Goal: Task Accomplishment & Management: Manage account settings

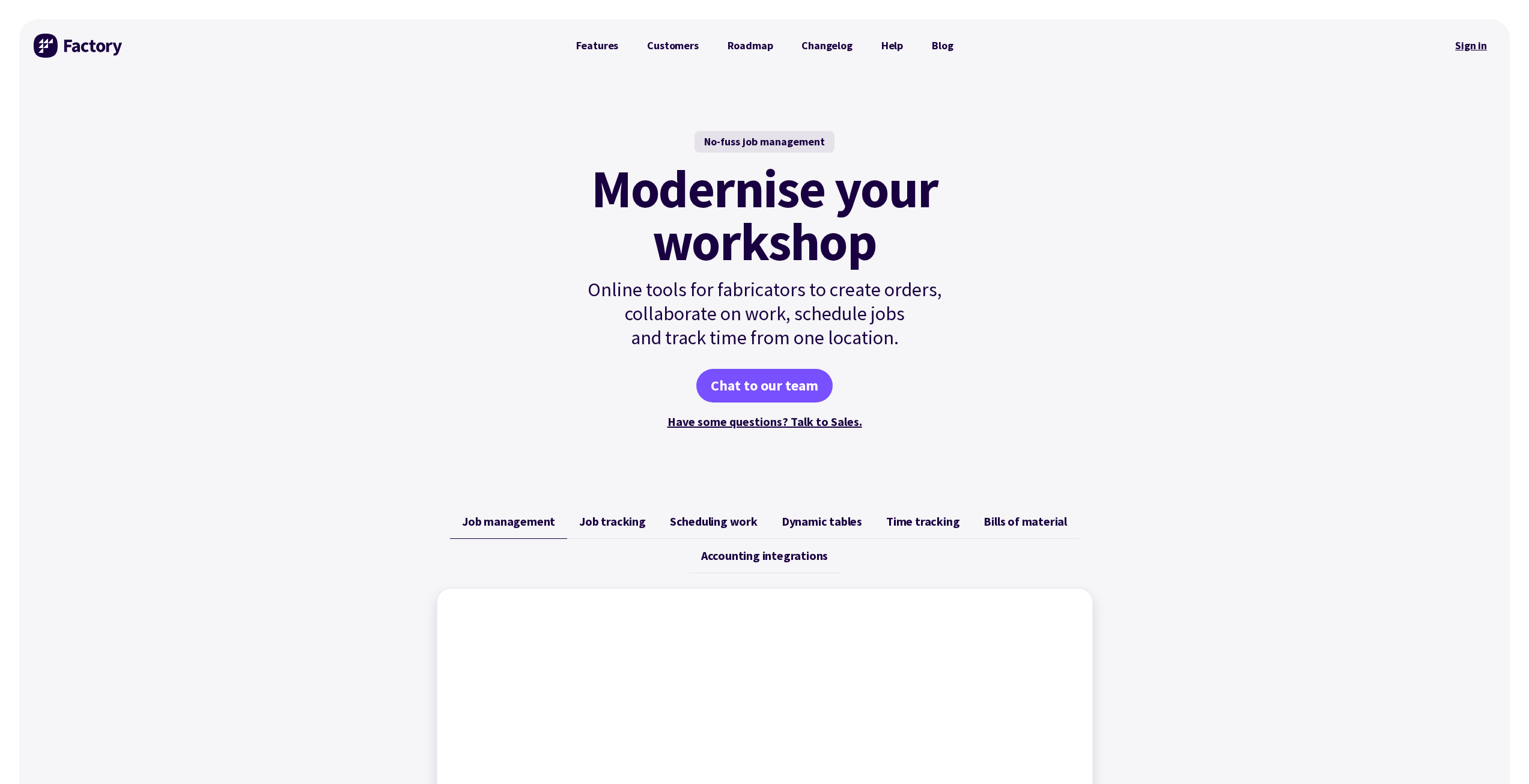
click at [1470, 37] on link "Sign in" at bounding box center [1471, 45] width 49 height 28
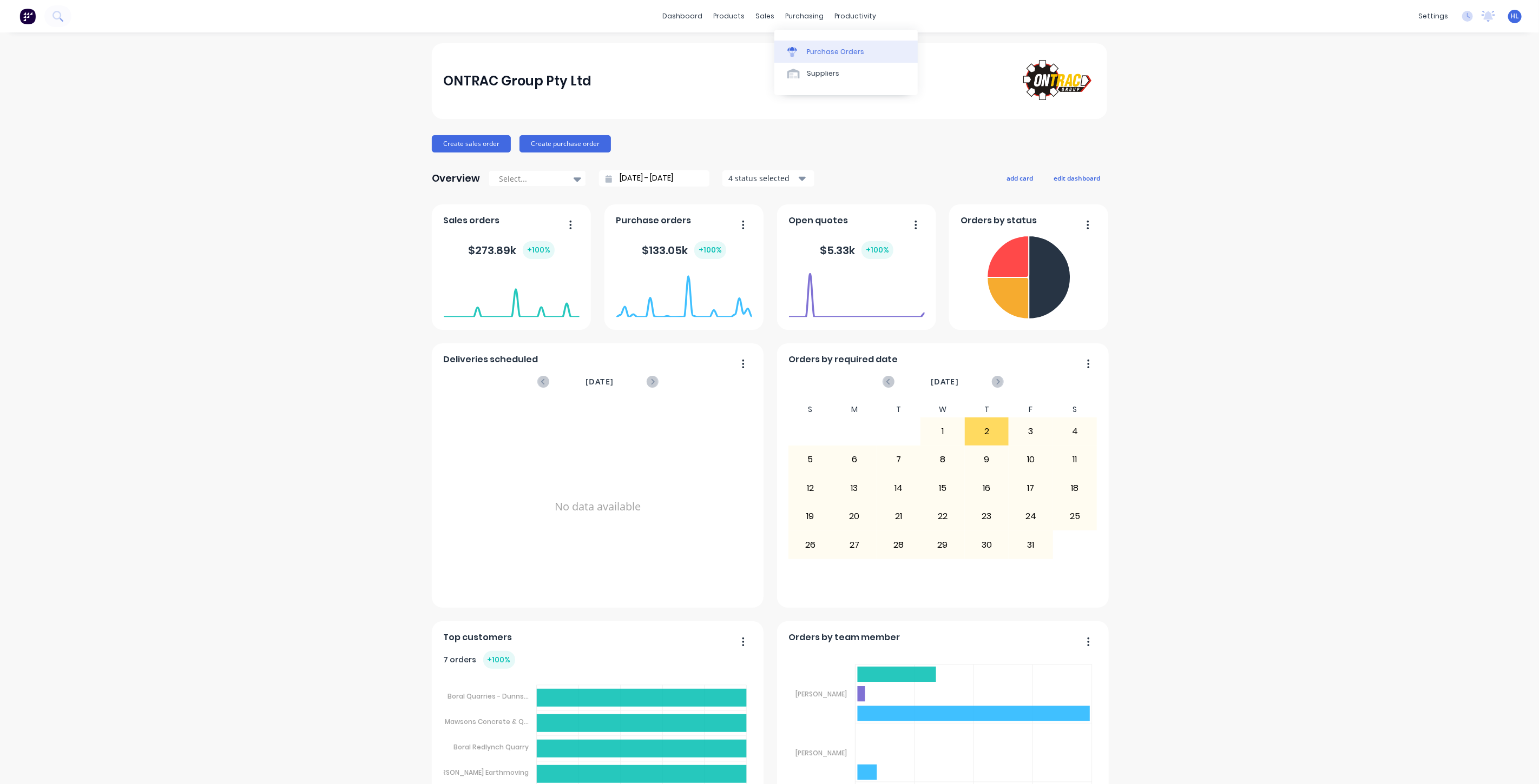
click at [819, 45] on link "Purchase Orders" at bounding box center [846, 52] width 144 height 22
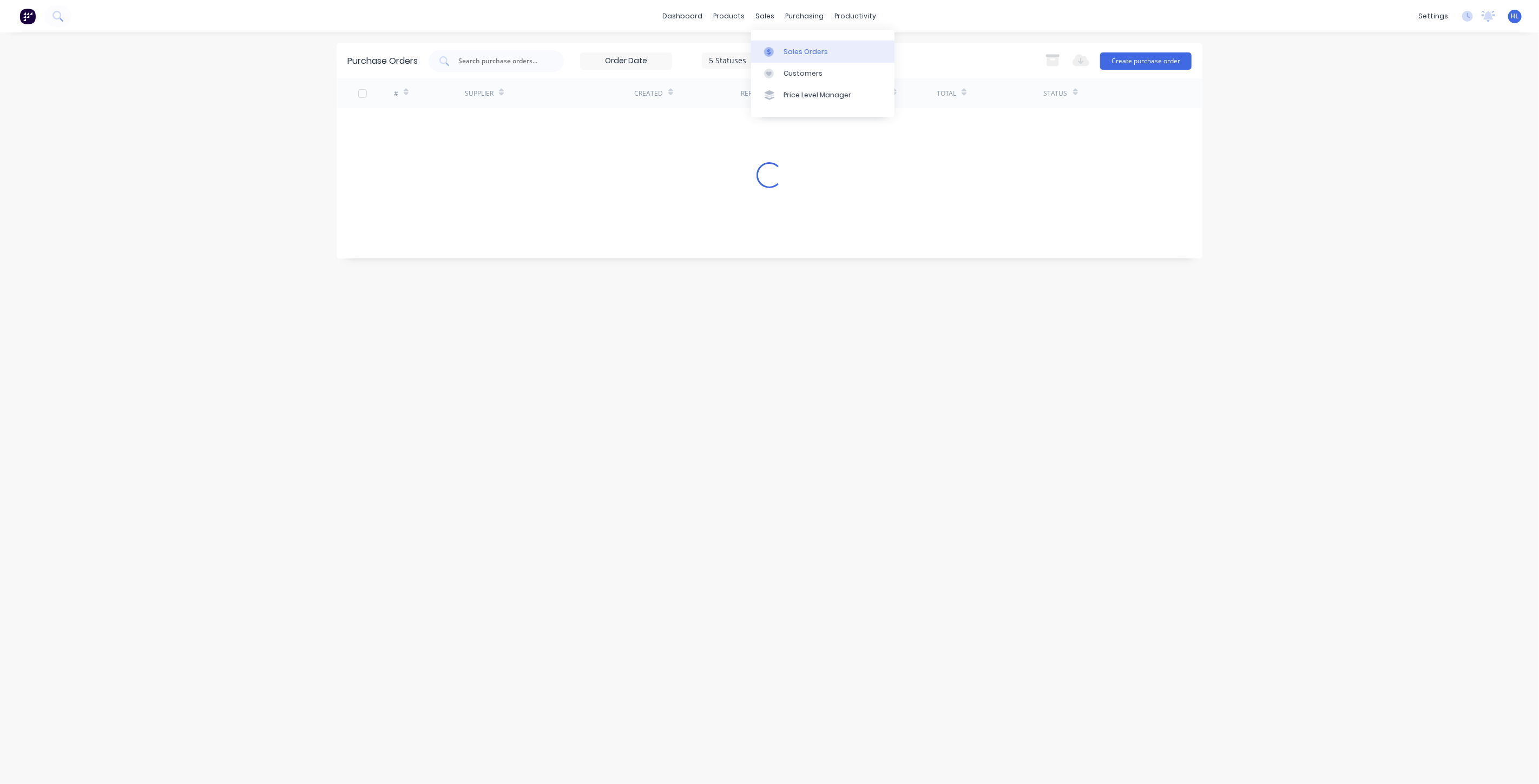
click at [793, 44] on link "Sales Orders" at bounding box center [822, 52] width 144 height 22
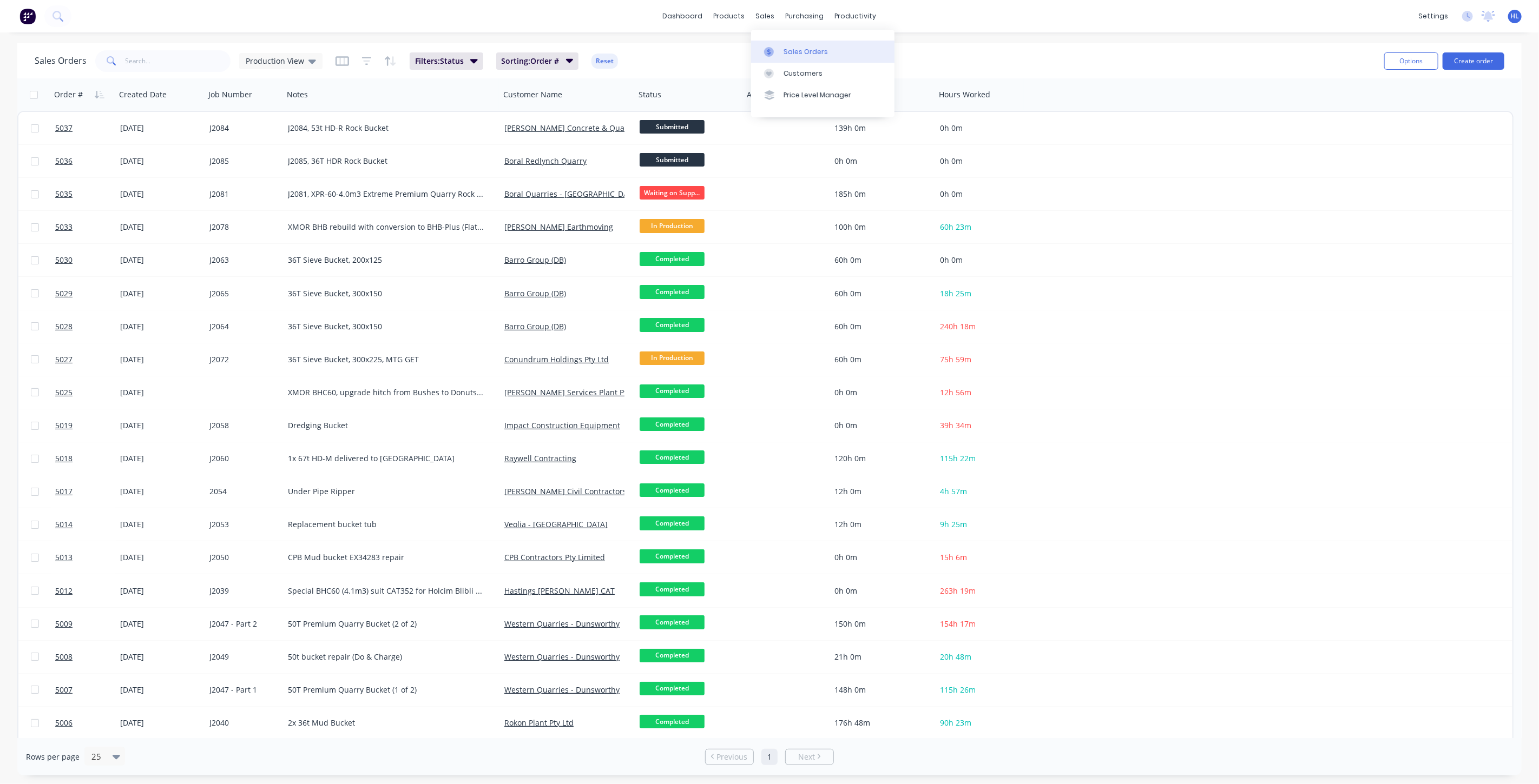
drag, startPoint x: 776, startPoint y: 45, endPoint x: 763, endPoint y: 46, distance: 13.0
click at [776, 45] on link "Sales Orders" at bounding box center [822, 52] width 144 height 22
click at [279, 58] on span "Production View" at bounding box center [275, 61] width 58 height 12
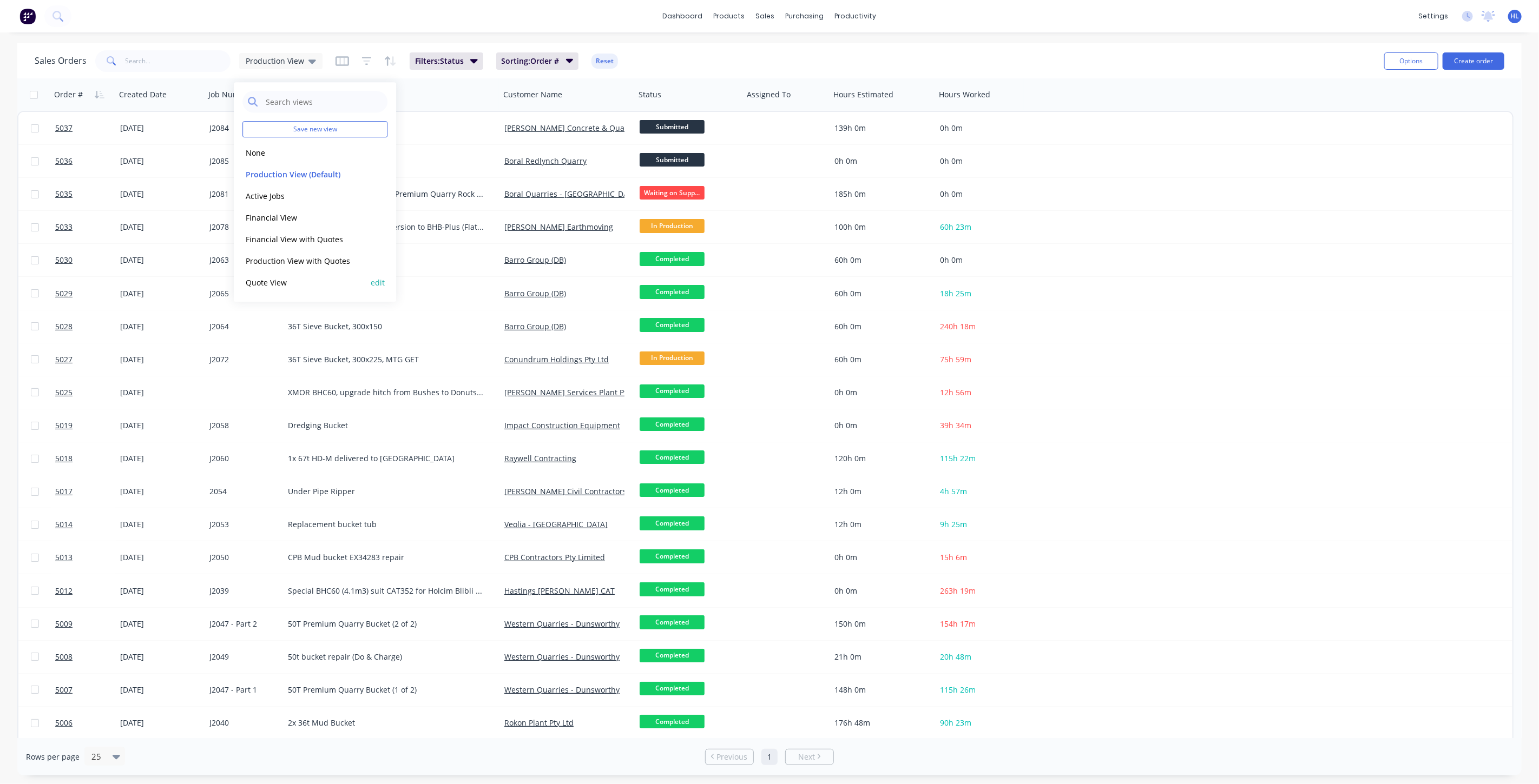
click at [280, 278] on button "Quote View" at bounding box center [304, 282] width 123 height 12
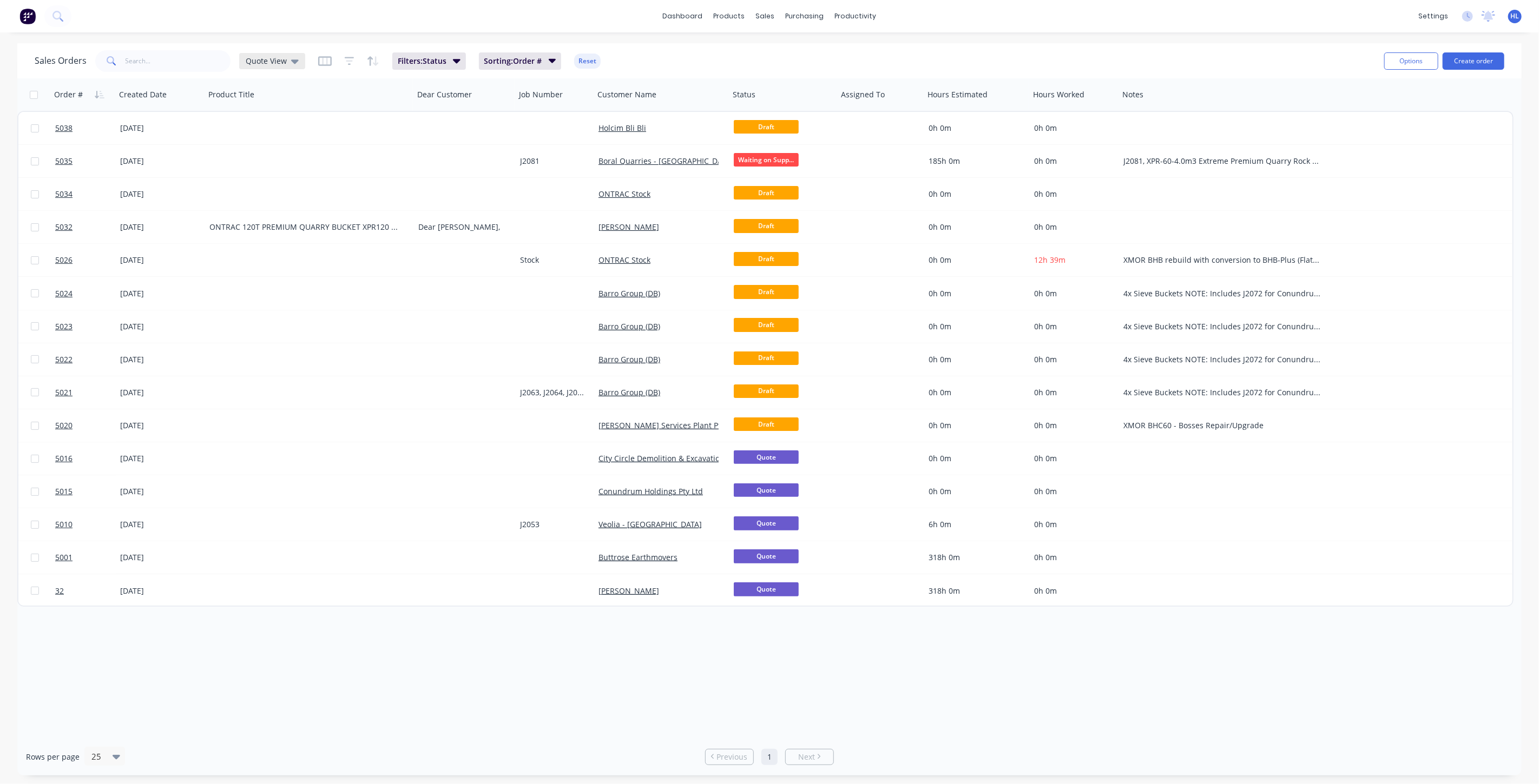
click at [291, 63] on icon at bounding box center [295, 61] width 7 height 12
click at [376, 284] on button "edit" at bounding box center [377, 283] width 14 height 12
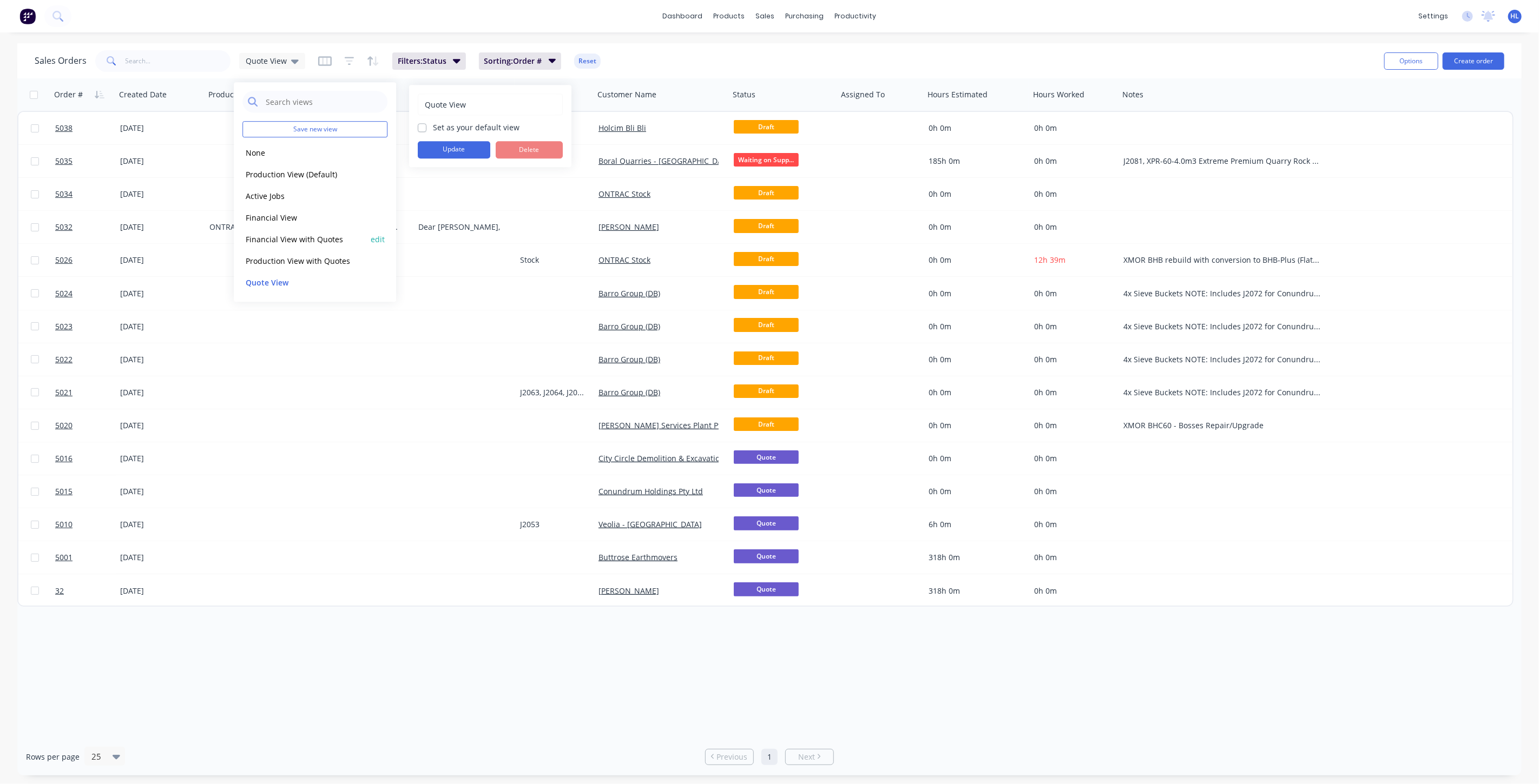
click at [347, 238] on button "Financial View with Quotes" at bounding box center [304, 239] width 123 height 12
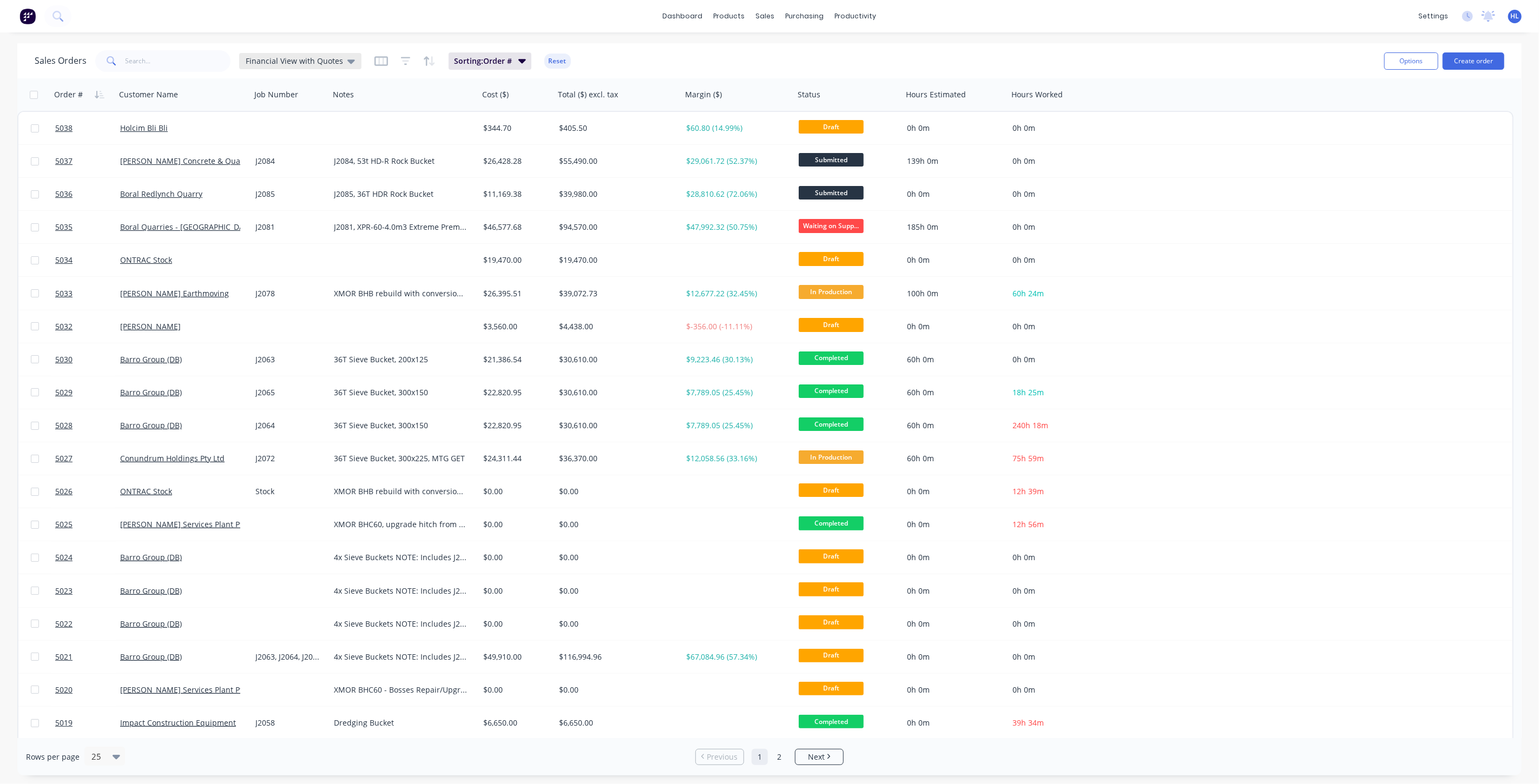
click at [349, 58] on icon at bounding box center [351, 61] width 7 height 12
click at [315, 279] on button "Quote View" at bounding box center [304, 282] width 123 height 12
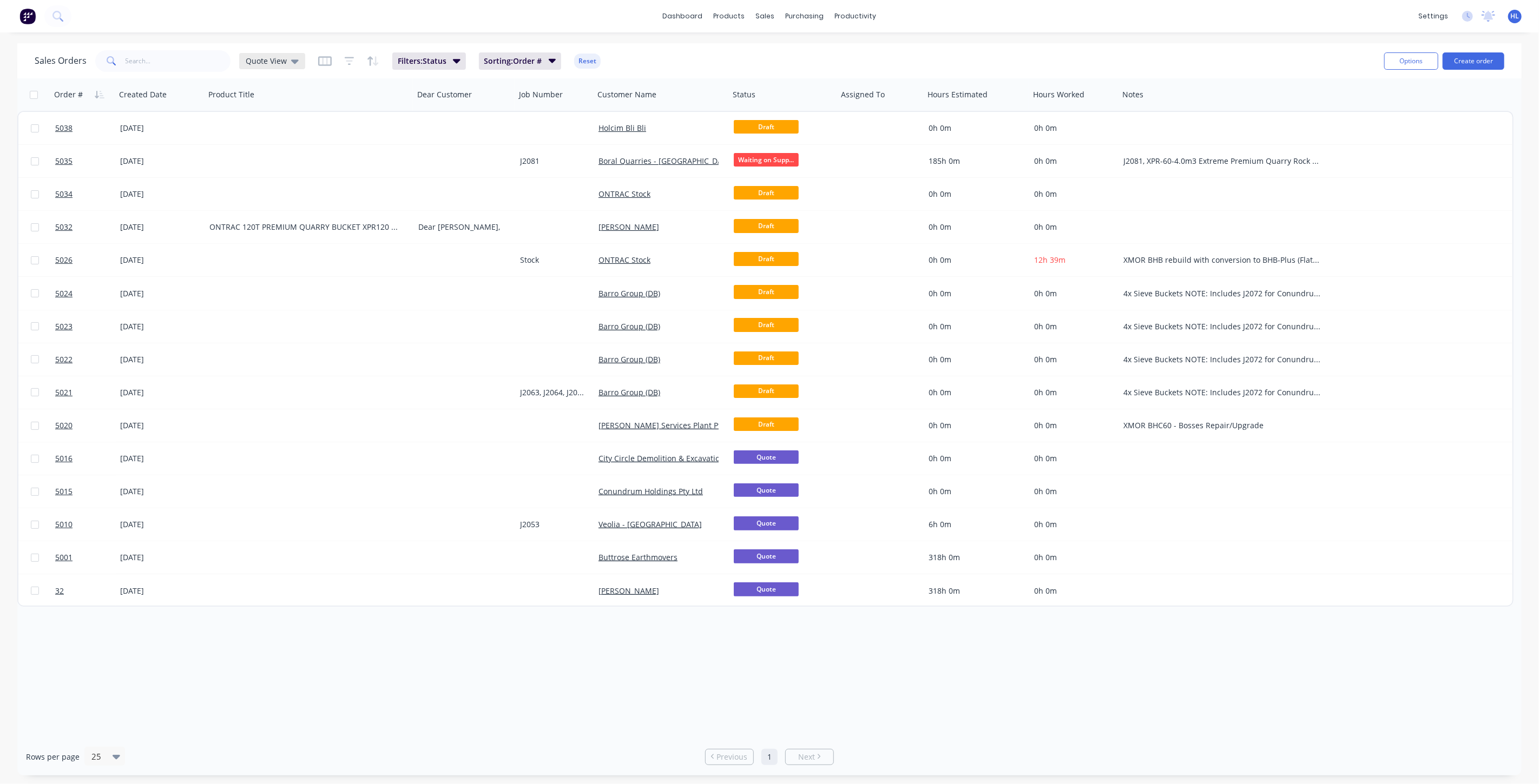
click at [293, 66] on icon at bounding box center [295, 61] width 7 height 12
click at [381, 283] on button "edit" at bounding box center [377, 283] width 14 height 12
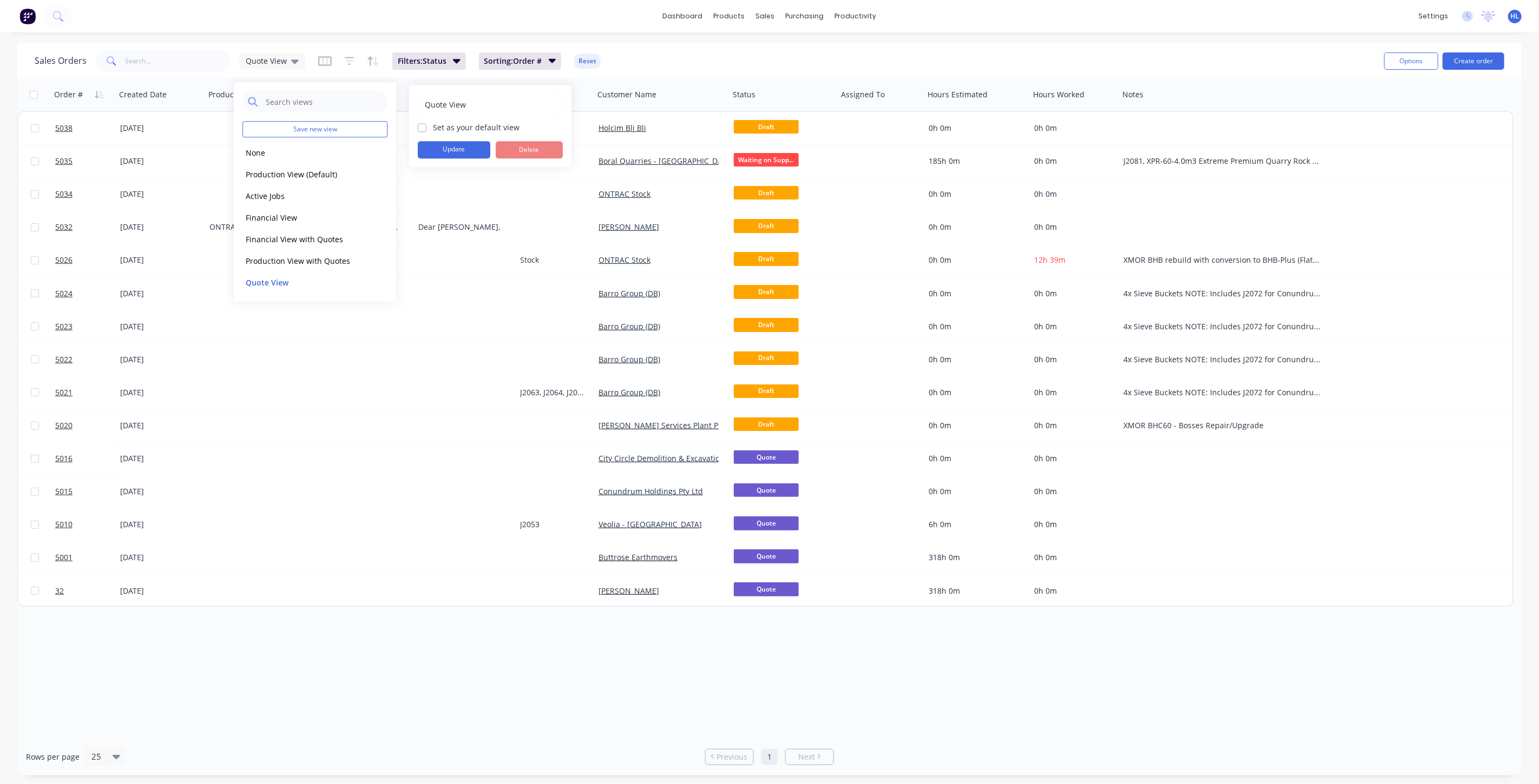
click at [446, 128] on label "Set as your default view" at bounding box center [476, 128] width 87 height 12
click at [426, 128] on input "Set as your default view" at bounding box center [422, 127] width 9 height 10
checkbox input "true"
click at [448, 145] on button "Update" at bounding box center [453, 150] width 72 height 18
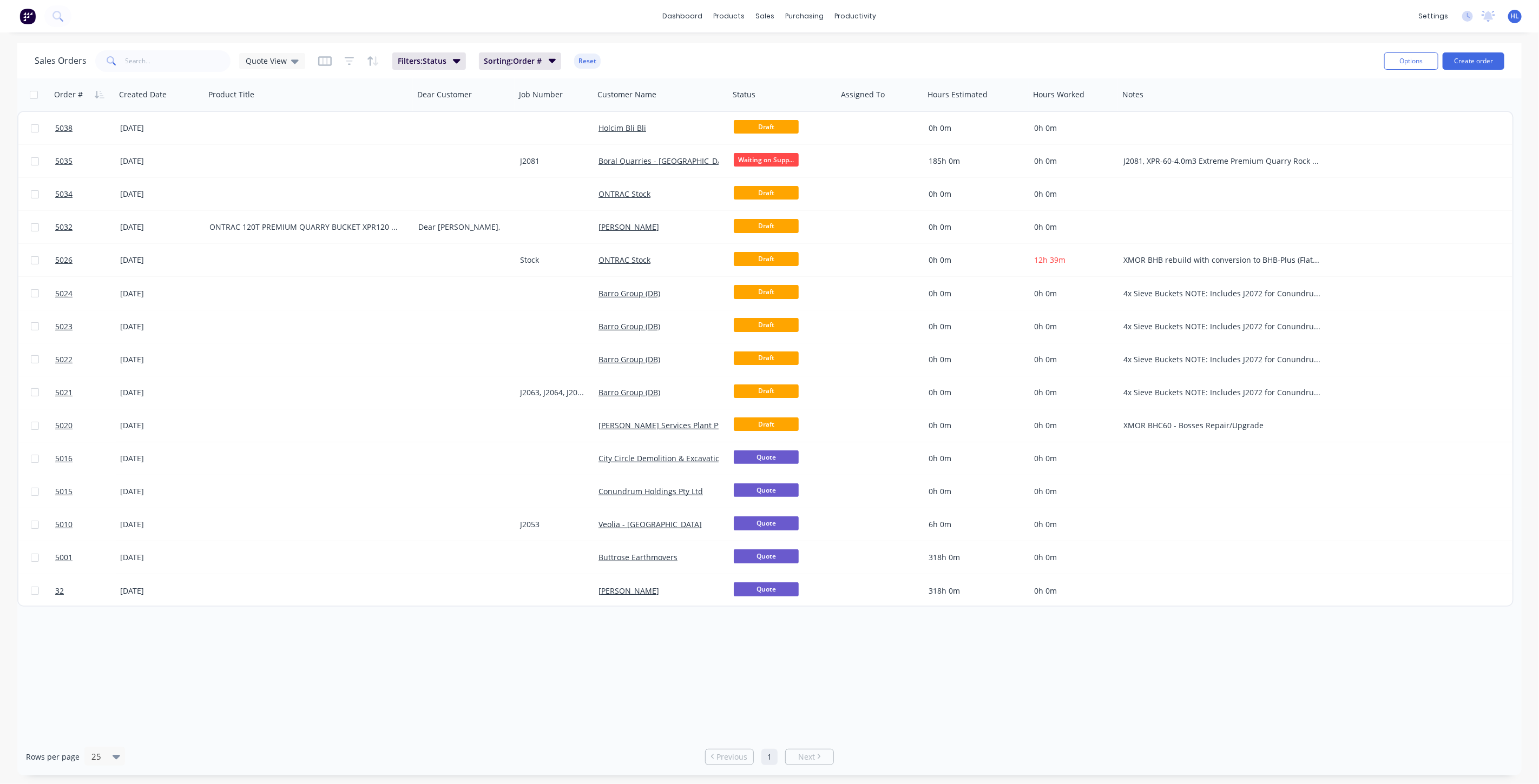
click at [234, 36] on div "dashboard products sales purchasing productivity dashboard products Product Cat…" at bounding box center [769, 392] width 1539 height 784
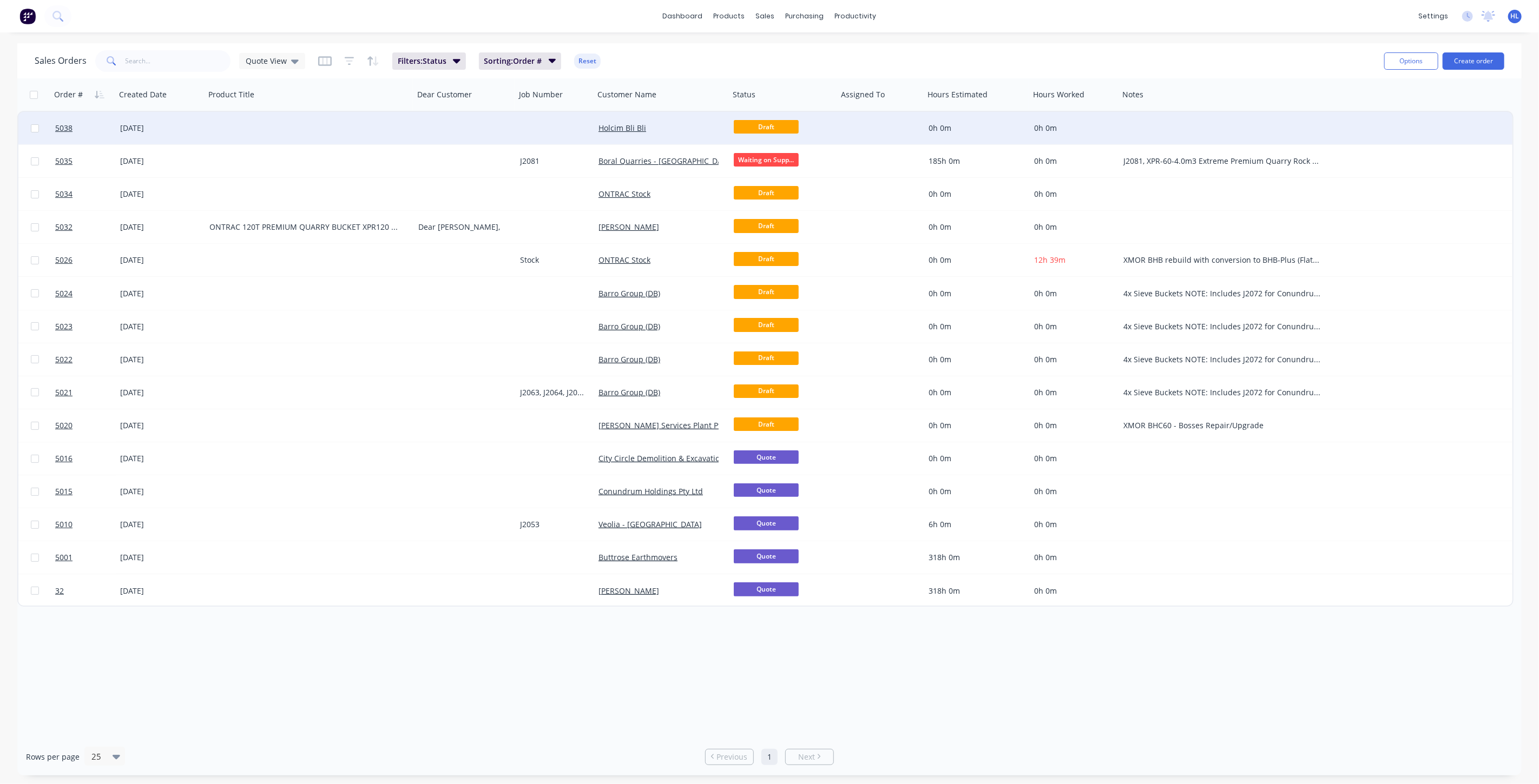
click at [193, 131] on div "[DATE]" at bounding box center [161, 128] width 80 height 11
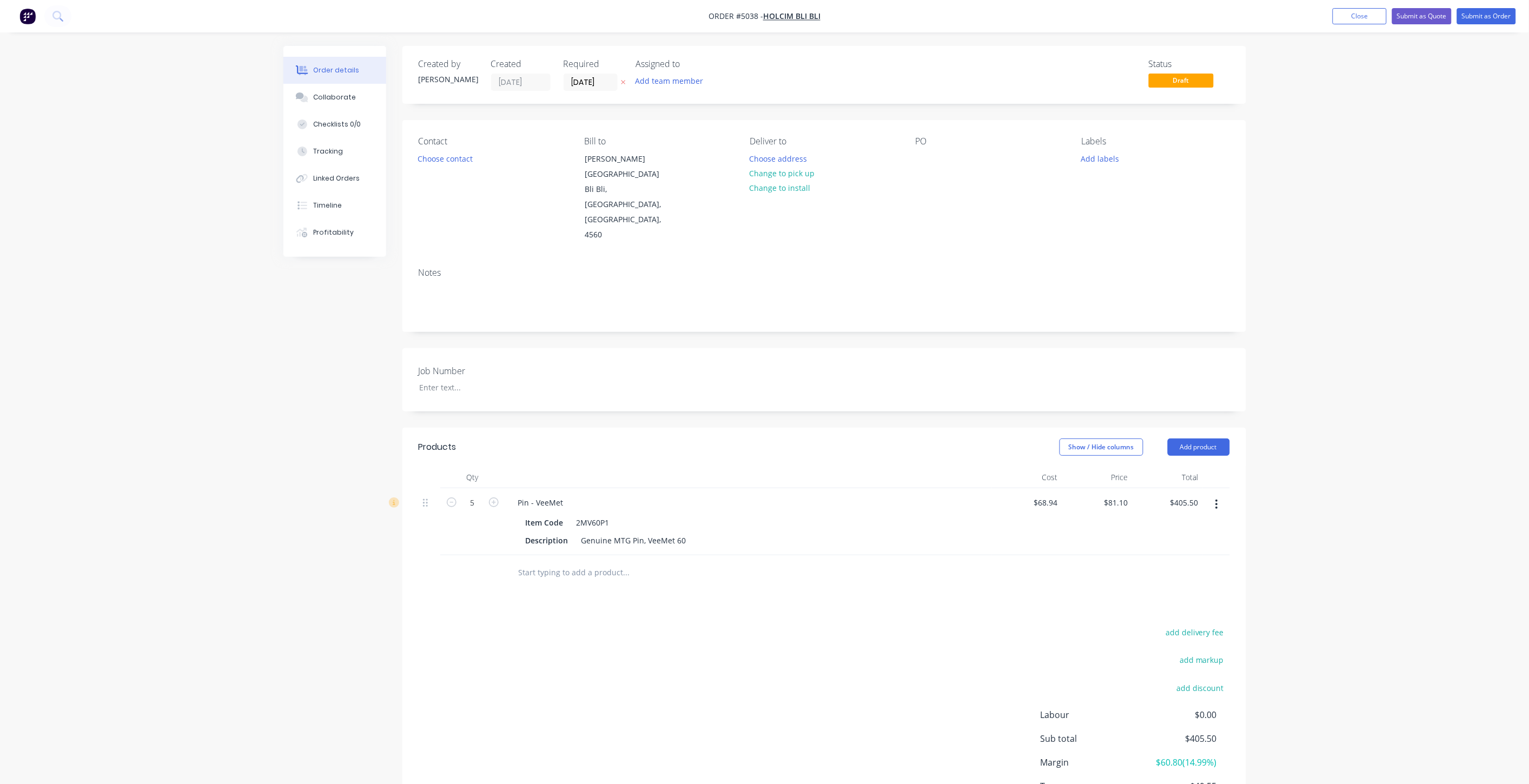
click at [918, 556] on div at bounding box center [824, 573] width 811 height 35
click at [583, 556] on div at bounding box center [700, 573] width 390 height 35
click at [593, 562] on input "text" at bounding box center [626, 573] width 217 height 22
click at [631, 562] on input "text" at bounding box center [626, 573] width 217 height 22
click at [670, 507] on div "Pin - VeeMet Item Code 2MV60P1 Description Genuine MTG Pin, VeeMet 60" at bounding box center [748, 522] width 487 height 67
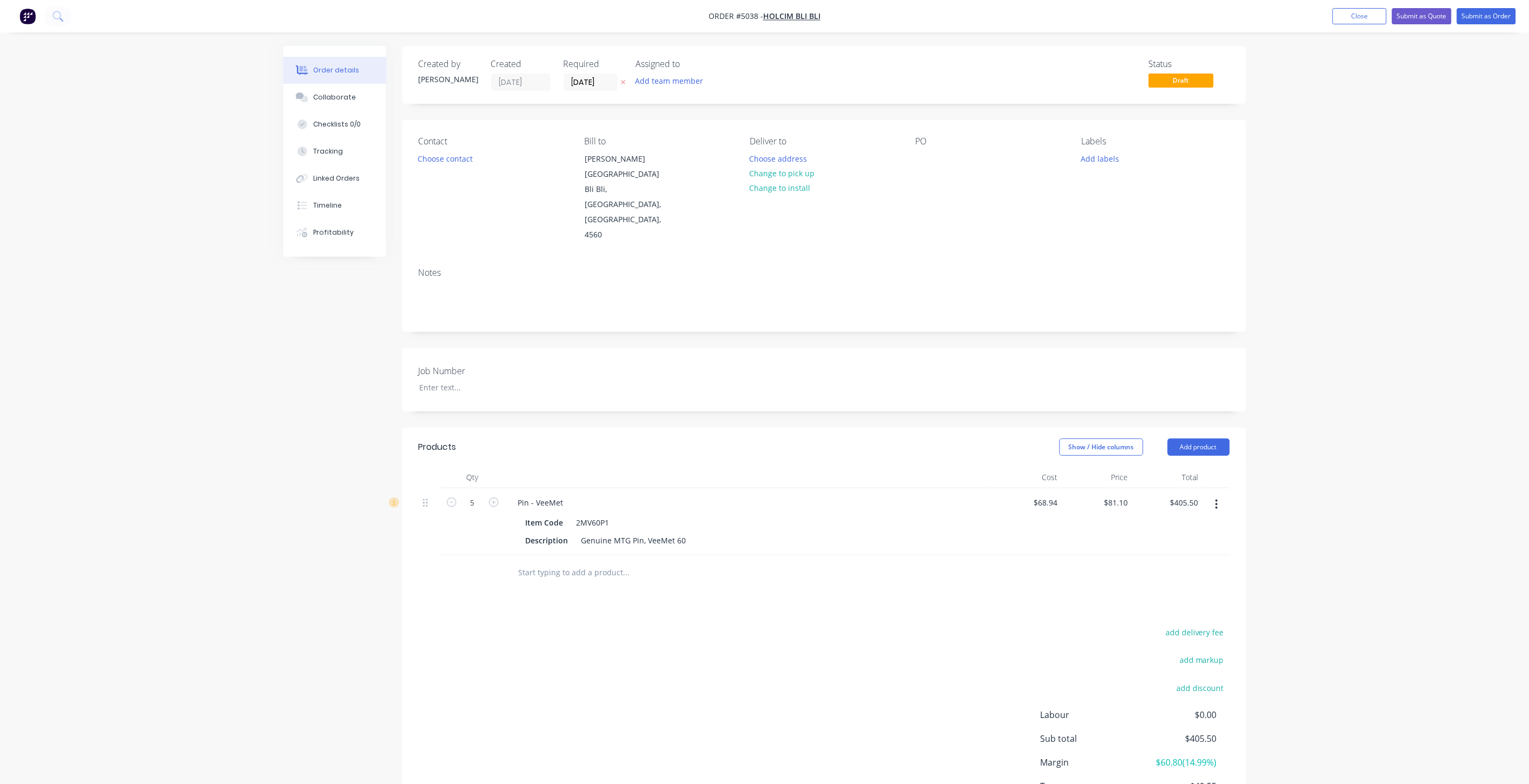
click at [665, 562] on input "text" at bounding box center [626, 573] width 217 height 22
drag, startPoint x: 1218, startPoint y: 402, endPoint x: 1215, endPoint y: 407, distance: 5.8
click at [1218, 438] on button "Add product" at bounding box center [1199, 447] width 62 height 18
click at [1203, 467] on div "Product catalogue" at bounding box center [1179, 475] width 83 height 16
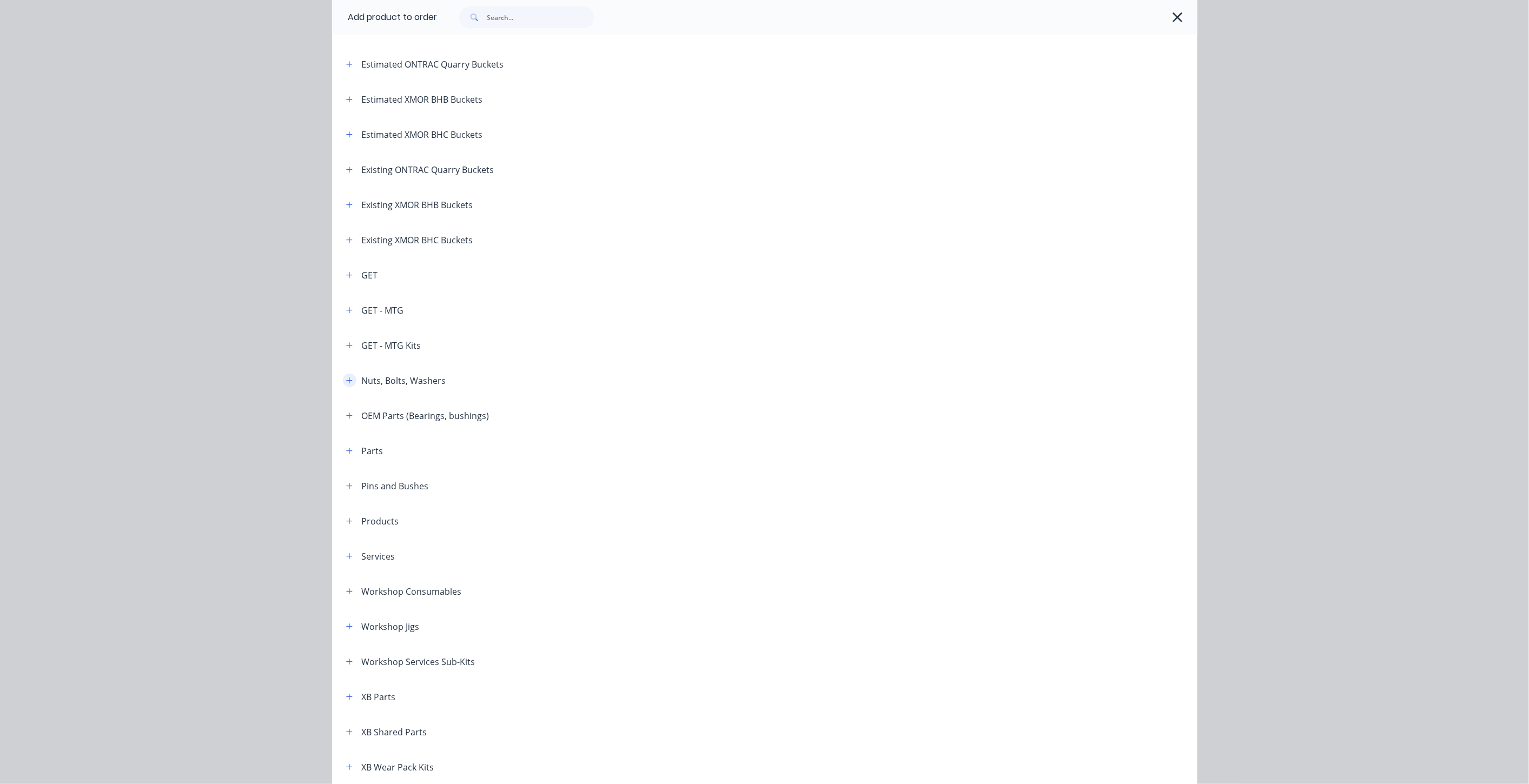
scroll to position [120, 0]
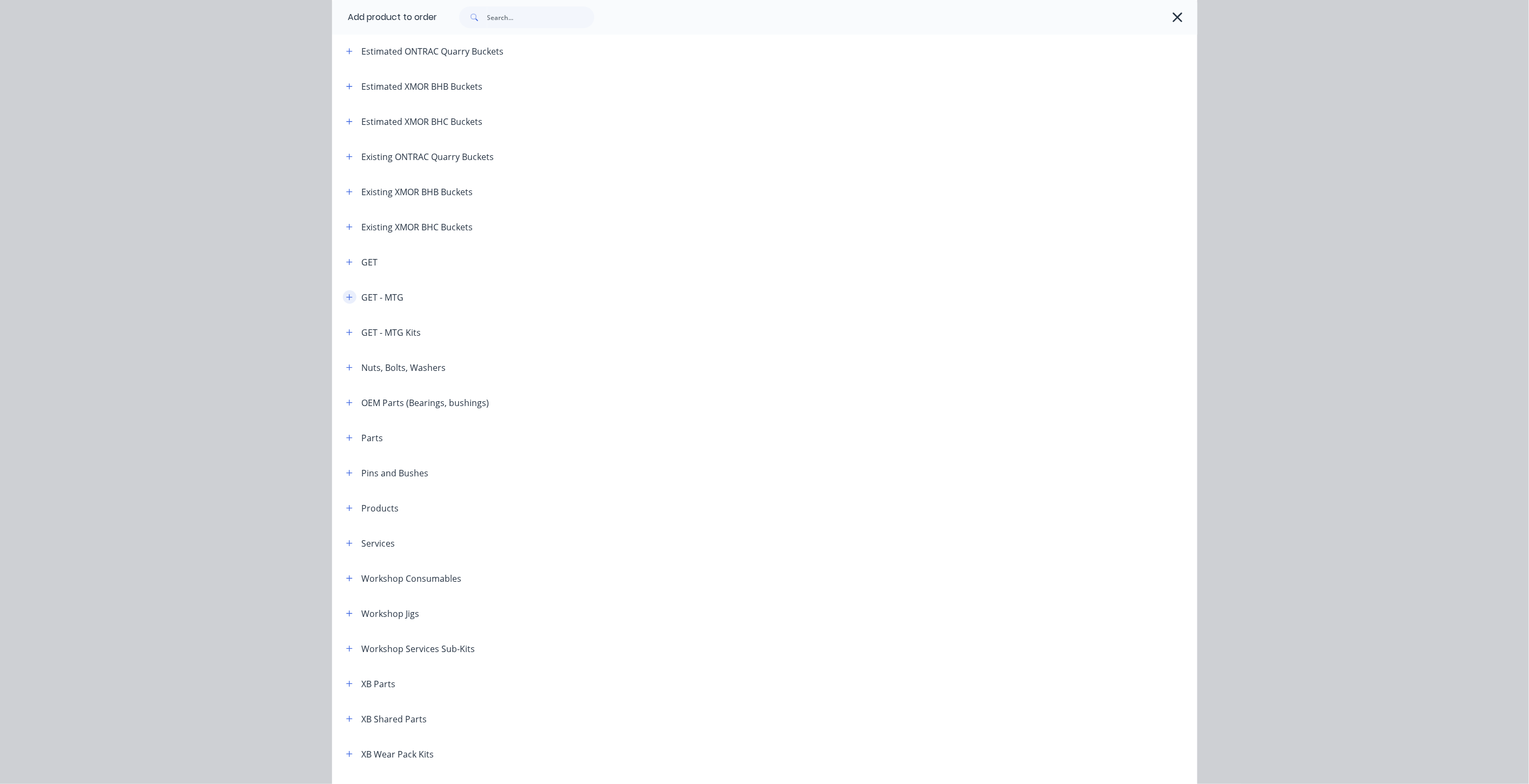
click at [347, 295] on icon "button" at bounding box center [349, 298] width 7 height 7
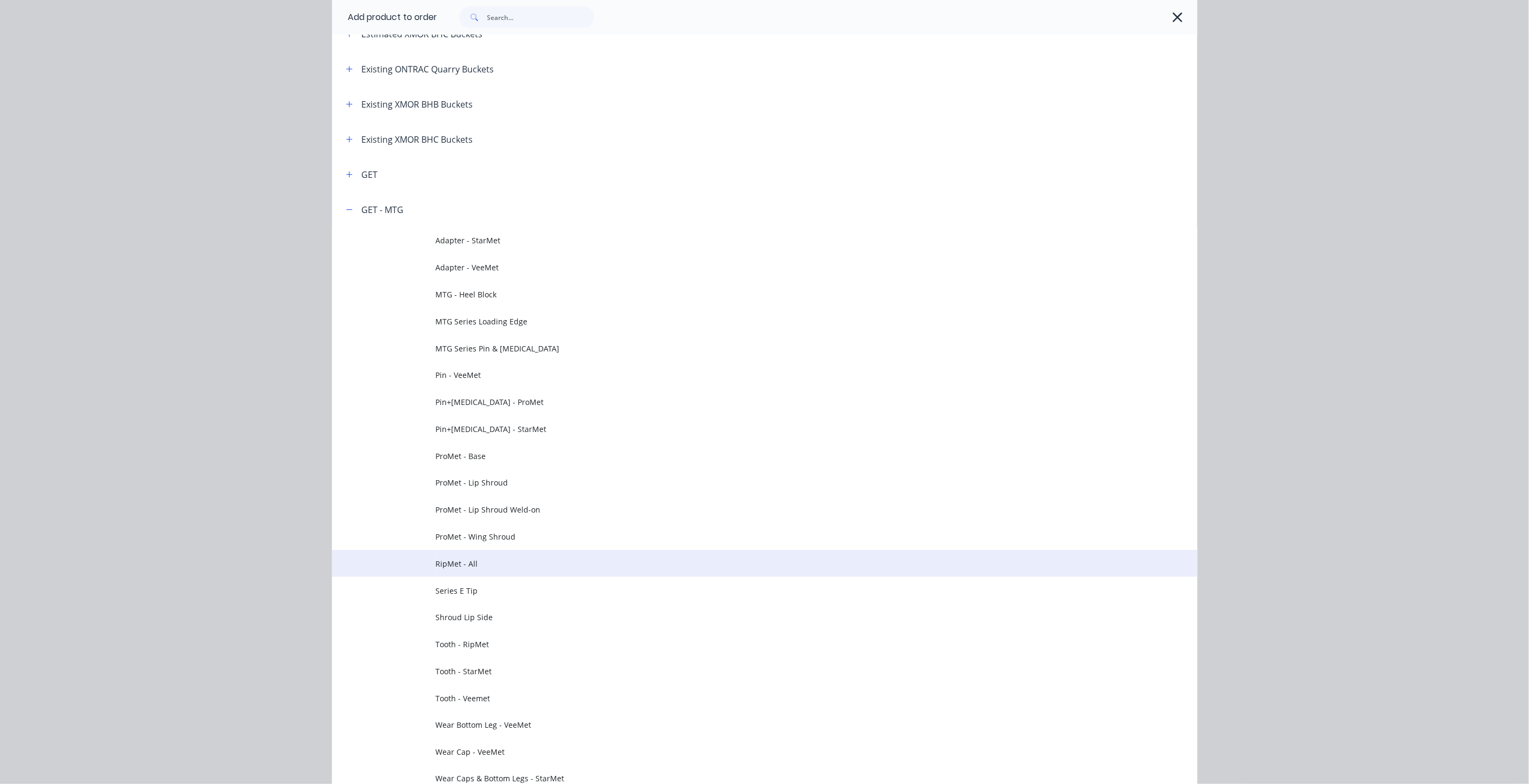
scroll to position [360, 0]
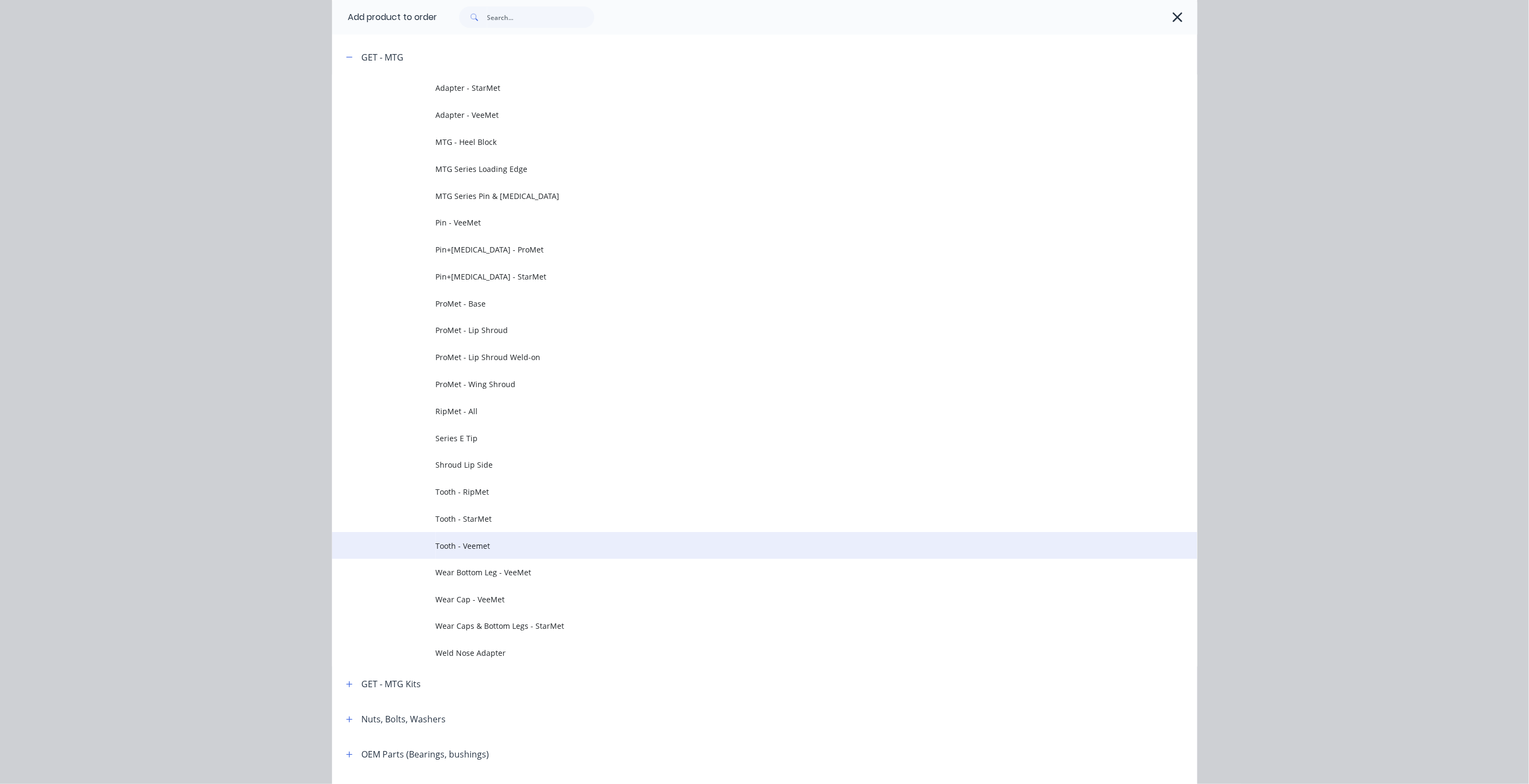
click at [506, 543] on span "Tooth - Veemet" at bounding box center [740, 546] width 609 height 12
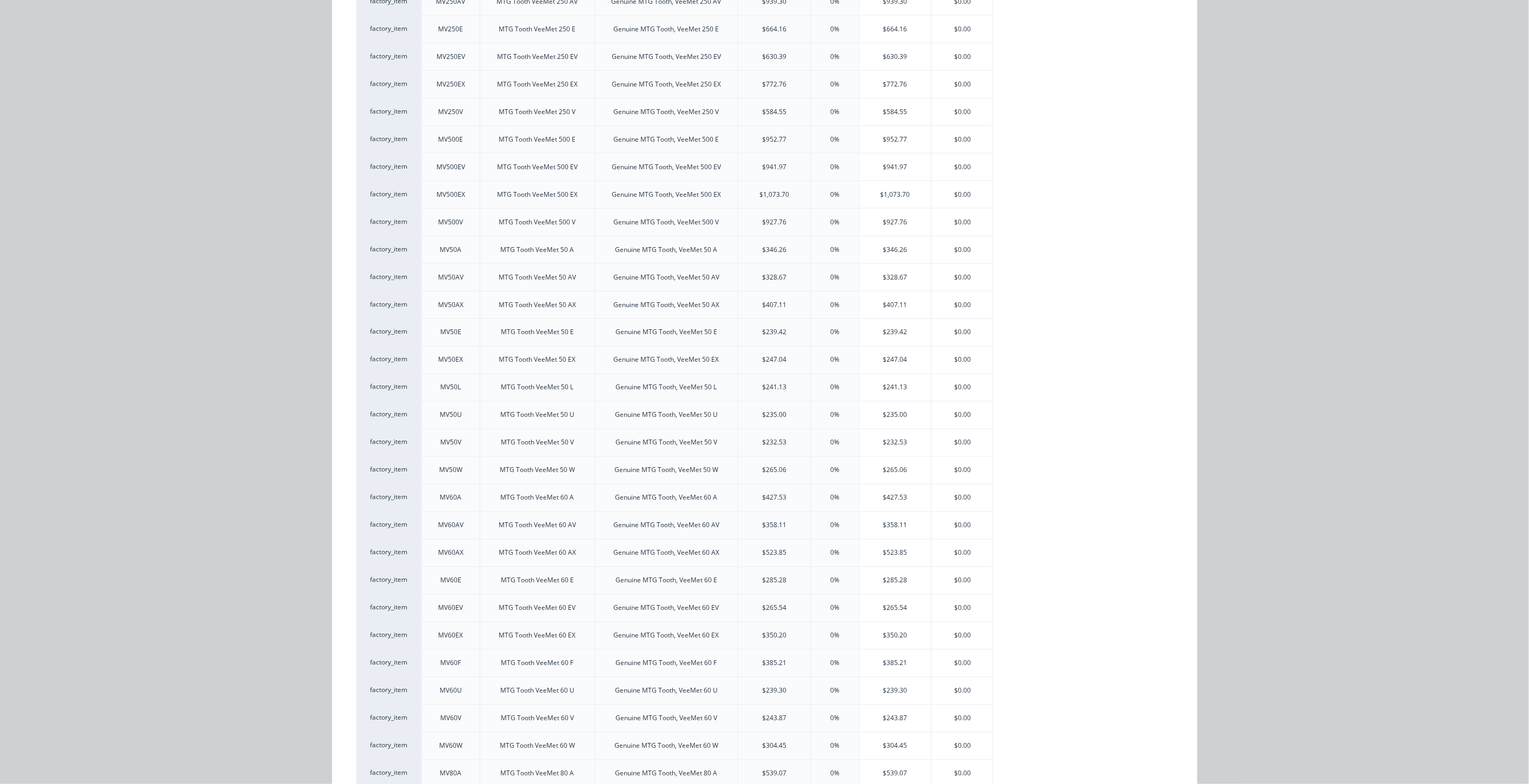
scroll to position [841, 0]
click at [876, 482] on div "$350.20" at bounding box center [895, 468] width 72 height 27
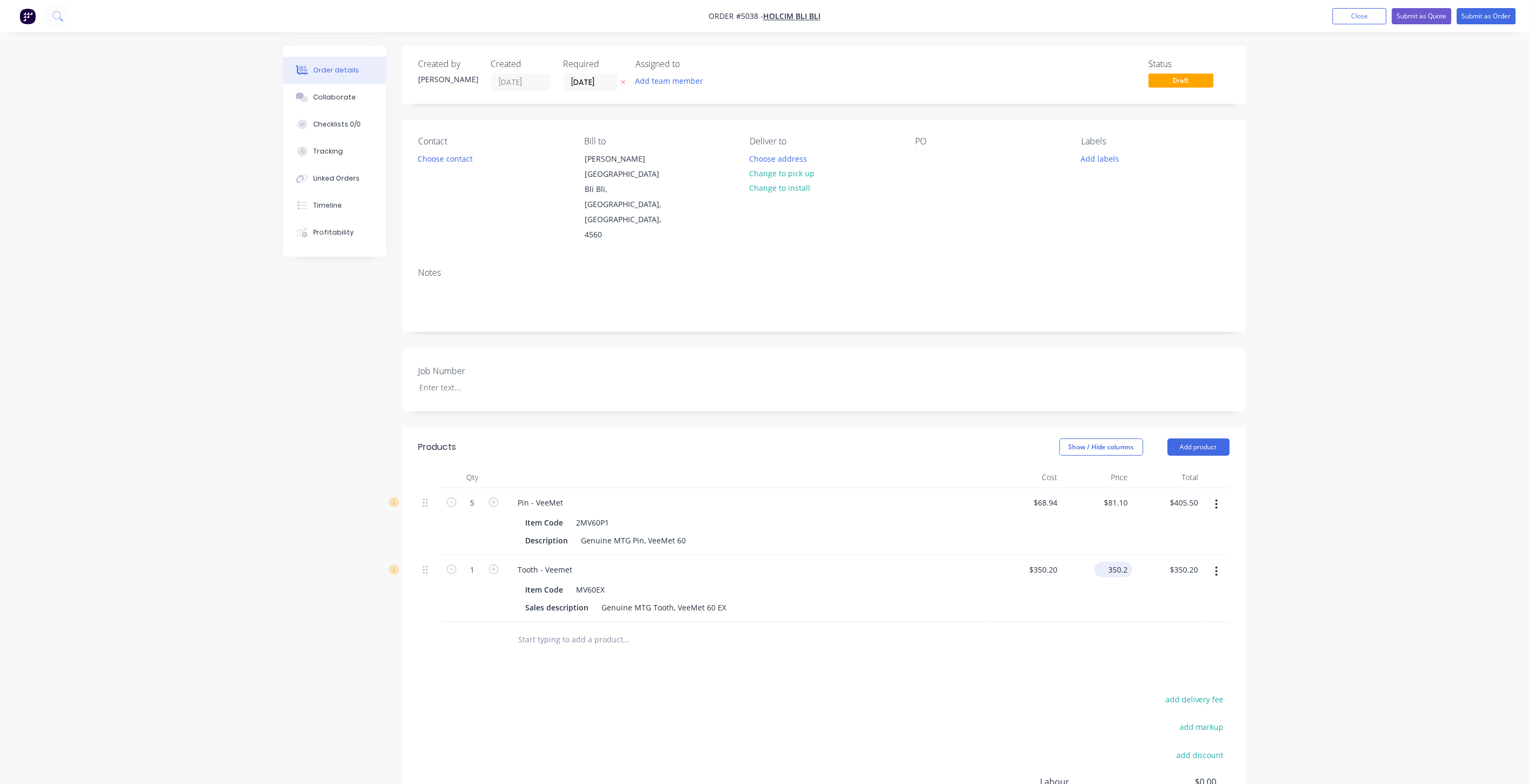
click at [1096, 556] on div "350.2 $350.20" at bounding box center [1097, 589] width 70 height 67
click at [1111, 562] on input "350.2" at bounding box center [1116, 570] width 34 height 16
type input "$412.00"
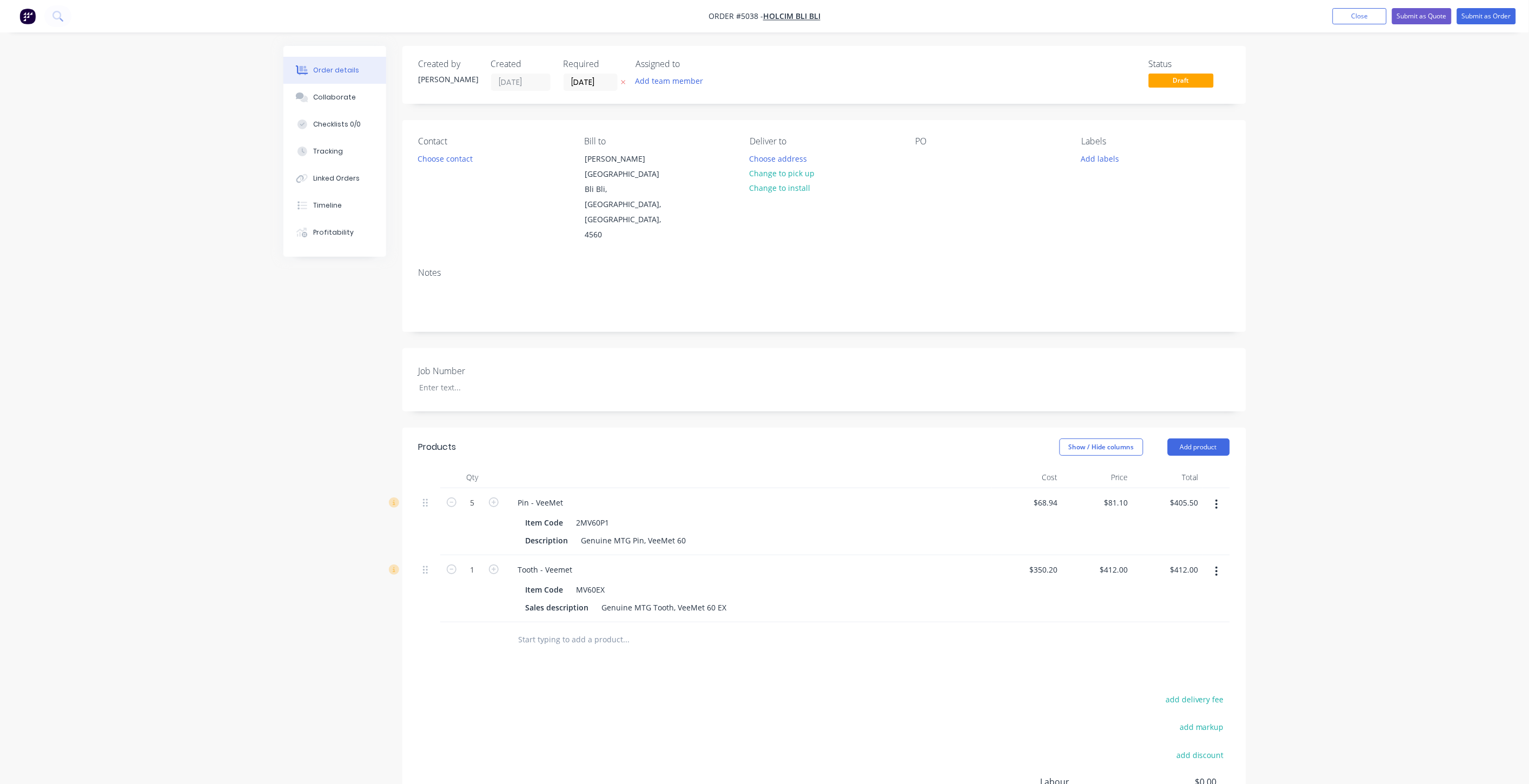
click at [1024, 623] on div at bounding box center [824, 640] width 811 height 35
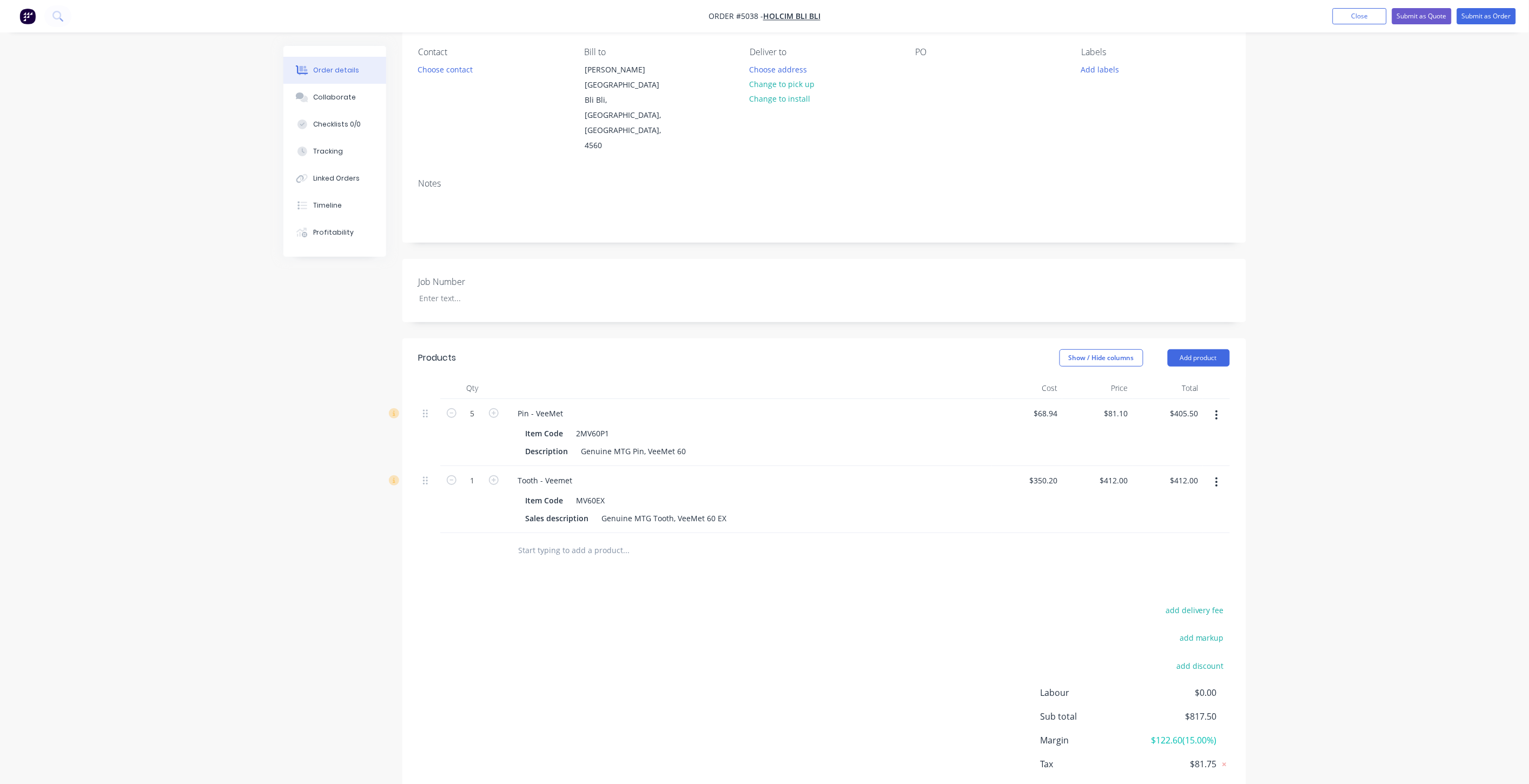
scroll to position [104, 0]
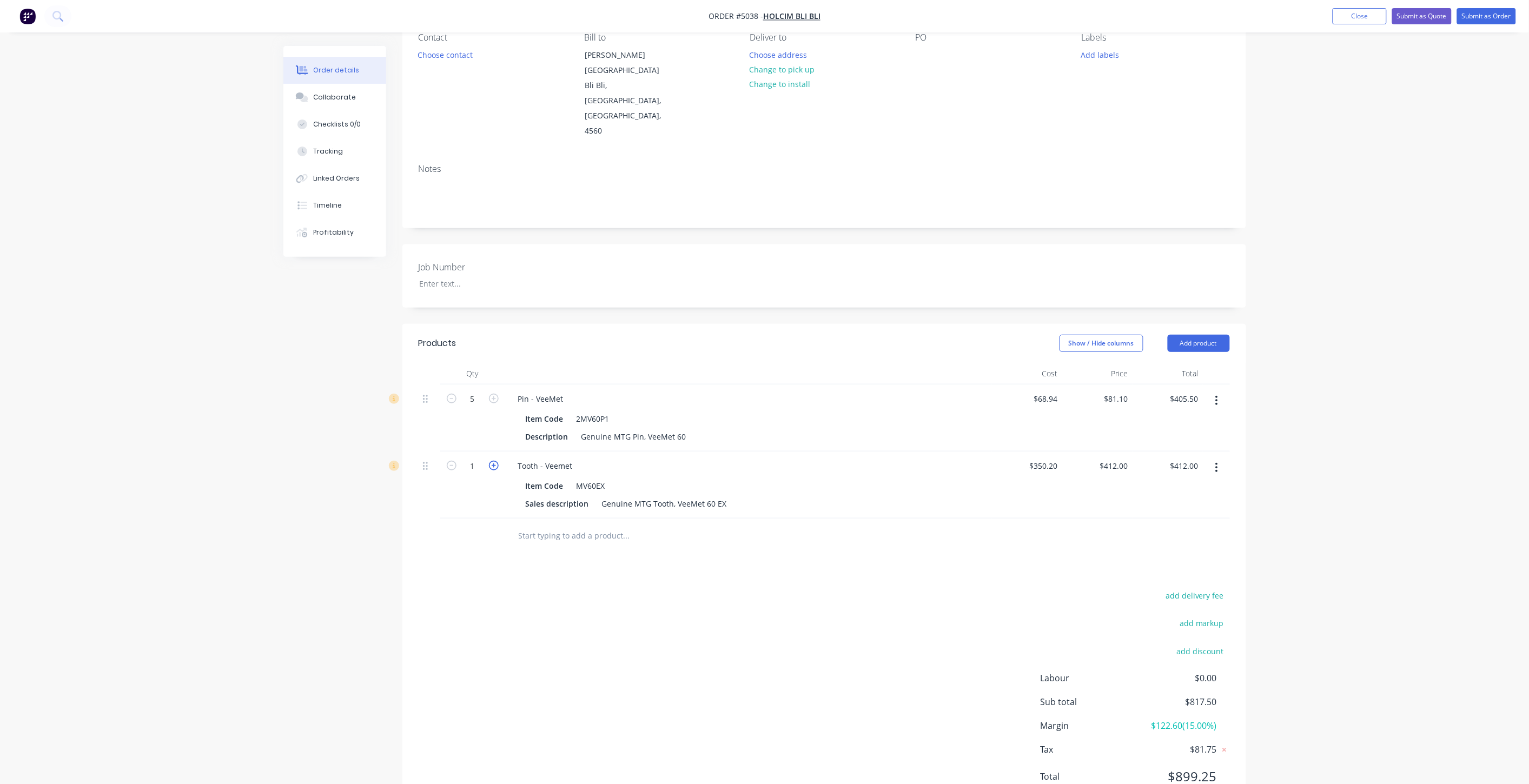
click at [496, 461] on icon "button" at bounding box center [493, 465] width 9 height 9
type input "2"
type input "$824.00"
click at [496, 461] on icon "button" at bounding box center [493, 465] width 9 height 9
type input "3"
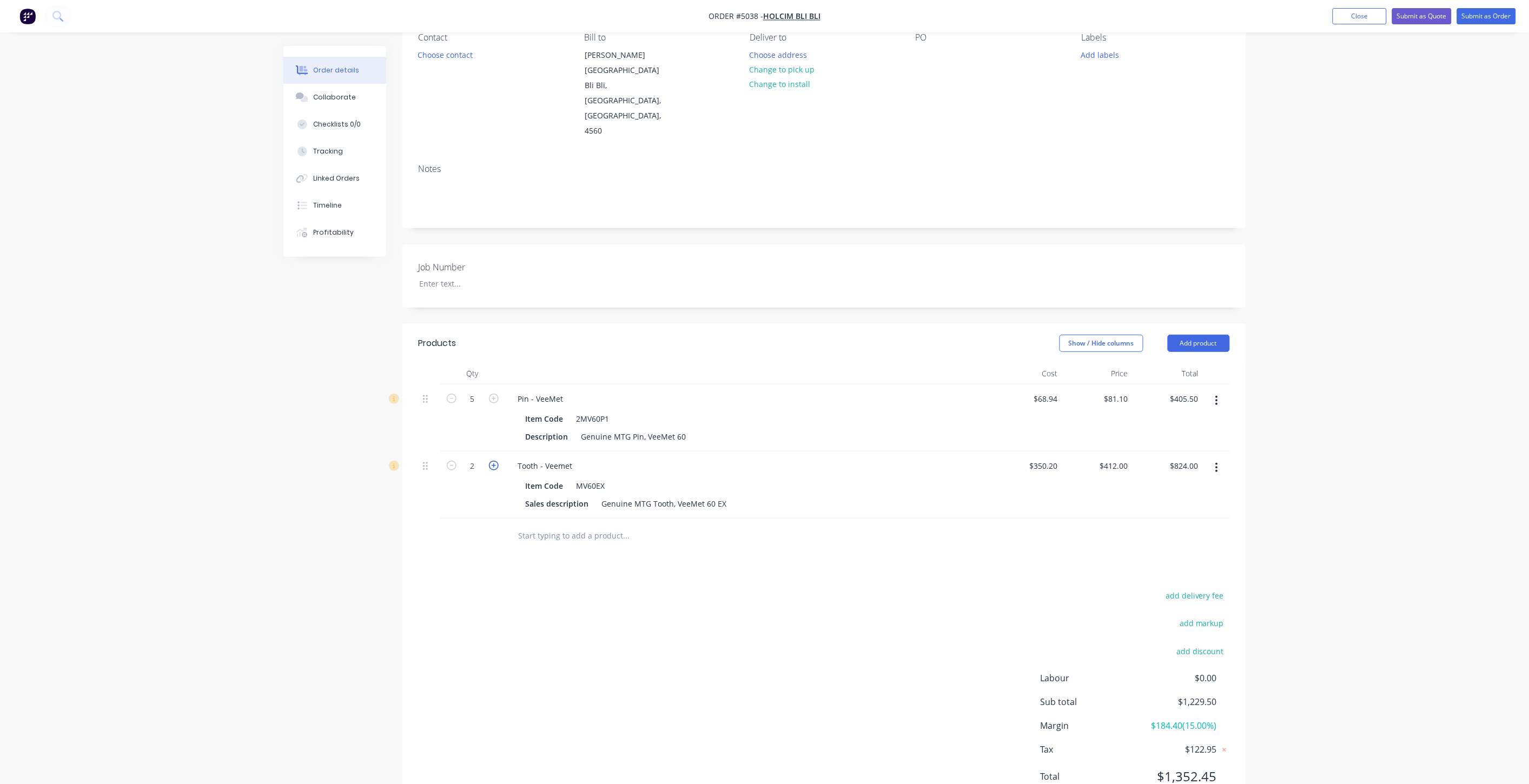
type input "$1,236.00"
click at [496, 461] on icon "button" at bounding box center [493, 465] width 9 height 9
type input "4"
type input "$1,648.00"
click at [496, 461] on icon "button" at bounding box center [493, 465] width 9 height 9
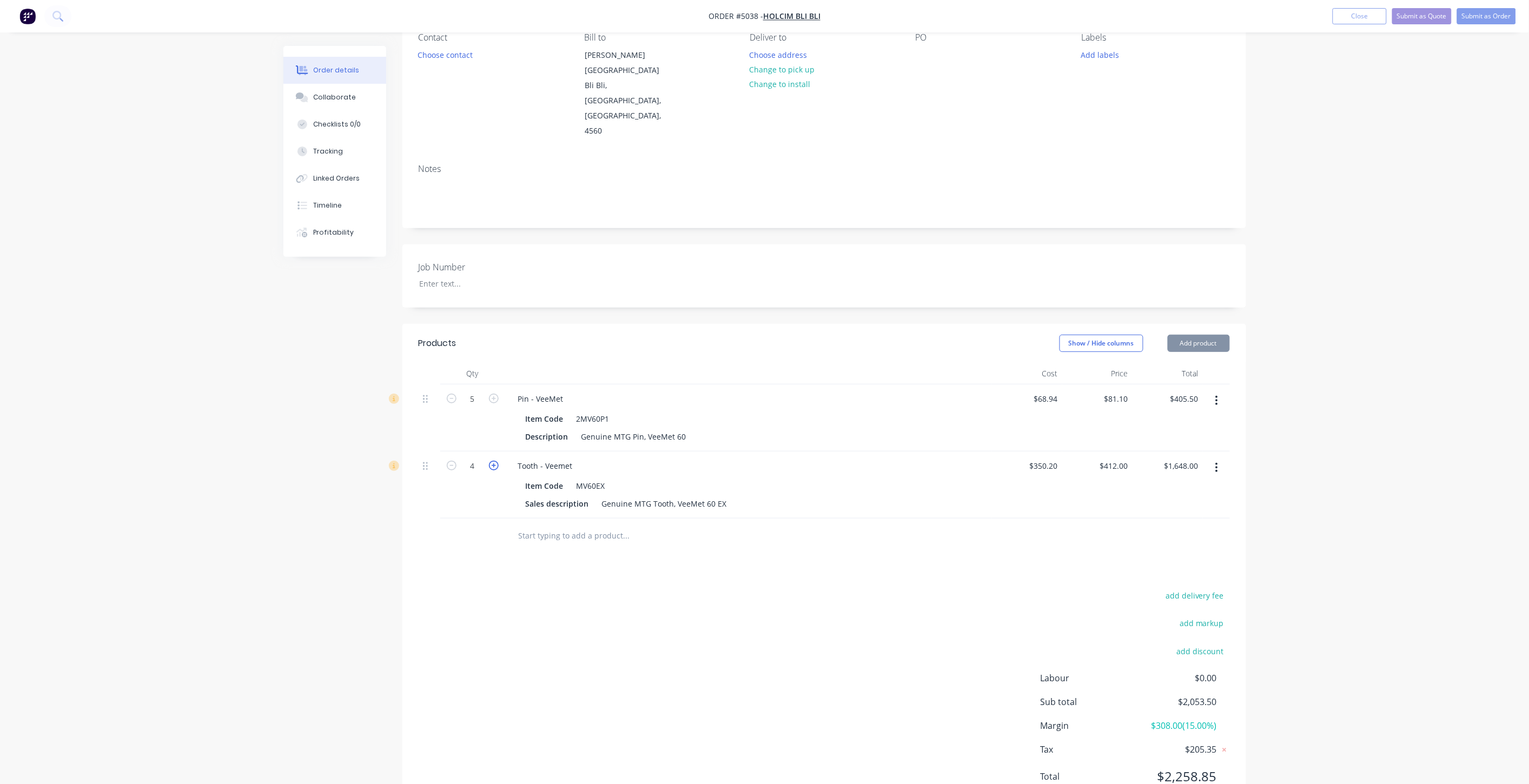
type input "5"
type input "$2,060.00"
click at [496, 461] on icon "button" at bounding box center [493, 465] width 9 height 9
type input "6"
type input "$2,472.00"
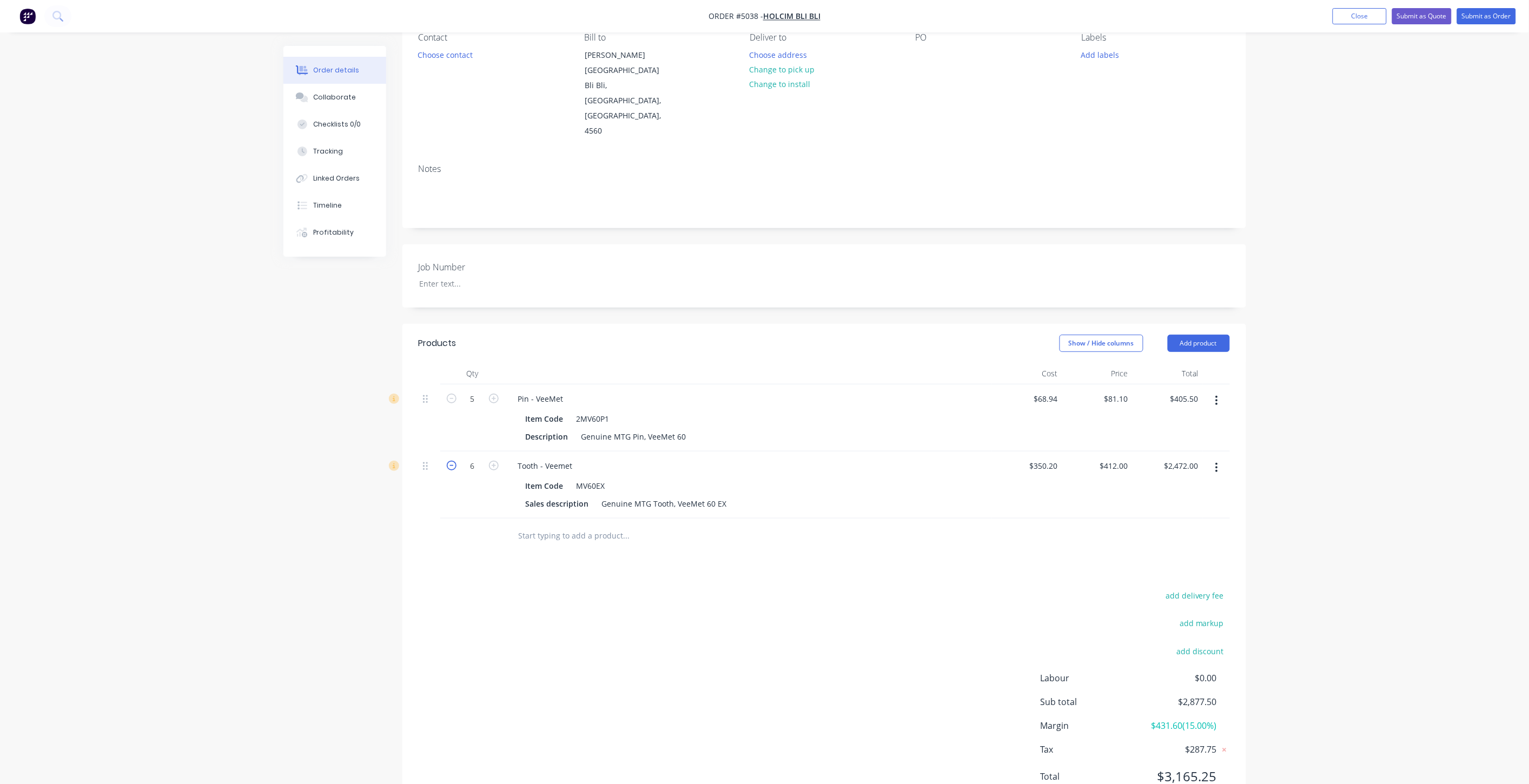
click at [452, 461] on icon "button" at bounding box center [452, 465] width 9 height 9
type input "5"
type input "$2,060.00"
click at [801, 541] on div "Products Show / Hide columns Add product Qty Cost Price Total 5 Pin - VeeMet It…" at bounding box center [824, 568] width 844 height 489
click at [655, 525] on input "text" at bounding box center [626, 536] width 217 height 22
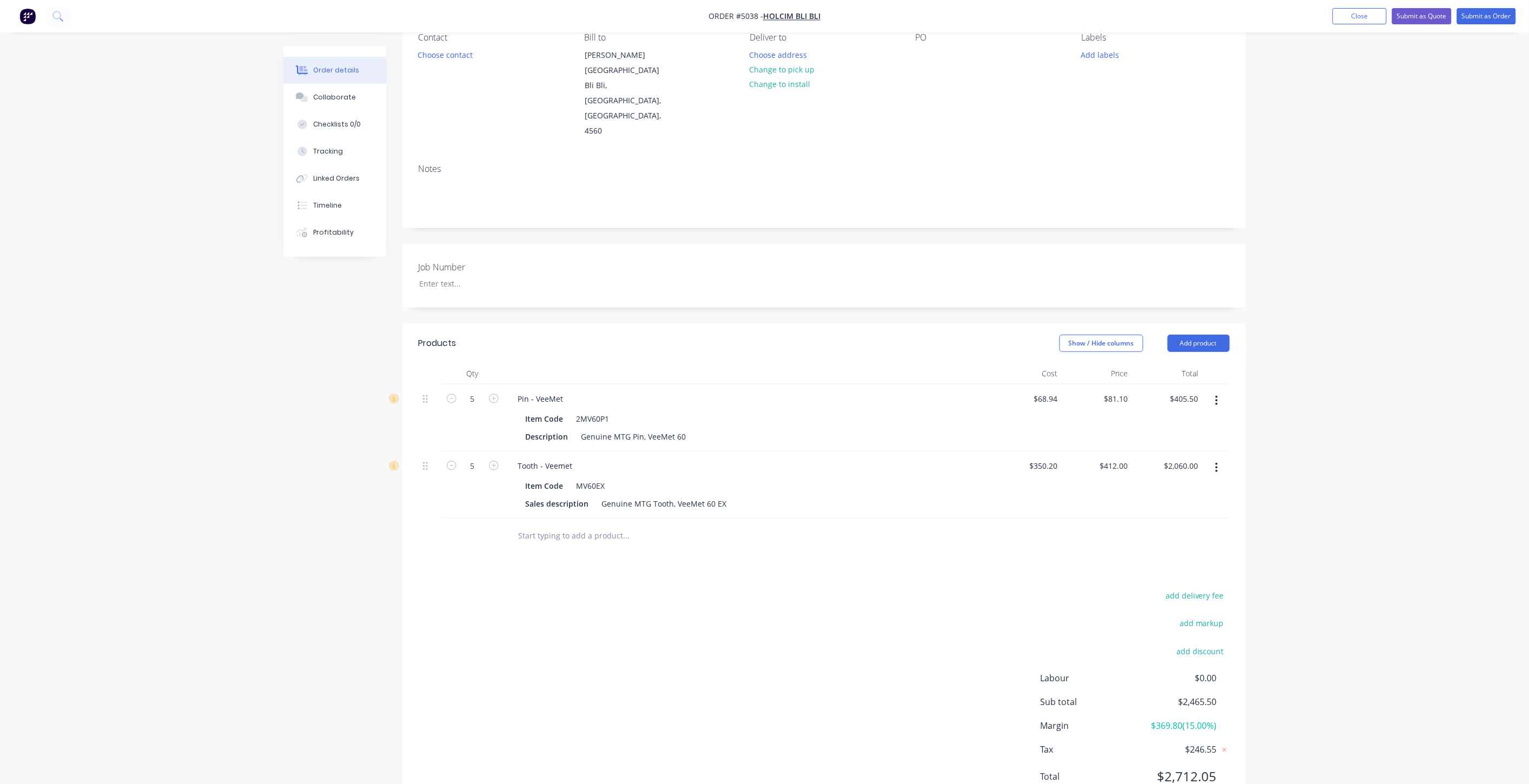
click at [1318, 206] on div "Order details Collaborate Checklists 0/0 Tracking Linked Orders Timeline Profit…" at bounding box center [764, 363] width 1529 height 934
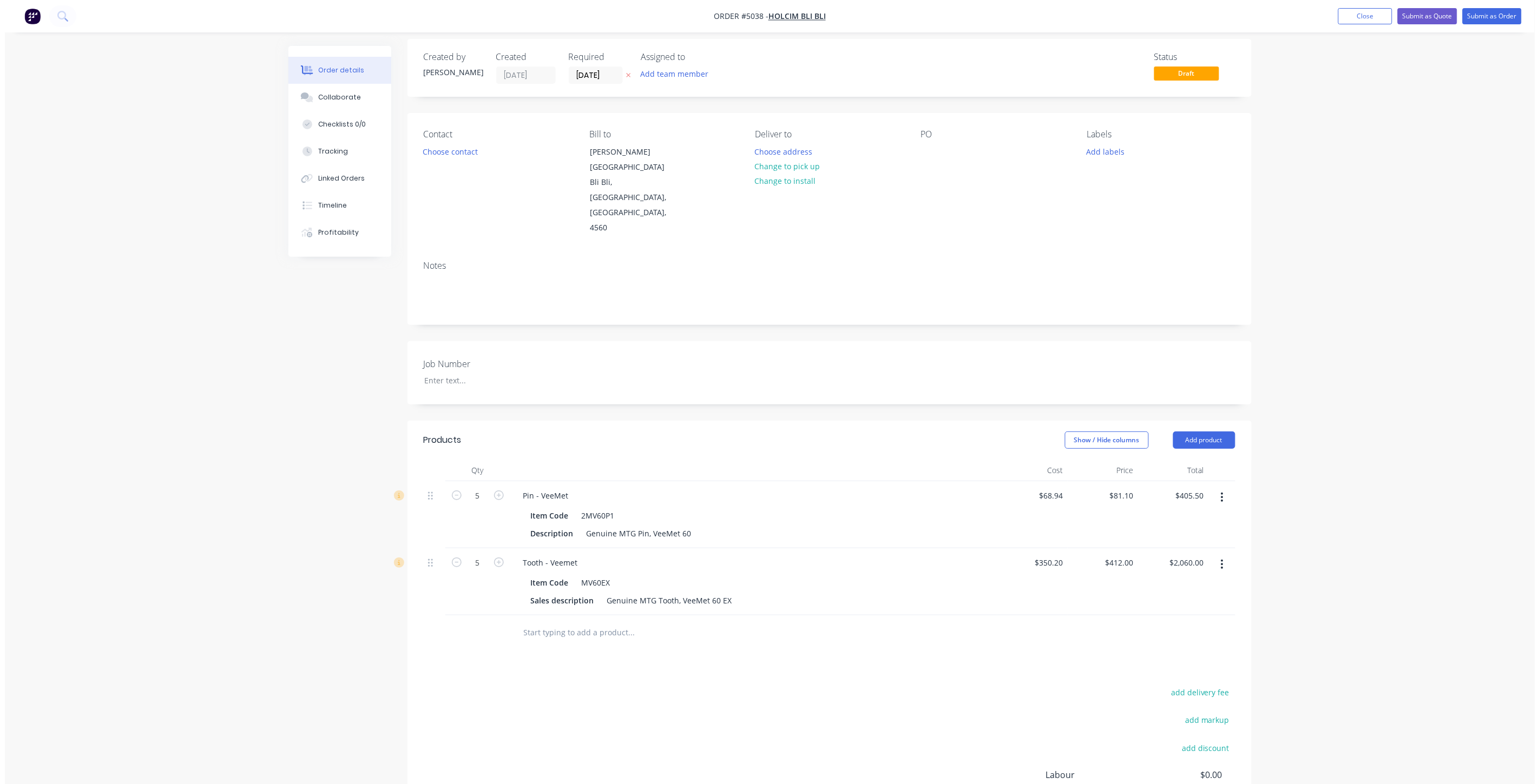
scroll to position [0, 0]
click at [1362, 20] on button "Close" at bounding box center [1360, 16] width 54 height 16
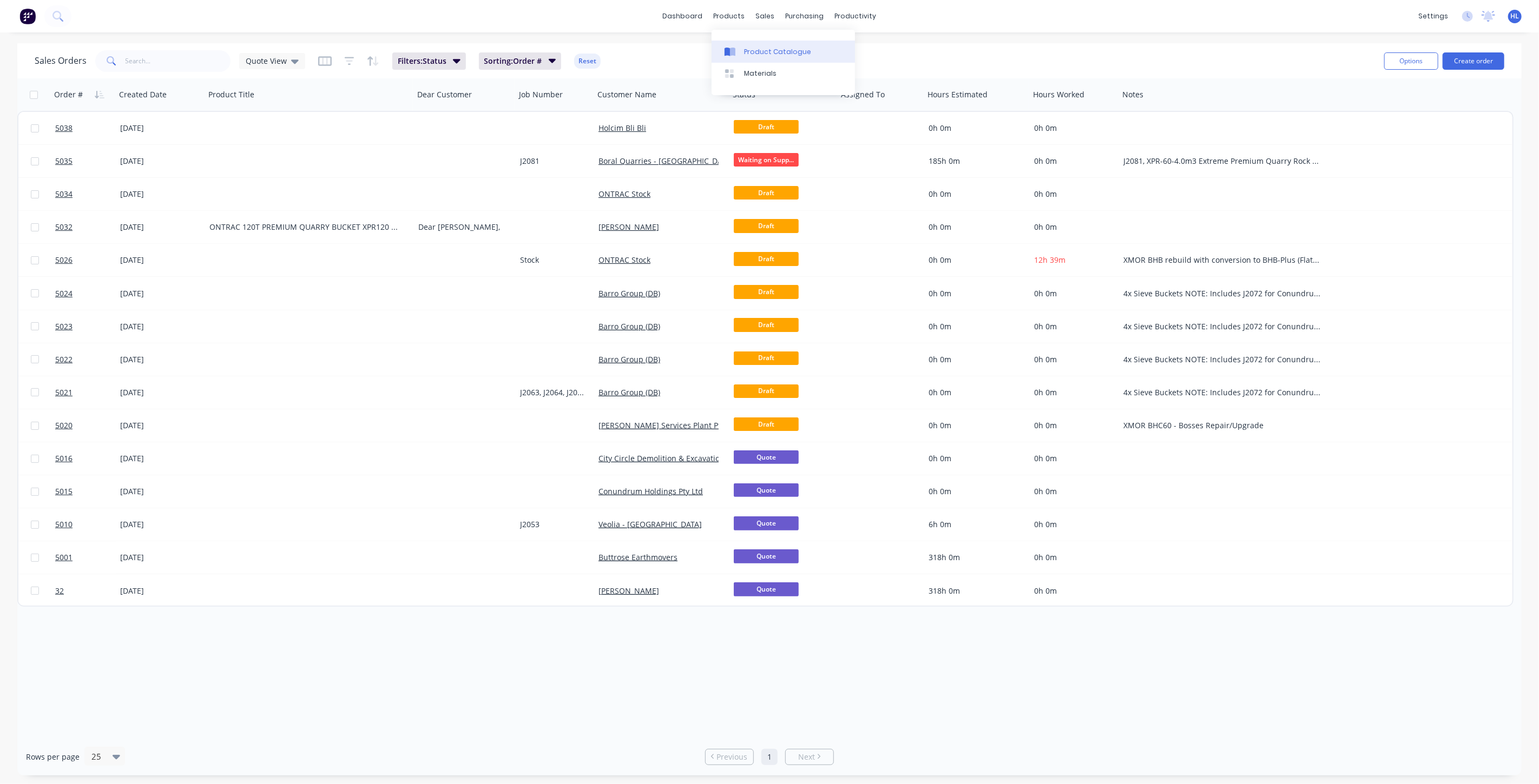
click at [739, 42] on link "Product Catalogue" at bounding box center [783, 52] width 144 height 22
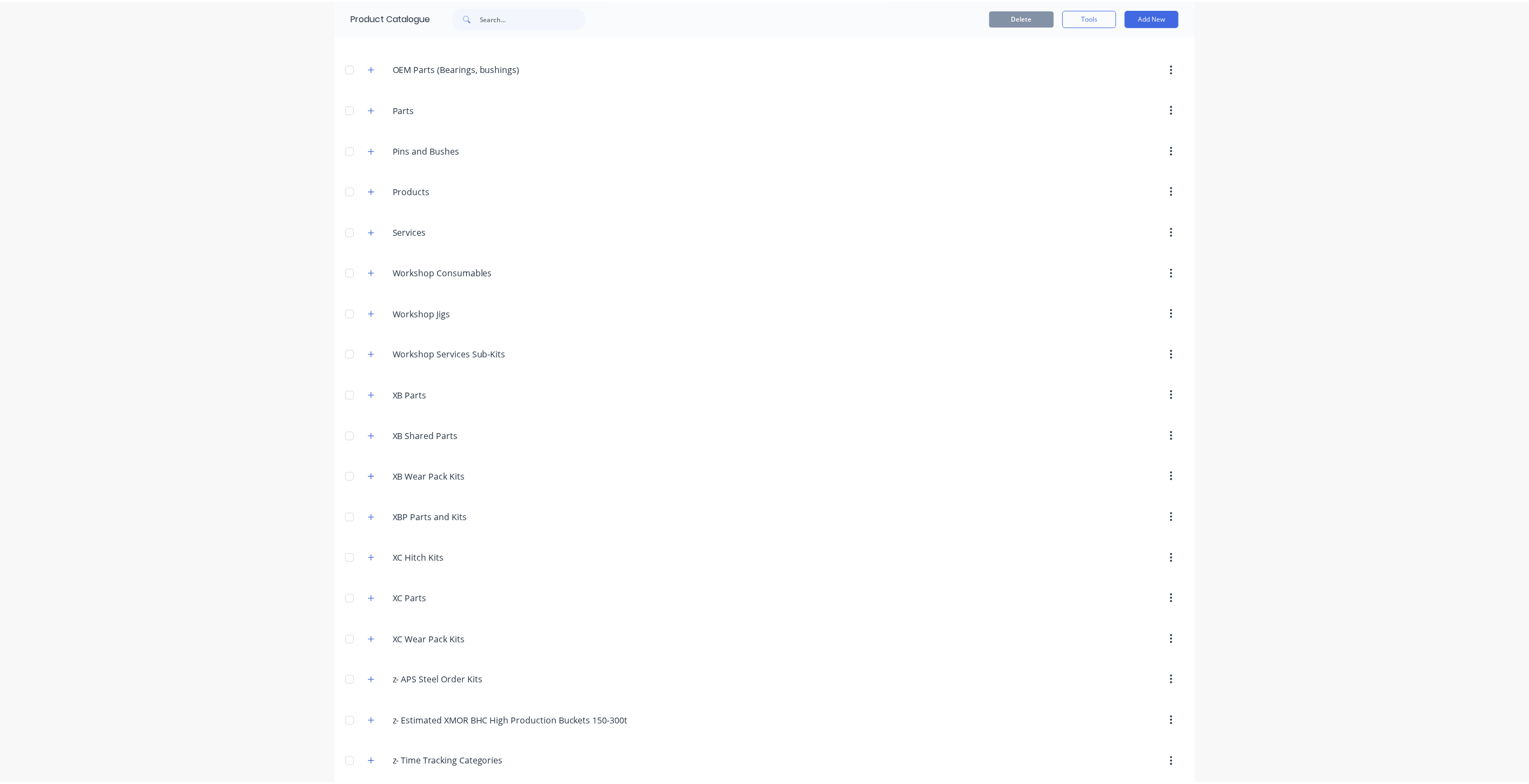
scroll to position [570, 0]
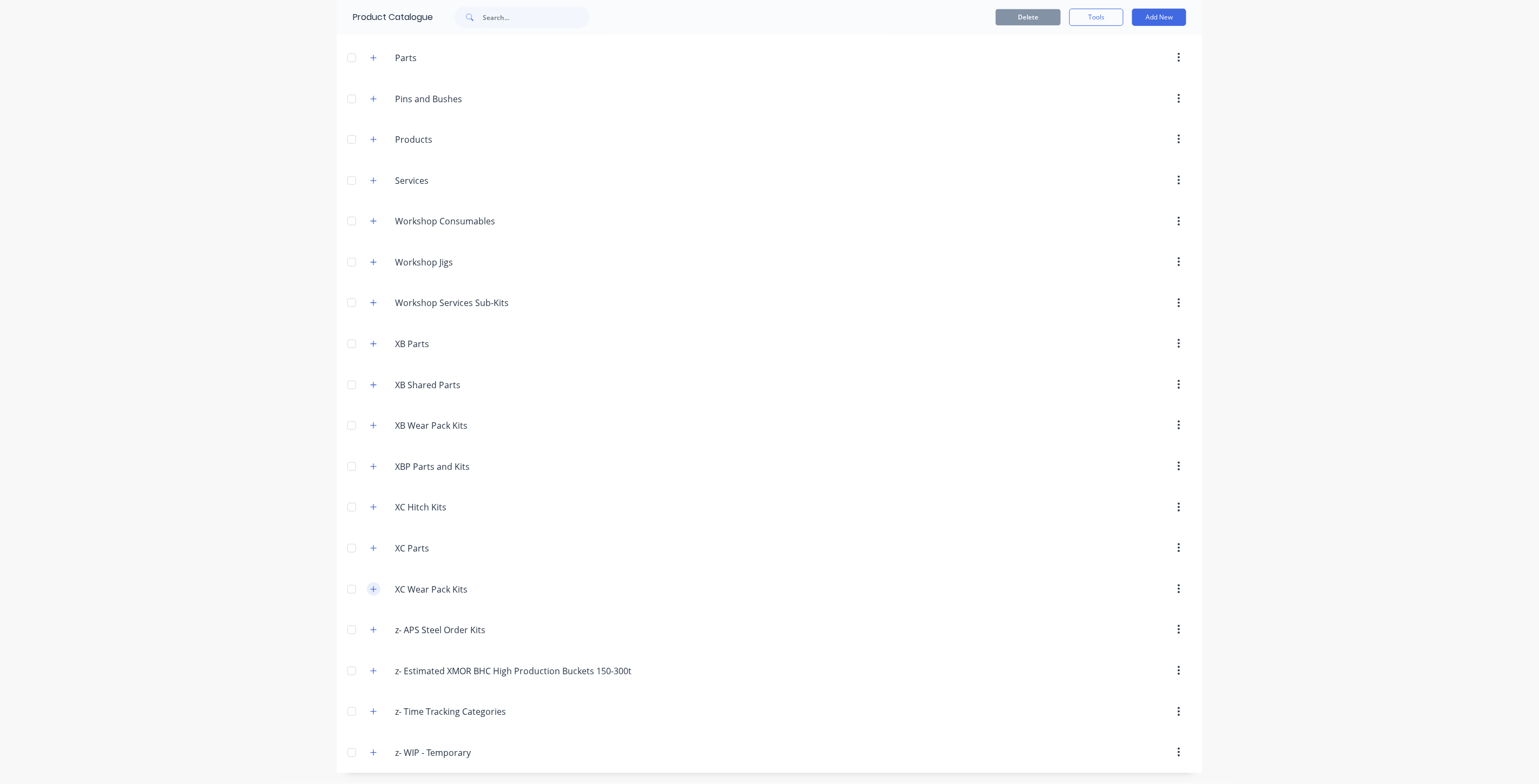
click at [370, 589] on icon "button" at bounding box center [373, 589] width 7 height 7
click at [1150, 24] on button "Add New" at bounding box center [1159, 18] width 54 height 18
click at [1128, 93] on div "Product Kit" at bounding box center [1135, 88] width 83 height 16
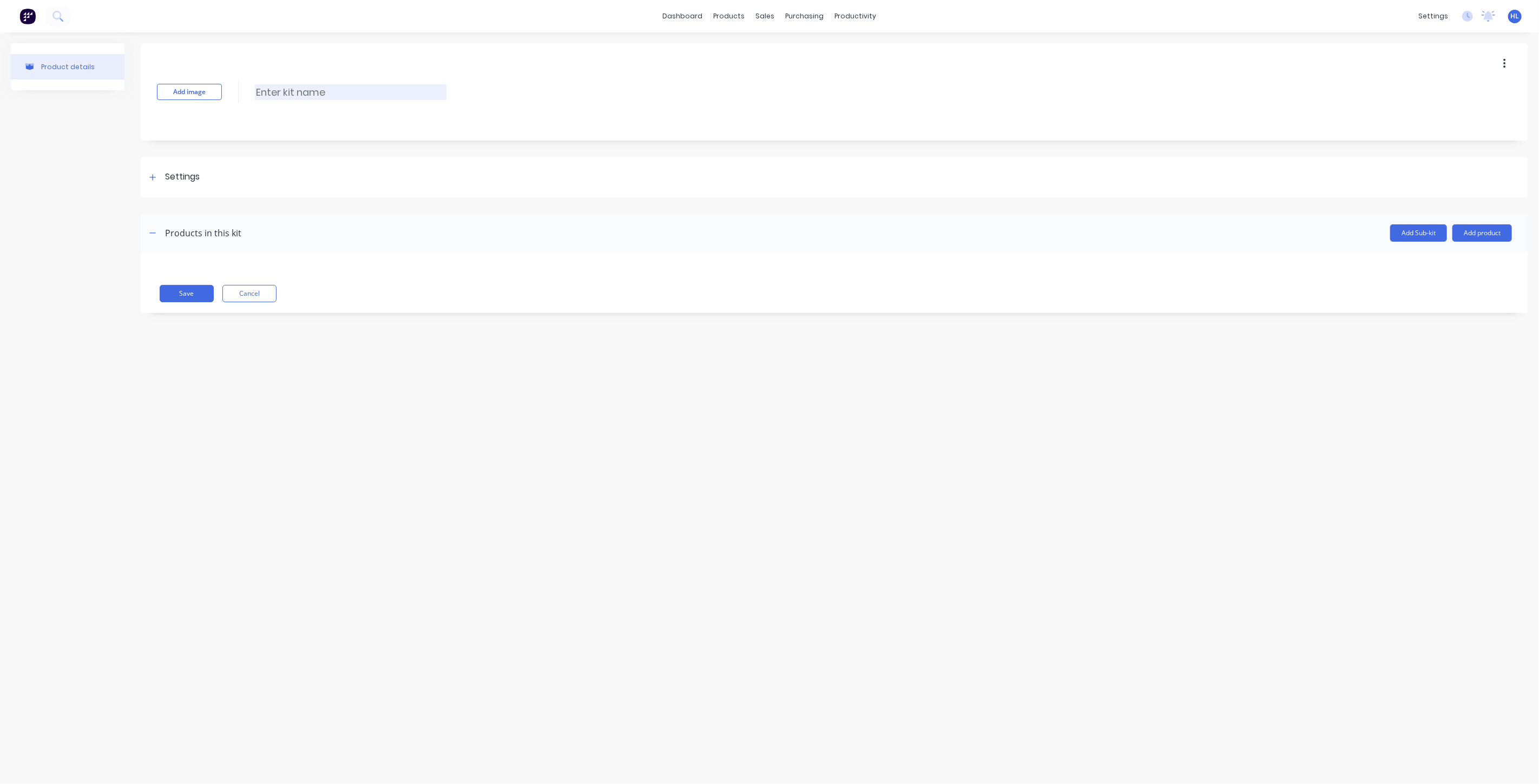
click at [289, 93] on input at bounding box center [350, 93] width 192 height 16
click at [1195, 344] on div "Product details Add image Enter kit name Settings Kit description Kit Options U…" at bounding box center [769, 397] width 1539 height 730
click at [365, 101] on div "Add image Enter kit name" at bounding box center [834, 91] width 1387 height 97
click at [353, 92] on input at bounding box center [350, 93] width 192 height 16
paste input "BHC60HS3"
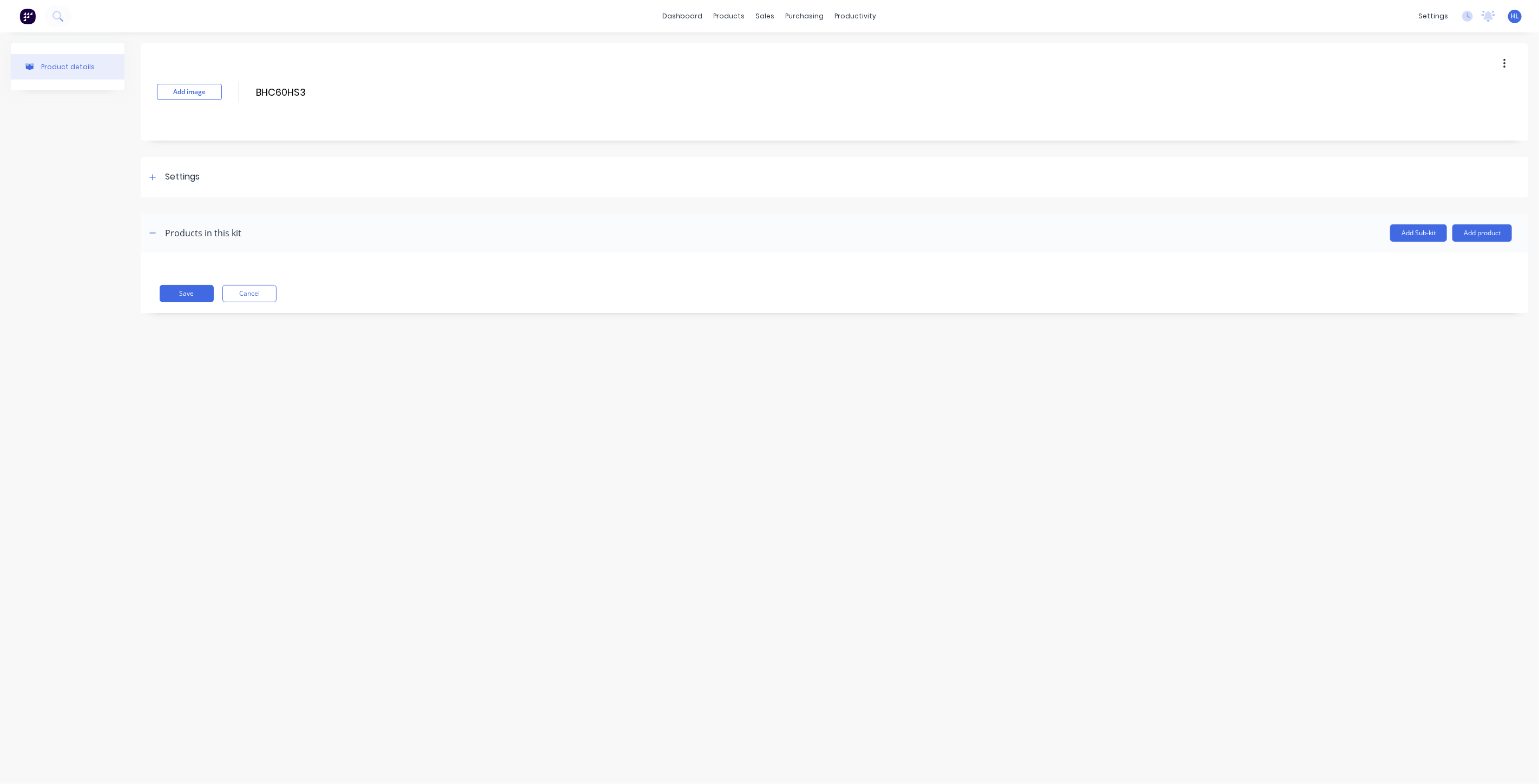
type input "BHC60HS3"
click at [403, 117] on div "Add image BHC60HS3 BHC60HS3 Enter kit name" at bounding box center [834, 91] width 1387 height 97
click at [1450, 220] on header "Products in this kit Add Sub-kit Add product" at bounding box center [834, 233] width 1387 height 39
click at [1465, 227] on button "Add product" at bounding box center [1482, 233] width 60 height 18
click at [1454, 257] on div "Product catalogue" at bounding box center [1460, 261] width 83 height 16
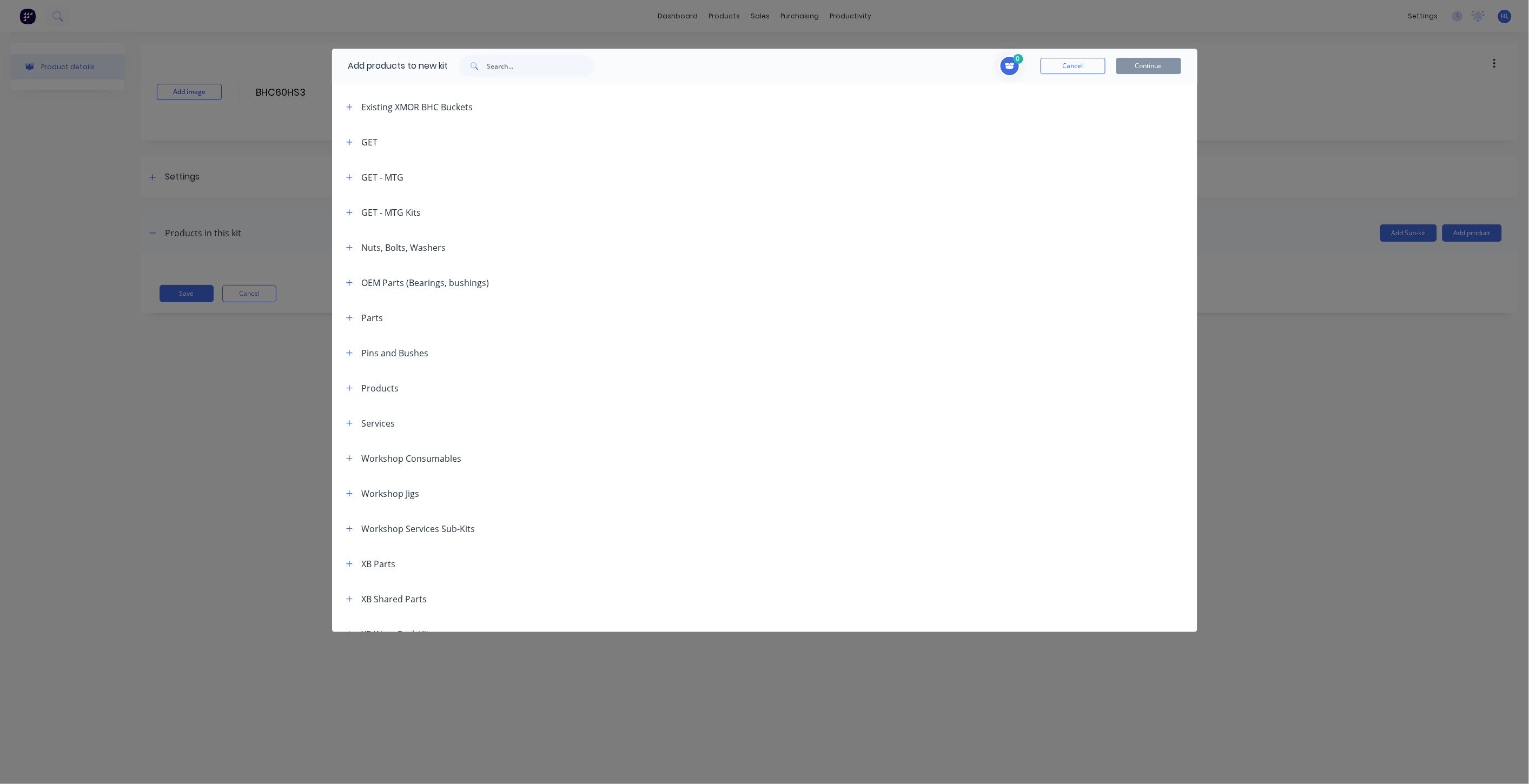
scroll to position [541, 0]
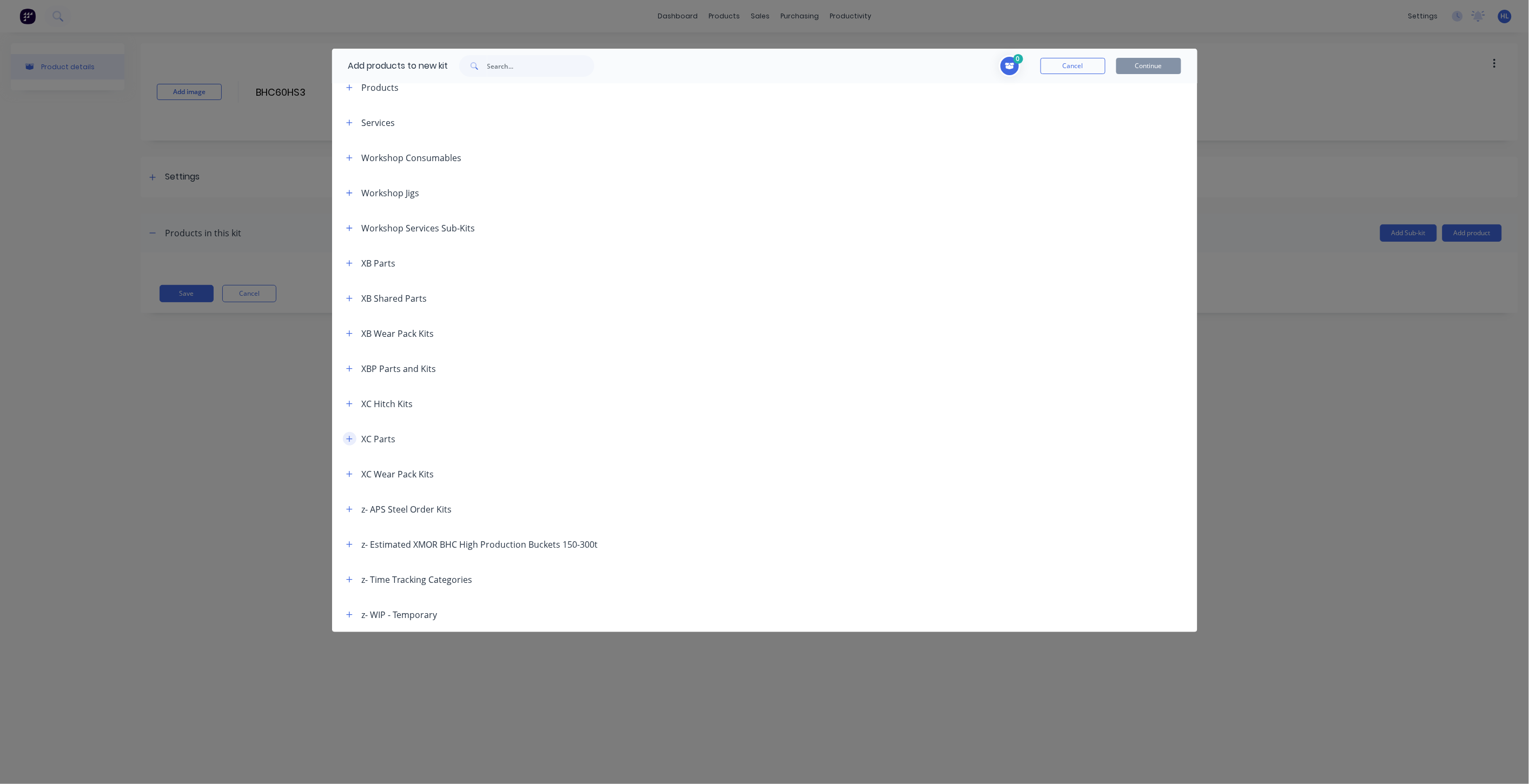
click at [349, 438] on icon "button" at bounding box center [349, 439] width 6 height 6
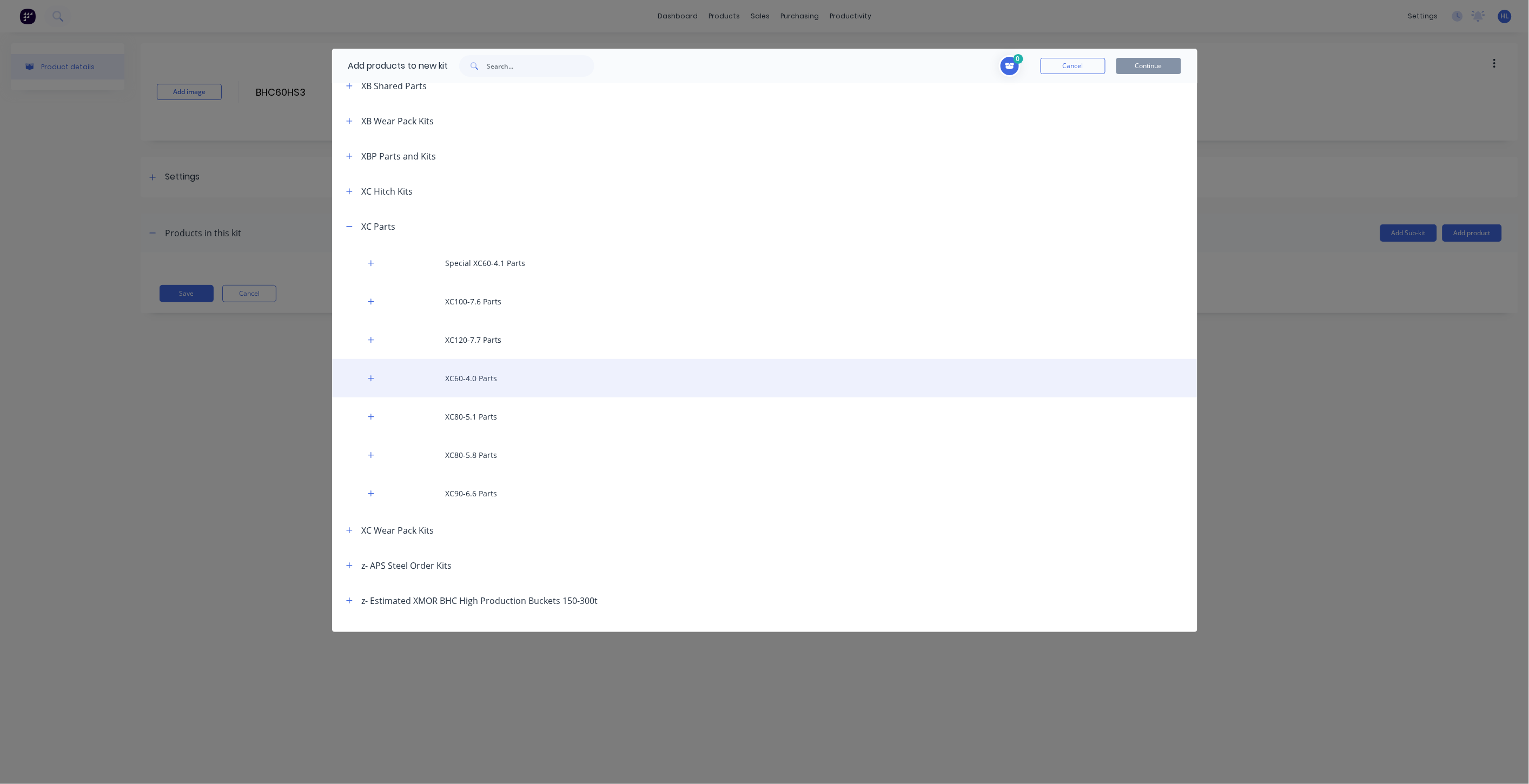
scroll to position [781, 0]
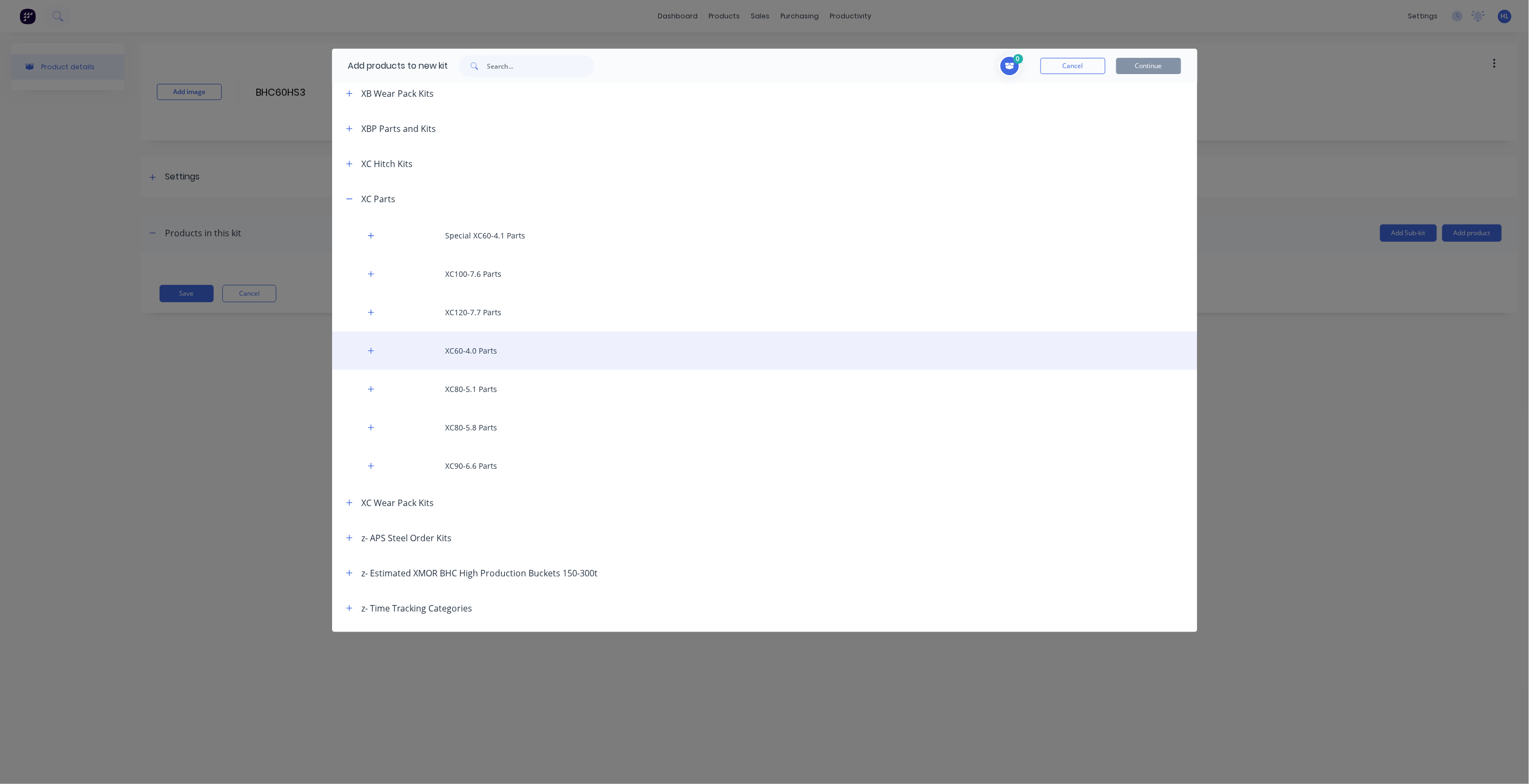
click at [495, 355] on div "XC60-4.0 Parts" at bounding box center [764, 351] width 865 height 39
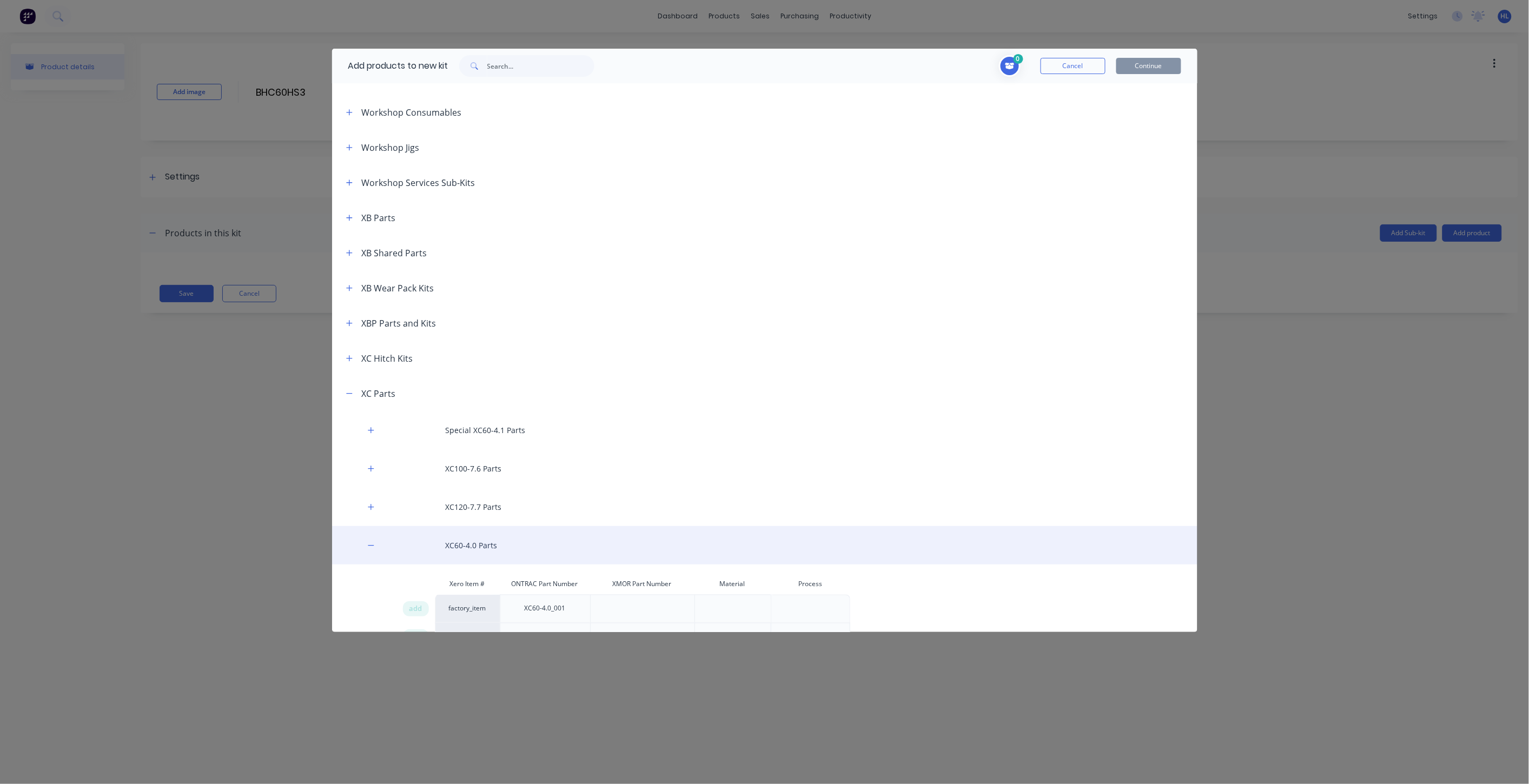
scroll to position [721, 0]
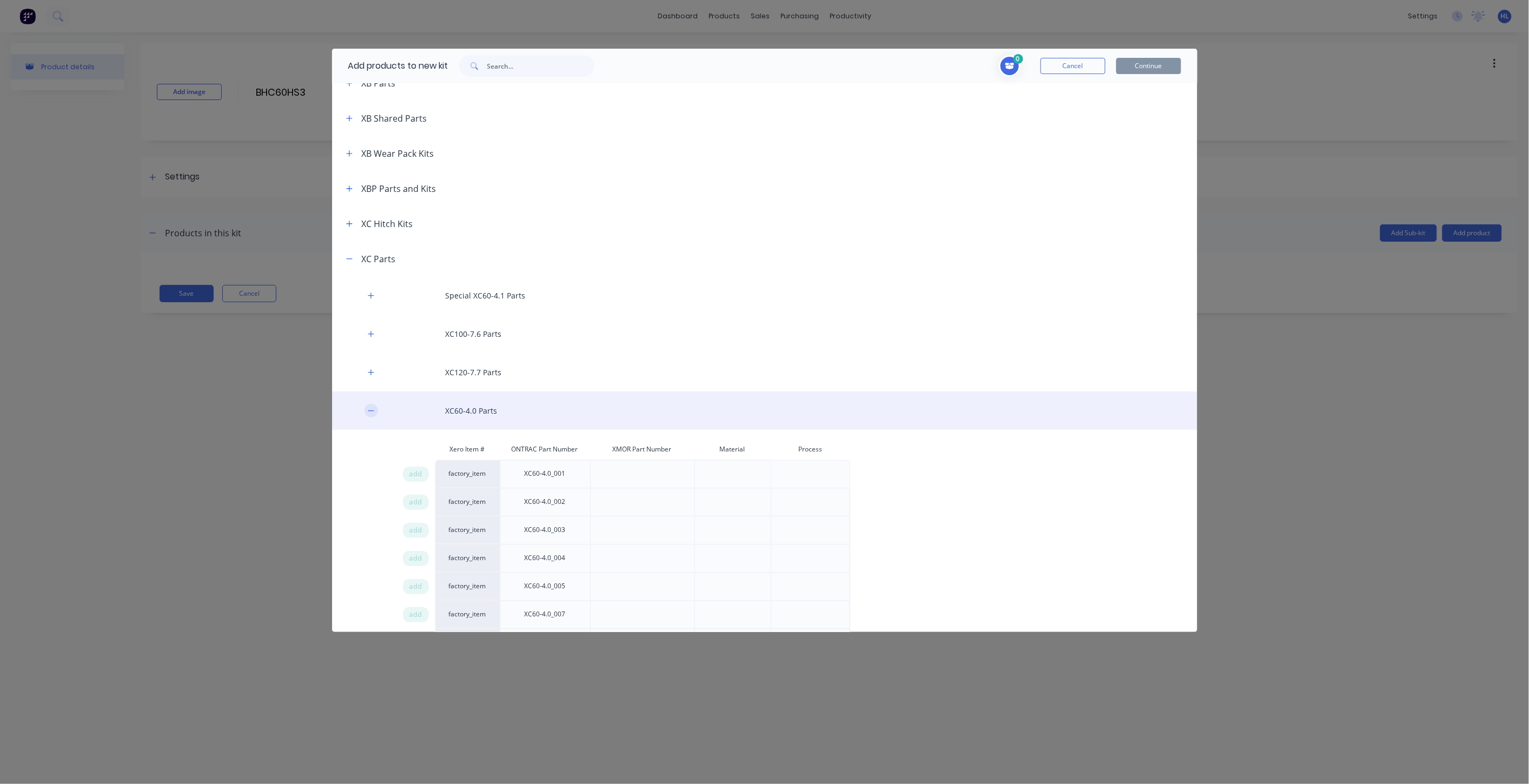
click at [374, 411] on icon "button" at bounding box center [371, 411] width 7 height 7
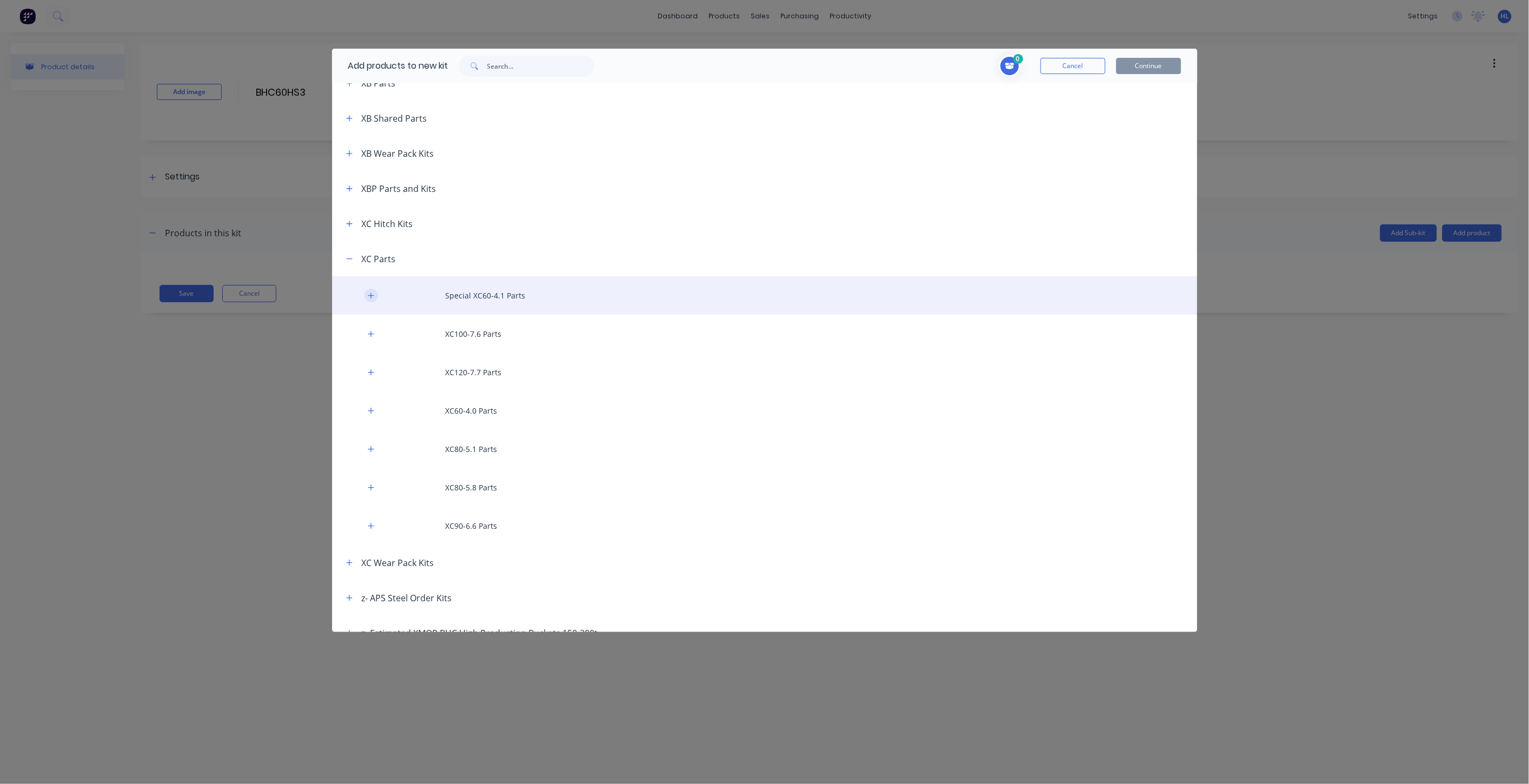
click at [371, 295] on icon "button" at bounding box center [371, 295] width 6 height 6
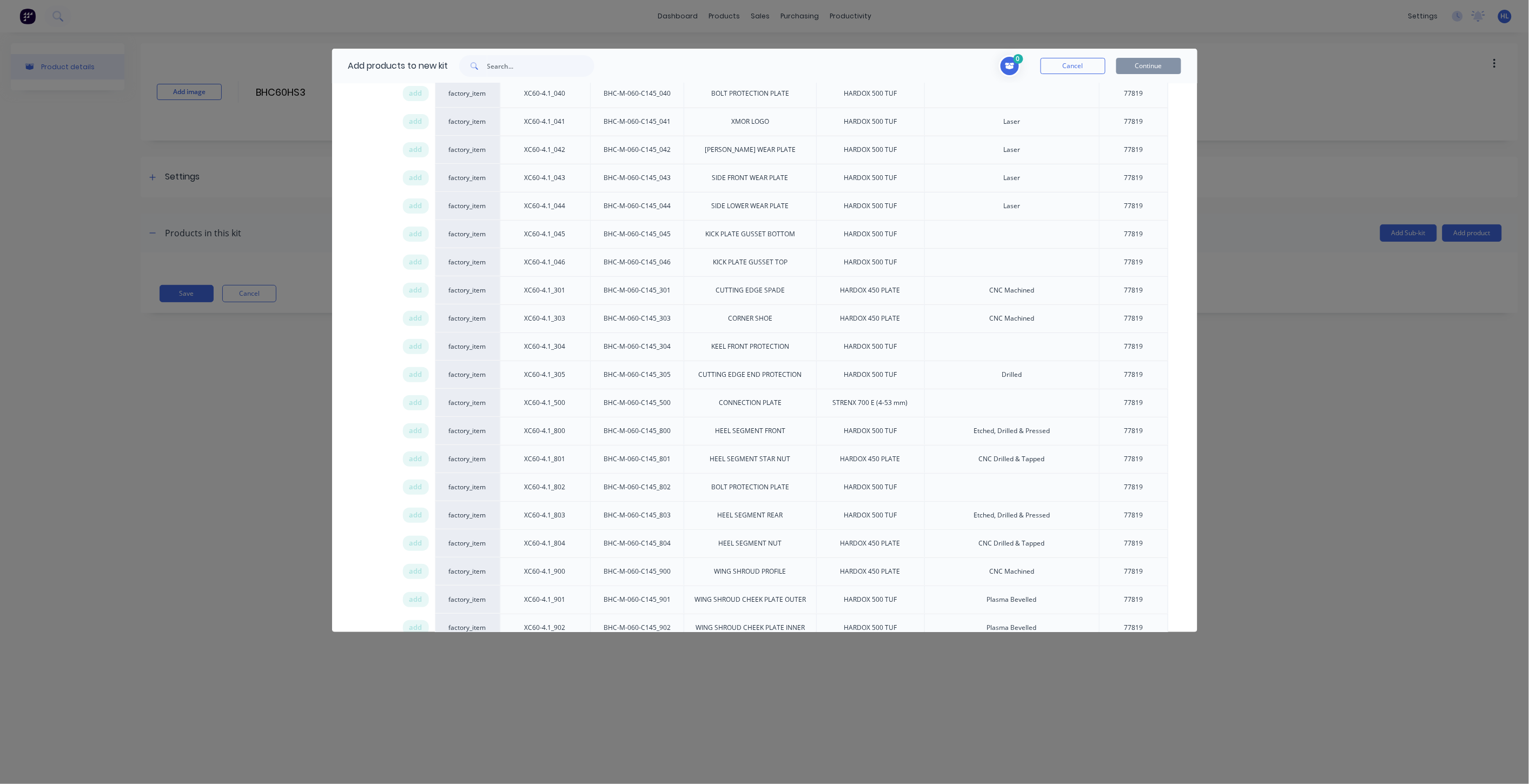
scroll to position [1982, 0]
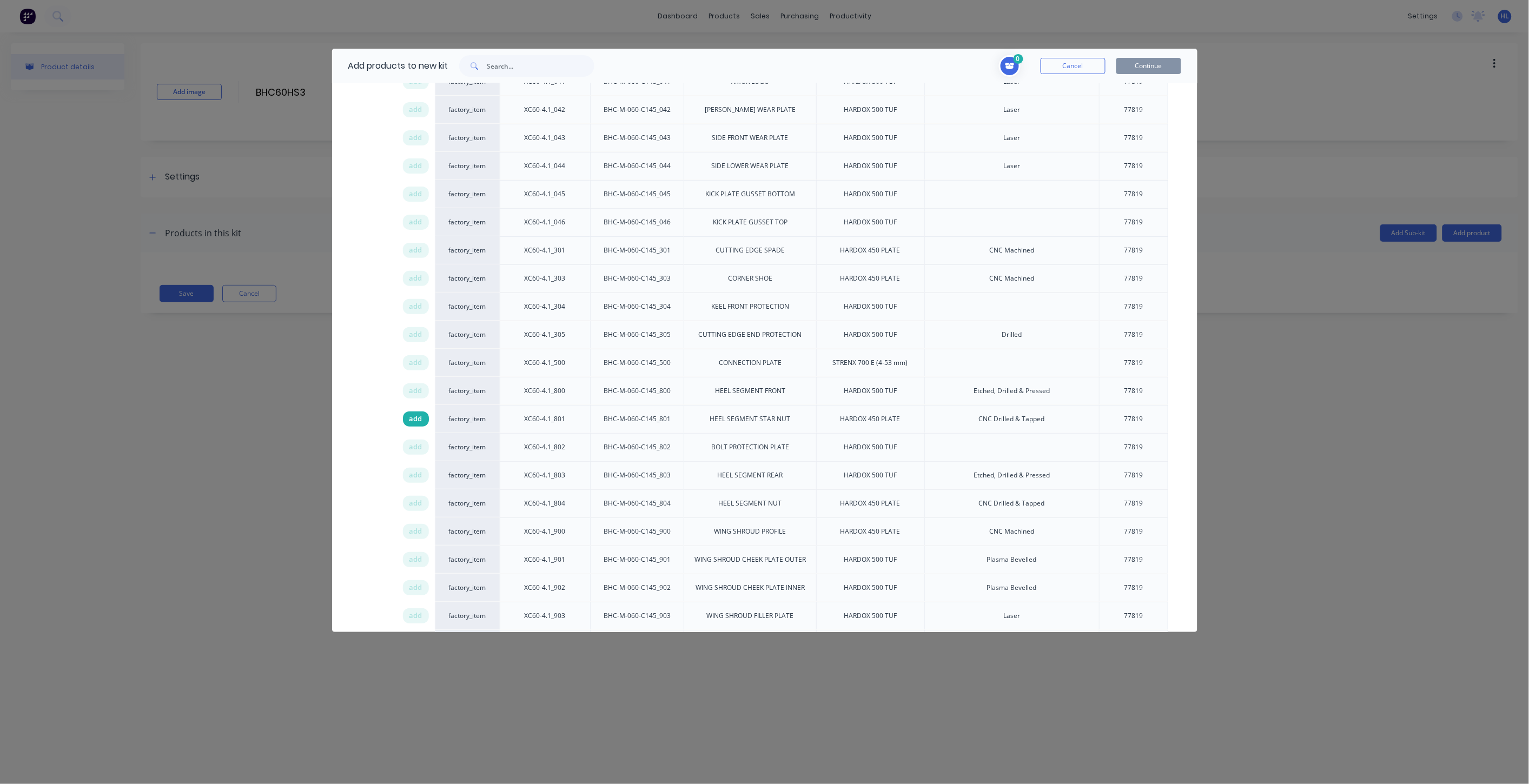
click at [422, 424] on div "add" at bounding box center [416, 419] width 26 height 15
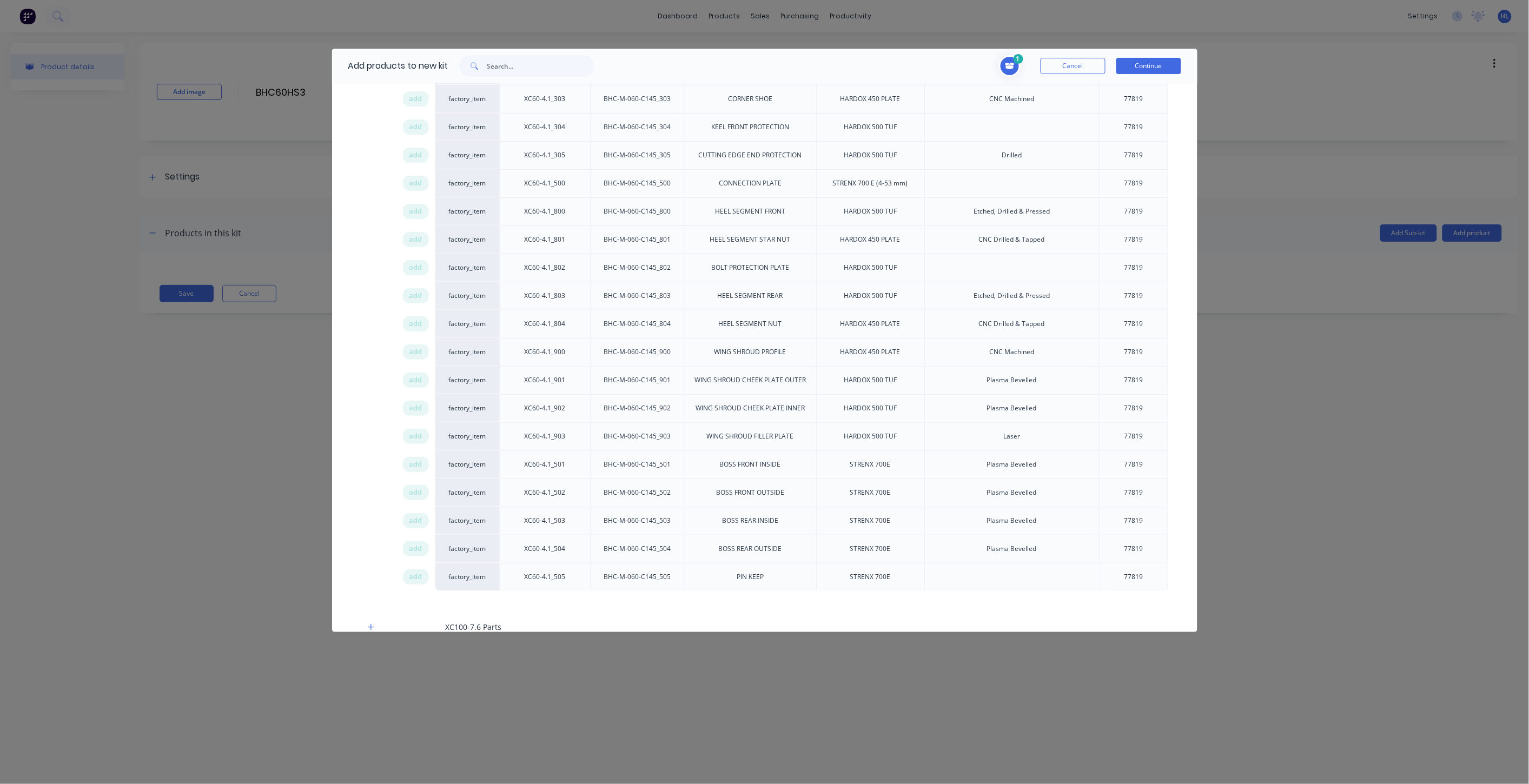
scroll to position [2163, 0]
click at [1154, 66] on button "Continue" at bounding box center [1149, 66] width 65 height 16
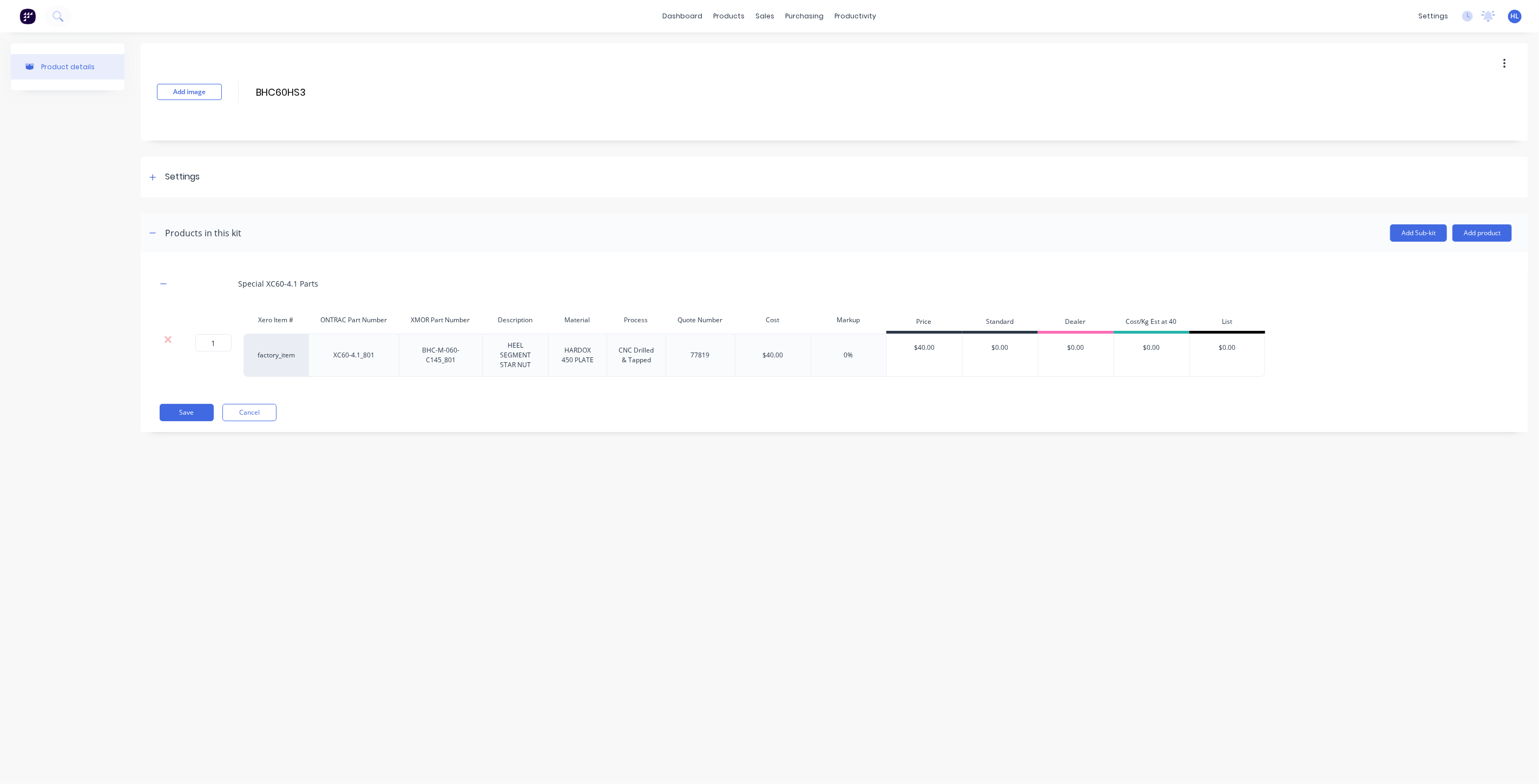
click at [1464, 222] on header "Products in this kit Add Sub-kit Add product" at bounding box center [834, 233] width 1387 height 39
click at [1464, 229] on button "Add product" at bounding box center [1482, 233] width 60 height 18
click at [1457, 253] on div "Product catalogue" at bounding box center [1460, 261] width 83 height 16
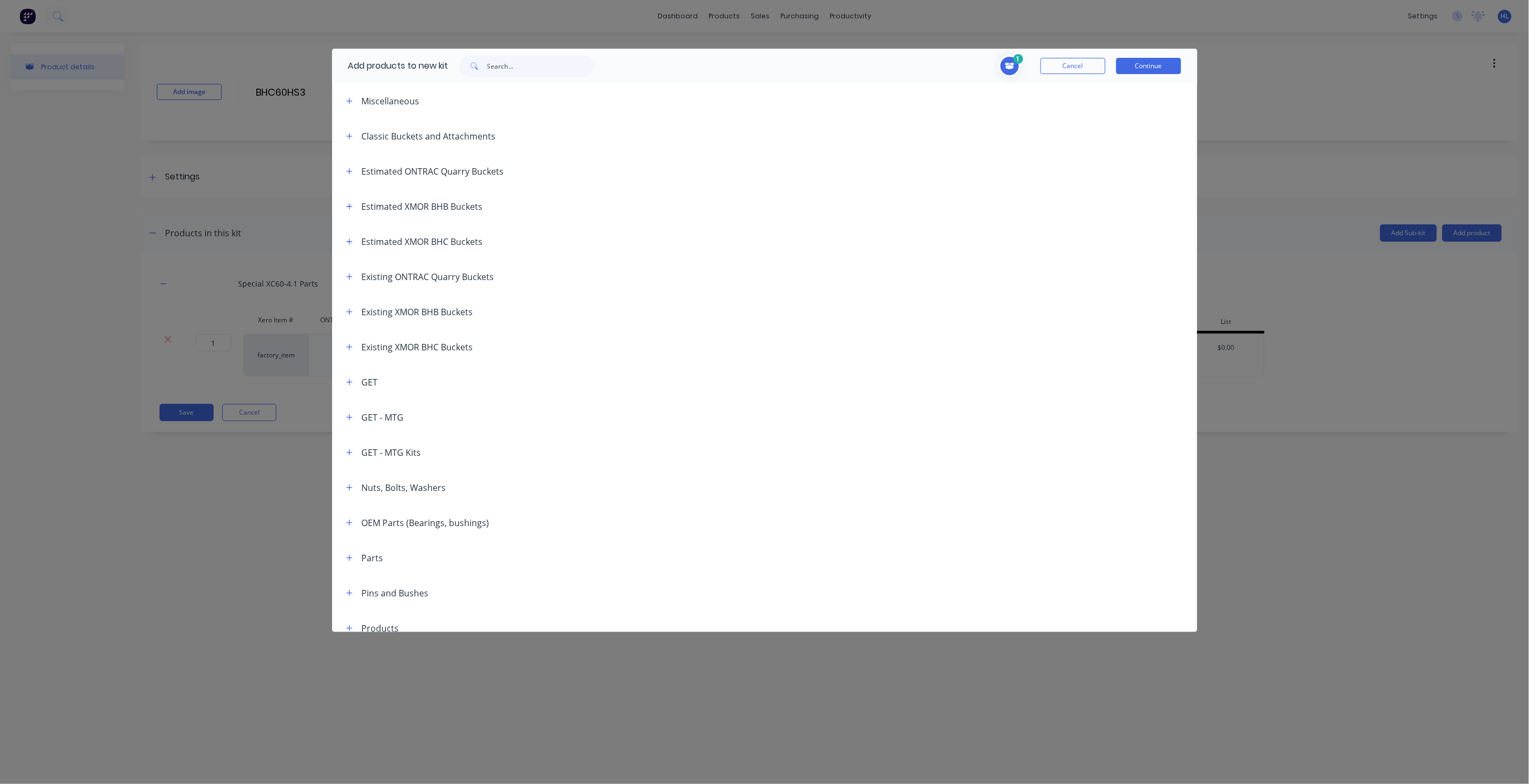
scroll to position [180, 0]
click at [352, 306] on icon "button" at bounding box center [349, 307] width 6 height 6
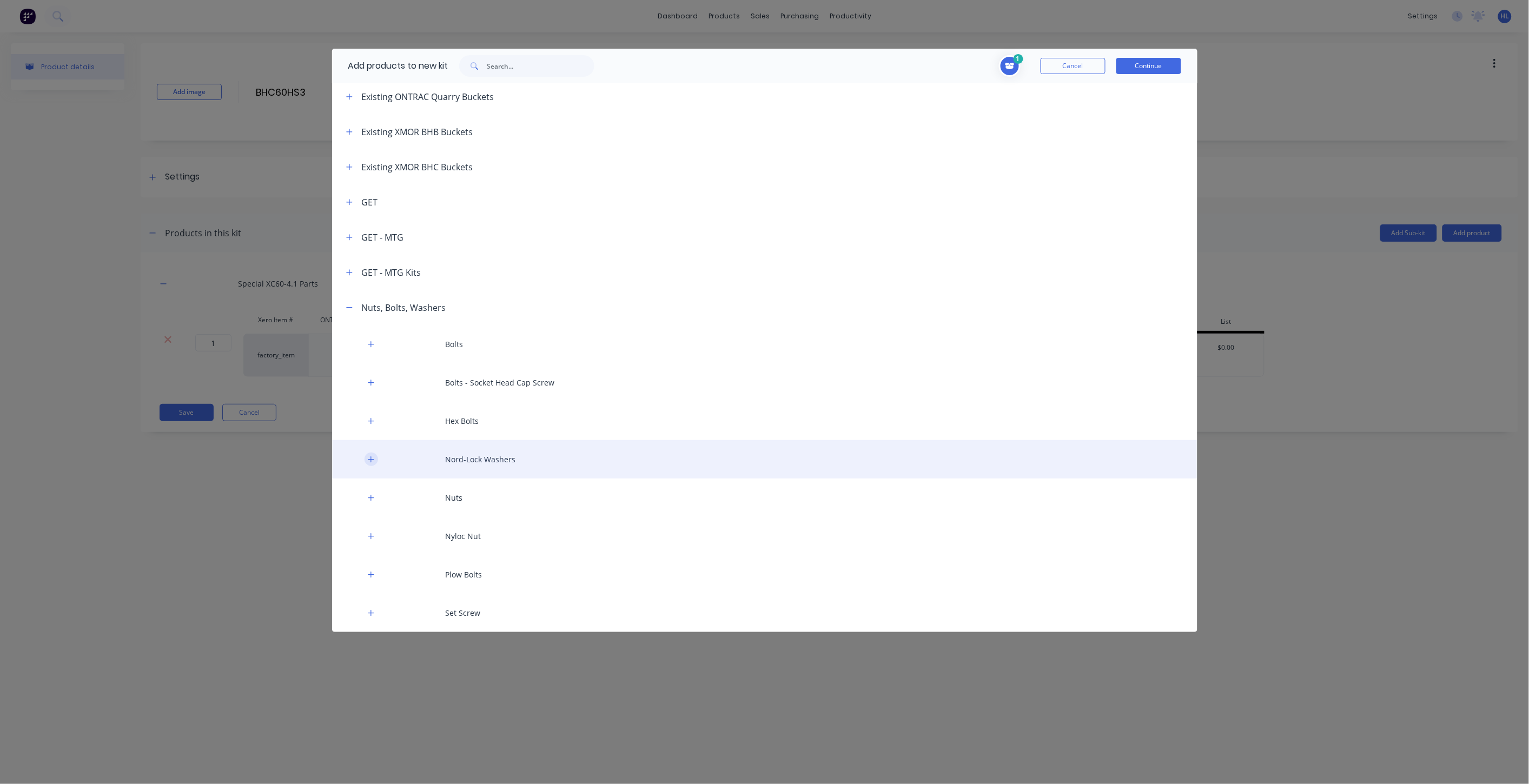
click at [371, 462] on icon "button" at bounding box center [371, 459] width 7 height 7
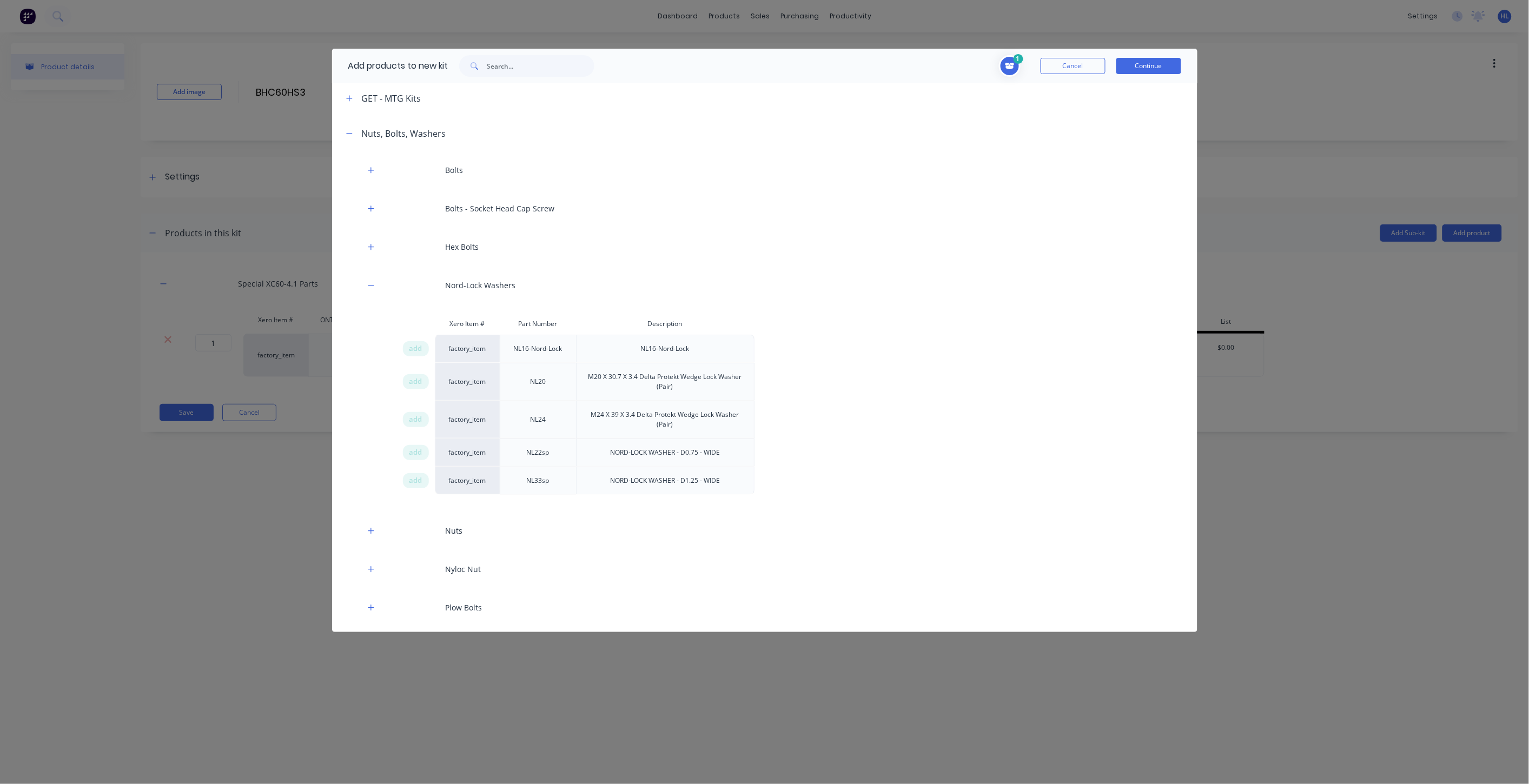
scroll to position [360, 0]
click at [418, 373] on span "add" at bounding box center [416, 376] width 13 height 11
click at [296, 375] on div "Add products to new kit 2 1 1 ? Special XC60-4.1 Parts ONTRAC Part Number XC60-…" at bounding box center [764, 392] width 1529 height 784
click at [1077, 55] on div "2 1 1 ? Special XC60-4.1 Parts ONTRAC Part Number XC60-4.1_801 XMOR Part Number…" at bounding box center [894, 66] width 576 height 22
click at [1074, 67] on button "Cancel" at bounding box center [1073, 66] width 65 height 16
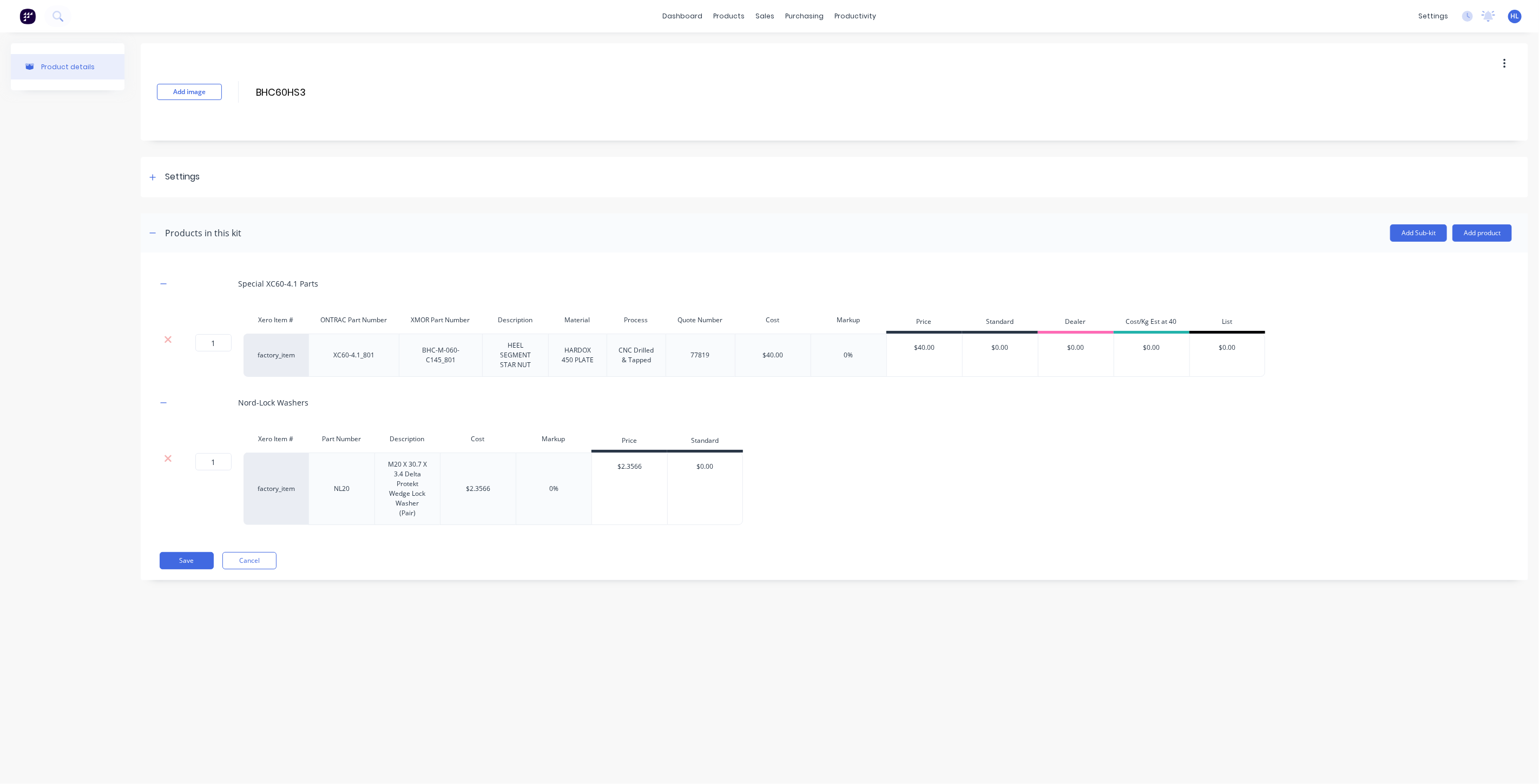
click at [641, 467] on div "$2.3566" at bounding box center [630, 466] width 76 height 27
click at [942, 349] on div "$40.00" at bounding box center [925, 347] width 76 height 27
click at [1476, 230] on button "Add product" at bounding box center [1482, 233] width 60 height 18
click at [1453, 260] on div "Product catalogue" at bounding box center [1460, 261] width 83 height 16
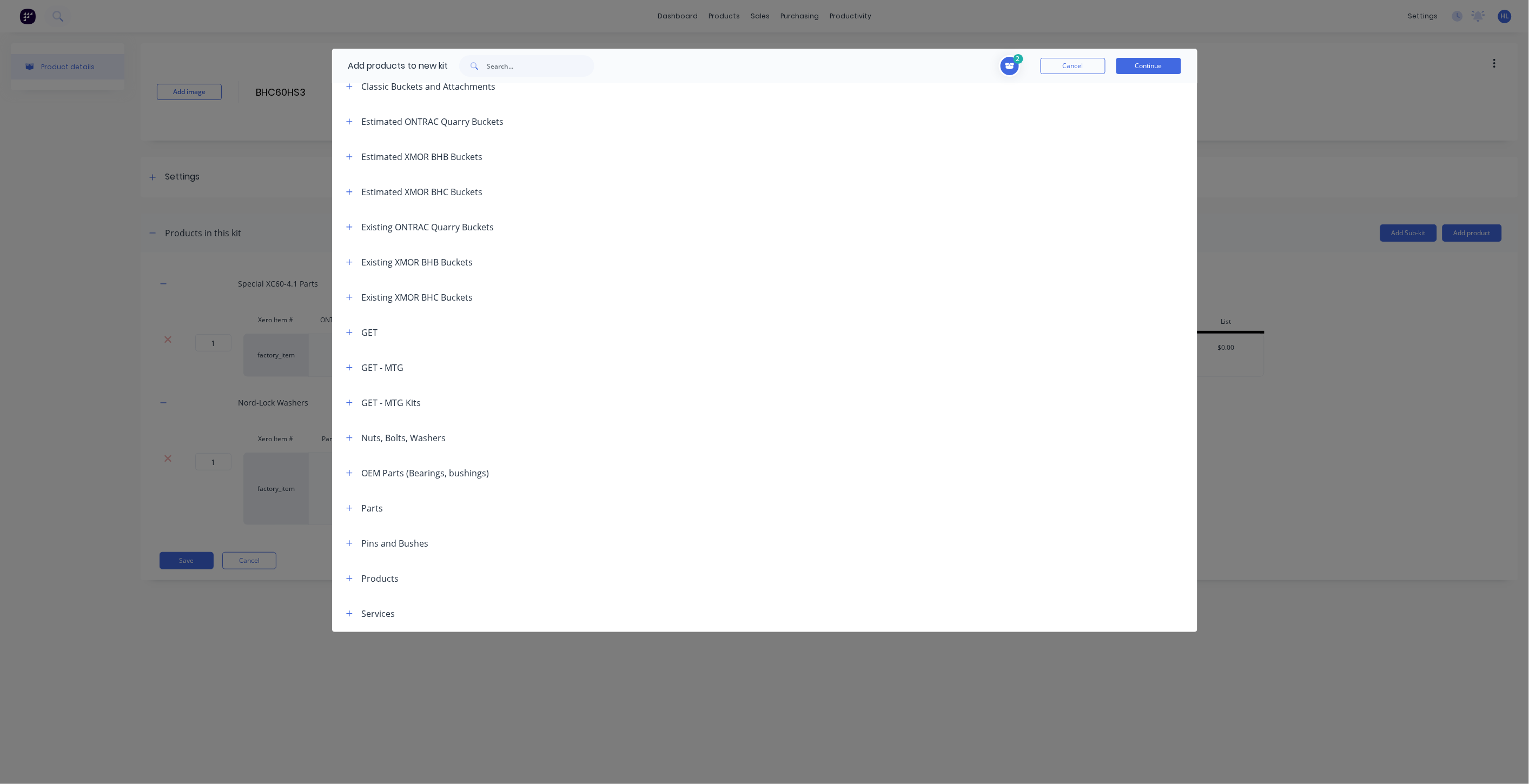
scroll to position [60, 0]
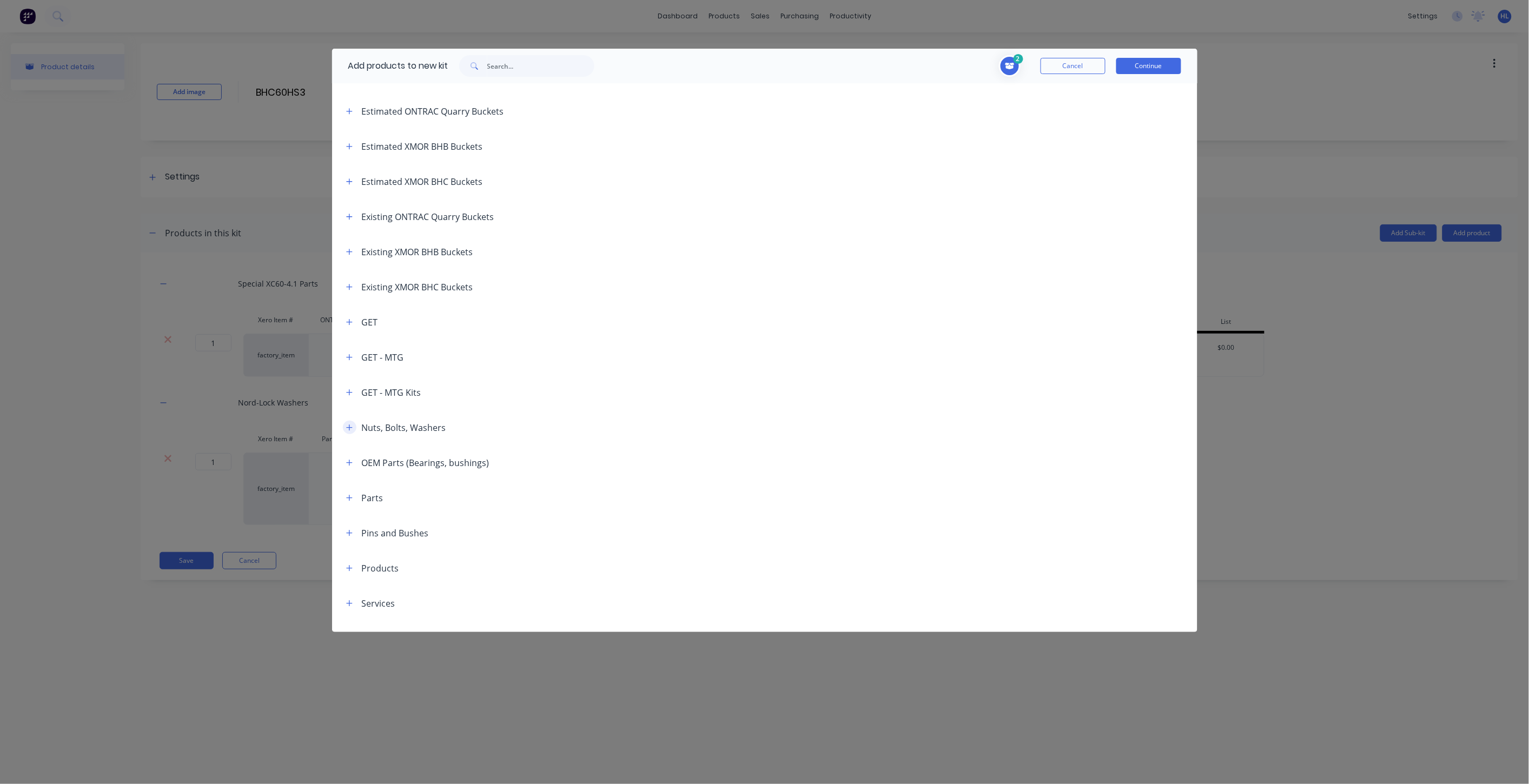
click at [349, 426] on icon "button" at bounding box center [349, 427] width 7 height 7
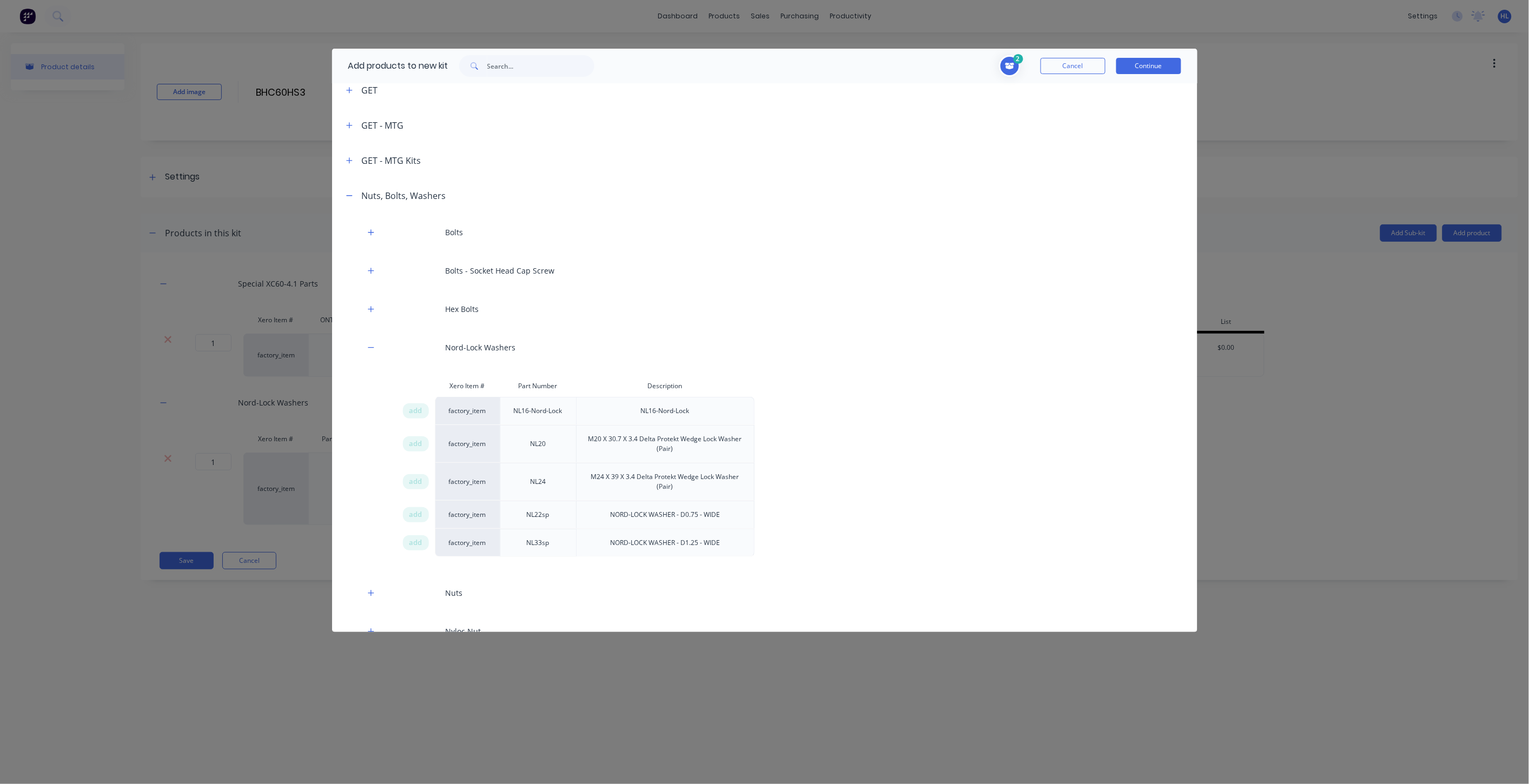
scroll to position [300, 0]
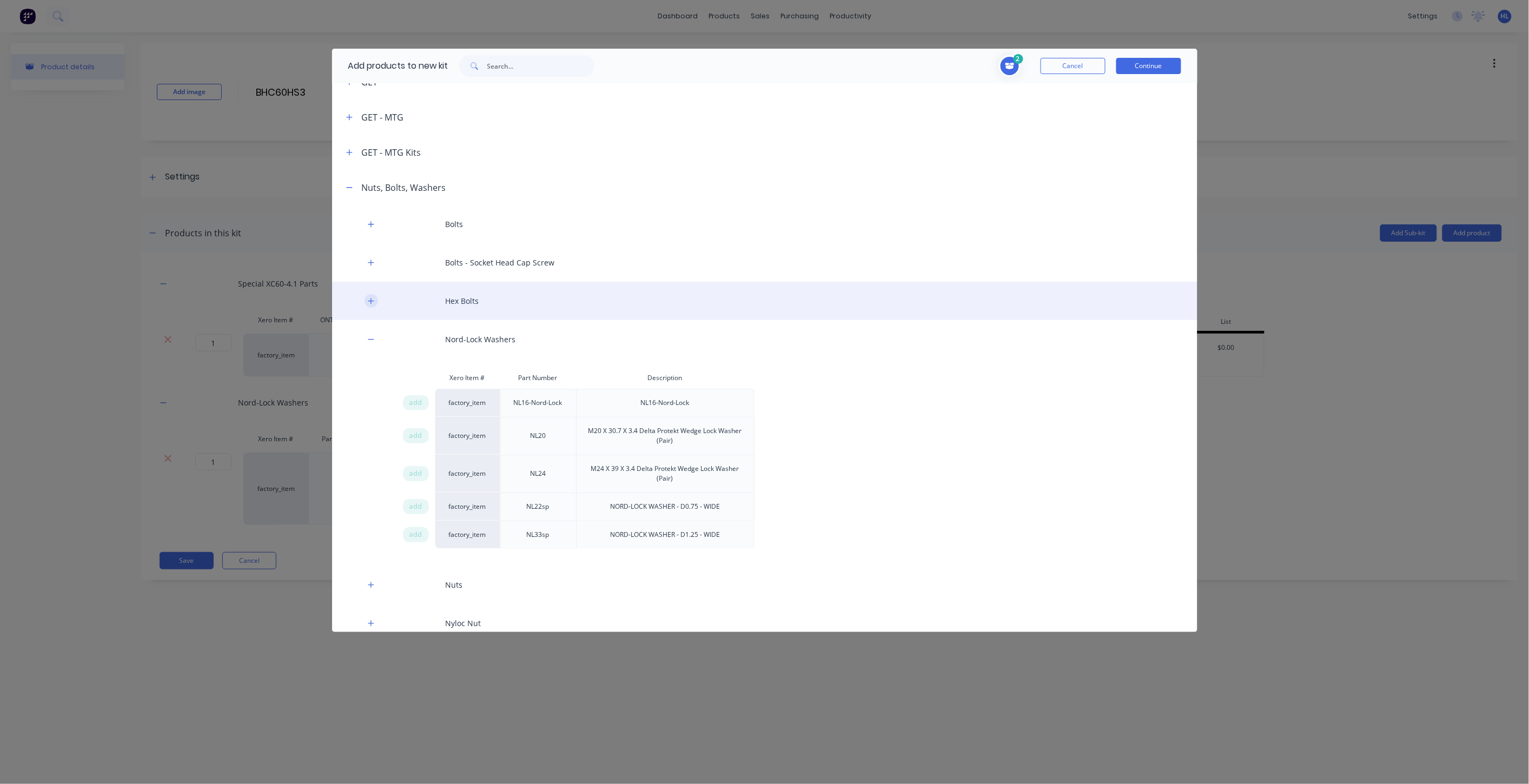
click at [372, 300] on icon "button" at bounding box center [371, 301] width 6 height 6
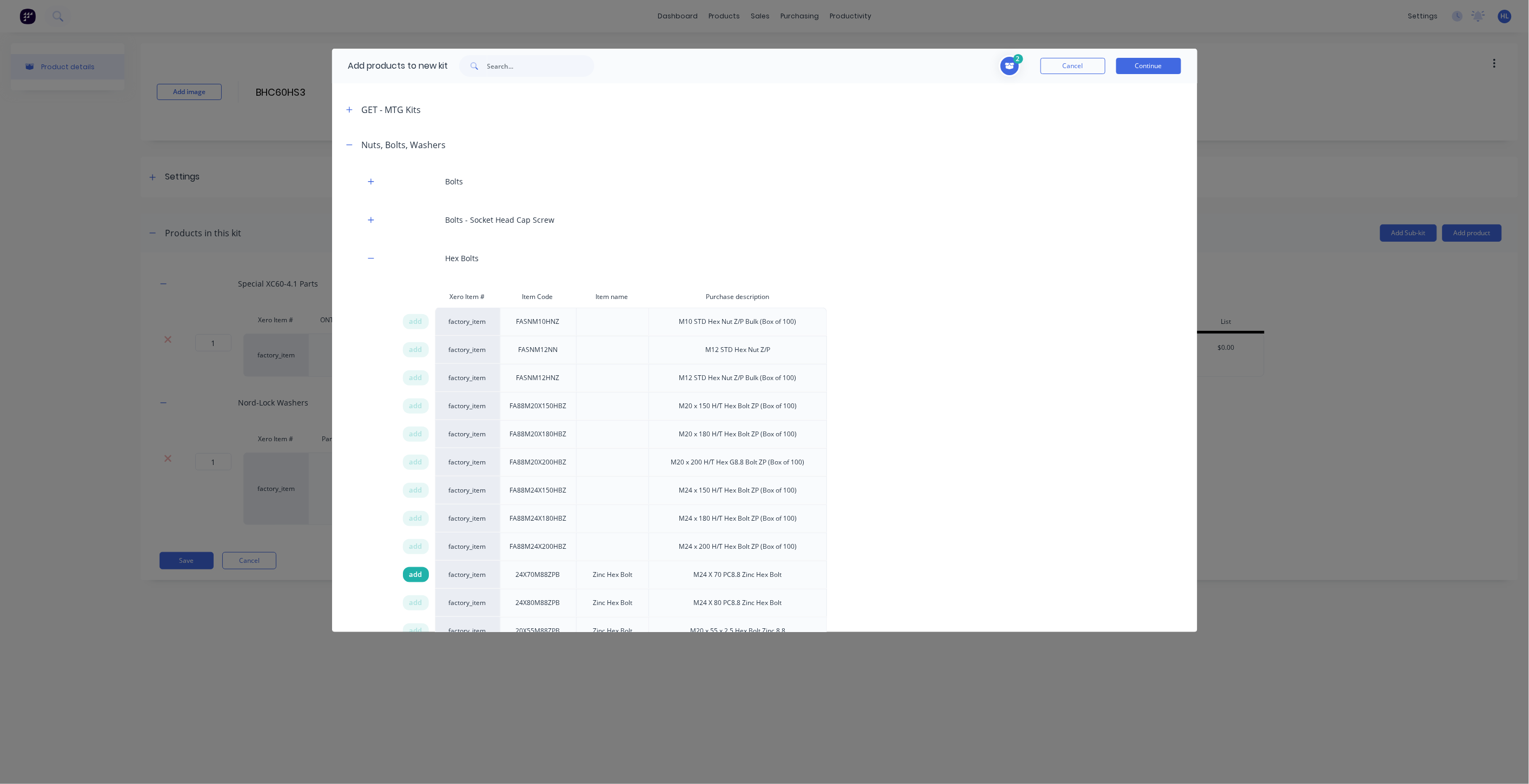
scroll to position [240, 0]
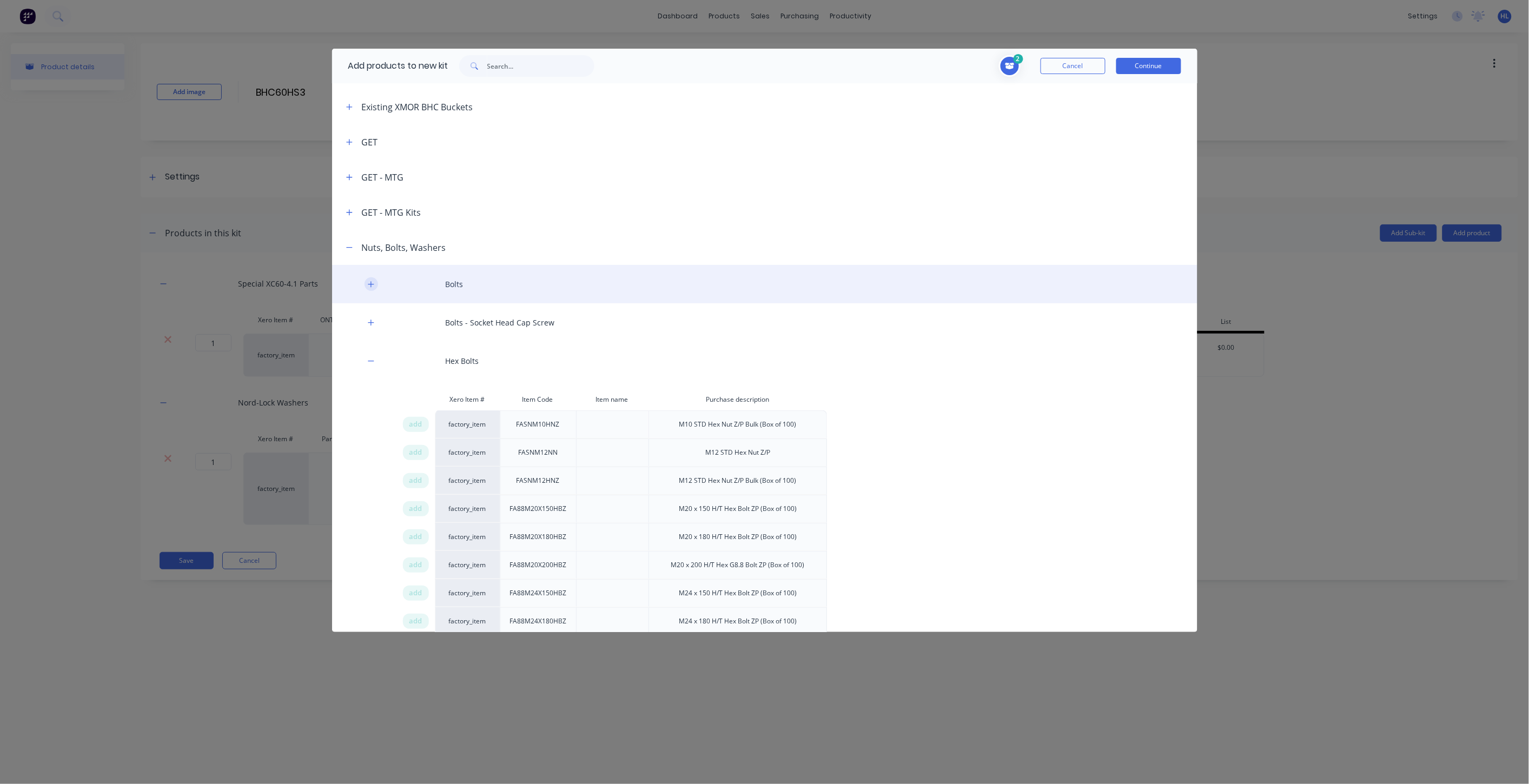
click at [370, 284] on icon "button" at bounding box center [371, 284] width 7 height 7
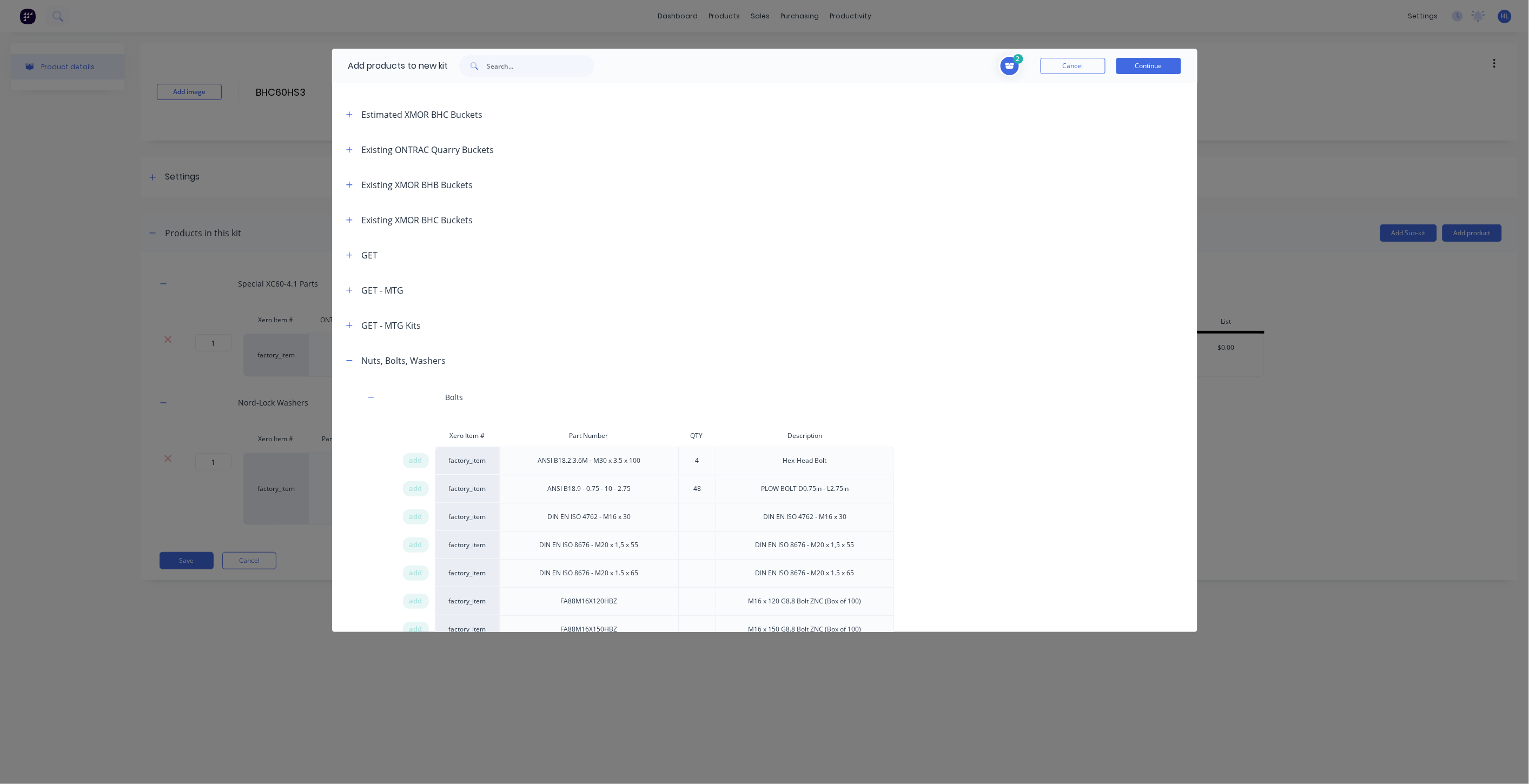
scroll to position [120, 0]
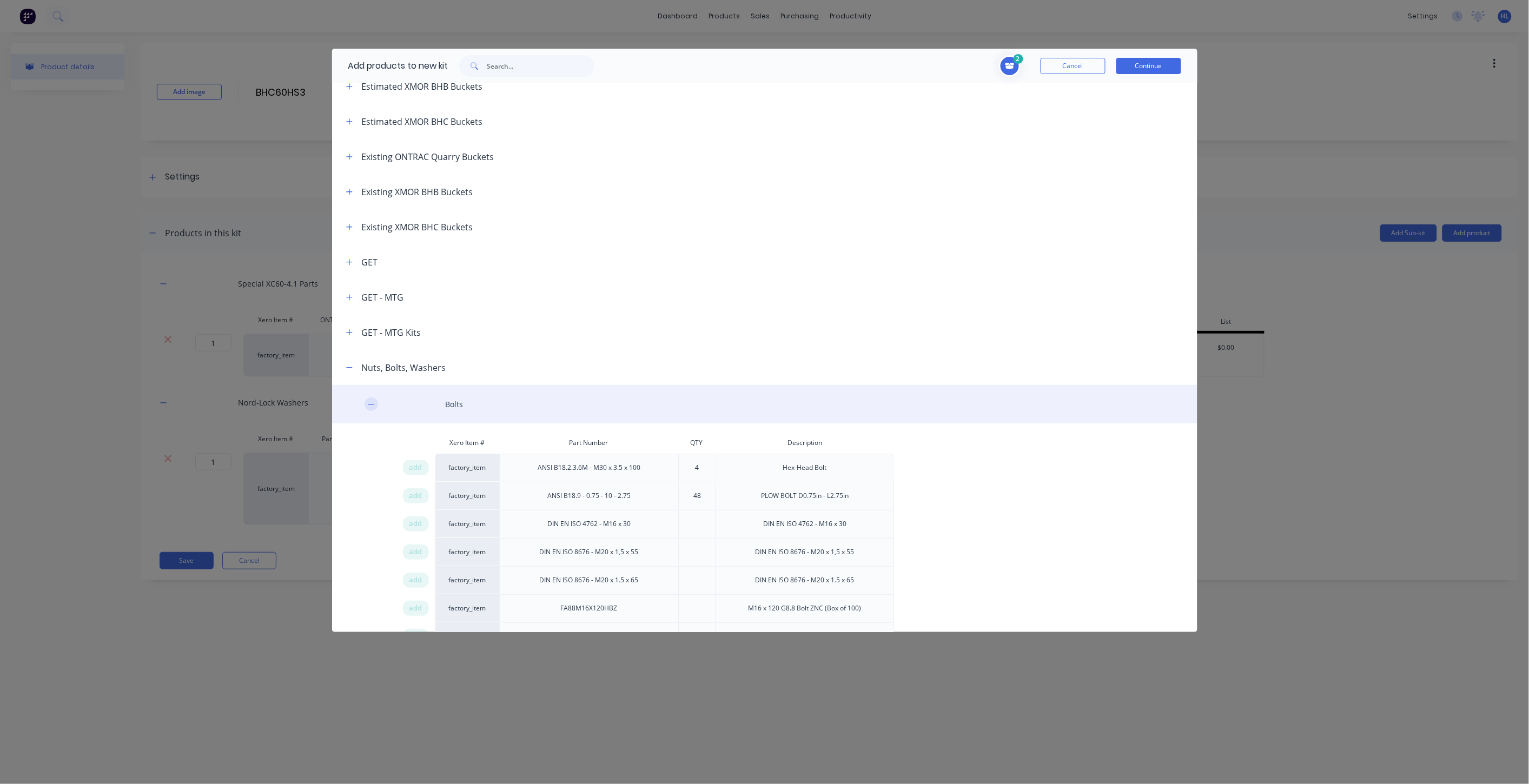
click at [370, 407] on icon "button" at bounding box center [371, 404] width 7 height 7
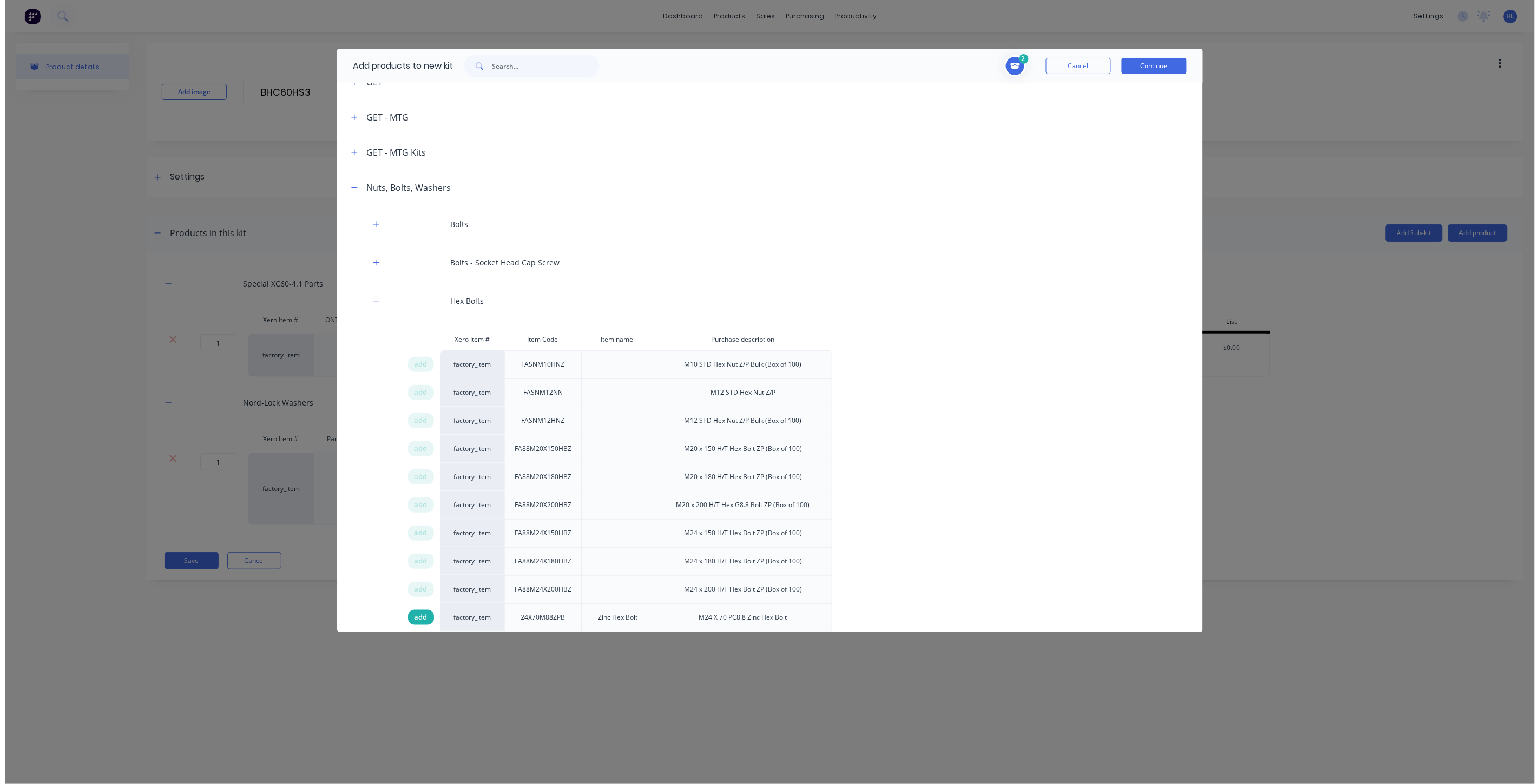
scroll to position [541, 0]
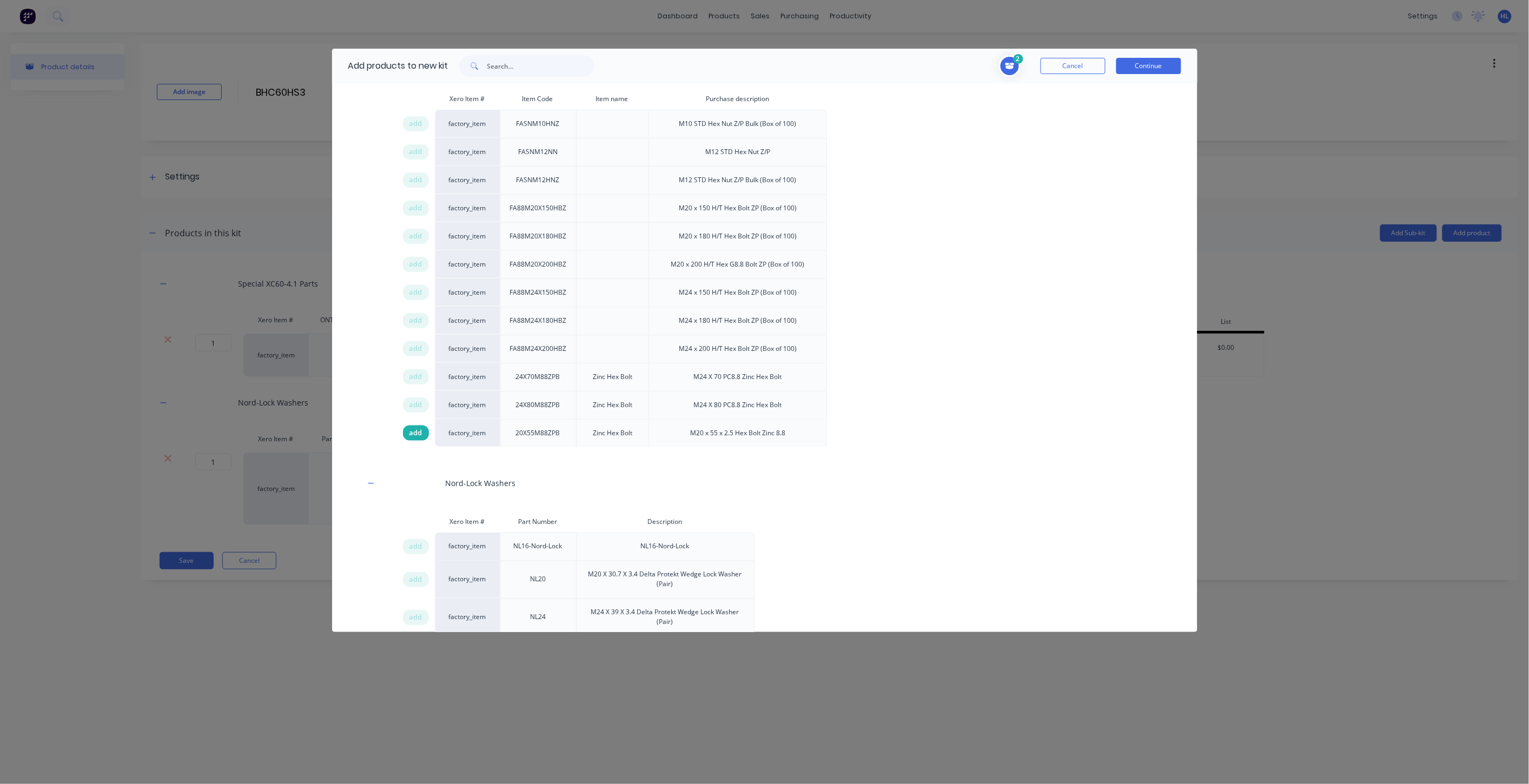
click at [418, 438] on span "add" at bounding box center [416, 433] width 13 height 11
click at [1142, 63] on button "Continue" at bounding box center [1149, 66] width 65 height 16
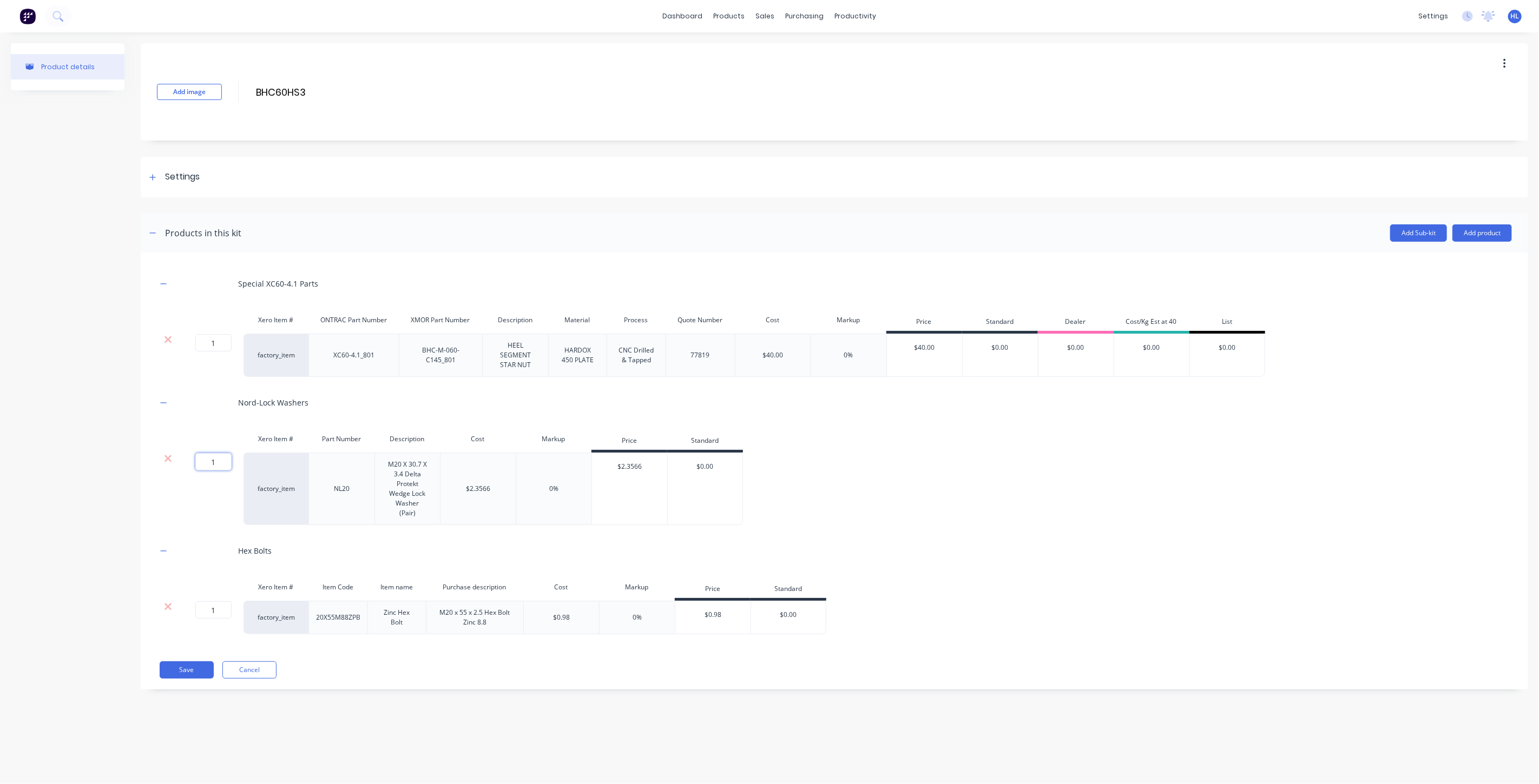
click at [217, 455] on input "1" at bounding box center [214, 462] width 36 height 18
type input "3"
click at [225, 528] on div "Special XC60-4.1 Parts Xero Item # ONTRAC Part Number XMOR Part Number Descript…" at bounding box center [834, 451] width 1355 height 365
click at [212, 606] on input "1" at bounding box center [214, 610] width 36 height 18
type input "3"
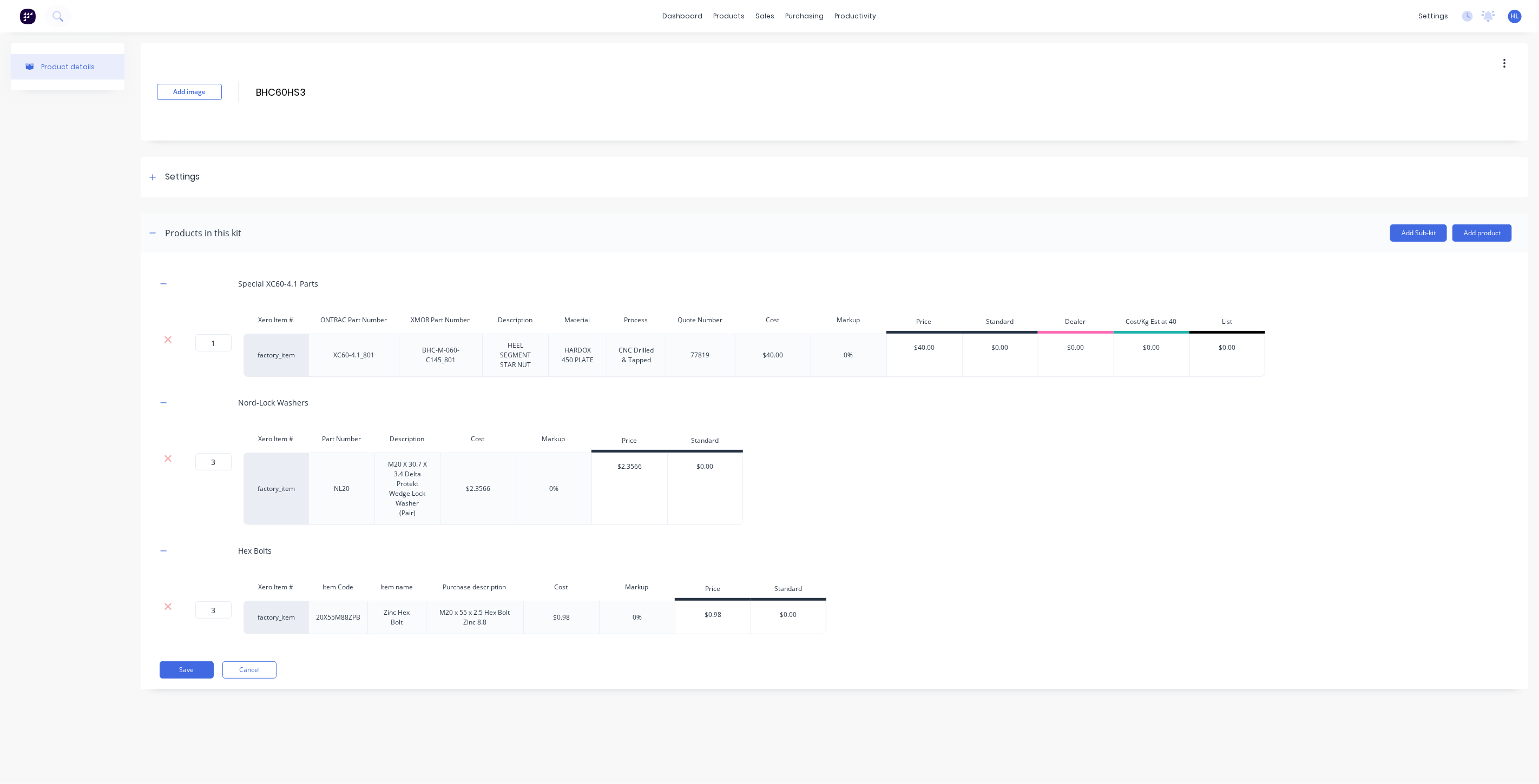
click at [331, 558] on div "Hex Bolts" at bounding box center [834, 551] width 1355 height 30
click at [208, 344] on input "1" at bounding box center [214, 343] width 36 height 18
type input "2"
click at [220, 381] on div "Special XC60-4.1 Parts Xero Item # ONTRAC Part Number XMOR Part Number Descript…" at bounding box center [834, 451] width 1355 height 365
click at [219, 456] on input "3" at bounding box center [214, 462] width 36 height 18
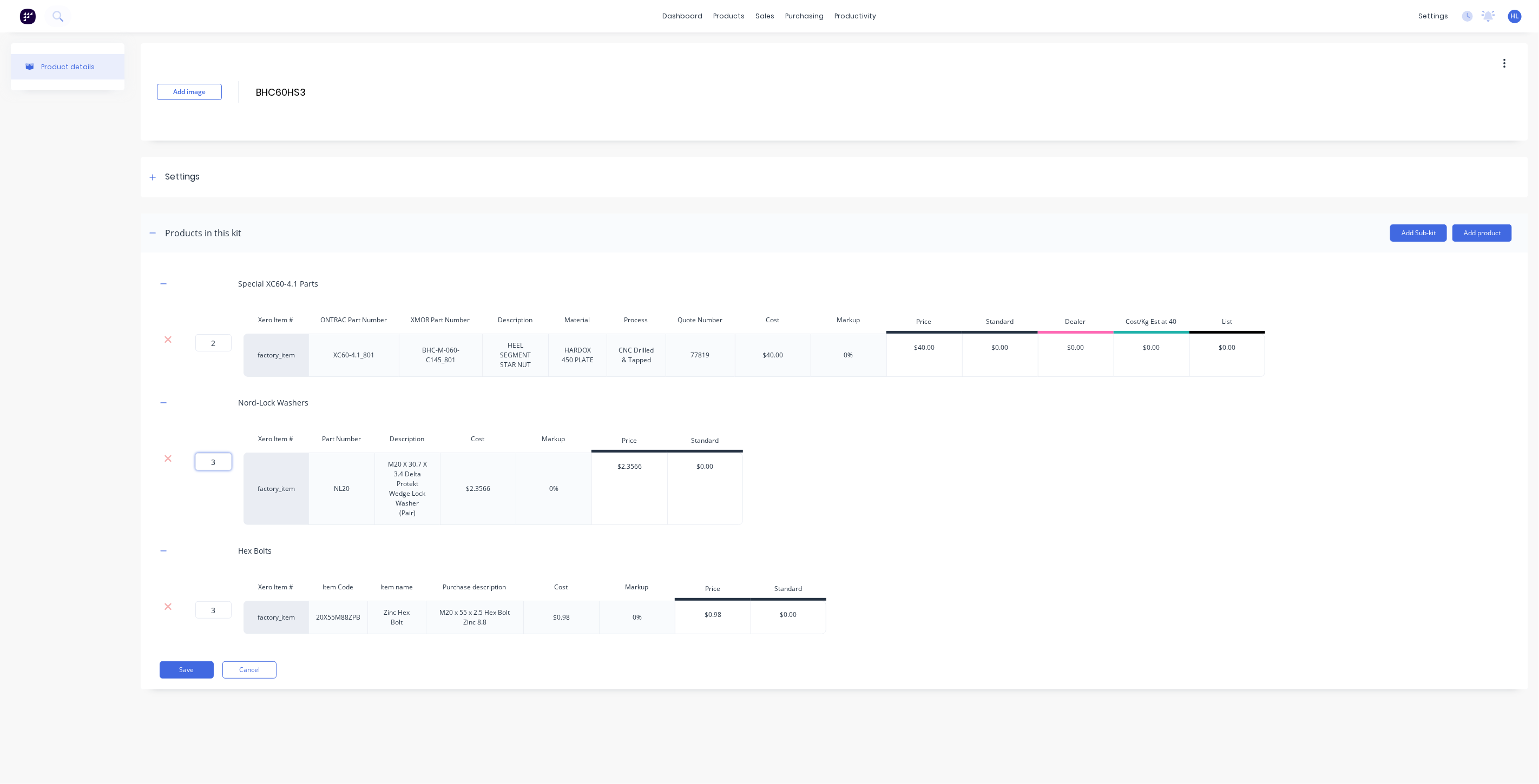
type input "6"
click at [218, 611] on input "3" at bounding box center [214, 610] width 36 height 18
type input "6"
click at [225, 551] on div at bounding box center [203, 551] width 54 height 30
click at [1484, 222] on header "Products in this kit Add Sub-kit Add product" at bounding box center [834, 233] width 1387 height 39
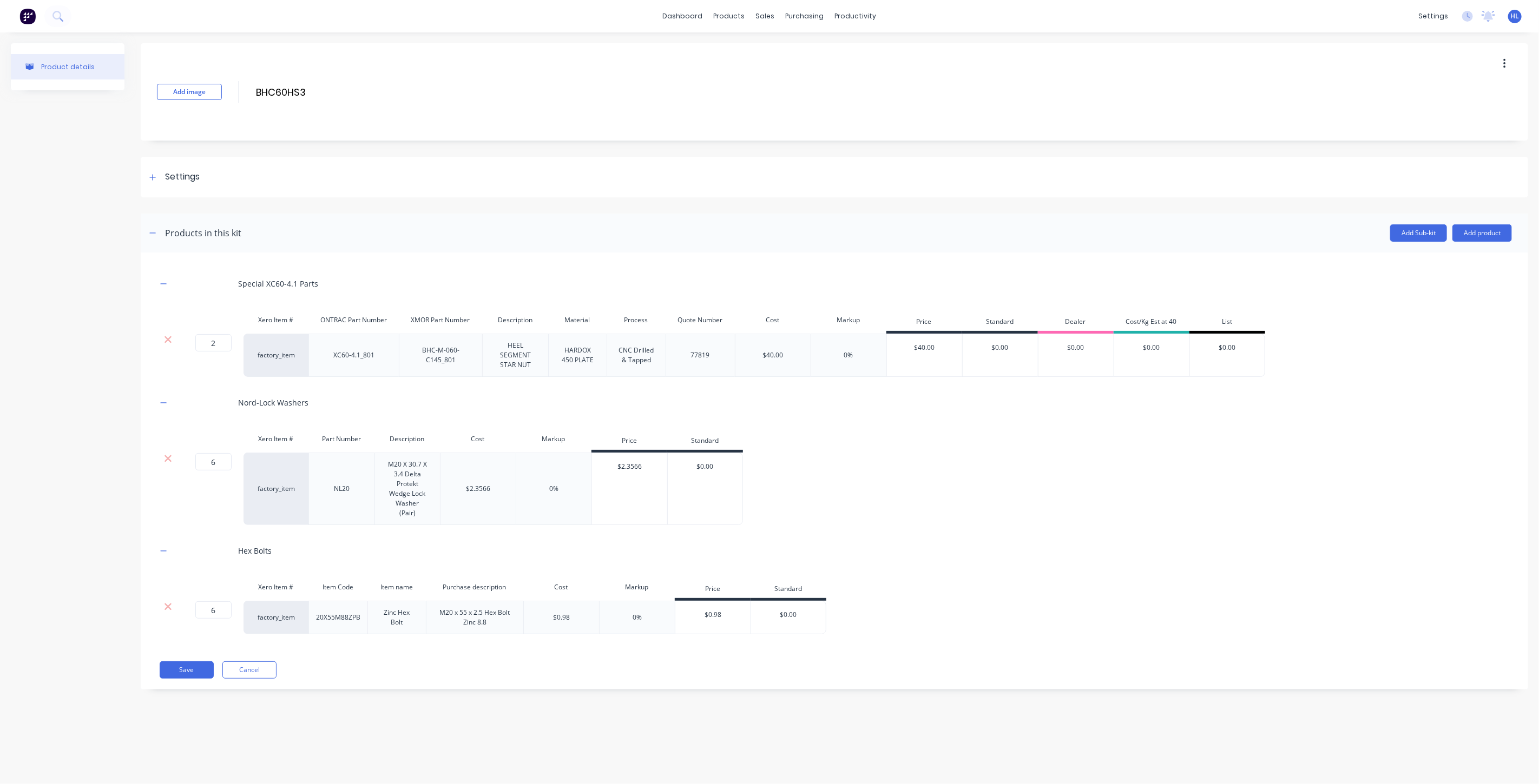
drag, startPoint x: 1485, startPoint y: 225, endPoint x: 1481, endPoint y: 246, distance: 21.4
click at [1486, 225] on button "Add product" at bounding box center [1482, 233] width 60 height 18
click at [1475, 283] on div "Labour" at bounding box center [1460, 283] width 83 height 16
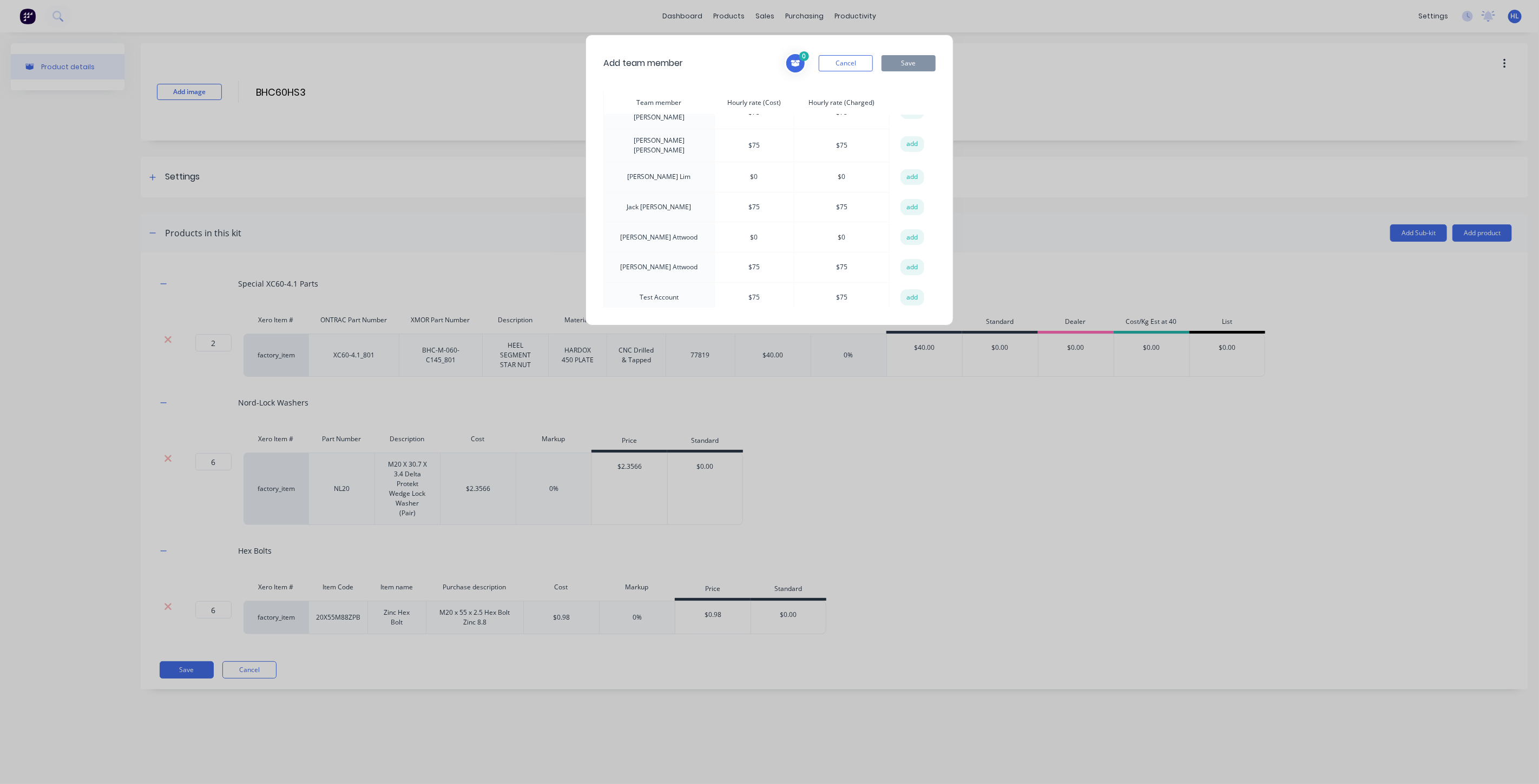
scroll to position [79, 0]
click at [908, 290] on button "add" at bounding box center [912, 297] width 24 height 16
click at [1095, 209] on div "Add team member 1 Test Account Hourly rate (Cost): $ 75 Hourly rate (Charged): …" at bounding box center [769, 392] width 1539 height 784
click at [901, 71] on button "Save" at bounding box center [909, 63] width 54 height 16
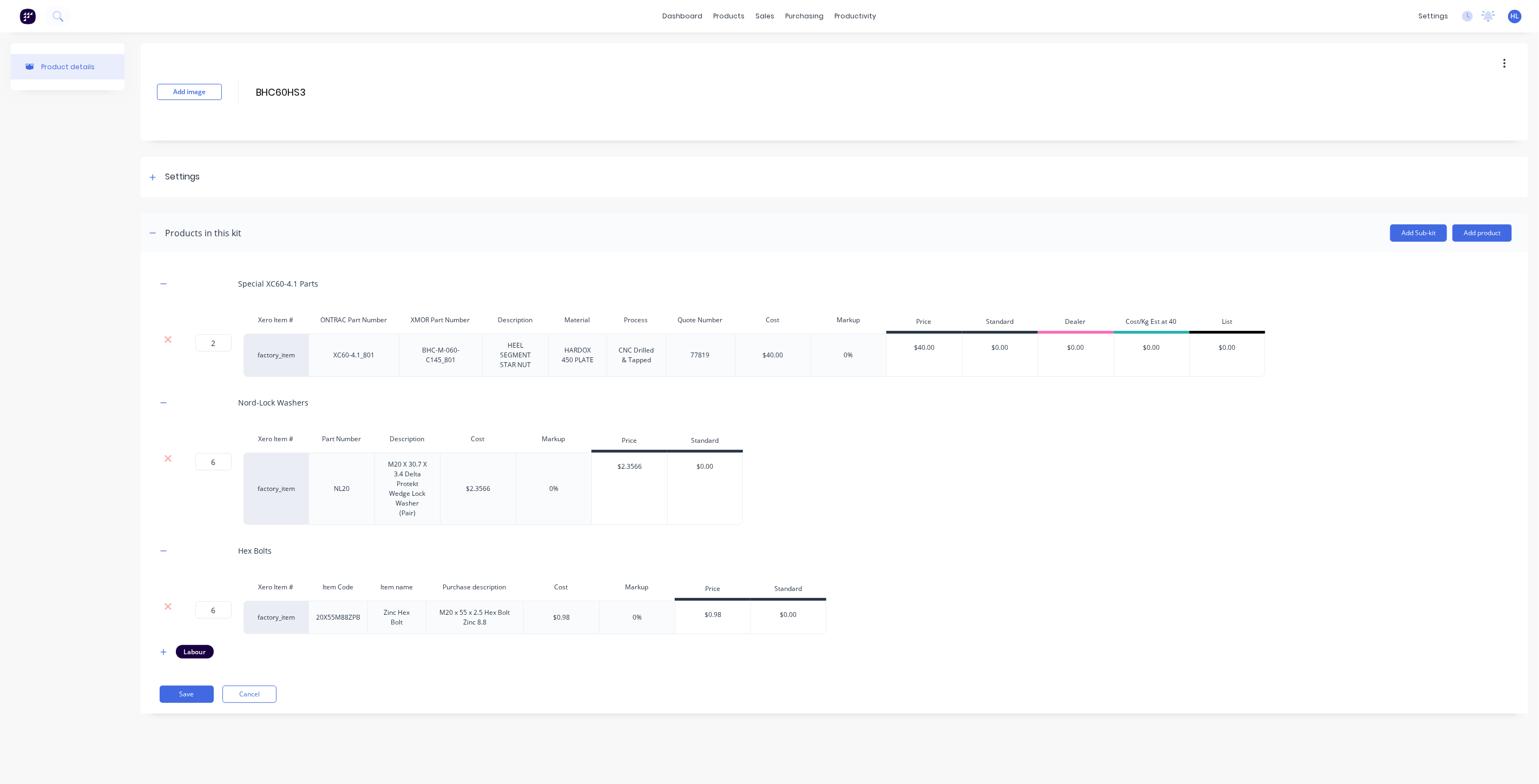
click at [677, 284] on div "Special XC60-4.1 Parts" at bounding box center [834, 284] width 1355 height 30
click at [160, 656] on button "button" at bounding box center [163, 652] width 14 height 14
click at [170, 710] on button at bounding box center [165, 707] width 15 height 12
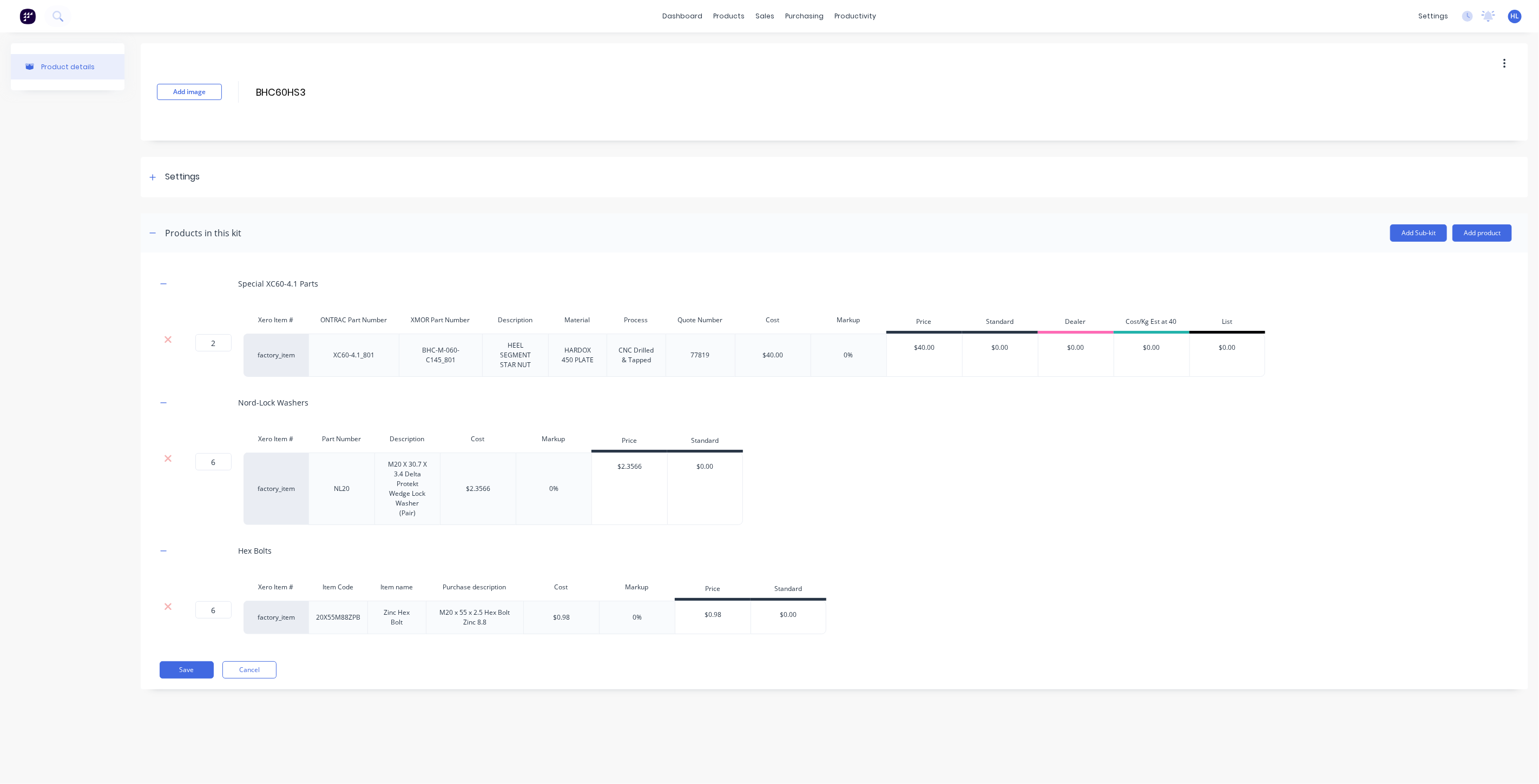
click at [322, 657] on div "Special XC60-4.1 Parts Xero Item # ONTRAC Part Number XMOR Part Number Descript…" at bounding box center [834, 470] width 1387 height 437
click at [181, 185] on div "Settings" at bounding box center [834, 177] width 1387 height 41
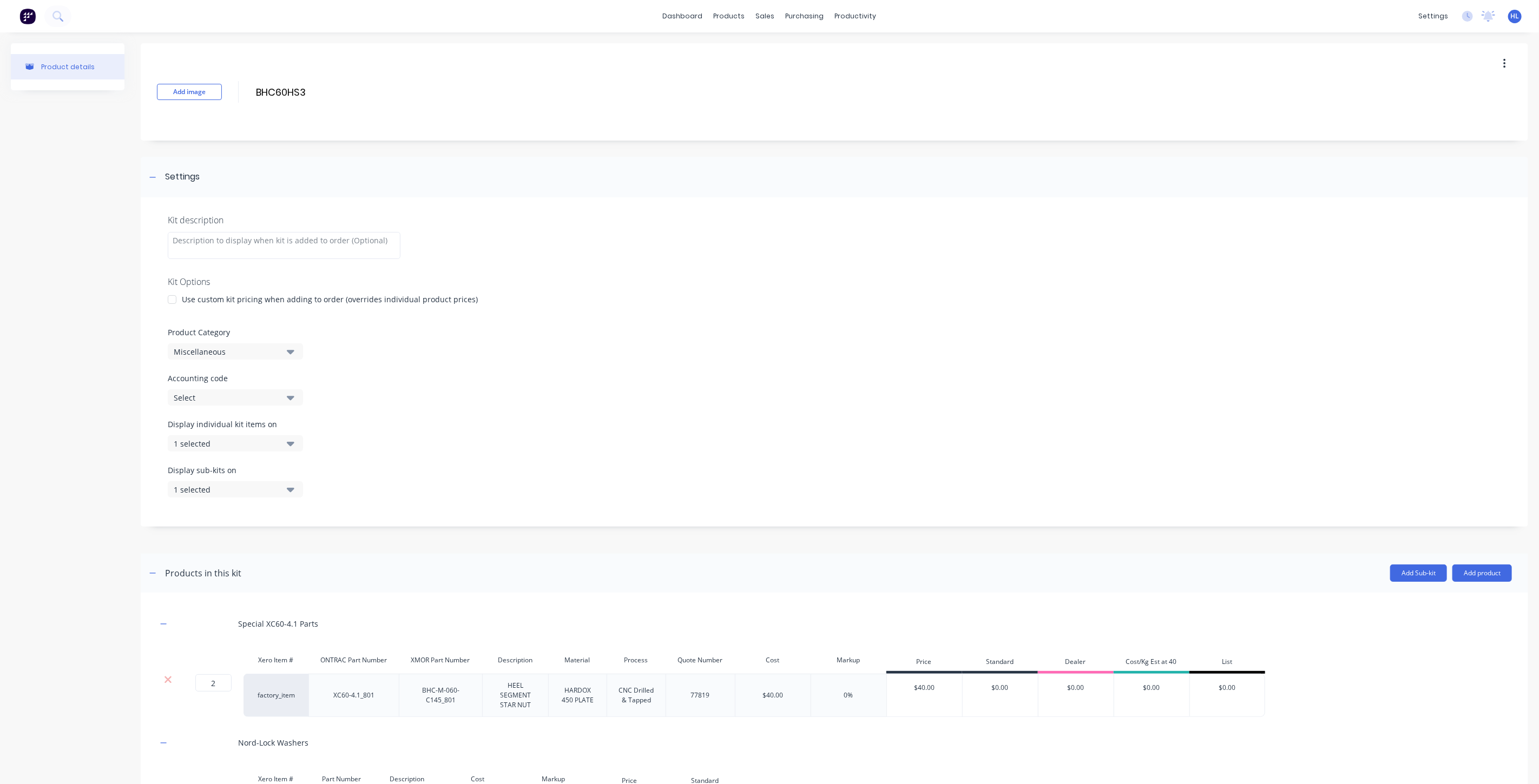
click at [237, 303] on div "Use custom kit pricing when adding to order (overrides individual product price…" at bounding box center [330, 300] width 296 height 12
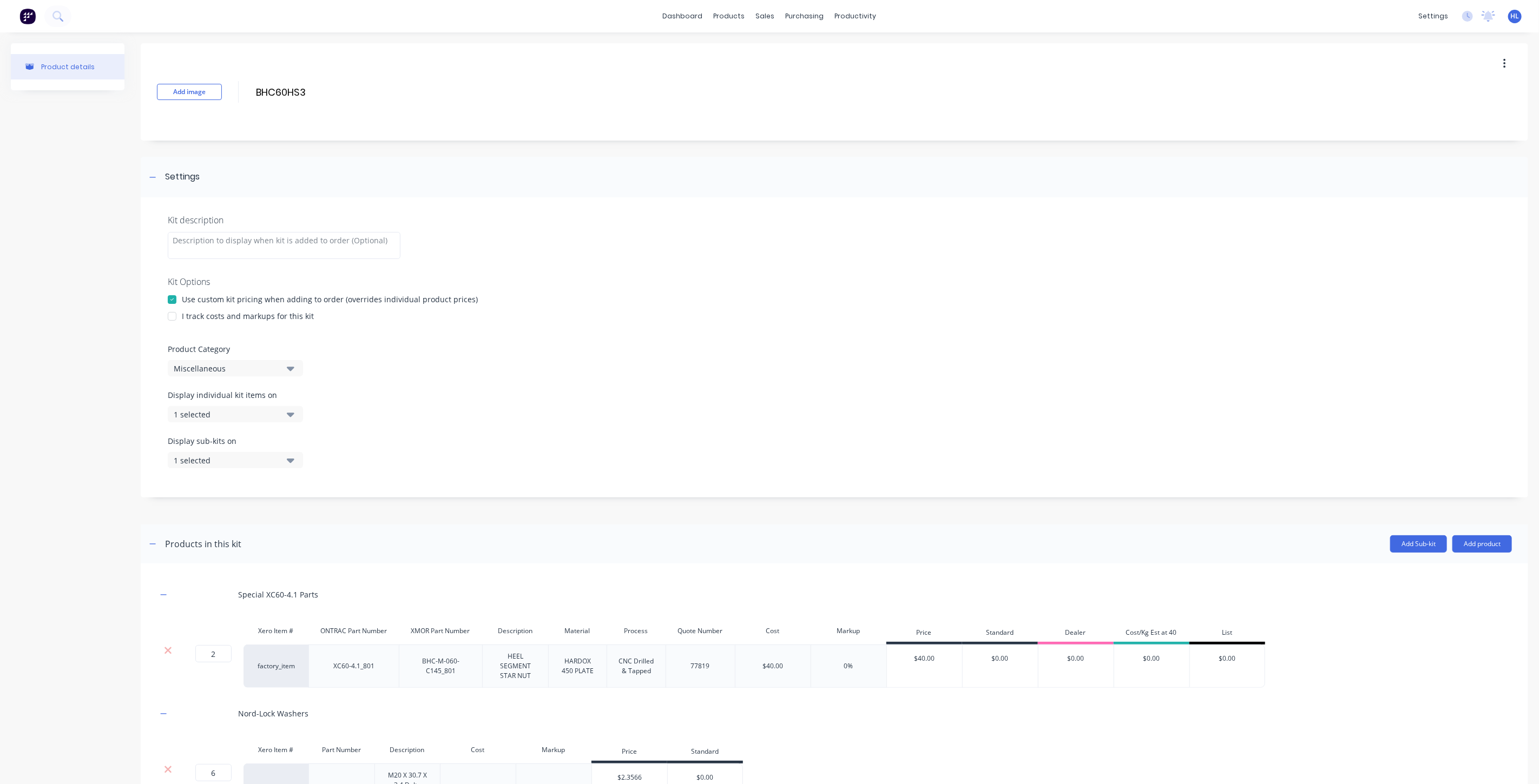
click at [242, 317] on div "I track costs and markups for this kit" at bounding box center [247, 317] width 132 height 12
click at [225, 406] on button "1 selected" at bounding box center [235, 414] width 135 height 16
click at [309, 569] on div "button" at bounding box center [312, 571] width 22 height 22
click at [374, 472] on div "Display sub-kits on 1 selected" at bounding box center [834, 458] width 1333 height 46
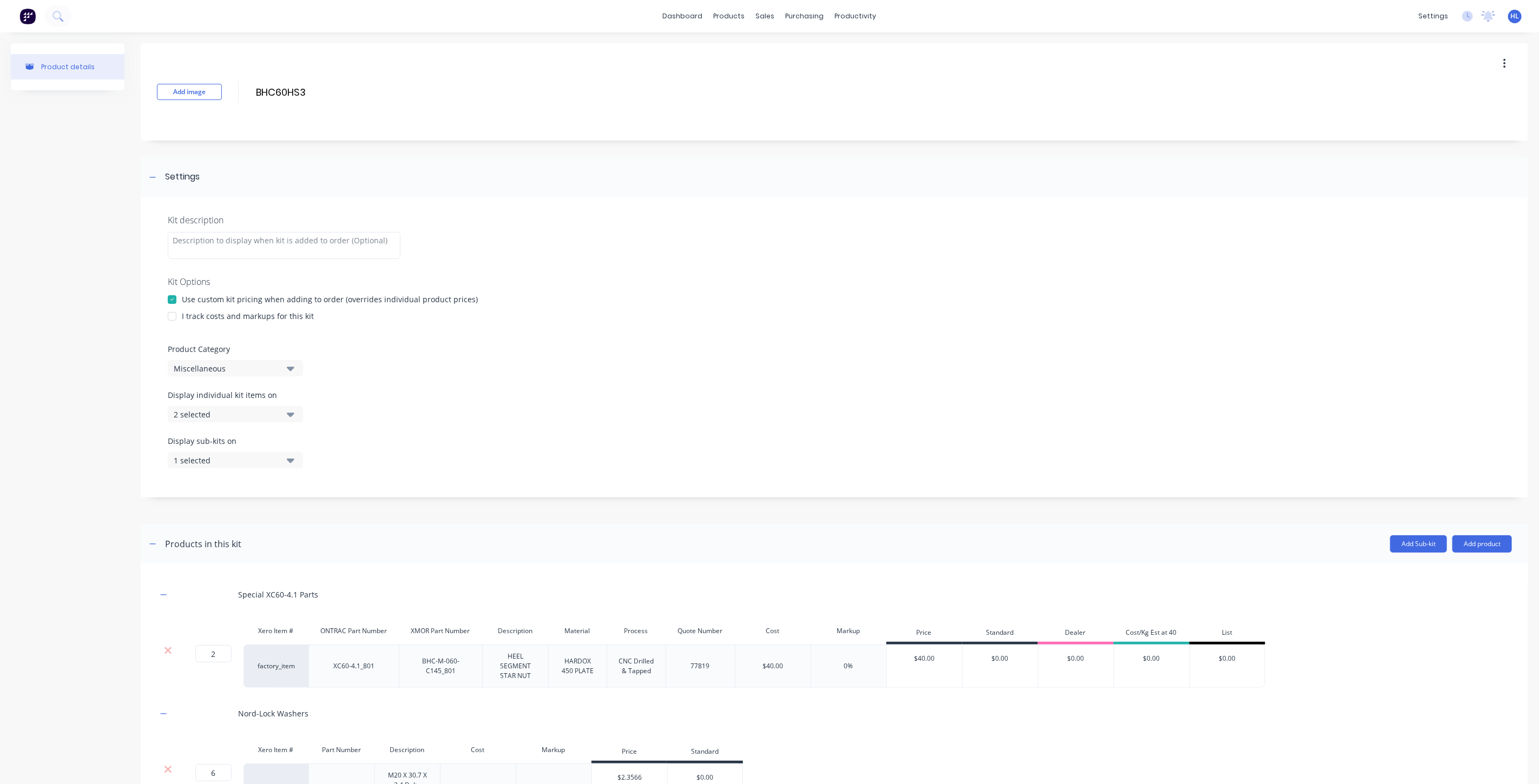
click at [286, 463] on button "1 selected" at bounding box center [235, 460] width 135 height 16
click at [304, 613] on div "button" at bounding box center [312, 617] width 22 height 22
click at [385, 477] on div "Display sub-kits on 2 selected" at bounding box center [834, 458] width 1333 height 46
click at [352, 399] on div "Display individual kit items on 2 selected" at bounding box center [834, 412] width 1333 height 46
click at [264, 365] on div "Miscellaneous" at bounding box center [226, 369] width 105 height 12
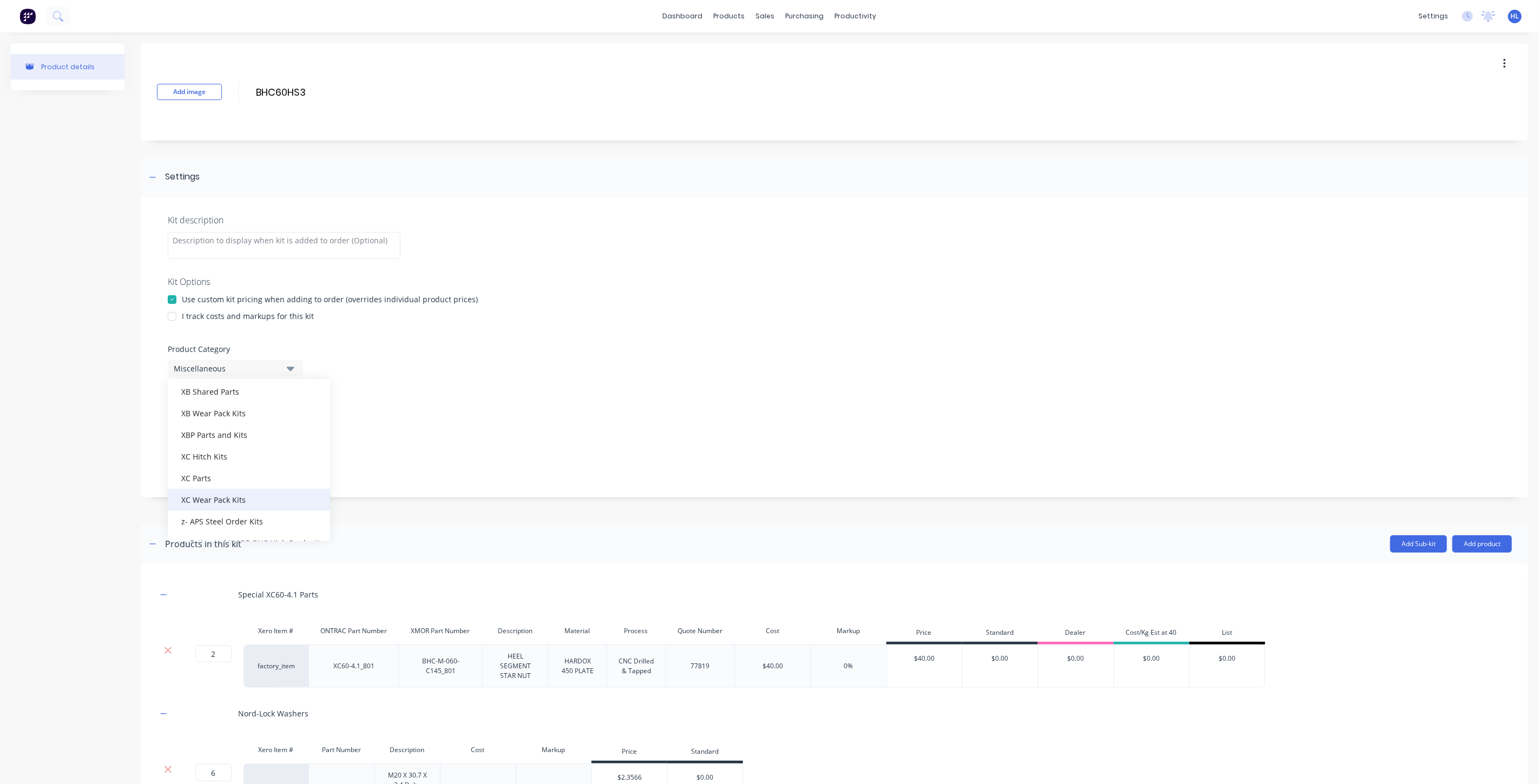
scroll to position [491, 0]
click at [250, 500] on div "XC Wear Pack Kits" at bounding box center [249, 500] width 162 height 22
click at [451, 465] on div "Display sub-kits on 2 selected" at bounding box center [834, 458] width 1333 height 46
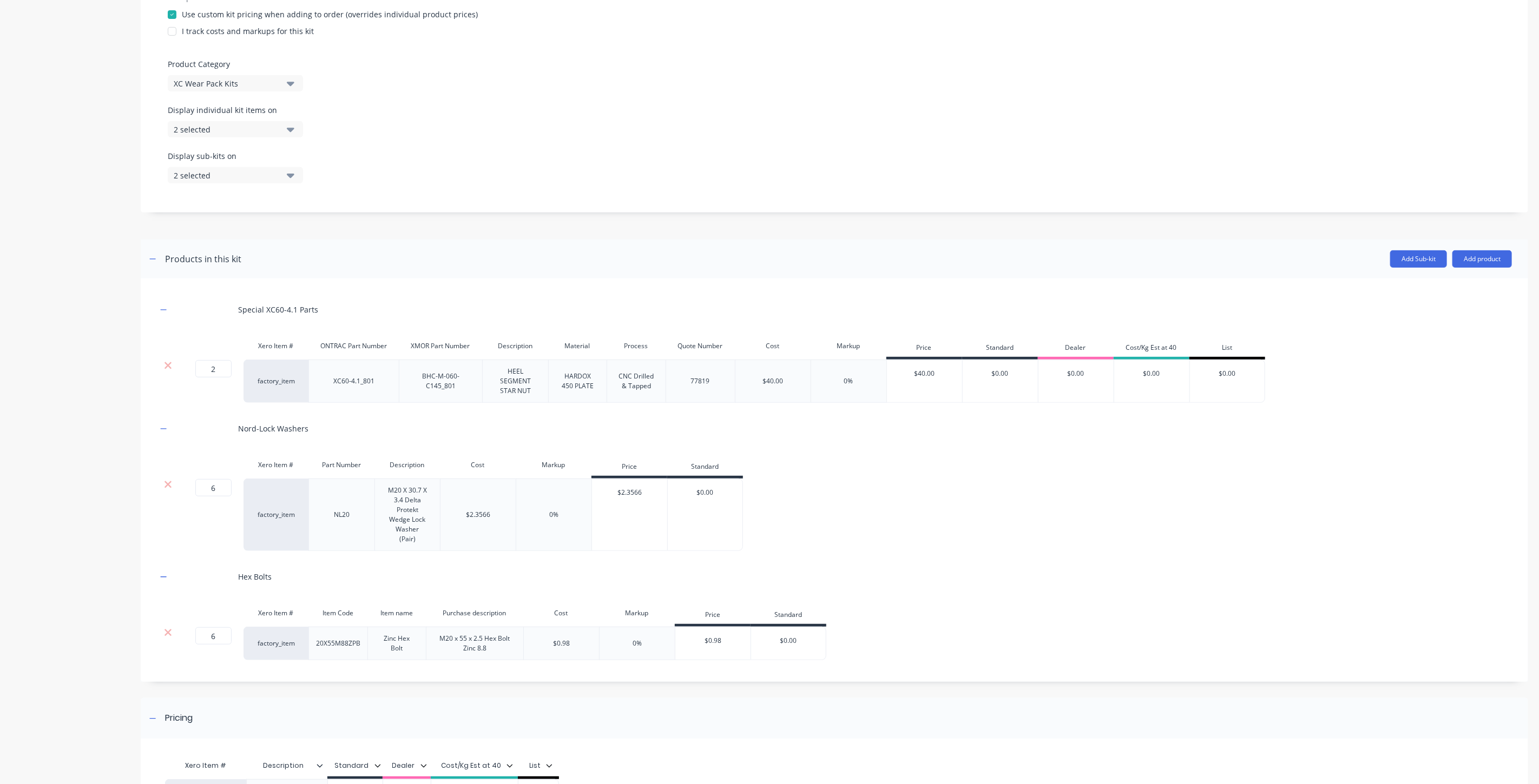
scroll to position [53, 0]
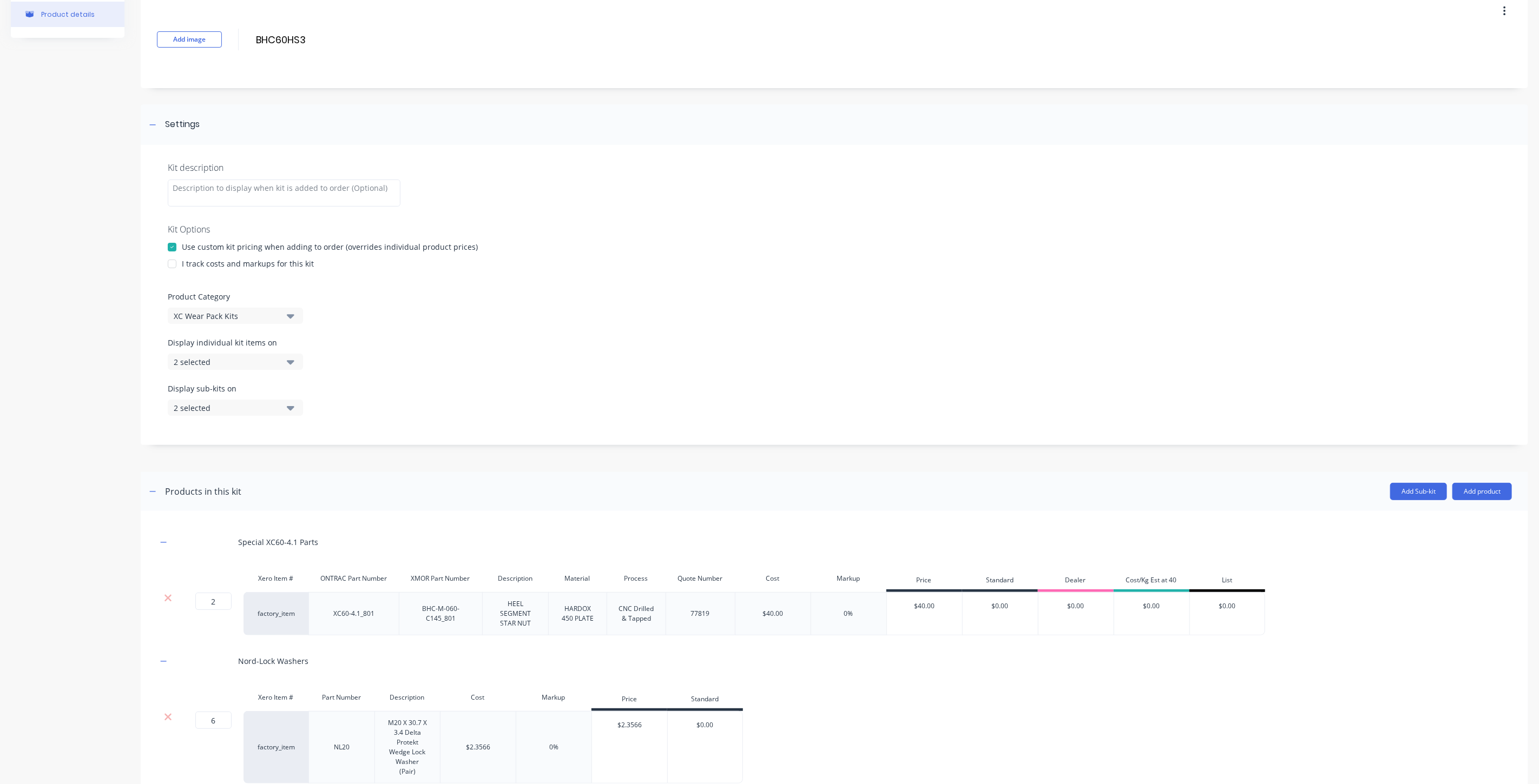
drag, startPoint x: 313, startPoint y: 44, endPoint x: 237, endPoint y: 36, distance: 76.4
click at [237, 36] on div "Add image BHC60HS3 BHC60HS3 Enter kit name" at bounding box center [834, 39] width 1387 height 97
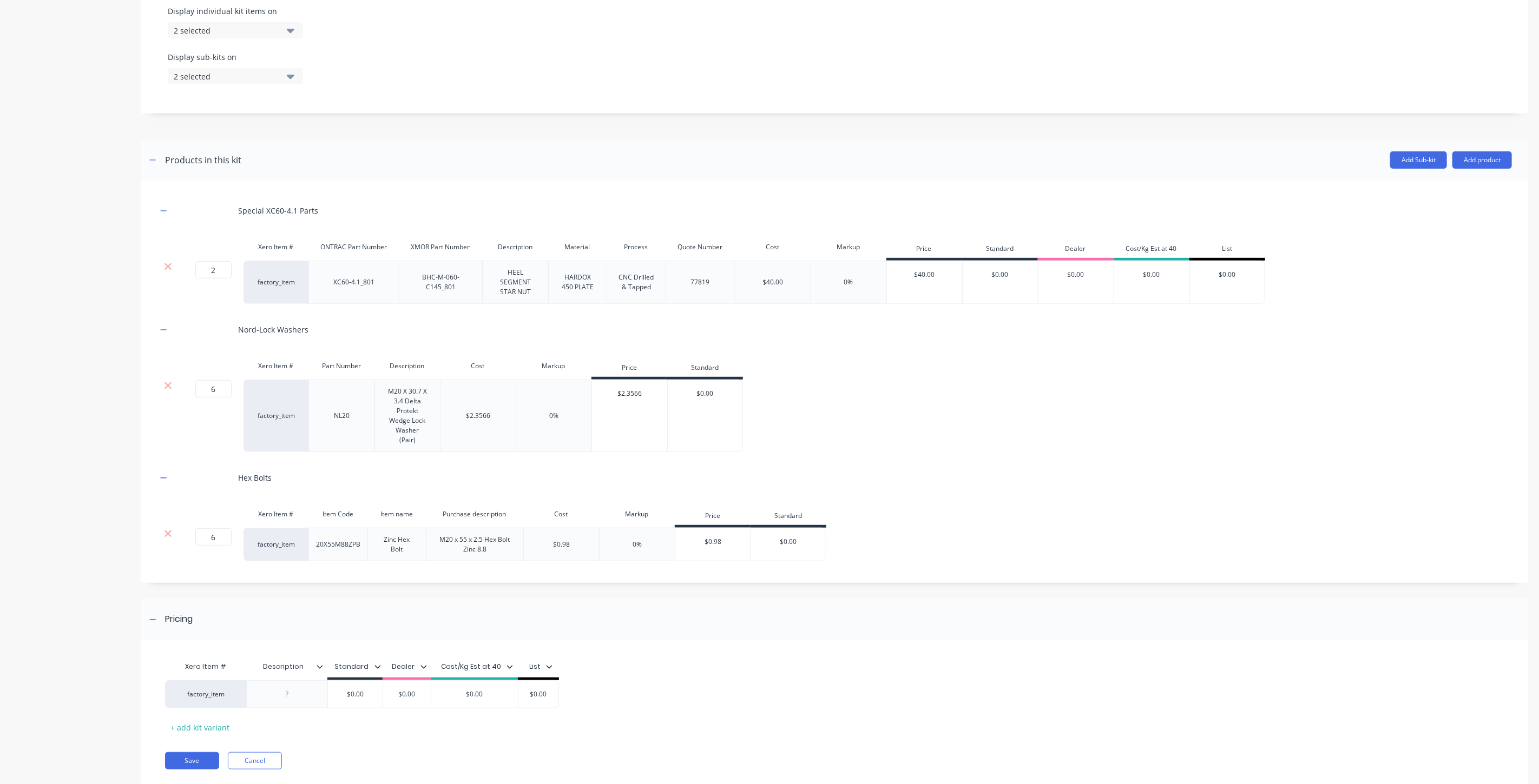
scroll to position [414, 0]
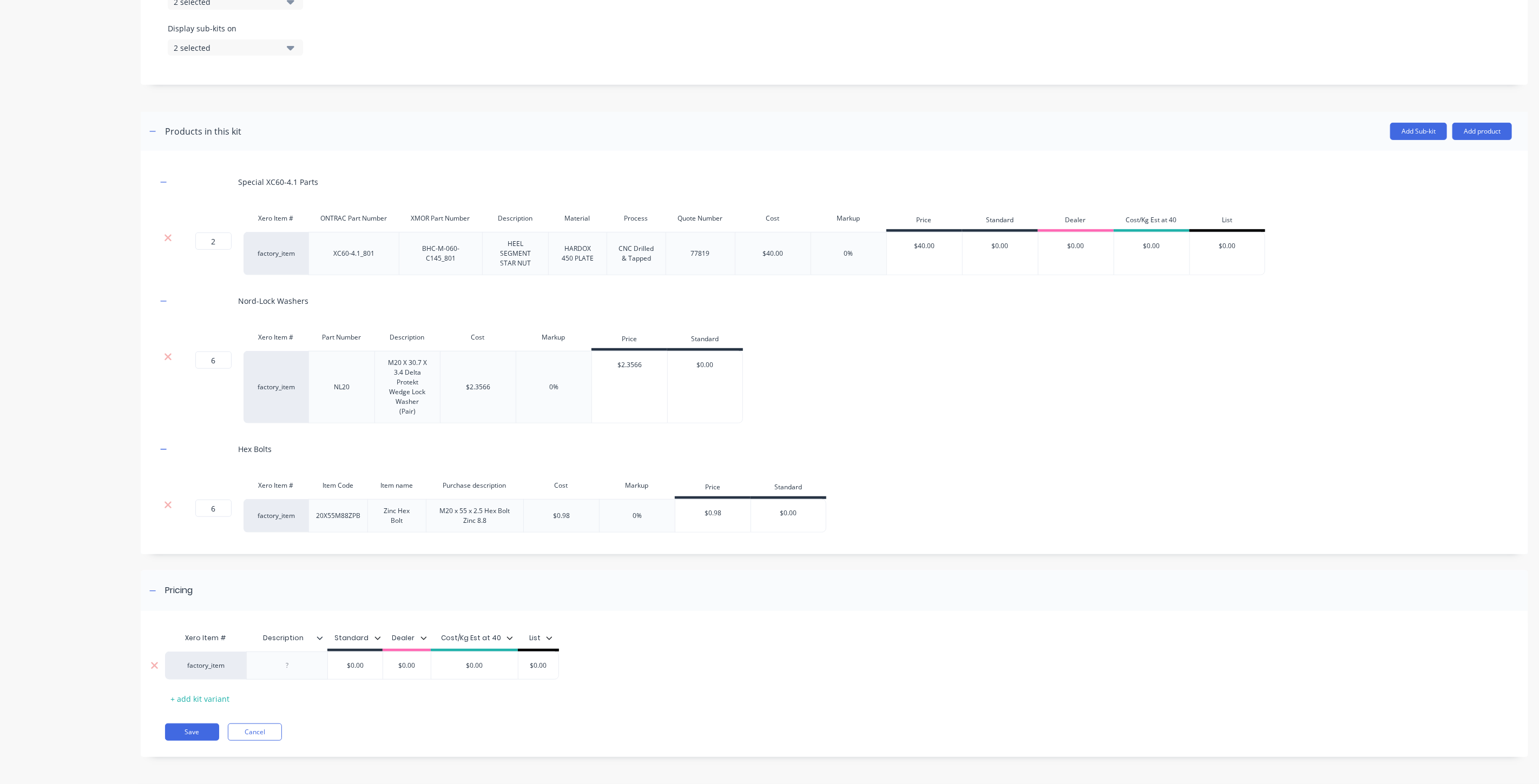
click at [291, 660] on div at bounding box center [288, 665] width 54 height 14
paste div
click at [390, 694] on div "Xero Item # Description Standard Dealer Cost/Kg Est at 40 List factory_item BHC…" at bounding box center [827, 667] width 1324 height 80
type input "$0.00"
drag, startPoint x: 544, startPoint y: 663, endPoint x: 517, endPoint y: 669, distance: 27.7
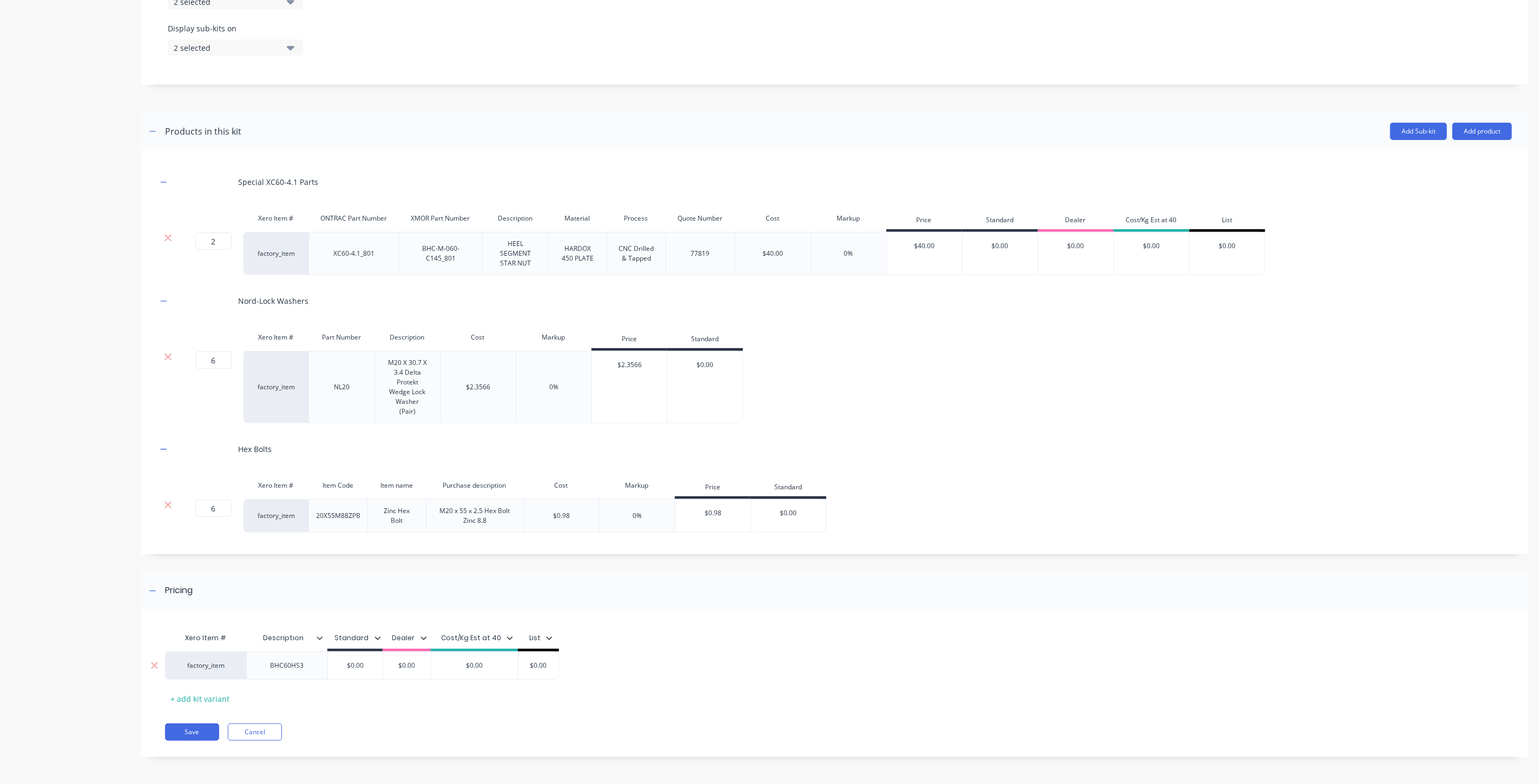
click at [517, 669] on input "$0.00" at bounding box center [539, 665] width 54 height 9
click at [711, 706] on div "Xero Item # Description Standard Dealer Cost/Kg Est at 40 List factory_item BHC…" at bounding box center [827, 667] width 1324 height 80
click at [82, 603] on div "Product details" at bounding box center [68, 202] width 114 height 1143
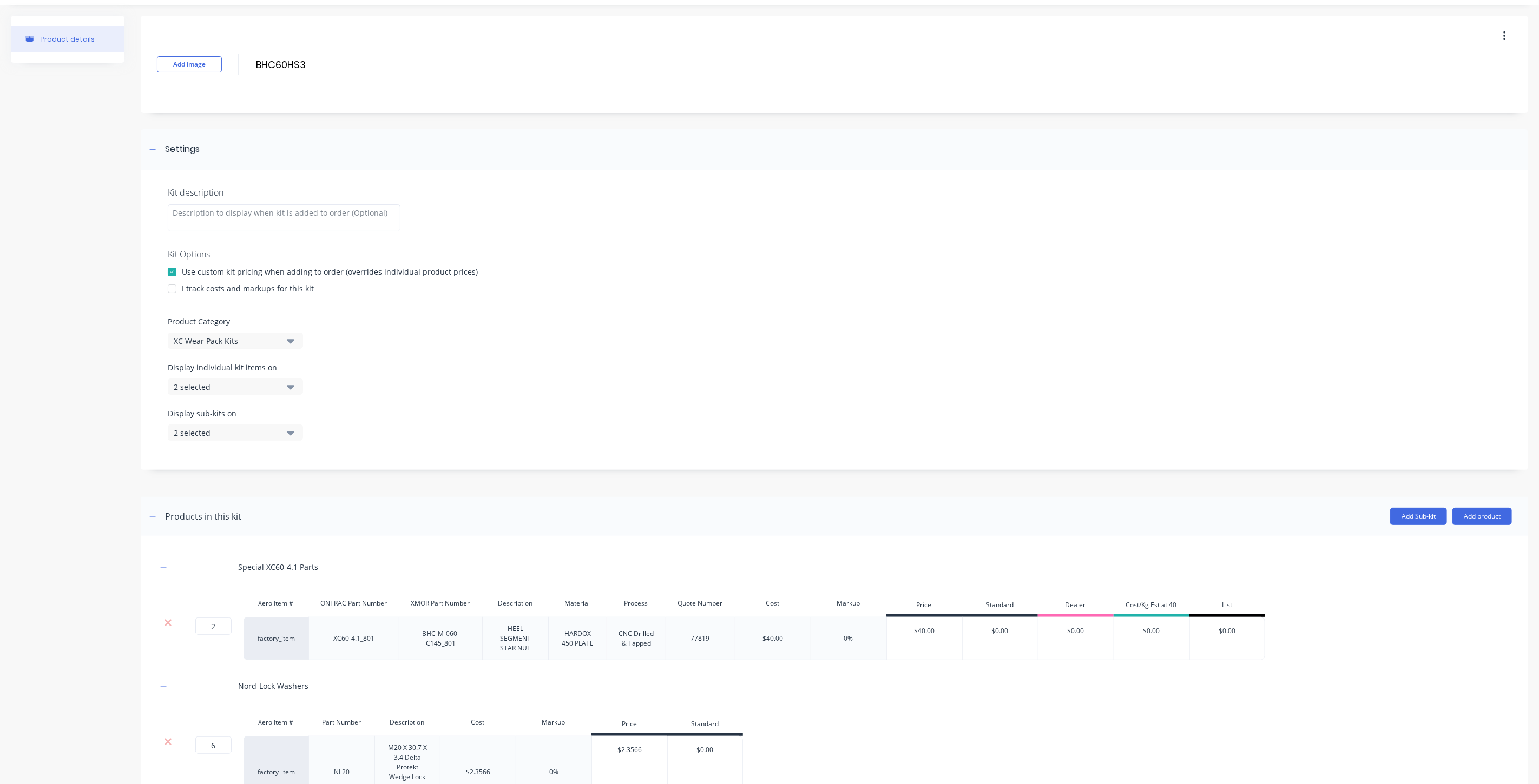
scroll to position [0, 0]
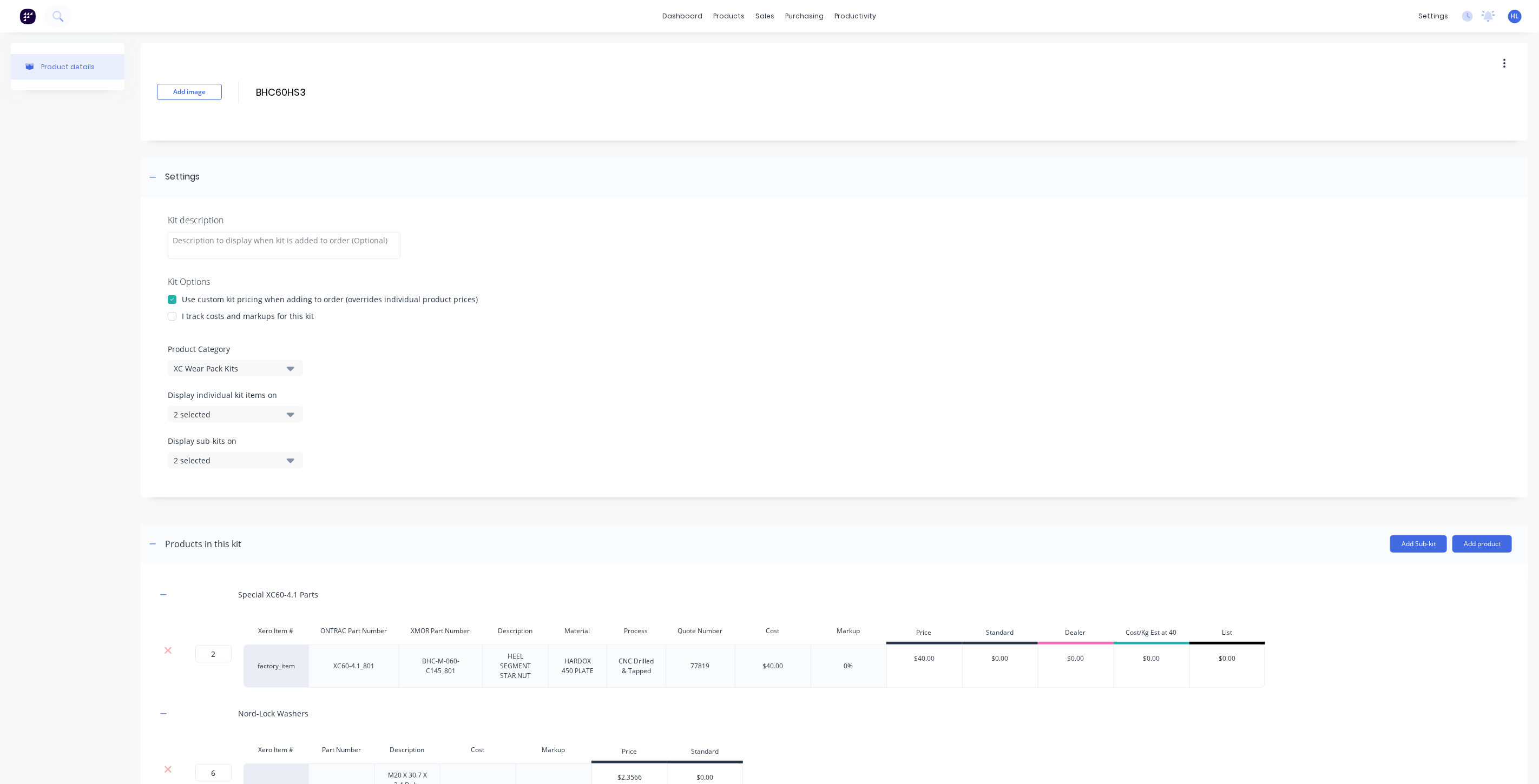
click at [226, 311] on div "I track costs and markups for this kit" at bounding box center [247, 317] width 132 height 12
click at [177, 318] on div at bounding box center [172, 317] width 22 height 22
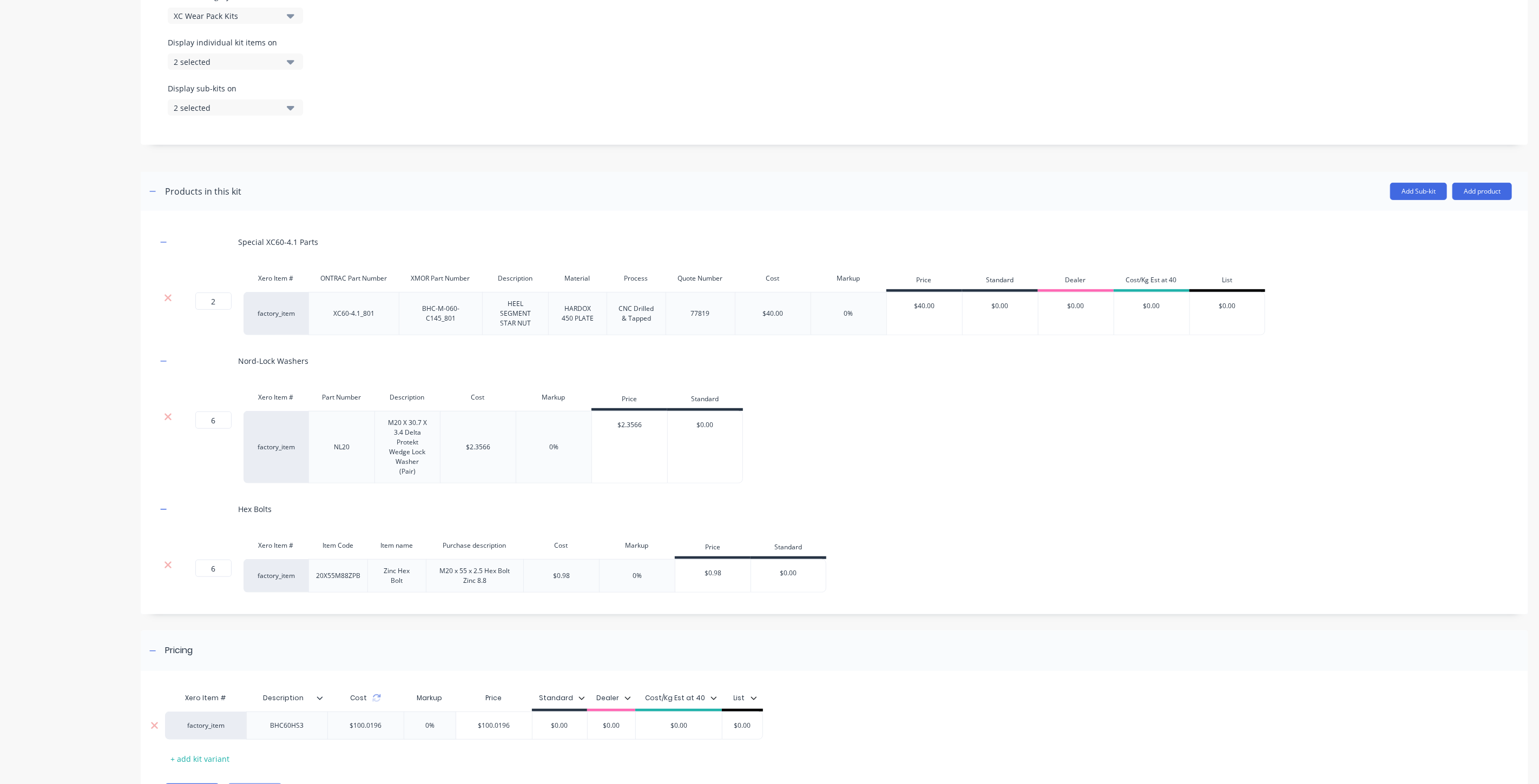
scroll to position [414, 0]
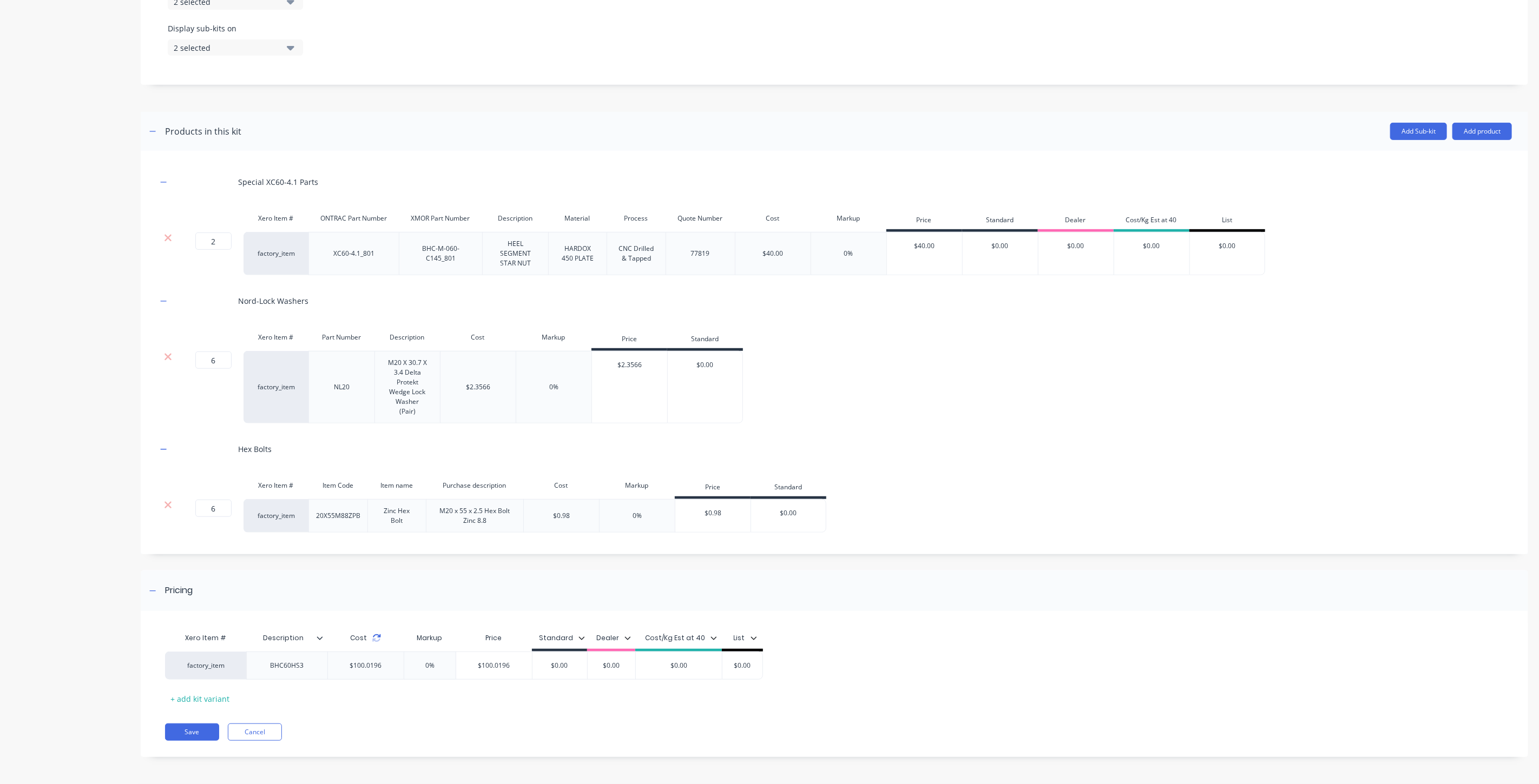
click at [377, 637] on icon at bounding box center [377, 636] width 7 height 3
click at [428, 667] on input "0%" at bounding box center [430, 665] width 54 height 9
drag, startPoint x: 430, startPoint y: 667, endPoint x: 424, endPoint y: 667, distance: 6.0
click at [424, 667] on input "0%" at bounding box center [430, 665] width 54 height 9
click at [582, 728] on div "Save Cancel" at bounding box center [846, 732] width 1363 height 18
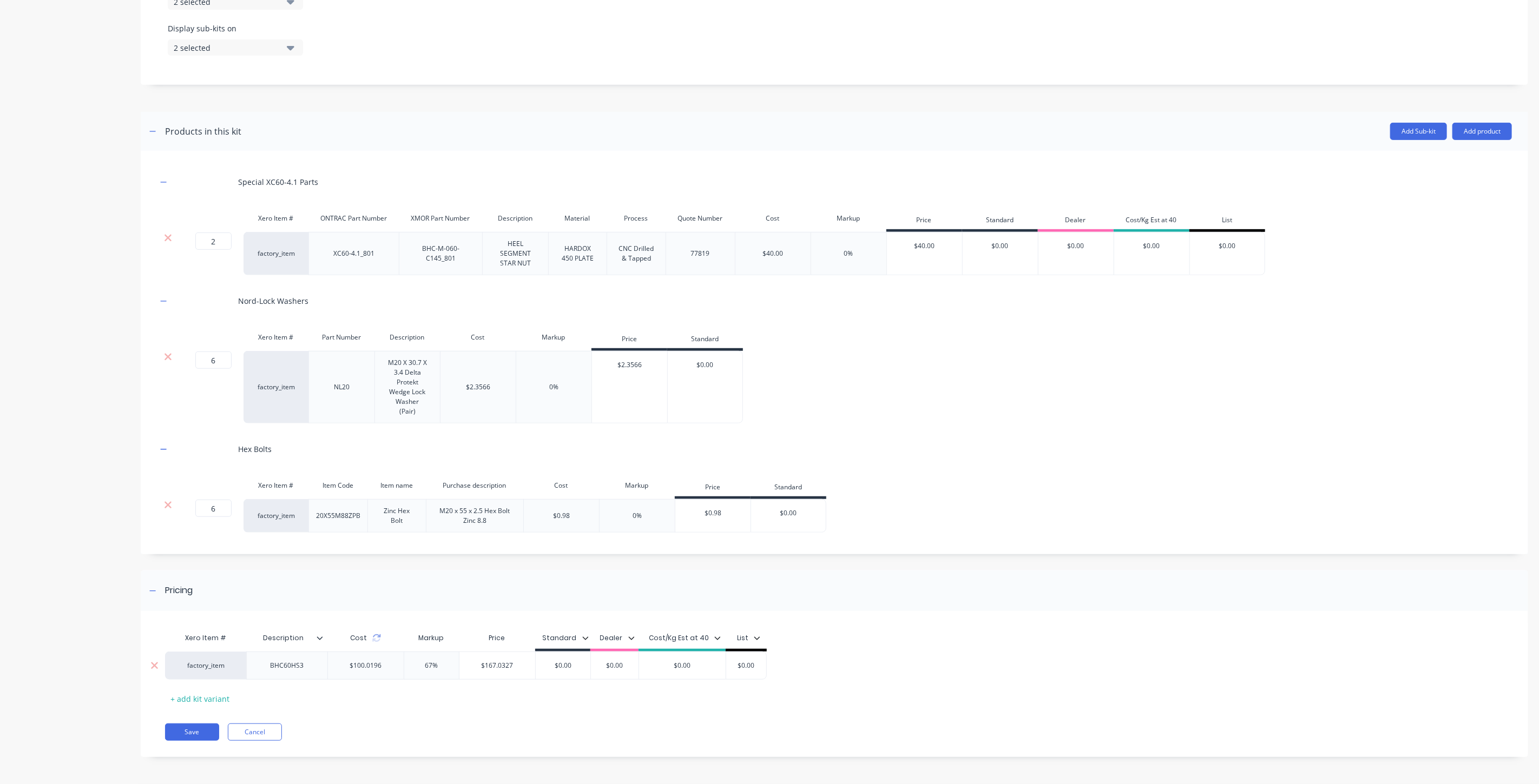
click at [433, 667] on input "67%" at bounding box center [431, 665] width 55 height 9
type input "66.66%"
click at [496, 701] on div "Xero Item # Description Cost Markup Price Standard Dealer Cost/Kg Est at 40 Lis…" at bounding box center [827, 667] width 1324 height 80
type input "$166.6927"
drag, startPoint x: 518, startPoint y: 667, endPoint x: 479, endPoint y: 666, distance: 39.0
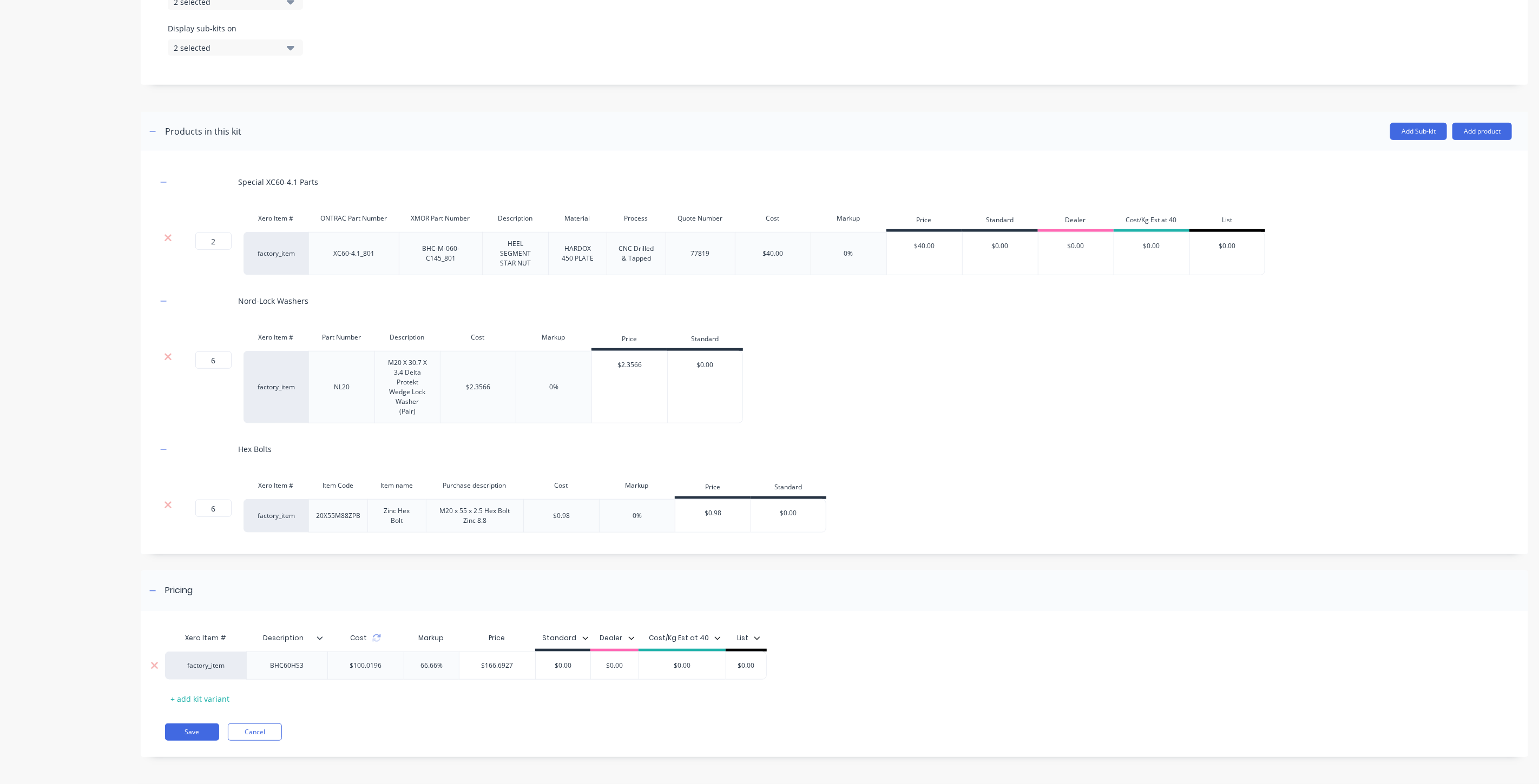
click at [479, 666] on input "$166.6927" at bounding box center [498, 665] width 76 height 9
drag, startPoint x: 667, startPoint y: 664, endPoint x: 708, endPoint y: 668, distance: 41.2
click at [708, 668] on input "$0.00" at bounding box center [682, 665] width 87 height 9
paste input "166.6927"
type input "$166.6927"
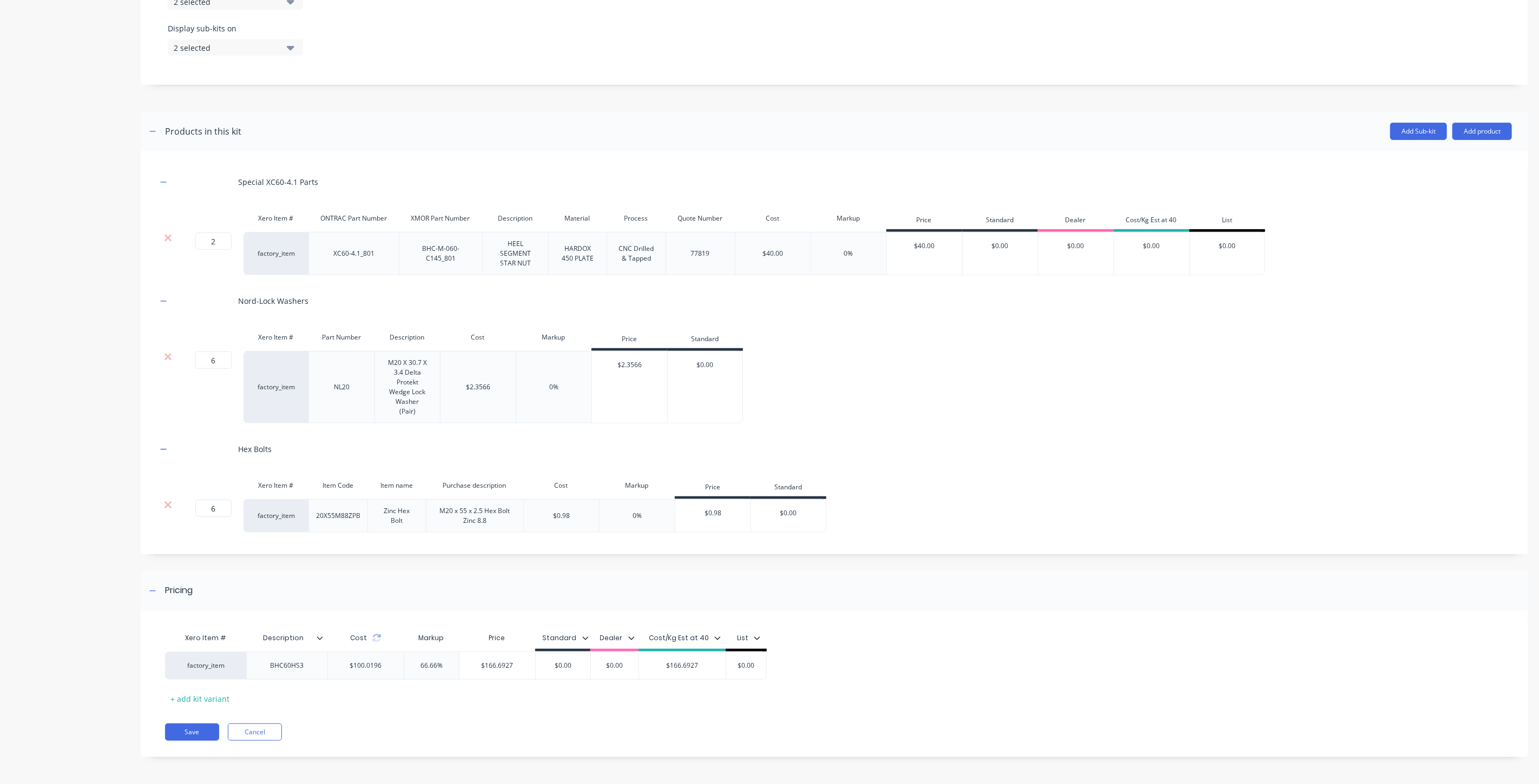
drag, startPoint x: 730, startPoint y: 667, endPoint x: 776, endPoint y: 671, distance: 46.2
click at [775, 671] on div "factory_item BHC60HS3 $100.0196 66.66% 66.66% $166.6927 $166.6927 $0.00 $0.00 $…" at bounding box center [827, 666] width 1324 height 28
paste input "166.6927"
drag, startPoint x: 782, startPoint y: 664, endPoint x: 716, endPoint y: 671, distance: 66.4
click at [716, 671] on div "factory_item BHC60HS3 $100.0196 66.66% 66.66% $166.6927 $166.6927 $0.00 $0.00 $…" at bounding box center [479, 666] width 630 height 28
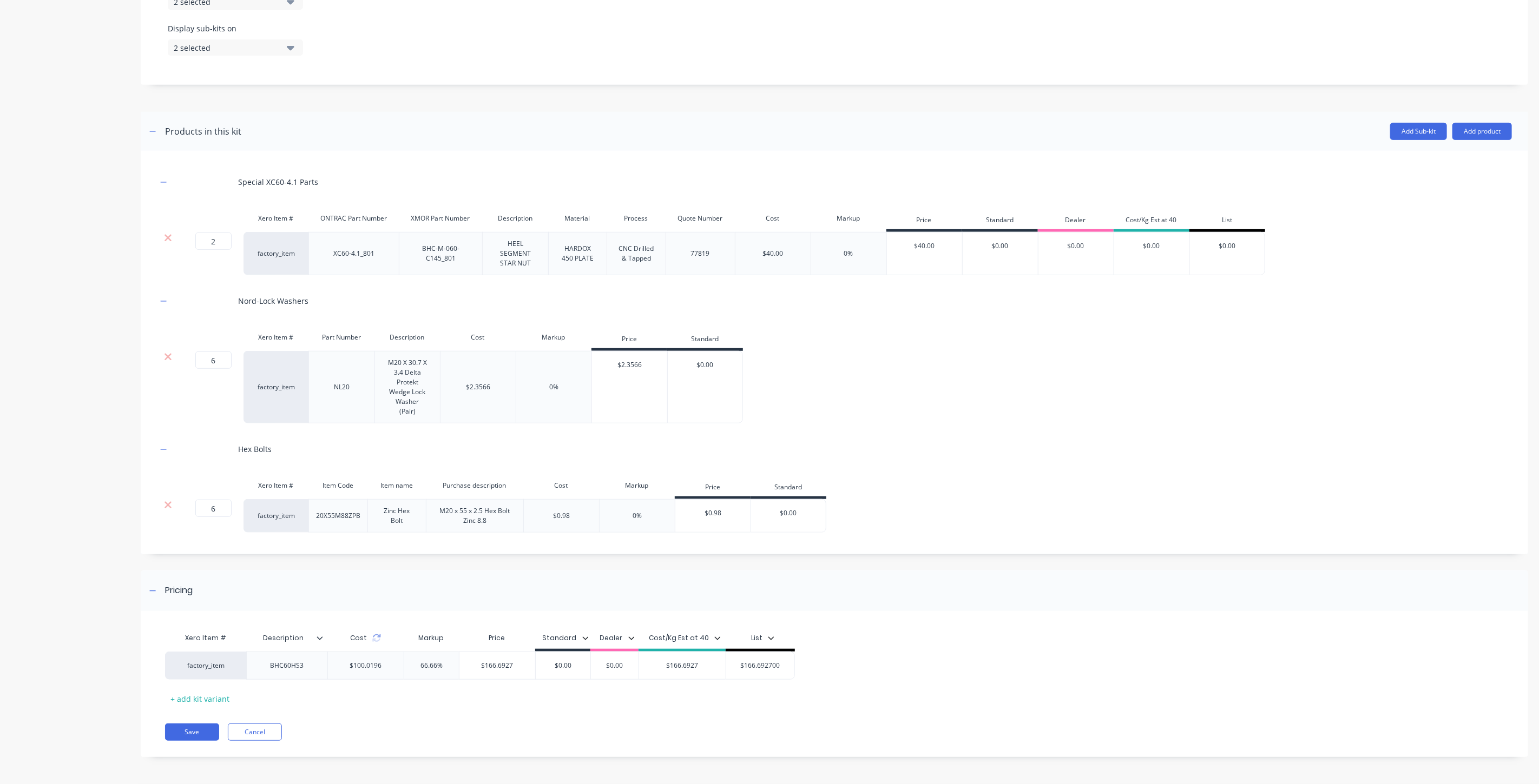
paste input "text"
type input "$166.6927"
click at [830, 677] on div "factory_item BHC60HS3 $100.0196 66.66% 66.66% $166.6927 $166.6927 $0.00 $0.00 $…" at bounding box center [827, 666] width 1324 height 28
click at [517, 667] on input "$166.6927" at bounding box center [498, 665] width 76 height 9
type input "$166.69"
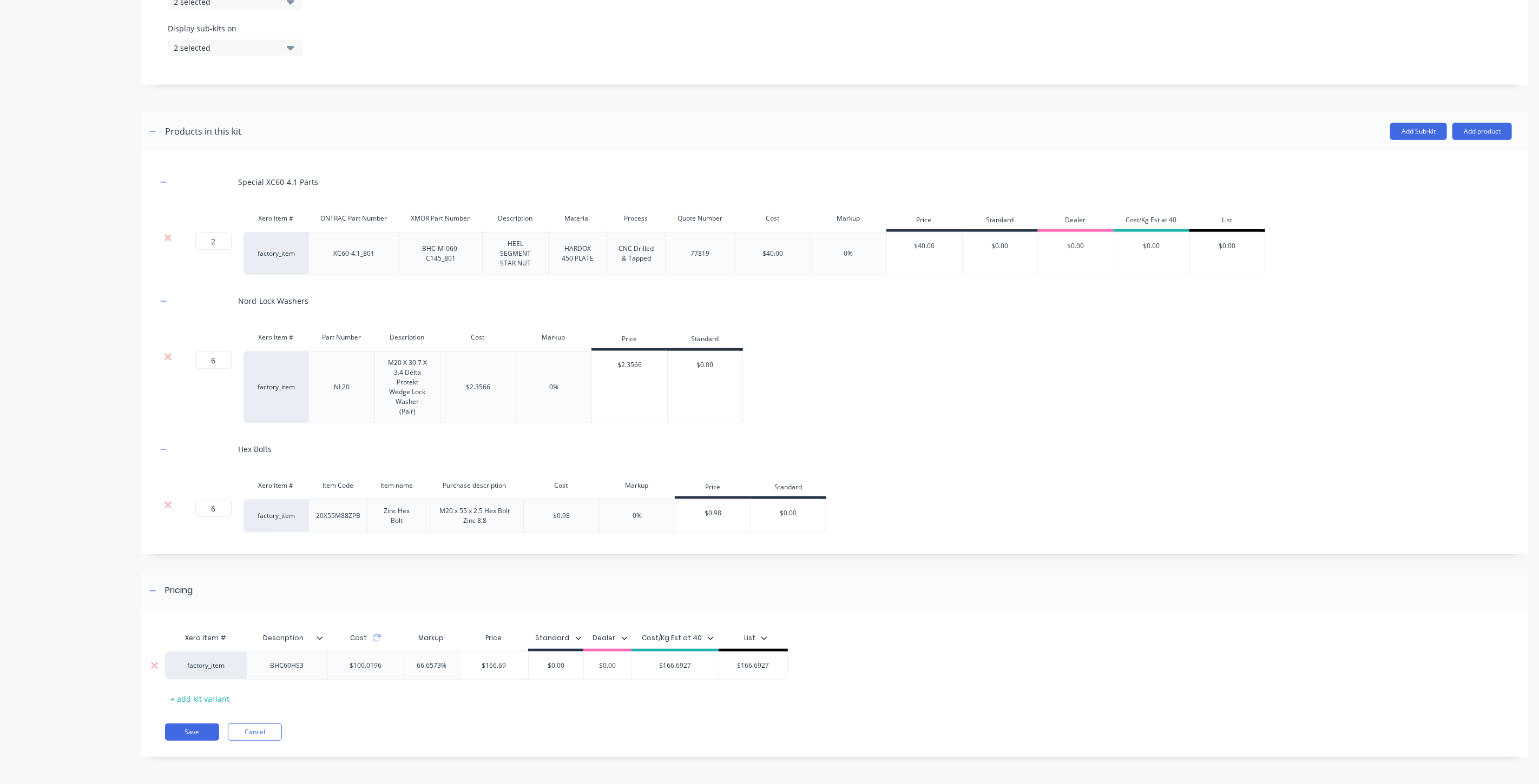
click at [778, 667] on input "$166.6927" at bounding box center [753, 665] width 68 height 9
type input "$166.69"
click at [707, 669] on input "$166.6927" at bounding box center [675, 665] width 87 height 9
type input "$166.70"
drag, startPoint x: 760, startPoint y: 668, endPoint x: 755, endPoint y: 669, distance: 5.1
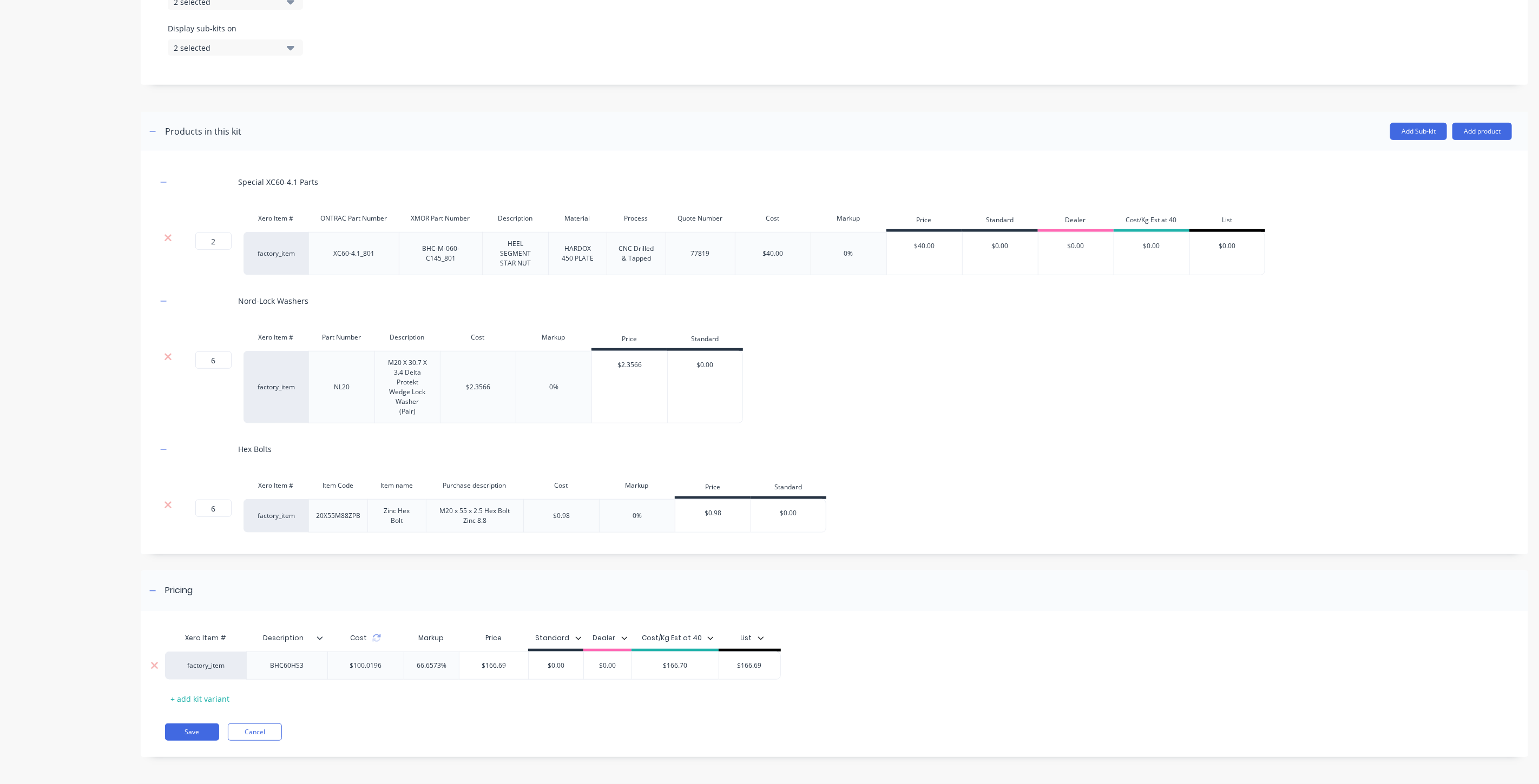
click at [755, 669] on input "$166.69" at bounding box center [750, 665] width 61 height 9
type input "$166.70"
drag, startPoint x: 516, startPoint y: 669, endPoint x: 499, endPoint y: 672, distance: 17.3
click at [499, 672] on div "$166.69 $166.69" at bounding box center [494, 665] width 69 height 27
click at [509, 669] on input "$166.69" at bounding box center [494, 665] width 69 height 9
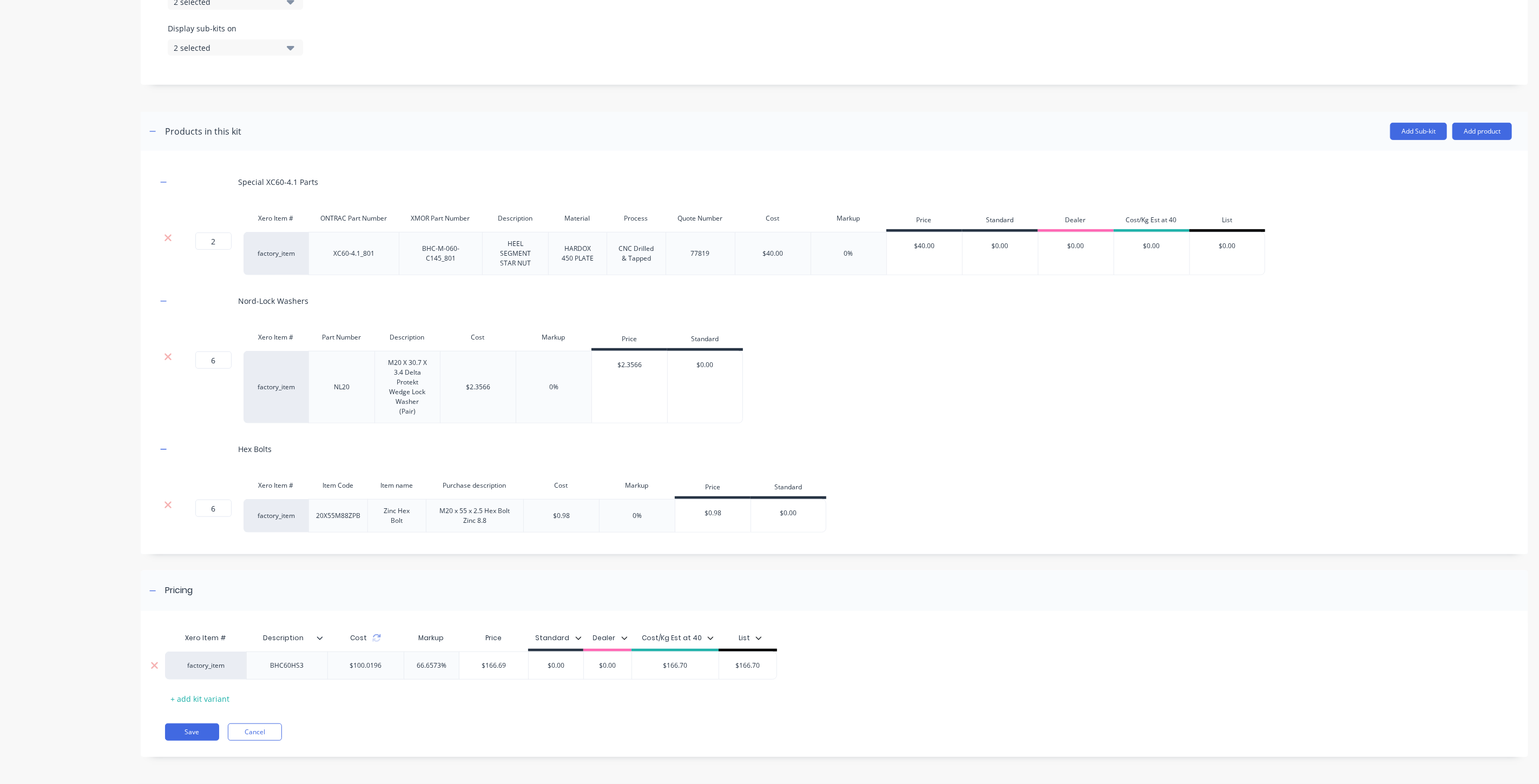
click at [506, 666] on input "$166.69" at bounding box center [494, 665] width 69 height 9
type input "$166.70"
click at [583, 718] on div "Xero Item # Description Cost Markup Price Standard Dealer Cost/Kg Est at 40 Lis…" at bounding box center [834, 689] width 1387 height 135
click at [198, 727] on button "Save" at bounding box center [192, 732] width 54 height 18
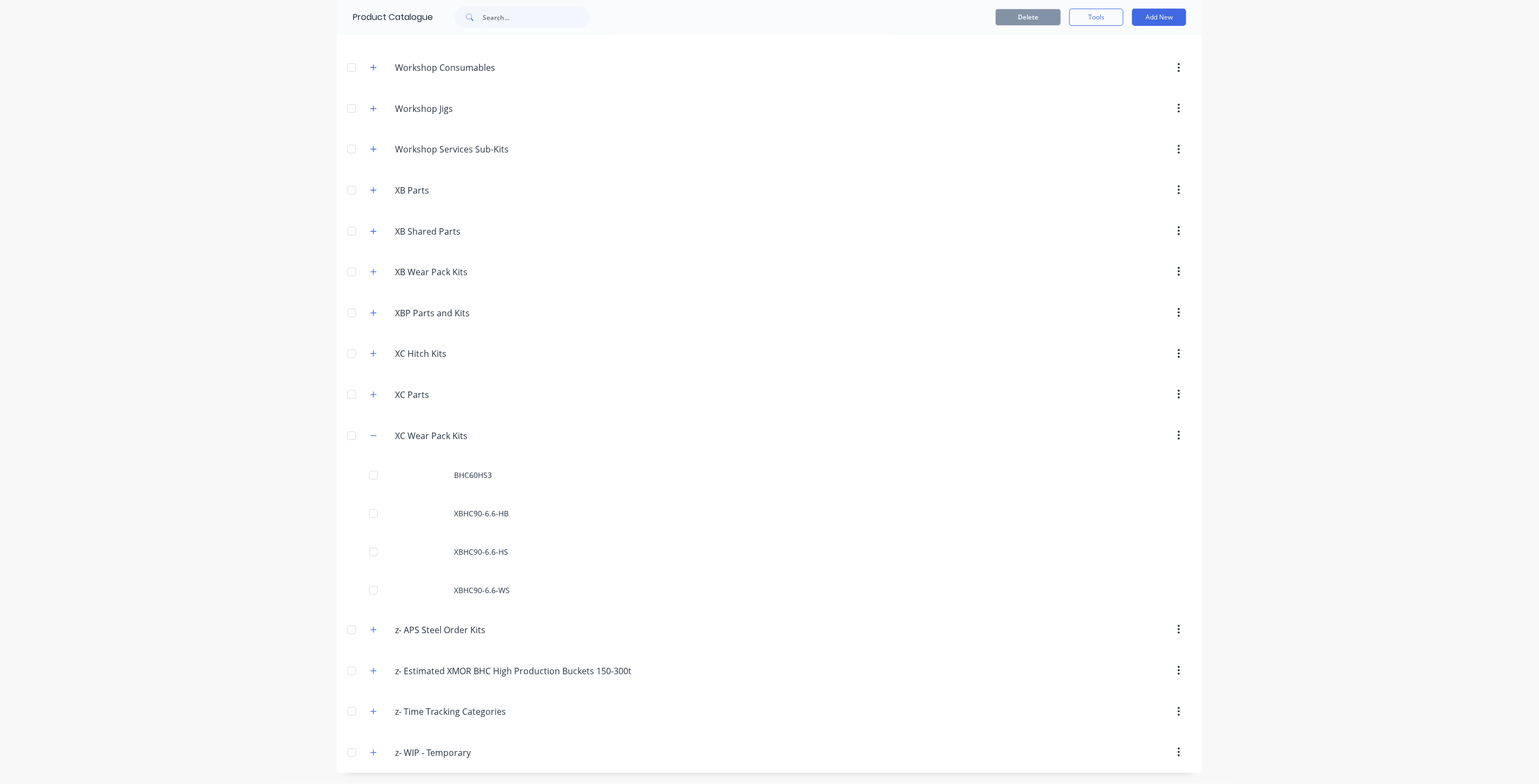
scroll to position [723, 0]
click at [1158, 20] on button "Add New" at bounding box center [1159, 18] width 54 height 18
click at [1154, 87] on div "Product Kit" at bounding box center [1135, 88] width 83 height 16
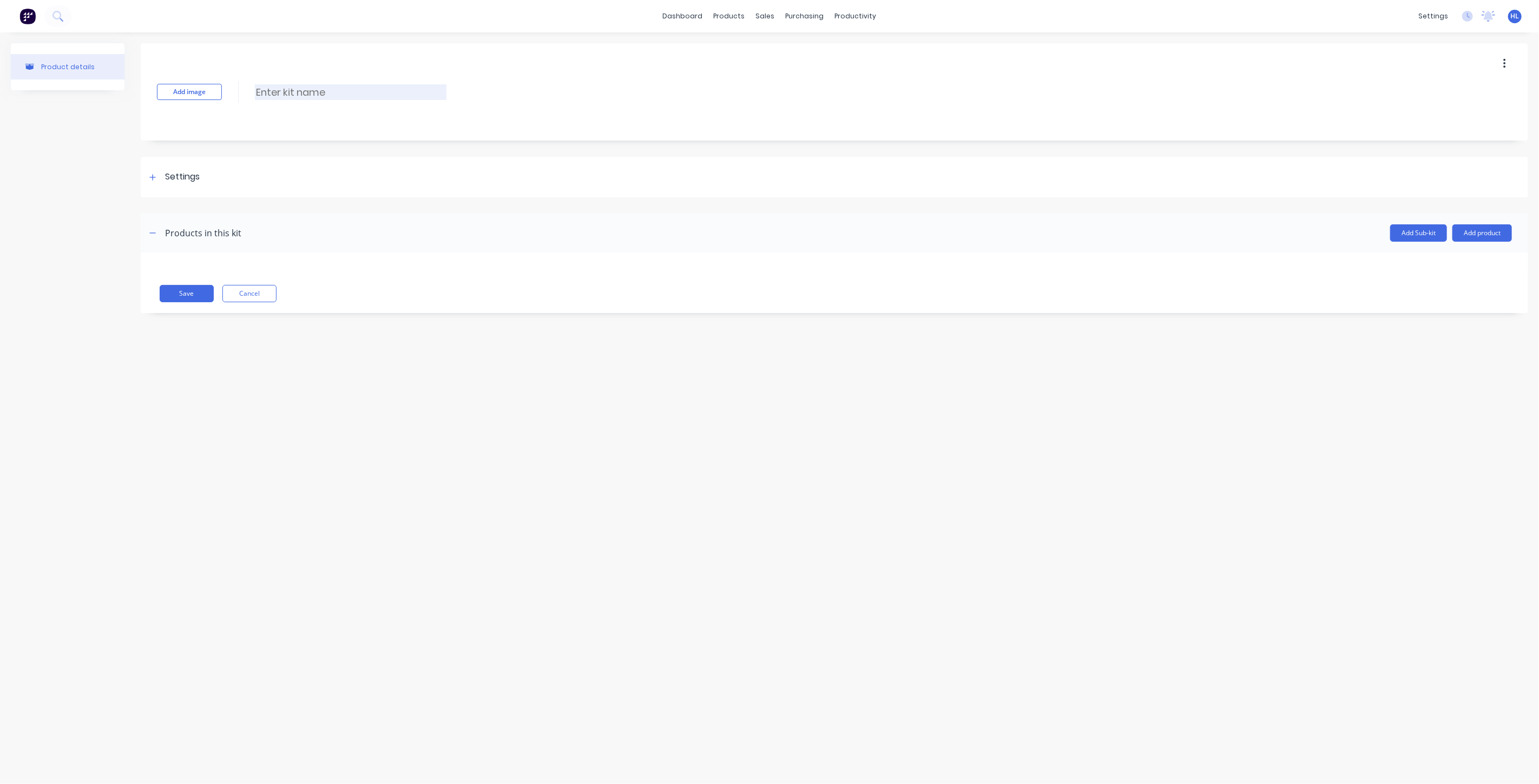
drag, startPoint x: 321, startPoint y: 120, endPoint x: 316, endPoint y: 98, distance: 22.6
click at [322, 118] on div "Add image Enter kit name" at bounding box center [834, 91] width 1387 height 97
click at [316, 98] on input at bounding box center [350, 93] width 192 height 16
paste input "BHC60HS2"
type input "BHC60HS2"
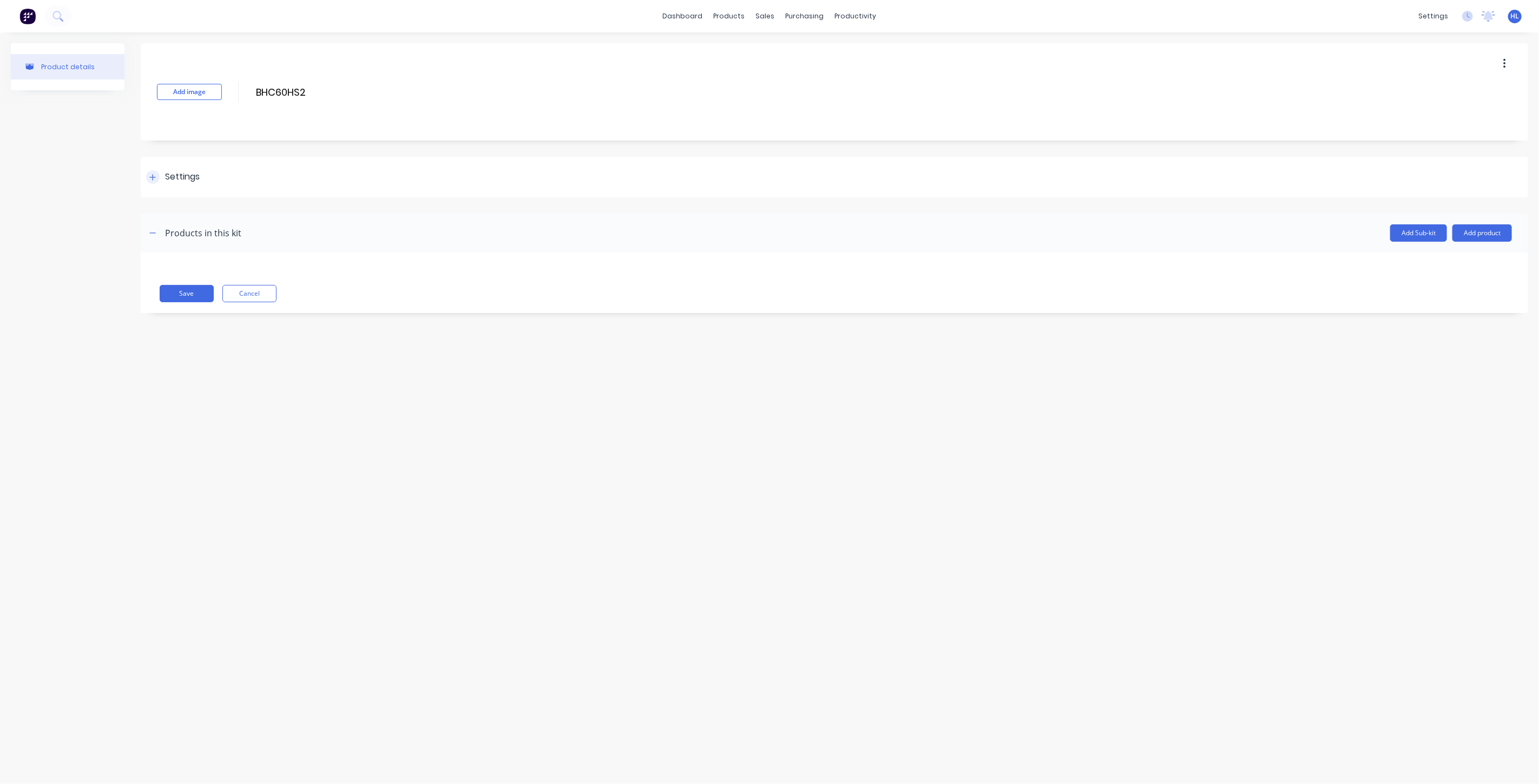
click at [181, 174] on div "Settings" at bounding box center [182, 177] width 34 height 14
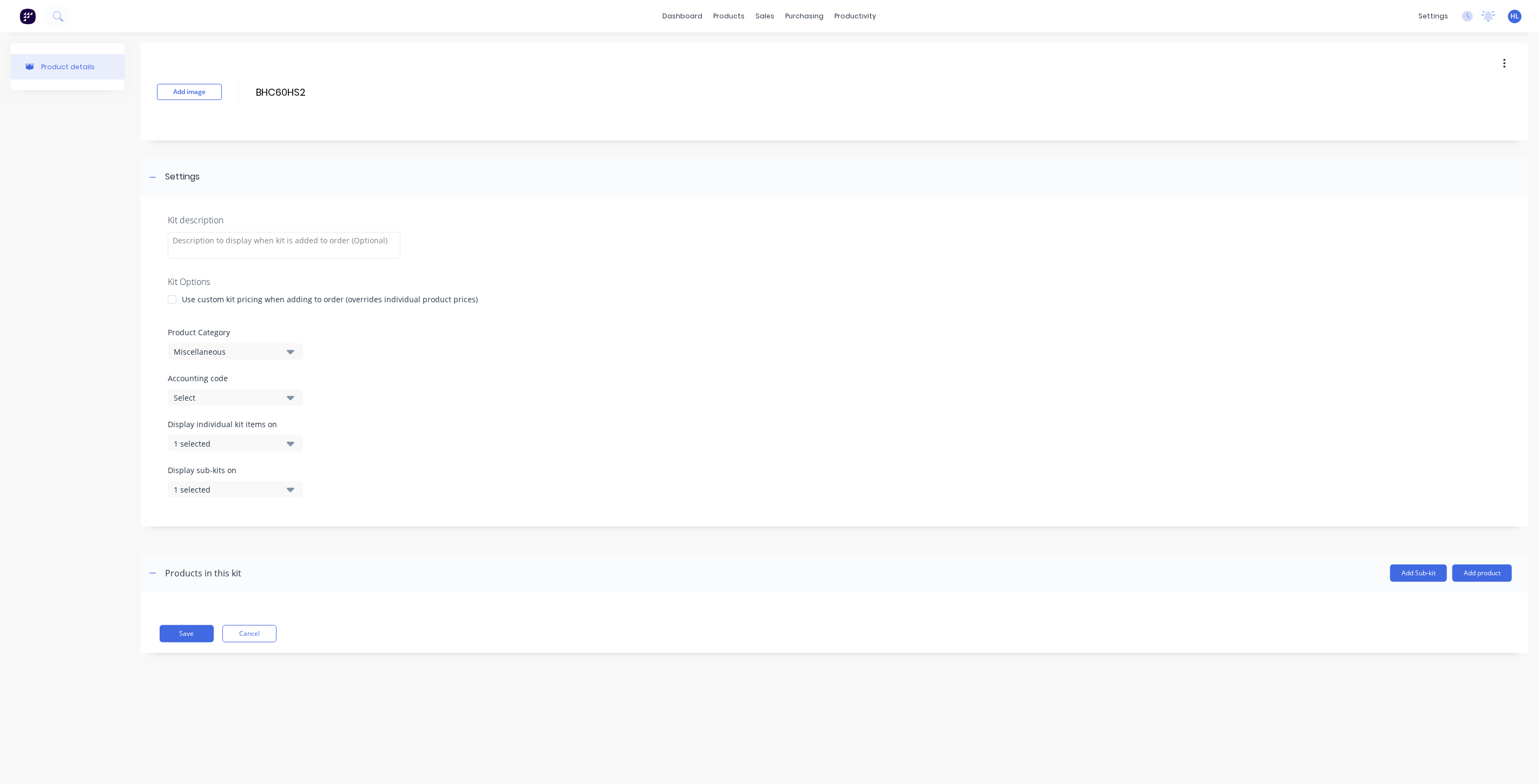
click at [217, 299] on div "Use custom kit pricing when adding to order (overrides individual product price…" at bounding box center [330, 300] width 296 height 12
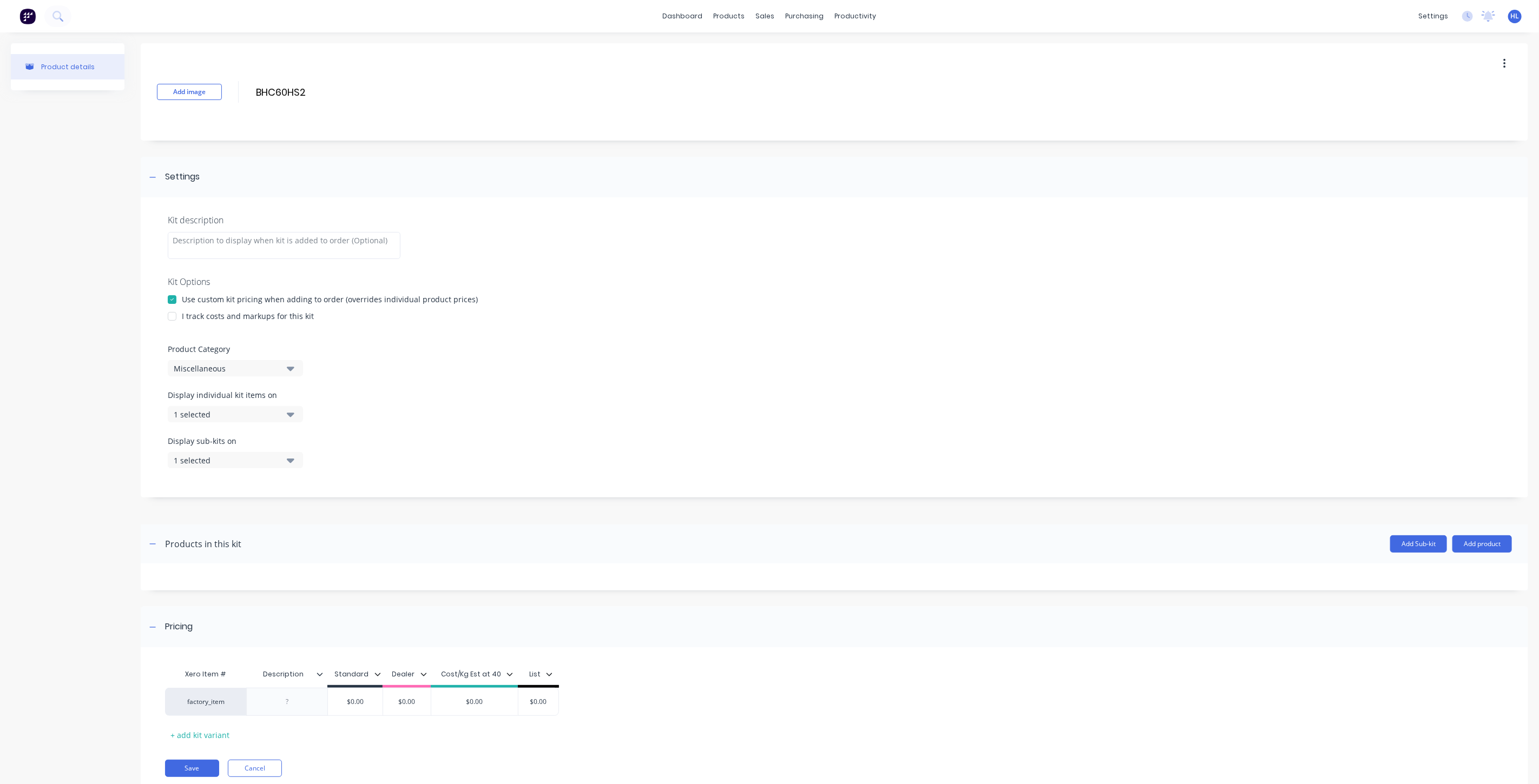
click at [215, 325] on div "Kit description Kit Options Use custom kit pricing when adding to order (overri…" at bounding box center [834, 348] width 1387 height 300
click at [218, 321] on div "I track costs and markups for this kit" at bounding box center [247, 317] width 132 height 12
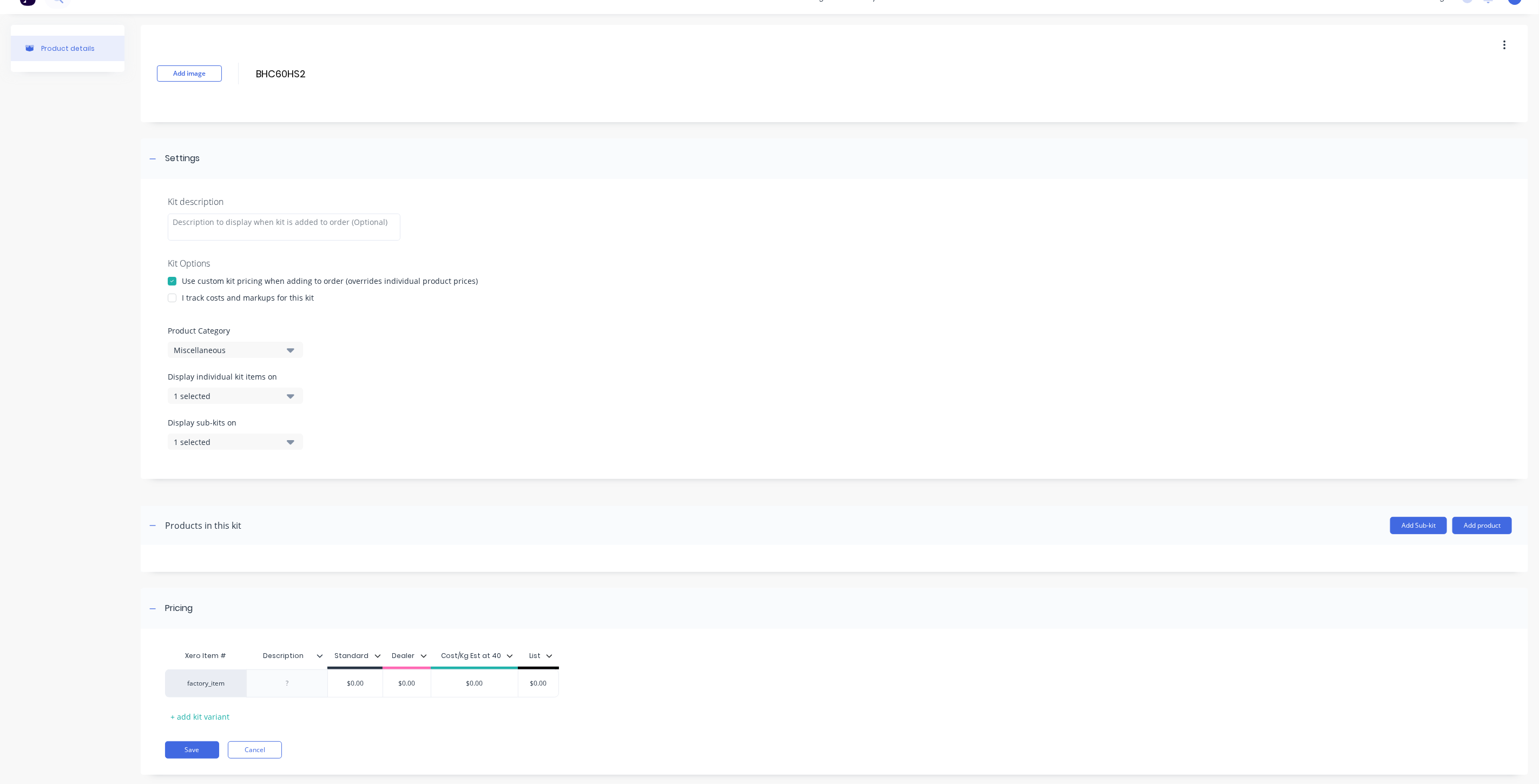
scroll to position [36, 0]
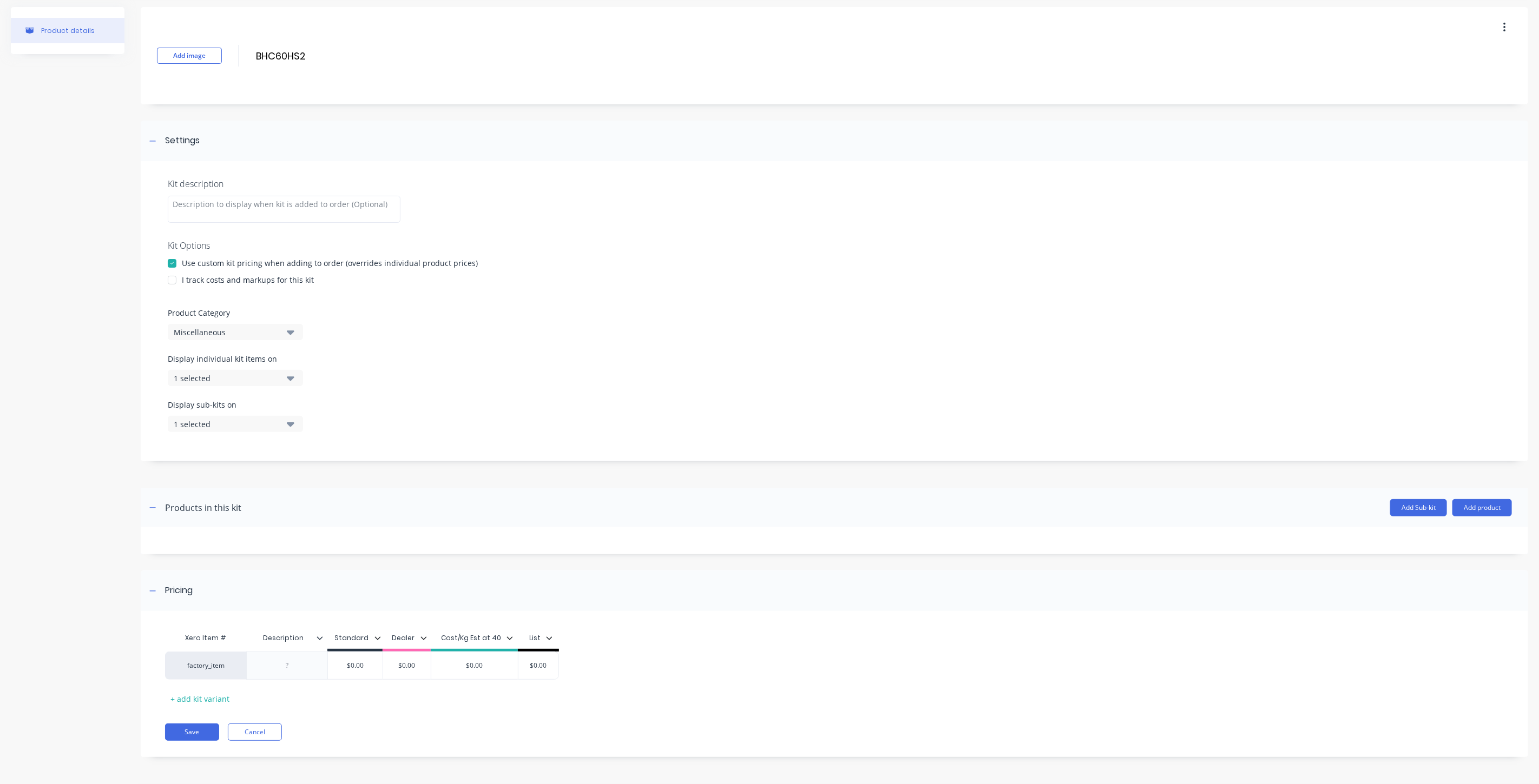
click at [204, 278] on div "I track costs and markups for this kit" at bounding box center [247, 280] width 132 height 12
click at [171, 279] on div at bounding box center [172, 280] width 22 height 22
click at [106, 335] on div "Product details" at bounding box center [68, 390] width 114 height 766
click at [290, 665] on div at bounding box center [288, 665] width 54 height 14
paste div
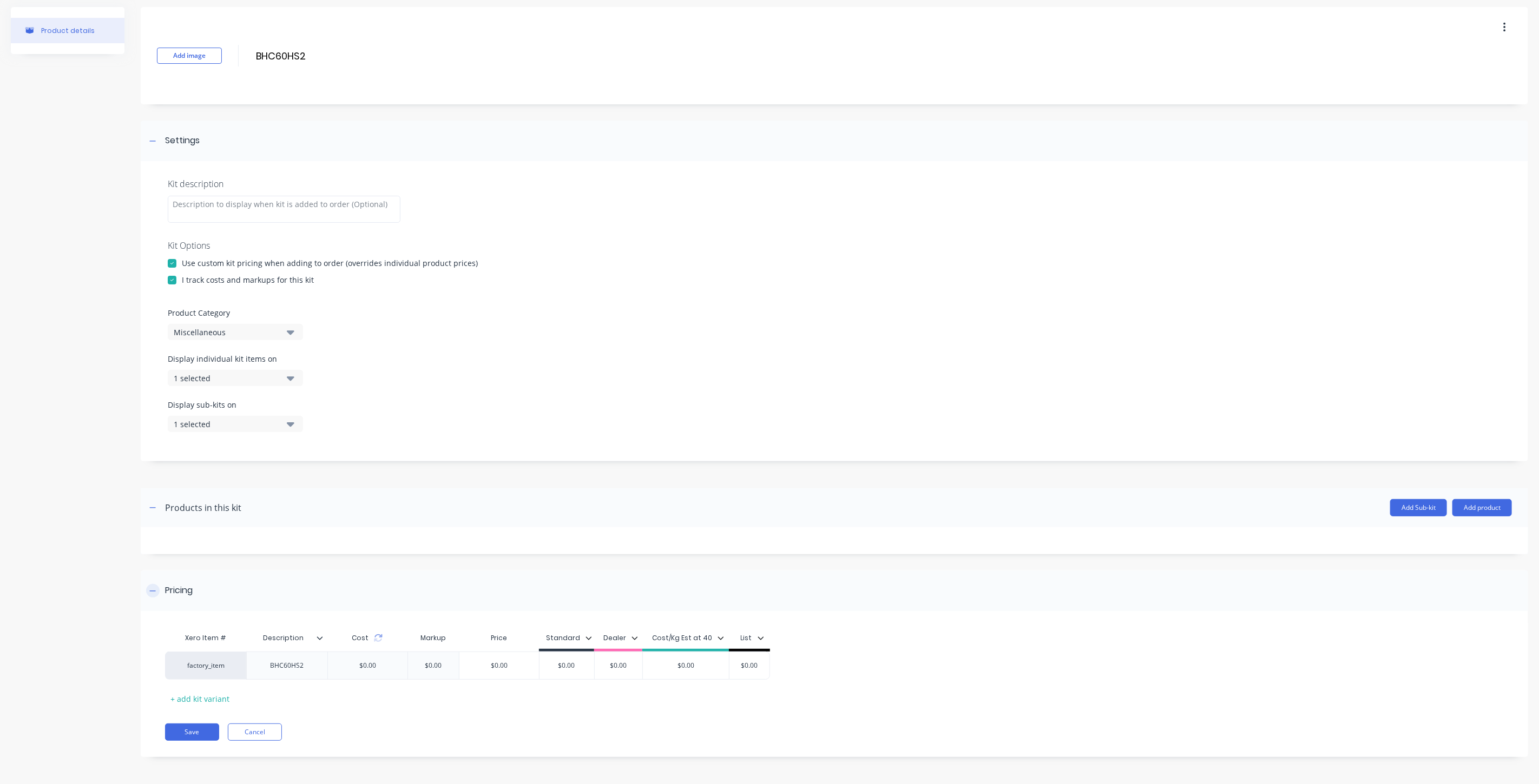
click at [393, 592] on div "Pricing" at bounding box center [834, 591] width 1387 height 41
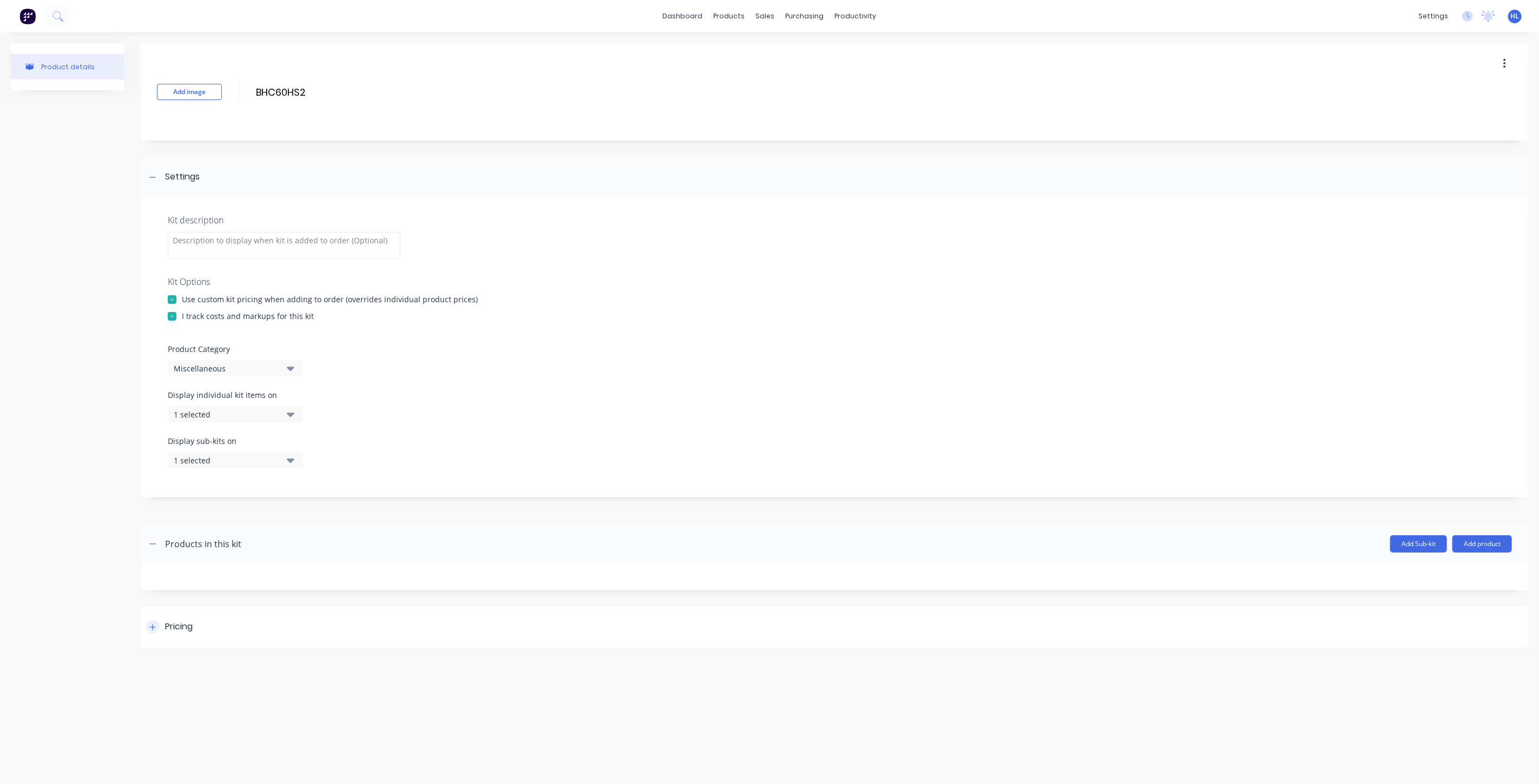
scroll to position [0, 0]
click at [374, 612] on div "Pricing" at bounding box center [834, 627] width 1387 height 41
click at [325, 679] on div at bounding box center [324, 674] width 7 height 9
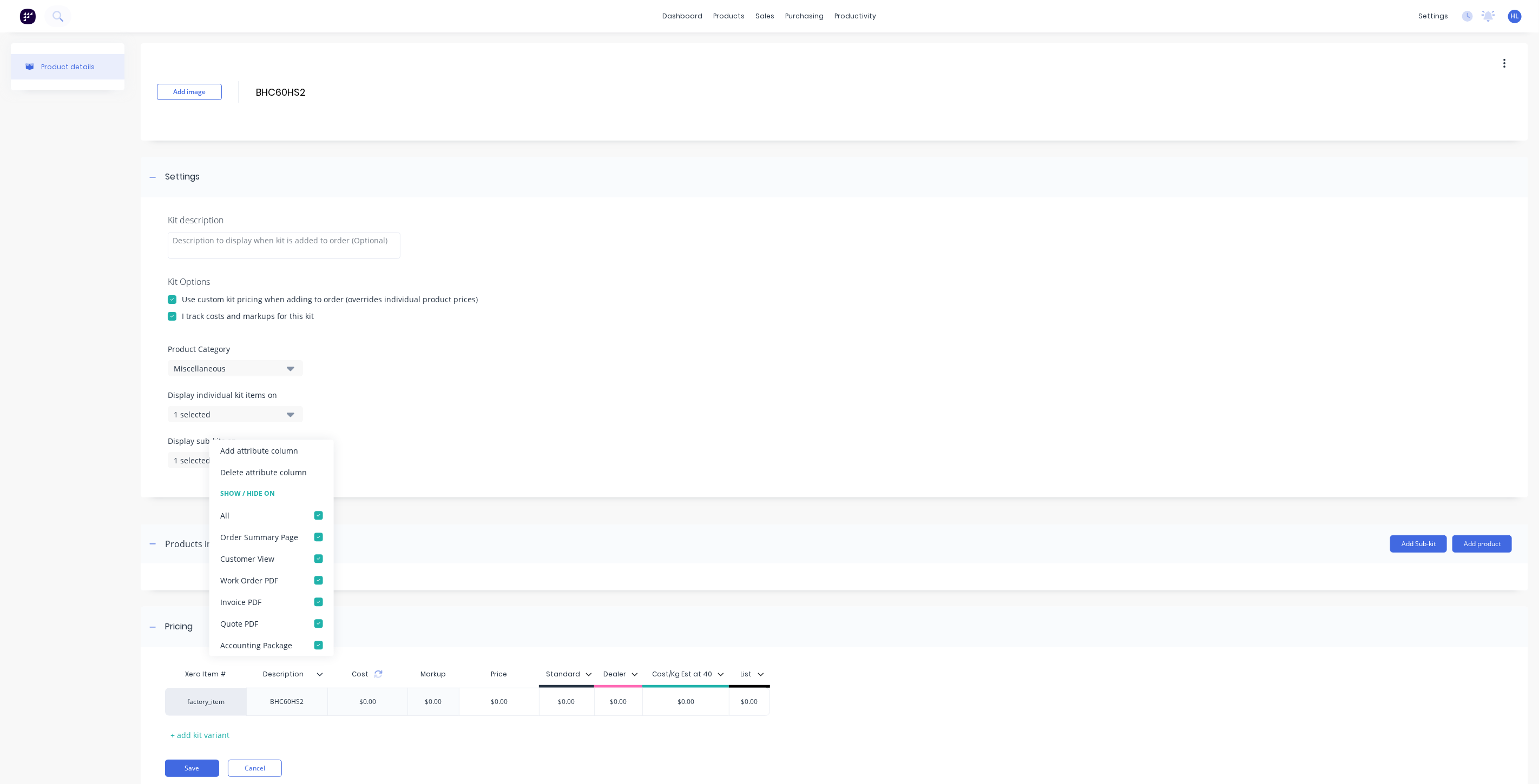
click at [323, 678] on div at bounding box center [324, 674] width 7 height 9
click at [323, 677] on div at bounding box center [324, 674] width 7 height 9
click at [301, 453] on div "Add attribute column" at bounding box center [271, 451] width 125 height 22
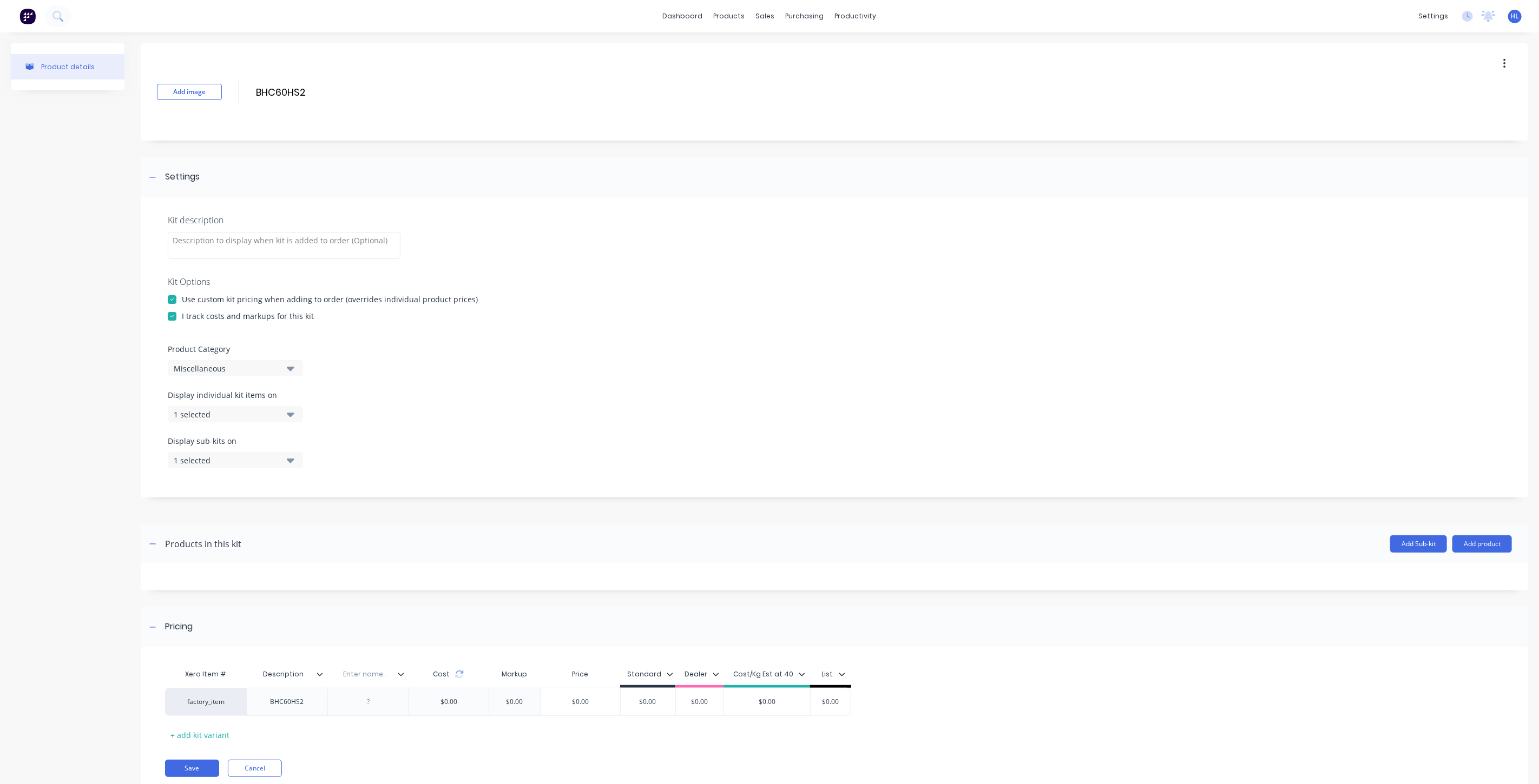
drag, startPoint x: 304, startPoint y: 675, endPoint x: 256, endPoint y: 671, distance: 48.2
click at [255, 671] on input "Description" at bounding box center [283, 674] width 74 height 9
type input "Item Code"
click at [367, 669] on div "Enter name..." at bounding box center [365, 674] width 74 height 27
click at [367, 673] on input "text" at bounding box center [365, 674] width 74 height 9
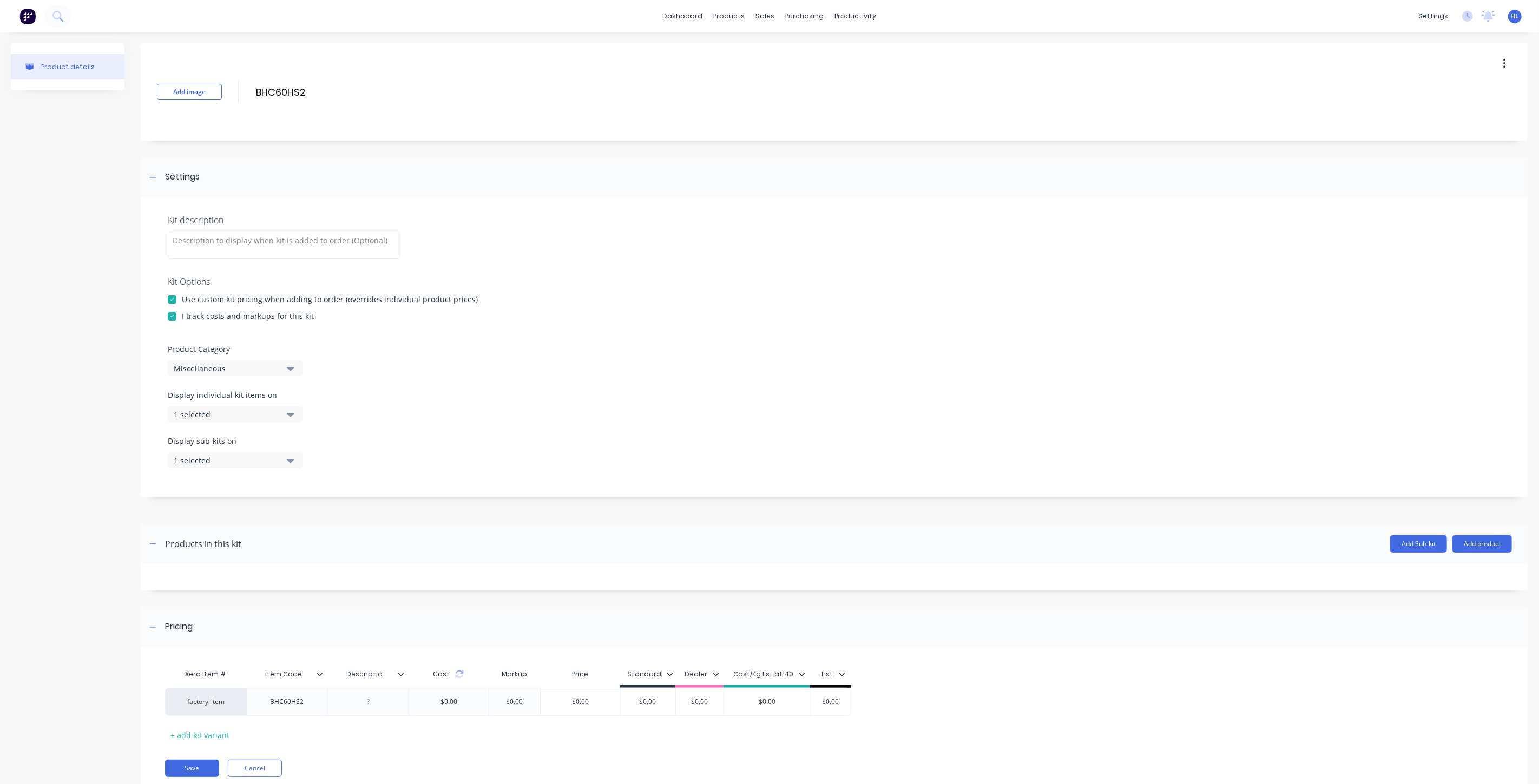
type input "Description"
click at [461, 586] on div at bounding box center [834, 577] width 1387 height 27
click at [367, 694] on div at bounding box center [368, 702] width 81 height 28
drag, startPoint x: 371, startPoint y: 705, endPoint x: 401, endPoint y: 682, distance: 37.8
click at [372, 705] on div at bounding box center [369, 702] width 54 height 14
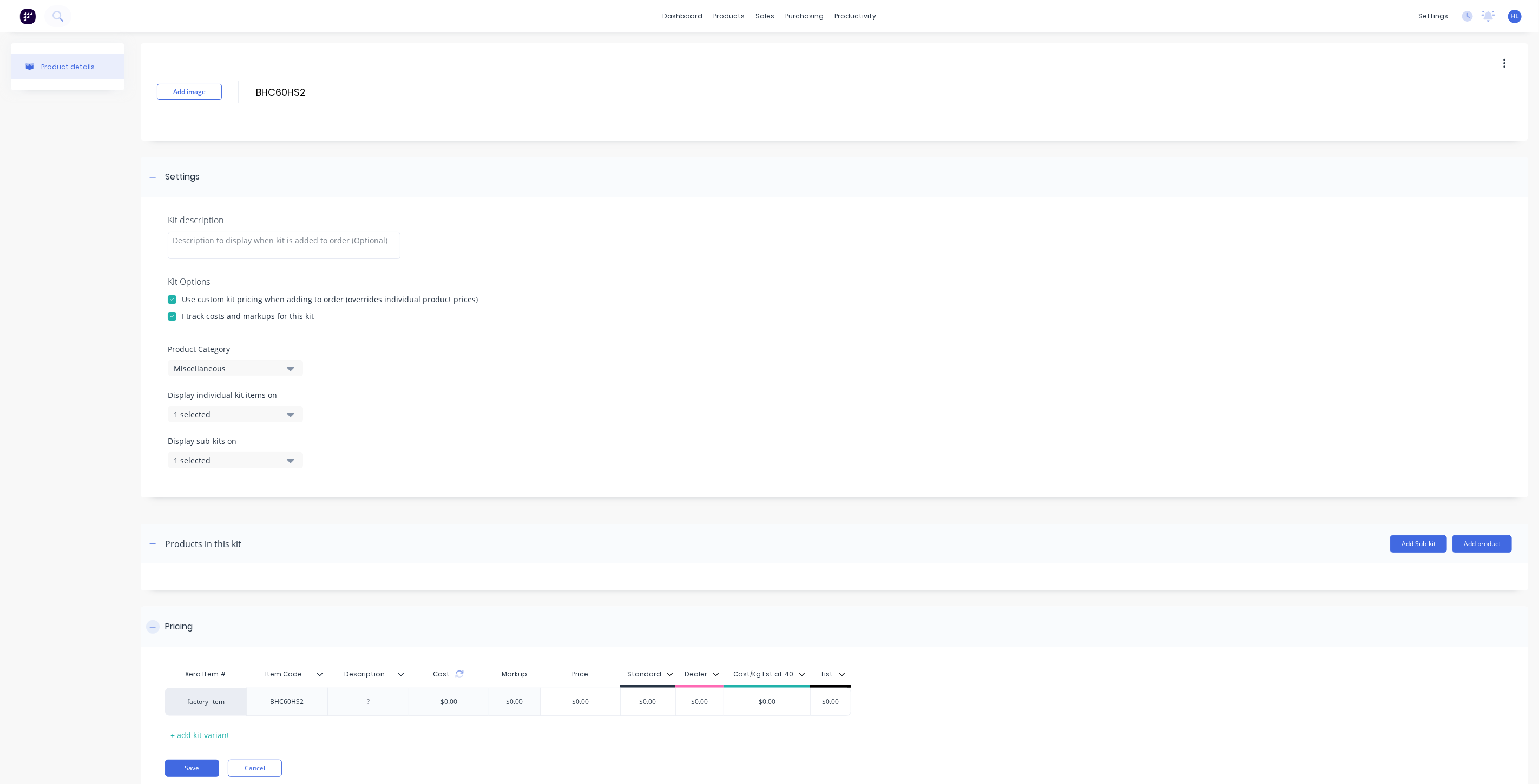
paste div
click at [512, 582] on div at bounding box center [834, 577] width 1387 height 27
click at [257, 365] on div "Miscellaneous" at bounding box center [226, 369] width 105 height 12
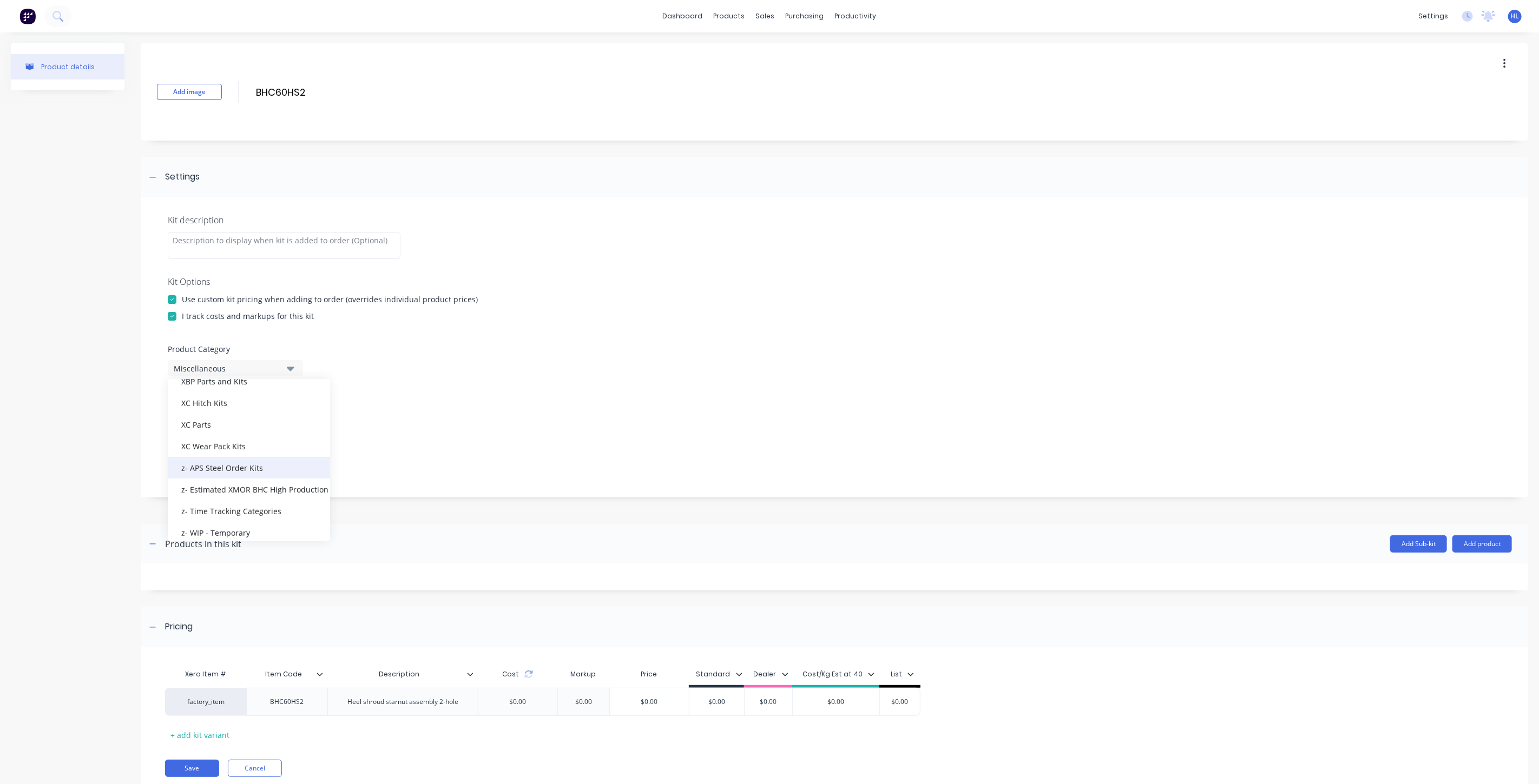
scroll to position [551, 0]
click at [269, 430] on div "XC Wear Pack Kits" at bounding box center [249, 439] width 162 height 22
click at [256, 415] on div "1 selected" at bounding box center [226, 415] width 105 height 12
click at [306, 572] on div "button" at bounding box center [312, 571] width 22 height 22
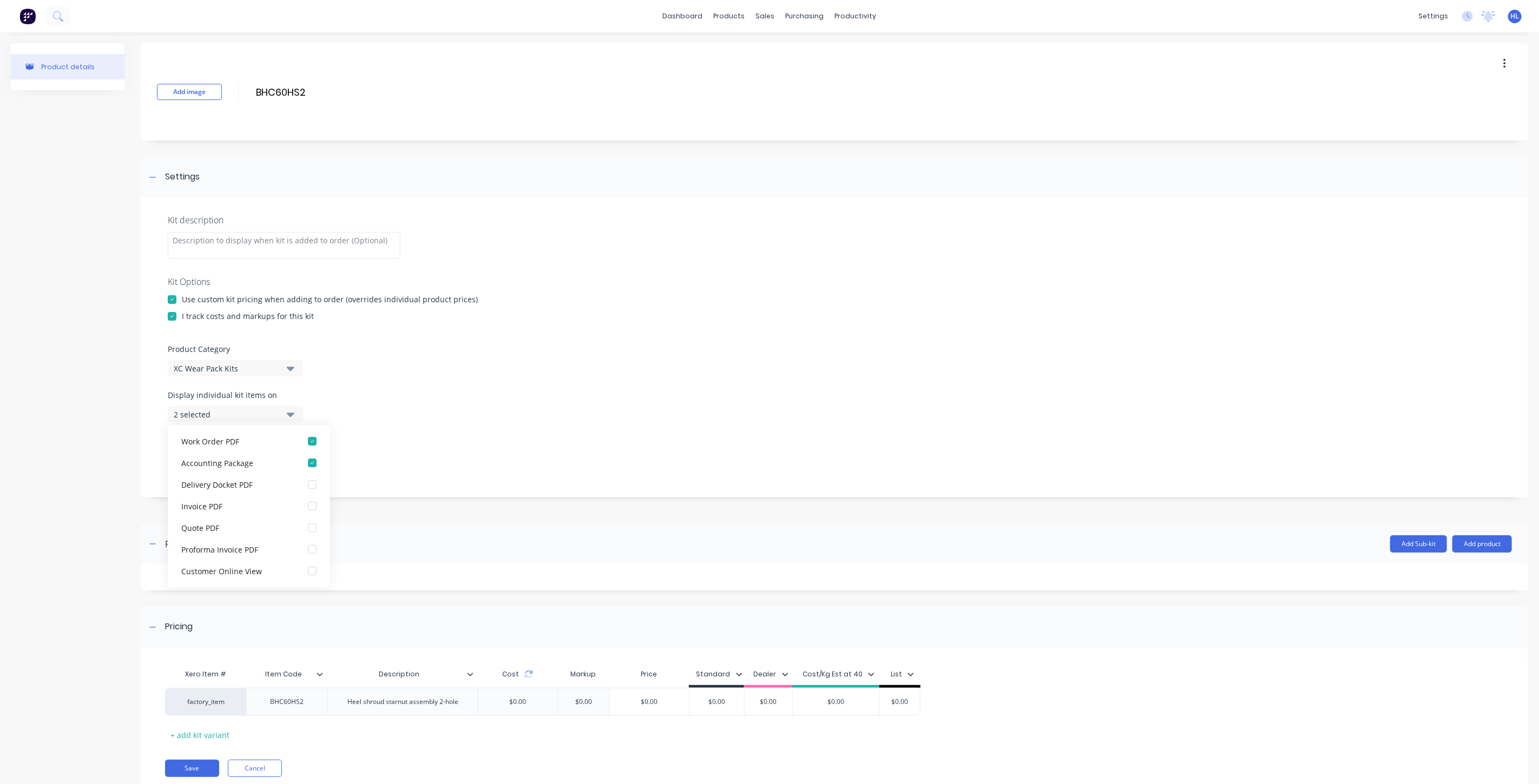
click at [118, 478] on div "Product details" at bounding box center [68, 426] width 114 height 766
click at [244, 462] on div "1 selected" at bounding box center [226, 461] width 105 height 12
click at [304, 617] on div "button" at bounding box center [312, 617] width 22 height 22
click at [402, 500] on div "Add image BHC60HS2 BHC60HS2 Enter kit name Settings Kit description Kit Options…" at bounding box center [834, 426] width 1387 height 766
drag, startPoint x: 462, startPoint y: 704, endPoint x: 284, endPoint y: 548, distance: 236.7
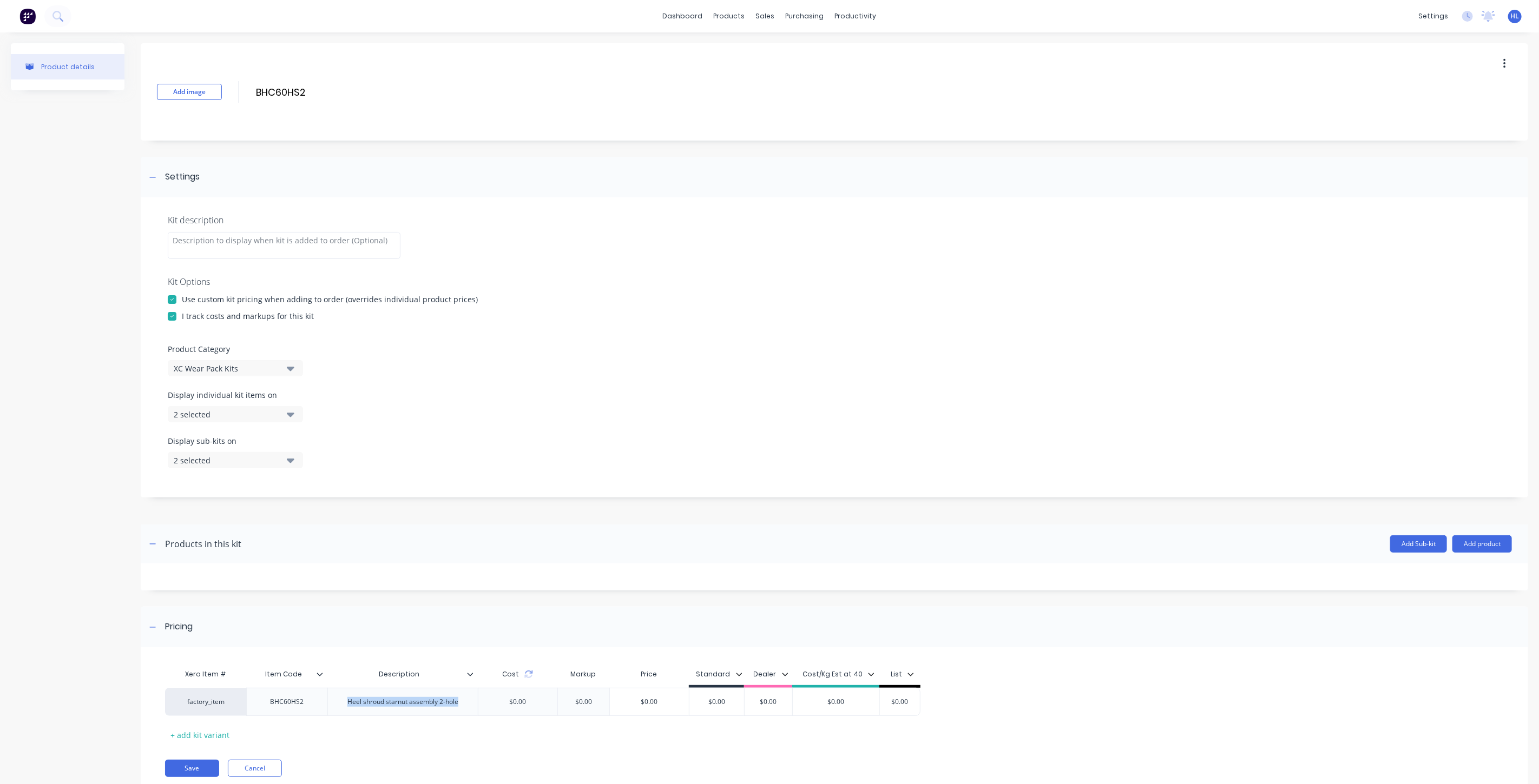
click at [273, 689] on div "factory_item BHC60HS2 Heel shroud starnut assembly 2-hole $0.00 $0.00 $0.00 $0.…" at bounding box center [542, 702] width 755 height 28
copy div "Heel shroud starnut assembly 2-hole"
drag, startPoint x: 282, startPoint y: 257, endPoint x: 282, endPoint y: 248, distance: 9.0
click at [282, 257] on div at bounding box center [284, 245] width 233 height 27
paste div
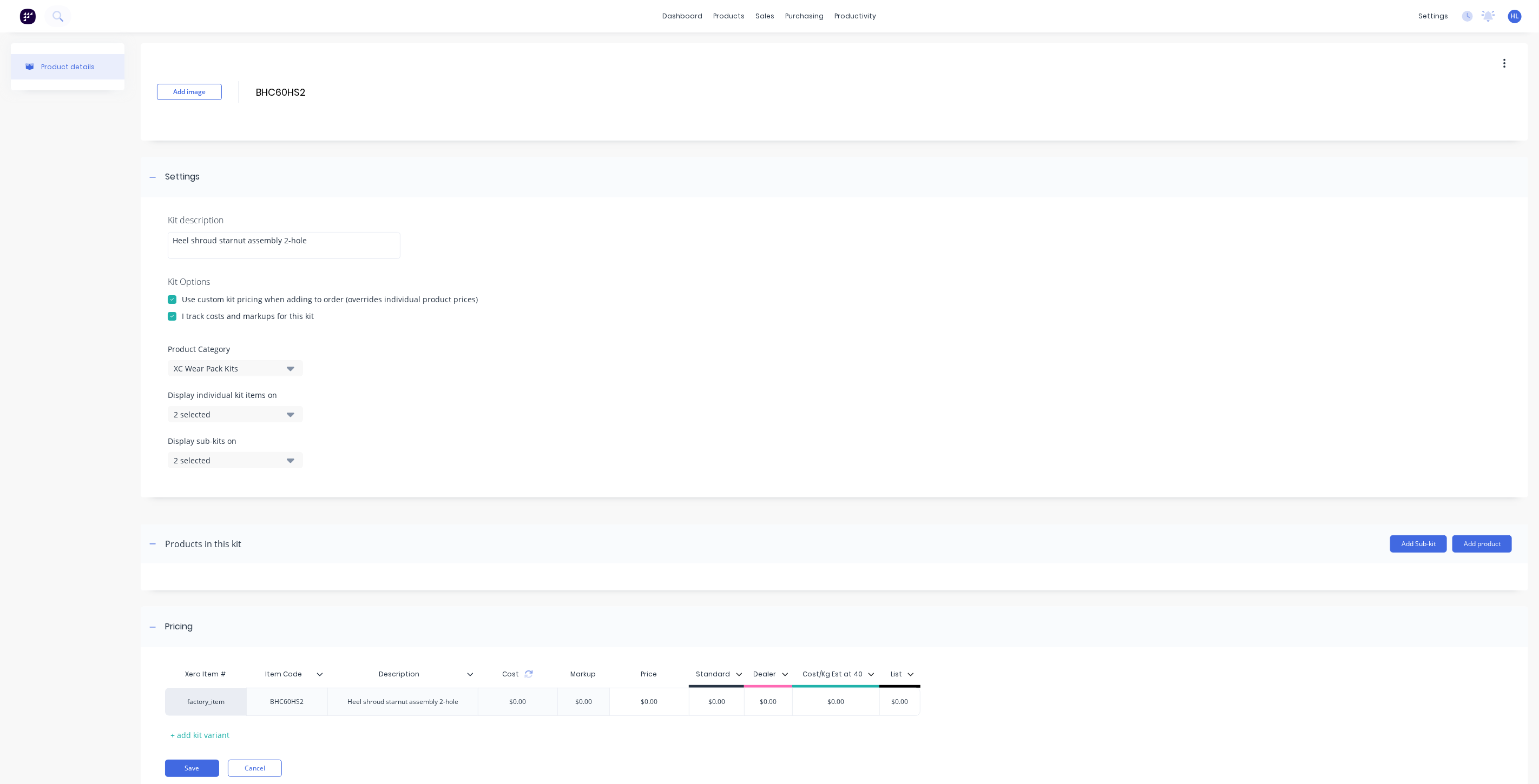
click at [485, 249] on div "Kit description Heel shroud starnut assembly 2-hole Kit Options Use custom kit …" at bounding box center [834, 348] width 1387 height 300
click at [1478, 551] on button "Add product" at bounding box center [1482, 544] width 60 height 18
click at [1468, 568] on div "Product catalogue" at bounding box center [1460, 572] width 83 height 16
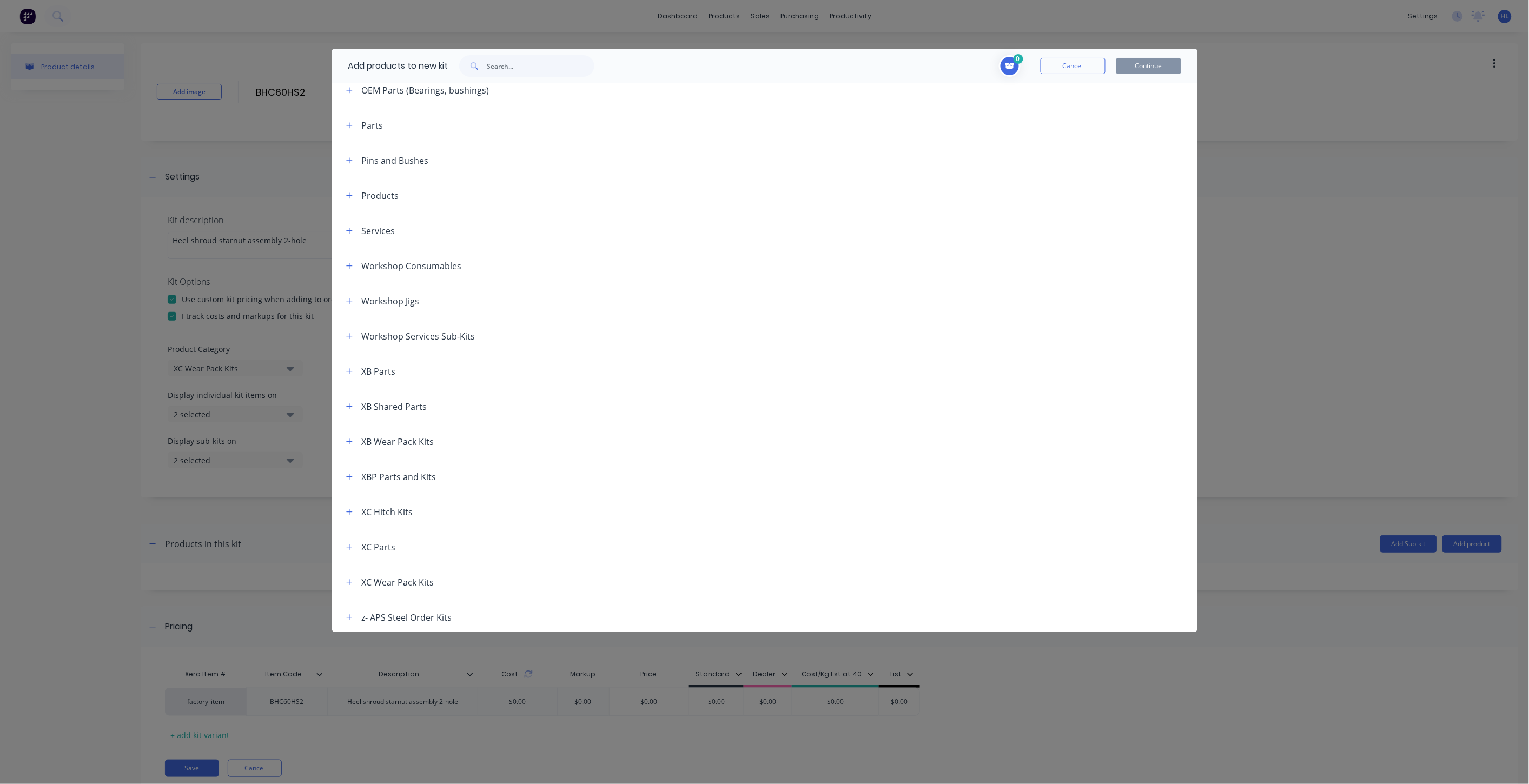
scroll to position [541, 0]
click at [352, 438] on icon "button" at bounding box center [349, 439] width 6 height 6
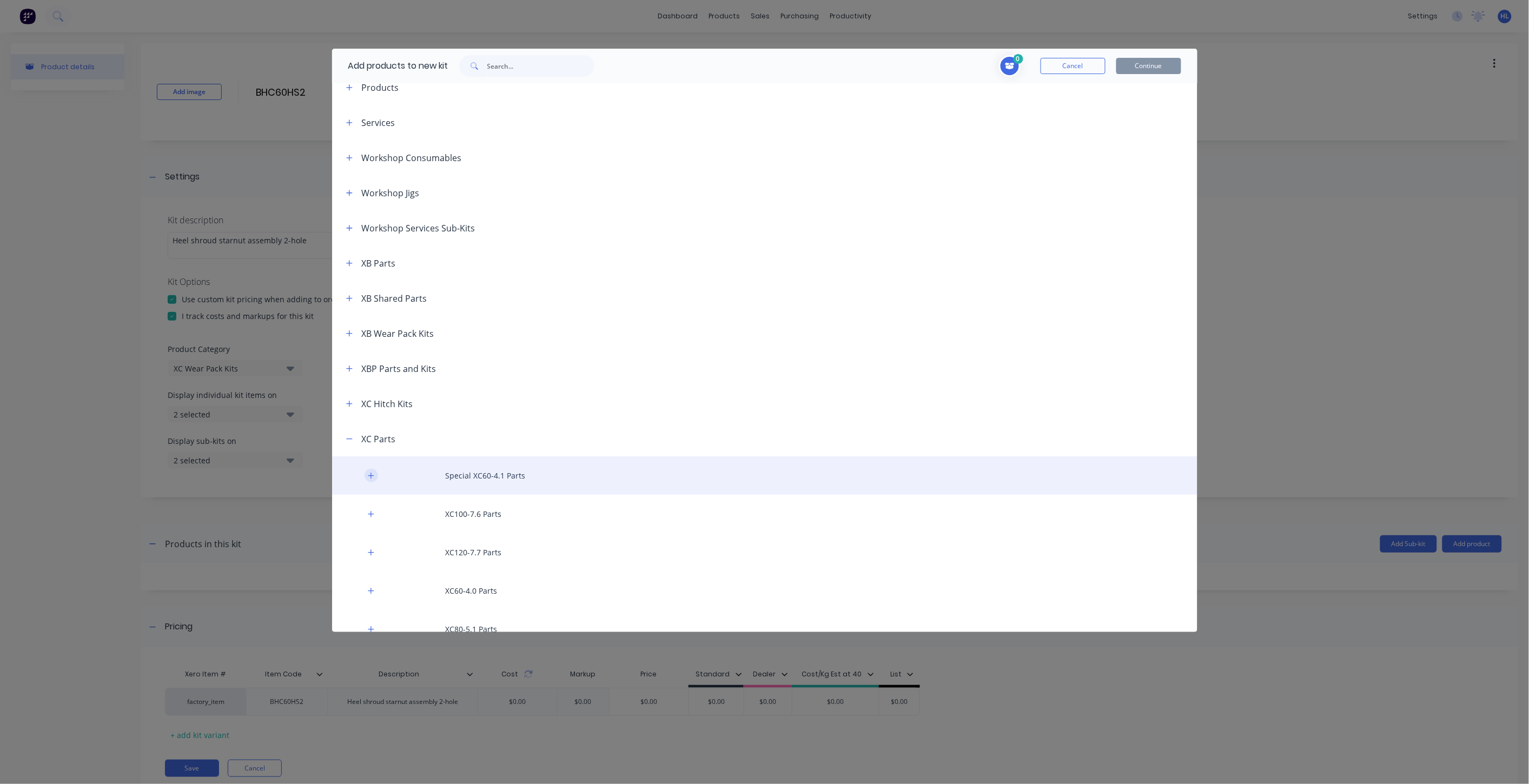
click at [372, 476] on icon "button" at bounding box center [371, 476] width 7 height 7
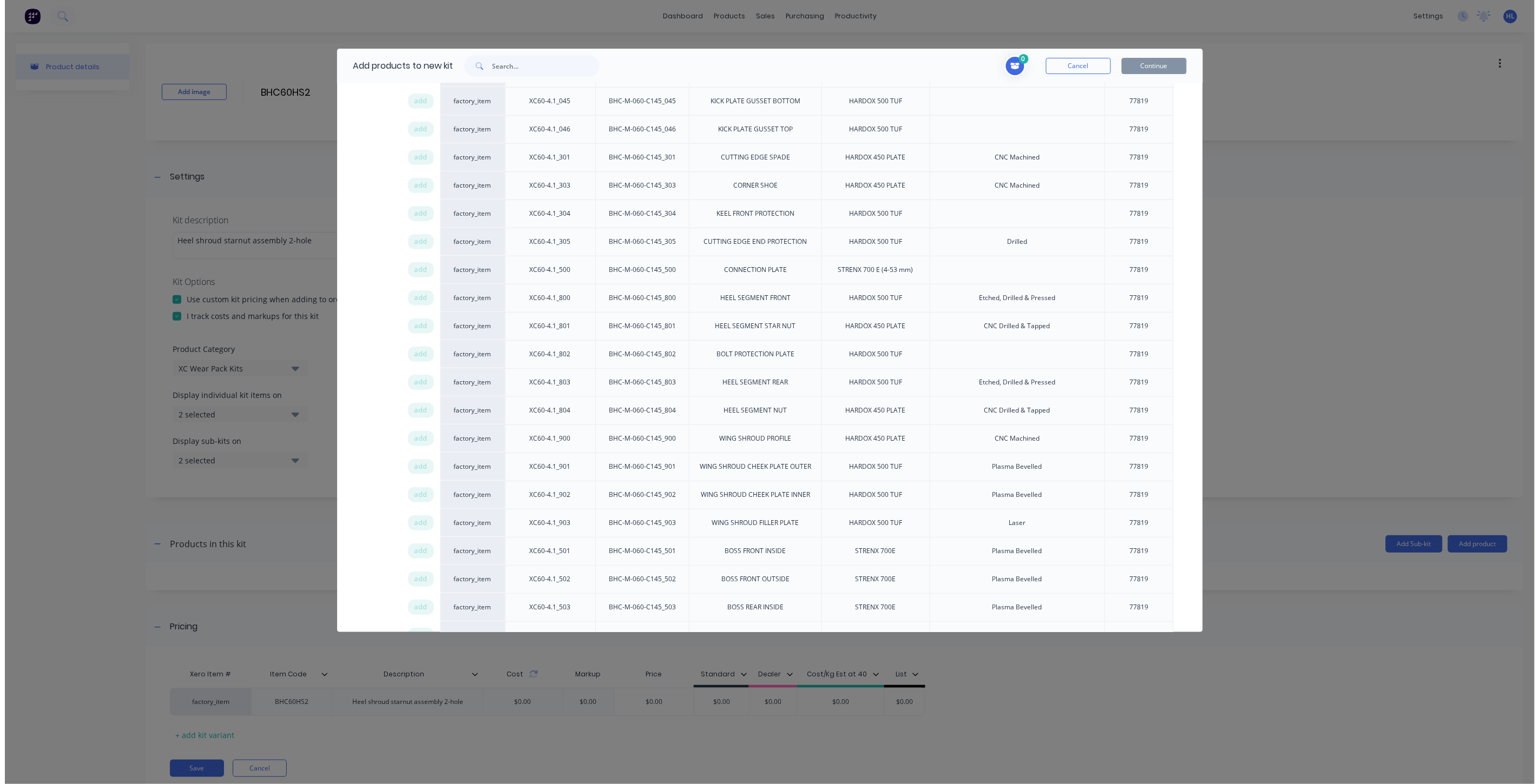
scroll to position [2043, 0]
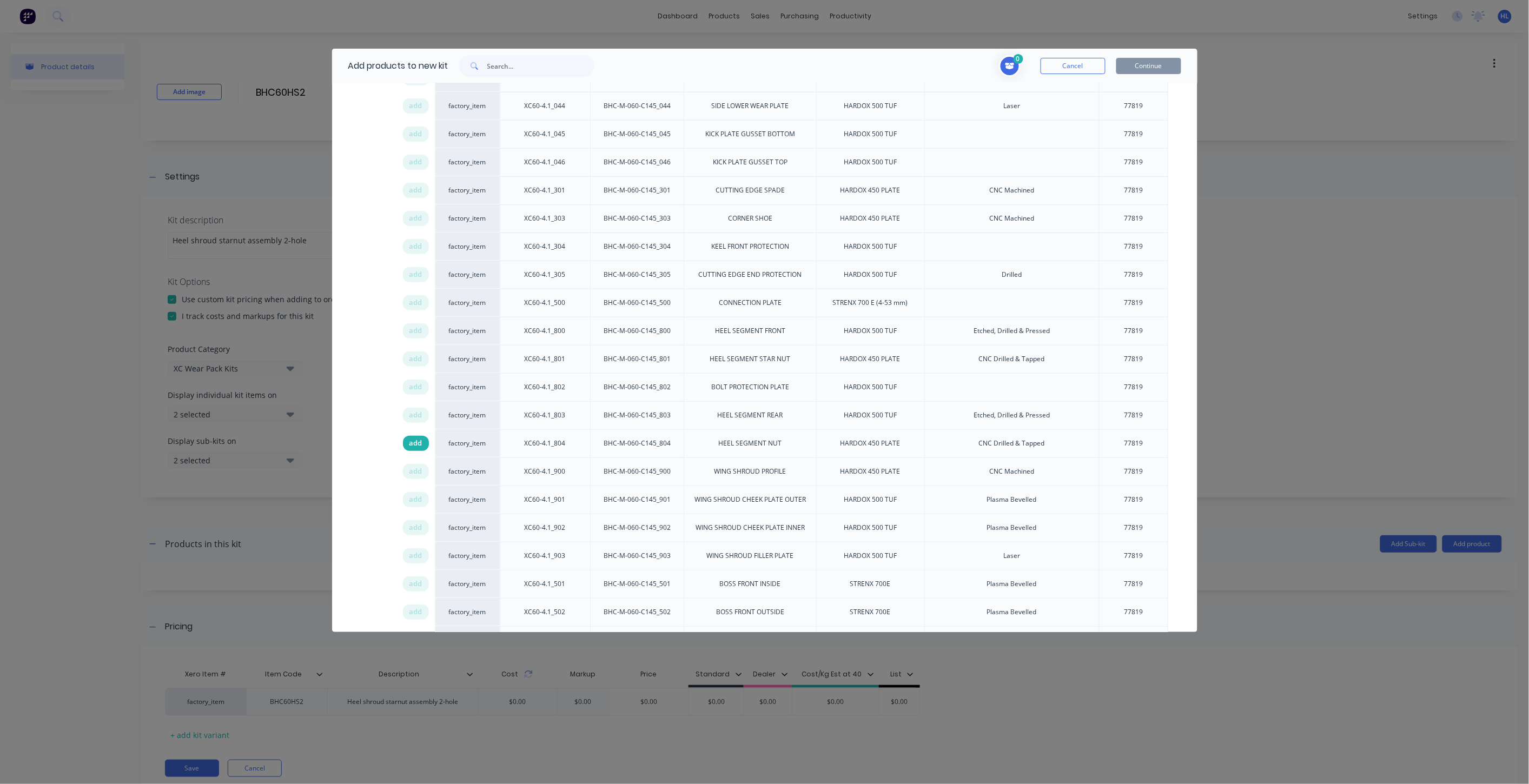
click at [425, 449] on div "add" at bounding box center [416, 443] width 26 height 15
click at [1135, 63] on button "Continue" at bounding box center [1149, 66] width 65 height 16
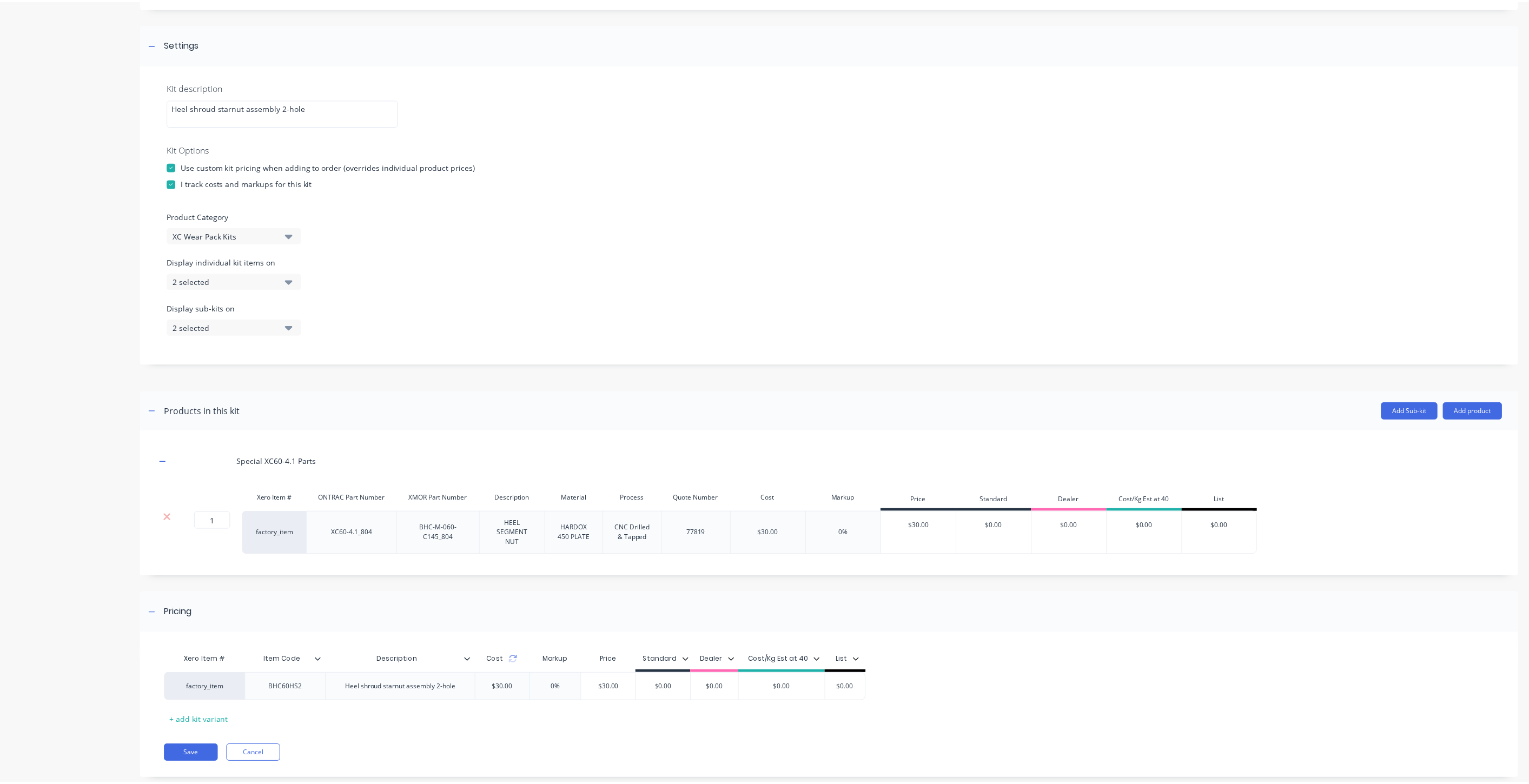
scroll to position [155, 0]
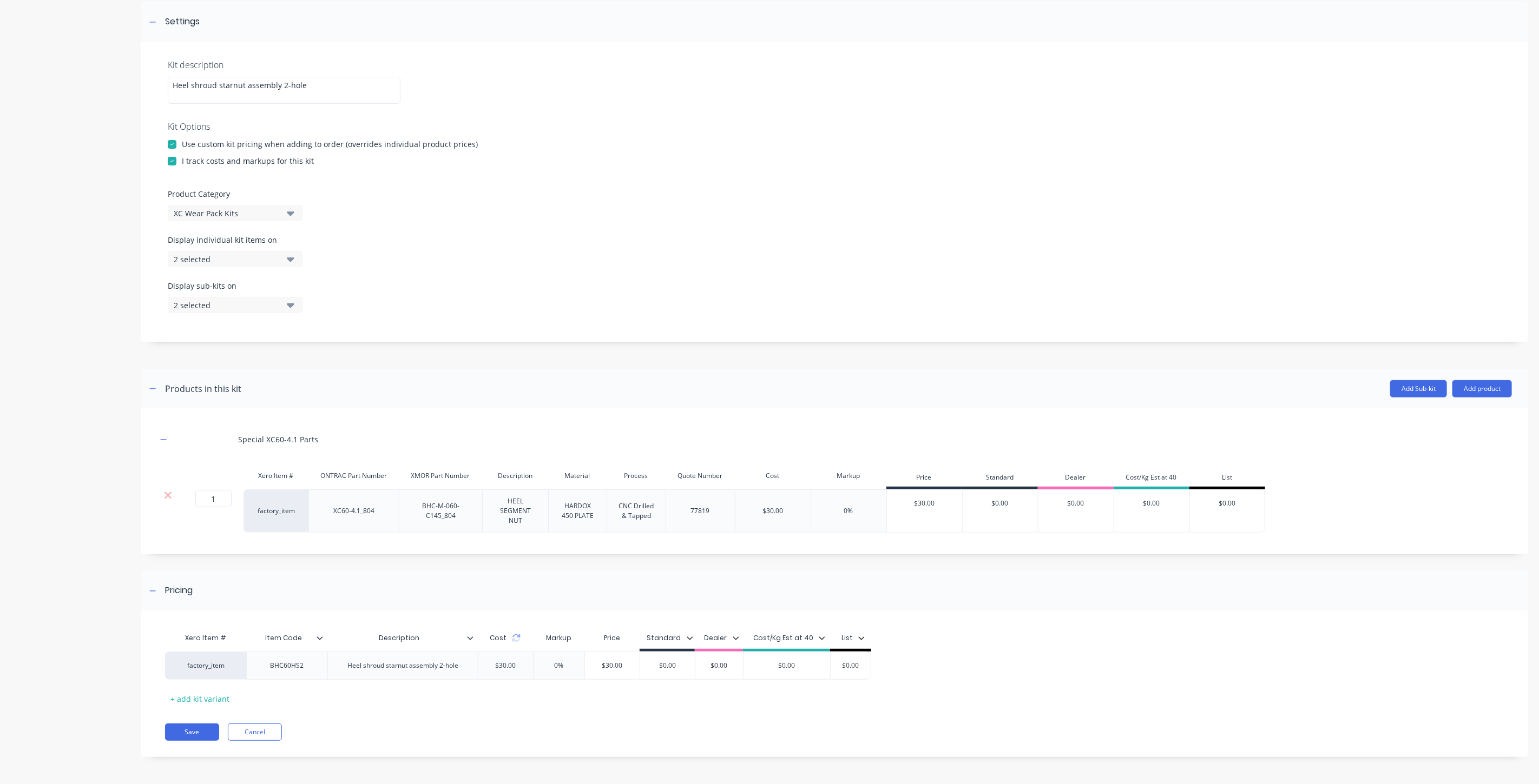
click at [1470, 397] on header "Products in this kit Add Sub-kit Add product" at bounding box center [834, 388] width 1387 height 39
click at [1473, 392] on button "Add product" at bounding box center [1482, 389] width 60 height 18
click at [1463, 406] on button "Product catalogue" at bounding box center [1460, 416] width 103 height 22
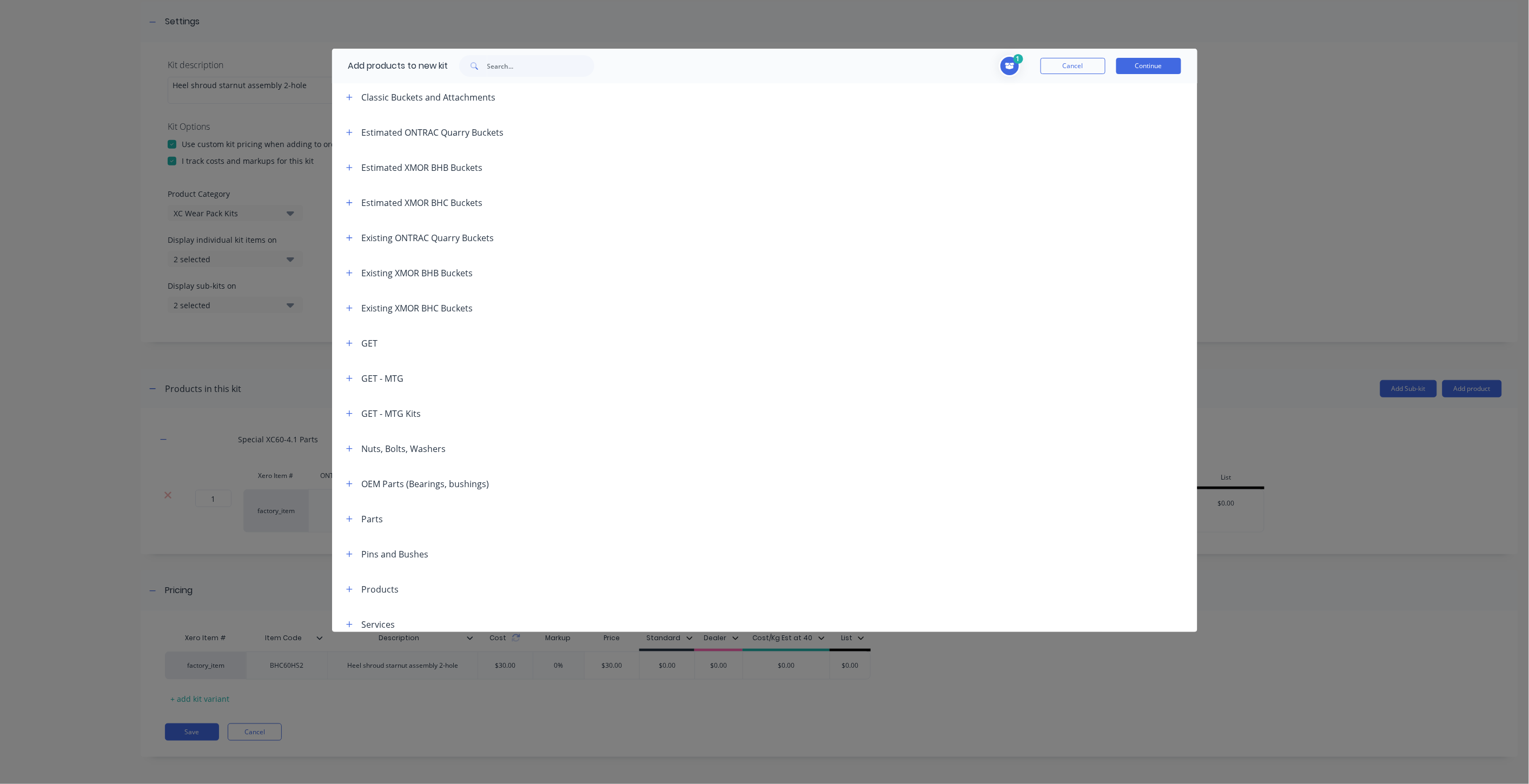
scroll to position [60, 0]
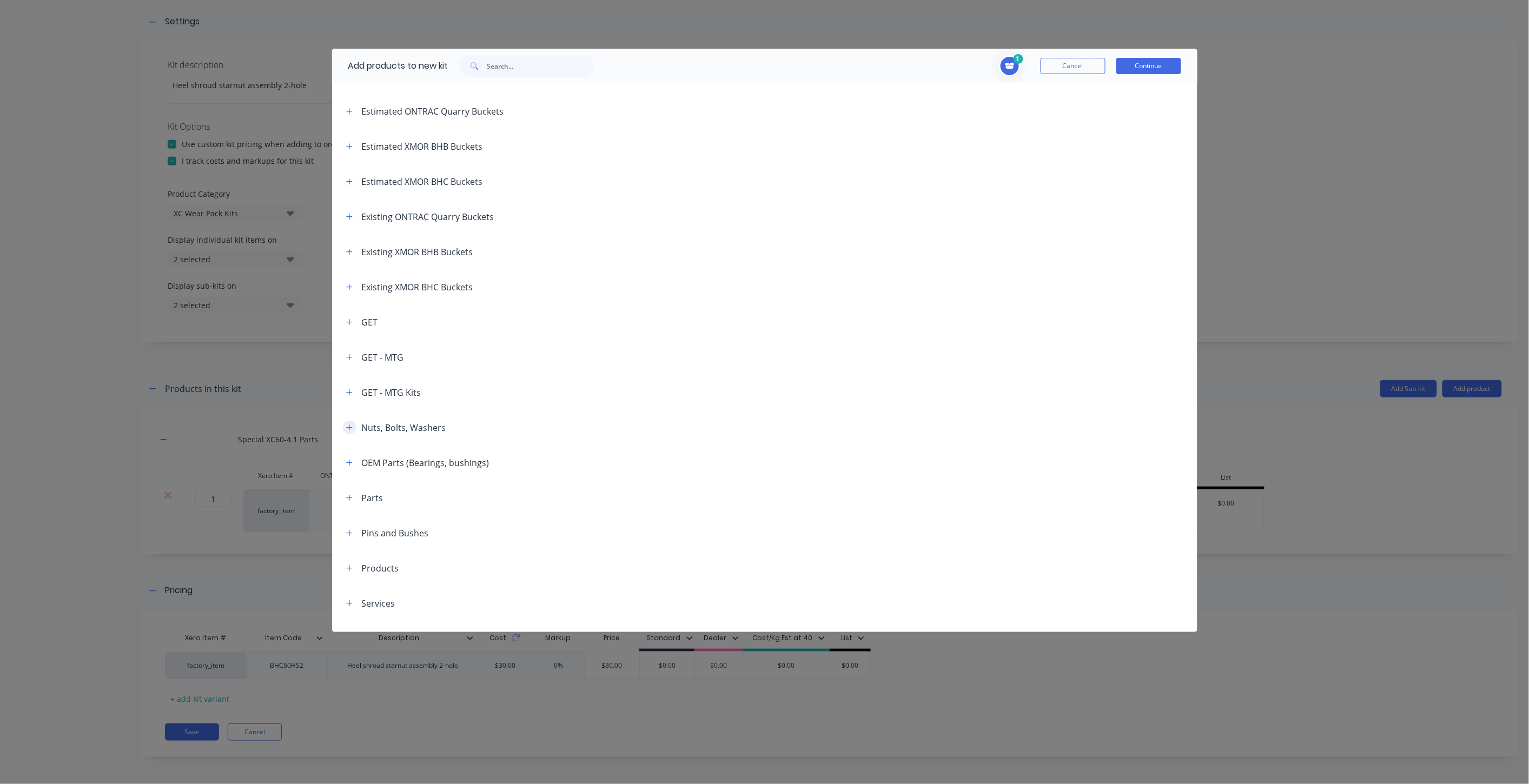
click at [347, 429] on icon "button" at bounding box center [349, 427] width 7 height 7
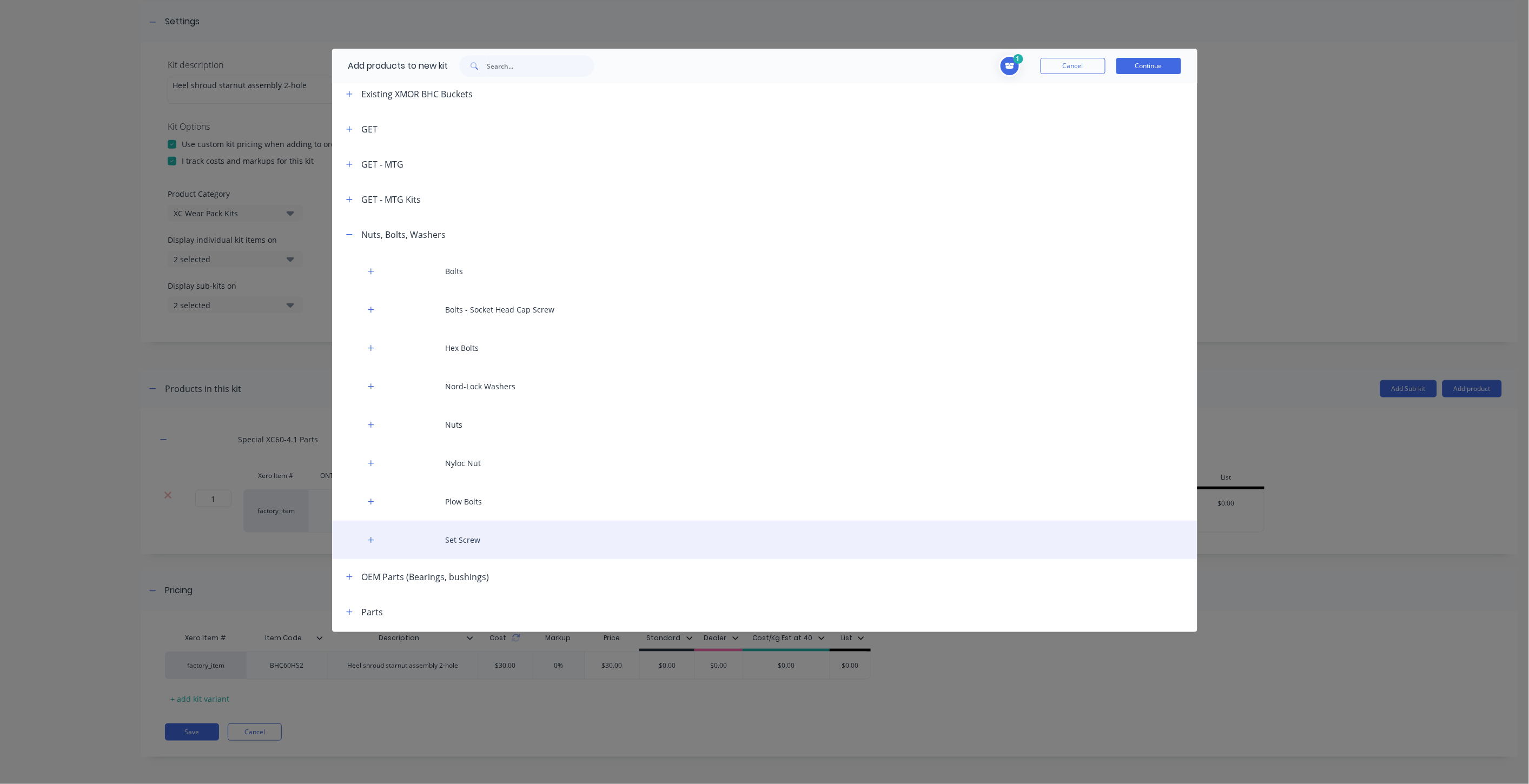
scroll to position [360, 0]
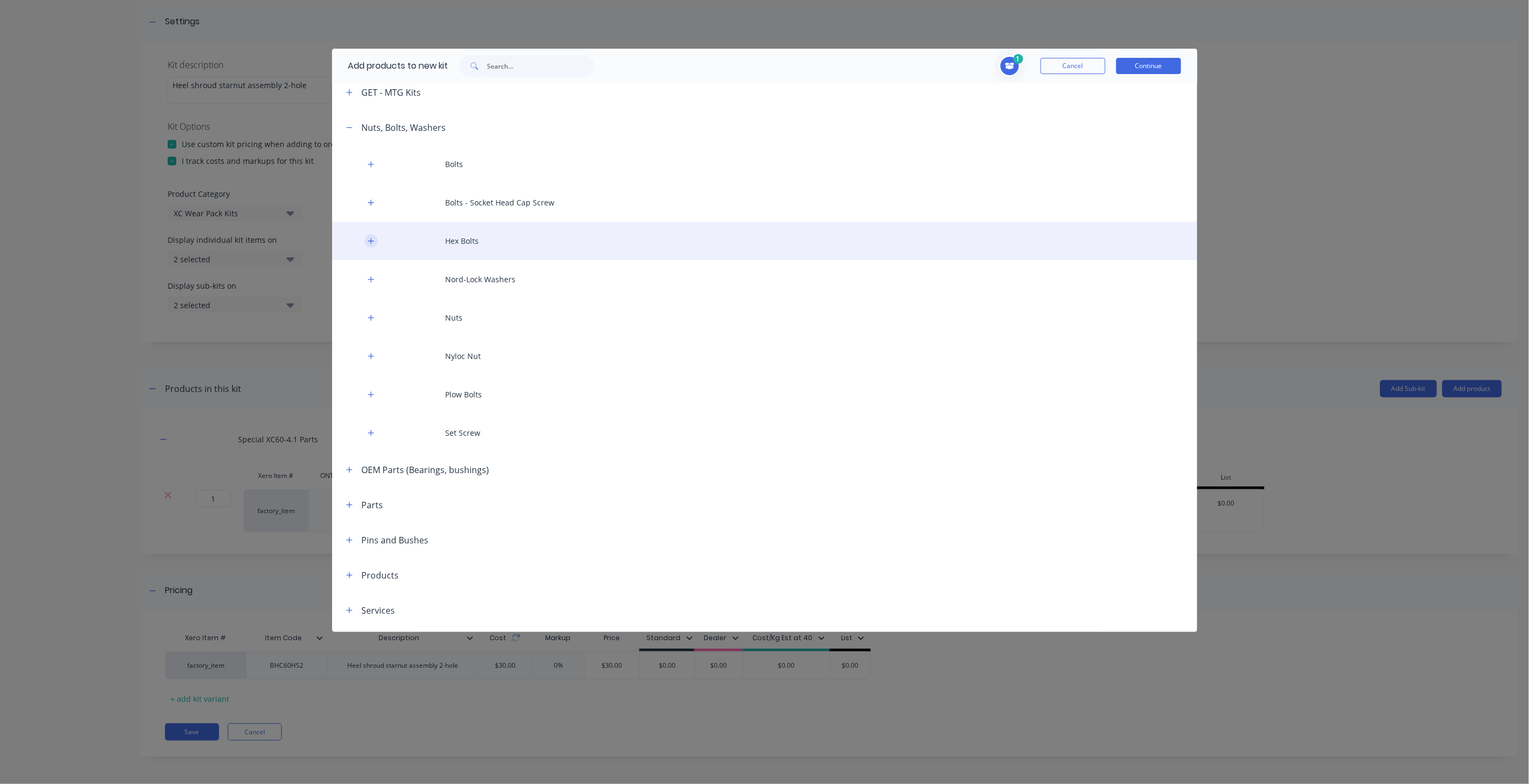
click at [367, 241] on button "button" at bounding box center [371, 241] width 14 height 14
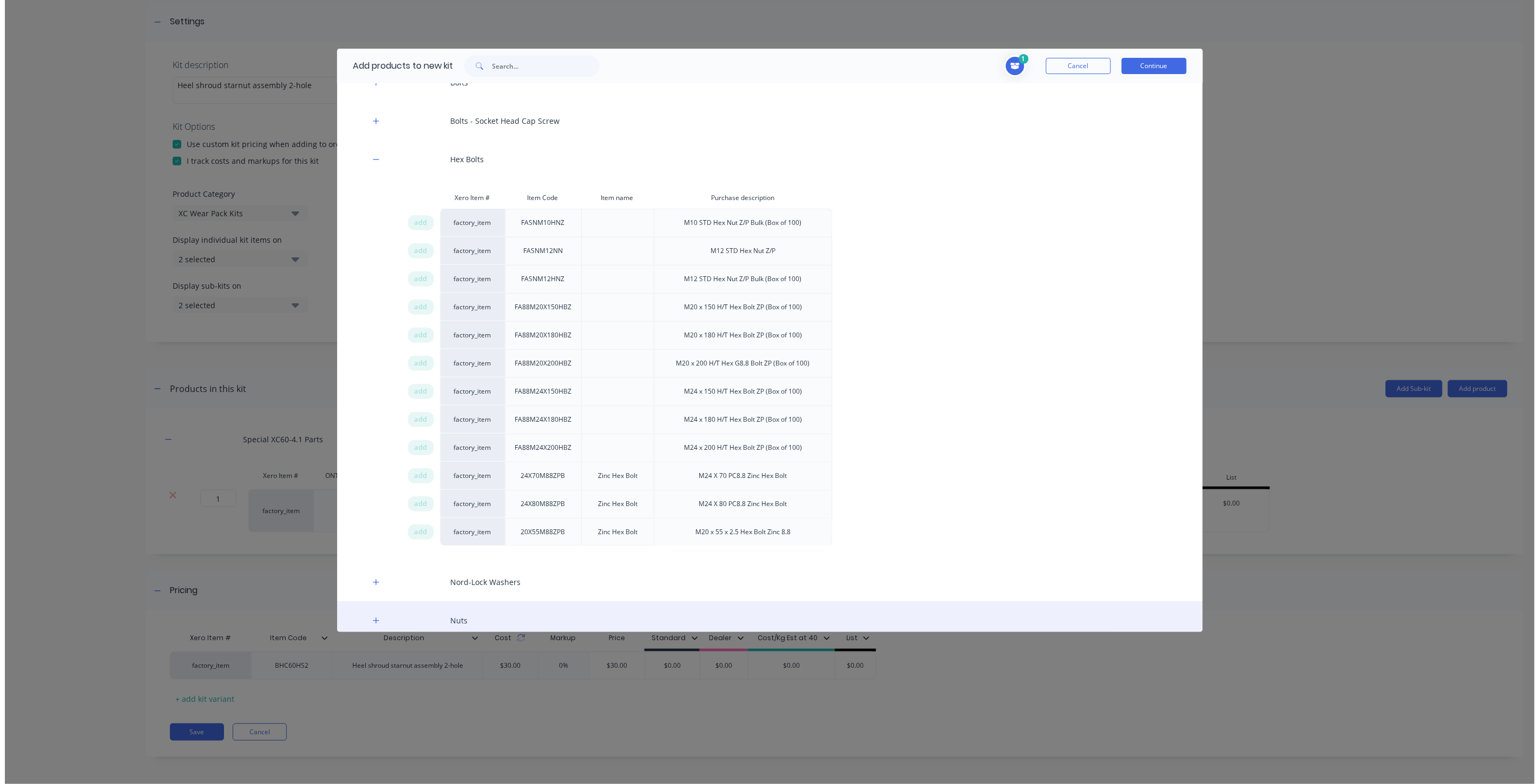
scroll to position [661, 0]
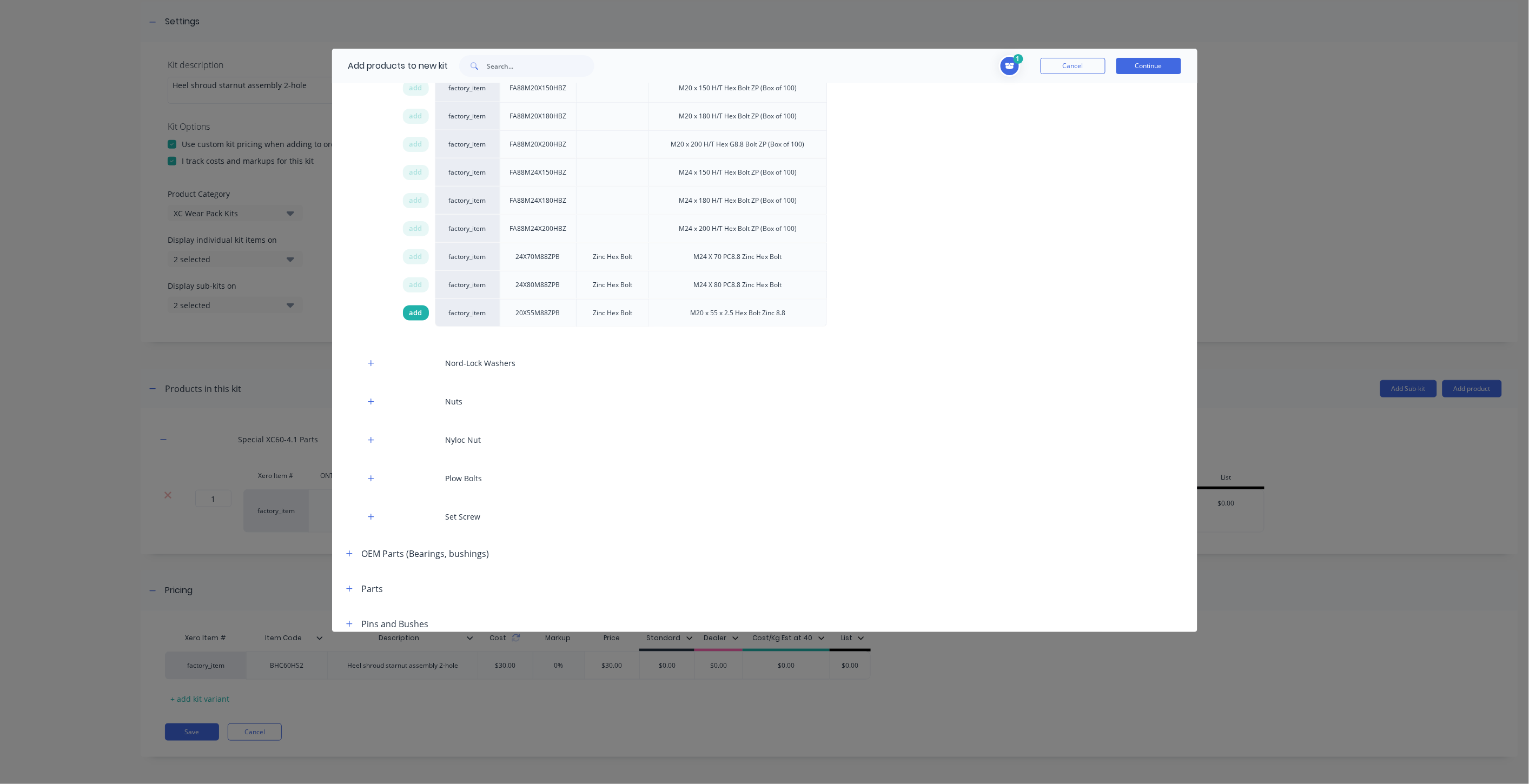
click at [410, 314] on span "add" at bounding box center [416, 313] width 13 height 11
click at [301, 317] on div "Add products to new kit 2 1 1 ? Special XC60-4.1 Parts ONTRAC Part Number XC60-…" at bounding box center [764, 392] width 1529 height 784
click at [1171, 71] on button "Continue" at bounding box center [1149, 66] width 65 height 16
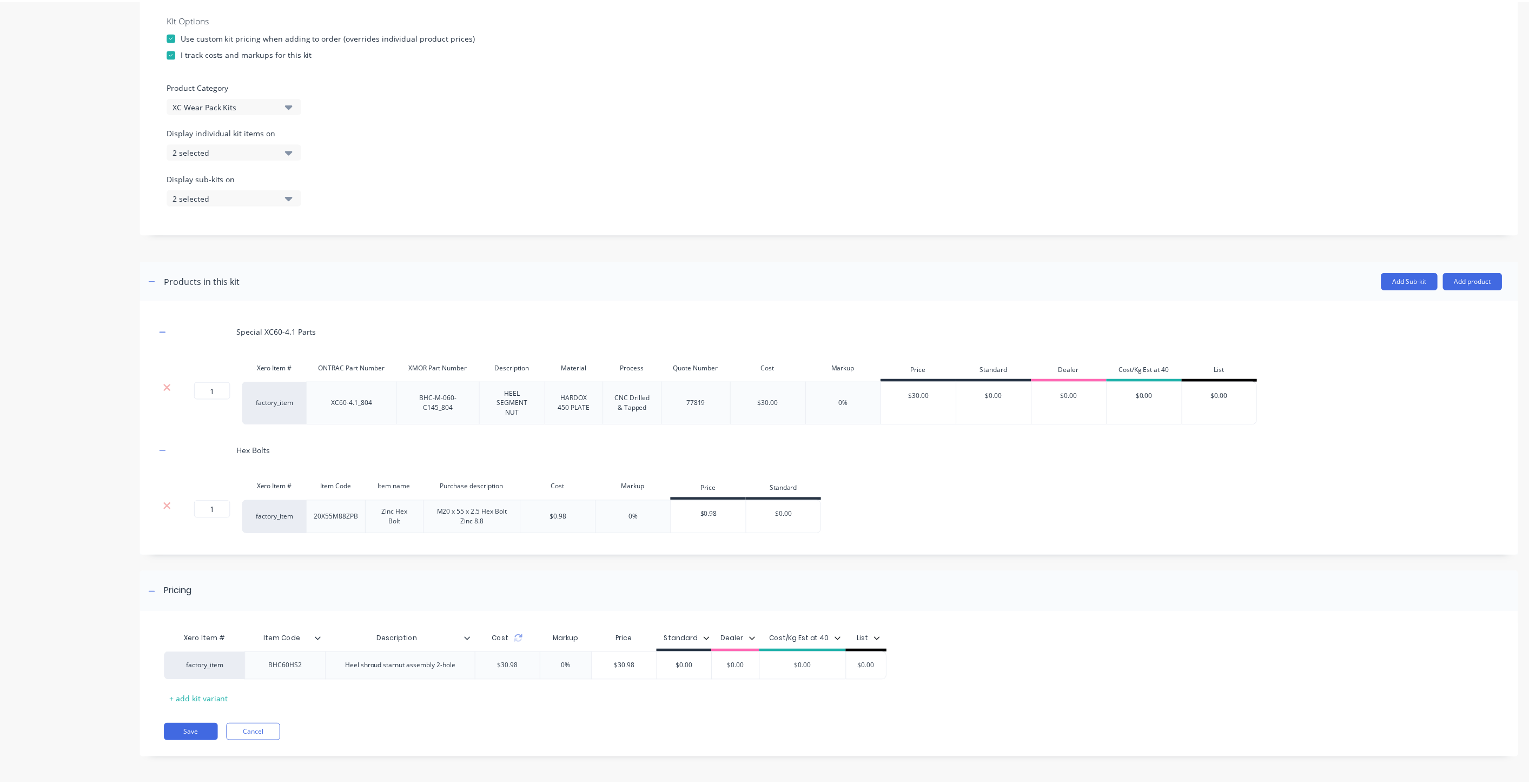
scroll to position [265, 0]
click at [1460, 277] on button "Add product" at bounding box center [1482, 280] width 60 height 18
click at [1440, 300] on div "Product catalogue" at bounding box center [1460, 308] width 83 height 16
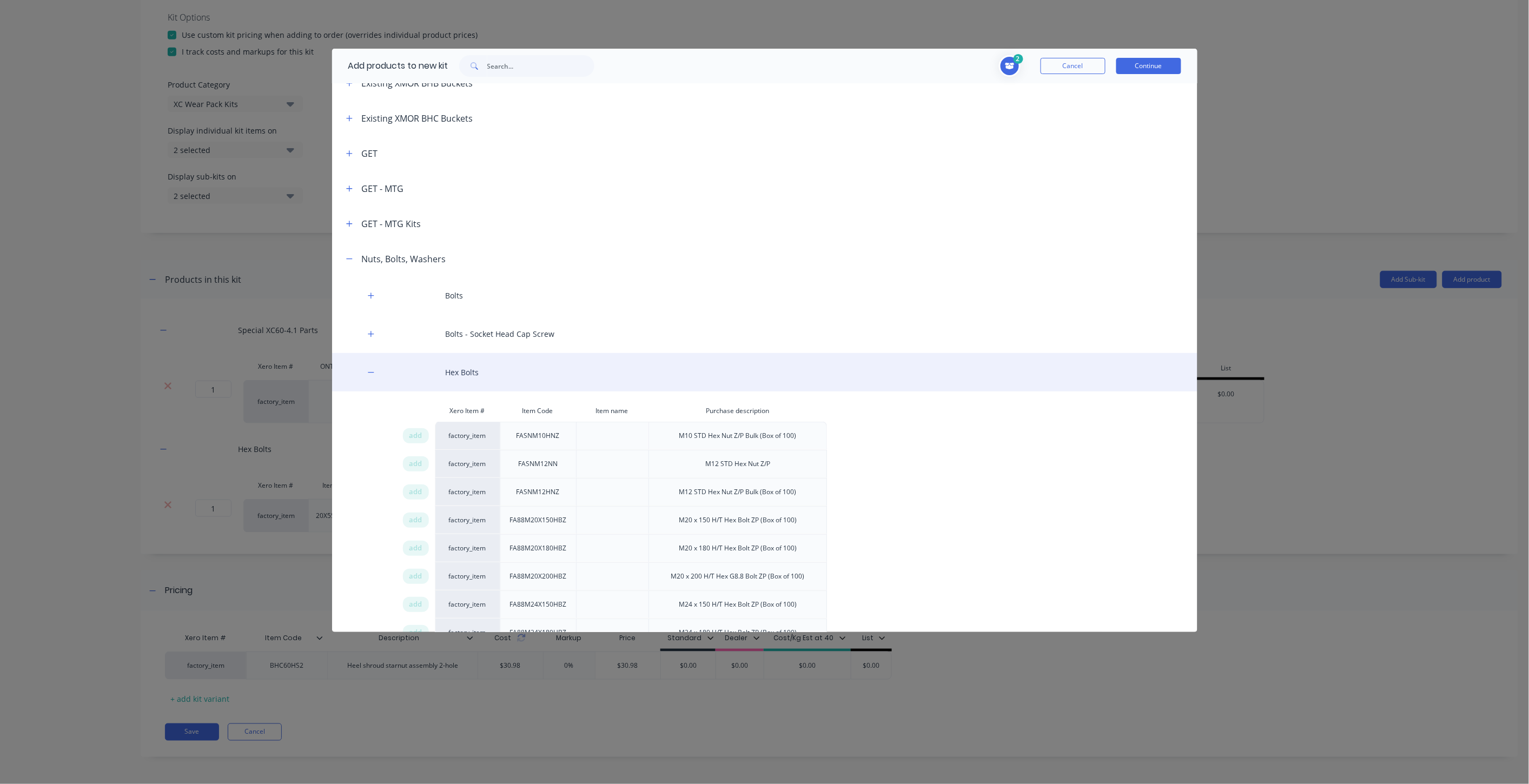
scroll to position [240, 0]
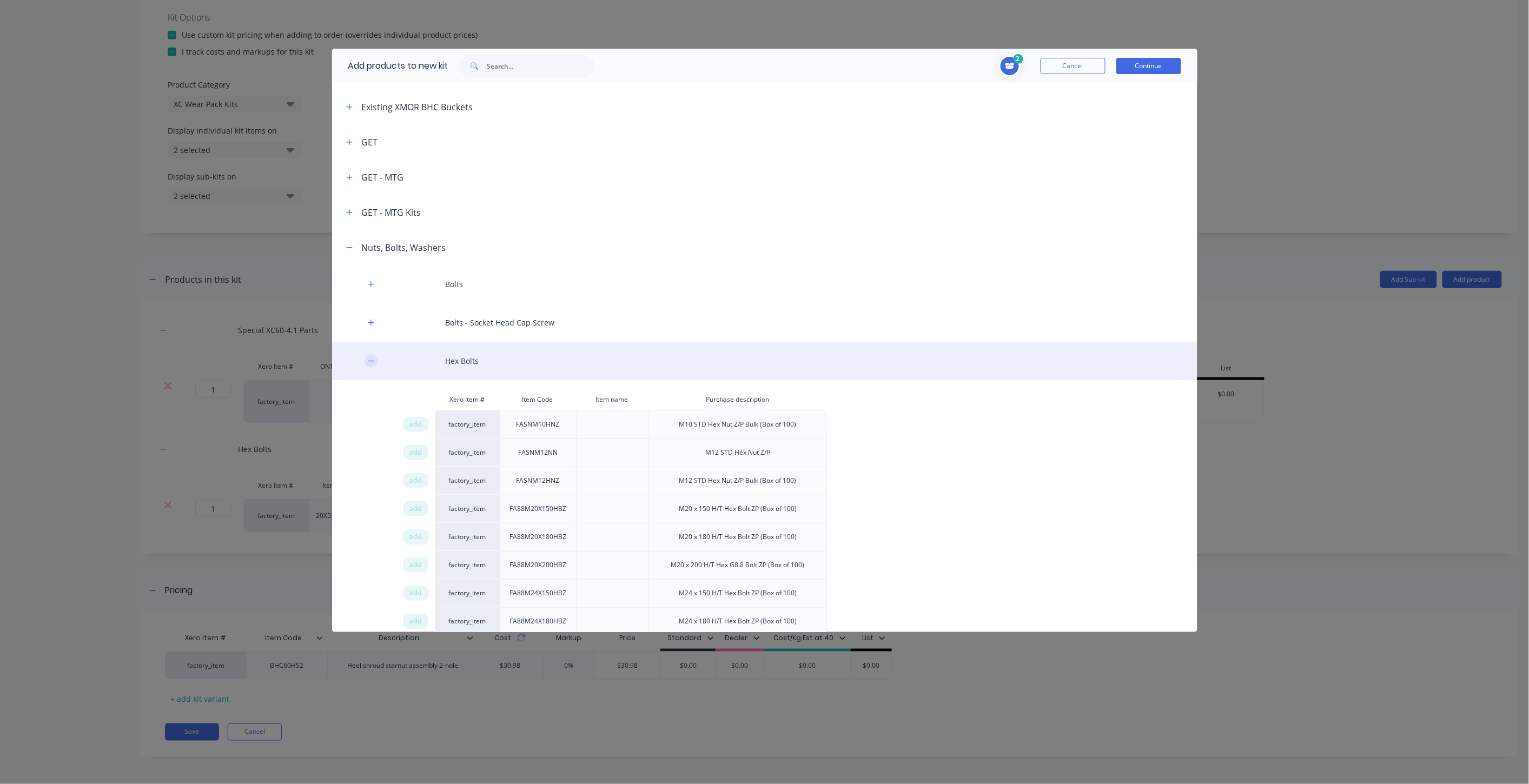
click at [376, 359] on button "button" at bounding box center [371, 361] width 14 height 14
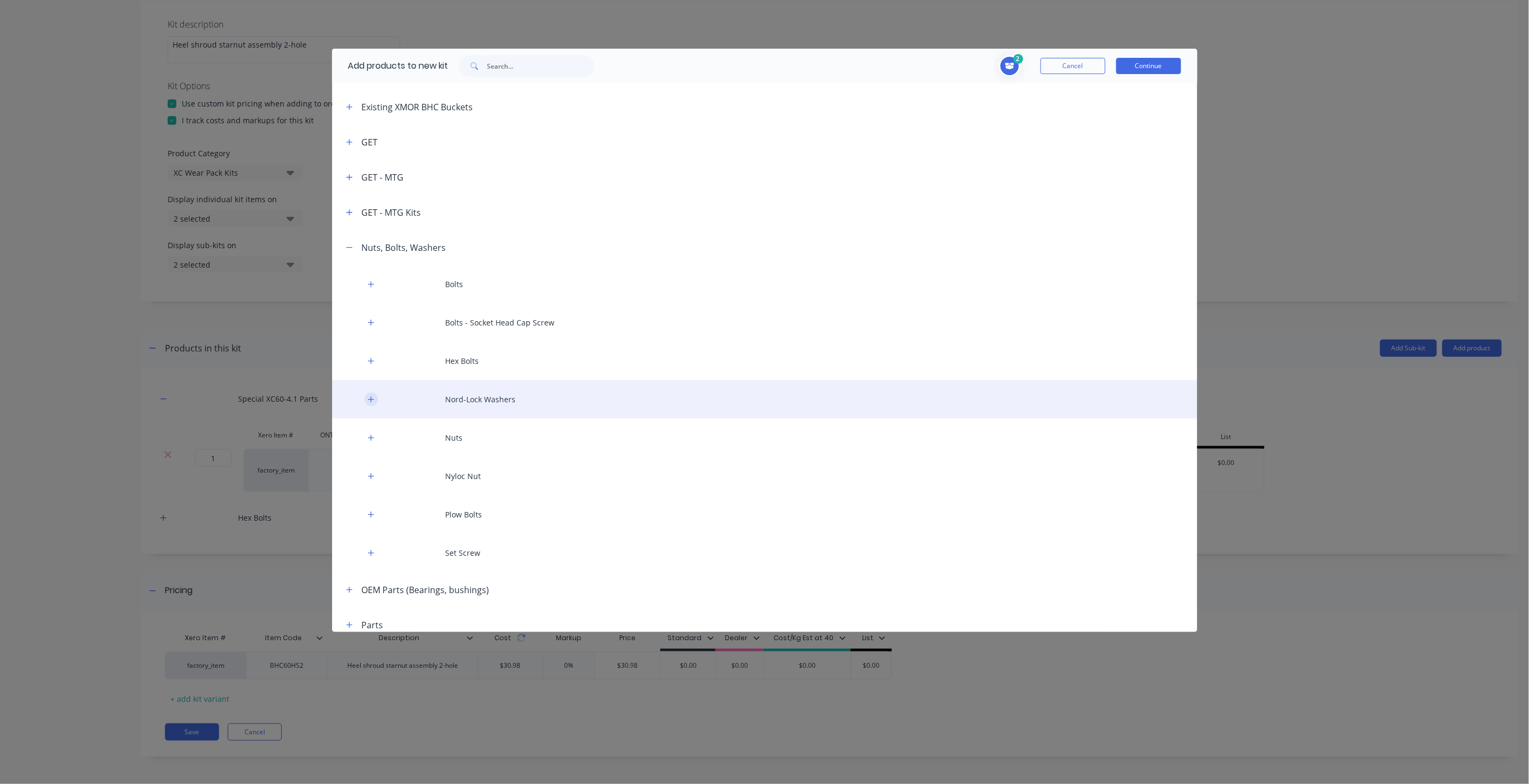
click at [365, 396] on button "button" at bounding box center [371, 399] width 14 height 14
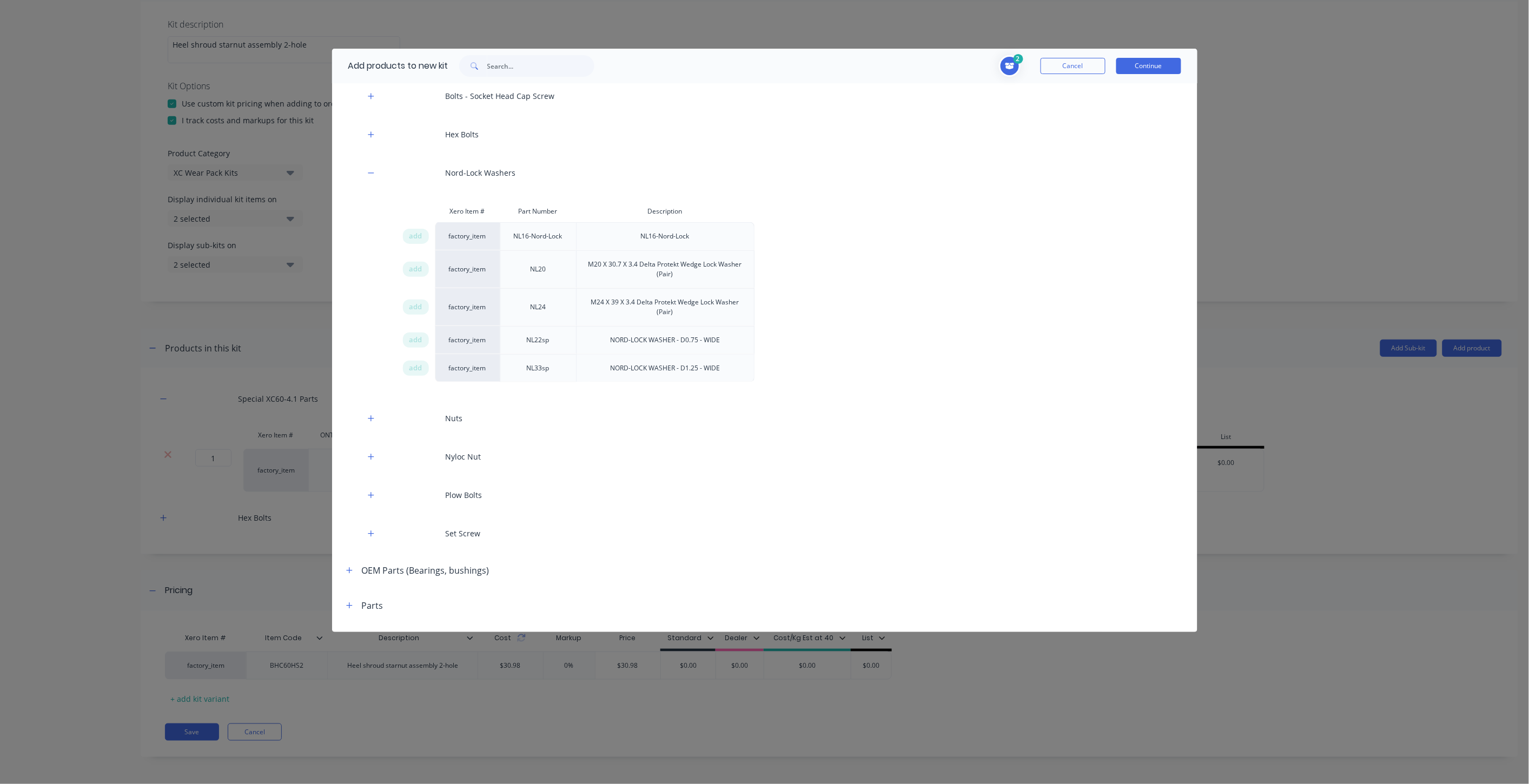
scroll to position [480, 0]
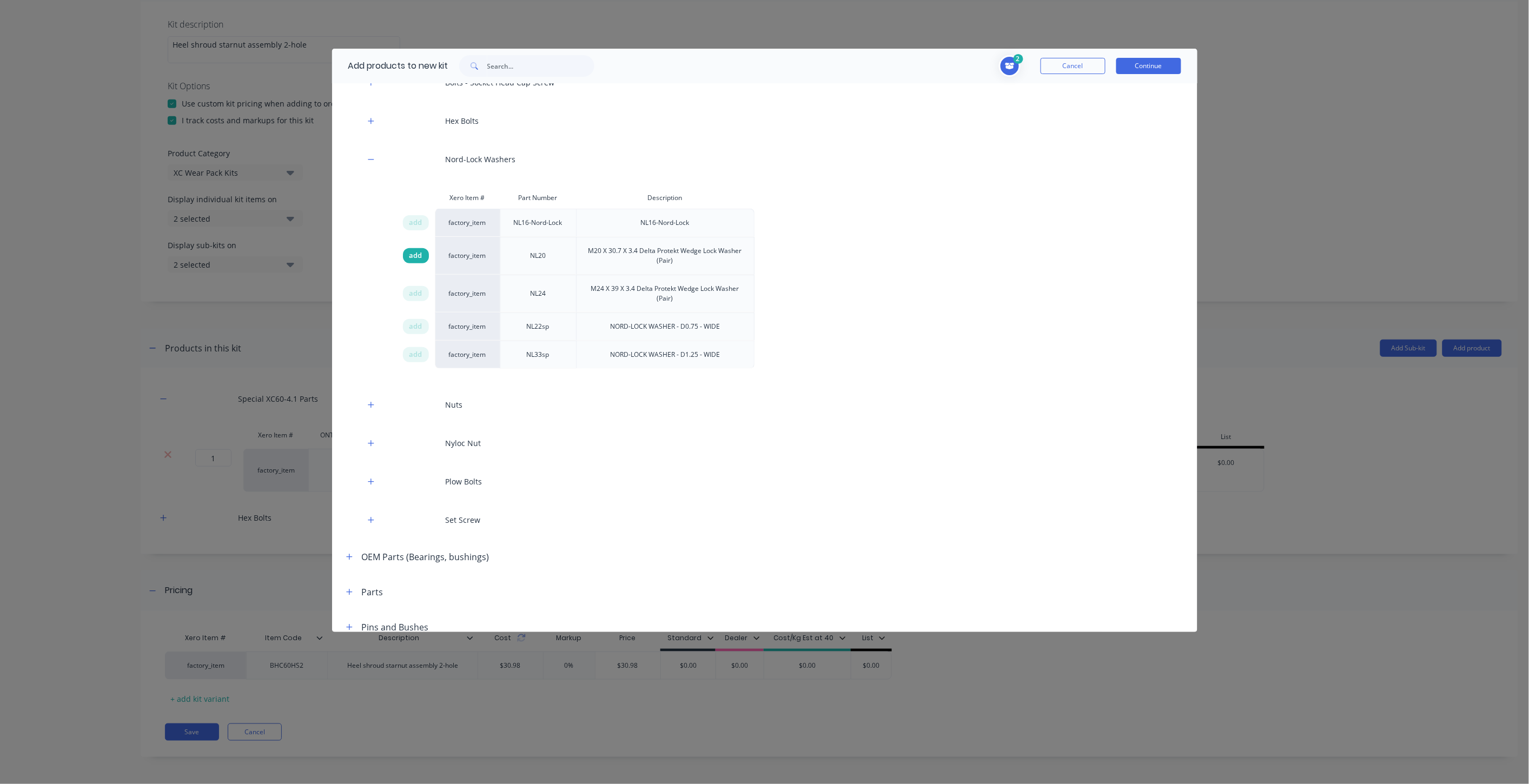
click at [411, 257] on span "add" at bounding box center [416, 255] width 13 height 11
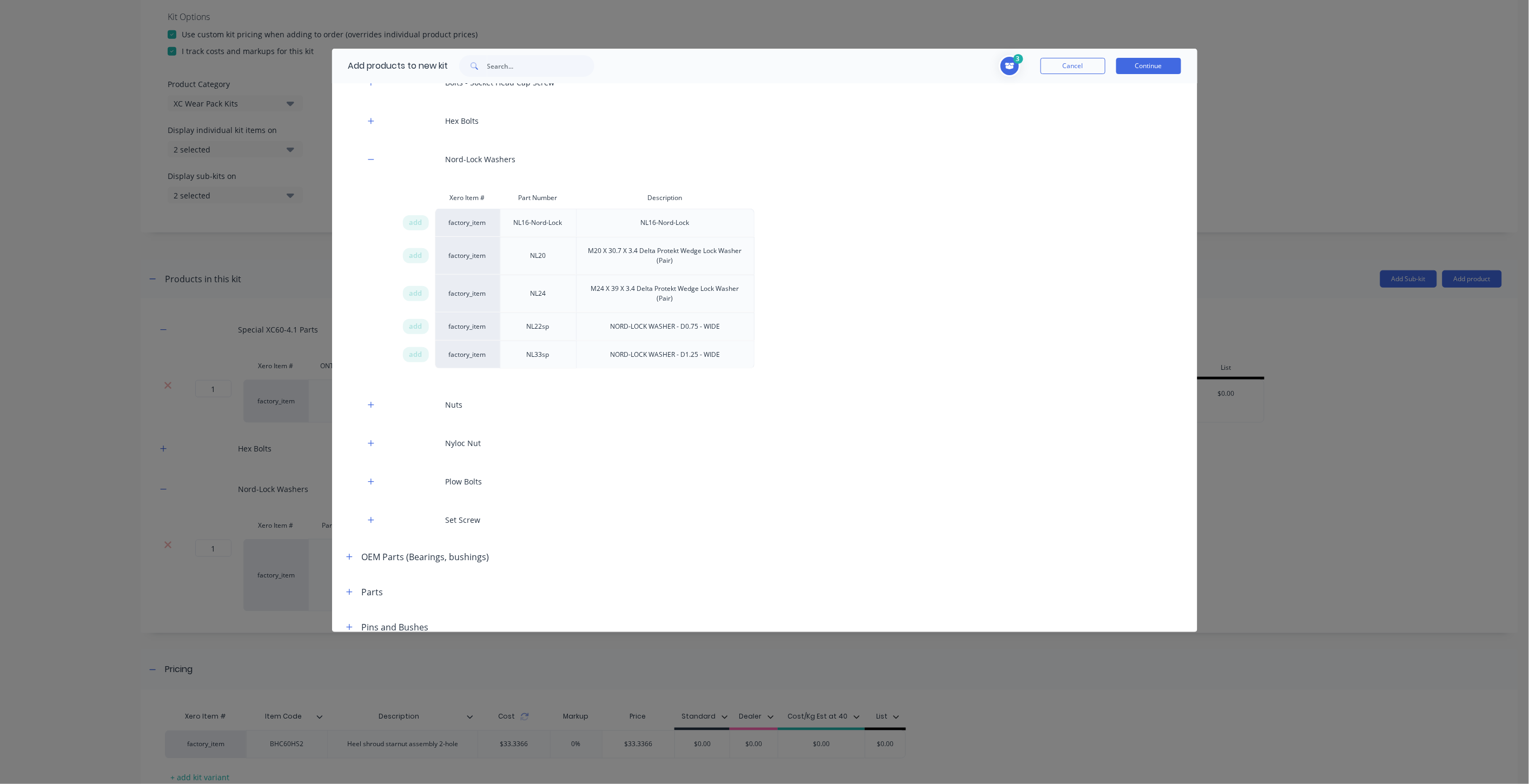
drag, startPoint x: 1154, startPoint y: 311, endPoint x: 1163, endPoint y: 311, distance: 9.0
click at [1155, 311] on div "Xero Item # Part Number Description add factory_item NL16-Nord-Lock NL16-Nord-L…" at bounding box center [764, 282] width 865 height 190
click at [1237, 327] on div "Add products to new kit 3 1 1 ? Special XC60-4.1 Parts ONTRAC Part Number XC60-…" at bounding box center [764, 392] width 1529 height 784
click at [1156, 66] on button "Continue" at bounding box center [1149, 66] width 65 height 16
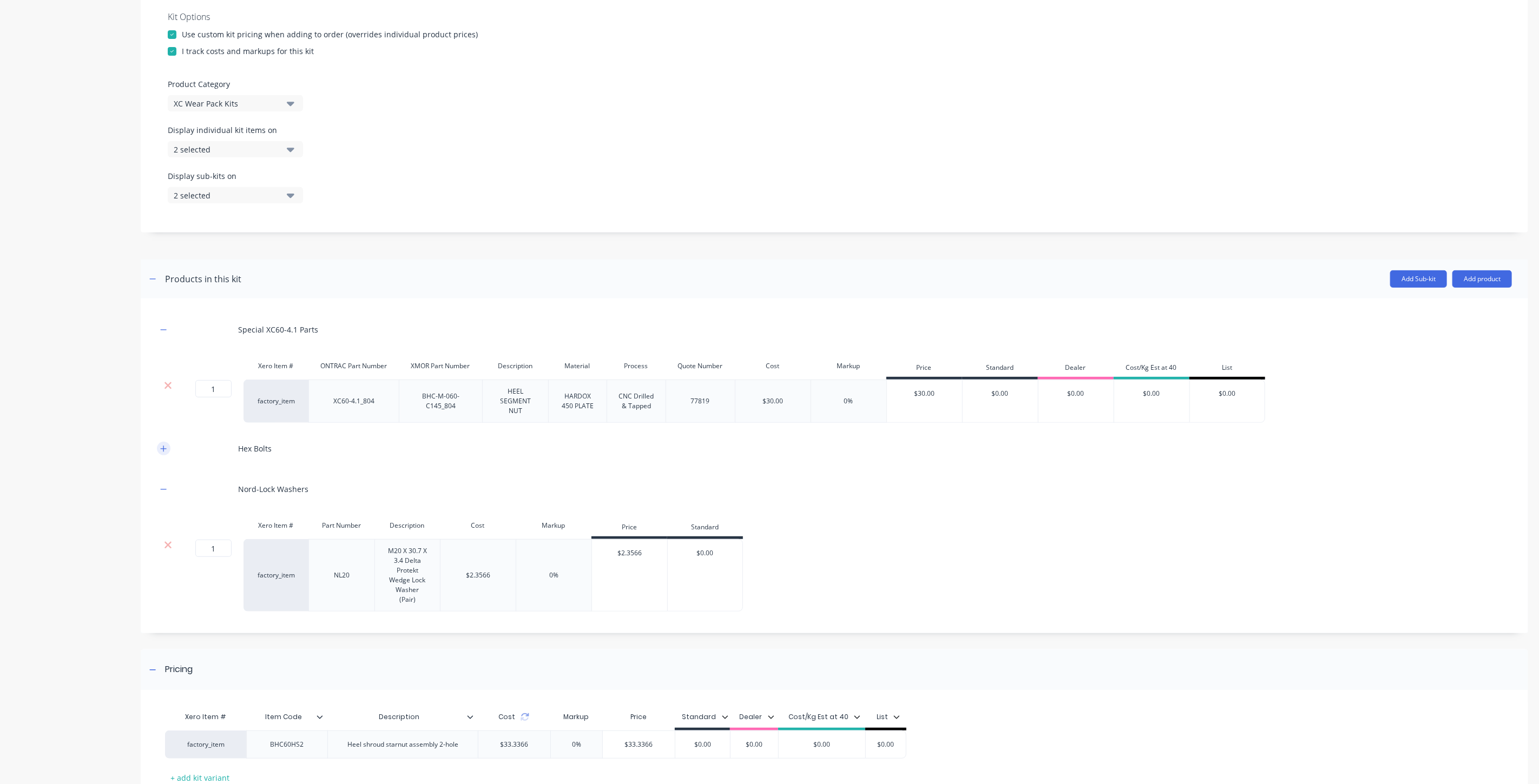
click at [163, 452] on button "button" at bounding box center [163, 449] width 14 height 14
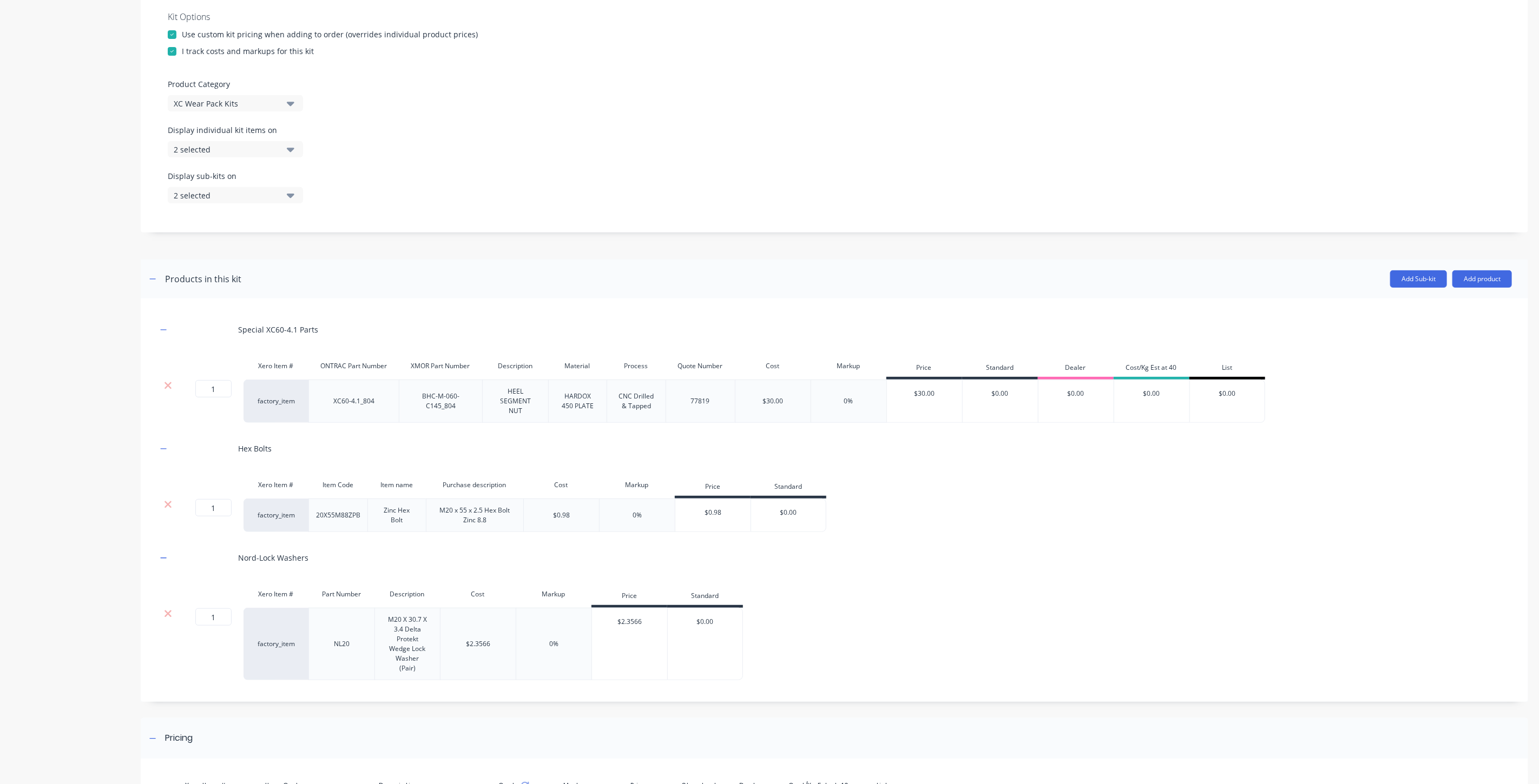
click at [203, 401] on div "1 1 ?" at bounding box center [211, 401] width 65 height 43
click at [215, 386] on input "1" at bounding box center [214, 389] width 36 height 18
drag, startPoint x: 224, startPoint y: 392, endPoint x: 196, endPoint y: 392, distance: 28.0
click at [196, 392] on input "2" at bounding box center [214, 389] width 36 height 18
type input "1"
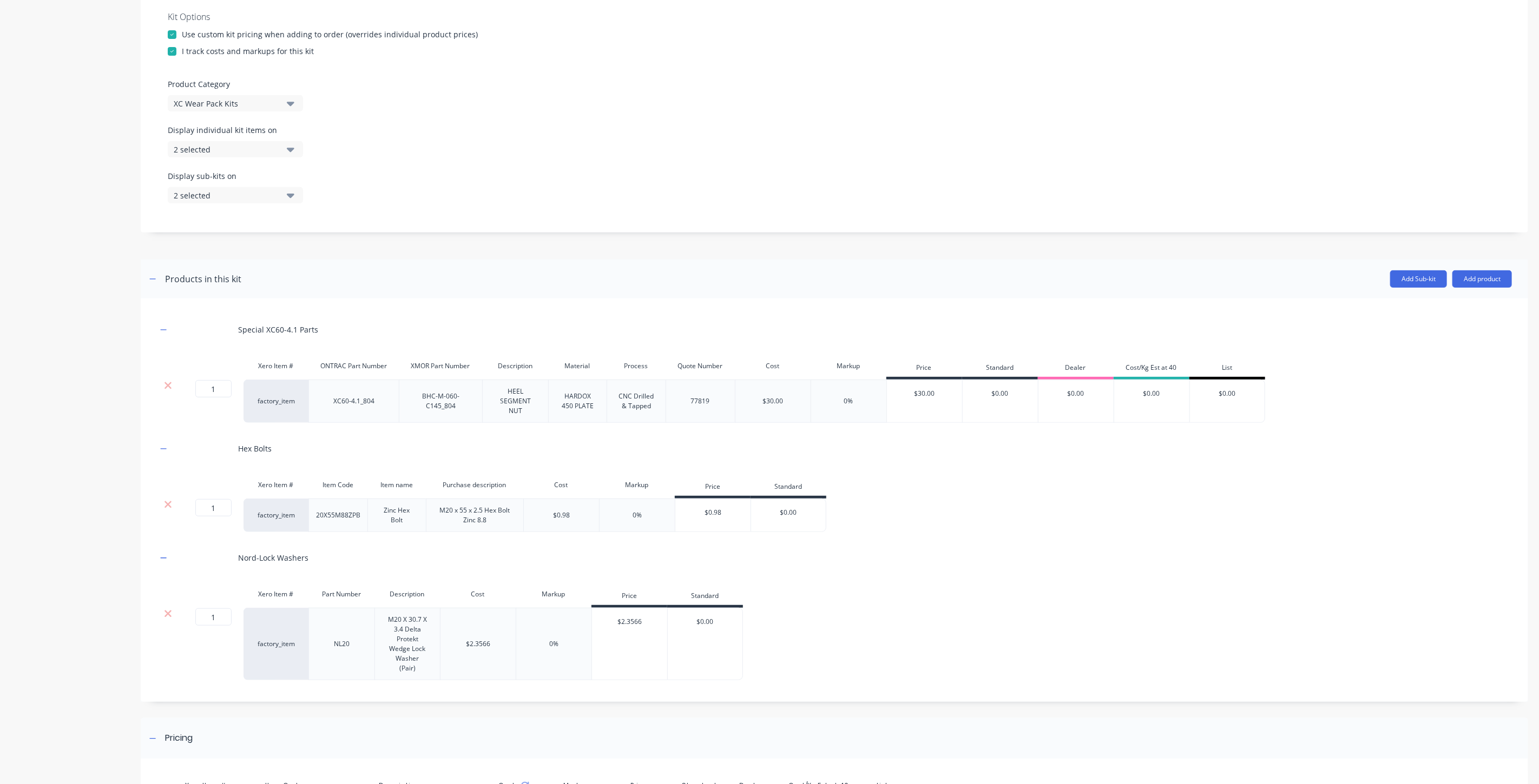
click at [331, 342] on div "Special XC60-4.1 Parts" at bounding box center [834, 330] width 1355 height 30
click at [1025, 272] on div "Add Sub-kit Add product" at bounding box center [876, 279] width 1270 height 18
click at [1461, 274] on button "Add product" at bounding box center [1482, 279] width 60 height 18
click at [1441, 300] on div "Product catalogue" at bounding box center [1460, 307] width 83 height 16
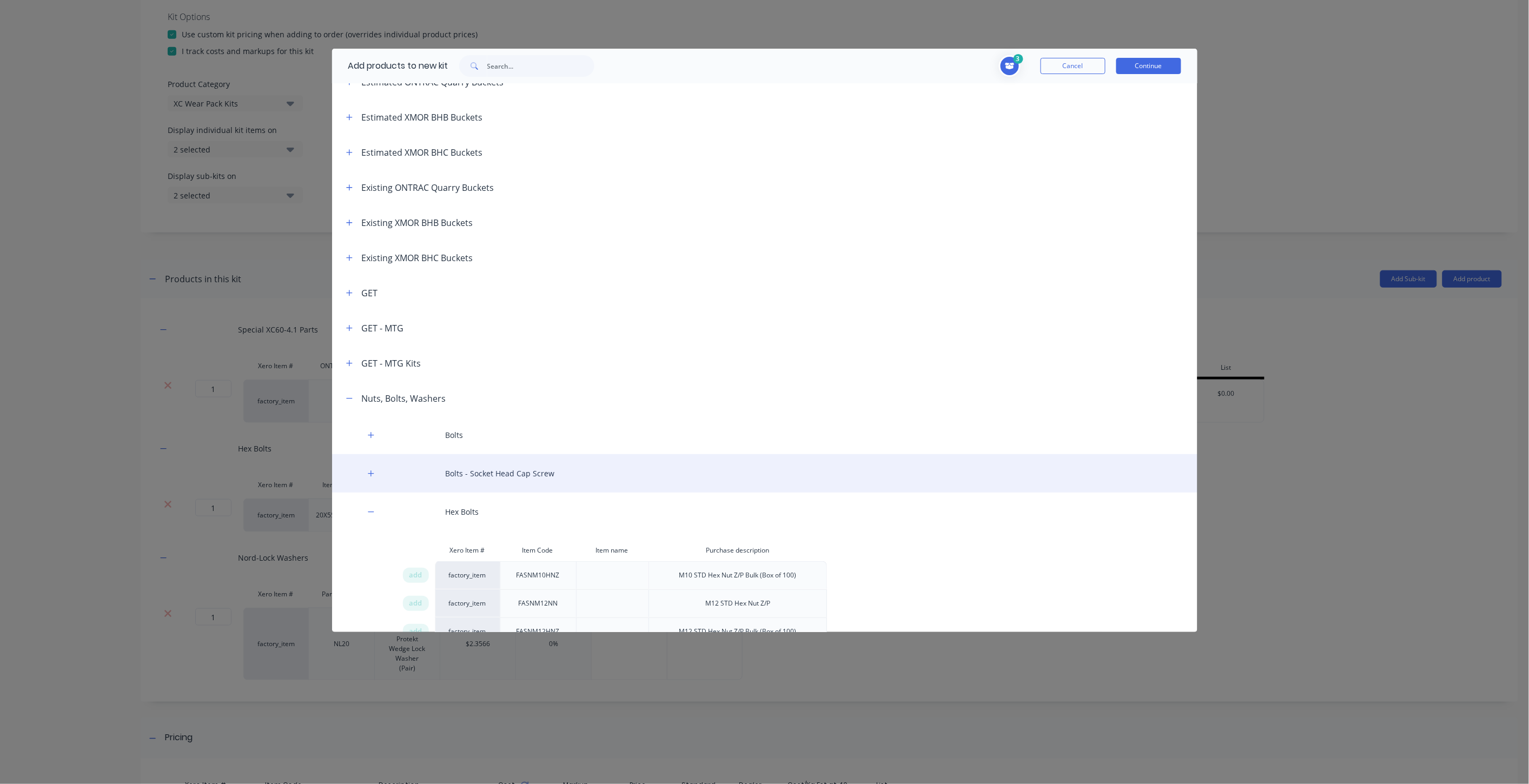
scroll to position [180, 0]
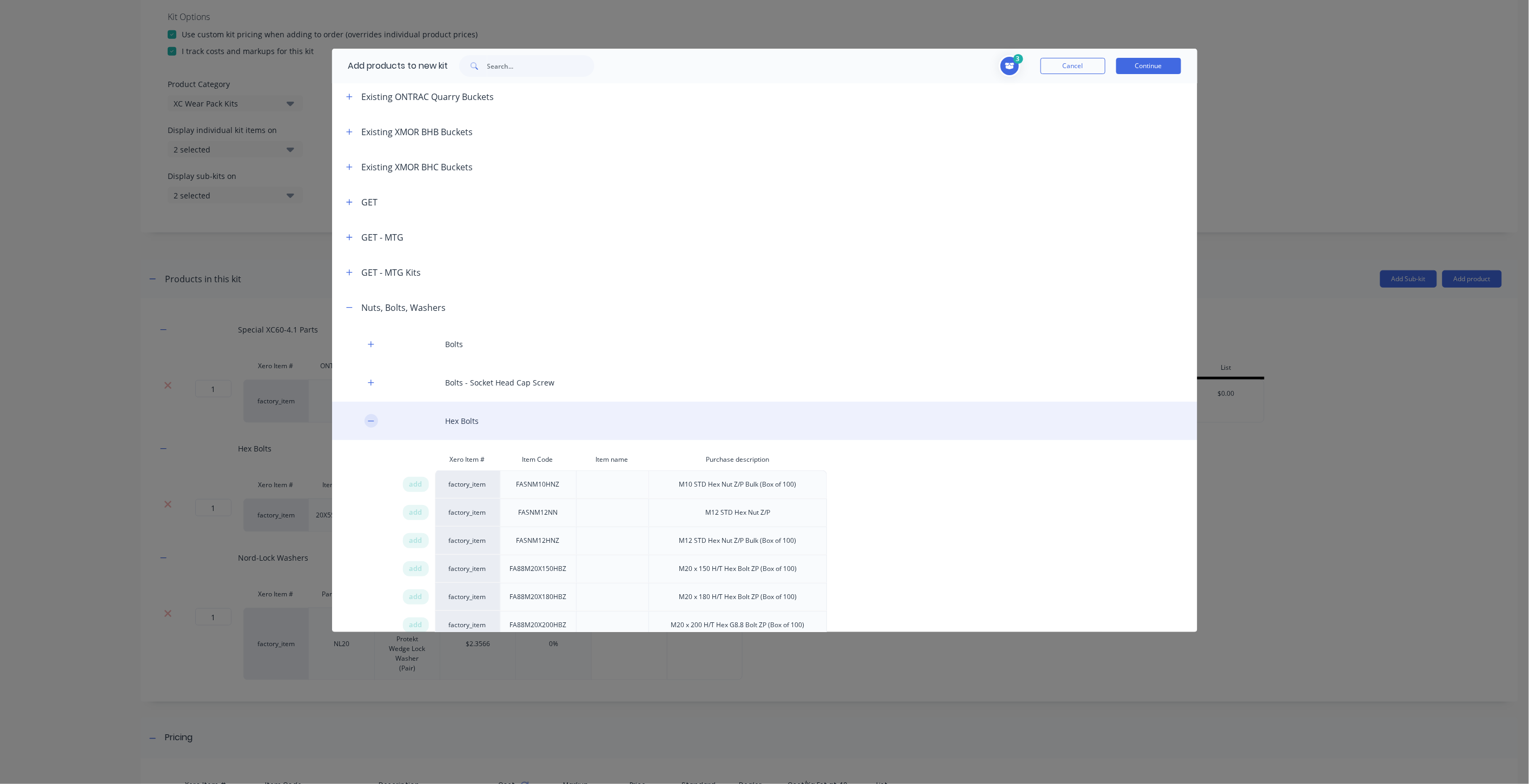
click at [371, 419] on icon "button" at bounding box center [371, 421] width 7 height 7
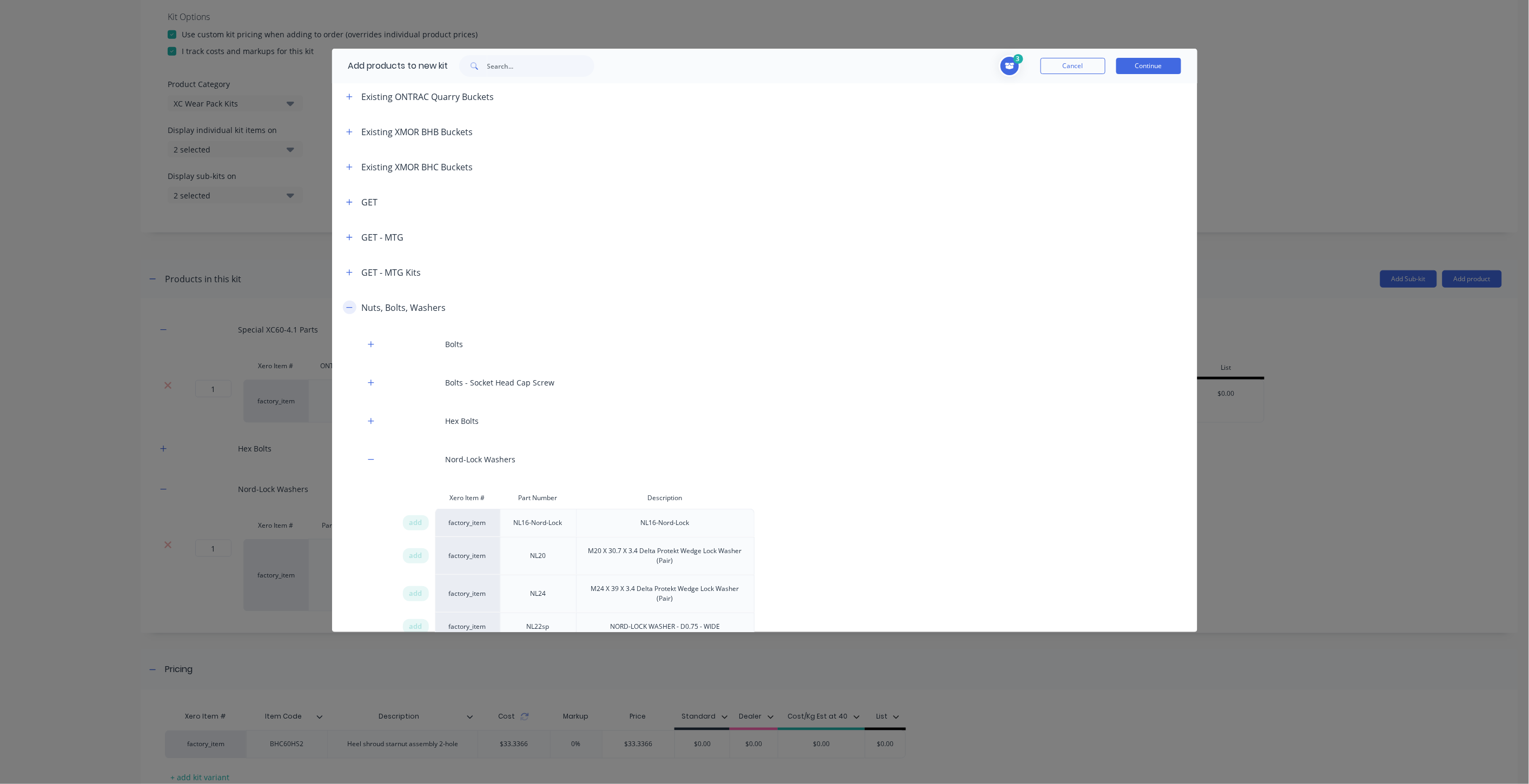
click at [349, 308] on icon "button" at bounding box center [349, 308] width 7 height 7
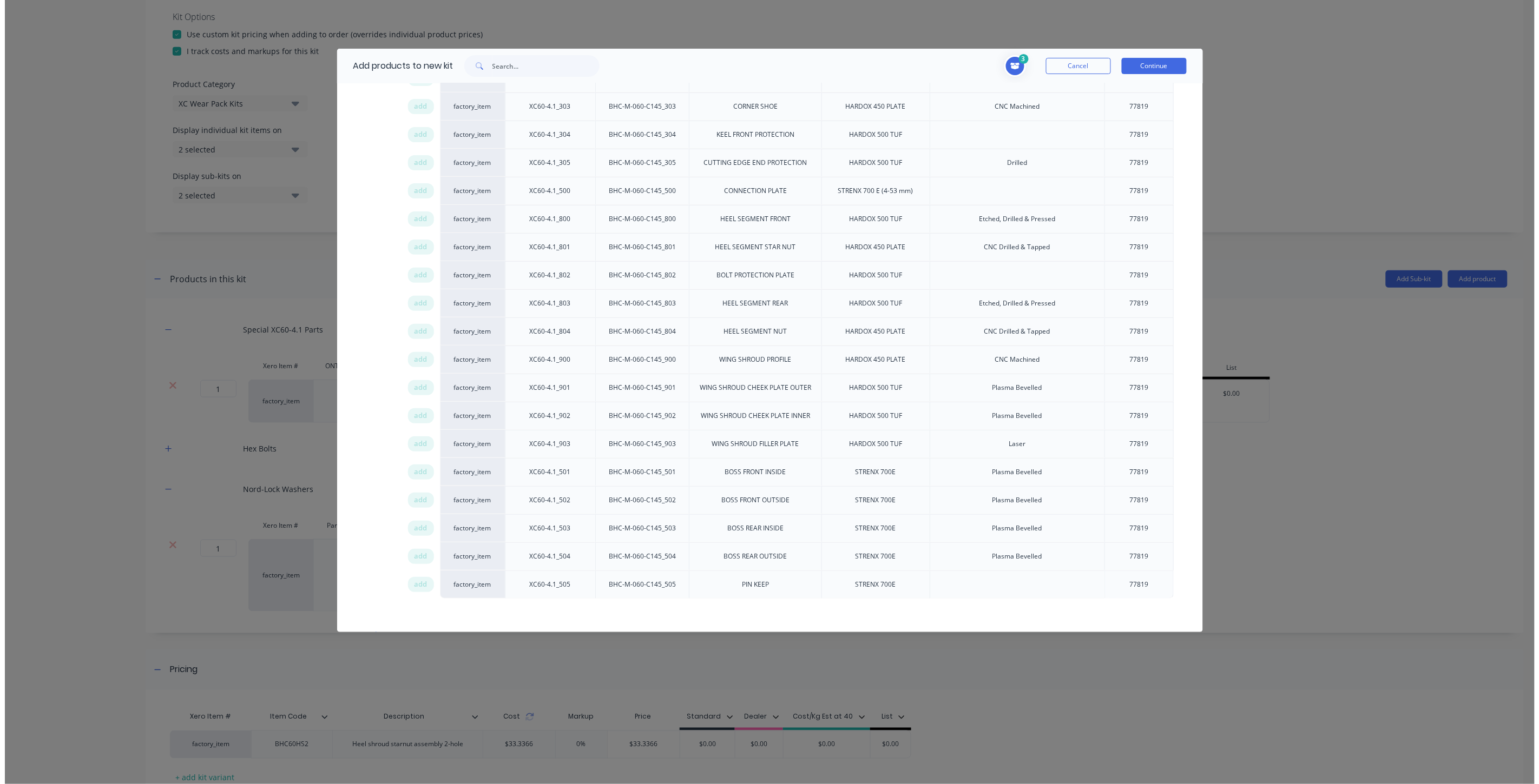
scroll to position [2103, 0]
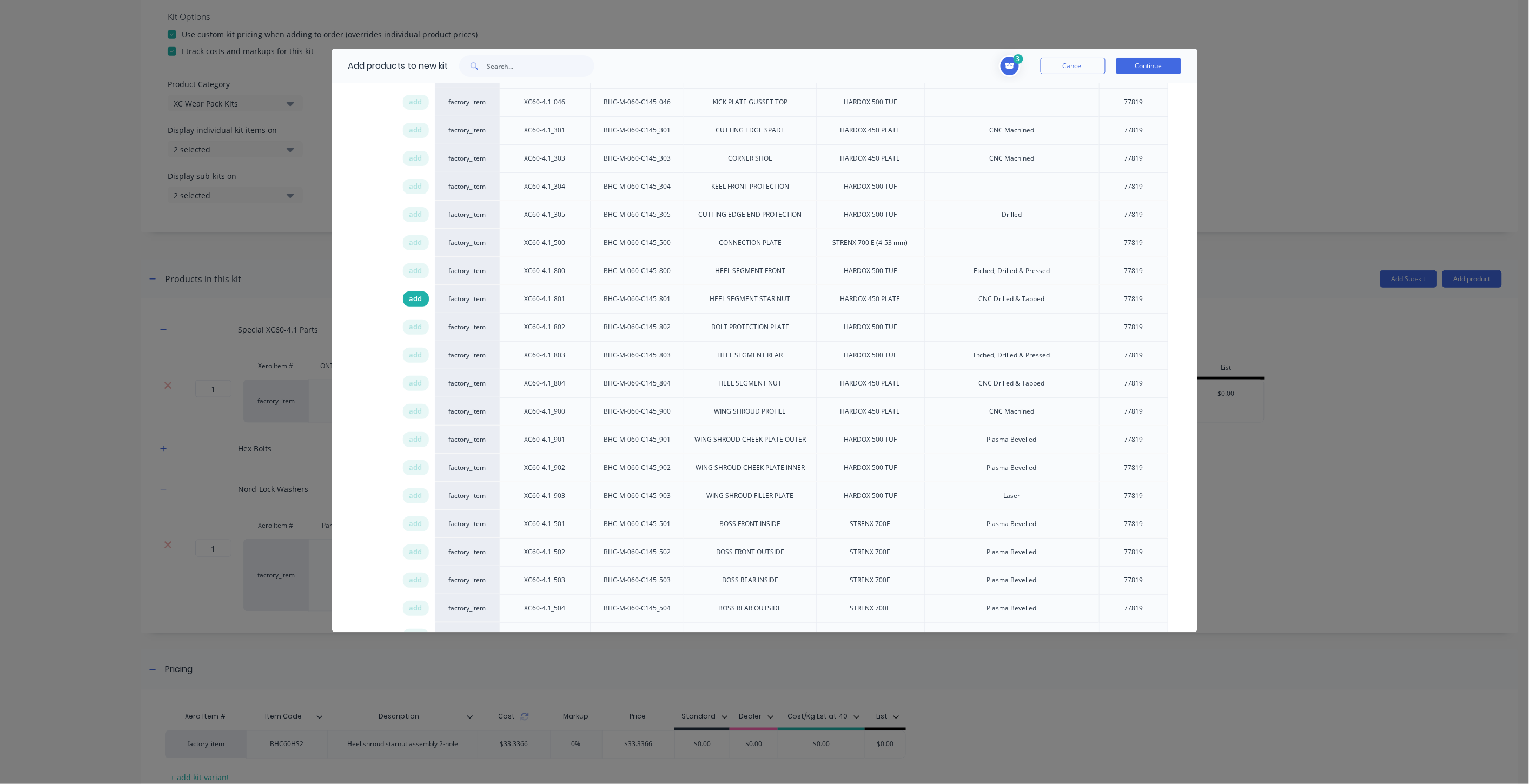
click at [414, 304] on span "add" at bounding box center [416, 299] width 13 height 11
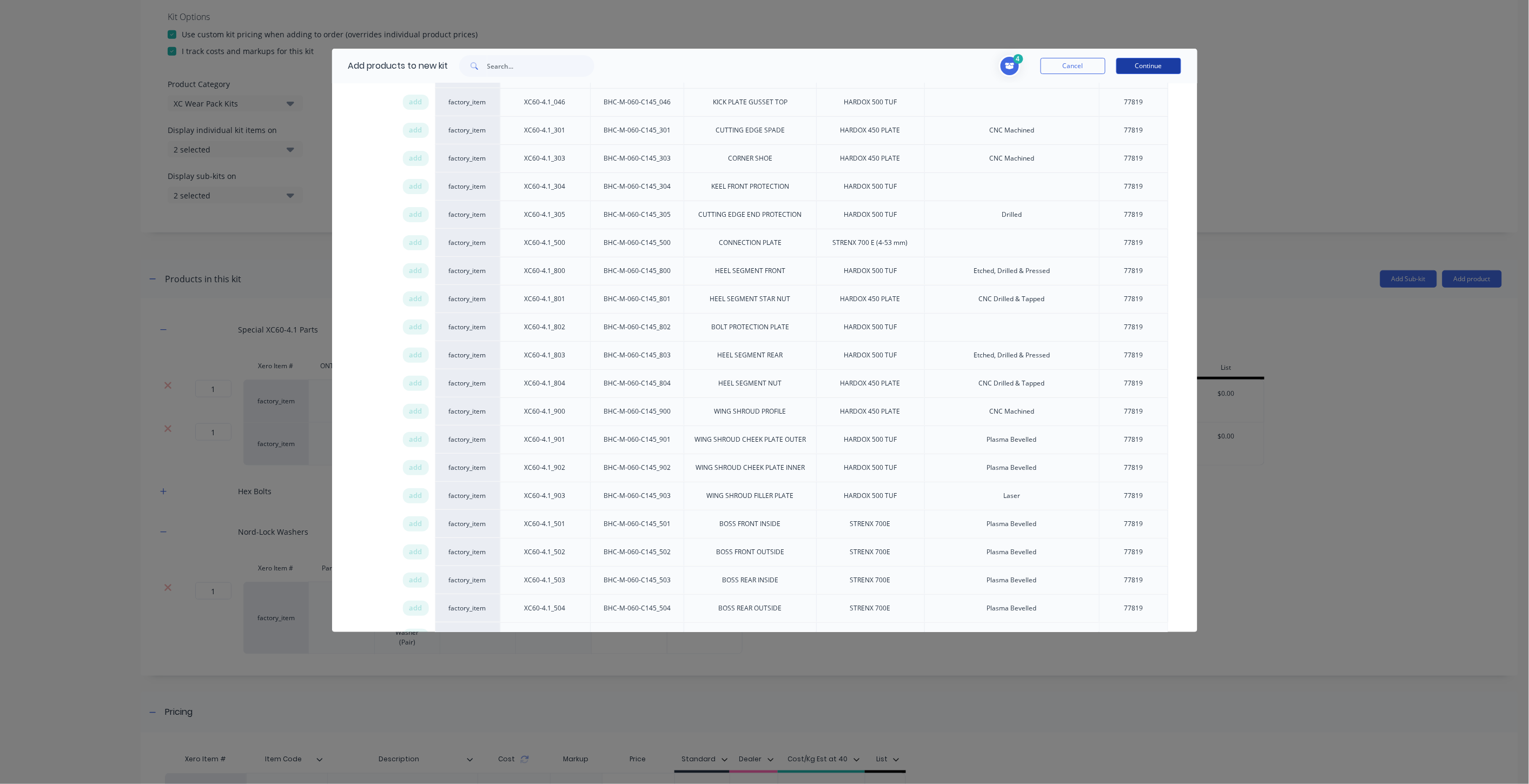
click at [1166, 68] on button "Continue" at bounding box center [1149, 66] width 65 height 16
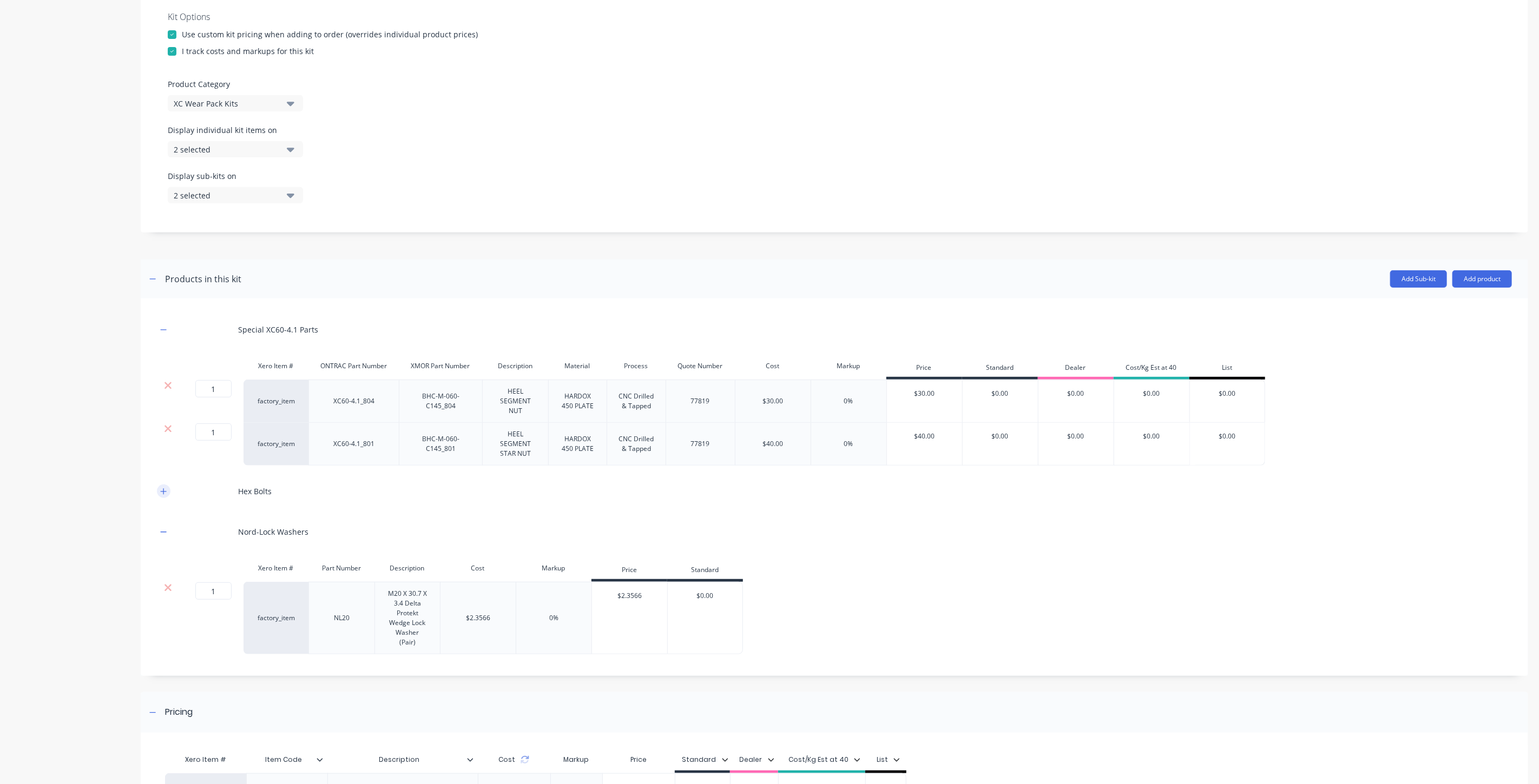
click at [168, 493] on button "button" at bounding box center [163, 491] width 14 height 14
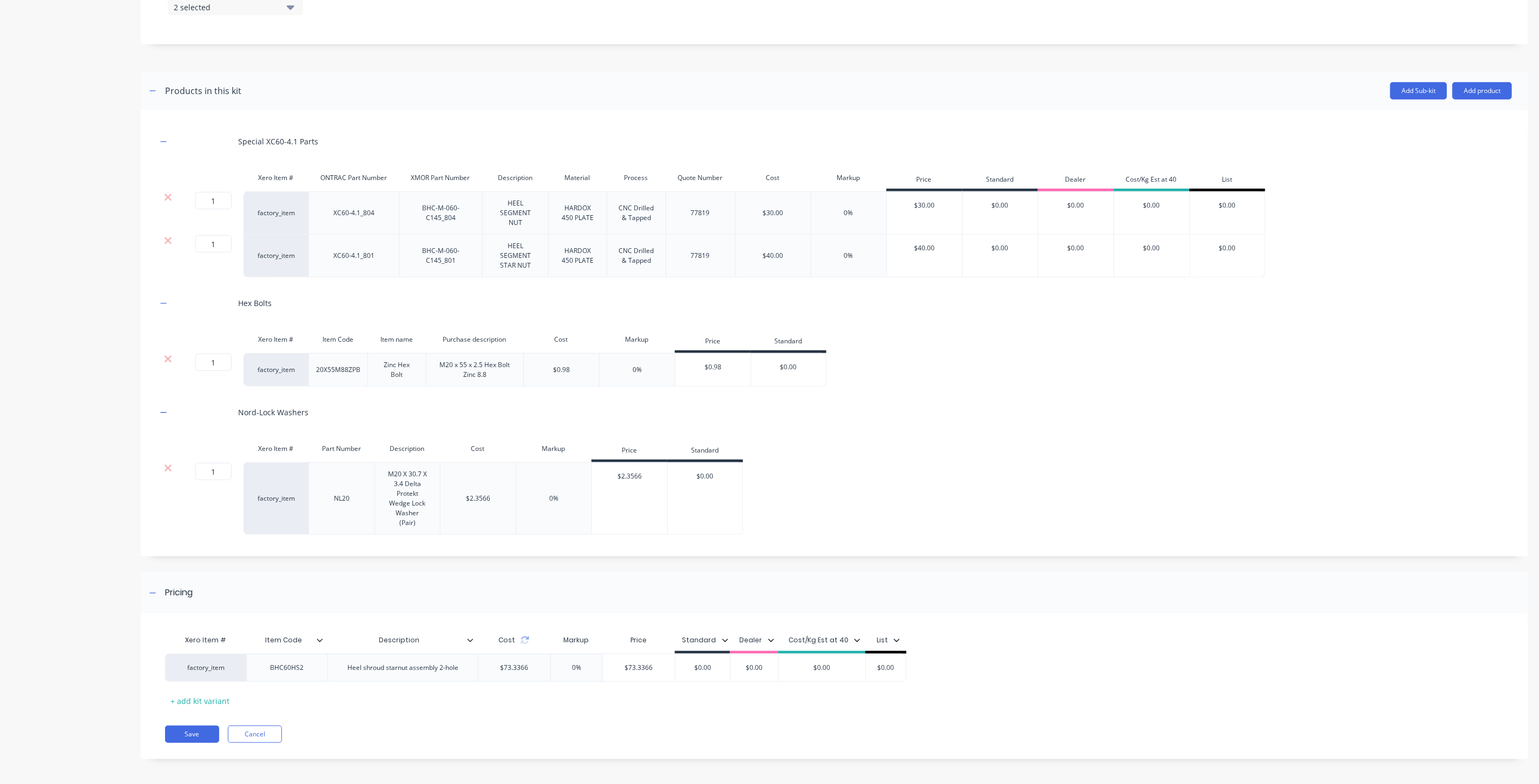
scroll to position [456, 0]
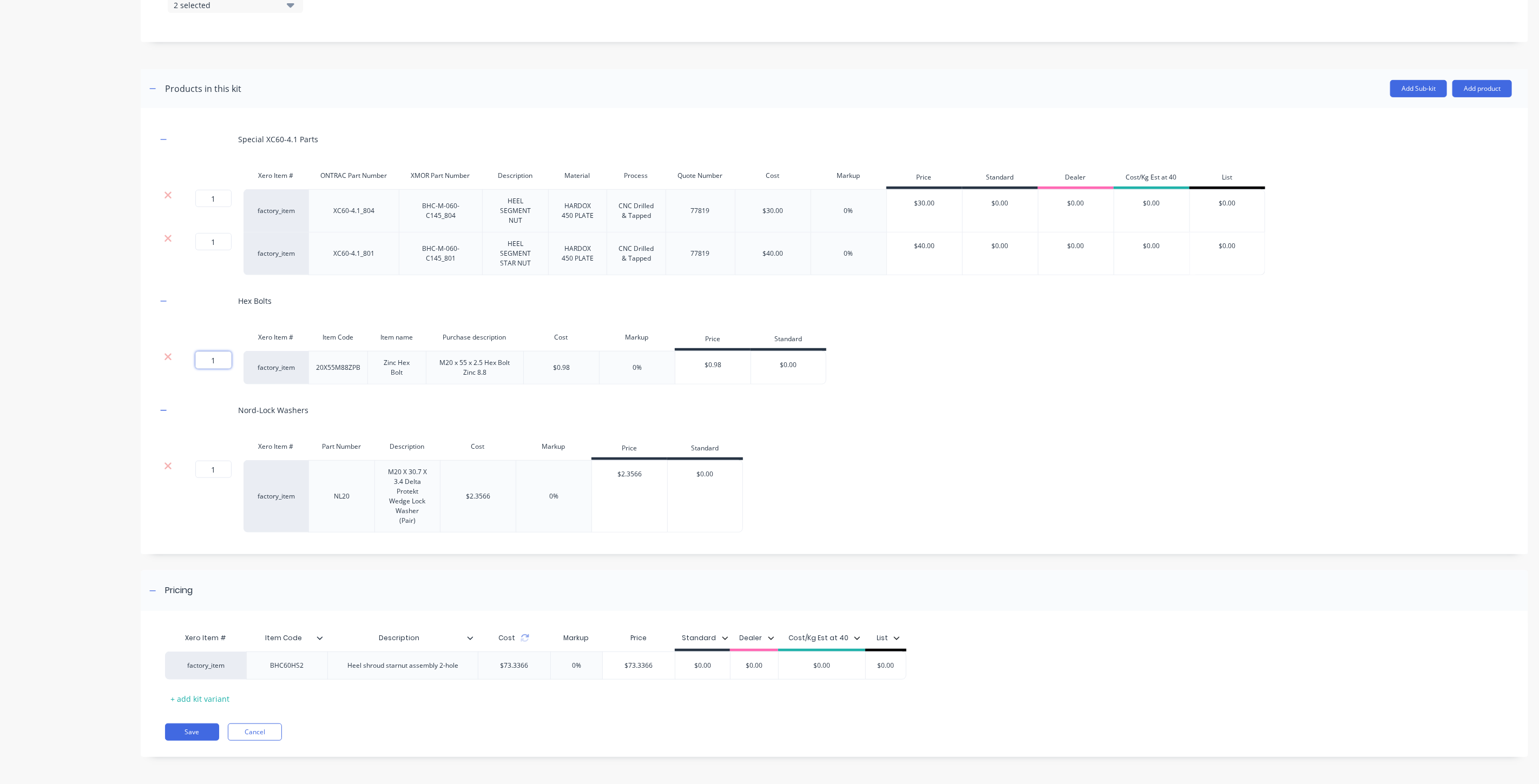
drag, startPoint x: 219, startPoint y: 365, endPoint x: 199, endPoint y: 364, distance: 20.0
click at [199, 364] on input "1" at bounding box center [214, 360] width 36 height 18
type input "5"
drag, startPoint x: 223, startPoint y: 467, endPoint x: 233, endPoint y: 443, distance: 26.0
type input "5"
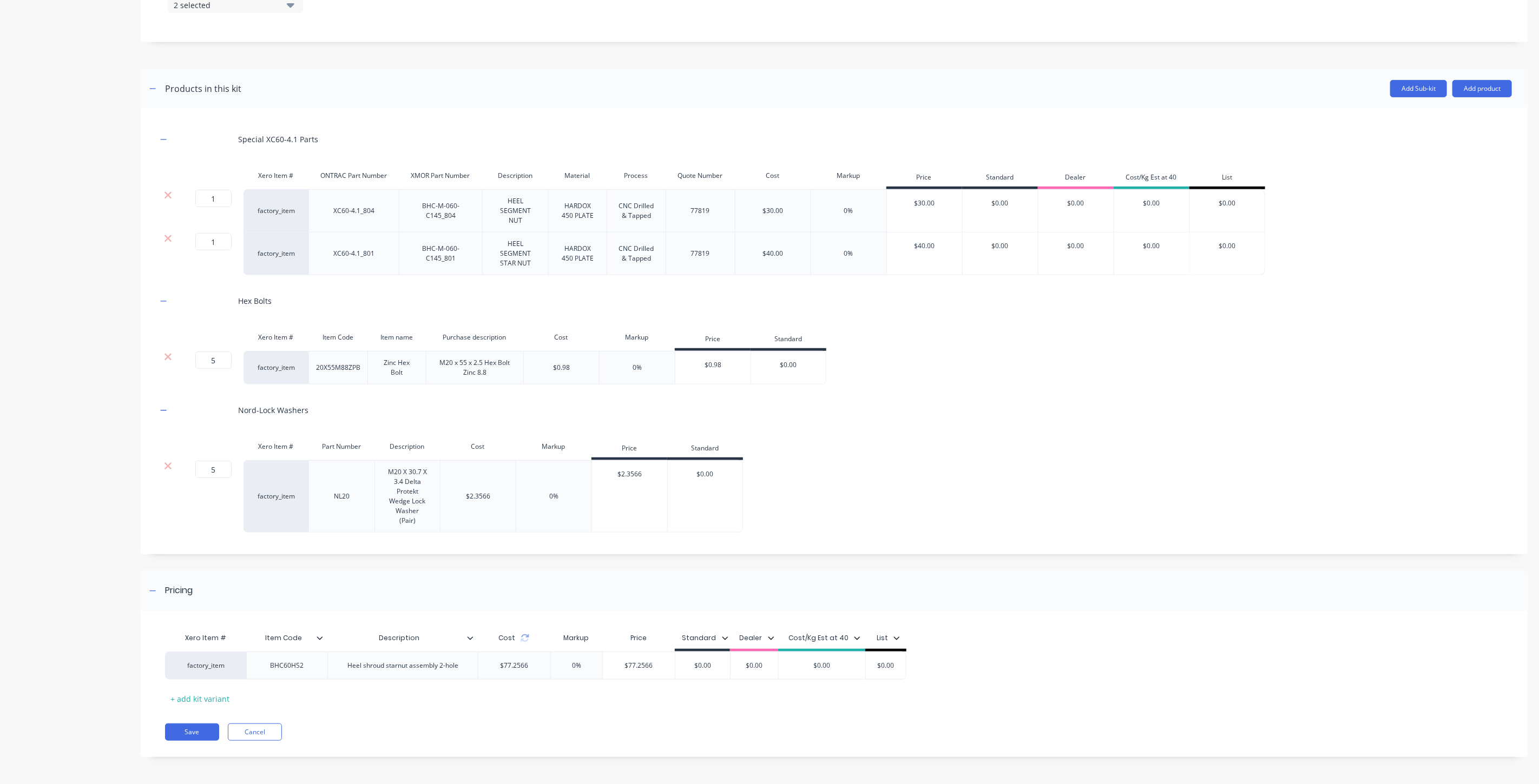
click at [250, 426] on div "Special XC60-4.1 Parts Xero Item # ONTRAC Part Number XMOR Part Number Descript…" at bounding box center [834, 329] width 1355 height 408
click at [526, 639] on icon at bounding box center [523, 638] width 9 height 9
click at [576, 658] on div "0%" at bounding box center [573, 665] width 54 height 27
drag, startPoint x: 571, startPoint y: 664, endPoint x: 560, endPoint y: 666, distance: 11.2
click at [560, 666] on input "0%" at bounding box center [573, 665] width 54 height 9
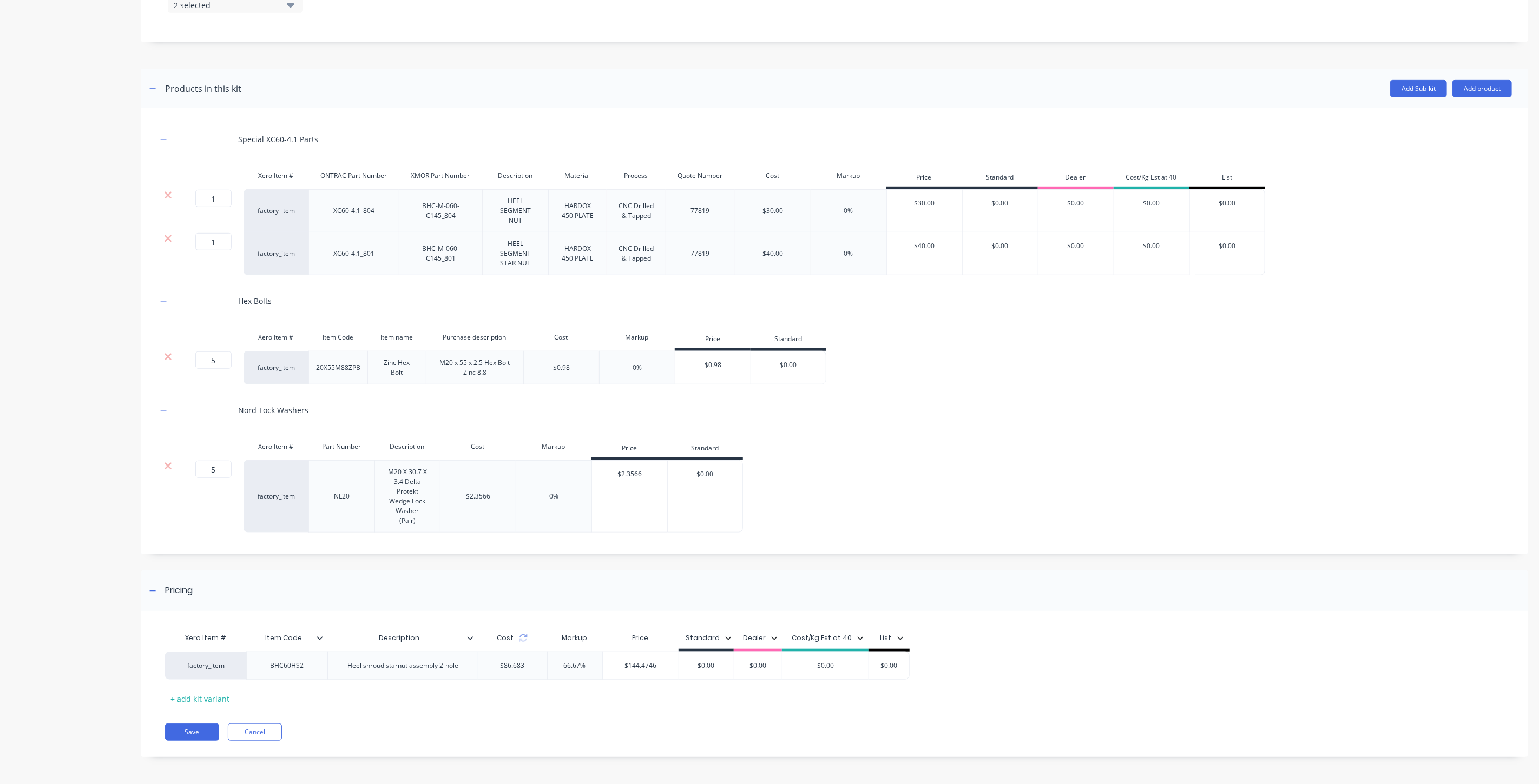
type input "66.67%"
drag, startPoint x: 592, startPoint y: 734, endPoint x: 598, endPoint y: 734, distance: 6.0
click at [593, 734] on div "Save Cancel" at bounding box center [846, 732] width 1363 height 18
click at [663, 665] on input "$144.4746" at bounding box center [641, 665] width 76 height 9
drag, startPoint x: 651, startPoint y: 664, endPoint x: 594, endPoint y: 666, distance: 57.0
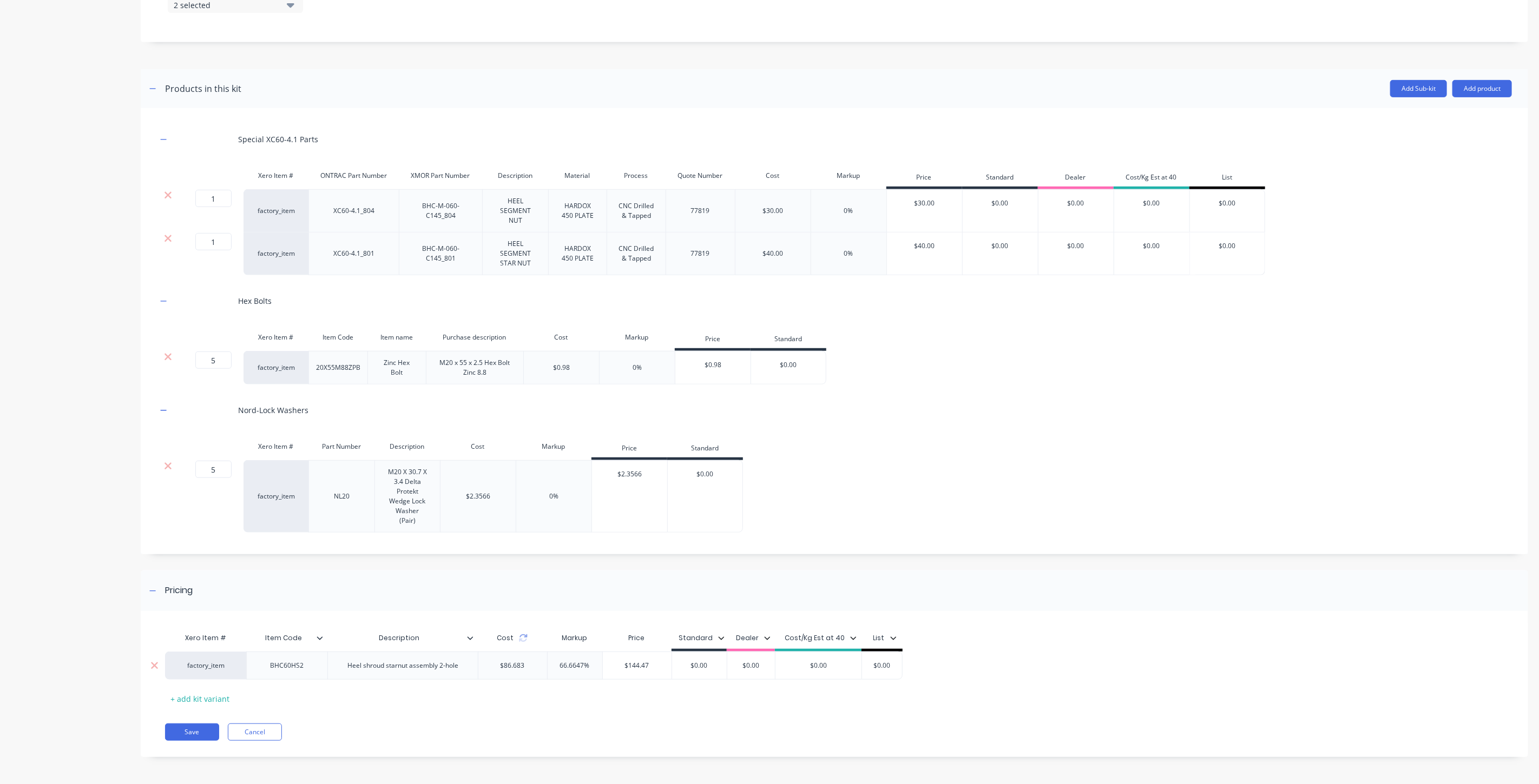
click at [594, 666] on div "factory_item BHC60HS2 Heel shroud starnut assembly 2-hole $86.683 66.6647% 66.6…" at bounding box center [533, 666] width 738 height 28
type input "$144.47"
drag, startPoint x: 833, startPoint y: 702, endPoint x: 828, endPoint y: 671, distance: 31.4
click at [833, 702] on div "Xero Item # Item Code Description Cost Markup Price Standard Dealer Cost/Kg Est…" at bounding box center [827, 667] width 1324 height 80
click at [816, 664] on input "$0.00" at bounding box center [819, 665] width 87 height 9
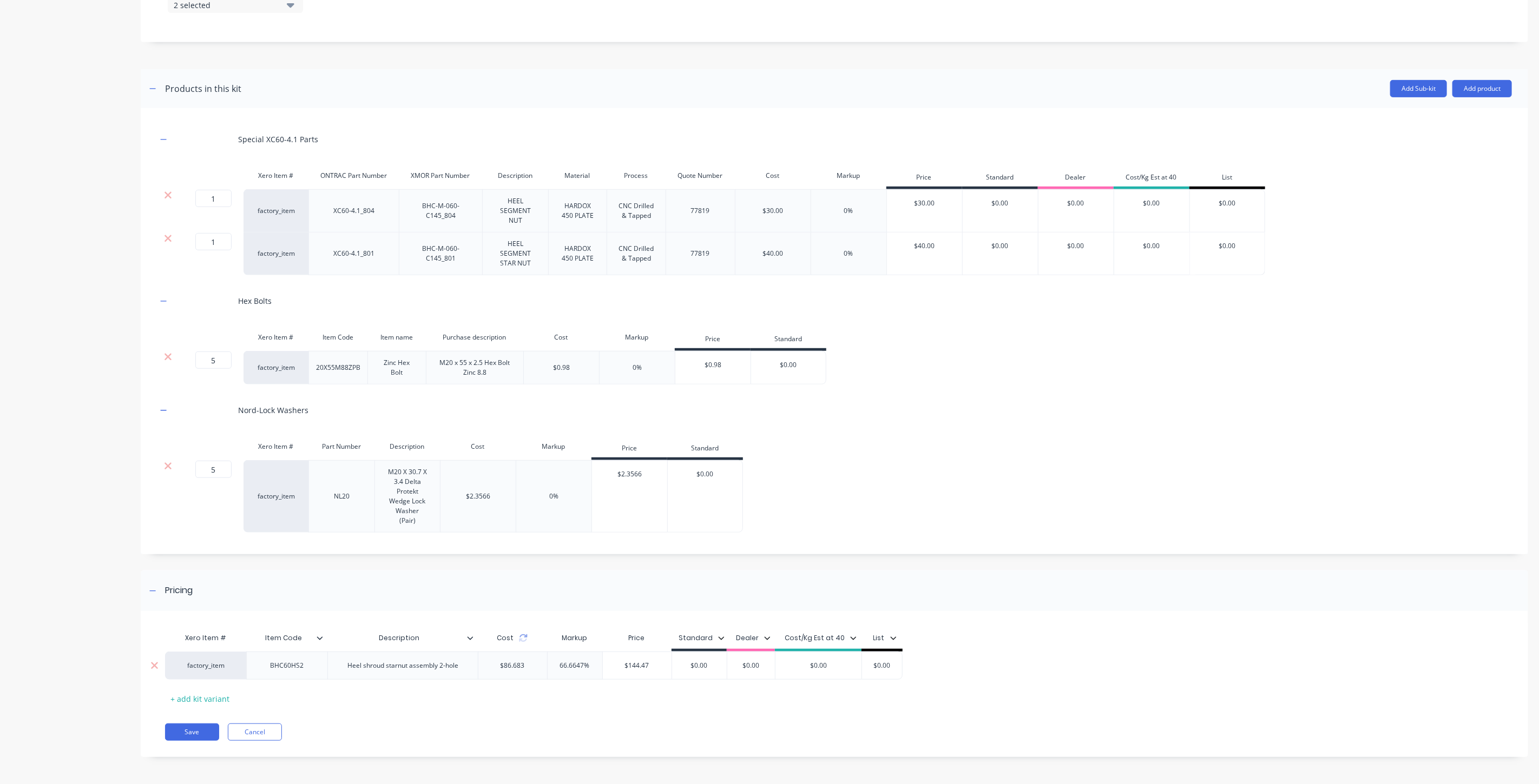
click at [816, 664] on input "$0.00" at bounding box center [819, 665] width 87 height 9
paste input "$144.47"
type input "$$144.47"
click at [891, 667] on input "$0.00" at bounding box center [882, 665] width 54 height 9
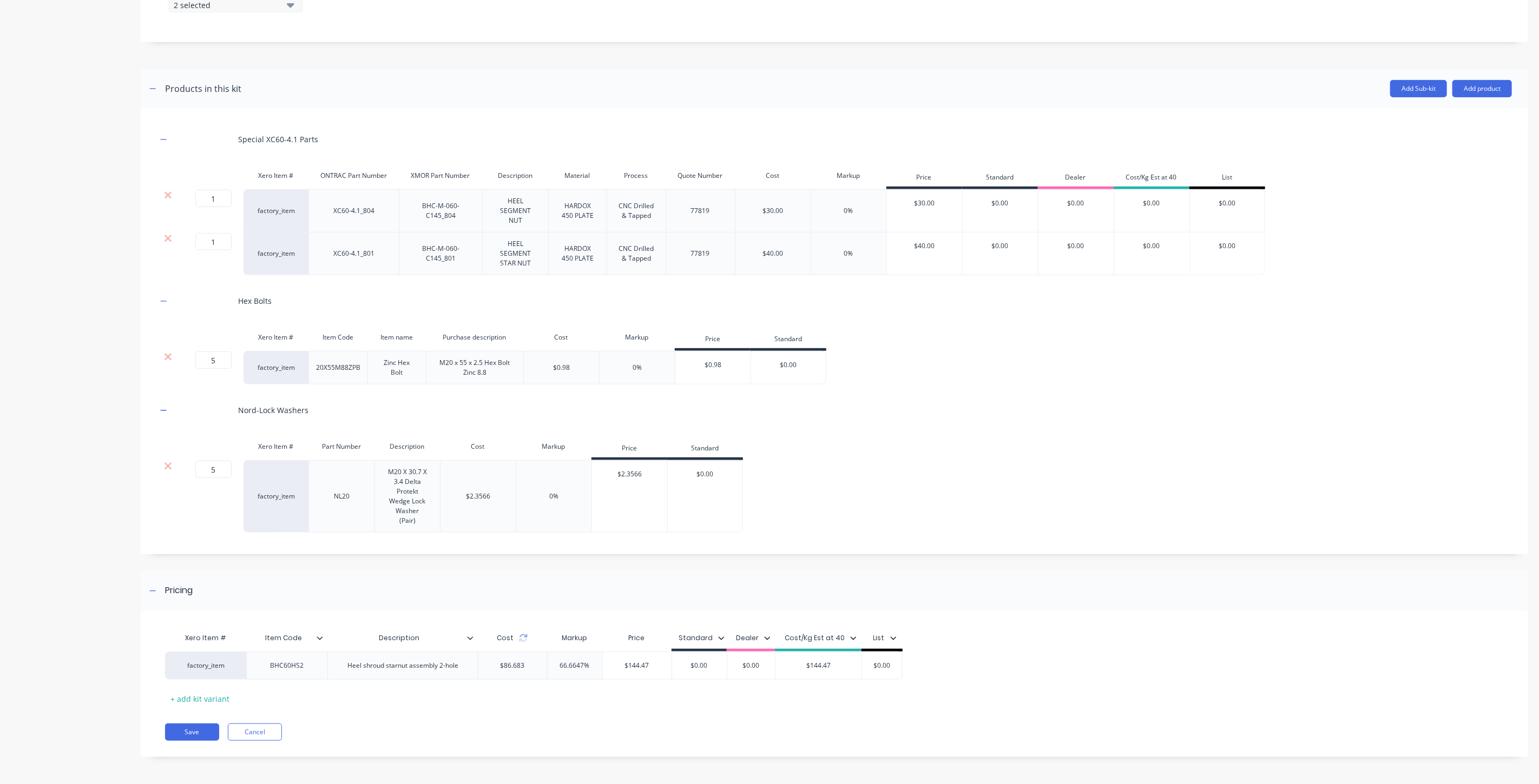
paste input "$144.47"
type input "$$144.47"
click at [906, 699] on div "Xero Item # Item Code Description Cost Markup Price Standard Dealer Cost/Kg Est…" at bounding box center [827, 667] width 1324 height 80
click at [203, 732] on button "Save" at bounding box center [192, 732] width 54 height 18
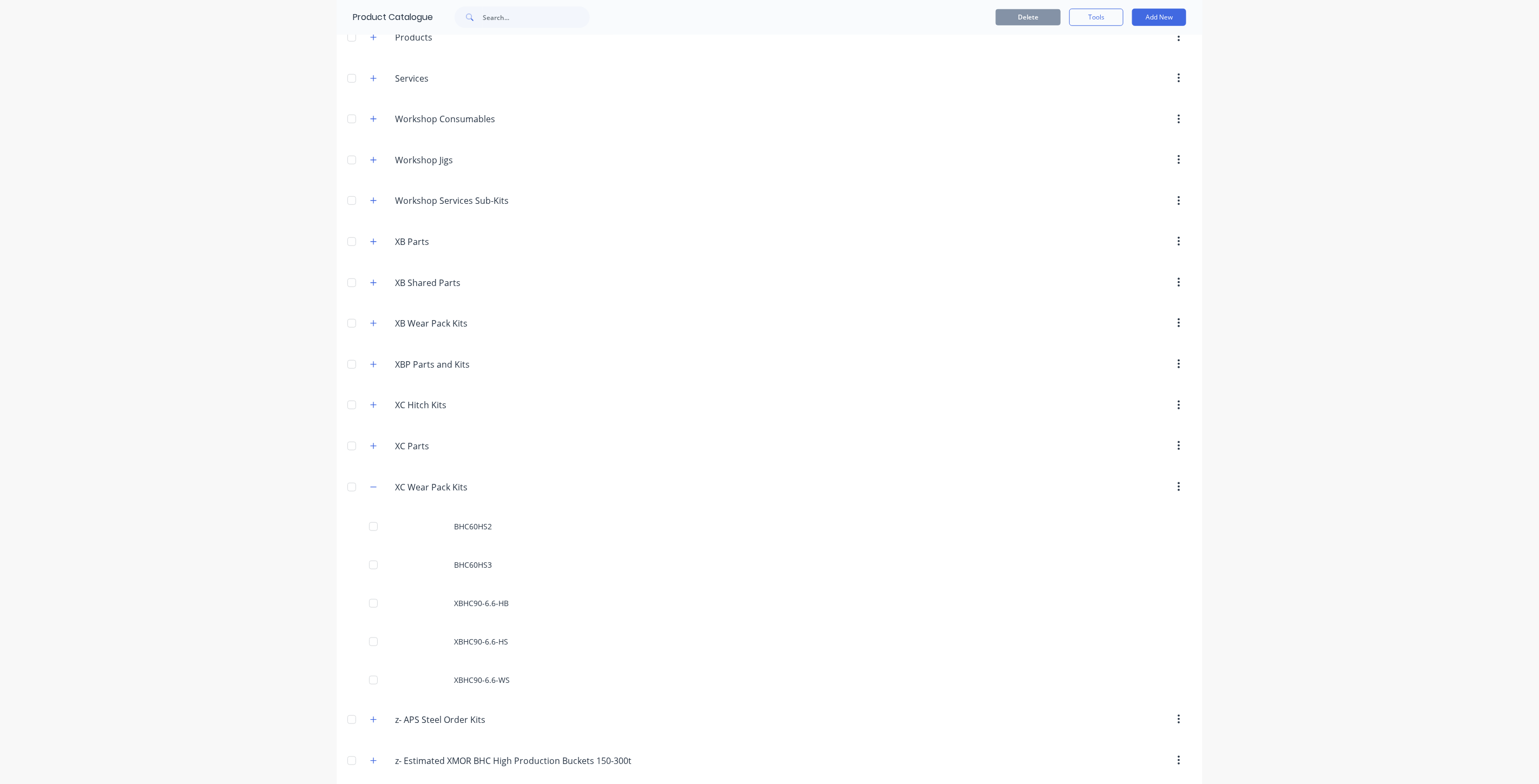
scroll to position [761, 0]
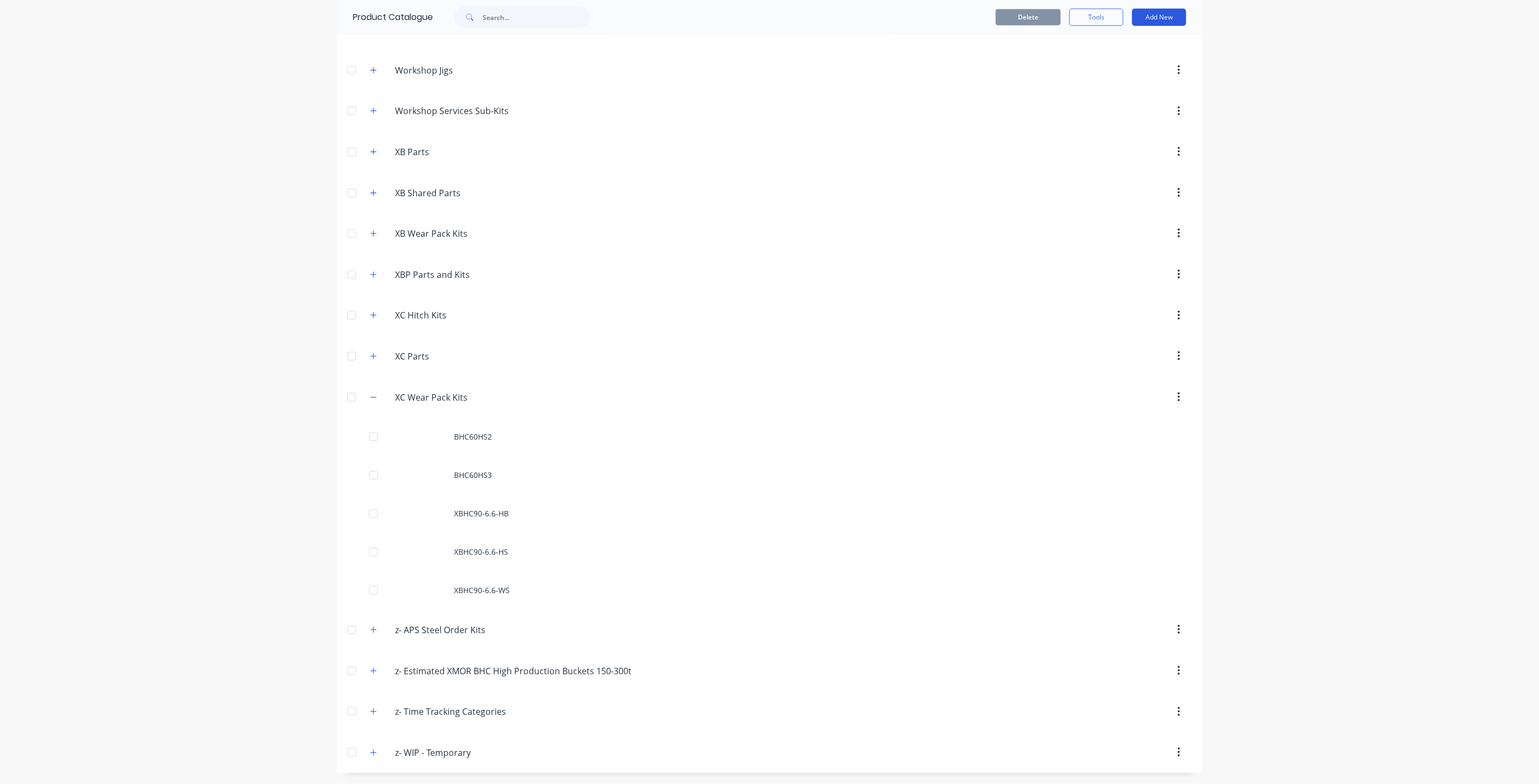
click at [1154, 22] on button "Add New" at bounding box center [1159, 18] width 54 height 18
click at [1137, 85] on div "Product Kit" at bounding box center [1135, 88] width 83 height 16
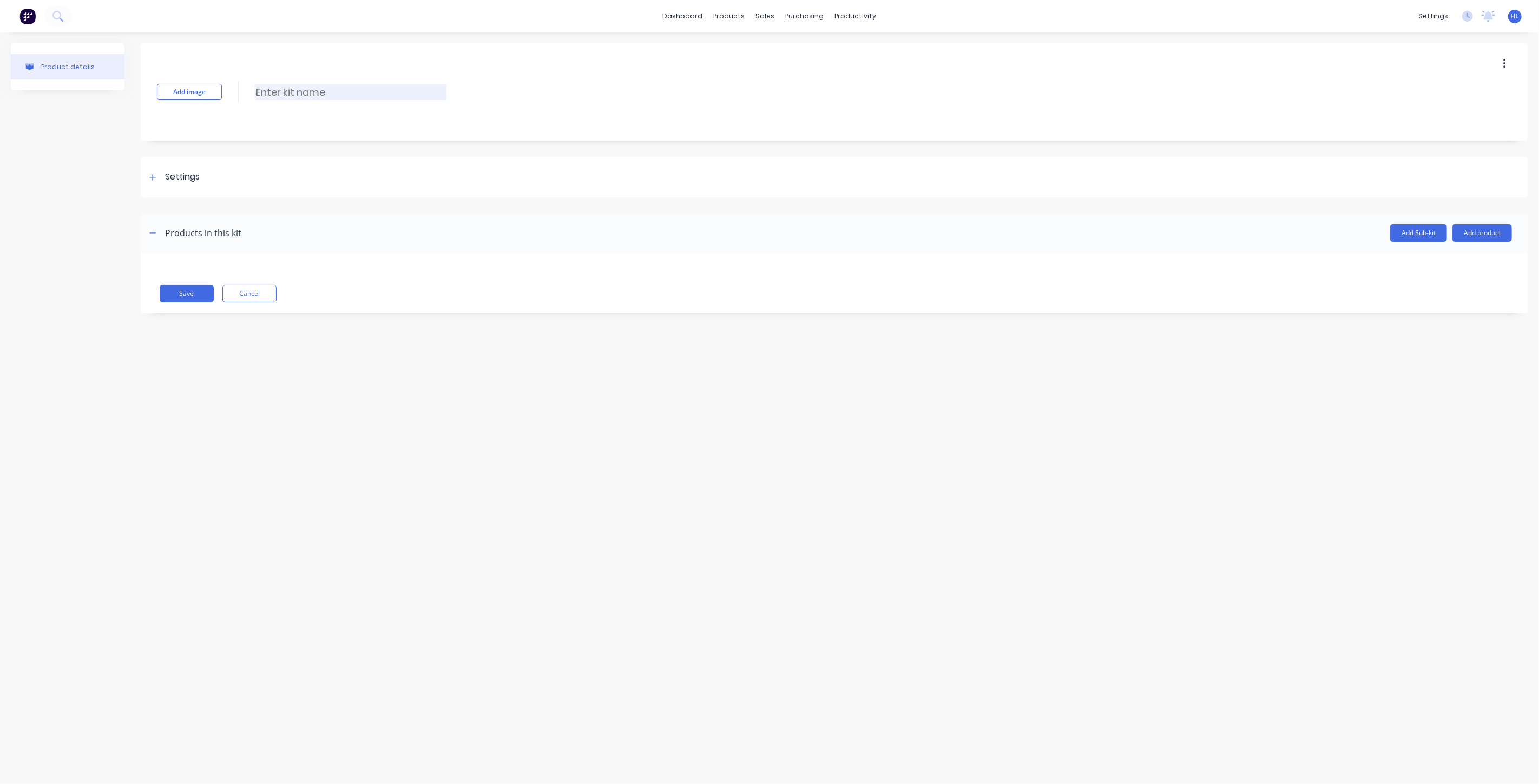
click at [265, 96] on input at bounding box center [350, 93] width 192 height 16
click at [342, 87] on input at bounding box center [350, 93] width 192 height 16
paste input "BHC60HSF"
type input "BHC60HSF"
drag, startPoint x: 382, startPoint y: 118, endPoint x: 347, endPoint y: 150, distance: 47.4
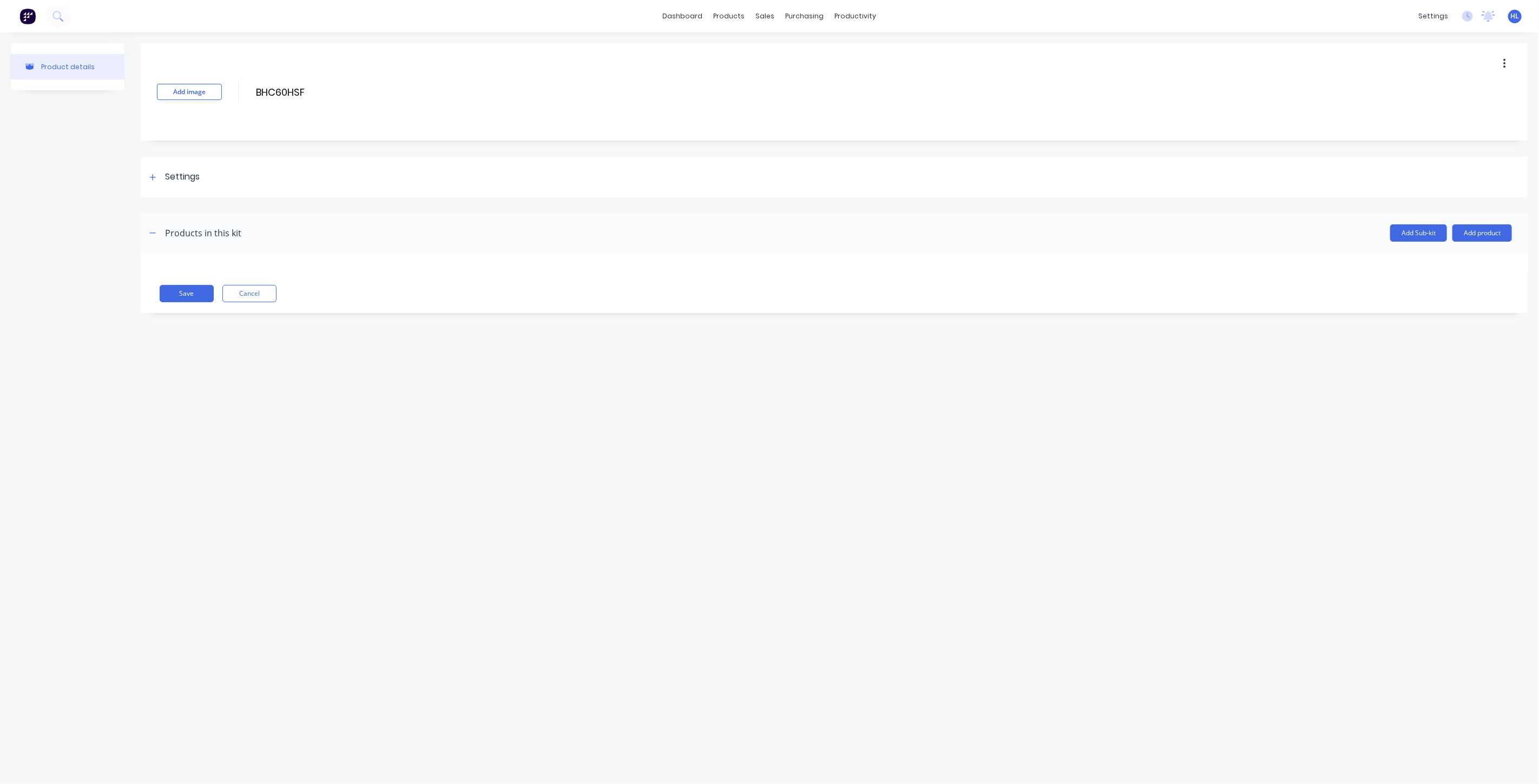
click at [382, 119] on div "Add image BHC60HSF BHC60HSF Enter kit name" at bounding box center [834, 91] width 1387 height 97
click at [173, 190] on div "Settings" at bounding box center [834, 177] width 1387 height 41
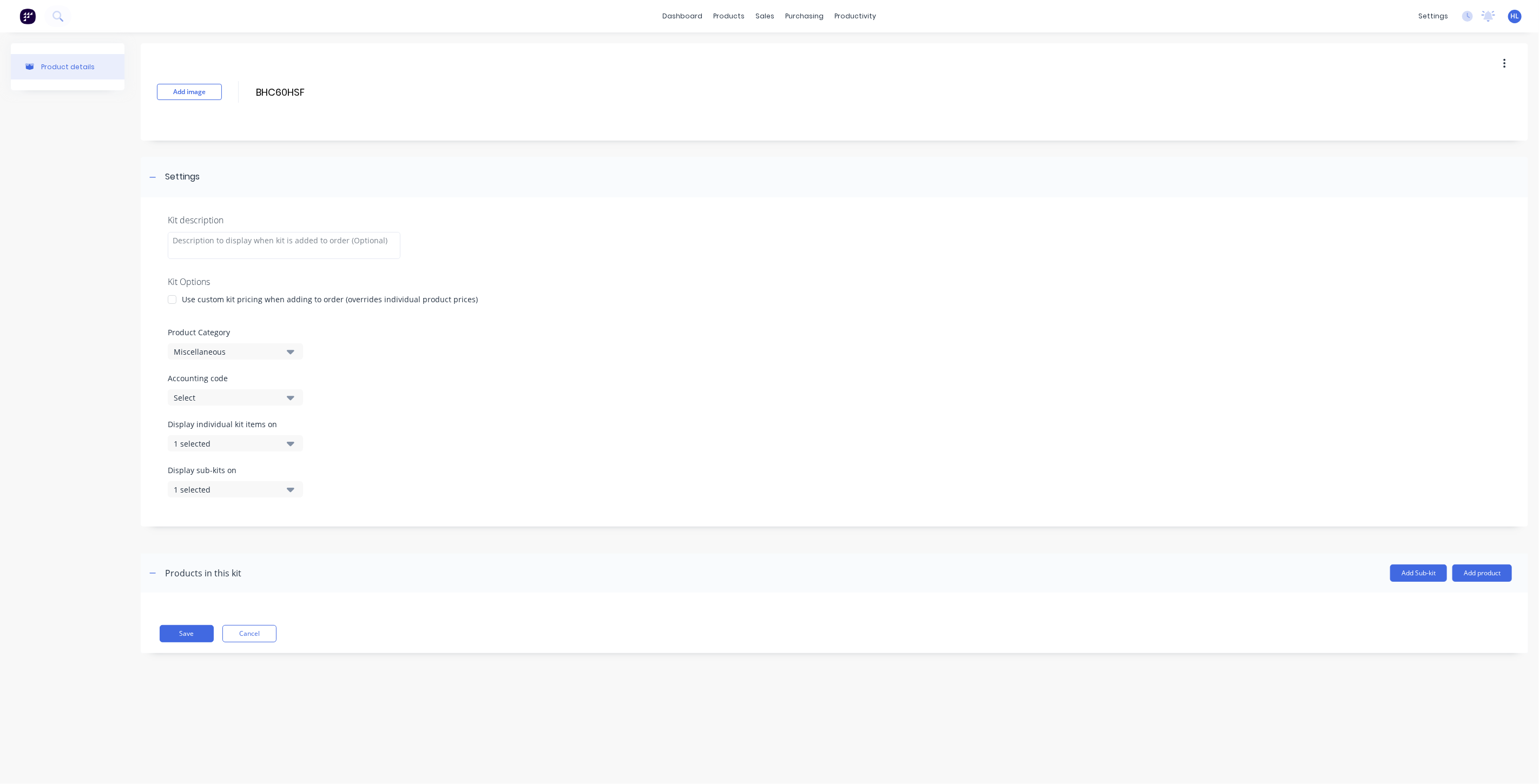
click at [229, 302] on div "Use custom kit pricing when adding to order (overrides individual product price…" at bounding box center [330, 300] width 296 height 12
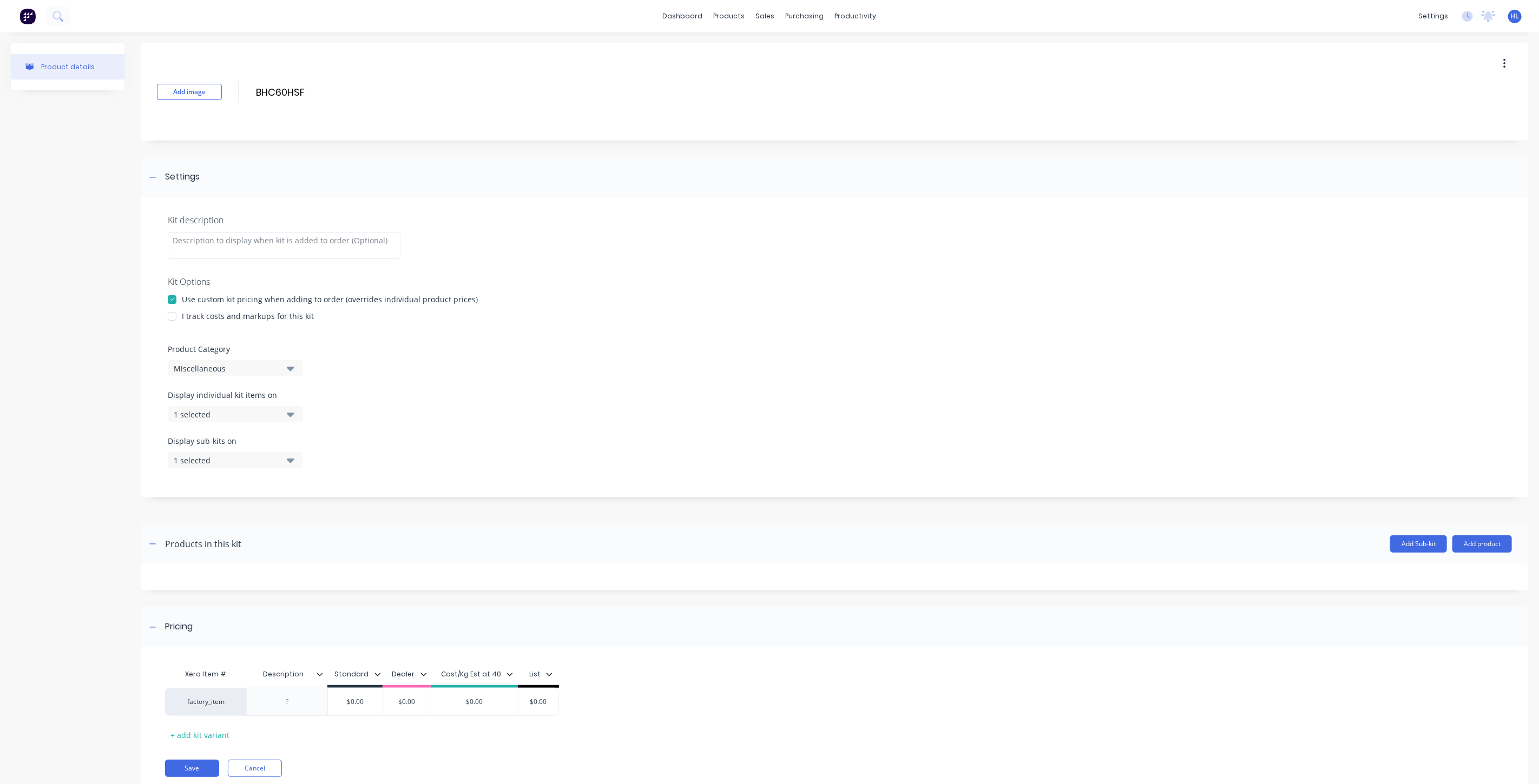
click at [223, 319] on div "I track costs and markups for this kit" at bounding box center [247, 317] width 132 height 12
click at [182, 315] on div "I track costs and markups for this kit" at bounding box center [834, 317] width 1333 height 12
click at [171, 315] on div at bounding box center [172, 317] width 22 height 22
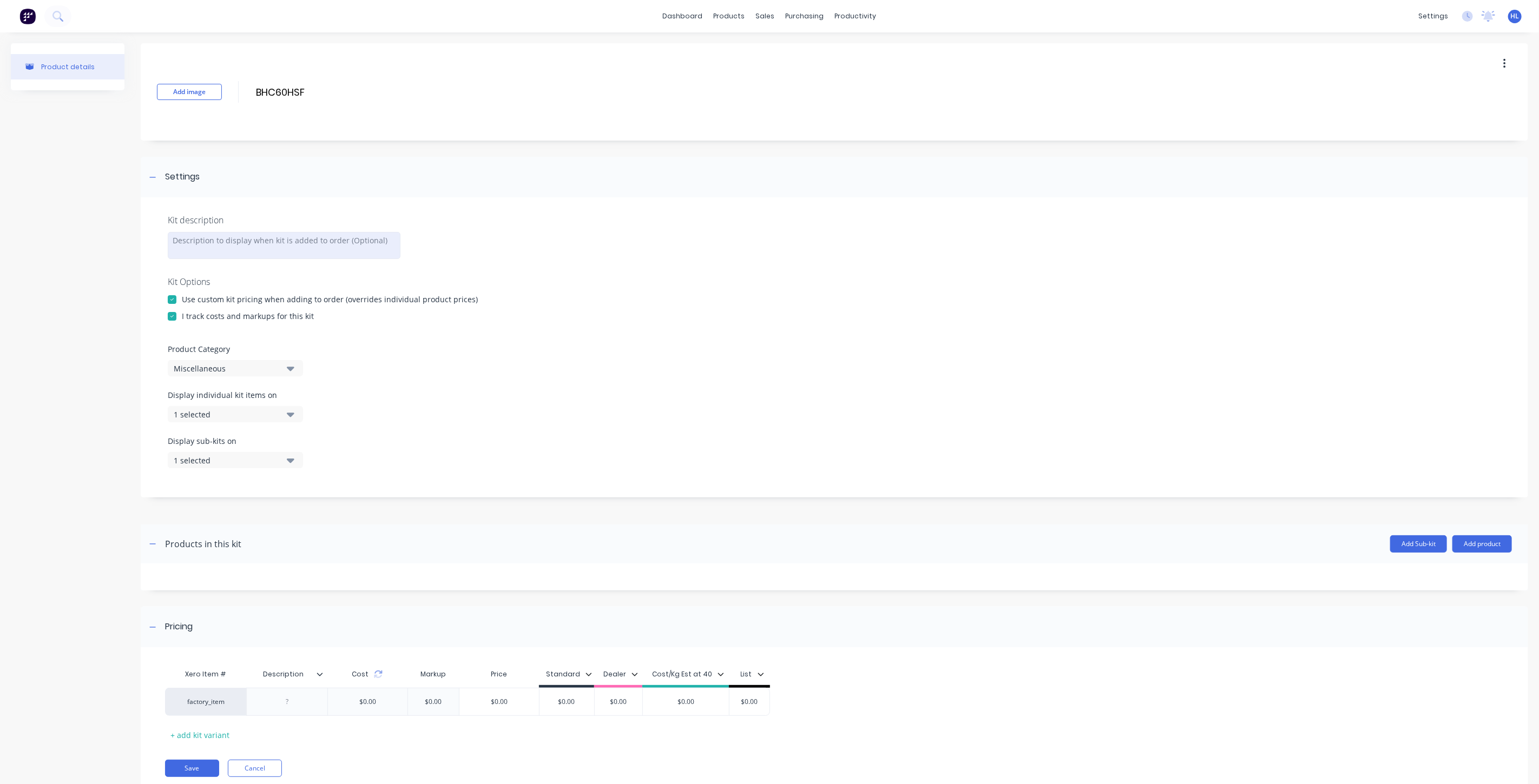
click at [215, 249] on div at bounding box center [284, 245] width 233 height 27
paste div
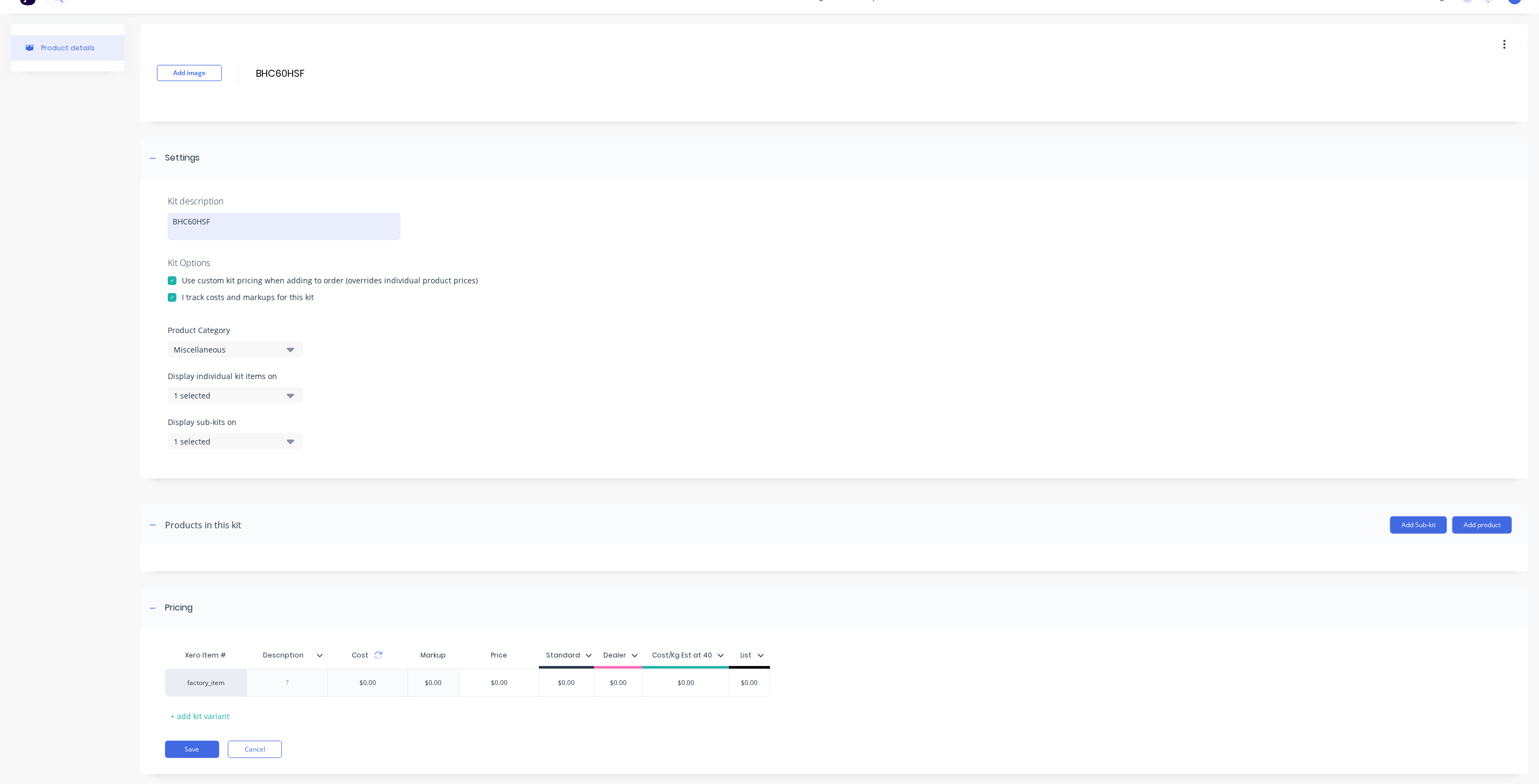
scroll to position [36, 0]
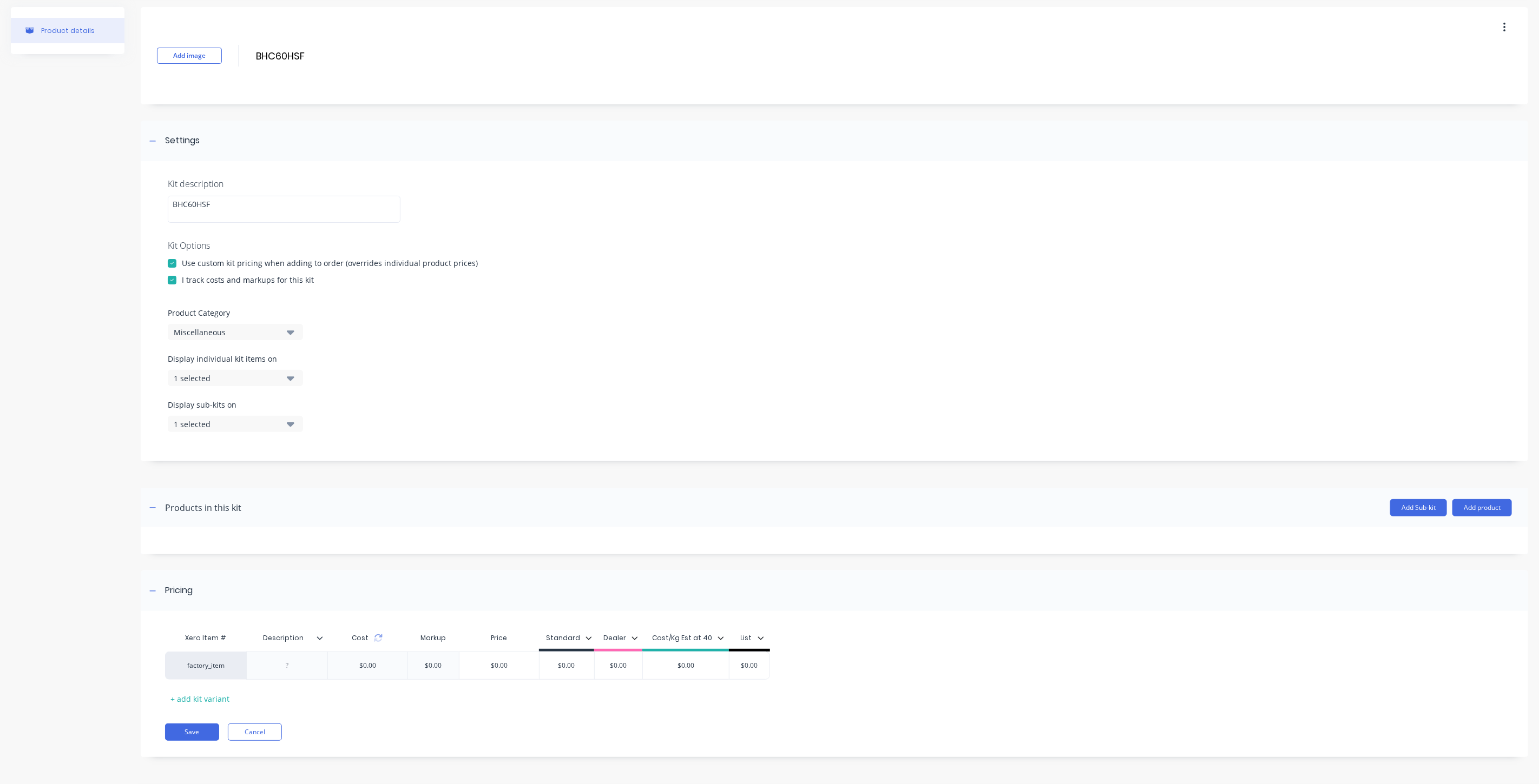
click at [228, 382] on div "1 selected" at bounding box center [226, 379] width 105 height 12
click at [309, 536] on div "button" at bounding box center [312, 535] width 22 height 22
click at [253, 370] on button "2 selected" at bounding box center [235, 378] width 135 height 16
click at [258, 414] on div "Display sub-kits on 1 selected" at bounding box center [235, 415] width 135 height 33
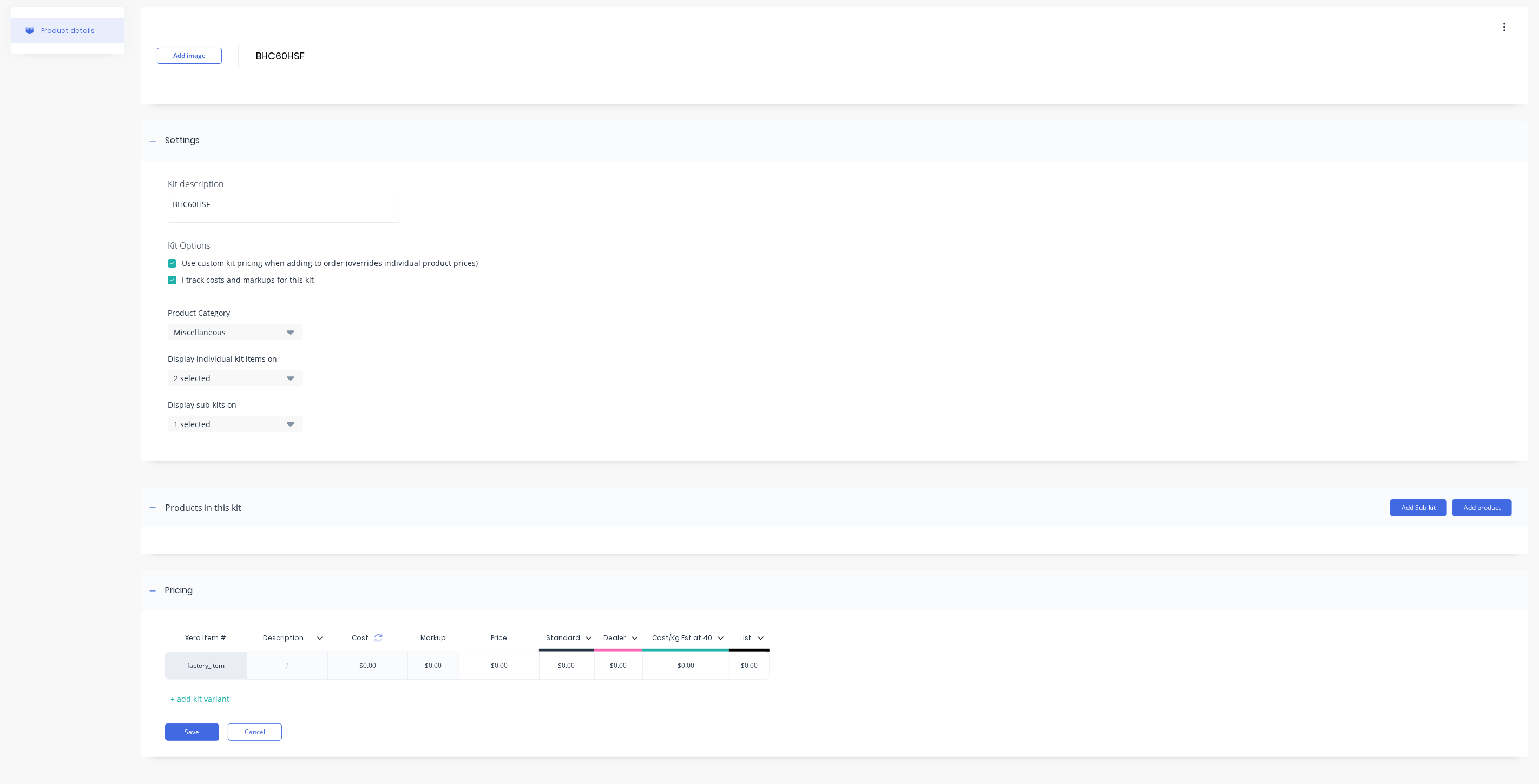
drag, startPoint x: 263, startPoint y: 425, endPoint x: 266, endPoint y: 430, distance: 5.8
click at [263, 426] on div "1 selected" at bounding box center [226, 424] width 105 height 12
click at [301, 580] on div "button" at bounding box center [312, 581] width 22 height 22
click at [279, 424] on button "2 selected" at bounding box center [235, 424] width 135 height 16
click at [361, 428] on div "Display sub-kits on 2 selected" at bounding box center [834, 422] width 1333 height 46
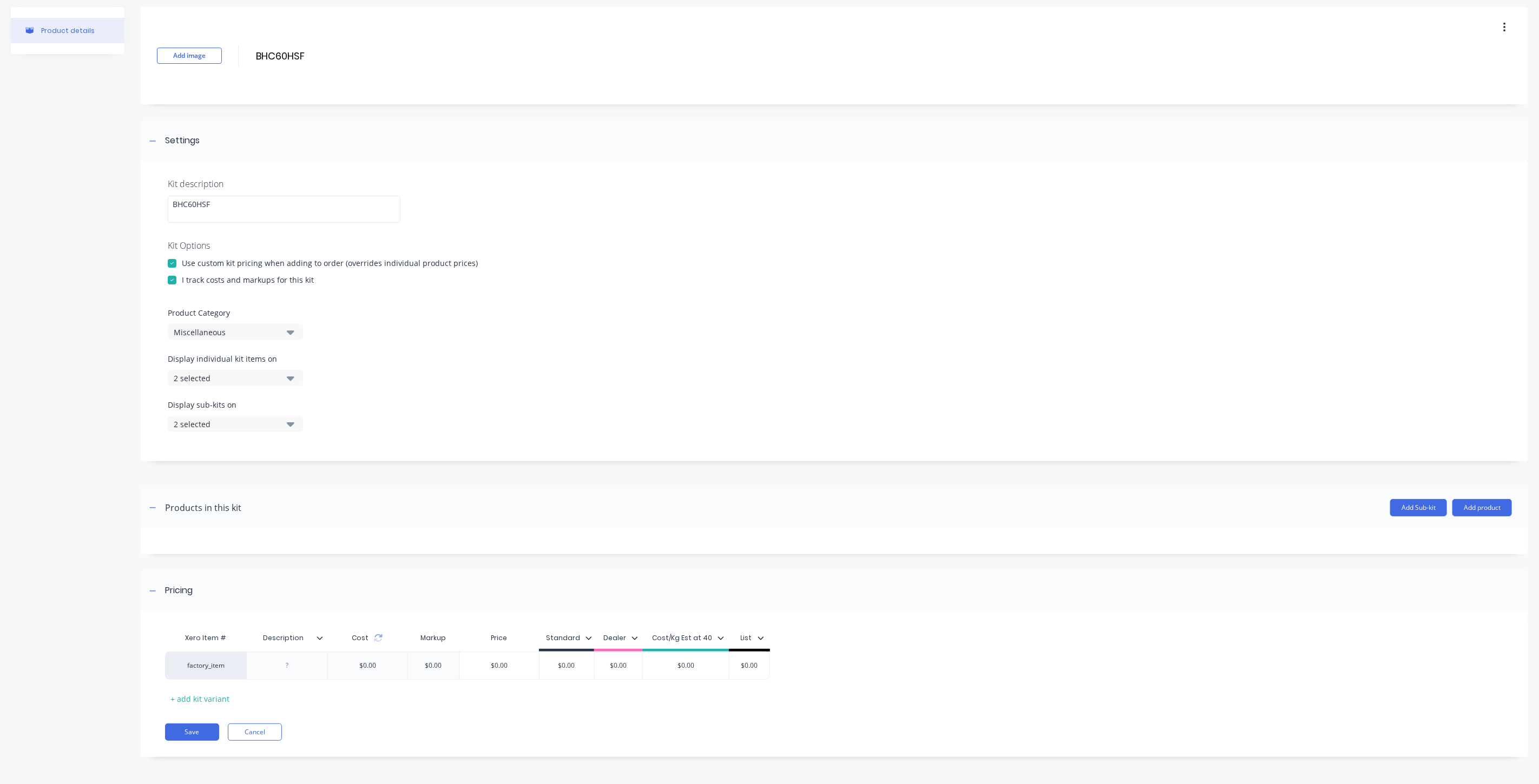
click at [258, 333] on div "Miscellaneous" at bounding box center [226, 333] width 105 height 12
click at [229, 404] on div "XC Wear Pack Kits" at bounding box center [249, 403] width 162 height 22
click at [285, 665] on div at bounding box center [288, 665] width 54 height 14
paste div
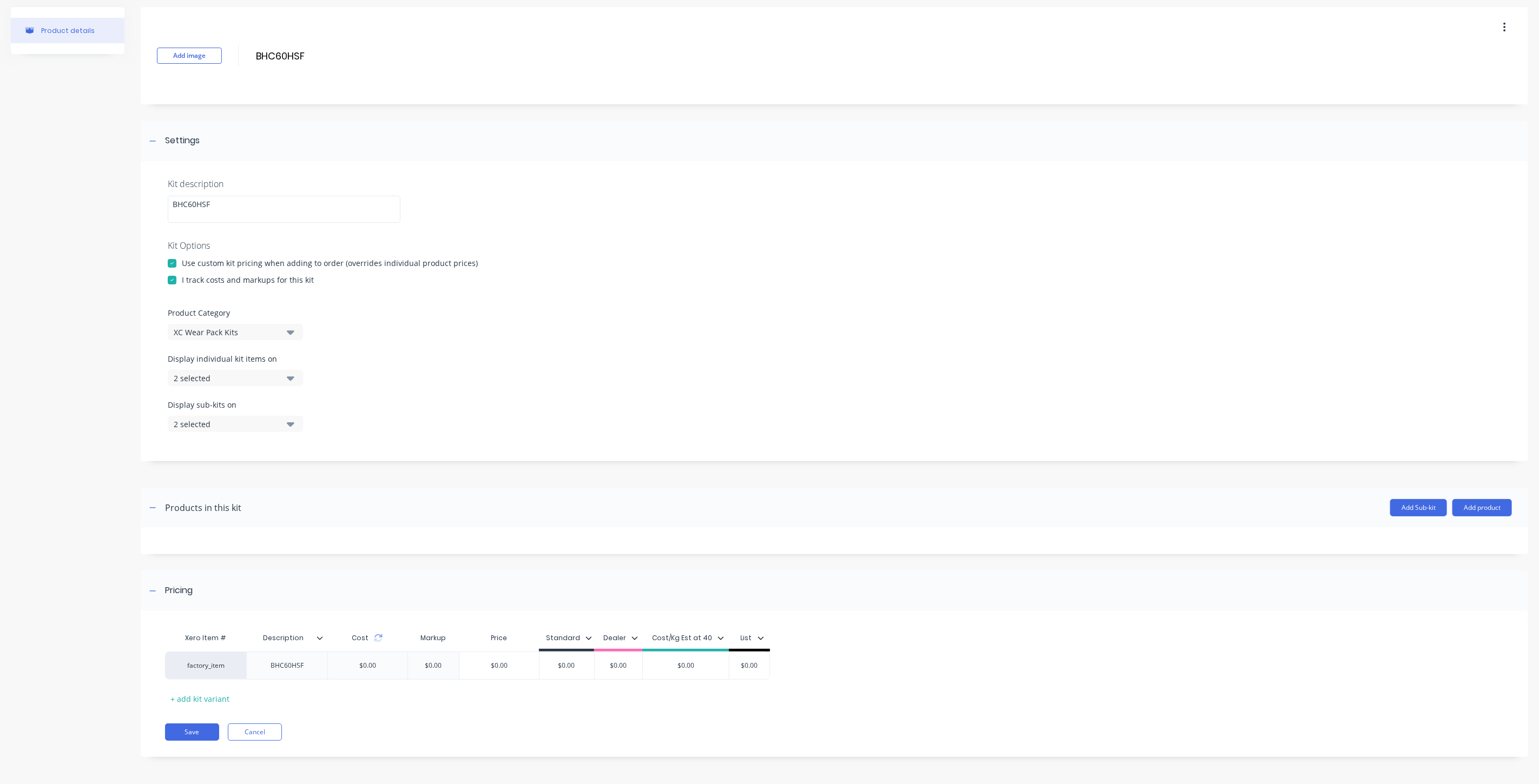
click at [323, 636] on icon at bounding box center [320, 638] width 7 height 7
click at [293, 417] on div "Add attribute column" at bounding box center [259, 414] width 78 height 12
click at [360, 667] on div at bounding box center [369, 665] width 54 height 14
click at [294, 664] on div at bounding box center [288, 665] width 54 height 14
drag, startPoint x: 301, startPoint y: 640, endPoint x: 239, endPoint y: 634, distance: 62.3
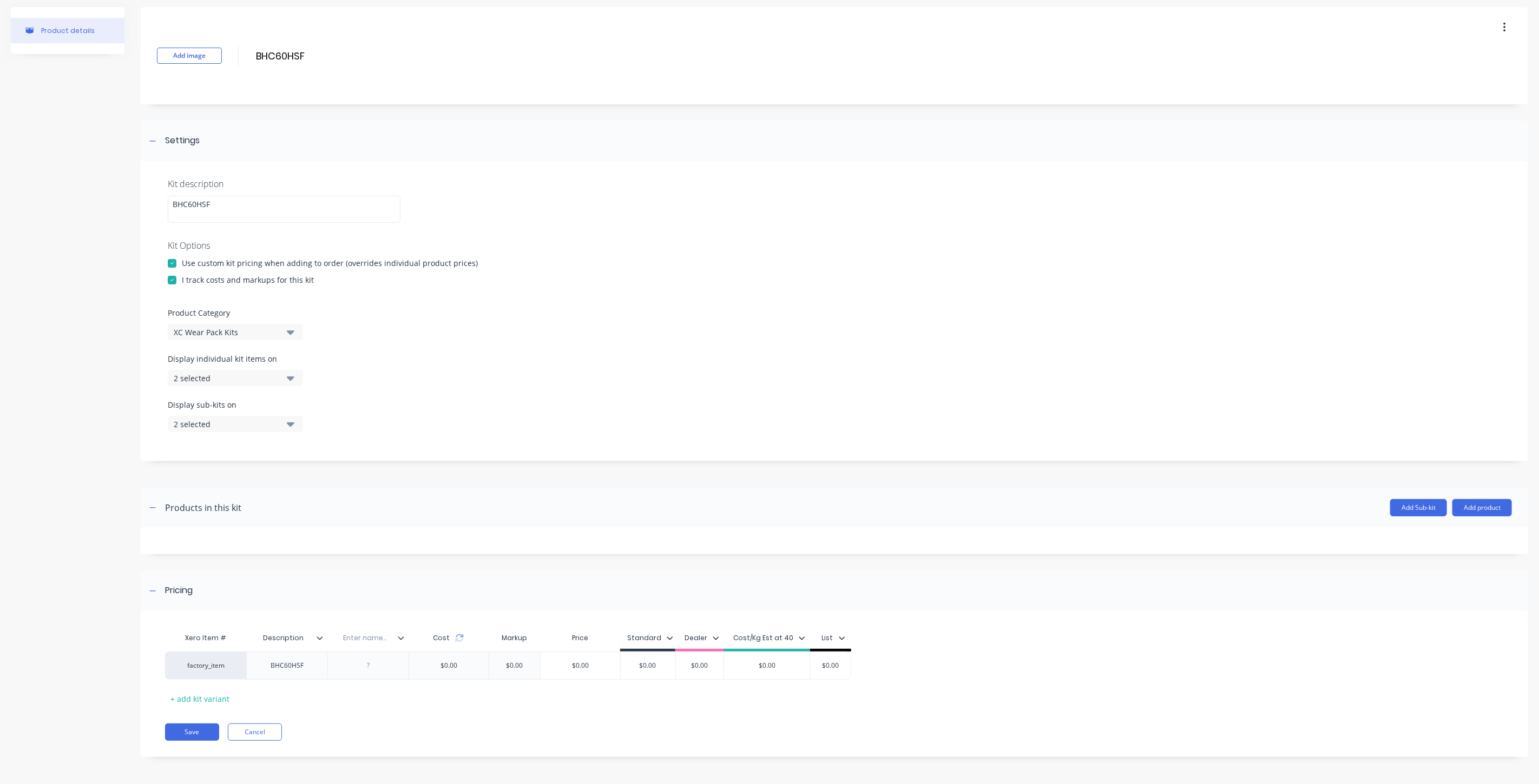
click at [295, 613] on div "Pricing Xero Item # Description Enter name... Cost Markup Price Standard Dealer…" at bounding box center [834, 664] width 1387 height 187
click at [298, 639] on input "Description" at bounding box center [283, 637] width 74 height 9
drag, startPoint x: 306, startPoint y: 641, endPoint x: 225, endPoint y: 631, distance: 81.6
click at [224, 635] on div "Xero Item # Description Description Enter name... Cost Markup Price Standard De…" at bounding box center [508, 639] width 686 height 24
type input "Item Code"
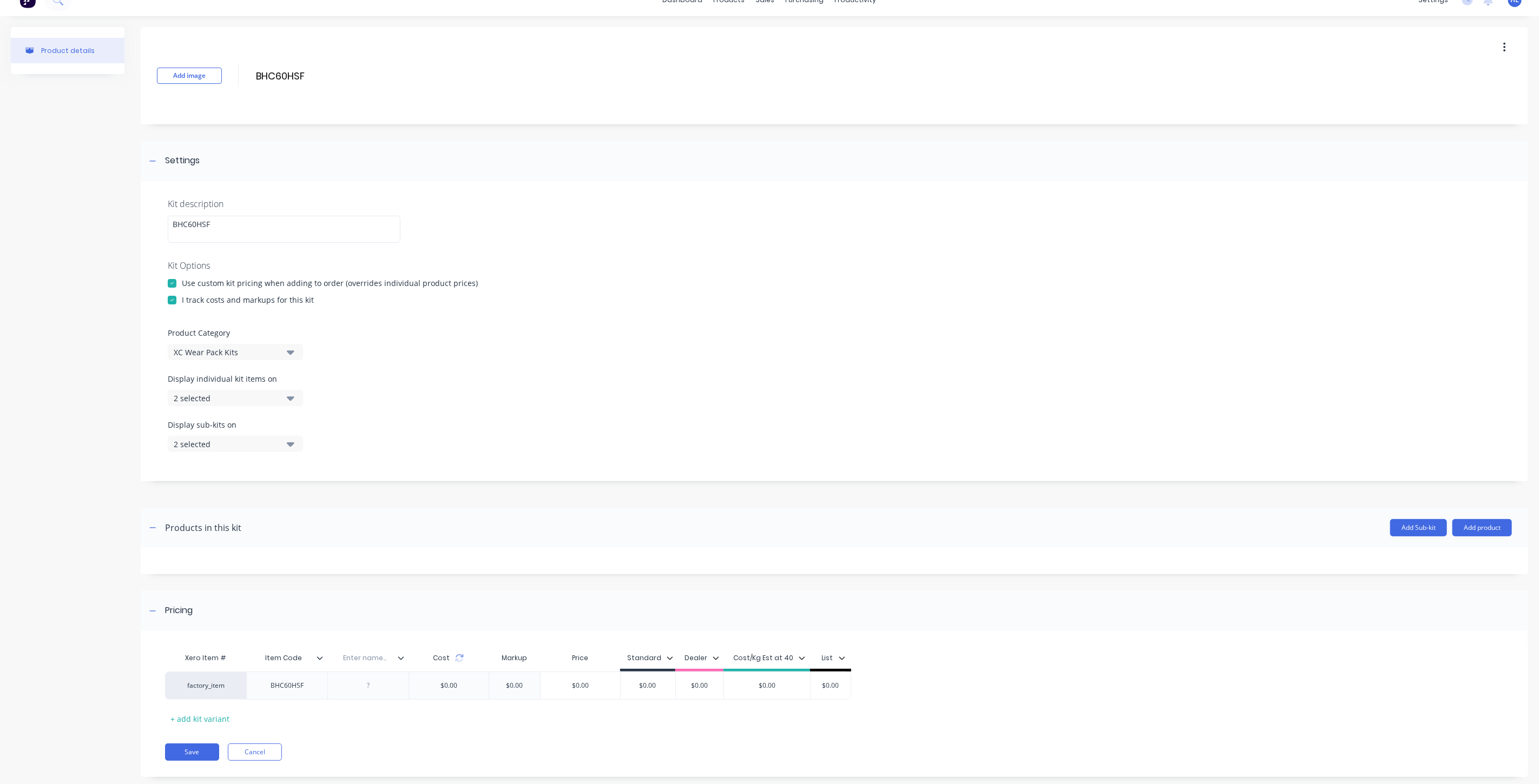
scroll to position [1, 0]
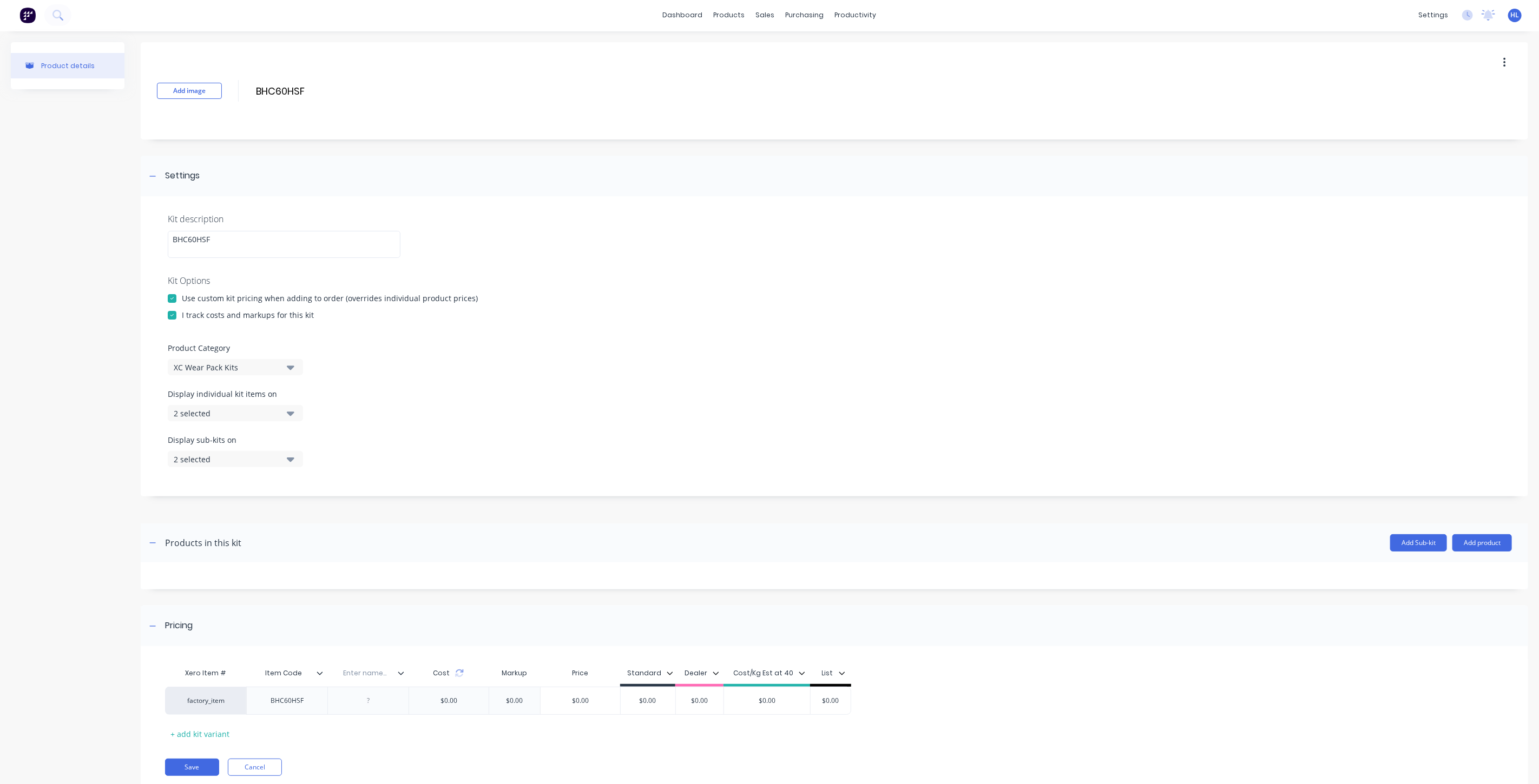
click at [367, 636] on div "Pricing" at bounding box center [834, 626] width 1387 height 41
click at [368, 667] on div "Product details Add image BHC60HSF BHC60HSF Enter kit name Settings Kit descrip…" at bounding box center [769, 397] width 1539 height 730
click at [360, 635] on div "Pricing" at bounding box center [834, 627] width 1387 height 41
click at [360, 673] on input "text" at bounding box center [365, 674] width 74 height 9
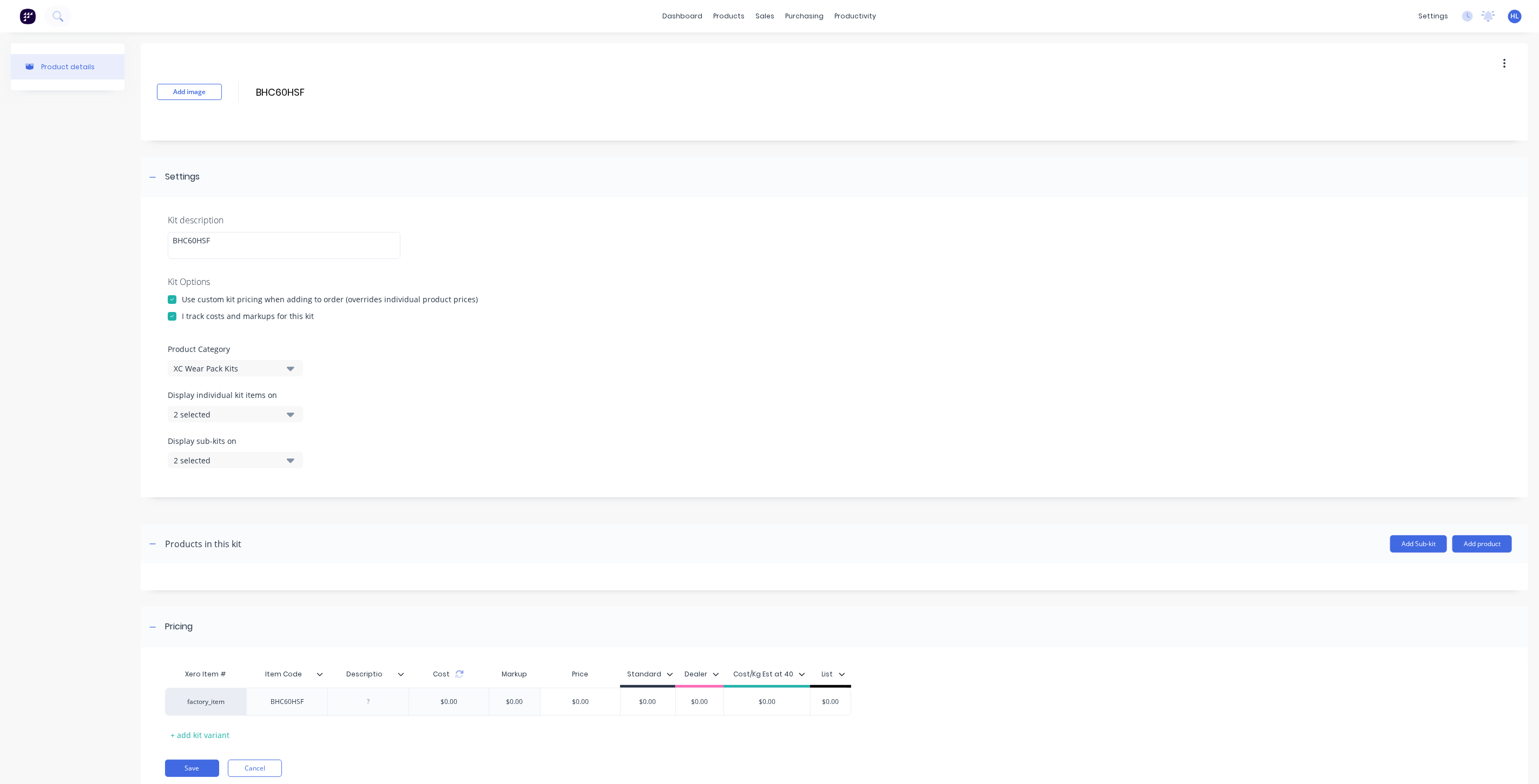
type input "Description"
drag, startPoint x: 369, startPoint y: 711, endPoint x: 402, endPoint y: 700, distance: 34.8
click at [369, 710] on div at bounding box center [368, 702] width 81 height 28
click at [369, 700] on div at bounding box center [369, 702] width 54 height 14
paste div
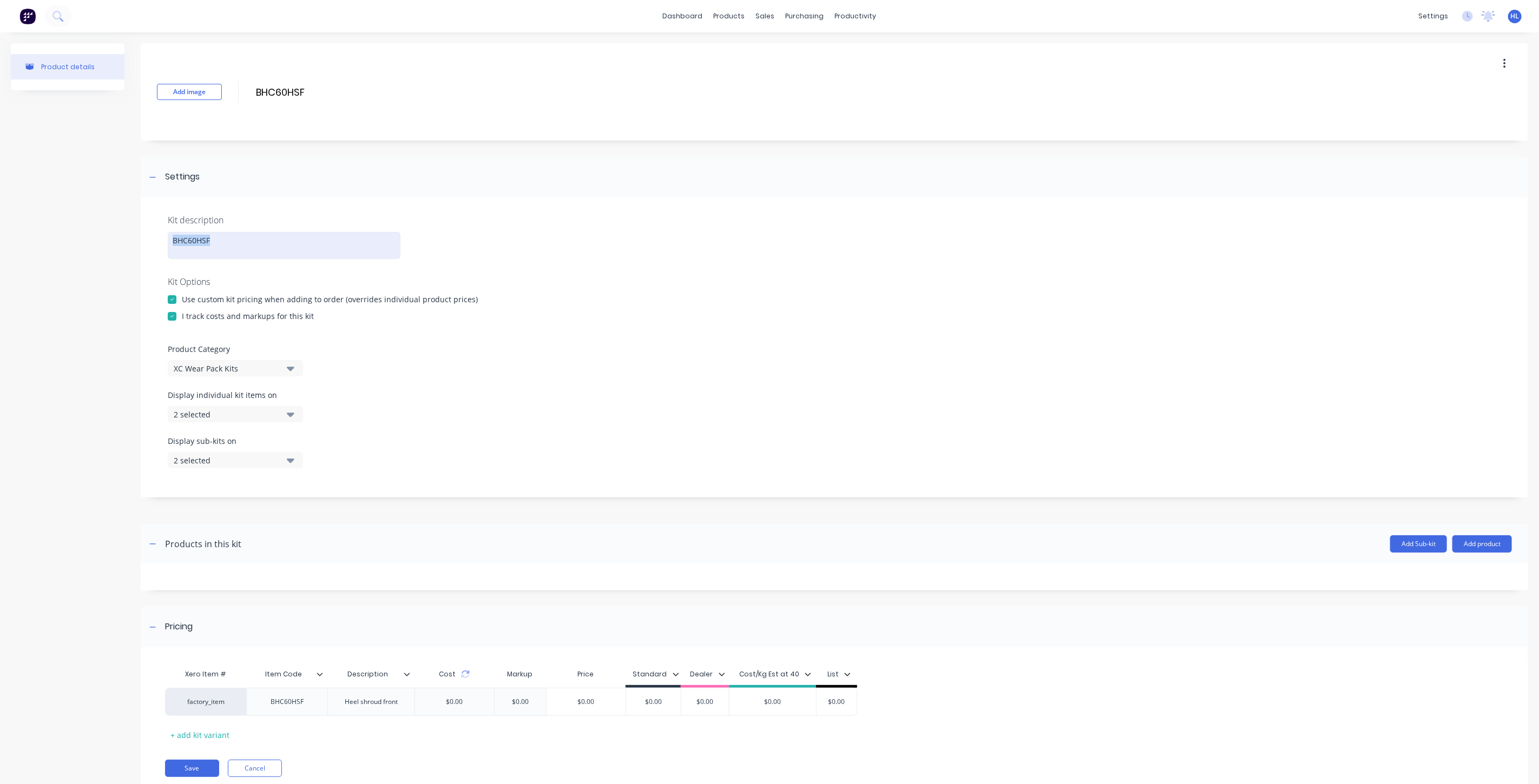
drag, startPoint x: 202, startPoint y: 246, endPoint x: 132, endPoint y: 240, distance: 70.3
click at [133, 238] on div "Product details Add image BHC60HSF BHC60HSF Enter kit name Settings Kit descrip…" at bounding box center [769, 426] width 1517 height 766
click at [128, 246] on div "Product details Add image BHC60HSF BHC60HSF Enter kit name Settings Kit descrip…" at bounding box center [769, 426] width 1517 height 766
click at [1462, 546] on button "Add product" at bounding box center [1482, 544] width 60 height 18
click at [1459, 575] on div "Product catalogue" at bounding box center [1460, 572] width 83 height 16
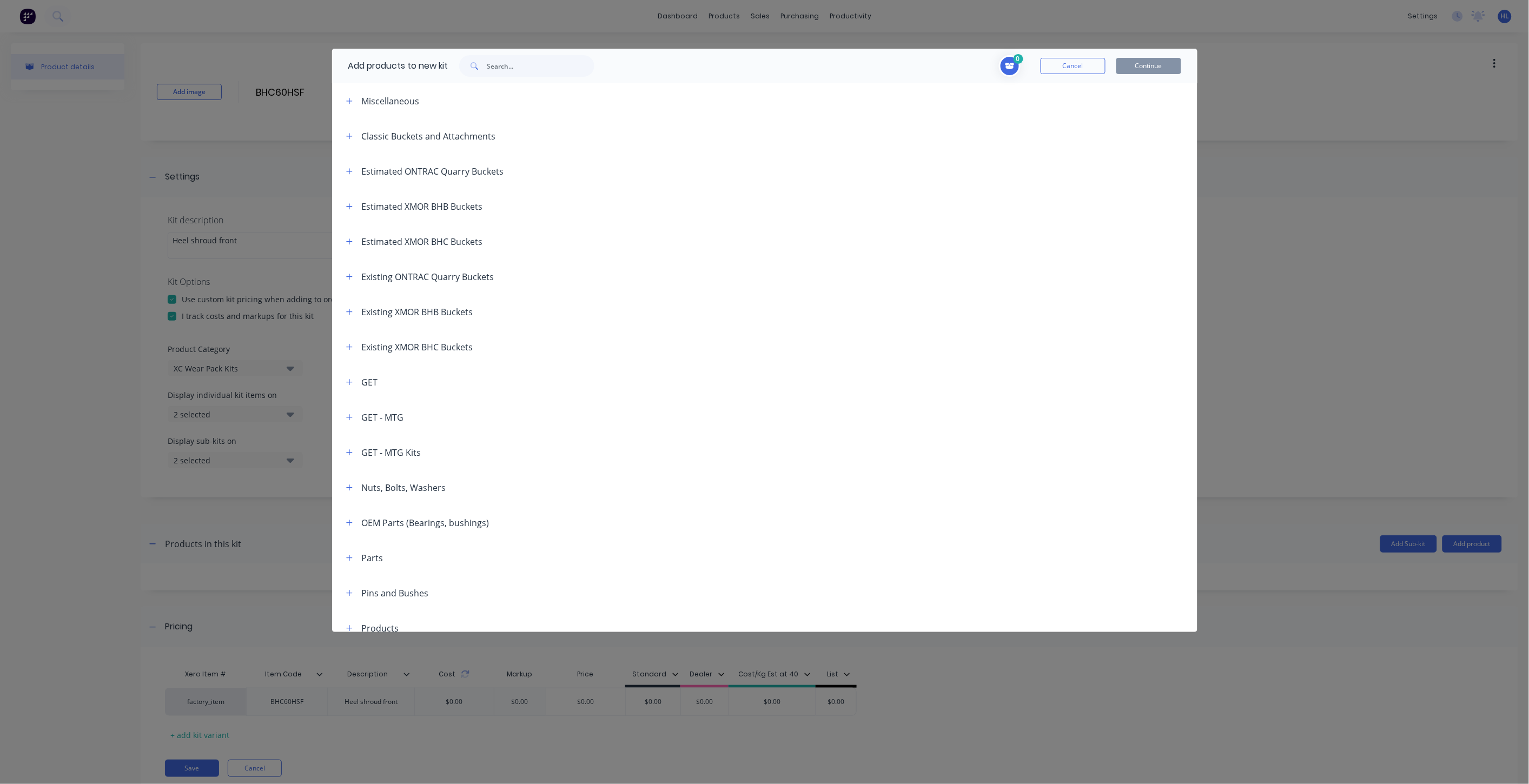
scroll to position [240, 0]
click at [347, 316] on icon "button" at bounding box center [349, 318] width 7 height 7
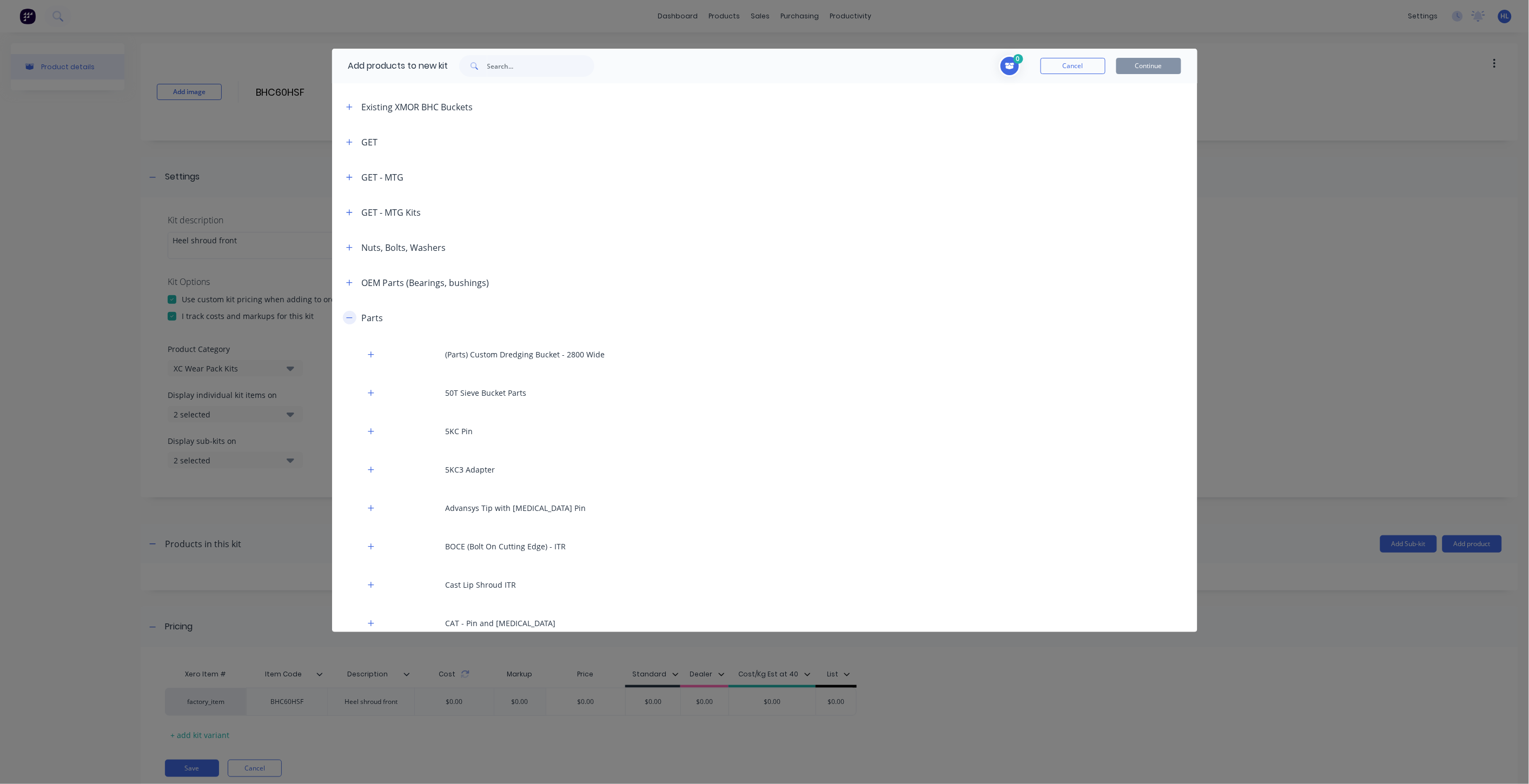
click at [351, 319] on icon "button" at bounding box center [349, 318] width 7 height 7
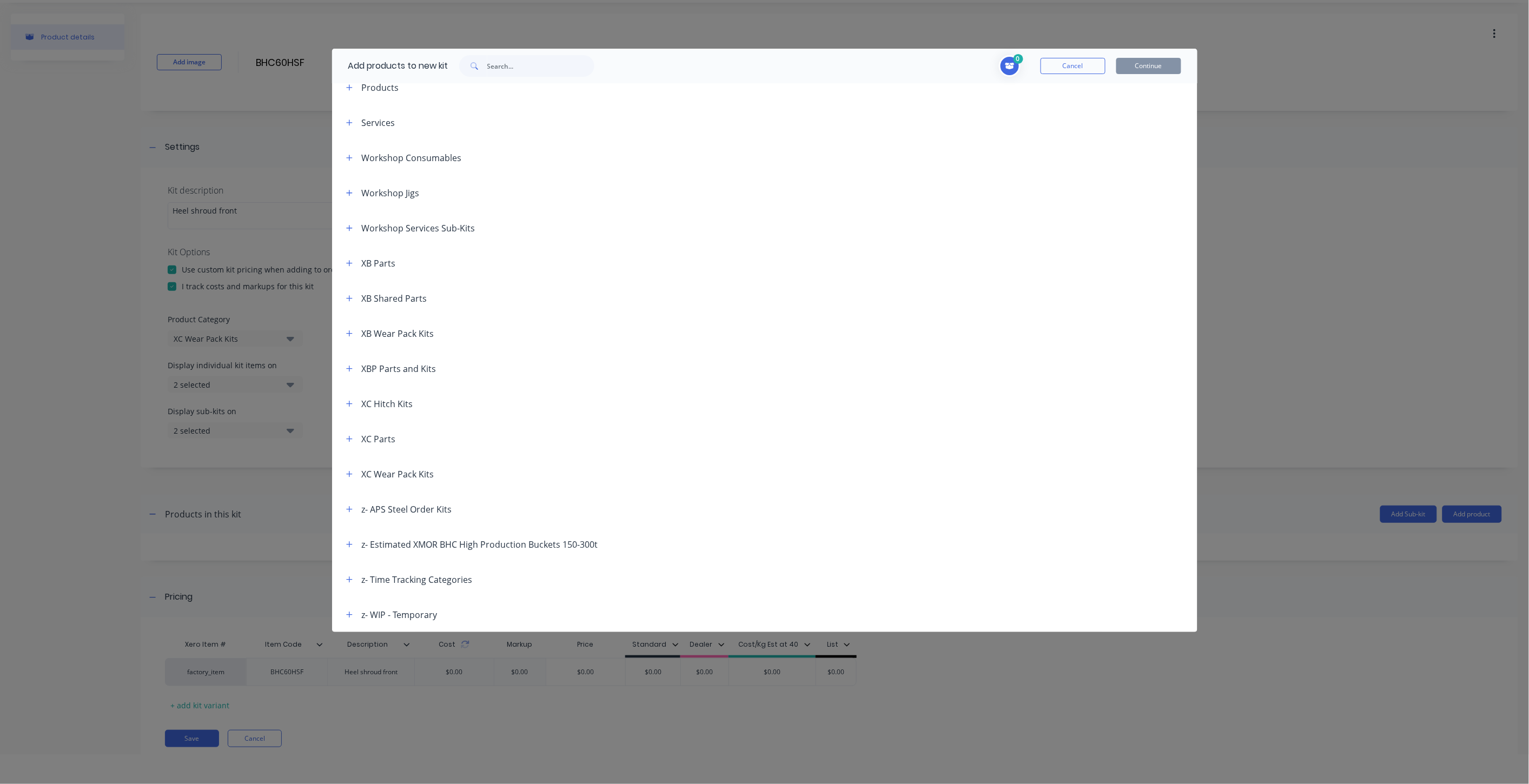
scroll to position [54, 0]
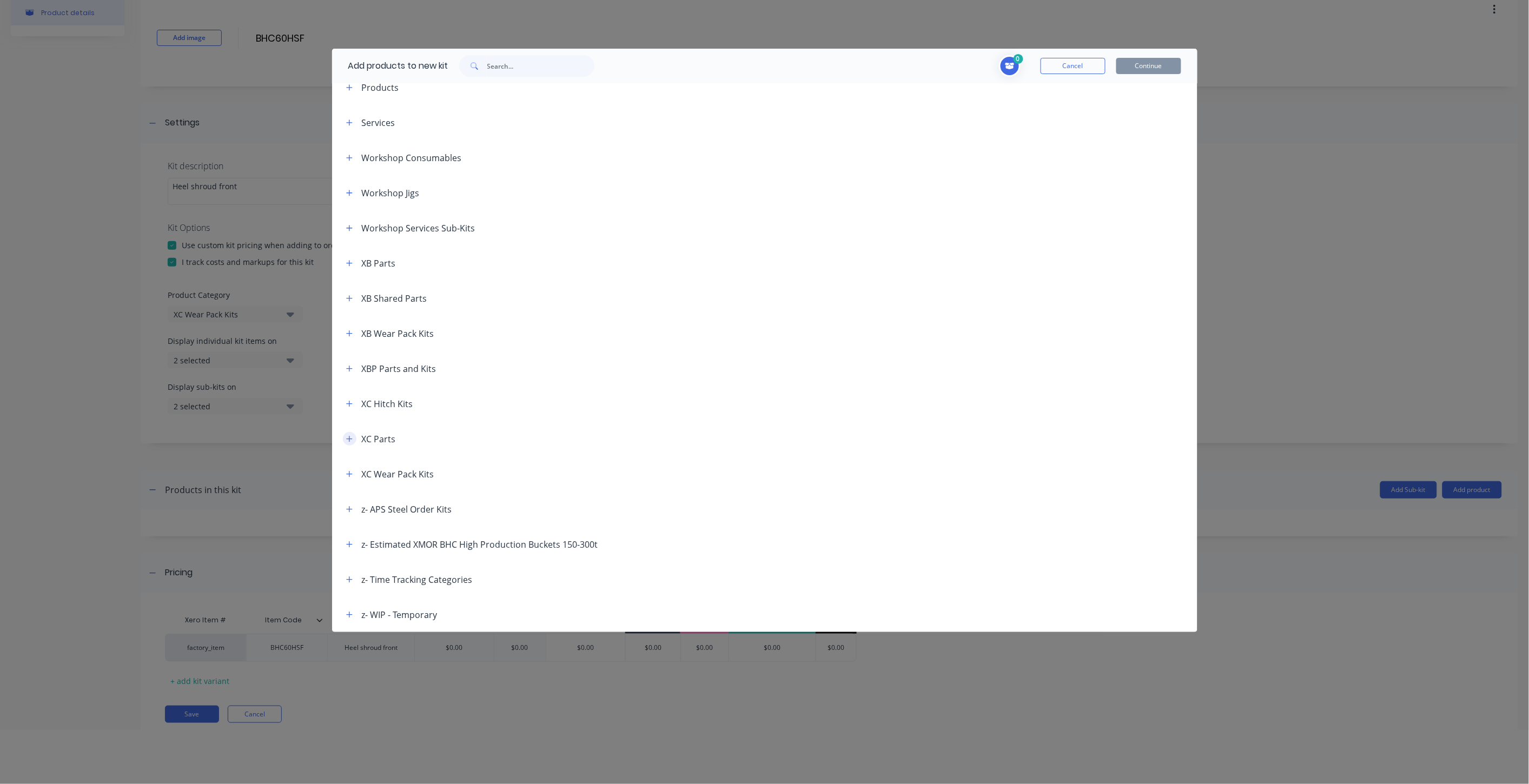
click at [353, 443] on button "button" at bounding box center [349, 438] width 14 height 14
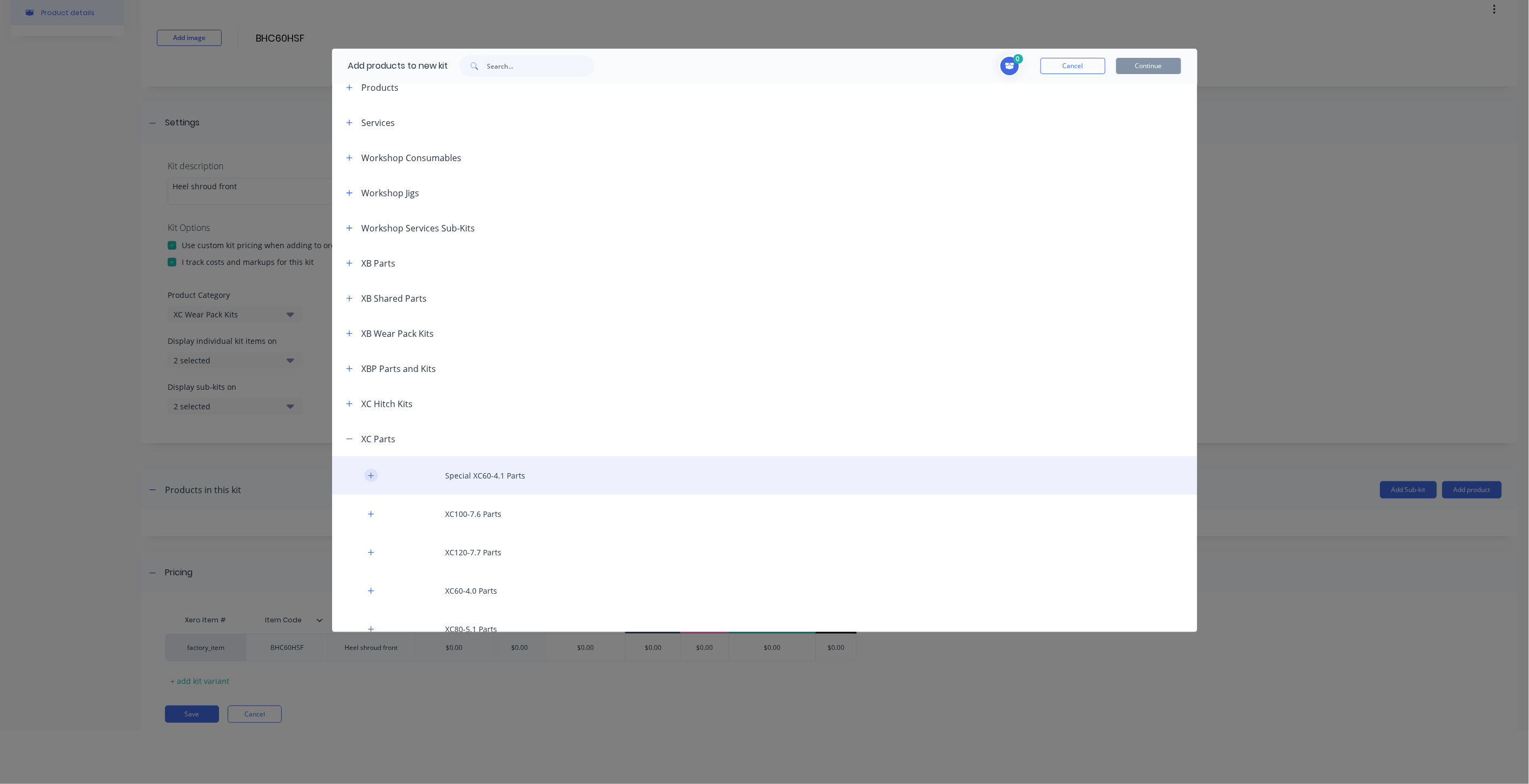
click at [371, 473] on icon "button" at bounding box center [371, 476] width 6 height 6
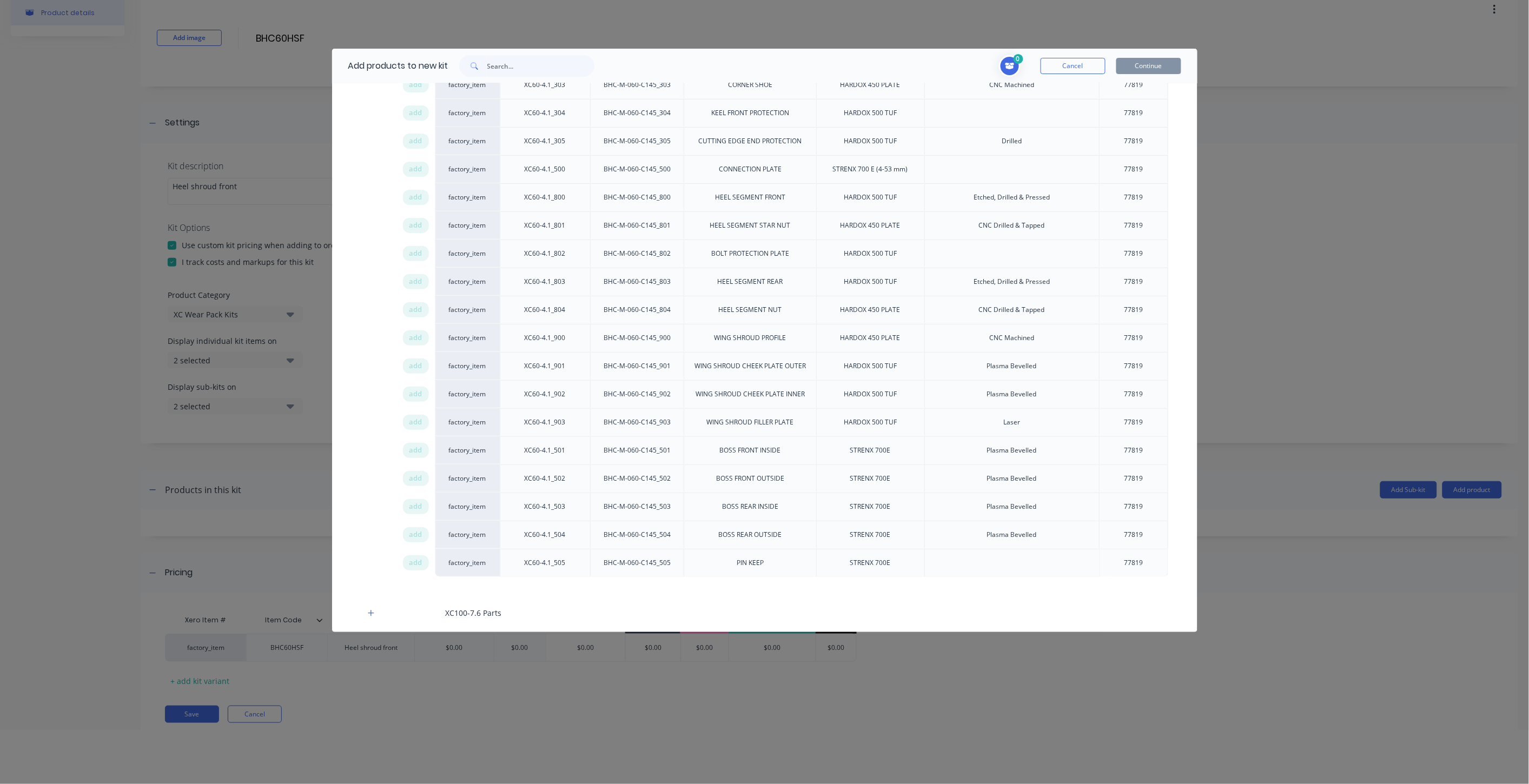
scroll to position [2163, 0]
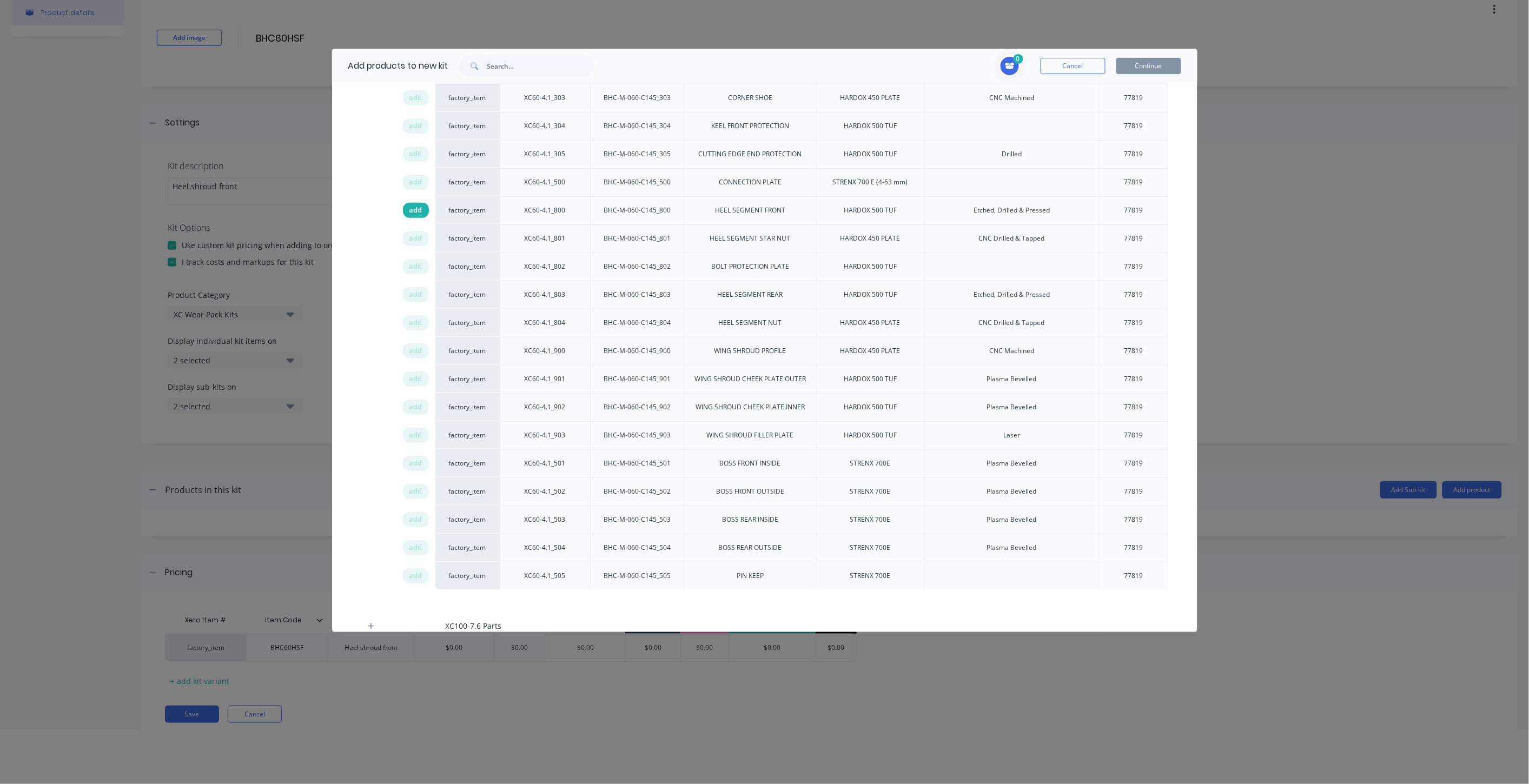
click at [419, 216] on span "add" at bounding box center [416, 210] width 13 height 11
click at [425, 272] on div "add" at bounding box center [416, 266] width 26 height 15
click at [1137, 66] on button "Continue" at bounding box center [1149, 66] width 65 height 16
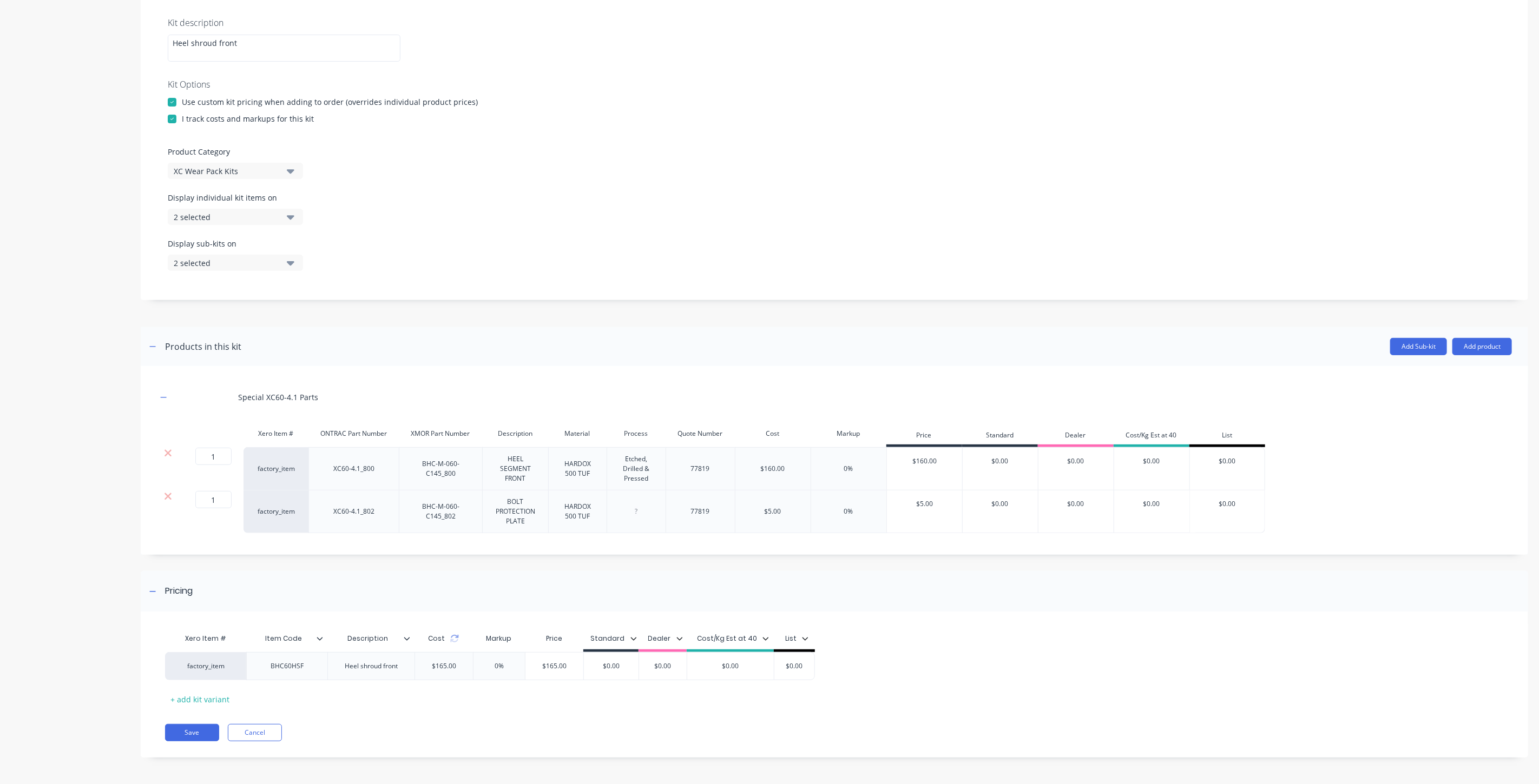
scroll to position [198, 0]
click at [1469, 346] on button "Add product" at bounding box center [1482, 346] width 60 height 18
click at [1451, 397] on div "Labour" at bounding box center [1460, 396] width 83 height 16
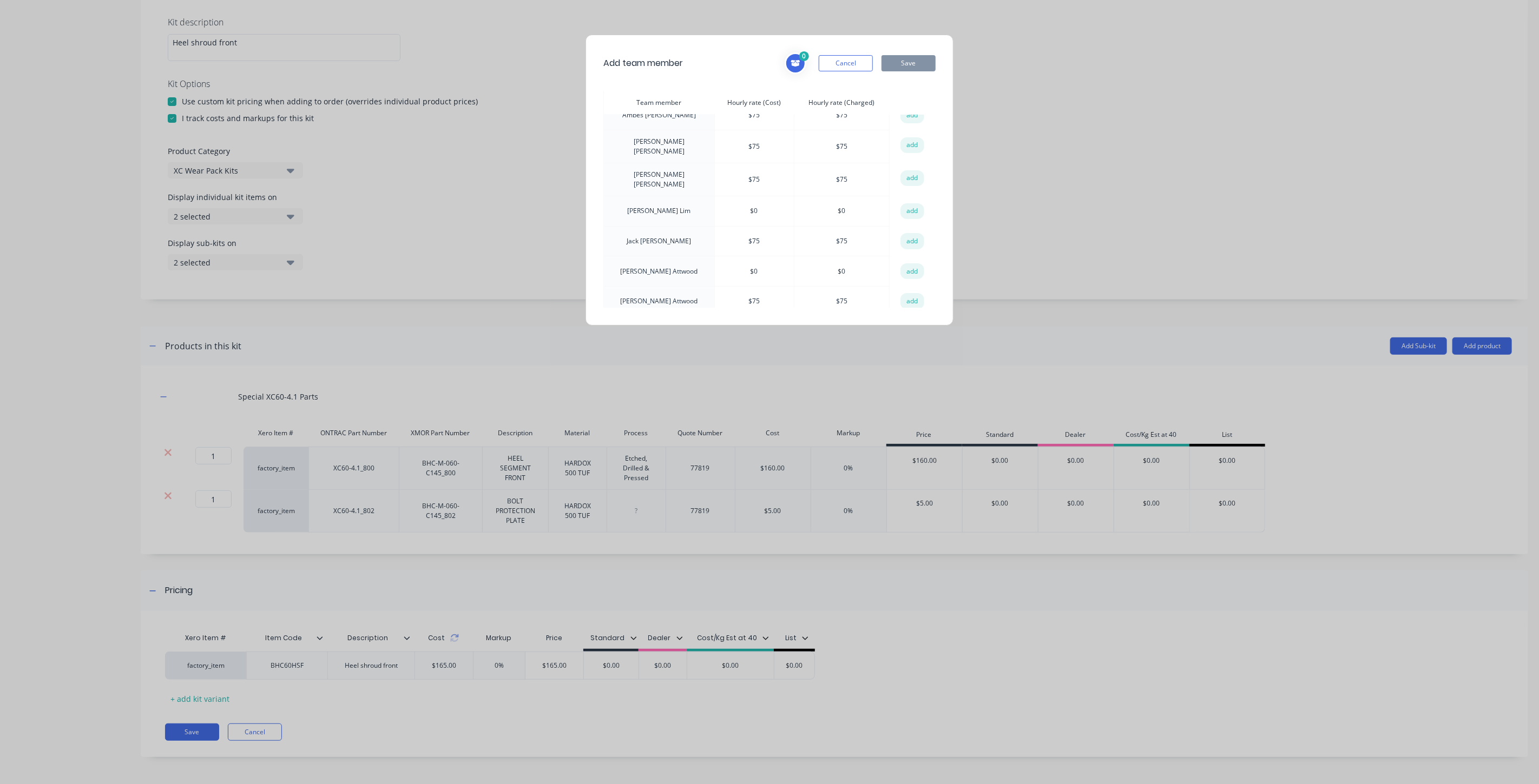
scroll to position [79, 0]
click at [905, 298] on button "add" at bounding box center [912, 297] width 24 height 16
click at [913, 66] on button "Save" at bounding box center [909, 63] width 54 height 16
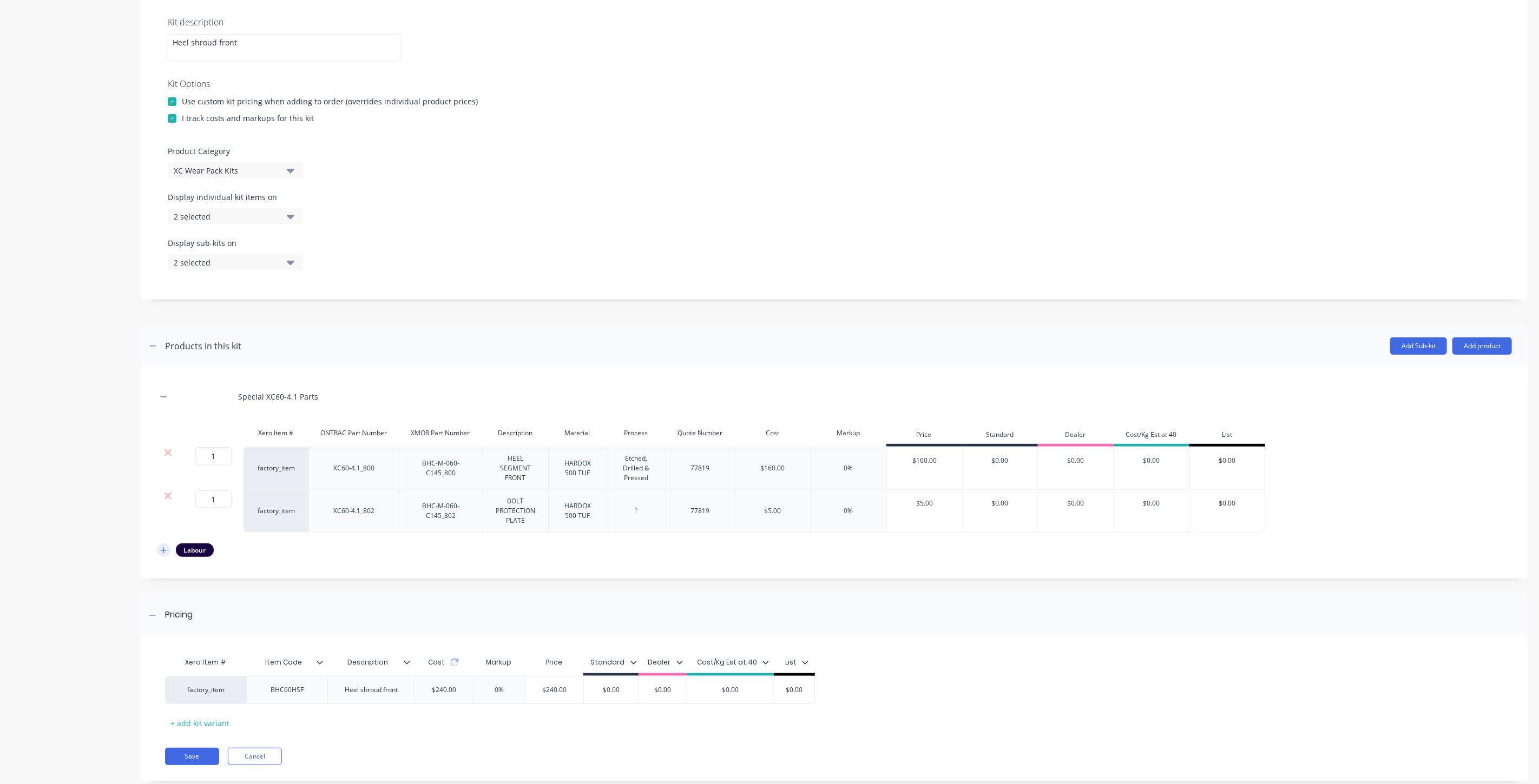
click at [155, 554] on div "Special XC60-4.1 Parts Xero Item # ONTRAC Part Number XMOR Part Number Descript…" at bounding box center [834, 472] width 1387 height 213
click at [160, 552] on icon "button" at bounding box center [163, 551] width 7 height 7
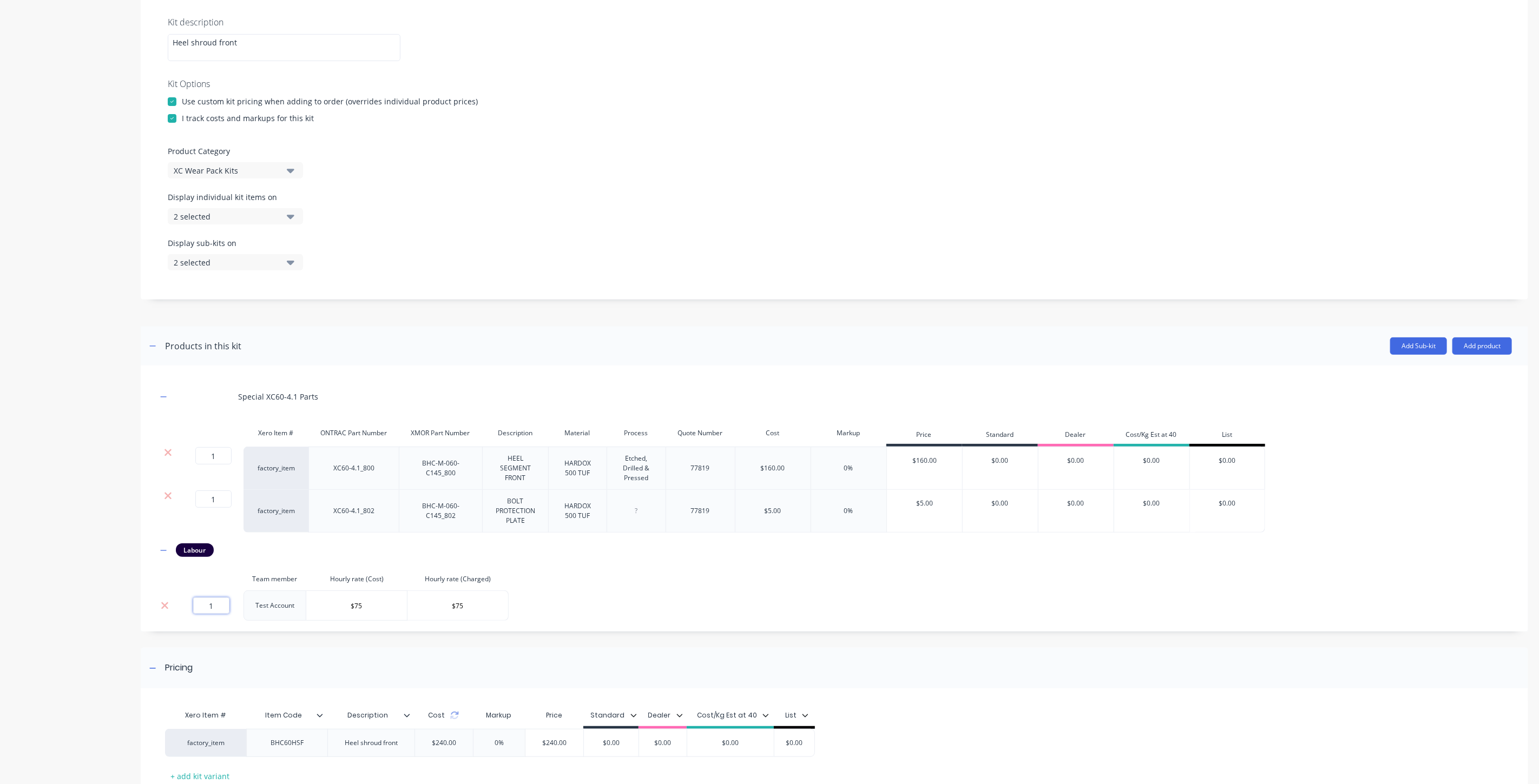
click at [218, 602] on input "1" at bounding box center [212, 605] width 36 height 16
type input "0.25"
click at [457, 673] on div "Pricing" at bounding box center [834, 668] width 1387 height 41
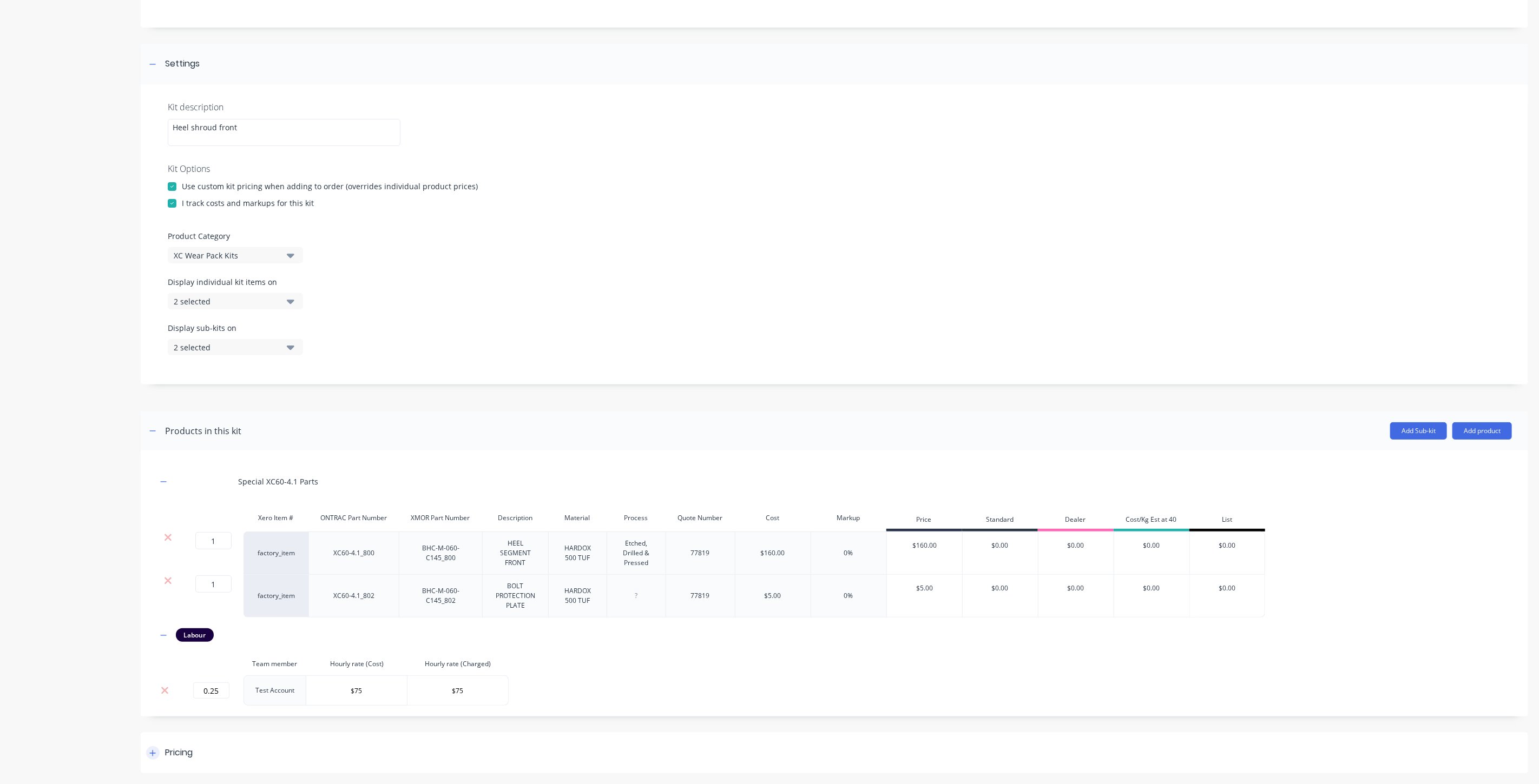
scroll to position [114, 0]
click at [480, 731] on div "Add image BHC60HSF BHC60HSF Enter kit name Settings Kit description Heel shroud…" at bounding box center [834, 352] width 1387 height 843
click at [480, 745] on div "Pricing" at bounding box center [834, 753] width 1387 height 41
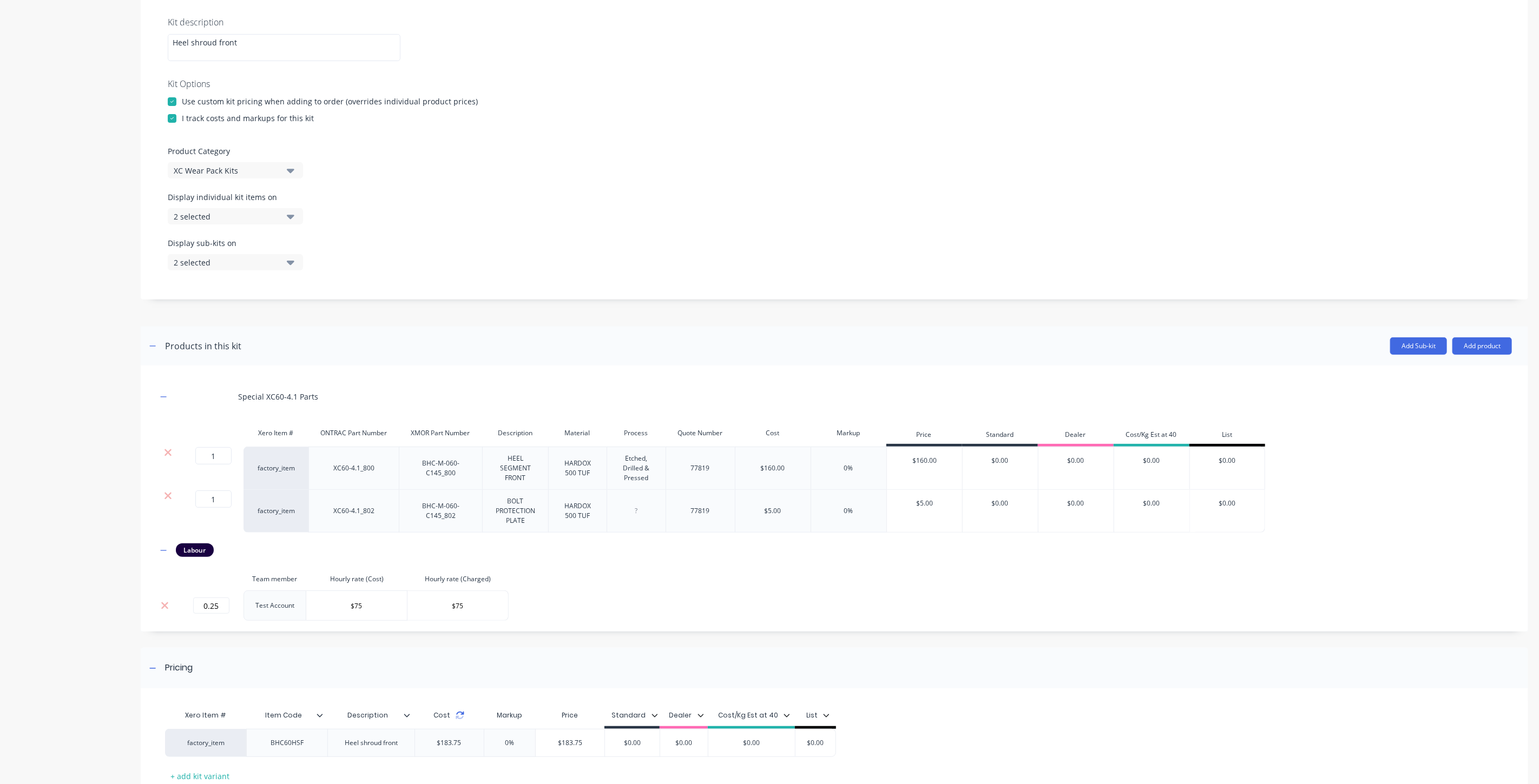
click at [458, 718] on icon at bounding box center [460, 718] width 7 height 3
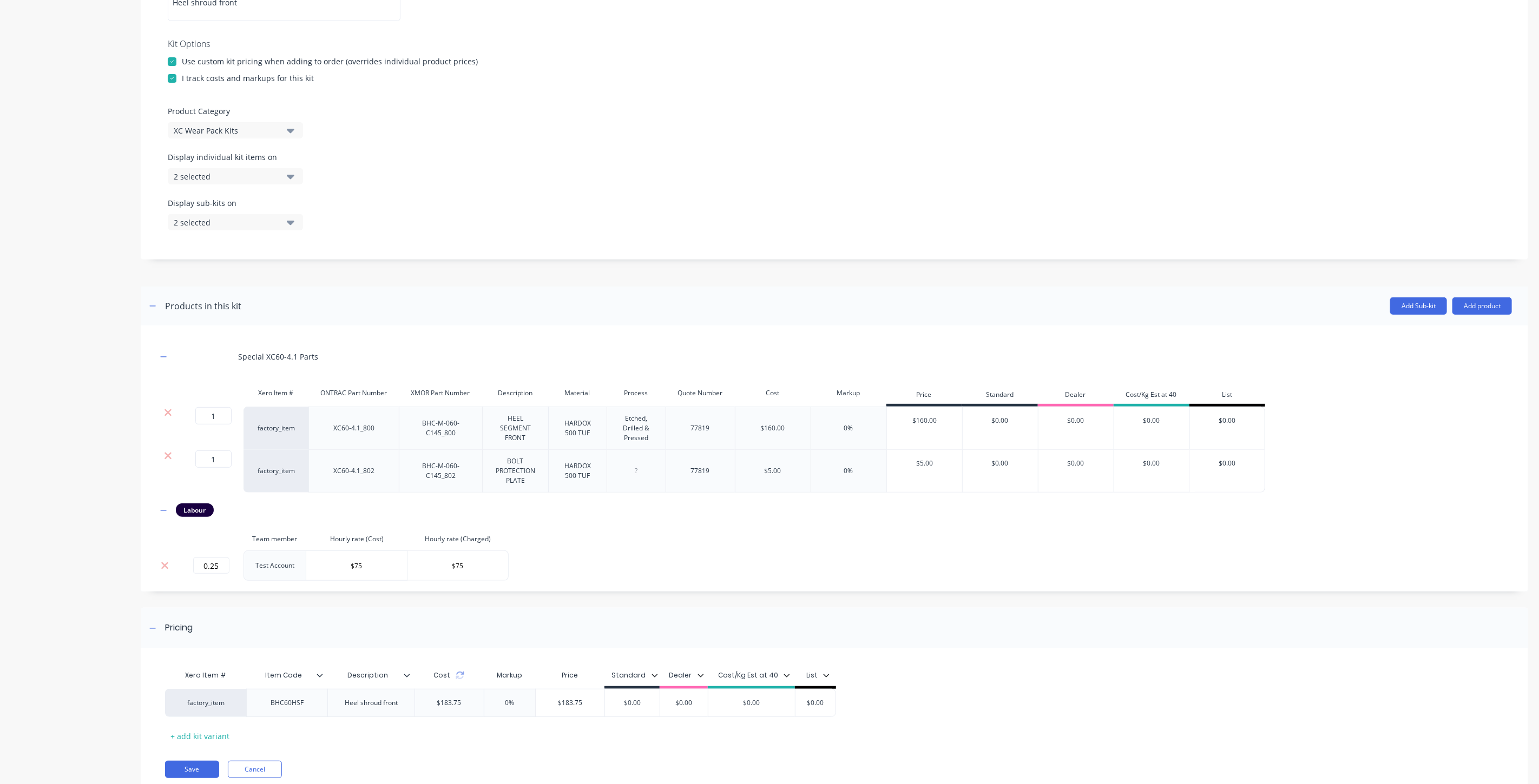
scroll to position [276, 0]
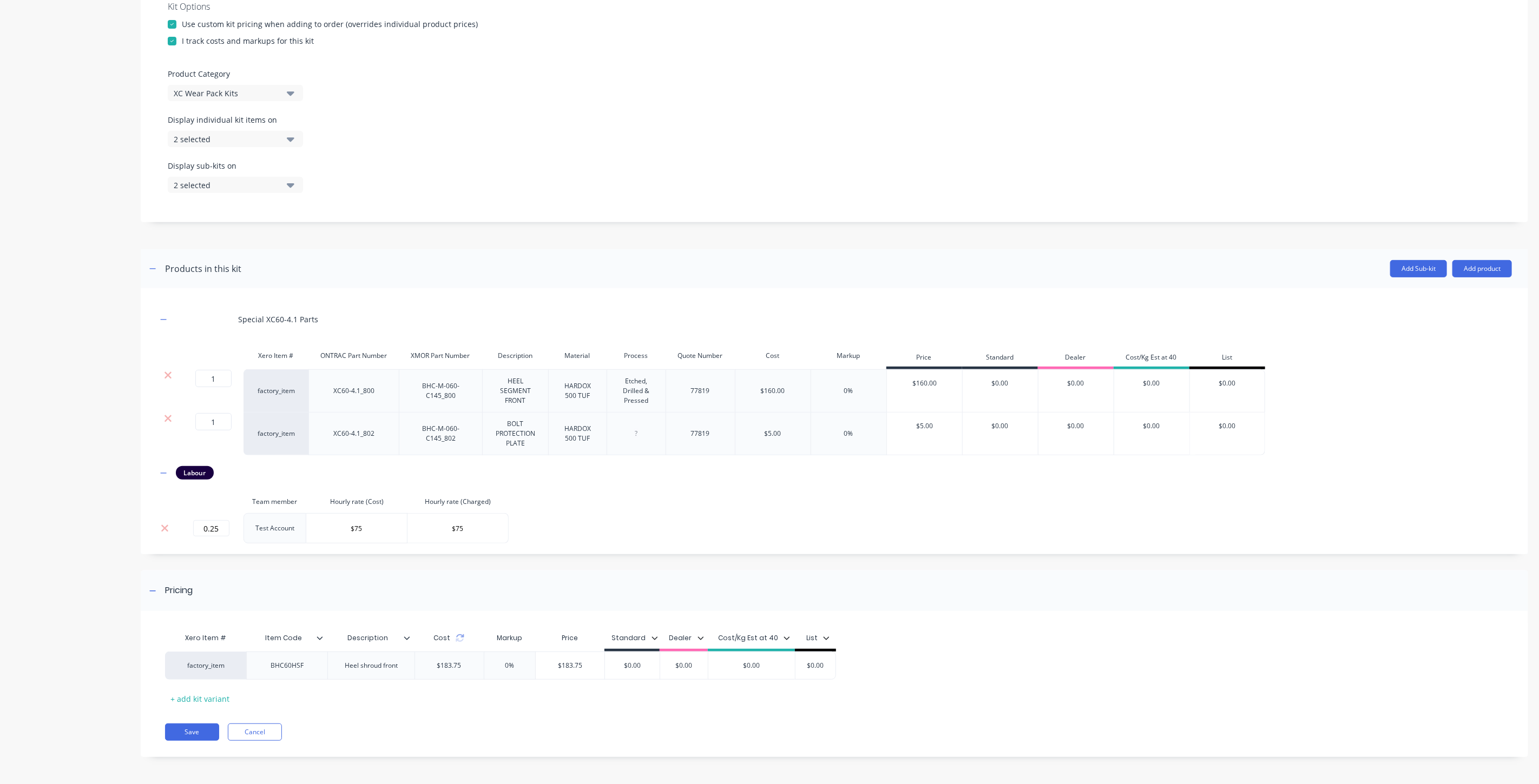
click at [511, 716] on div "Xero Item # Item Code Description Cost Markup Price Standard Dealer Cost/Kg Est…" at bounding box center [834, 689] width 1387 height 135
click at [506, 667] on input "0%" at bounding box center [509, 665] width 54 height 9
type input "66.67%"
click at [553, 711] on div "Xero Item # Item Code Description Cost Markup Price Standard Dealer Cost/Kg Est…" at bounding box center [834, 689] width 1387 height 135
click at [593, 667] on input "$306.2561" at bounding box center [577, 665] width 76 height 9
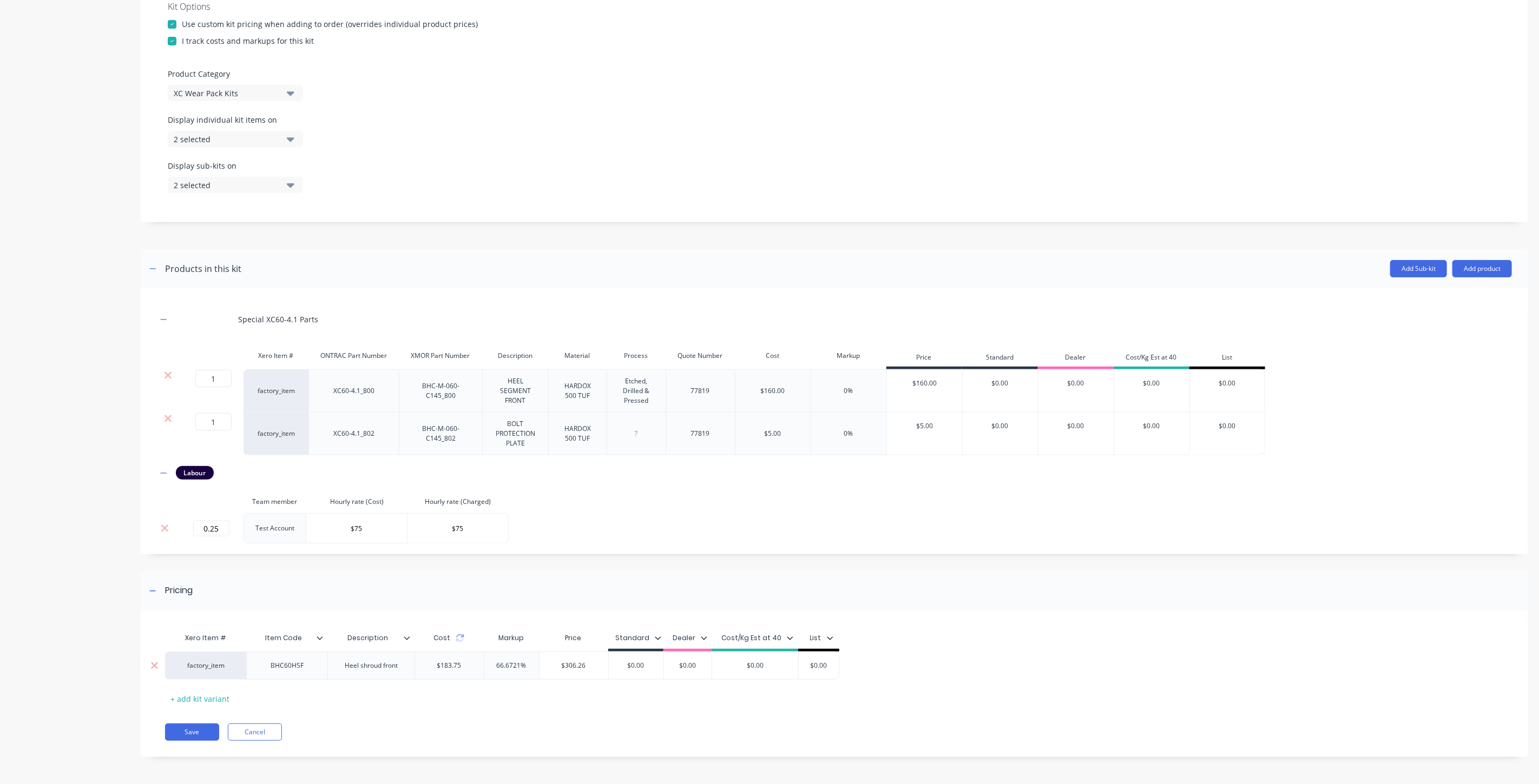
drag, startPoint x: 586, startPoint y: 669, endPoint x: 560, endPoint y: 667, distance: 26.1
click at [560, 667] on input "$306.26" at bounding box center [574, 665] width 69 height 9
type input "$306.26"
click at [683, 723] on div "Save Cancel" at bounding box center [846, 732] width 1363 height 18
click at [821, 669] on input "$0.00" at bounding box center [819, 665] width 54 height 9
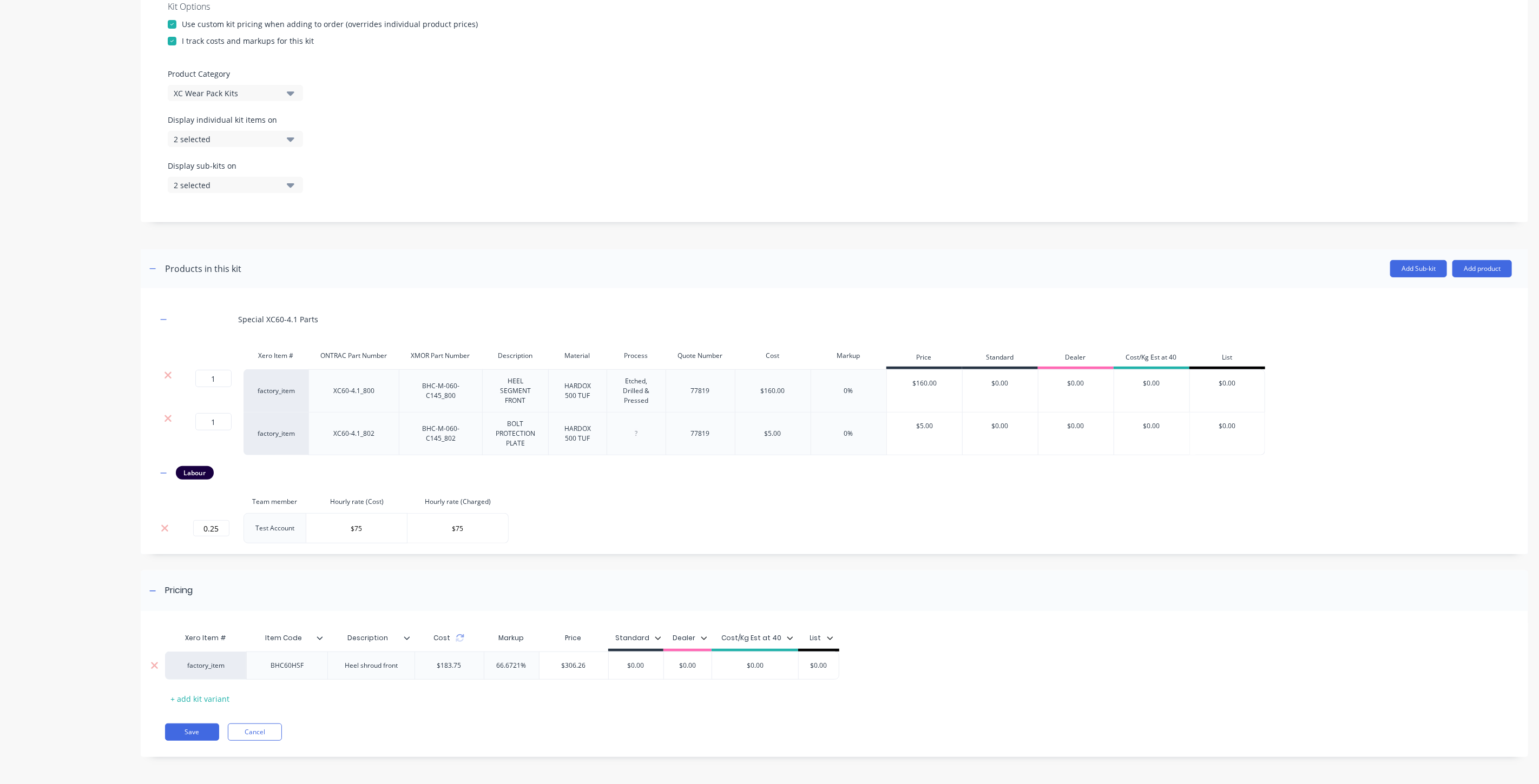
click at [821, 669] on input "$0.00" at bounding box center [819, 665] width 54 height 9
paste input "$306.26"
type input "$$306.26"
click at [787, 700] on div "Xero Item # Item Code Description Cost Markup Price Standard Dealer Cost/Kg Est…" at bounding box center [827, 667] width 1324 height 80
click at [755, 671] on div "$0.00" at bounding box center [755, 665] width 87 height 27
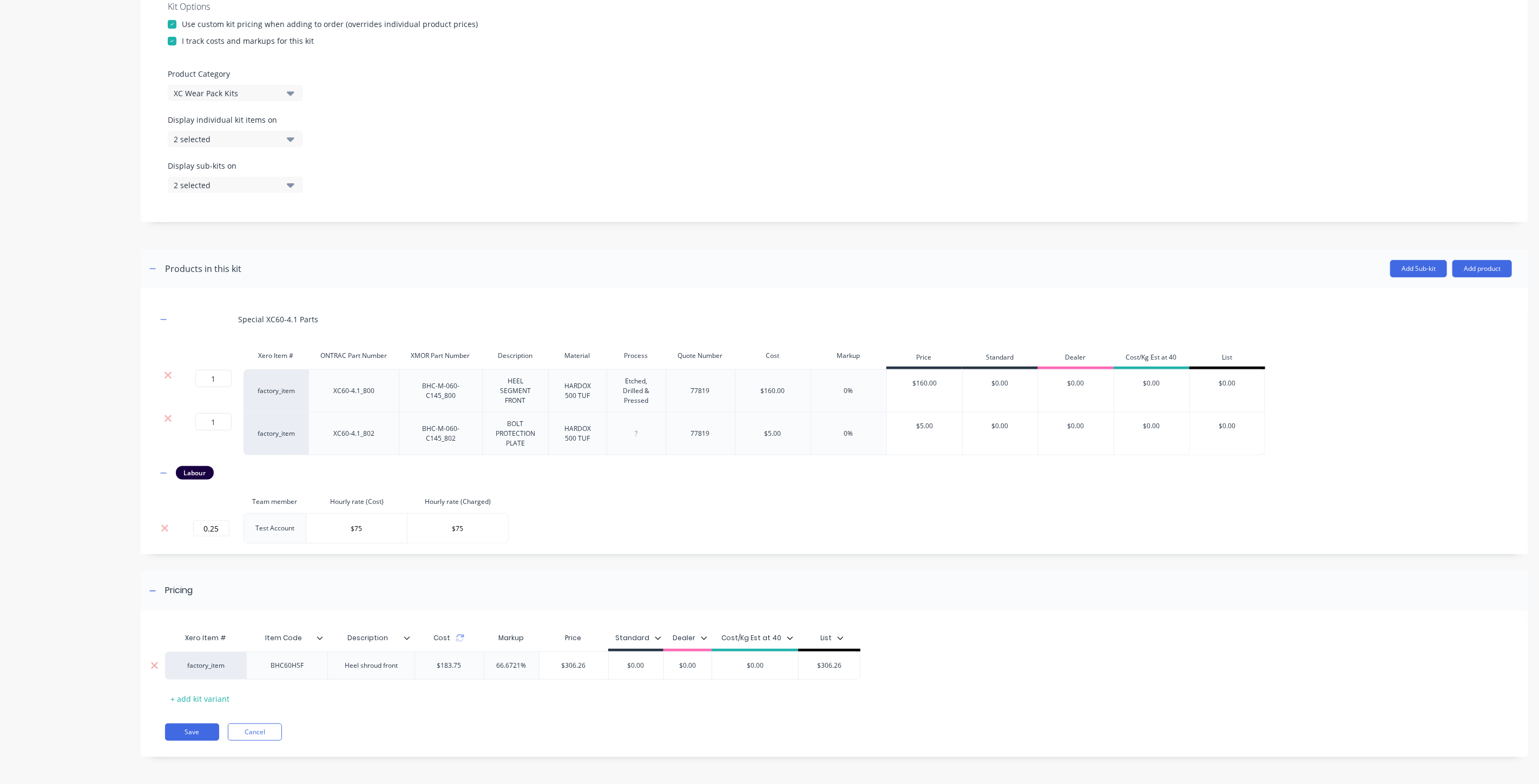
click at [755, 671] on div "$0.00" at bounding box center [755, 665] width 87 height 27
click at [755, 667] on input "$0.00" at bounding box center [755, 665] width 87 height 9
paste input "$306.26"
type input "$$306.26"
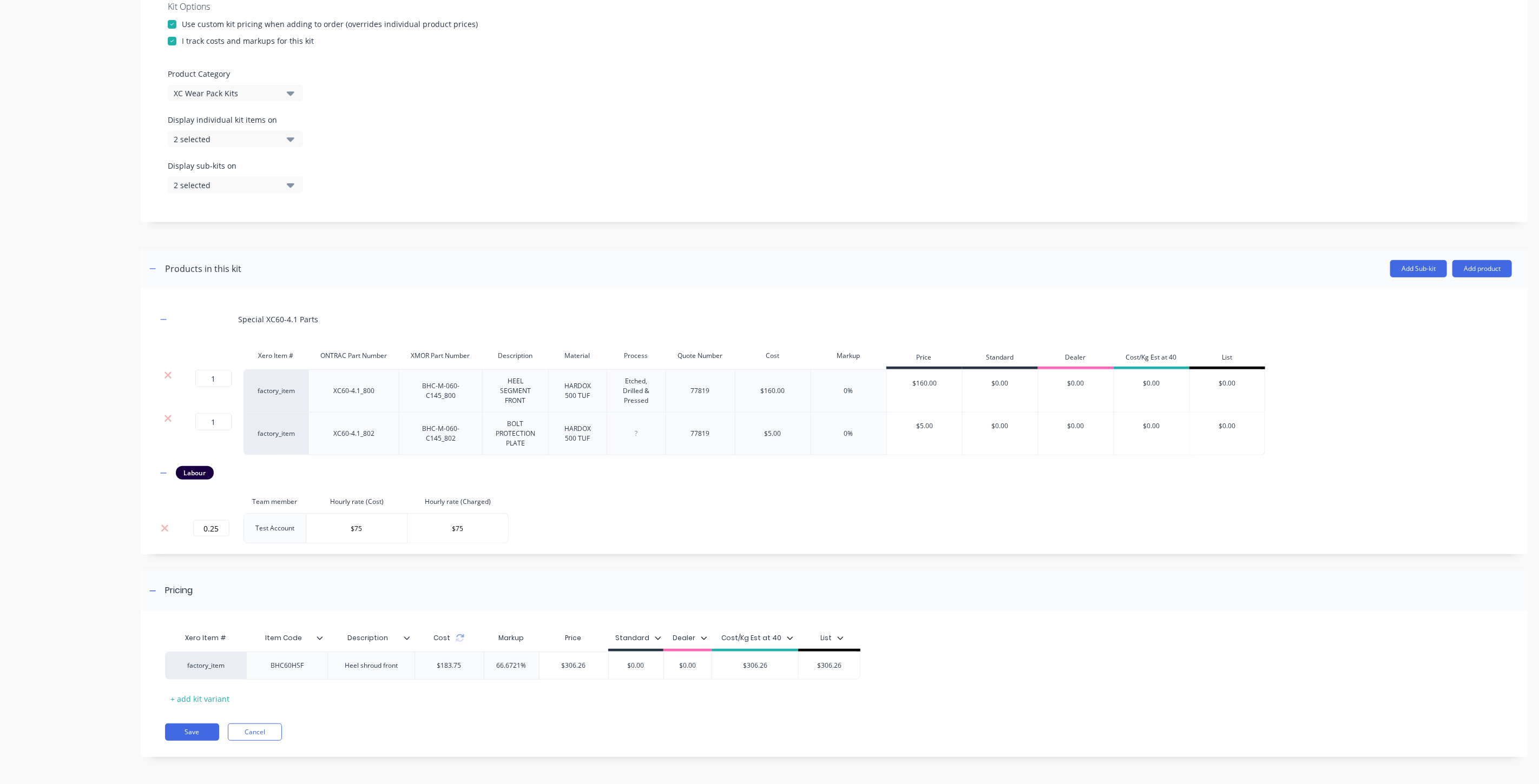
click at [776, 705] on div "Xero Item # Item Code Description Cost Markup Price Standard Dealer Cost/Kg Est…" at bounding box center [827, 667] width 1324 height 80
click at [776, 704] on div "Xero Item # Item Code Description Cost Markup Price Standard Dealer Cost/Kg Est…" at bounding box center [827, 667] width 1324 height 80
click at [639, 669] on input "$0.00" at bounding box center [636, 665] width 55 height 9
paste input "$306.26"
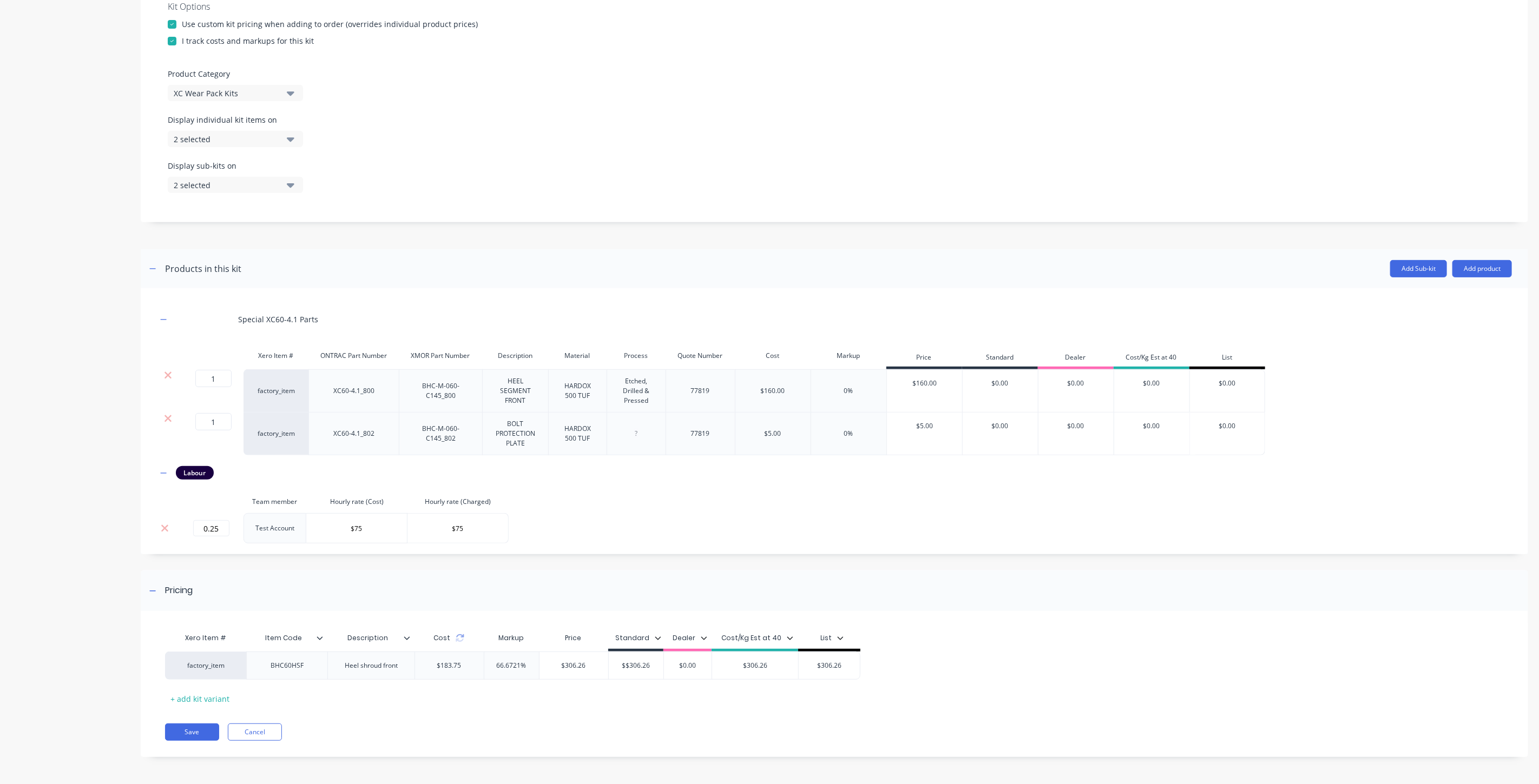
click at [657, 702] on div "Xero Item # Item Code Description Cost Markup Price Standard Dealer Cost/Kg Est…" at bounding box center [827, 667] width 1324 height 80
click at [651, 701] on div "Xero Item # Item Code Description Cost Markup Price Standard Dealer Cost/Kg Est…" at bounding box center [827, 667] width 1324 height 80
click at [651, 699] on div "Xero Item # Item Code Description Cost Markup Price Standard Dealer Cost/Kg Est…" at bounding box center [827, 667] width 1324 height 80
drag, startPoint x: 641, startPoint y: 698, endPoint x: 630, endPoint y: 698, distance: 11.0
click at [639, 698] on div "Xero Item # Item Code Description Cost Markup Price Standard Dealer Cost/Kg Est…" at bounding box center [827, 667] width 1324 height 80
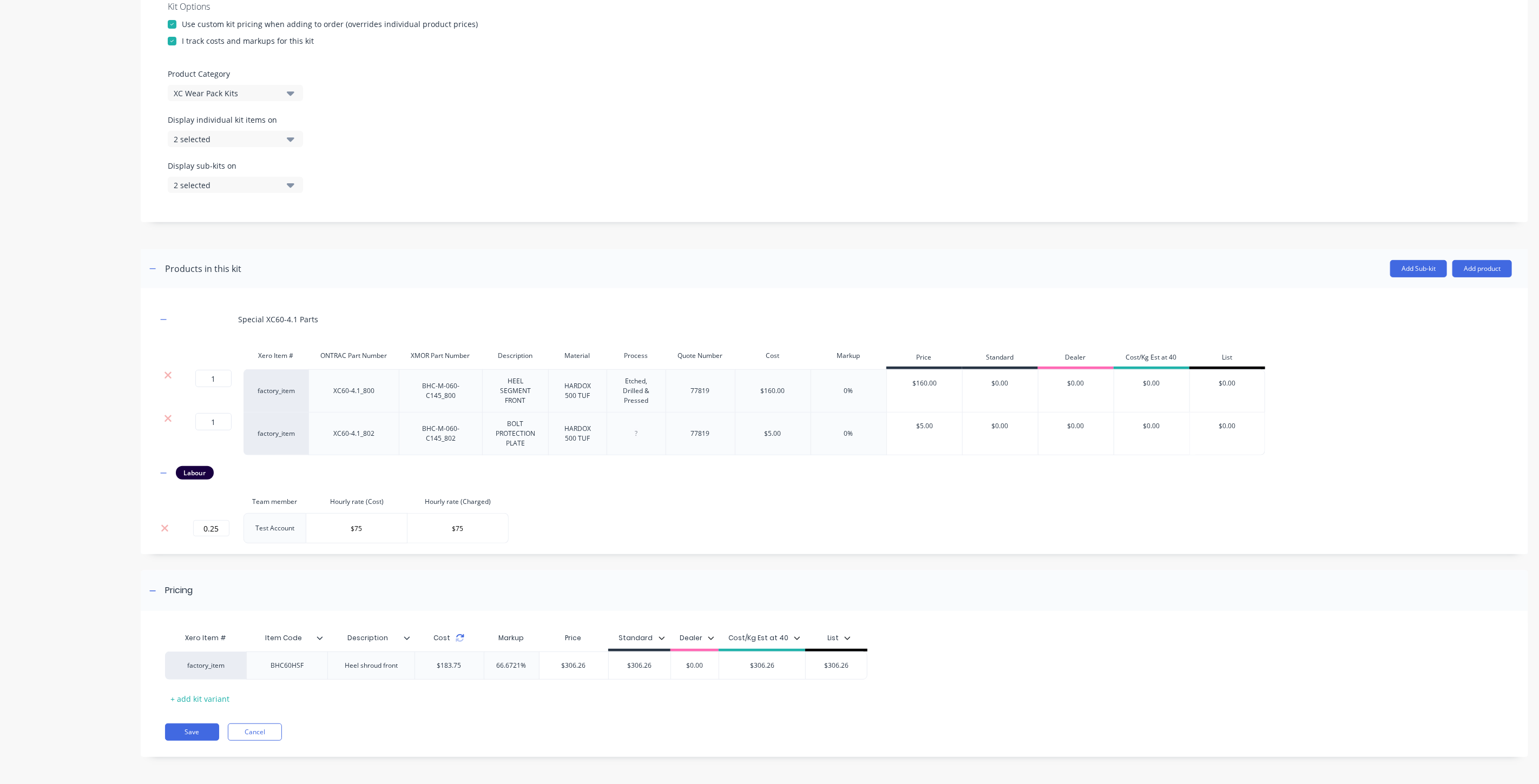
click at [459, 636] on icon at bounding box center [460, 638] width 9 height 9
click at [625, 664] on input "$306.26" at bounding box center [636, 665] width 62 height 9
click at [637, 664] on input "$306.26" at bounding box center [636, 665] width 62 height 9
paste input "$"
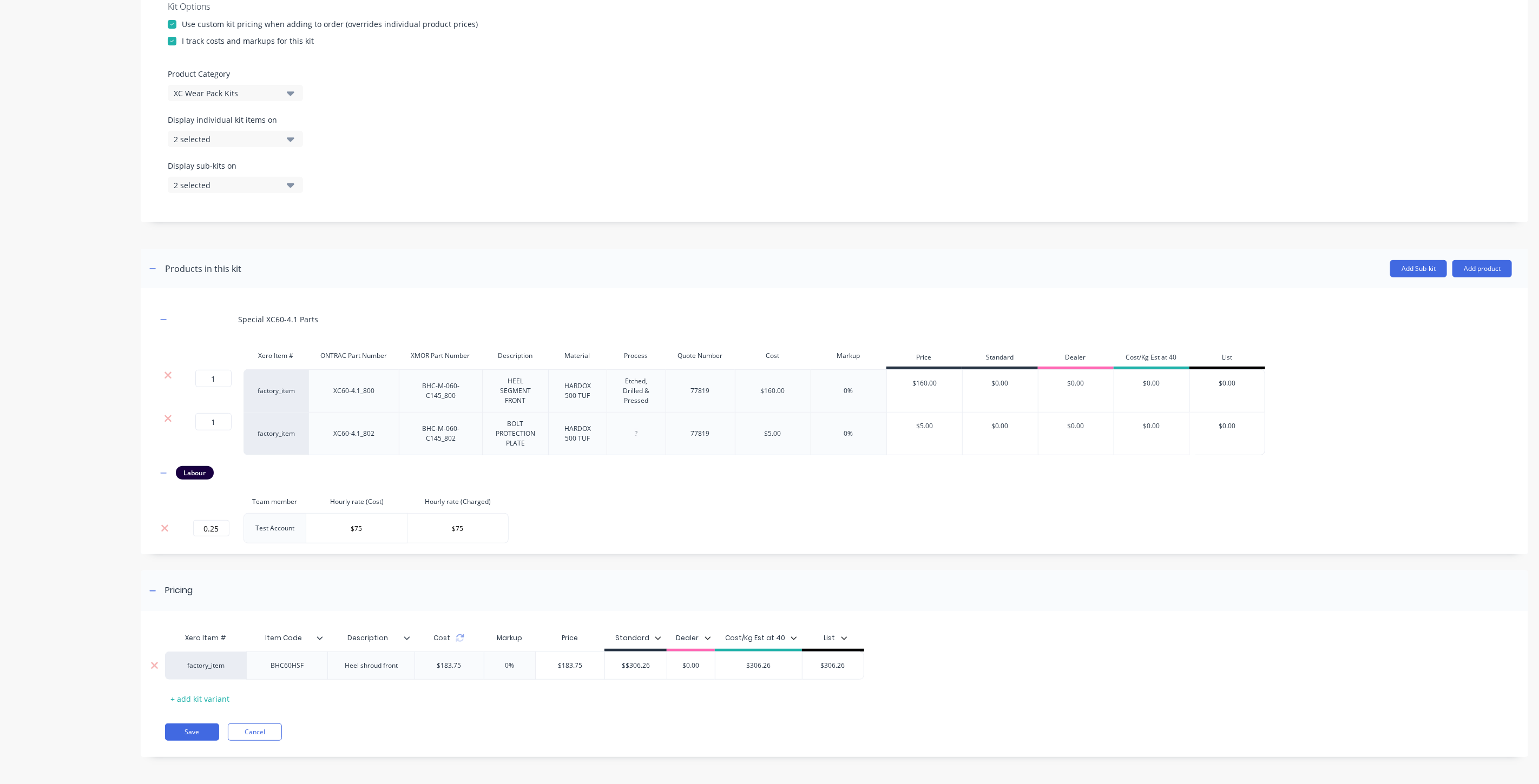
type input "$$306.26"
click at [571, 667] on input "$183.75" at bounding box center [570, 665] width 69 height 9
paste input "$306.26"
type input "$$306.26"
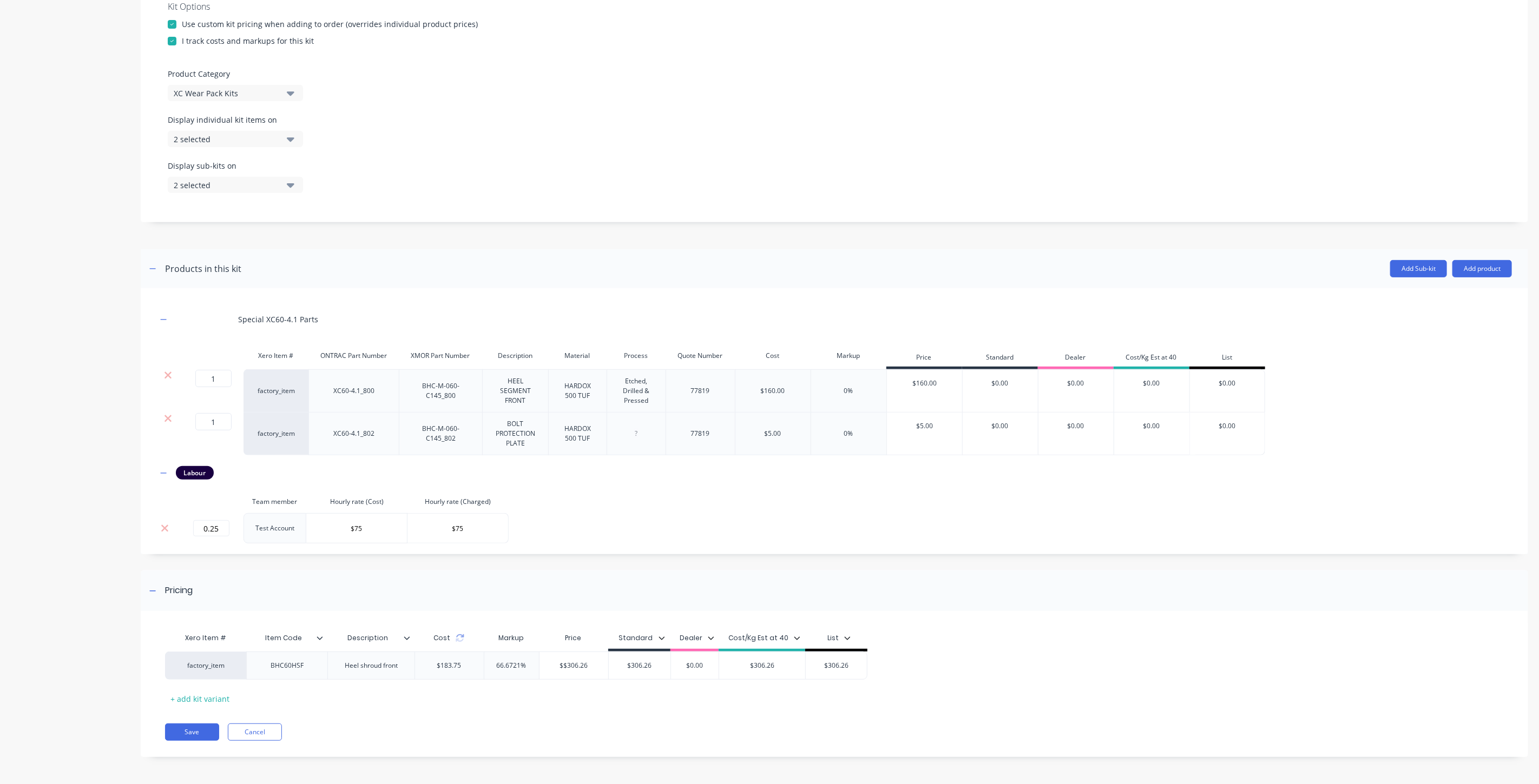
click at [620, 701] on div "Xero Item # Item Code Description Cost Markup Price Standard Dealer Cost/Kg Est…" at bounding box center [827, 667] width 1324 height 80
click at [198, 731] on button "Save" at bounding box center [192, 732] width 54 height 18
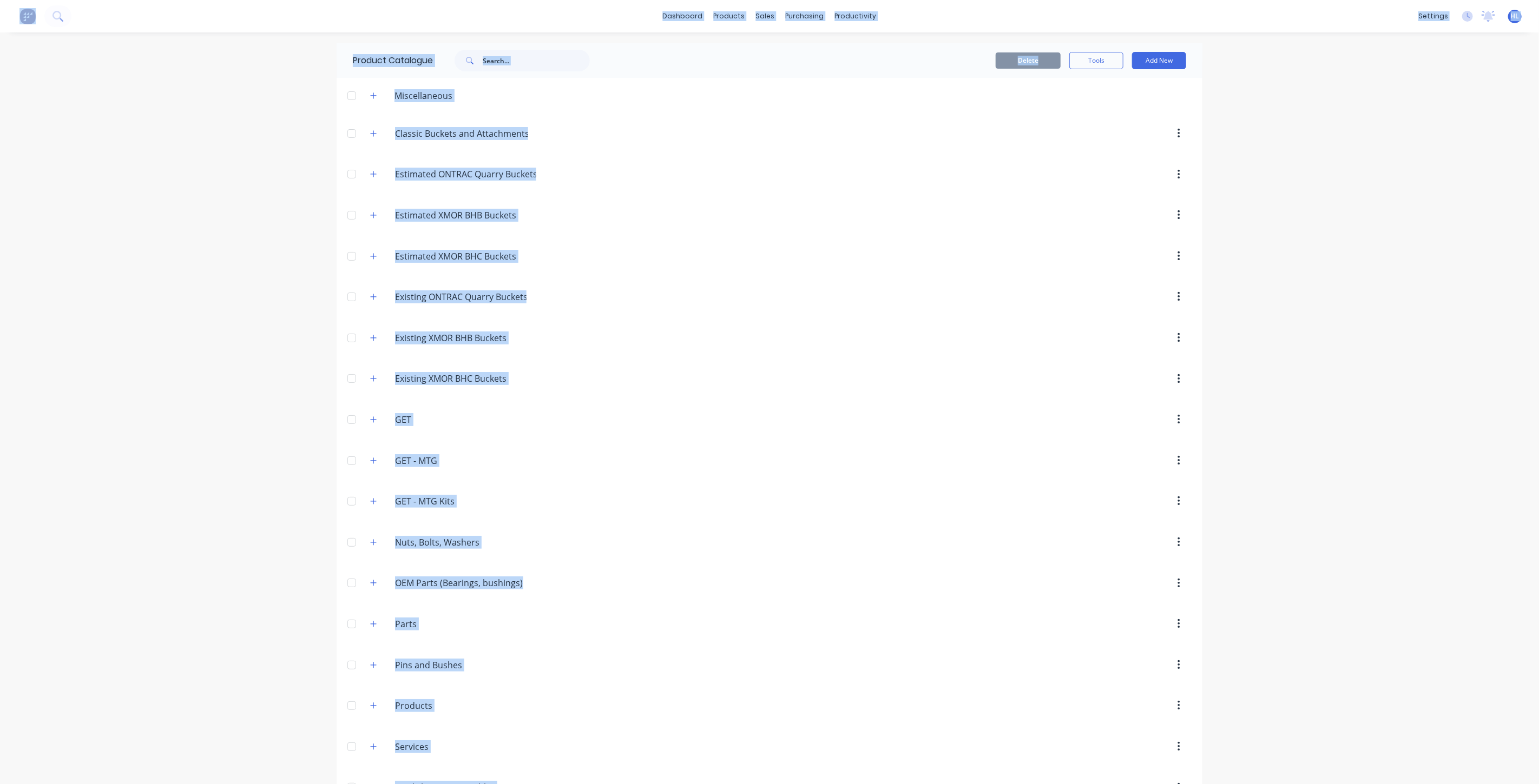
click at [1203, 290] on div "dashboard products sales purchasing productivity dashboard products Product Cat…" at bounding box center [769, 392] width 1539 height 784
drag, startPoint x: 1248, startPoint y: 96, endPoint x: 1235, endPoint y: 89, distance: 14.8
click at [1247, 96] on div "dashboard products sales purchasing productivity dashboard products Product Cat…" at bounding box center [769, 392] width 1539 height 784
click at [1172, 66] on button "Add New" at bounding box center [1159, 61] width 54 height 18
click at [1120, 124] on div "Product Kit" at bounding box center [1135, 132] width 83 height 16
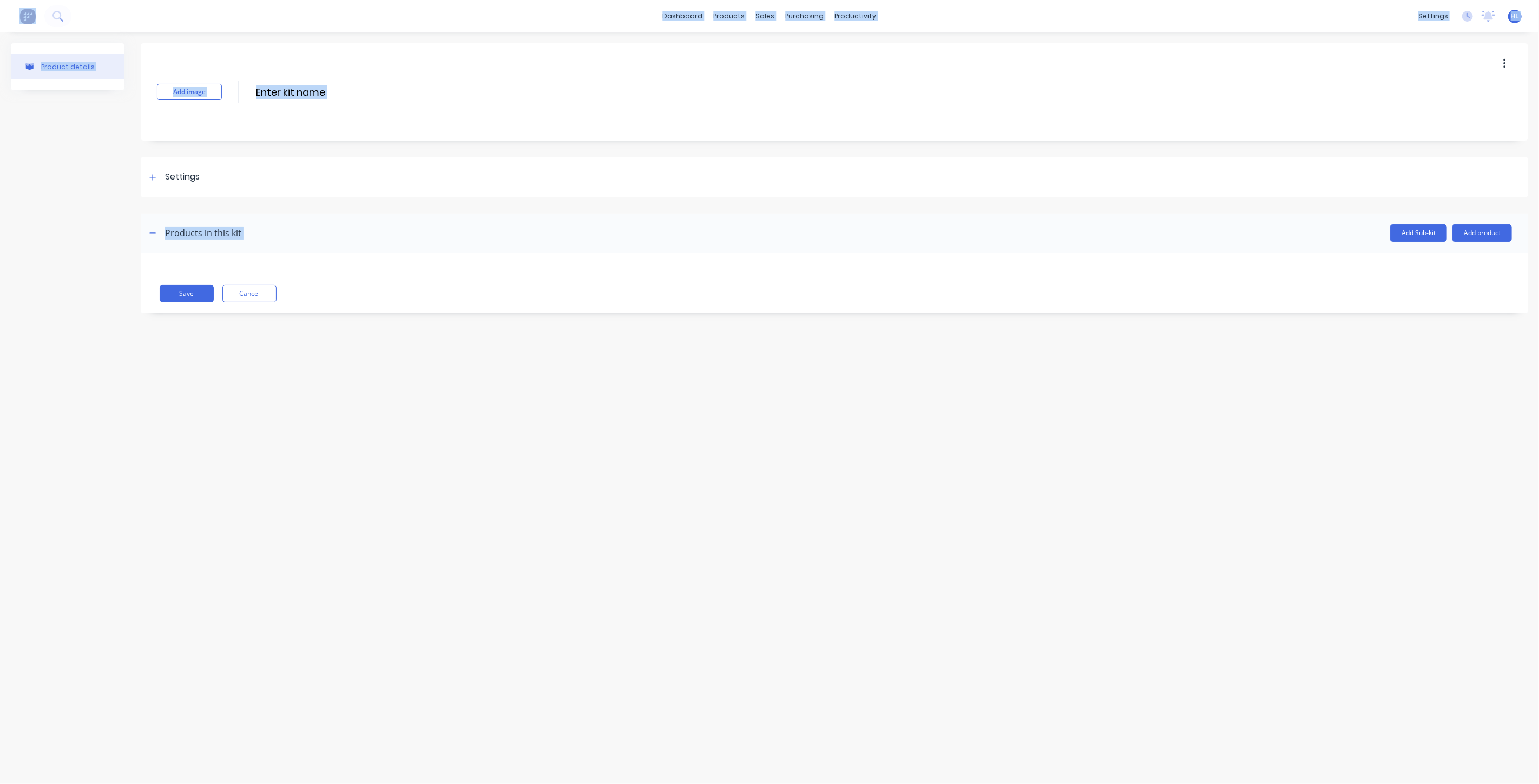
click at [328, 141] on div "Add image Enter kit name Settings Kit description Kit Options Use custom kit pr…" at bounding box center [834, 186] width 1387 height 286
click at [36, 214] on div "Product details" at bounding box center [68, 186] width 114 height 286
drag, startPoint x: 39, startPoint y: 195, endPoint x: 54, endPoint y: 135, distance: 61.8
click at [53, 136] on div "Product details" at bounding box center [68, 186] width 114 height 286
click at [55, 134] on div "Product details" at bounding box center [68, 186] width 114 height 286
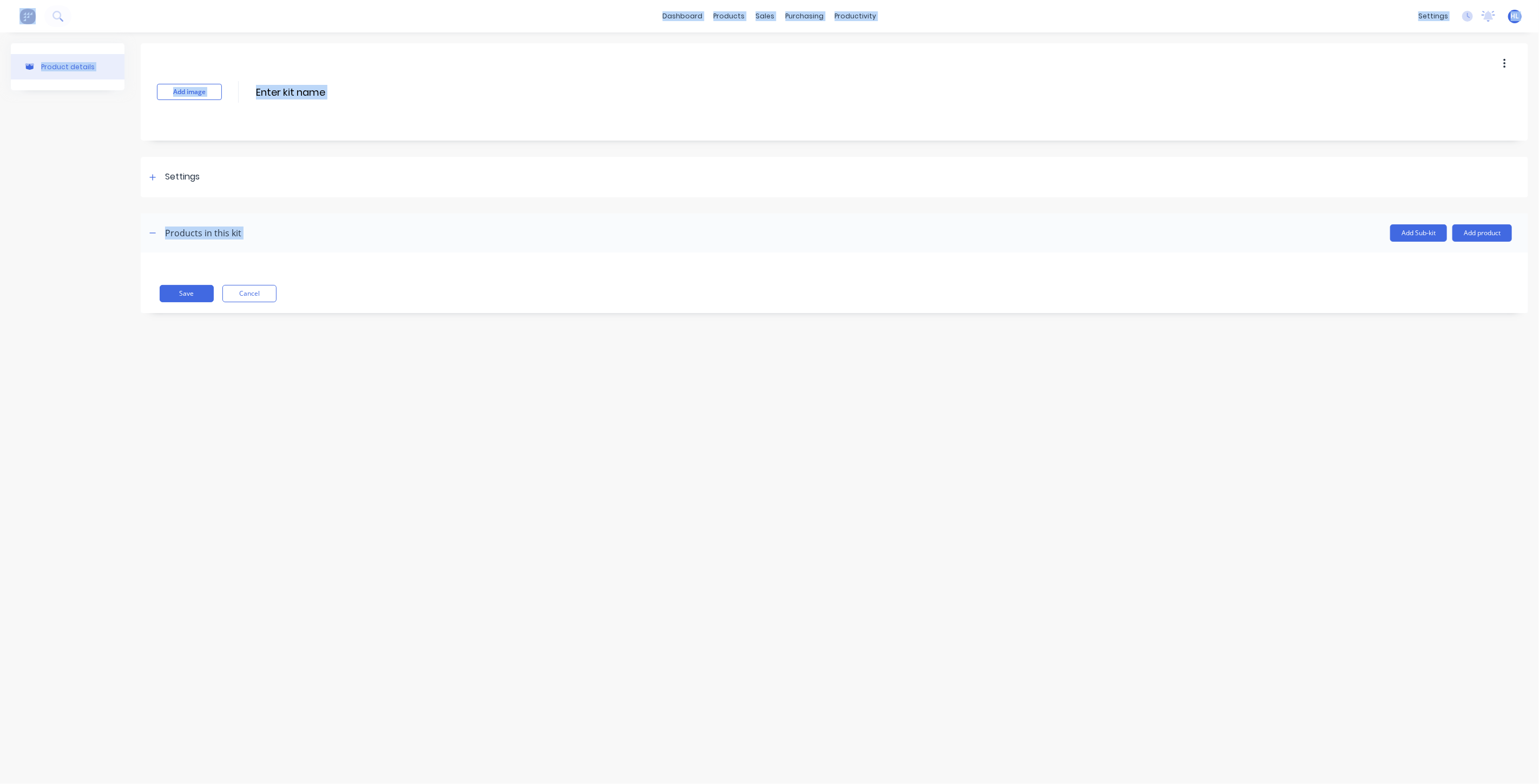
click at [66, 131] on div "Product details" at bounding box center [68, 186] width 114 height 286
click at [323, 182] on div "Settings" at bounding box center [834, 177] width 1387 height 41
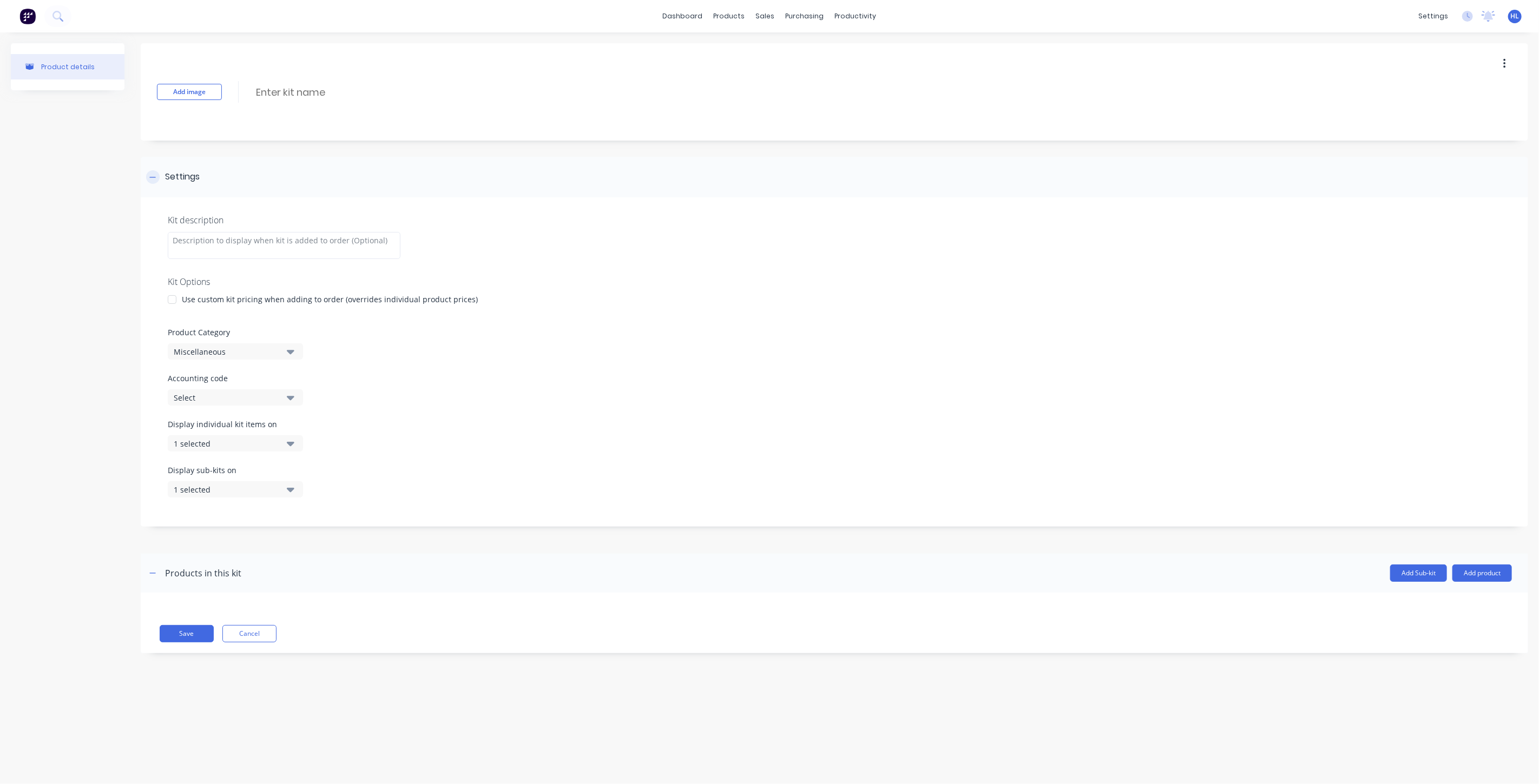
click at [312, 176] on div "Settings" at bounding box center [834, 177] width 1387 height 41
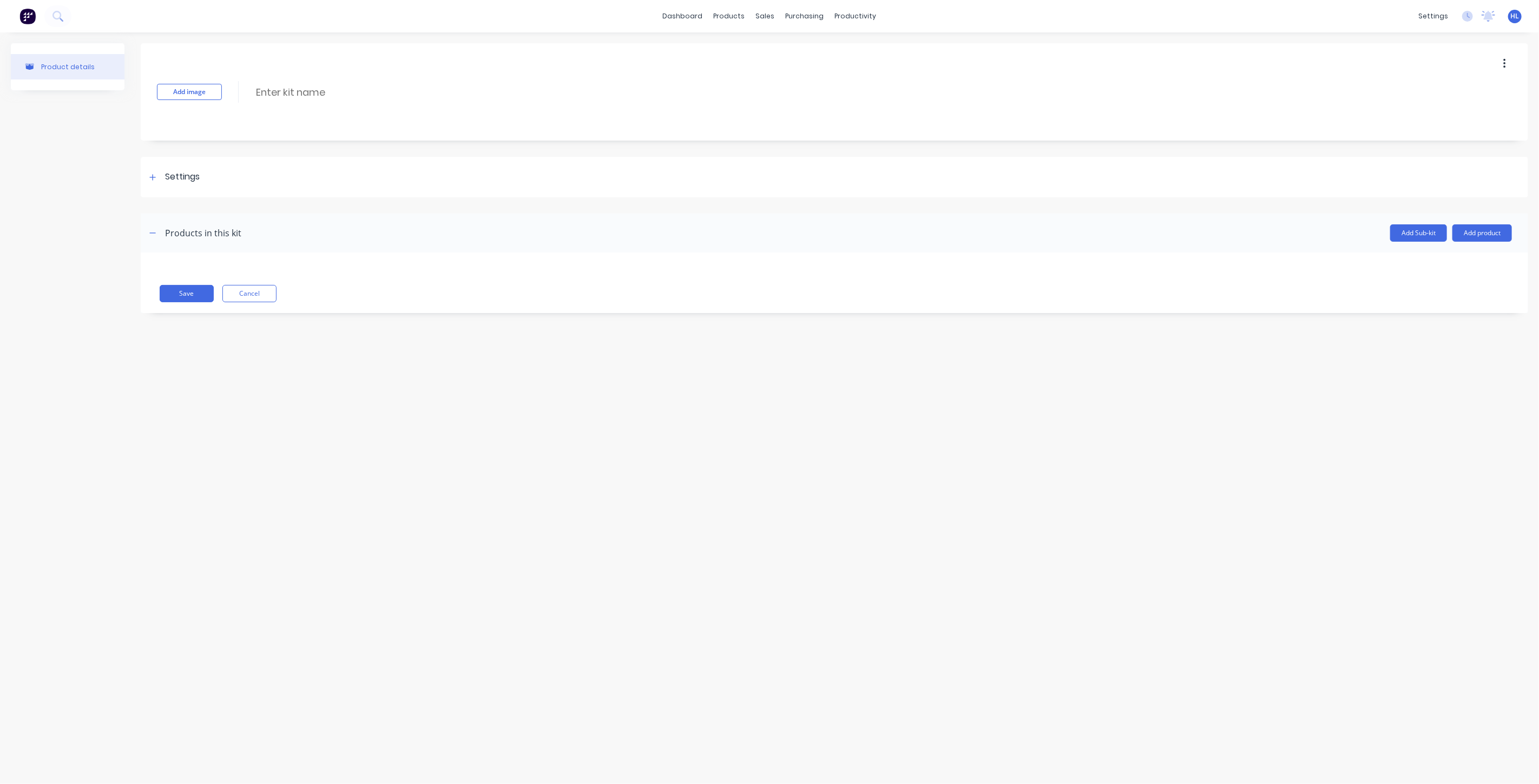
click at [96, 212] on div "Product details" at bounding box center [68, 186] width 114 height 286
click at [240, 158] on div "Settings" at bounding box center [834, 177] width 1387 height 41
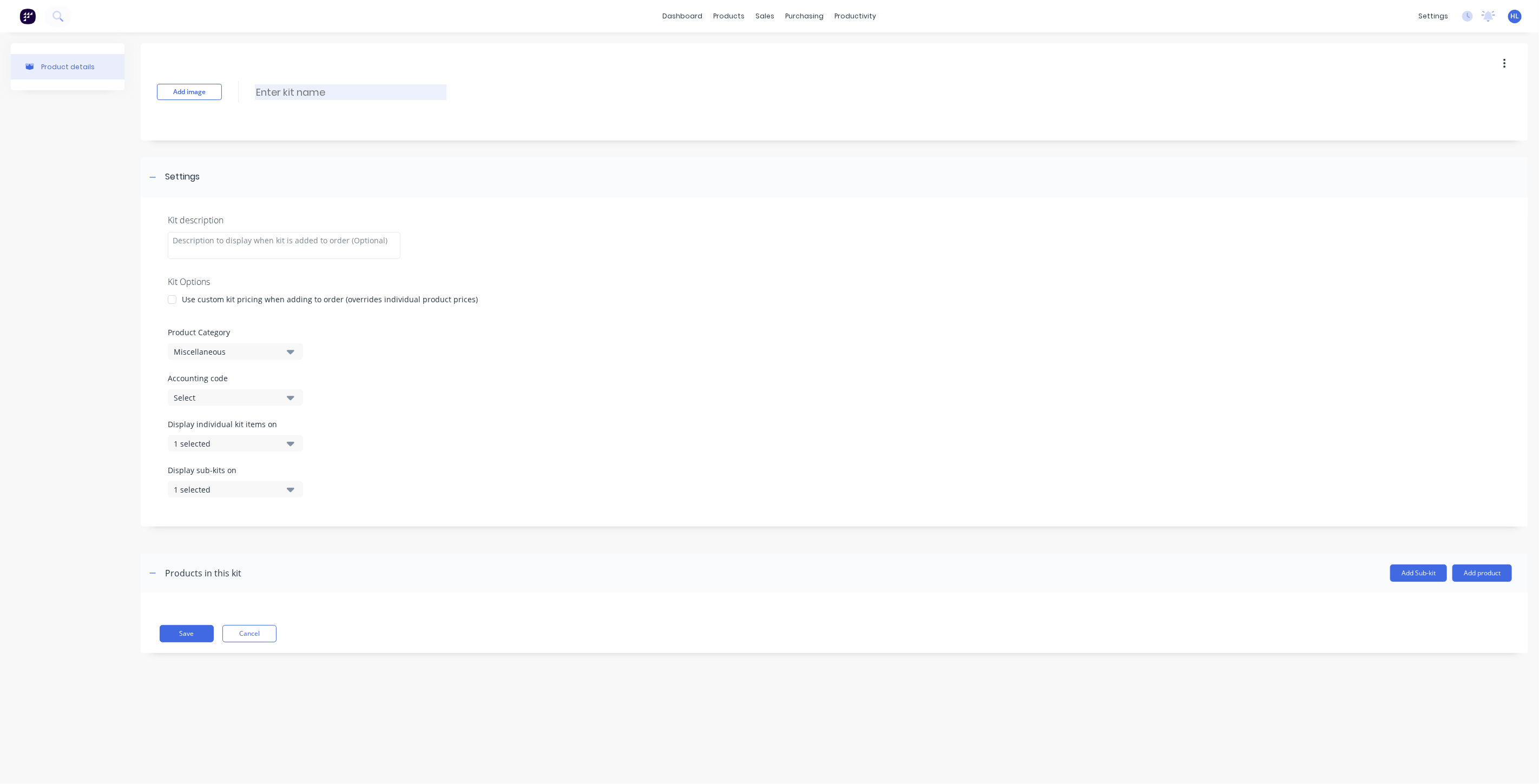
click at [293, 89] on input at bounding box center [350, 93] width 192 height 16
paste input "Heel shroud rear"
type input "Heel shroud rear"
click at [352, 123] on div "Add image Heel shroud rear Heel shroud rear Enter kit name" at bounding box center [834, 91] width 1387 height 97
drag, startPoint x: 322, startPoint y: 92, endPoint x: 246, endPoint y: 128, distance: 84.1
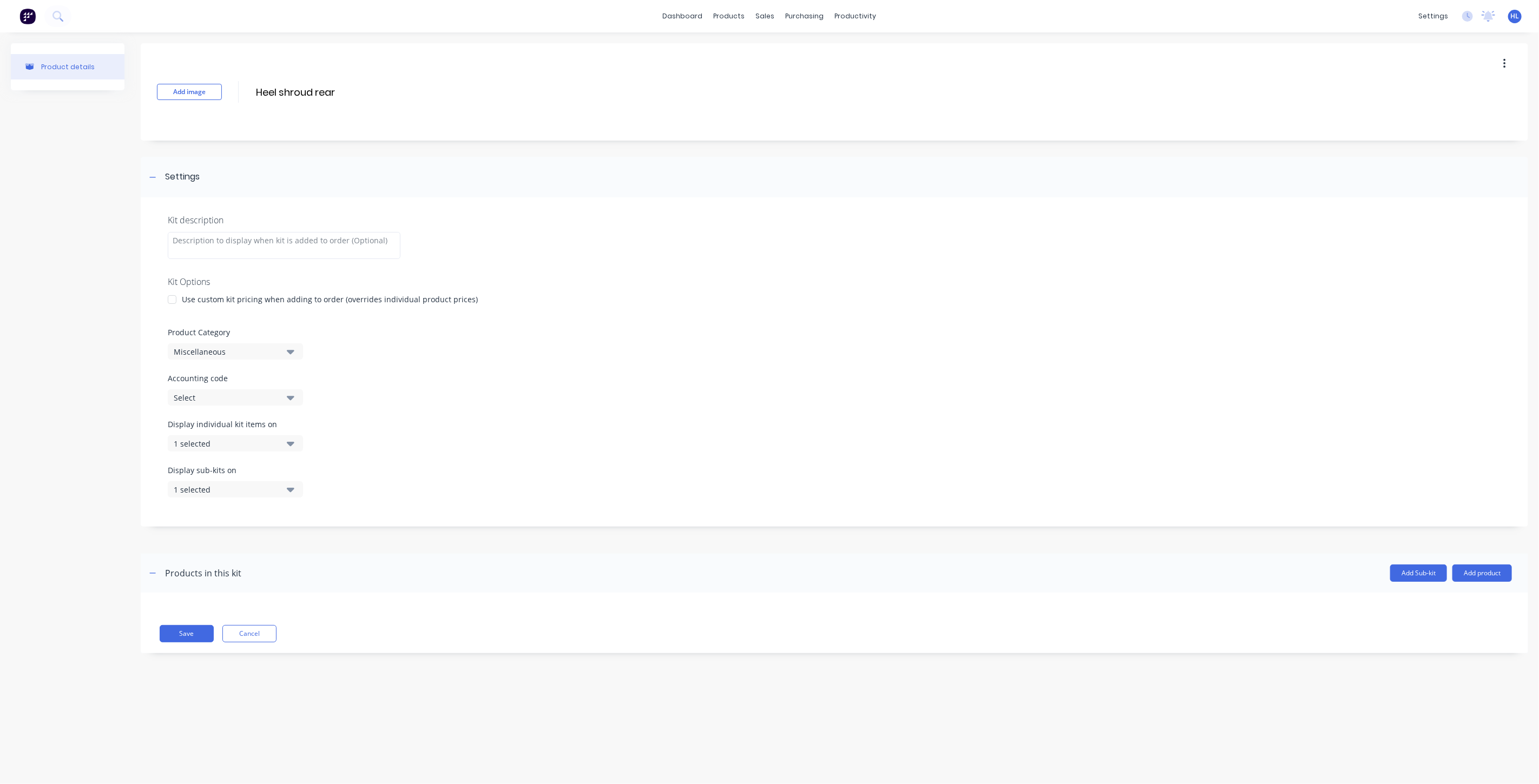
click at [207, 93] on div "Add image Heel shroud rear Heel shroud rear Enter kit name" at bounding box center [834, 91] width 1387 height 97
click at [277, 235] on div at bounding box center [284, 245] width 233 height 27
paste div
click at [333, 70] on div "Add image Enter kit name" at bounding box center [834, 91] width 1387 height 97
click at [332, 85] on input at bounding box center [350, 93] width 192 height 16
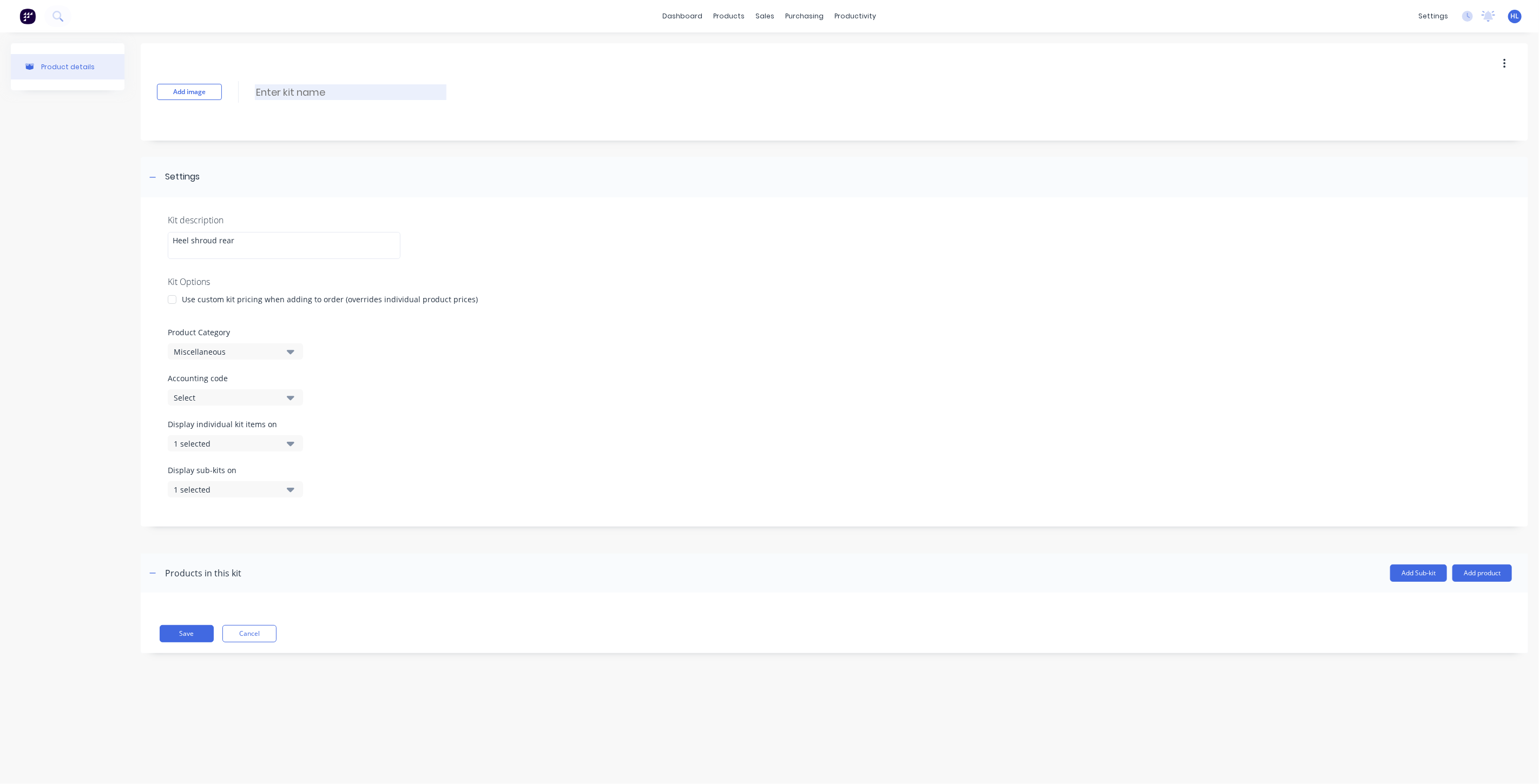
click at [268, 92] on input at bounding box center [350, 93] width 192 height 16
paste input "BHC60HSR"
type input "BHC60HSR"
click at [84, 217] on div "Product details" at bounding box center [68, 356] width 114 height 626
click at [183, 298] on div "Use custom kit pricing when adding to order (overrides individual product price…" at bounding box center [330, 300] width 296 height 12
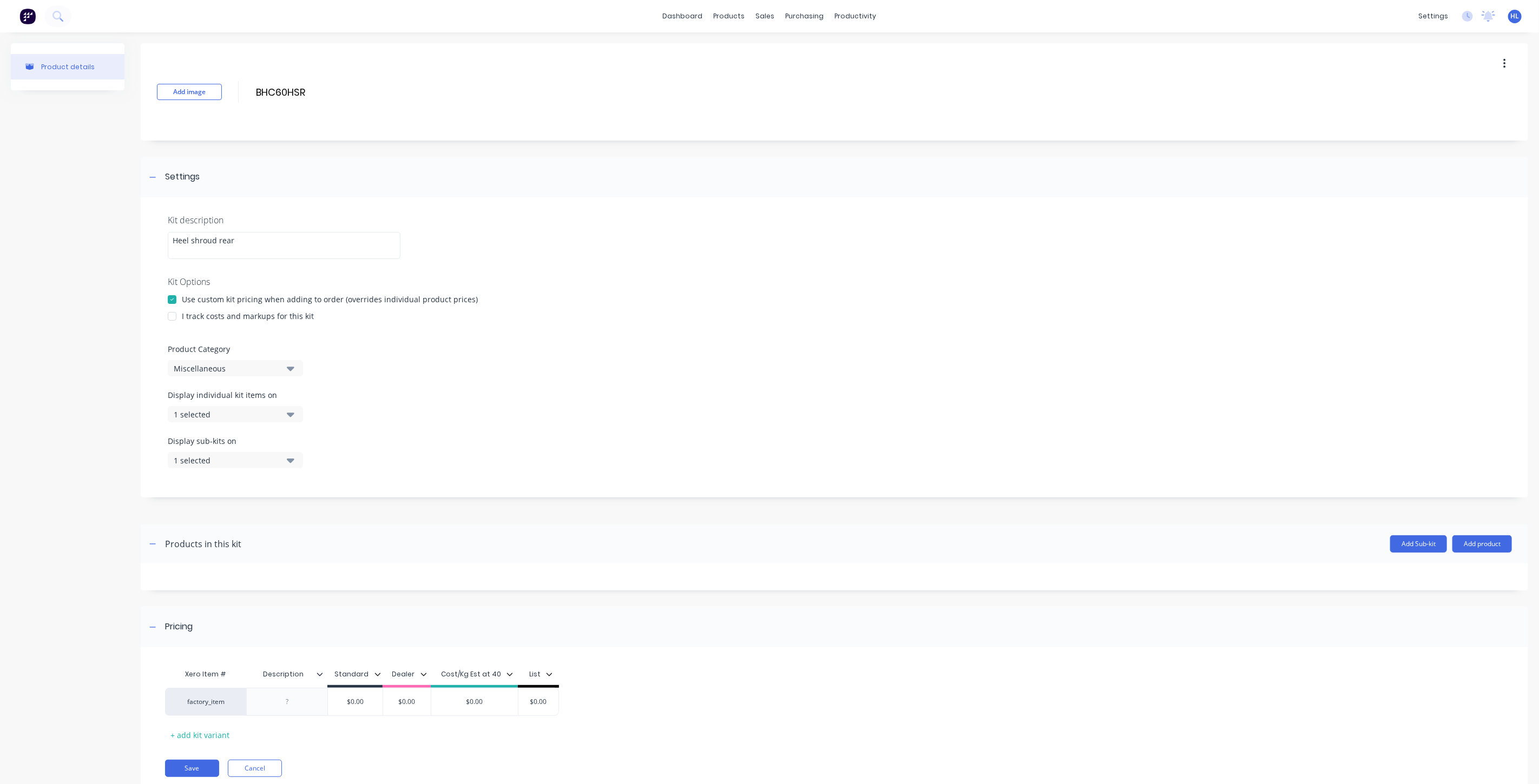
click at [207, 315] on div "I track costs and markups for this kit" at bounding box center [247, 317] width 132 height 12
drag, startPoint x: 176, startPoint y: 317, endPoint x: 181, endPoint y: 321, distance: 6.4
click at [175, 317] on div at bounding box center [172, 317] width 22 height 22
click at [226, 367] on div "Miscellaneous" at bounding box center [226, 369] width 105 height 12
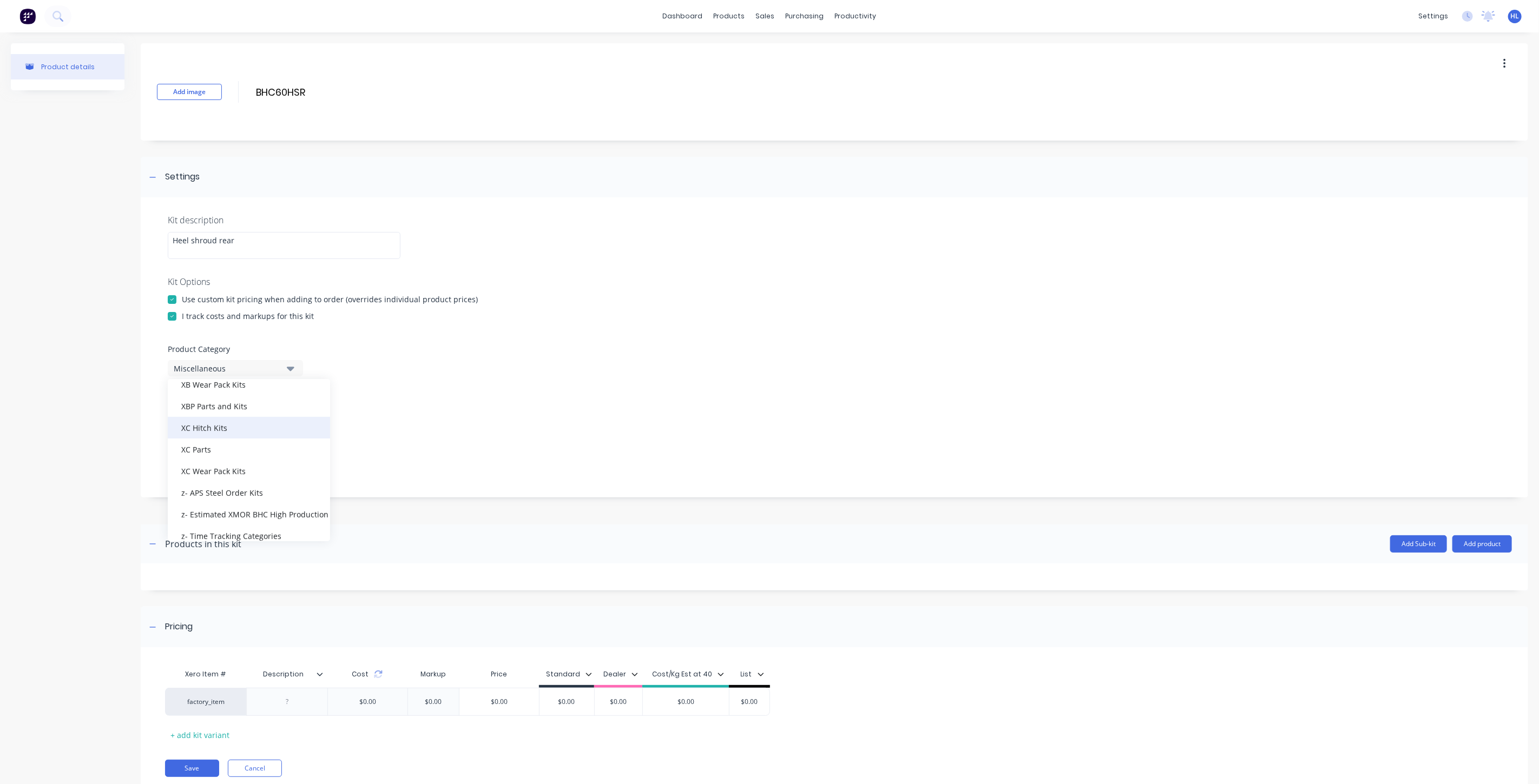
scroll to position [491, 0]
click at [247, 501] on div "XC Wear Pack Kits" at bounding box center [249, 500] width 162 height 22
click at [233, 415] on div "1 selected" at bounding box center [226, 415] width 105 height 12
click at [304, 570] on div "button" at bounding box center [312, 571] width 22 height 22
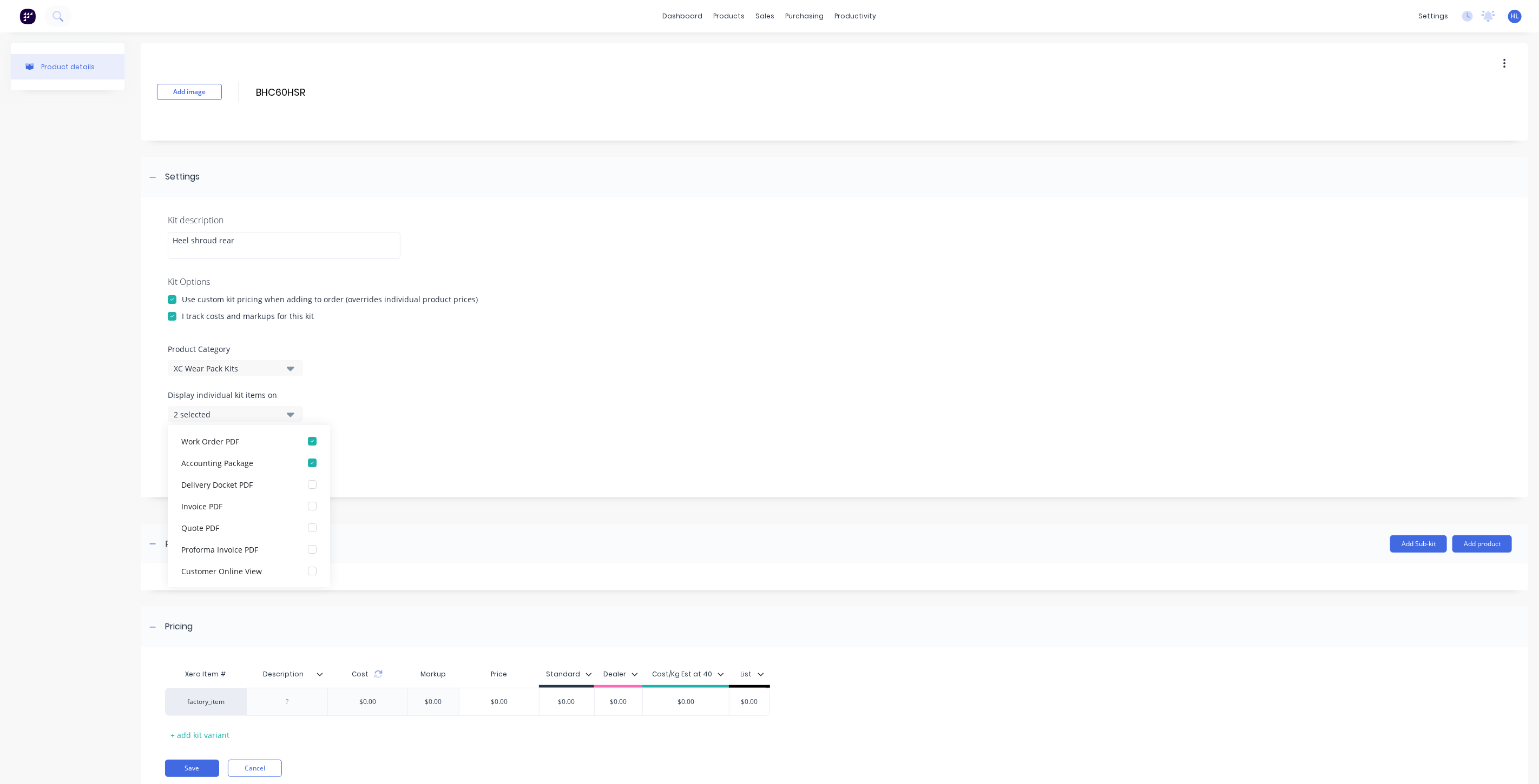
drag, startPoint x: 115, startPoint y: 464, endPoint x: 175, endPoint y: 461, distance: 60.1
click at [116, 464] on div "Product details" at bounding box center [68, 426] width 114 height 766
click at [242, 464] on div "1 selected" at bounding box center [226, 461] width 105 height 12
click at [315, 616] on button "Accounting Package" at bounding box center [249, 617] width 162 height 22
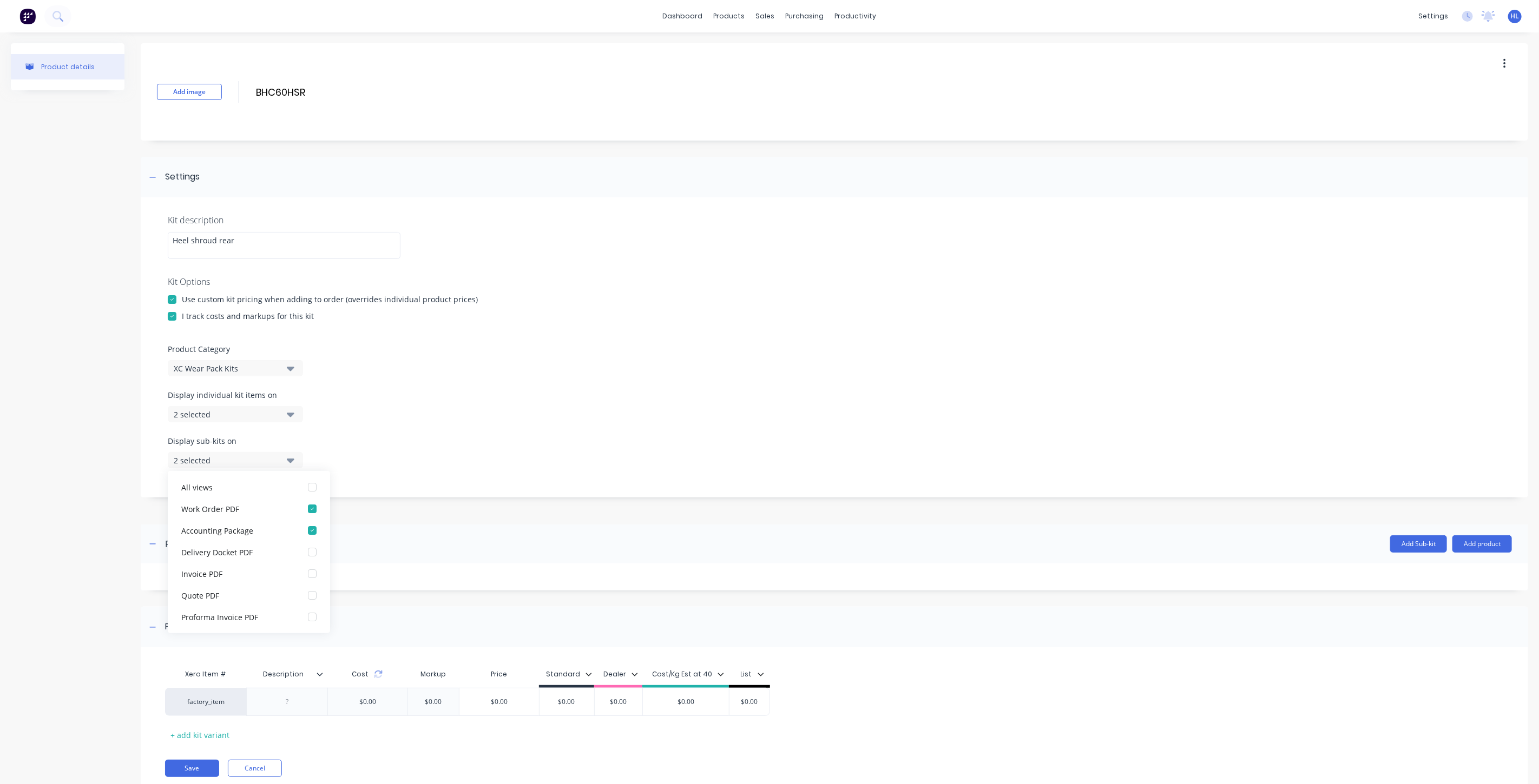
click at [101, 563] on div "Product details" at bounding box center [68, 426] width 114 height 766
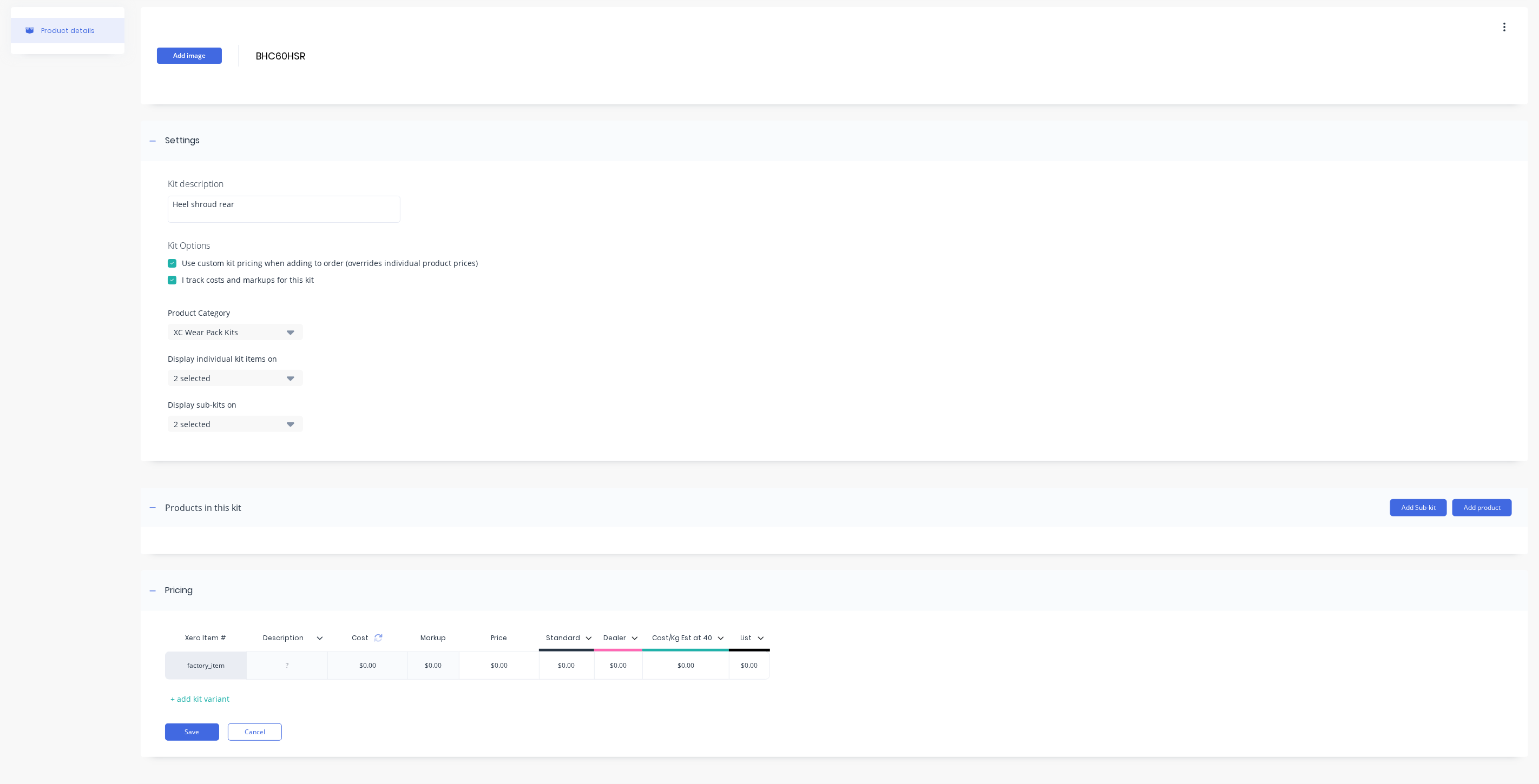
drag, startPoint x: 312, startPoint y: 56, endPoint x: 219, endPoint y: 56, distance: 93.0
click at [217, 47] on div "Add image BHC60HSR BHC60HSR Enter kit name" at bounding box center [834, 55] width 1387 height 97
click at [291, 672] on div at bounding box center [288, 665] width 54 height 14
paste div
drag, startPoint x: 302, startPoint y: 637, endPoint x: 231, endPoint y: 629, distance: 71.4
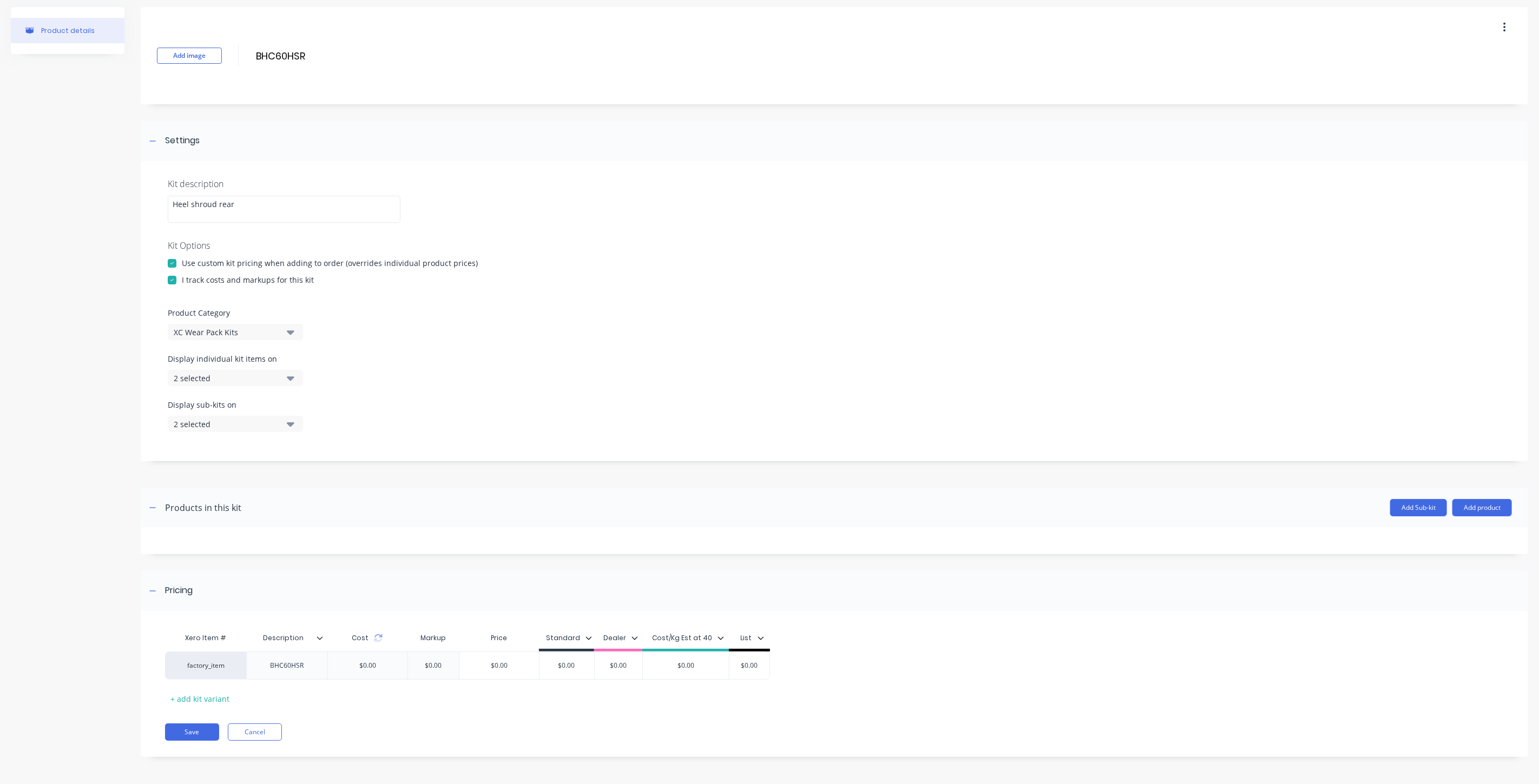
click at [231, 635] on div "Xero Item # Description Description Cost Markup Price Standard Dealer Cost/Kg E…" at bounding box center [467, 639] width 605 height 24
type input "Item Code"
drag, startPoint x: 325, startPoint y: 636, endPoint x: 323, endPoint y: 623, distance: 13.2
click at [323, 636] on div at bounding box center [324, 637] width 7 height 9
click at [284, 418] on div "Add attribute column" at bounding box center [259, 414] width 78 height 12
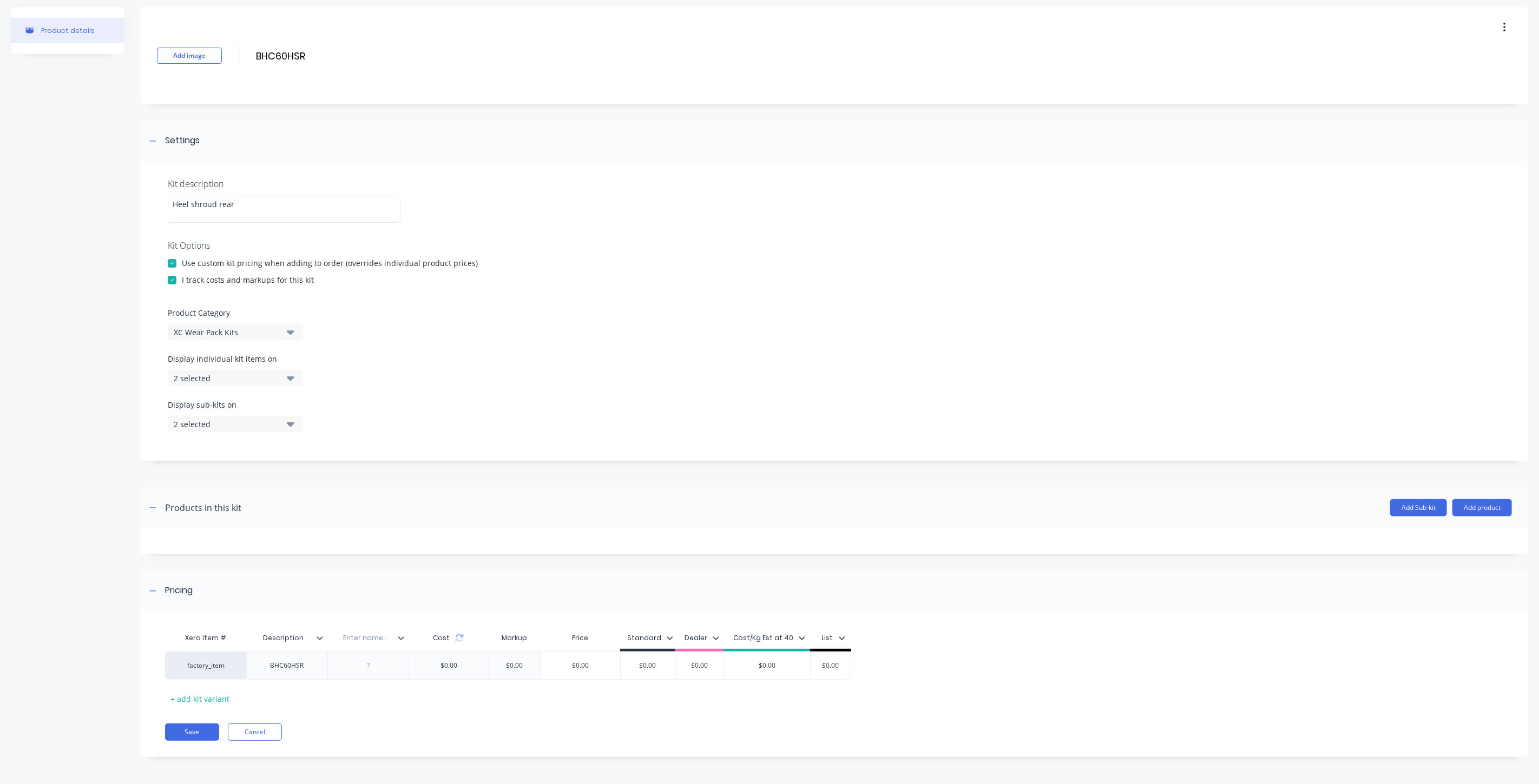
drag, startPoint x: 303, startPoint y: 639, endPoint x: 246, endPoint y: 634, distance: 57.2
click at [247, 634] on input "Description" at bounding box center [283, 637] width 74 height 9
type input "Item Code"
click at [298, 591] on div "Pricing" at bounding box center [834, 591] width 1387 height 41
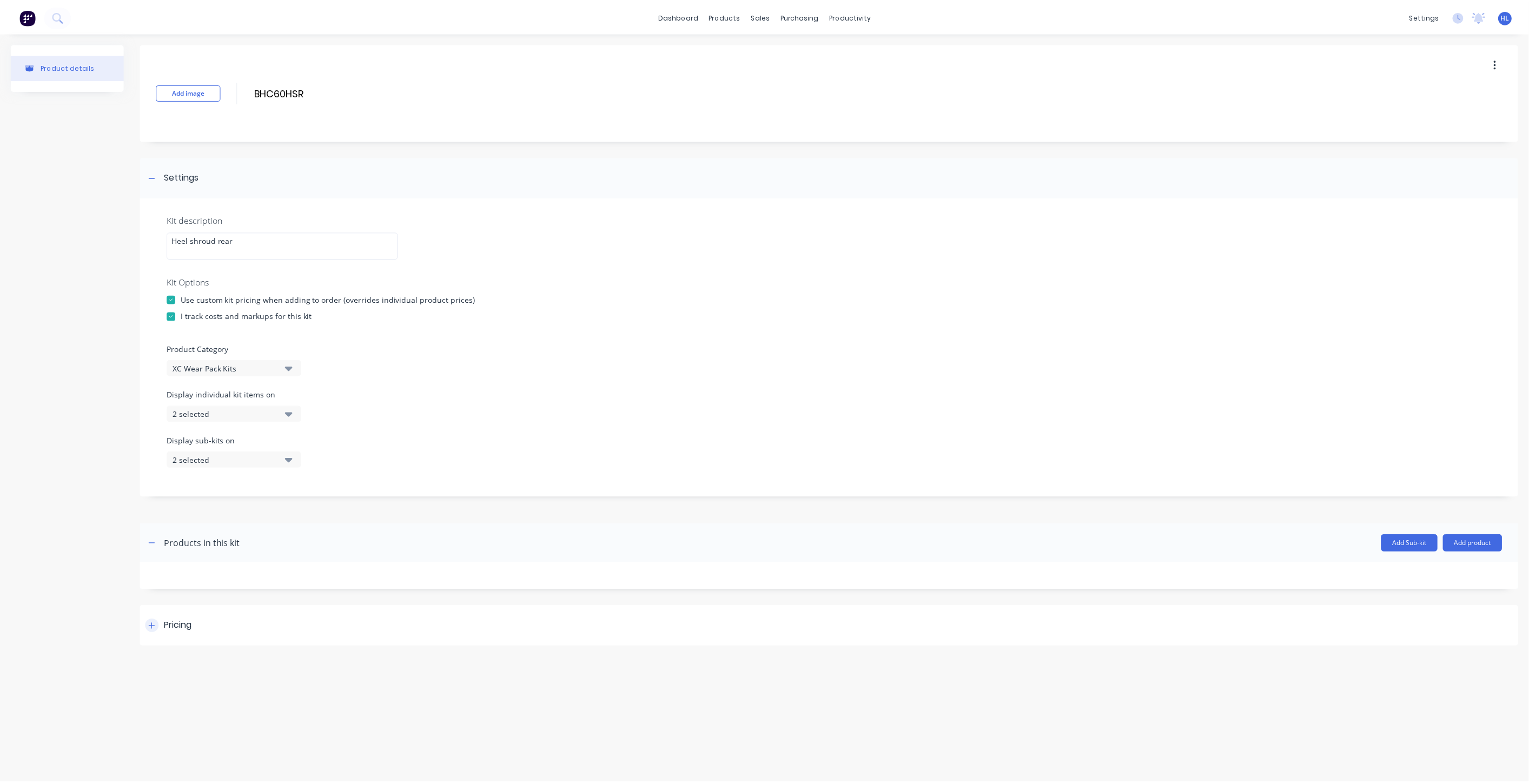
scroll to position [0, 0]
click at [349, 616] on div "Pricing" at bounding box center [834, 627] width 1387 height 41
click at [368, 672] on input "text" at bounding box center [365, 674] width 74 height 9
type input "Description"
click at [406, 629] on div "Pricing" at bounding box center [834, 627] width 1387 height 41
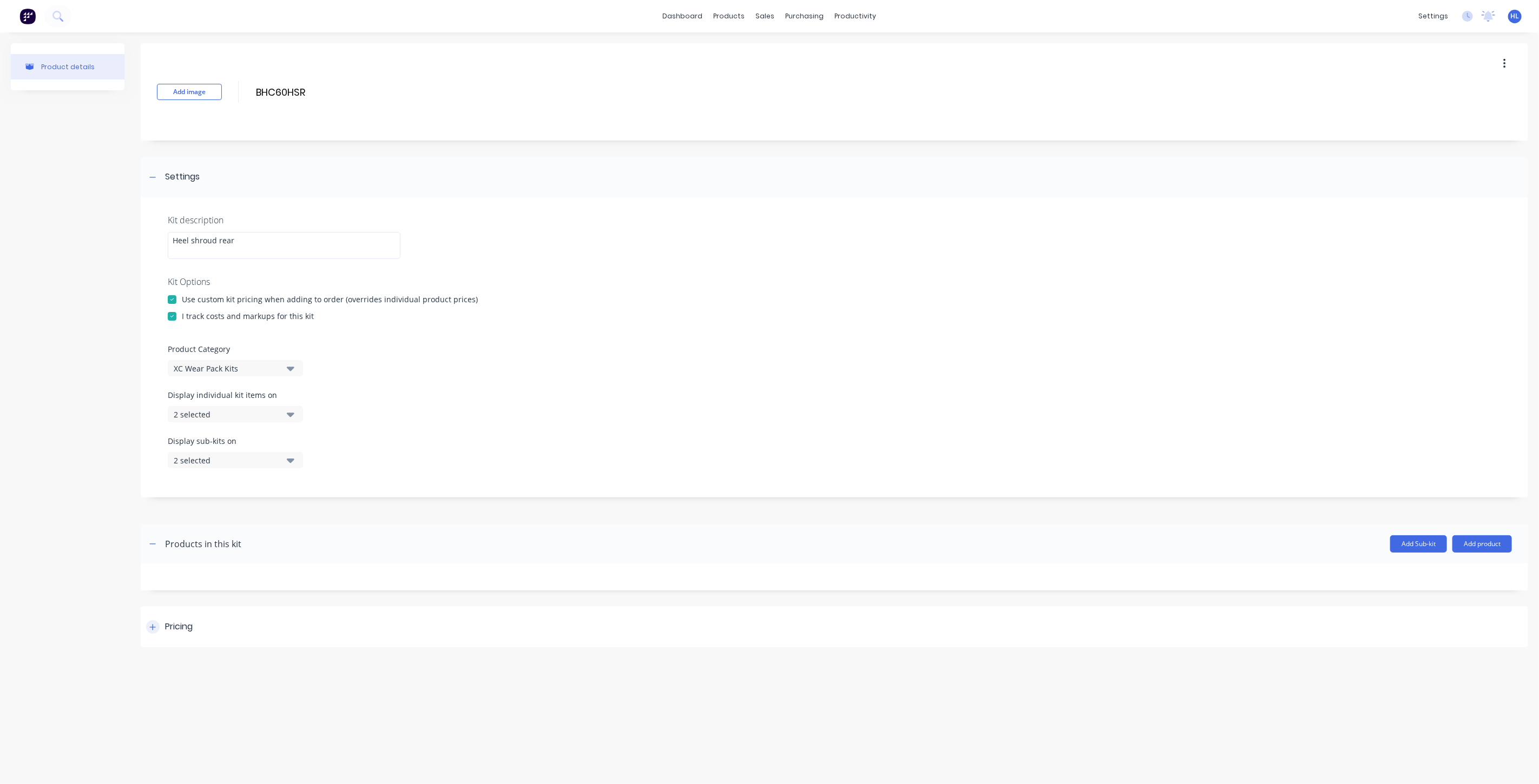
click at [407, 630] on div "Pricing" at bounding box center [834, 627] width 1387 height 41
drag, startPoint x: 383, startPoint y: 763, endPoint x: 369, endPoint y: 720, distance: 45.2
click at [383, 763] on div "Save Cancel" at bounding box center [846, 769] width 1363 height 18
drag, startPoint x: 367, startPoint y: 707, endPoint x: 377, endPoint y: 696, distance: 14.9
click at [367, 706] on div at bounding box center [369, 702] width 54 height 14
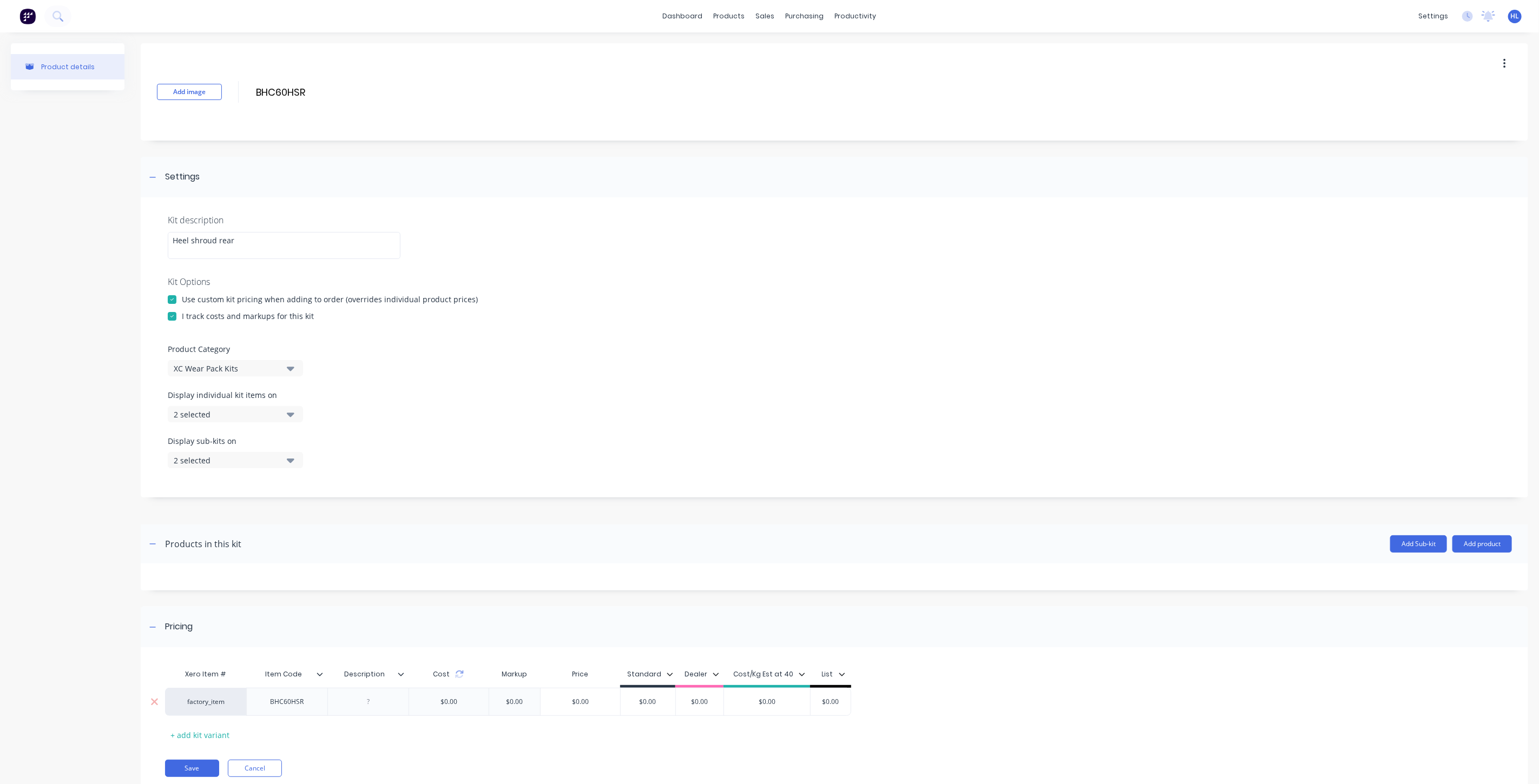
drag, startPoint x: 359, startPoint y: 710, endPoint x: 369, endPoint y: 706, distance: 10.8
click at [359, 709] on div at bounding box center [368, 702] width 81 height 28
click at [369, 706] on div at bounding box center [369, 702] width 54 height 14
paste div
click at [420, 742] on div "Xero Item # Item Code Description Cost Markup Price Standard Dealer Cost/Kg Est…" at bounding box center [827, 704] width 1324 height 80
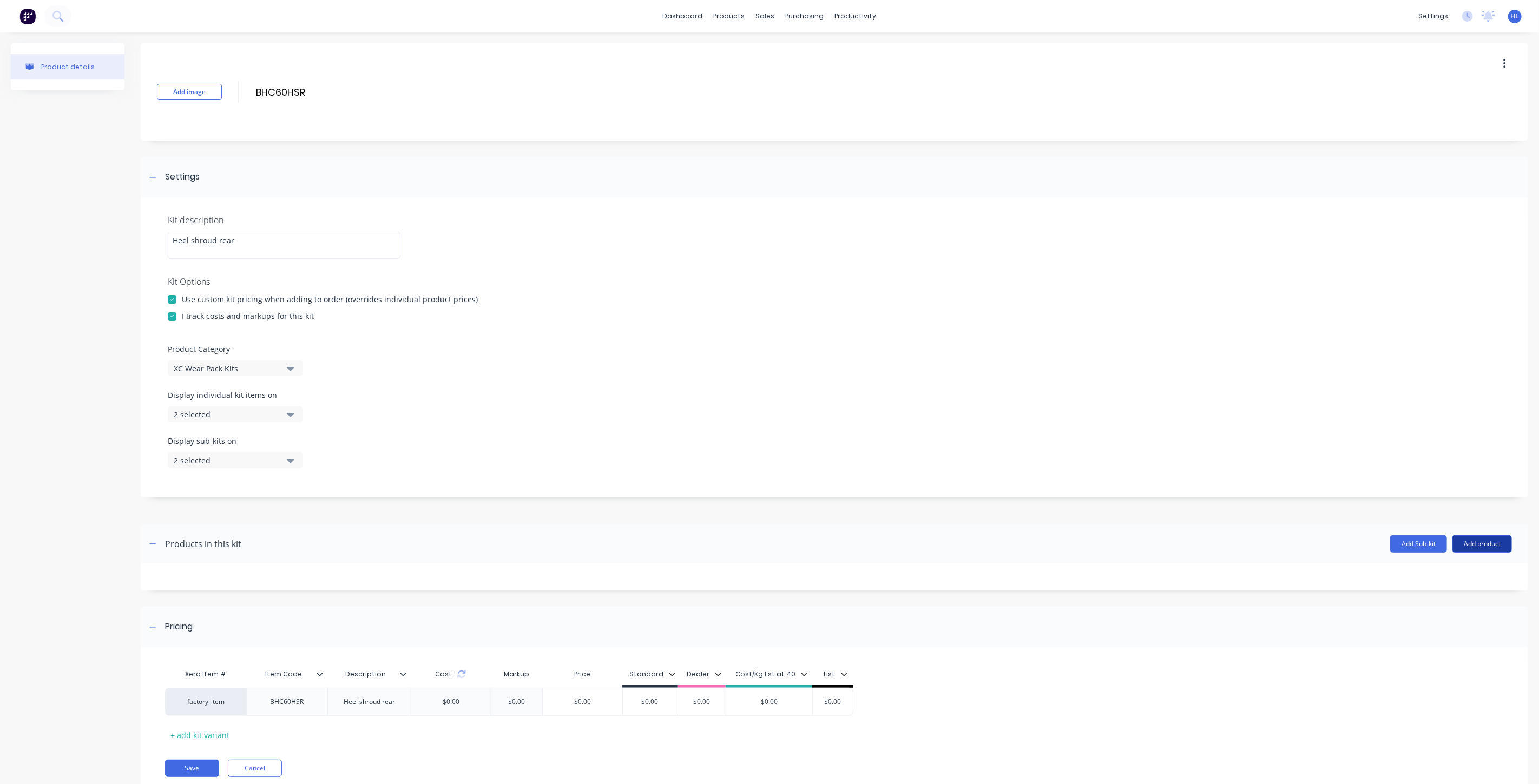
click at [1472, 537] on button "Add product" at bounding box center [1482, 544] width 60 height 18
click at [1469, 559] on div "Product catalogue Labour Notes (Internal) Notes (External)" at bounding box center [1460, 604] width 103 height 92
click at [1467, 564] on button "Product catalogue" at bounding box center [1460, 572] width 103 height 22
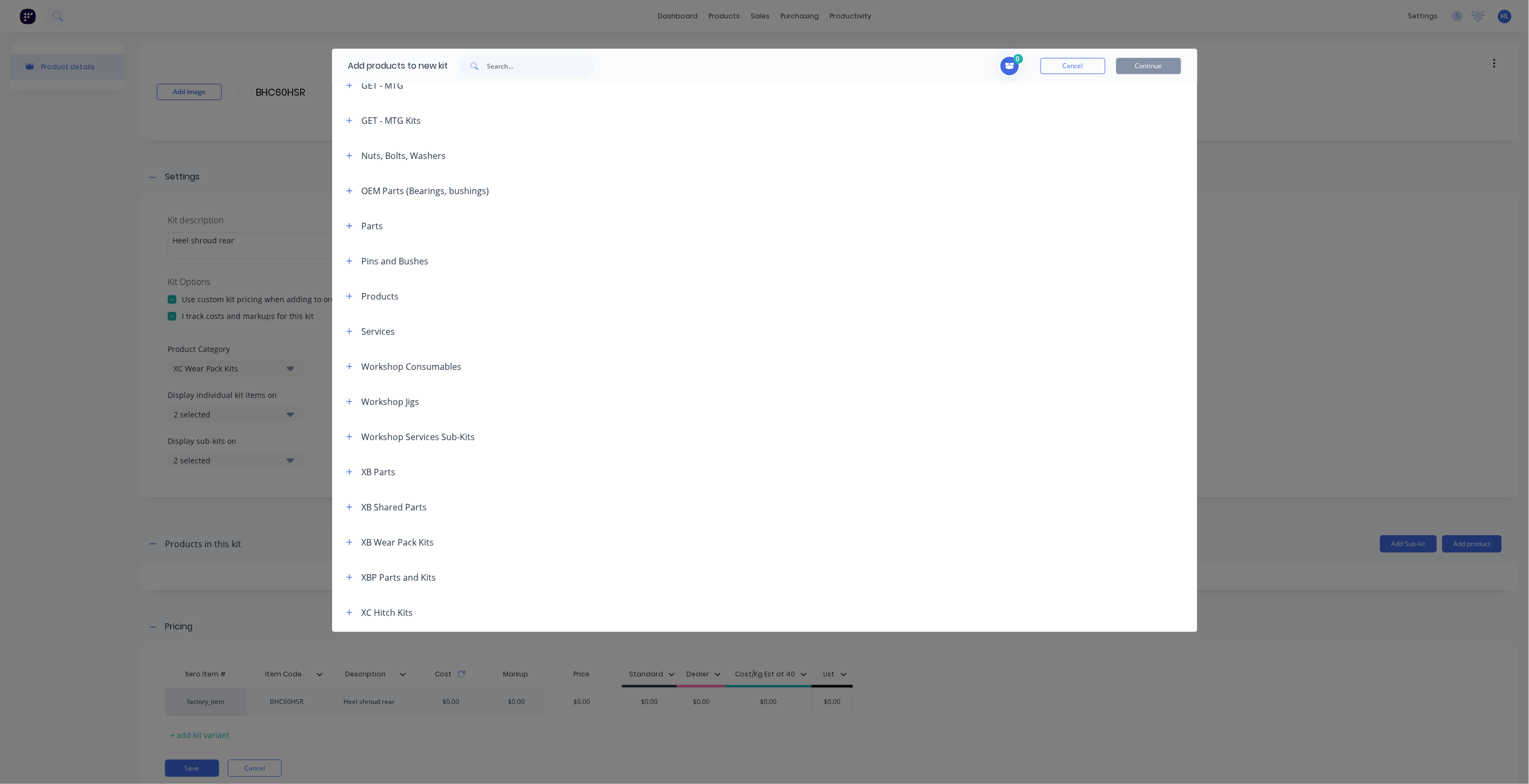
scroll to position [420, 0]
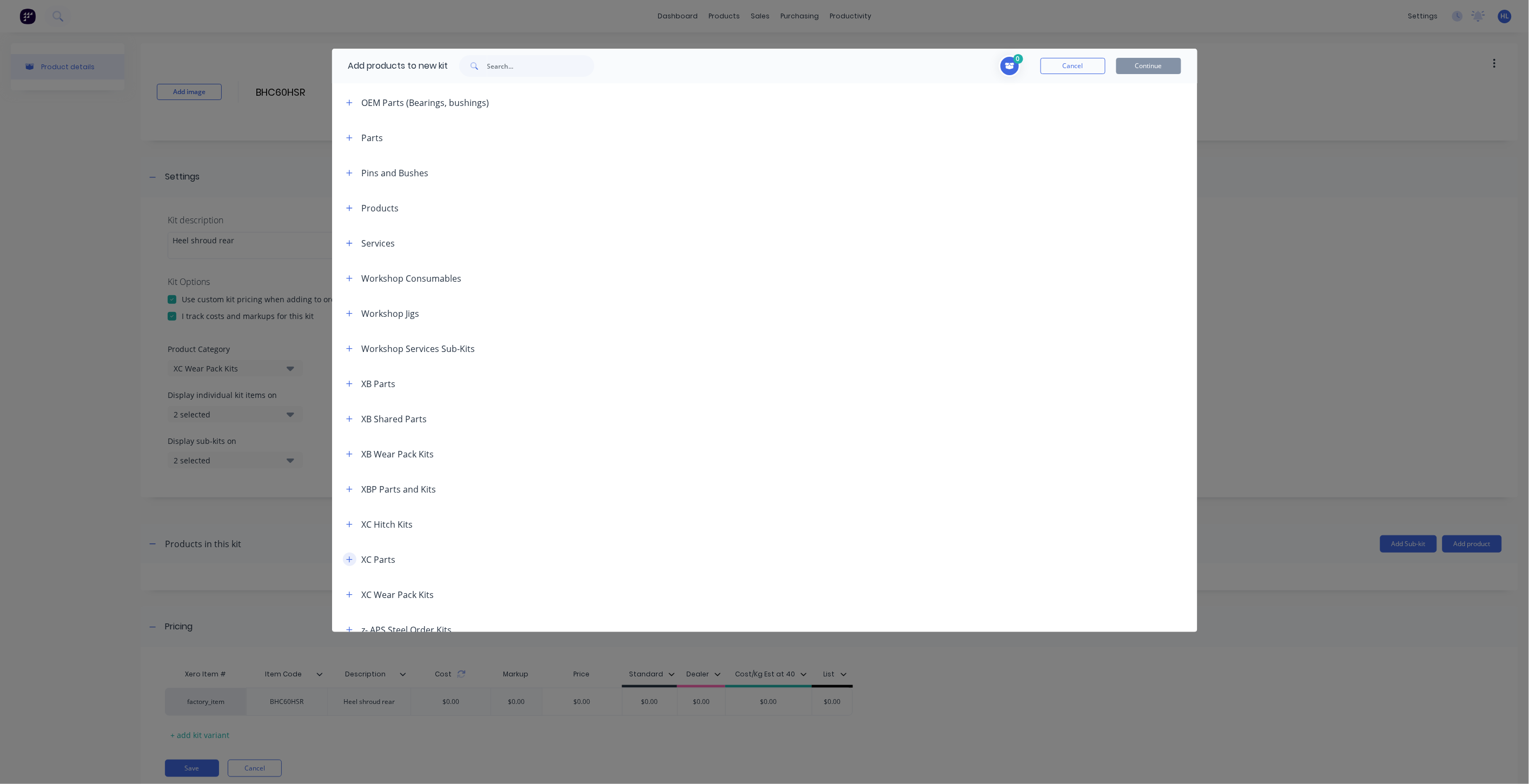
drag, startPoint x: 349, startPoint y: 554, endPoint x: 361, endPoint y: 548, distance: 13.4
click at [349, 554] on button "button" at bounding box center [349, 559] width 14 height 14
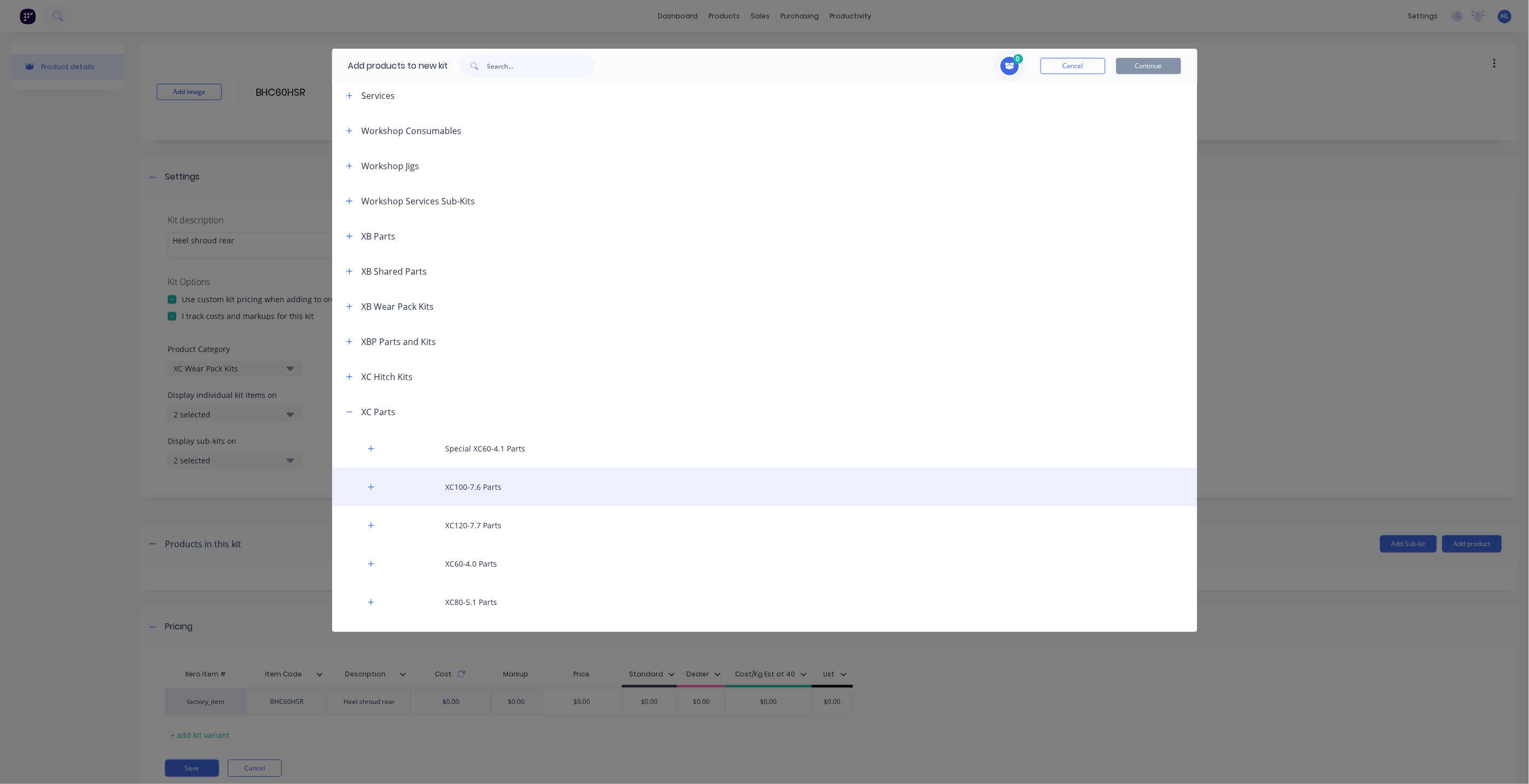
scroll to position [628, 0]
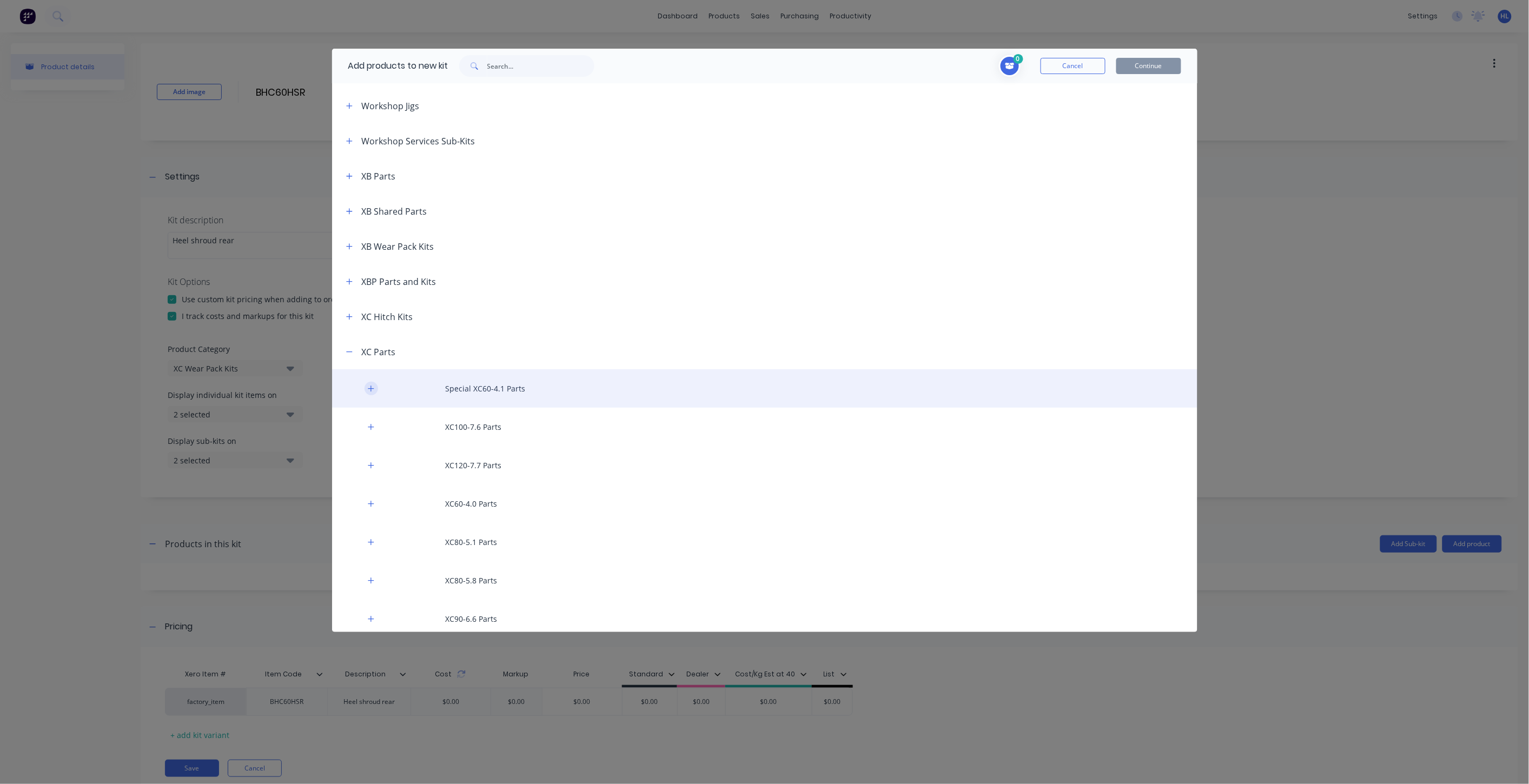
click at [371, 388] on icon "button" at bounding box center [371, 389] width 6 height 6
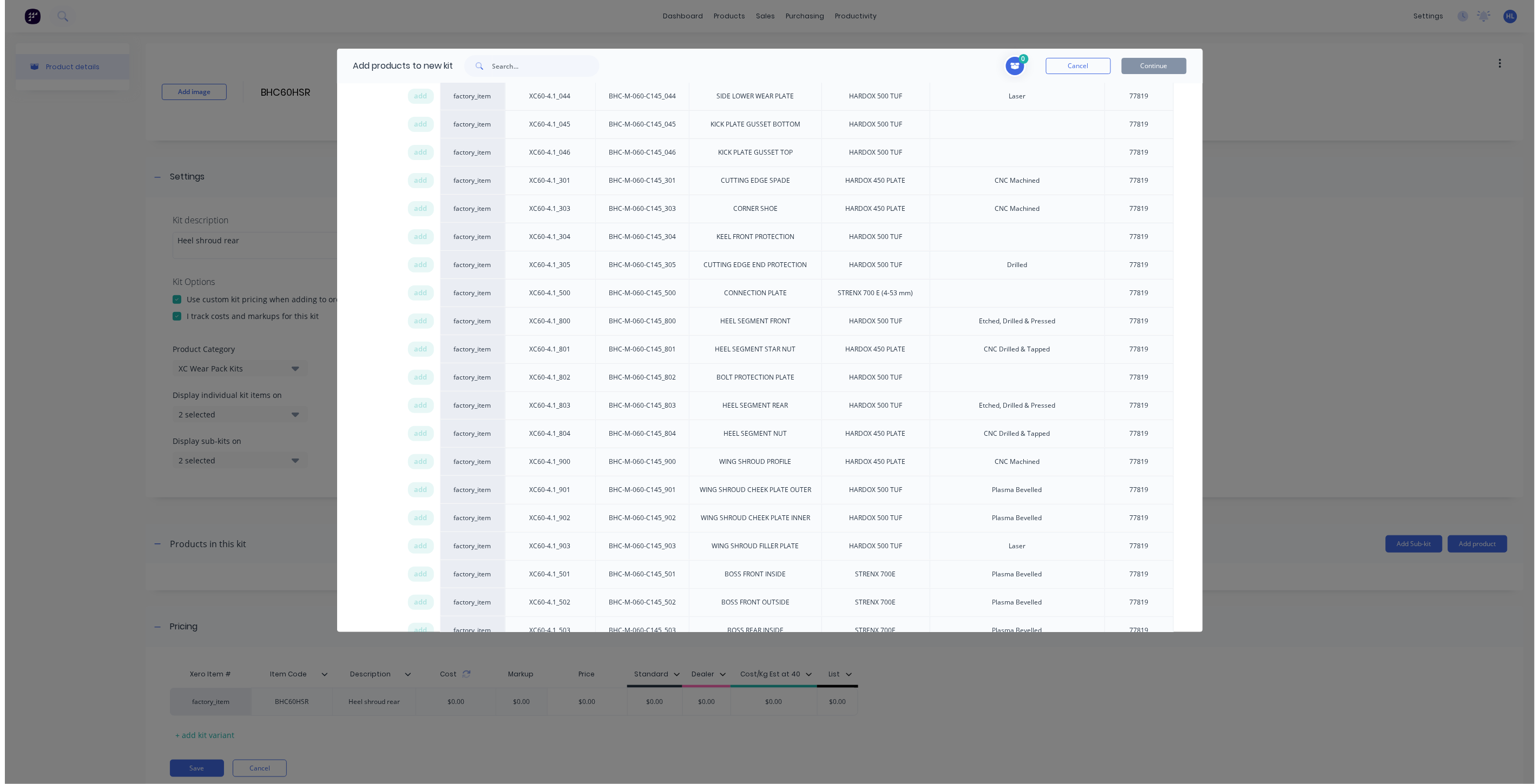
scroll to position [2070, 0]
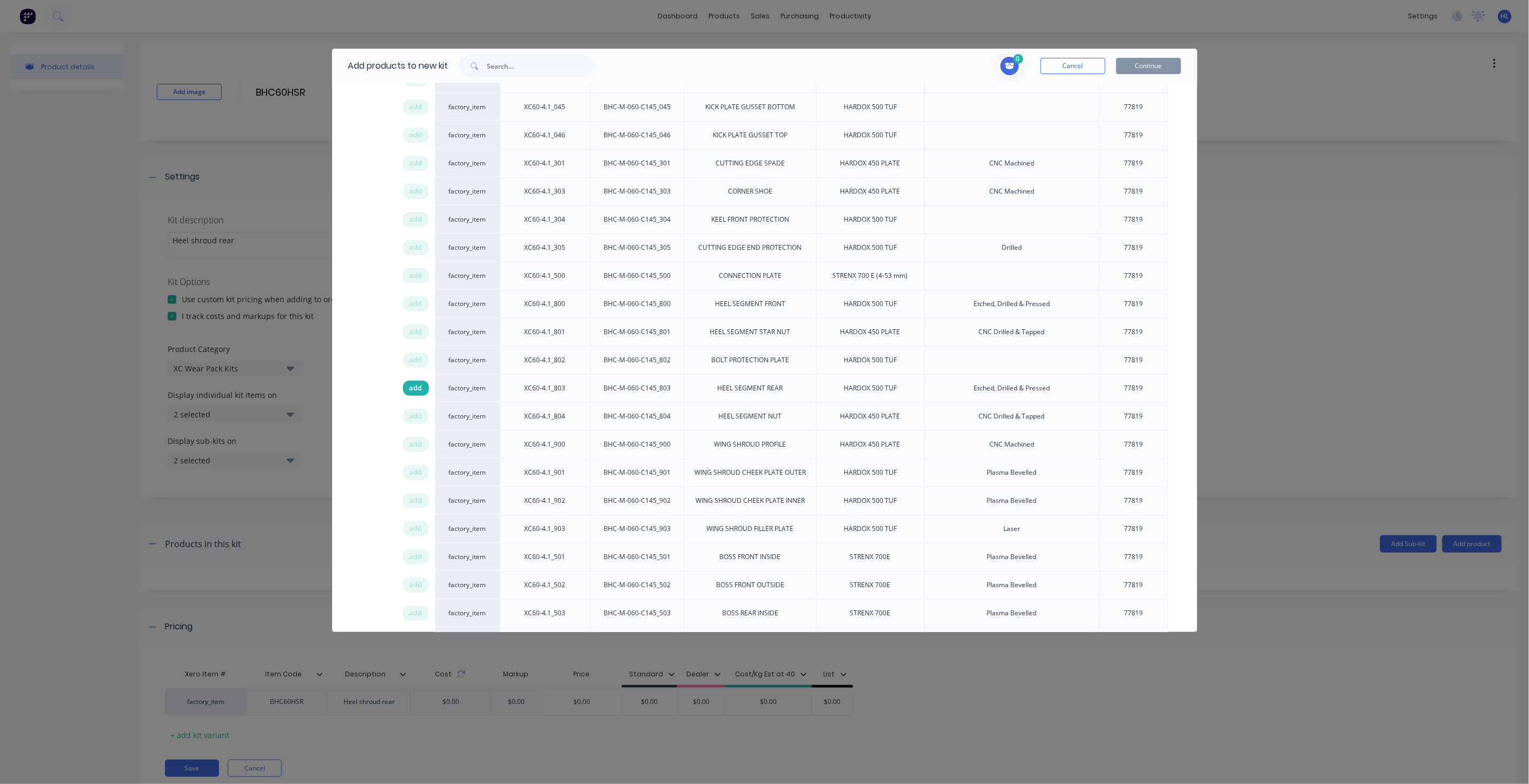
click at [419, 388] on span "add" at bounding box center [416, 388] width 13 height 11
click at [417, 359] on span "add" at bounding box center [416, 360] width 13 height 11
click at [1150, 66] on button "Continue" at bounding box center [1149, 66] width 65 height 16
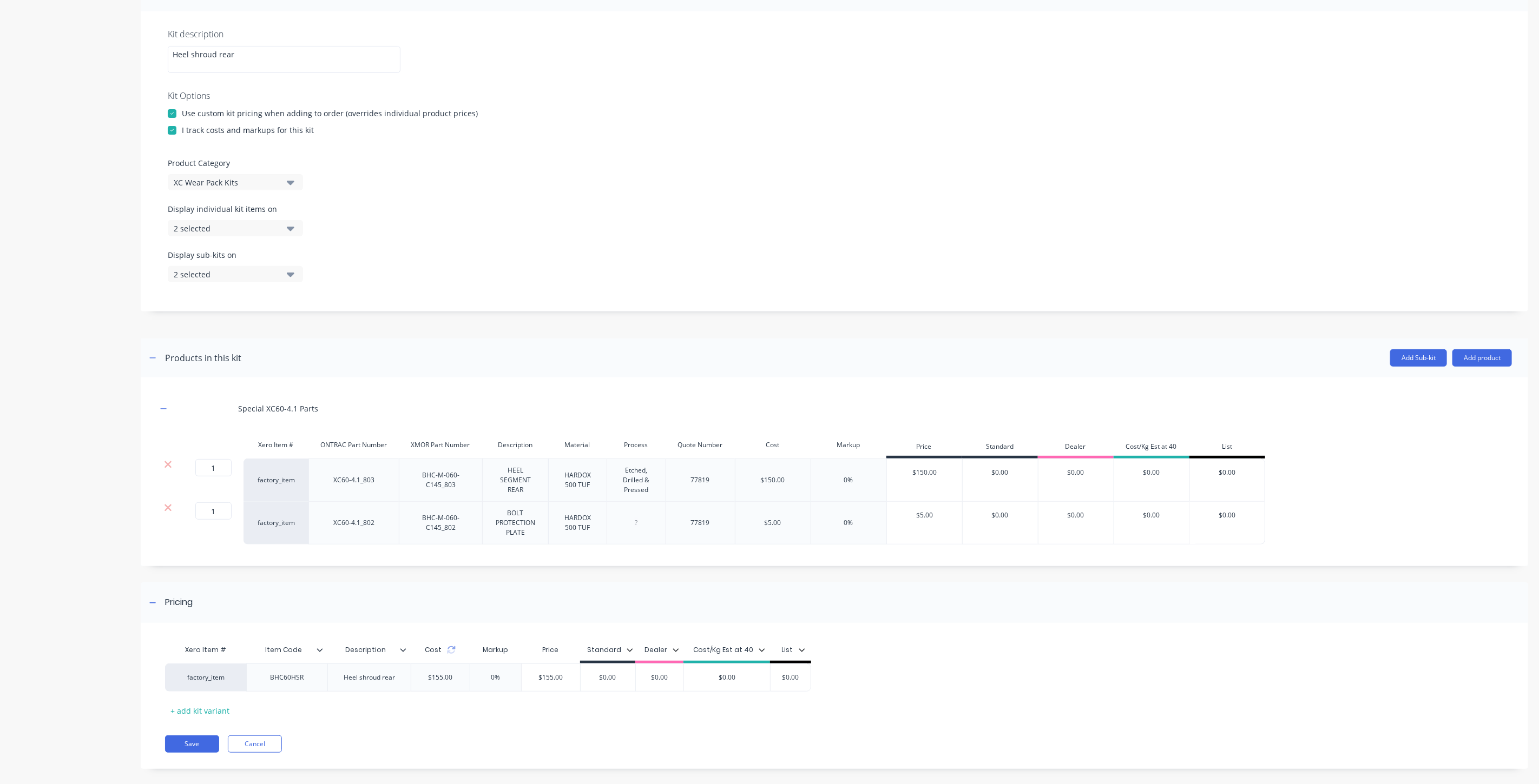
scroll to position [198, 0]
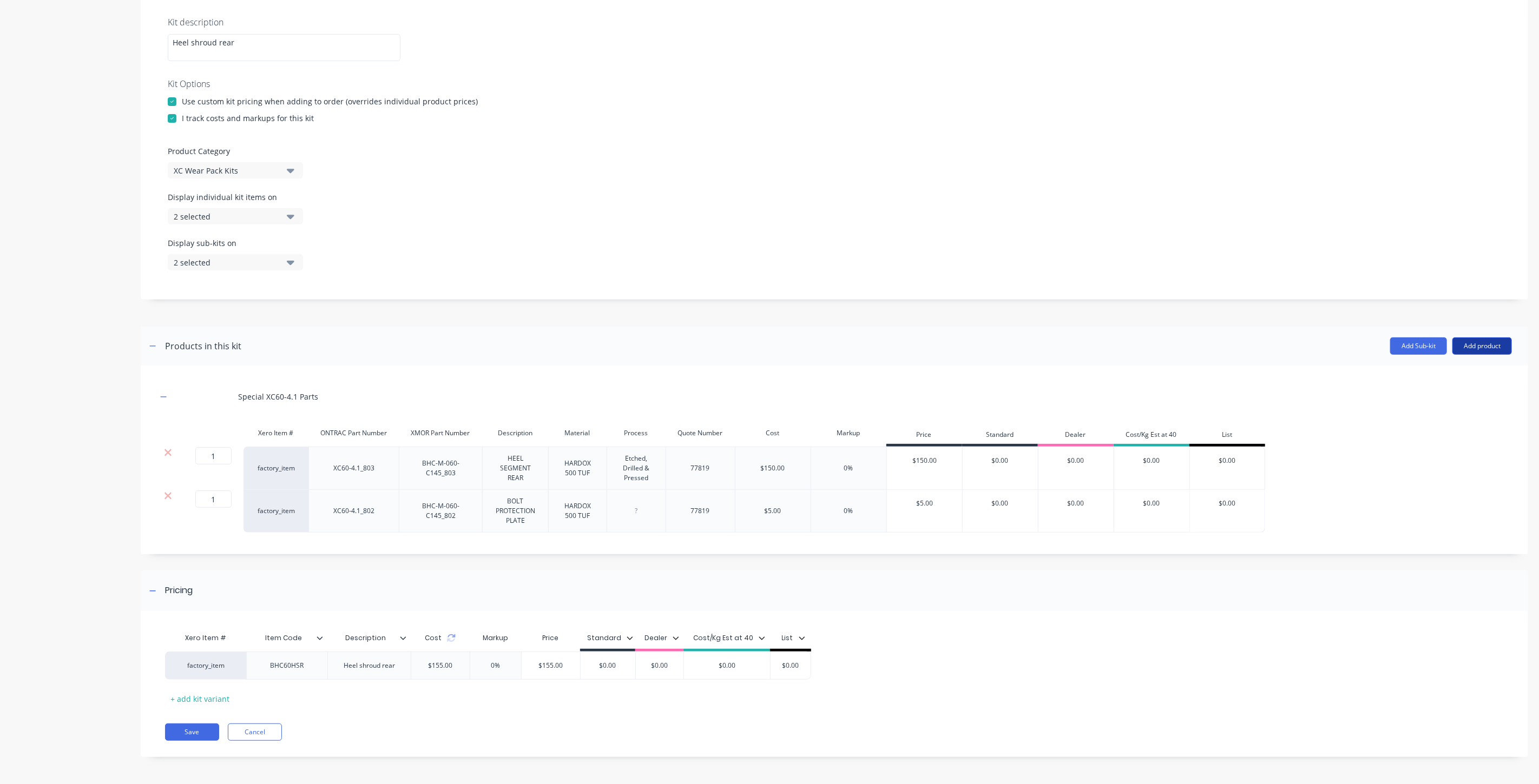
click at [1473, 346] on button "Add product" at bounding box center [1482, 346] width 60 height 18
click at [1443, 397] on div "Labour" at bounding box center [1460, 396] width 83 height 16
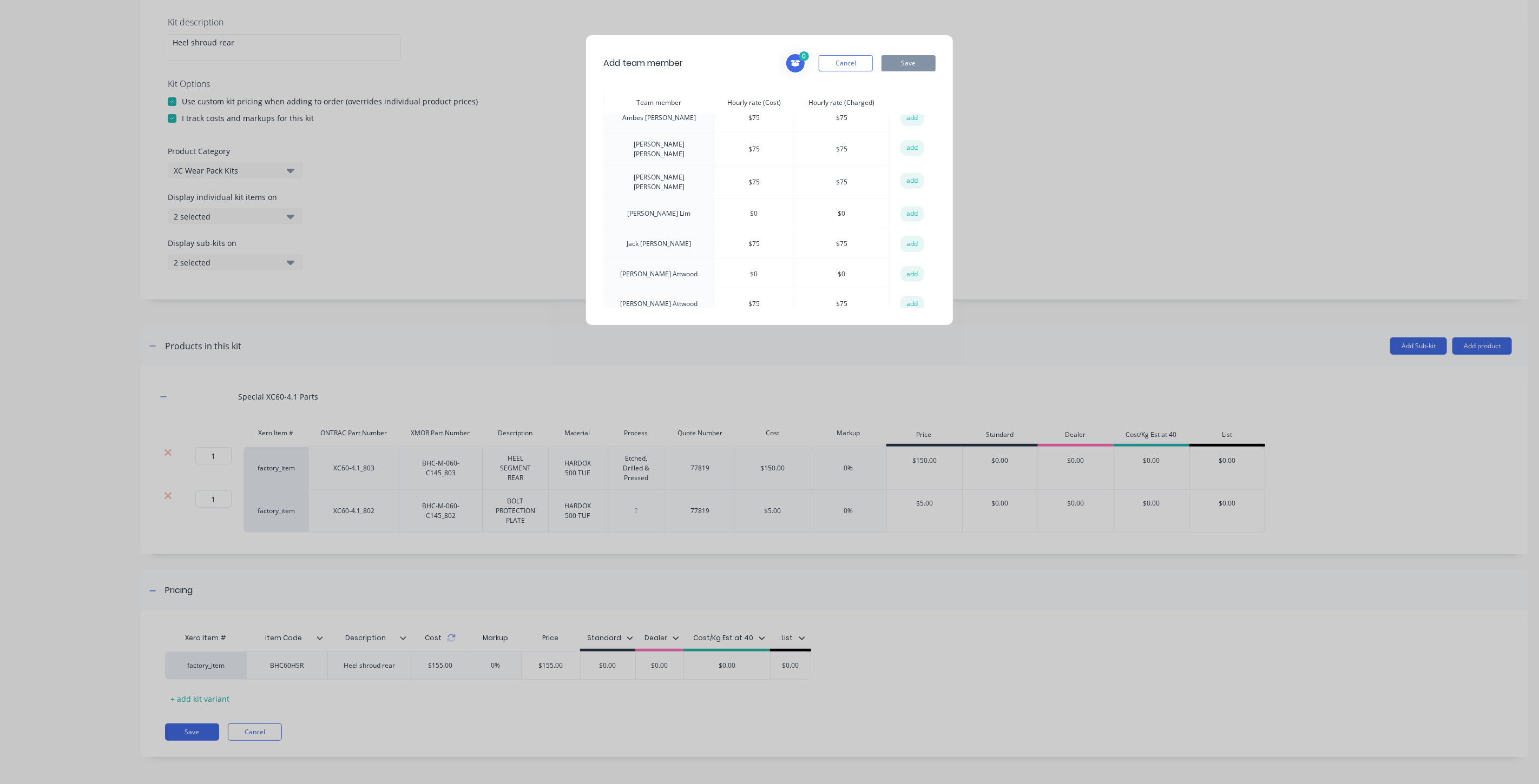
scroll to position [79, 0]
click at [900, 294] on button "add" at bounding box center [912, 297] width 24 height 16
click at [907, 63] on button "Save" at bounding box center [909, 63] width 54 height 16
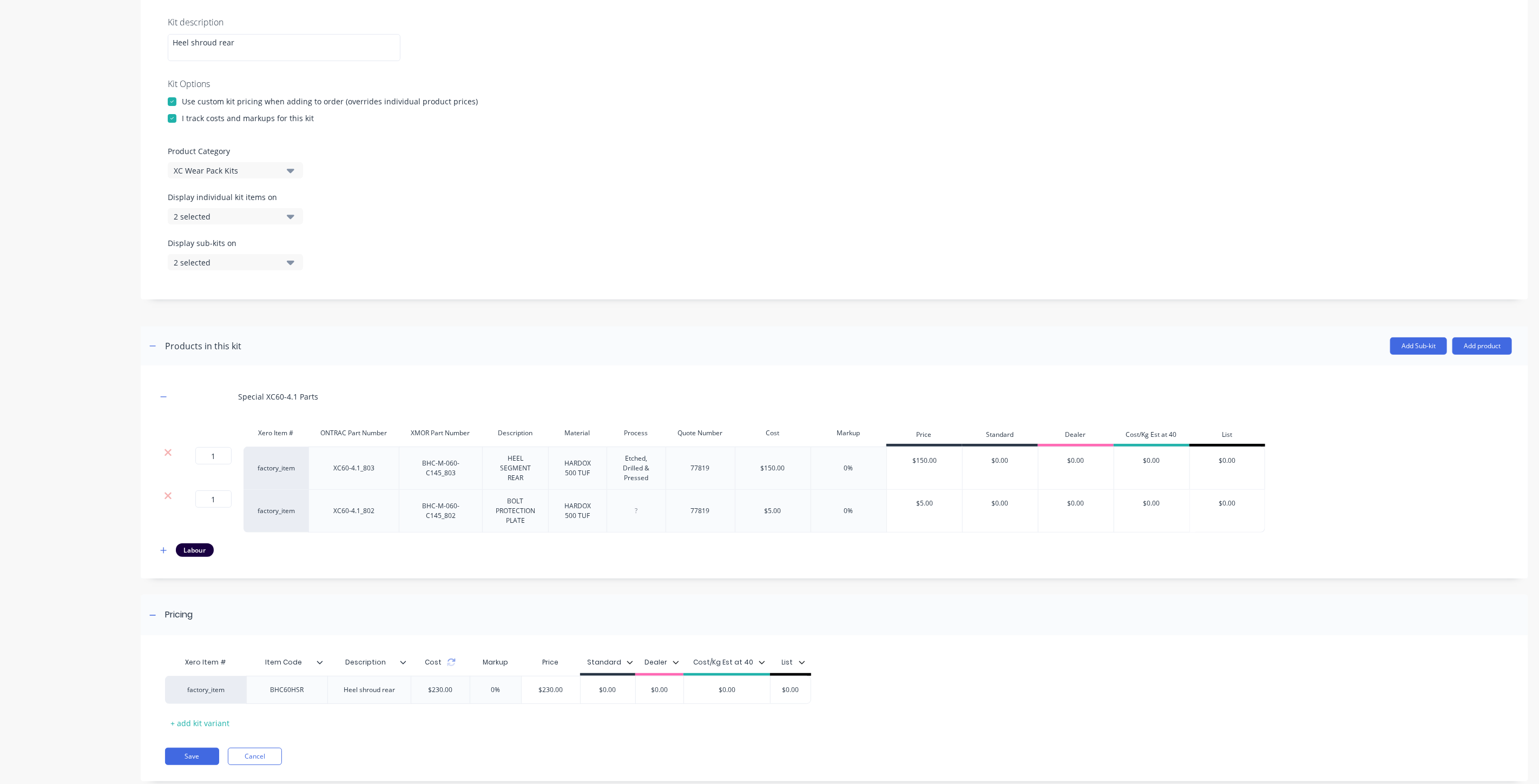
click at [180, 547] on div "Labour" at bounding box center [195, 550] width 38 height 13
click at [166, 547] on button "button" at bounding box center [163, 550] width 14 height 14
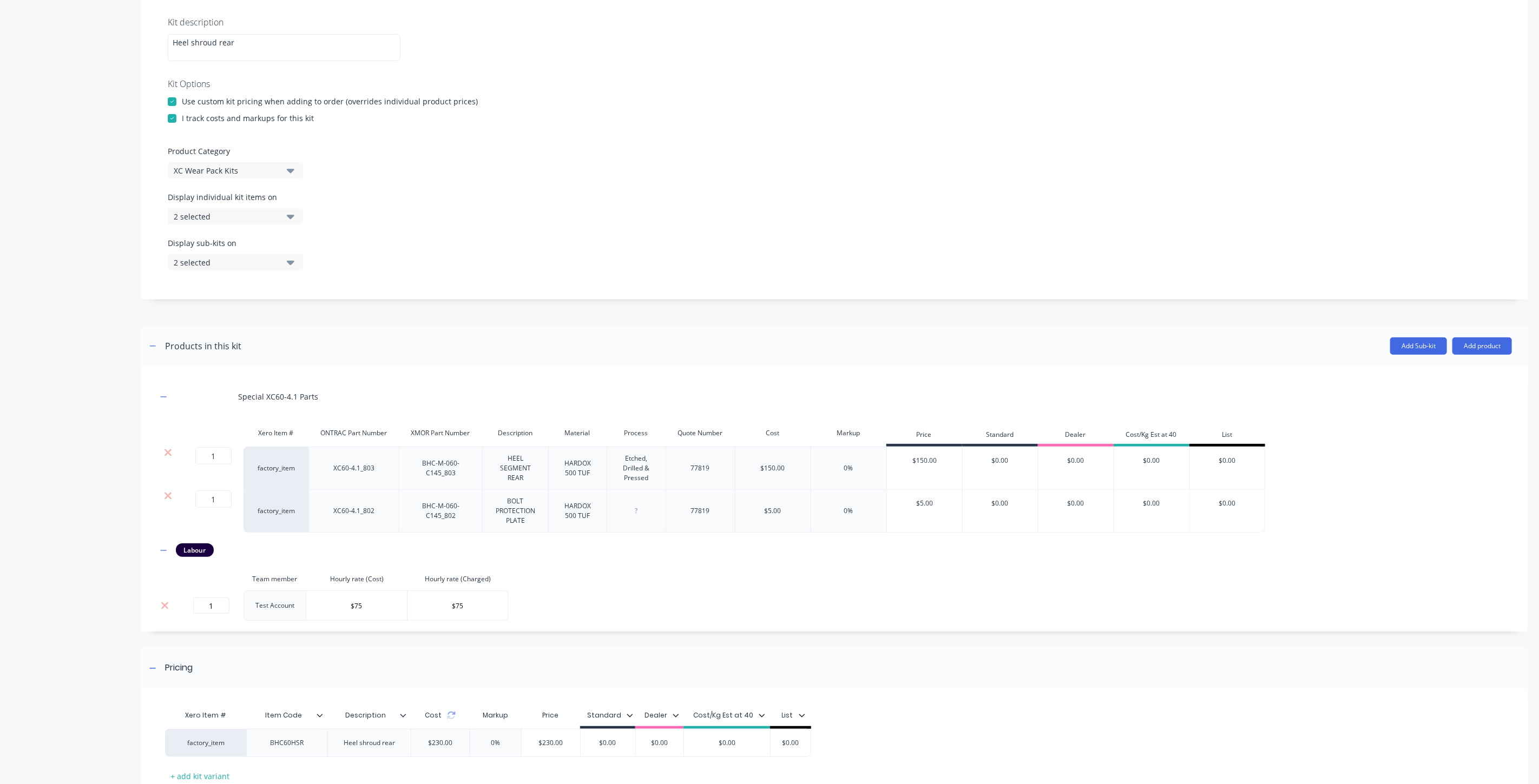
click at [218, 596] on td "1" at bounding box center [211, 606] width 65 height 31
click at [210, 608] on input "1" at bounding box center [212, 605] width 36 height 16
type input "0.25"
click at [339, 633] on div "Add image BHC60HSR BHC60HSR Enter kit name Settings Kit description Heel shroud…" at bounding box center [834, 348] width 1387 height 1006
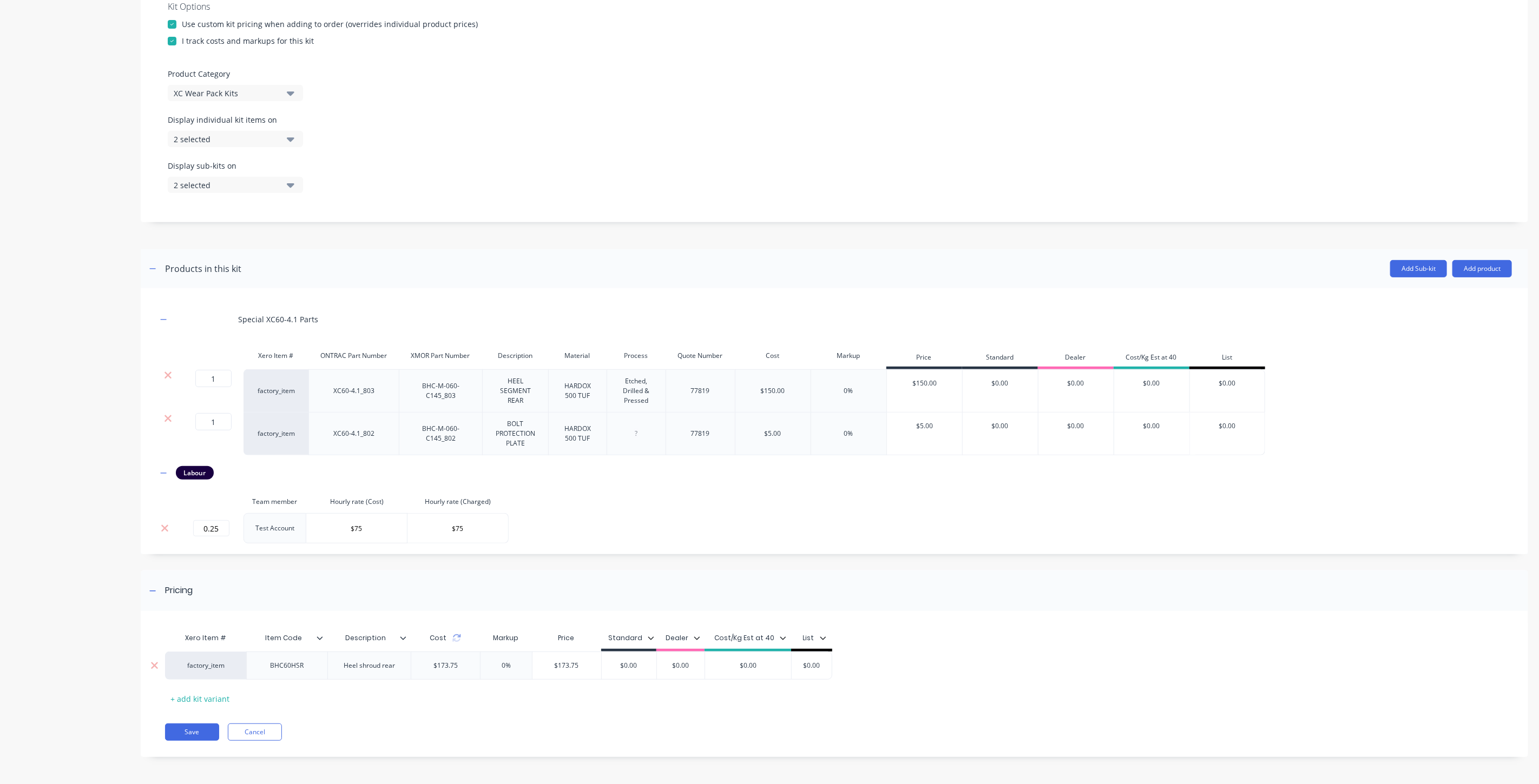
click at [501, 667] on input "0%" at bounding box center [506, 665] width 54 height 9
type input "66.67%"
click at [559, 712] on div "Xero Item # Item Code Description Cost Markup Price Standard Dealer Cost/Kg Est…" at bounding box center [834, 689] width 1387 height 135
type input "$289.5891"
drag, startPoint x: 598, startPoint y: 664, endPoint x: 532, endPoint y: 665, distance: 66.0
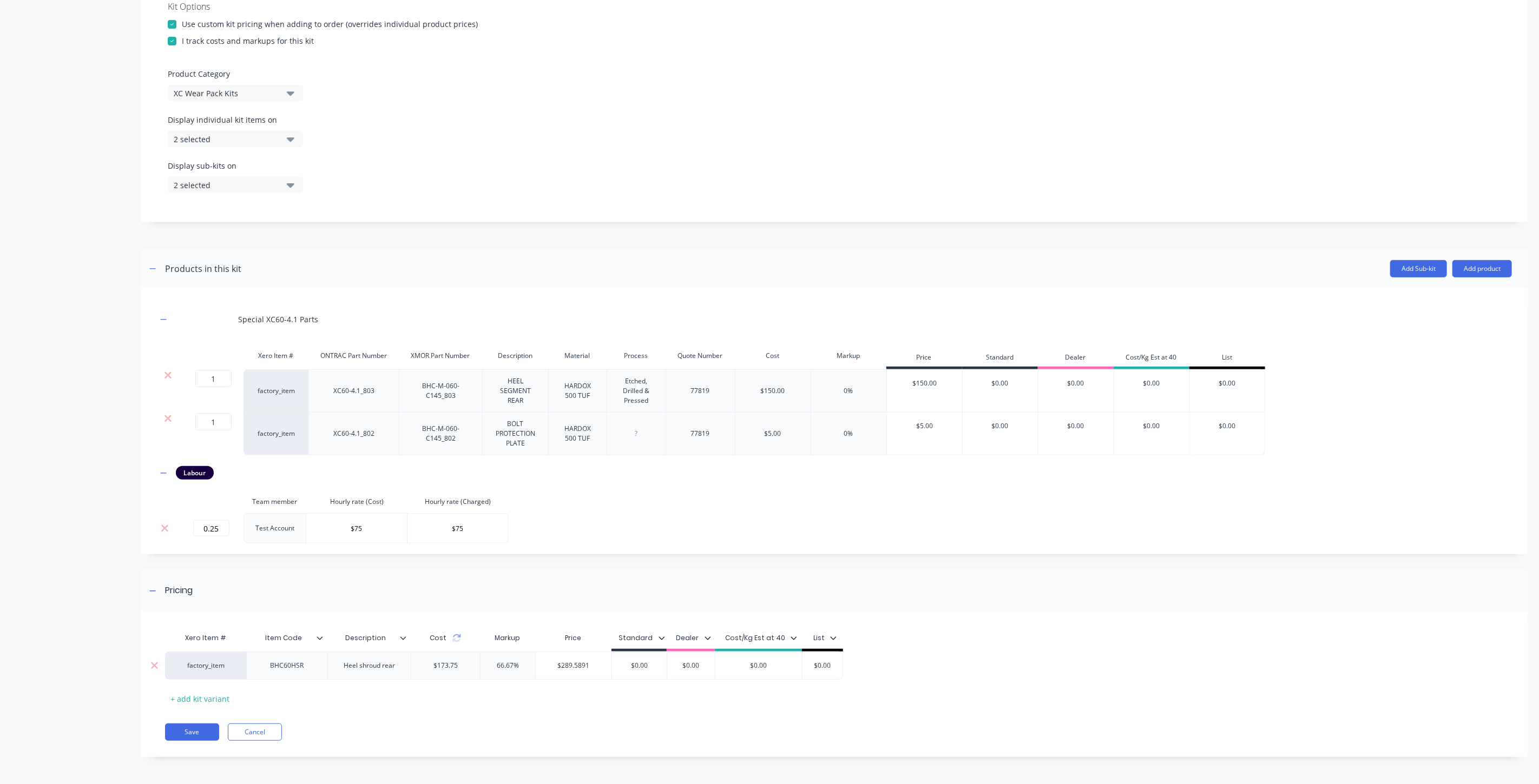
click at [532, 665] on div "factory_item BHC60HSR Heel shroud rear $173.75 66.67% 66.67% $289.5891 $289.589…" at bounding box center [504, 666] width 678 height 28
click at [824, 667] on input "$0.00" at bounding box center [822, 665] width 54 height 9
paste input "$289.5891"
type input "$$289.5891"
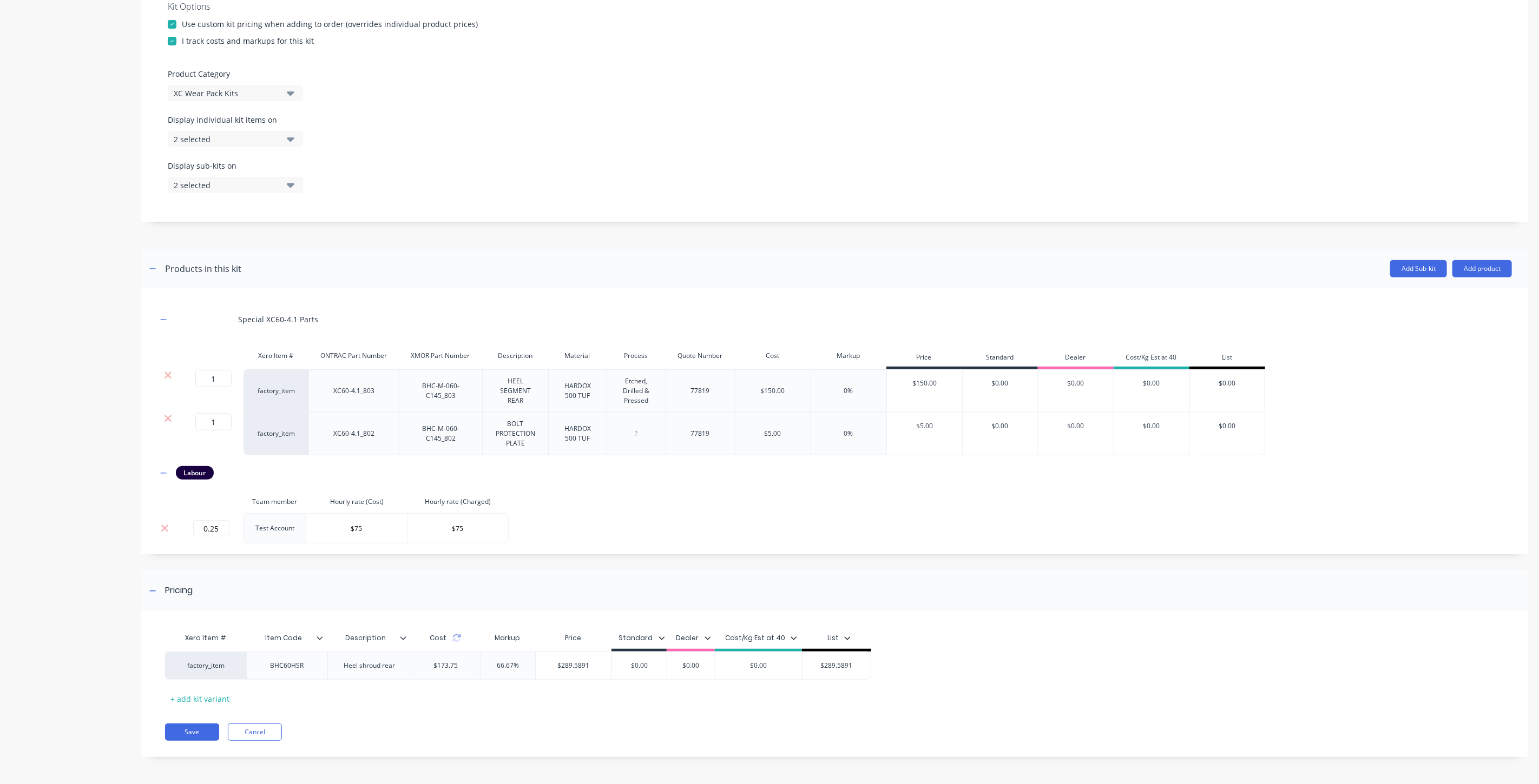
click at [814, 705] on div "Xero Item # Item Code Description Cost Markup Price Standard Dealer Cost/Kg Est…" at bounding box center [827, 667] width 1324 height 80
click at [753, 662] on input "$0.00" at bounding box center [758, 665] width 87 height 9
paste input "$289.5891"
type input "$$289.5891"
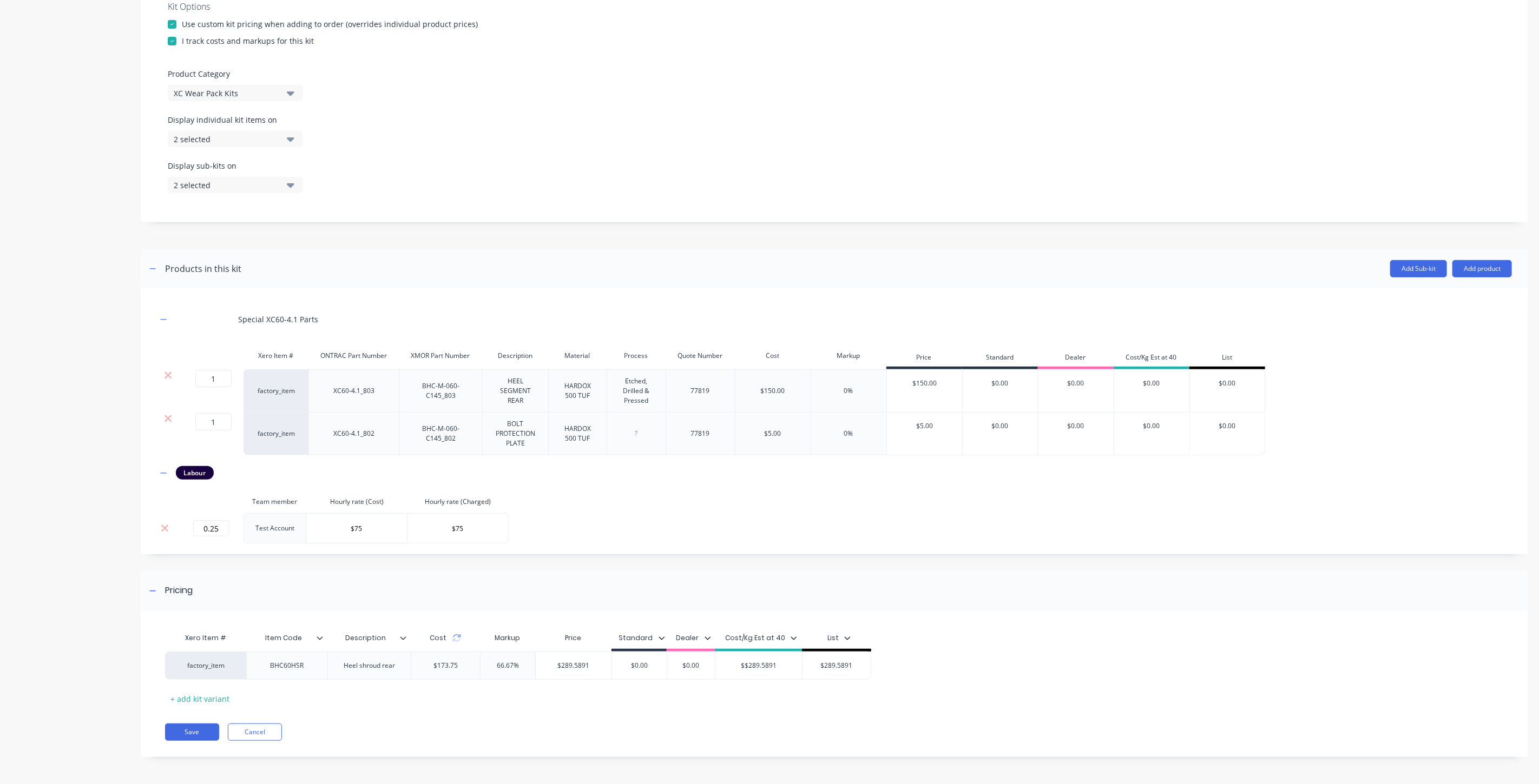
click at [739, 696] on div "Xero Item # Item Code Description Cost Markup Price Standard Dealer Cost/Kg Est…" at bounding box center [827, 667] width 1324 height 80
click at [647, 666] on input "$0.00" at bounding box center [639, 665] width 55 height 9
click at [647, 666] on input "$0.00" at bounding box center [639, 665] width 55 height 9
paste input "$289.5891"
type input "$$289.5891"
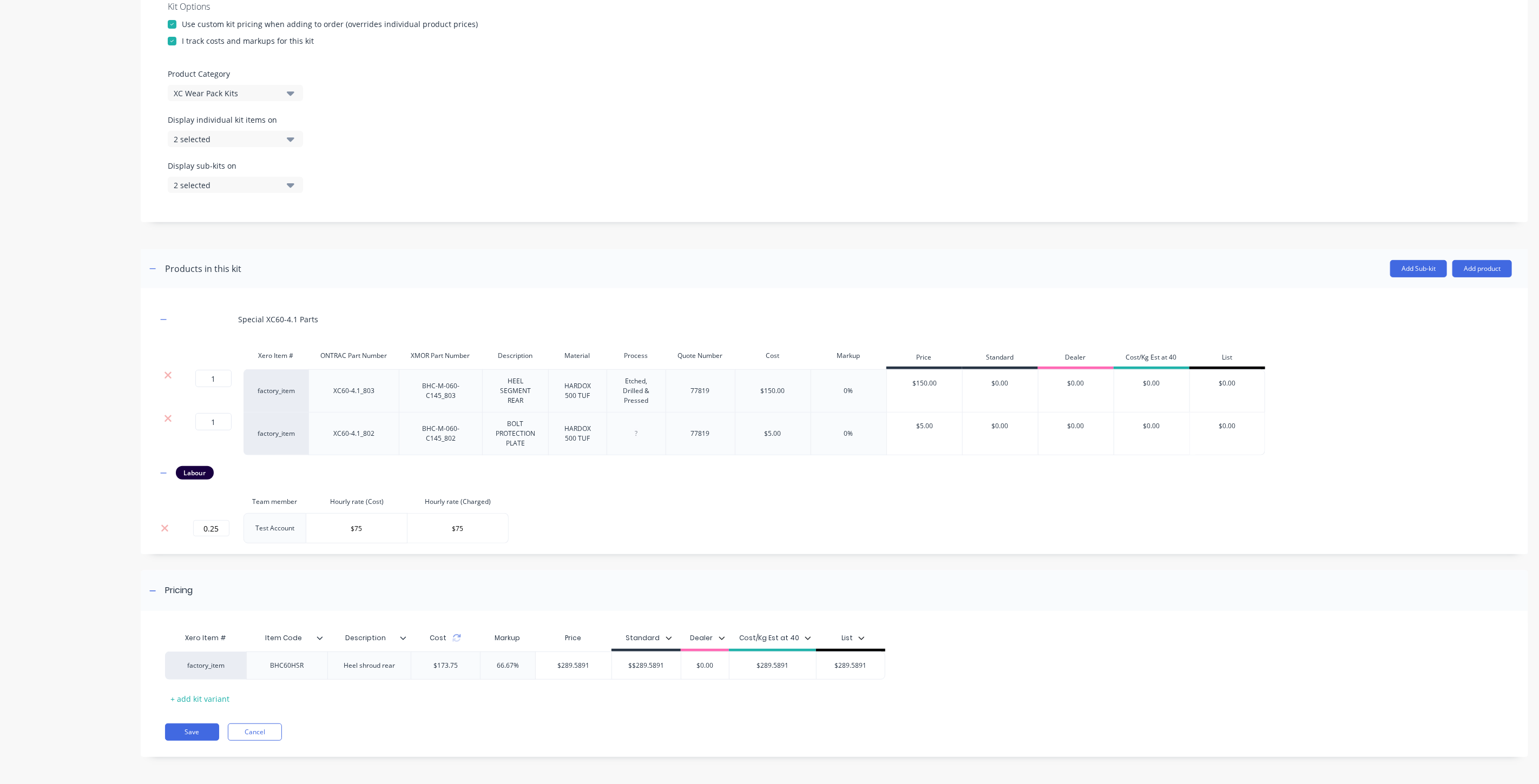
click at [671, 694] on div "Xero Item # Item Code Description Cost Markup Price Standard Dealer Cost/Kg Est…" at bounding box center [827, 667] width 1324 height 80
click at [202, 734] on button "Save" at bounding box center [192, 732] width 54 height 18
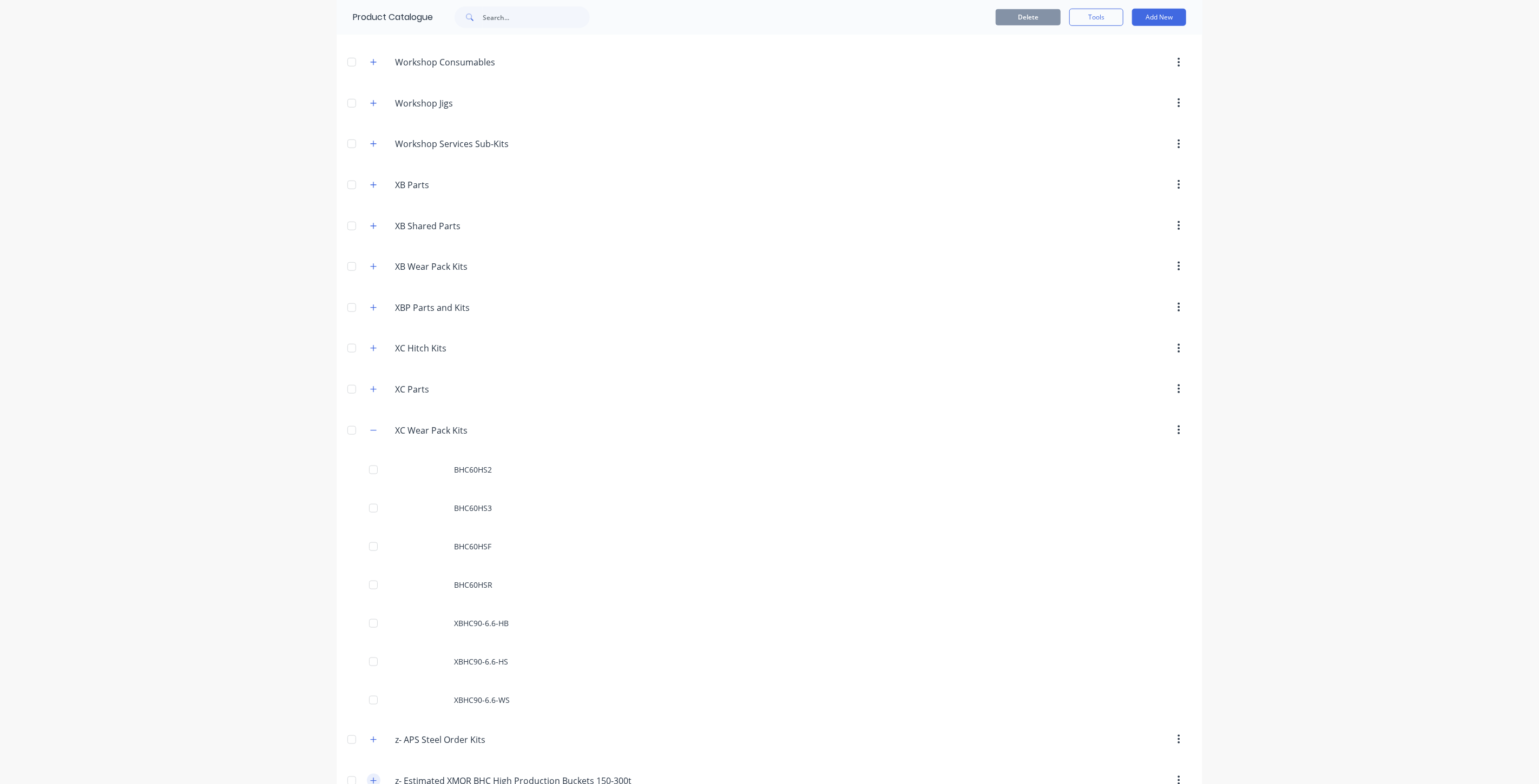
scroll to position [838, 0]
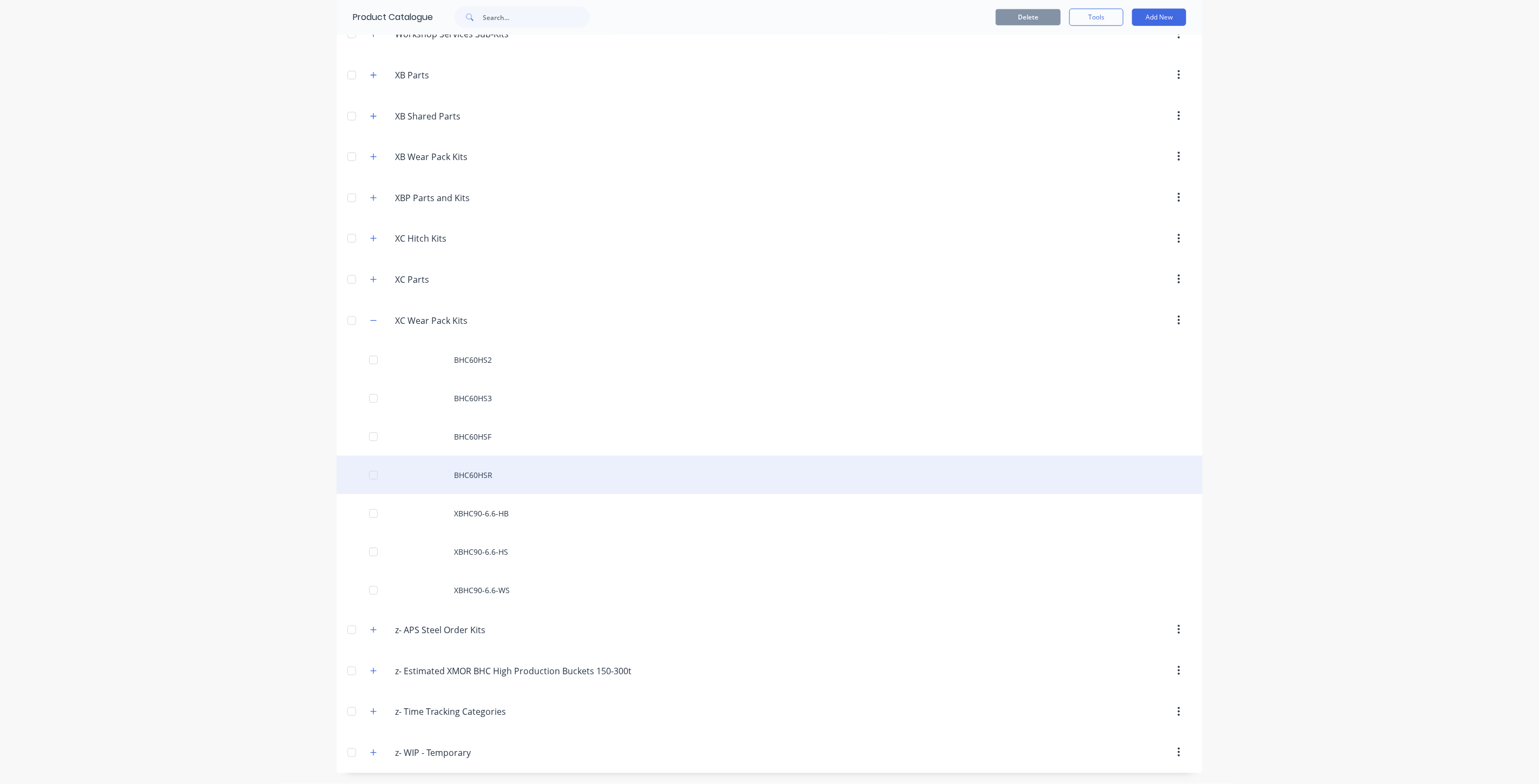
click at [466, 472] on div "BHC60HSR" at bounding box center [769, 475] width 865 height 39
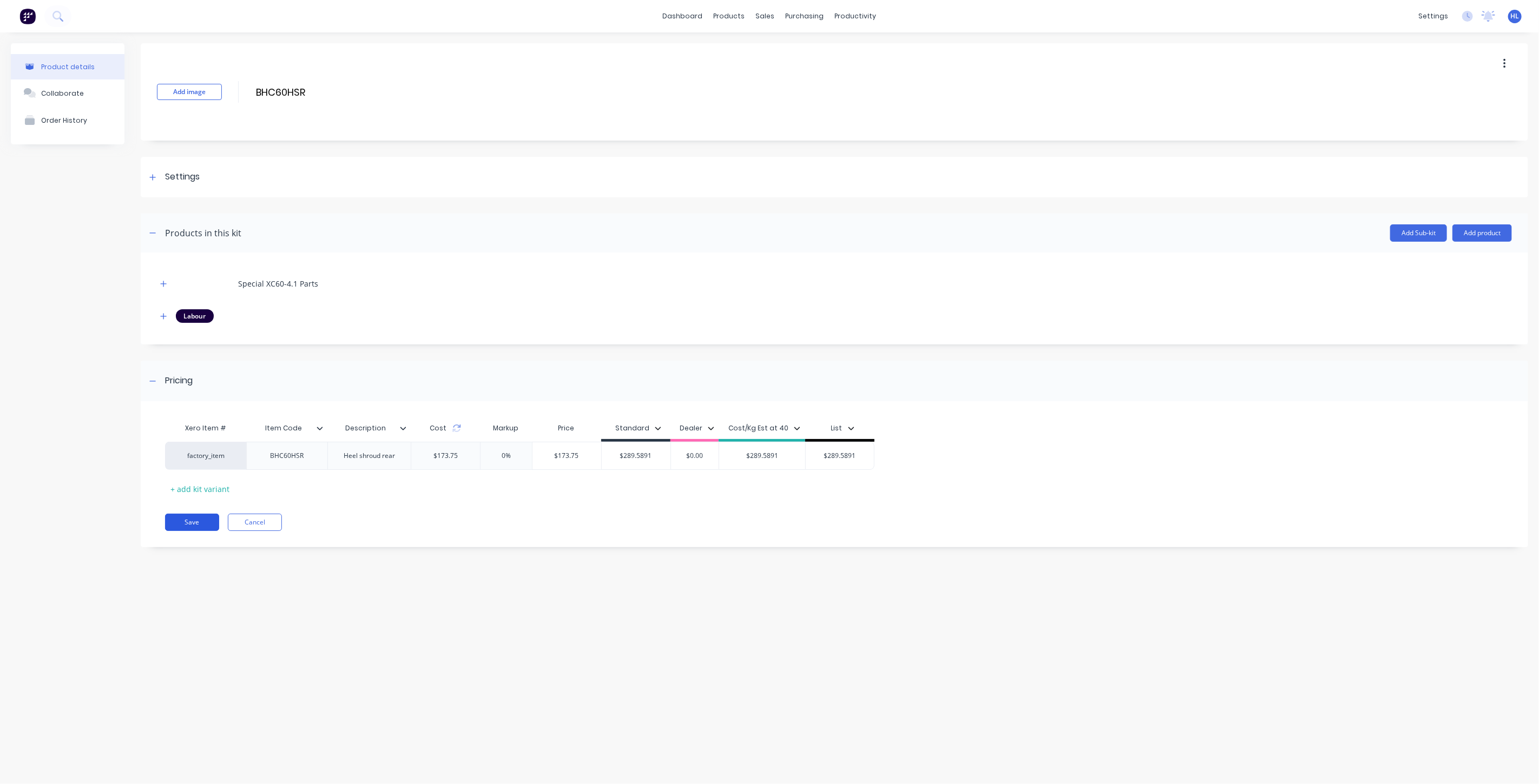
click at [201, 530] on button "Save" at bounding box center [192, 522] width 54 height 18
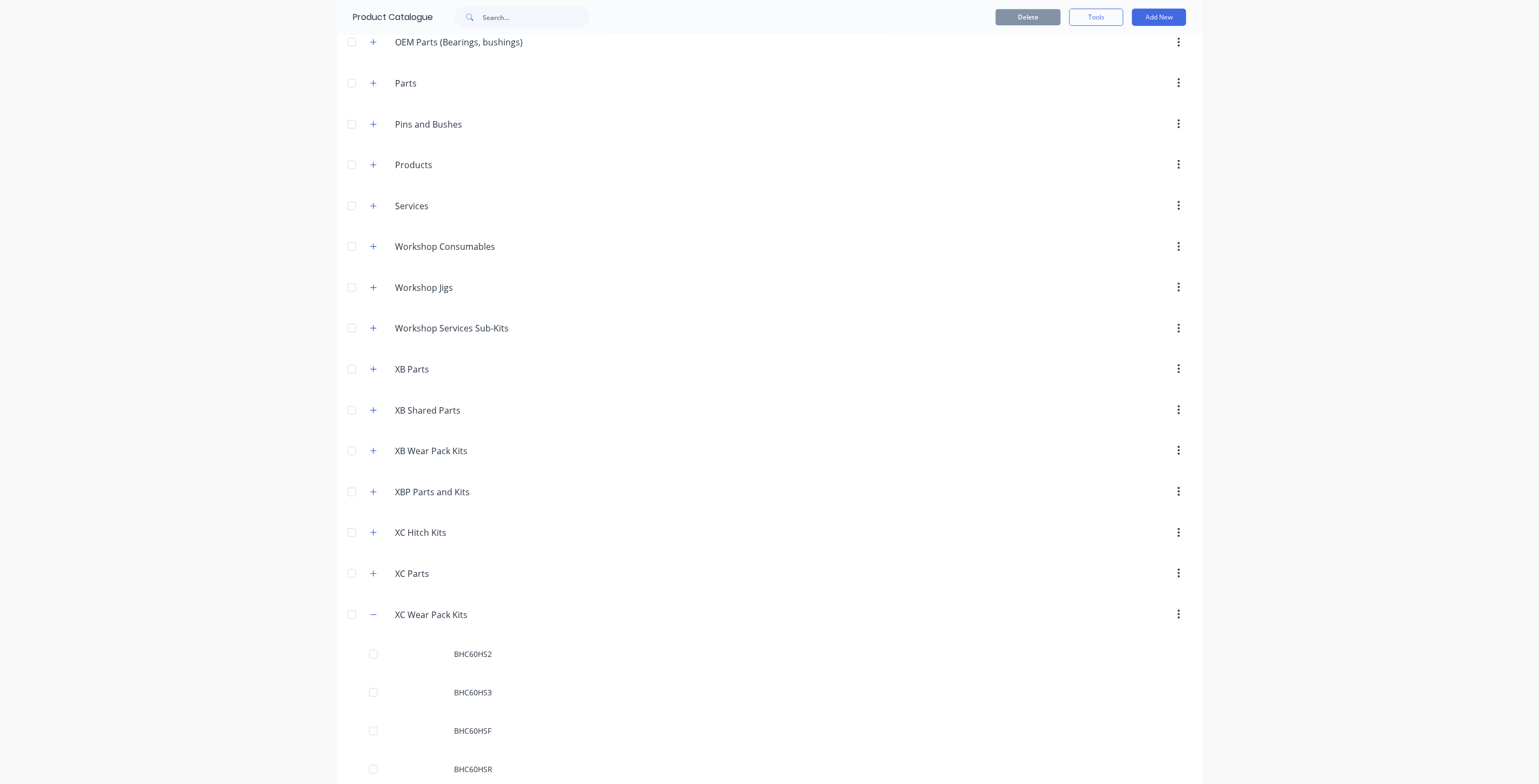
scroll to position [838, 0]
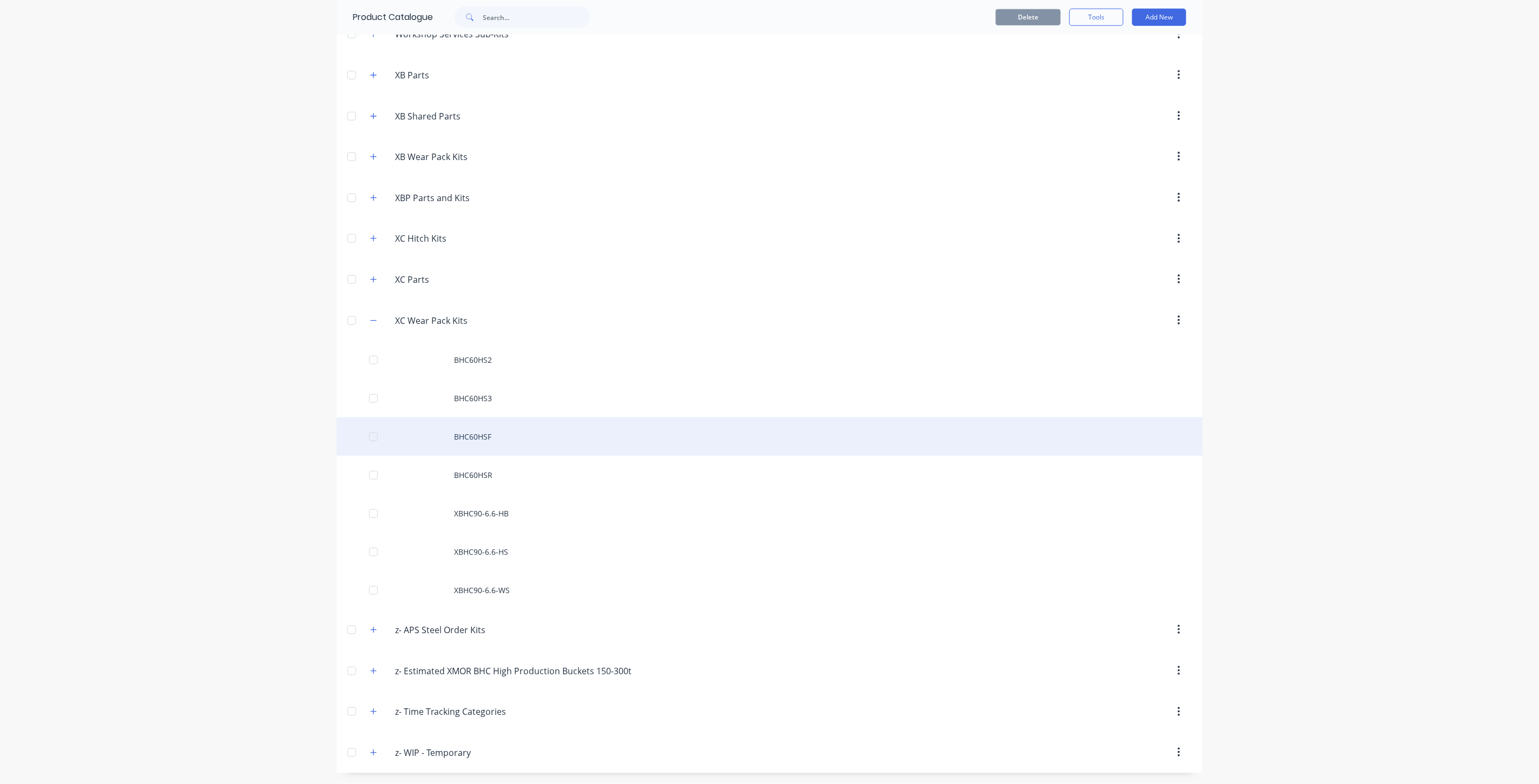
click at [528, 438] on div "BHC60HSF" at bounding box center [769, 436] width 865 height 39
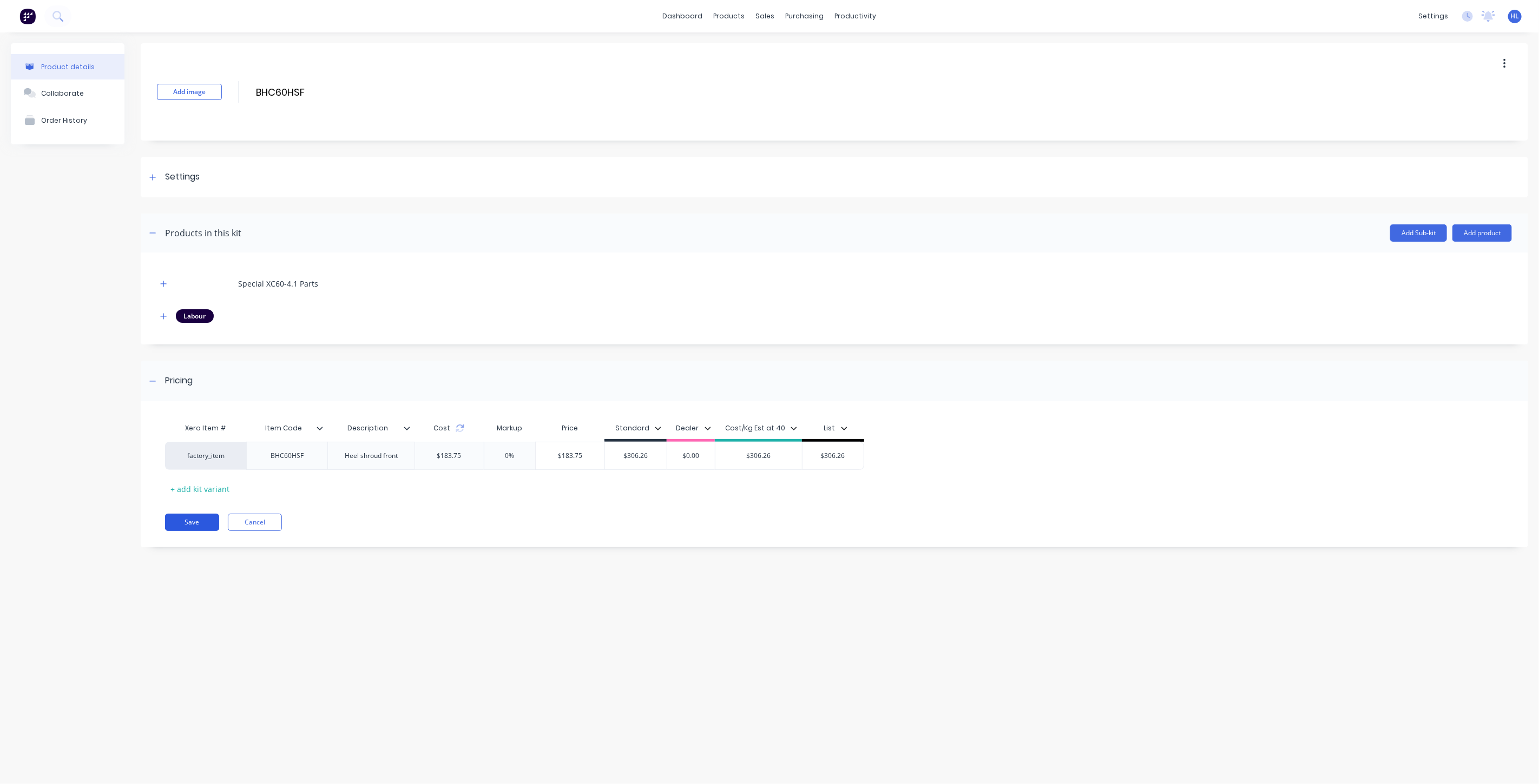
click at [198, 521] on button "Save" at bounding box center [192, 522] width 54 height 18
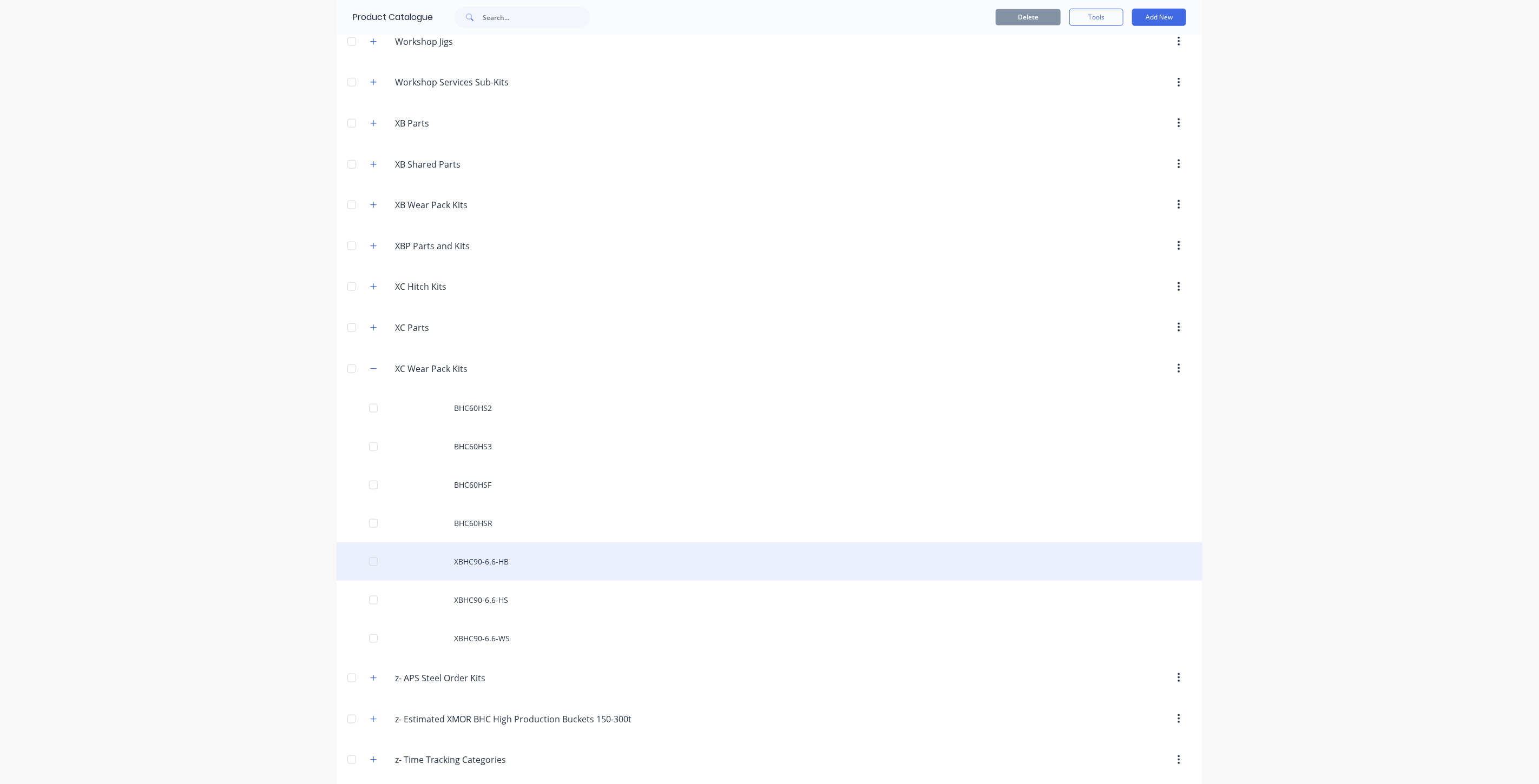
scroll to position [838, 0]
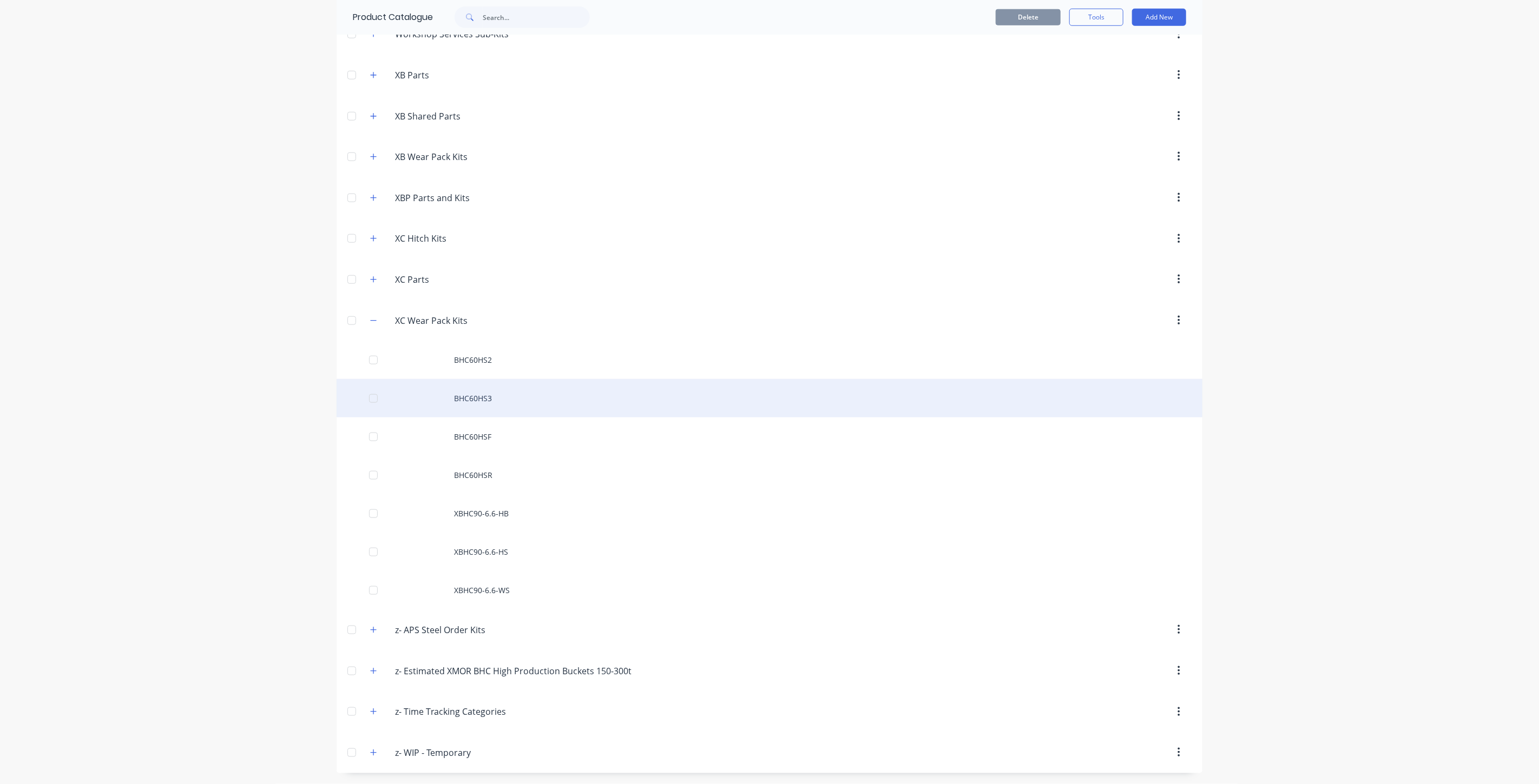
click at [504, 406] on div "BHC60HS3" at bounding box center [769, 398] width 865 height 39
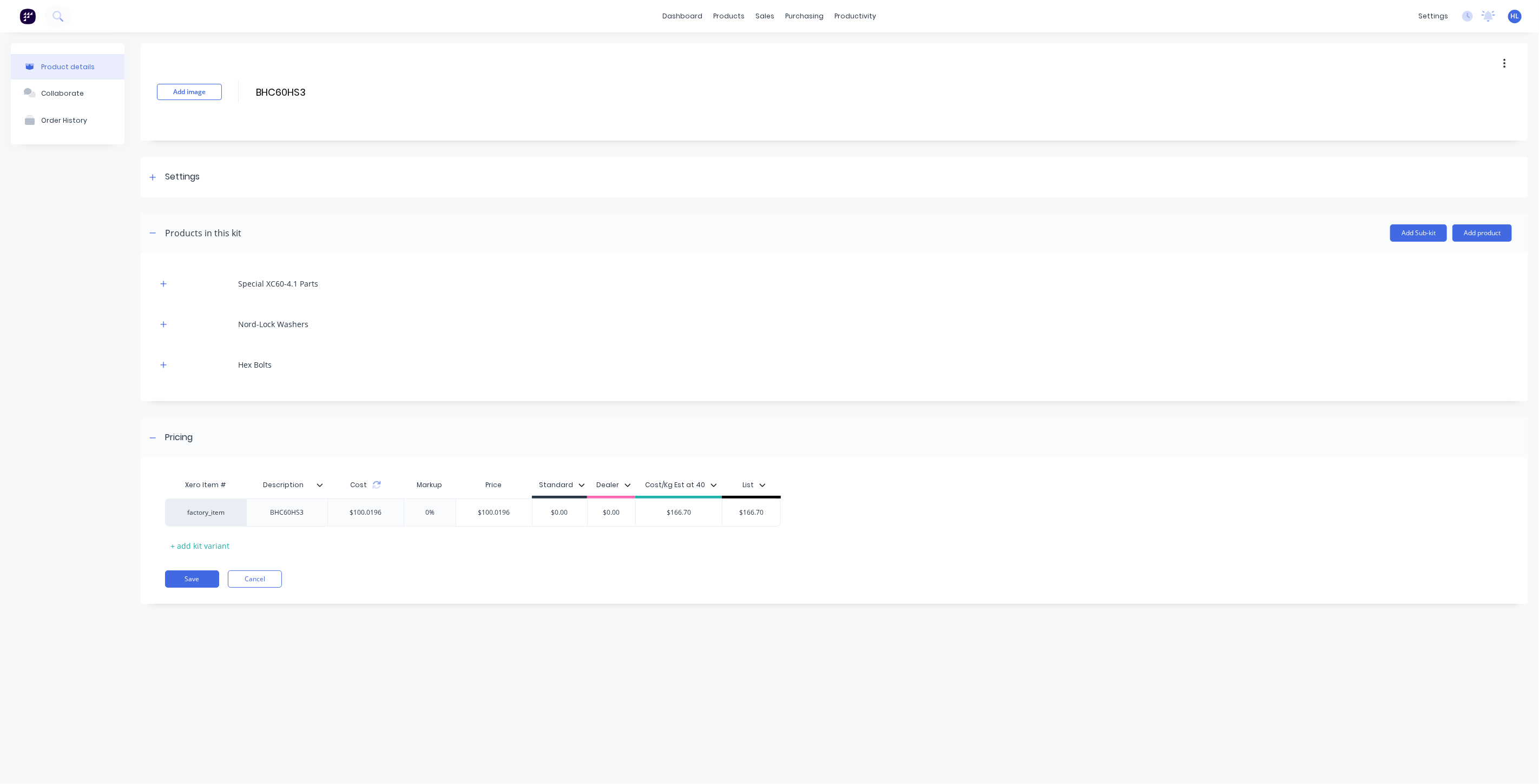
click at [321, 488] on div at bounding box center [324, 484] width 7 height 9
click at [277, 515] on div "Add attribute column" at bounding box center [259, 515] width 78 height 12
click at [364, 487] on input "text" at bounding box center [365, 484] width 74 height 9
type input "Description"
click at [401, 451] on div "Pricing" at bounding box center [834, 438] width 1387 height 41
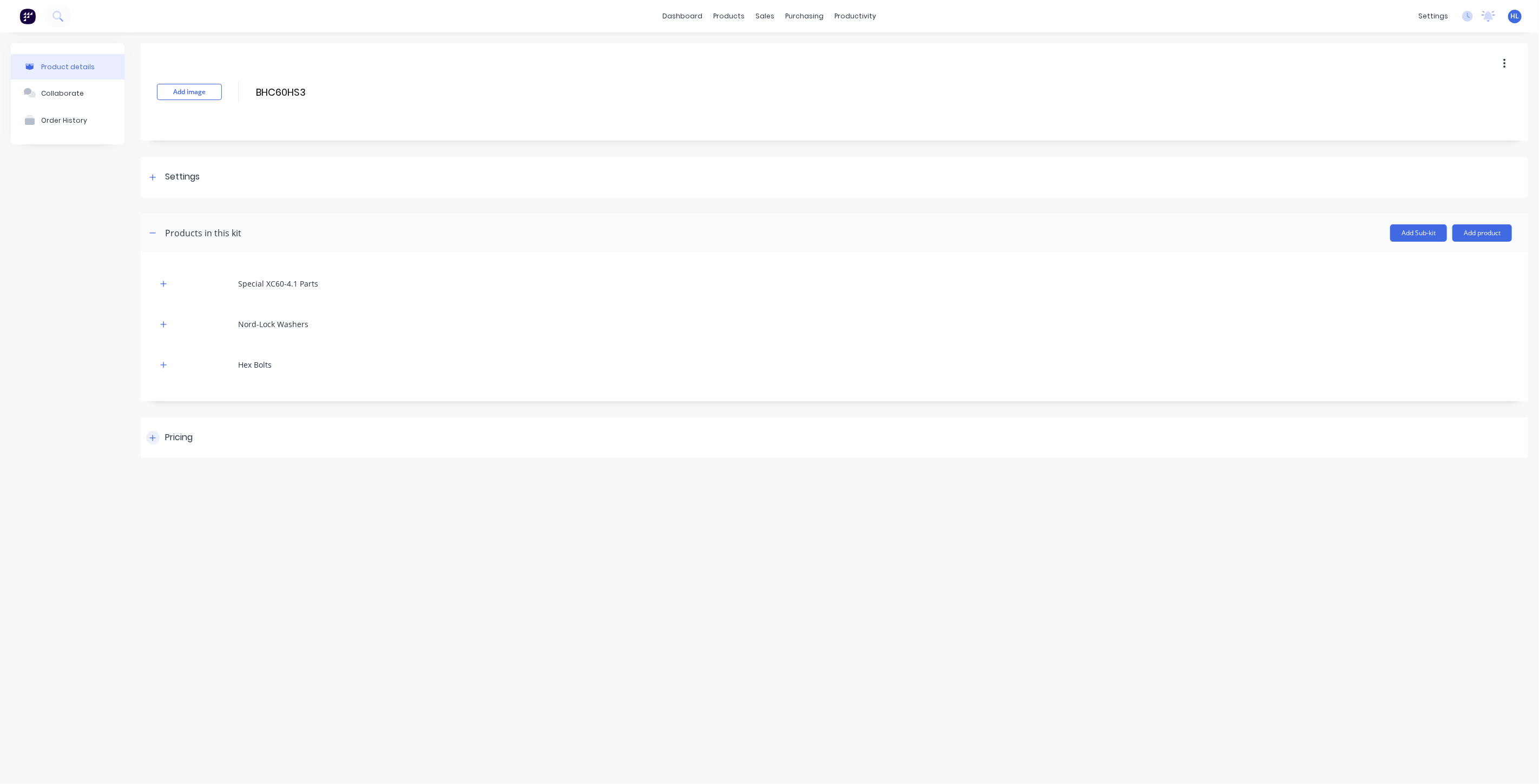
click at [401, 451] on div "Pricing" at bounding box center [834, 438] width 1387 height 41
click at [290, 505] on div "BHC60HS3" at bounding box center [286, 513] width 81 height 28
click at [296, 482] on input "Description" at bounding box center [283, 484] width 74 height 9
drag, startPoint x: 296, startPoint y: 484, endPoint x: 233, endPoint y: 481, distance: 63.1
click at [233, 483] on div "Xero Item # Description Description Description Cost Markup Price Standard Deal…" at bounding box center [513, 486] width 697 height 24
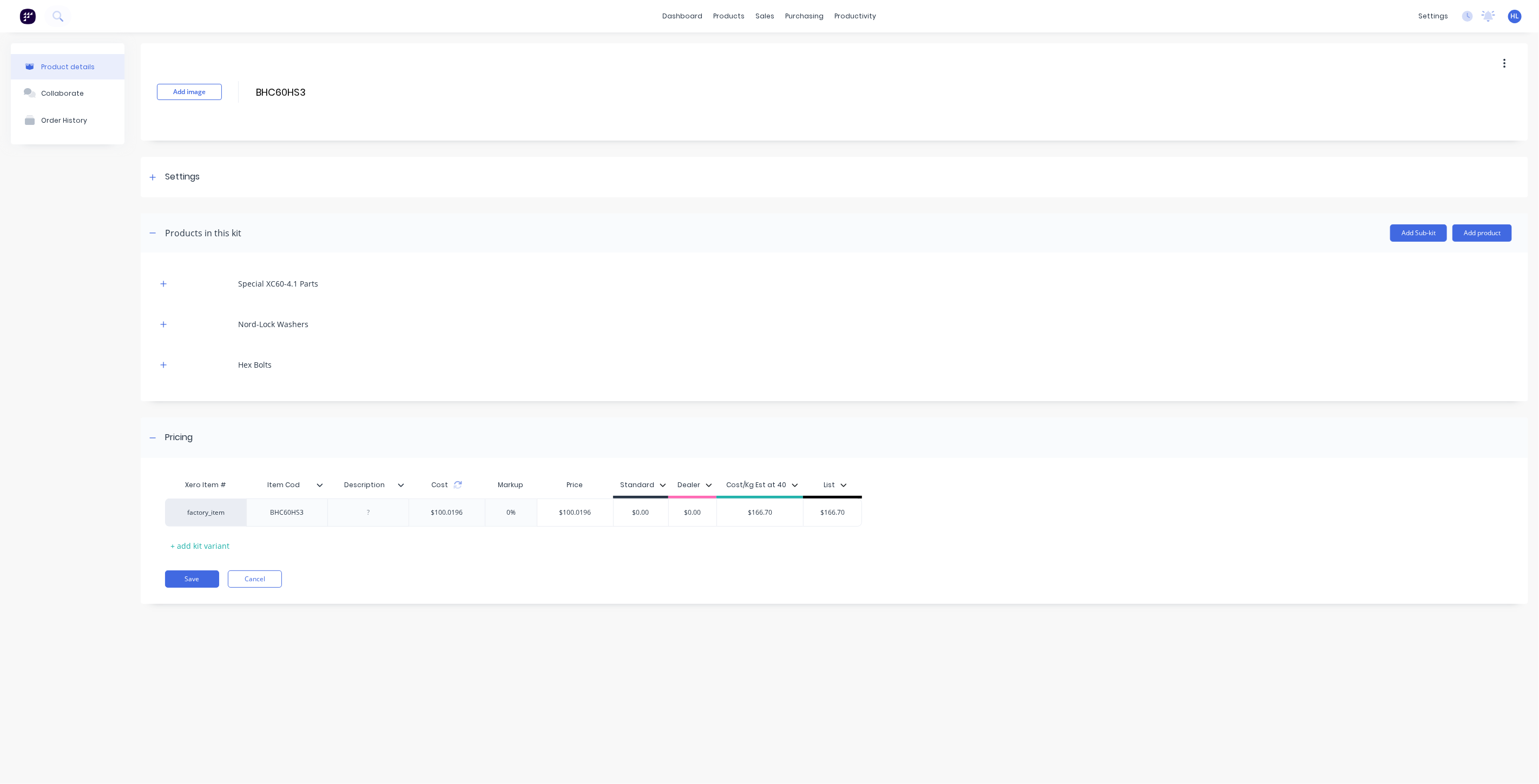
type input "Item Code"
drag, startPoint x: 464, startPoint y: 712, endPoint x: 462, endPoint y: 699, distance: 13.2
click at [464, 710] on div "Product details Collaborate Order History Add image BHC60HS3 BHC60HS3 Enter kit…" at bounding box center [769, 397] width 1539 height 730
click at [385, 548] on div "Xero Item # Item Code Description Cost Markup Price Standard Dealer Cost/Kg Est…" at bounding box center [827, 514] width 1324 height 80
click at [380, 515] on div at bounding box center [369, 512] width 54 height 14
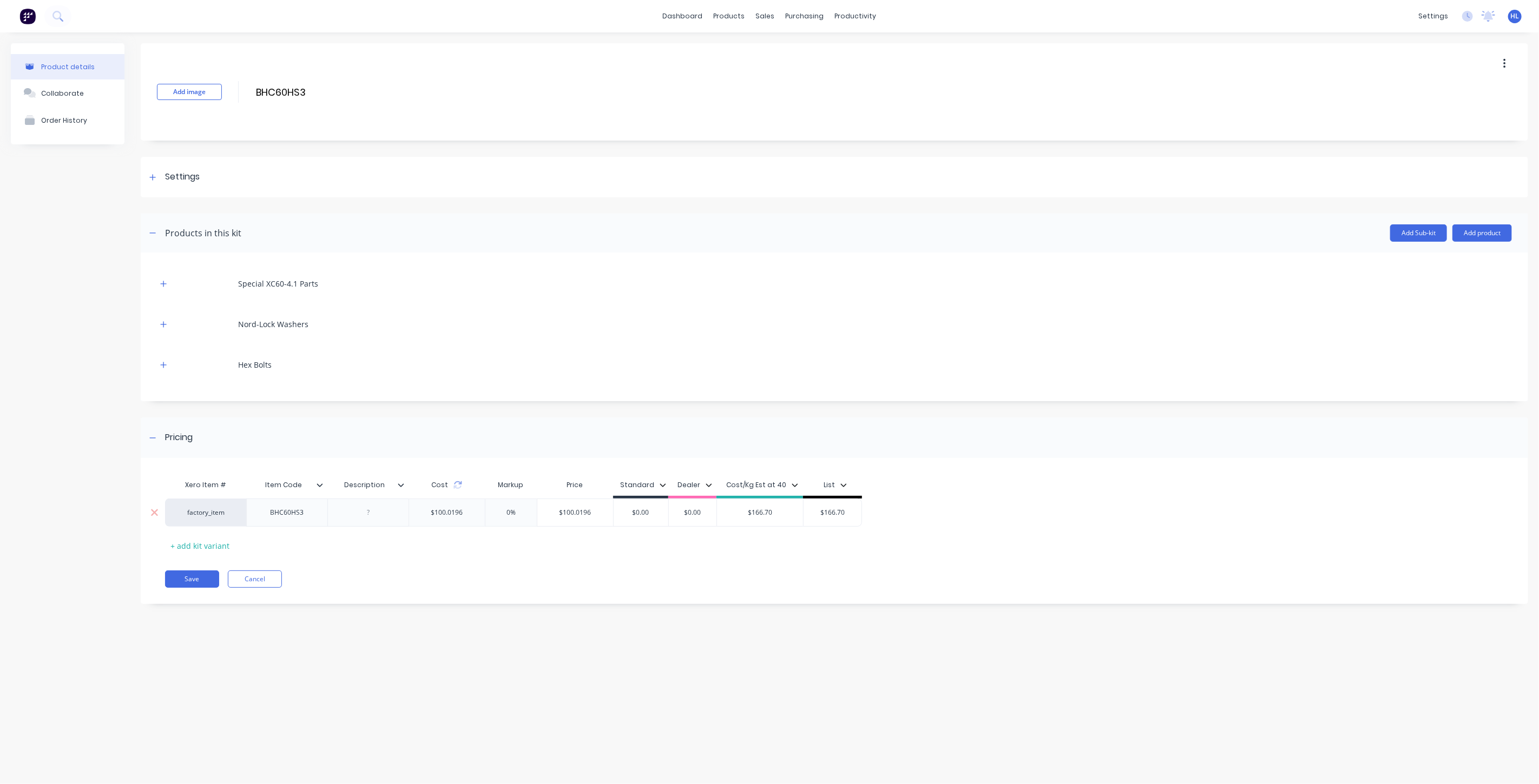
click at [363, 505] on div at bounding box center [369, 512] width 54 height 14
paste div
click at [444, 578] on div "Xero Item # Item Code Description Cost Markup Price Standard Dealer Cost/Kg Est…" at bounding box center [834, 544] width 1387 height 150
drag, startPoint x: 409, startPoint y: 512, endPoint x: 428, endPoint y: 521, distance: 21.0
click at [428, 521] on div "Heel shroud starnut&nbsp;assembly 3-hole" at bounding box center [412, 513] width 168 height 28
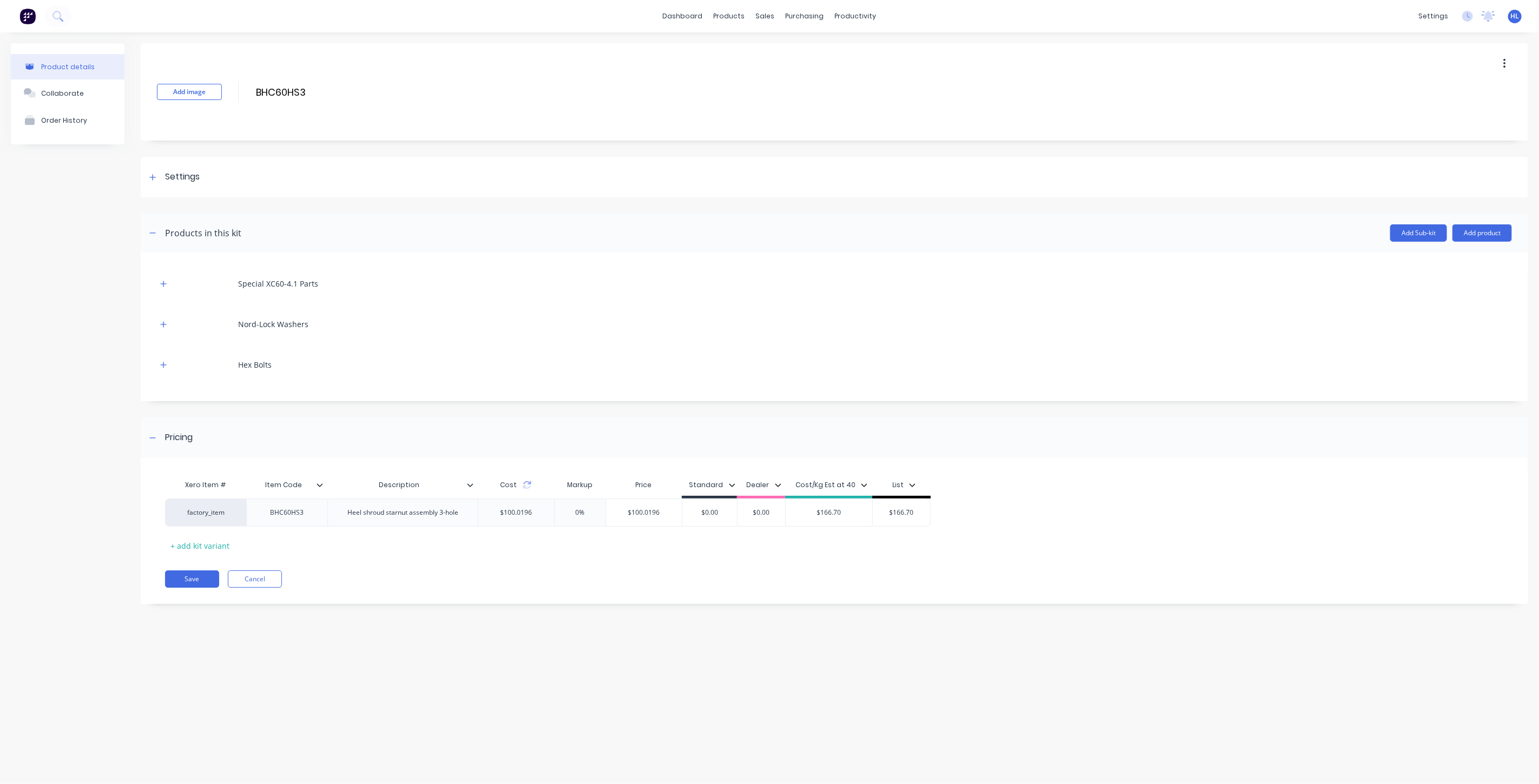
click at [425, 559] on div "Xero Item # Item Code Description Cost Markup Price Standard Dealer Cost/Kg Est…" at bounding box center [834, 536] width 1387 height 135
type input "0%"
drag, startPoint x: 575, startPoint y: 511, endPoint x: 579, endPoint y: 516, distance: 6.4
click at [579, 516] on input "0%" at bounding box center [580, 512] width 54 height 9
type input "$166.70"
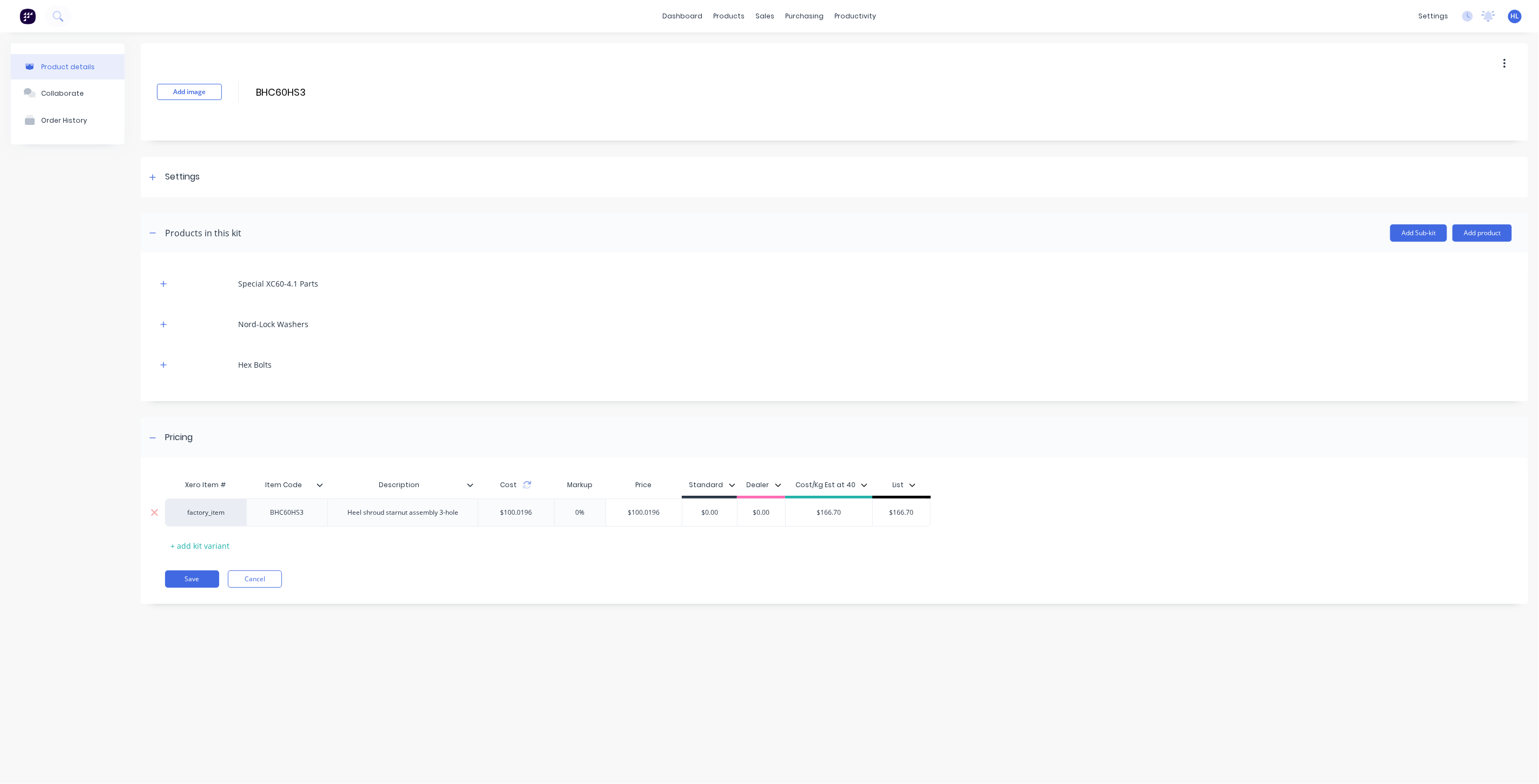
click at [901, 511] on input "$166.70" at bounding box center [901, 512] width 58 height 9
click at [711, 511] on input "$0.00" at bounding box center [709, 512] width 55 height 9
paste input "166.7"
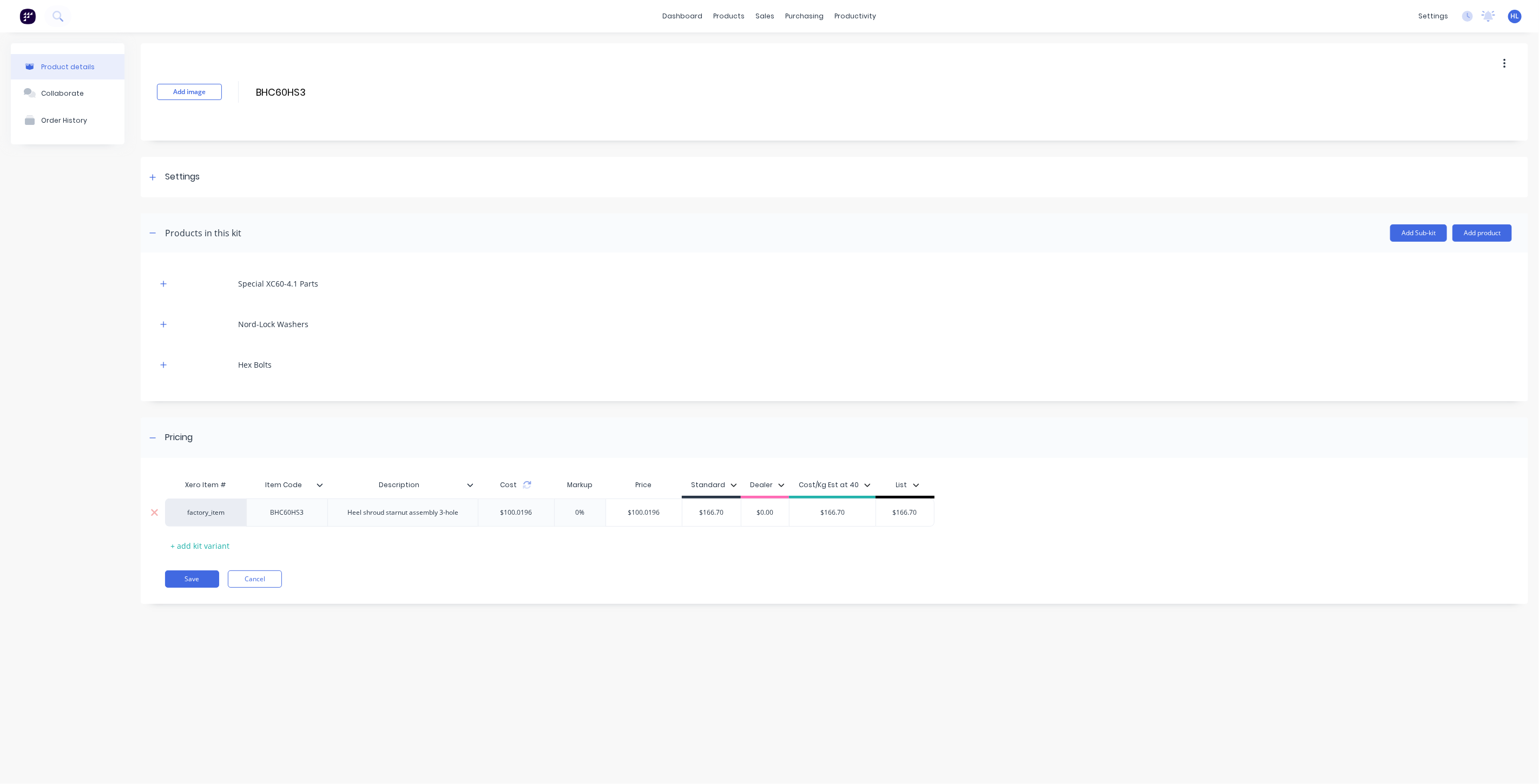
type input "$166.70"
click at [643, 513] on input "$100.0196" at bounding box center [644, 512] width 76 height 9
paste input "66.70"
type input "$166.70"
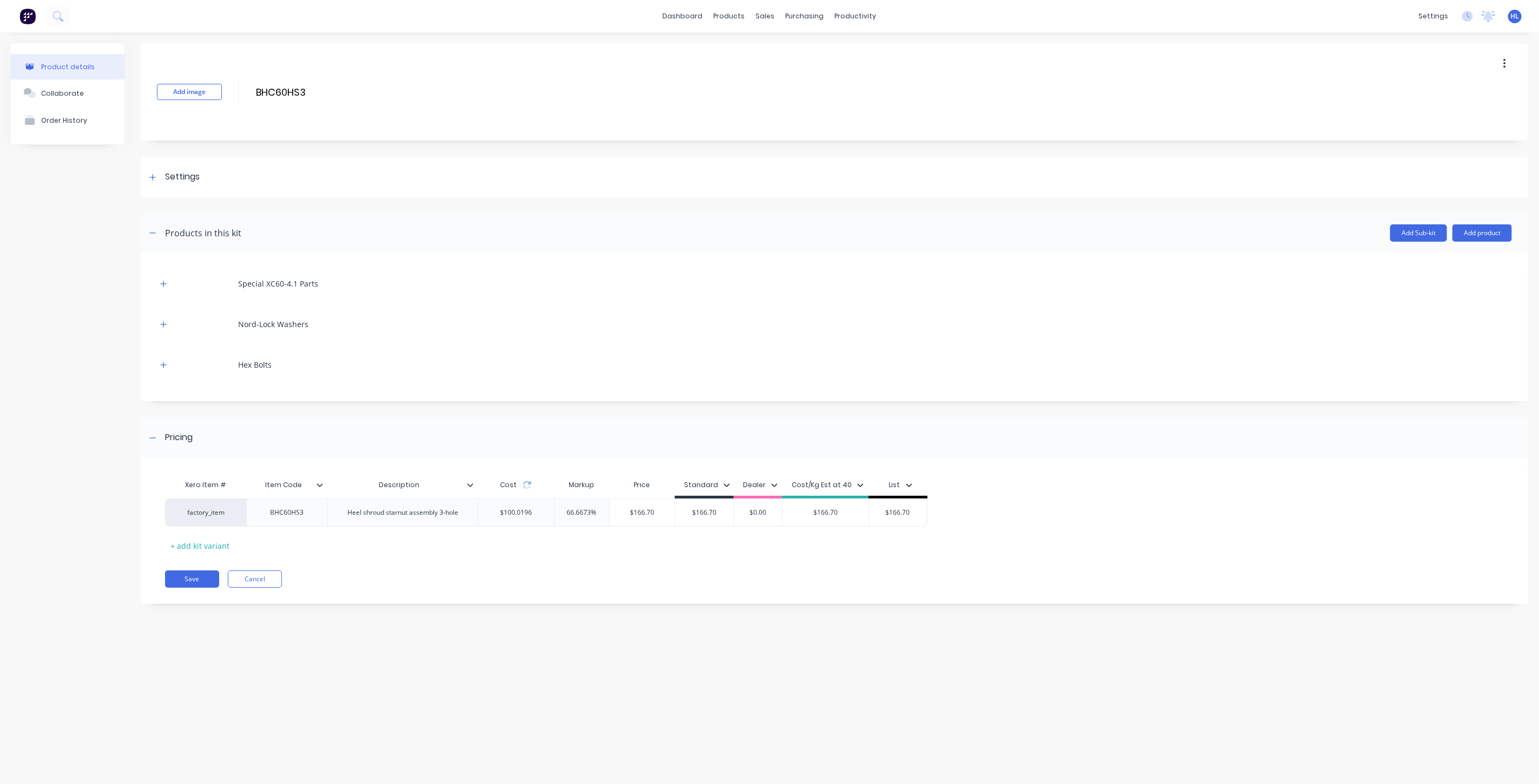
click at [678, 555] on div "Xero Item # Item Code Description Cost Markup Price Standard Dealer Cost/Kg Est…" at bounding box center [834, 536] width 1387 height 135
click at [196, 575] on button "Save" at bounding box center [192, 579] width 54 height 18
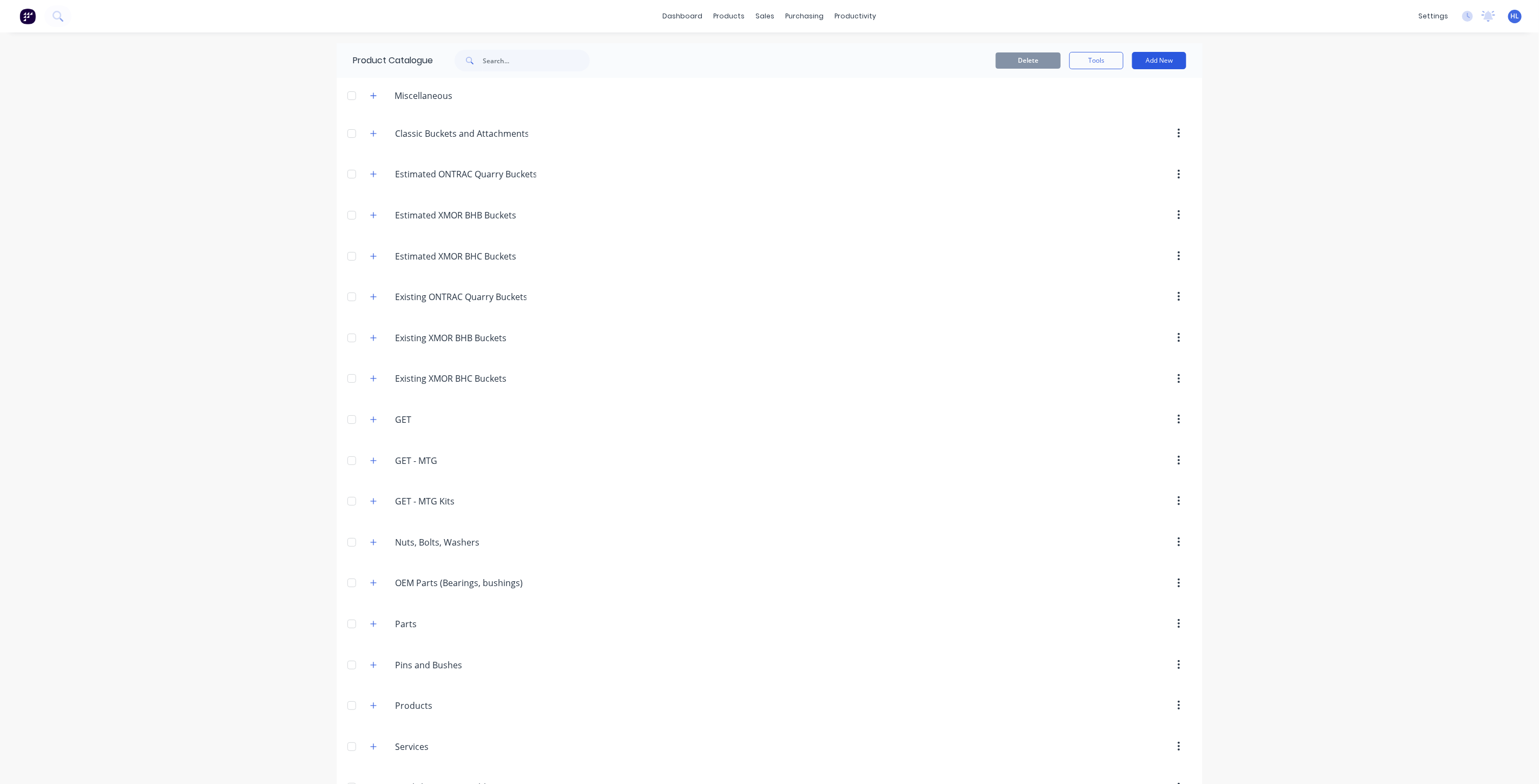
click at [1151, 66] on button "Add New" at bounding box center [1159, 61] width 54 height 18
click at [1140, 130] on div "Product Kit" at bounding box center [1135, 132] width 83 height 16
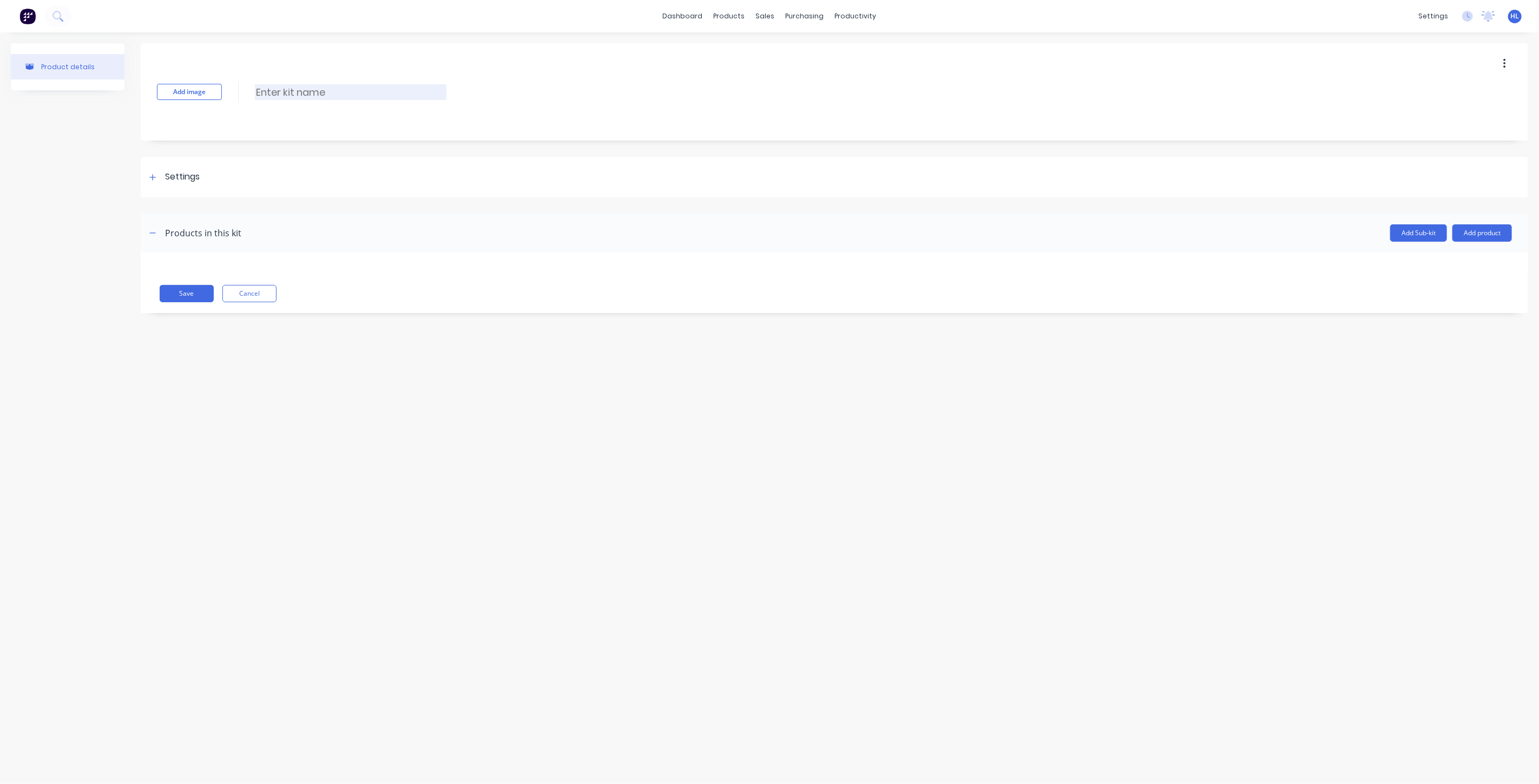
click at [290, 97] on input at bounding box center [350, 93] width 192 height 16
click at [284, 87] on input at bounding box center [350, 93] width 192 height 16
paste input "BHC60HBA"
type input "BHC60HBA"
click at [445, 120] on div "Add image BHC60HBA BHC60HBA Enter kit name" at bounding box center [834, 91] width 1387 height 97
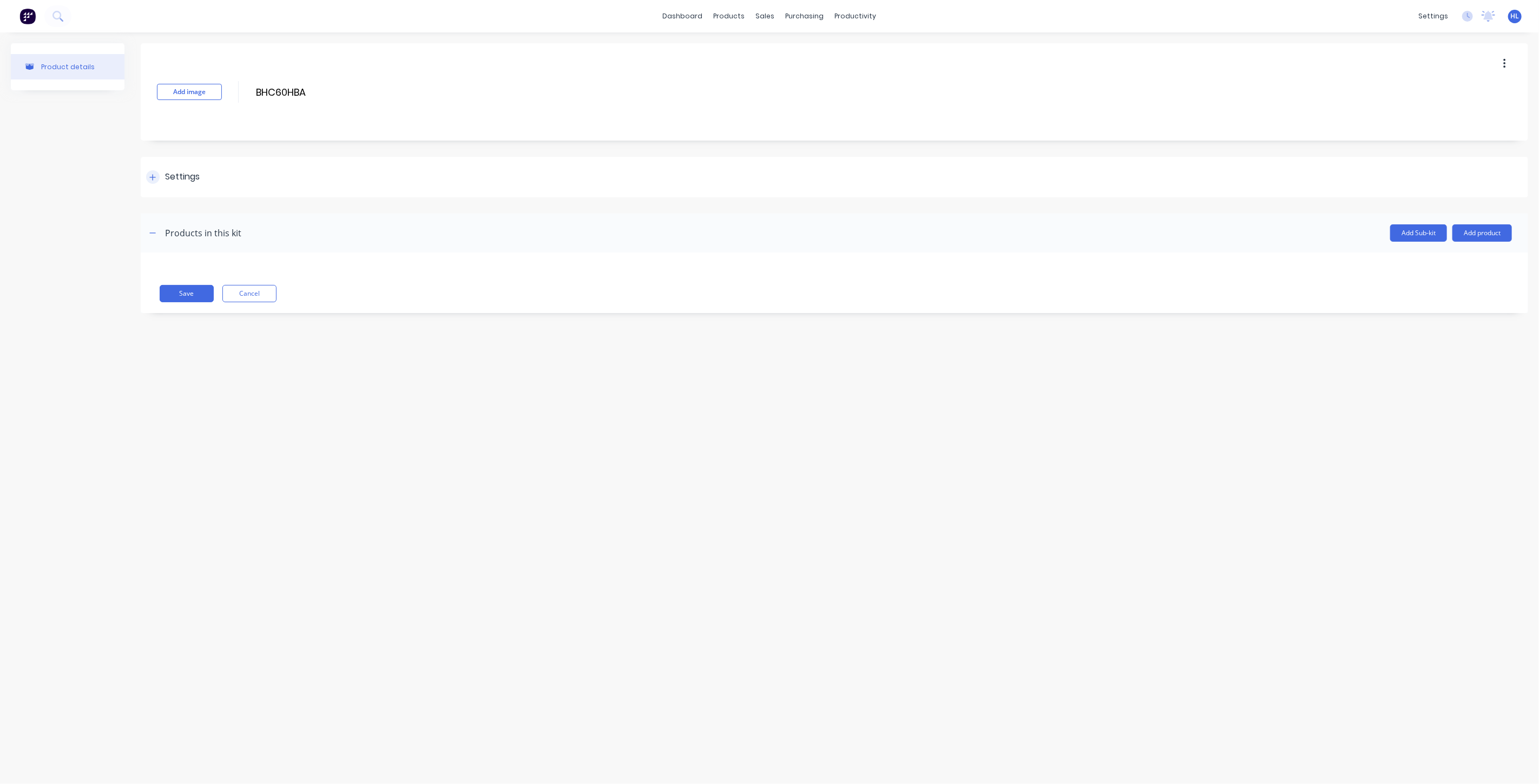
click at [174, 174] on div "Settings" at bounding box center [182, 177] width 34 height 14
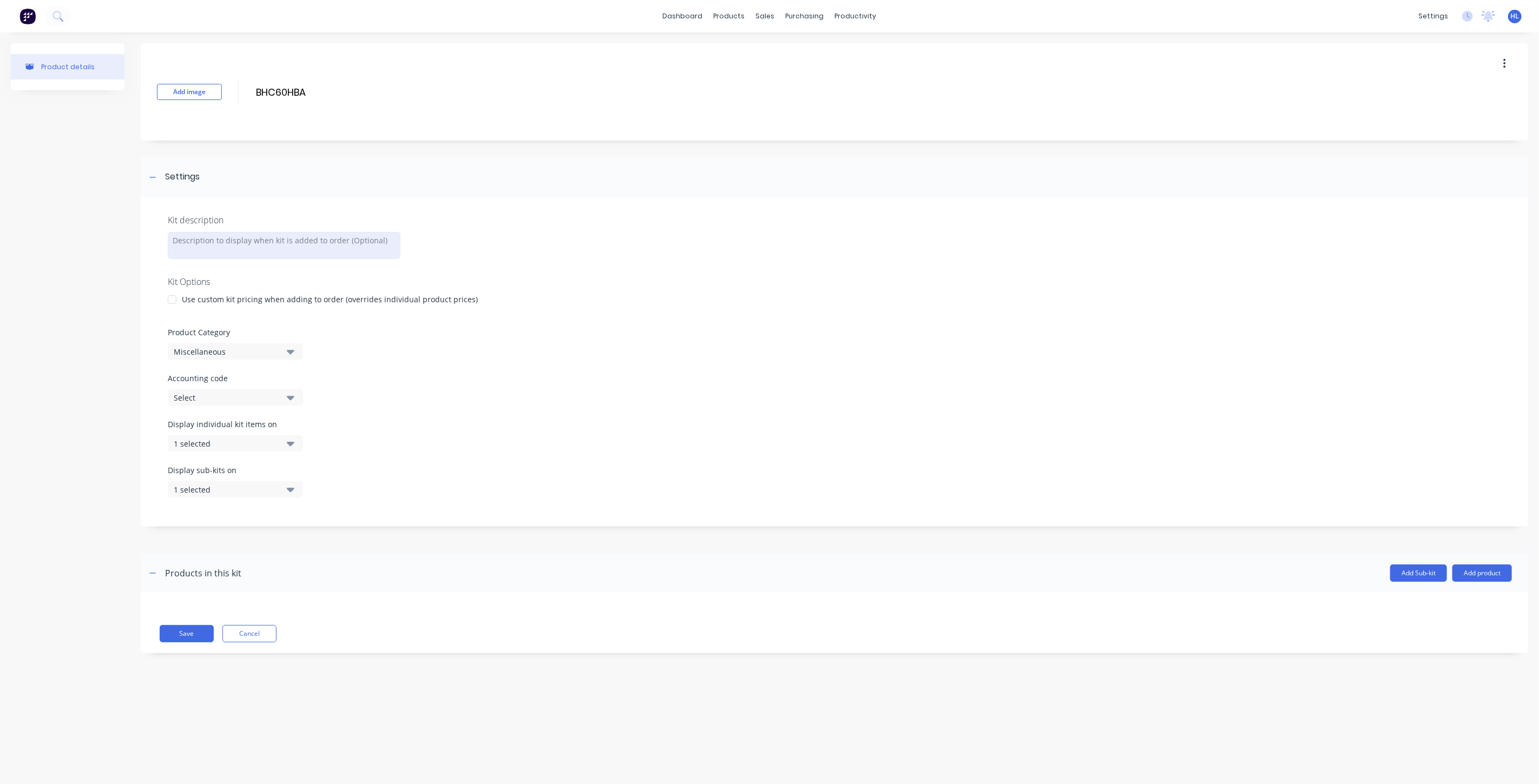
click at [222, 241] on div at bounding box center [284, 245] width 233 height 27
paste div
click at [181, 300] on div at bounding box center [172, 300] width 22 height 22
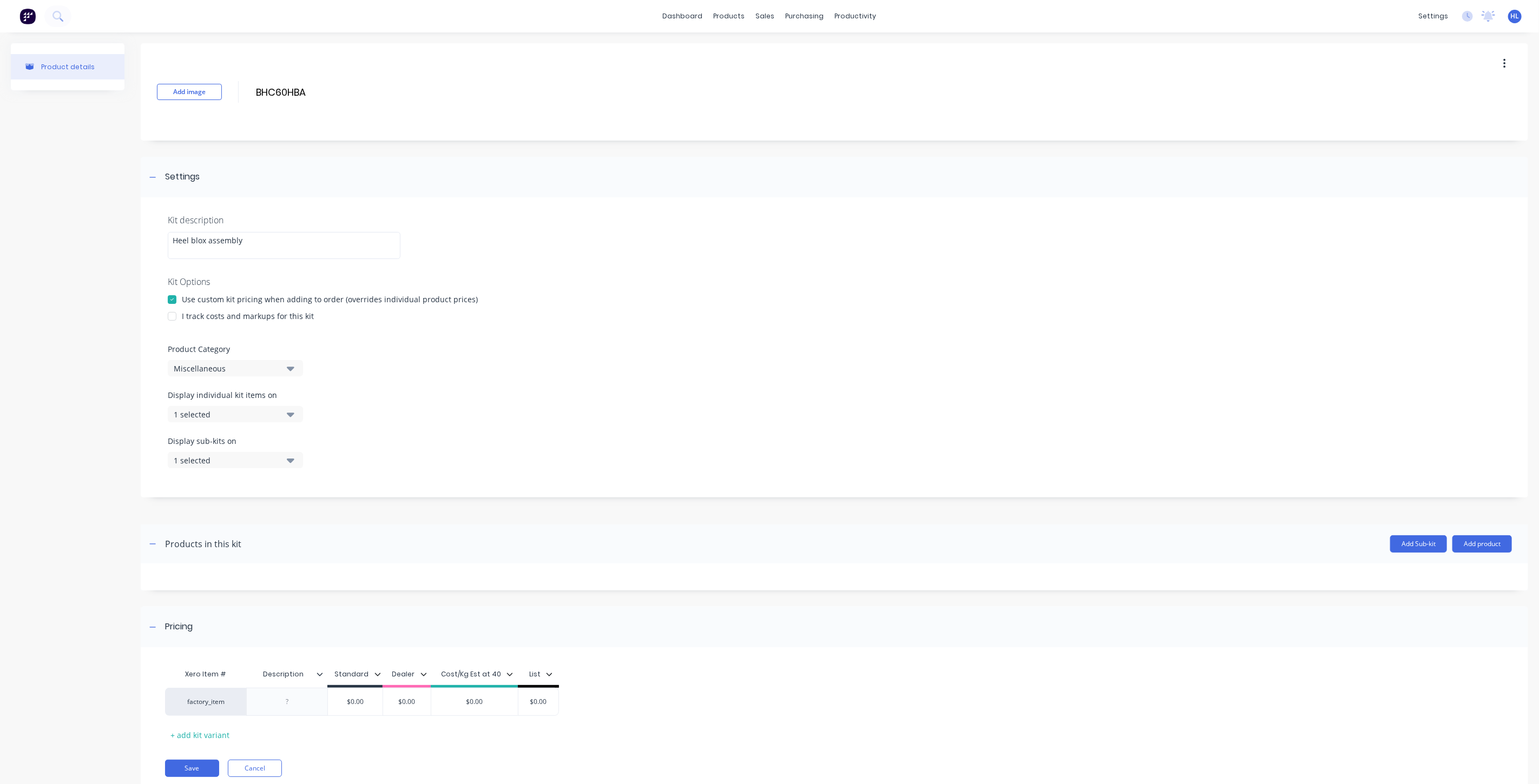
click at [185, 321] on div "I track costs and markups for this kit" at bounding box center [247, 317] width 132 height 12
drag, startPoint x: 171, startPoint y: 317, endPoint x: 174, endPoint y: 327, distance: 10.4
click at [169, 318] on div at bounding box center [172, 317] width 22 height 22
click at [215, 365] on div "Miscellaneous" at bounding box center [226, 369] width 105 height 12
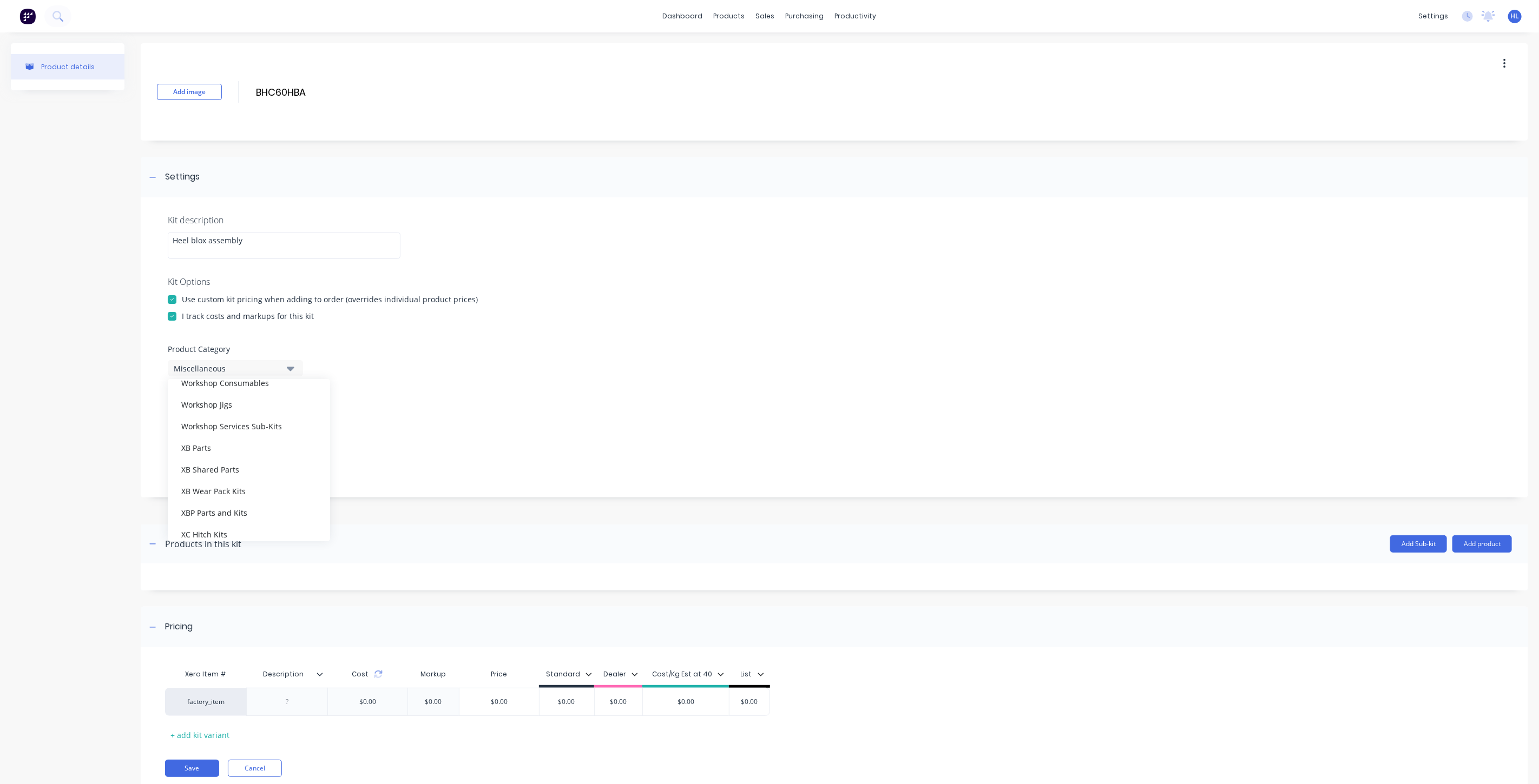
scroll to position [480, 0]
click at [247, 507] on div "XC Wear Pack Kits" at bounding box center [249, 510] width 162 height 22
click at [215, 414] on div "1 selected" at bounding box center [226, 415] width 105 height 12
click at [301, 571] on div "button" at bounding box center [312, 571] width 22 height 22
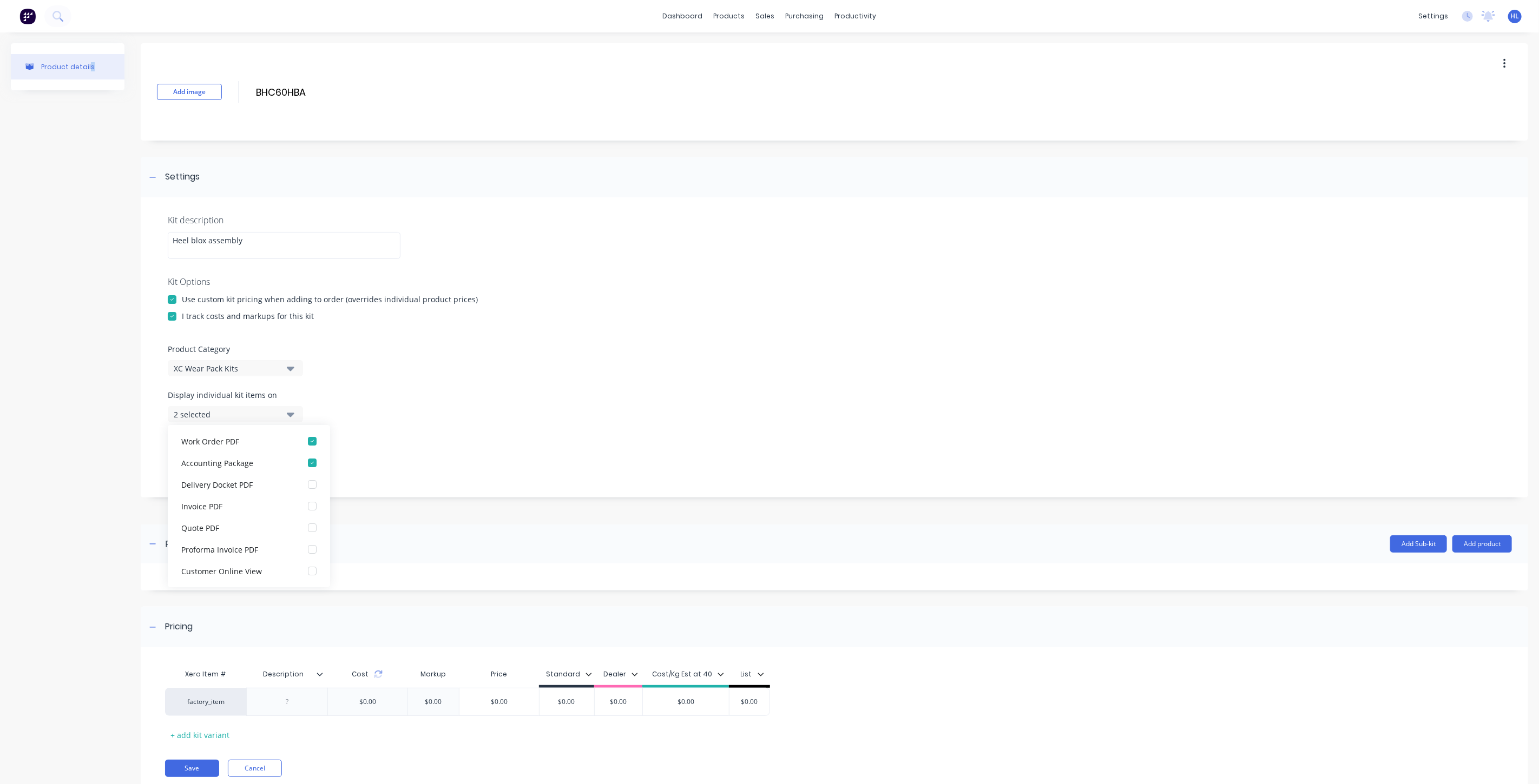
click at [88, 435] on div "Product details" at bounding box center [68, 426] width 114 height 766
click at [280, 465] on button "1 selected" at bounding box center [235, 460] width 135 height 16
click at [301, 621] on div "button" at bounding box center [312, 617] width 22 height 22
click at [69, 559] on div "Product details" at bounding box center [68, 426] width 114 height 766
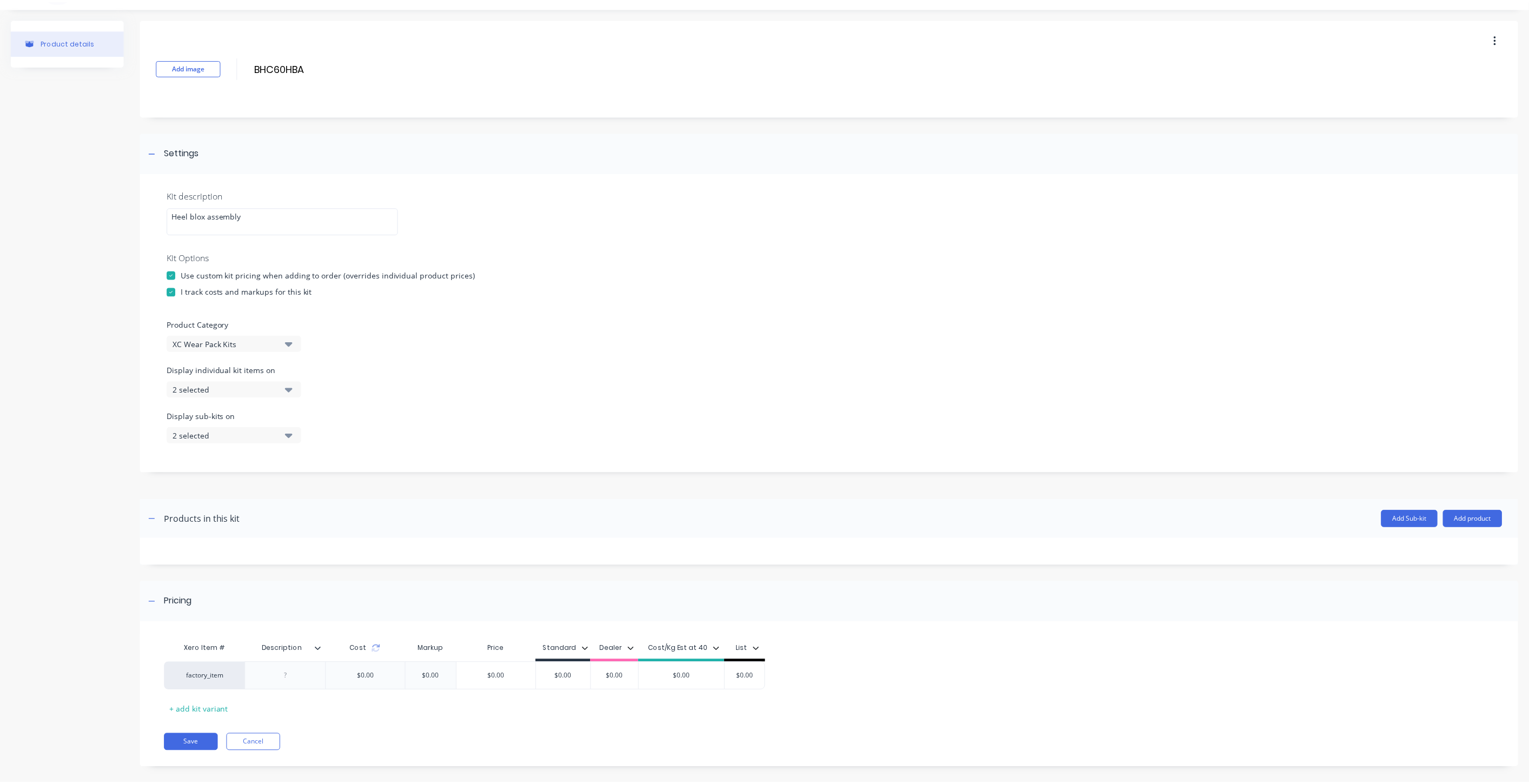
scroll to position [36, 0]
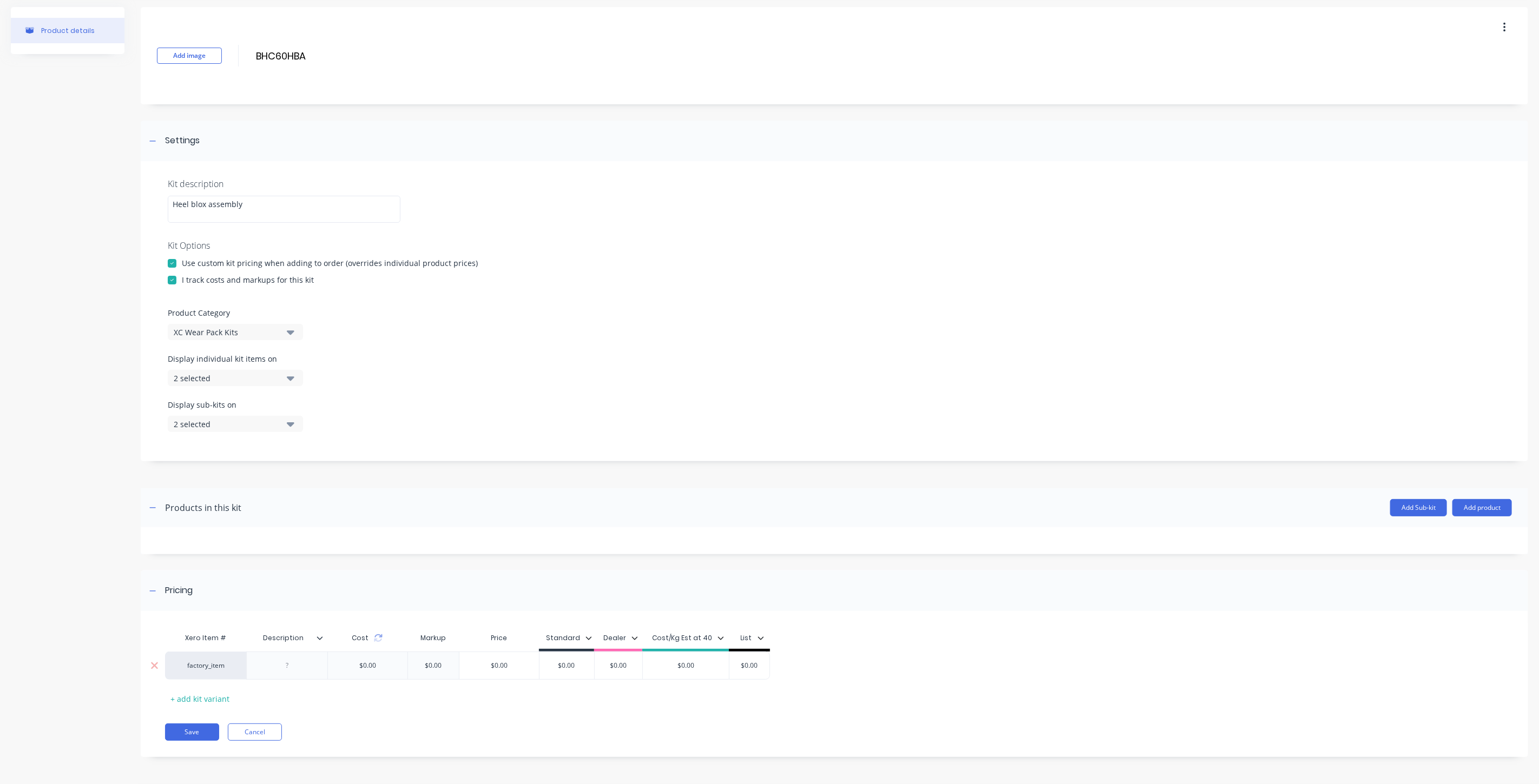
click at [298, 669] on div at bounding box center [288, 665] width 54 height 14
paste div
click at [304, 669] on div "Heel blox assembly" at bounding box center [287, 668] width 72 height 24
click at [317, 639] on icon at bounding box center [320, 638] width 7 height 7
click at [284, 412] on div "Add attribute column" at bounding box center [259, 414] width 78 height 12
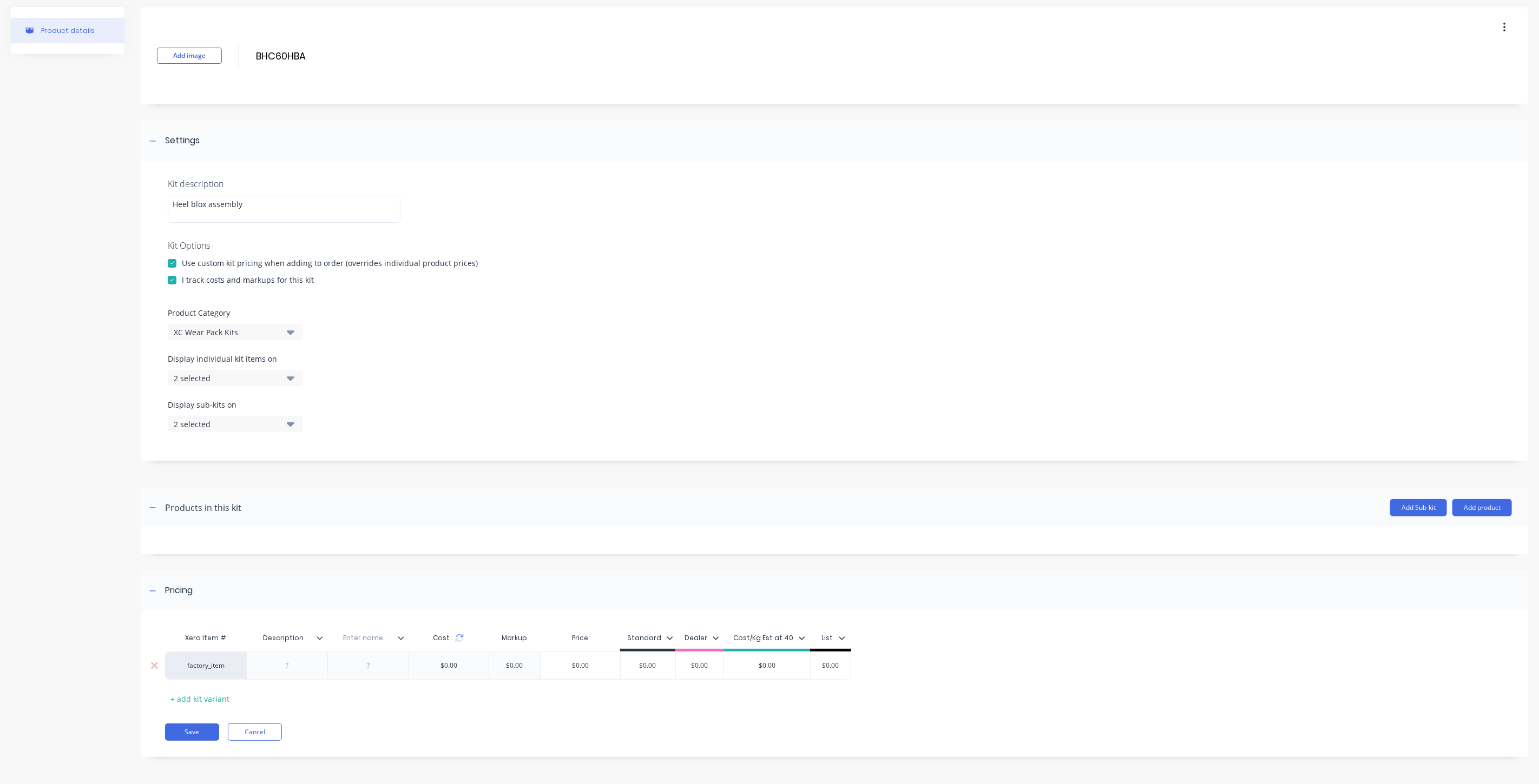
click at [360, 667] on div at bounding box center [369, 665] width 54 height 14
paste div
click at [377, 634] on input "text" at bounding box center [365, 637] width 74 height 9
type input "Description"
click at [418, 745] on div "Xero Item # Description Description Description Cost Markup Price Standard Deal…" at bounding box center [834, 692] width 1387 height 141
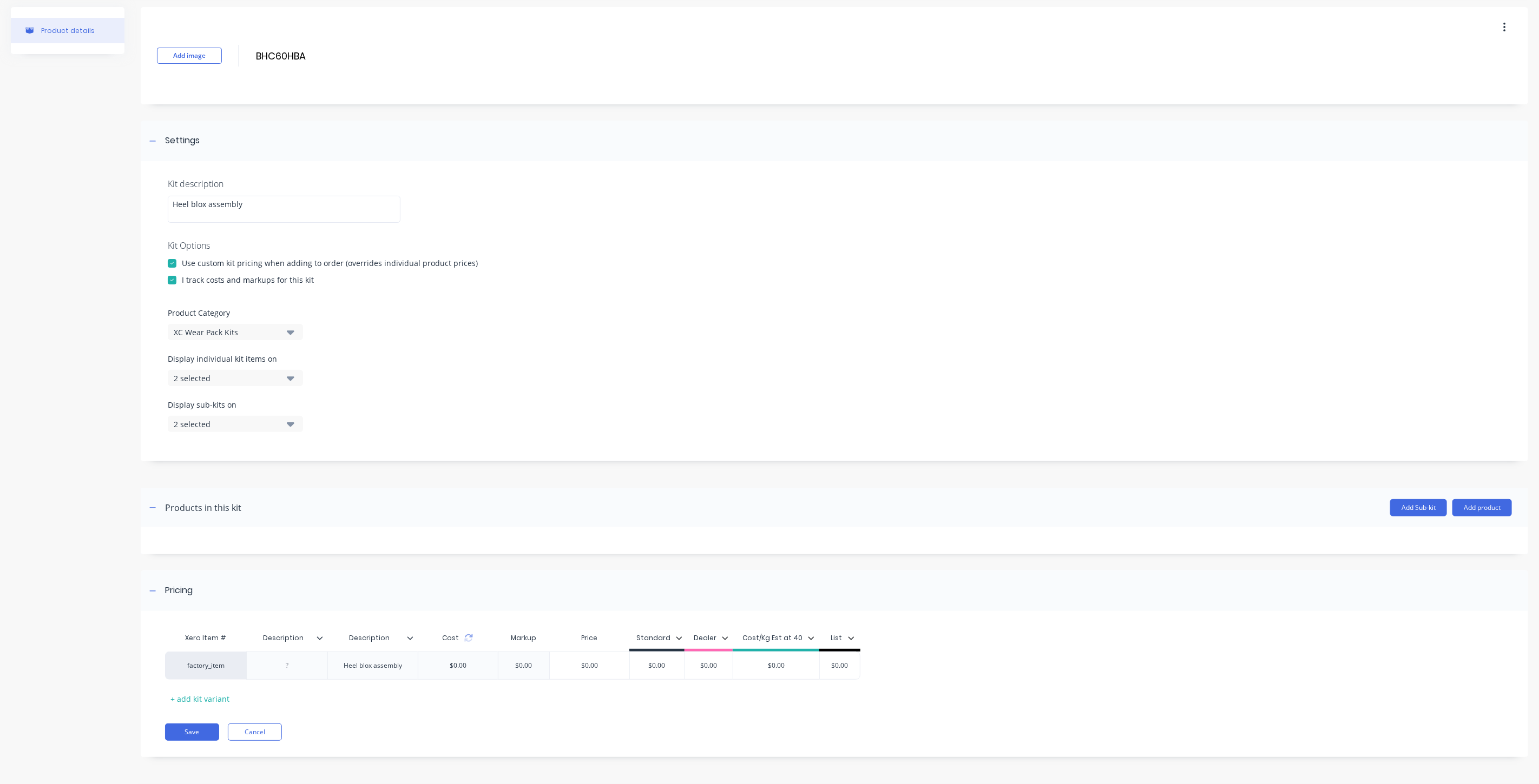
click at [288, 635] on input "Description" at bounding box center [283, 637] width 74 height 9
drag, startPoint x: 229, startPoint y: 634, endPoint x: 188, endPoint y: 634, distance: 41.0
click at [191, 635] on div "Xero Item # Description Description Description Cost Markup Price Standard Deal…" at bounding box center [512, 639] width 695 height 24
type input "Item Code"
click at [442, 750] on div "Xero Item # Description Item Code Description Cost Markup Price Standard Dealer…" at bounding box center [834, 689] width 1387 height 135
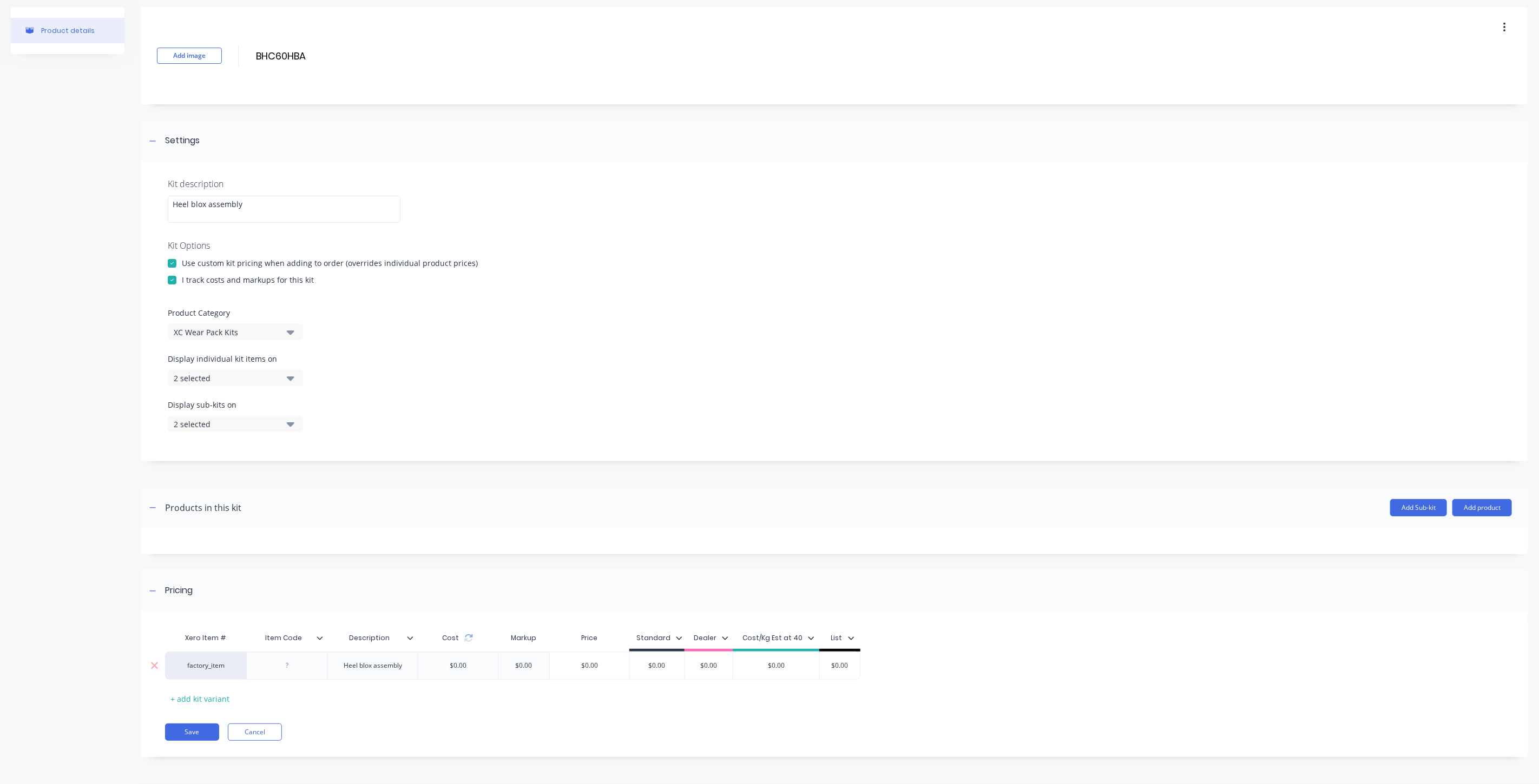
click at [298, 661] on div at bounding box center [288, 665] width 54 height 14
drag, startPoint x: 320, startPoint y: 50, endPoint x: 266, endPoint y: 117, distance: 86.1
click at [222, 54] on div "Add image BHC60HBA BHC60HBA Enter kit name" at bounding box center [834, 55] width 1387 height 97
click at [292, 667] on div at bounding box center [288, 665] width 54 height 14
paste div
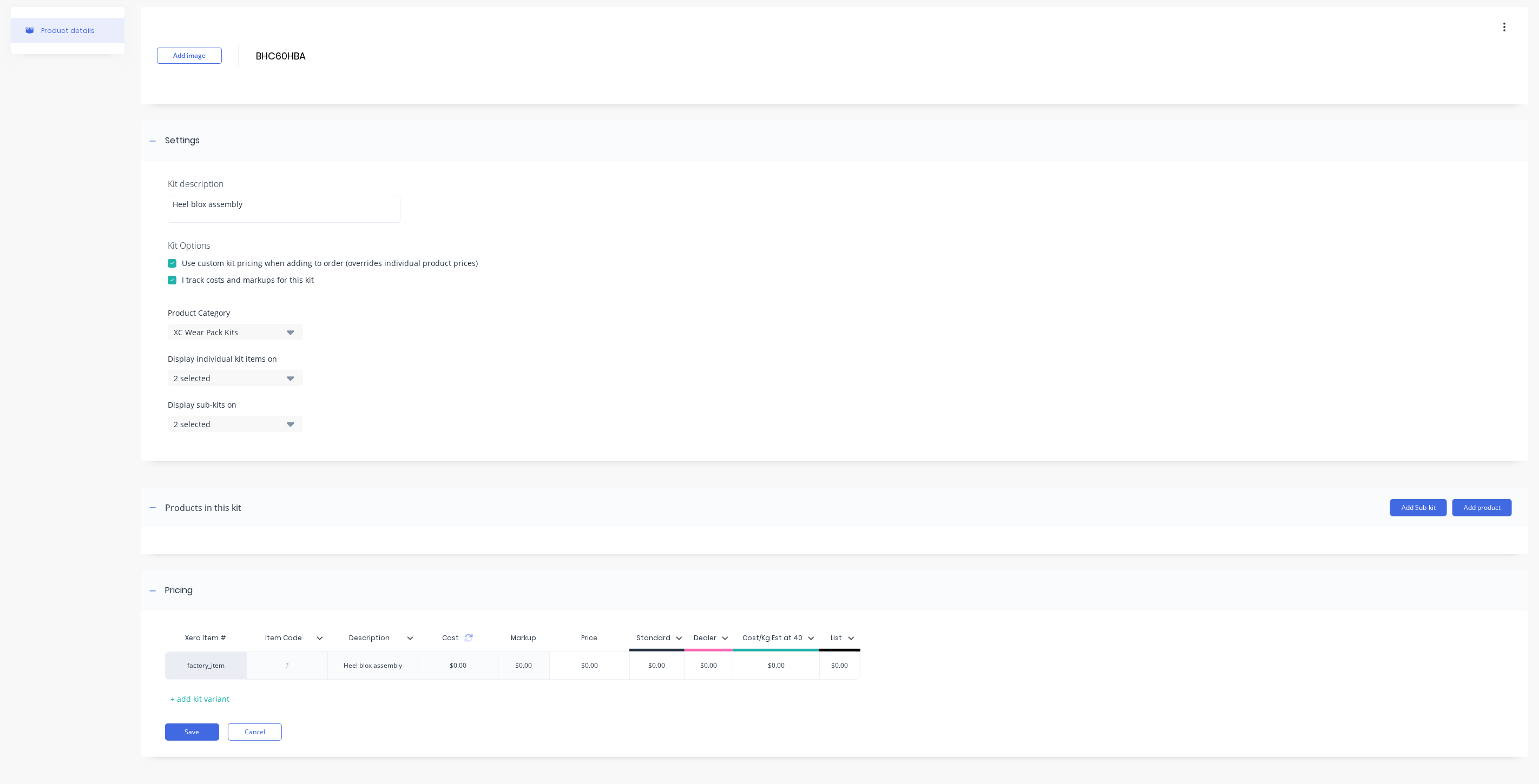
click at [450, 732] on div "Save Cancel" at bounding box center [846, 732] width 1363 height 18
click at [1465, 516] on header "Products in this kit Add Sub-kit Add product" at bounding box center [834, 508] width 1387 height 39
click at [1464, 516] on button "Add product" at bounding box center [1482, 508] width 60 height 18
click at [1456, 532] on div "Product catalogue" at bounding box center [1460, 536] width 83 height 16
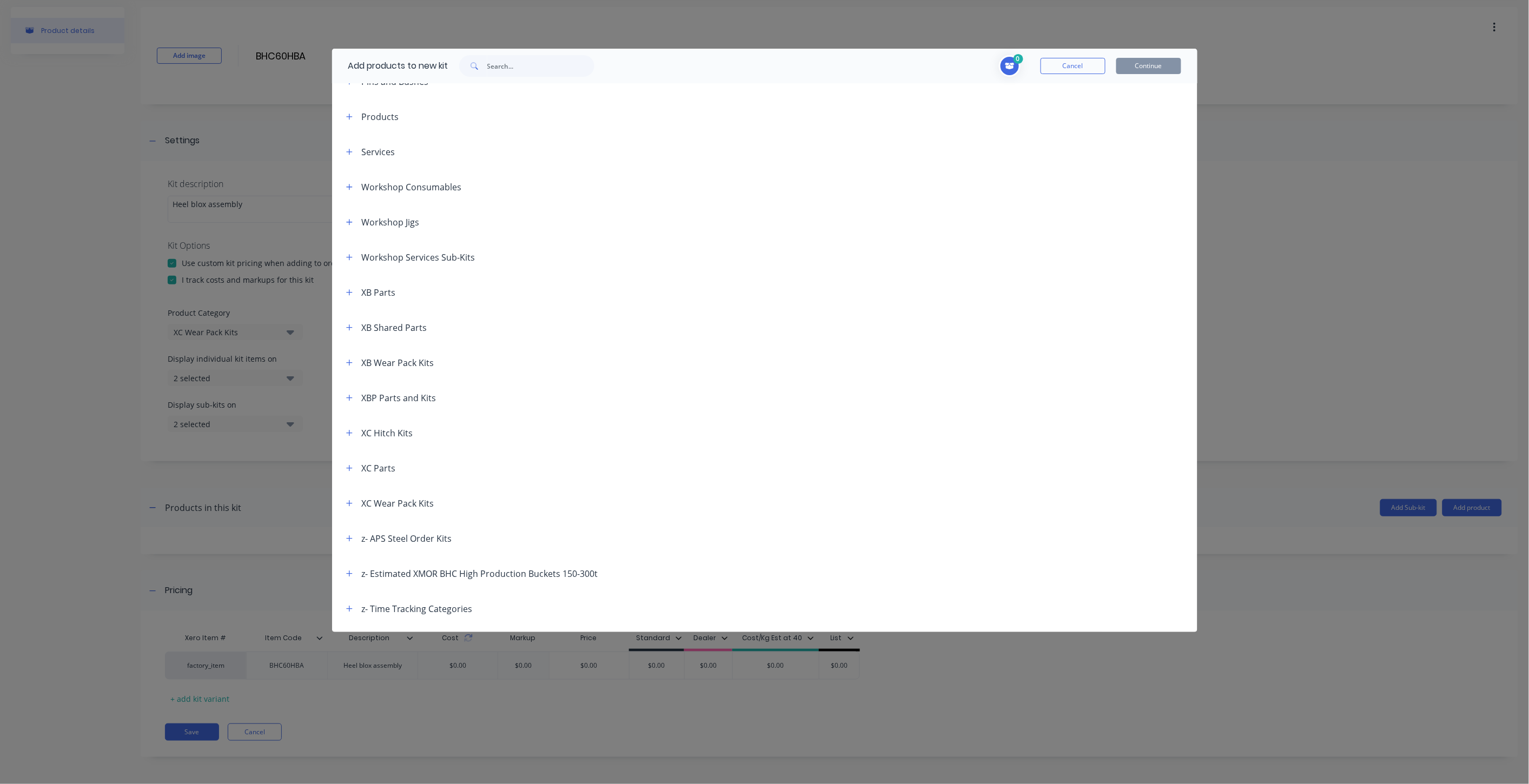
scroll to position [541, 0]
click at [349, 438] on icon "button" at bounding box center [349, 439] width 7 height 7
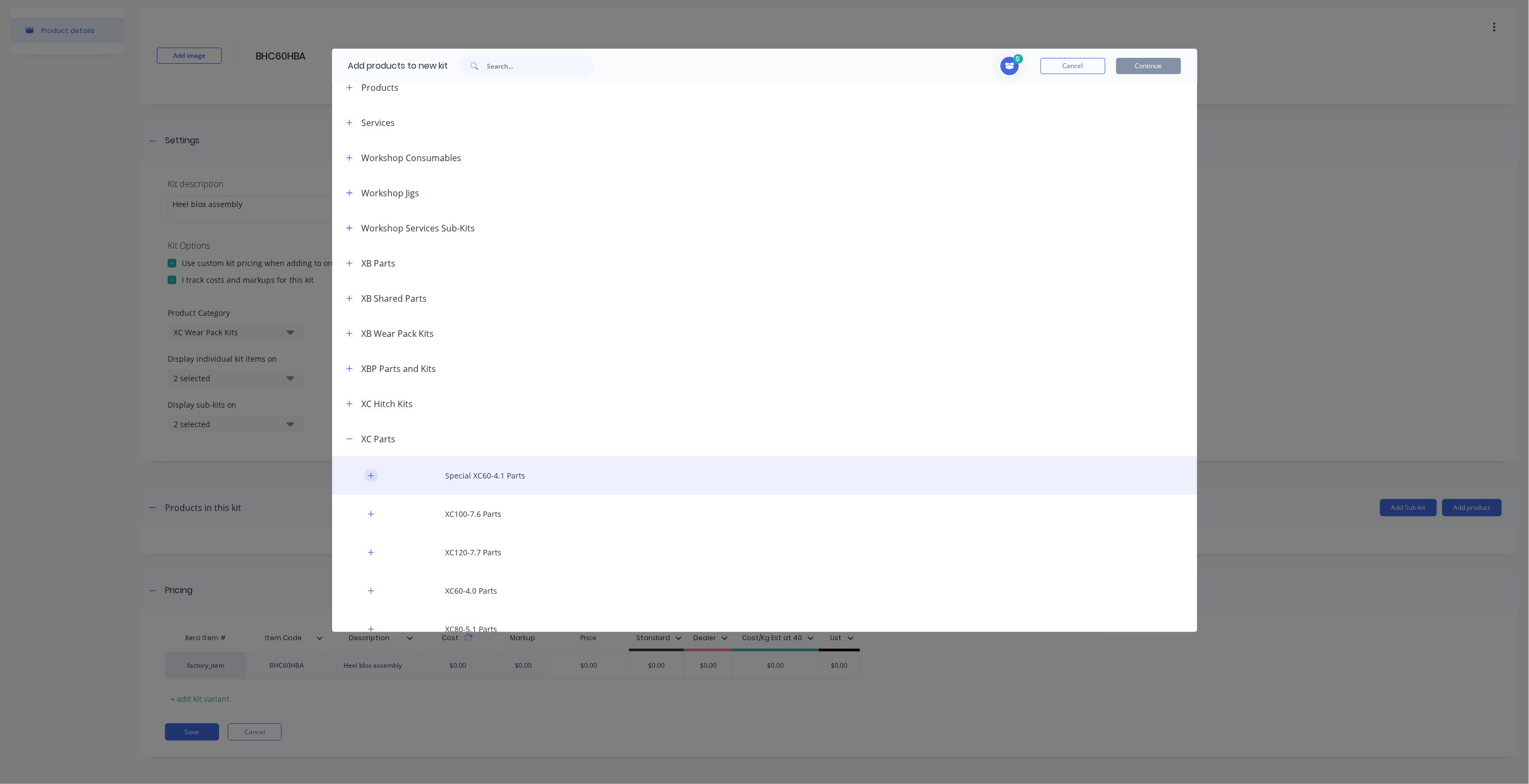
click at [371, 474] on icon "button" at bounding box center [371, 476] width 7 height 7
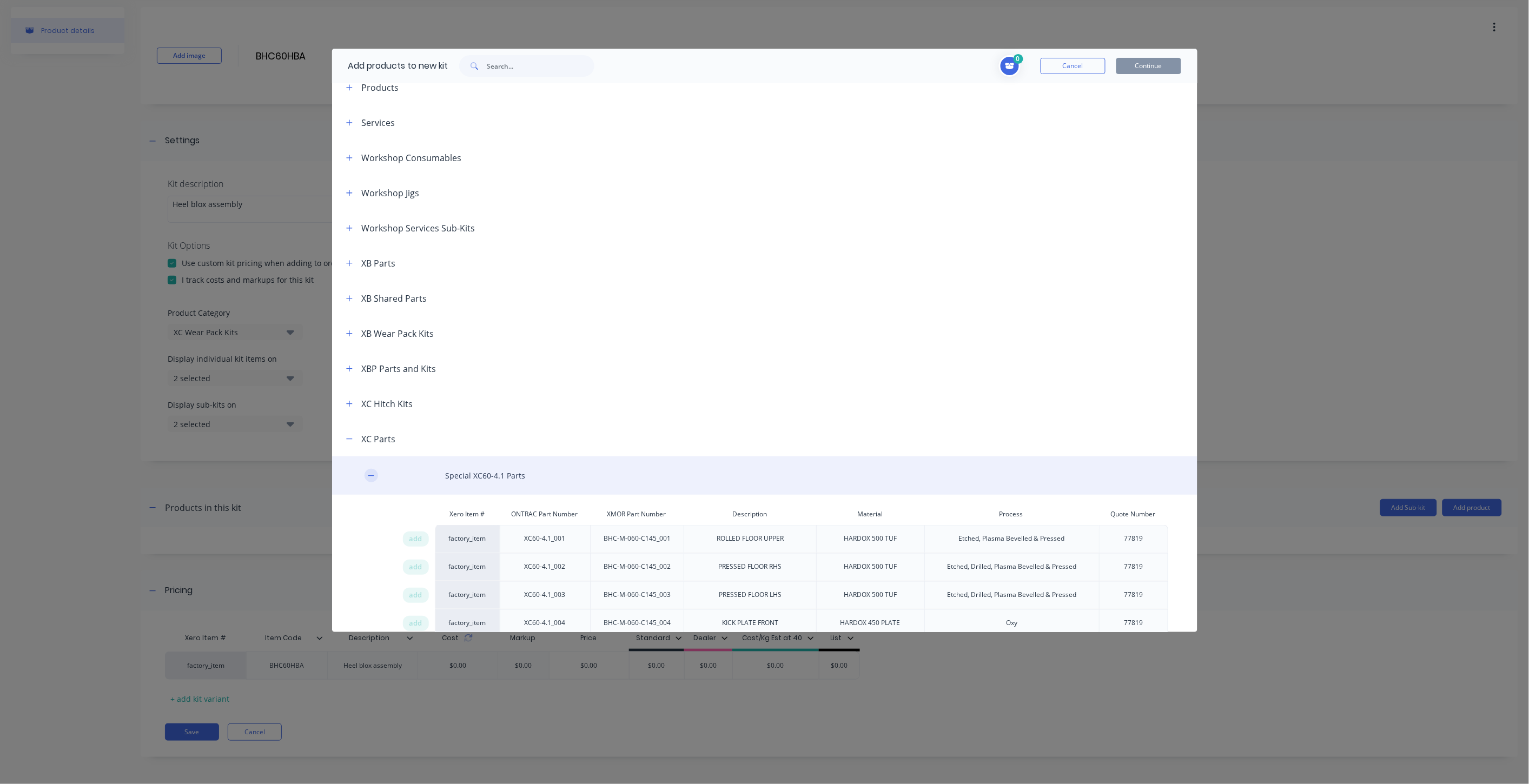
click at [373, 475] on icon "button" at bounding box center [371, 476] width 7 height 7
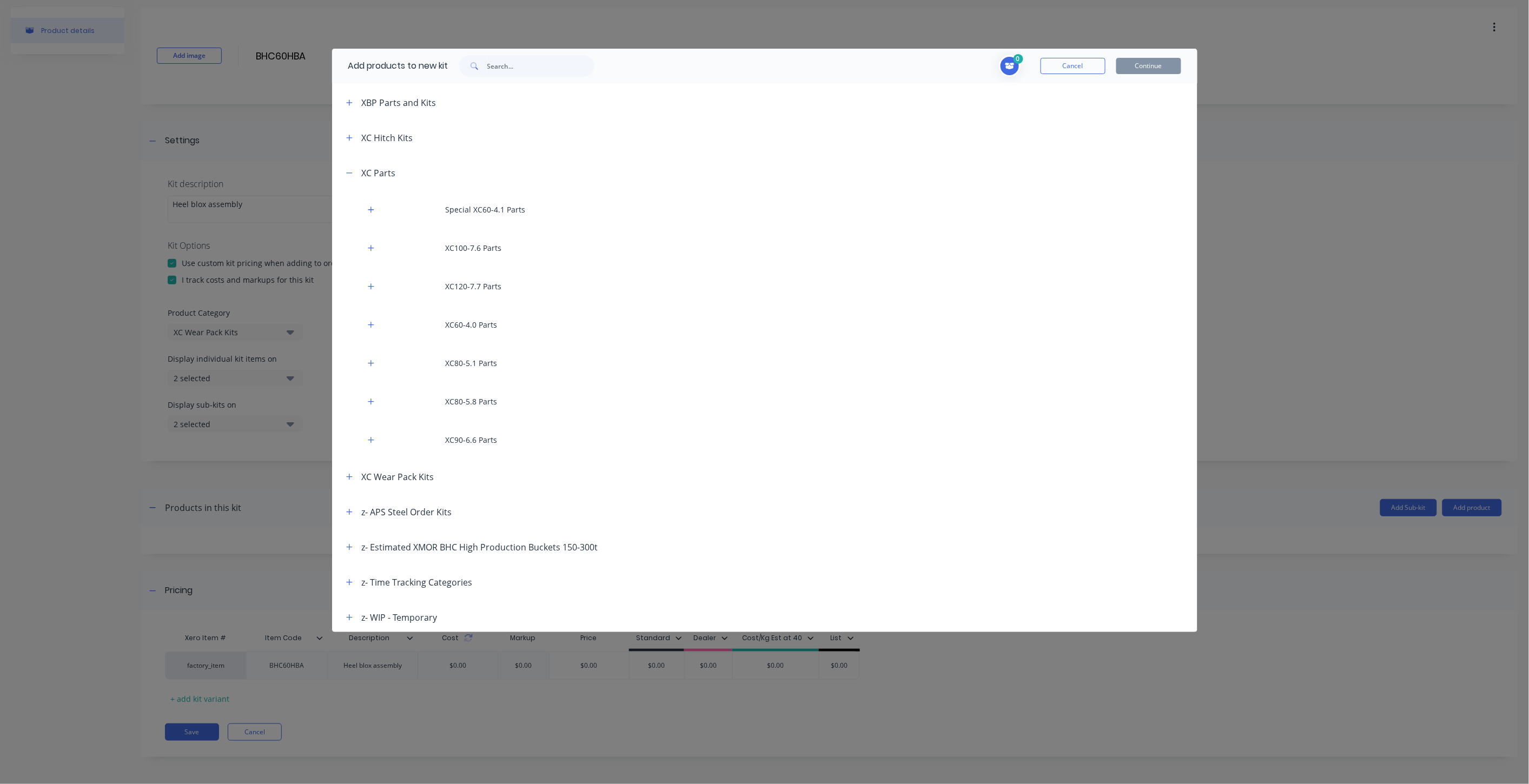
scroll to position [809, 0]
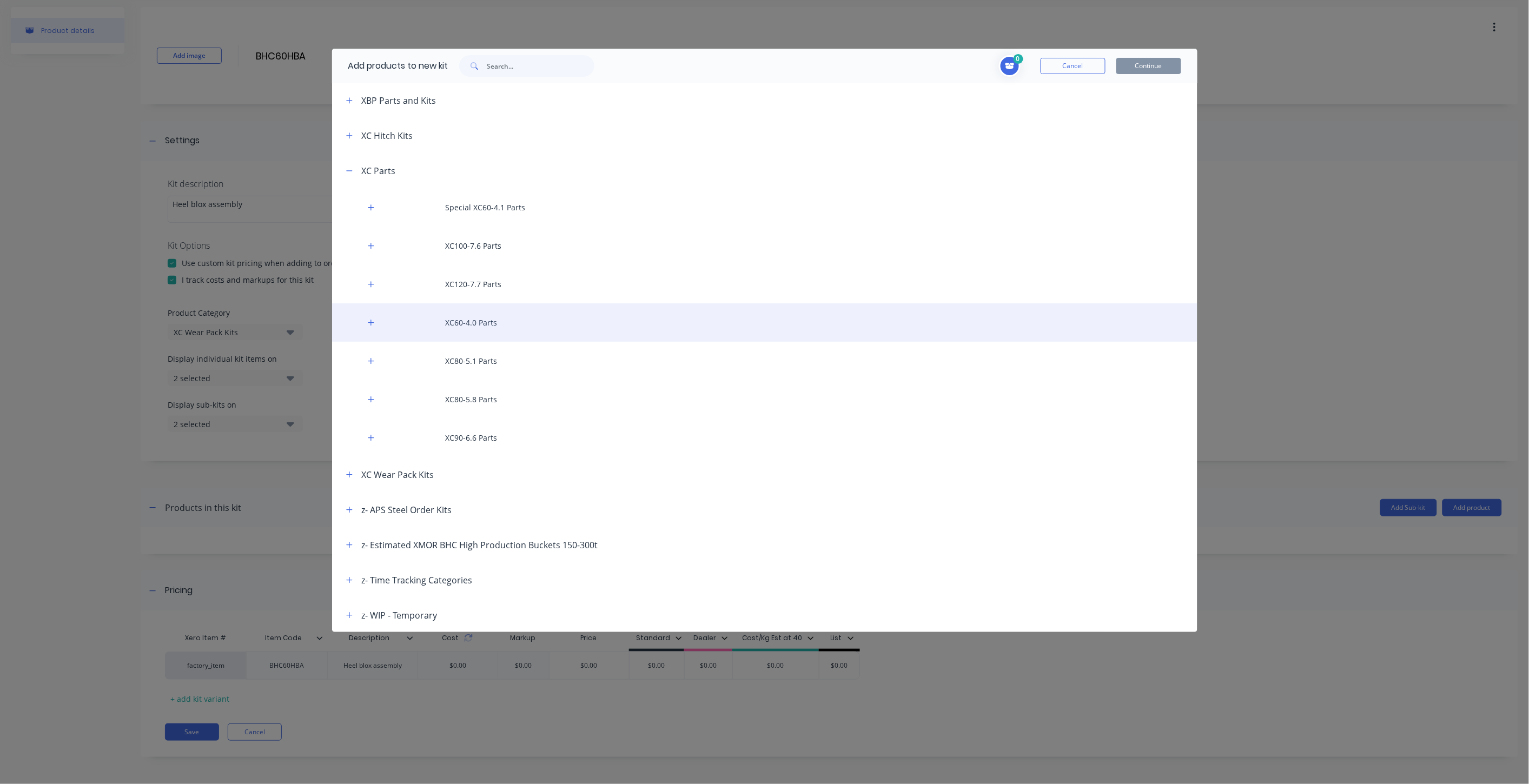
click at [364, 325] on div "XC60-4.0 Parts" at bounding box center [764, 322] width 865 height 39
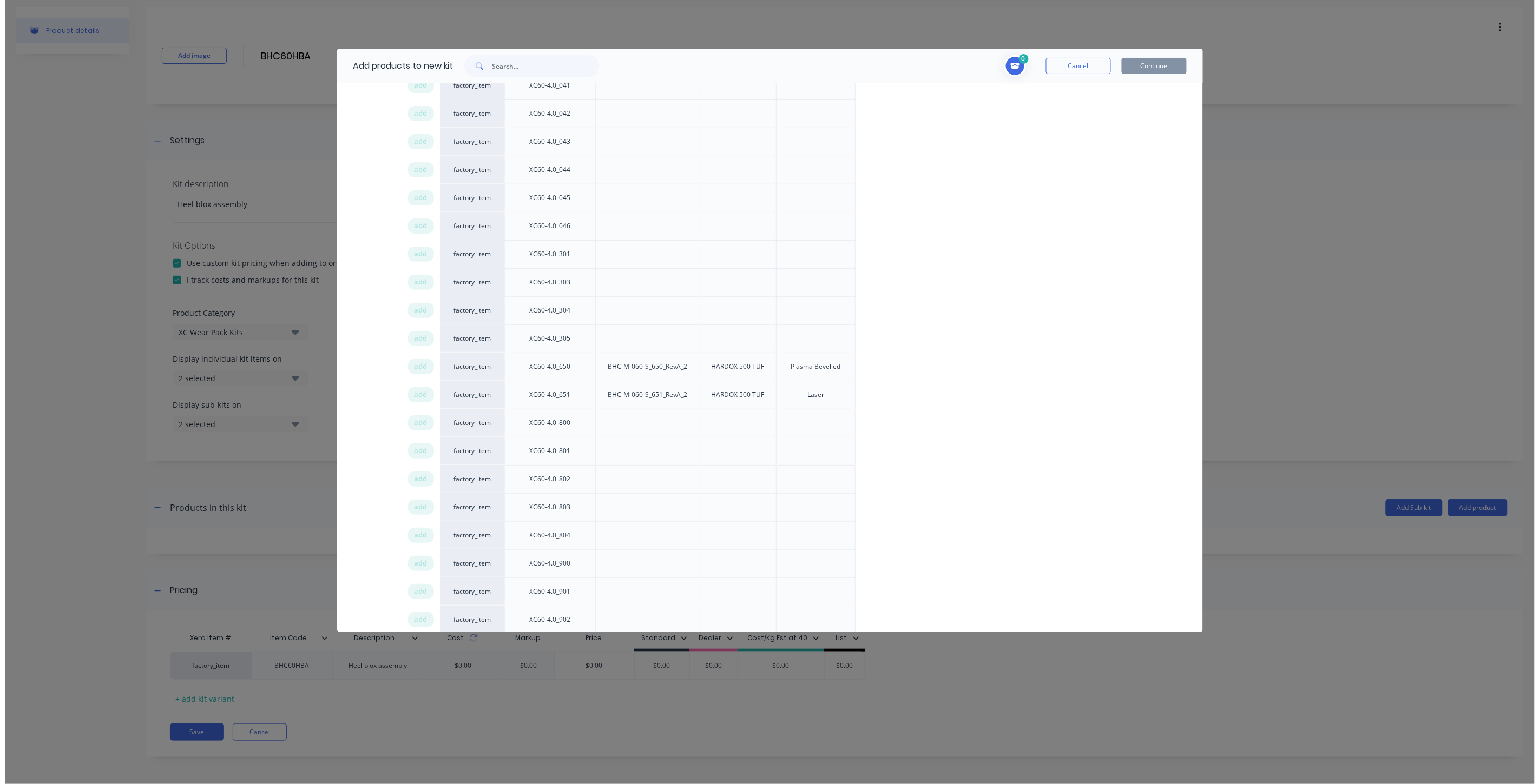
scroll to position [2251, 0]
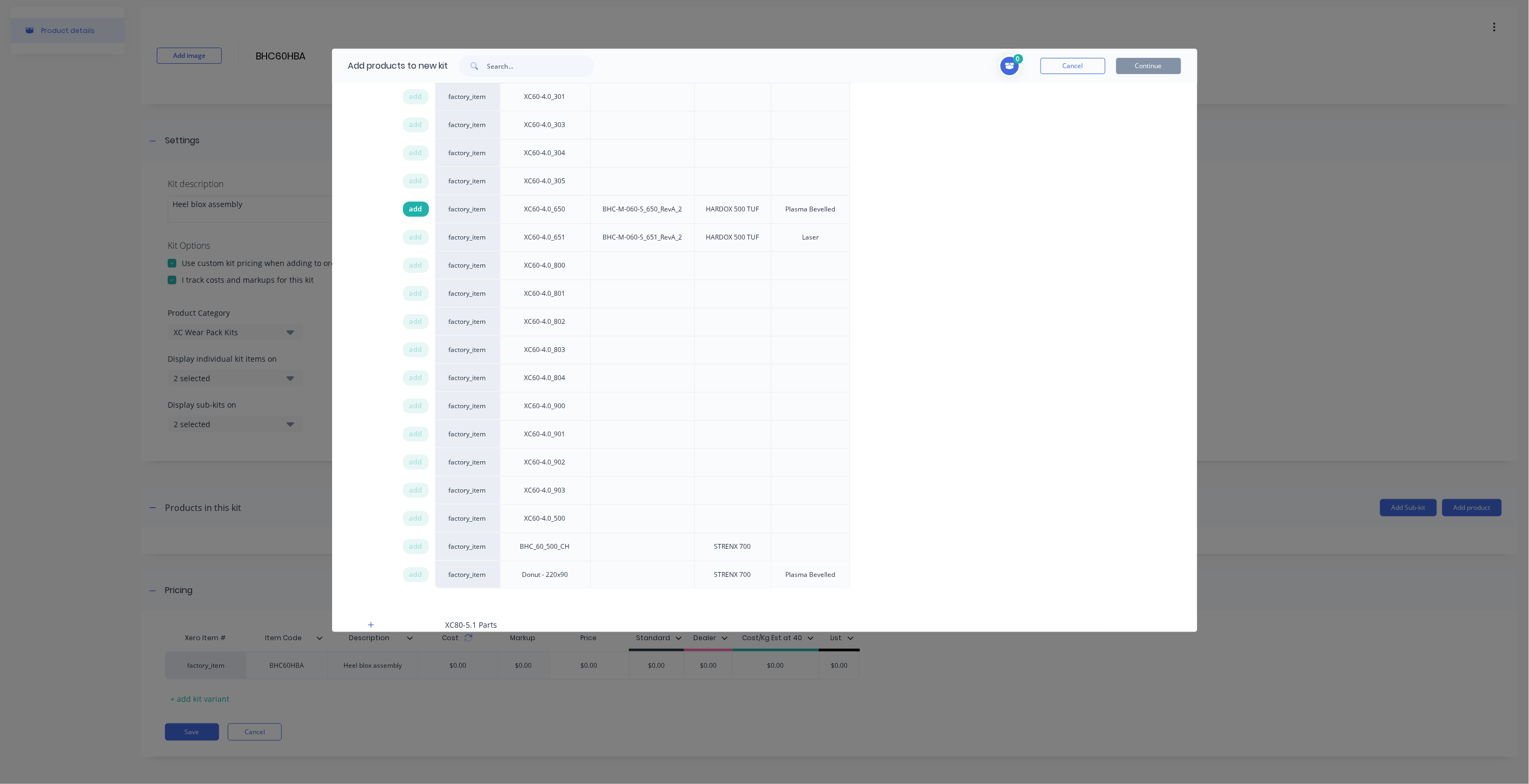
click at [419, 210] on span "add" at bounding box center [416, 209] width 13 height 11
click at [419, 241] on span "add" at bounding box center [416, 237] width 13 height 11
click at [1156, 62] on button "Continue" at bounding box center [1149, 66] width 65 height 16
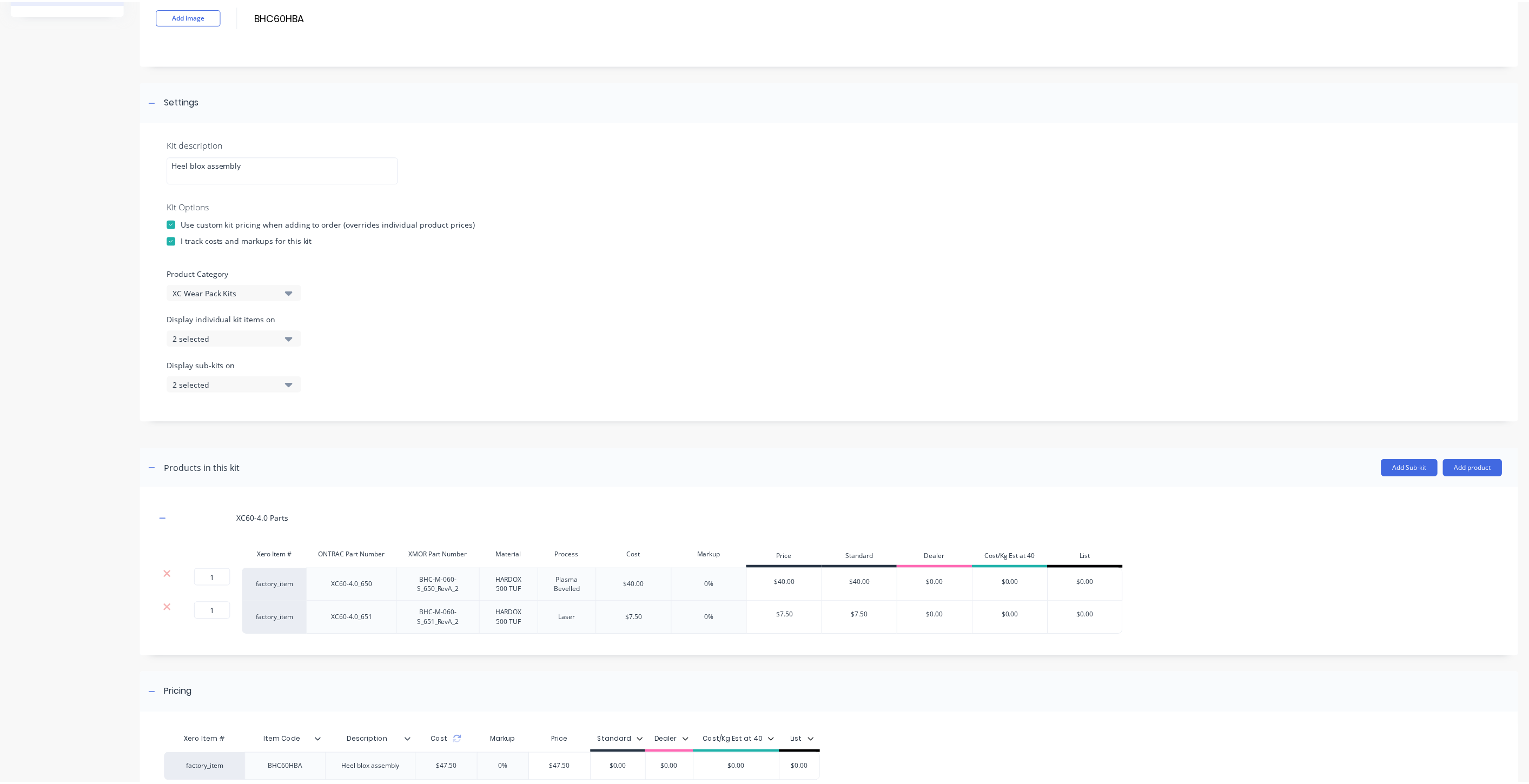
scroll to position [157, 0]
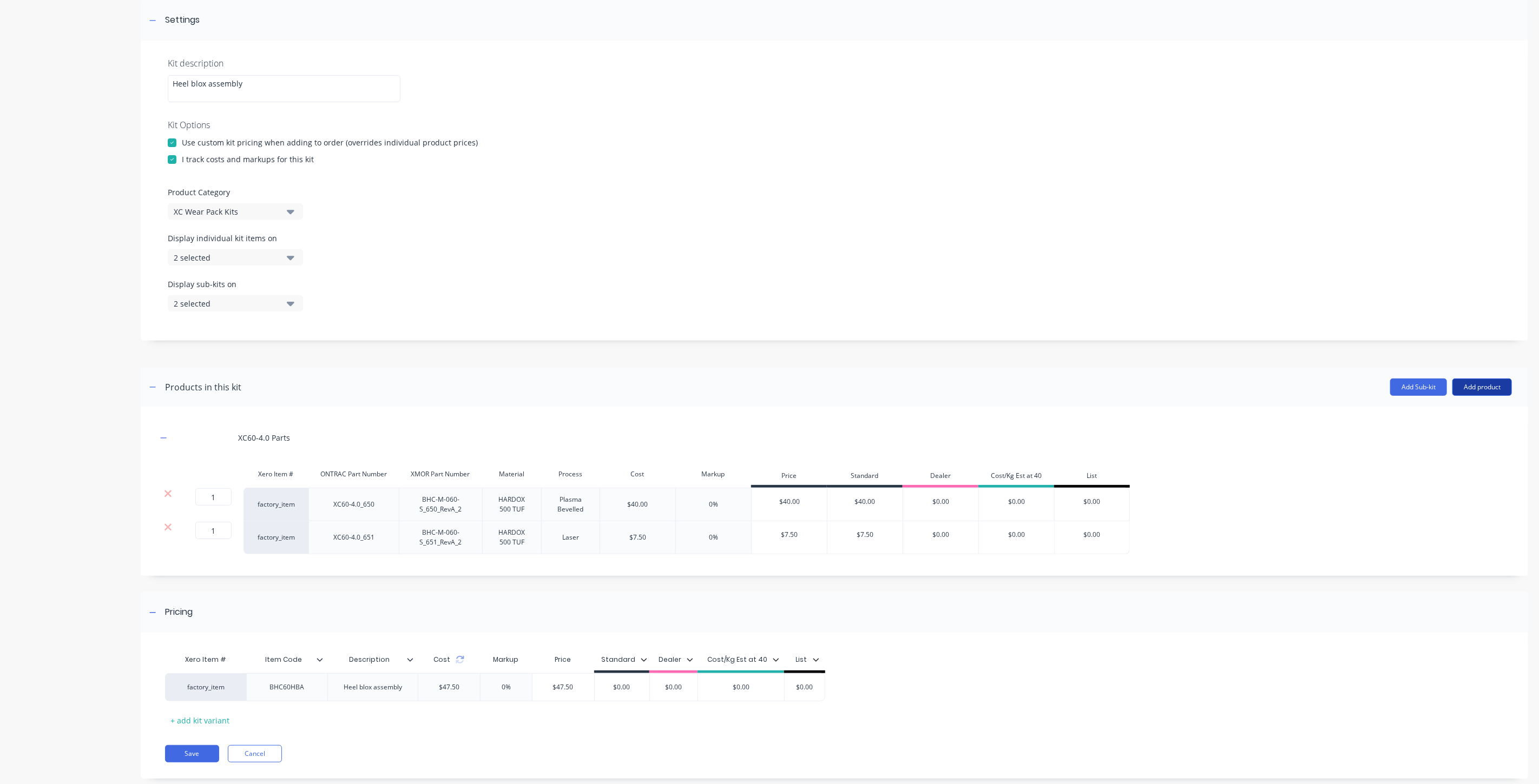
click at [1470, 387] on button "Add product" at bounding box center [1482, 387] width 60 height 18
click at [1459, 417] on div "Product catalogue" at bounding box center [1460, 415] width 83 height 16
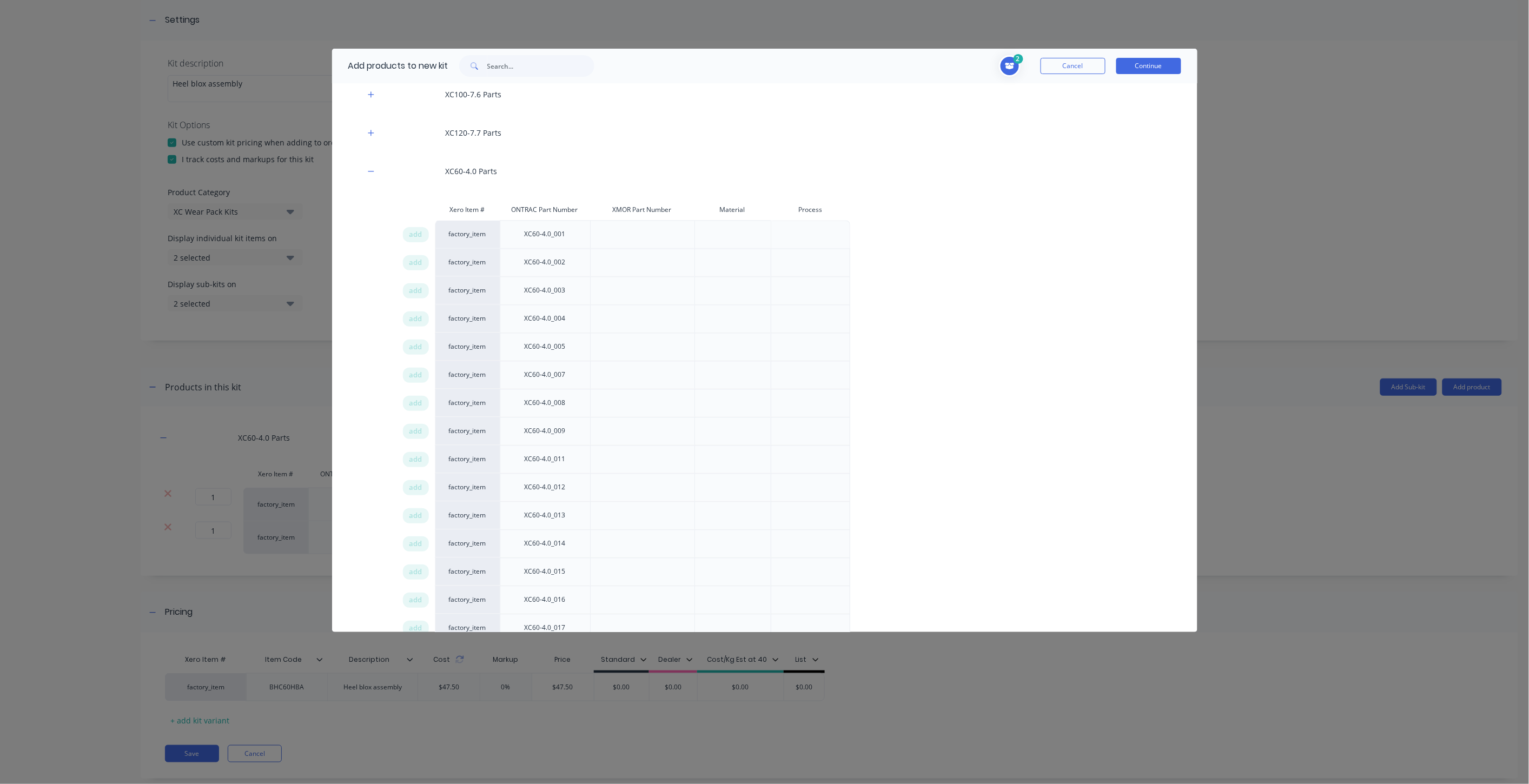
scroll to position [841, 0]
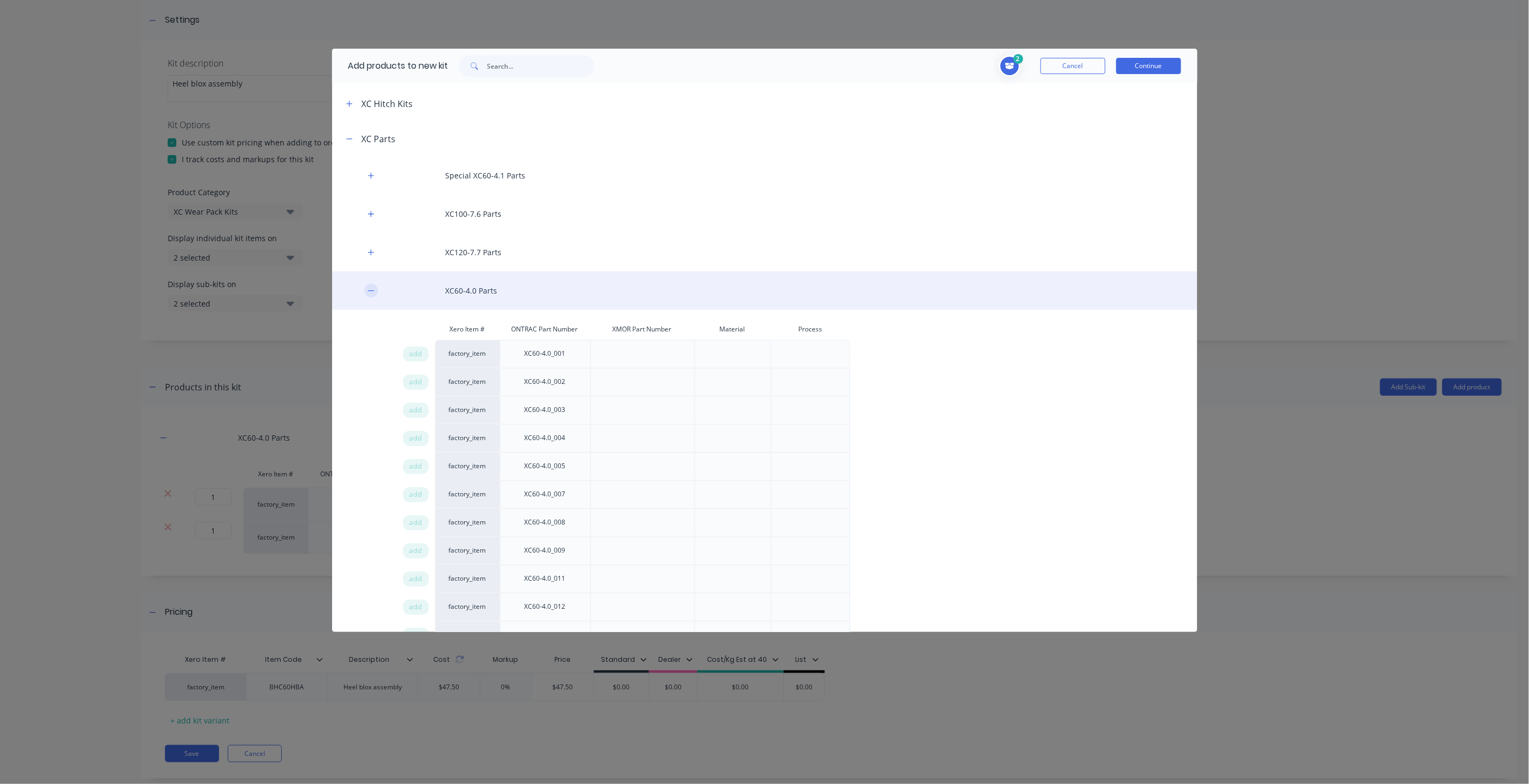
click at [371, 292] on icon "button" at bounding box center [371, 291] width 7 height 7
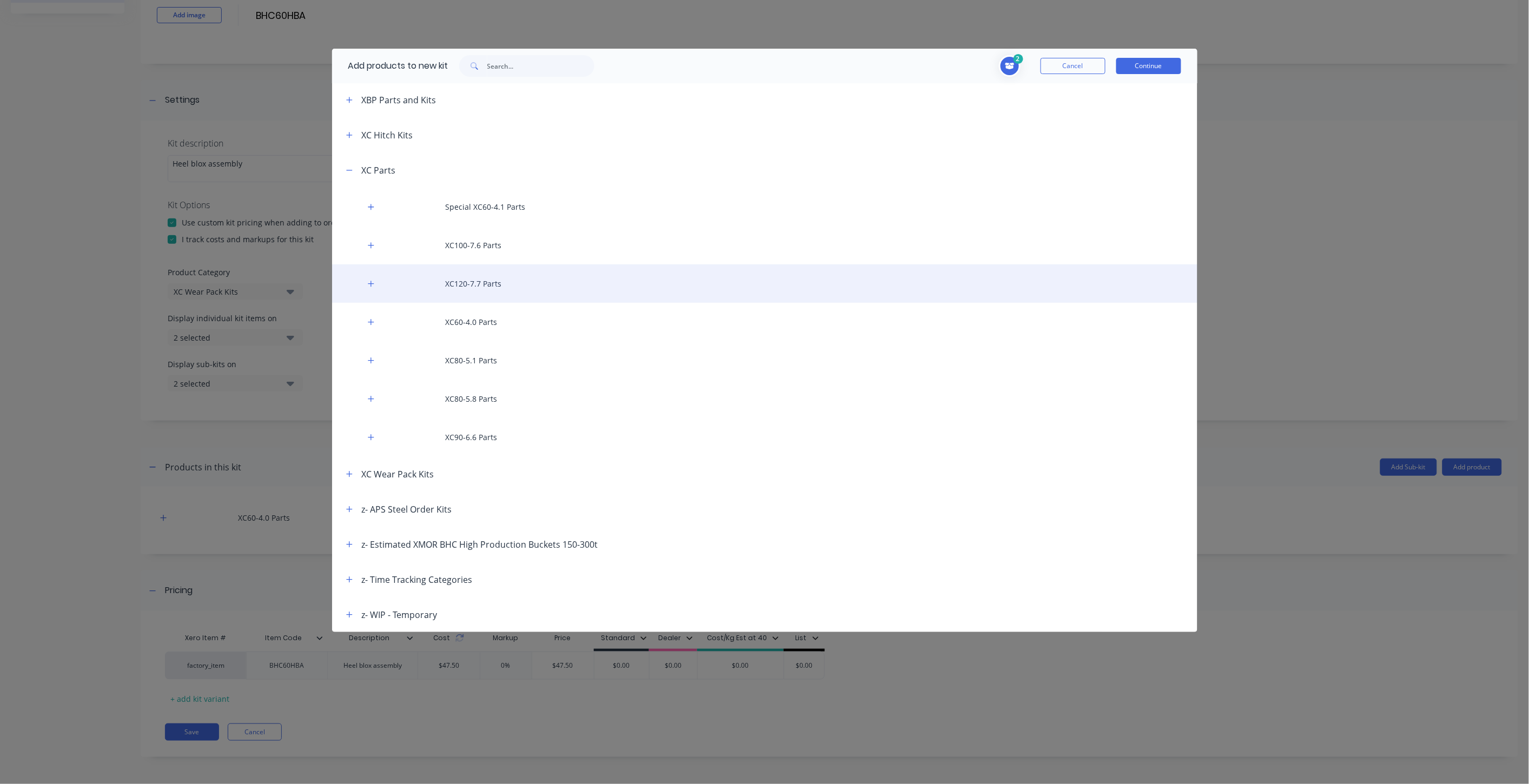
scroll to position [809, 0]
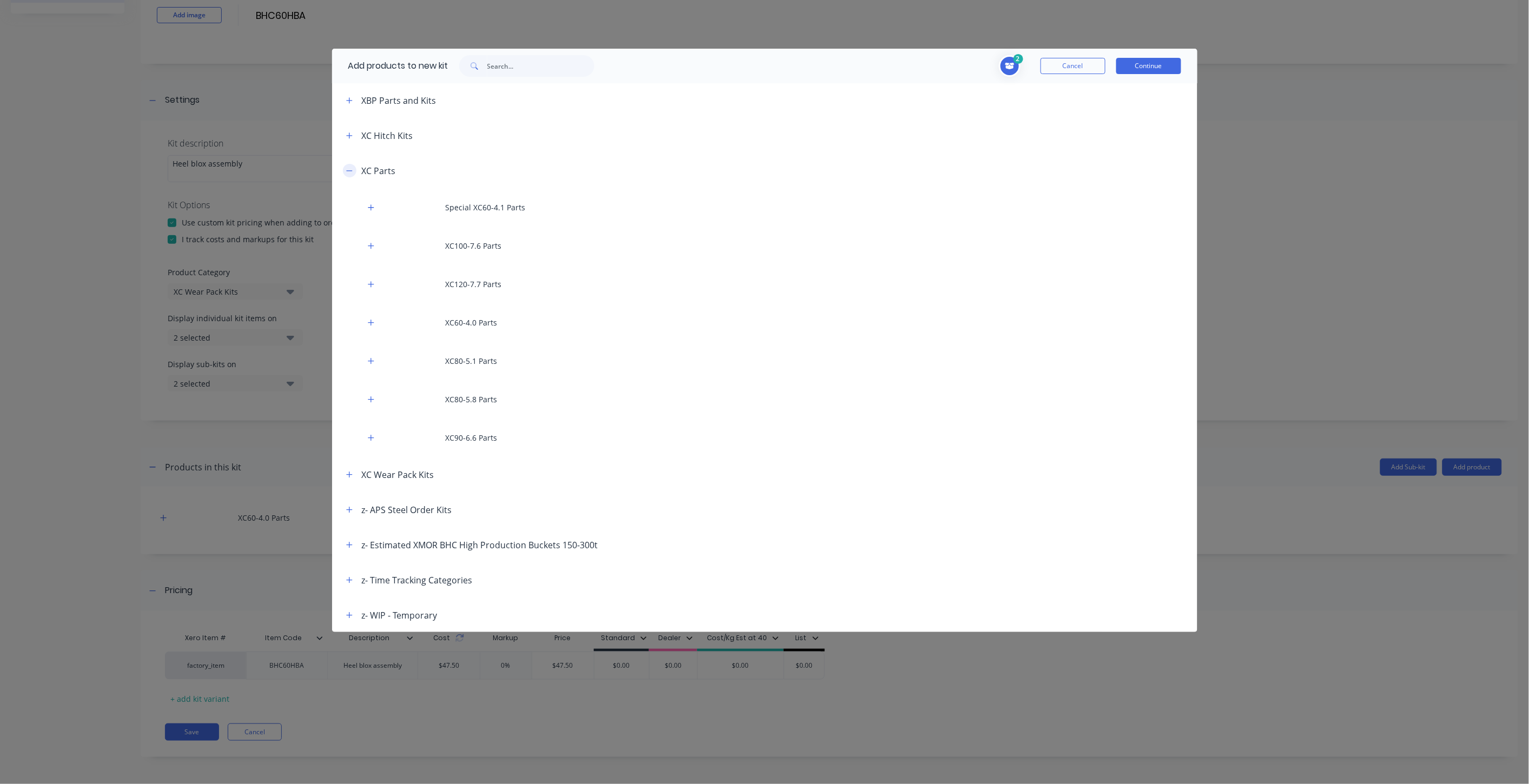
click at [349, 171] on icon "button" at bounding box center [349, 171] width 7 height 7
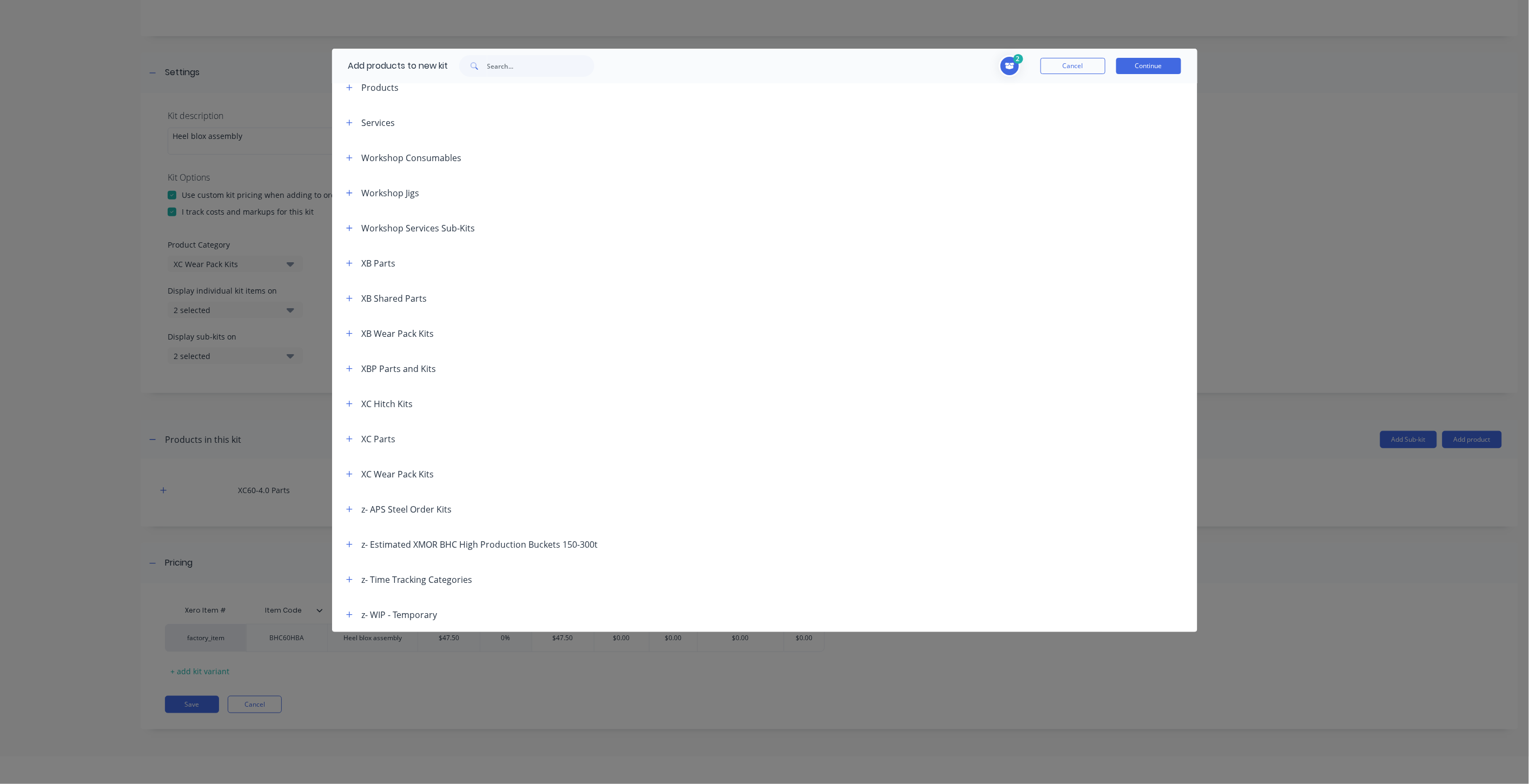
scroll to position [54, 0]
click at [352, 442] on icon "button" at bounding box center [349, 439] width 7 height 7
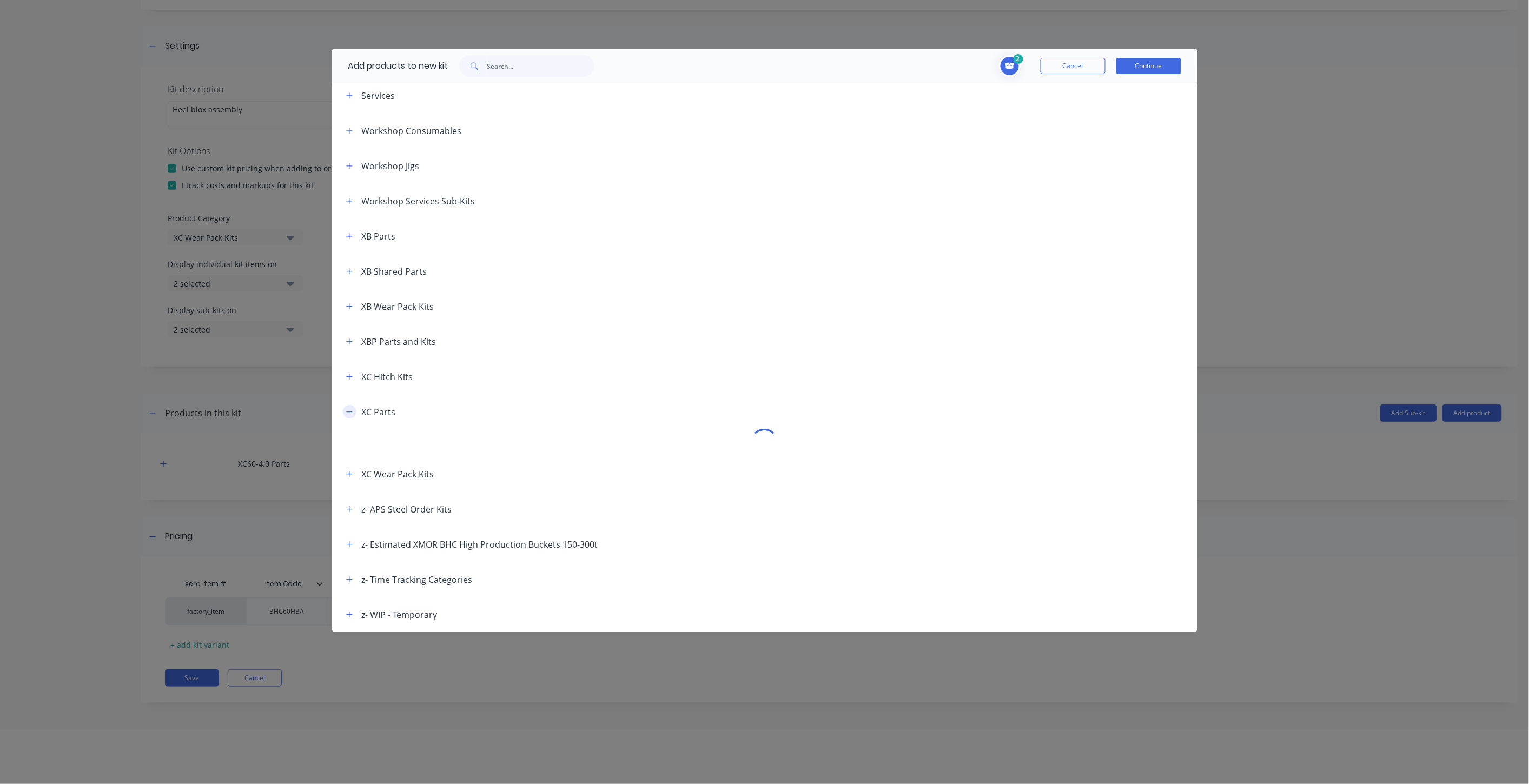
click at [343, 410] on button "button" at bounding box center [349, 411] width 14 height 14
click at [1131, 68] on button "Continue" at bounding box center [1149, 66] width 65 height 16
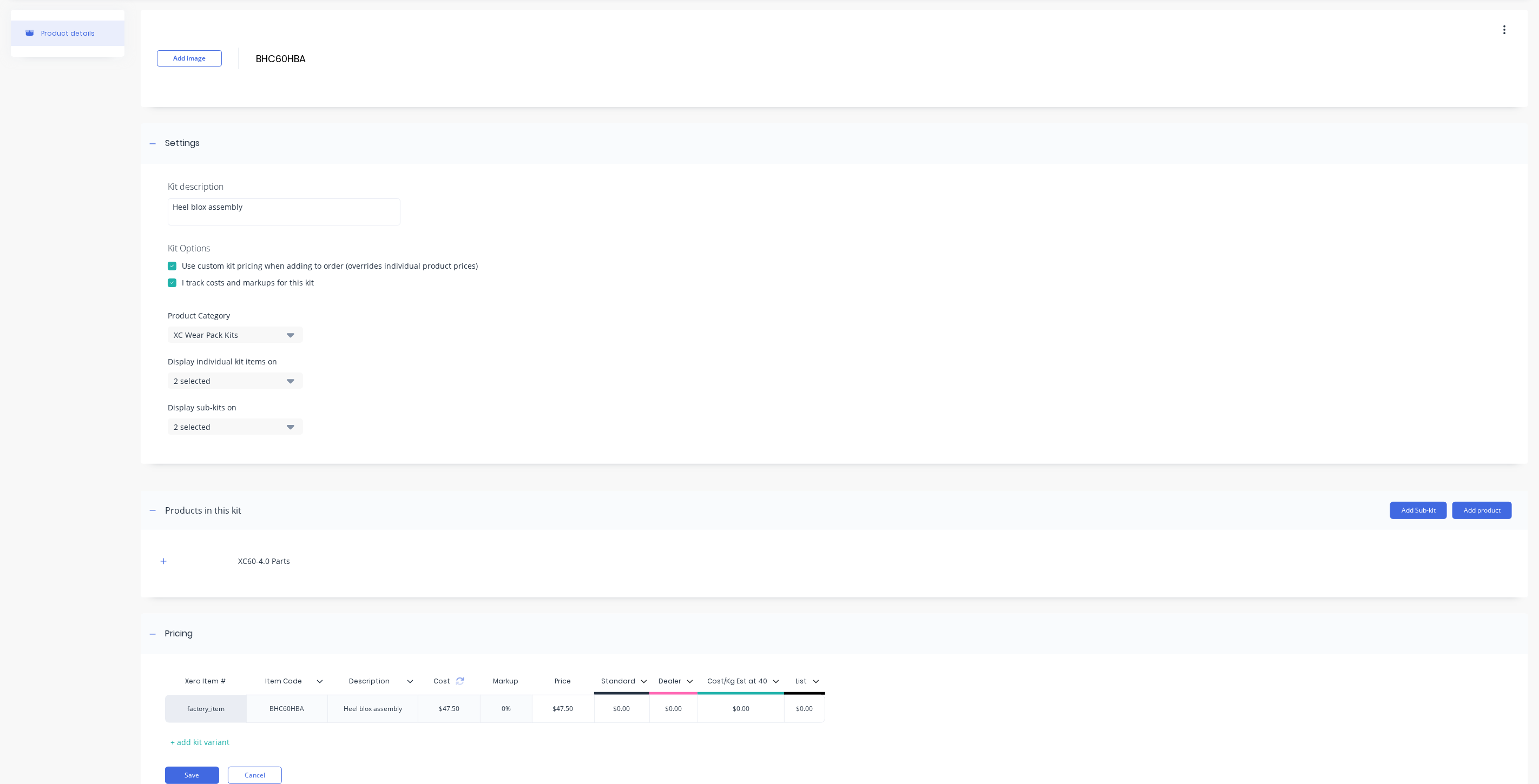
scroll to position [0, 0]
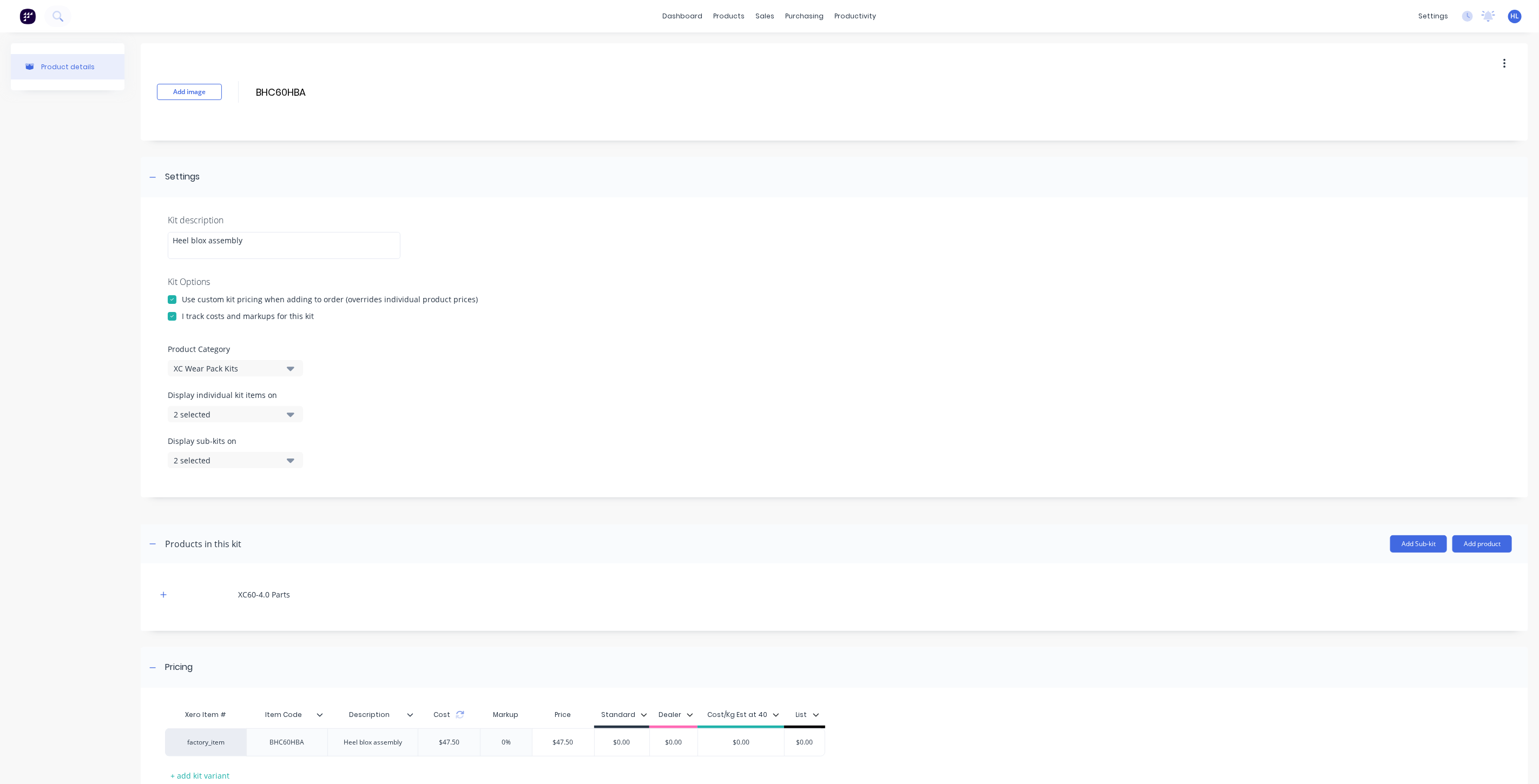
click at [361, 121] on div "Add image BHC60HBA BHC60HBA Enter kit name" at bounding box center [834, 91] width 1387 height 97
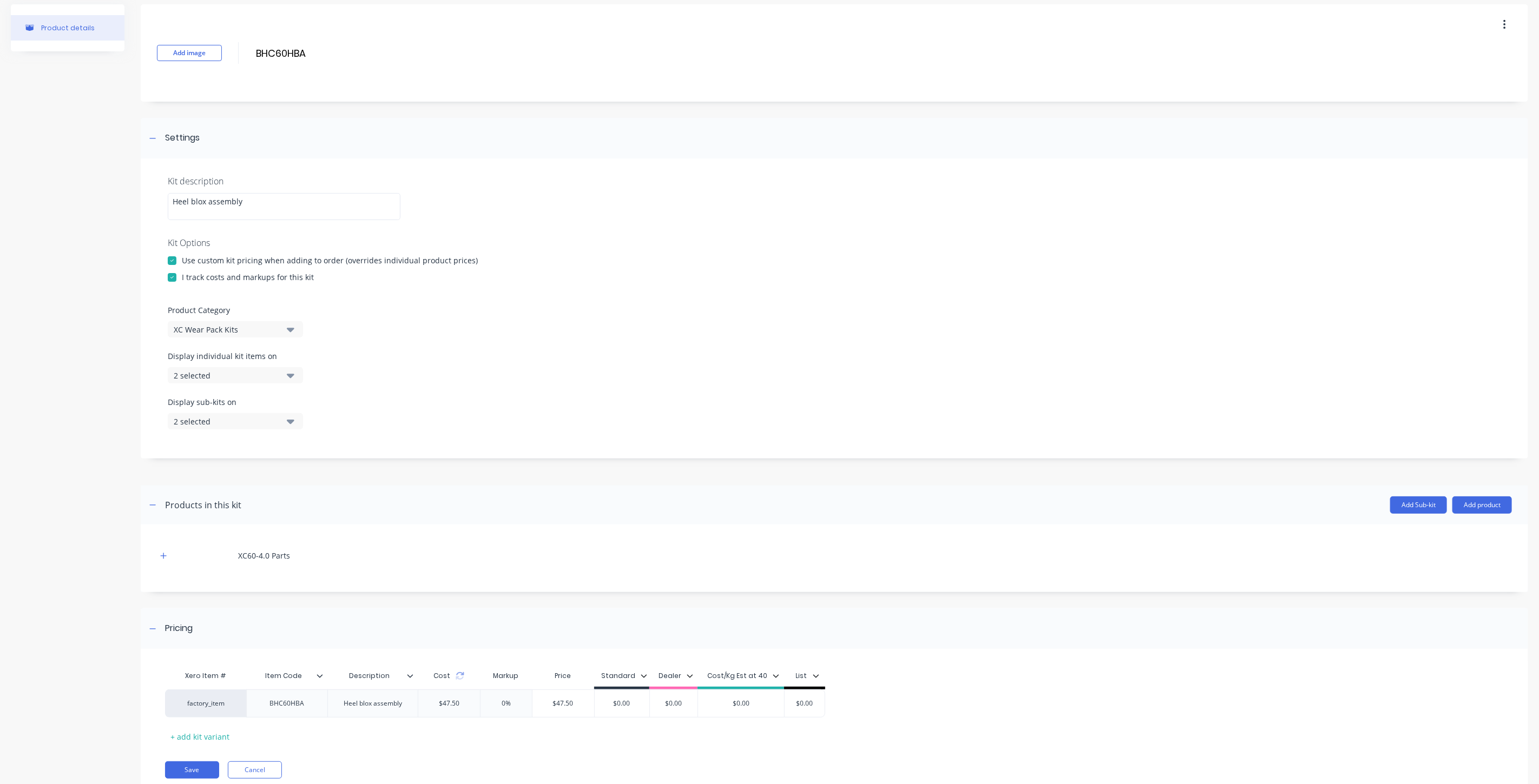
scroll to position [77, 0]
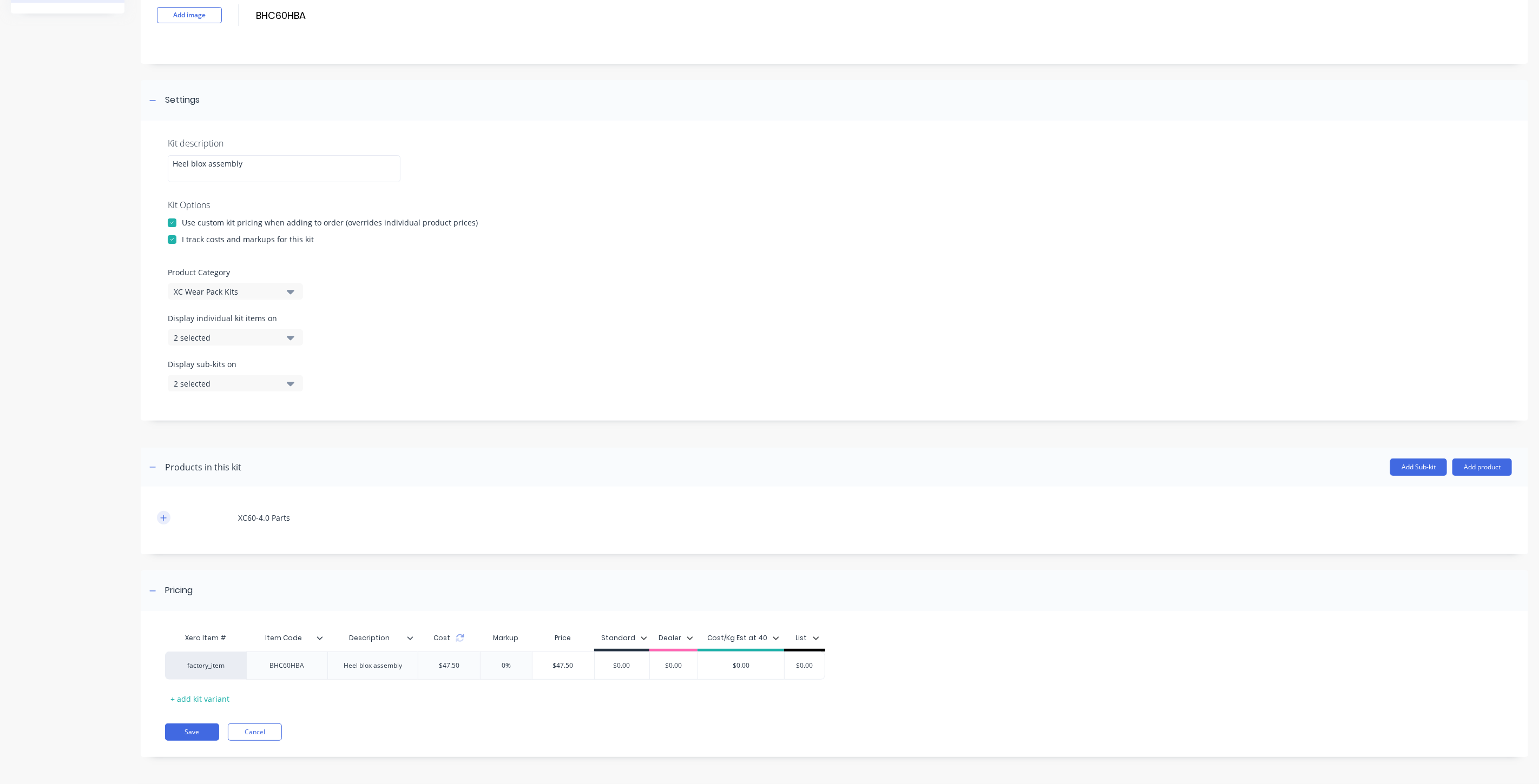
click at [158, 513] on button "button" at bounding box center [163, 518] width 14 height 14
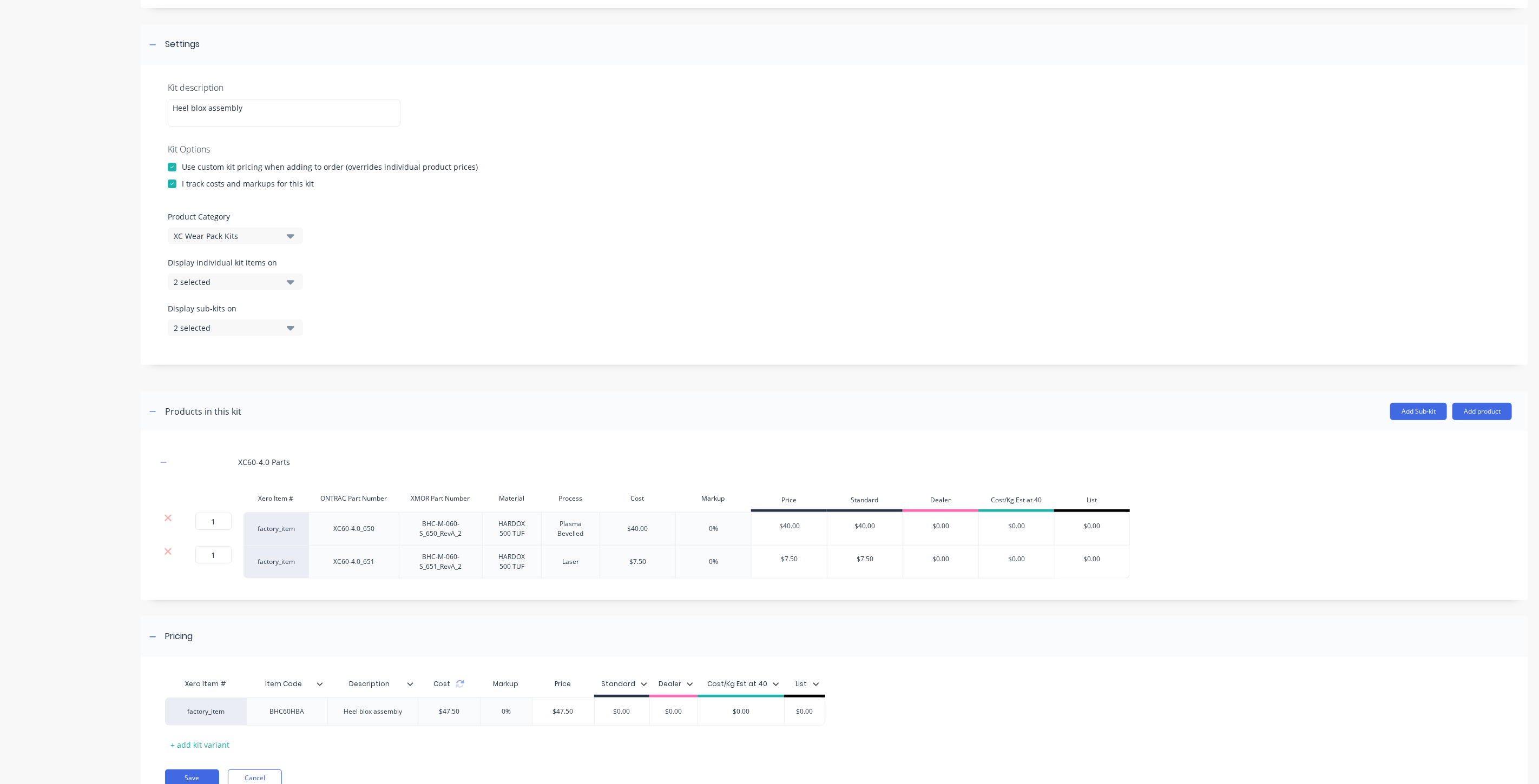
scroll to position [179, 0]
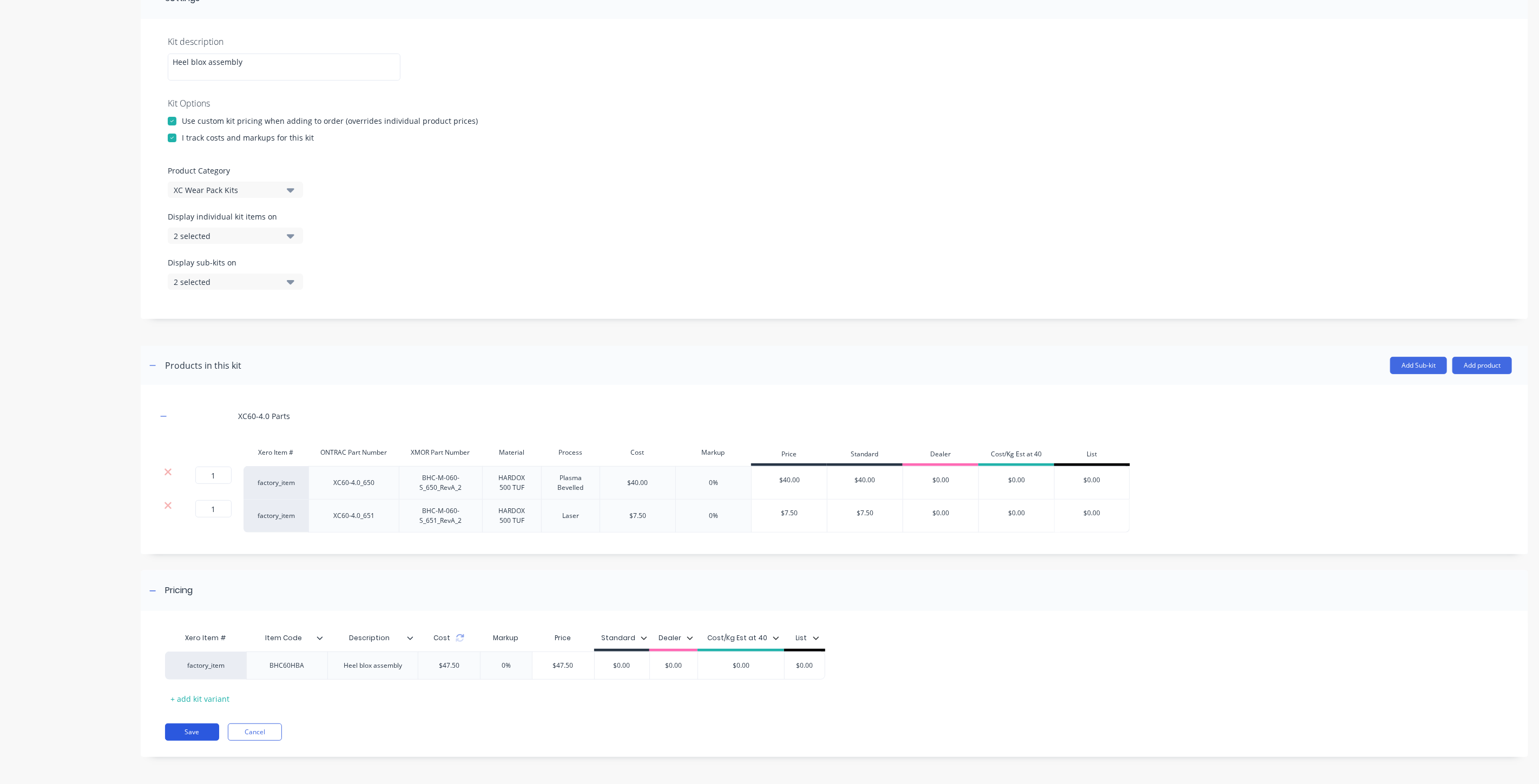
click at [198, 731] on button "Save" at bounding box center [192, 732] width 54 height 18
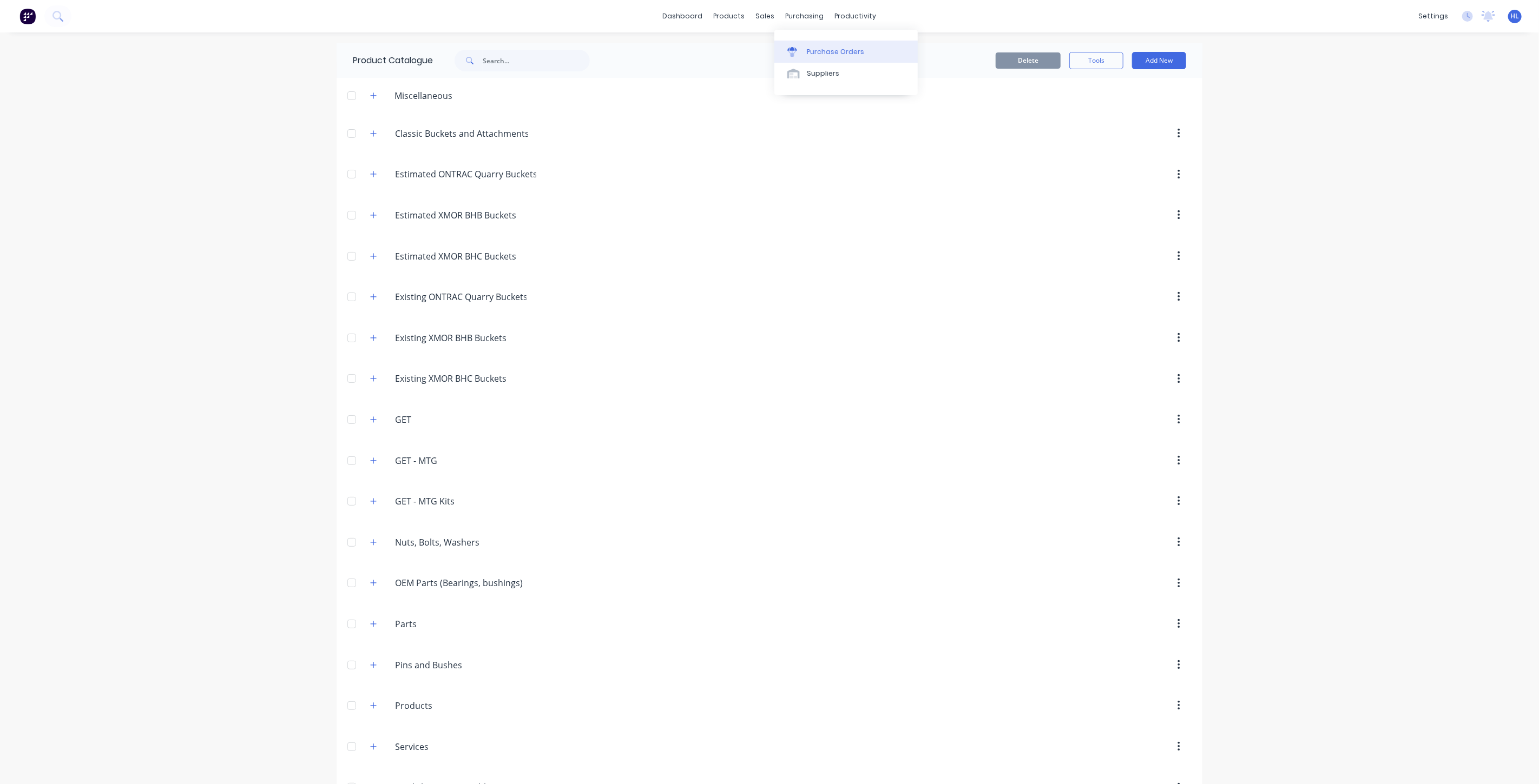
click at [811, 51] on div "Purchase Orders" at bounding box center [836, 52] width 58 height 9
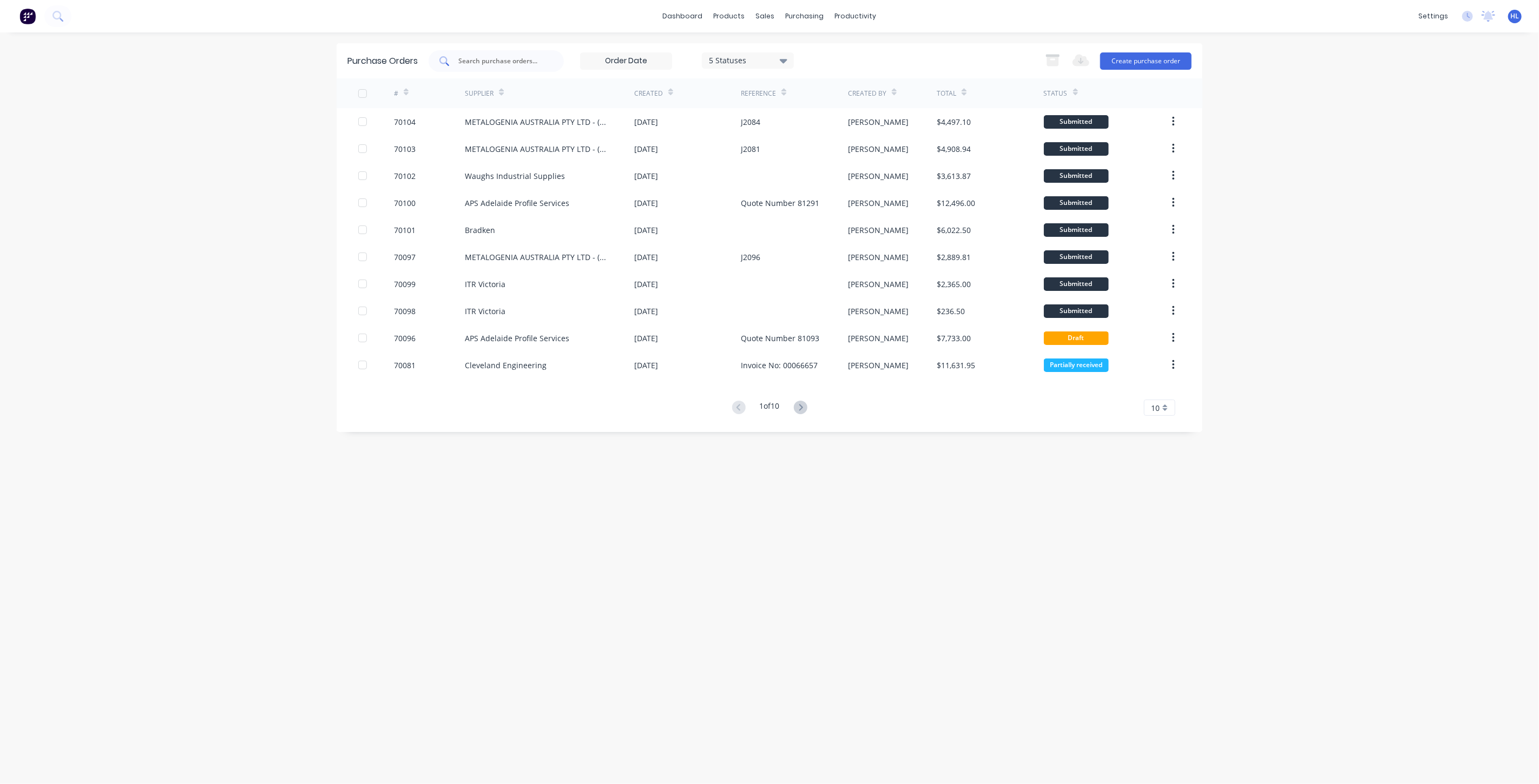
click at [509, 67] on div at bounding box center [495, 61] width 135 height 22
type input "cleveland"
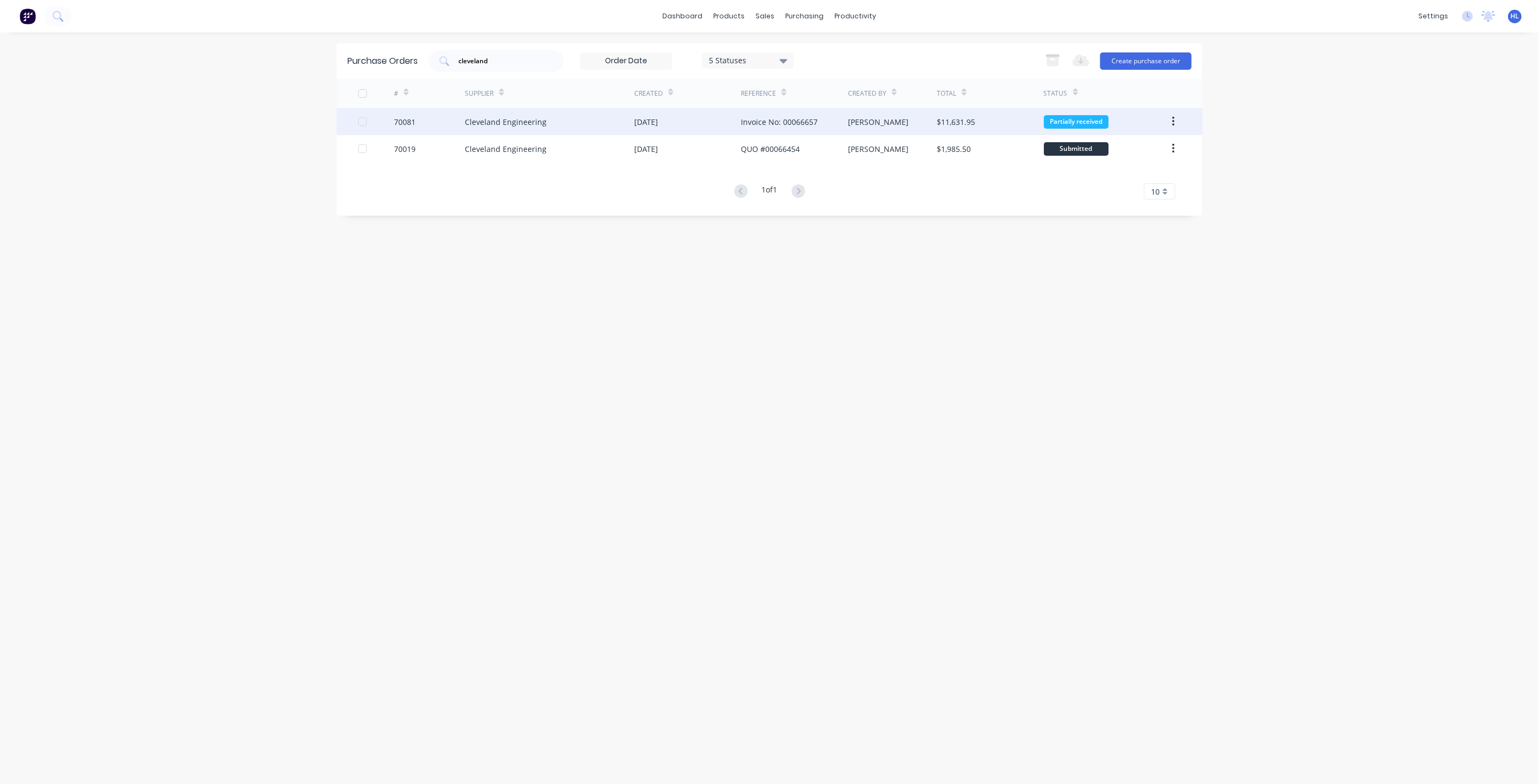
click at [399, 117] on div "70081" at bounding box center [405, 122] width 22 height 12
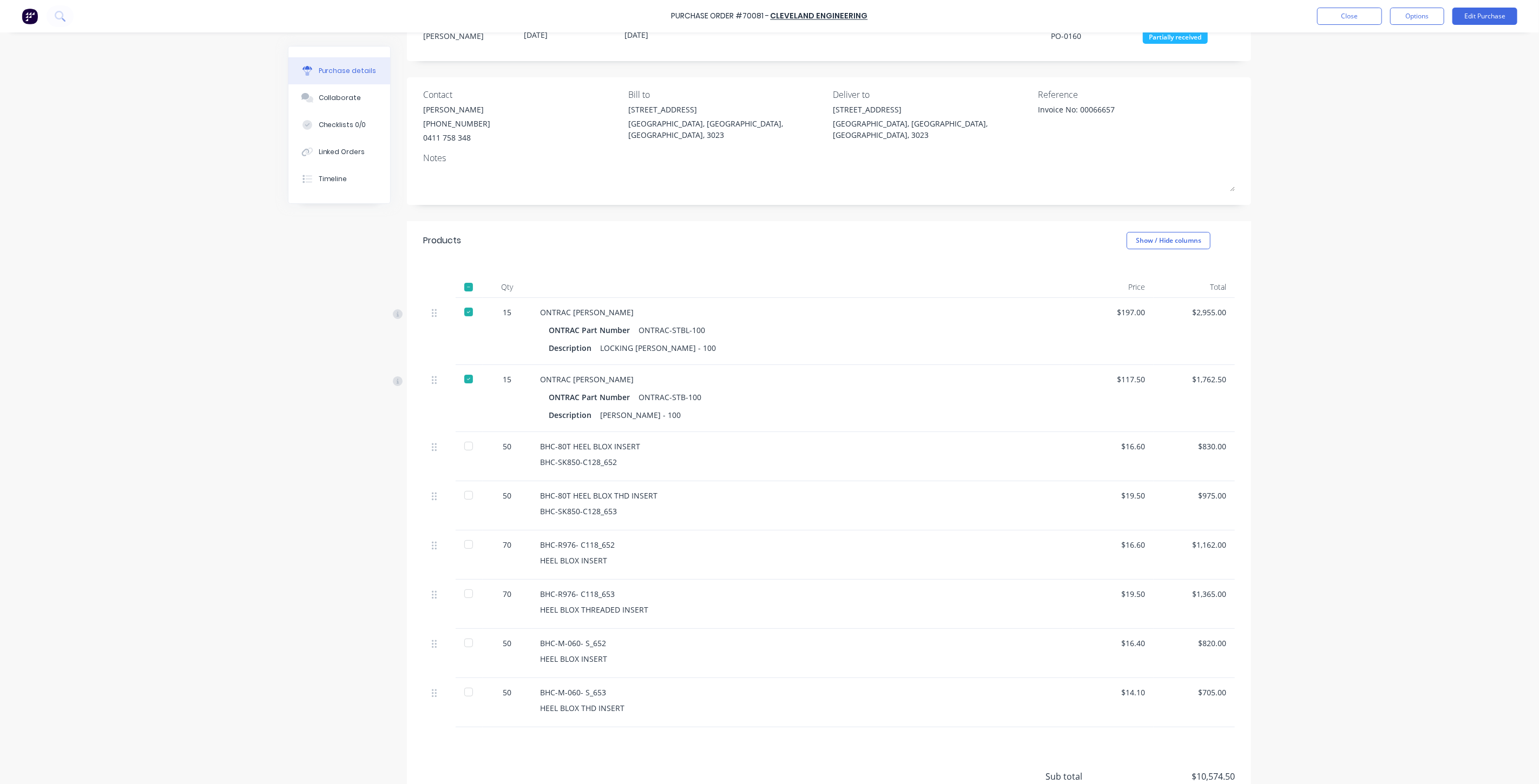
scroll to position [137, 0]
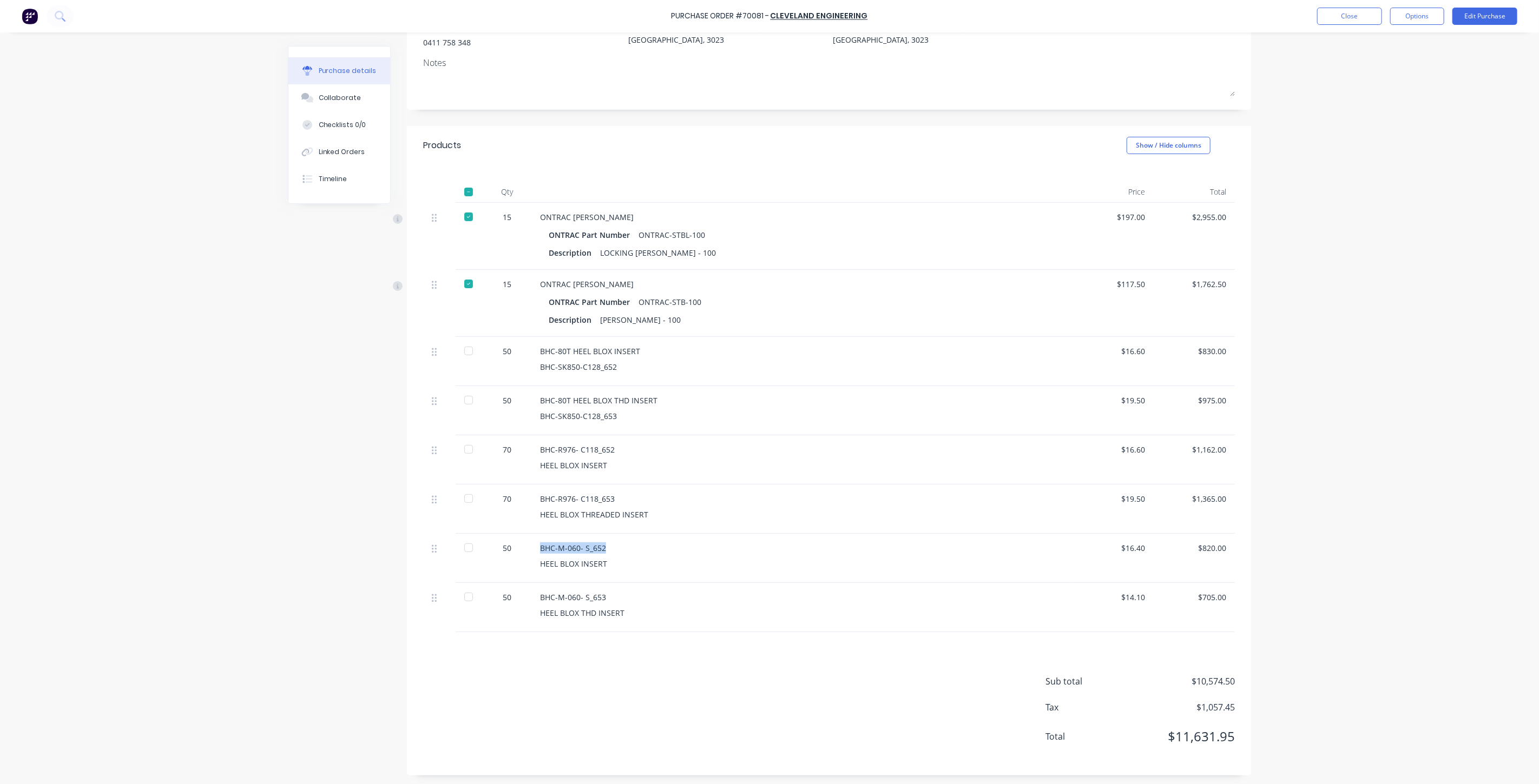
drag, startPoint x: 602, startPoint y: 543, endPoint x: 531, endPoint y: 545, distance: 71.0
click at [531, 545] on div "BHC-M-060- S_652 HEEL BLOX INSERT" at bounding box center [802, 558] width 541 height 49
copy div "BHC-M-060- S_652"
drag, startPoint x: 593, startPoint y: 593, endPoint x: 534, endPoint y: 594, distance: 59.0
click at [534, 594] on div "BHC-M-060- S_653 HEEL BLOX THD INSERT" at bounding box center [802, 607] width 541 height 49
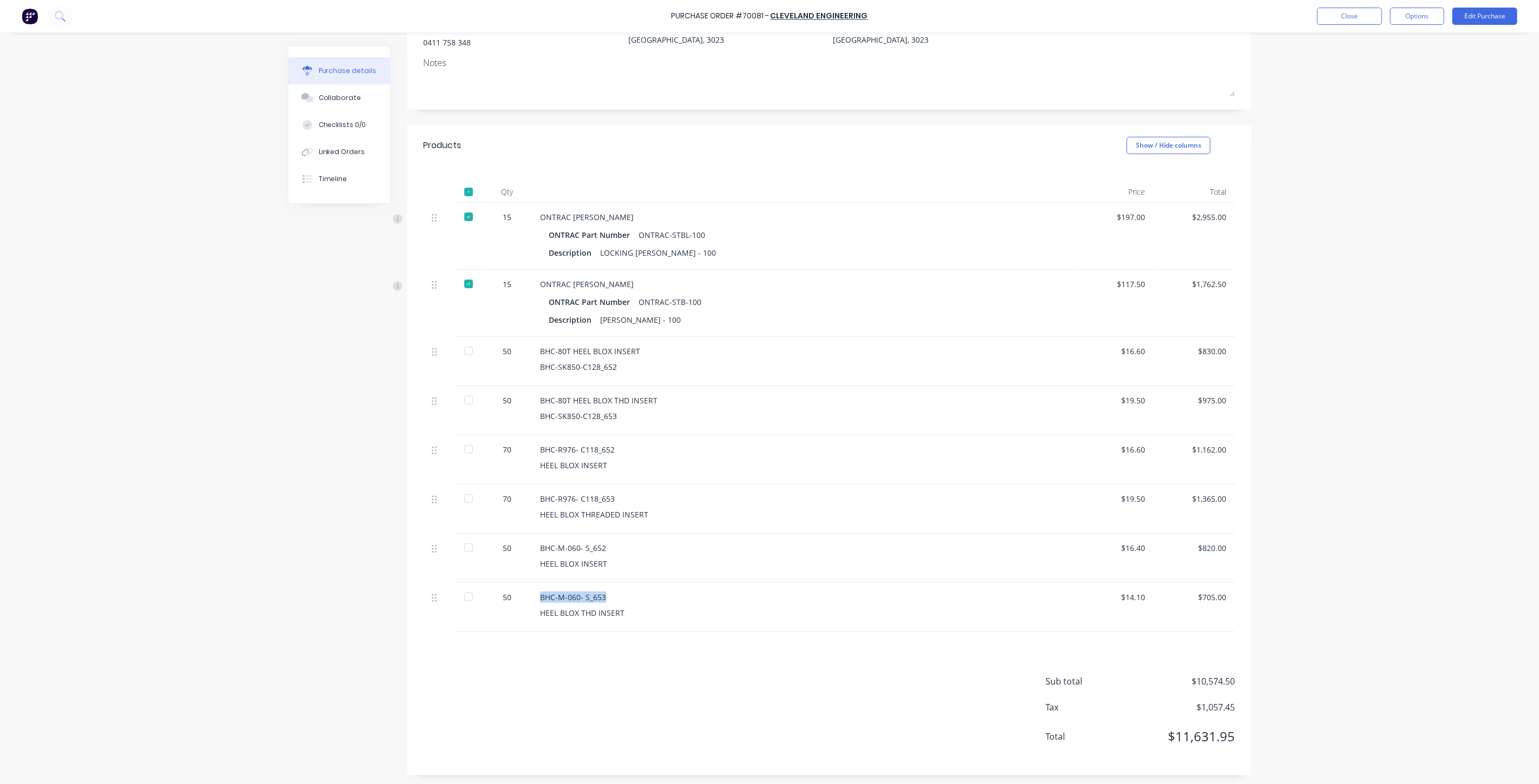
copy div "BHC-M-060- S_653"
drag, startPoint x: 569, startPoint y: 564, endPoint x: 536, endPoint y: 559, distance: 33.4
click at [540, 559] on div "HEEL BLOX INSERT" at bounding box center [802, 564] width 524 height 12
copy div "HEEL BLOX INSERT"
drag, startPoint x: 590, startPoint y: 609, endPoint x: 607, endPoint y: 612, distance: 17.3
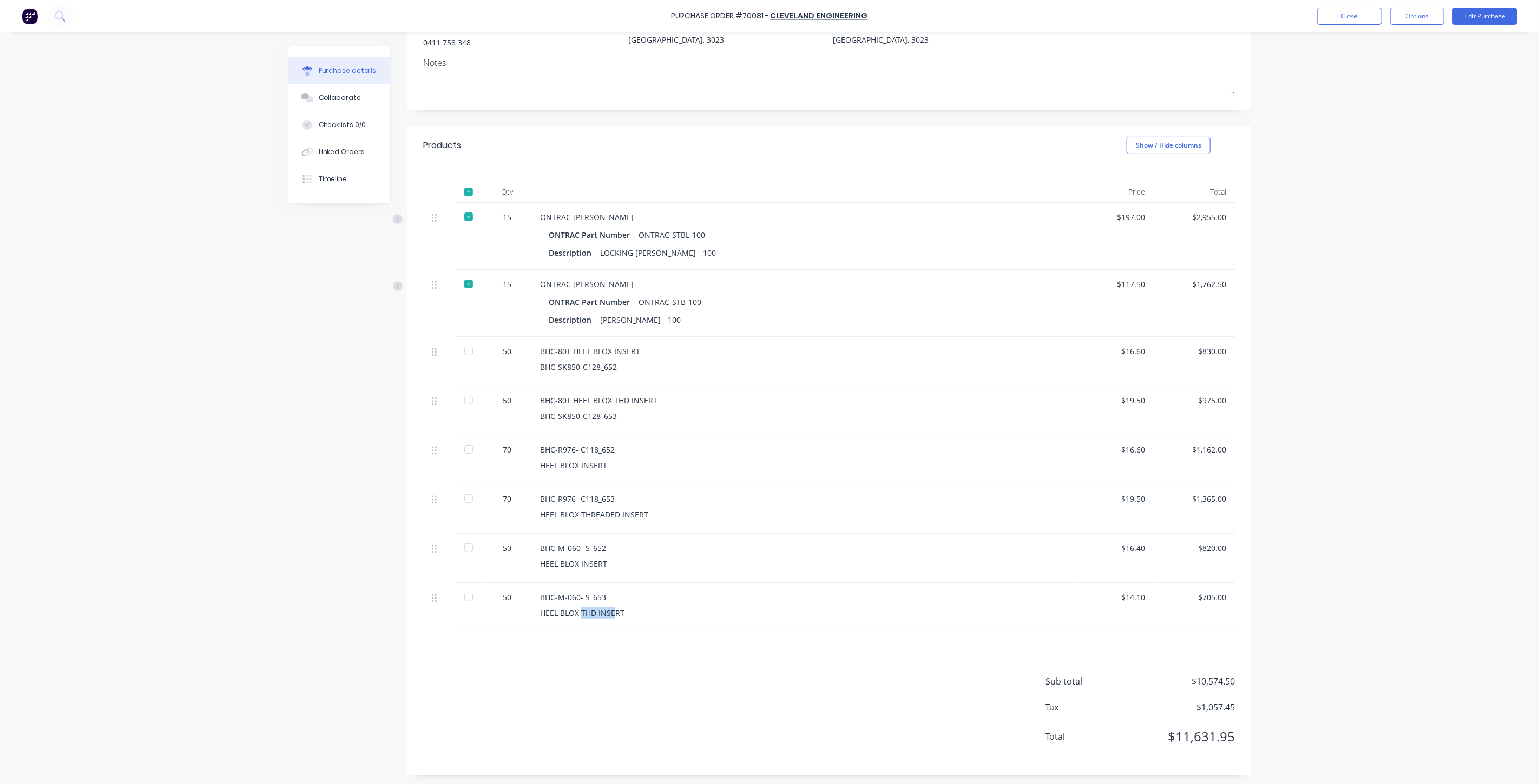
click at [574, 610] on div "HEEL BLOX THD INSERT" at bounding box center [802, 613] width 524 height 12
drag, startPoint x: 622, startPoint y: 612, endPoint x: 532, endPoint y: 615, distance: 90.0
click at [532, 615] on div "BHC-M-060- S_653 HEEL BLOX THD INSERT" at bounding box center [802, 607] width 541 height 49
copy div "HEEL BLOX THD INSERT"
click at [1148, 594] on div "50 BHC-M-060- S_653 HEEL BLOX THD INSERT $14.10 $705.00" at bounding box center [829, 607] width 811 height 49
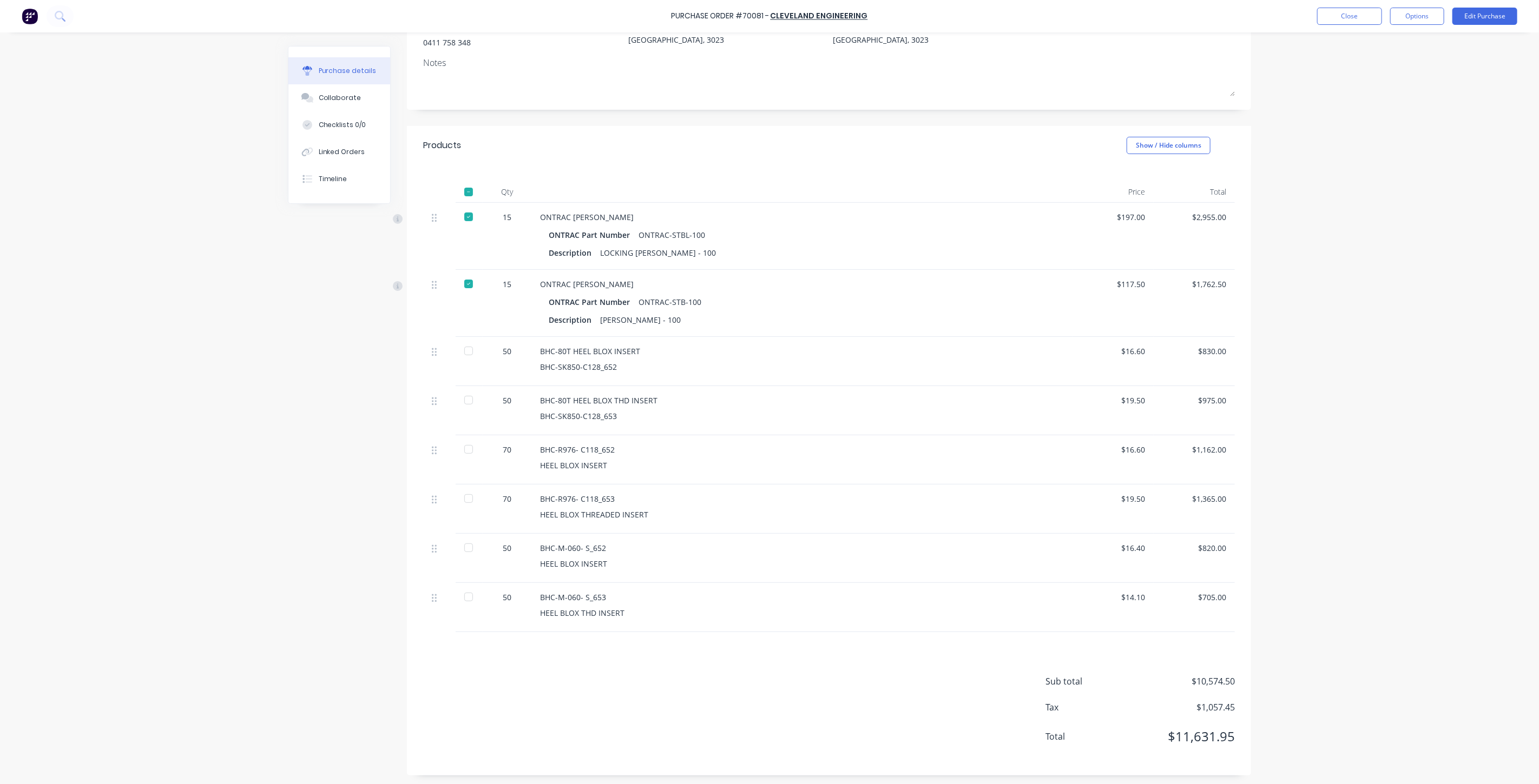
click at [1146, 593] on div "$14.10" at bounding box center [1113, 607] width 81 height 49
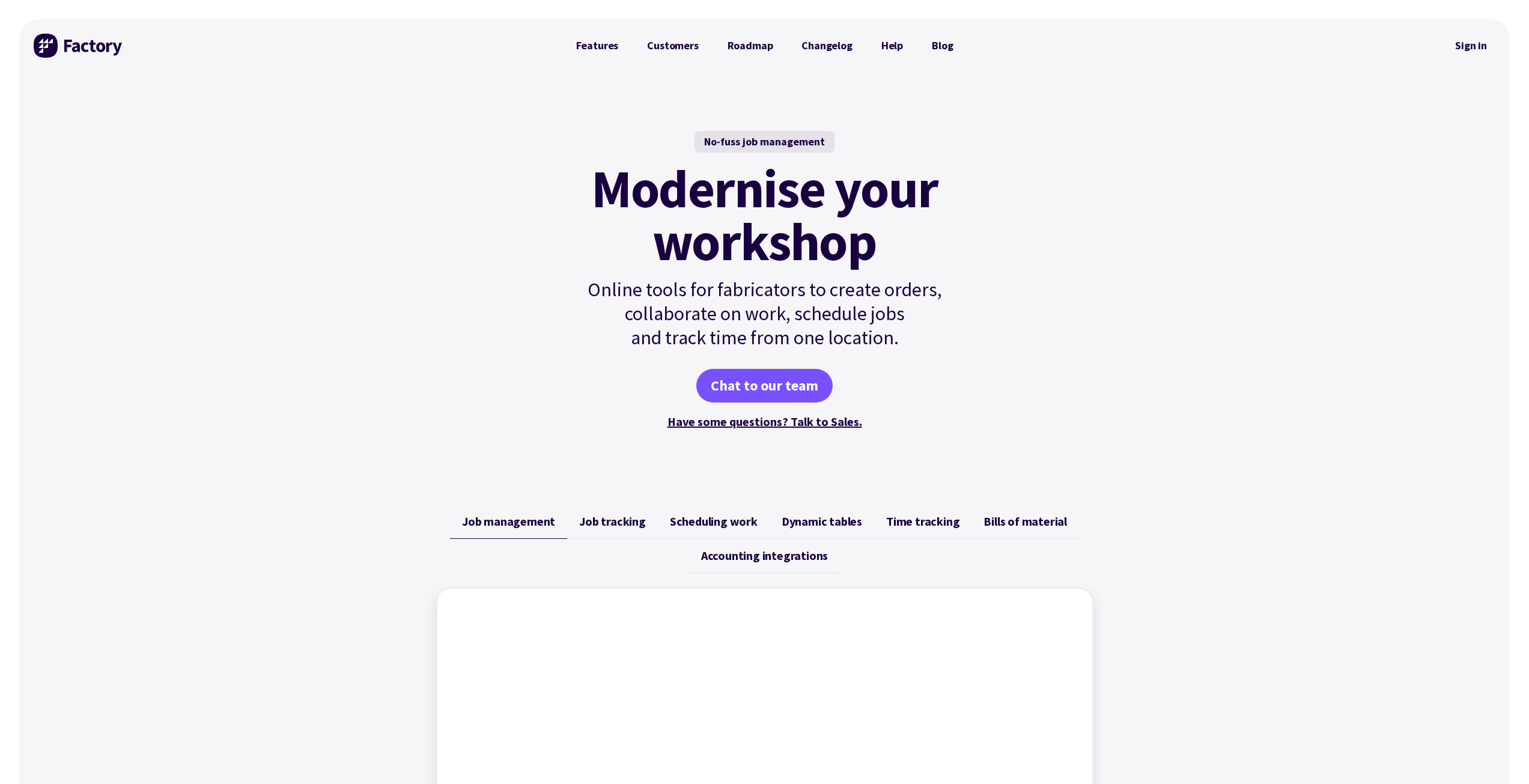
click at [1013, 514] on span "Bills of material" at bounding box center [1025, 522] width 83 height 15
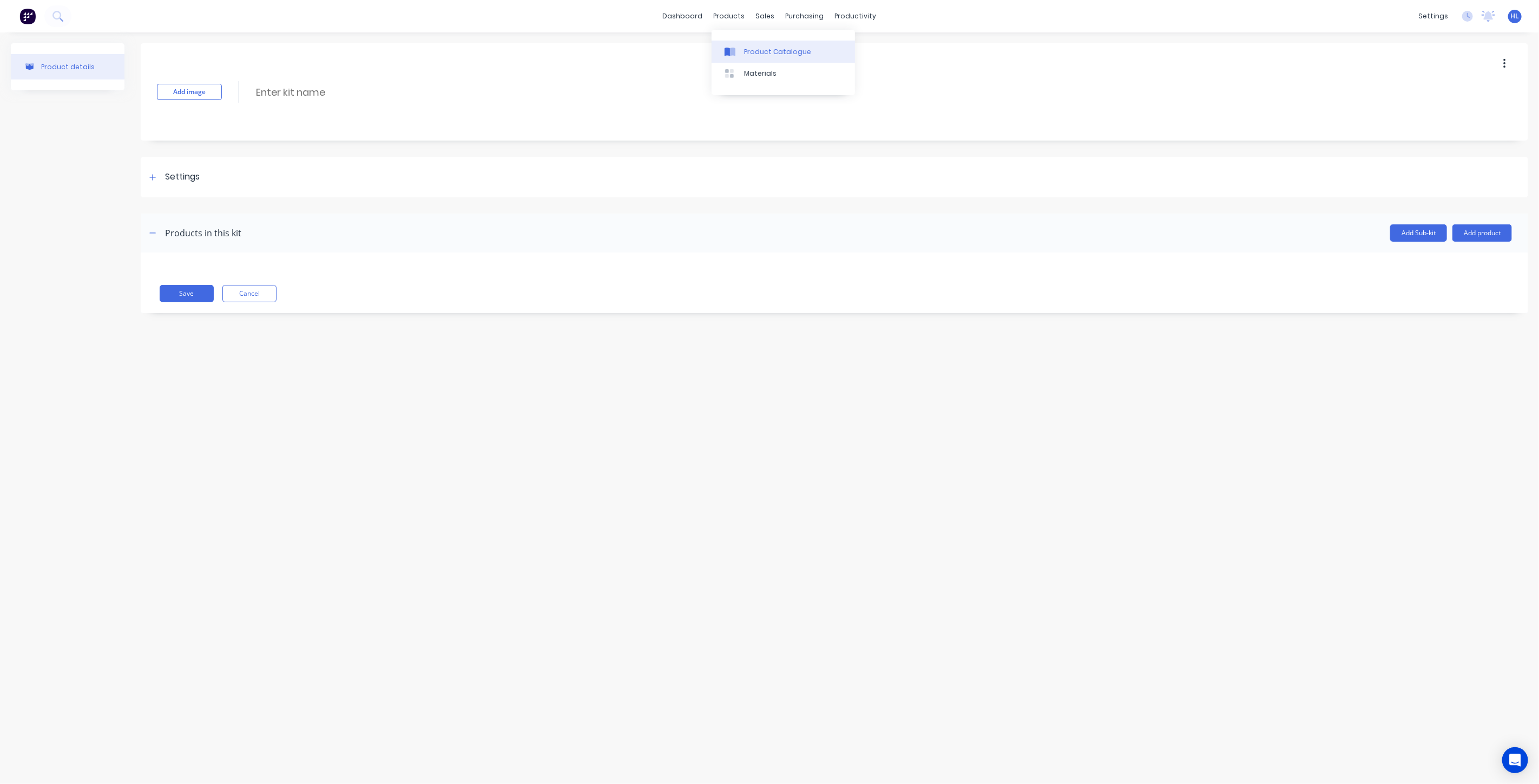
click at [765, 54] on div "Product Catalogue" at bounding box center [778, 52] width 67 height 9
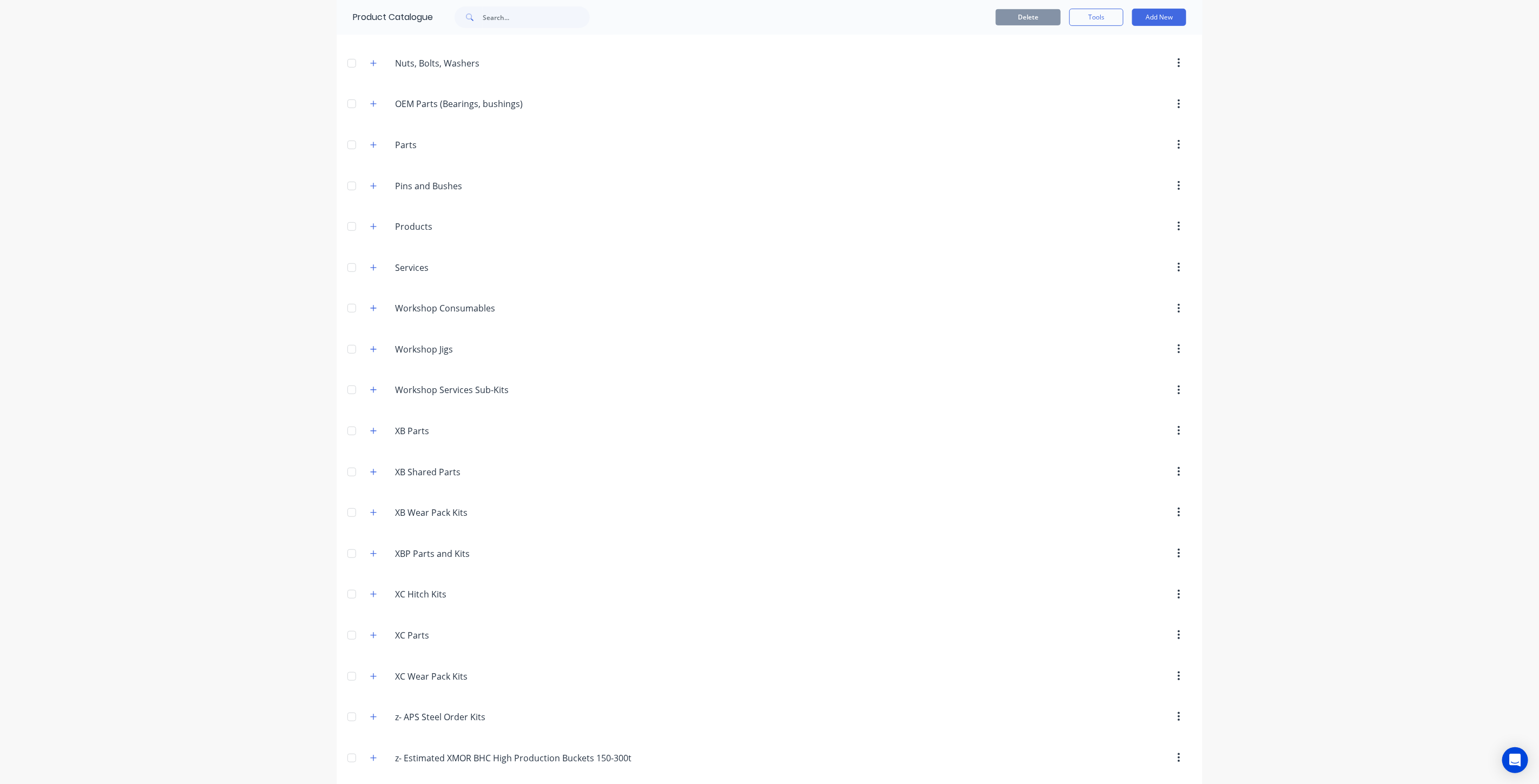
scroll to position [480, 0]
click at [1140, 12] on button "Add New" at bounding box center [1159, 18] width 54 height 18
click at [1236, 92] on div "dashboard products sales purchasing productivity dashboard products Product Cat…" at bounding box center [769, 392] width 1539 height 784
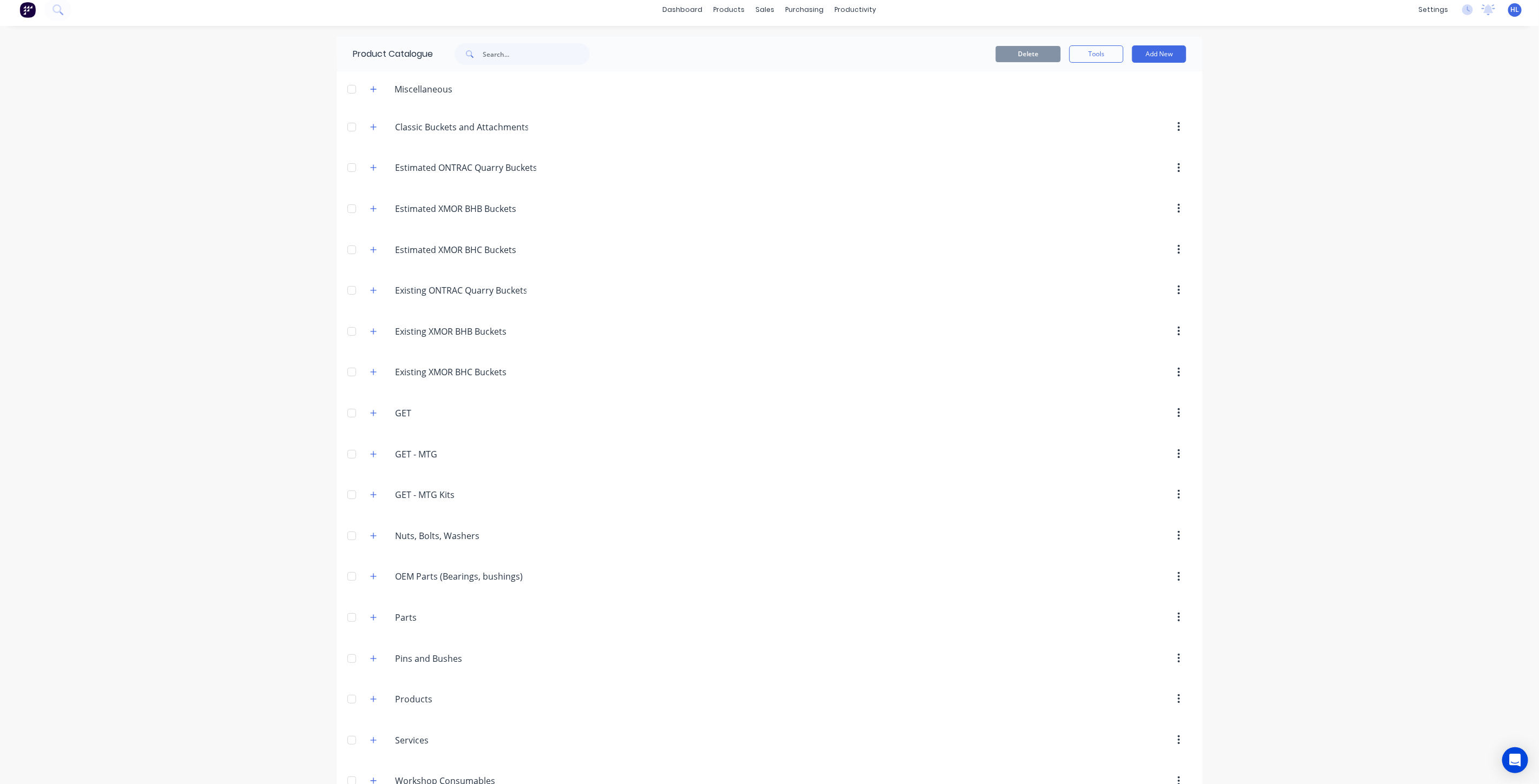
scroll to position [0, 0]
click at [1427, 230] on div "dashboard products sales purchasing productivity dashboard products Product Cat…" at bounding box center [769, 392] width 1539 height 784
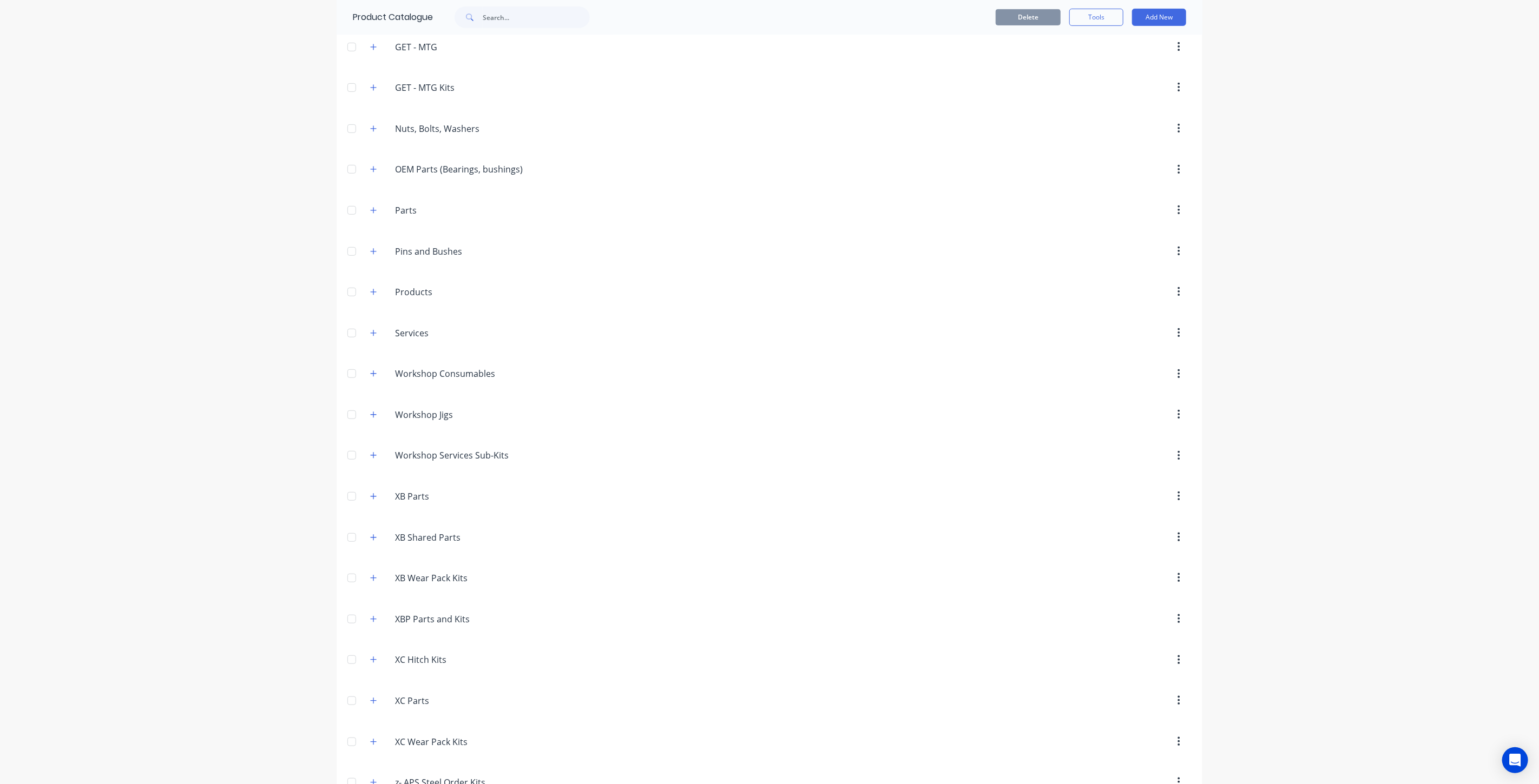
scroll to position [570, 0]
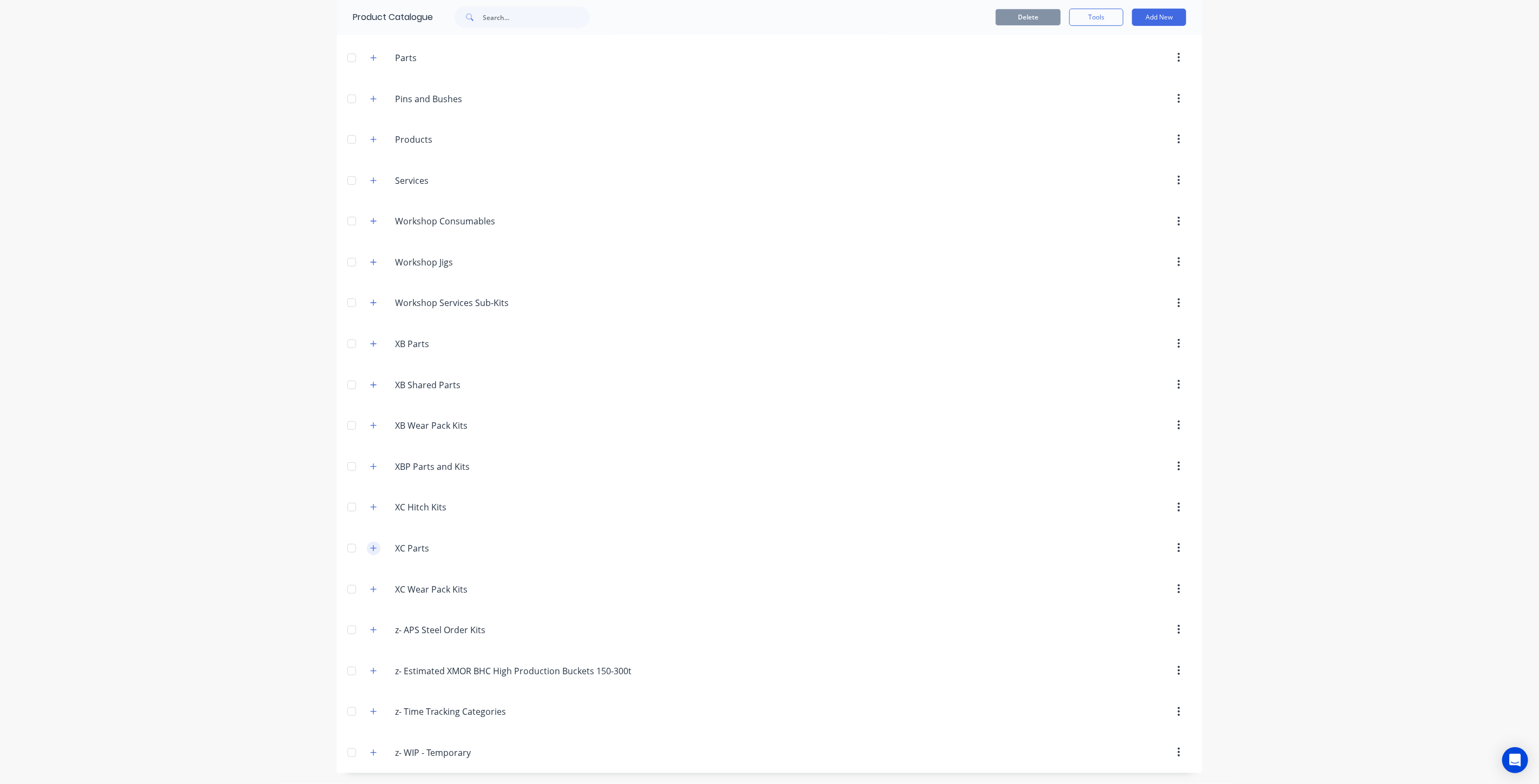
click at [370, 548] on icon "button" at bounding box center [373, 548] width 7 height 7
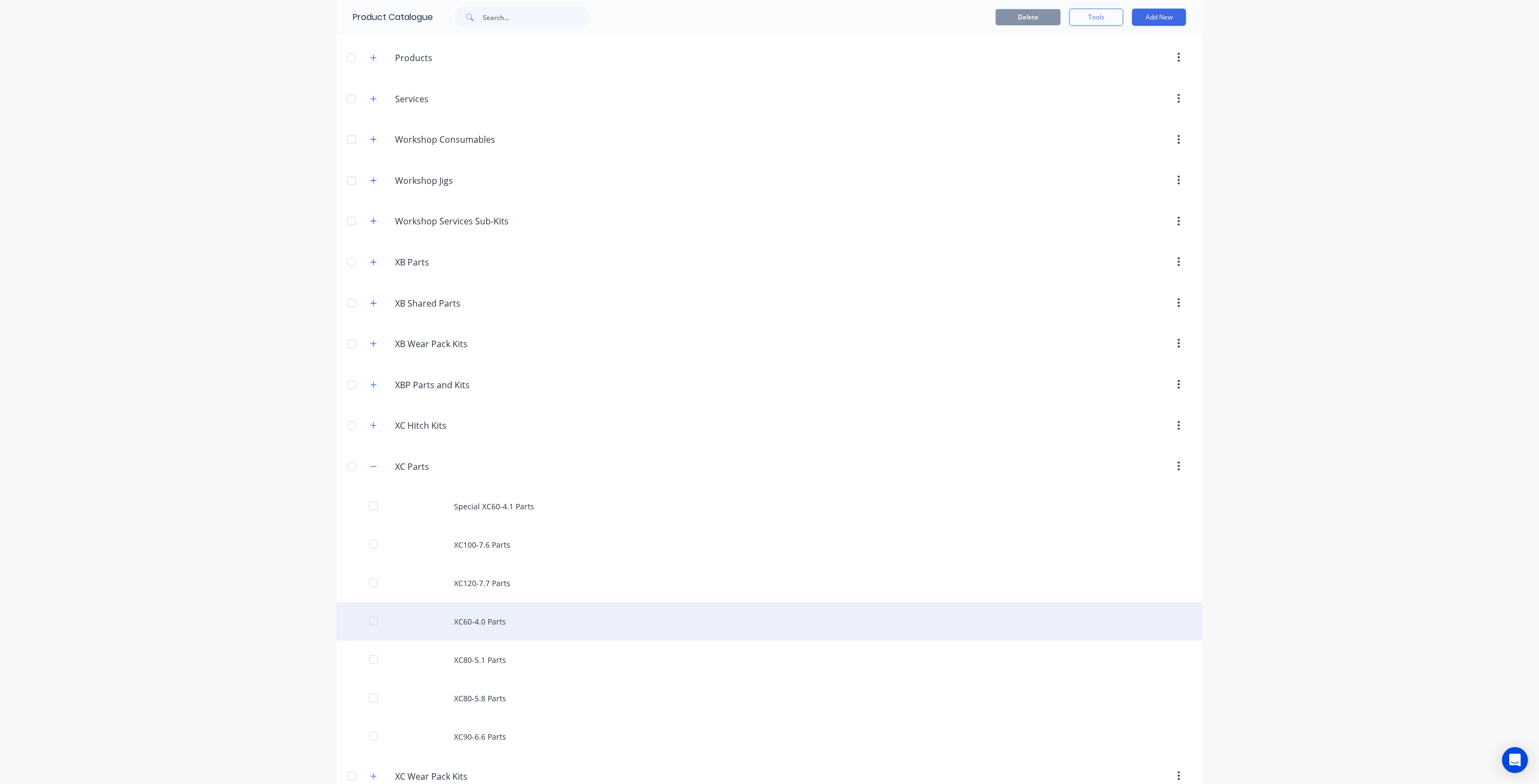
scroll to position [750, 0]
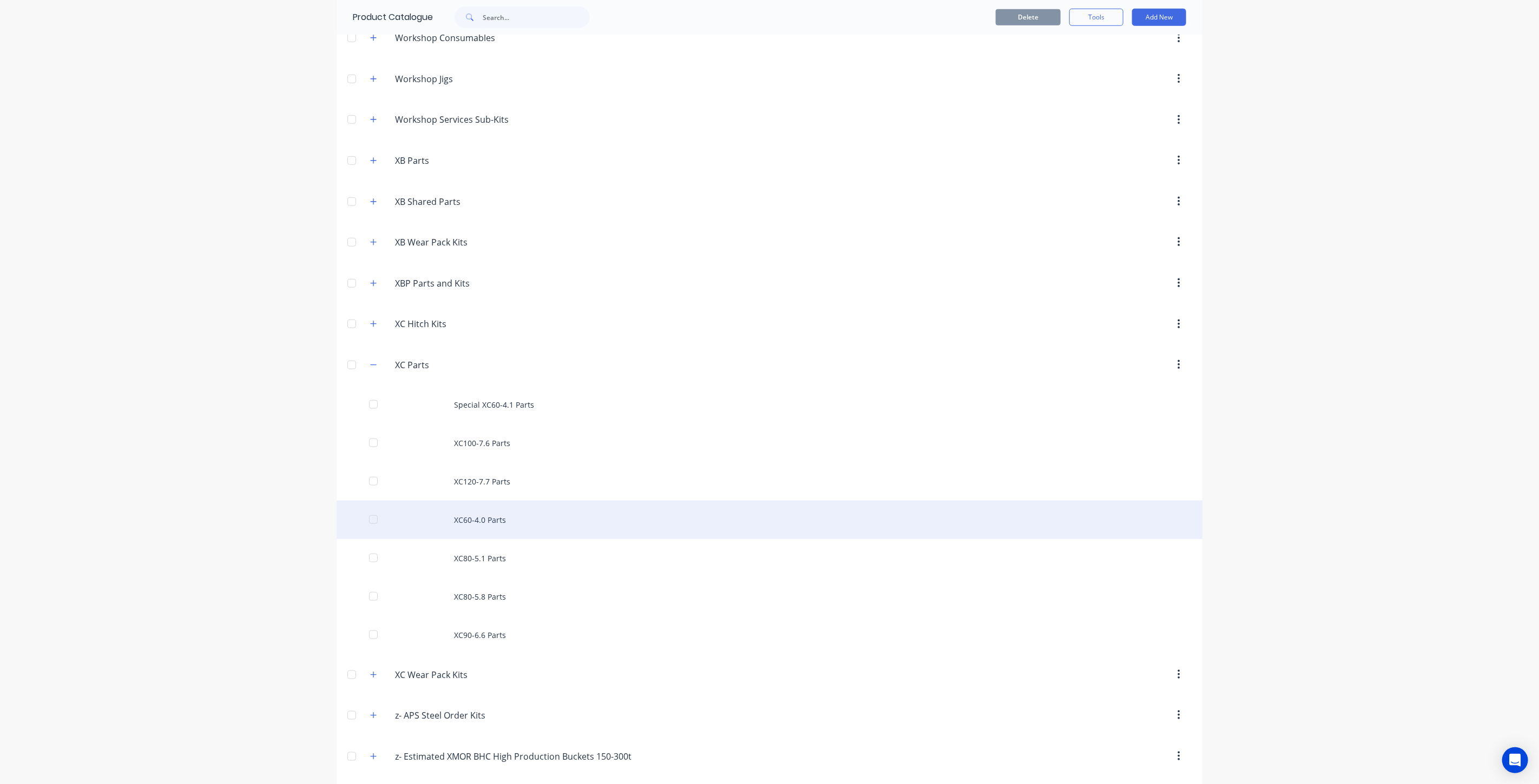
click at [509, 521] on div "XC60-4.0 Parts" at bounding box center [769, 520] width 865 height 39
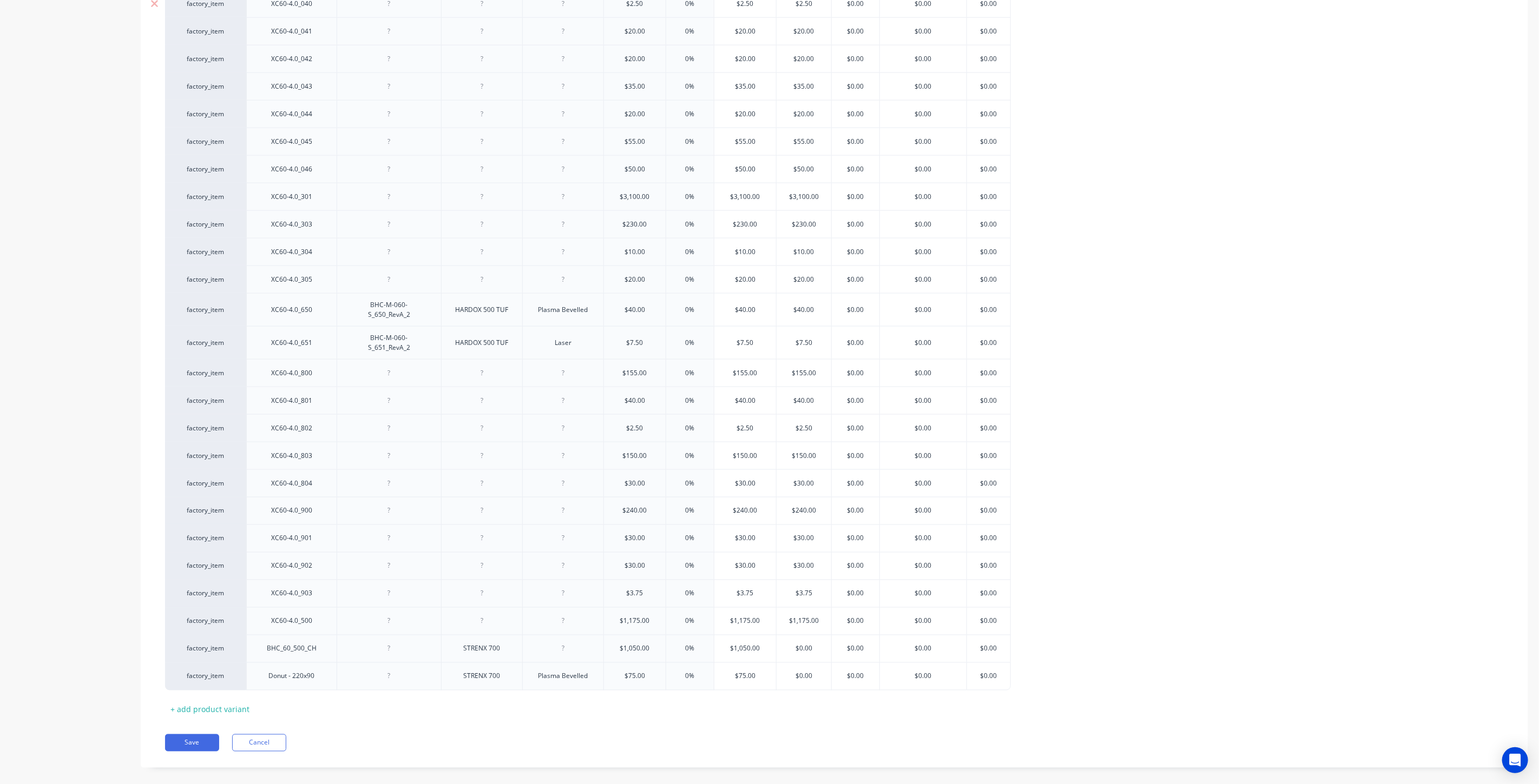
scroll to position [1271, 0]
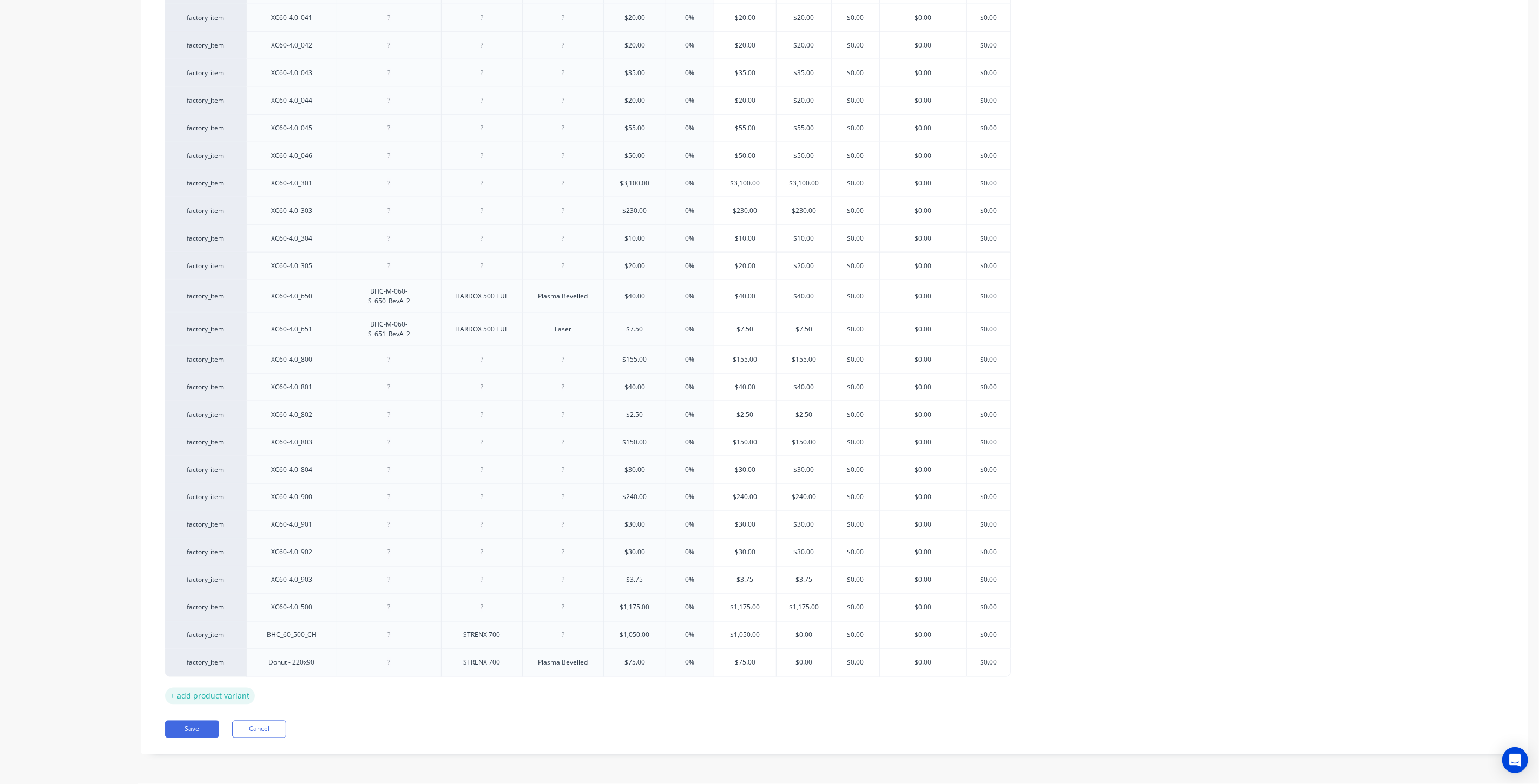
click at [228, 693] on div "+ add product variant" at bounding box center [209, 696] width 90 height 17
click at [240, 713] on div "+ add product variant" at bounding box center [209, 704] width 90 height 17
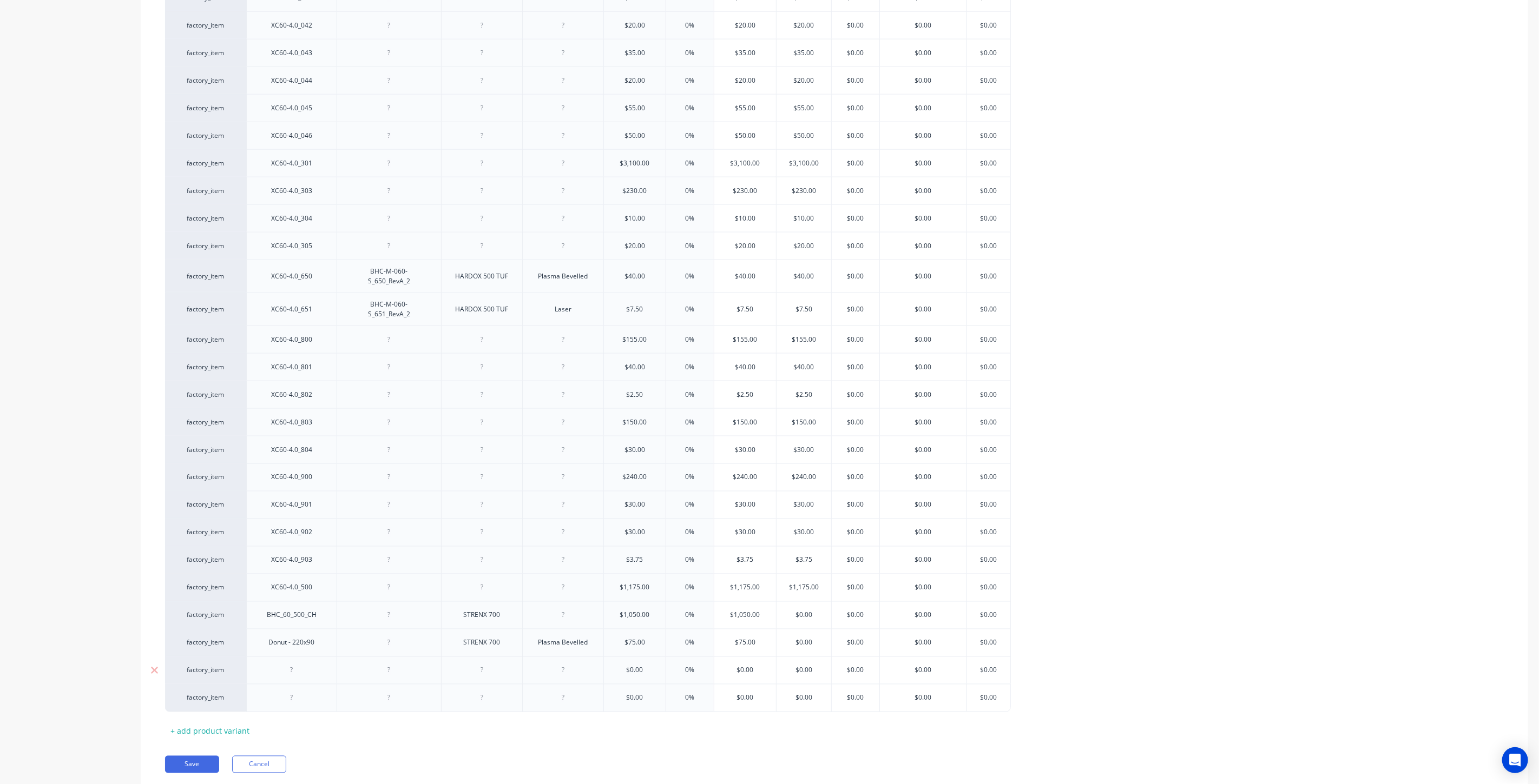
click at [294, 678] on div at bounding box center [292, 670] width 54 height 14
click at [386, 678] on div at bounding box center [389, 670] width 54 height 14
type textarea "x"
paste div
click at [388, 705] on div at bounding box center [389, 698] width 54 height 14
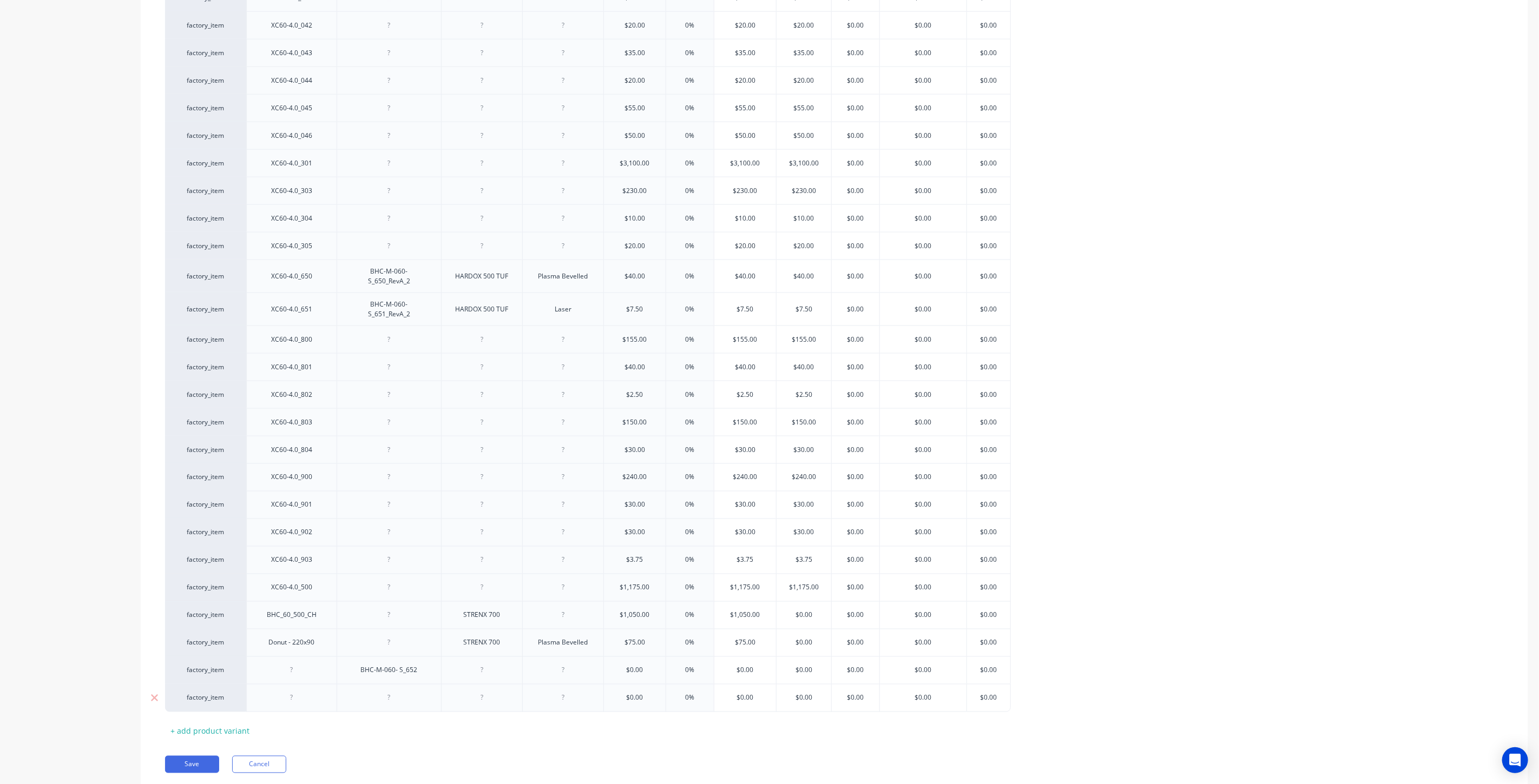
type textarea "x"
paste div
click at [417, 637] on div "BHC-M-060- S_652" at bounding box center [390, 635] width 74 height 14
click at [563, 634] on div at bounding box center [563, 635] width 54 height 14
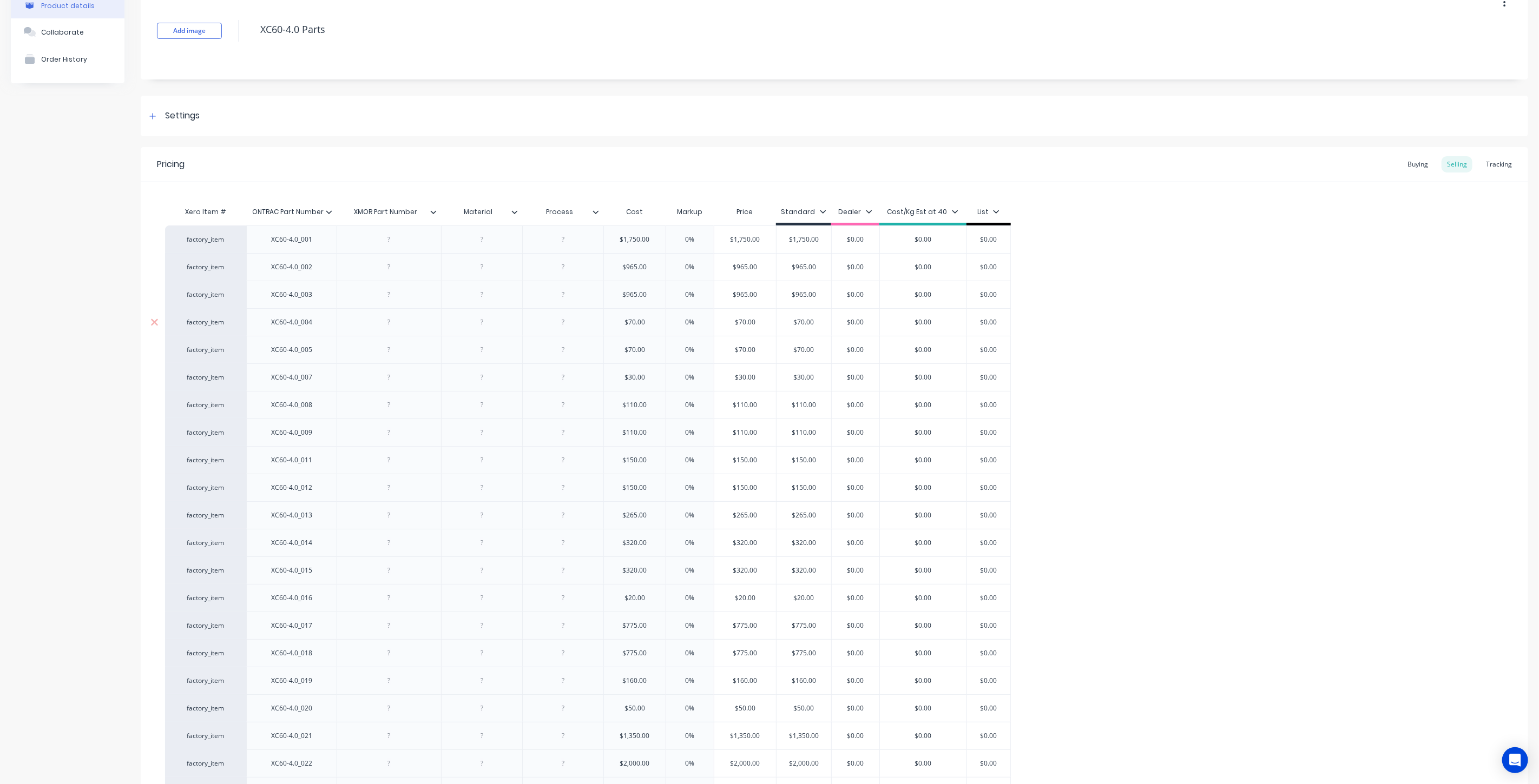
scroll to position [0, 0]
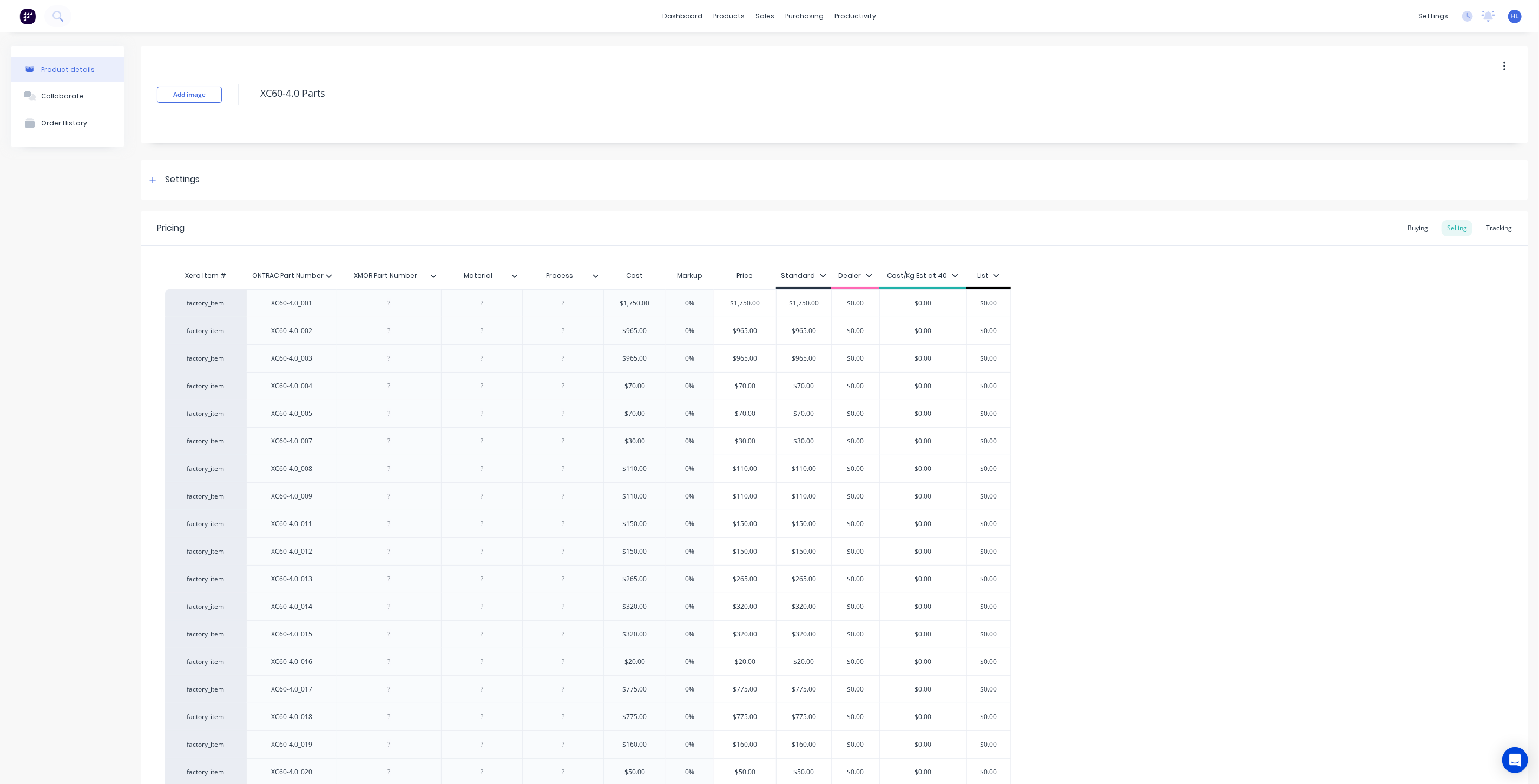
click at [433, 273] on icon at bounding box center [433, 276] width 7 height 7
click at [406, 304] on div "Add attribute column" at bounding box center [377, 306] width 78 height 12
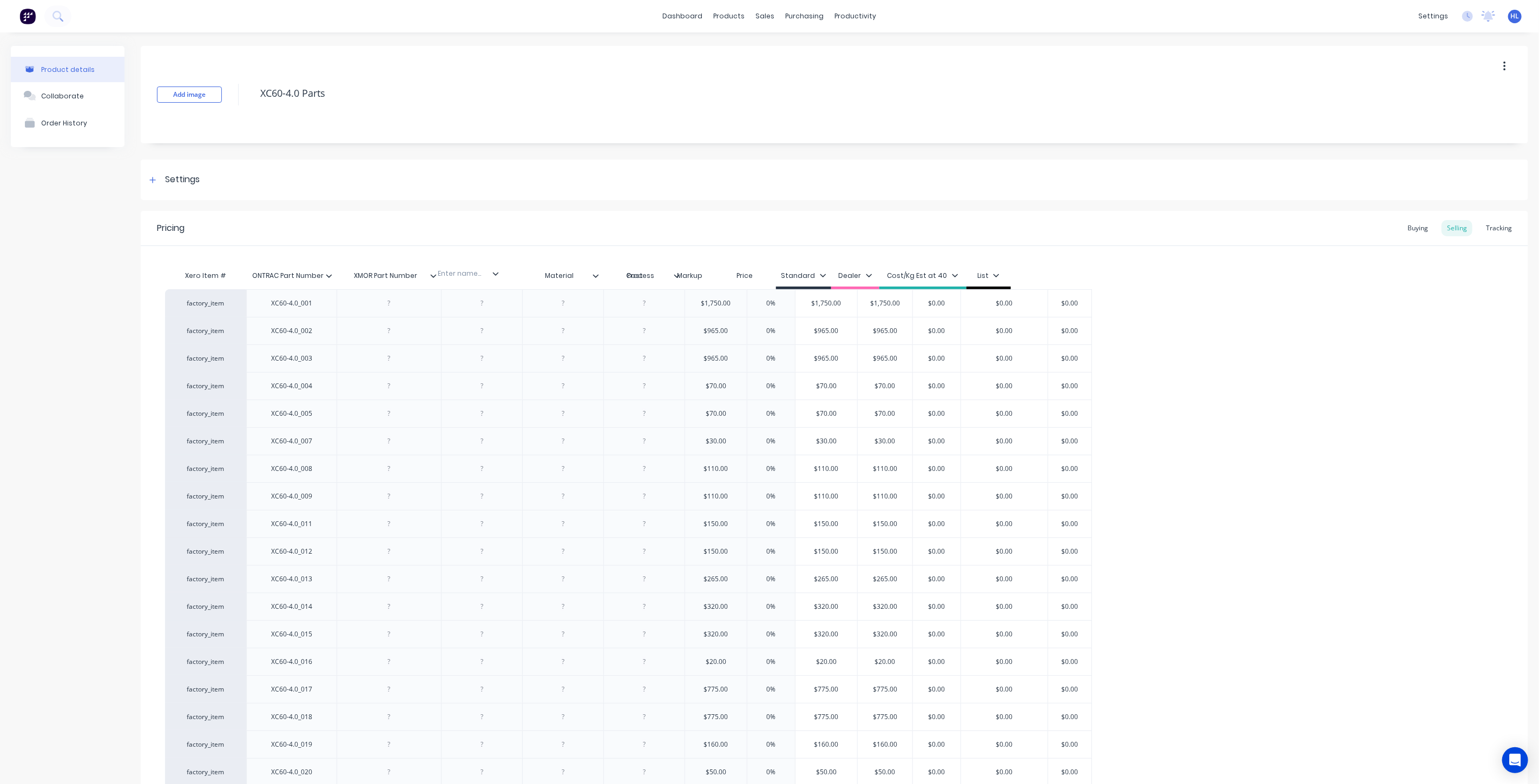
drag, startPoint x: 682, startPoint y: 282, endPoint x: 493, endPoint y: 280, distance: 189.0
click at [491, 280] on div "Xero Item # ONTRAC Part Number XMOR Part Number Material Process Enter name... …" at bounding box center [628, 276] width 927 height 24
click at [477, 272] on div "Material" at bounding box center [481, 276] width 81 height 22
type textarea "x"
click at [484, 278] on input "text" at bounding box center [478, 276] width 74 height 9
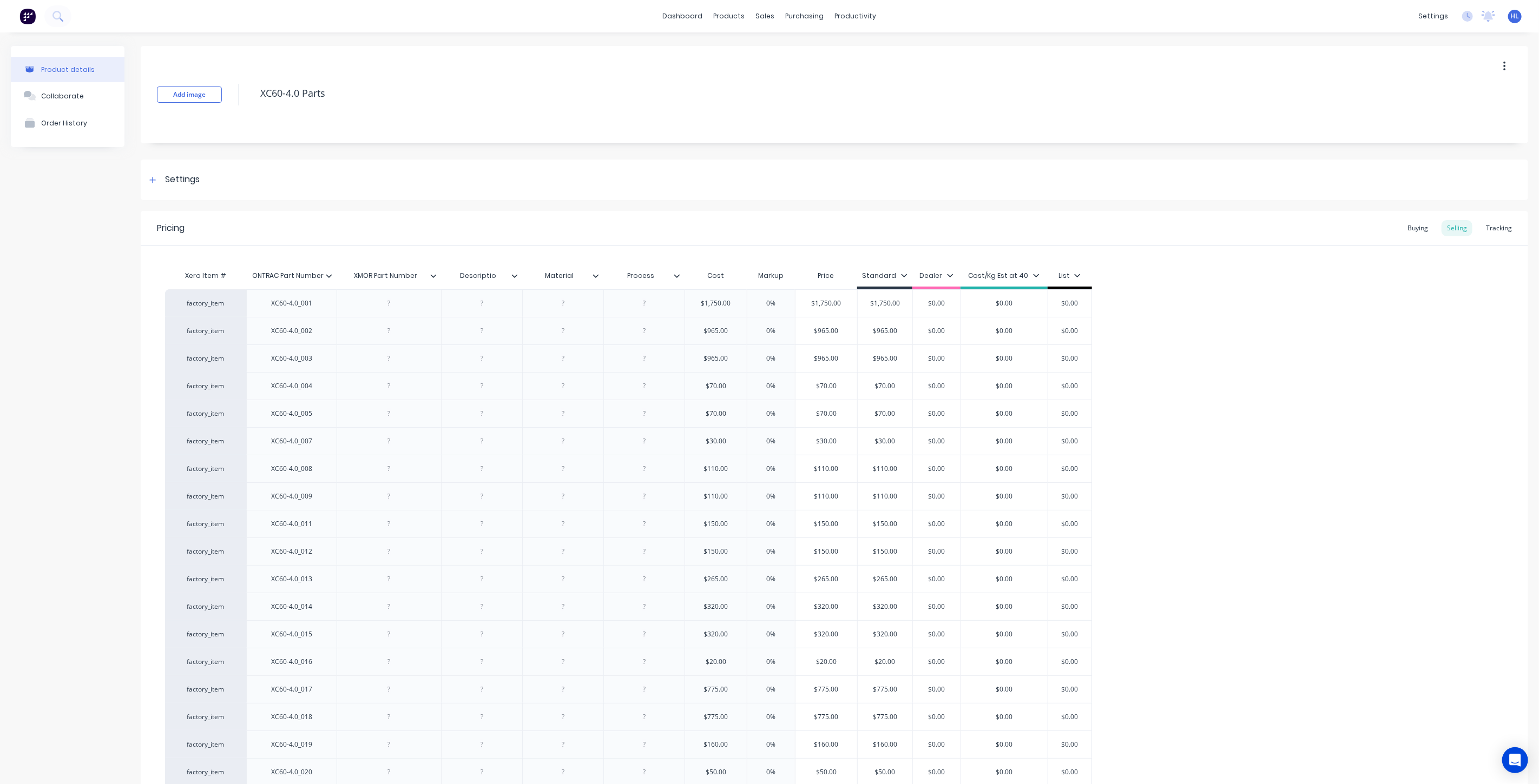
type input "Description"
click at [499, 220] on div "Pricing Buying Selling Tracking" at bounding box center [834, 228] width 1387 height 35
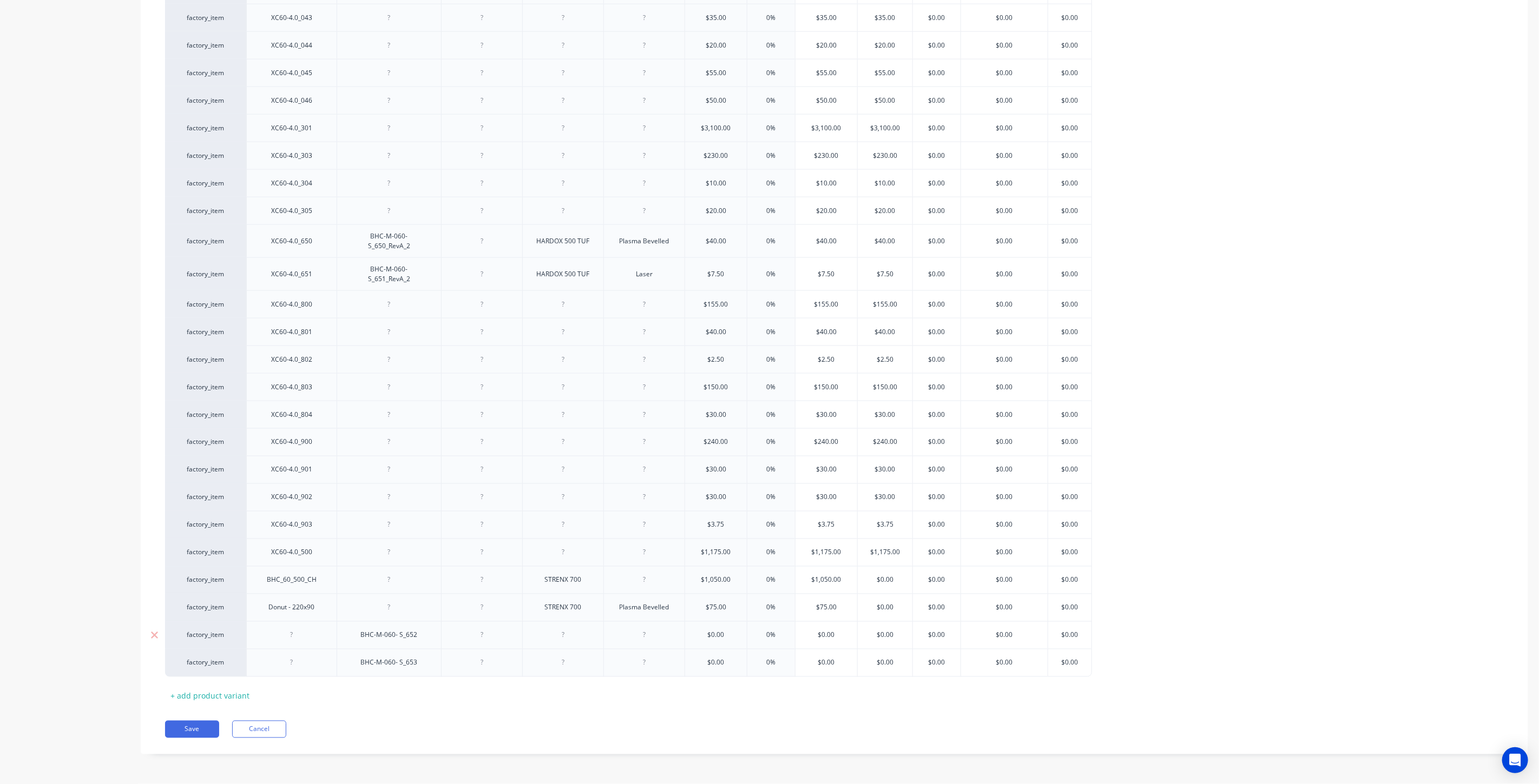
scroll to position [1326, 0]
click at [482, 665] on div at bounding box center [482, 662] width 54 height 14
click at [475, 637] on div at bounding box center [482, 635] width 54 height 14
type textarea "x"
paste div
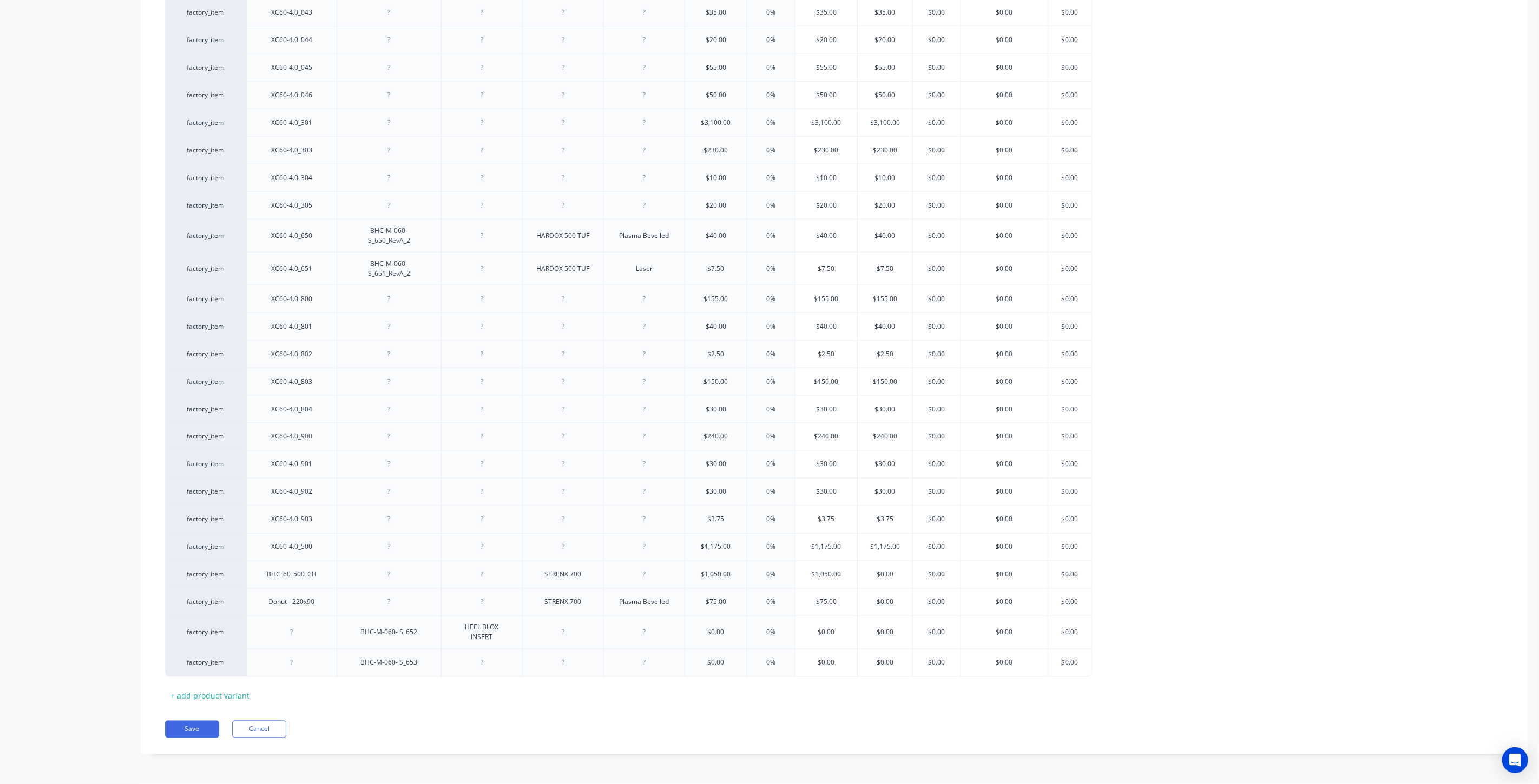
type textarea "x"
click at [485, 674] on div at bounding box center [482, 663] width 83 height 28
click at [489, 664] on div at bounding box center [483, 662] width 54 height 14
paste div
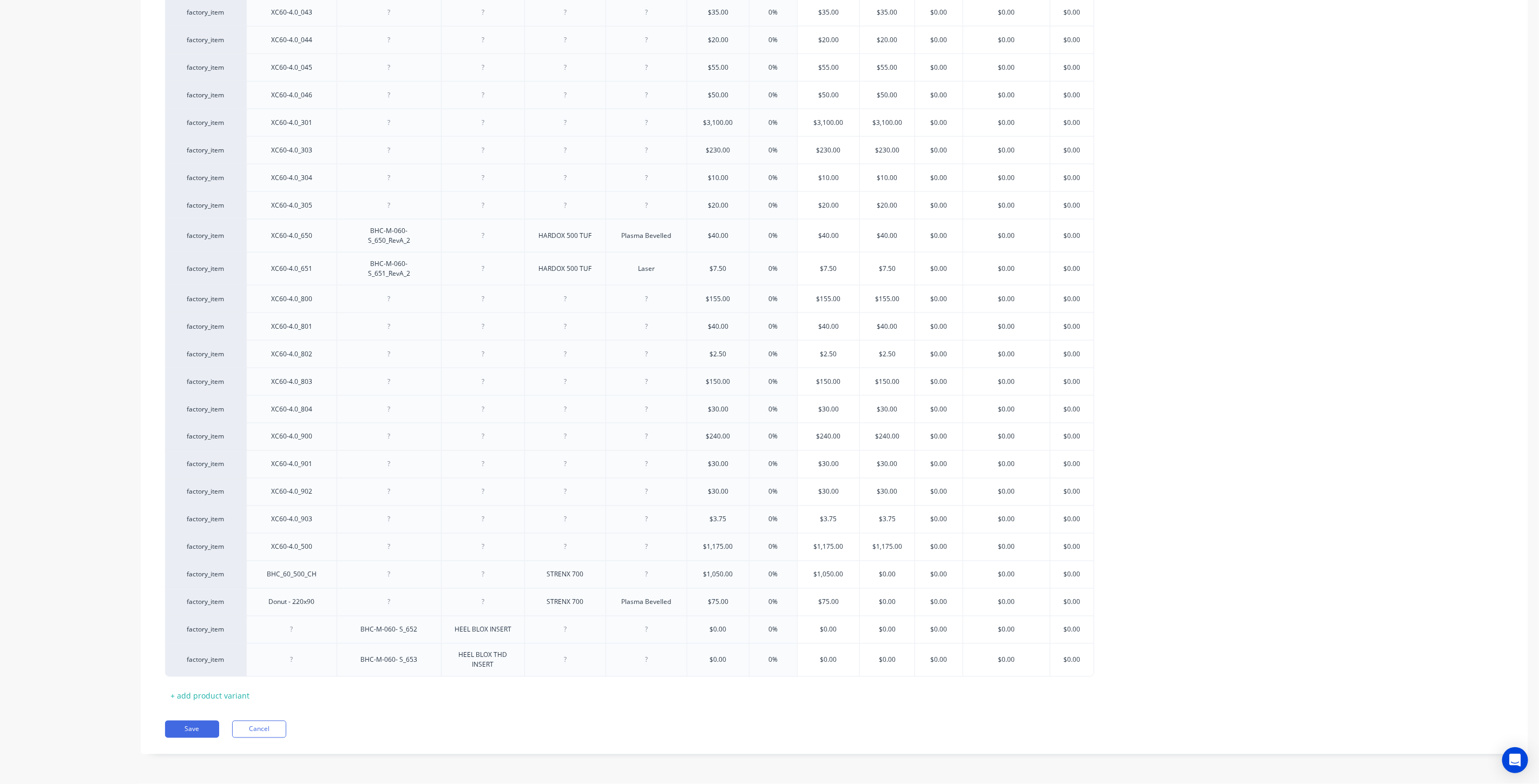
drag, startPoint x: 416, startPoint y: 634, endPoint x: 329, endPoint y: 630, distance: 87.1
click at [329, 630] on div "factory_item BHC-M-060- S_652 HEEL BLOX INSERT $0.00 0% $0.00 $0.00 $0.00 $0.00…" at bounding box center [636, 630] width 943 height 28
click at [312, 629] on div at bounding box center [292, 629] width 54 height 14
type textarea "x"
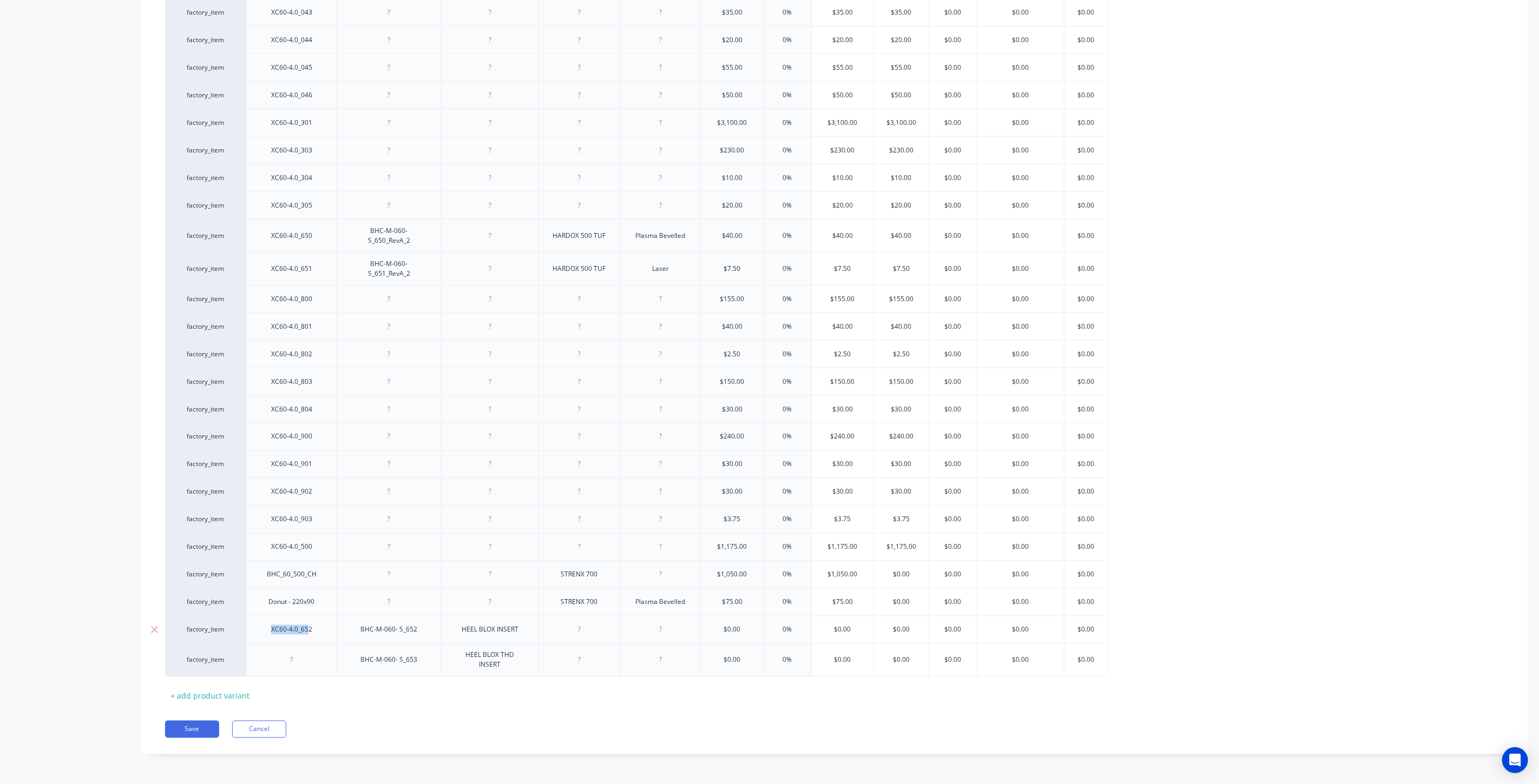
drag, startPoint x: 309, startPoint y: 635, endPoint x: 229, endPoint y: 634, distance: 80.0
click at [228, 634] on div "factory_item XC60-4.0_652 BHC-M-060- S_652 HEEL BLOX INSERT $0.00 0% $0.00 $0.0…" at bounding box center [636, 630] width 943 height 28
copy div "XC60-4.0_65"
click at [286, 667] on div at bounding box center [292, 660] width 54 height 14
type textarea "x"
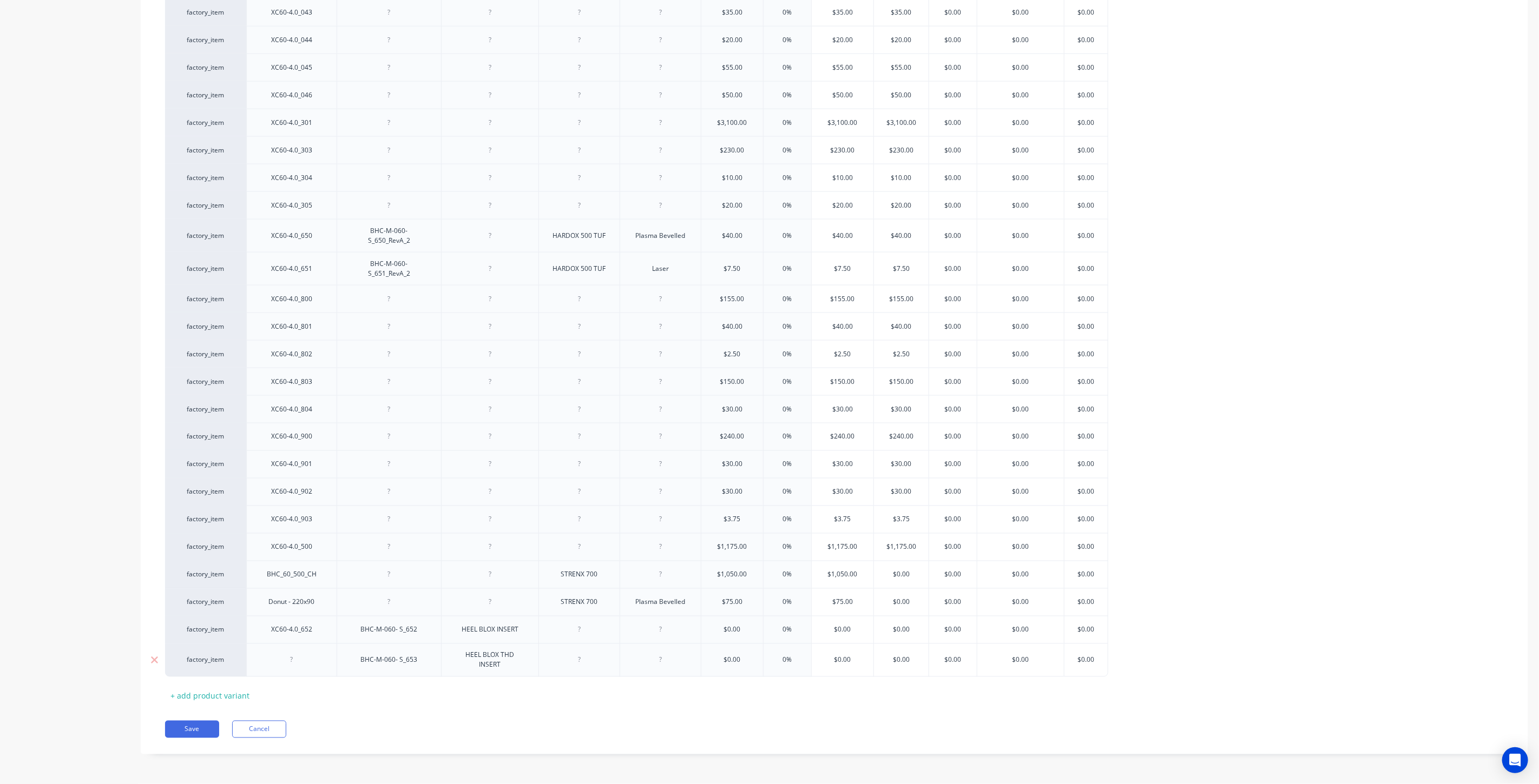
click at [304, 667] on div at bounding box center [292, 660] width 54 height 14
paste div
click at [583, 635] on div at bounding box center [579, 629] width 54 height 14
click at [660, 637] on div at bounding box center [660, 629] width 54 height 14
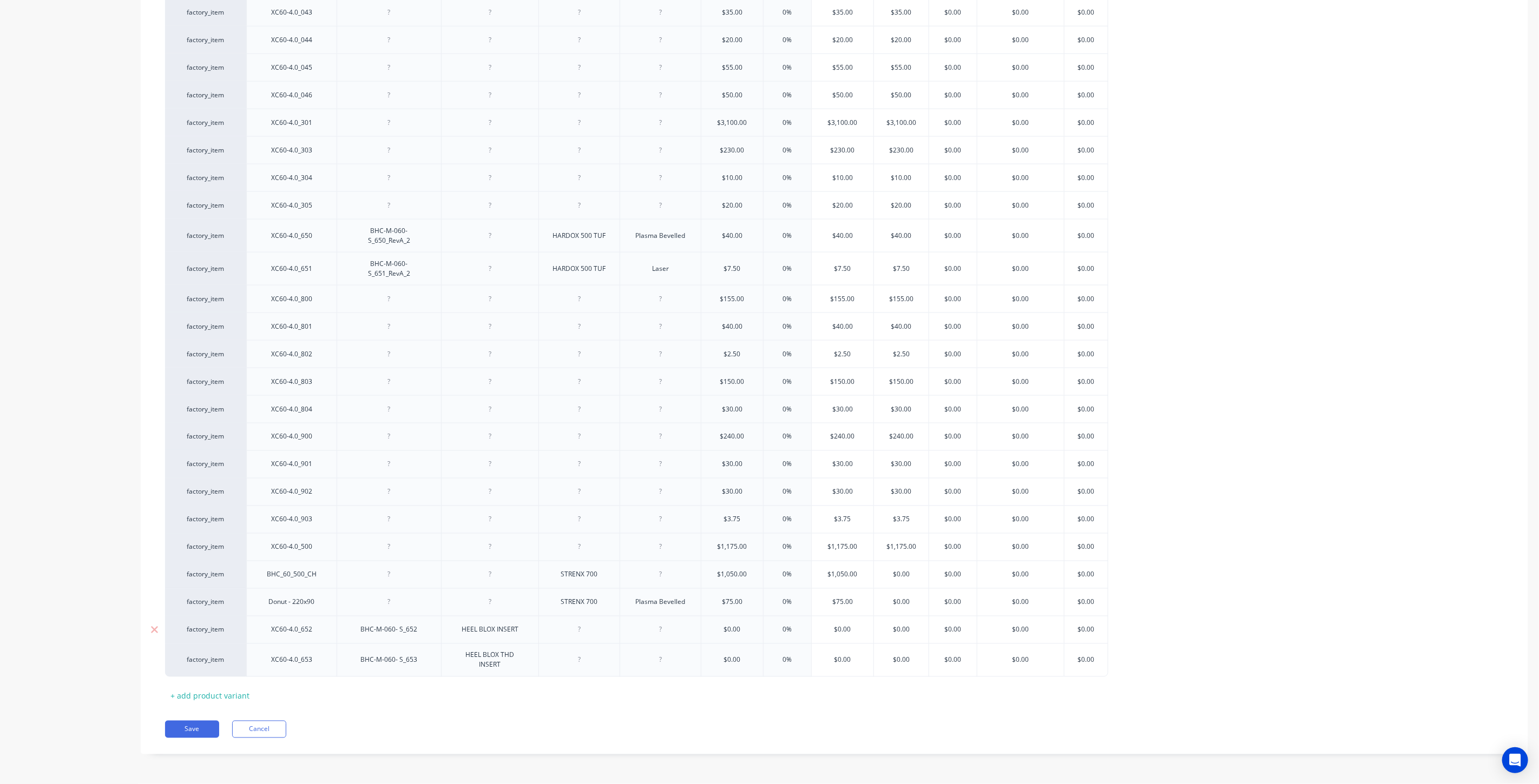
type textarea "x"
drag, startPoint x: 681, startPoint y: 633, endPoint x: 630, endPoint y: 635, distance: 51.0
click at [628, 634] on div "Machined" at bounding box center [660, 630] width 81 height 28
copy div "Machined"
click at [666, 666] on div at bounding box center [660, 660] width 54 height 14
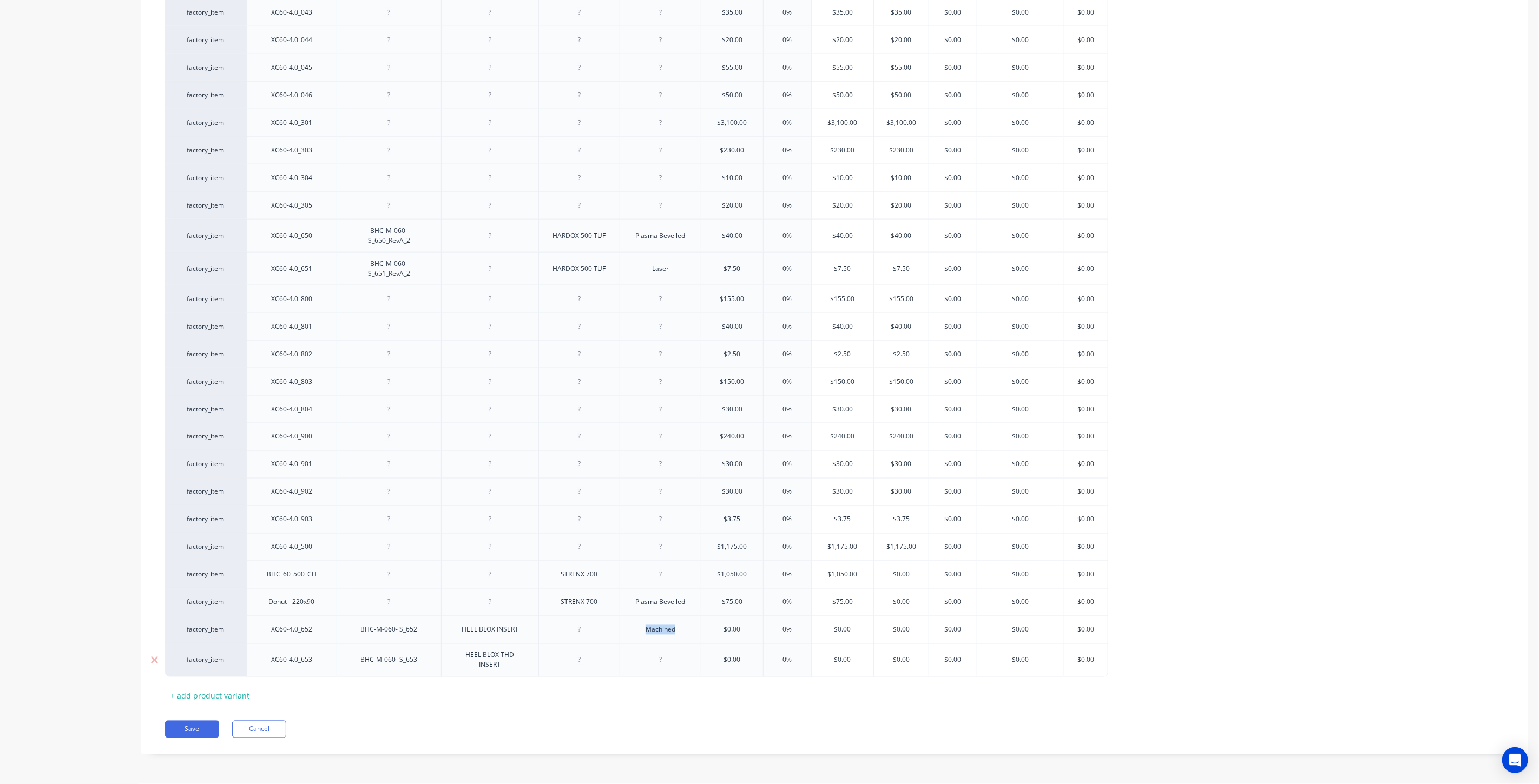
paste div
type textarea "x"
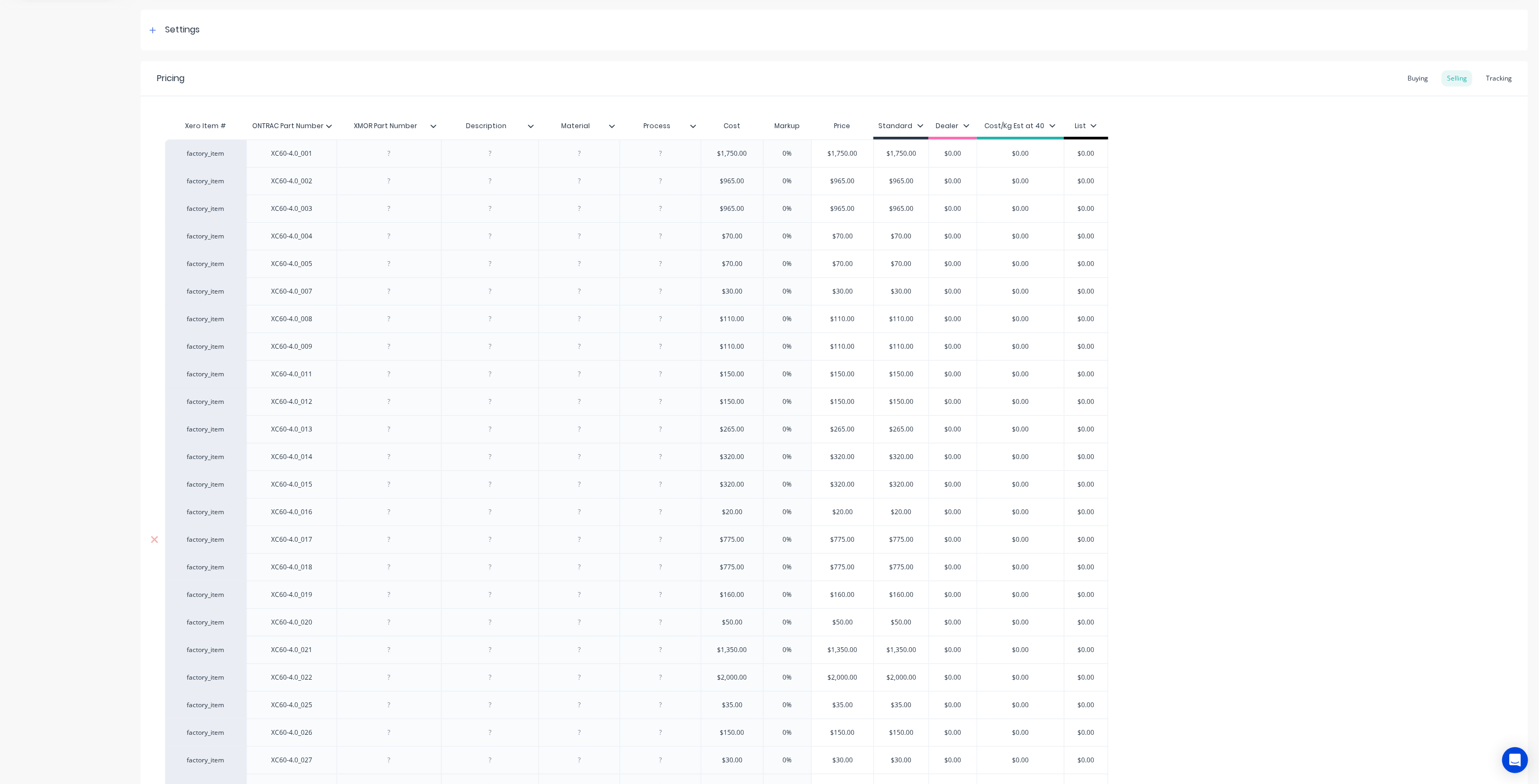
scroll to position [0, 0]
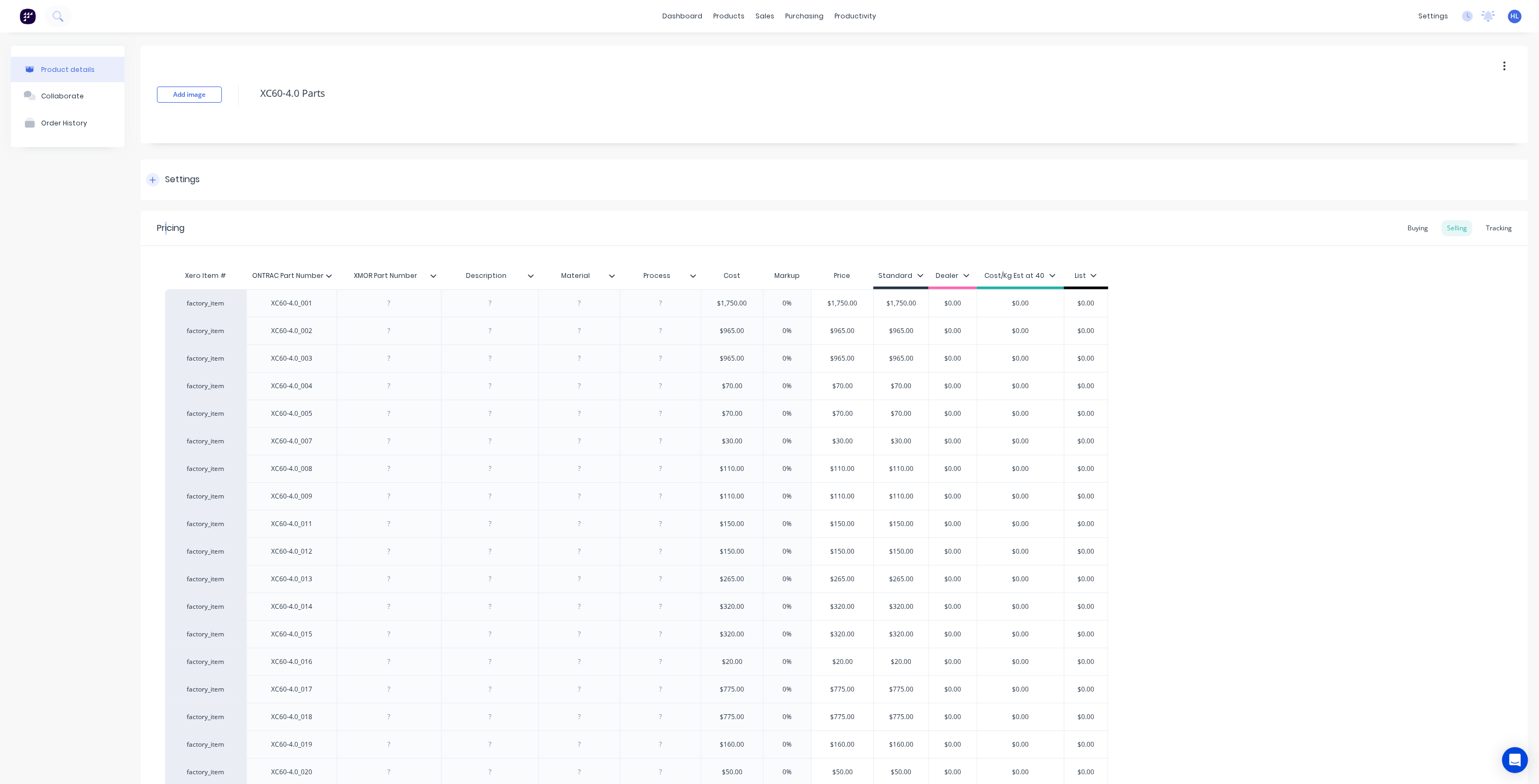
click at [181, 185] on div "Settings" at bounding box center [182, 179] width 34 height 14
type textarea "x"
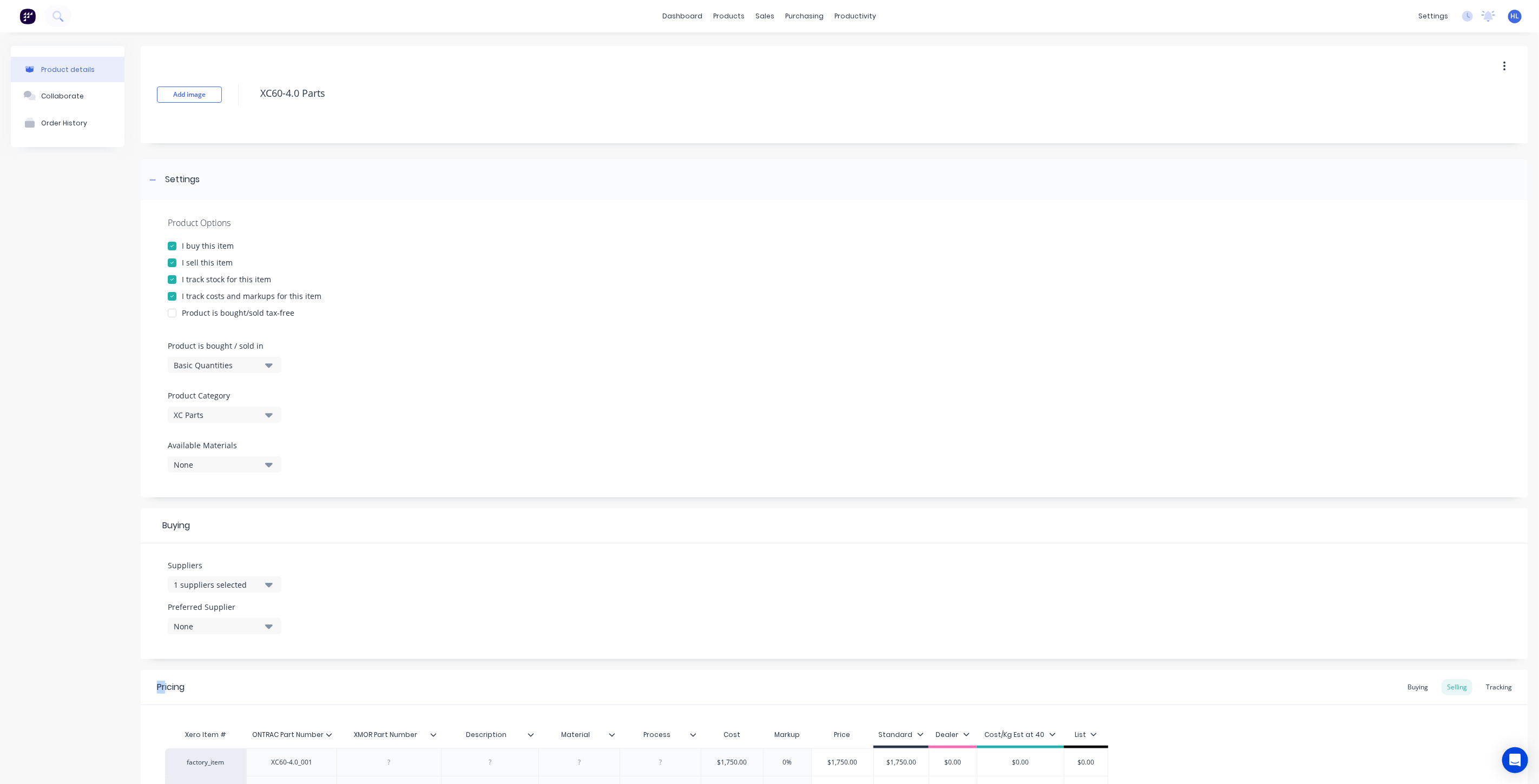
click at [252, 583] on div "1 suppliers selected" at bounding box center [217, 585] width 87 height 12
click at [246, 620] on input "text" at bounding box center [256, 617] width 115 height 22
type input "Cleveland"
click at [267, 644] on div "Cleveland Engineering" at bounding box center [255, 644] width 108 height 12
drag, startPoint x: 120, startPoint y: 616, endPoint x: 128, endPoint y: 616, distance: 8.0
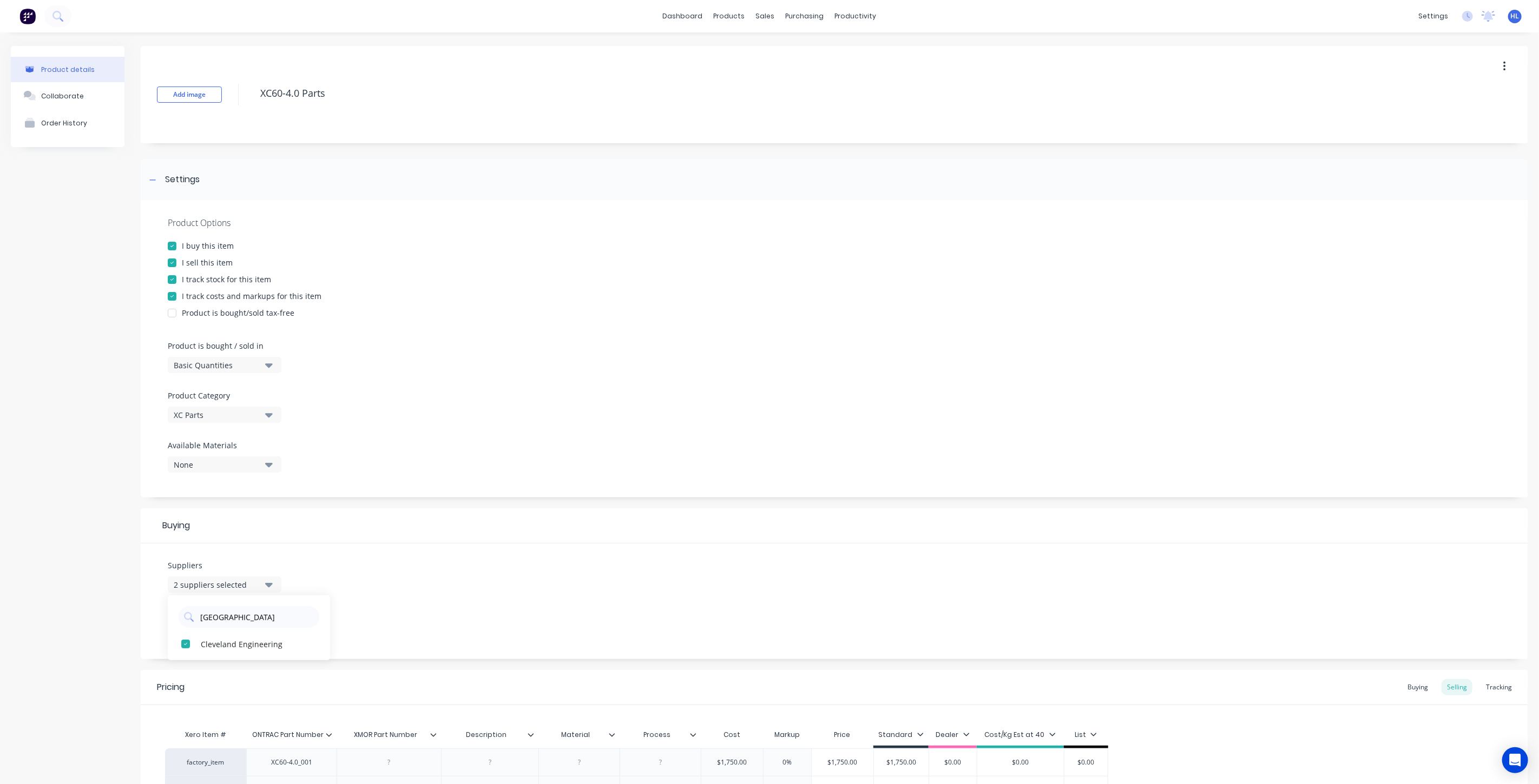
click at [207, 618] on button "None" at bounding box center [225, 626] width 114 height 16
click at [237, 688] on div "APS Adelaide Profile Services" at bounding box center [255, 686] width 108 height 12
type textarea "x"
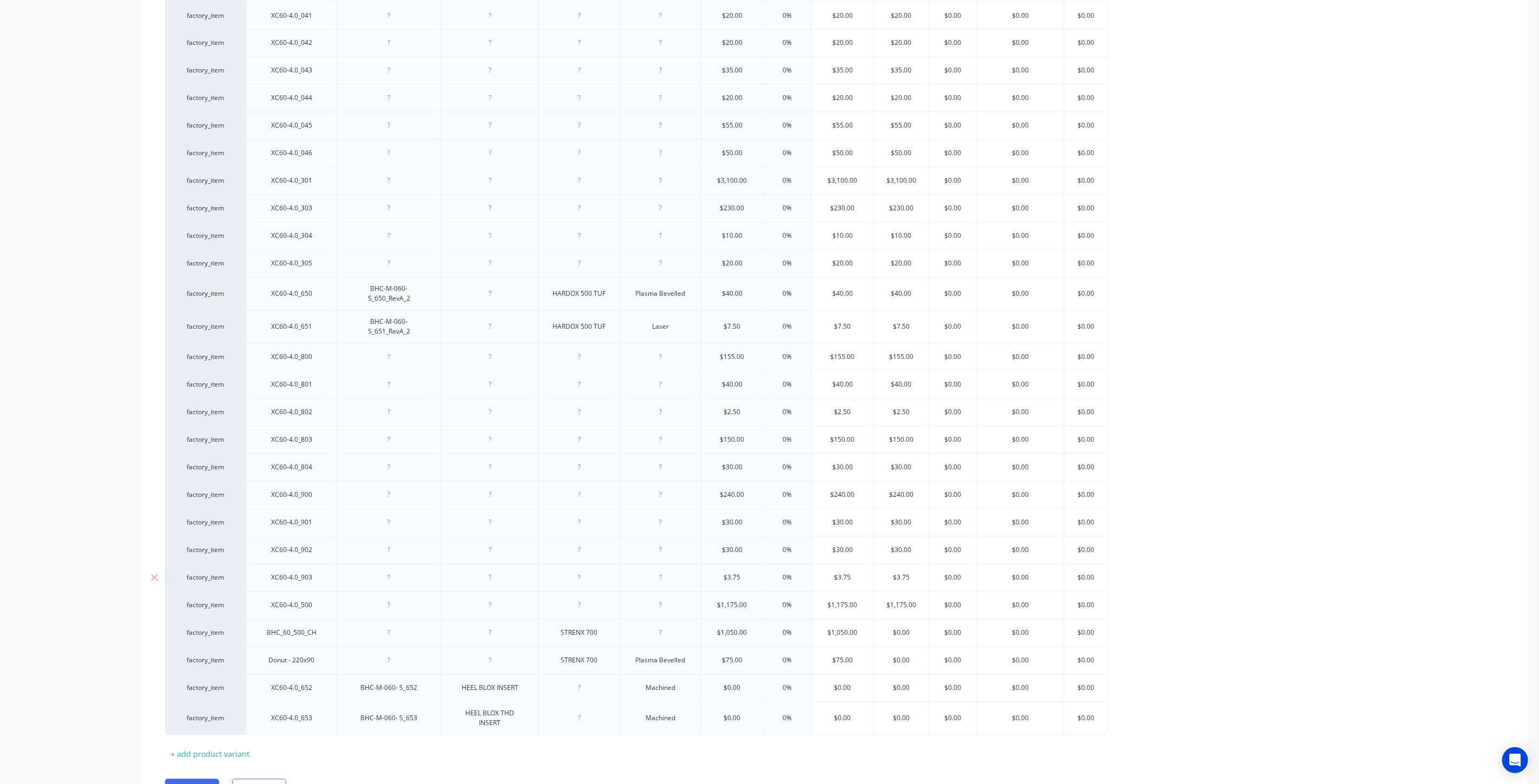
scroll to position [1790, 0]
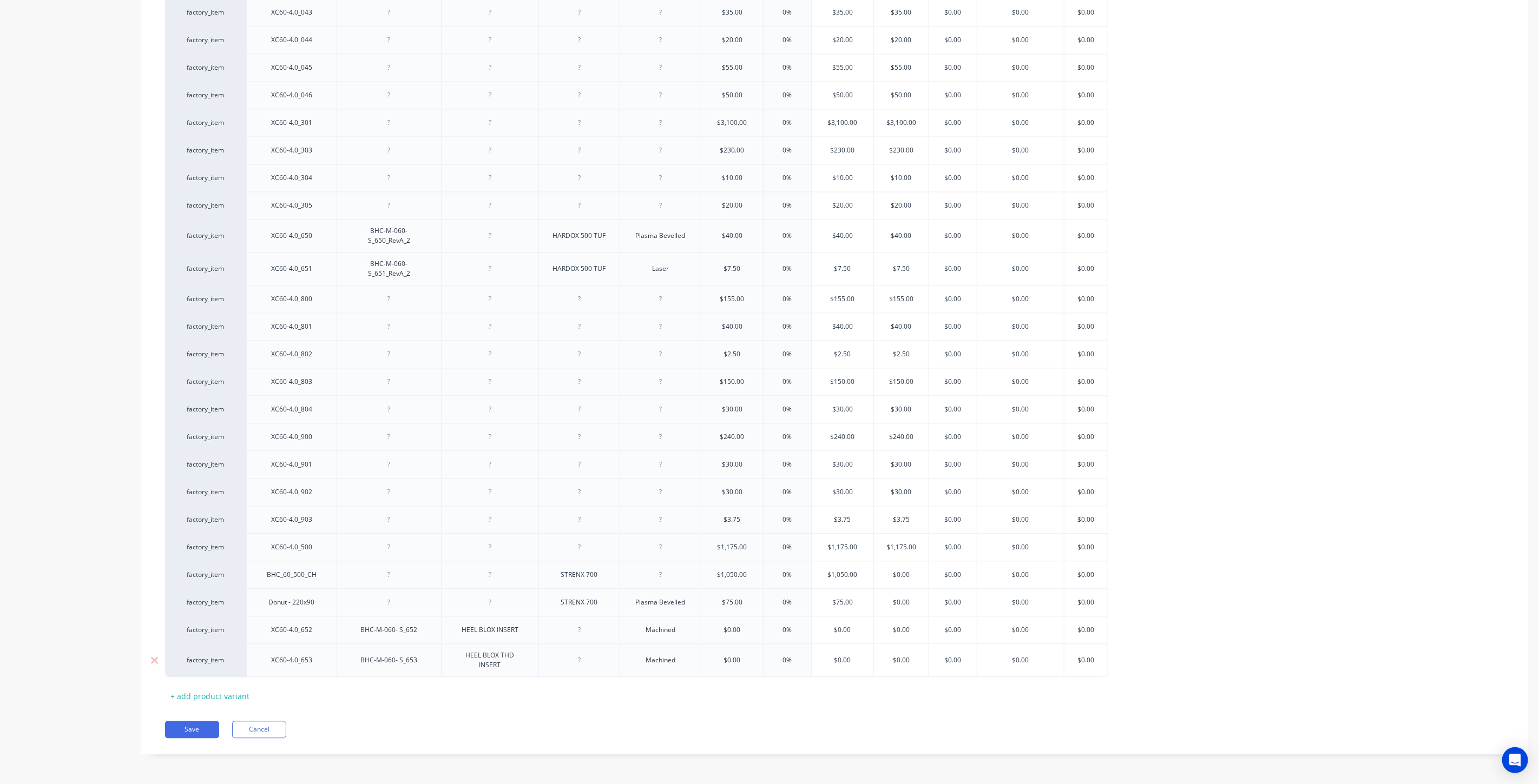
click at [728, 661] on input "$0.00" at bounding box center [732, 660] width 62 height 9
drag, startPoint x: 728, startPoint y: 661, endPoint x: 758, endPoint y: 661, distance: 30.0
click at [758, 661] on input "$0.00" at bounding box center [732, 660] width 62 height 9
type input "$14"
type textarea "x"
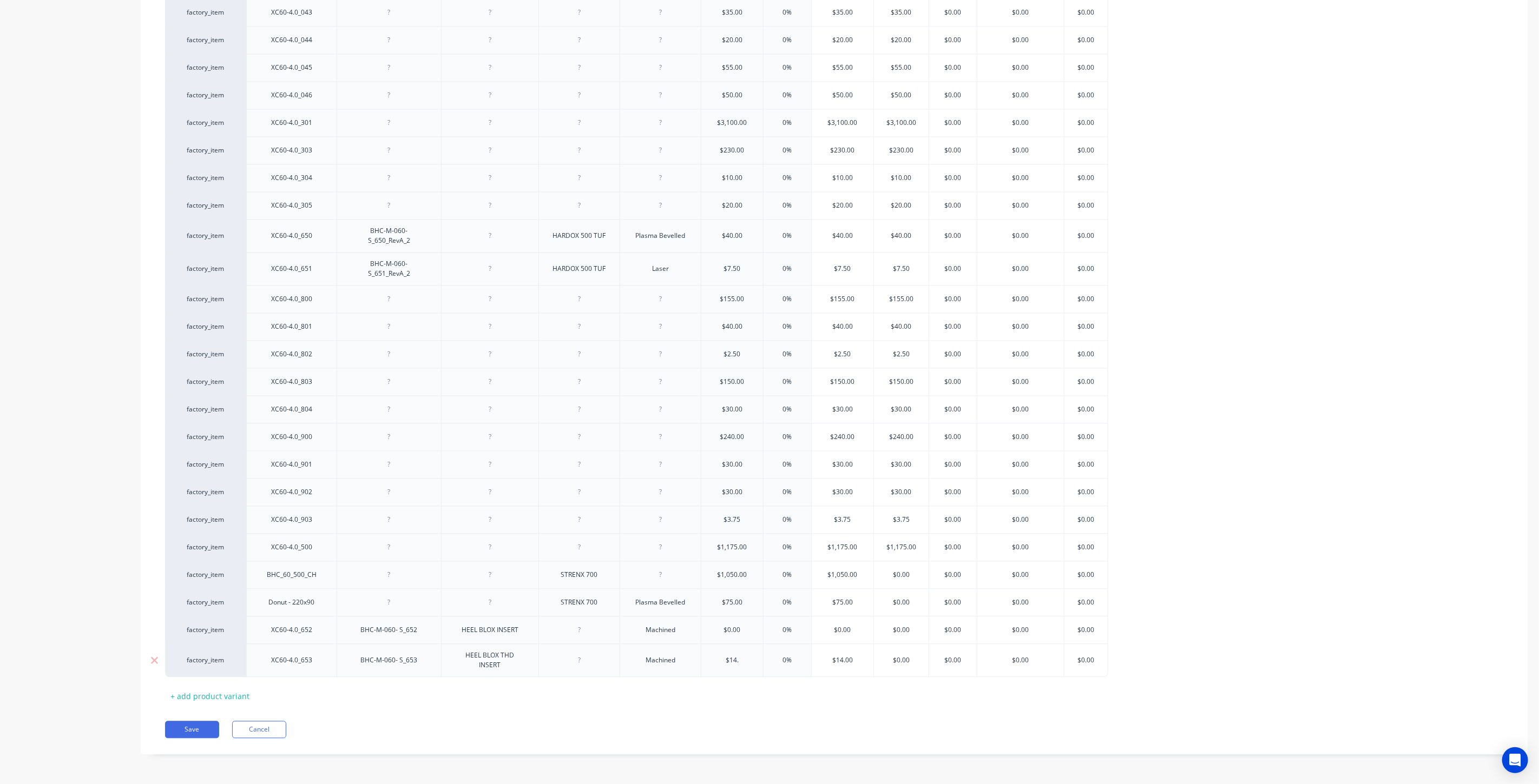
type input "$14.1"
type textarea "x"
type input "$14.1"
drag, startPoint x: 769, startPoint y: 719, endPoint x: 765, endPoint y: 715, distance: 5.7
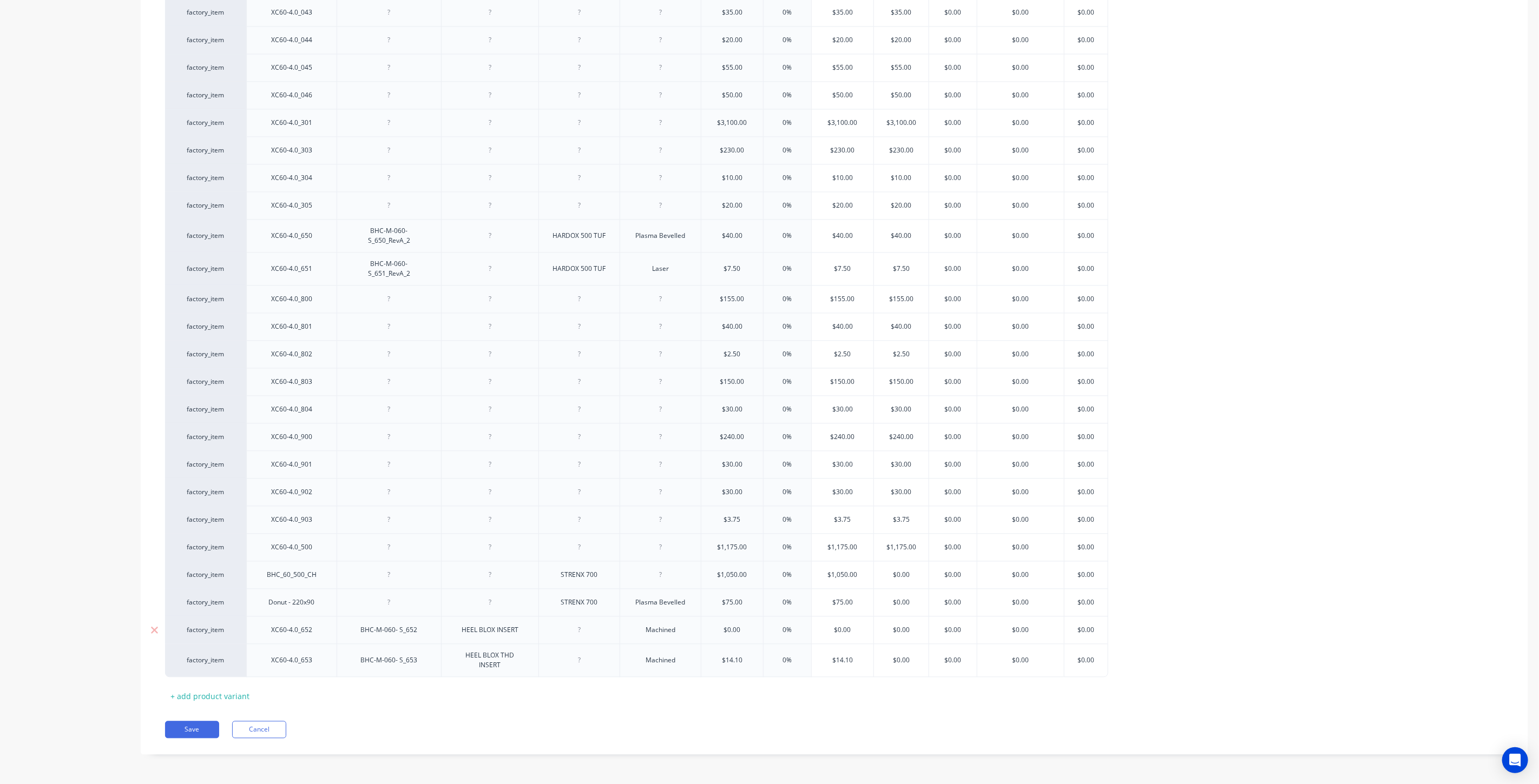
type input "$0.00"
drag, startPoint x: 738, startPoint y: 628, endPoint x: 727, endPoint y: 631, distance: 11.4
click at [727, 631] on input "$0.00" at bounding box center [732, 629] width 62 height 9
type textarea "x"
type input "$16"
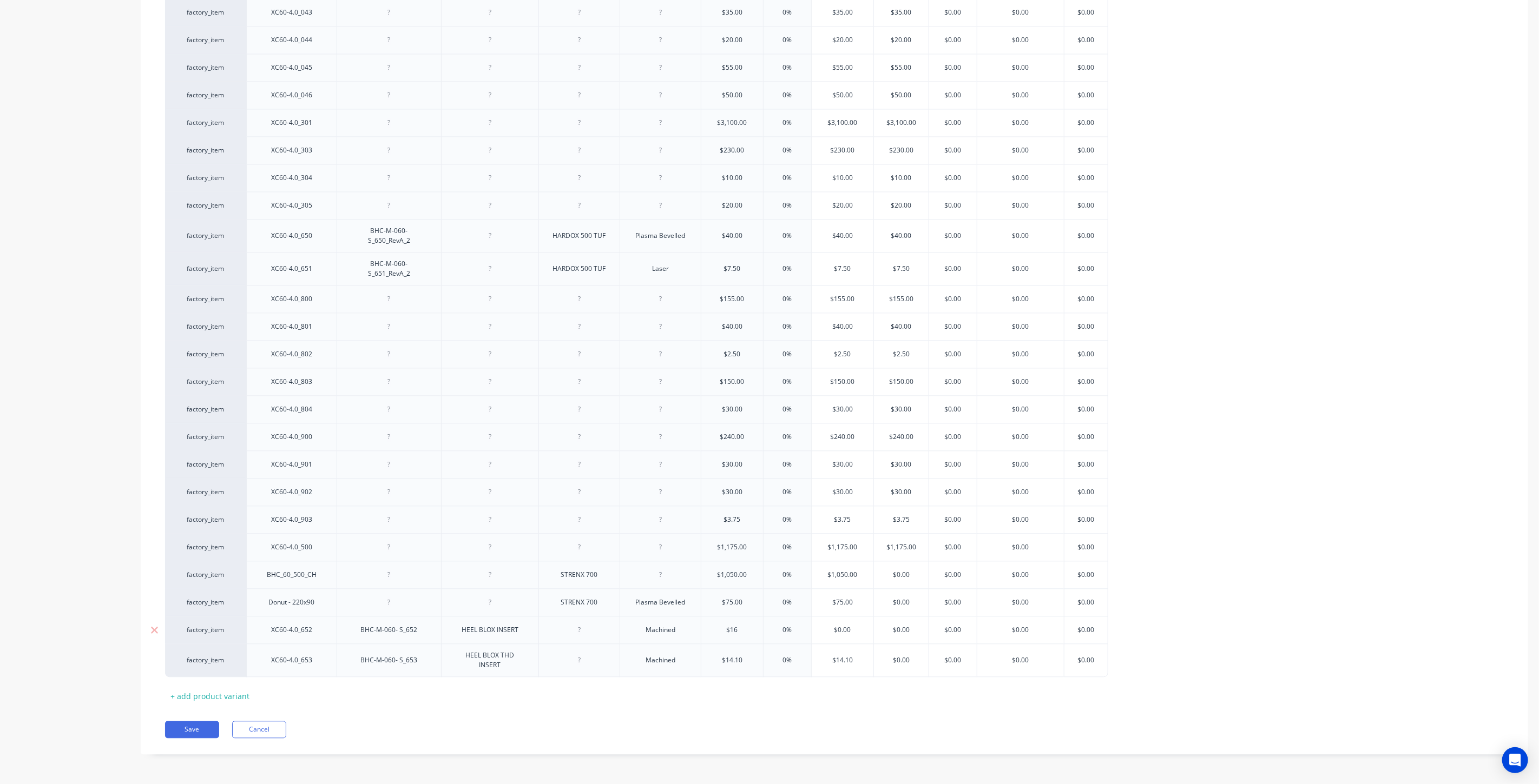
type textarea "x"
type input "$16.4"
type textarea "x"
drag, startPoint x: 621, startPoint y: 704, endPoint x: 617, endPoint y: 698, distance: 7.2
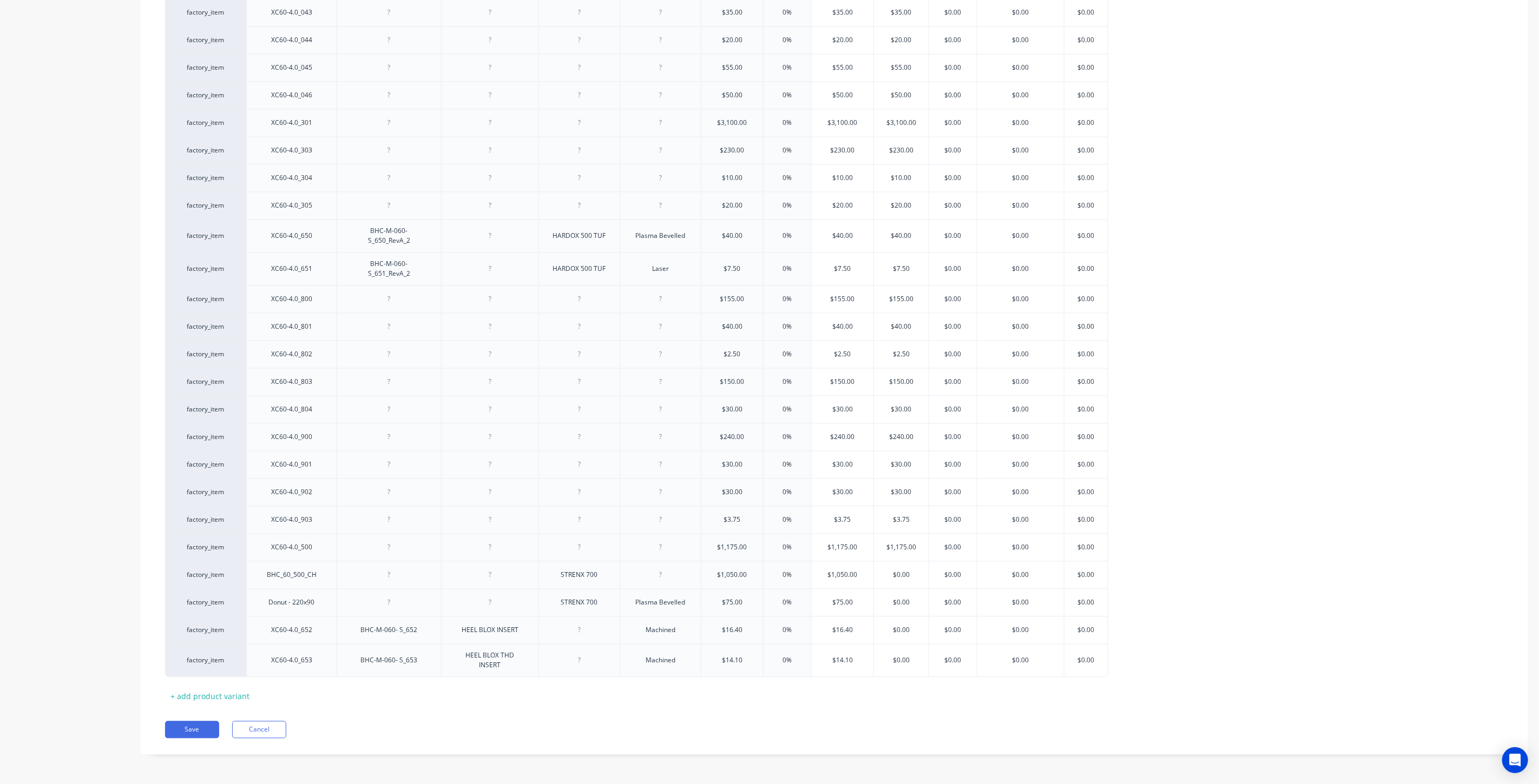
type input "$16.40"
drag, startPoint x: 749, startPoint y: 633, endPoint x: 727, endPoint y: 633, distance: 22.0
click at [727, 633] on input "$16.40" at bounding box center [732, 629] width 62 height 9
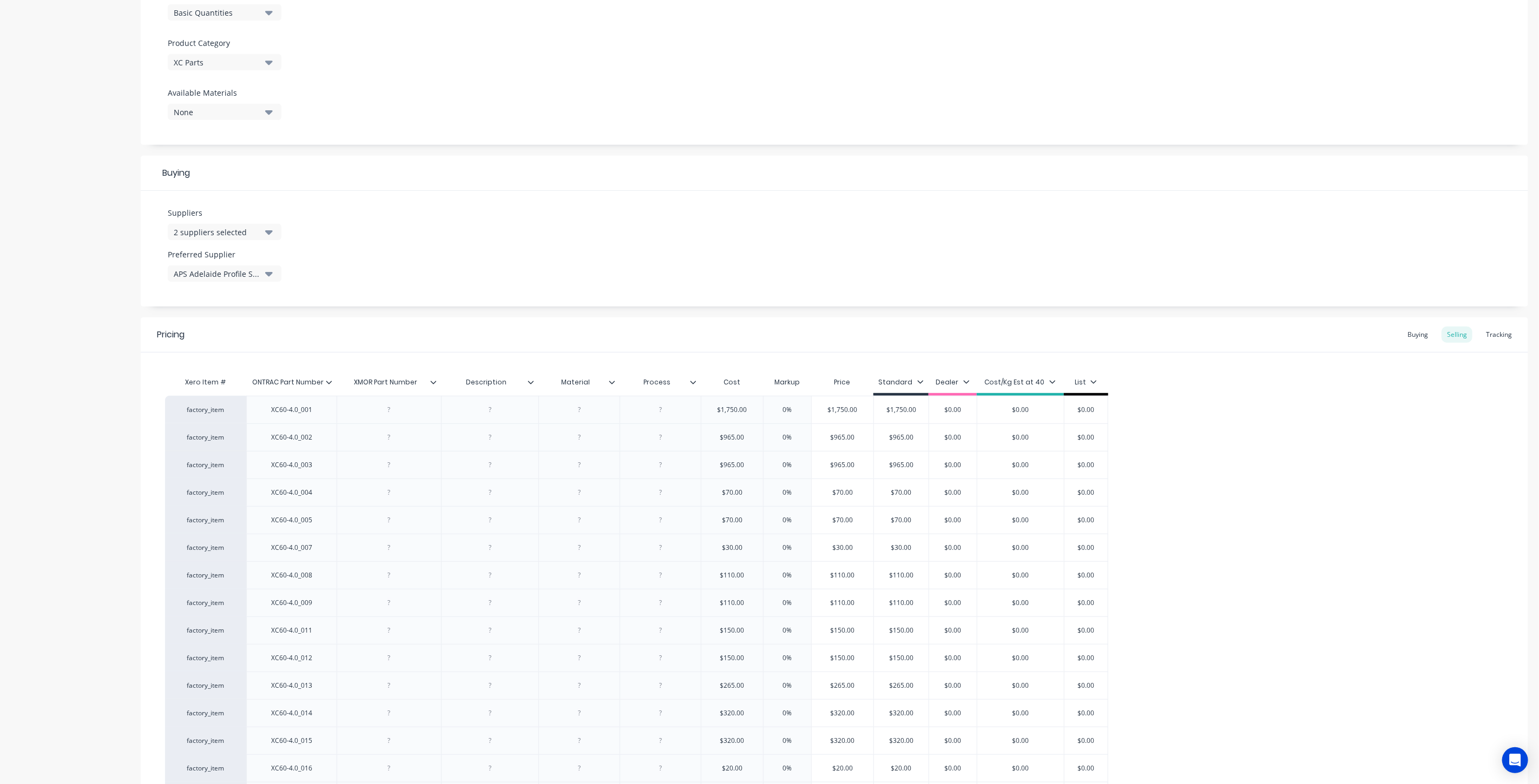
scroll to position [168, 0]
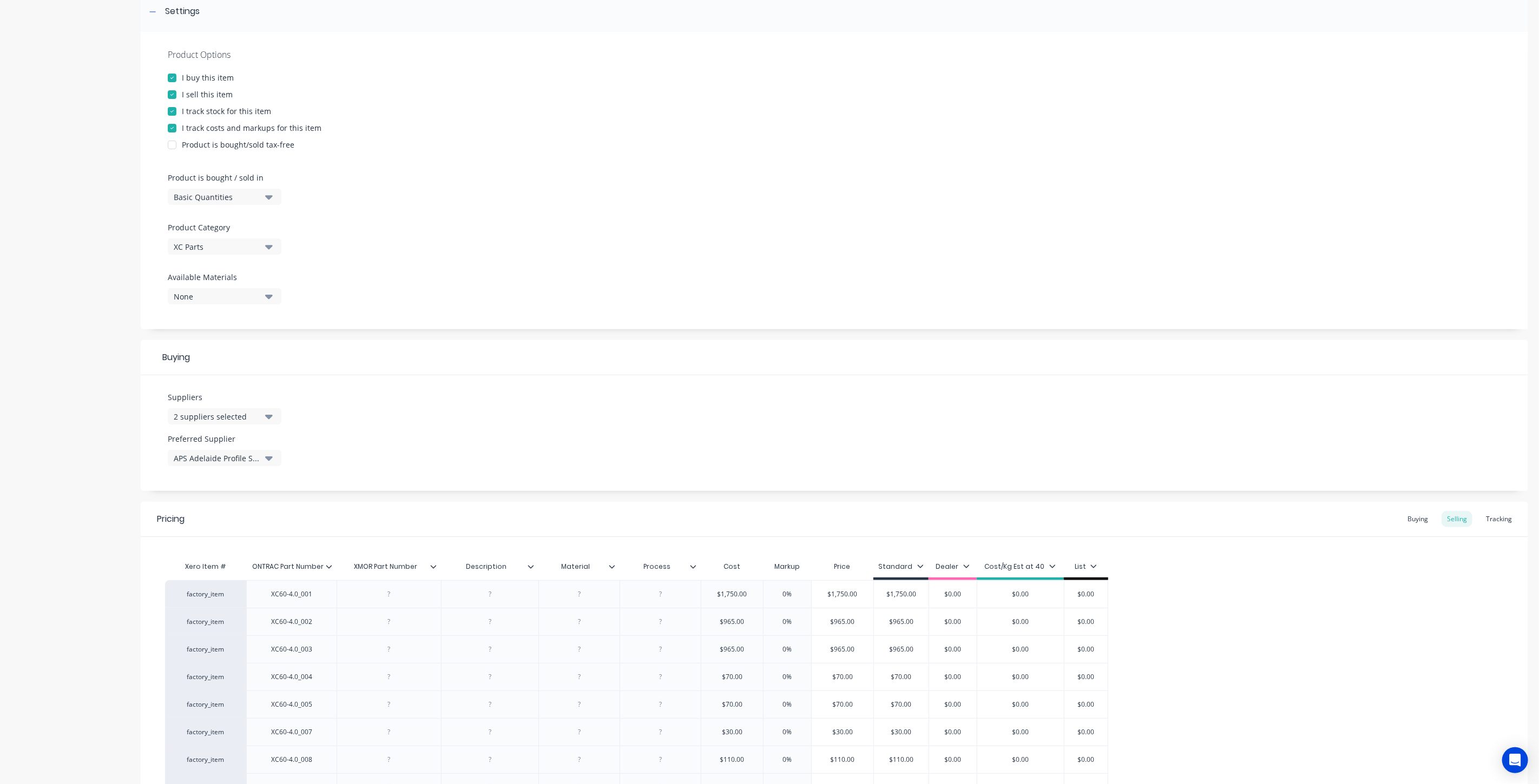
click at [1416, 518] on div "Buying" at bounding box center [1417, 519] width 31 height 16
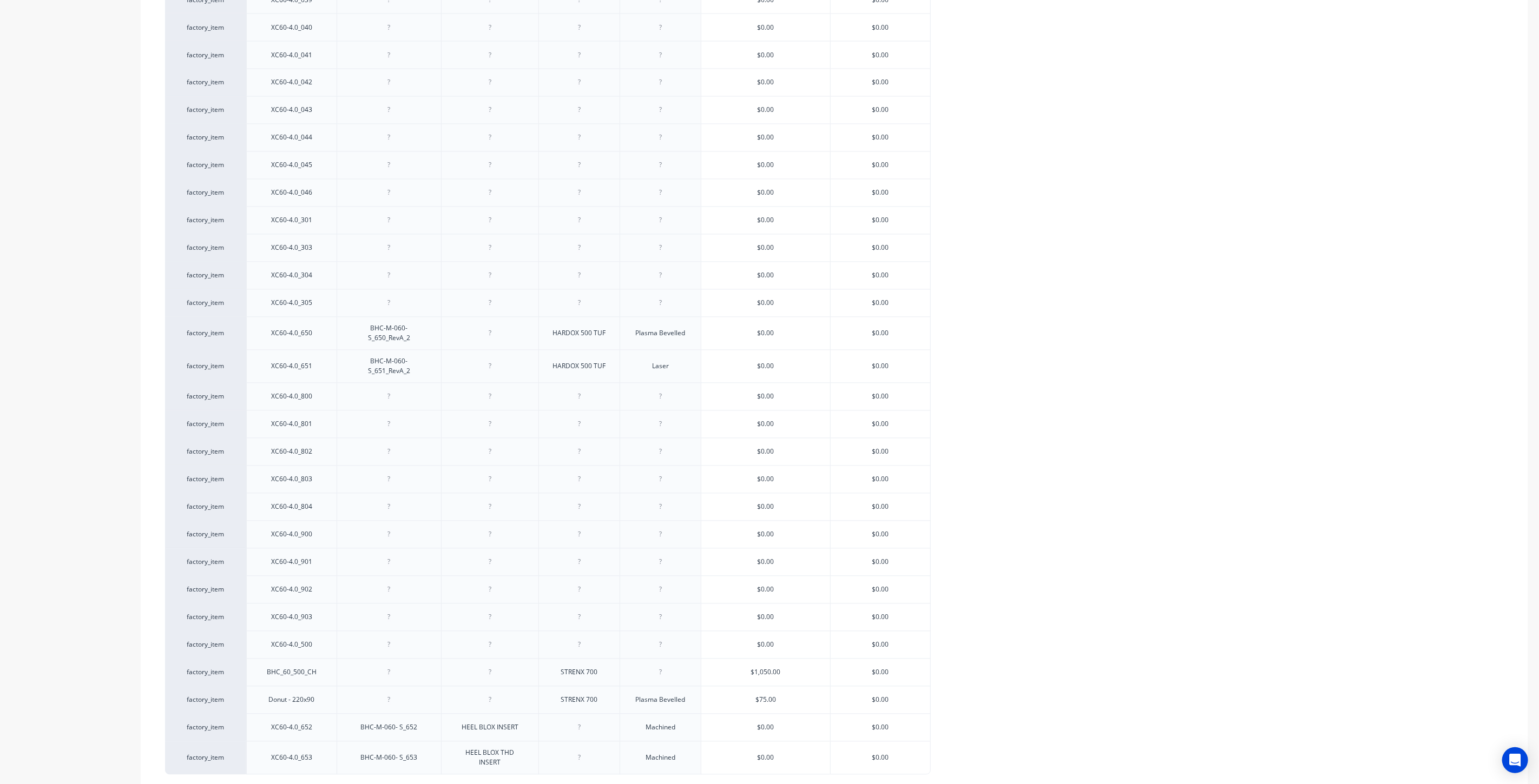
scroll to position [1788, 0]
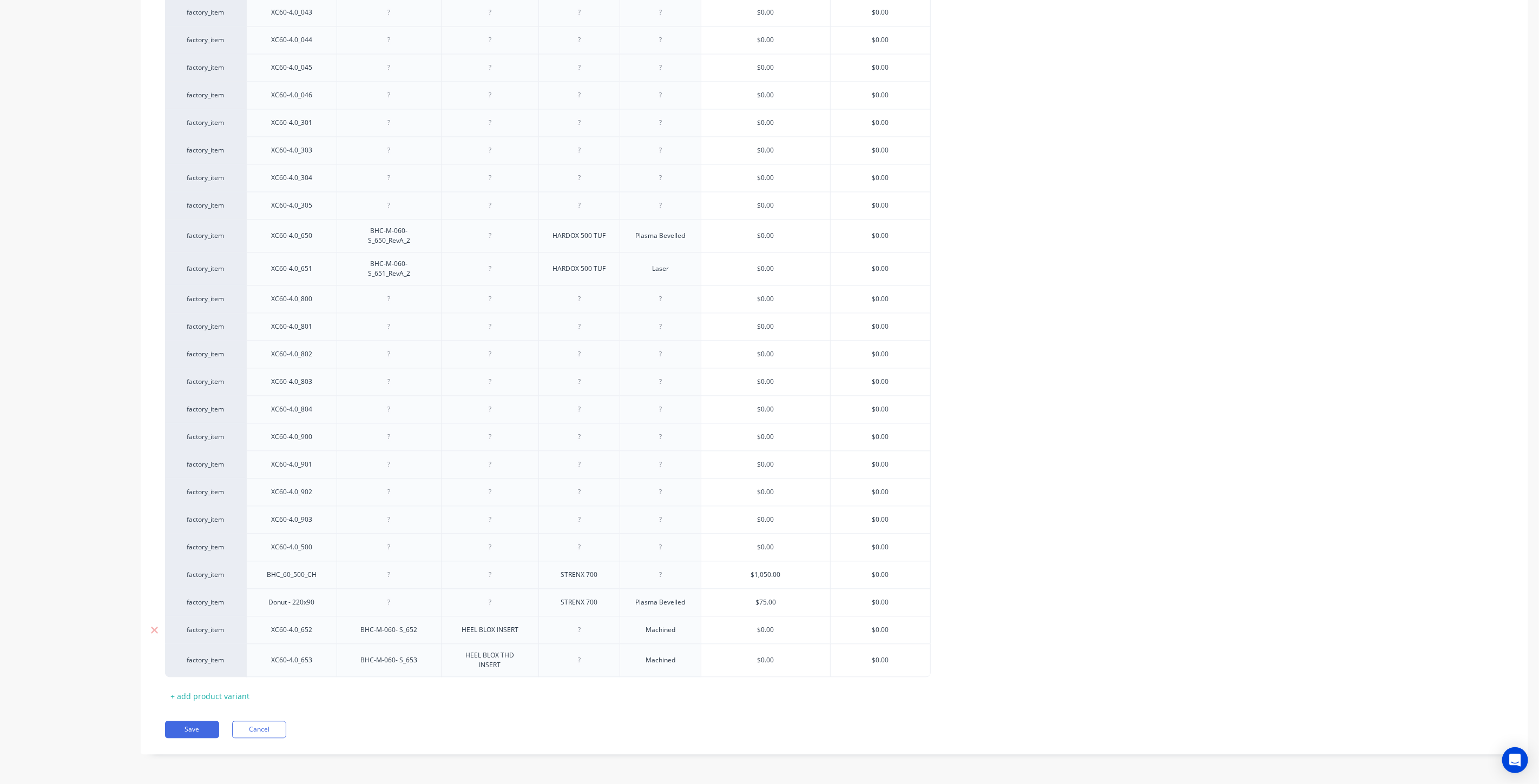
click at [879, 639] on div "$0.00" at bounding box center [880, 629] width 100 height 27
paste input "16.40"
type input "$0.0016.40"
type textarea "x"
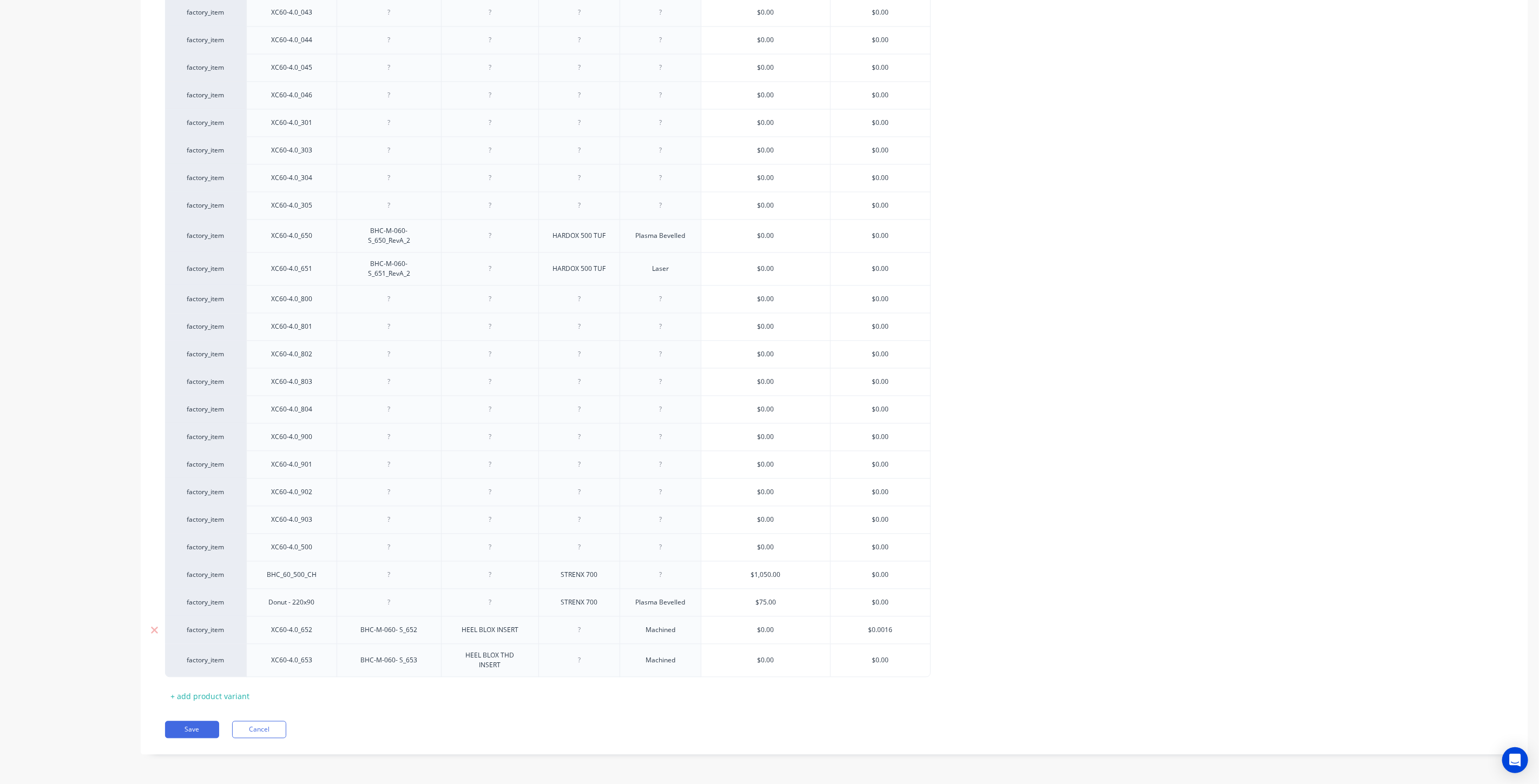
click at [876, 629] on input "$0.0016.40" at bounding box center [880, 629] width 100 height 9
paste input "text"
type input "$16.40"
type textarea "x"
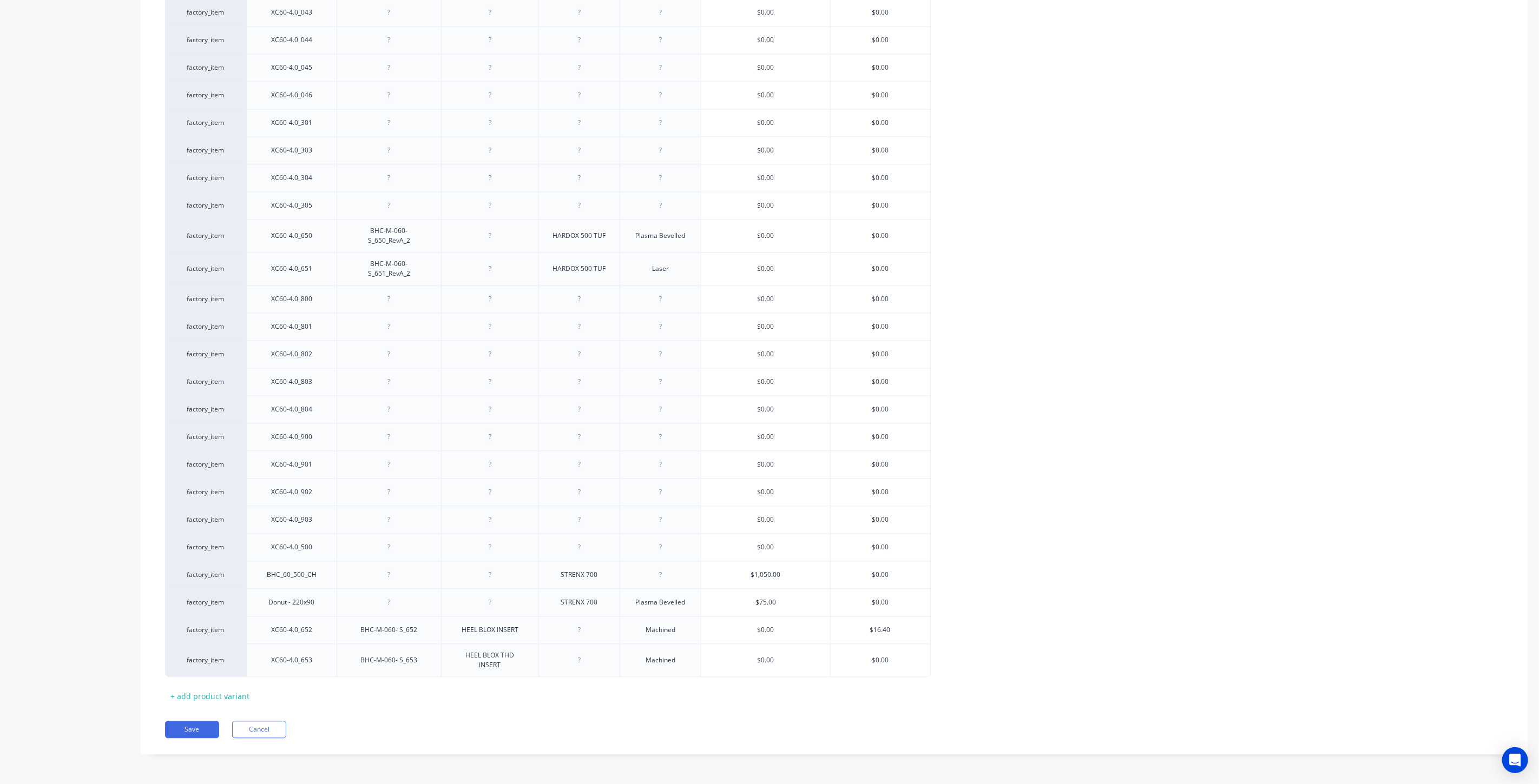
type input "$16.40"
click at [880, 663] on input "$0.00" at bounding box center [880, 660] width 100 height 9
type input "$14"
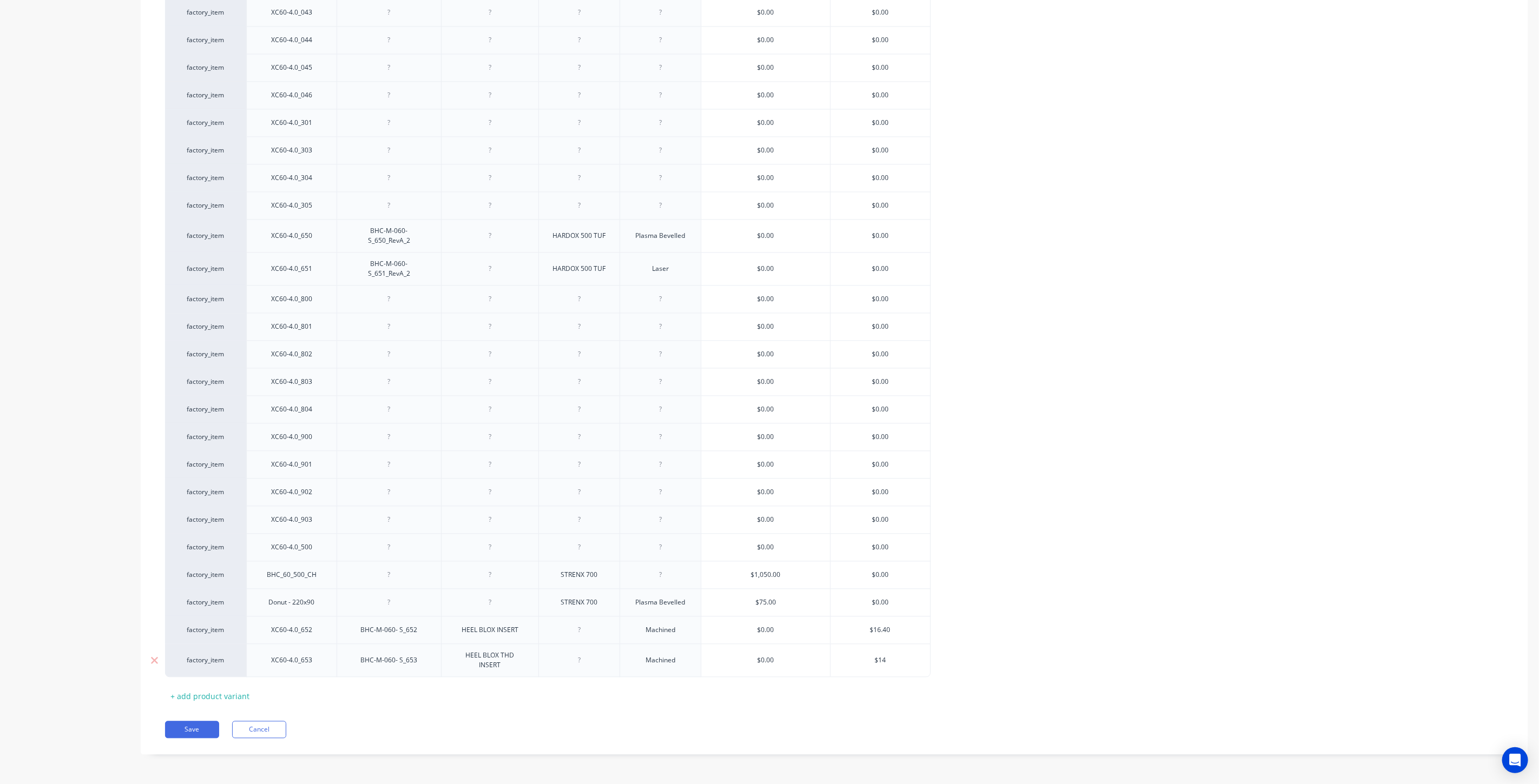
type textarea "x"
type input "$14.1"
type textarea "x"
type input "$14.1"
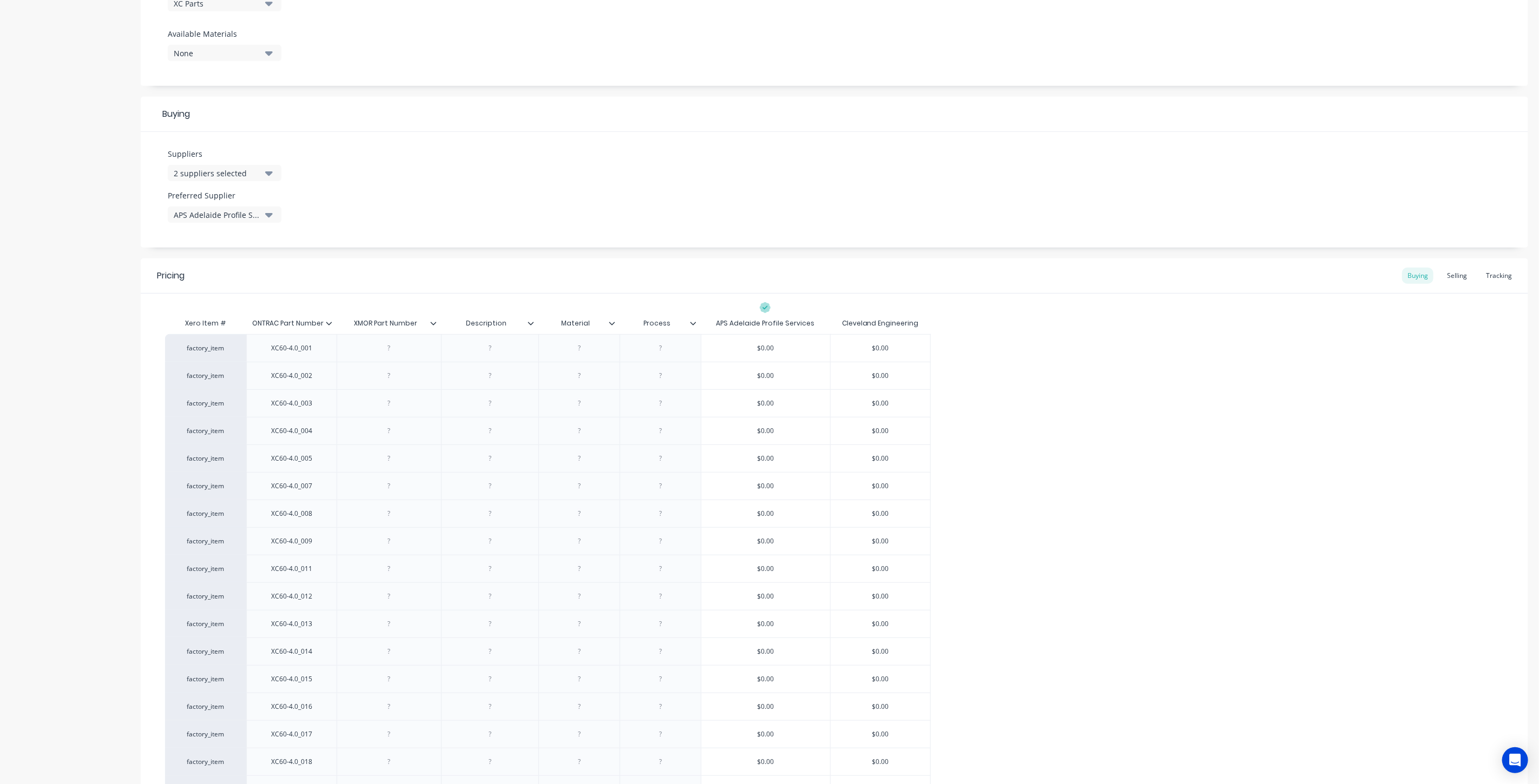
scroll to position [285, 0]
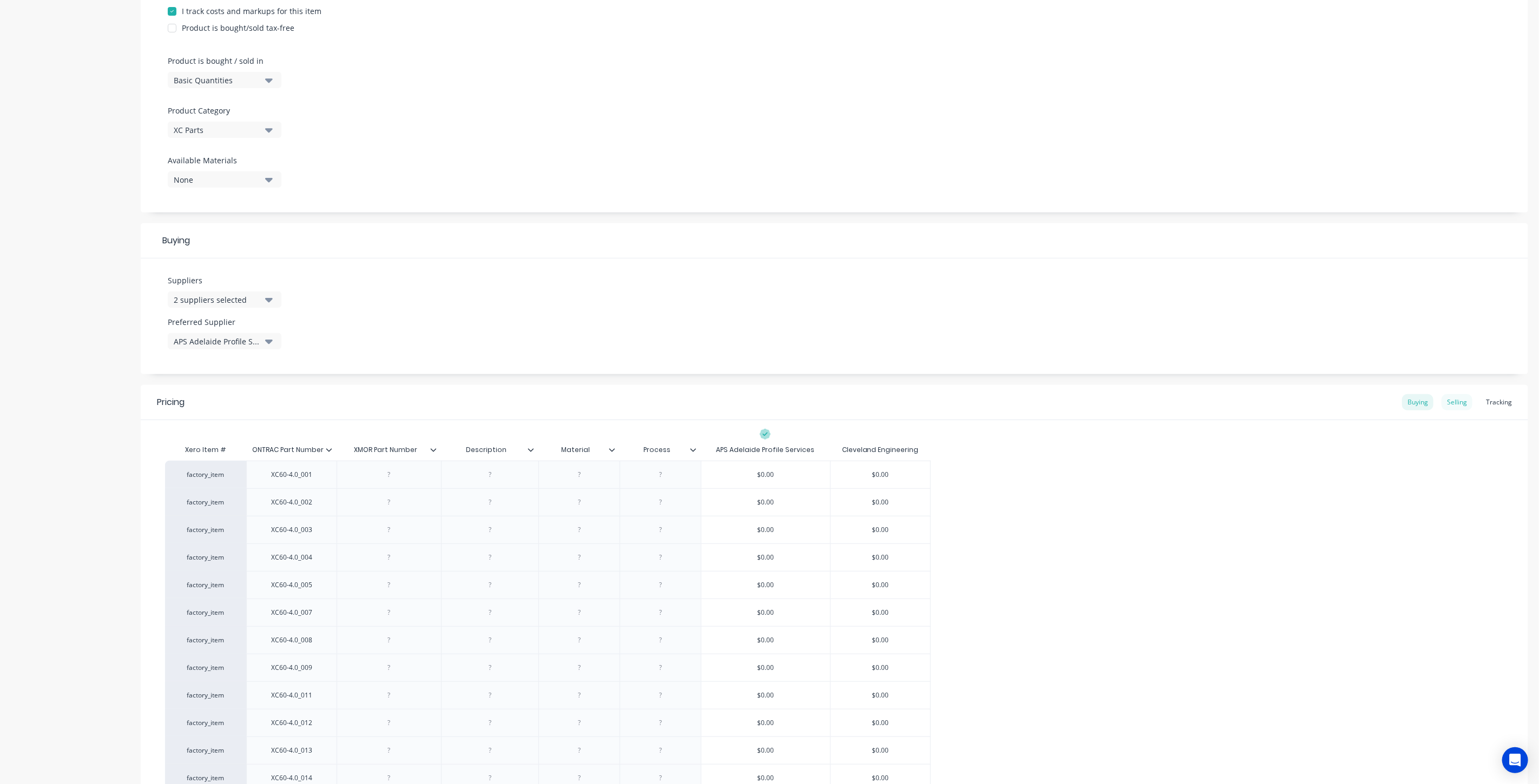
click at [1456, 403] on div "Selling" at bounding box center [1457, 403] width 31 height 16
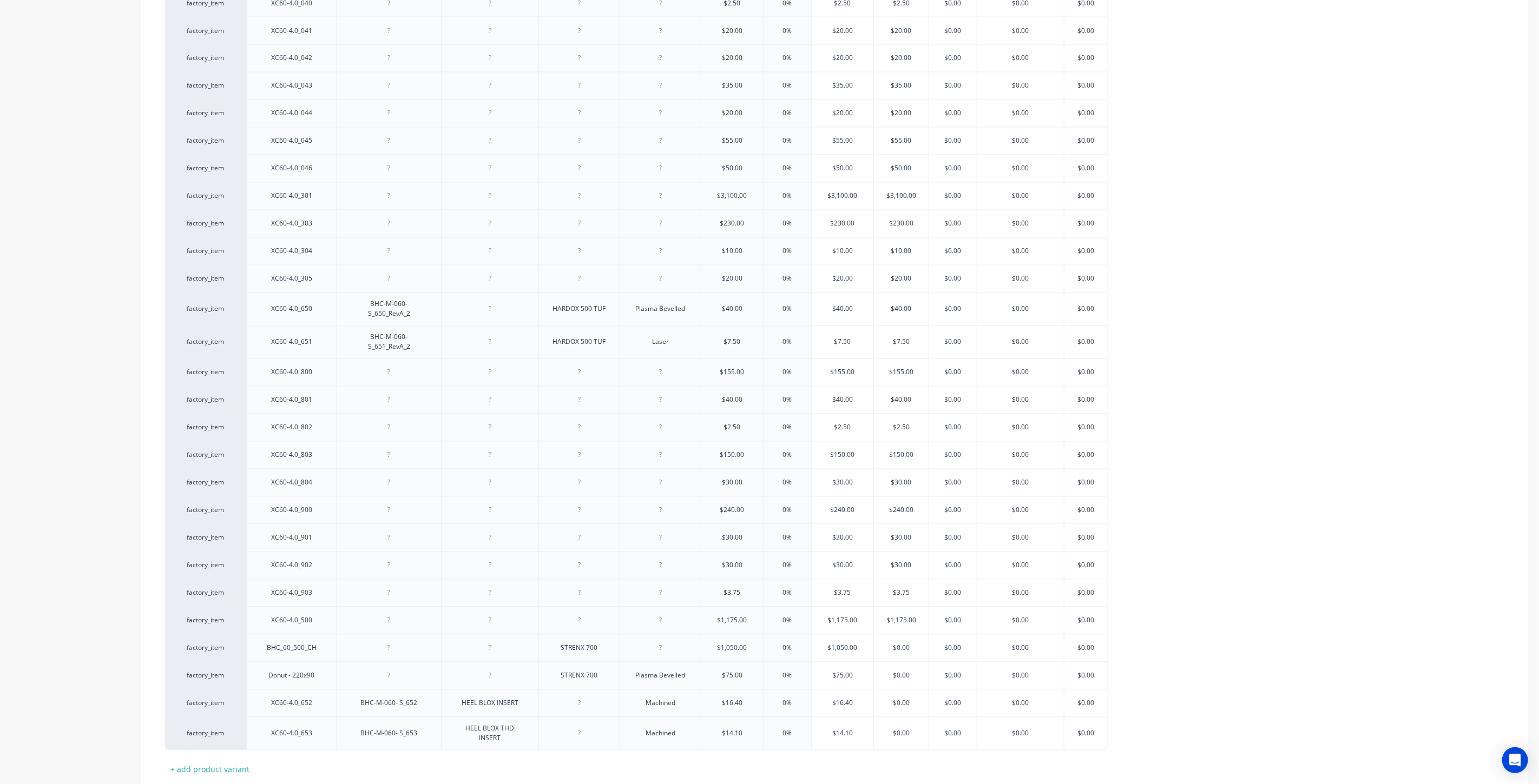
scroll to position [1790, 0]
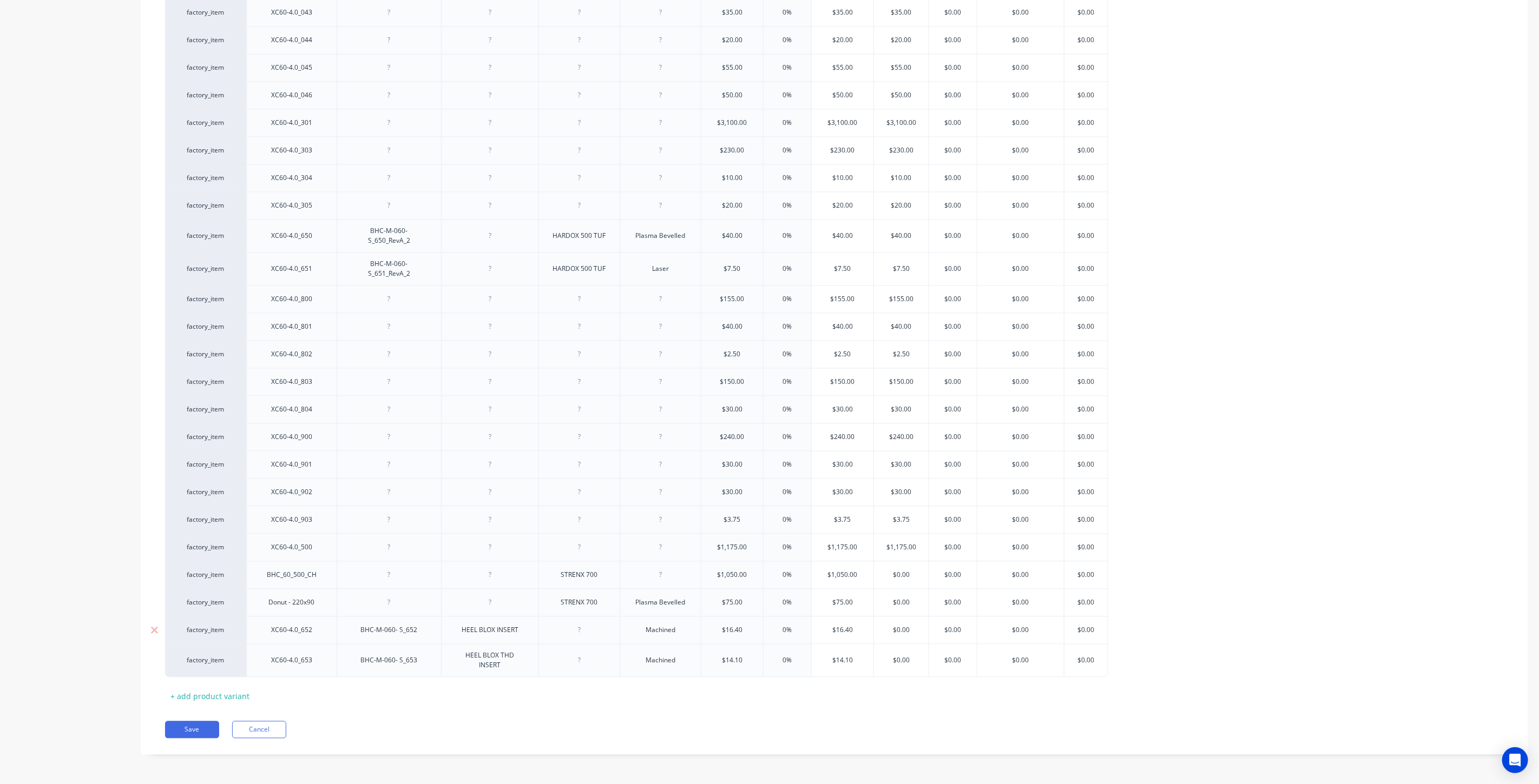
type input "$16.40"
click at [841, 631] on input "$16.40" at bounding box center [842, 629] width 62 height 9
click at [207, 726] on button "Save" at bounding box center [192, 729] width 54 height 18
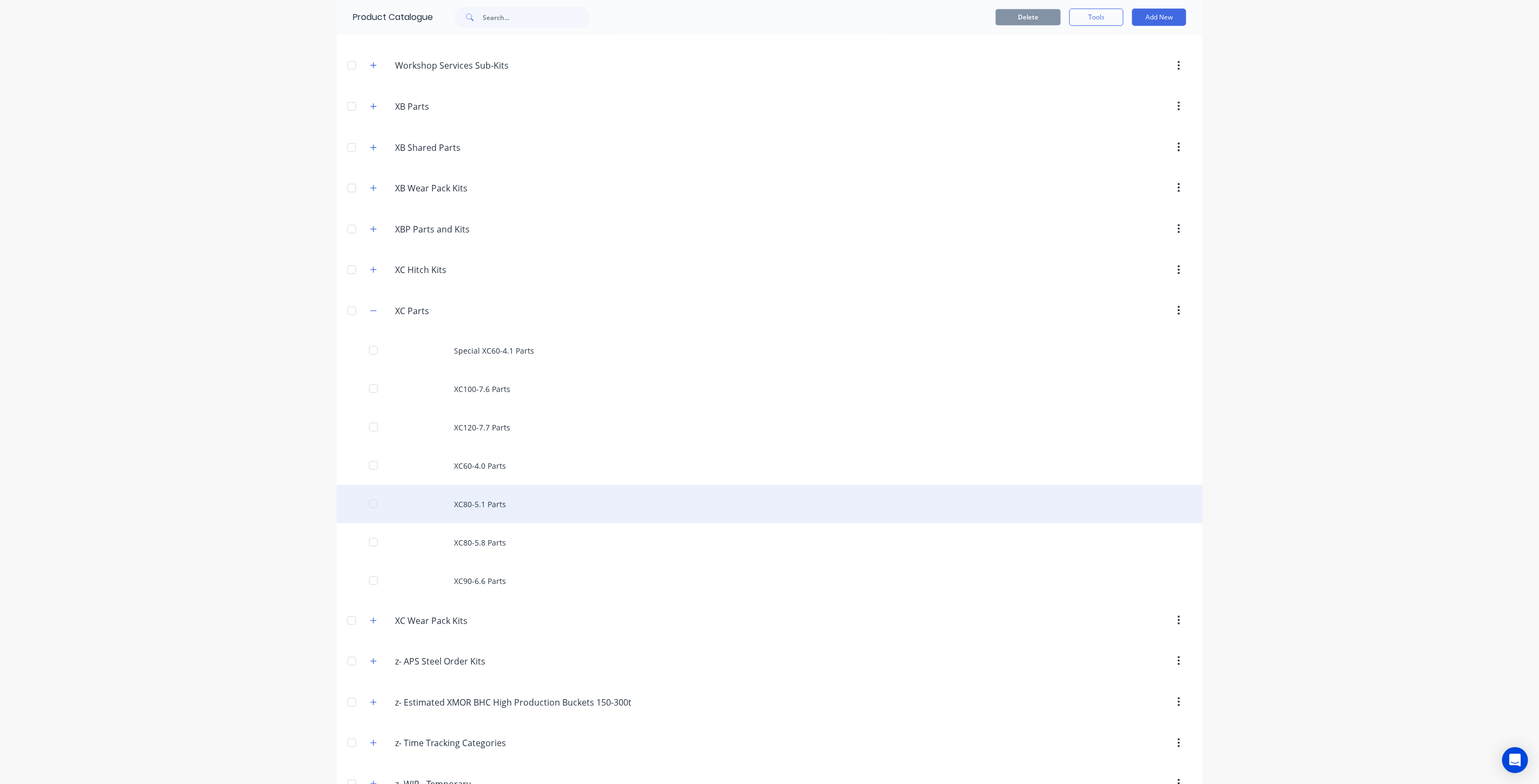
scroll to position [838, 0]
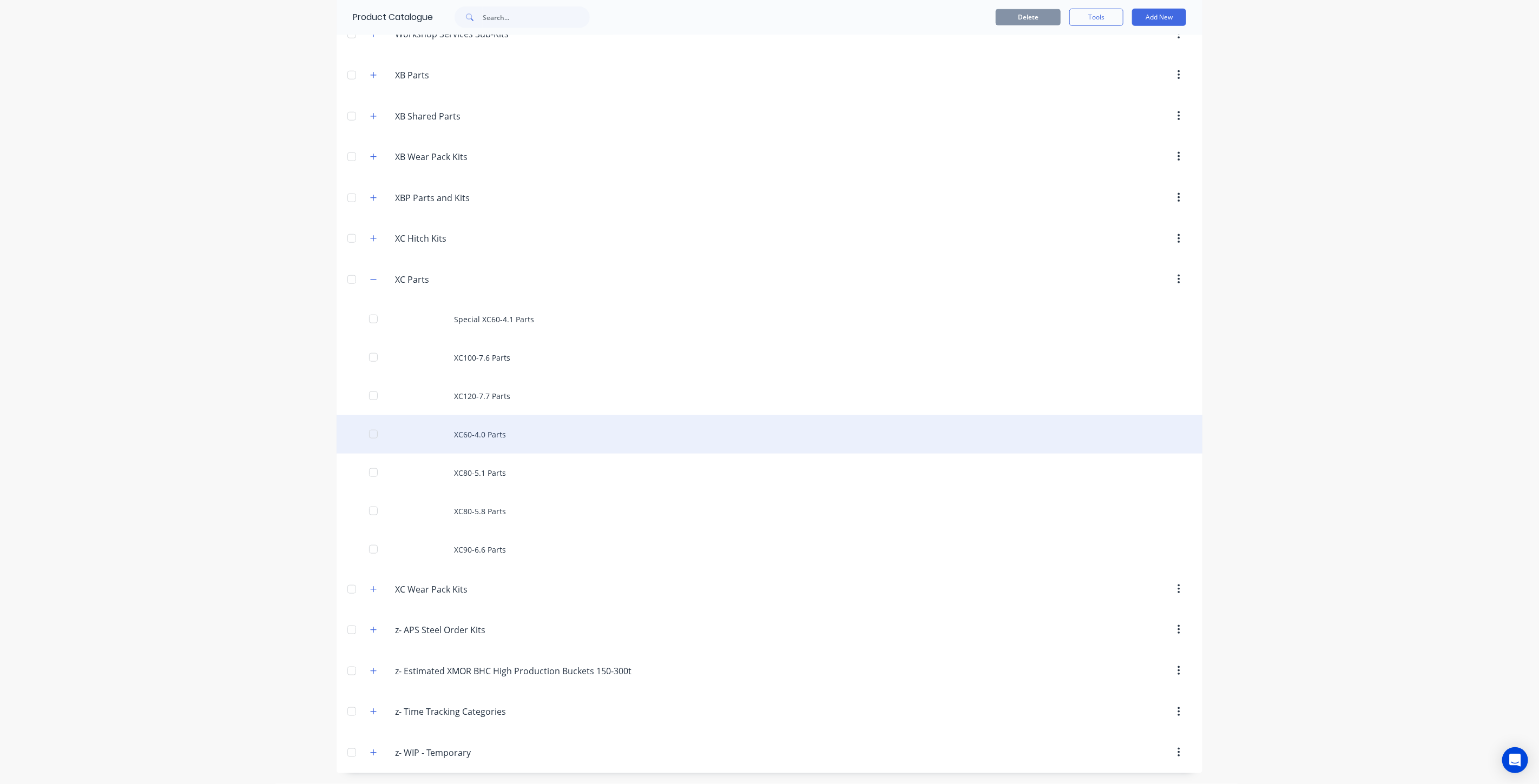
click at [537, 428] on div "XC60-4.0 Parts" at bounding box center [769, 435] width 865 height 39
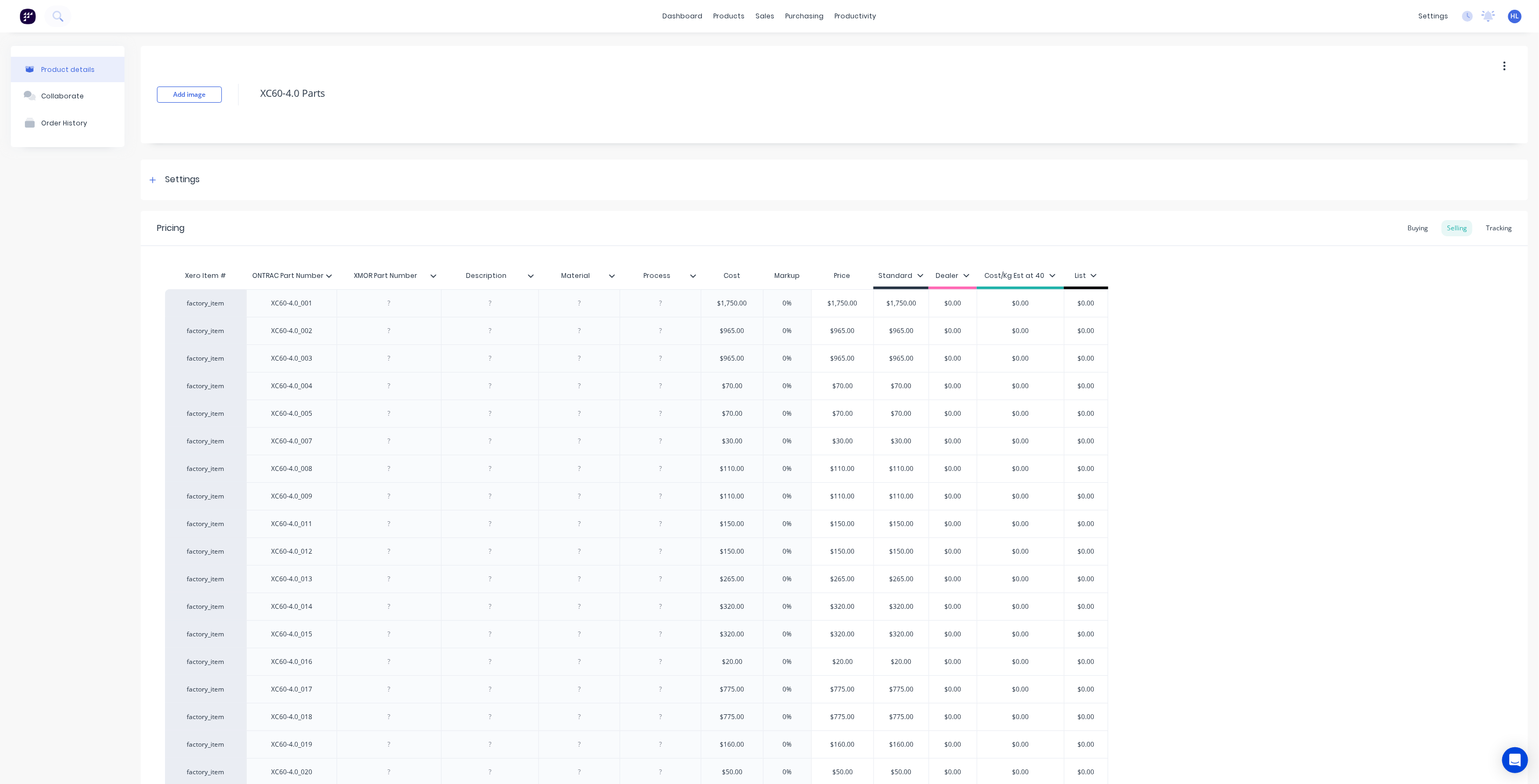
drag, startPoint x: 1499, startPoint y: 223, endPoint x: 1465, endPoint y: 255, distance: 46.7
click at [1497, 223] on div "Tracking" at bounding box center [1499, 228] width 36 height 16
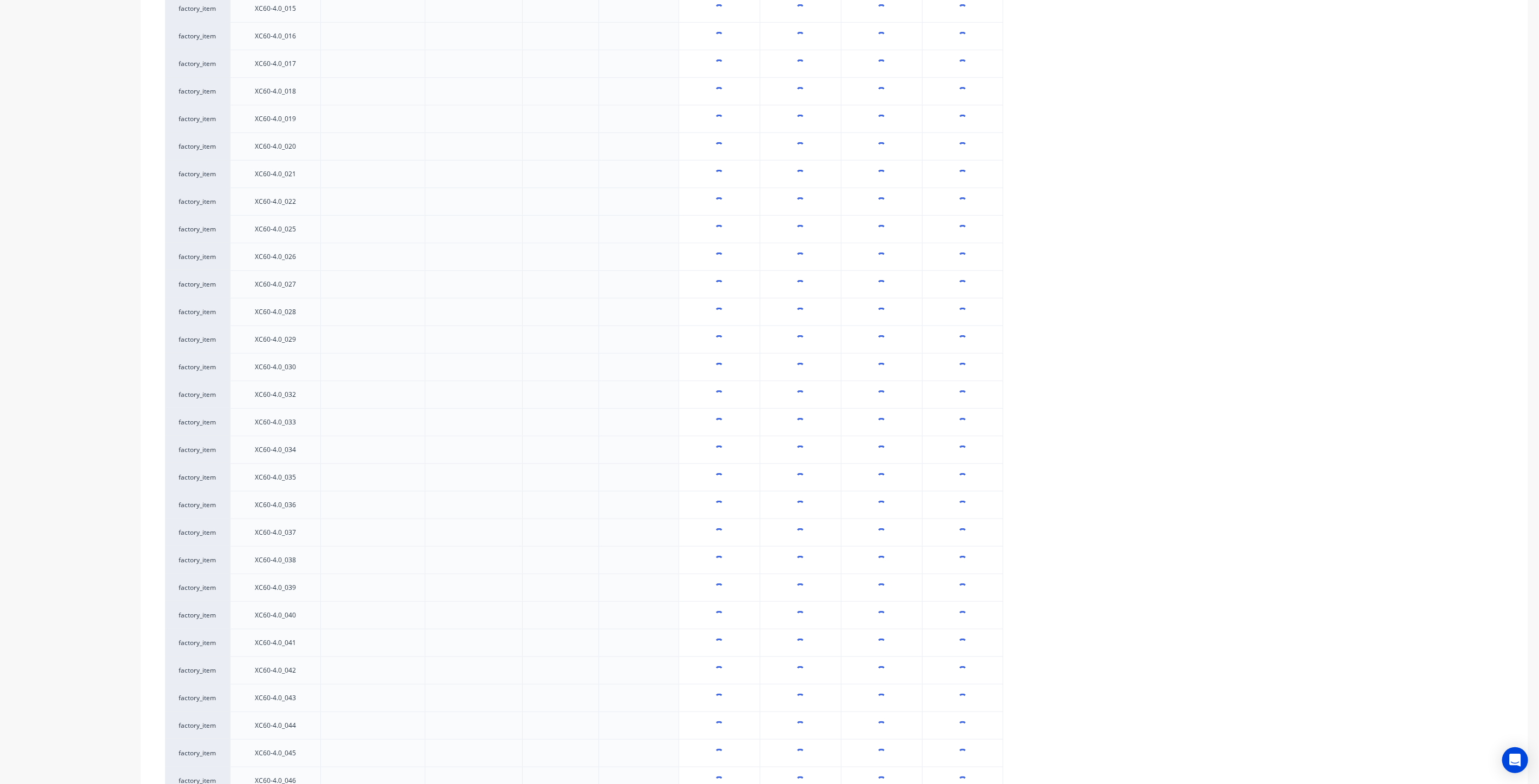
type textarea "x"
click at [719, 666] on input "0" at bounding box center [720, 662] width 80 height 9
type input "50"
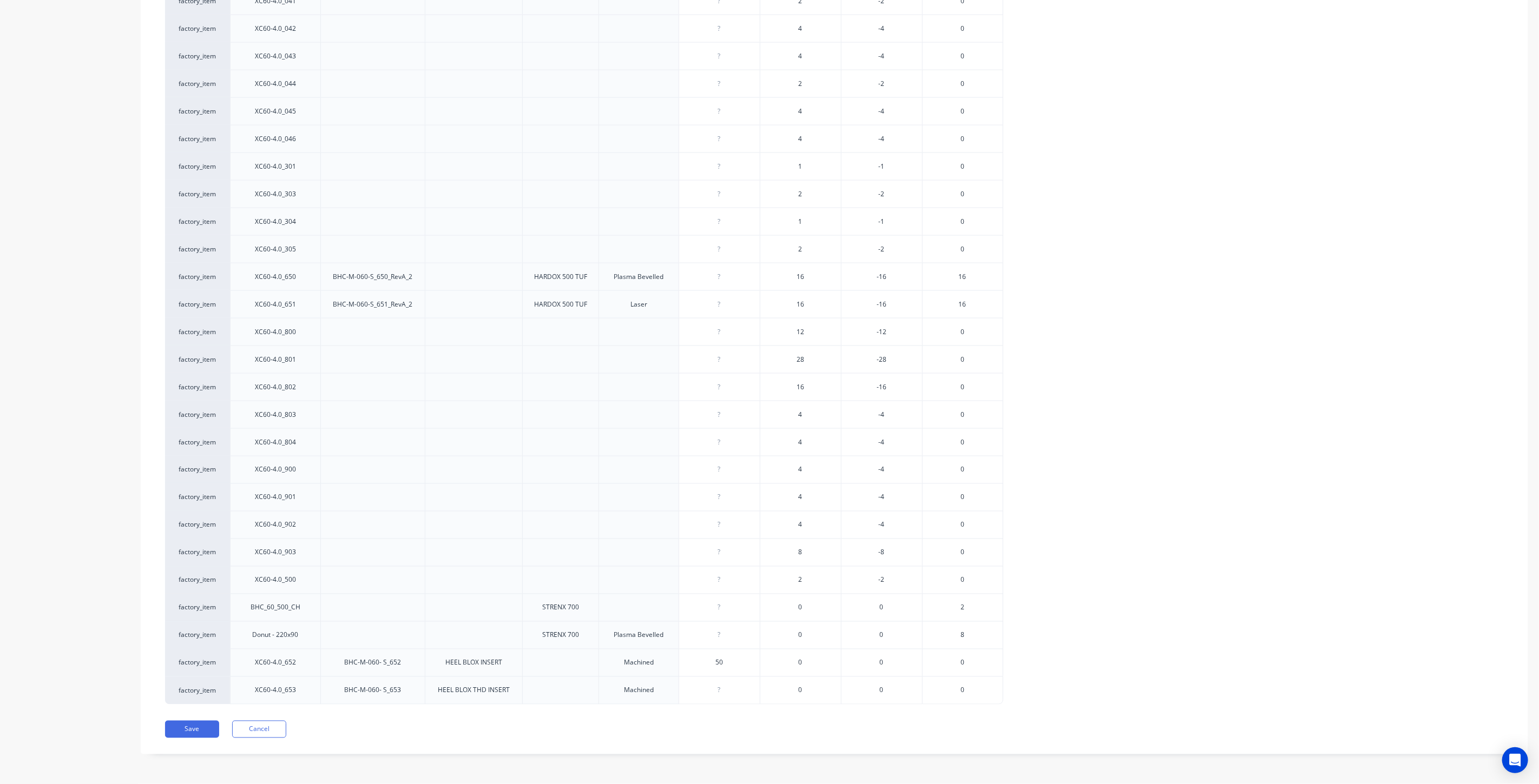
type input "0"
click at [725, 686] on input "0" at bounding box center [720, 690] width 80 height 9
type textarea "x"
type input "050"
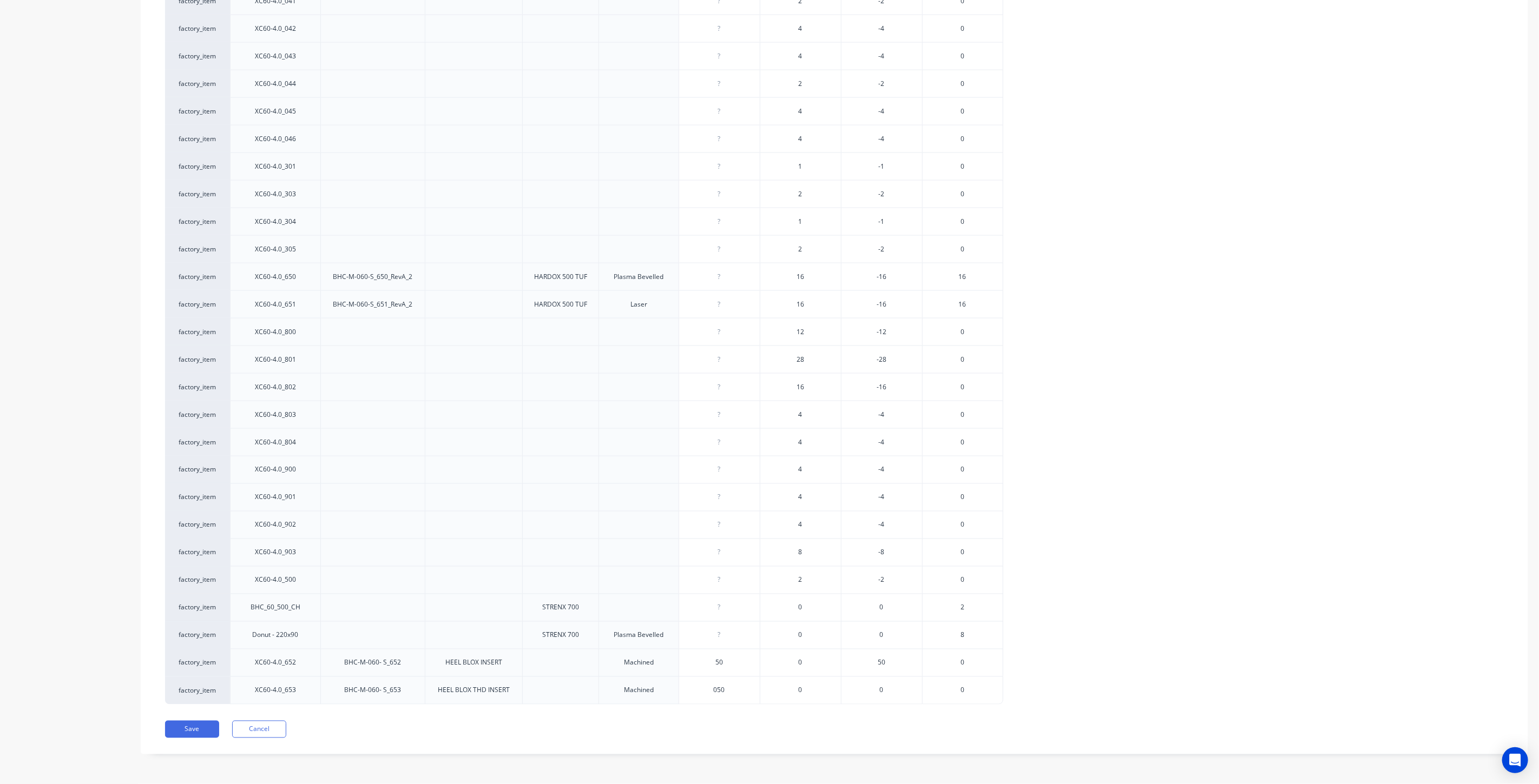
click at [731, 729] on div "Save Cancel" at bounding box center [846, 729] width 1363 height 18
click at [217, 723] on button "Save" at bounding box center [192, 729] width 54 height 18
type textarea "x"
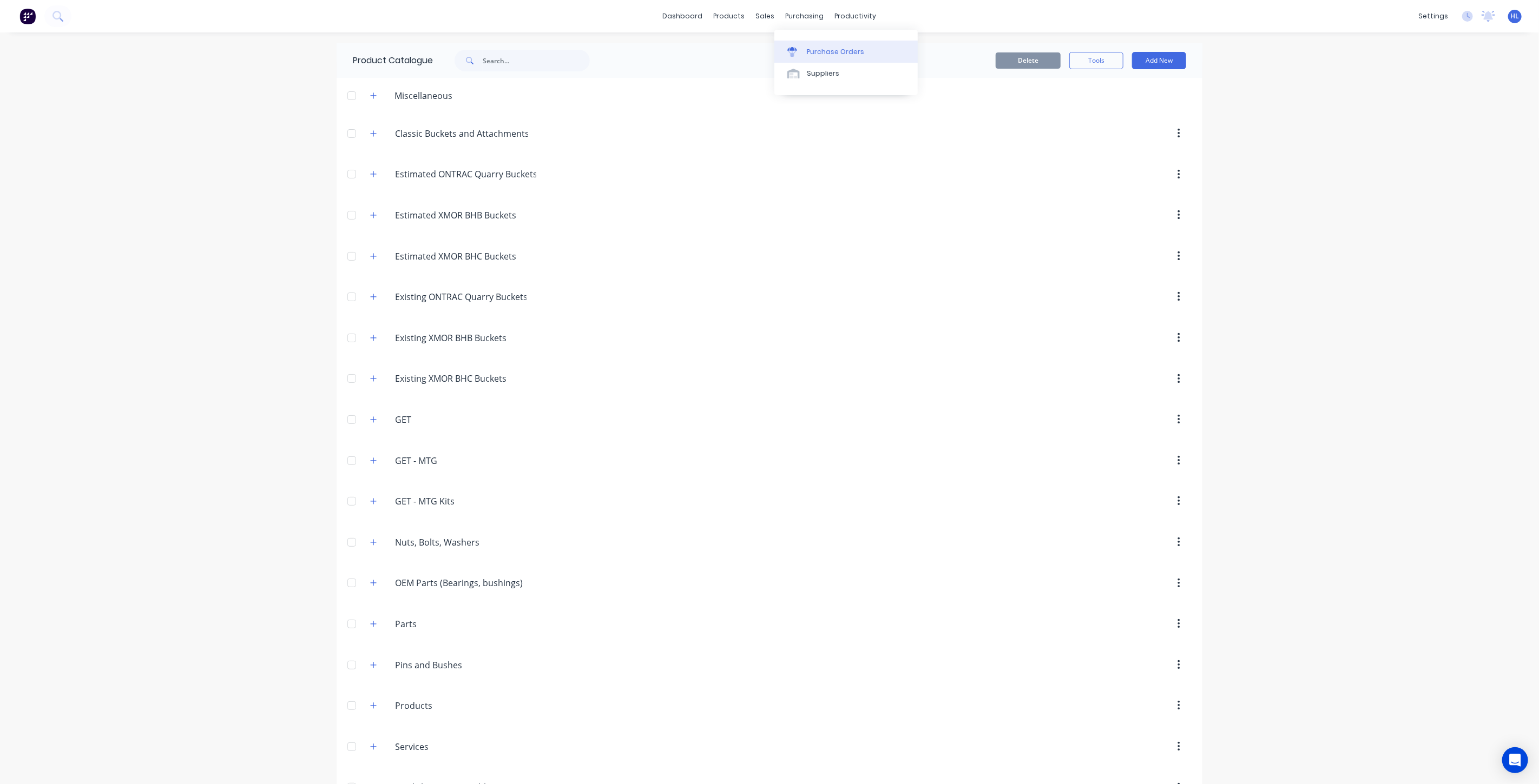
click at [829, 53] on div "Purchase Orders" at bounding box center [836, 52] width 58 height 9
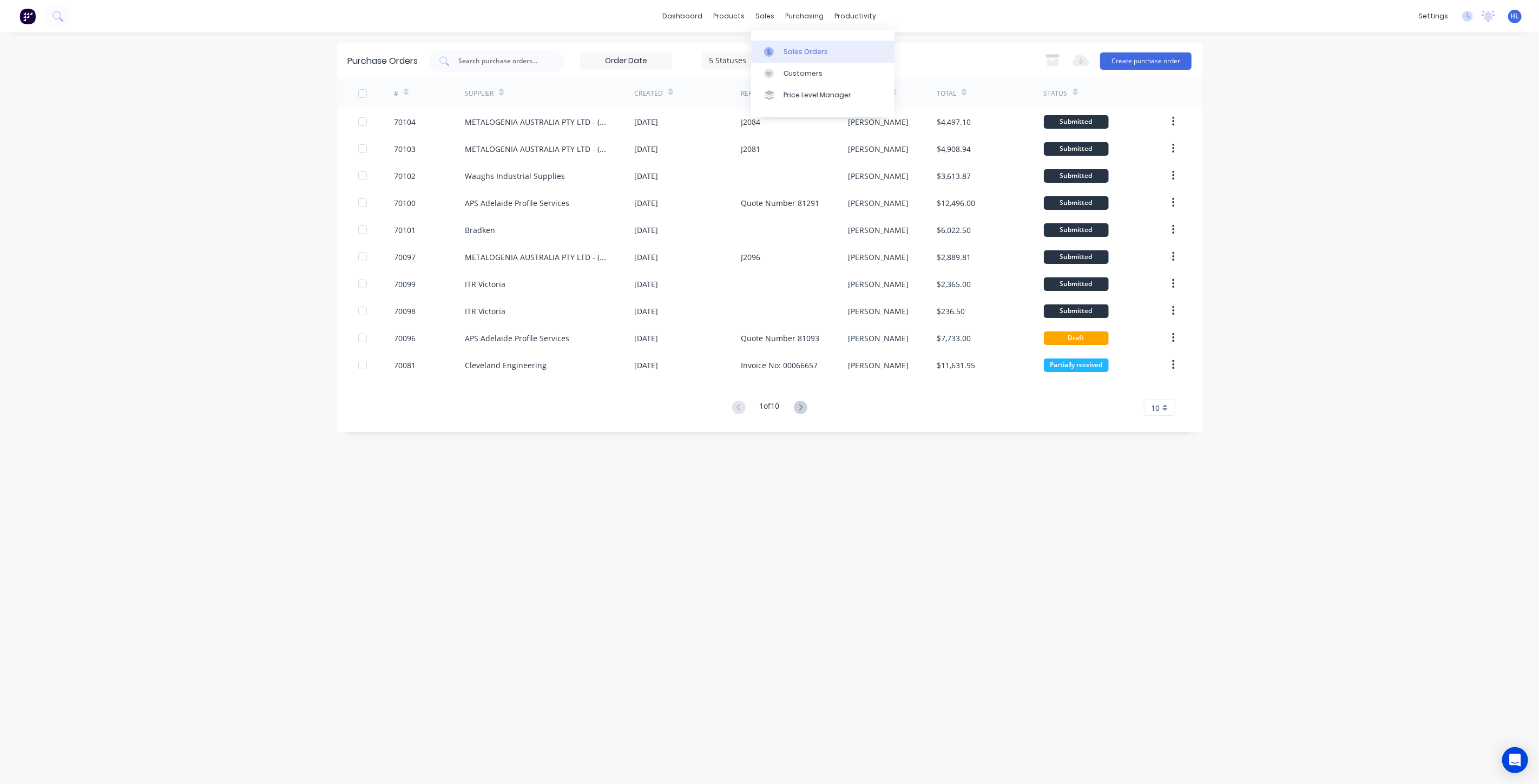
click at [782, 53] on link "Sales Orders" at bounding box center [822, 52] width 144 height 22
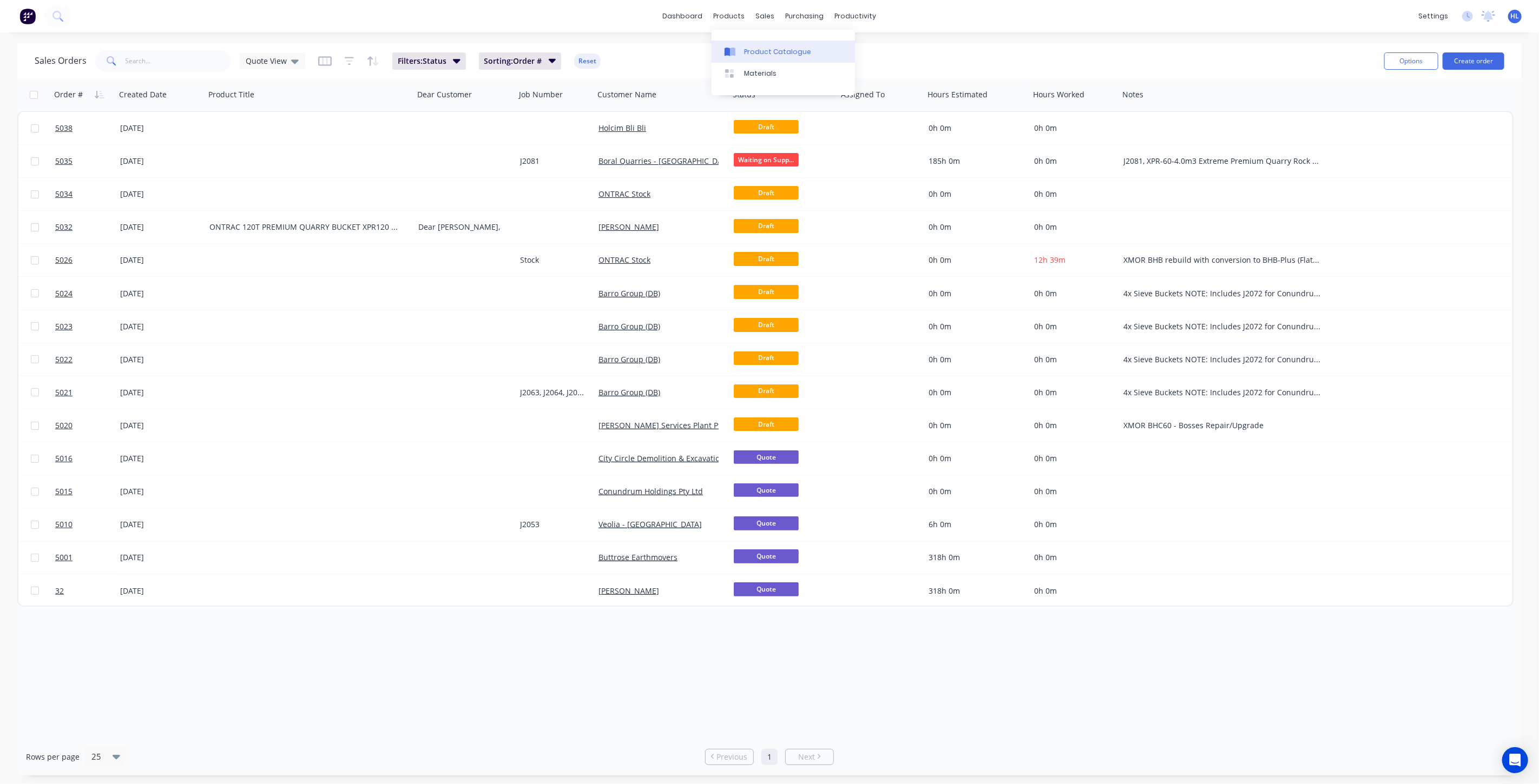
click at [755, 45] on link "Product Catalogue" at bounding box center [783, 52] width 144 height 22
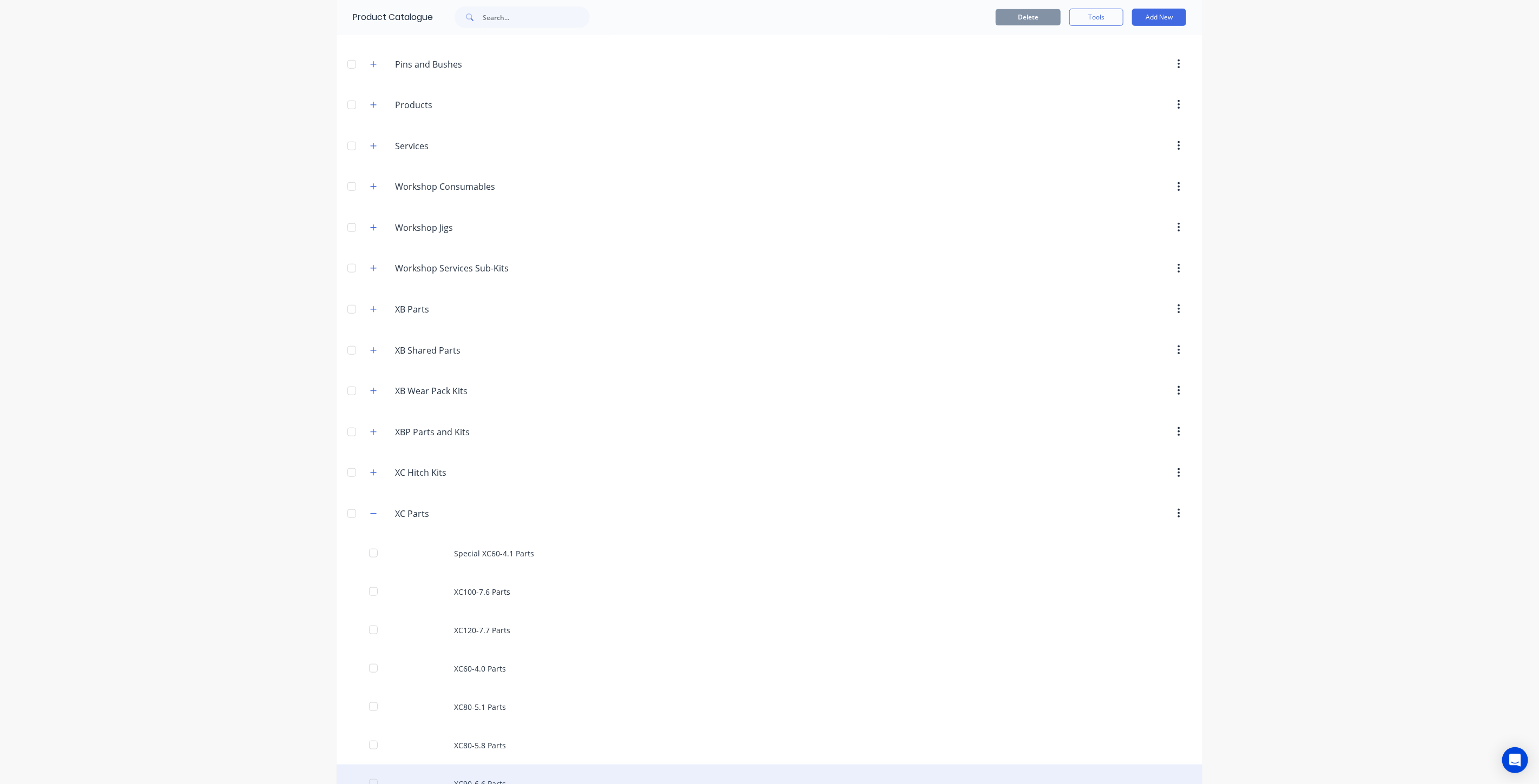
scroll to position [838, 0]
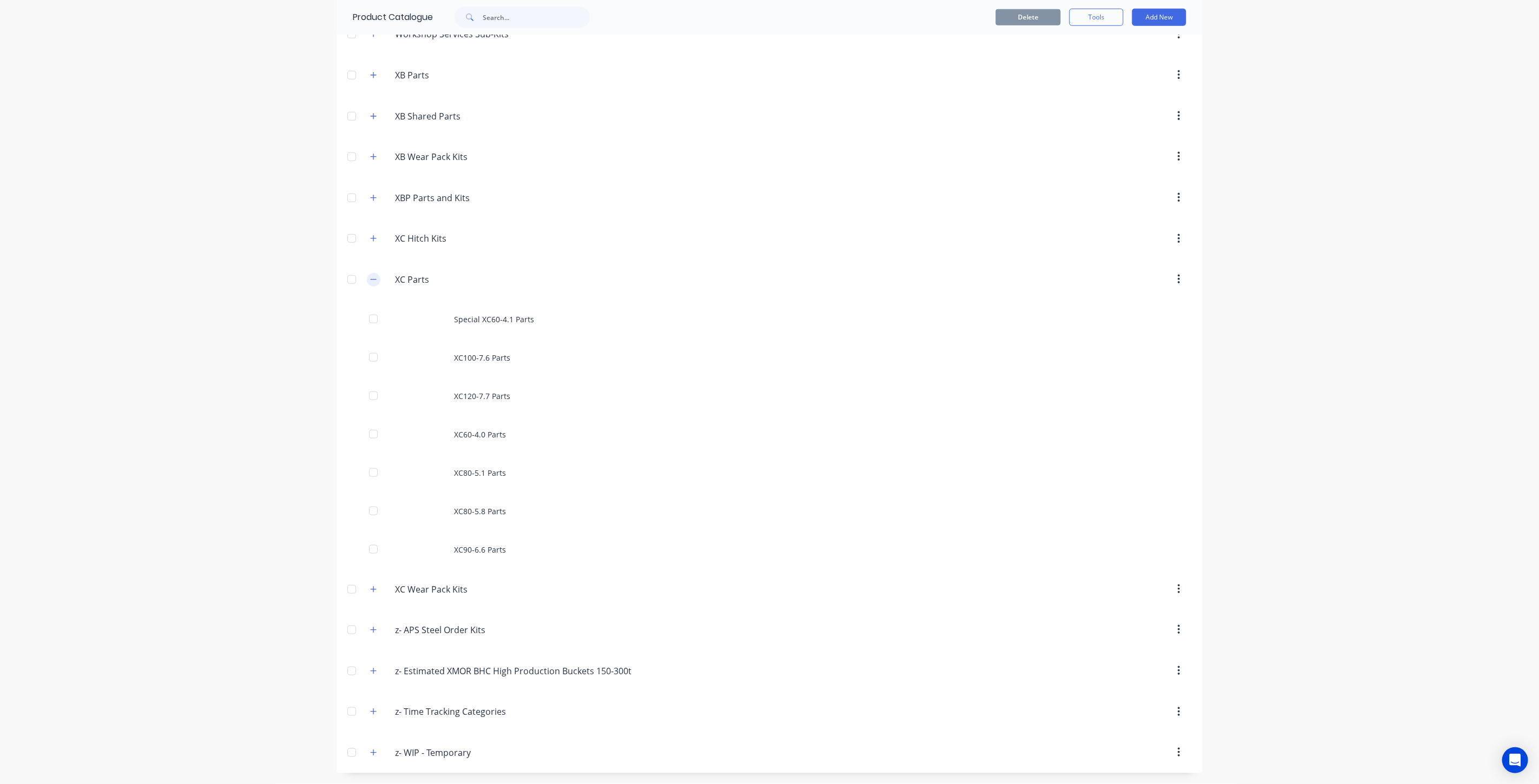
click at [370, 278] on icon "button" at bounding box center [373, 279] width 7 height 7
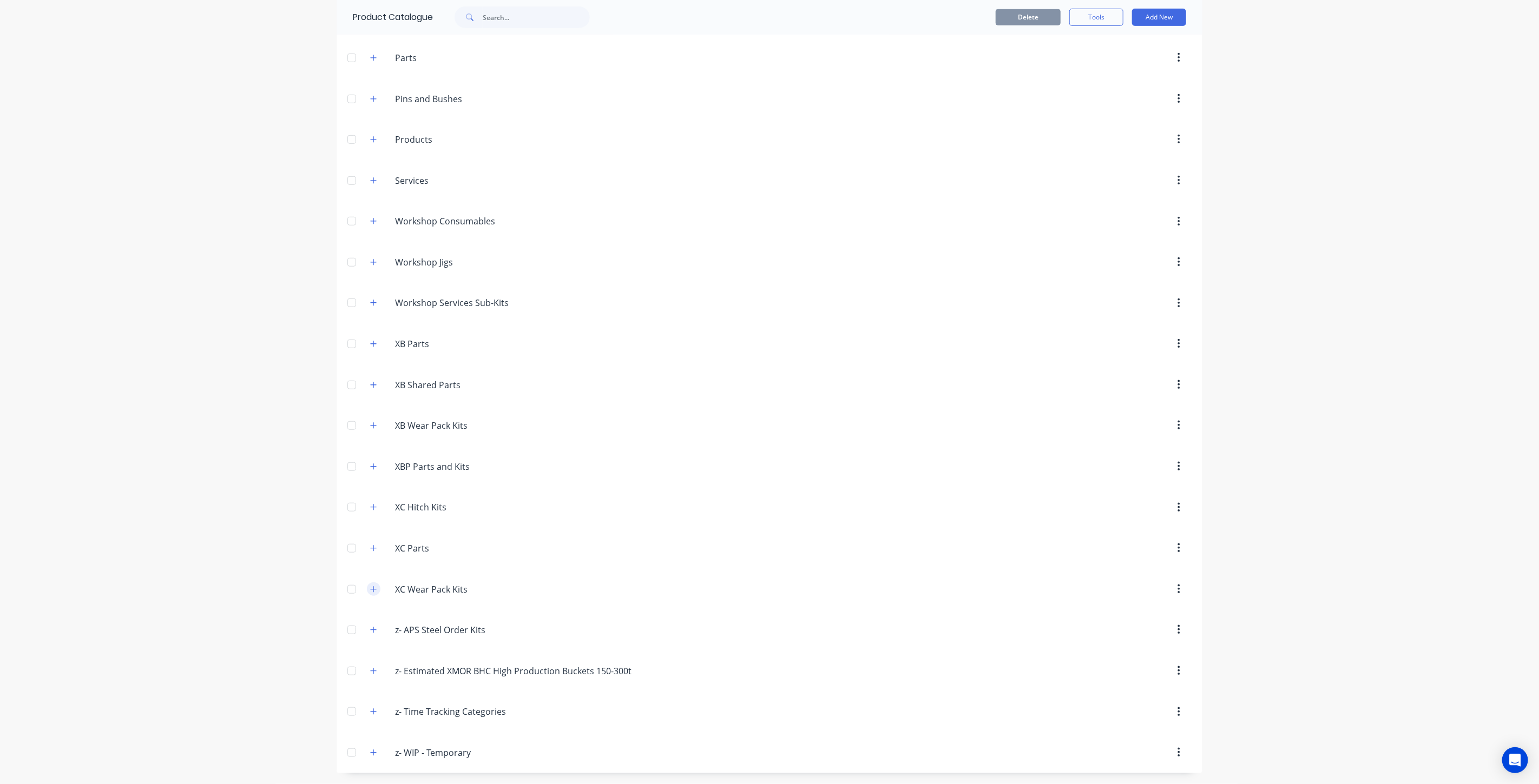
click at [370, 590] on icon "button" at bounding box center [373, 589] width 7 height 7
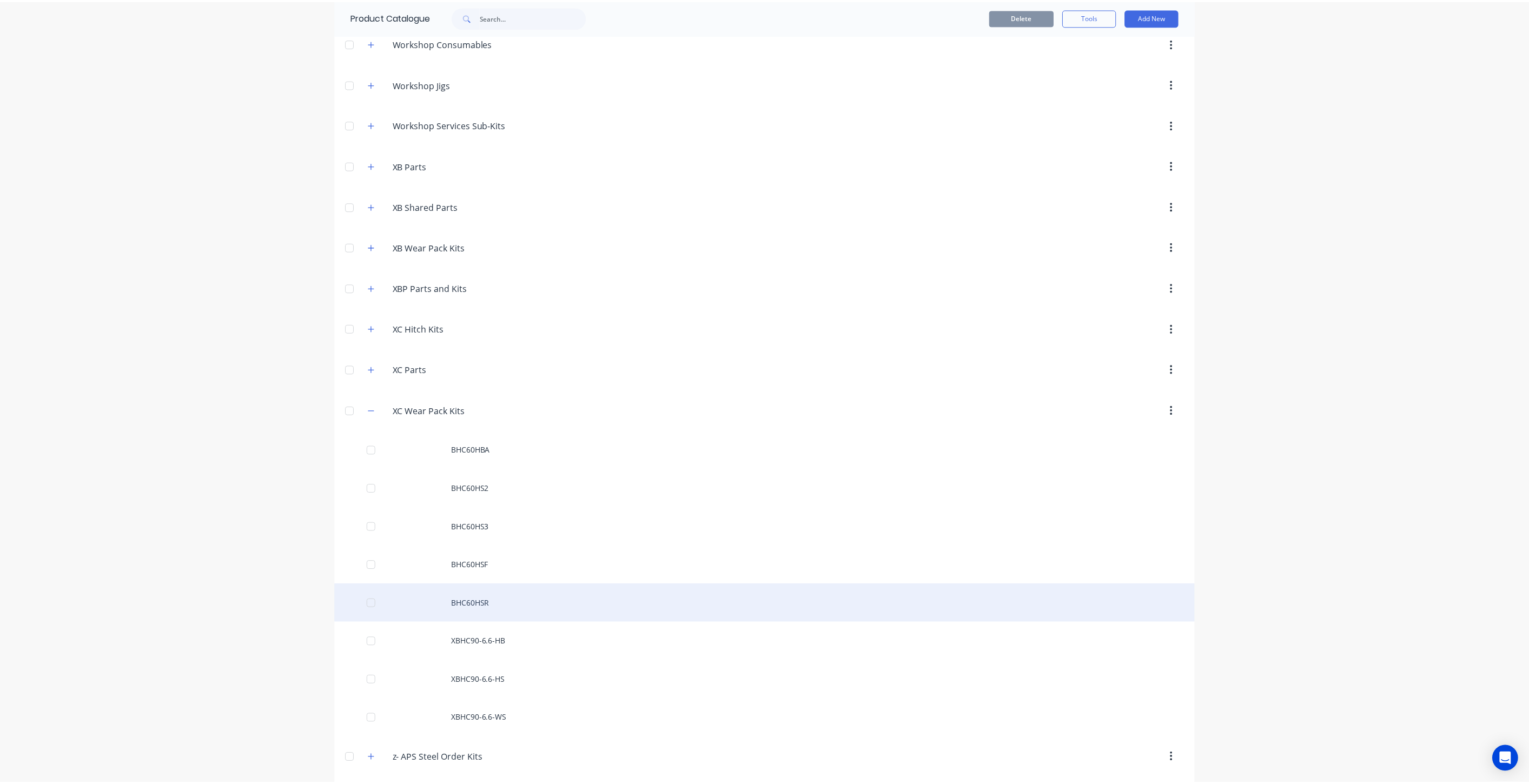
scroll to position [750, 0]
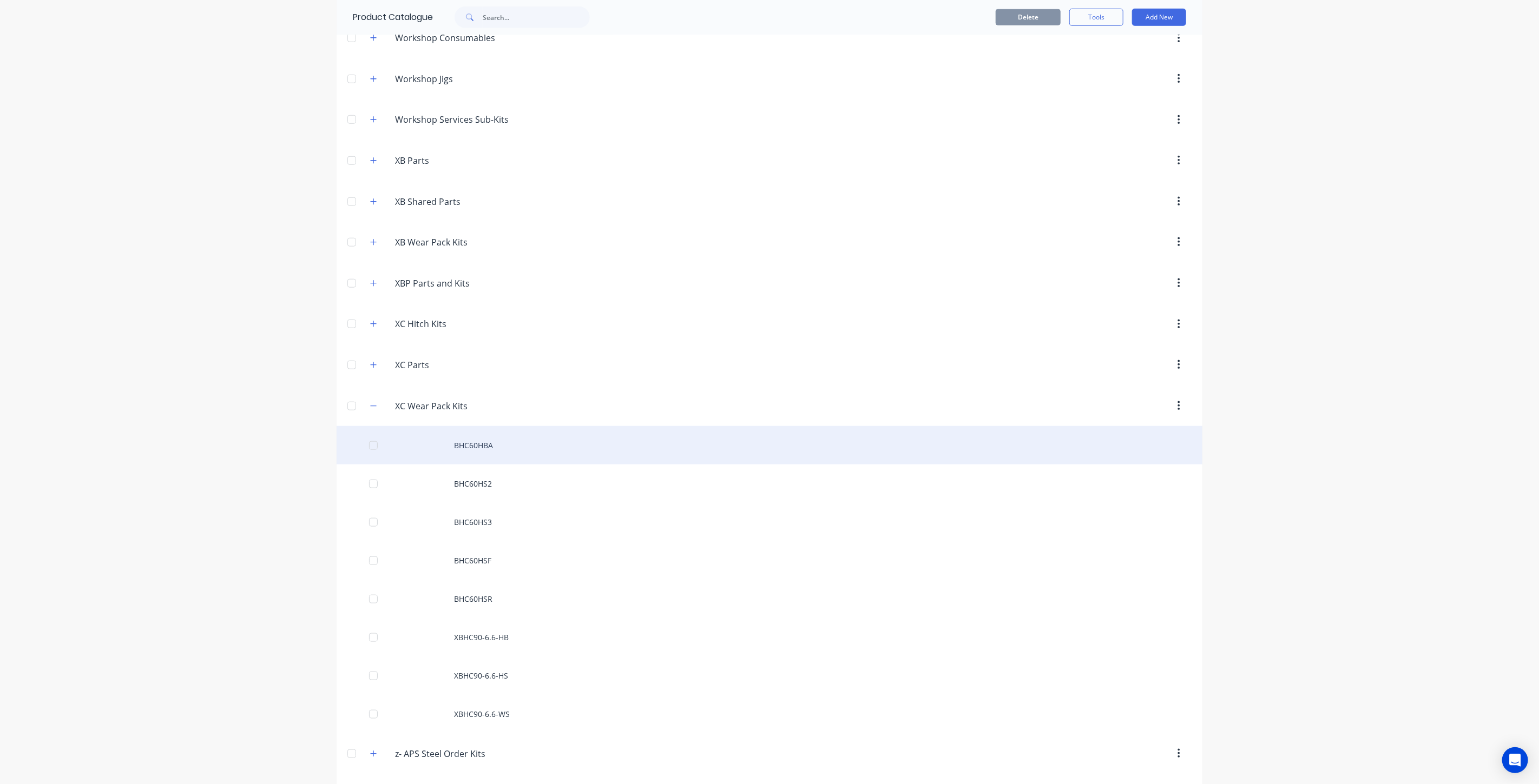
click at [478, 447] on div "BHC60HBA" at bounding box center [769, 445] width 865 height 39
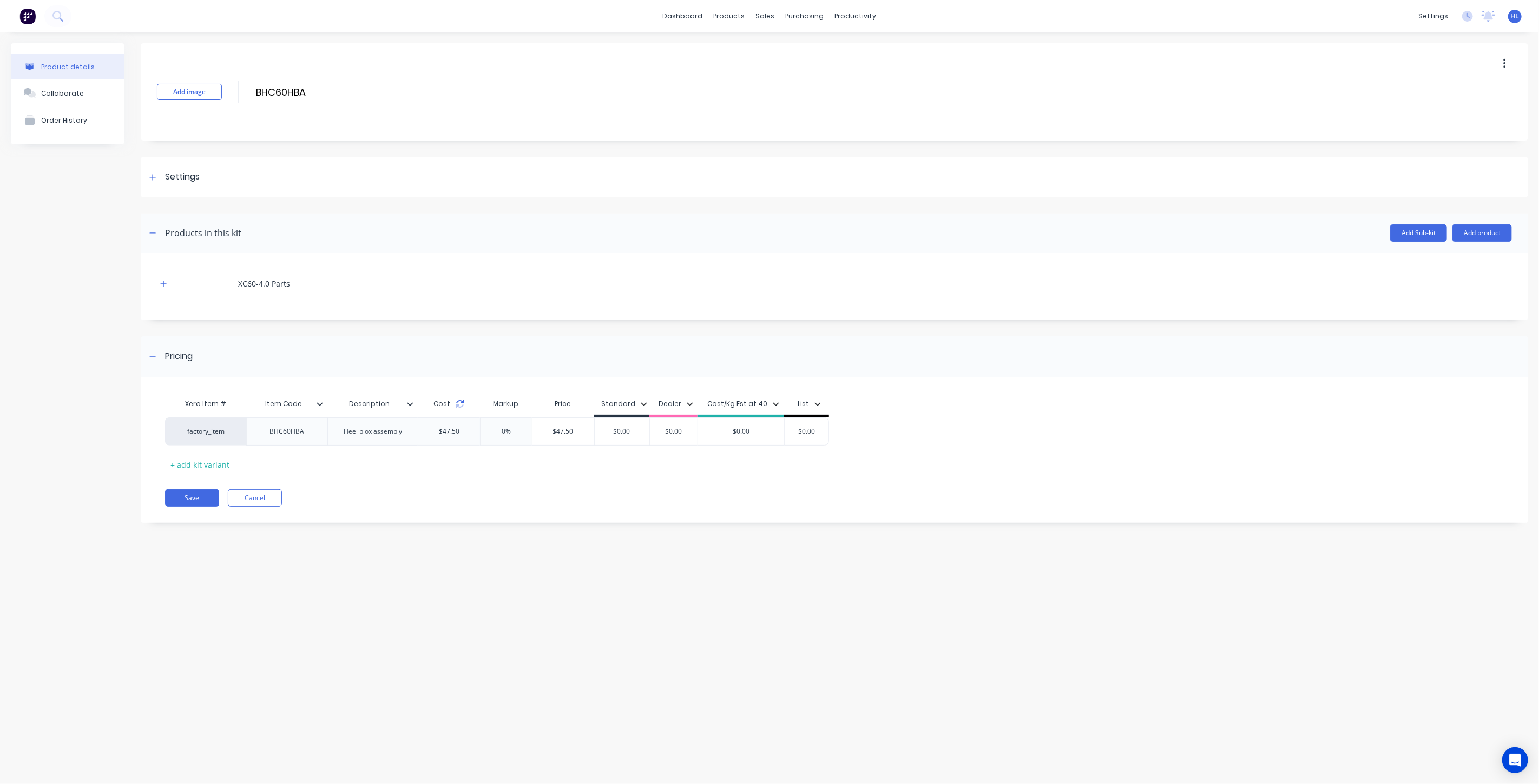
click at [458, 403] on icon at bounding box center [460, 404] width 9 height 9
click at [162, 284] on icon "button" at bounding box center [163, 284] width 7 height 7
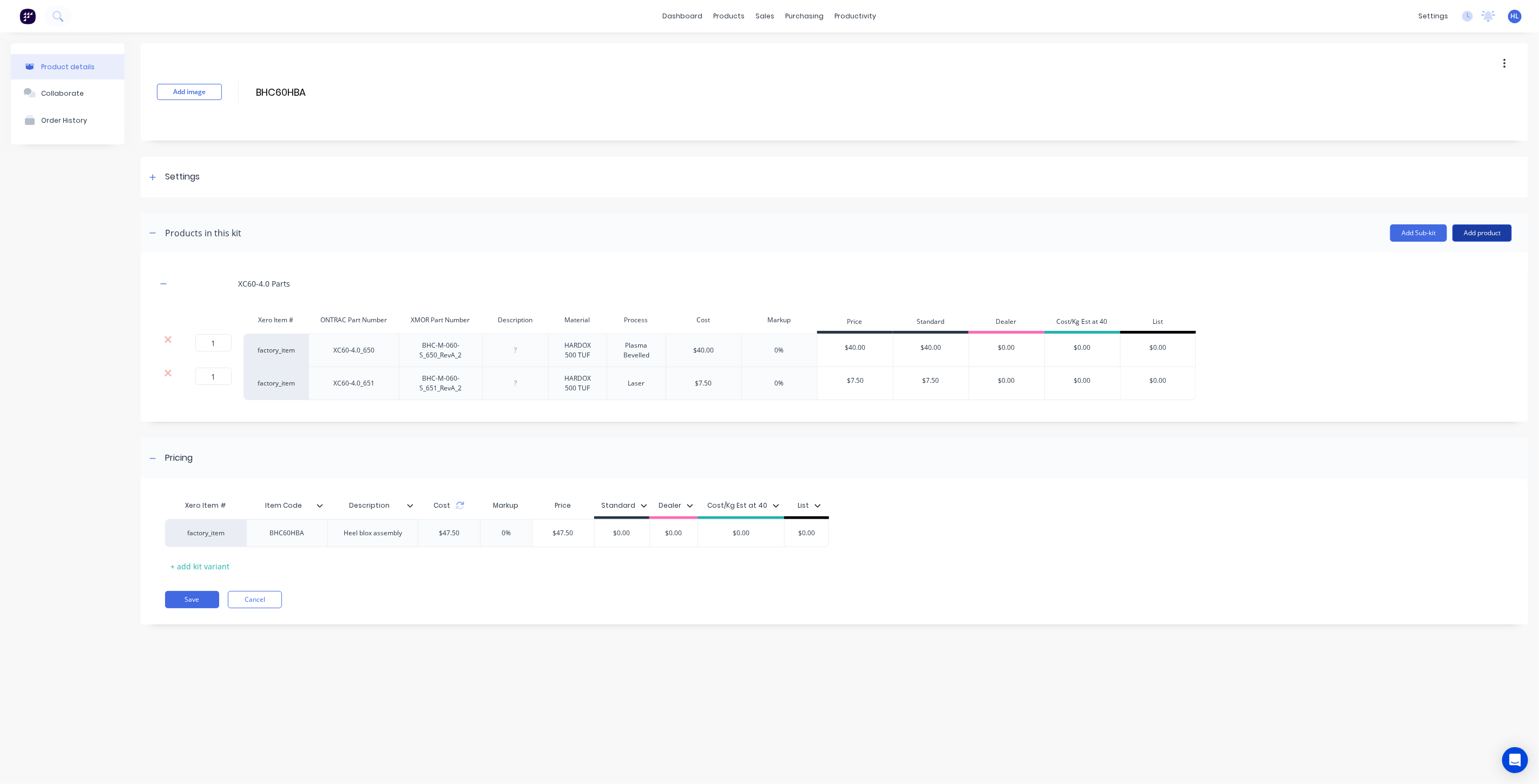
click at [1465, 229] on button "Add product" at bounding box center [1482, 233] width 60 height 18
click at [1478, 257] on div "Product catalogue" at bounding box center [1460, 261] width 83 height 16
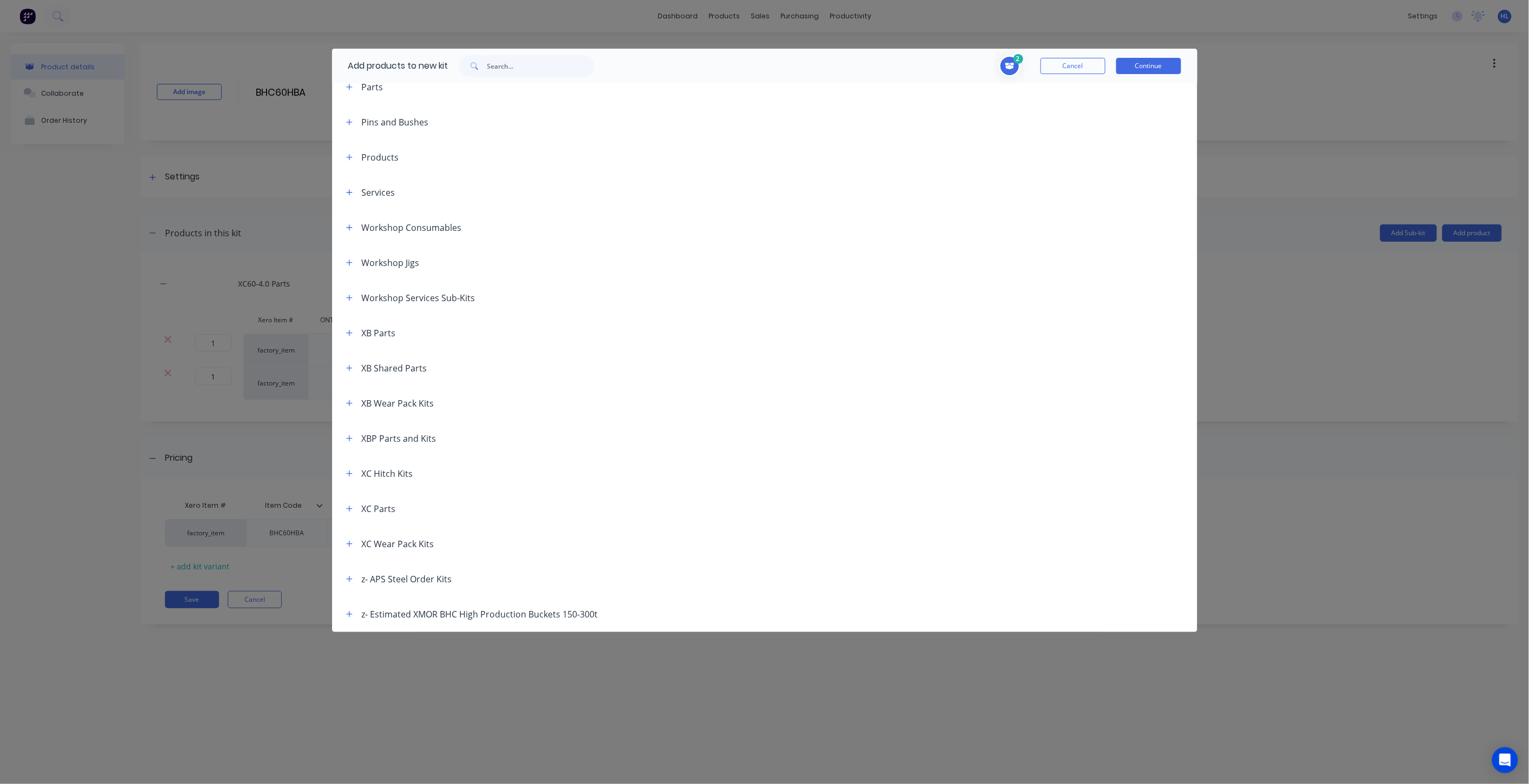
scroll to position [480, 0]
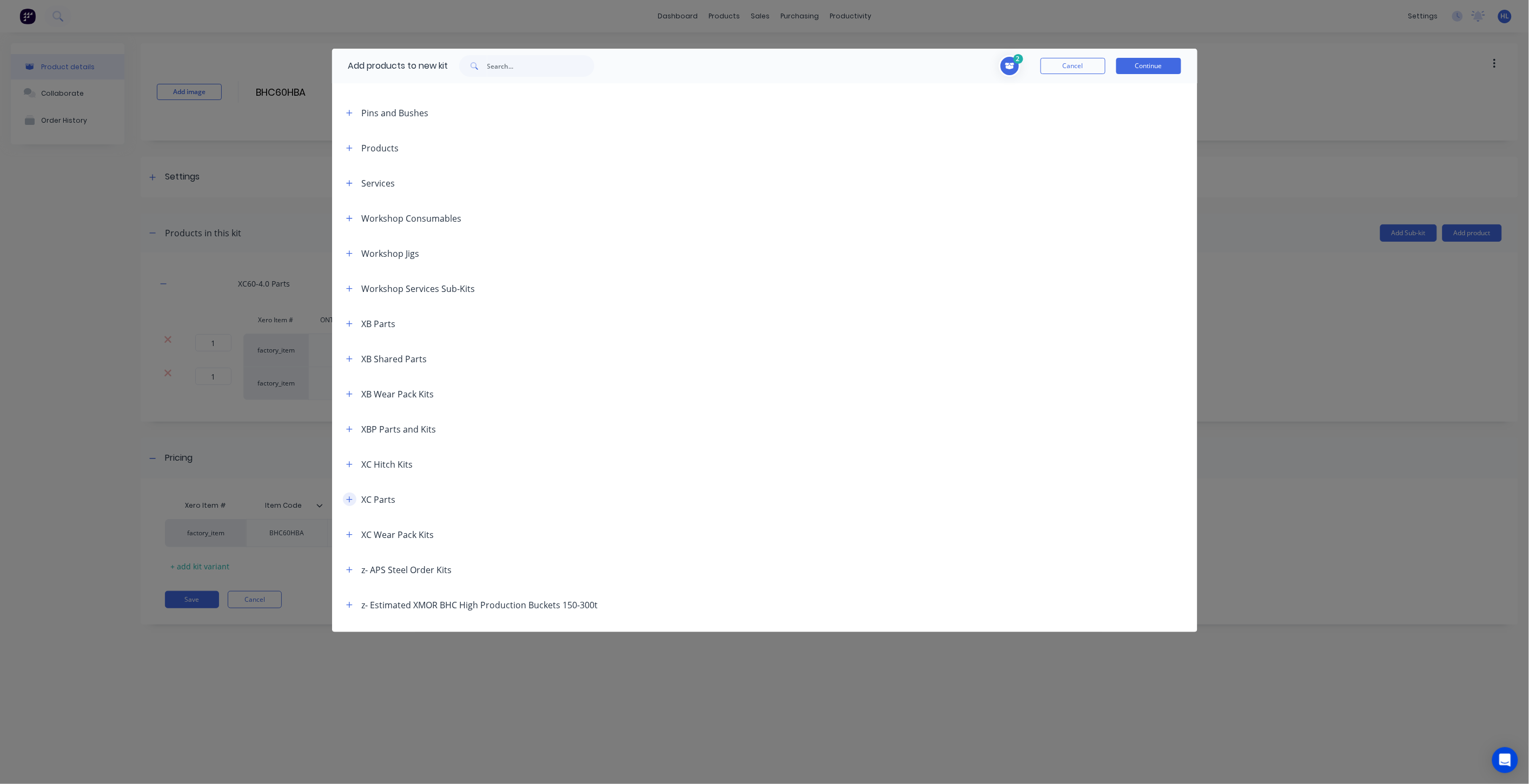
click at [352, 500] on icon "button" at bounding box center [349, 500] width 7 height 7
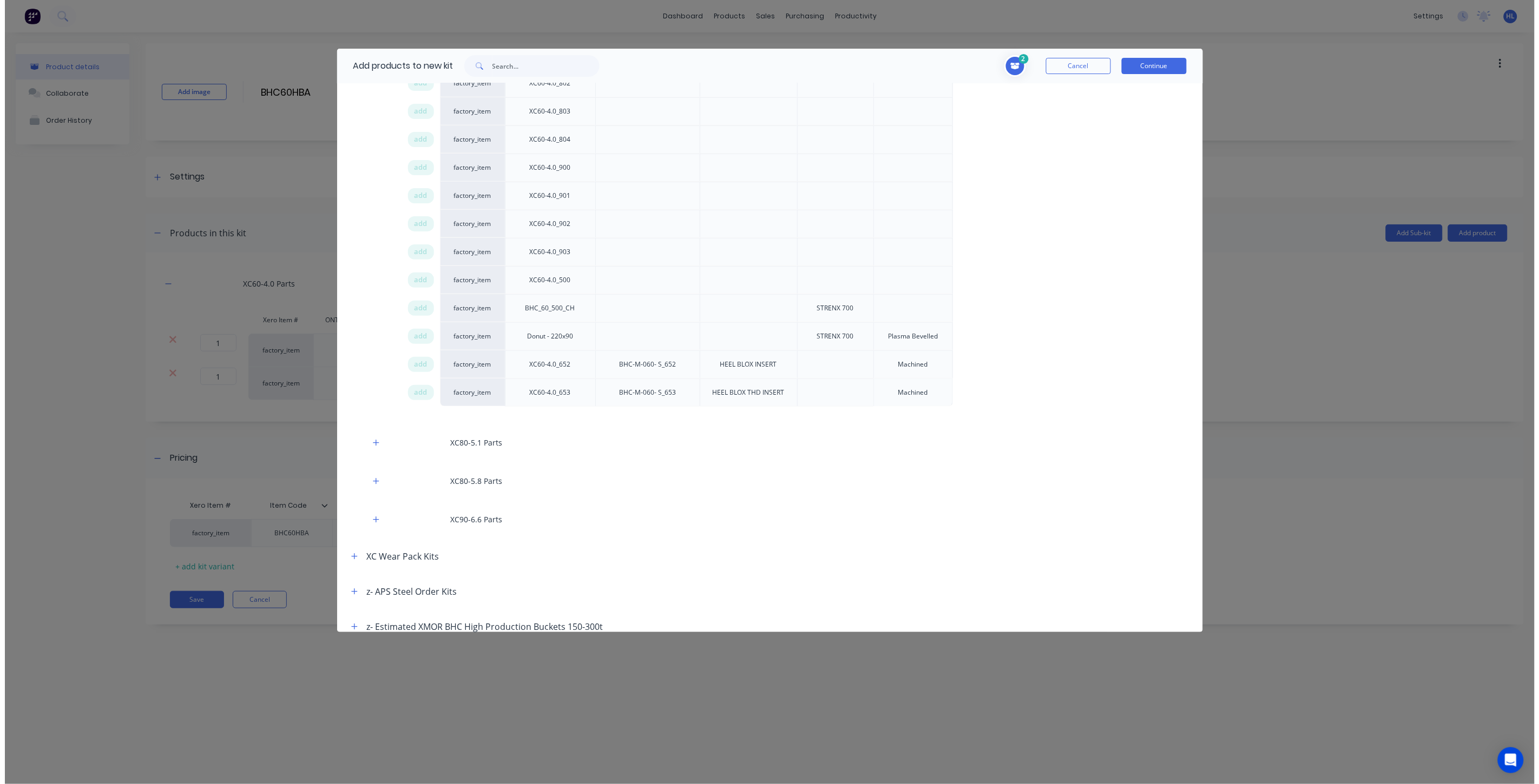
scroll to position [2607, 0]
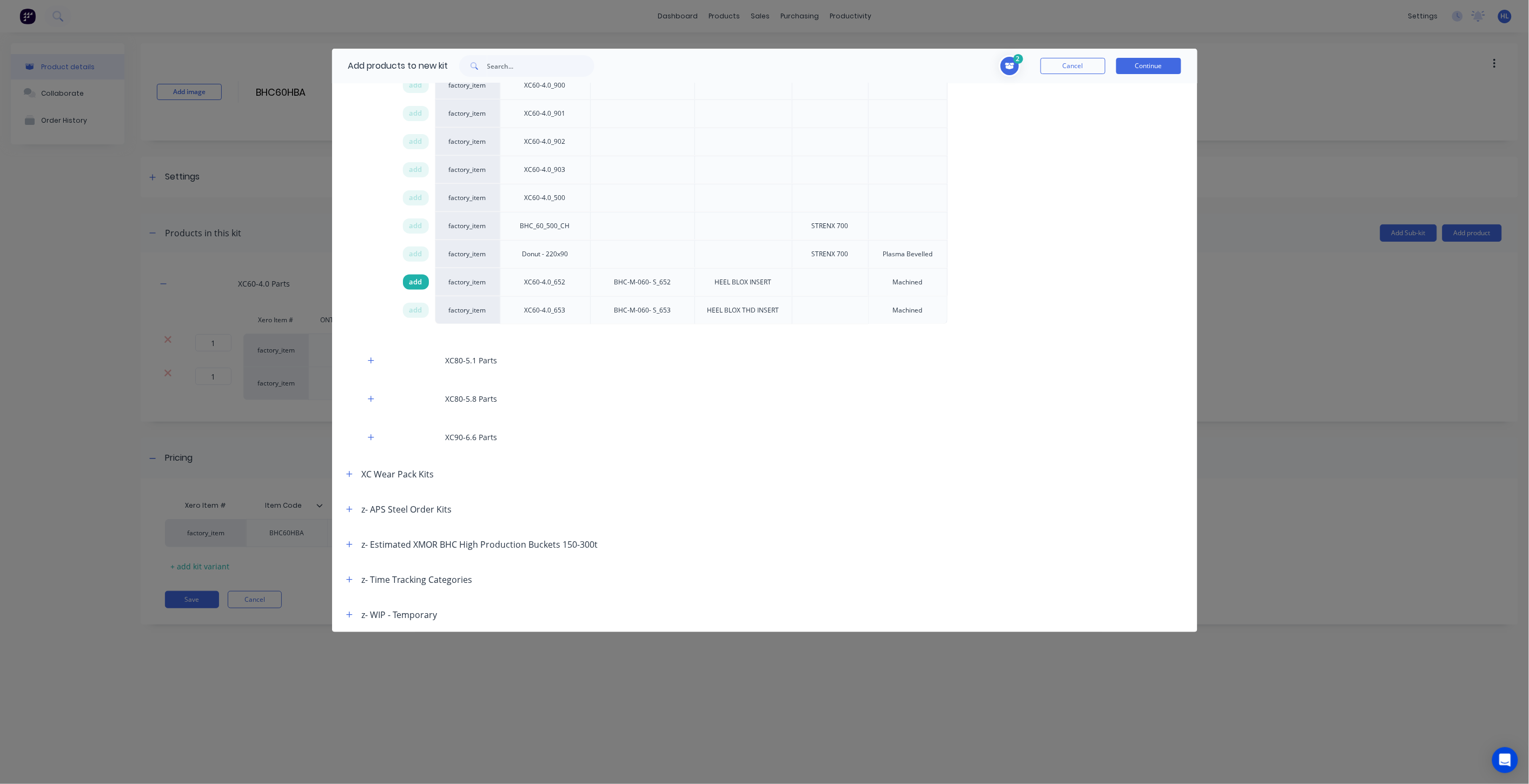
click at [413, 282] on span "add" at bounding box center [416, 282] width 13 height 11
click at [417, 311] on span "add" at bounding box center [416, 310] width 13 height 11
click at [1158, 62] on button "Continue" at bounding box center [1149, 66] width 65 height 16
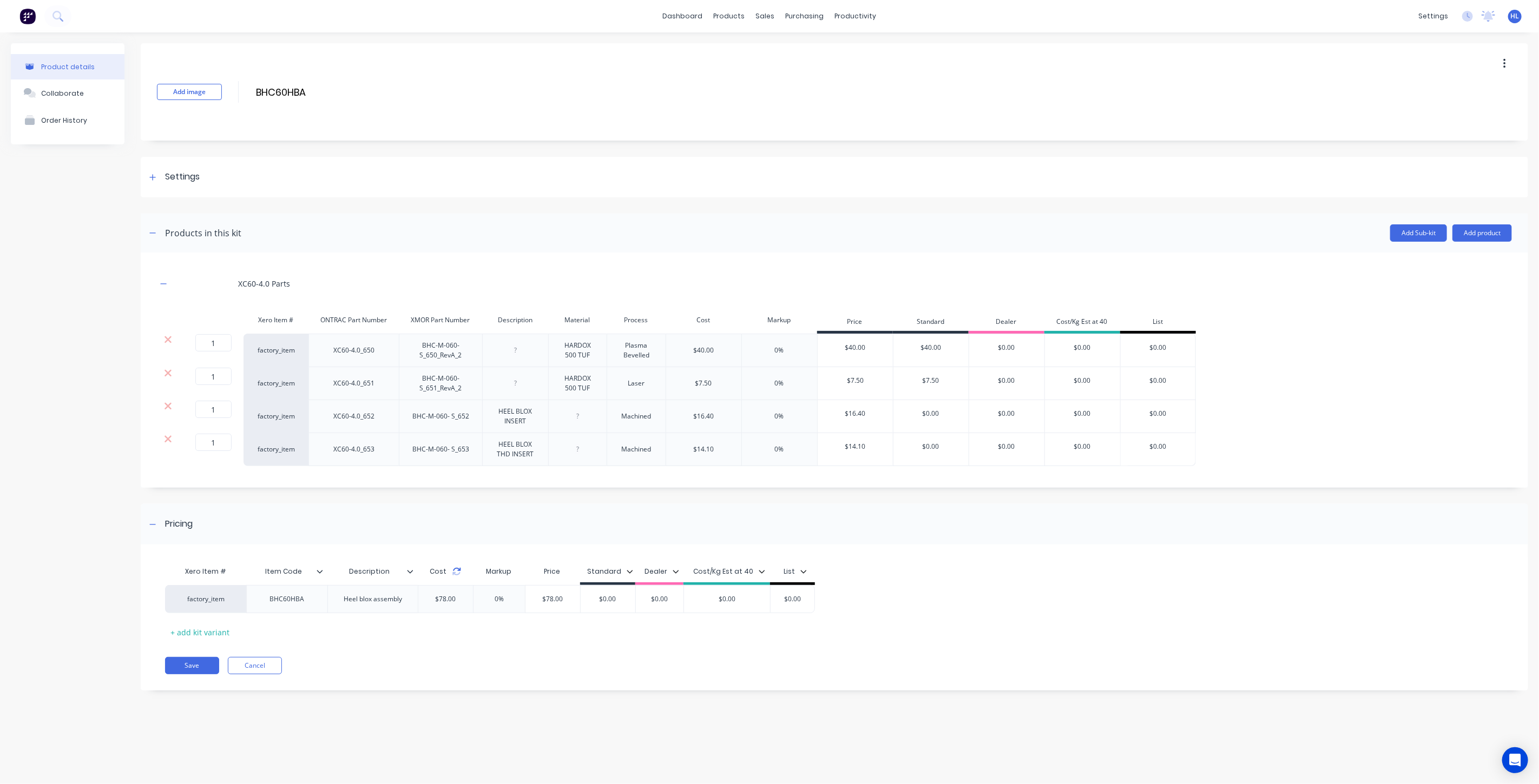
click at [458, 573] on icon at bounding box center [457, 572] width 9 height 9
click at [1500, 236] on button "Add product" at bounding box center [1482, 233] width 60 height 18
click at [1450, 287] on div "Labour" at bounding box center [1460, 283] width 83 height 16
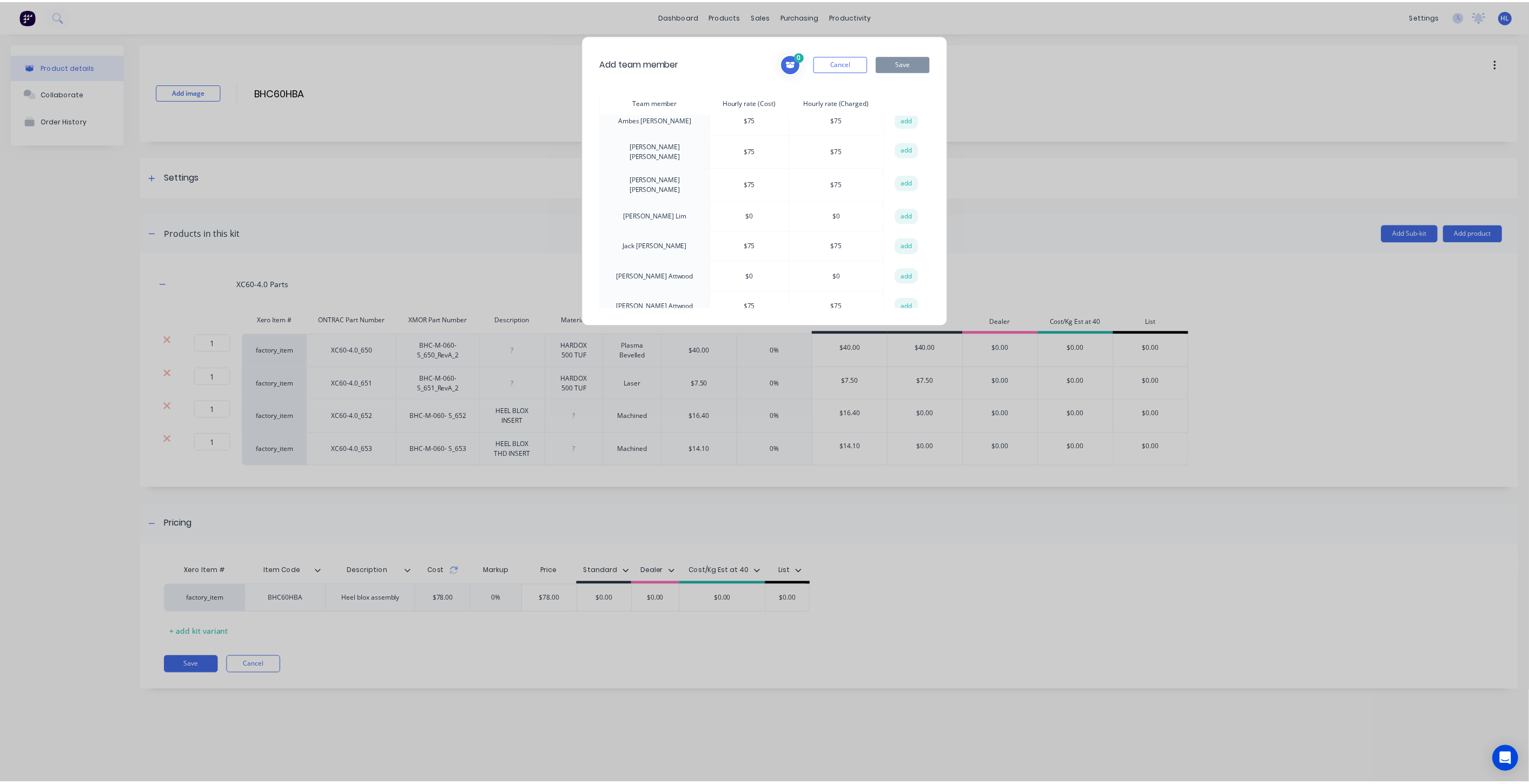
scroll to position [79, 0]
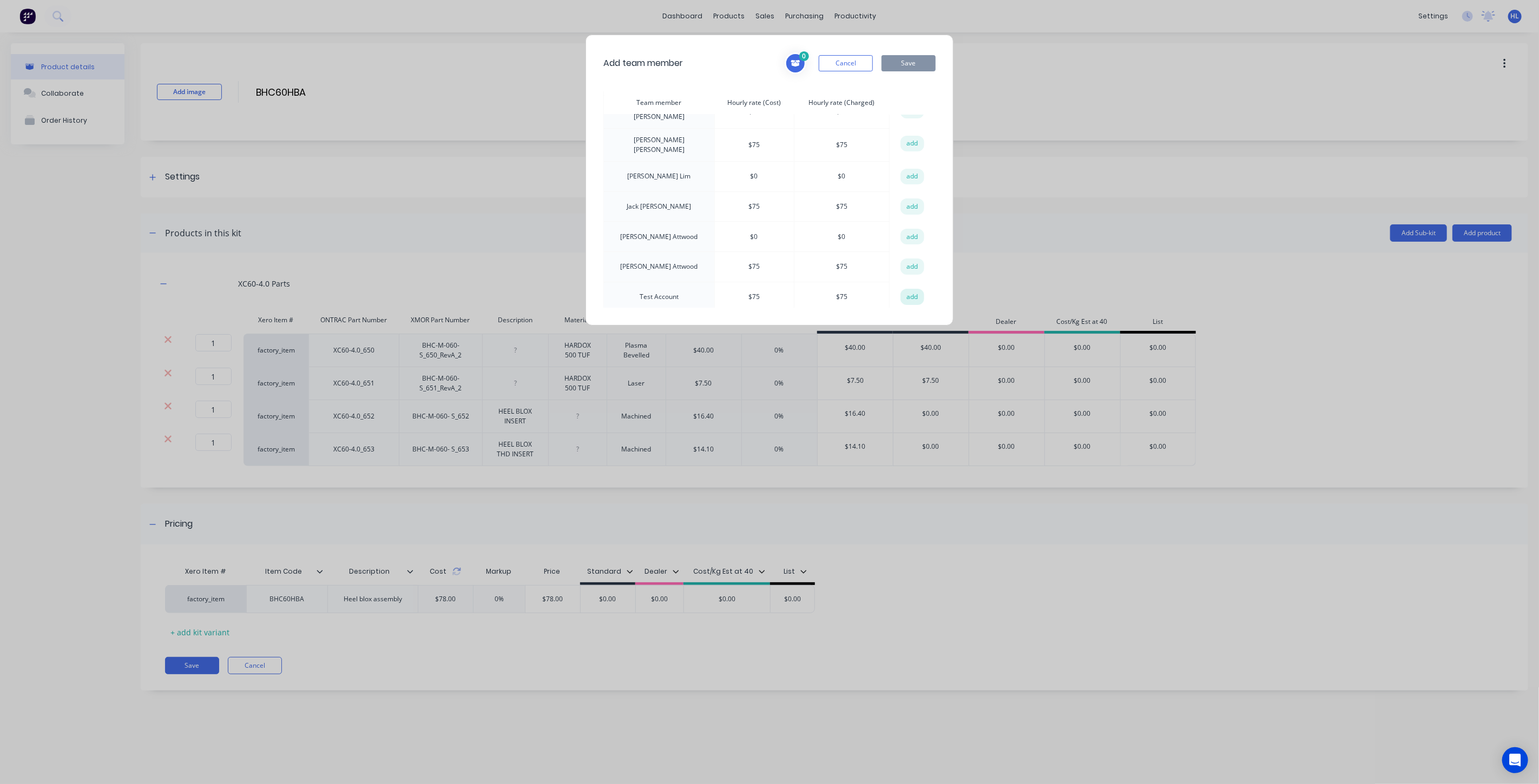
click at [906, 295] on button "add" at bounding box center [912, 297] width 24 height 16
click at [916, 56] on button "Save" at bounding box center [909, 63] width 54 height 16
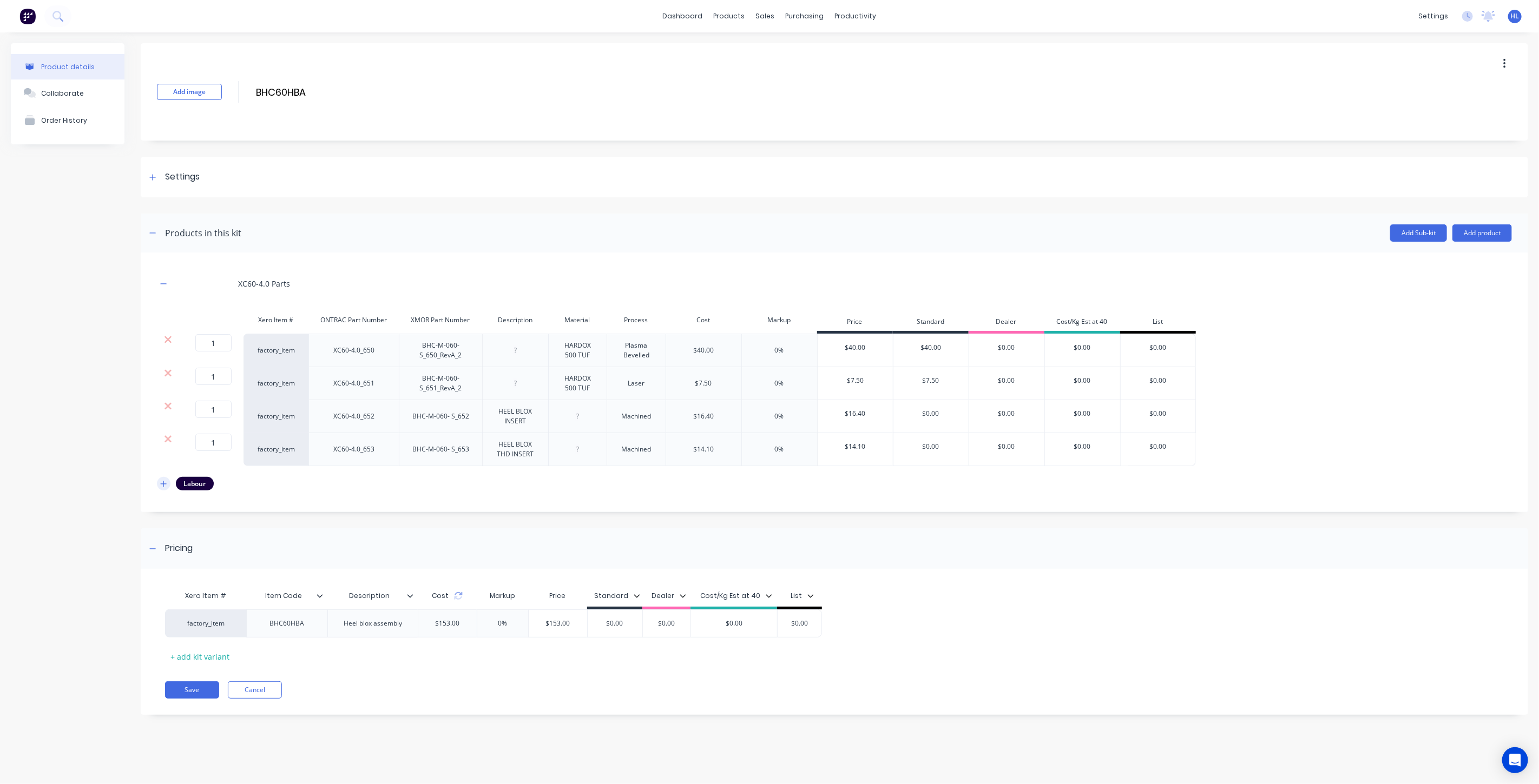
click at [164, 483] on icon "button" at bounding box center [163, 484] width 7 height 7
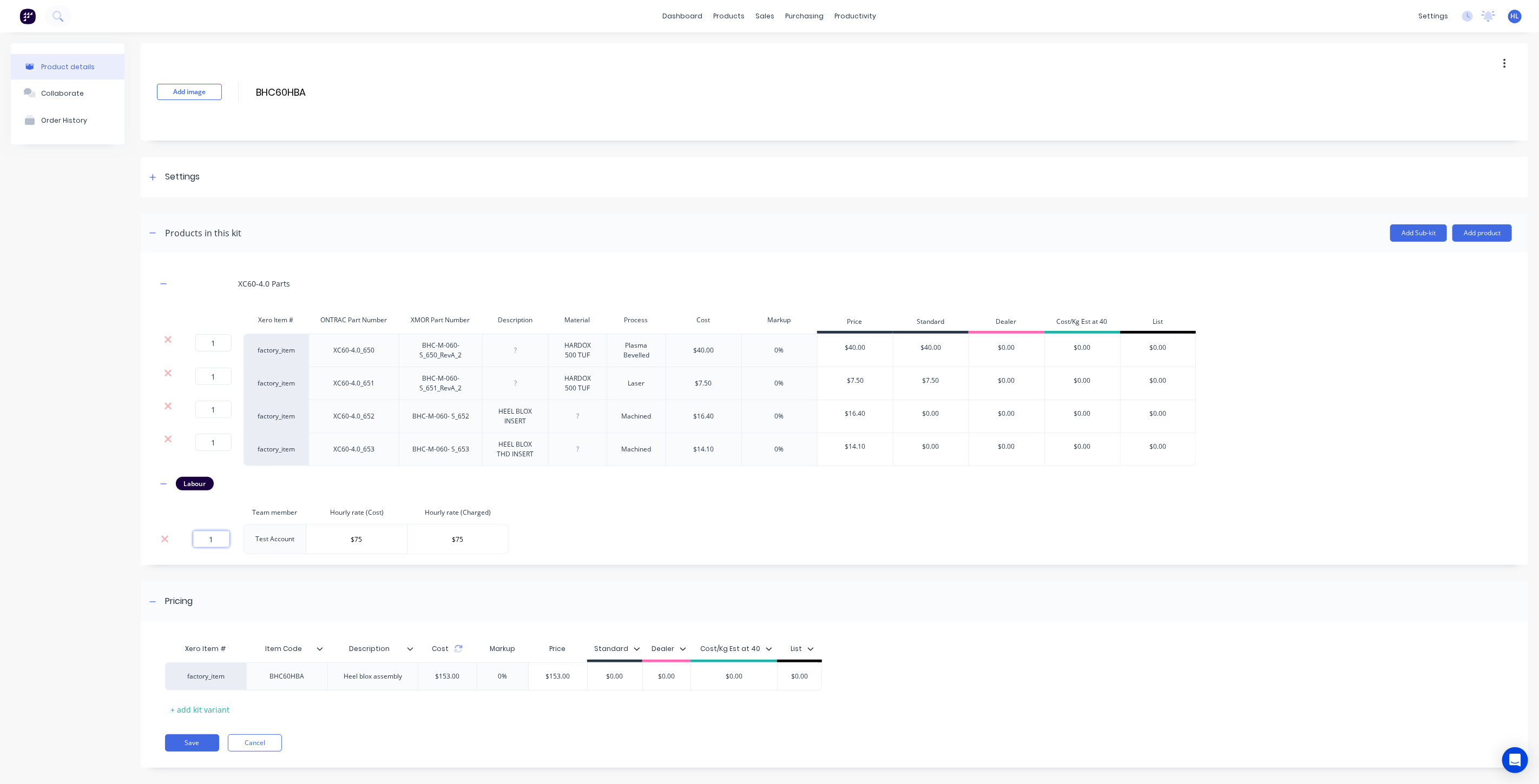
drag, startPoint x: 217, startPoint y: 535, endPoint x: 190, endPoint y: 538, distance: 27.2
click at [192, 538] on div "1" at bounding box center [211, 539] width 56 height 16
type input "0.5"
drag, startPoint x: 432, startPoint y: 582, endPoint x: 433, endPoint y: 592, distance: 10.0
click at [433, 582] on div "Pricing" at bounding box center [834, 602] width 1387 height 41
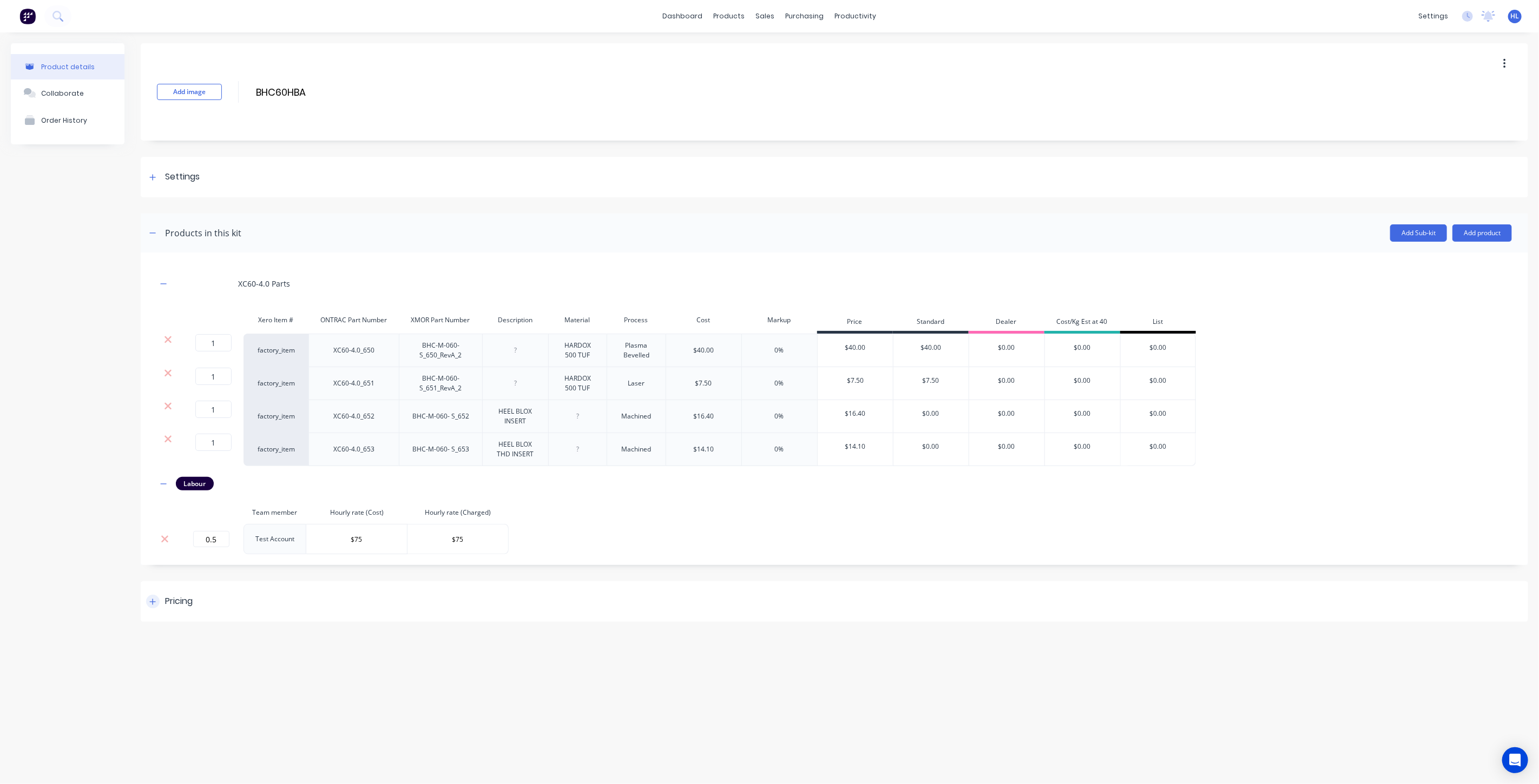
click at [426, 595] on div "Pricing" at bounding box center [834, 602] width 1387 height 41
click at [463, 654] on div "Cost" at bounding box center [450, 649] width 66 height 22
click at [463, 652] on icon at bounding box center [461, 651] width 7 height 3
click at [470, 729] on div "Xero Item # Item Code Description Cost Markup Price Standard Dealer Cost/Kg Est…" at bounding box center [834, 700] width 1387 height 135
click at [511, 681] on input "0%" at bounding box center [509, 676] width 54 height 9
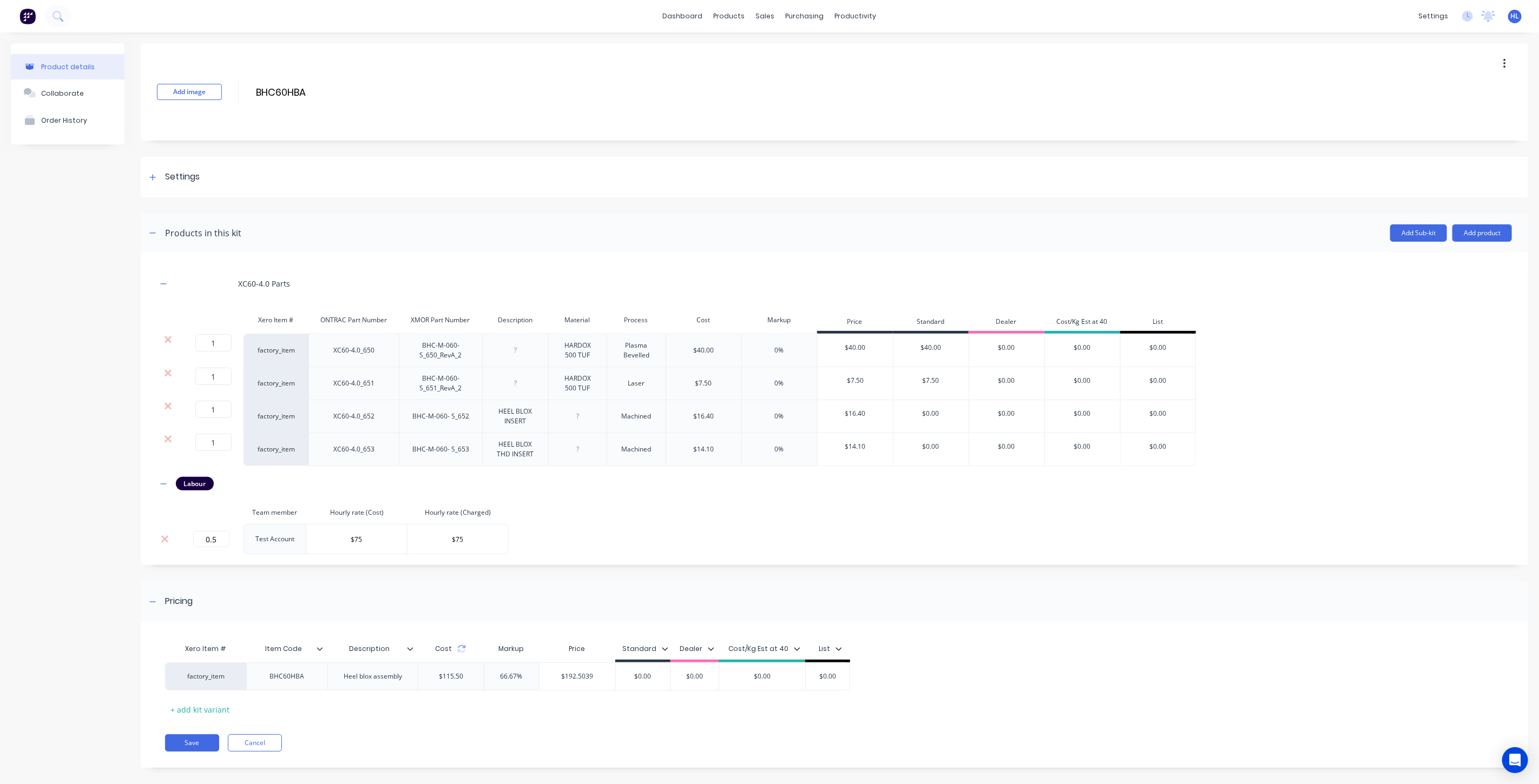
type input "66.67%"
click at [564, 748] on div "Save Cancel" at bounding box center [846, 743] width 1363 height 18
drag, startPoint x: 585, startPoint y: 677, endPoint x: 610, endPoint y: 679, distance: 25.1
click at [610, 679] on input "$192.5039" at bounding box center [577, 676] width 76 height 9
drag, startPoint x: 592, startPoint y: 679, endPoint x: 547, endPoint y: 683, distance: 45.2
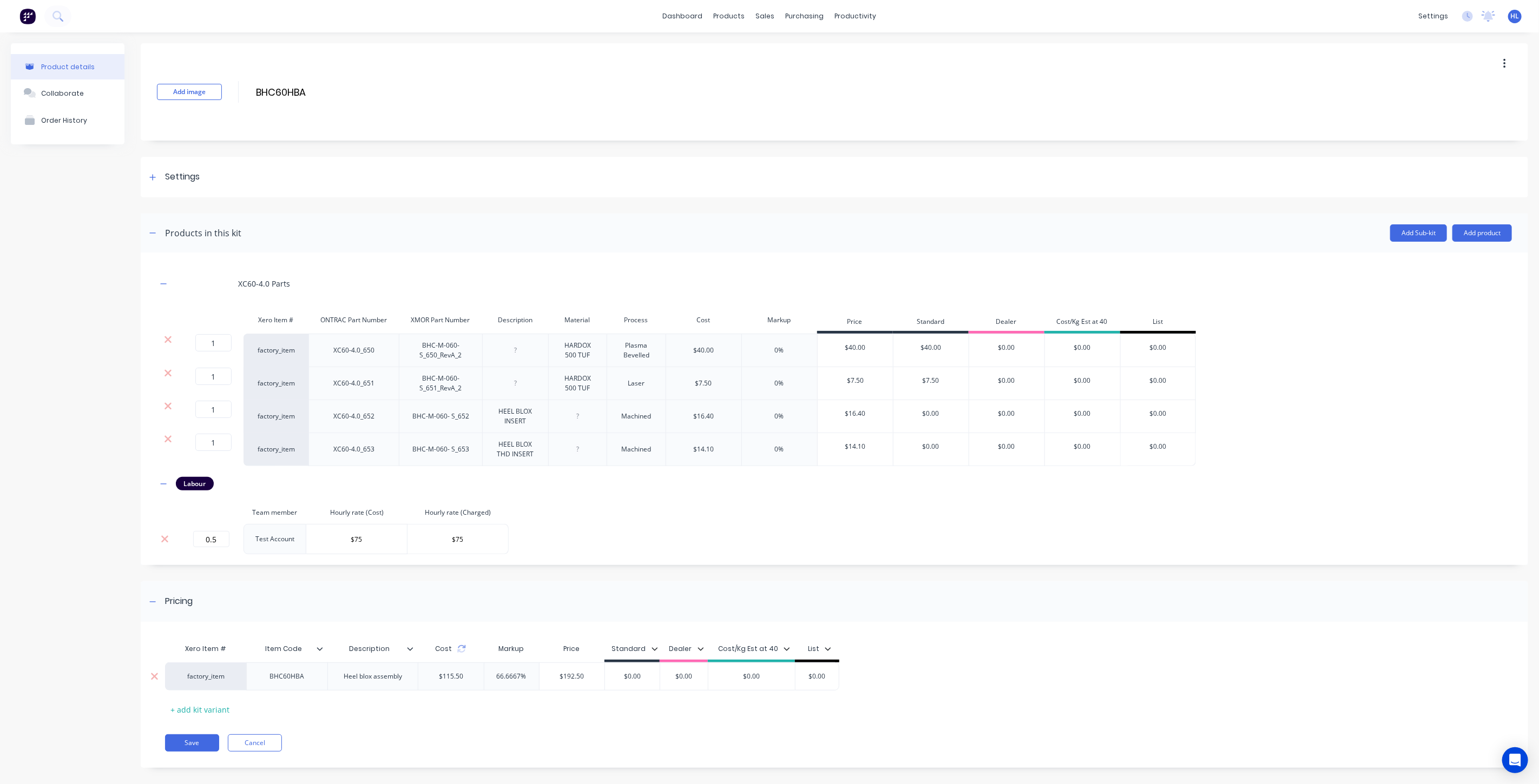
click at [547, 683] on div "$192.50 $192.50" at bounding box center [572, 676] width 66 height 27
type input "$192.50"
click at [632, 721] on div "Xero Item # Item Code Description Cost Markup Price Standard Dealer Cost/Kg Est…" at bounding box center [834, 700] width 1387 height 135
click at [821, 675] on input "$0.00" at bounding box center [817, 676] width 54 height 9
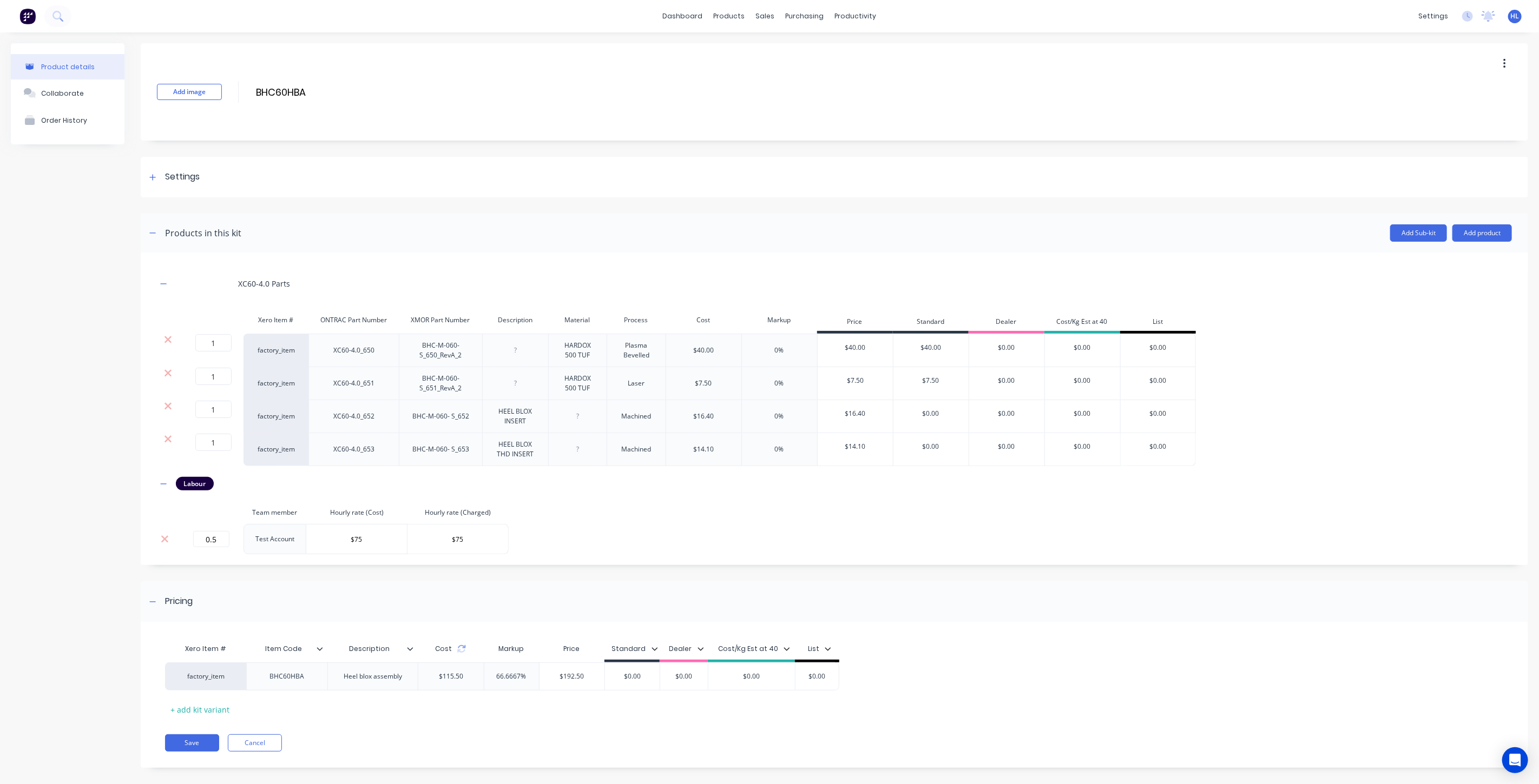
paste input "$192.5"
type input "$$192.50"
click at [756, 712] on div "Xero Item # Item Code Description Cost Markup Price Standard Dealer Cost/Kg Est…" at bounding box center [827, 678] width 1324 height 80
type input "$0.00"
click at [680, 678] on input "$0.00" at bounding box center [684, 676] width 54 height 9
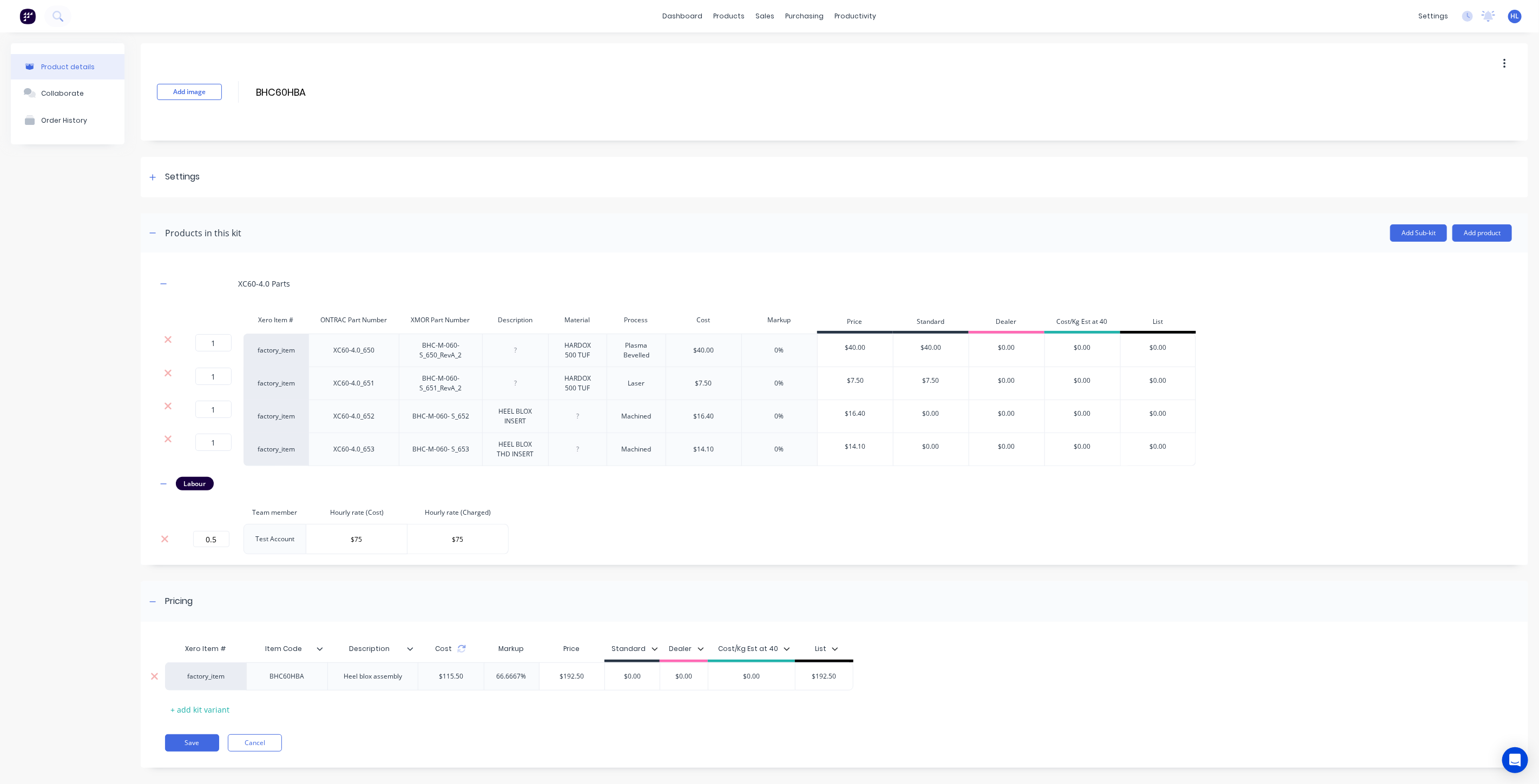
click at [680, 678] on input "$0.00" at bounding box center [684, 676] width 54 height 9
click at [637, 677] on input "$0.00" at bounding box center [632, 676] width 55 height 9
paste input "$192.5"
type input "$$192.50"
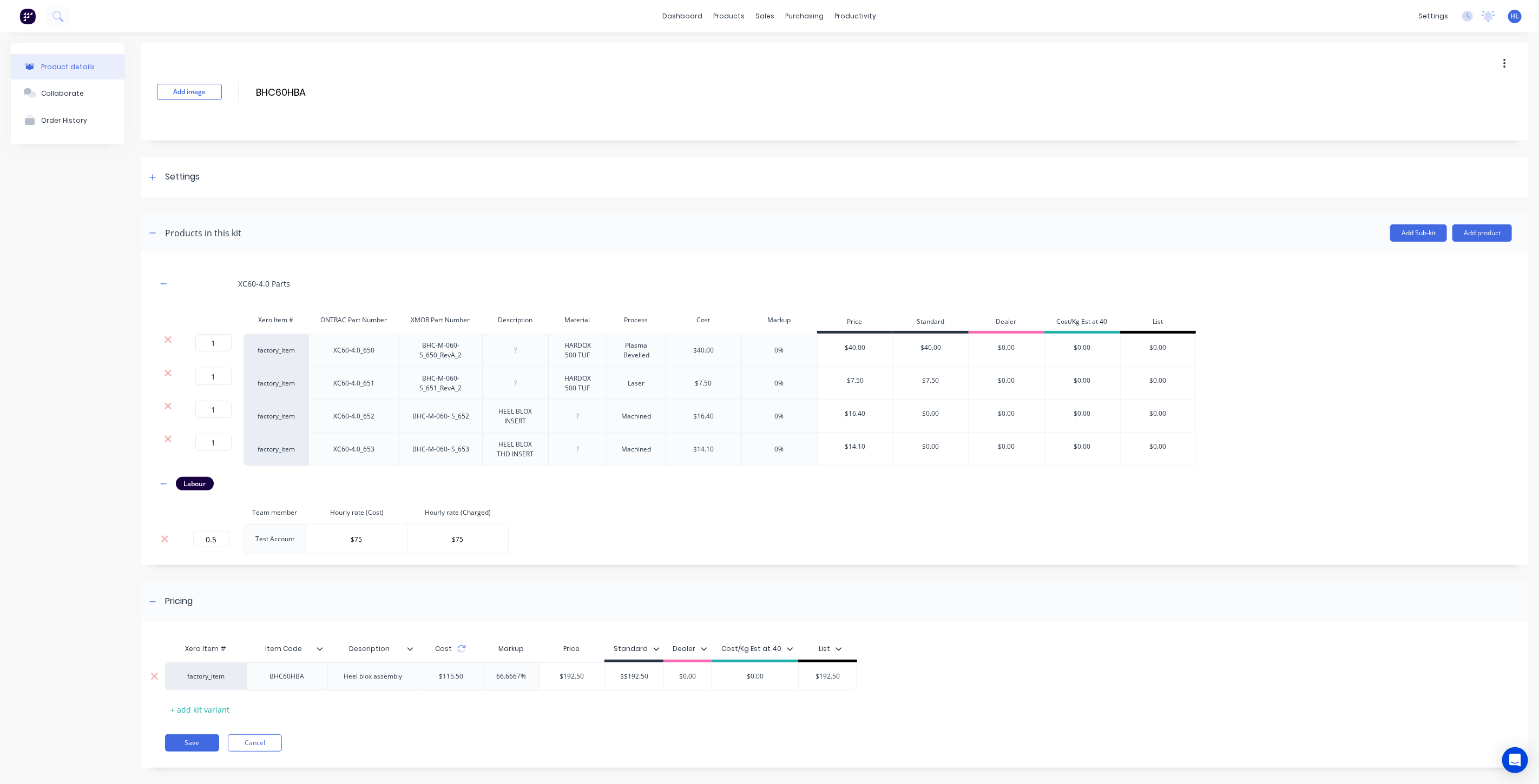
click at [757, 678] on input "$0.00" at bounding box center [755, 676] width 87 height 9
paste input "$192.5"
type input "$$192.50"
click at [765, 716] on div "Xero Item # Item Code Description Cost Markup Price Standard Dealer Cost/Kg Est…" at bounding box center [827, 678] width 1324 height 80
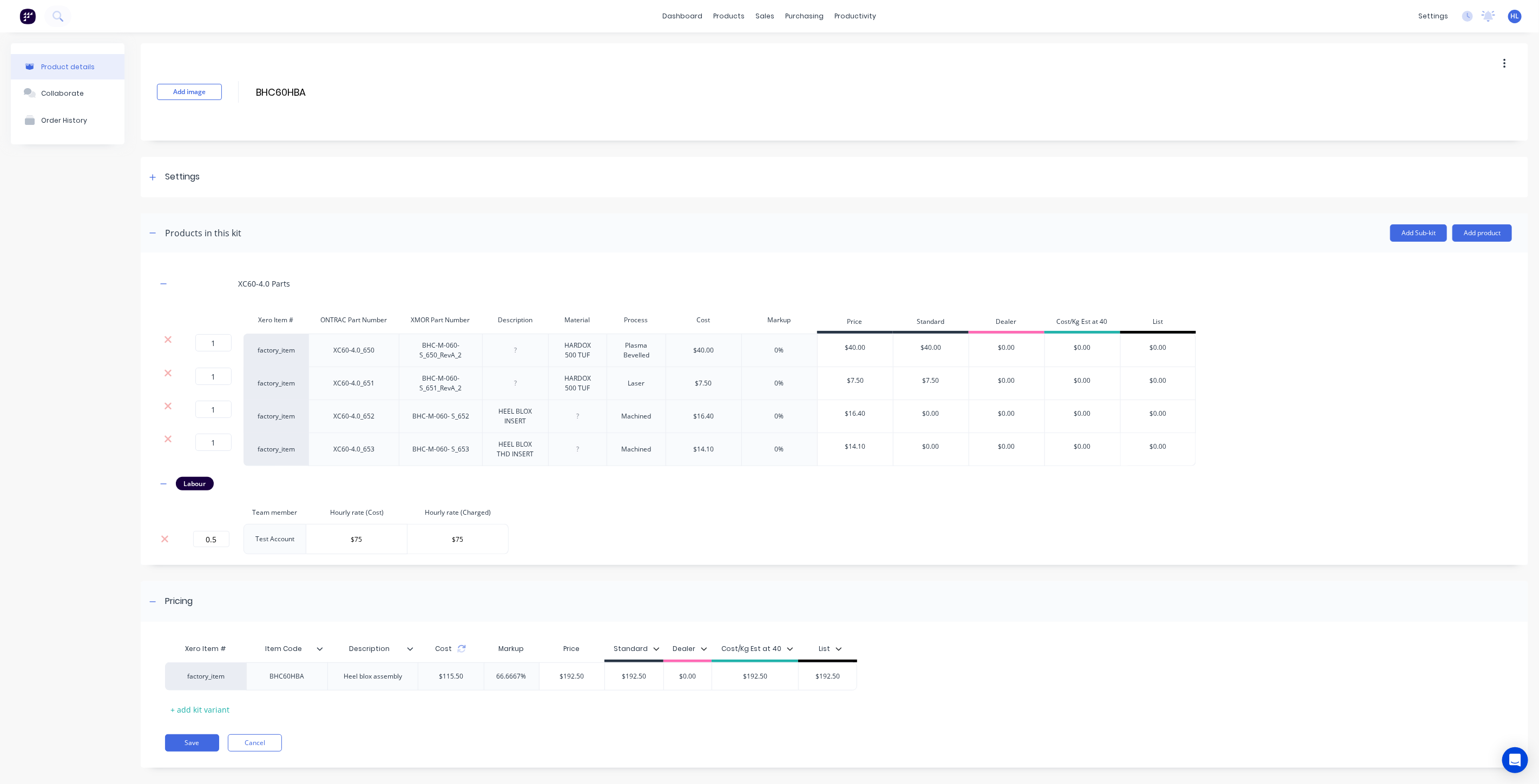
click at [742, 716] on div "Xero Item # Item Code Description Cost Markup Price Standard Dealer Cost/Kg Est…" at bounding box center [827, 678] width 1324 height 80
click at [1486, 233] on button "Add product" at bounding box center [1482, 233] width 60 height 18
click at [1478, 253] on div "Product catalogue" at bounding box center [1460, 261] width 83 height 16
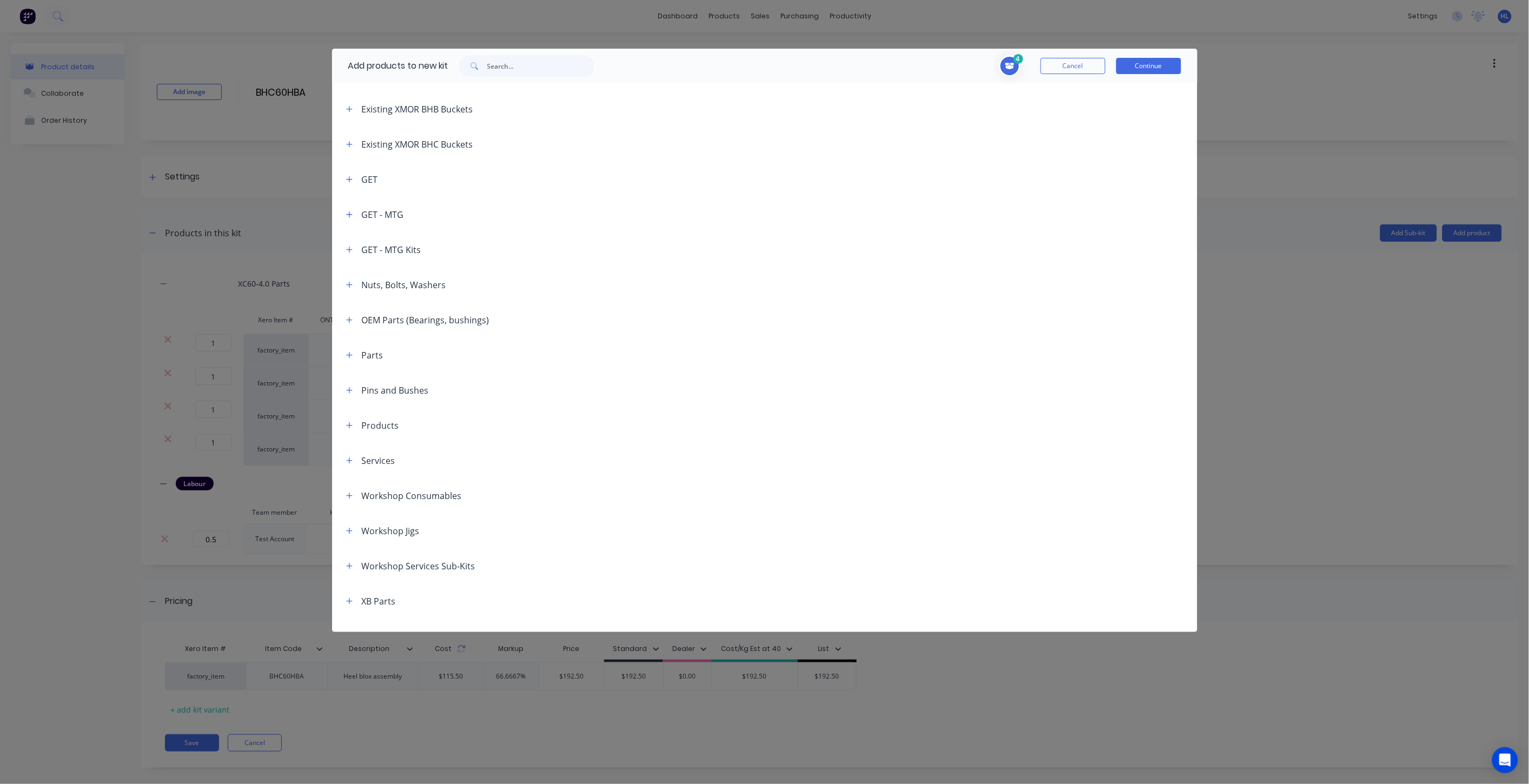
scroll to position [120, 0]
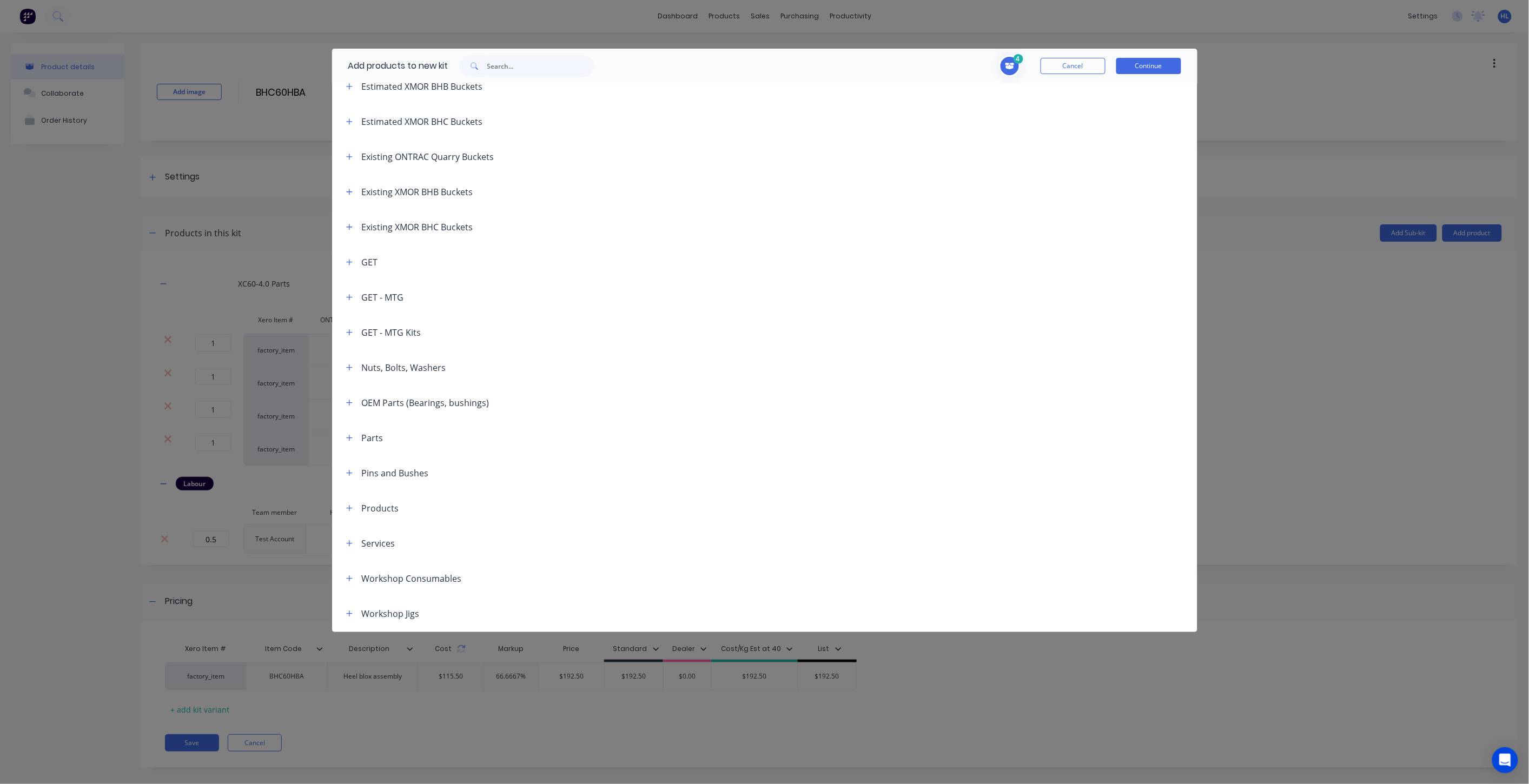
click at [356, 365] on div "Nuts, Bolts, Washers" at bounding box center [392, 368] width 109 height 14
click at [354, 365] on button "button" at bounding box center [349, 368] width 14 height 14
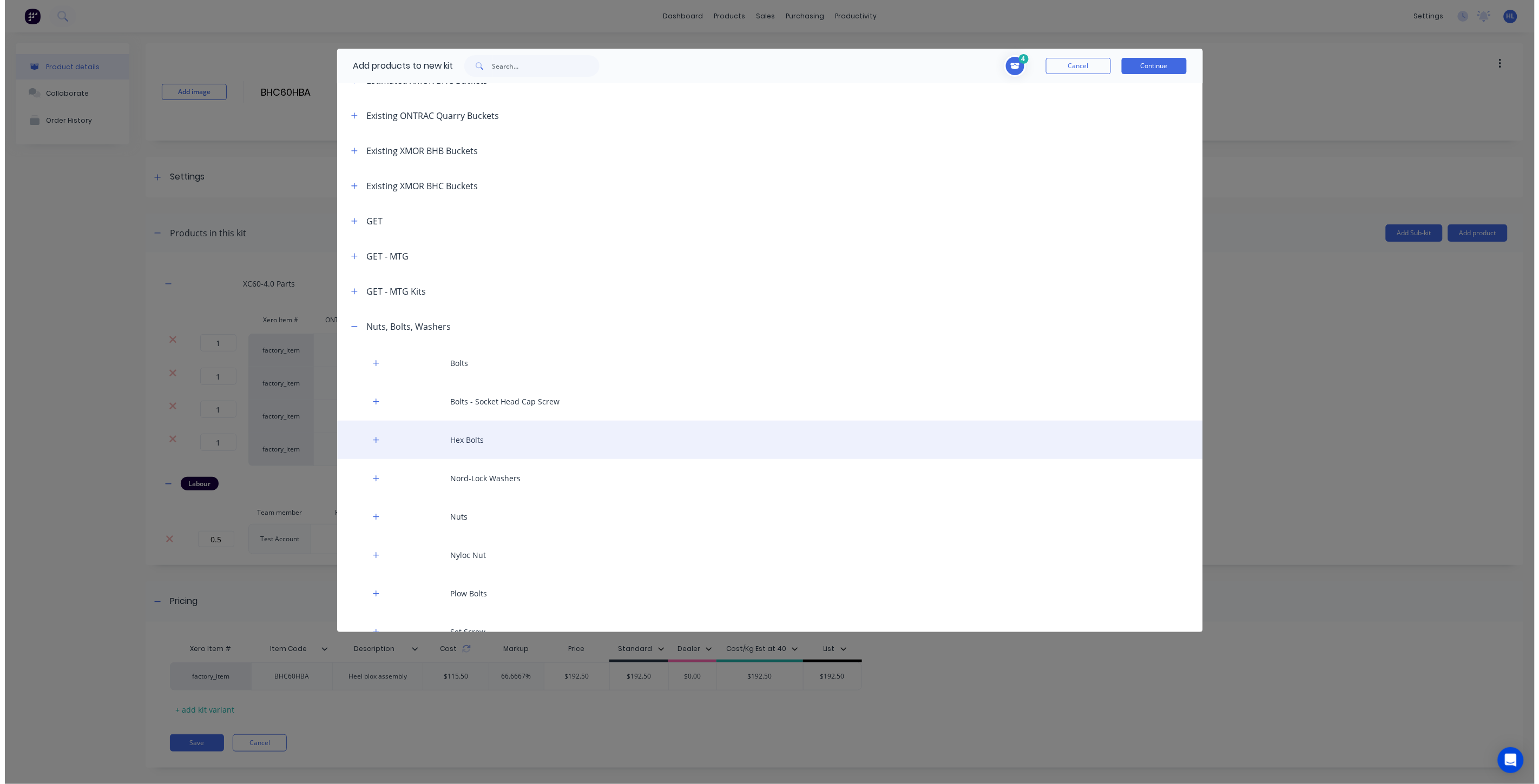
scroll to position [240, 0]
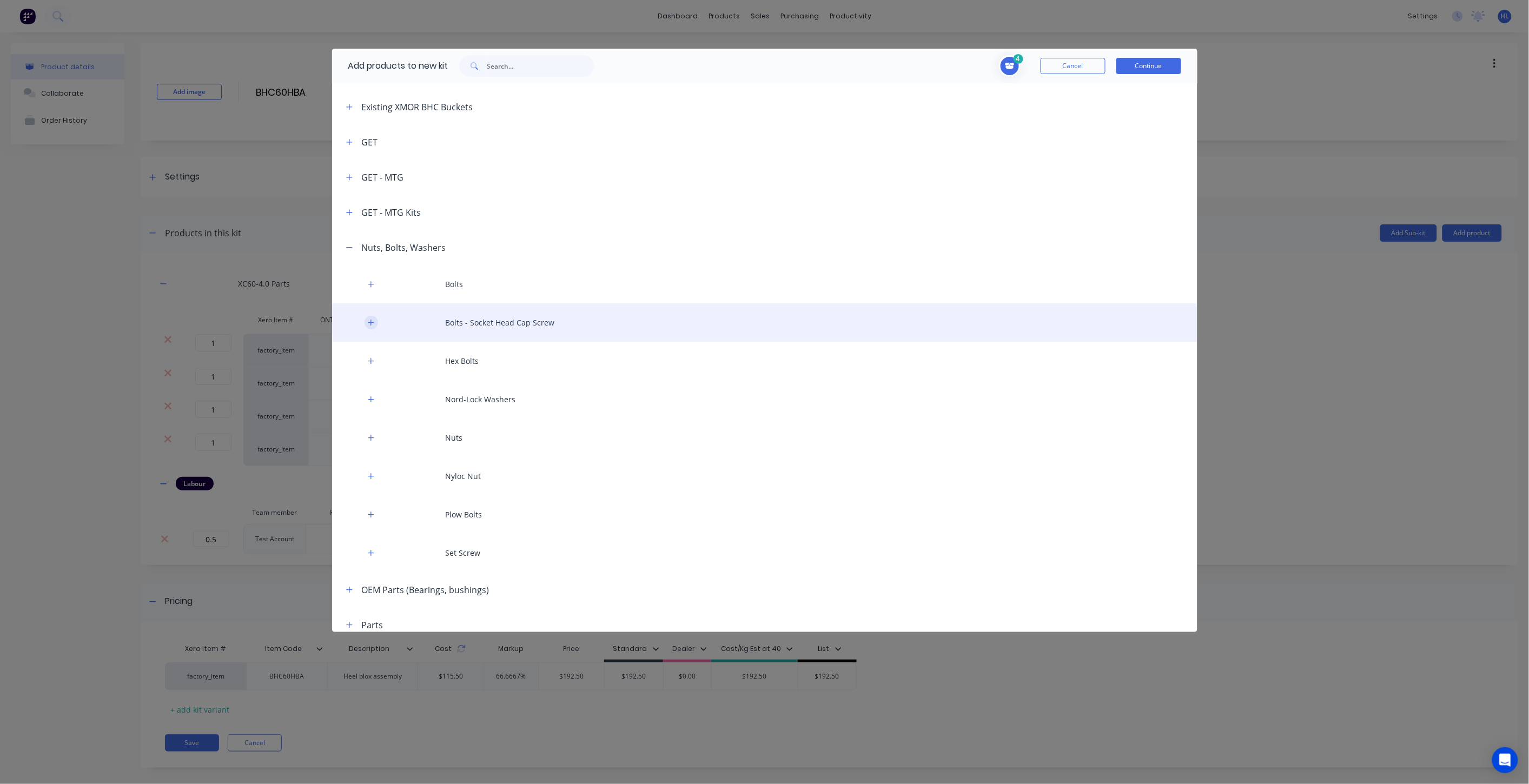
click at [372, 321] on icon "button" at bounding box center [371, 323] width 7 height 7
click at [371, 322] on icon "button" at bounding box center [371, 322] width 6 height 1
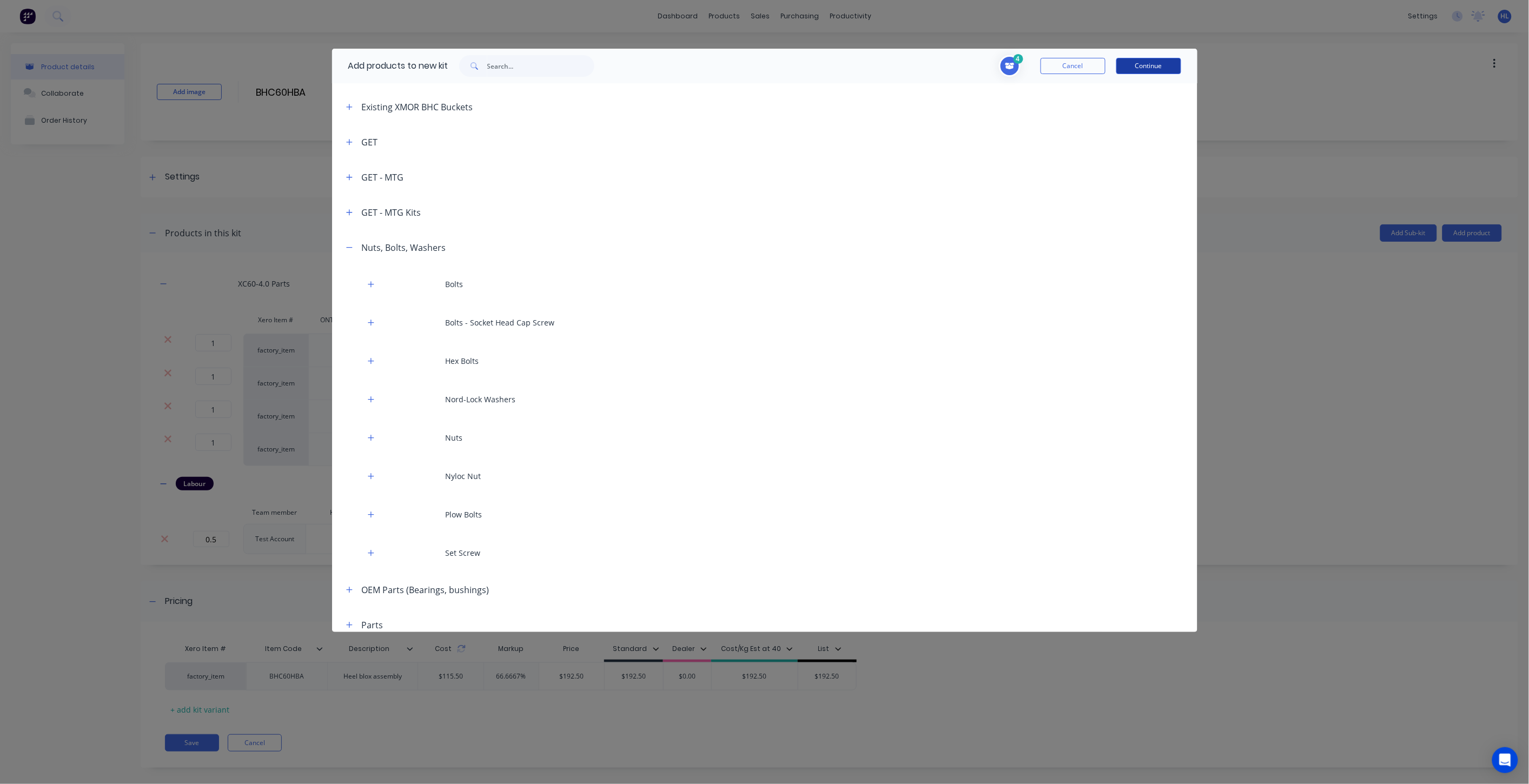
click at [1154, 68] on button "Continue" at bounding box center [1149, 66] width 65 height 16
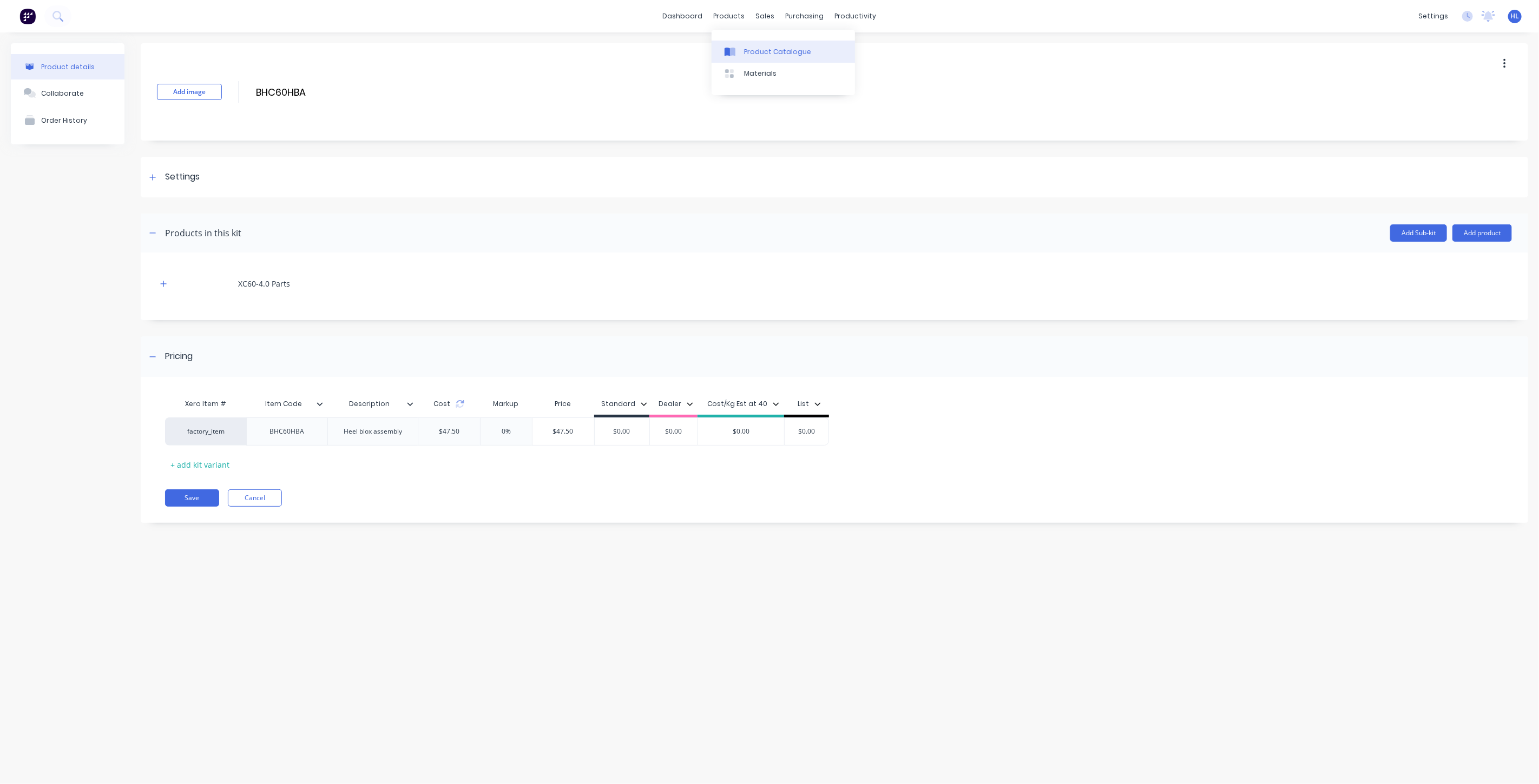
click at [749, 45] on link "Product Catalogue" at bounding box center [783, 52] width 144 height 22
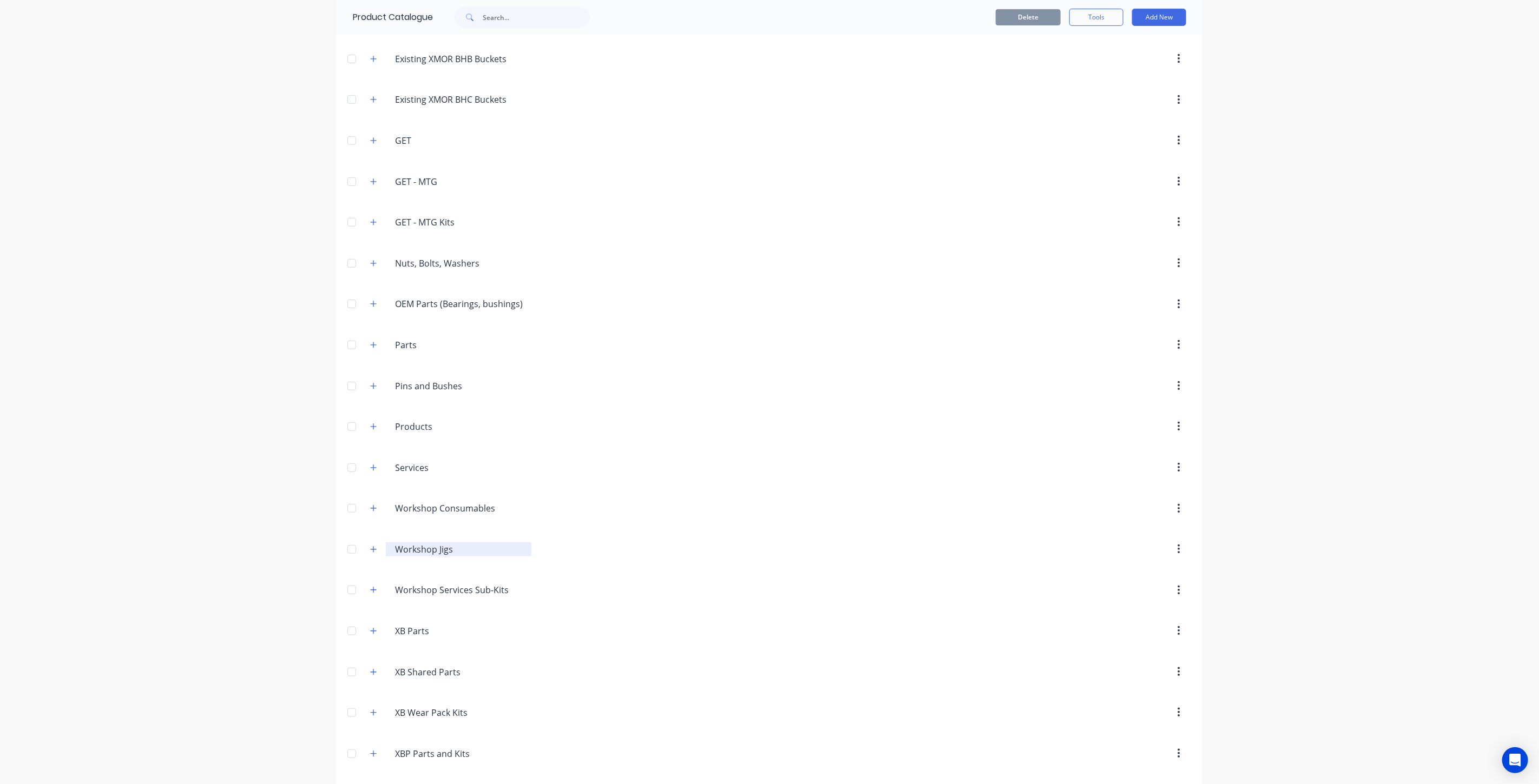
scroll to position [300, 0]
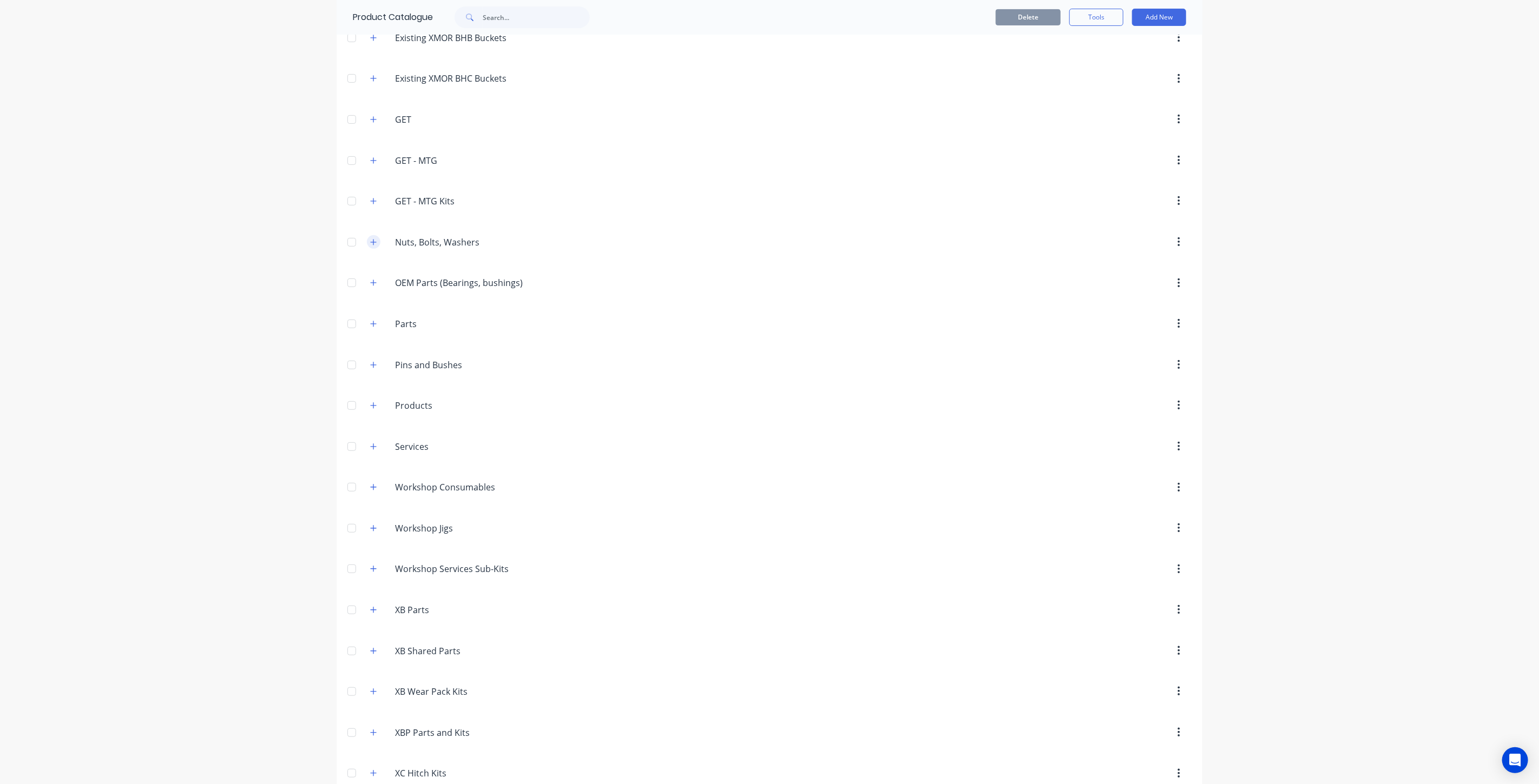
drag, startPoint x: 363, startPoint y: 251, endPoint x: 366, endPoint y: 246, distance: 5.8
click at [364, 249] on div "Nuts,.Bolts,.Washers Nuts, Bolts, Washers" at bounding box center [446, 242] width 170 height 20
click at [370, 246] on icon "button" at bounding box center [373, 242] width 7 height 7
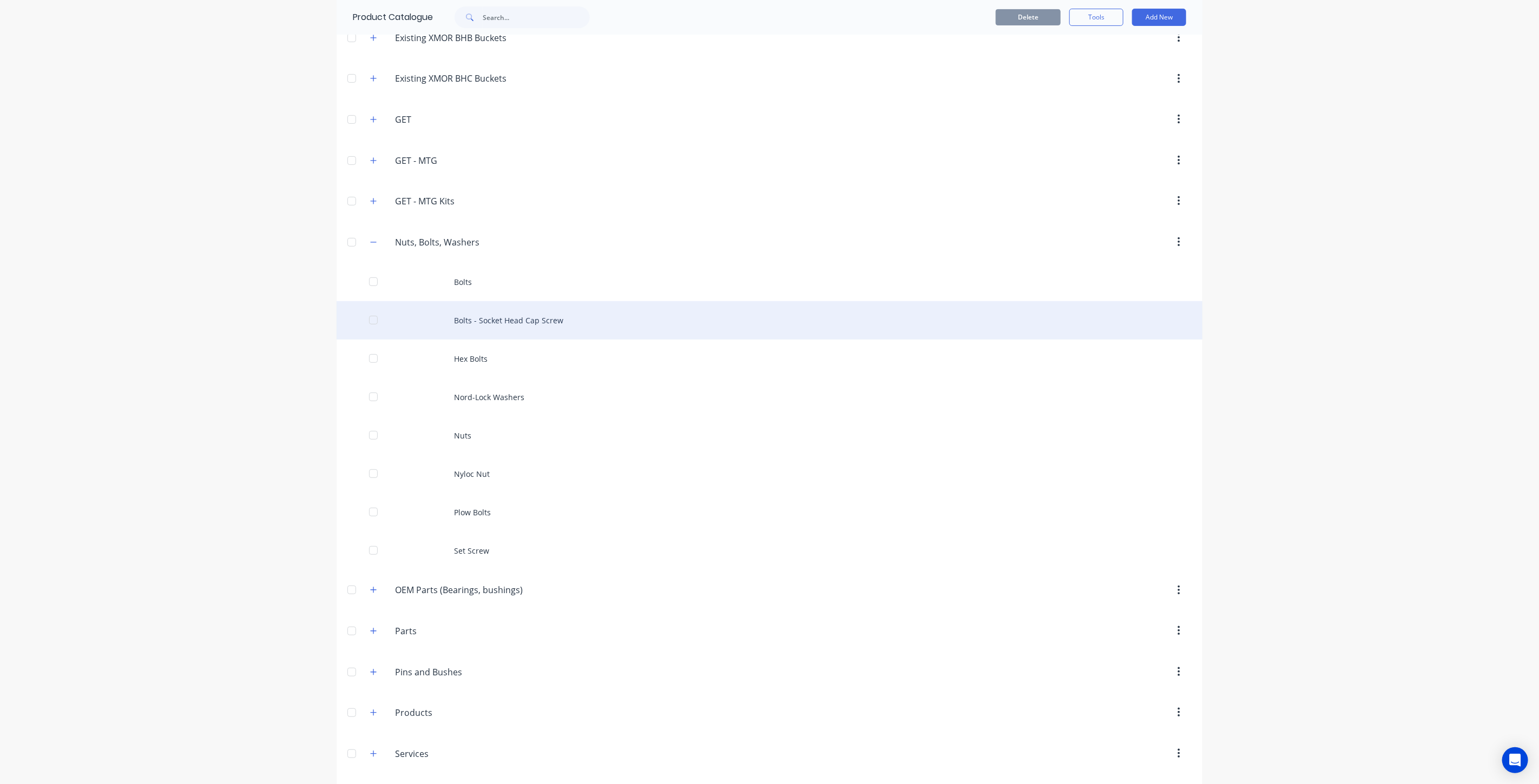
click at [493, 321] on div "Bolts - Socket Head Cap Screw" at bounding box center [769, 320] width 865 height 39
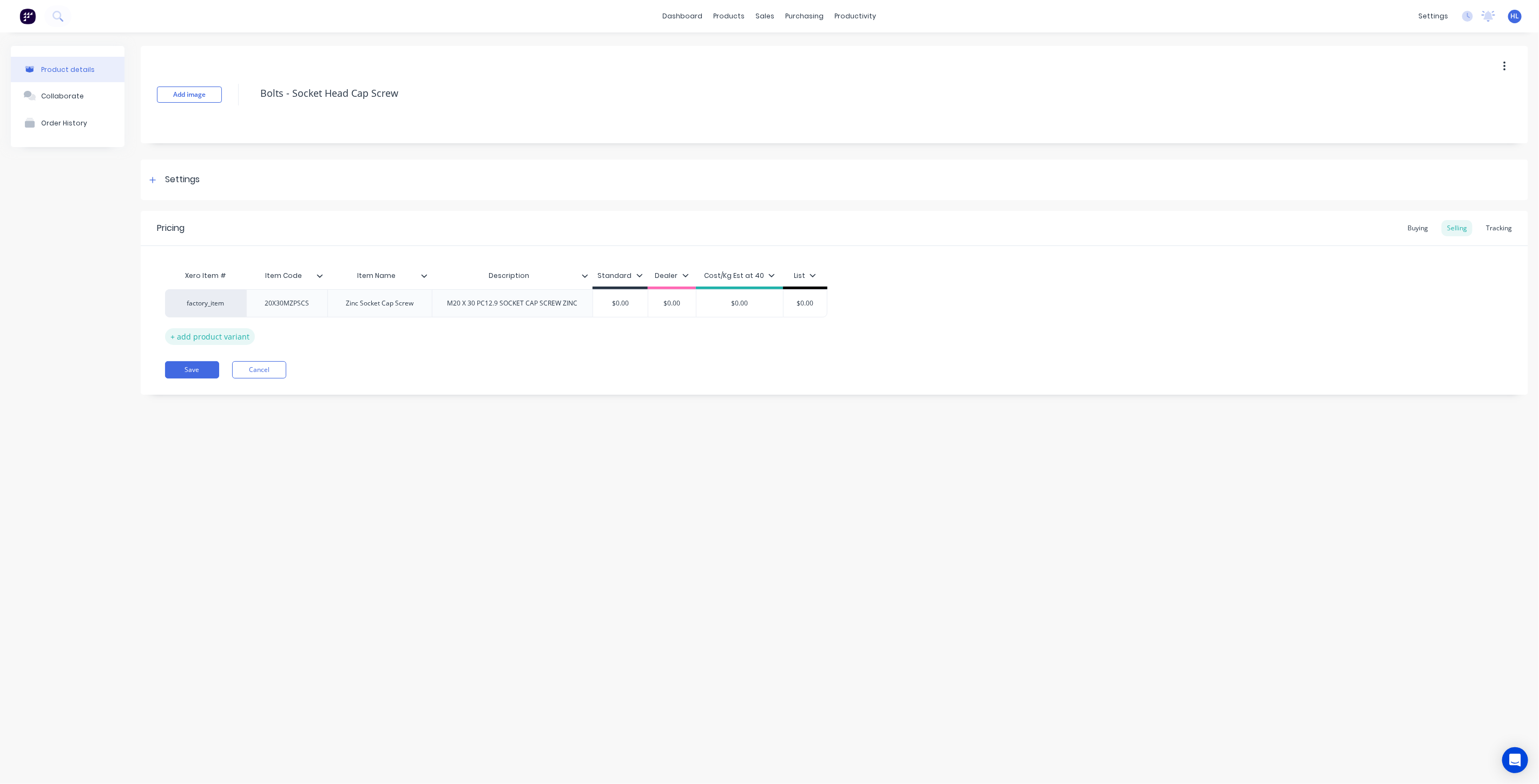
click at [231, 338] on div "+ add product variant" at bounding box center [209, 336] width 90 height 17
click at [271, 396] on button "Cancel" at bounding box center [259, 397] width 54 height 18
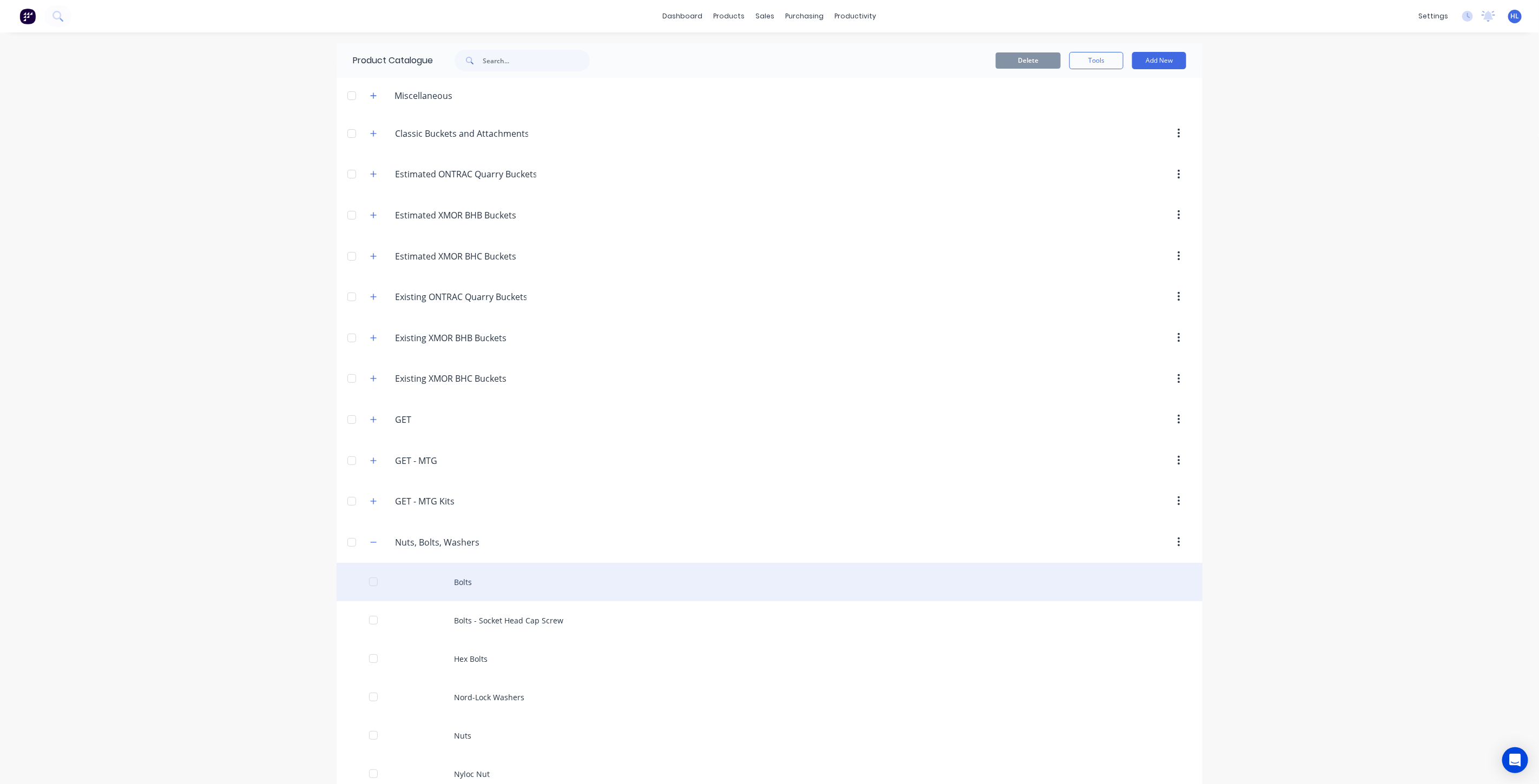
click at [469, 579] on div "Bolts" at bounding box center [769, 582] width 865 height 39
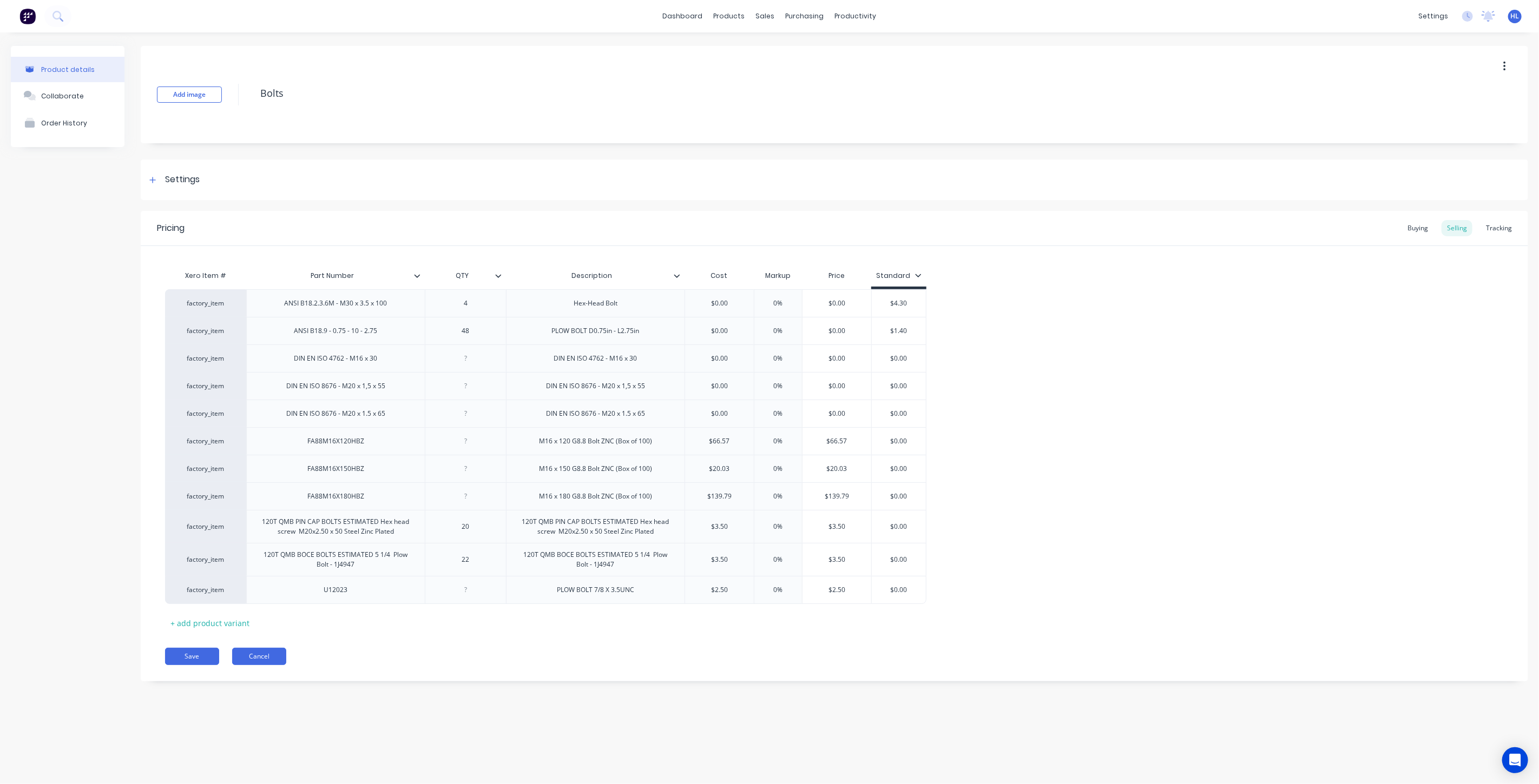
click at [276, 652] on button "Cancel" at bounding box center [259, 656] width 54 height 18
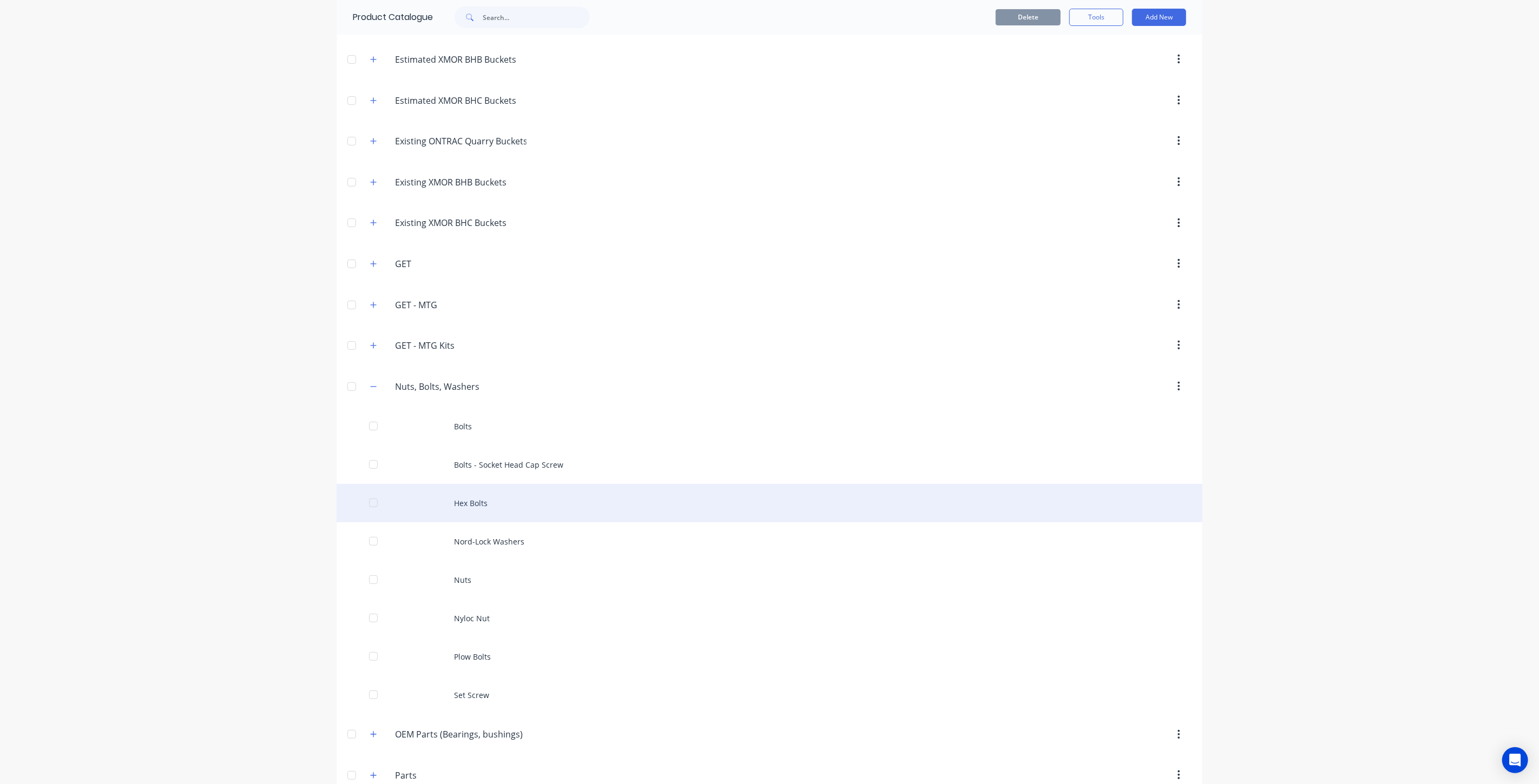
scroll to position [180, 0]
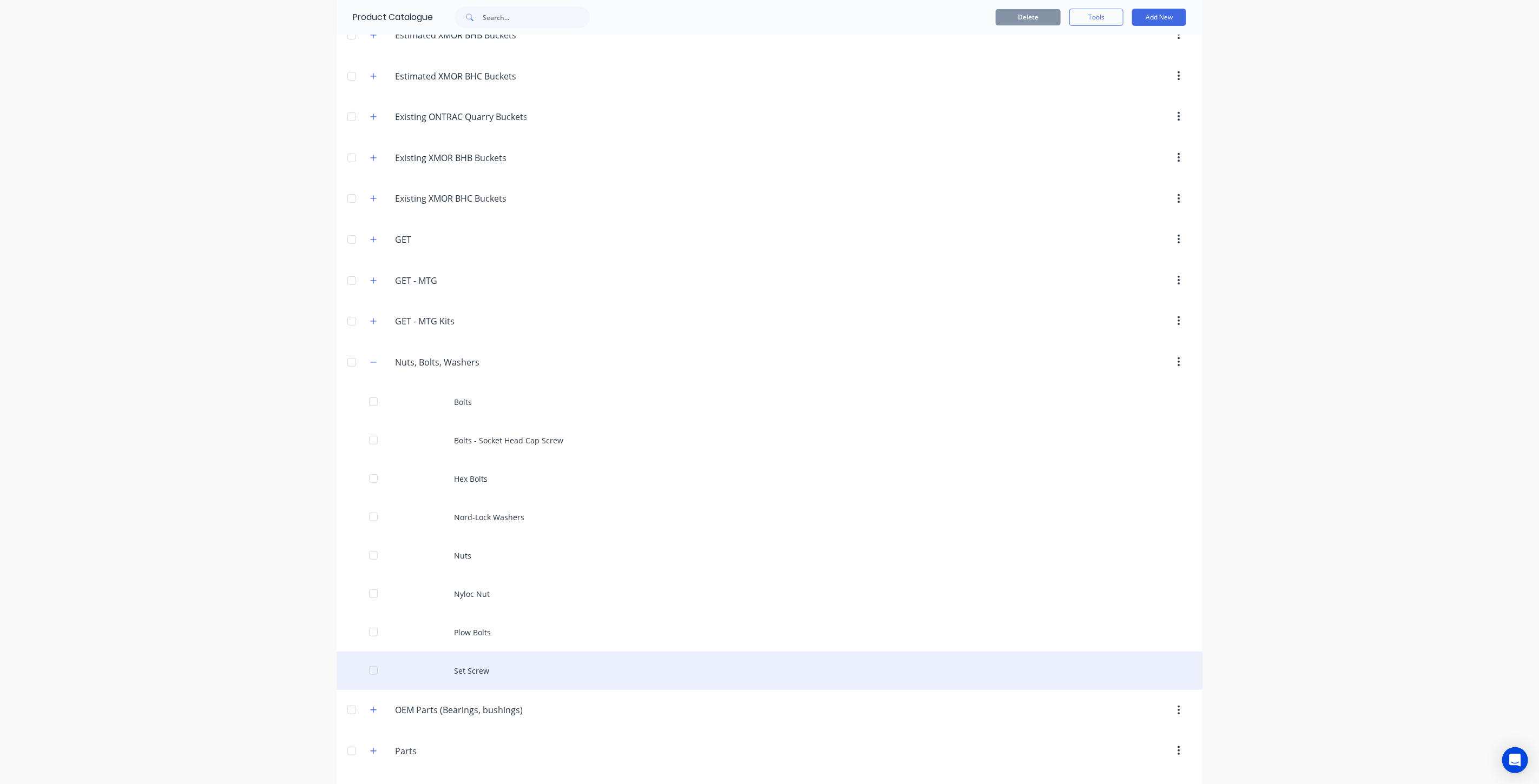
click at [509, 672] on div "Set Screw" at bounding box center [769, 671] width 865 height 39
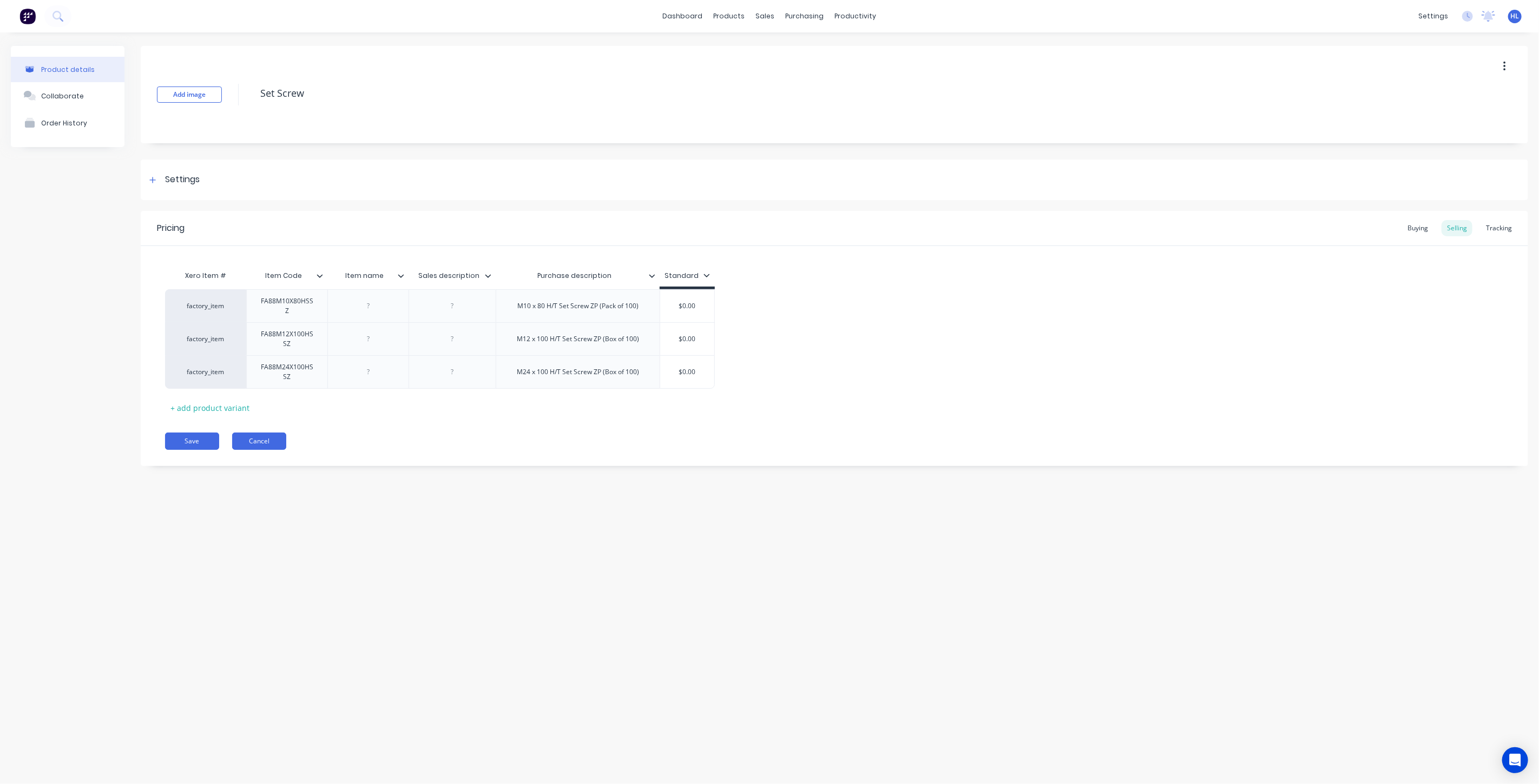
click at [279, 442] on button "Cancel" at bounding box center [259, 441] width 54 height 18
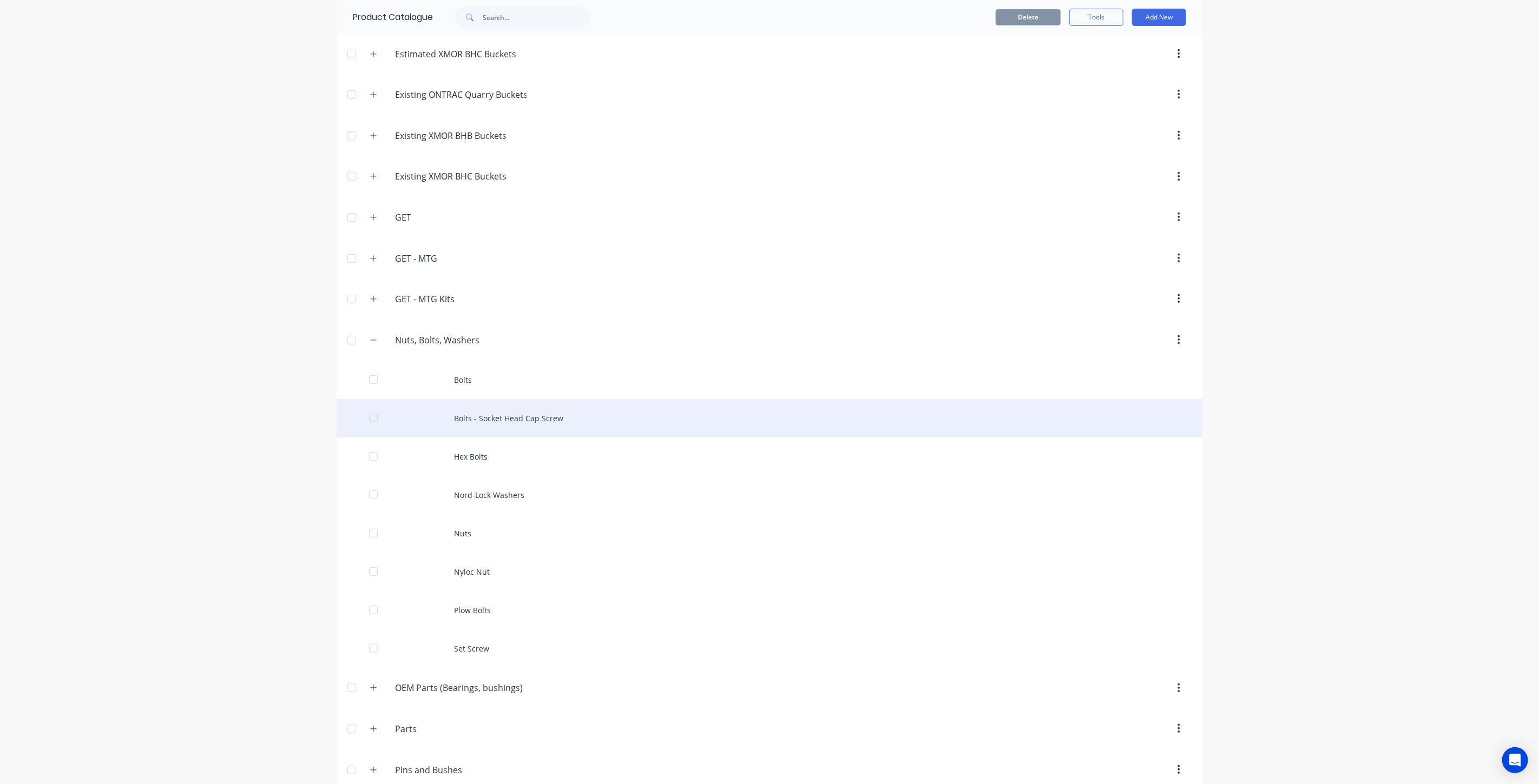
scroll to position [240, 0]
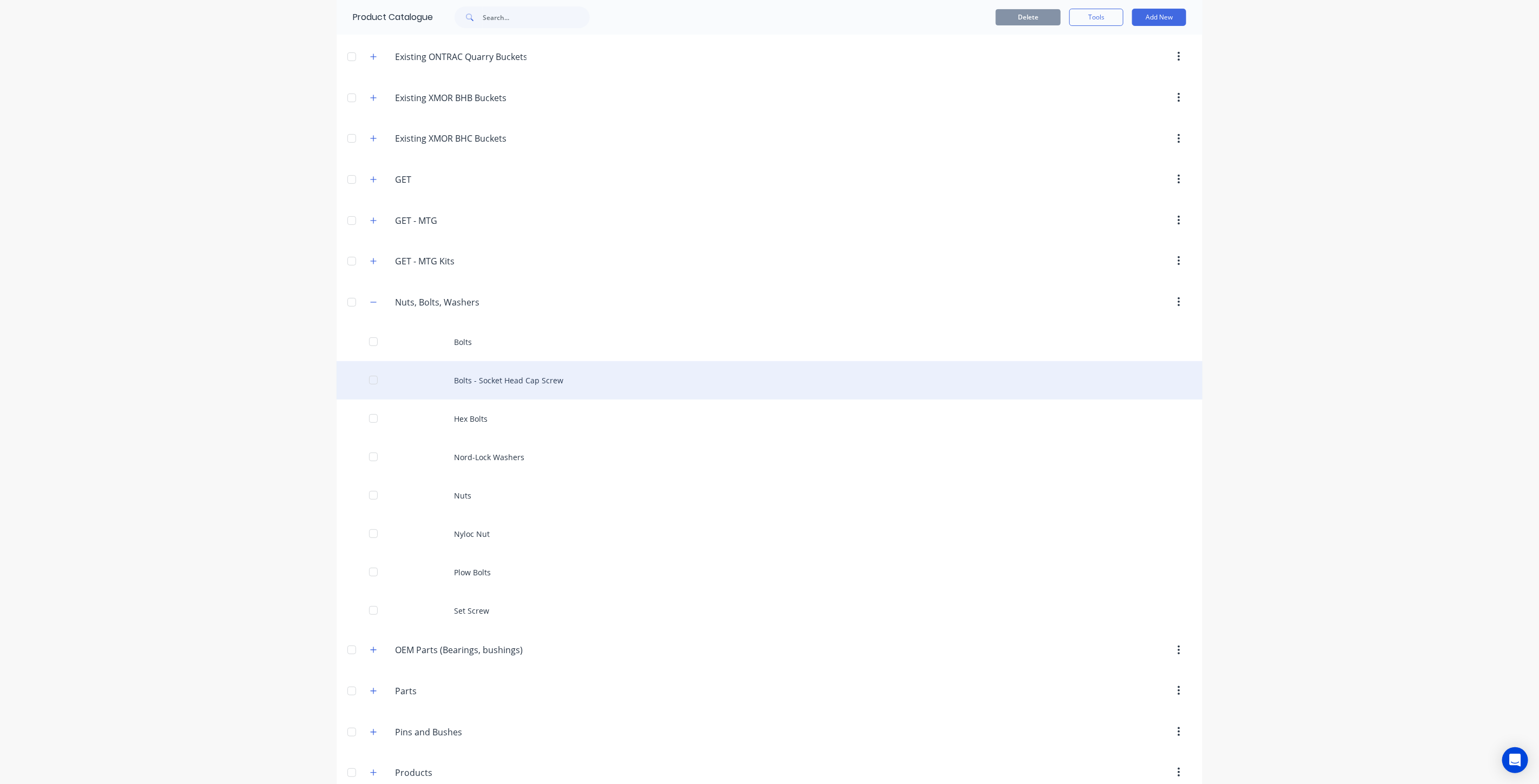
click at [490, 377] on div "Bolts - Socket Head Cap Screw" at bounding box center [769, 380] width 865 height 39
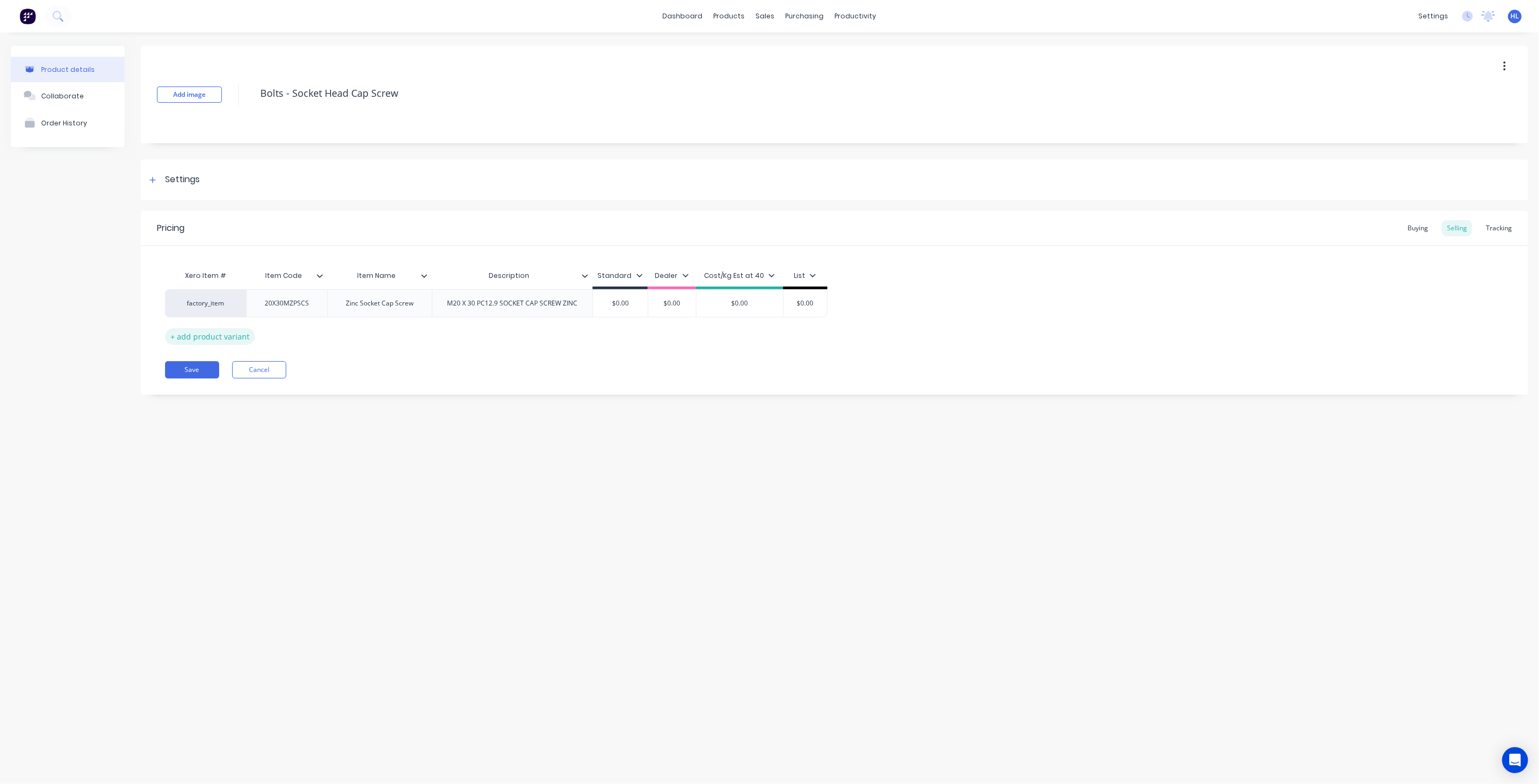
click at [234, 336] on div "+ add product variant" at bounding box center [209, 336] width 90 height 17
drag, startPoint x: 255, startPoint y: 308, endPoint x: 252, endPoint y: 338, distance: 30.1
click at [252, 338] on div "factory_item 20X30MZPSCS Zinc Socket Cap Screw M20 X 30 PC12.9 SOCKET CAP SCREW…" at bounding box center [834, 317] width 1339 height 55
click at [1421, 225] on div "Buying" at bounding box center [1417, 228] width 31 height 16
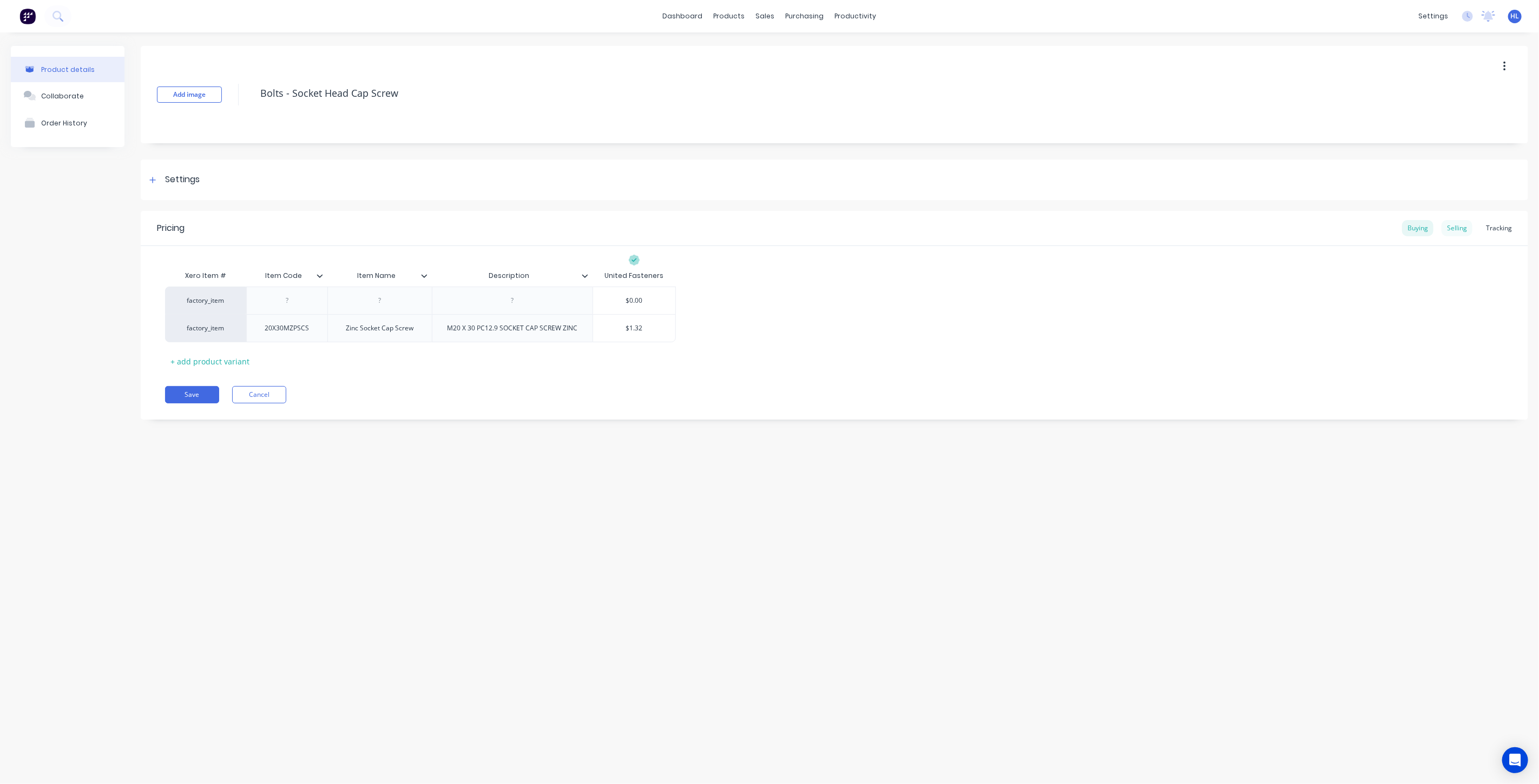
click at [1459, 228] on div "Selling" at bounding box center [1457, 228] width 31 height 16
drag, startPoint x: 446, startPoint y: 332, endPoint x: 606, endPoint y: 344, distance: 160.4
click at [606, 344] on div "factory_item 20X30MZPSCS Zinc Socket Cap Screw M20 X 30 PC12.9 SOCKET CAP SCREW…" at bounding box center [496, 331] width 663 height 28
copy div "M20 X 30 PC12.9 SOCKET CAP SCREW ZINC"
type textarea "x"
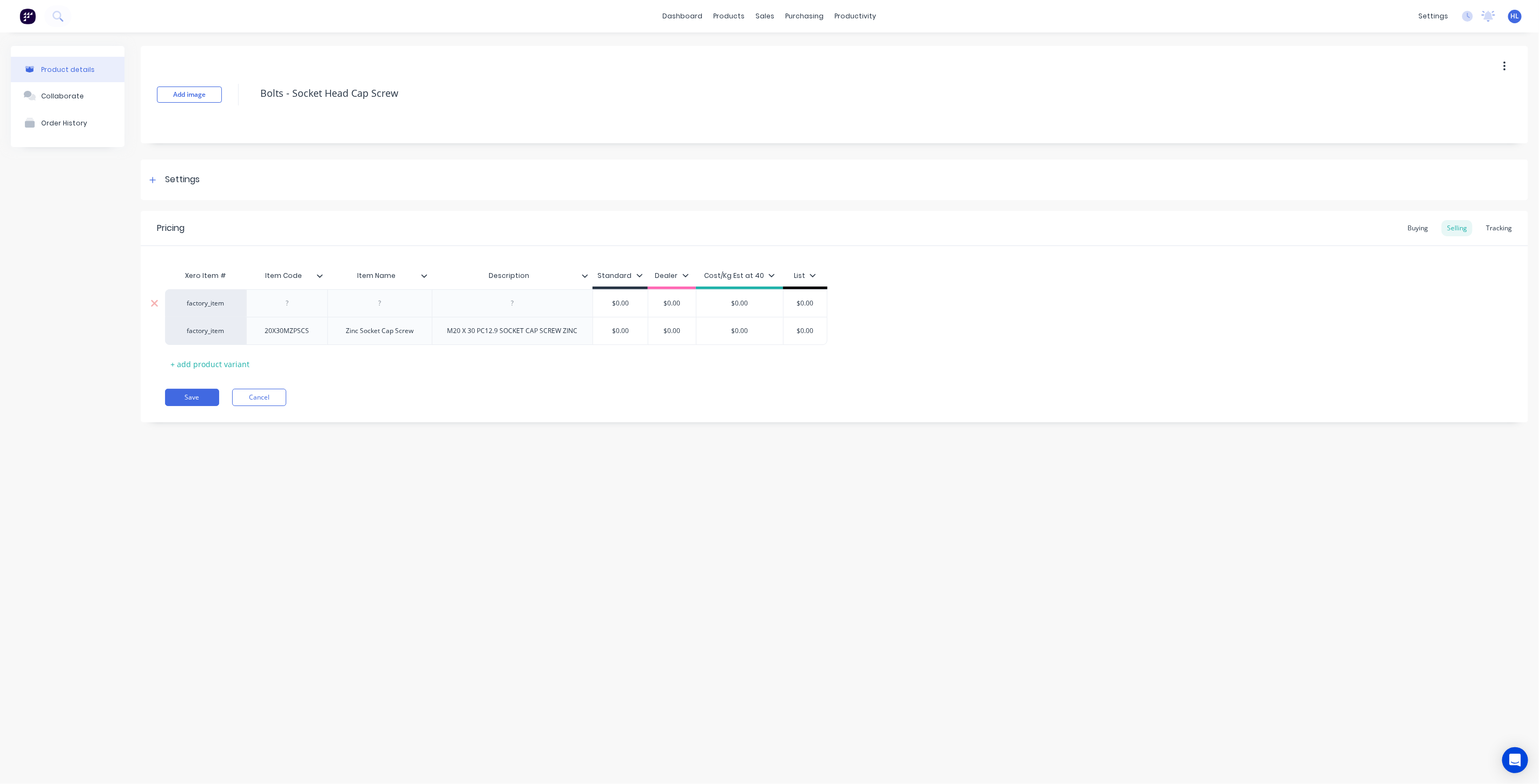
click at [528, 306] on div at bounding box center [512, 303] width 54 height 14
paste div
drag, startPoint x: 455, startPoint y: 305, endPoint x: 459, endPoint y: 311, distance: 7.2
click at [459, 311] on div "M20 X 30 PC12.9 SOCKET CAP SCREW ZINC" at bounding box center [512, 303] width 161 height 28
click at [520, 416] on div "Pricing Buying Selling Tracking Xero Item # Item Code Item Name Description Sta…" at bounding box center [834, 317] width 1387 height 211
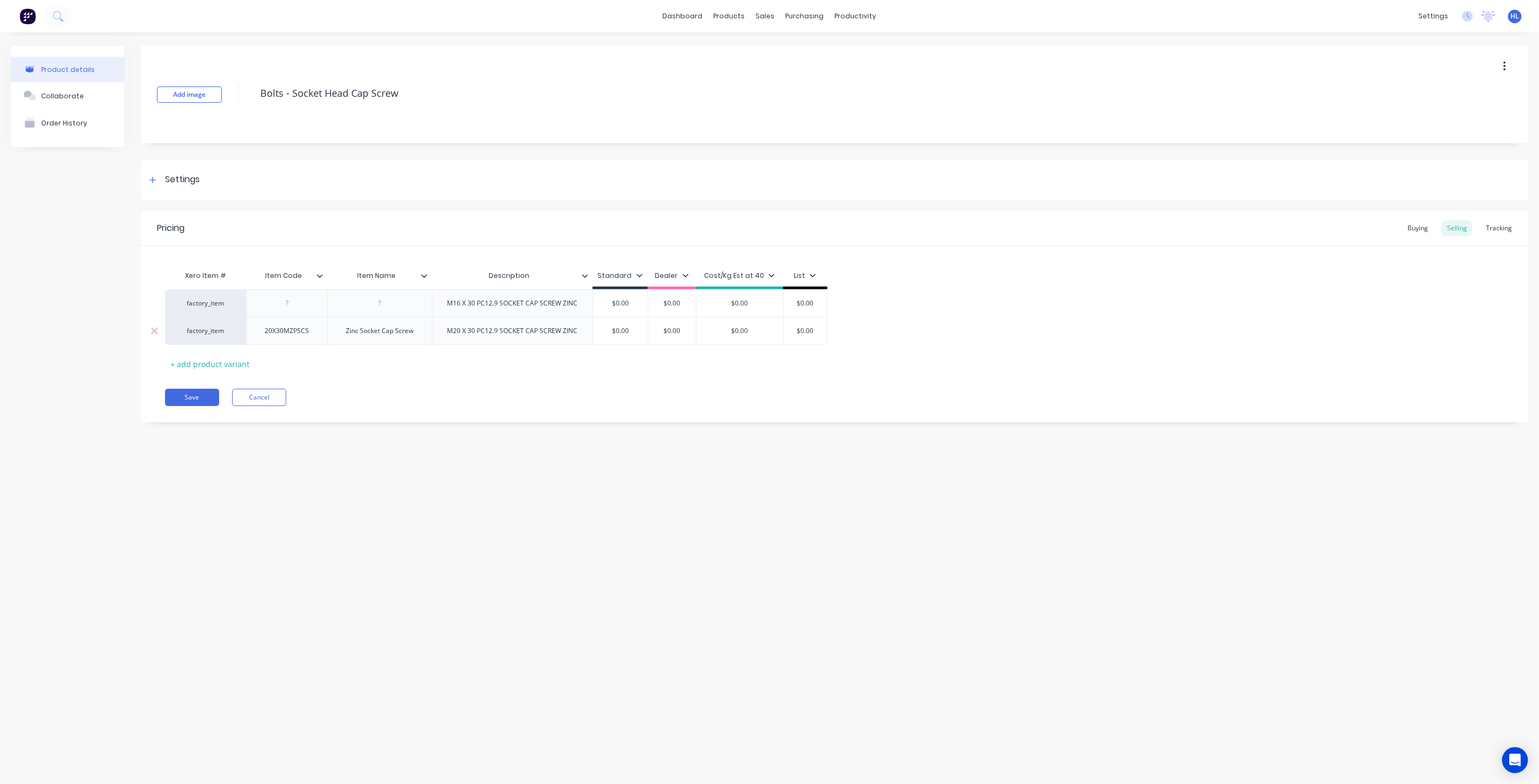
drag, startPoint x: 412, startPoint y: 332, endPoint x: 312, endPoint y: 325, distance: 100.2
click at [306, 327] on div "factory_item 20X30MZPSCS Zinc Socket Cap Screw M20 X 30 PC12.9 SOCKET CAP SCREW…" at bounding box center [496, 331] width 663 height 28
copy div "Zinc Socket Cap Screw"
click at [380, 311] on div at bounding box center [379, 303] width 104 height 28
type textarea "x"
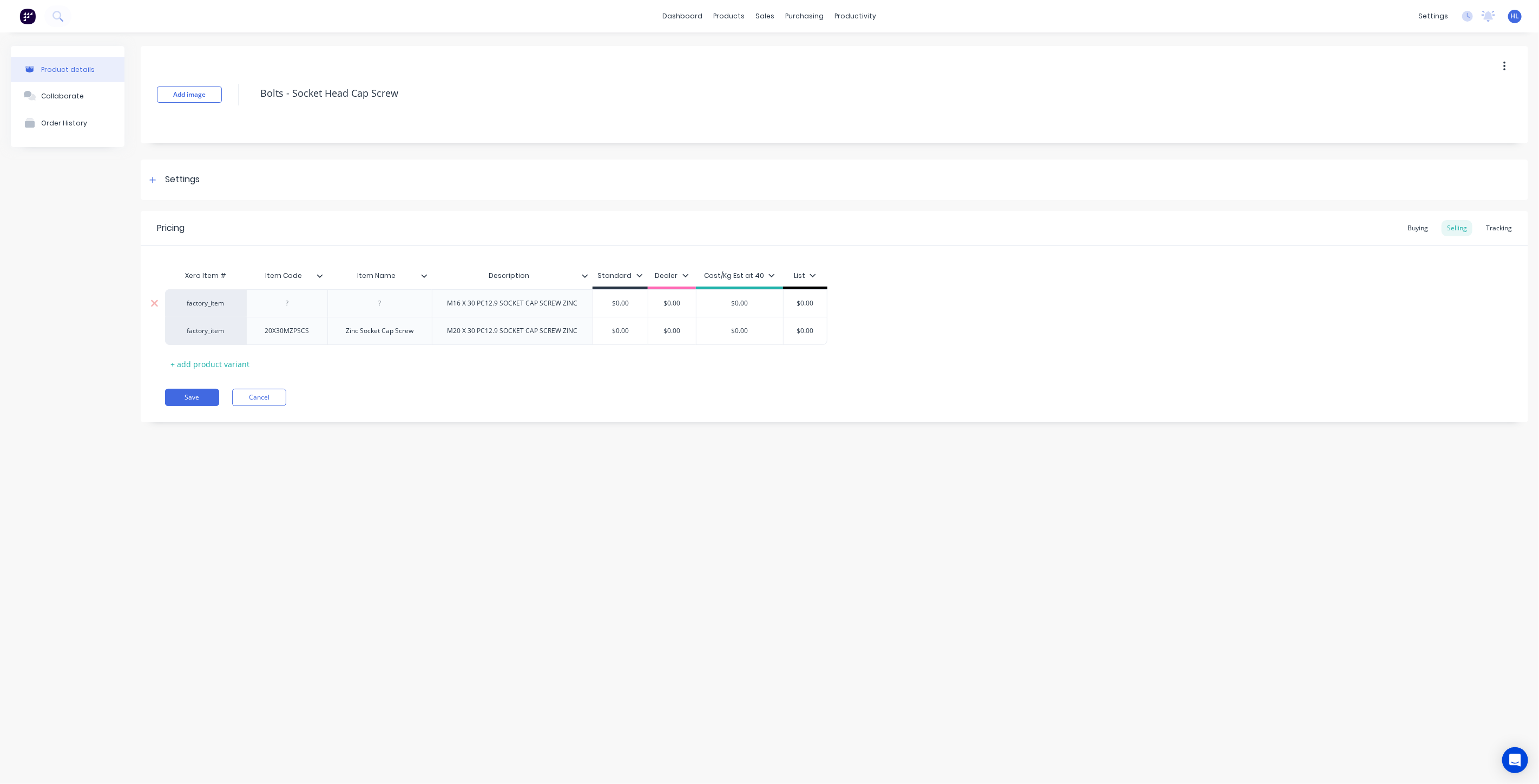
click at [382, 303] on div at bounding box center [379, 303] width 54 height 14
paste div
drag, startPoint x: 301, startPoint y: 332, endPoint x: 240, endPoint y: 330, distance: 61.0
click at [236, 330] on div "factory_item 20X30MZPSCS Zinc Socket Cap Screw M20 X 30 PC12.9 SOCKET CAP SCREW…" at bounding box center [496, 331] width 663 height 28
click at [296, 311] on div at bounding box center [286, 303] width 81 height 28
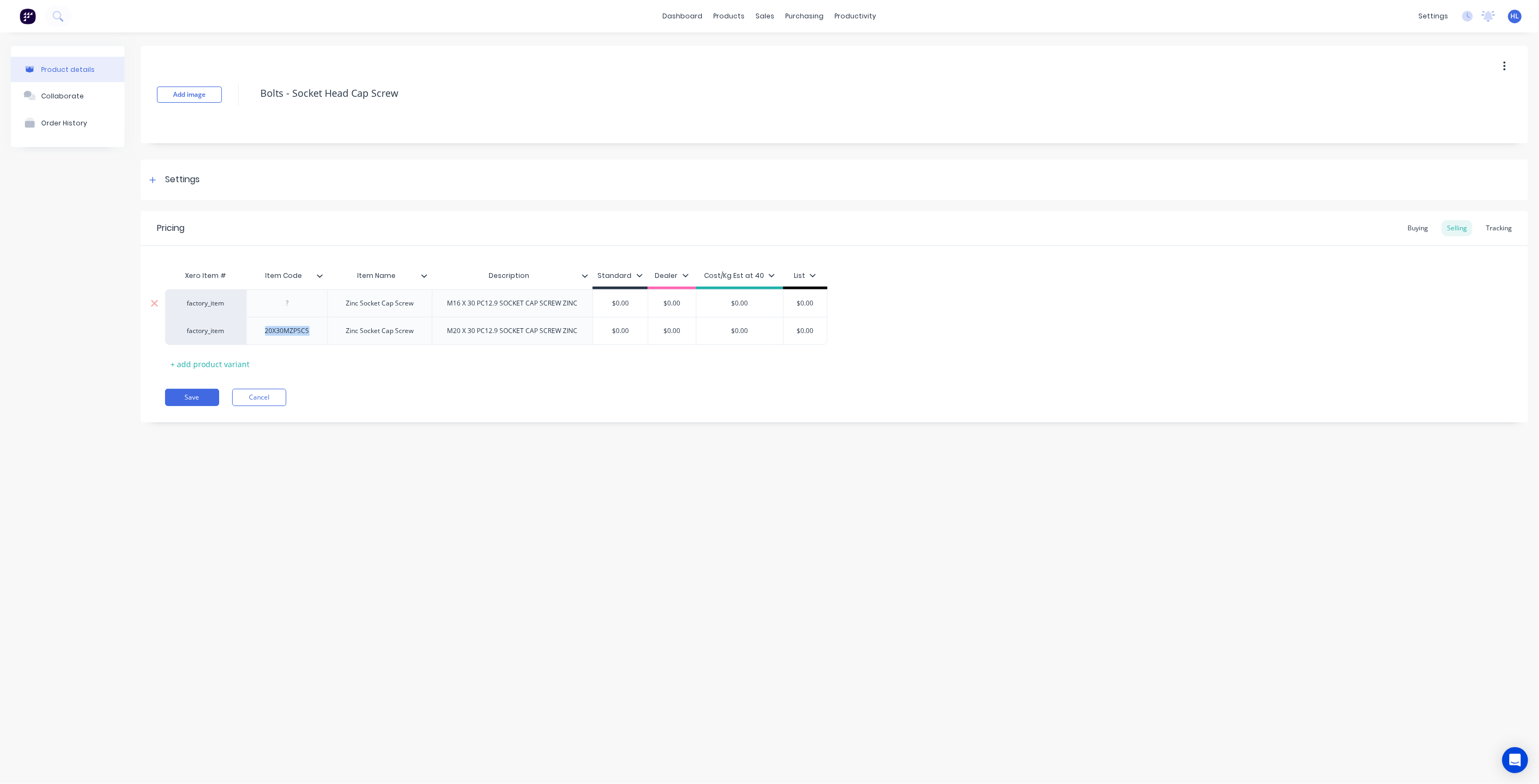
type textarea "x"
click at [298, 306] on div at bounding box center [288, 303] width 54 height 14
paste div
drag, startPoint x: 272, startPoint y: 303, endPoint x: 244, endPoint y: 310, distance: 28.9
click at [244, 310] on div "factory_item 20X30MZPSCS Zinc Socket Cap Screw M16 X 30 PC12.9 SOCKET CAP SCREW…" at bounding box center [496, 303] width 663 height 28
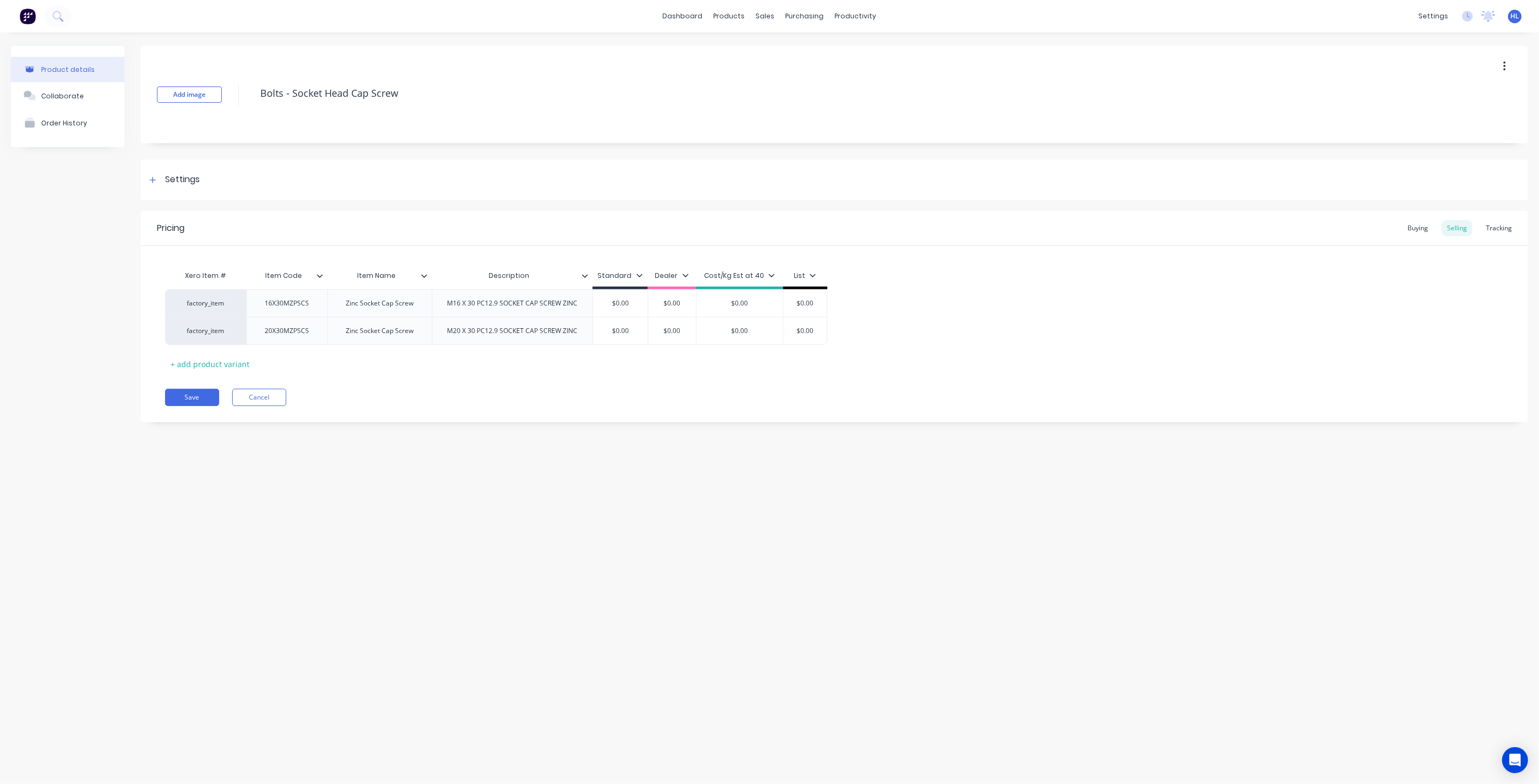
click at [395, 394] on div "Save Cancel" at bounding box center [846, 397] width 1363 height 18
click at [1425, 230] on div "Buying" at bounding box center [1417, 228] width 31 height 16
click at [1452, 229] on div "Selling" at bounding box center [1457, 228] width 31 height 16
click at [1489, 223] on div "Tracking" at bounding box center [1499, 228] width 36 height 16
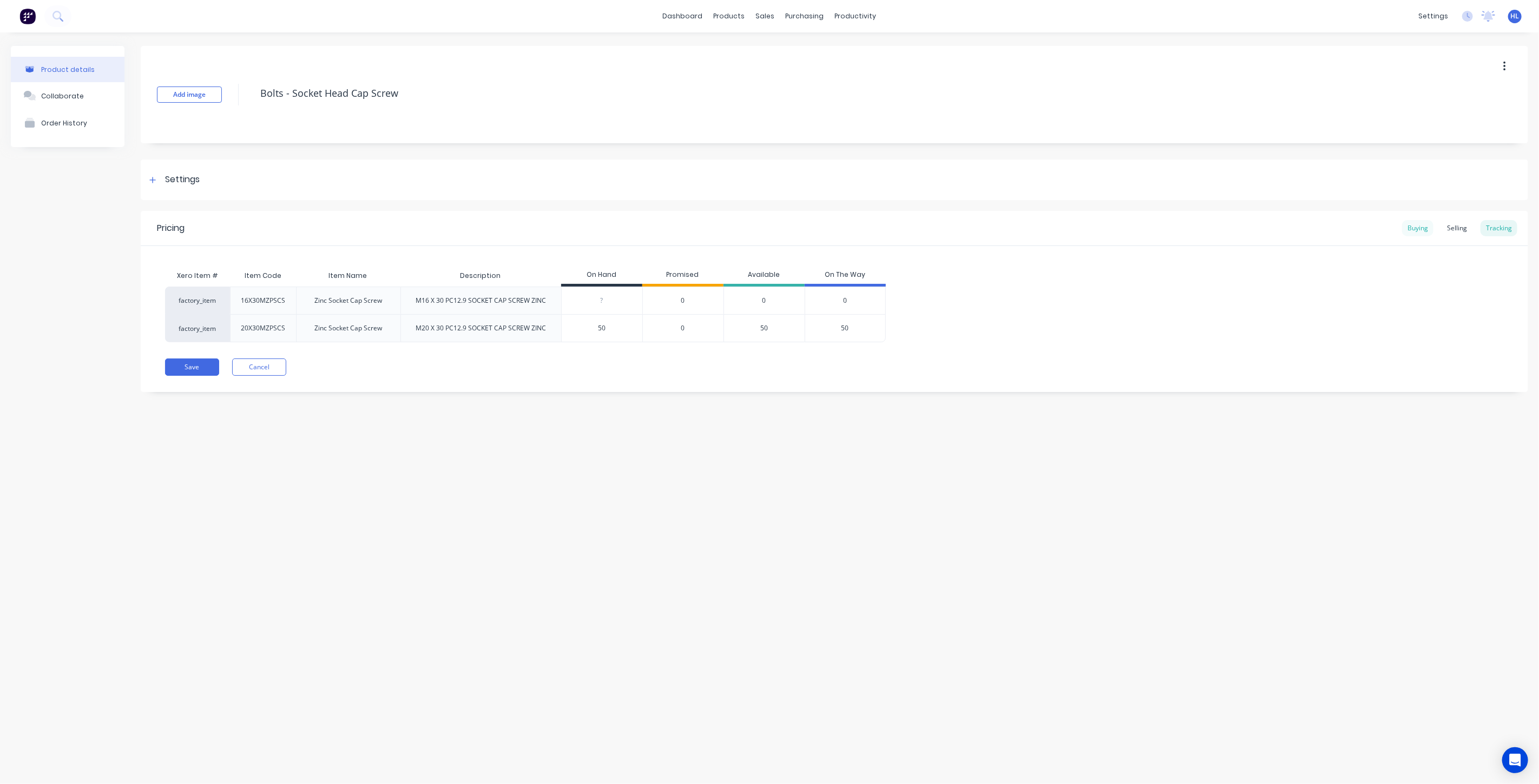
click at [1419, 233] on div "Buying" at bounding box center [1417, 228] width 31 height 16
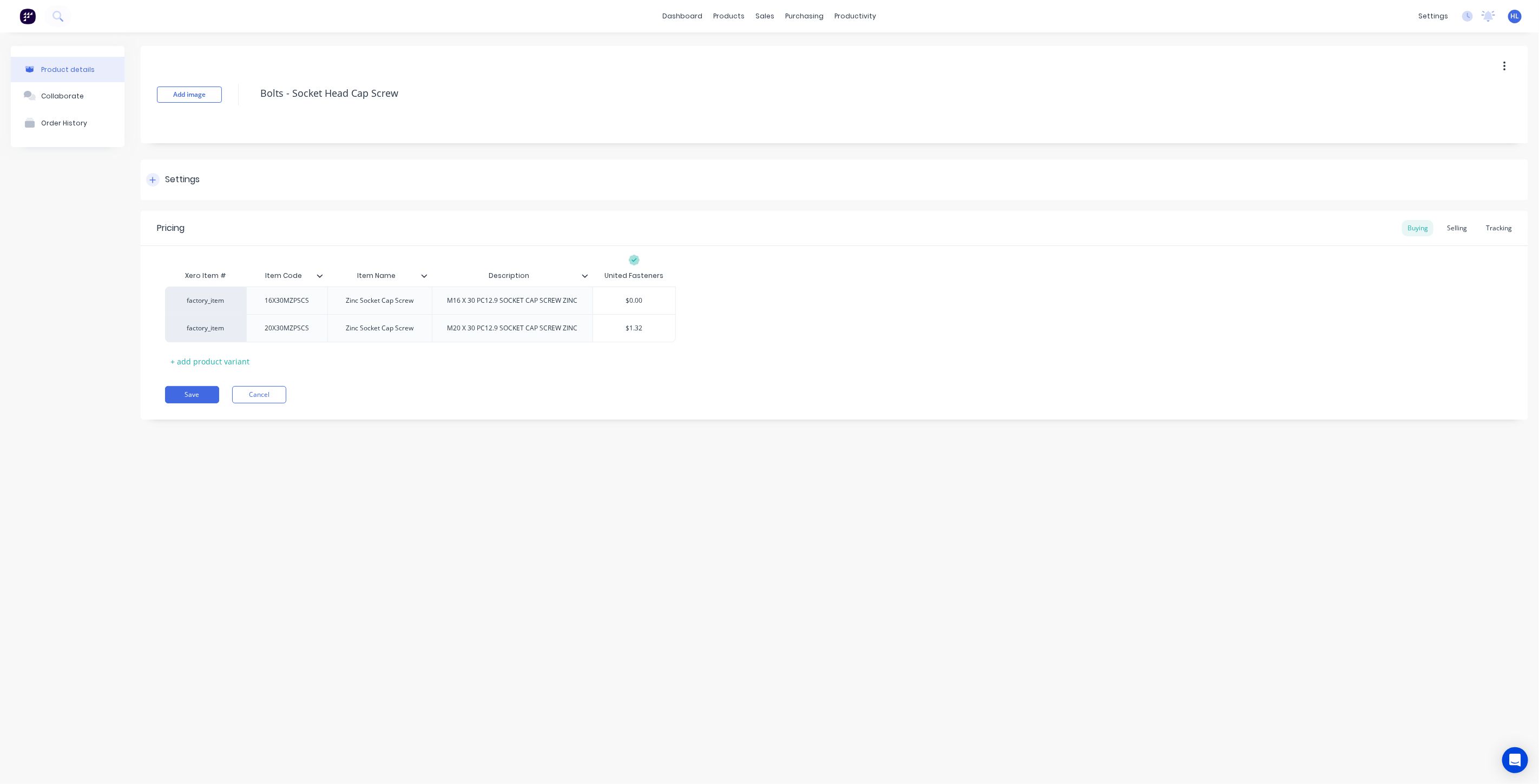
click at [196, 179] on div "Settings" at bounding box center [182, 179] width 34 height 14
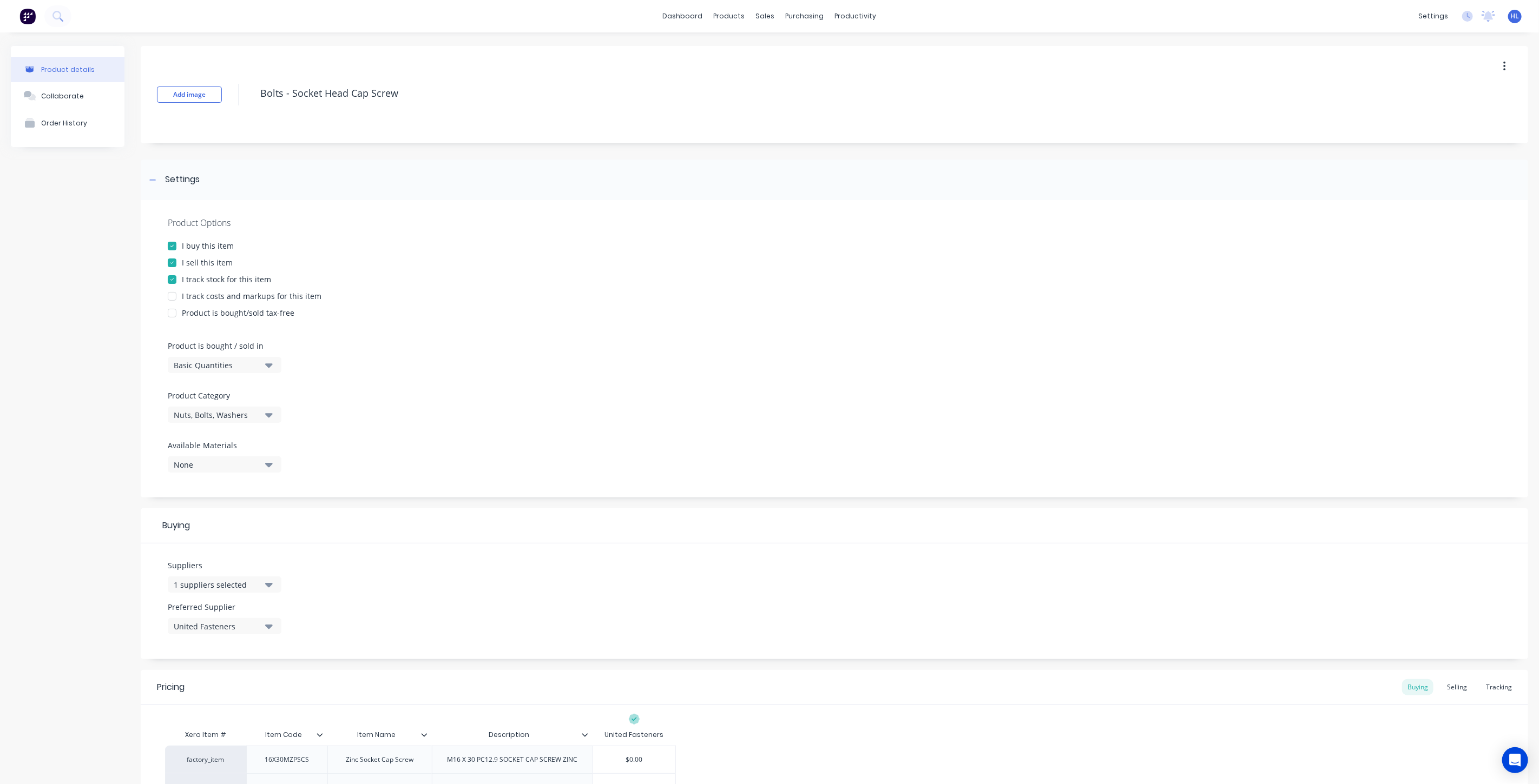
click at [258, 302] on div "Product Options I buy this item I sell this item I track stock for this item I …" at bounding box center [834, 349] width 1387 height 298
click at [258, 300] on div "I track costs and markups for this item" at bounding box center [251, 296] width 139 height 12
type textarea "x"
click at [185, 177] on div "Settings" at bounding box center [182, 179] width 34 height 14
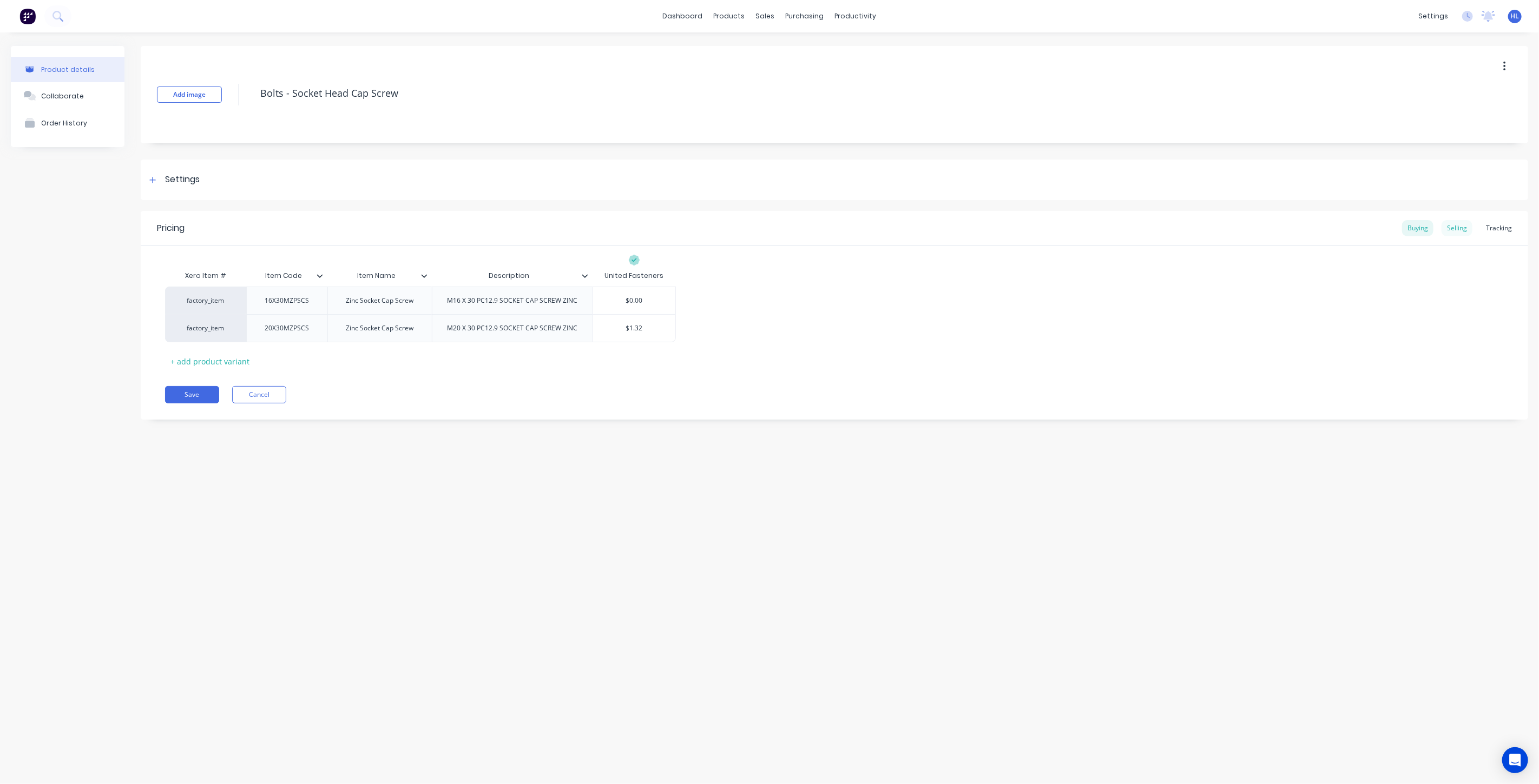
click at [1448, 227] on div "Selling" at bounding box center [1457, 228] width 31 height 16
drag, startPoint x: 1403, startPoint y: 227, endPoint x: 1418, endPoint y: 228, distance: 15.0
click at [1403, 227] on div "Pricing Buying Selling Tracking" at bounding box center [834, 228] width 1387 height 35
click at [1418, 228] on div "Buying" at bounding box center [1417, 228] width 31 height 16
click at [1459, 227] on div "Selling" at bounding box center [1457, 228] width 31 height 16
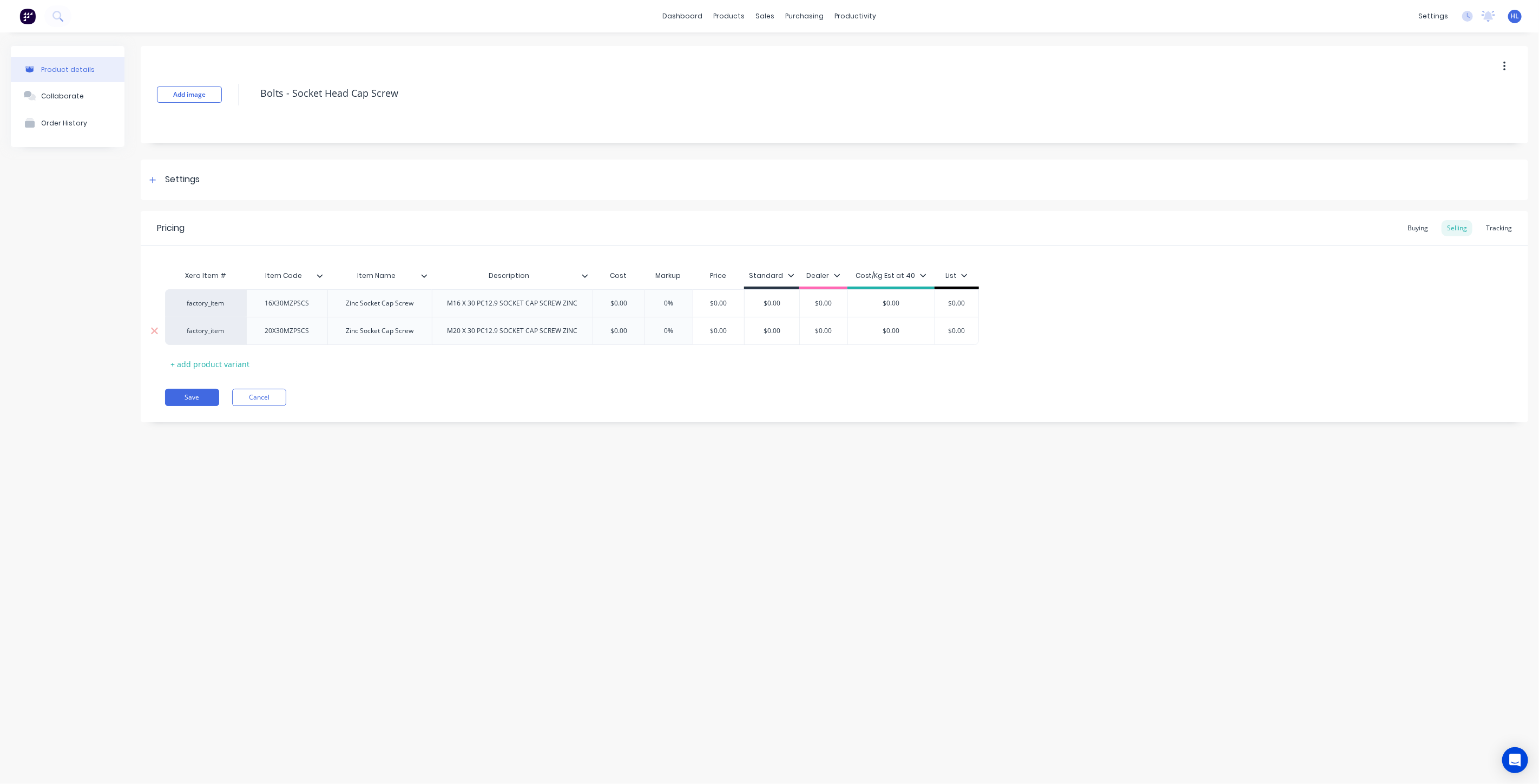
type input "$0.00"
click at [620, 333] on input "$0.00" at bounding box center [619, 330] width 54 height 9
type textarea "x"
type input "$1."
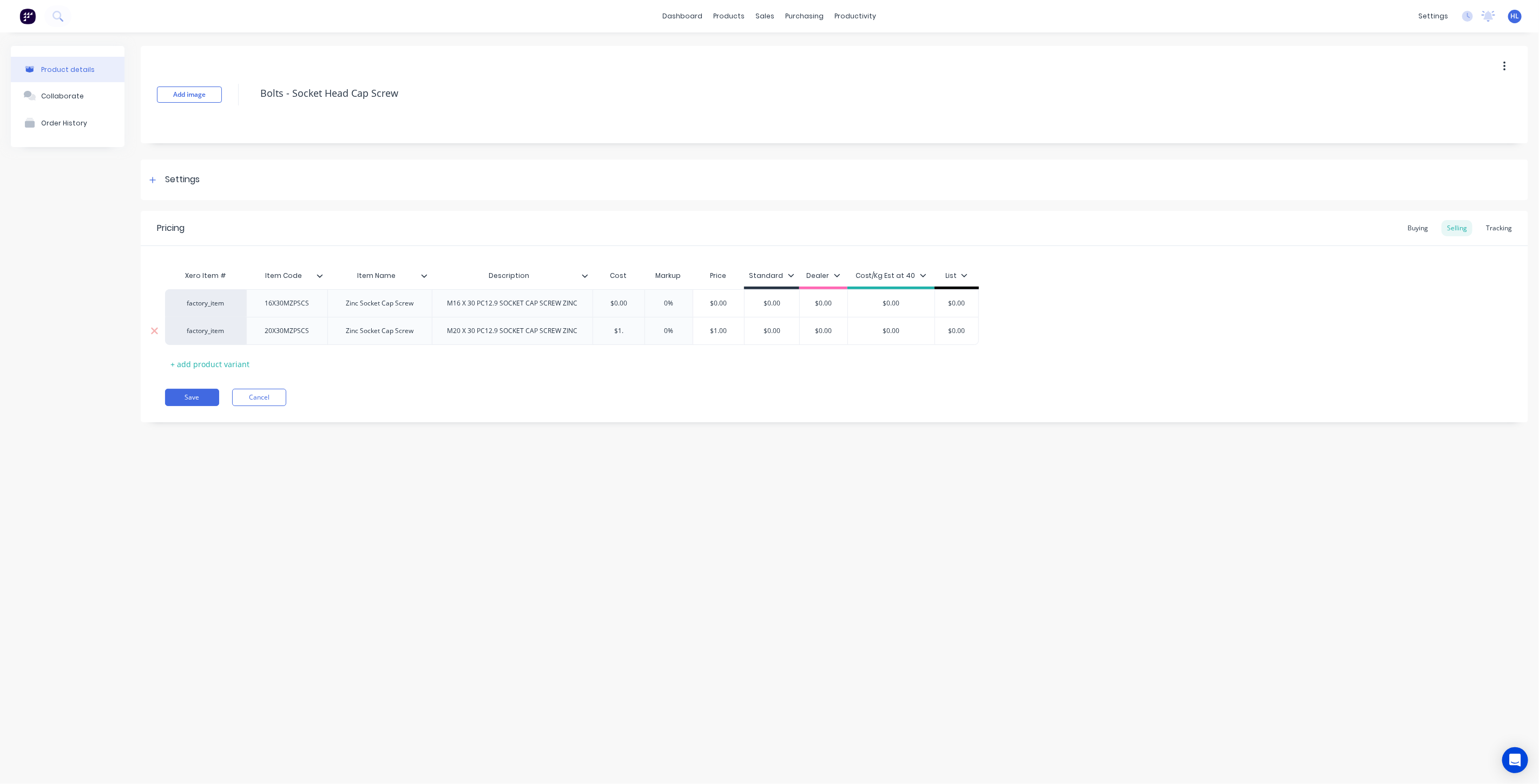
type textarea "x"
type input "$1.32"
type textarea "x"
click at [629, 309] on div "$0.00" at bounding box center [624, 303] width 62 height 27
type input "$1.32"
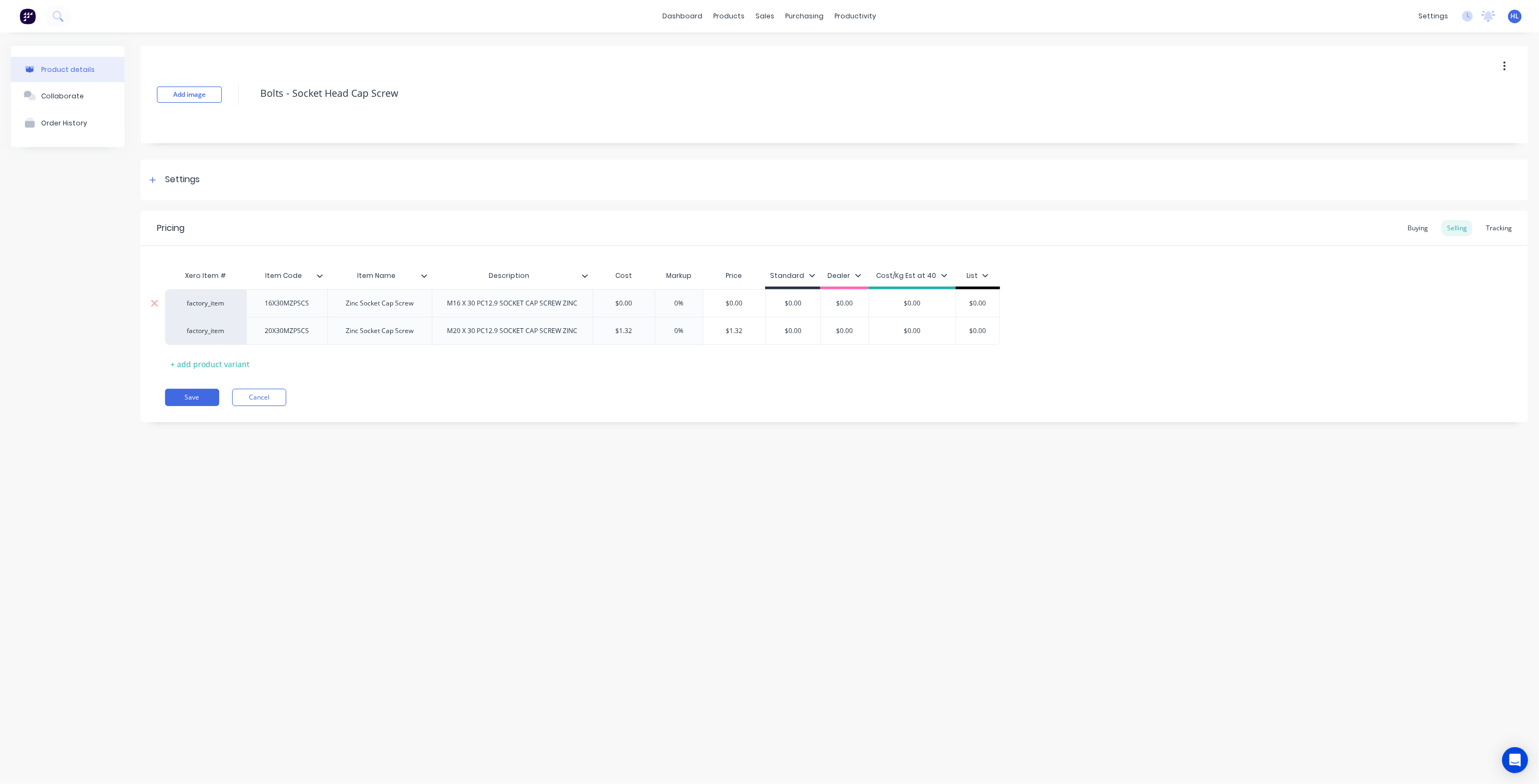
type input "$0.00"
click at [629, 309] on div "$0.00" at bounding box center [624, 303] width 62 height 27
click at [621, 303] on input "$0.00" at bounding box center [624, 303] width 62 height 9
type textarea "x"
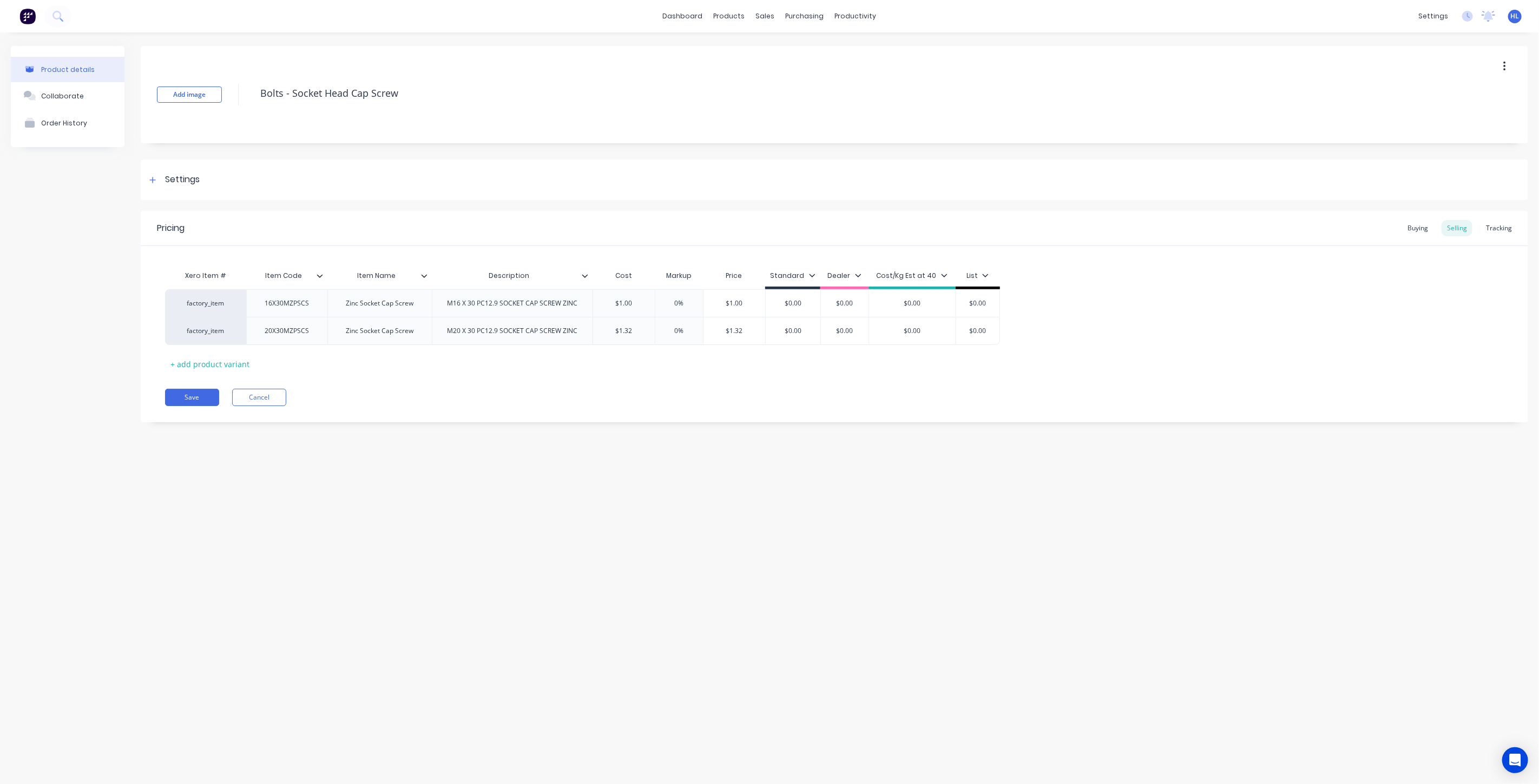
type input "$1"
click at [645, 391] on div "Save Cancel" at bounding box center [846, 397] width 1363 height 18
click at [204, 395] on button "Save" at bounding box center [192, 397] width 54 height 18
type textarea "x"
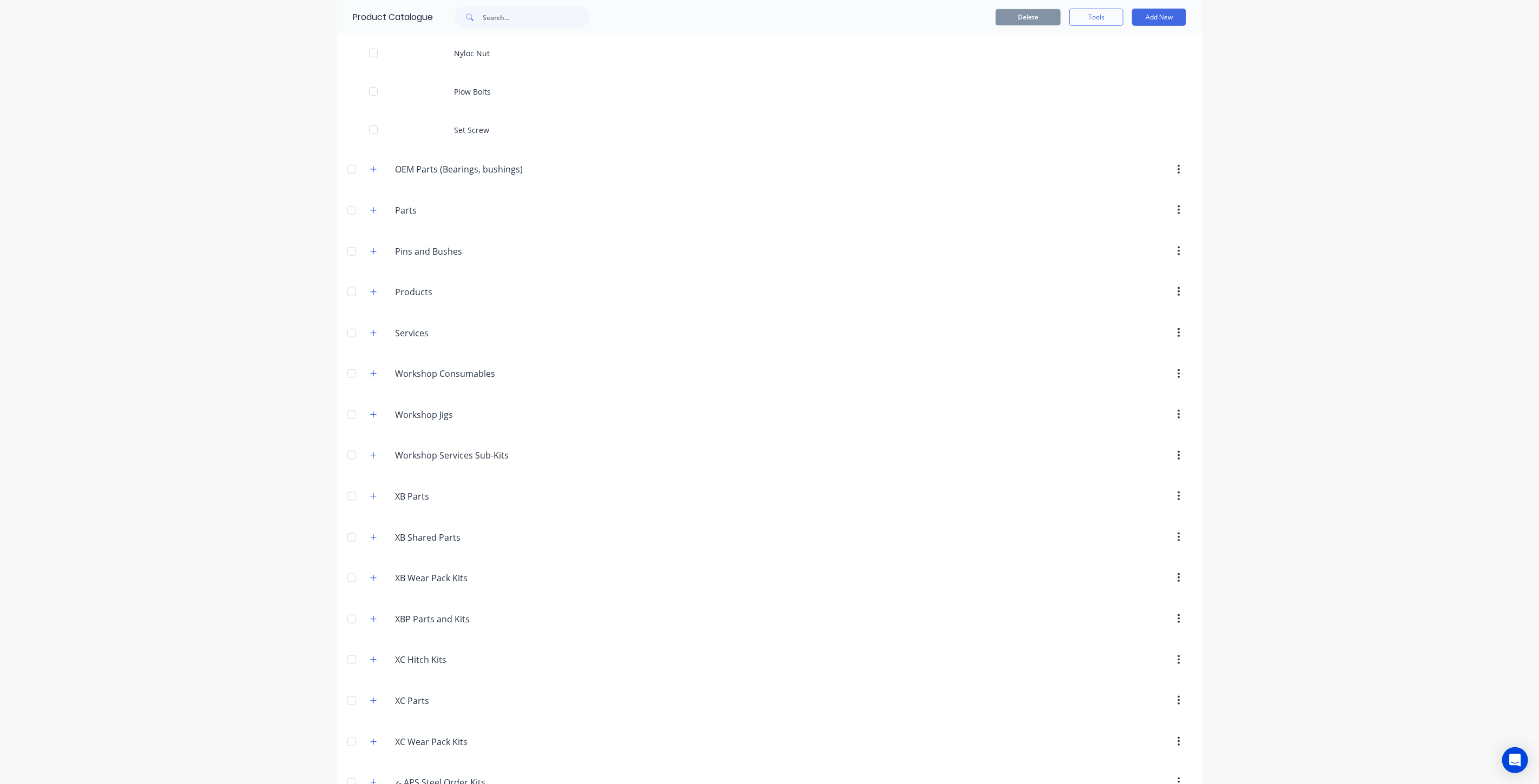
scroll to position [877, 0]
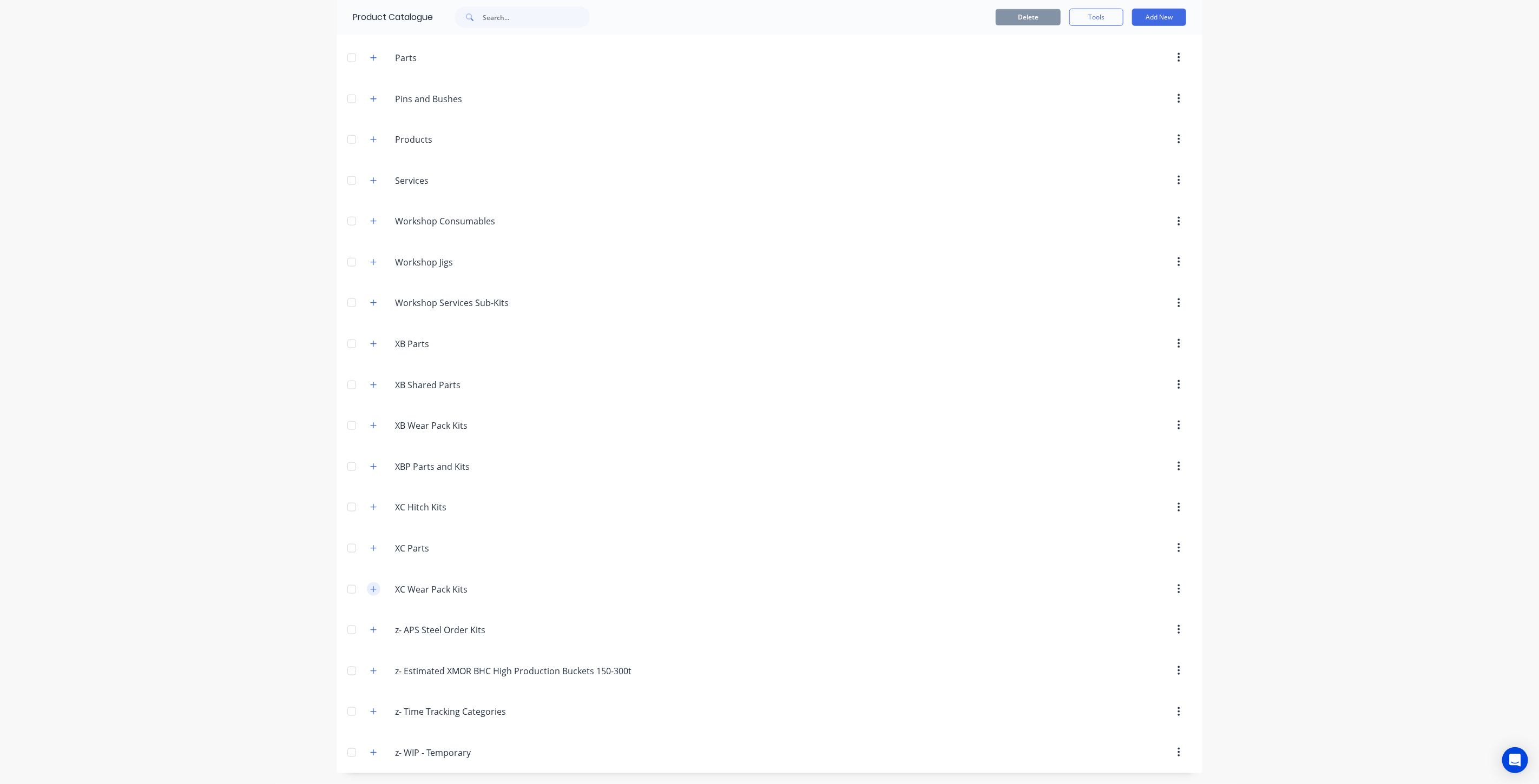
click at [370, 588] on icon "button" at bounding box center [373, 589] width 7 height 7
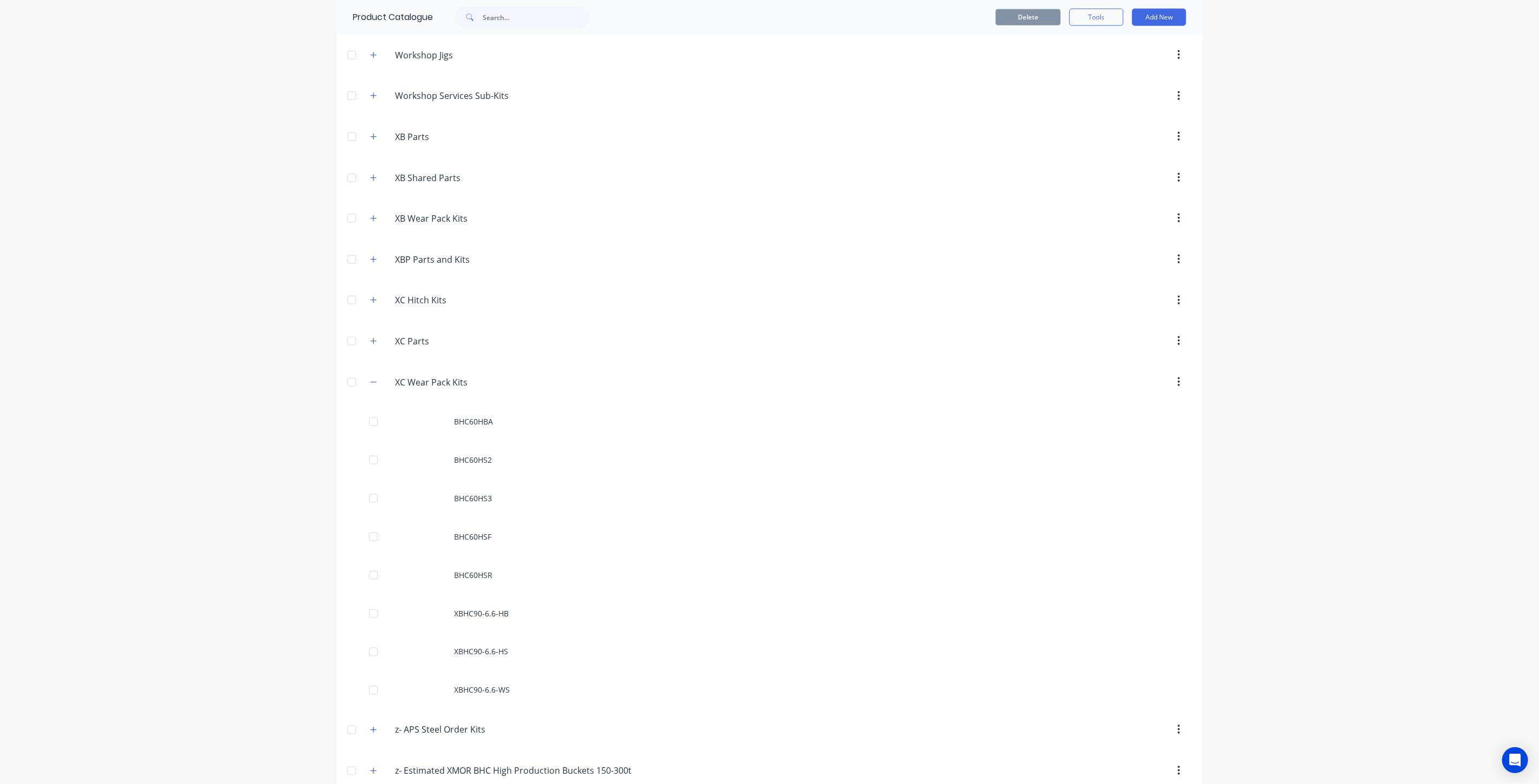
scroll to position [1177, 0]
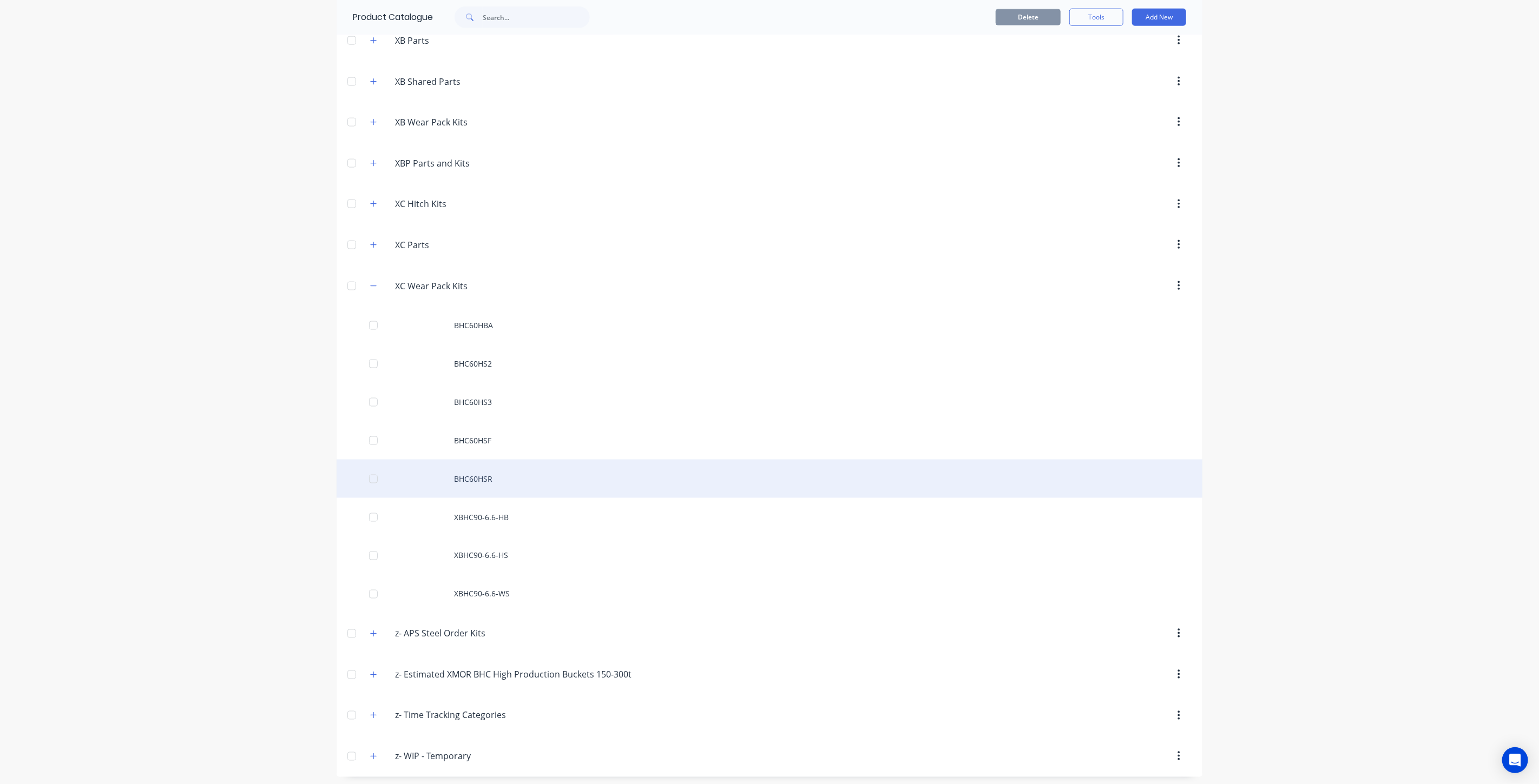
click at [499, 475] on div "BHC60HSR" at bounding box center [769, 478] width 865 height 39
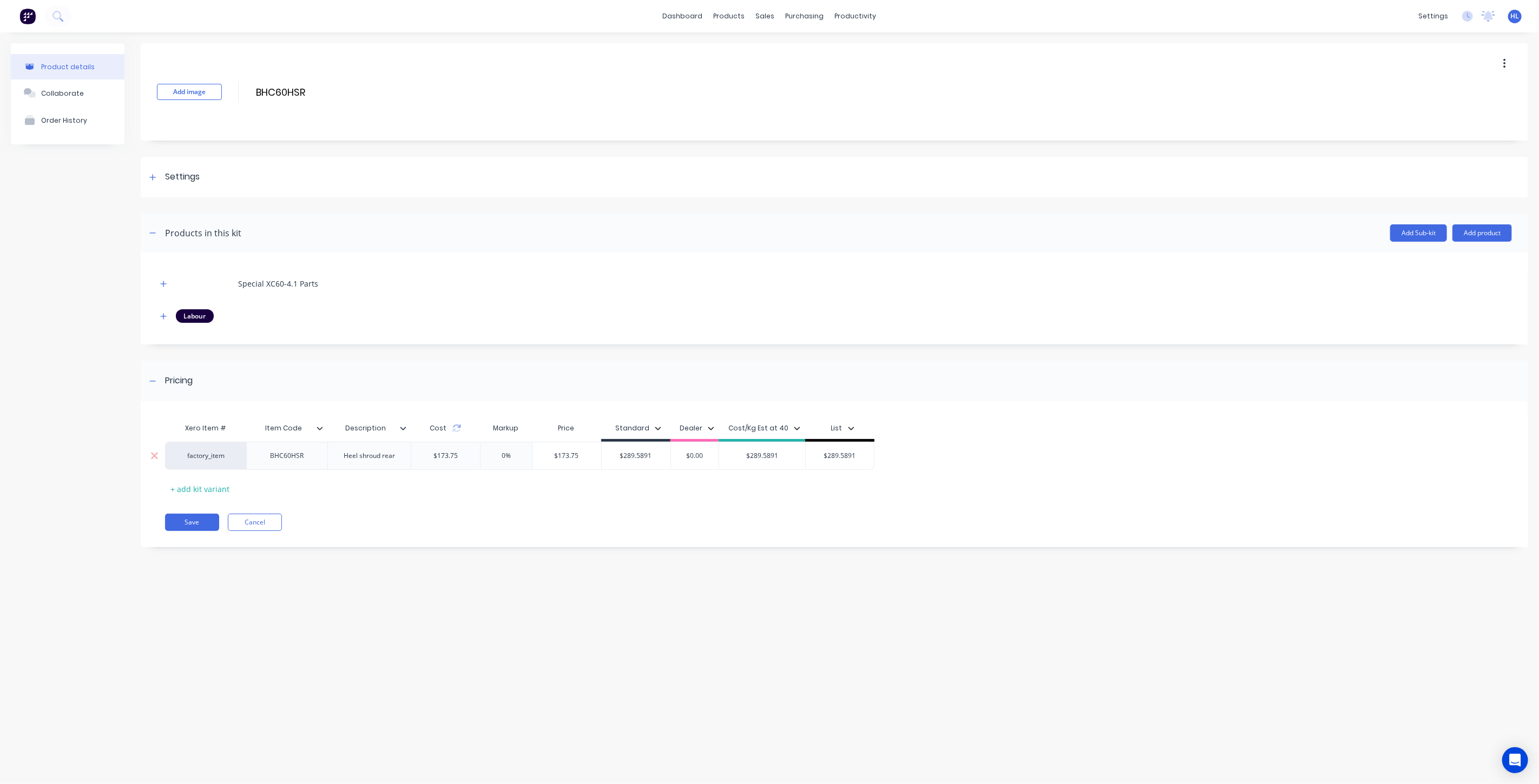
type input "$289.5891"
drag, startPoint x: 657, startPoint y: 457, endPoint x: 625, endPoint y: 462, distance: 32.4
click at [625, 462] on div "$289.5891 $289.5891" at bounding box center [636, 456] width 69 height 27
click at [567, 457] on input "$173.75" at bounding box center [567, 455] width 69 height 9
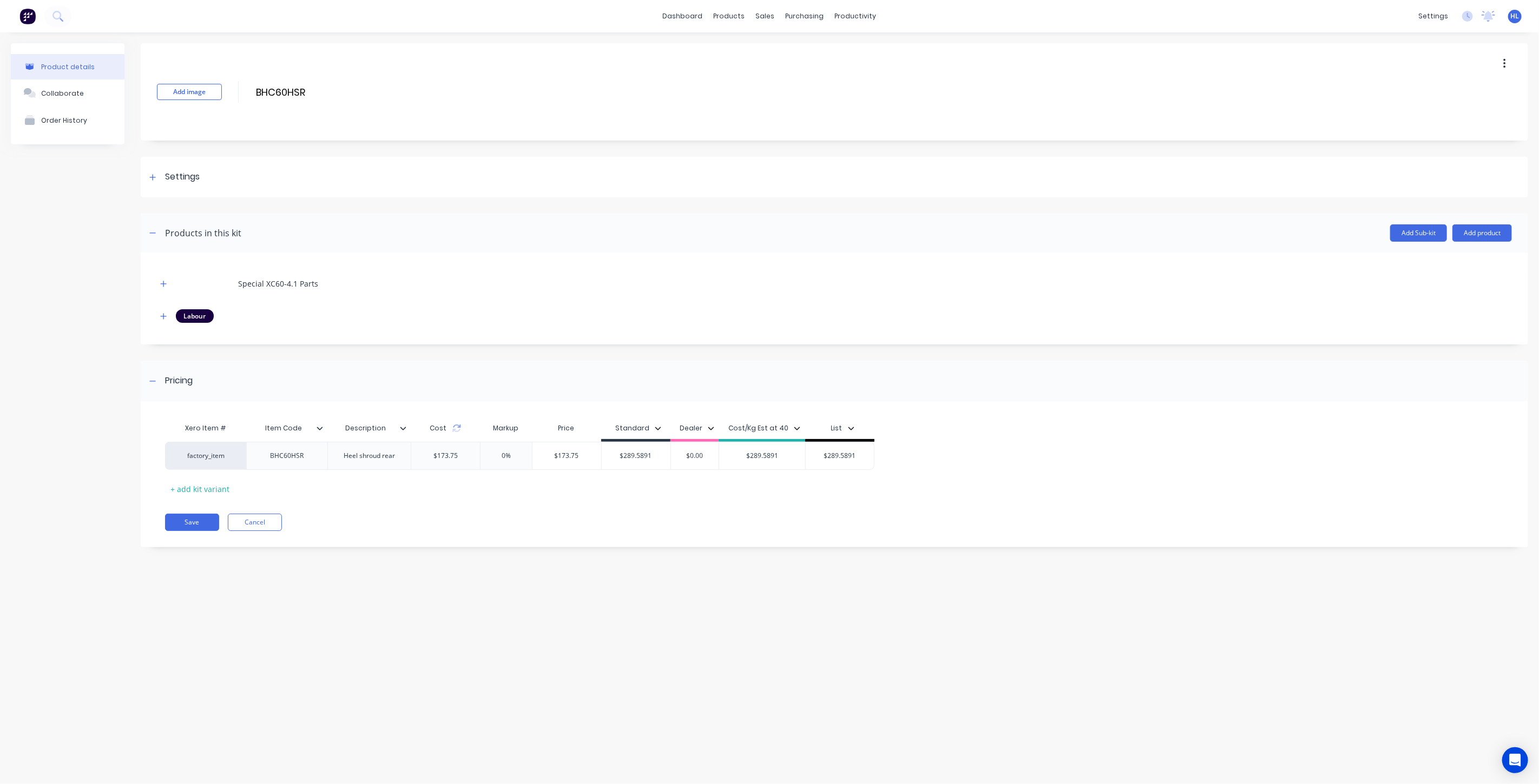
paste input "$289.5891"
type input "$$289.5891"
click at [563, 515] on div "Save Cancel" at bounding box center [846, 522] width 1363 height 18
click at [202, 522] on button "Save" at bounding box center [192, 522] width 54 height 18
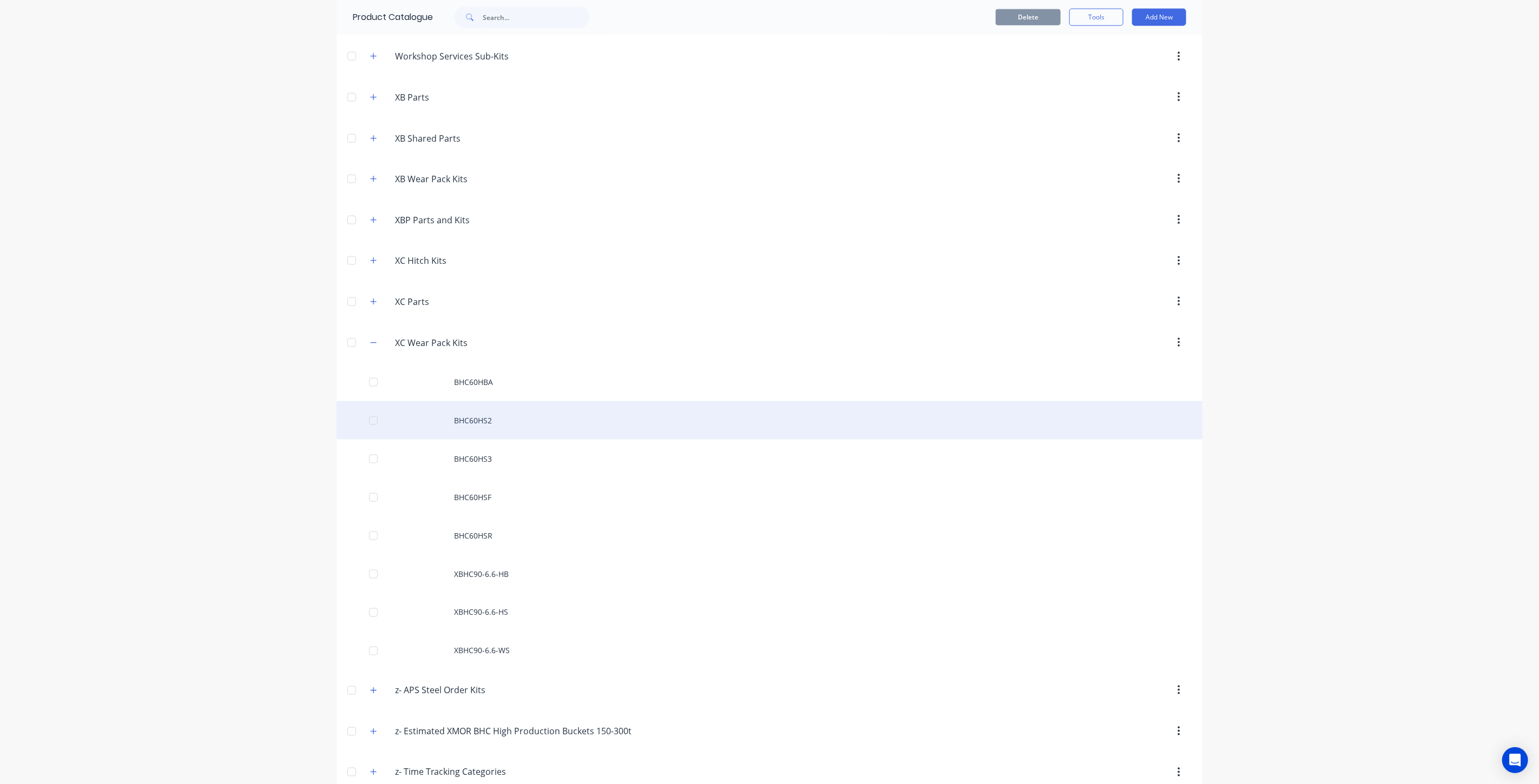
scroll to position [1183, 0]
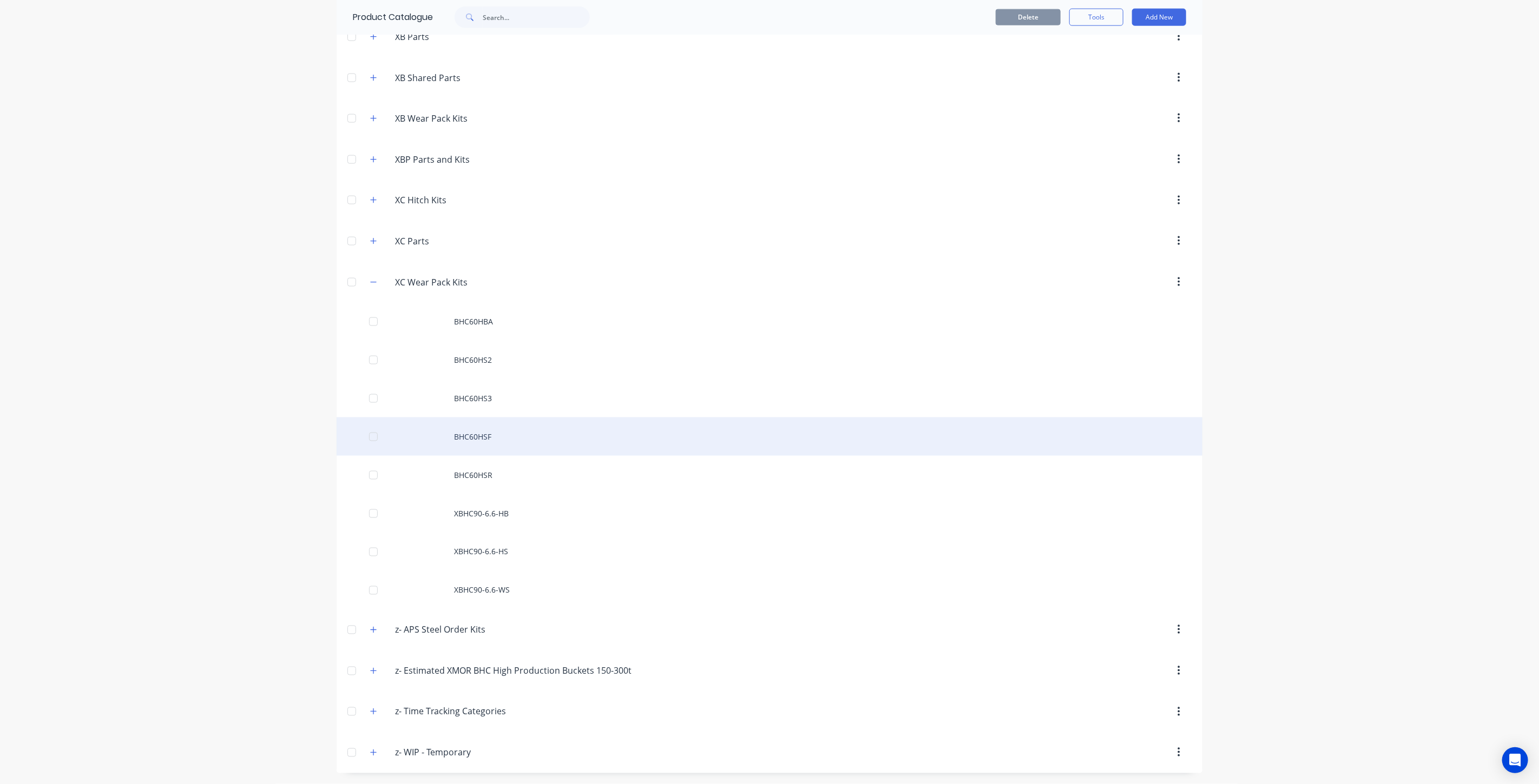
click at [518, 444] on div "BHC60HSF" at bounding box center [769, 436] width 865 height 39
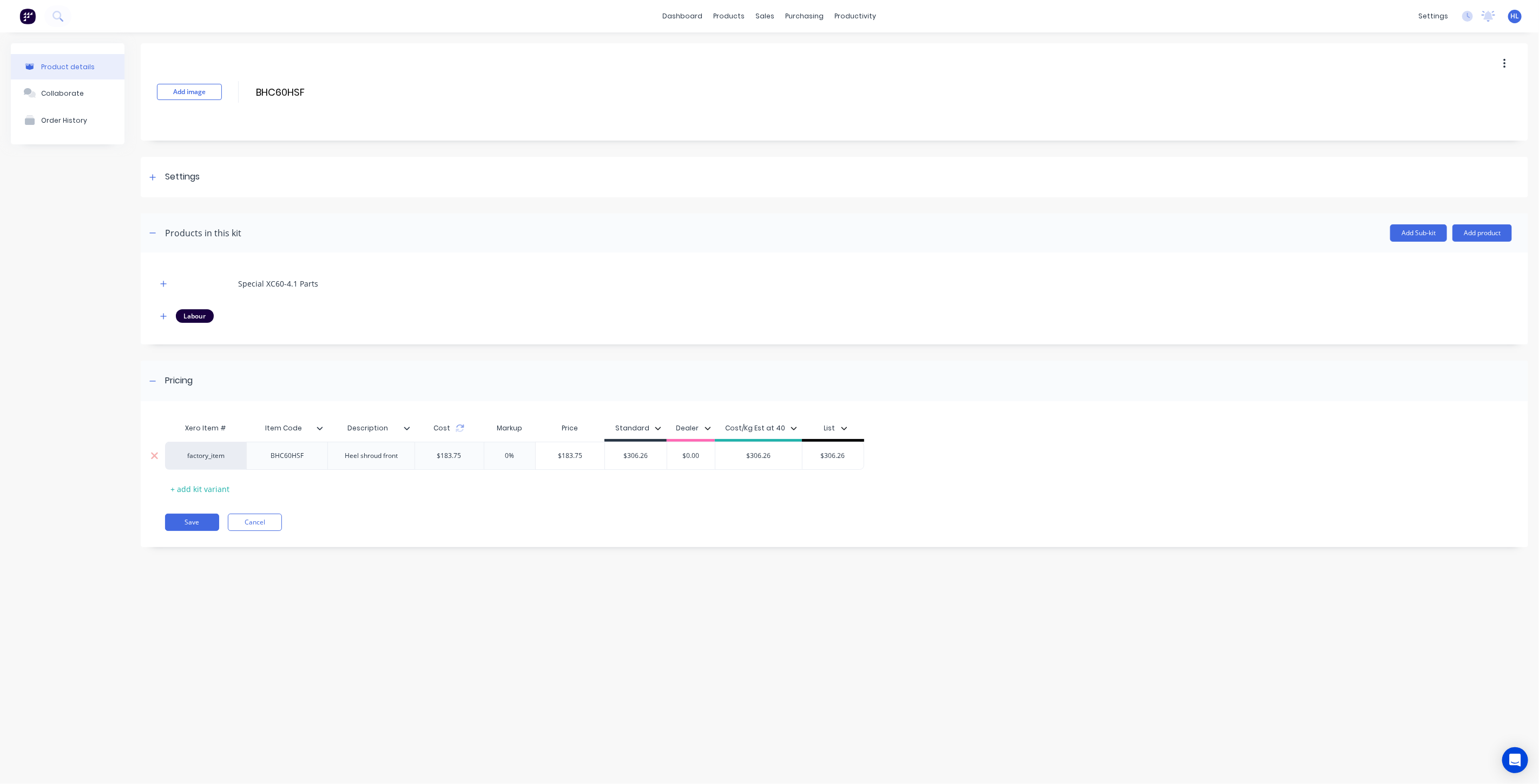
type input "$306.26"
click at [628, 458] on input "$306.26" at bounding box center [636, 455] width 62 height 9
click at [642, 457] on input "$306.26" at bounding box center [636, 455] width 62 height 9
drag, startPoint x: 585, startPoint y: 457, endPoint x: 562, endPoint y: 462, distance: 23.5
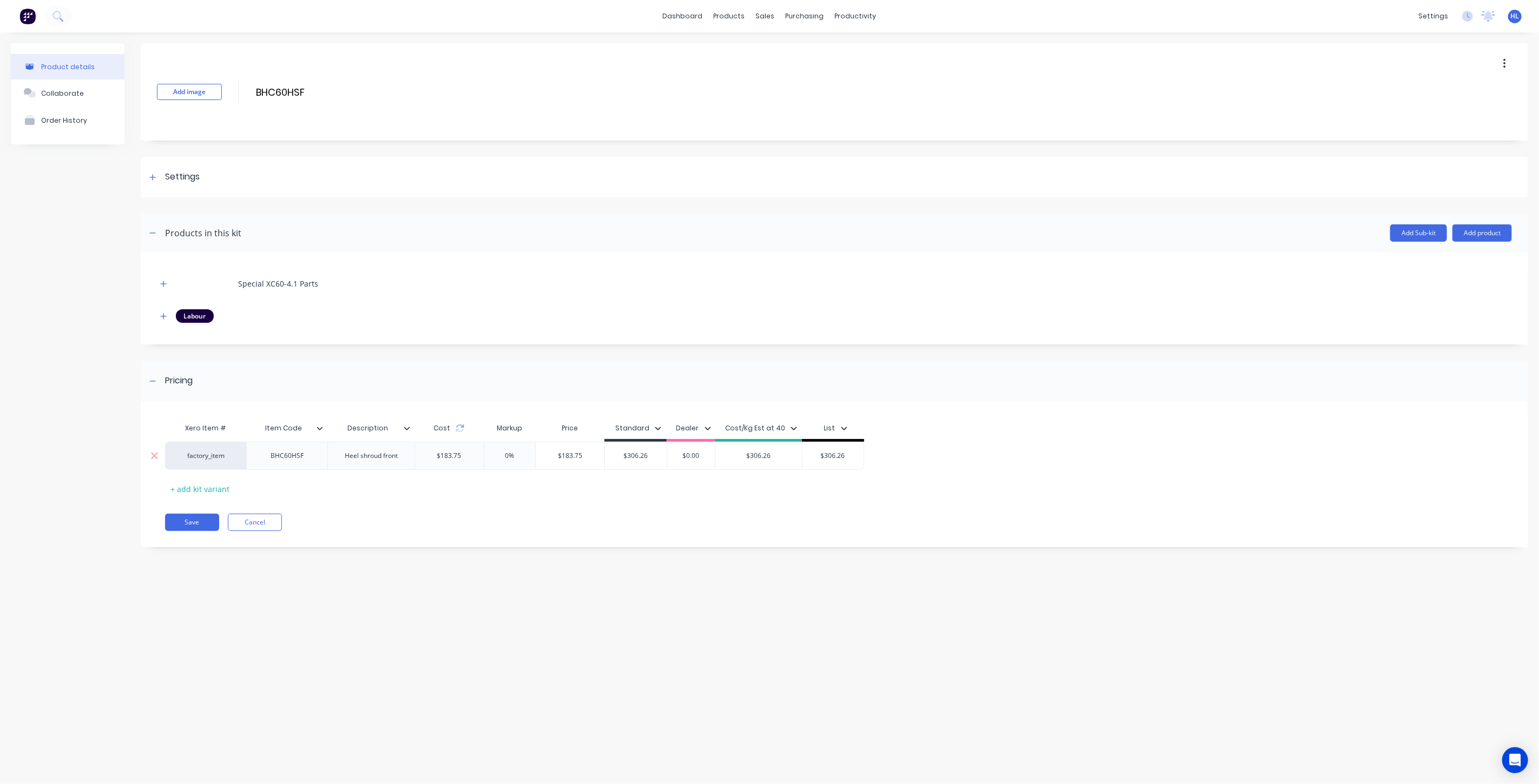
click at [562, 462] on div "$183.75 $183.75" at bounding box center [570, 456] width 69 height 27
paste input "306.26"
type input "306.26"
click at [571, 488] on div "Xero Item # Item Code Description Cost Markup Price Standard Dealer Cost/Kg Est…" at bounding box center [827, 457] width 1324 height 80
click at [192, 521] on button "Save" at bounding box center [192, 522] width 54 height 18
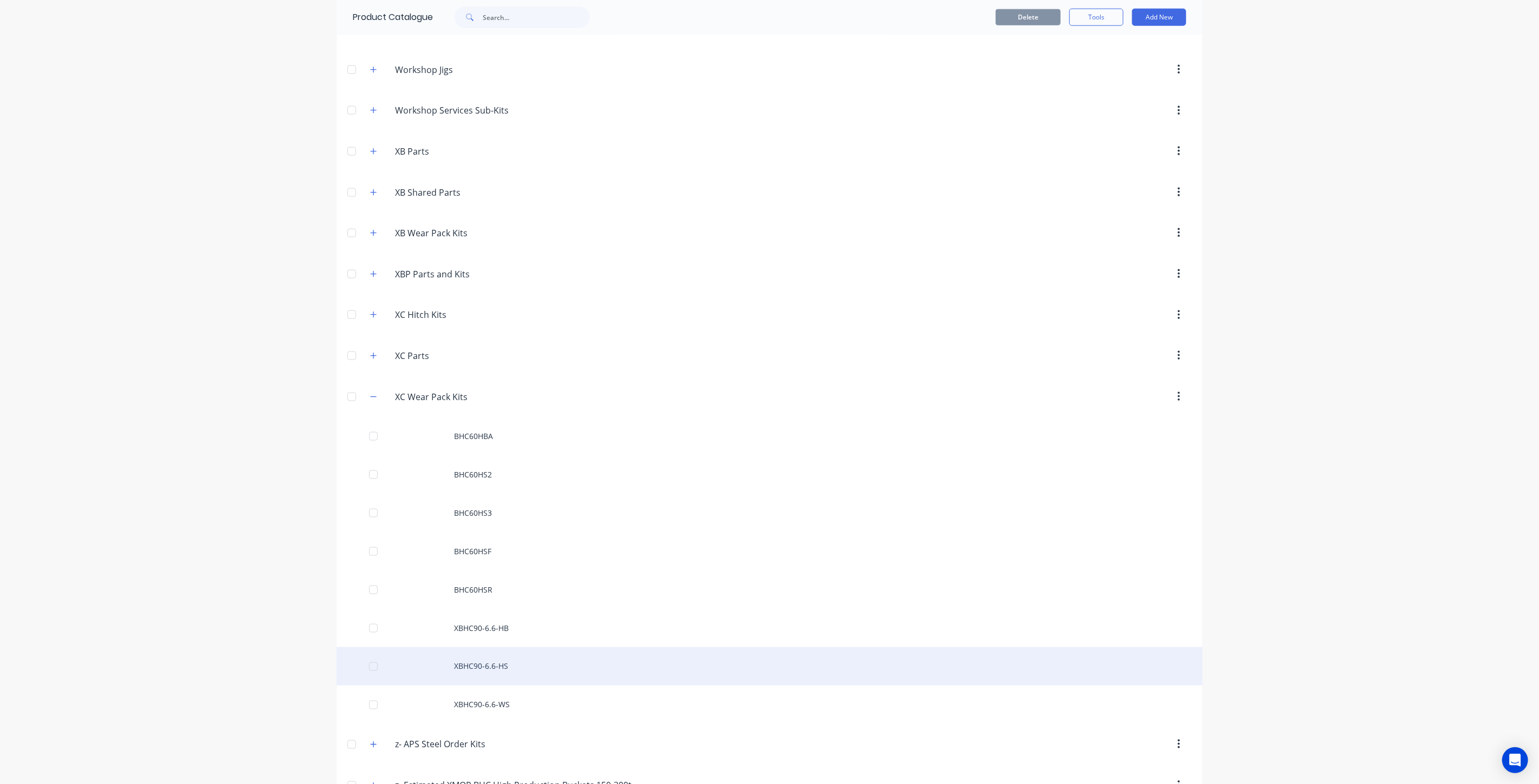
scroll to position [1183, 0]
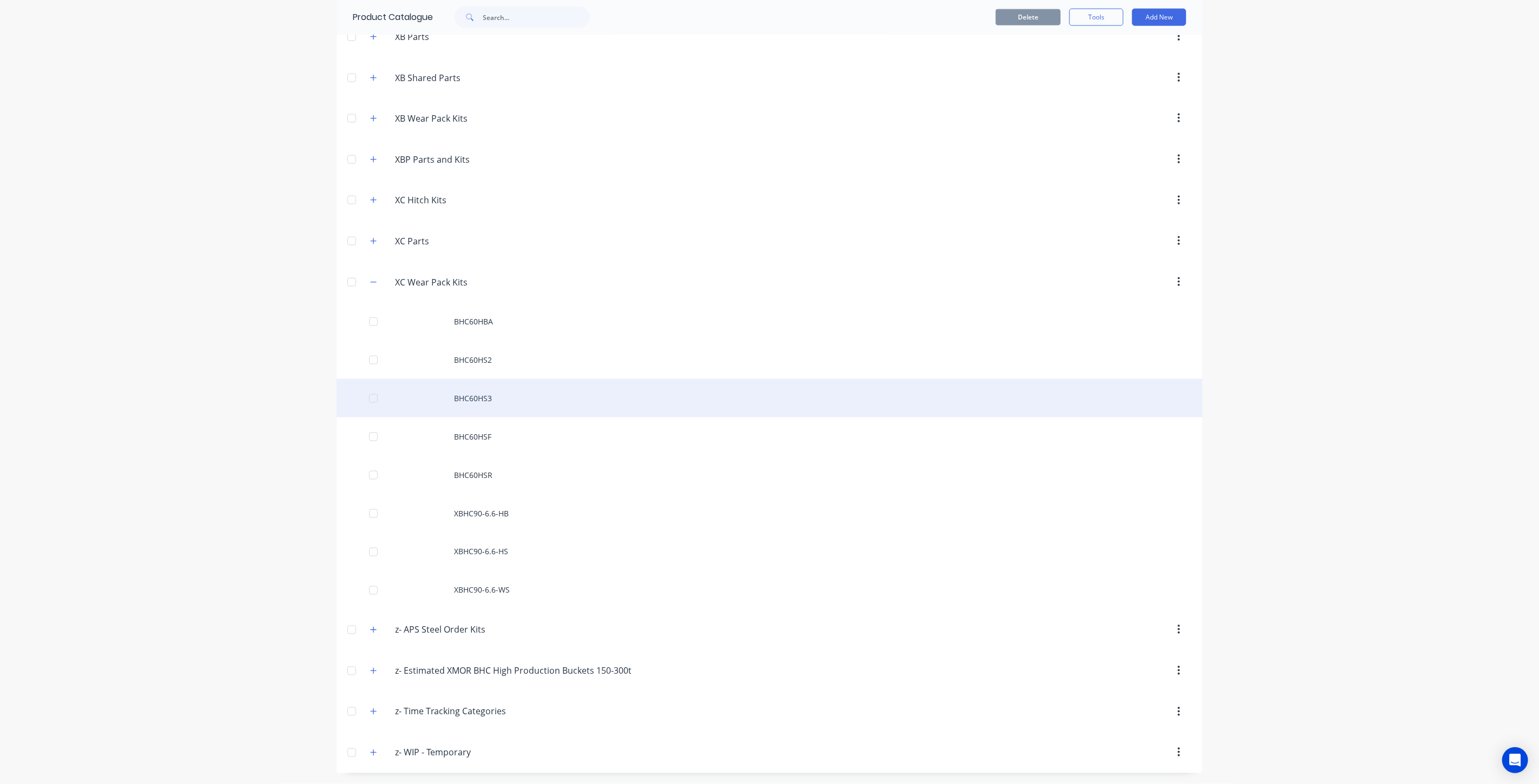
click at [507, 405] on div "BHC60HS3" at bounding box center [769, 398] width 865 height 39
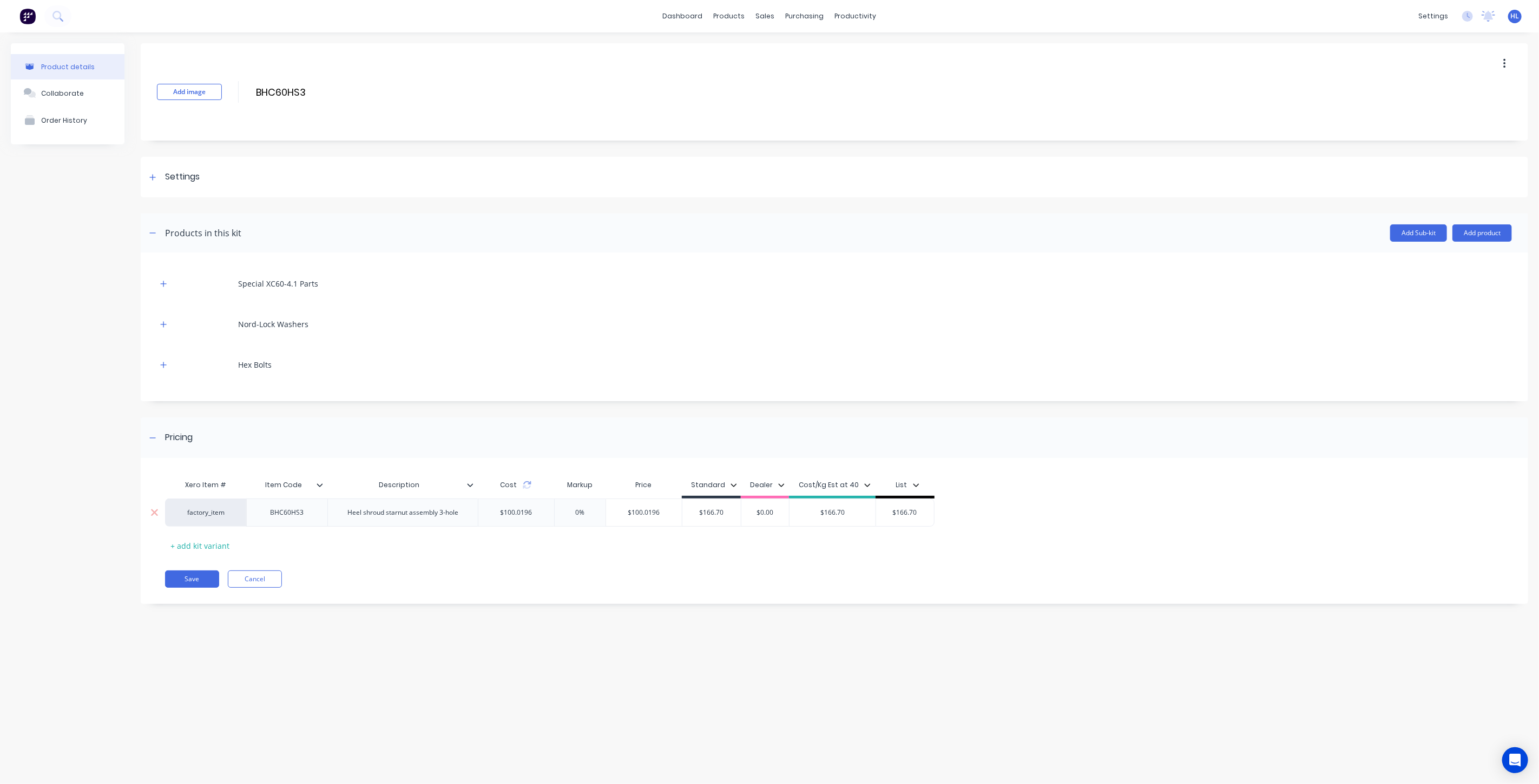
type input "$166.70"
click at [710, 515] on input "$166.70" at bounding box center [711, 512] width 58 height 9
click at [646, 513] on input "$100.0196" at bounding box center [644, 512] width 76 height 9
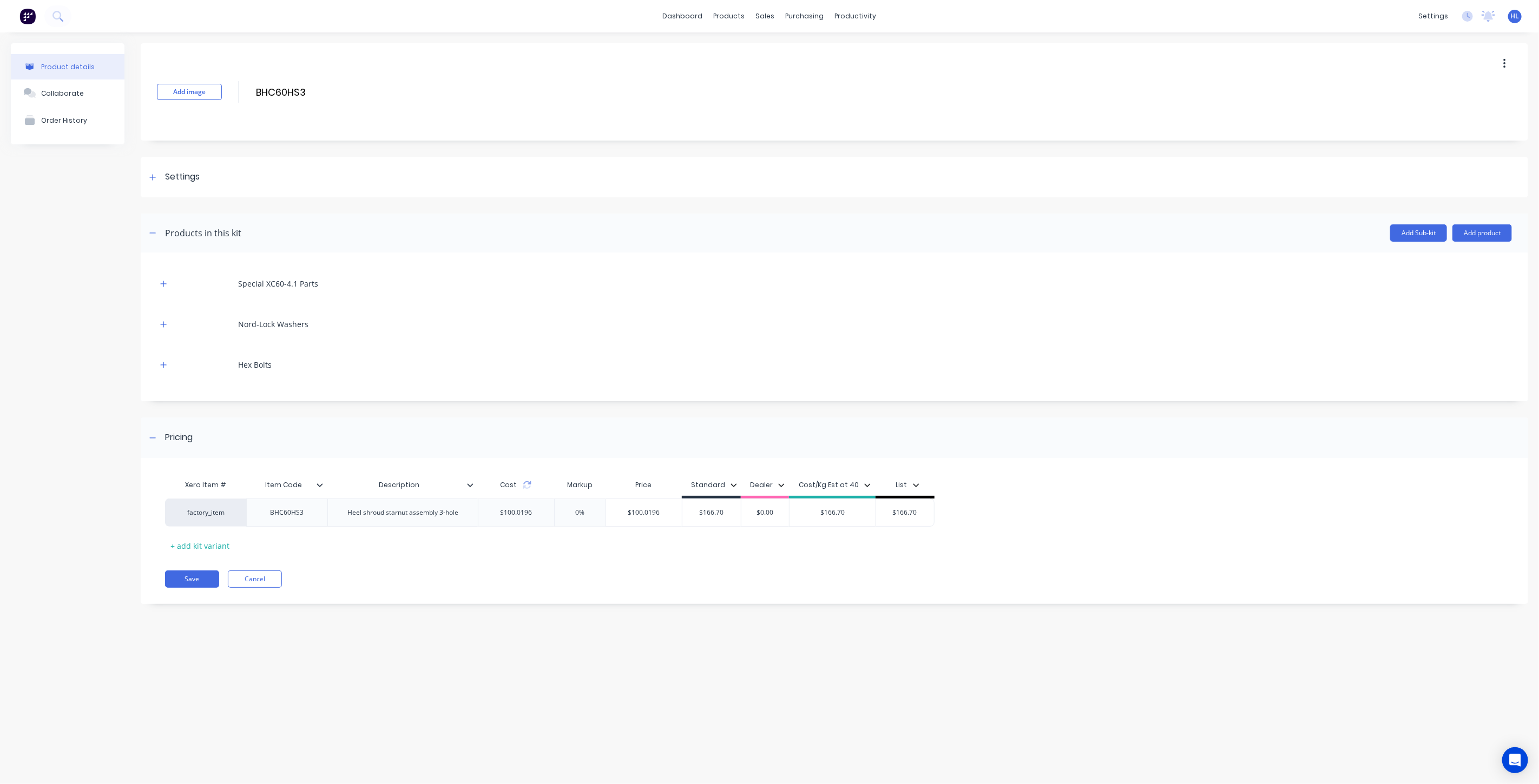
paste input "66.70"
type input "$166.70"
click at [659, 564] on div "Xero Item # Item Code Description Cost Markup Price Standard Dealer Cost/Kg Est…" at bounding box center [834, 536] width 1387 height 135
click at [202, 575] on button "Save" at bounding box center [192, 579] width 54 height 18
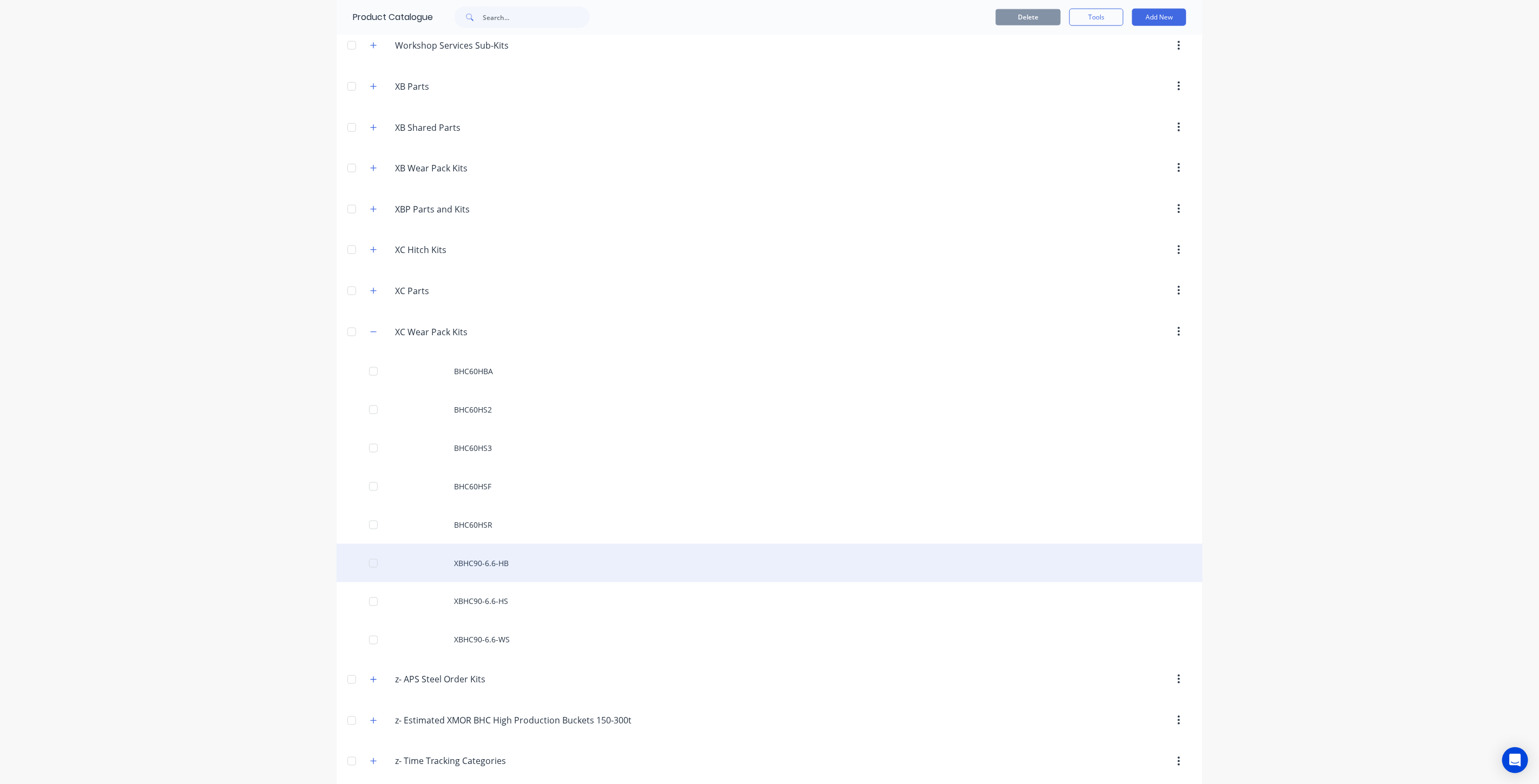
scroll to position [1141, 0]
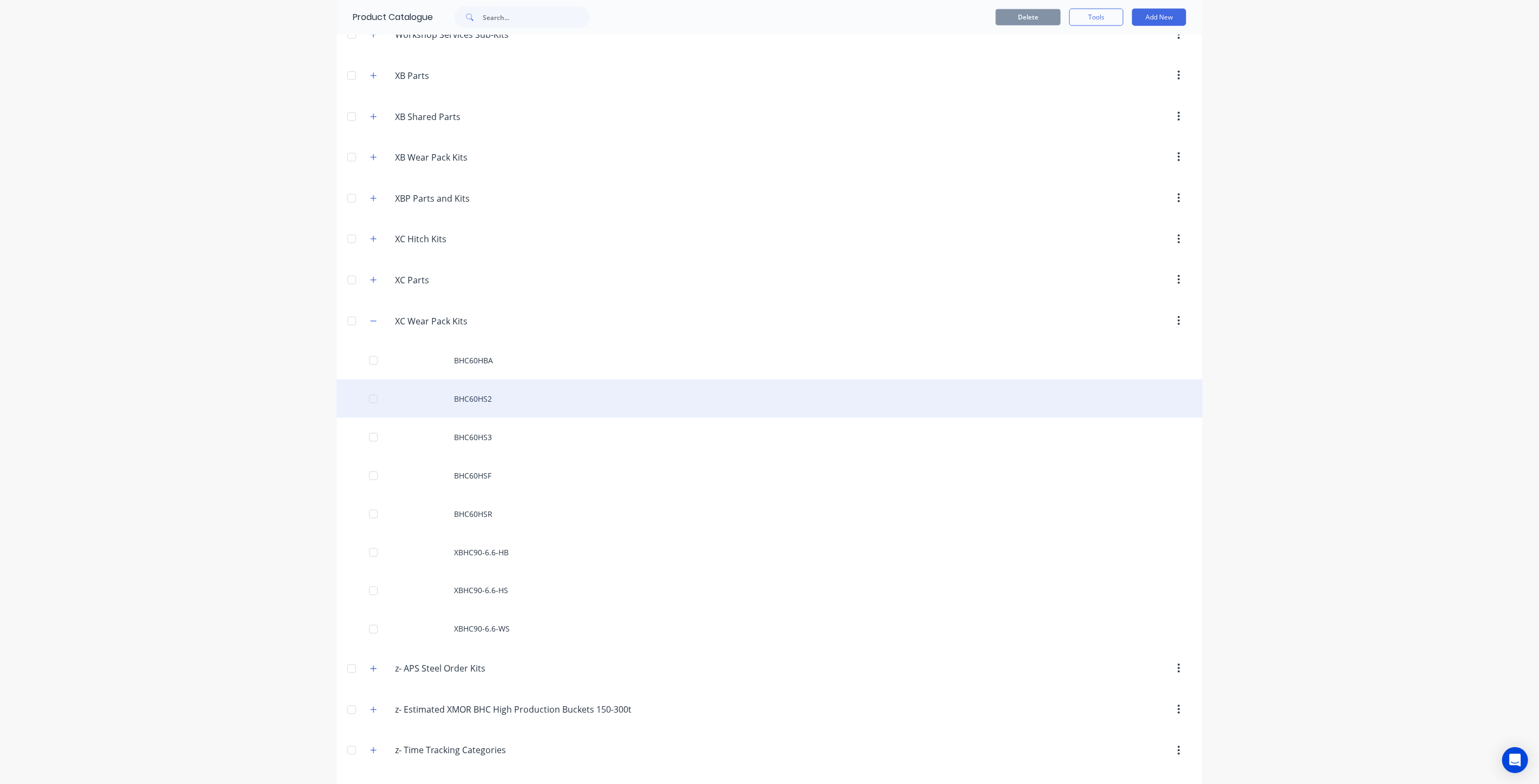
click at [483, 407] on div "BHC60HS2" at bounding box center [769, 399] width 865 height 39
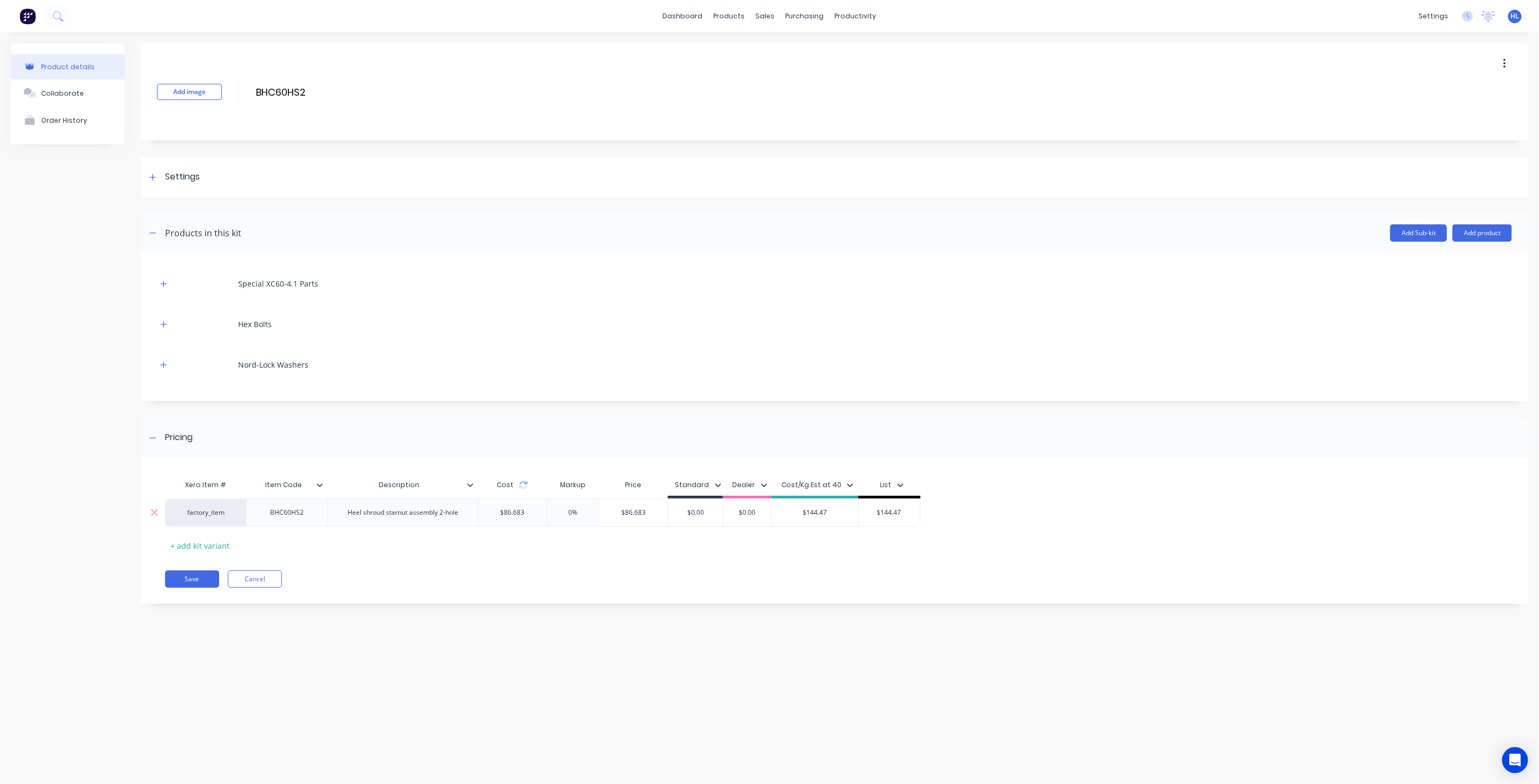
type input "$144.47"
click at [814, 516] on input "$144.47" at bounding box center [814, 512] width 87 height 9
click at [690, 512] on input "$0.00" at bounding box center [695, 512] width 55 height 9
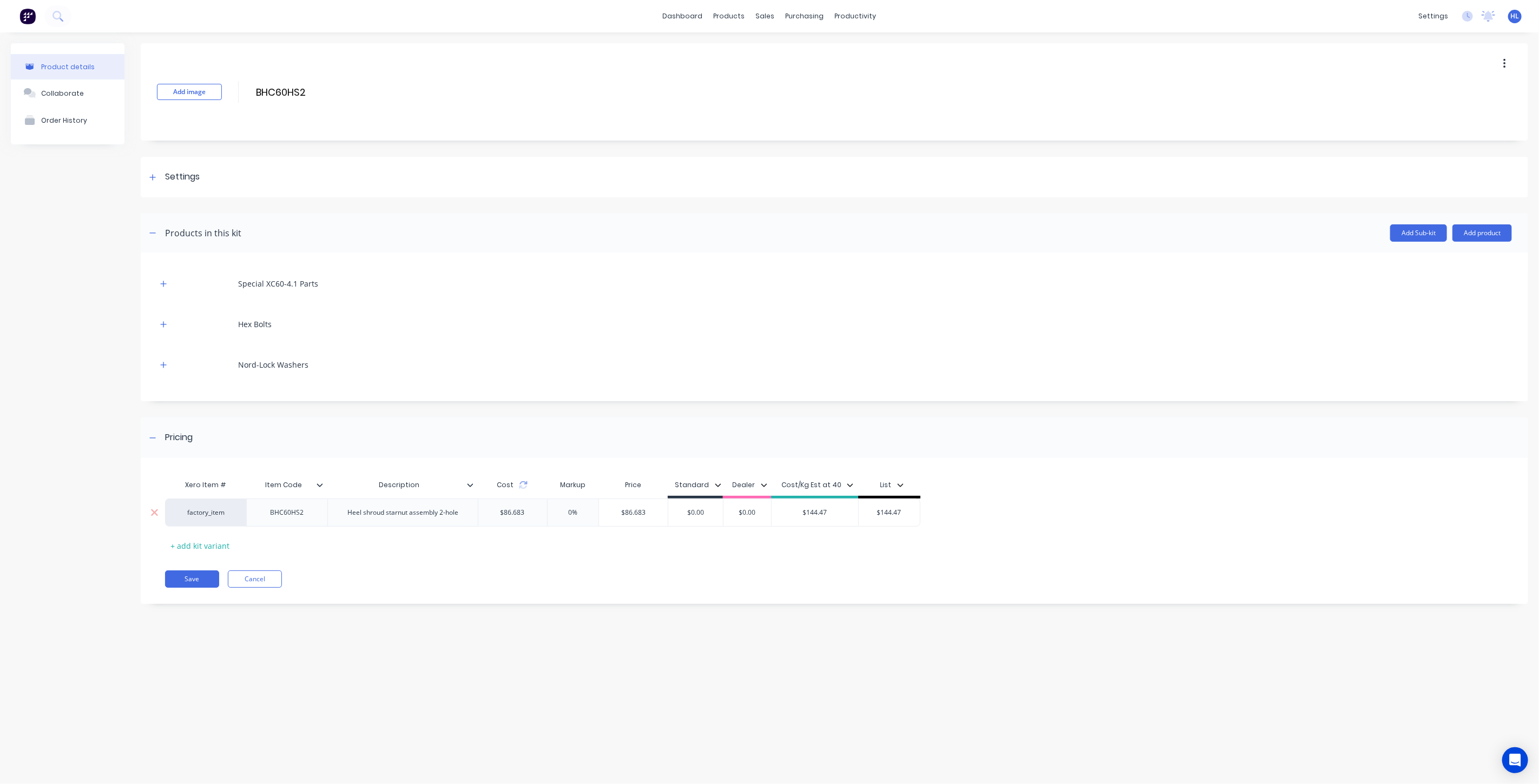
paste input "144.47"
type input "$144.47"
click at [630, 511] on input "$86.683" at bounding box center [633, 512] width 69 height 9
paste input "144.47"
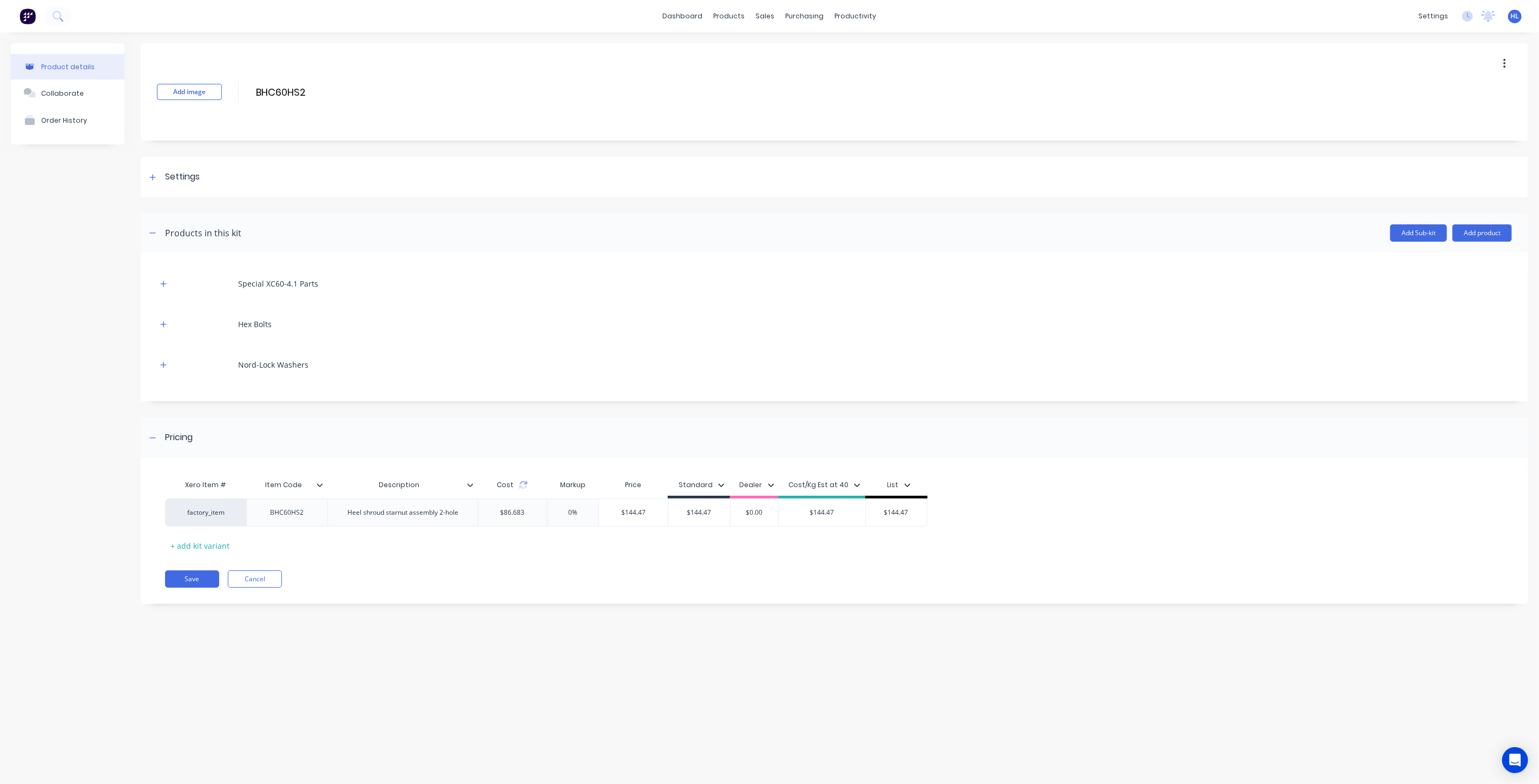
type input "$144.47"
click at [631, 560] on div "Xero Item # Item Code Description Cost Markup Price Standard Dealer Cost/Kg Est…" at bounding box center [834, 536] width 1387 height 135
click at [193, 583] on button "Save" at bounding box center [192, 579] width 54 height 18
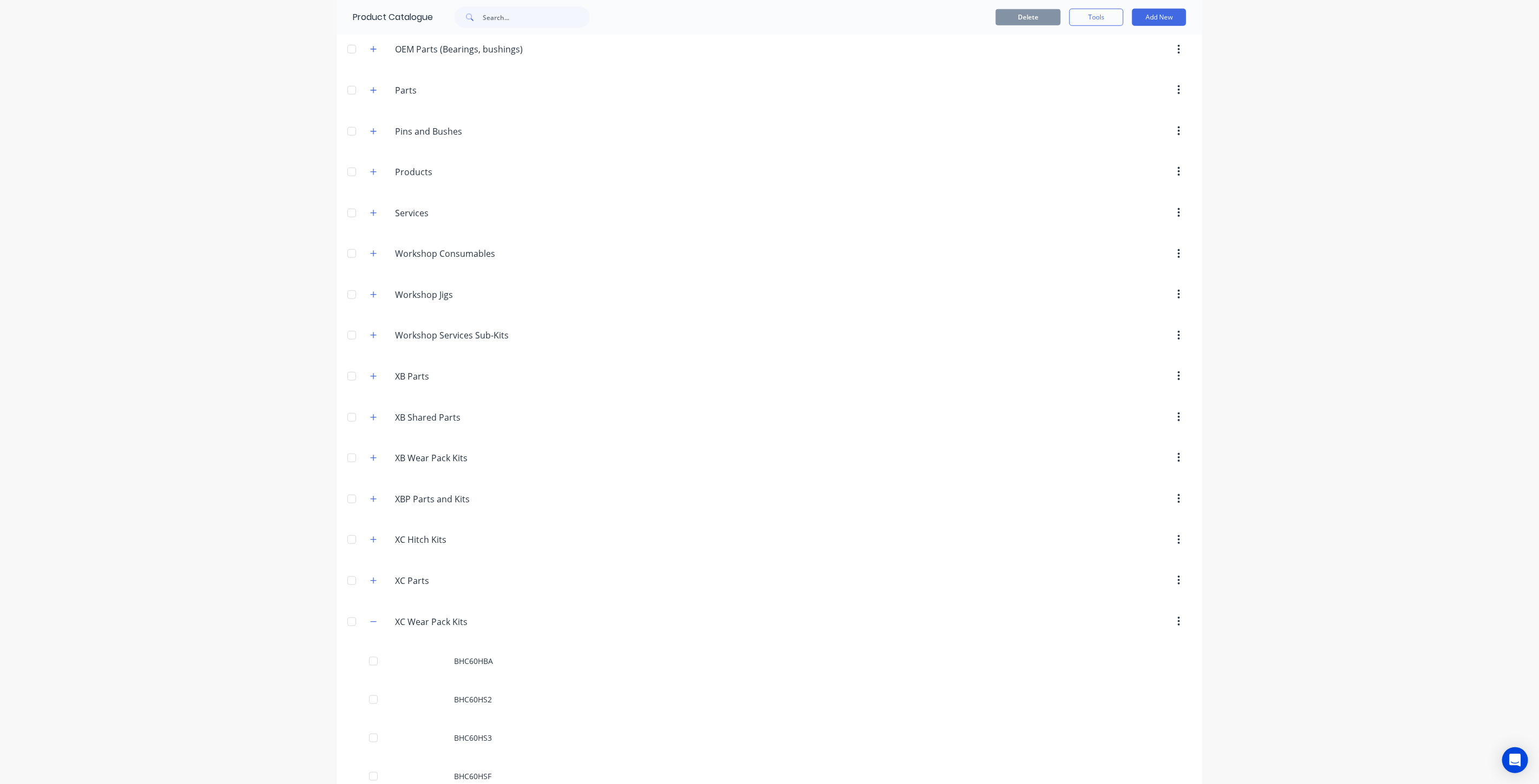
scroll to position [1183, 0]
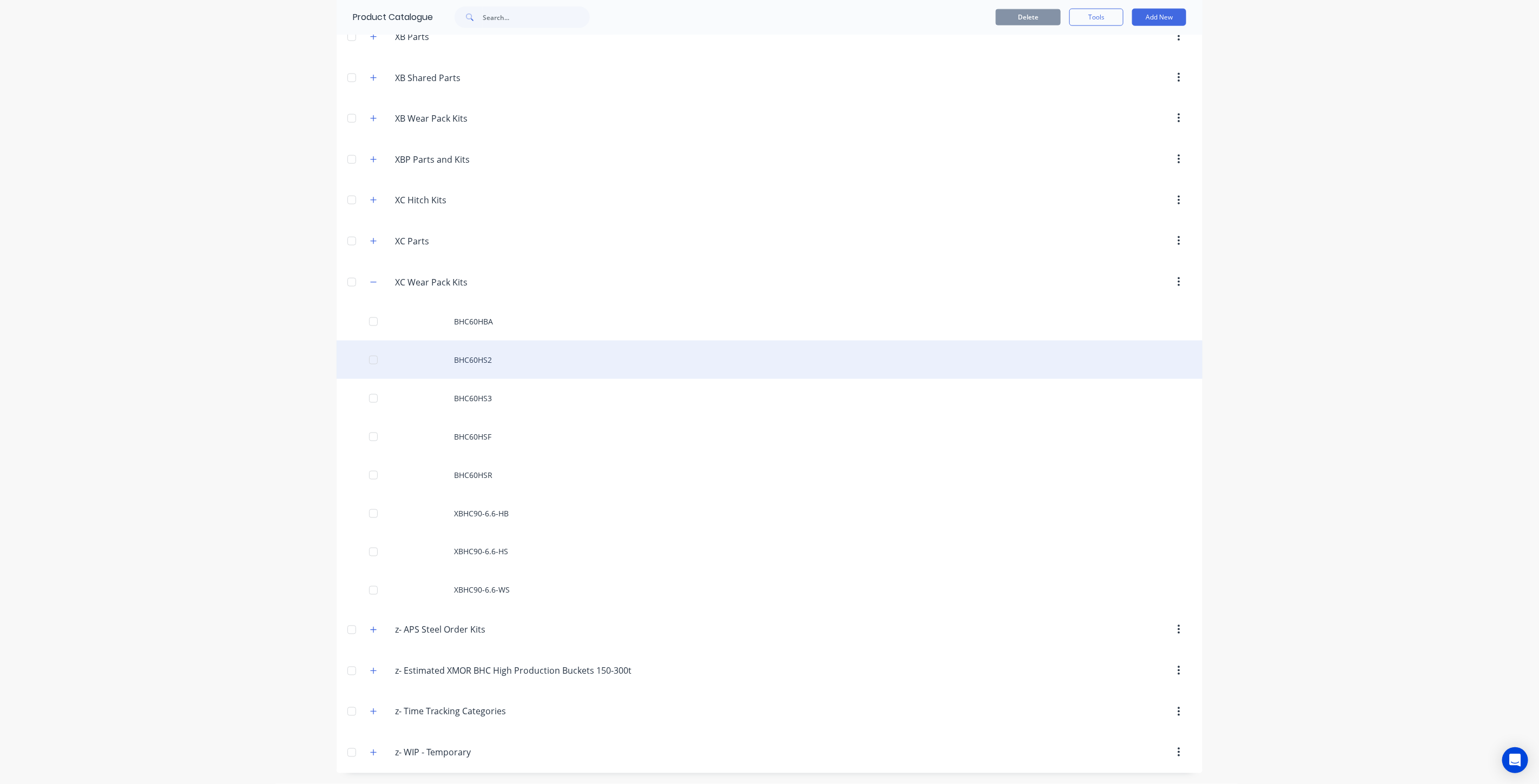
click at [518, 361] on div "BHC60HS2" at bounding box center [769, 360] width 865 height 39
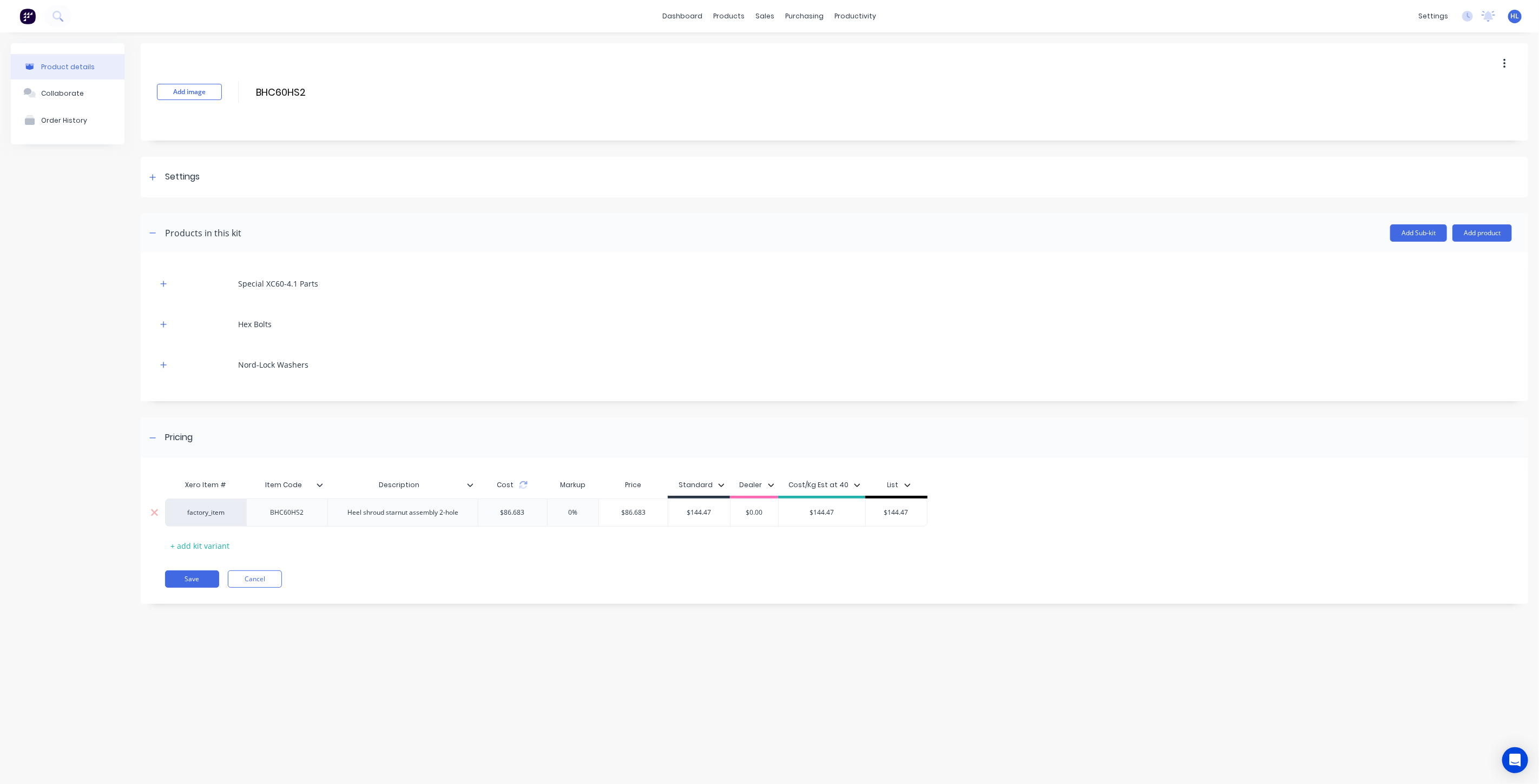
click at [698, 518] on div "$144.47" at bounding box center [699, 512] width 62 height 27
type input "$144.47"
click at [698, 518] on div "$144.47" at bounding box center [699, 512] width 62 height 27
click at [633, 511] on input "$86.683" at bounding box center [633, 512] width 69 height 9
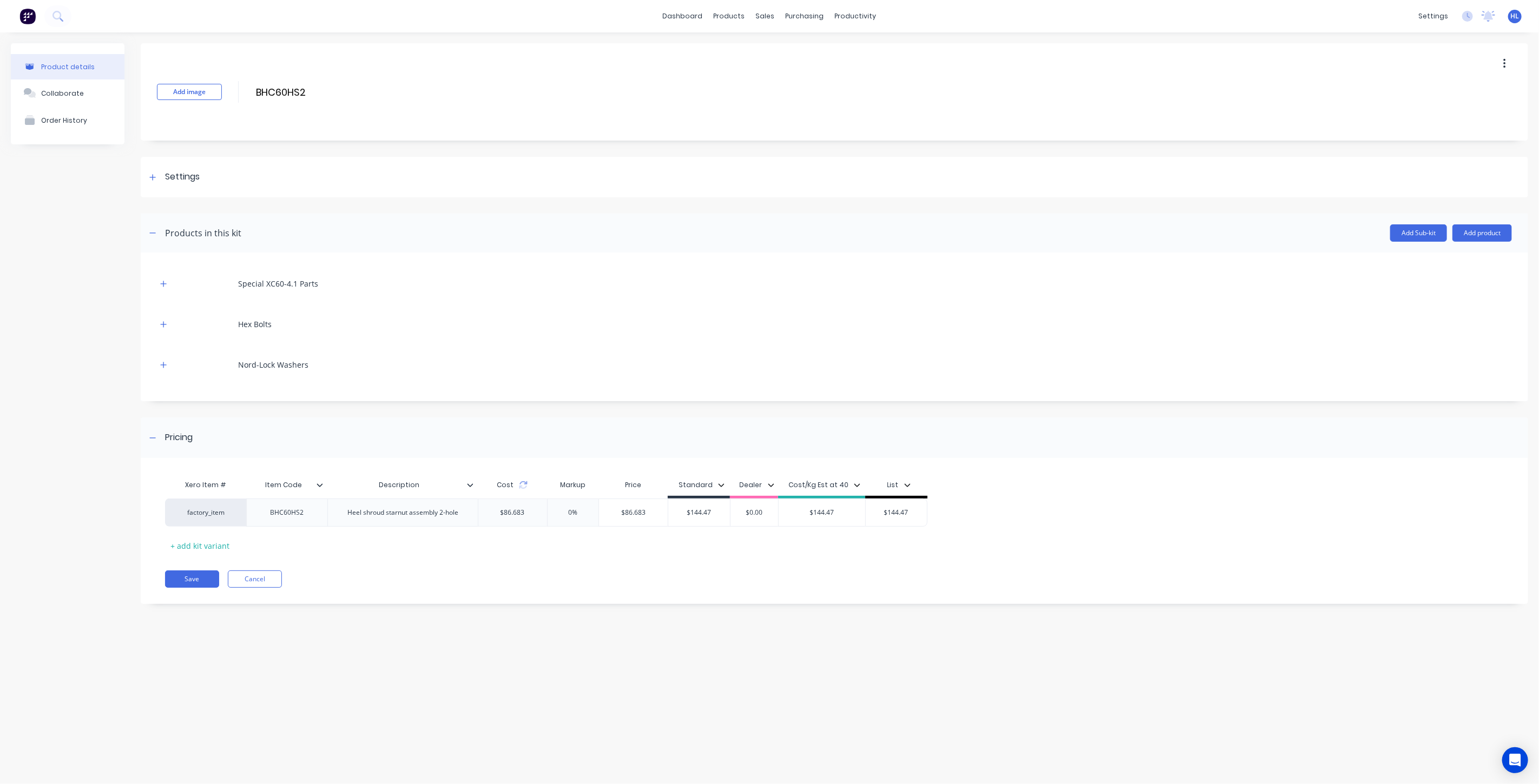
paste input "144.47"
type input "$144.47"
click at [641, 543] on div "Xero Item # Item Code Description Cost Markup Price Standard Dealer Cost/Kg Est…" at bounding box center [827, 514] width 1324 height 80
click at [198, 577] on button "Save" at bounding box center [192, 579] width 54 height 18
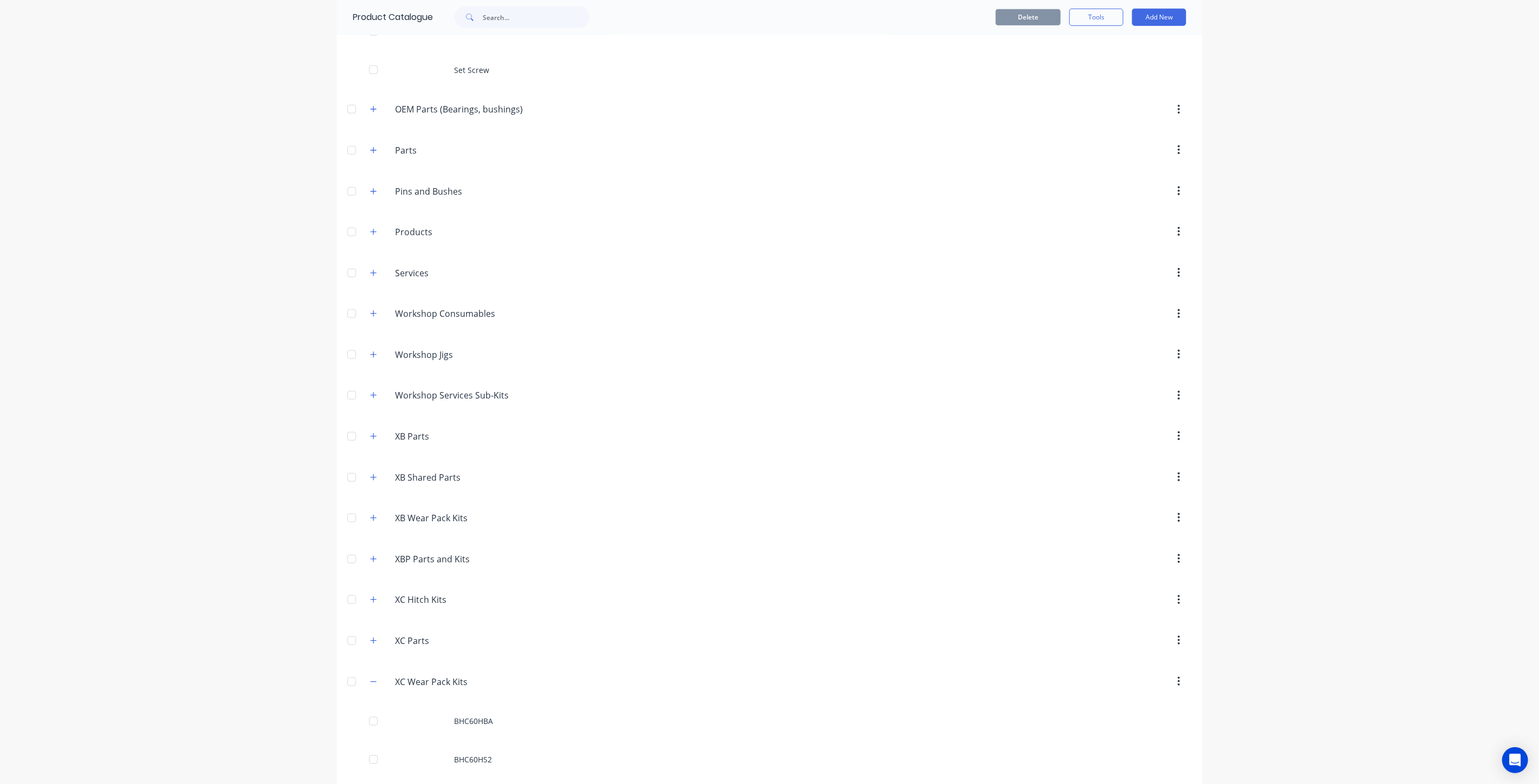
scroll to position [1141, 0]
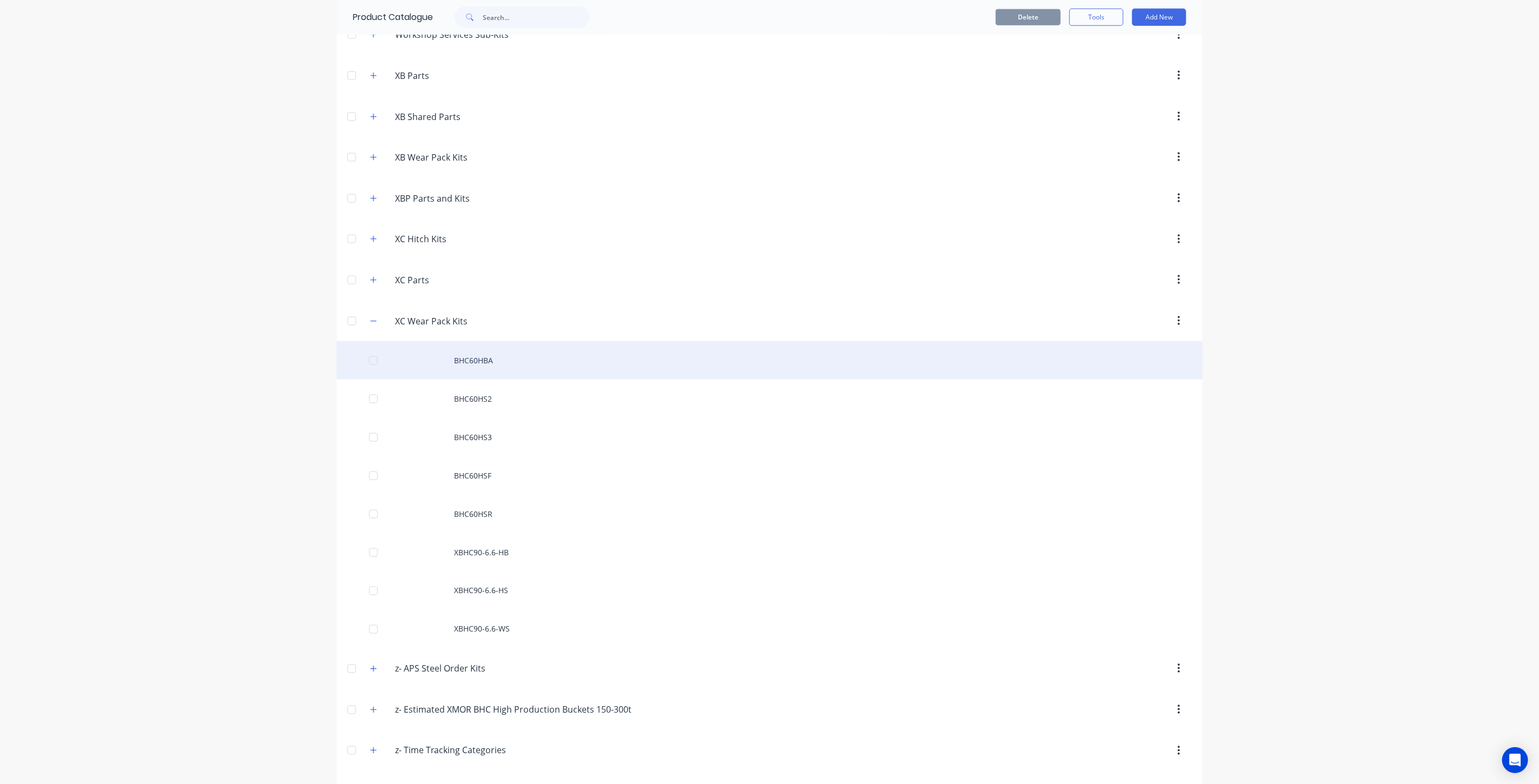
click at [511, 364] on div "BHC60HBA" at bounding box center [769, 360] width 865 height 39
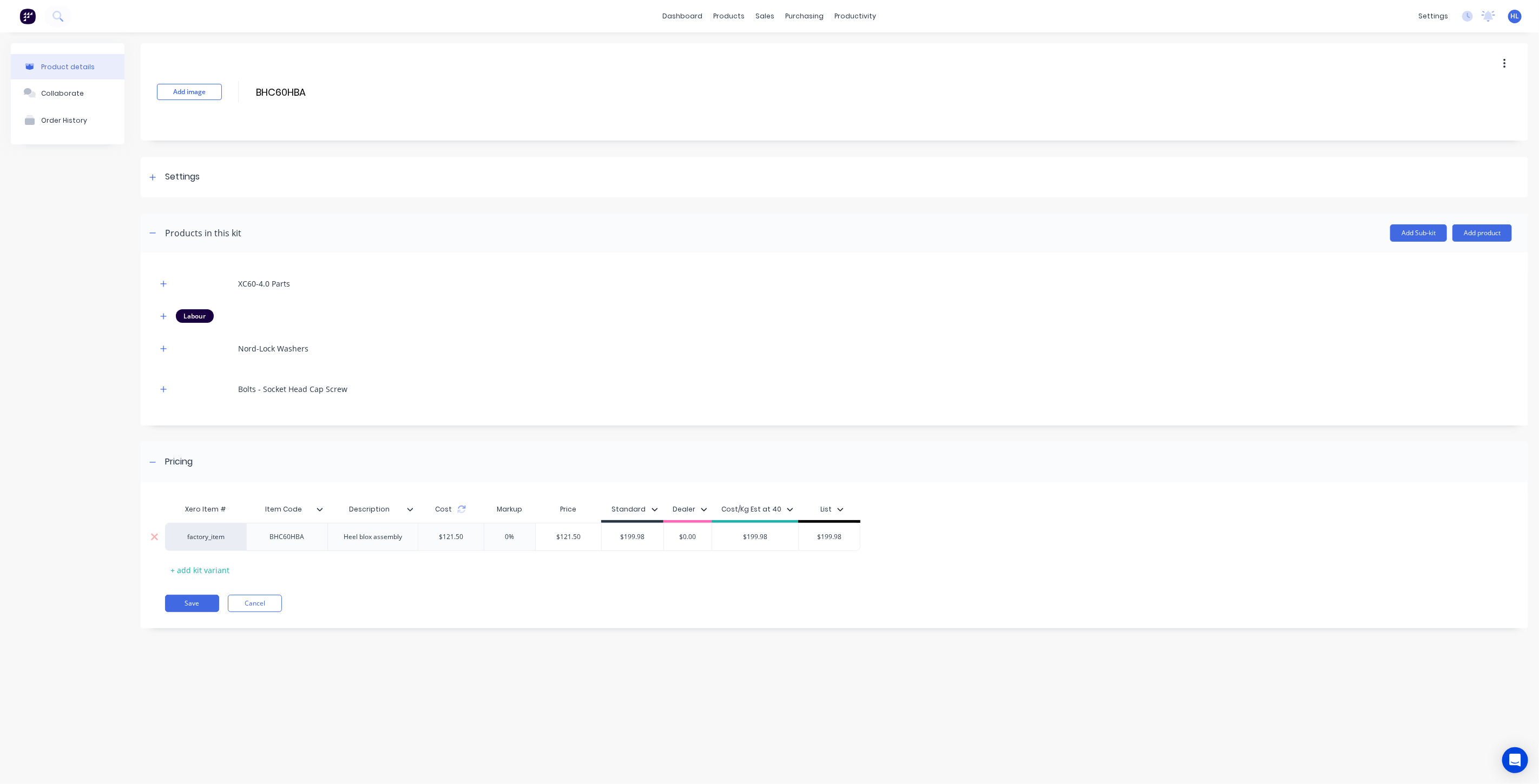
type input "$199.98"
click at [630, 539] on input "$199.98" at bounding box center [633, 537] width 62 height 9
click at [563, 535] on input "$121.50" at bounding box center [568, 537] width 66 height 9
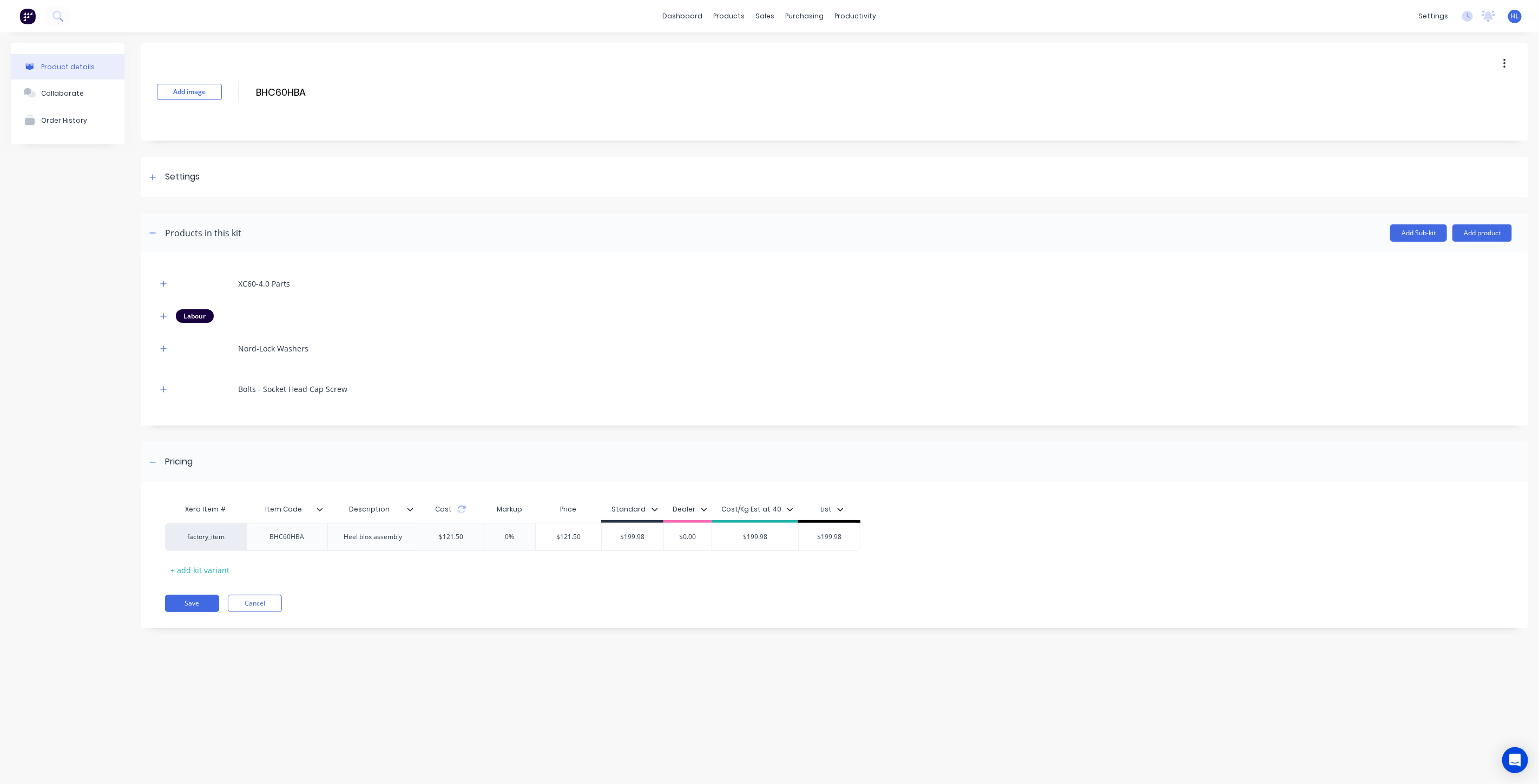
paste input "99.98"
type input "$199.98"
click at [624, 571] on div "Xero Item # Item Code Description Cost Markup Price Standard Dealer Cost/Kg Est…" at bounding box center [827, 539] width 1324 height 80
click at [188, 606] on button "Save" at bounding box center [192, 604] width 54 height 18
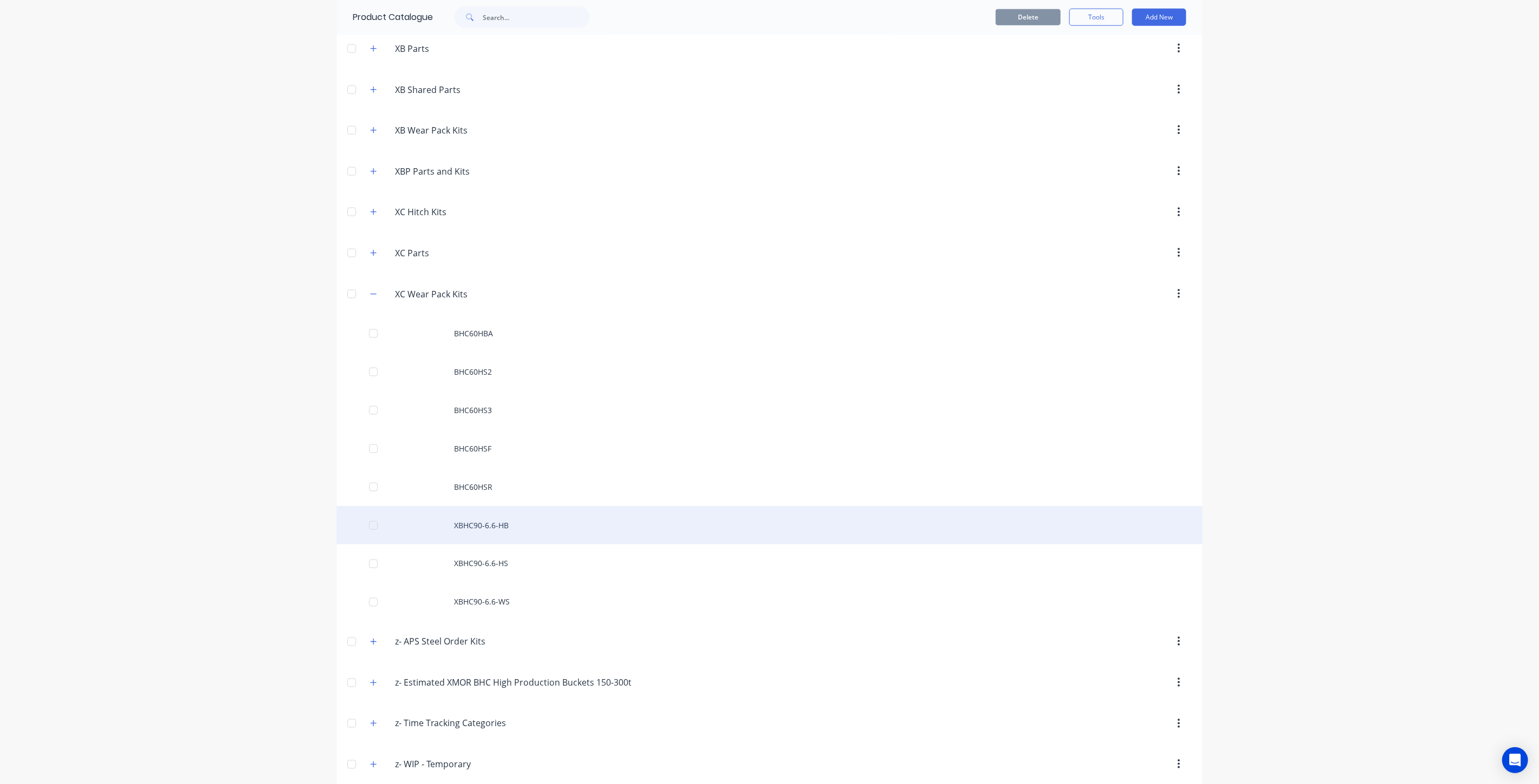
scroll to position [1183, 0]
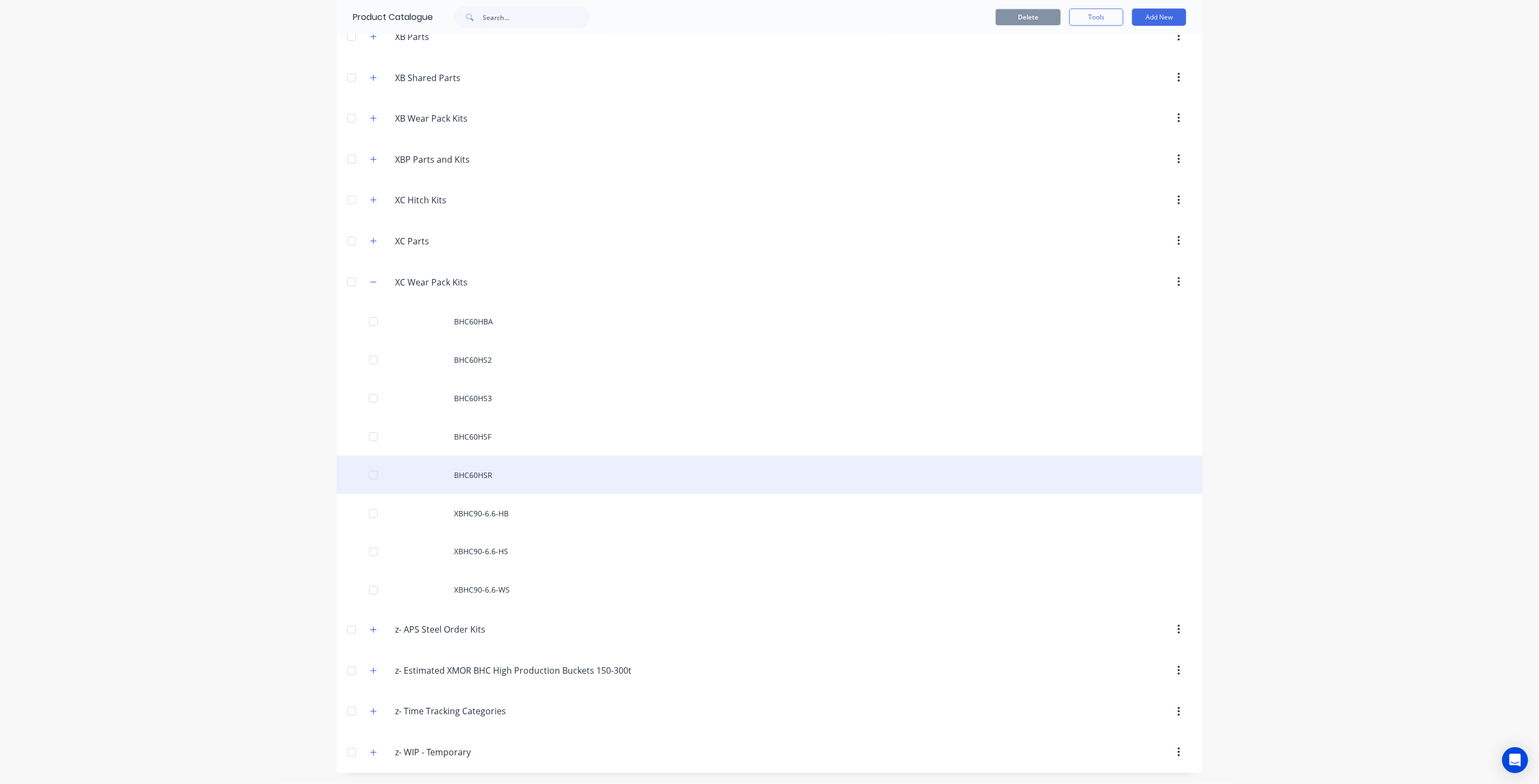
click at [531, 484] on div "BHC60HSR" at bounding box center [769, 475] width 865 height 39
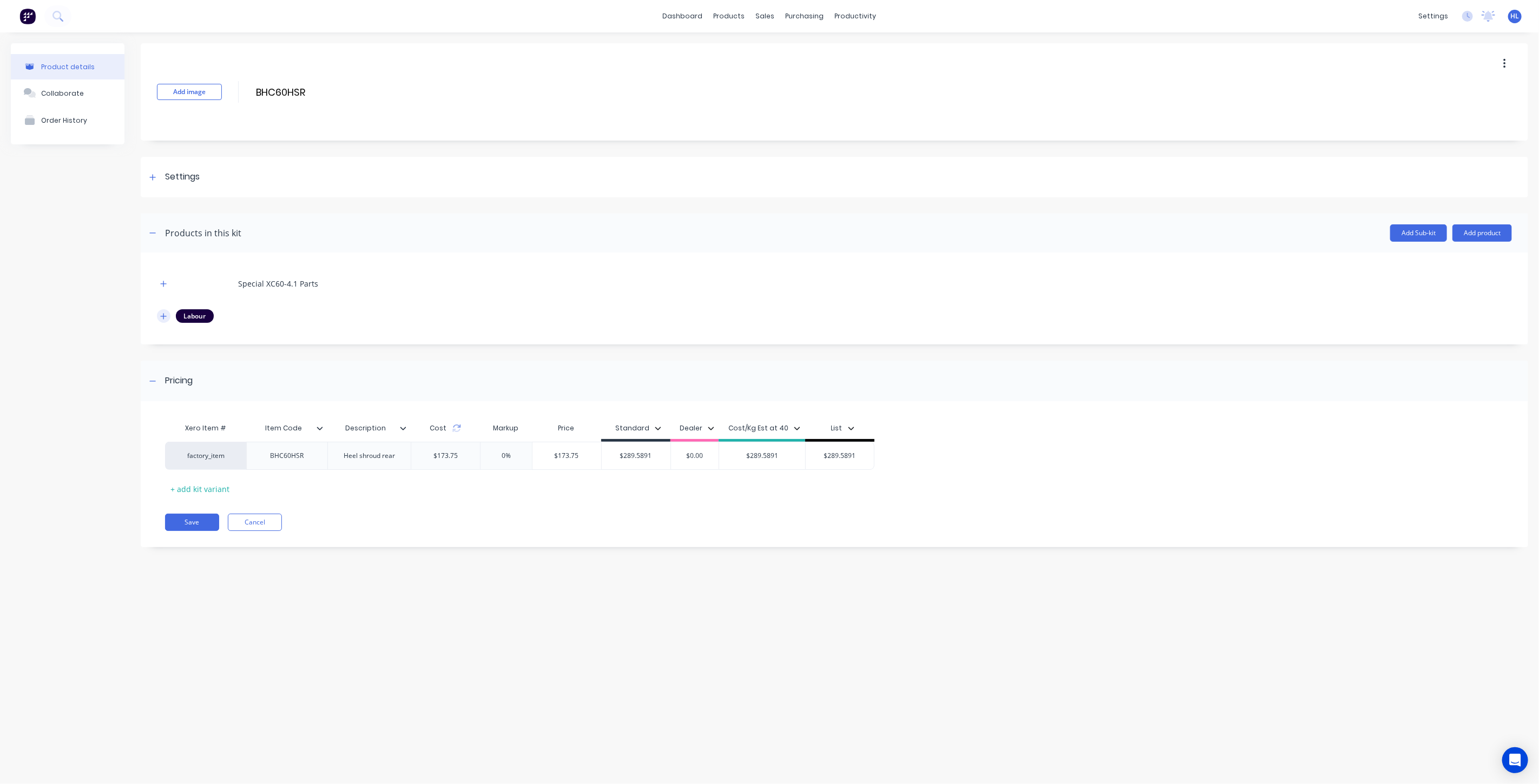
click at [160, 317] on icon "button" at bounding box center [163, 317] width 7 height 7
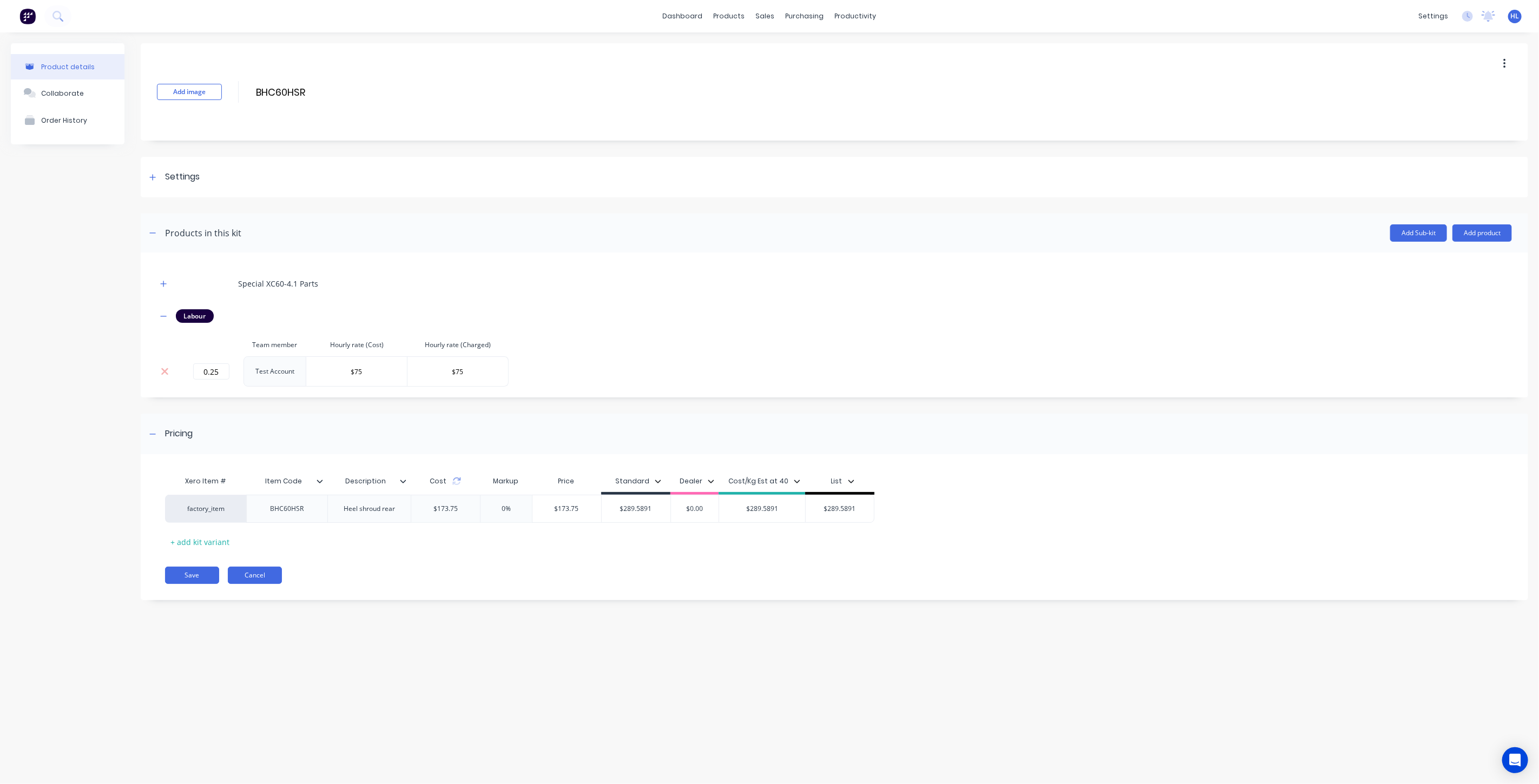
click at [275, 572] on button "Cancel" at bounding box center [255, 575] width 54 height 18
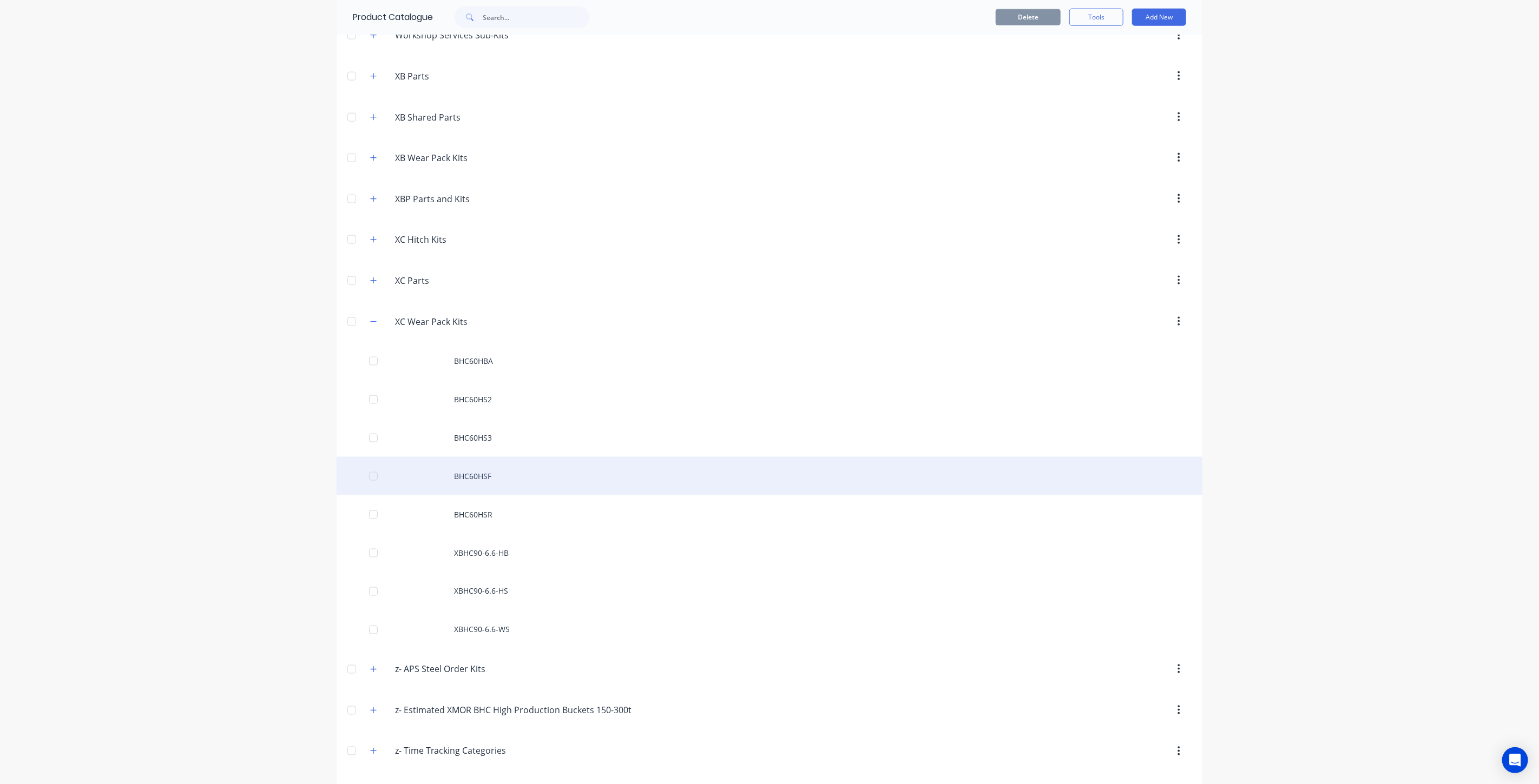
scroll to position [1141, 0]
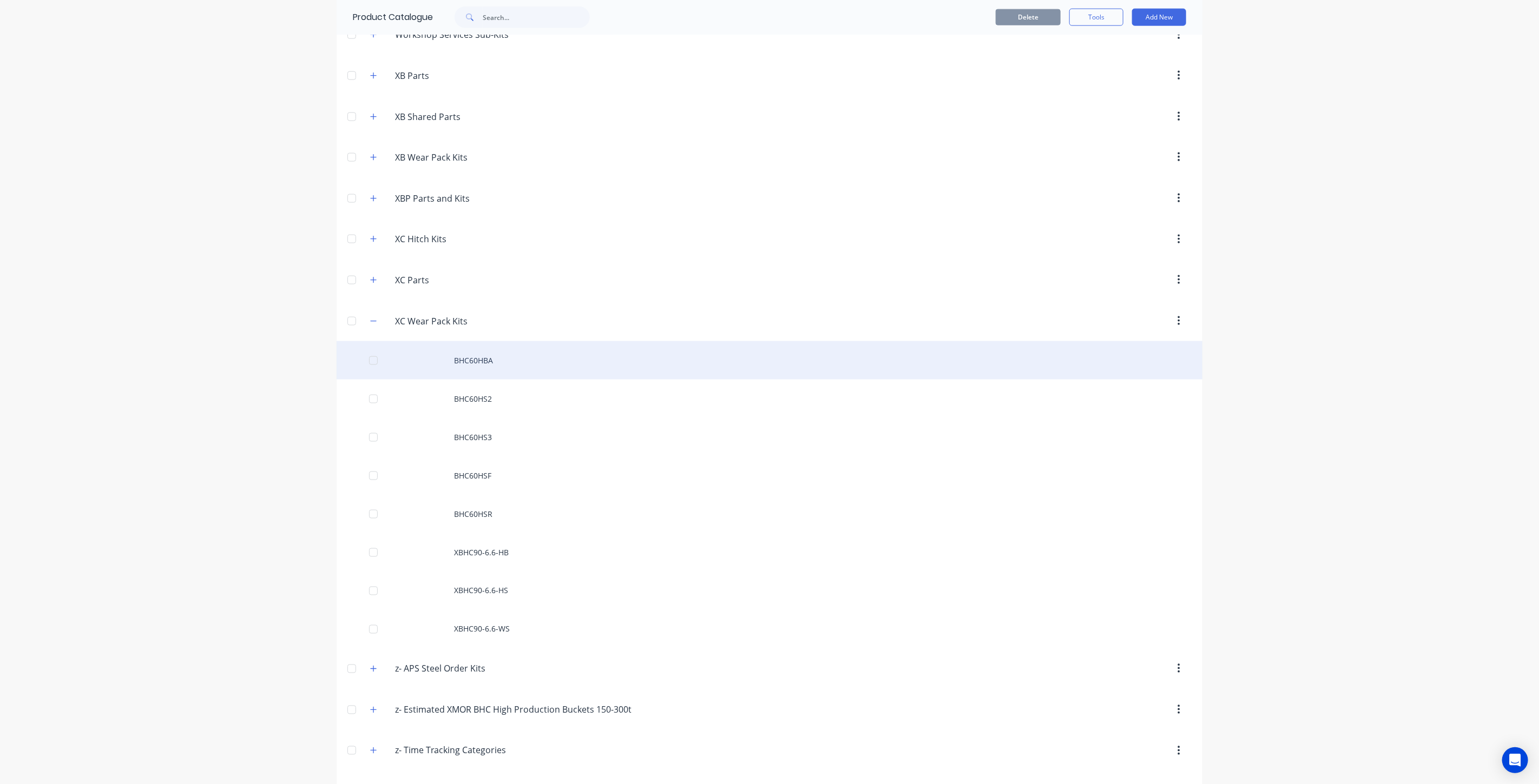
click at [487, 367] on div "BHC60HBA" at bounding box center [769, 360] width 865 height 39
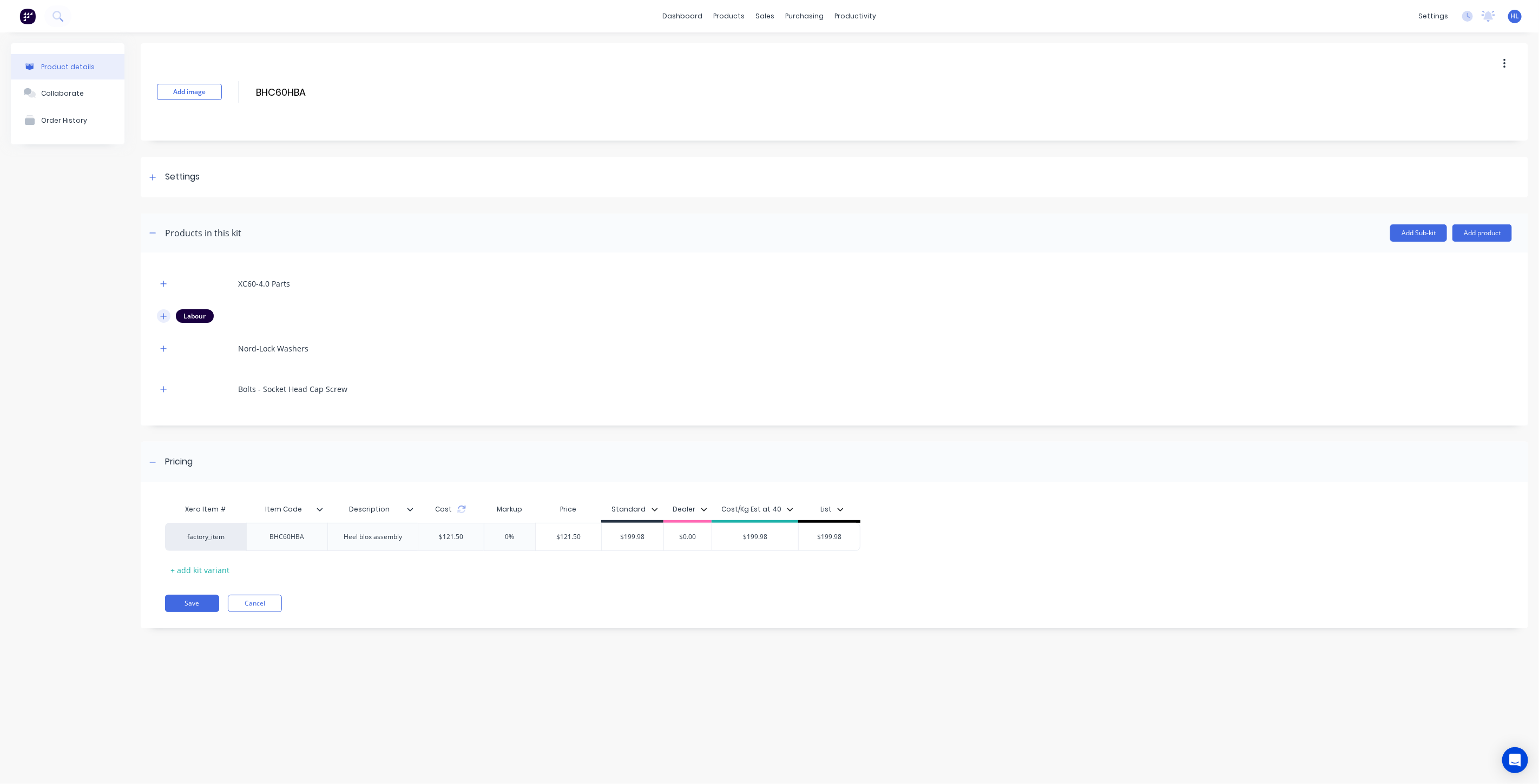
click at [159, 311] on button "button" at bounding box center [163, 316] width 14 height 14
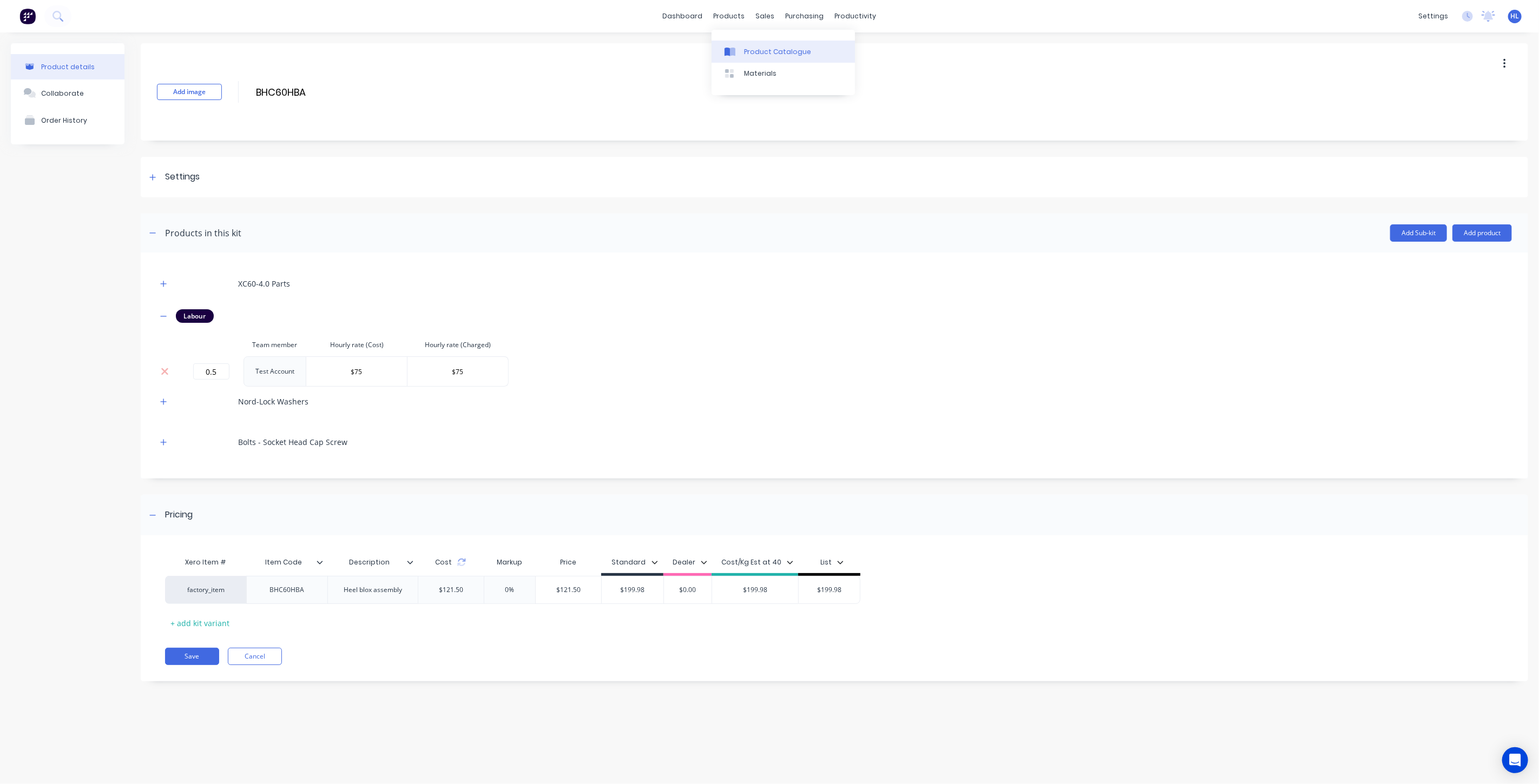
click at [752, 45] on link "Product Catalogue" at bounding box center [783, 52] width 144 height 22
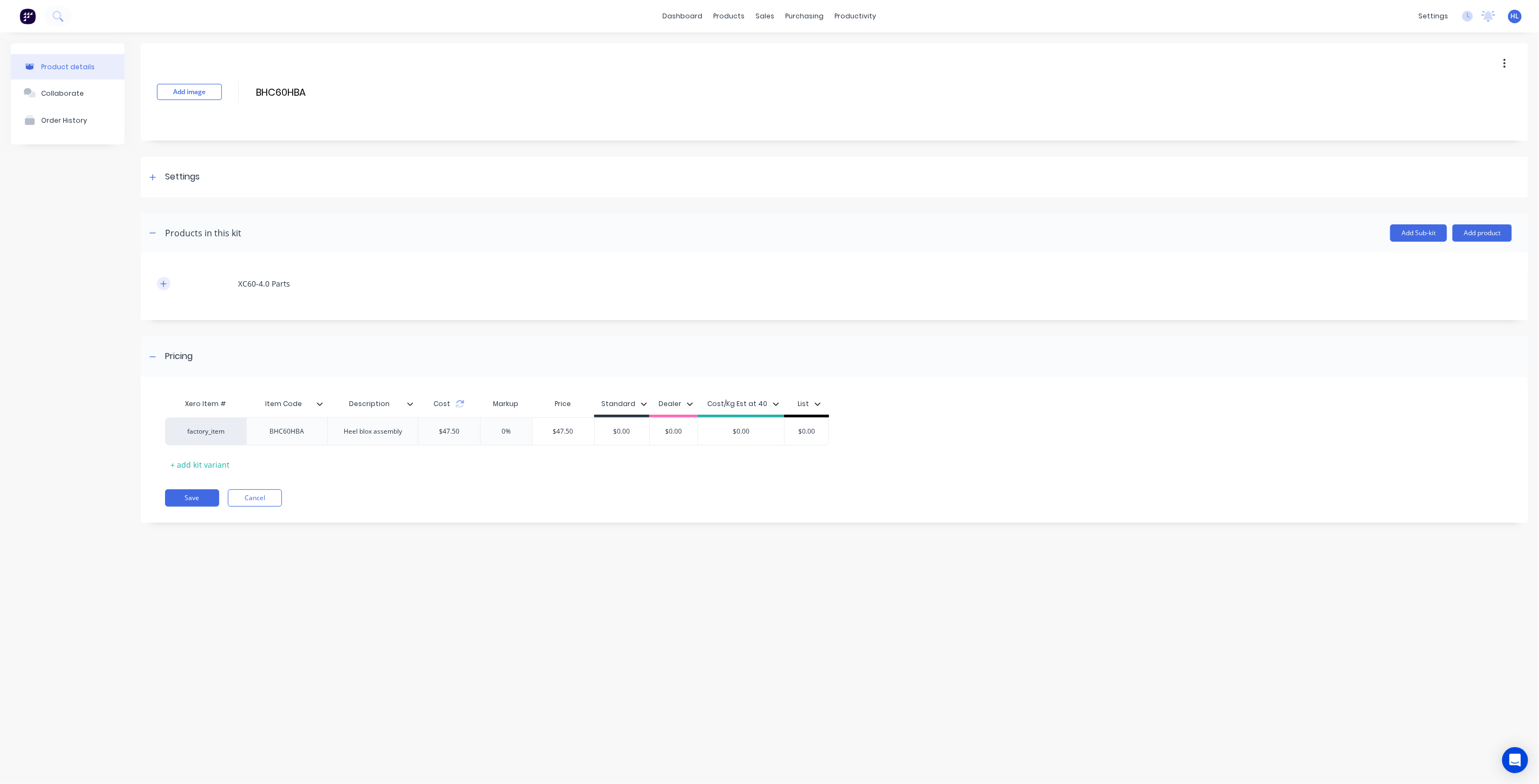
click at [161, 288] on button "button" at bounding box center [163, 284] width 14 height 14
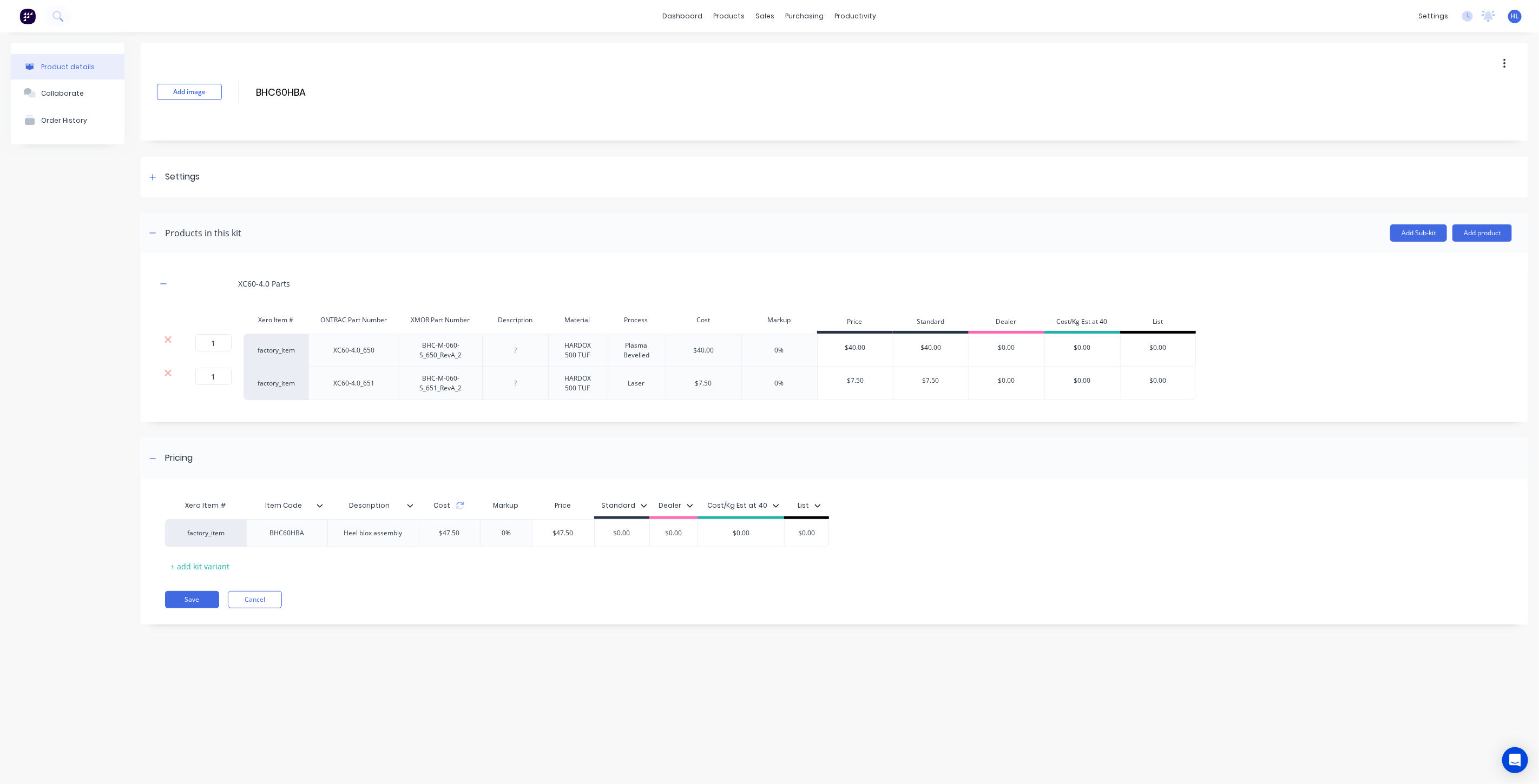
click at [1479, 219] on header "Products in this kit Add Sub-kit Add product" at bounding box center [834, 233] width 1387 height 39
click at [1479, 231] on button "Add product" at bounding box center [1482, 233] width 60 height 18
click at [1468, 260] on div "Product catalogue" at bounding box center [1460, 261] width 83 height 16
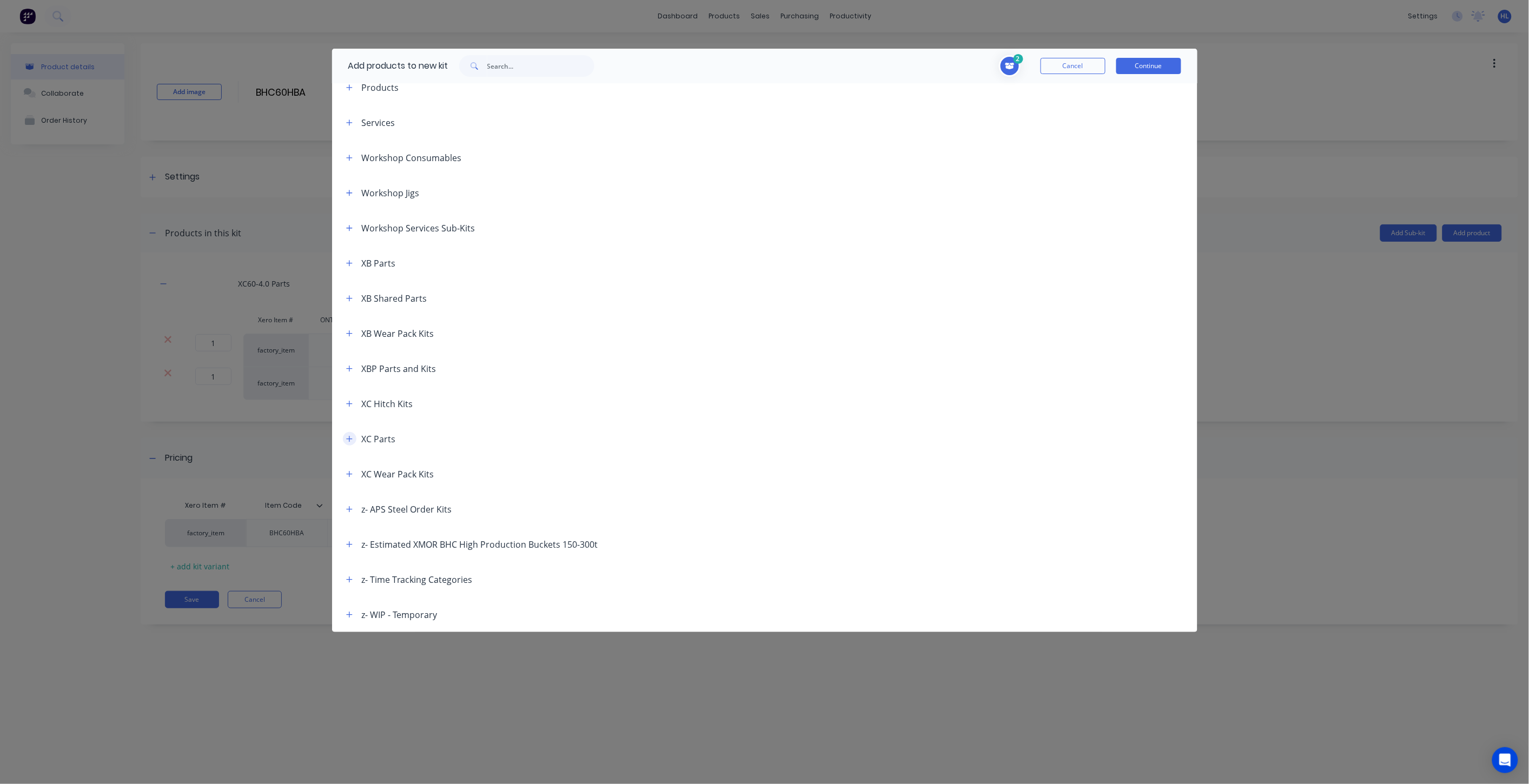
click at [344, 434] on button "button" at bounding box center [349, 438] width 14 height 14
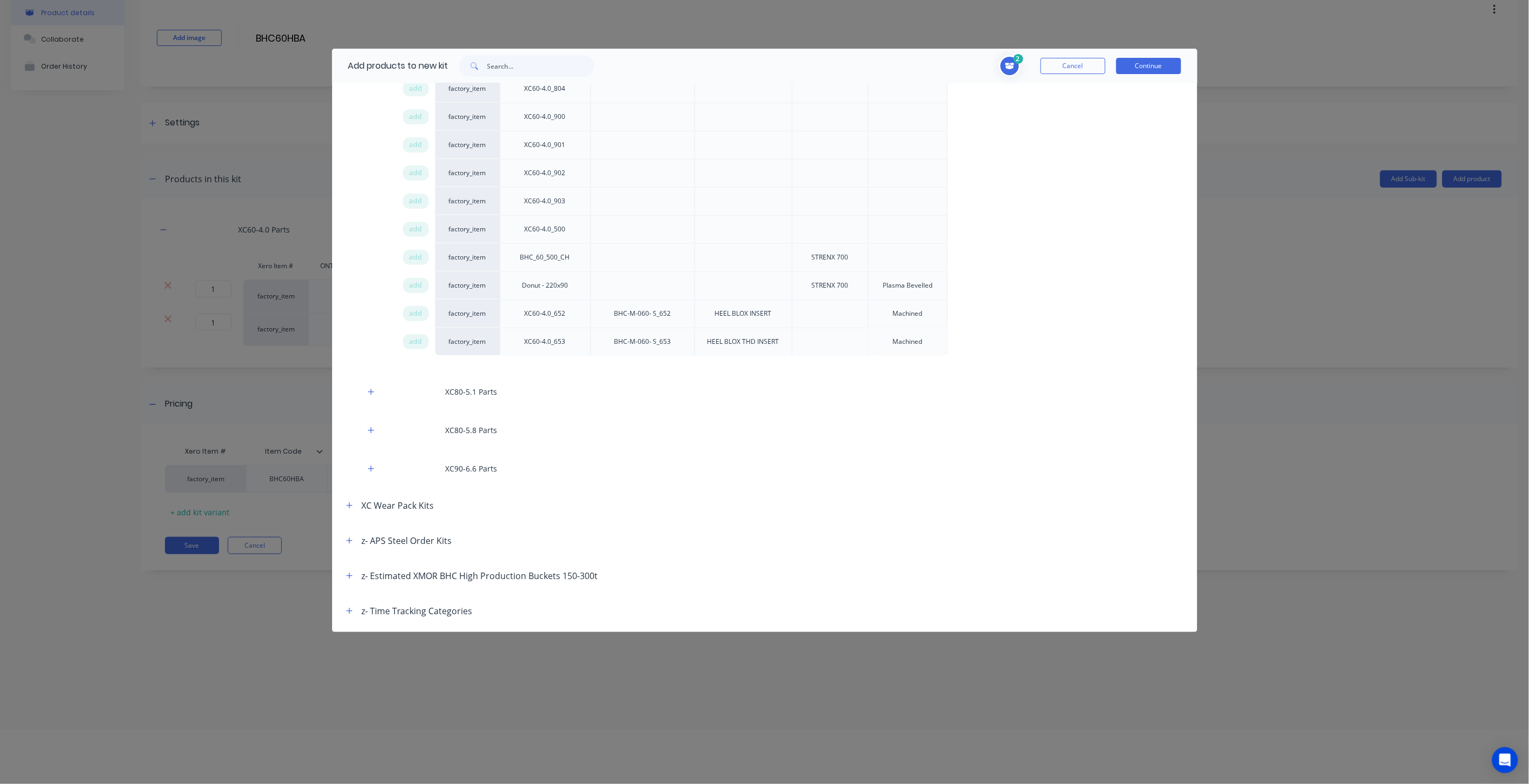
scroll to position [2607, 0]
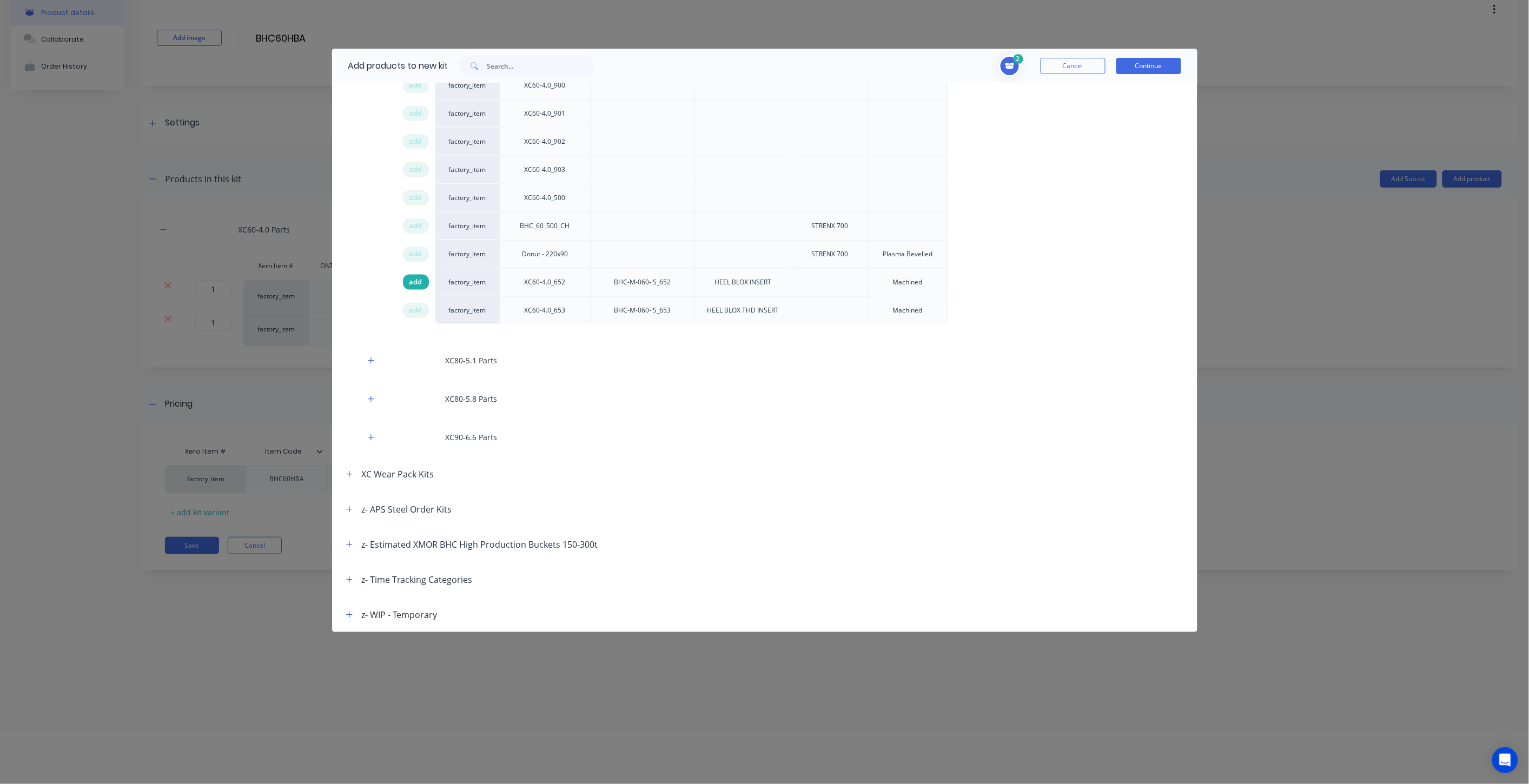
click at [417, 286] on span "add" at bounding box center [416, 282] width 13 height 11
click at [417, 307] on span "add" at bounding box center [416, 310] width 13 height 11
click at [169, 377] on div "Add products to new kit 4 1 1 ? XC60-4.0 Parts ONTRAC Part Number XC60-4.0_650 …" at bounding box center [764, 392] width 1529 height 784
click at [1159, 70] on button "Continue" at bounding box center [1149, 66] width 65 height 16
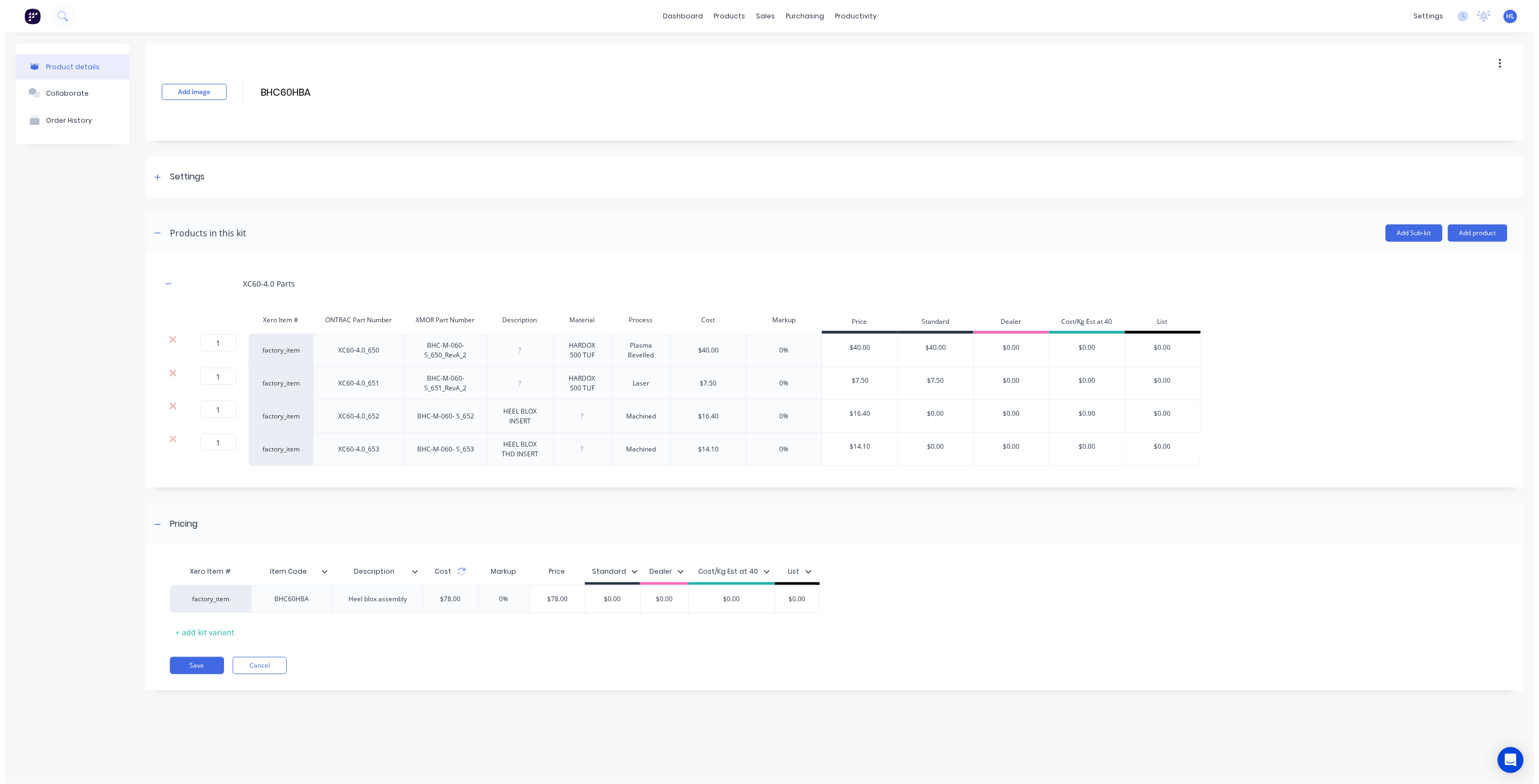
scroll to position [0, 0]
click at [455, 573] on icon at bounding box center [457, 572] width 9 height 9
click at [1478, 228] on button "Add product" at bounding box center [1482, 233] width 60 height 18
click at [1462, 284] on div "Labour" at bounding box center [1460, 283] width 83 height 16
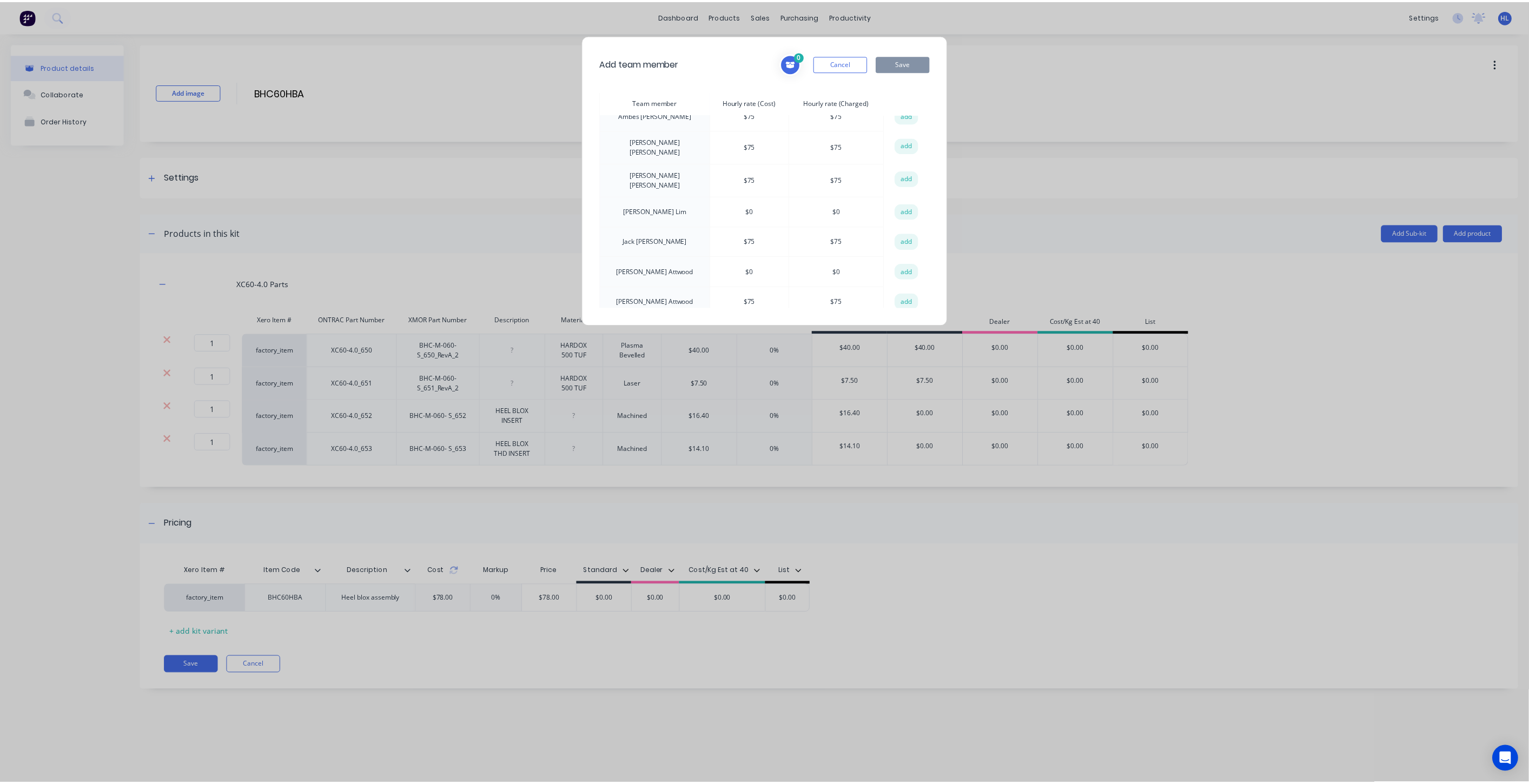
scroll to position [79, 0]
click at [900, 298] on button "add" at bounding box center [912, 297] width 24 height 16
click at [900, 67] on button "Save" at bounding box center [908, 63] width 54 height 16
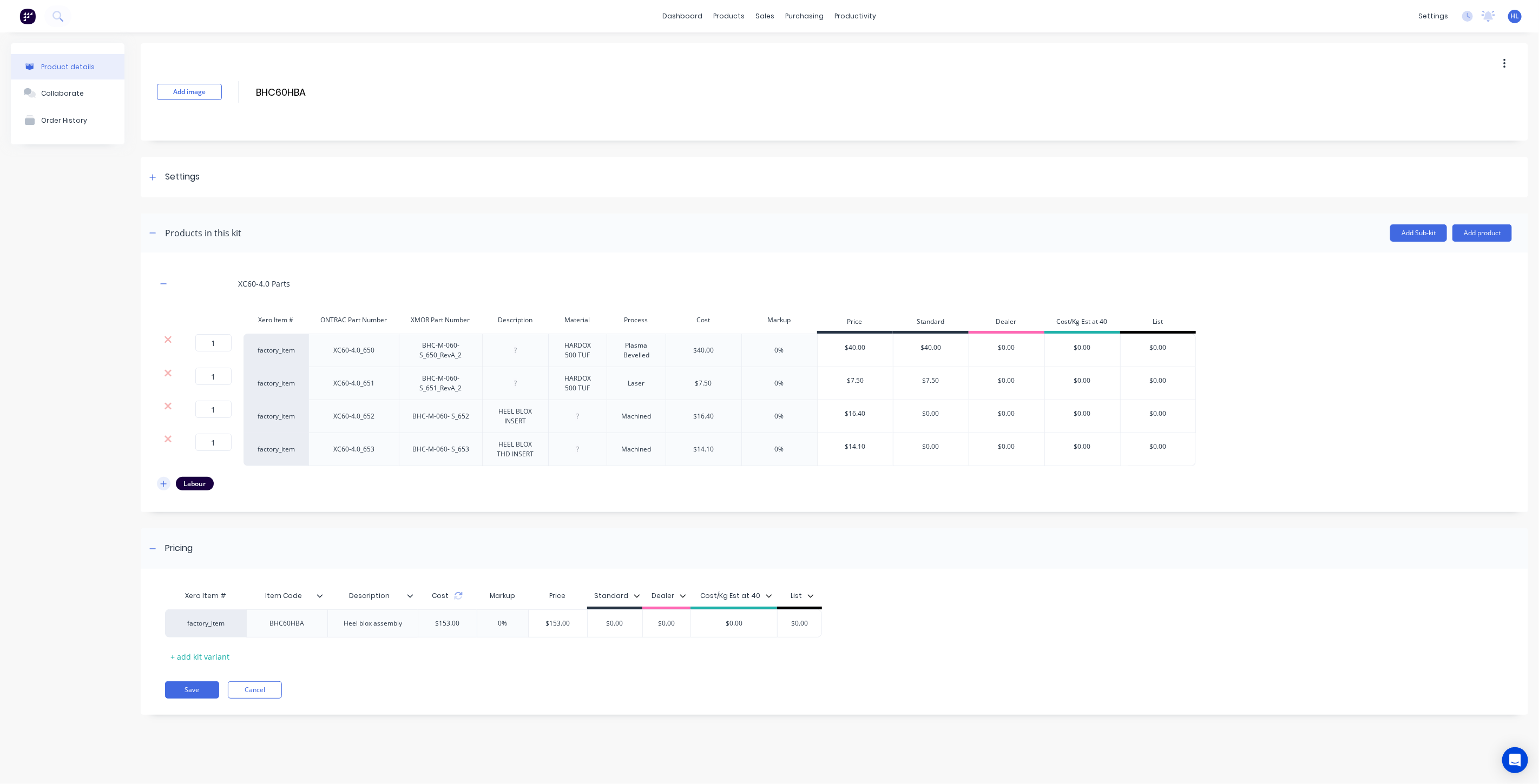
click at [169, 484] on button "button" at bounding box center [163, 484] width 14 height 14
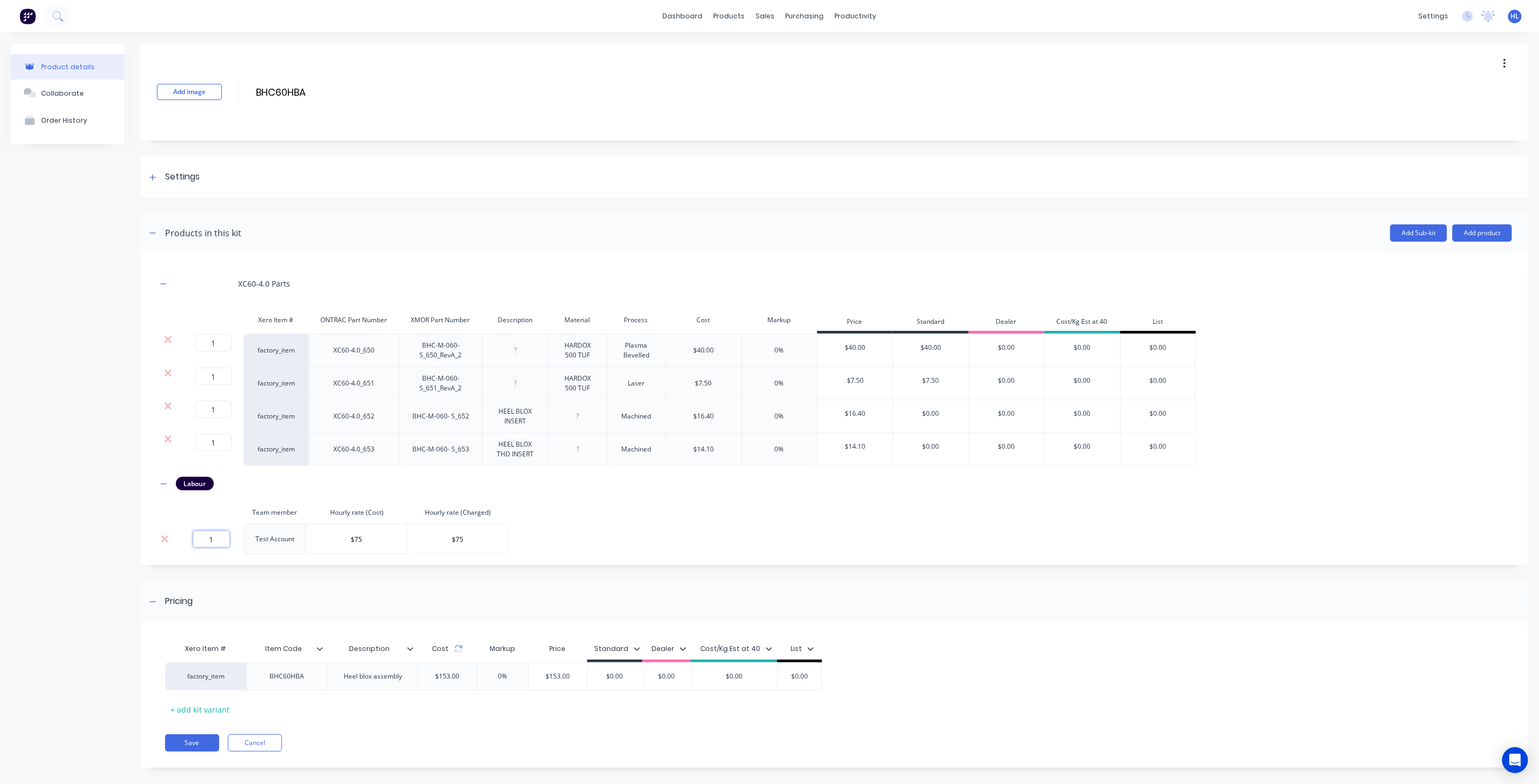
click at [223, 533] on input "1" at bounding box center [212, 539] width 36 height 16
type input "0.5"
click at [393, 576] on div "Add image BHC60HBA BHC60HBA Enter kit name Settings Kit description Heel blox a…" at bounding box center [834, 414] width 1387 height 741
click at [1496, 229] on button "Add product" at bounding box center [1482, 233] width 60 height 18
click at [1462, 258] on div "Product catalogue" at bounding box center [1460, 261] width 83 height 16
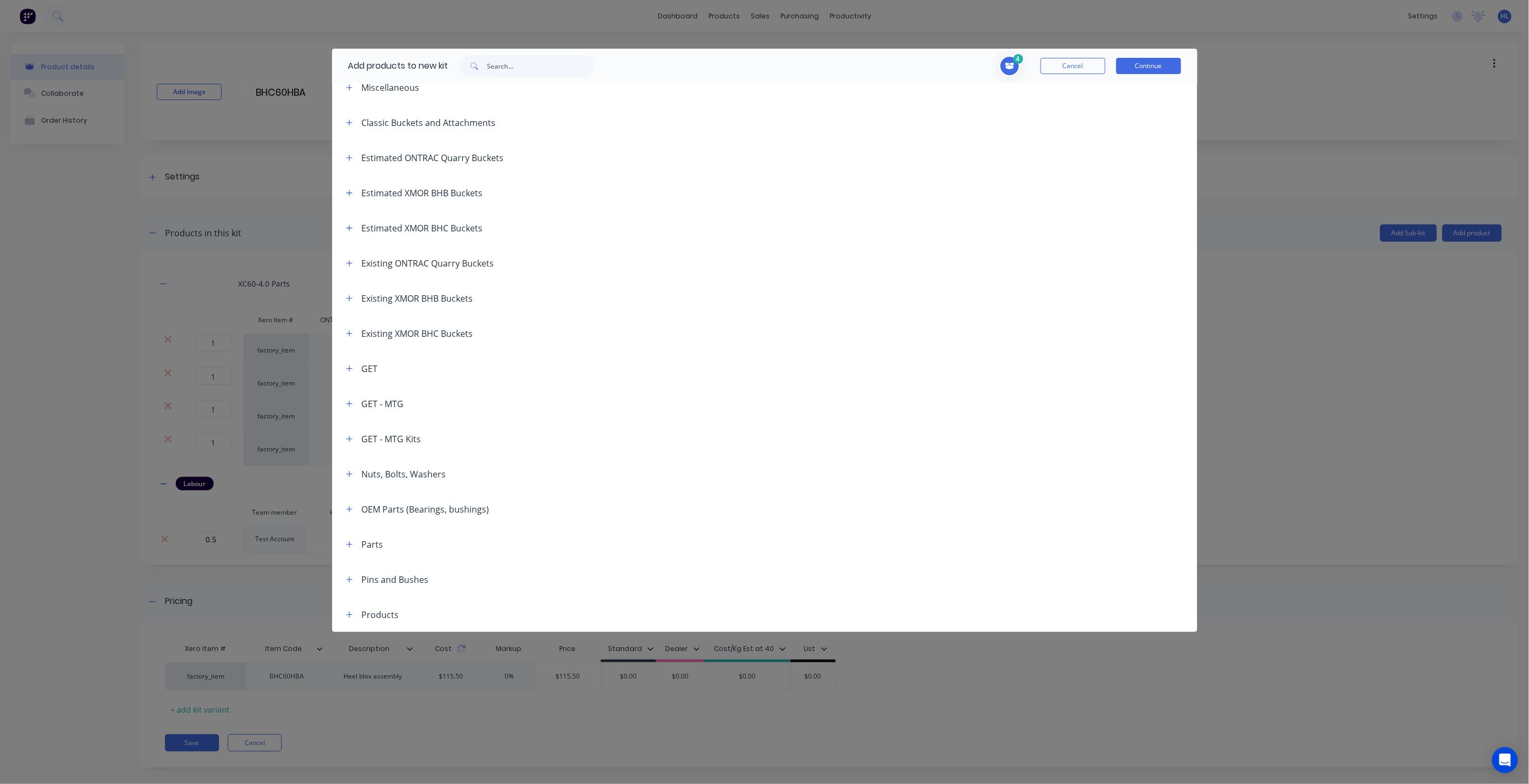
scroll to position [0, 0]
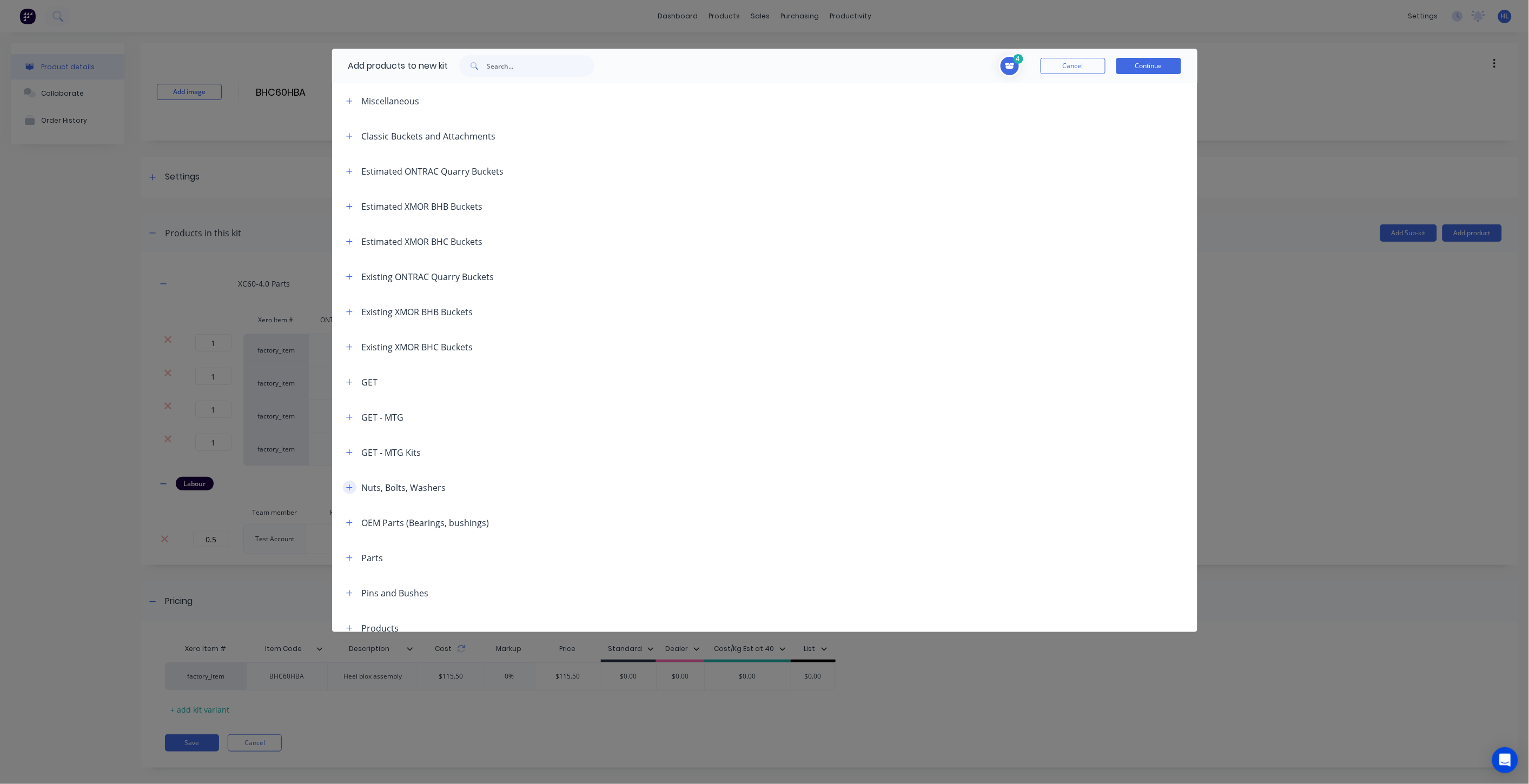
click at [349, 488] on icon "button" at bounding box center [349, 488] width 7 height 7
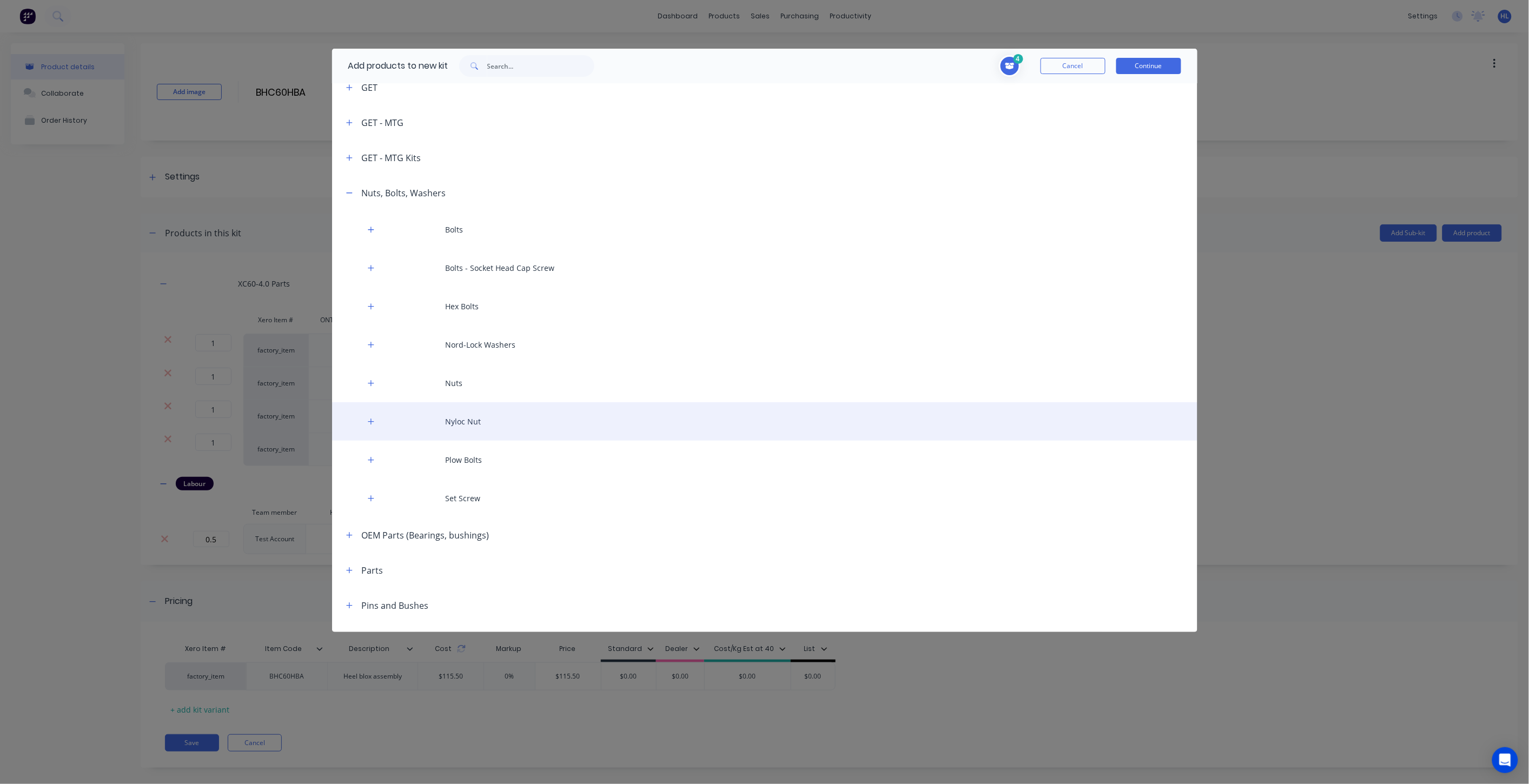
scroll to position [300, 0]
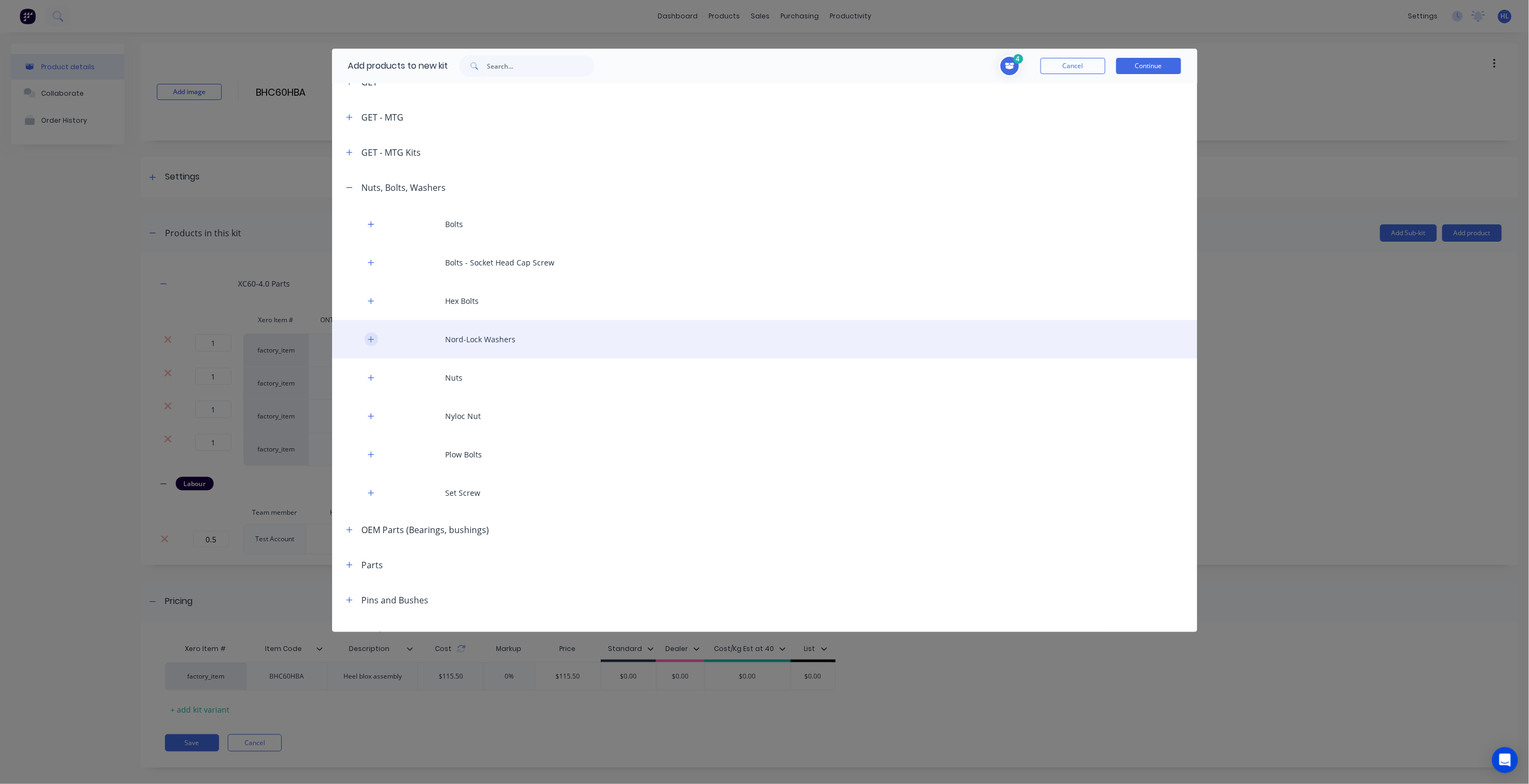
click at [373, 336] on icon "button" at bounding box center [371, 339] width 7 height 7
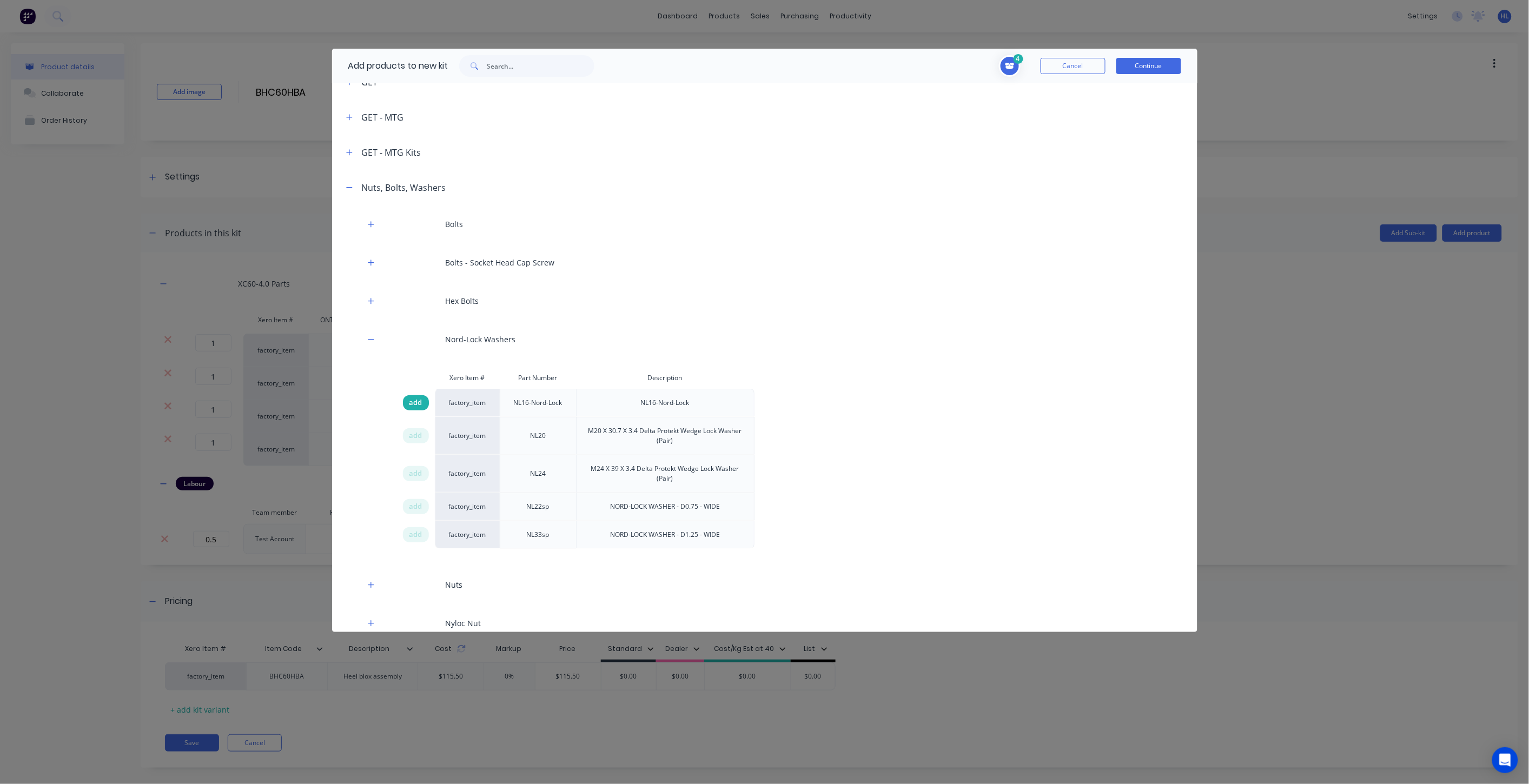
click at [417, 405] on span "add" at bounding box center [416, 403] width 13 height 11
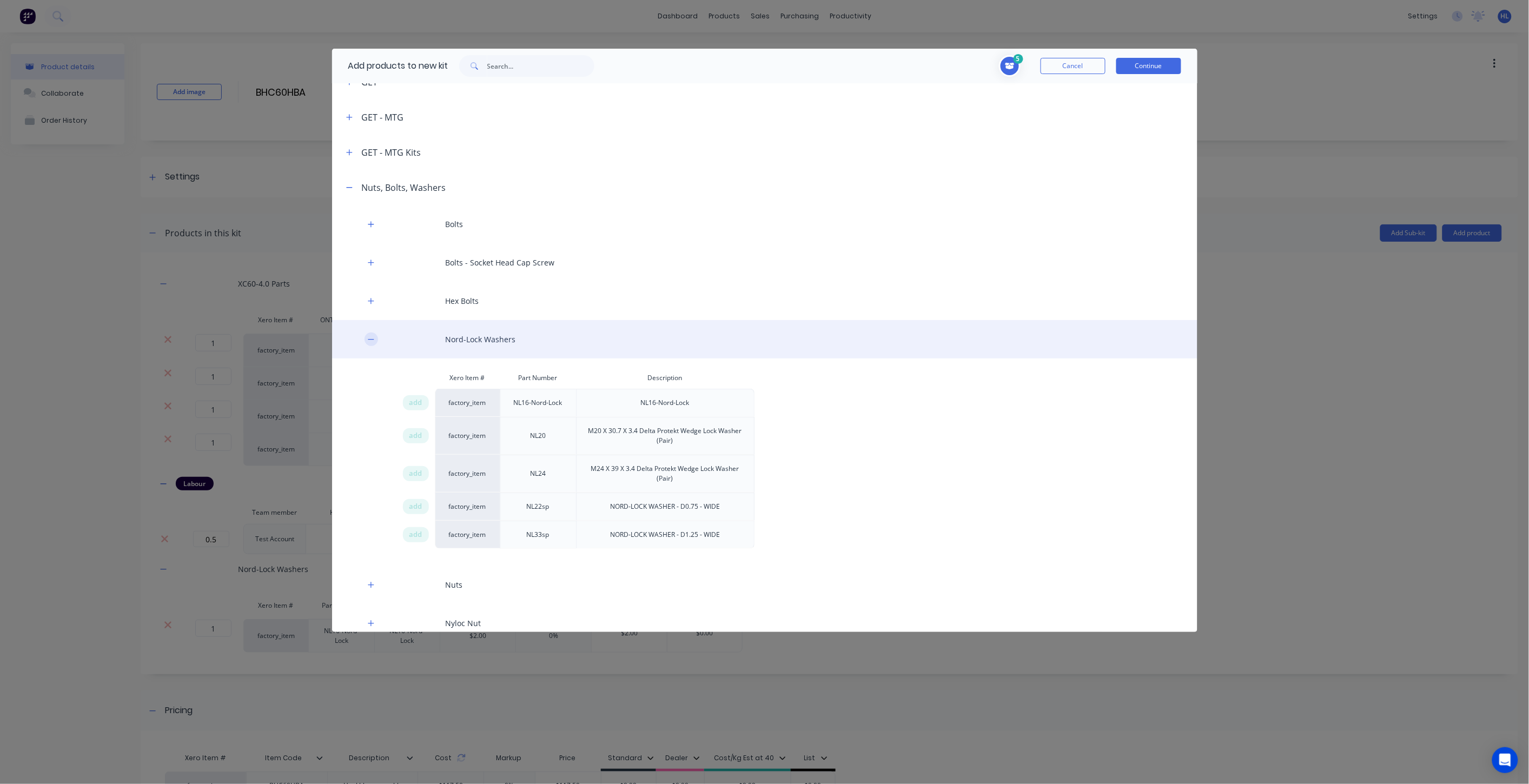
click at [374, 338] on icon "button" at bounding box center [371, 339] width 7 height 7
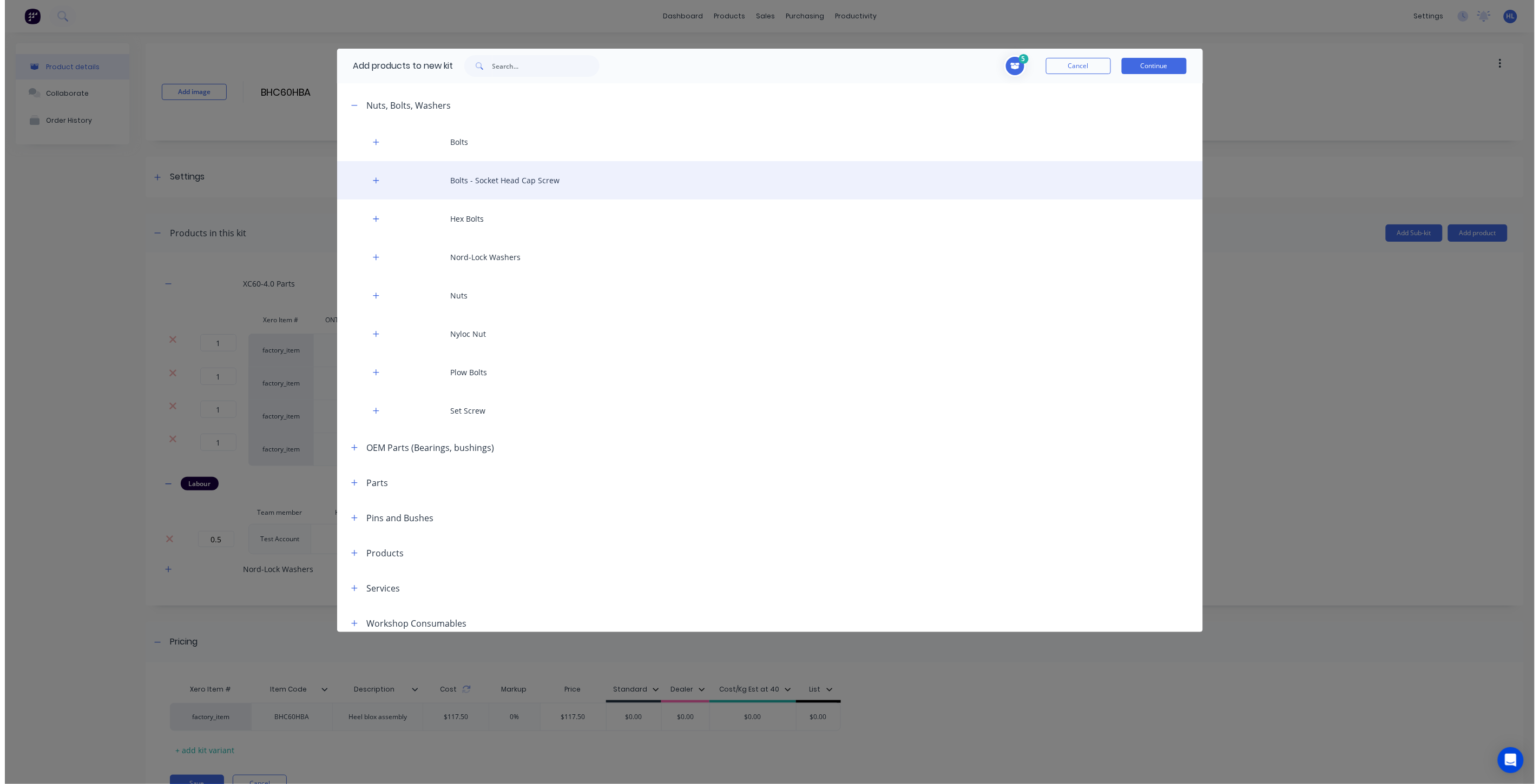
scroll to position [240, 0]
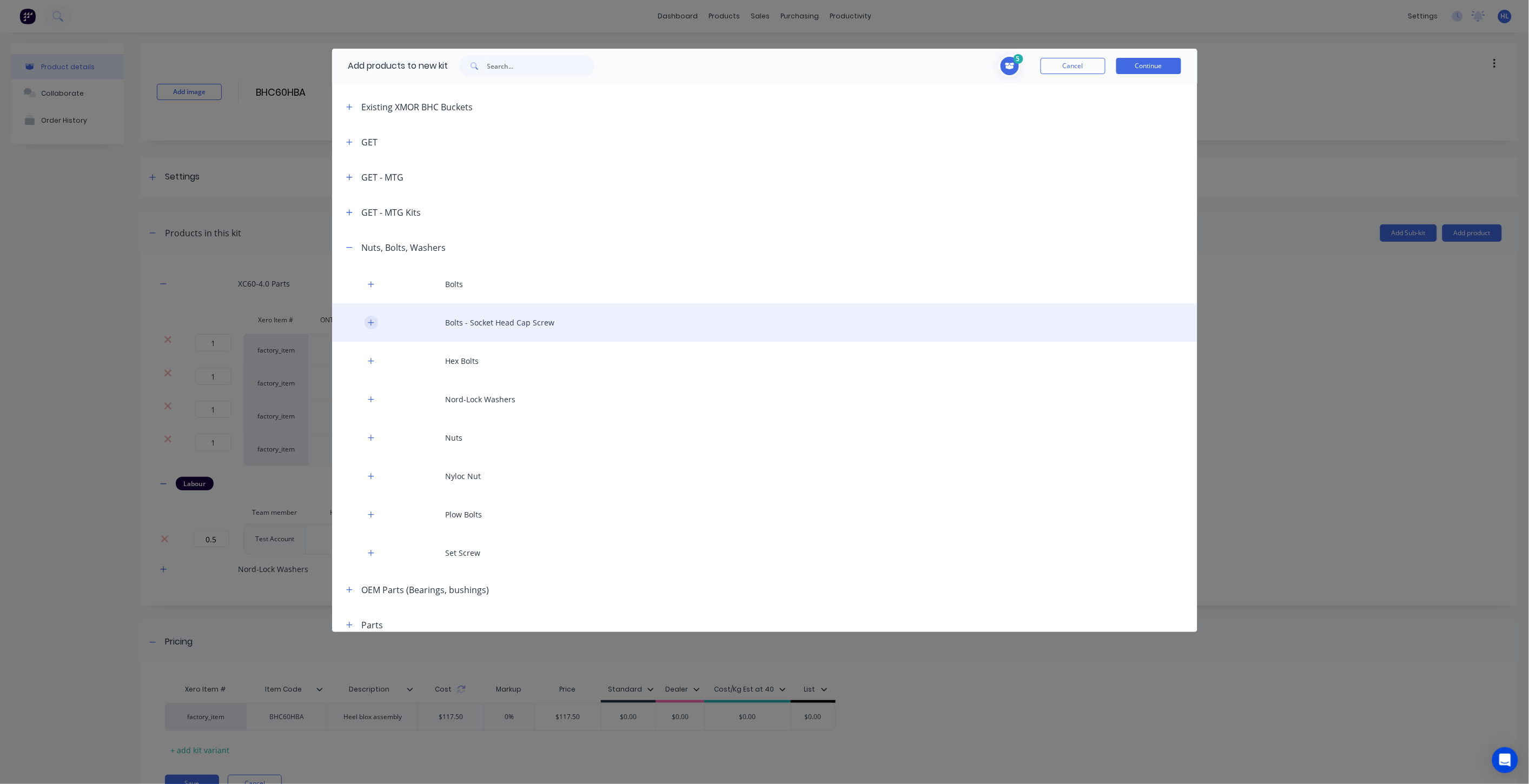
click at [367, 325] on button "button" at bounding box center [371, 322] width 14 height 14
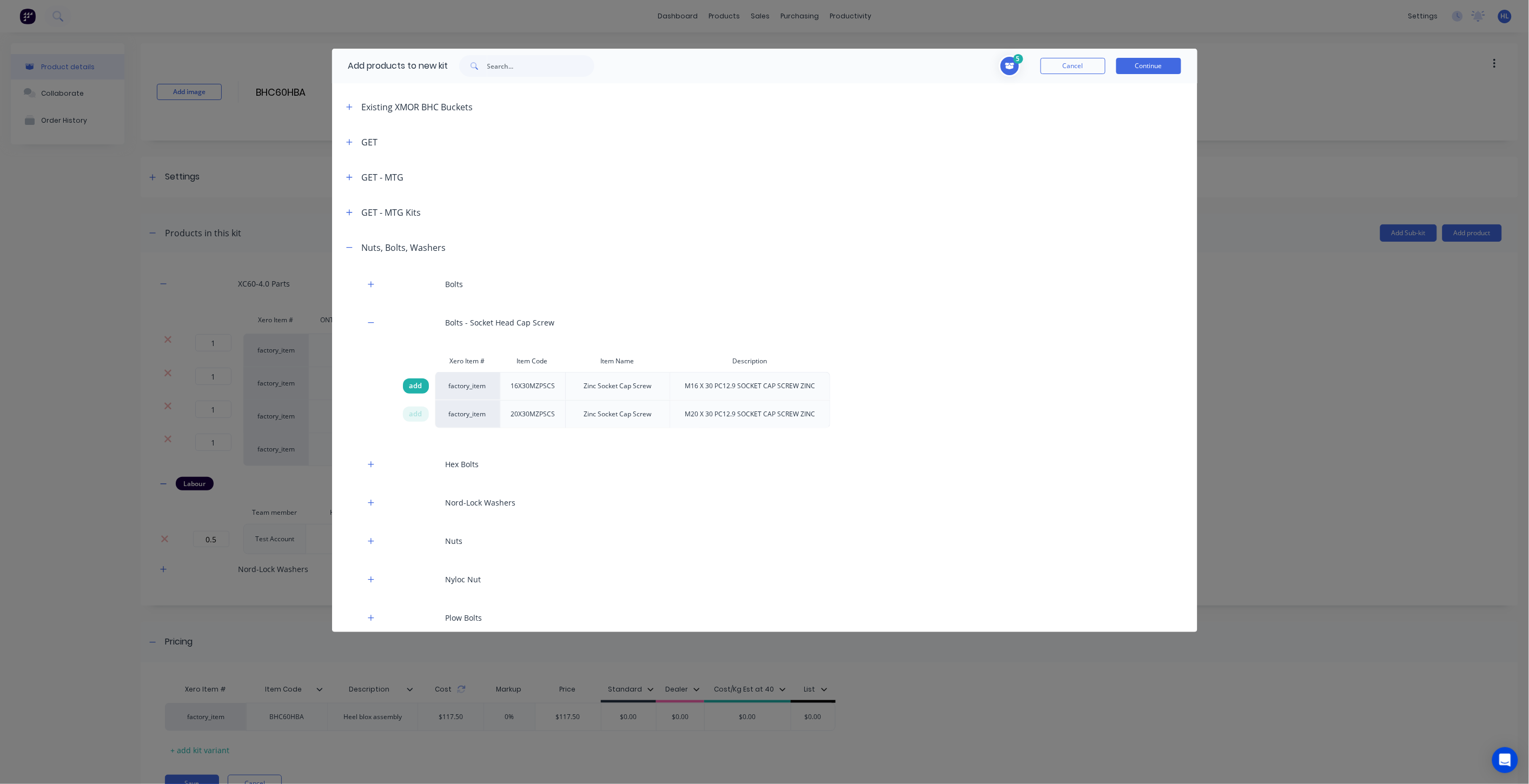
click at [414, 387] on span "add" at bounding box center [416, 386] width 13 height 11
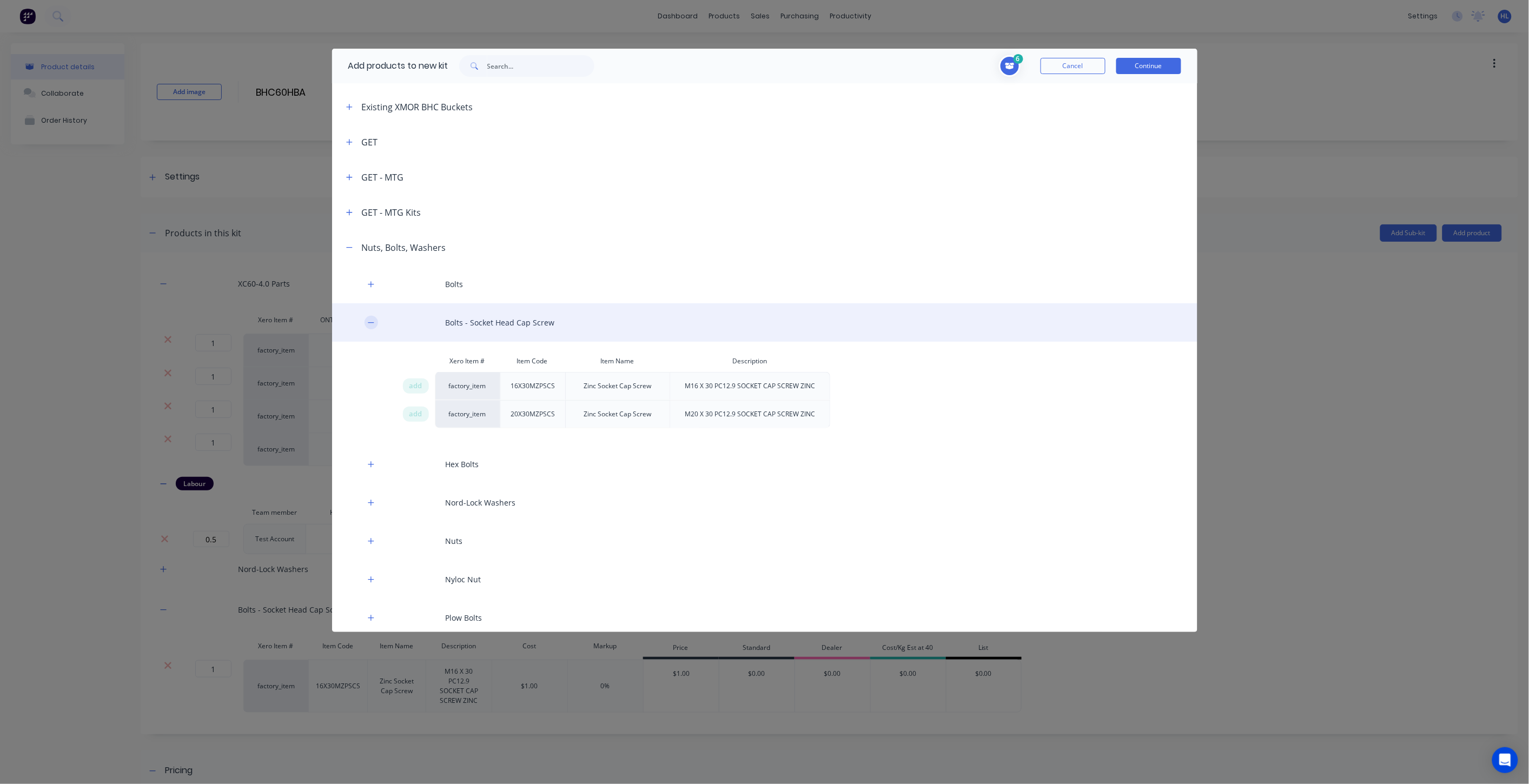
click at [369, 322] on icon "button" at bounding box center [371, 322] width 6 height 1
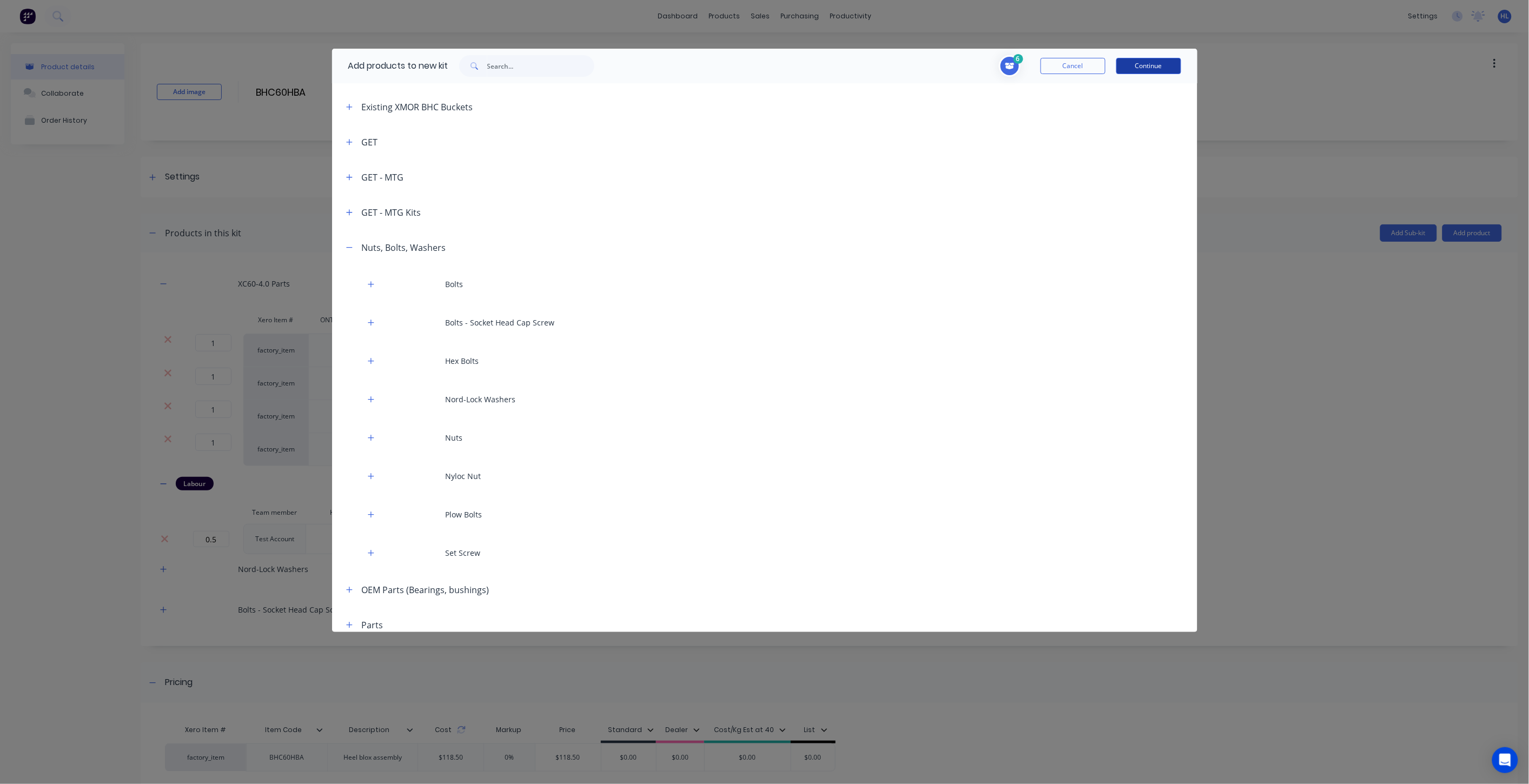
click at [1142, 58] on button "Continue" at bounding box center [1149, 66] width 65 height 16
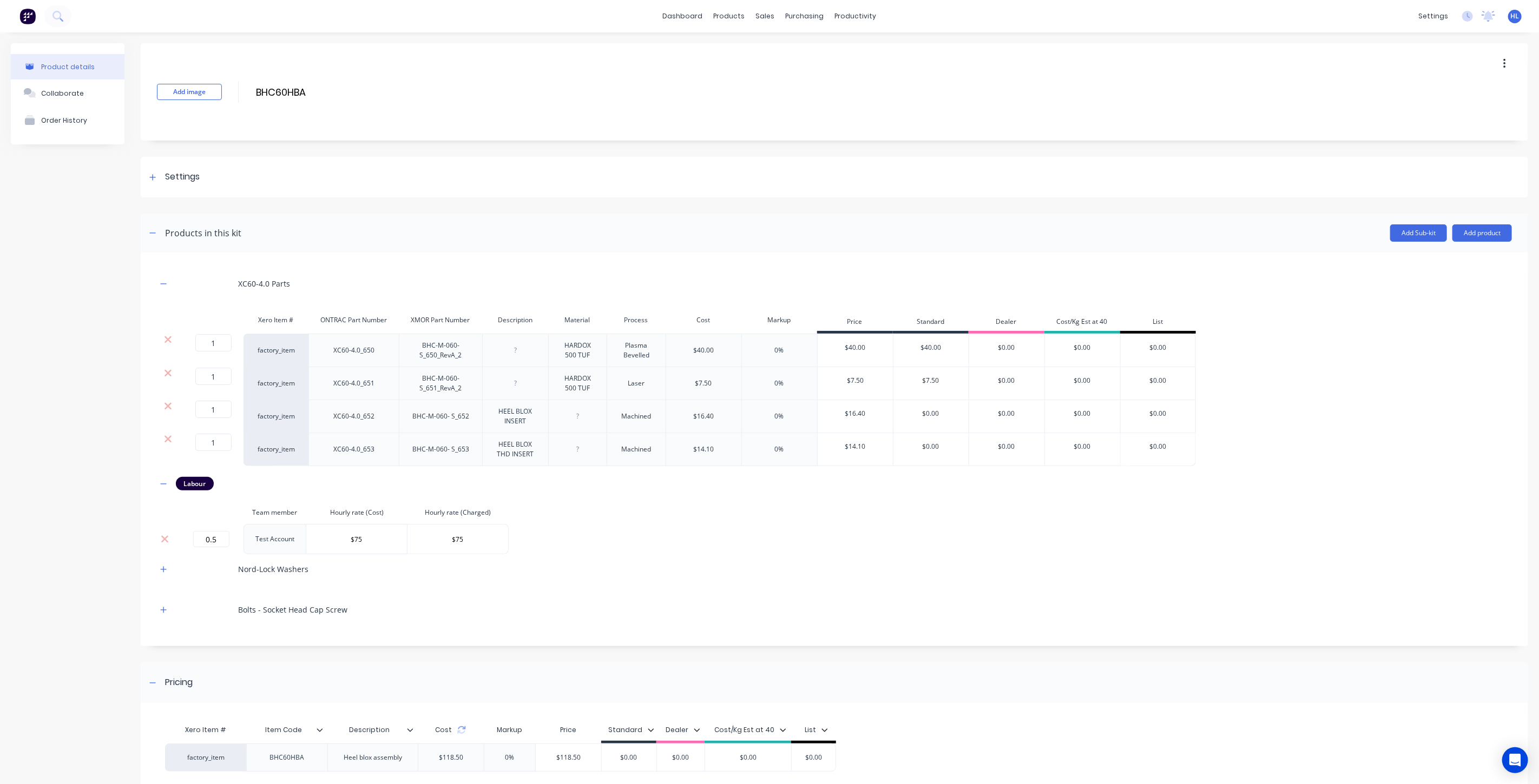
drag, startPoint x: 161, startPoint y: 570, endPoint x: 172, endPoint y: 594, distance: 26.4
click at [161, 570] on icon "button" at bounding box center [163, 570] width 7 height 7
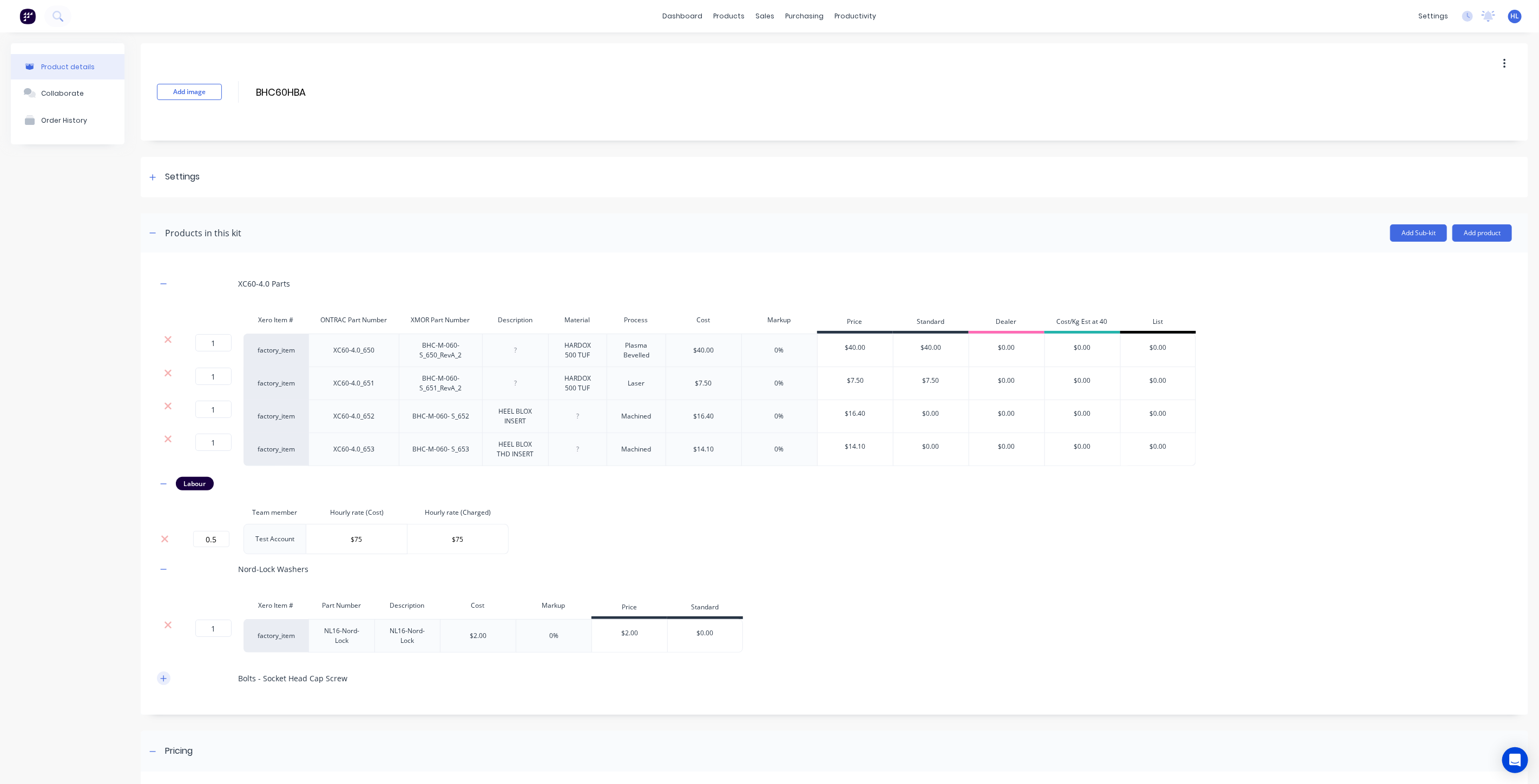
click at [163, 678] on icon "button" at bounding box center [163, 678] width 6 height 6
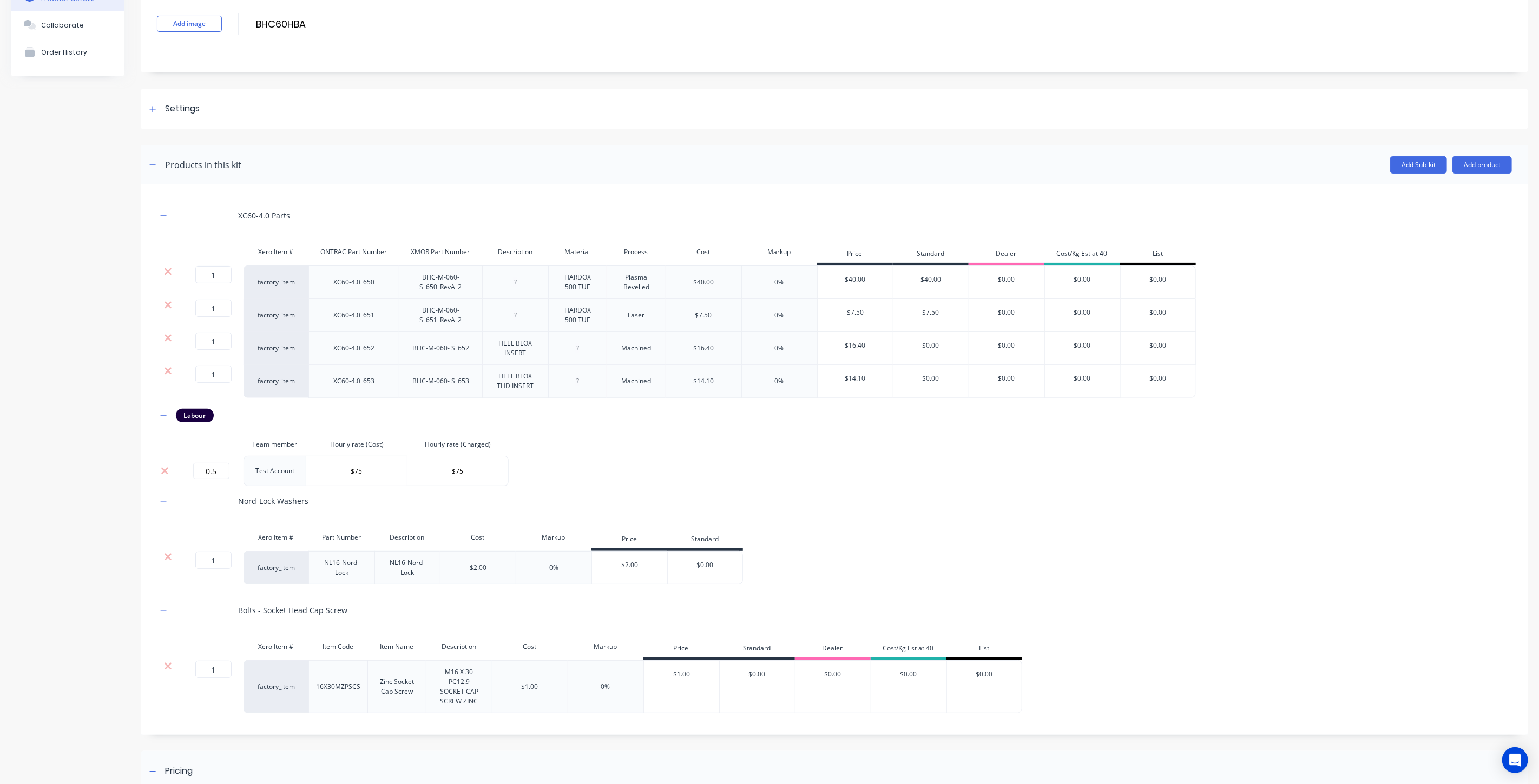
scroll to position [120, 0]
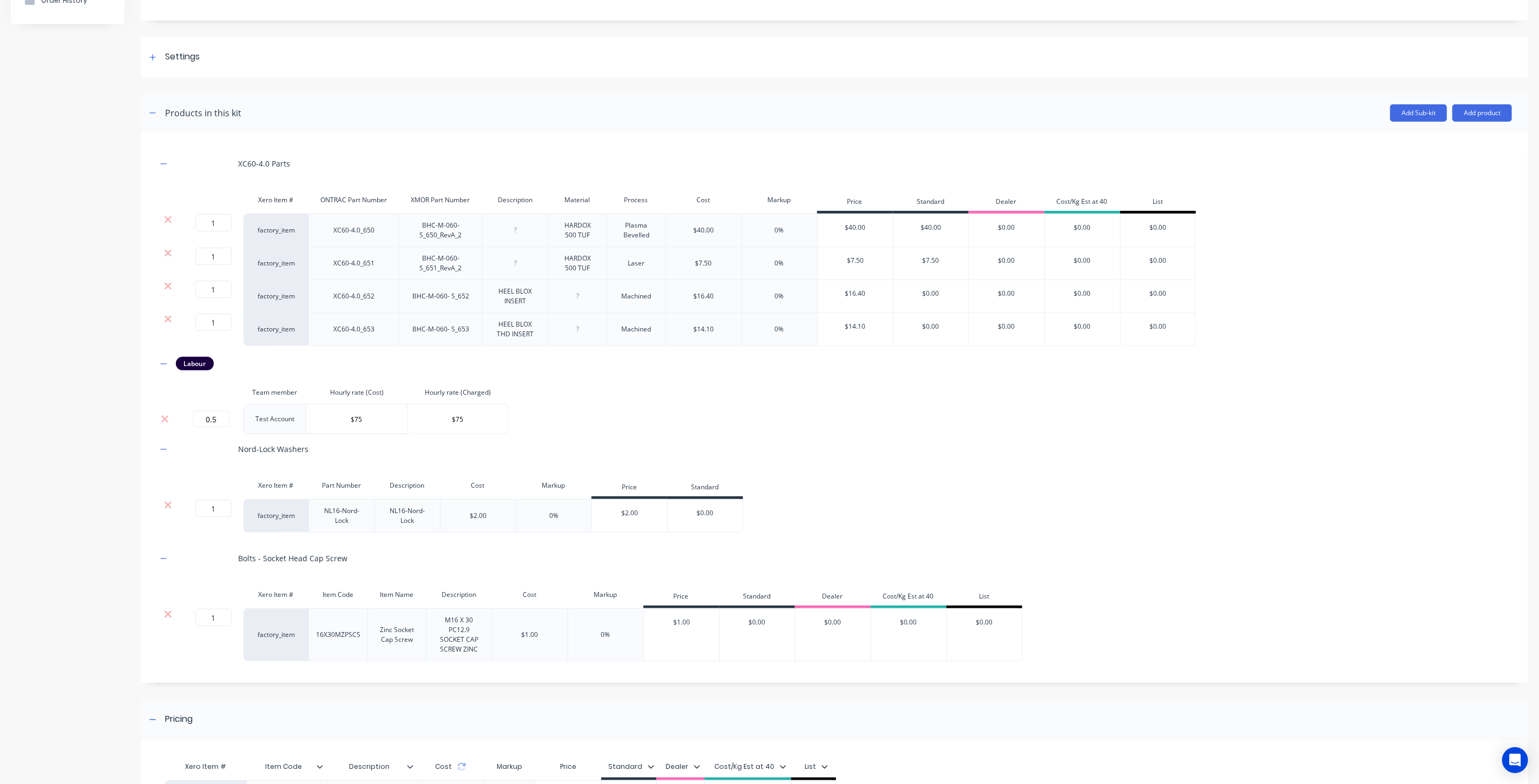
click at [225, 518] on div "1 1 ?" at bounding box center [211, 516] width 65 height 34
click at [215, 508] on input "1" at bounding box center [214, 508] width 36 height 18
type input "2"
drag, startPoint x: 211, startPoint y: 616, endPoint x: 245, endPoint y: 622, distance: 34.5
click at [245, 622] on div "12 12 ? factory_item 16X30MZPSCS Zinc Socket Cap Screw M16 X 30 PC12.9 SOCKET C…" at bounding box center [590, 634] width 865 height 53
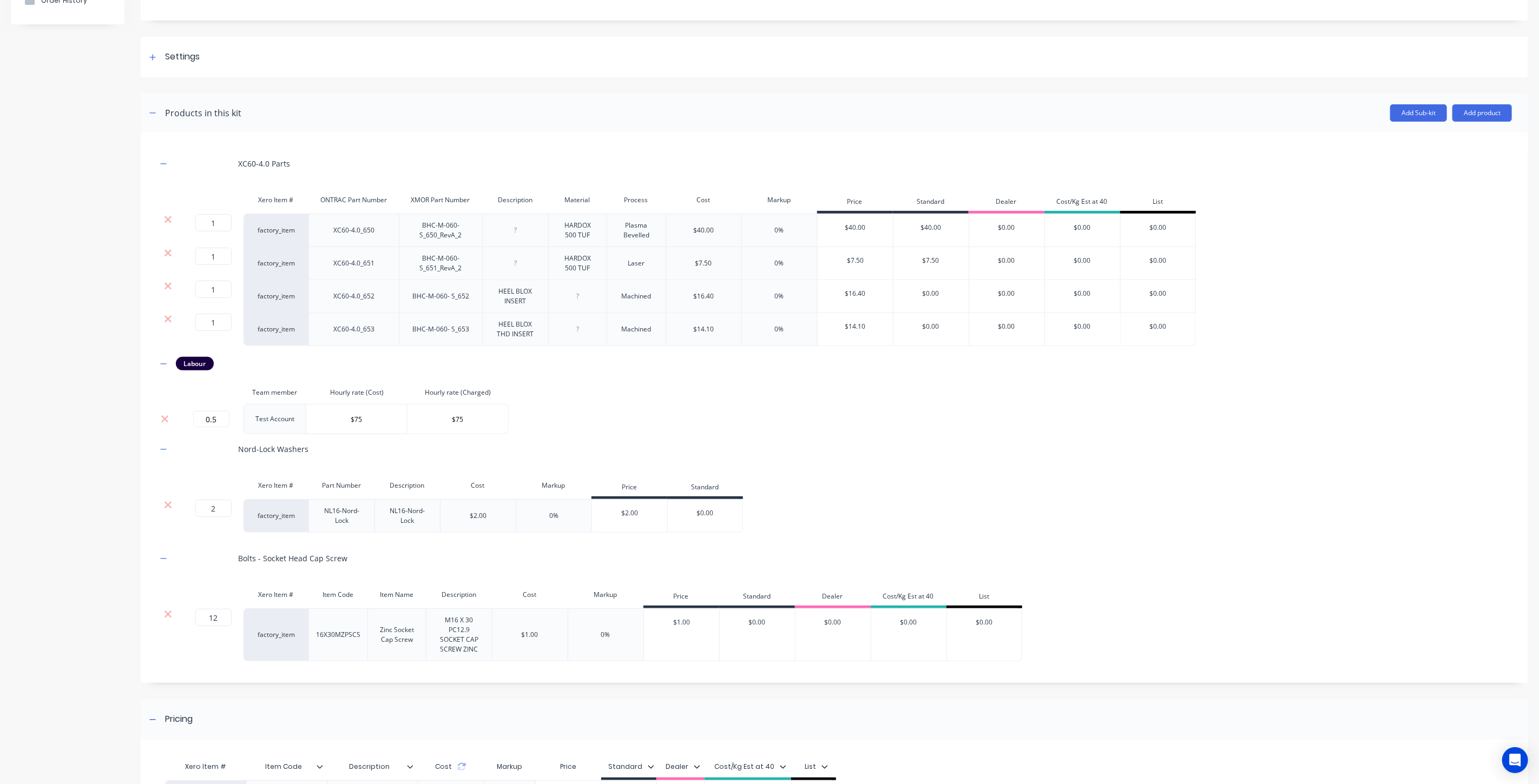
type input "2"
click at [80, 611] on div "Product details Collaborate Order History" at bounding box center [68, 413] width 114 height 979
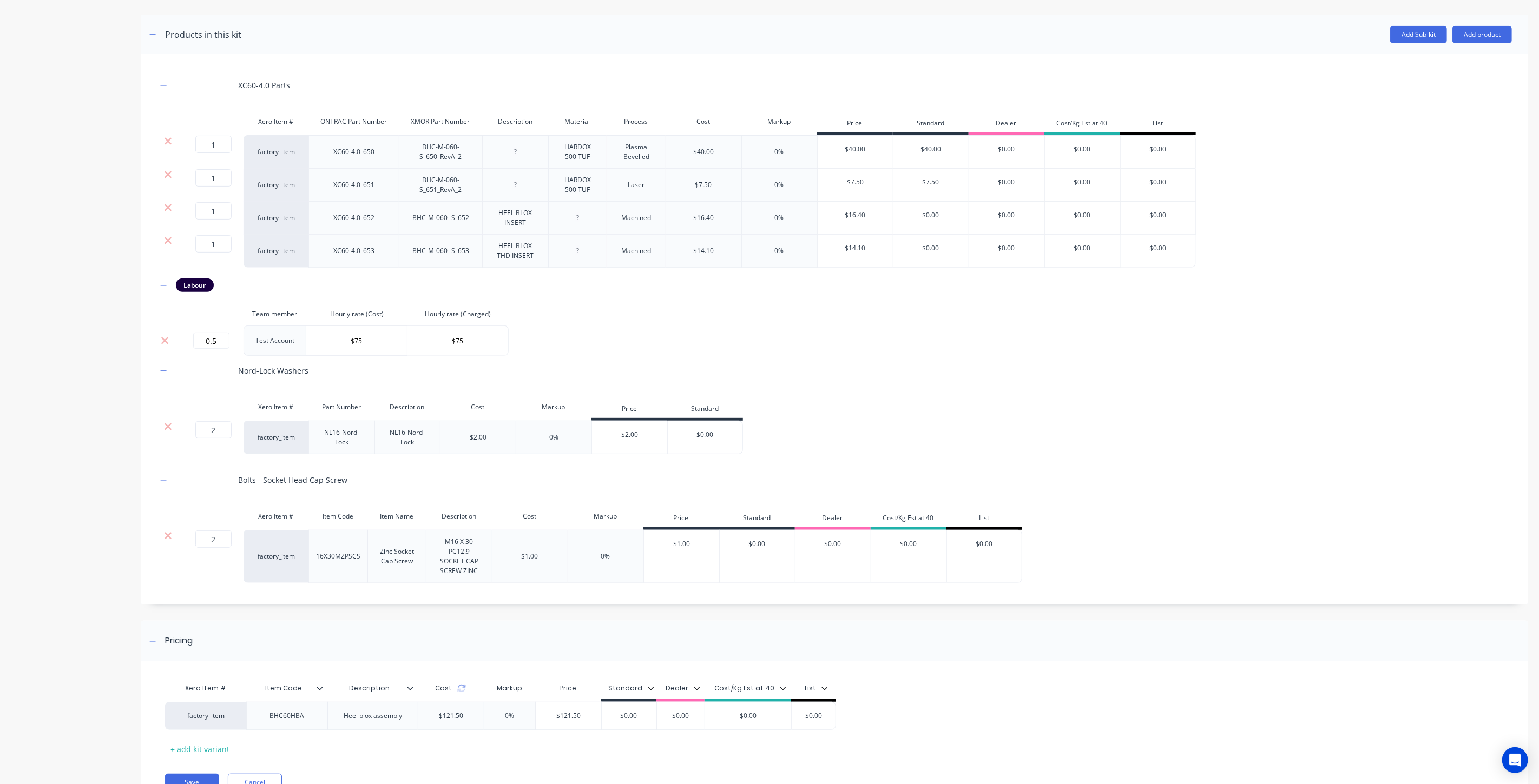
scroll to position [249, 0]
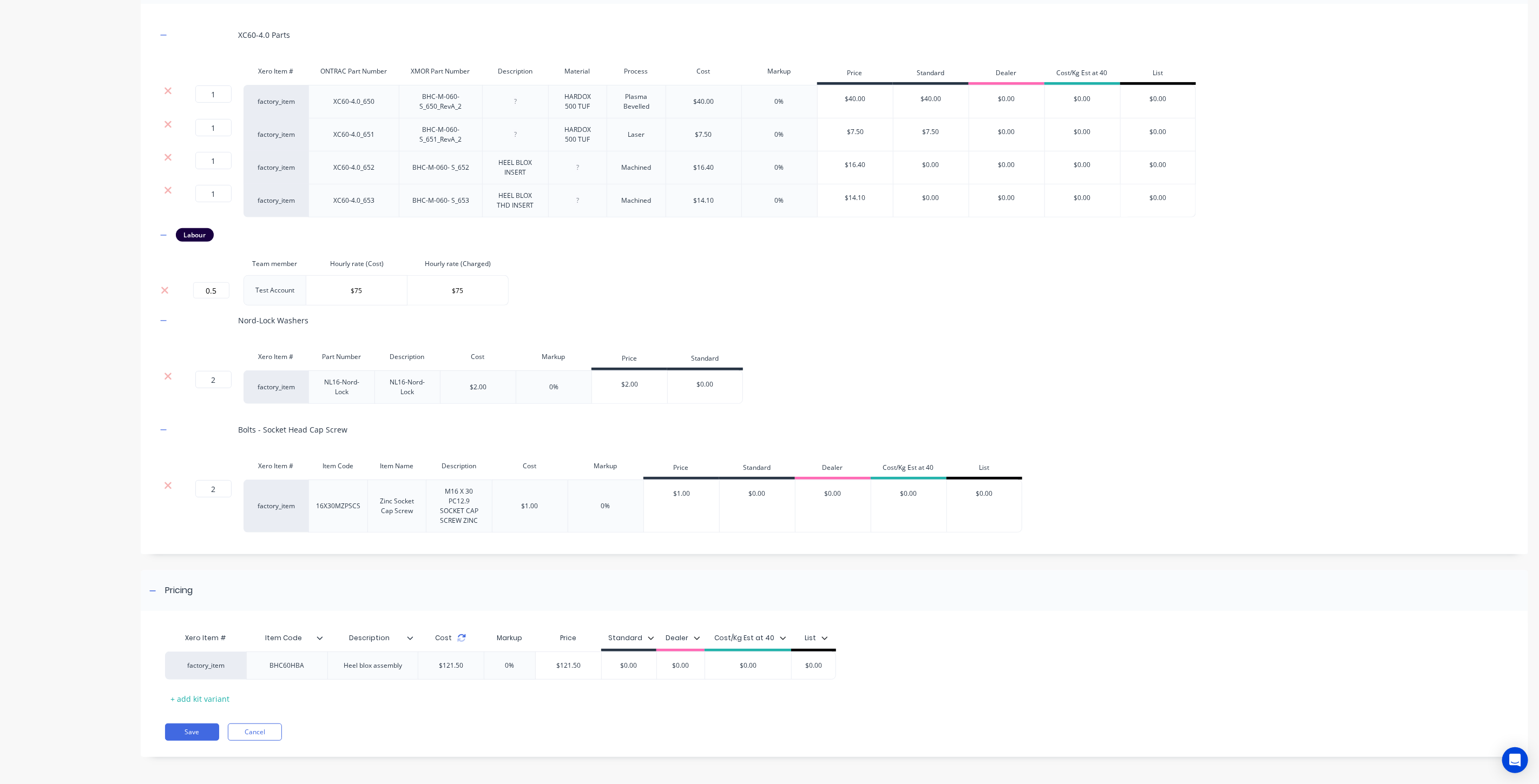
click at [460, 639] on icon at bounding box center [462, 638] width 9 height 9
drag, startPoint x: 508, startPoint y: 668, endPoint x: 502, endPoint y: 669, distance: 6.1
click at [502, 669] on input "0%" at bounding box center [509, 665] width 54 height 9
type input "66.67%"
click at [566, 704] on div "Xero Item # Item Code Description Cost Markup Price Standard Dealer Cost/Kg Est…" at bounding box center [827, 667] width 1324 height 80
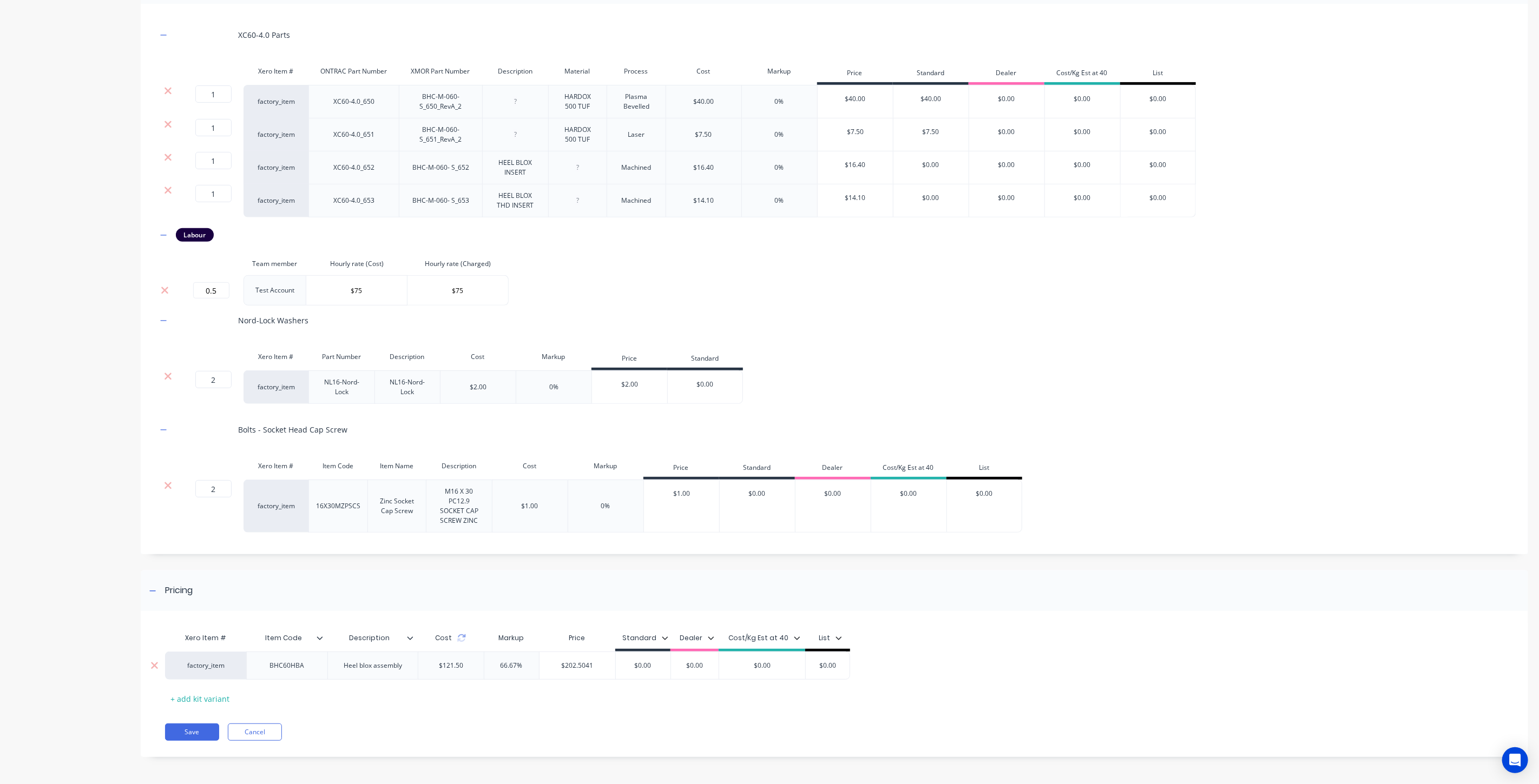
drag, startPoint x: 517, startPoint y: 669, endPoint x: 501, endPoint y: 669, distance: 16.0
click at [501, 669] on input "66.67%" at bounding box center [512, 665] width 55 height 9
click at [598, 683] on div "Xero Item # Item Code Description Cost Markup Price Standard Dealer Cost/Kg Est…" at bounding box center [827, 667] width 1324 height 80
drag, startPoint x: 598, startPoint y: 667, endPoint x: 565, endPoint y: 669, distance: 33.1
click at [565, 669] on input "$202.5041" at bounding box center [577, 665] width 76 height 9
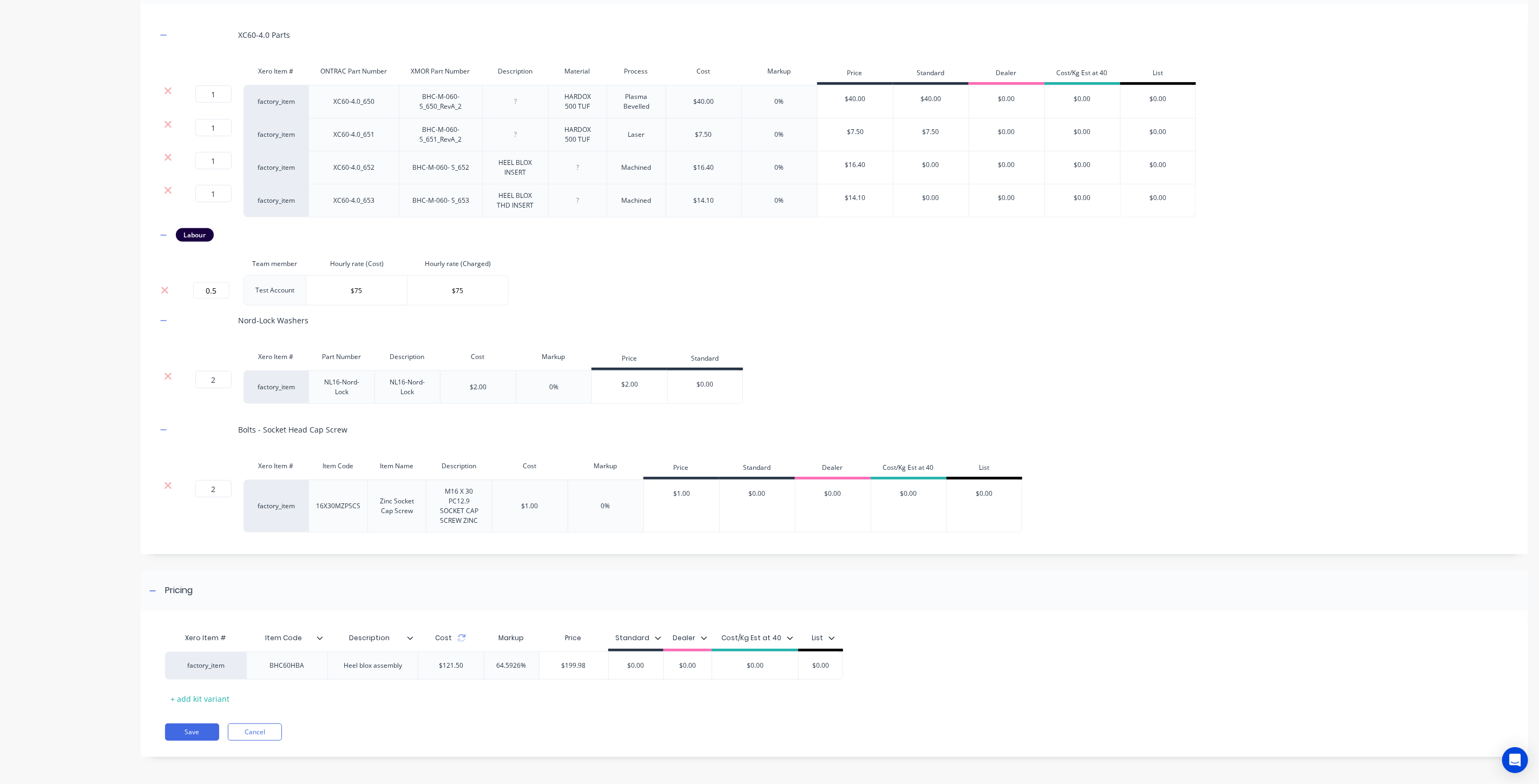
type input "$199.98"
click at [646, 696] on div "Xero Item # Item Code Description Cost Markup Price Standard Dealer Cost/Kg Est…" at bounding box center [827, 667] width 1324 height 80
drag, startPoint x: 590, startPoint y: 664, endPoint x: 565, endPoint y: 667, distance: 25.2
click at [565, 667] on input "$199.98" at bounding box center [574, 665] width 69 height 9
click at [635, 667] on input "$0.00" at bounding box center [636, 665] width 55 height 9
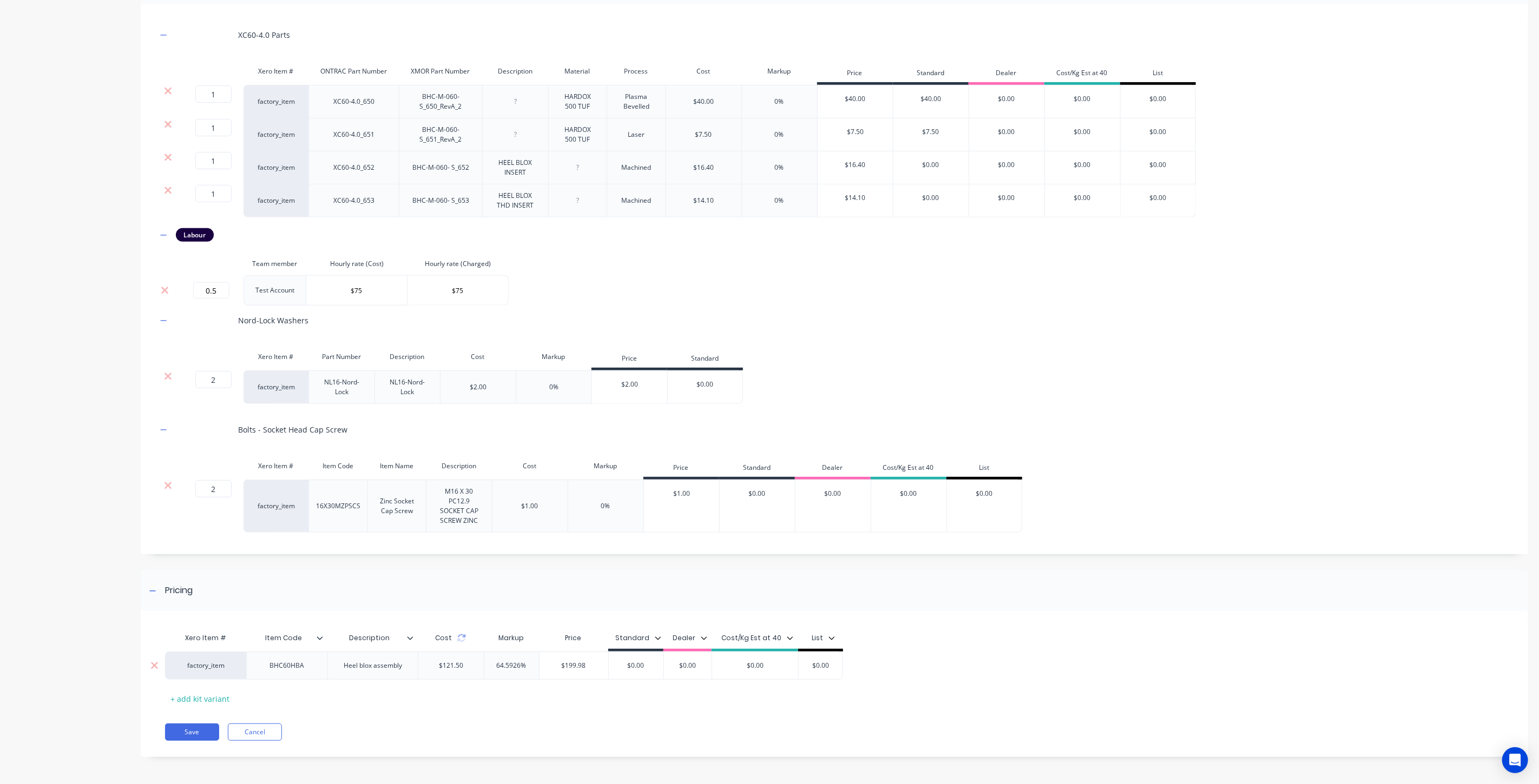
click at [635, 667] on input "$0.00" at bounding box center [636, 665] width 55 height 9
paste input "199.98"
type input "$199.98"
click at [701, 691] on div "Xero Item # Item Code Description Cost Markup Price Standard Dealer Cost/Kg Est…" at bounding box center [827, 667] width 1324 height 80
click at [830, 668] on input "$0.00" at bounding box center [828, 665] width 54 height 9
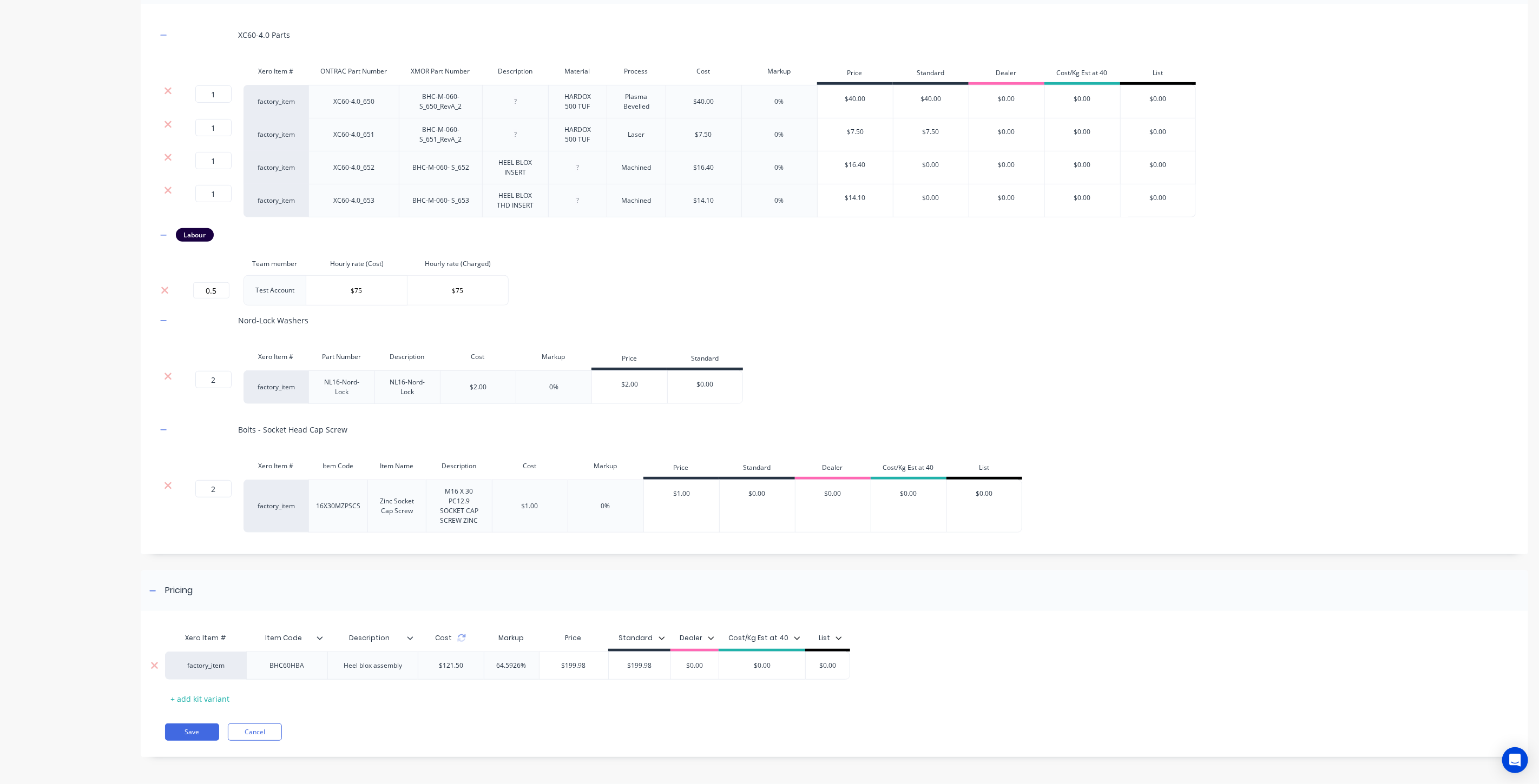
click at [830, 668] on input "$0.00" at bounding box center [828, 665] width 54 height 9
paste input "199.98"
type input "$199.98"
click at [830, 704] on div "Xero Item # Item Code Description Cost Markup Price Standard Dealer Cost/Kg Est…" at bounding box center [827, 667] width 1324 height 80
click at [758, 669] on input "$0.00" at bounding box center [763, 665] width 87 height 9
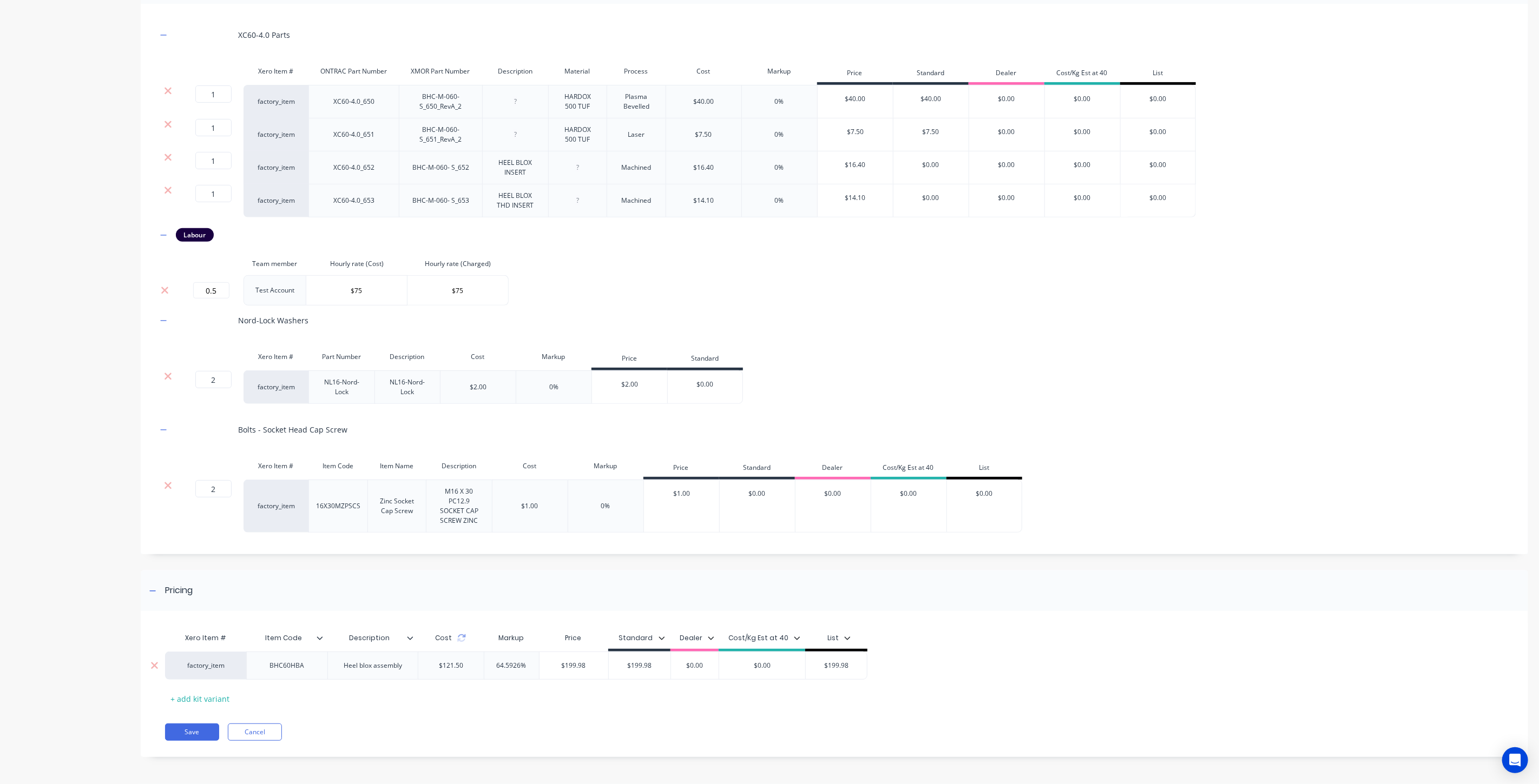
click at [758, 669] on input "$0.00" at bounding box center [763, 665] width 87 height 9
paste input "199.98"
type input "$199.98"
click at [776, 701] on div "Xero Item # Item Code Description Cost Markup Price Standard Dealer Cost/Kg Est…" at bounding box center [827, 667] width 1324 height 80
click at [185, 730] on button "Save" at bounding box center [192, 732] width 54 height 18
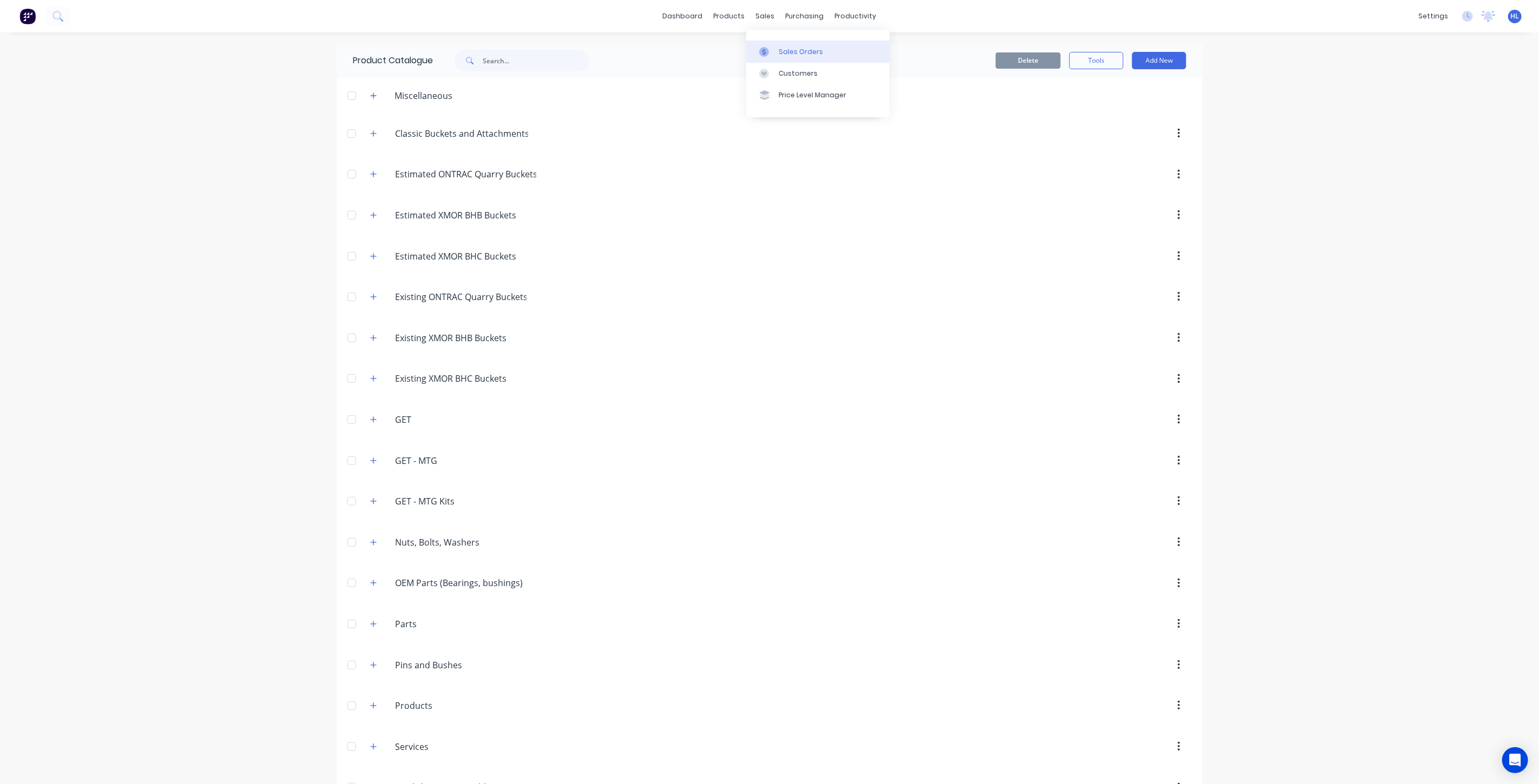
click at [794, 50] on div "Sales Orders" at bounding box center [801, 52] width 45 height 9
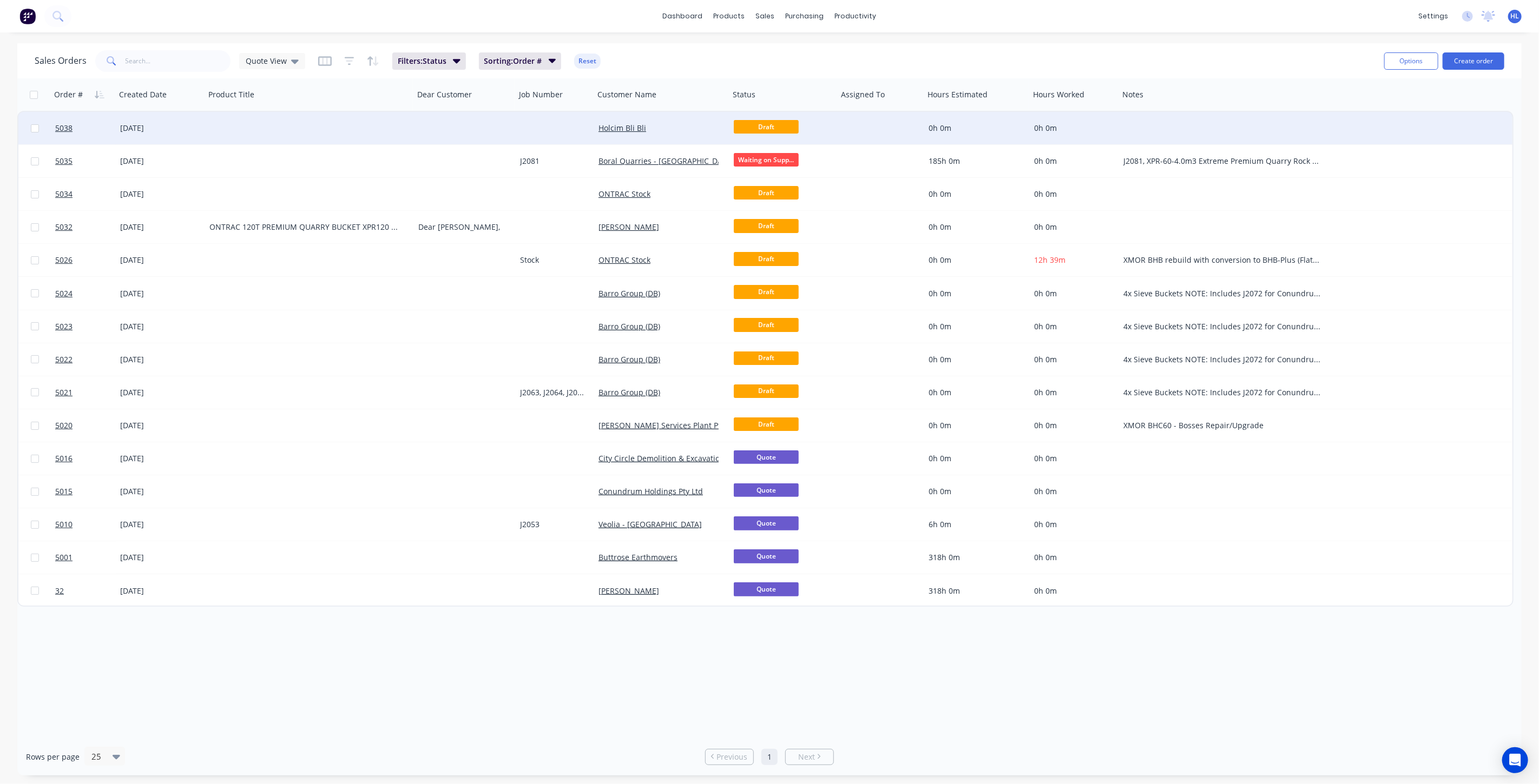
click at [158, 135] on div "[DATE]" at bounding box center [161, 128] width 89 height 32
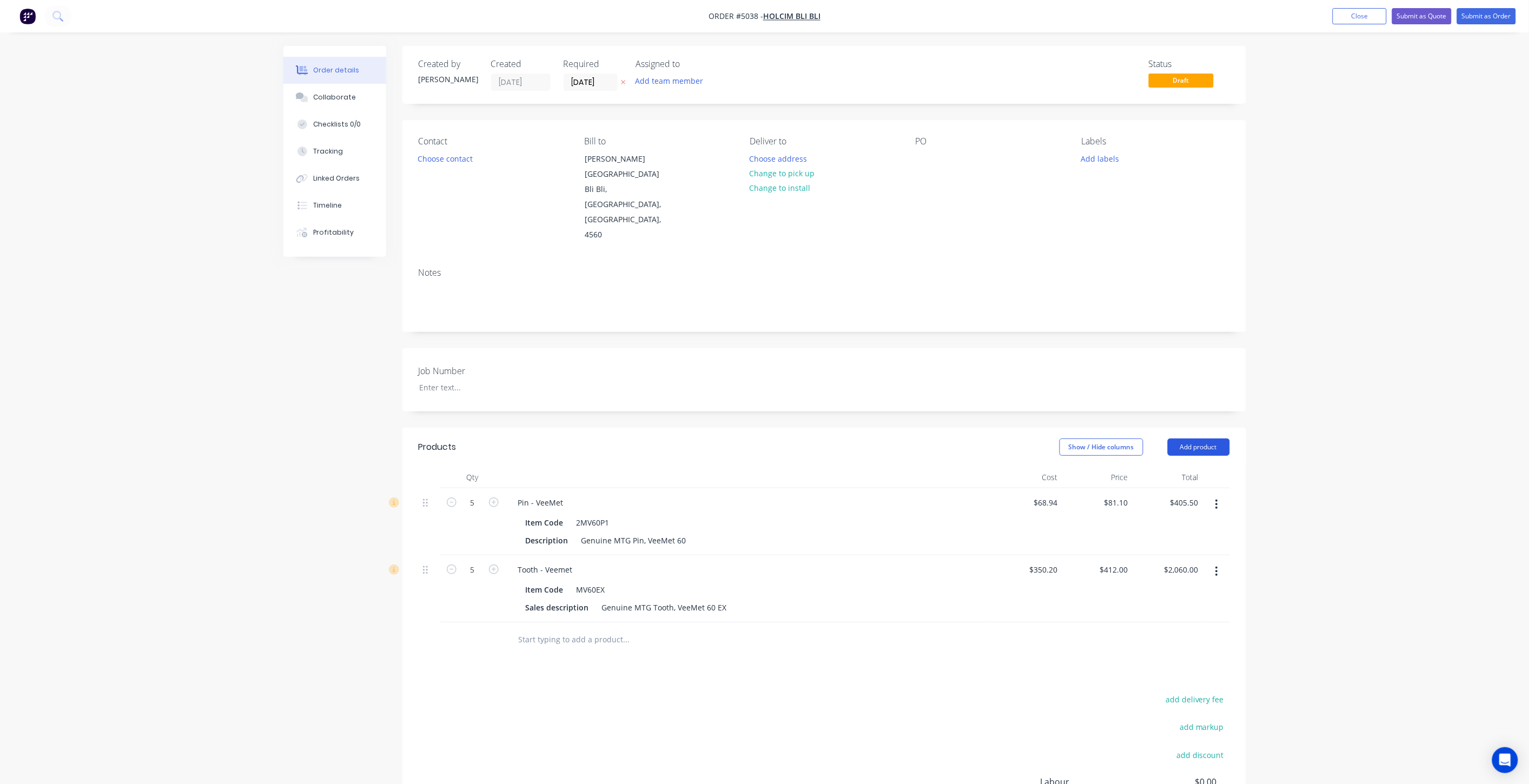
click at [1209, 438] on button "Add product" at bounding box center [1199, 447] width 62 height 18
click at [1194, 467] on div "Product catalogue" at bounding box center [1179, 475] width 83 height 16
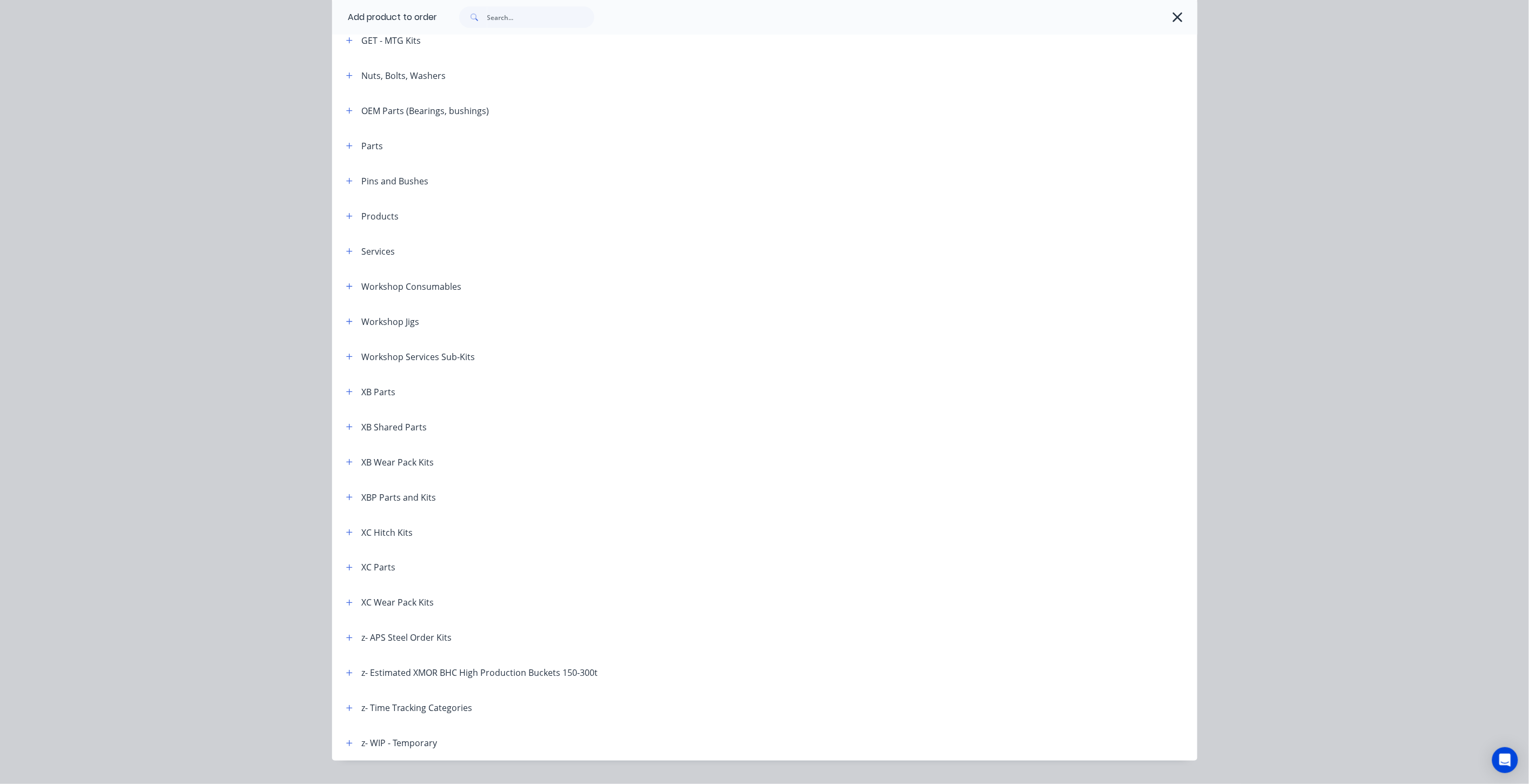
scroll to position [436, 0]
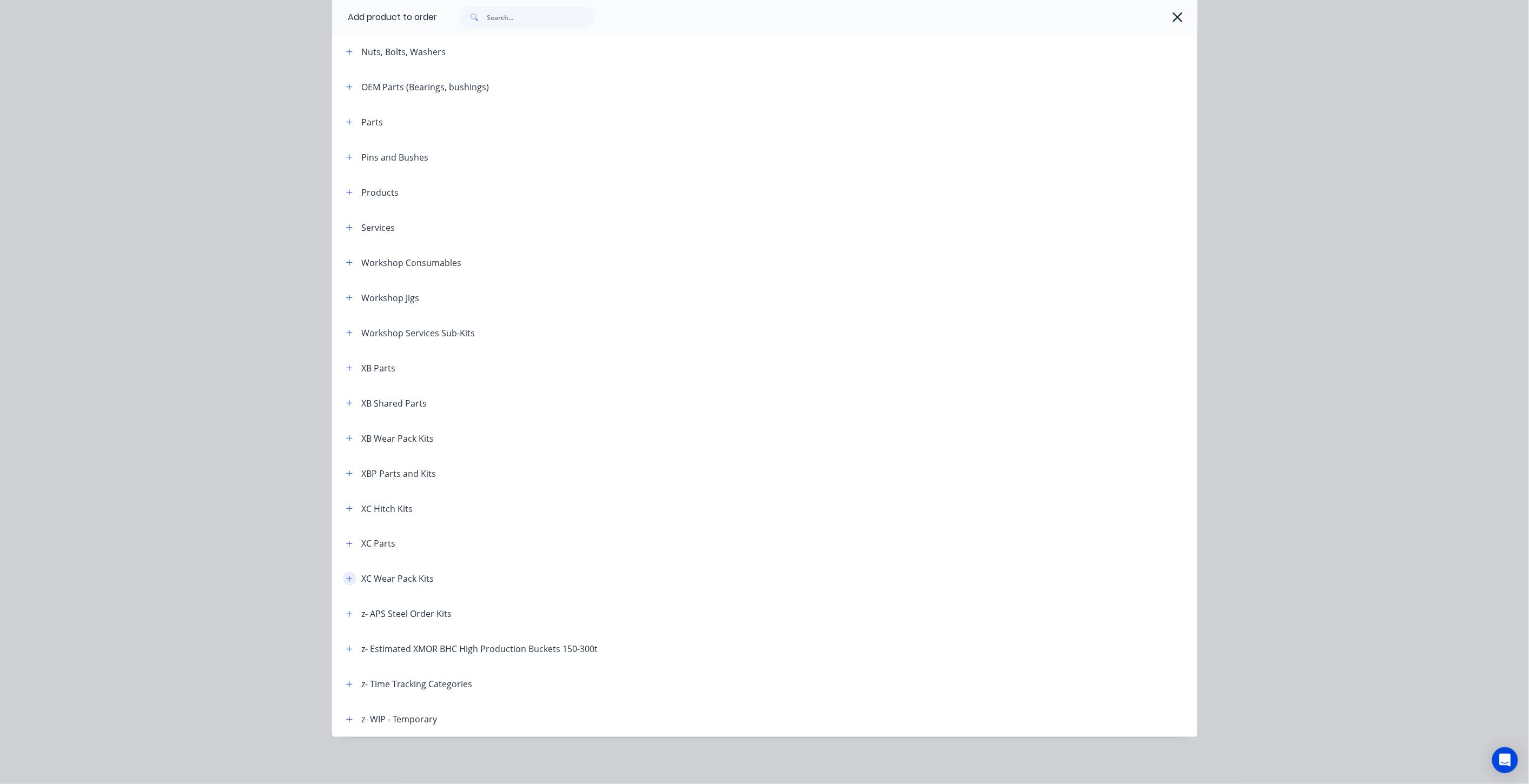
click at [347, 576] on icon "button" at bounding box center [349, 579] width 7 height 7
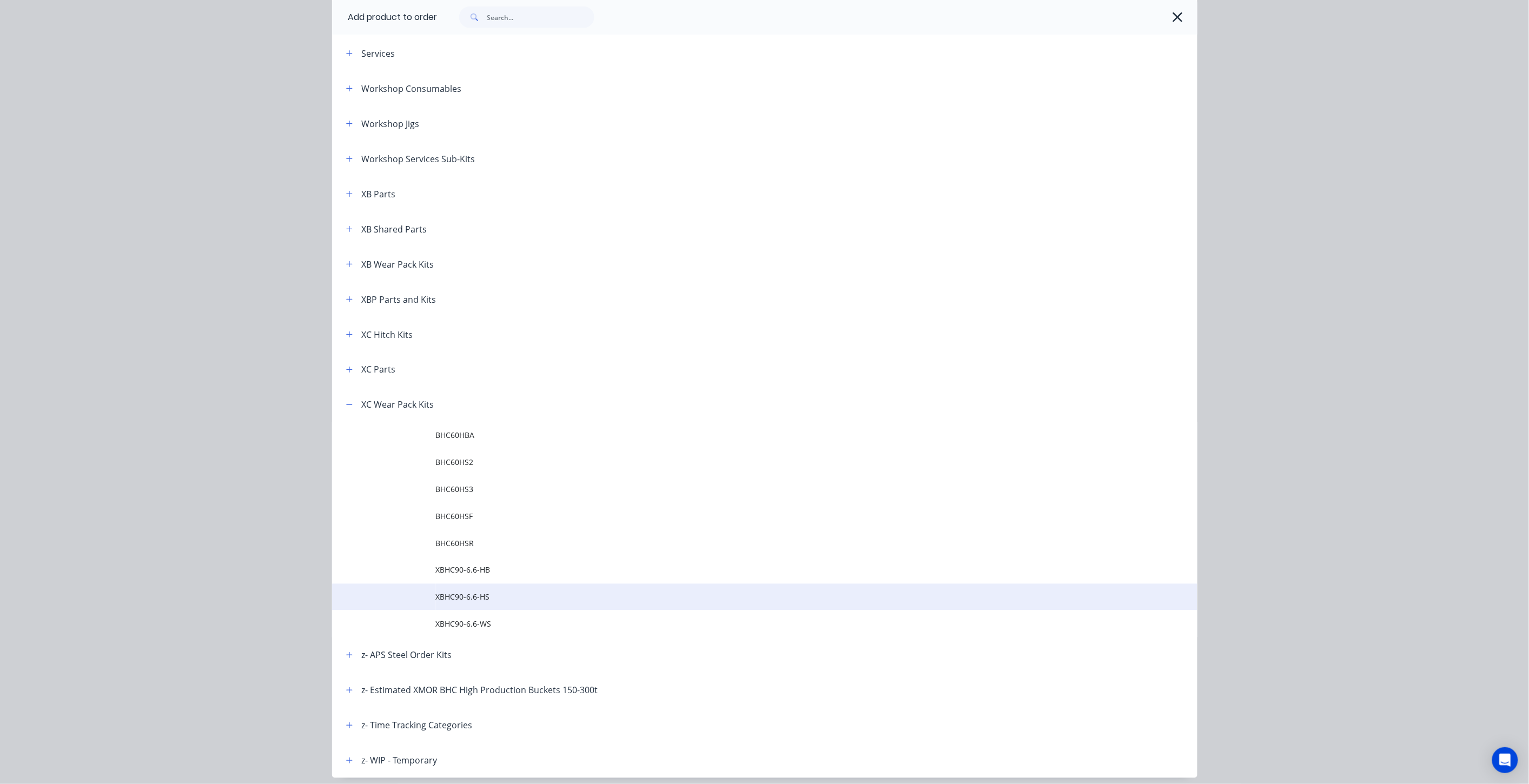
scroll to position [616, 0]
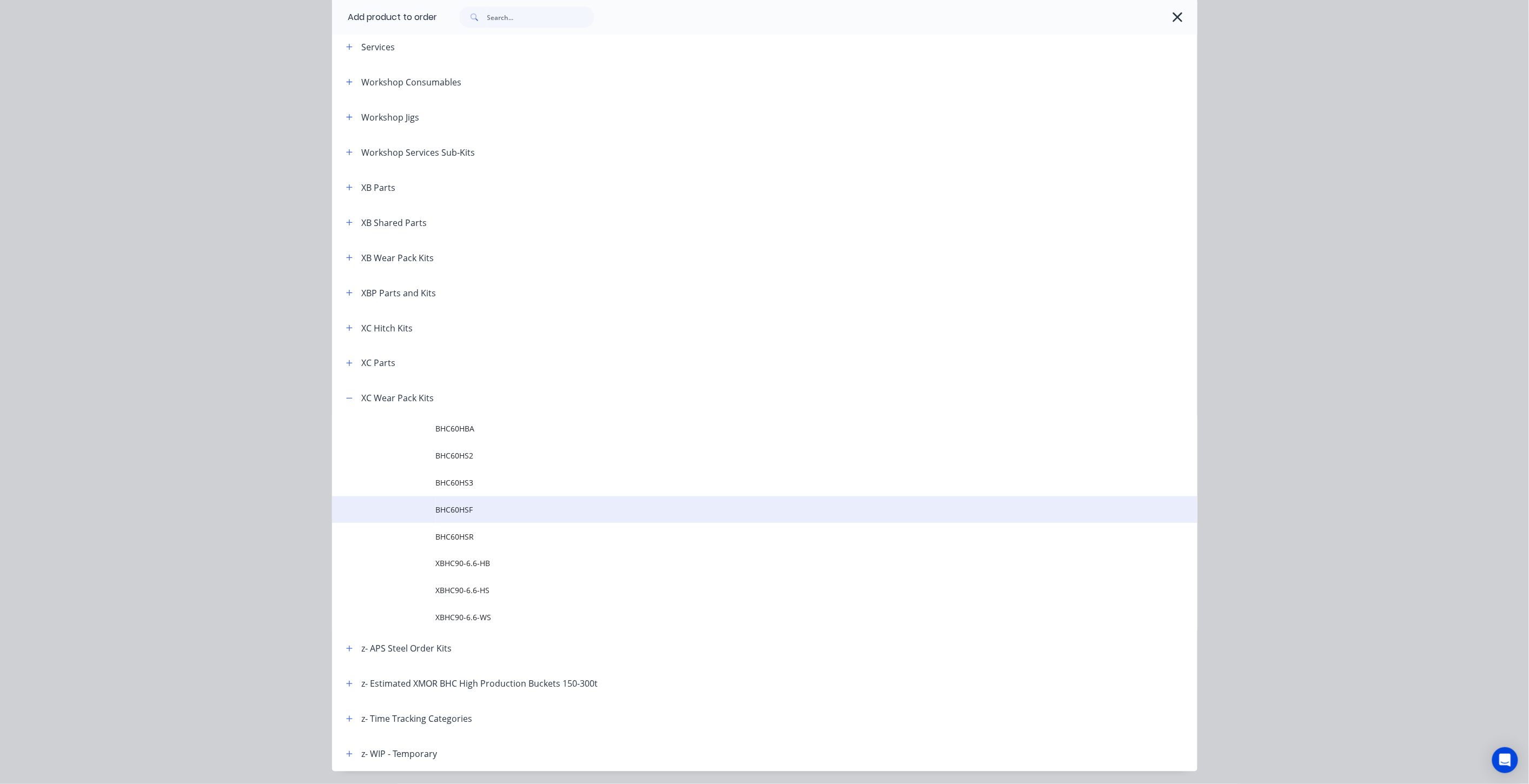
click at [495, 505] on span "BHC60HSF" at bounding box center [740, 511] width 609 height 12
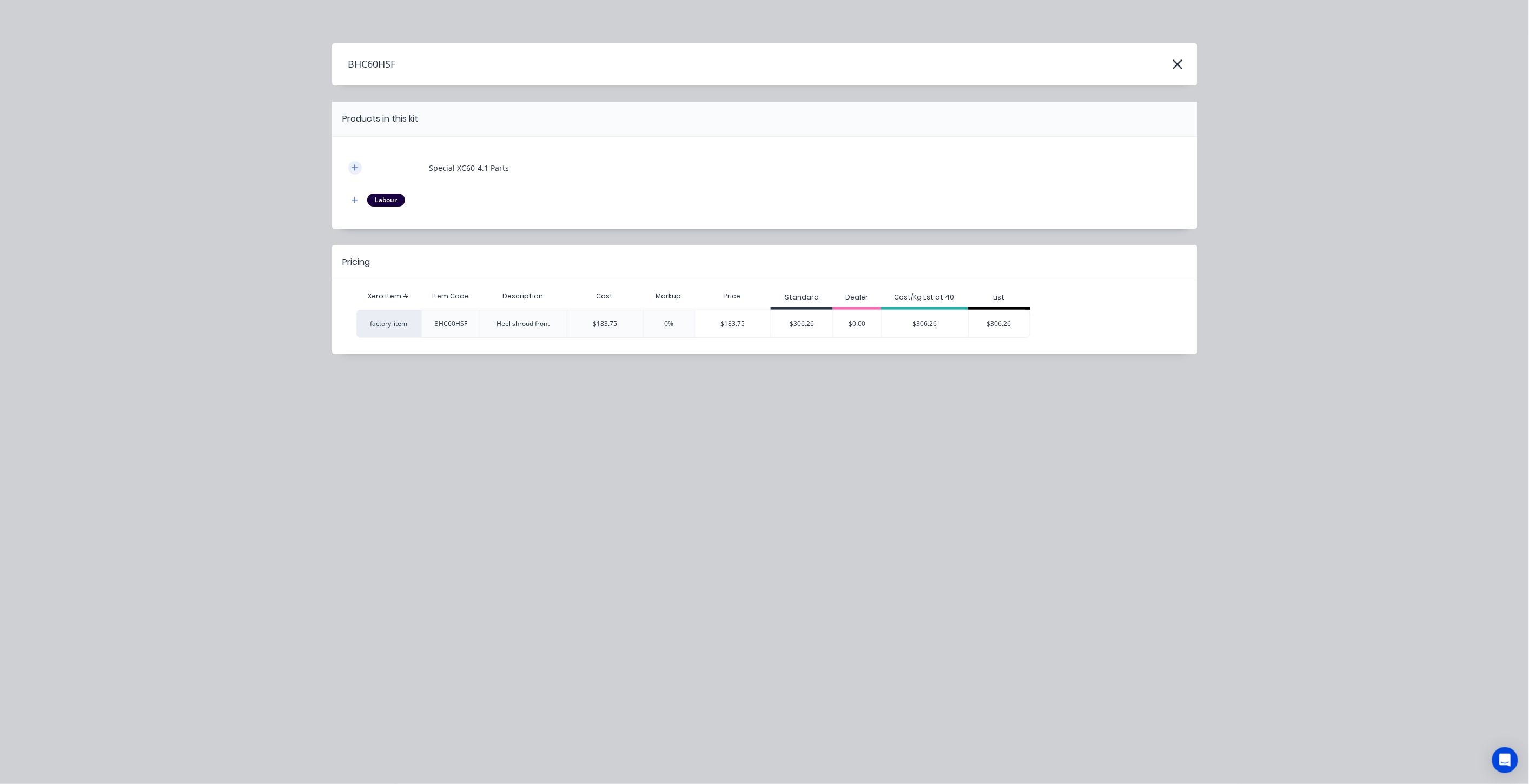
click at [352, 168] on icon "button" at bounding box center [355, 167] width 6 height 6
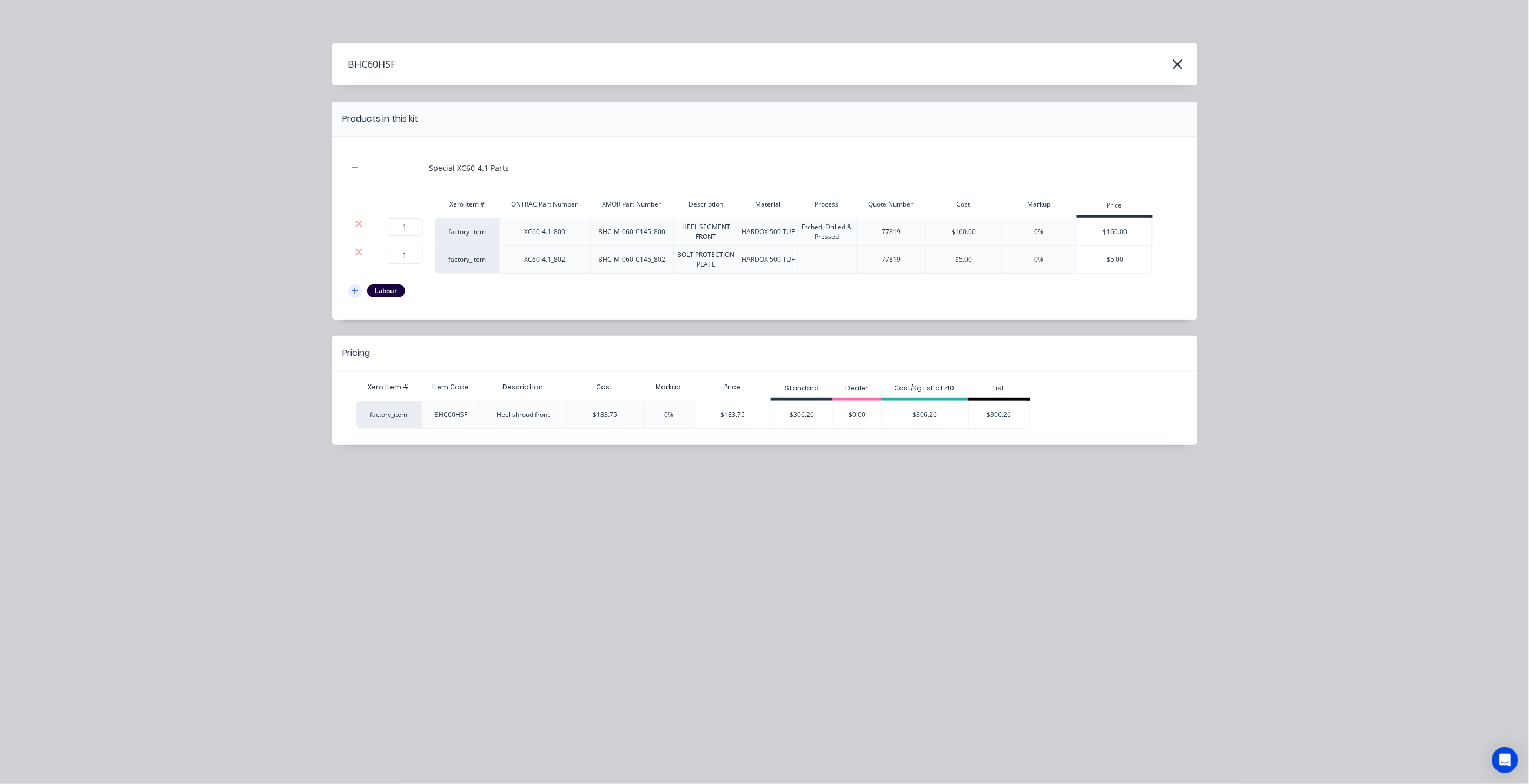
click at [352, 293] on icon "button" at bounding box center [355, 291] width 7 height 7
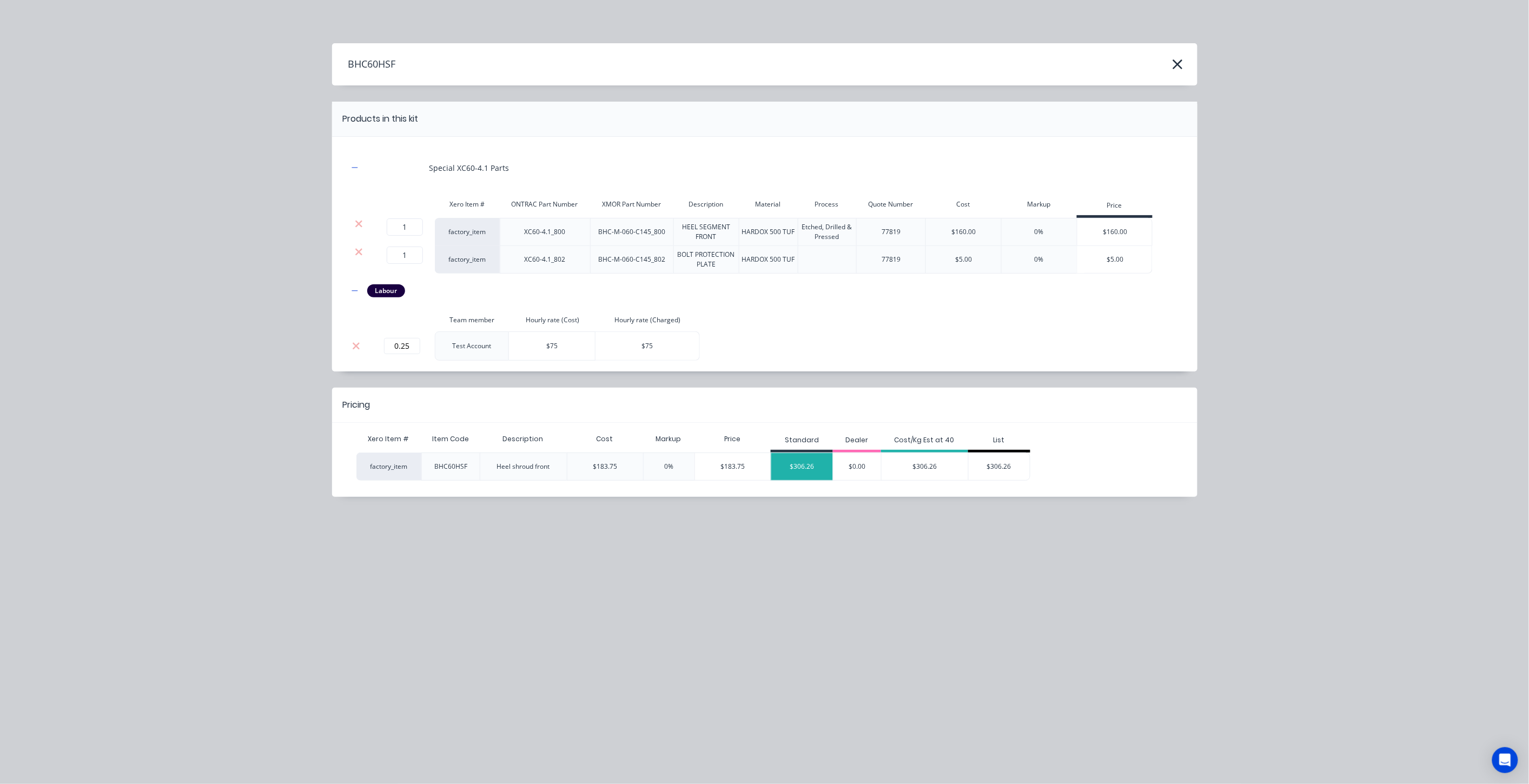
click at [809, 476] on div "$306.26" at bounding box center [802, 466] width 62 height 27
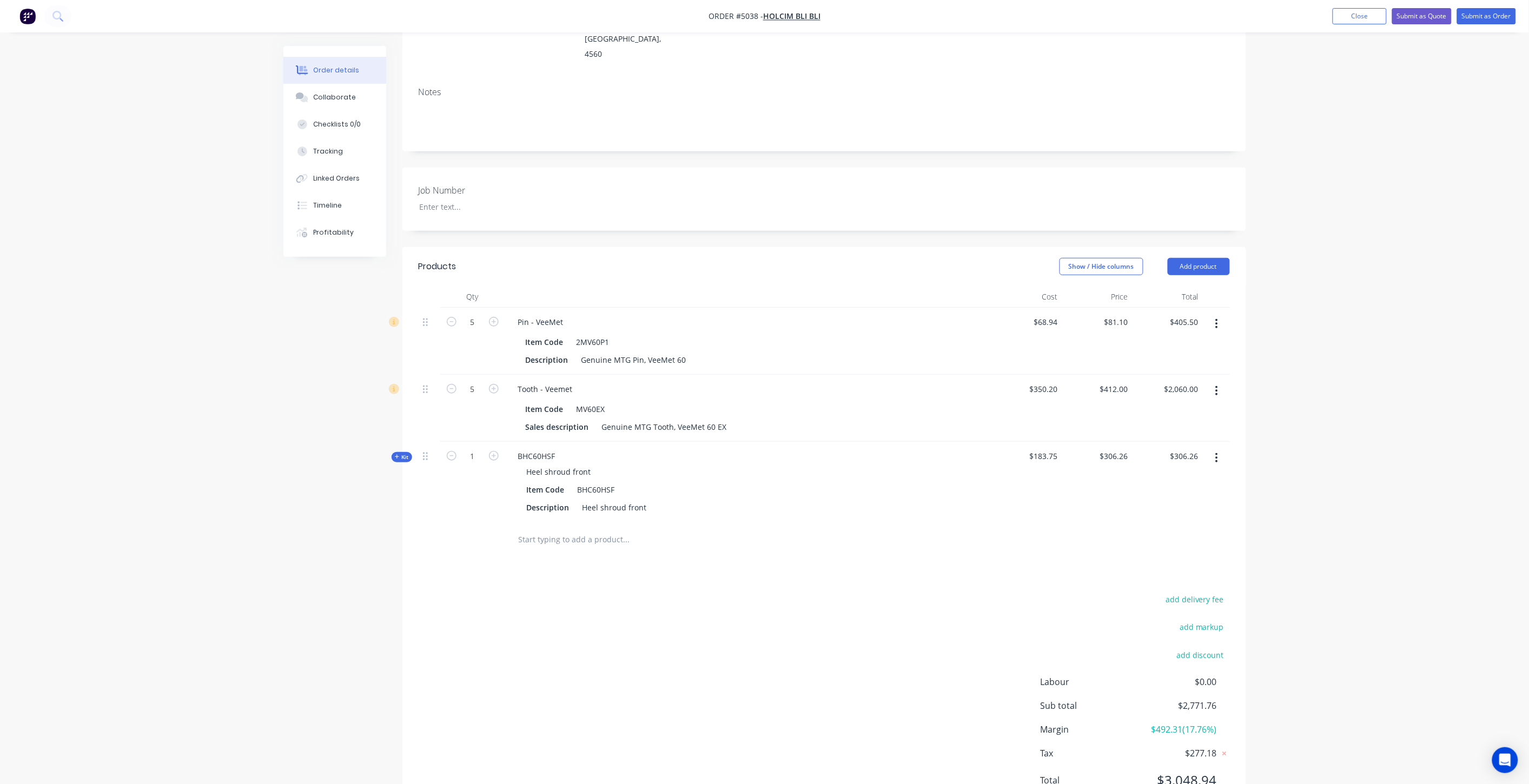
scroll to position [185, 0]
click at [1182, 244] on header "Products Show / Hide columns Add product" at bounding box center [824, 263] width 844 height 39
click at [1183, 255] on button "Add product" at bounding box center [1199, 263] width 62 height 18
drag, startPoint x: 1188, startPoint y: 245, endPoint x: 1338, endPoint y: 344, distance: 179.7
click at [1328, 333] on div "Order details Collaborate Checklists 0/0 Tracking Linked Orders Timeline Profit…" at bounding box center [764, 322] width 1529 height 1014
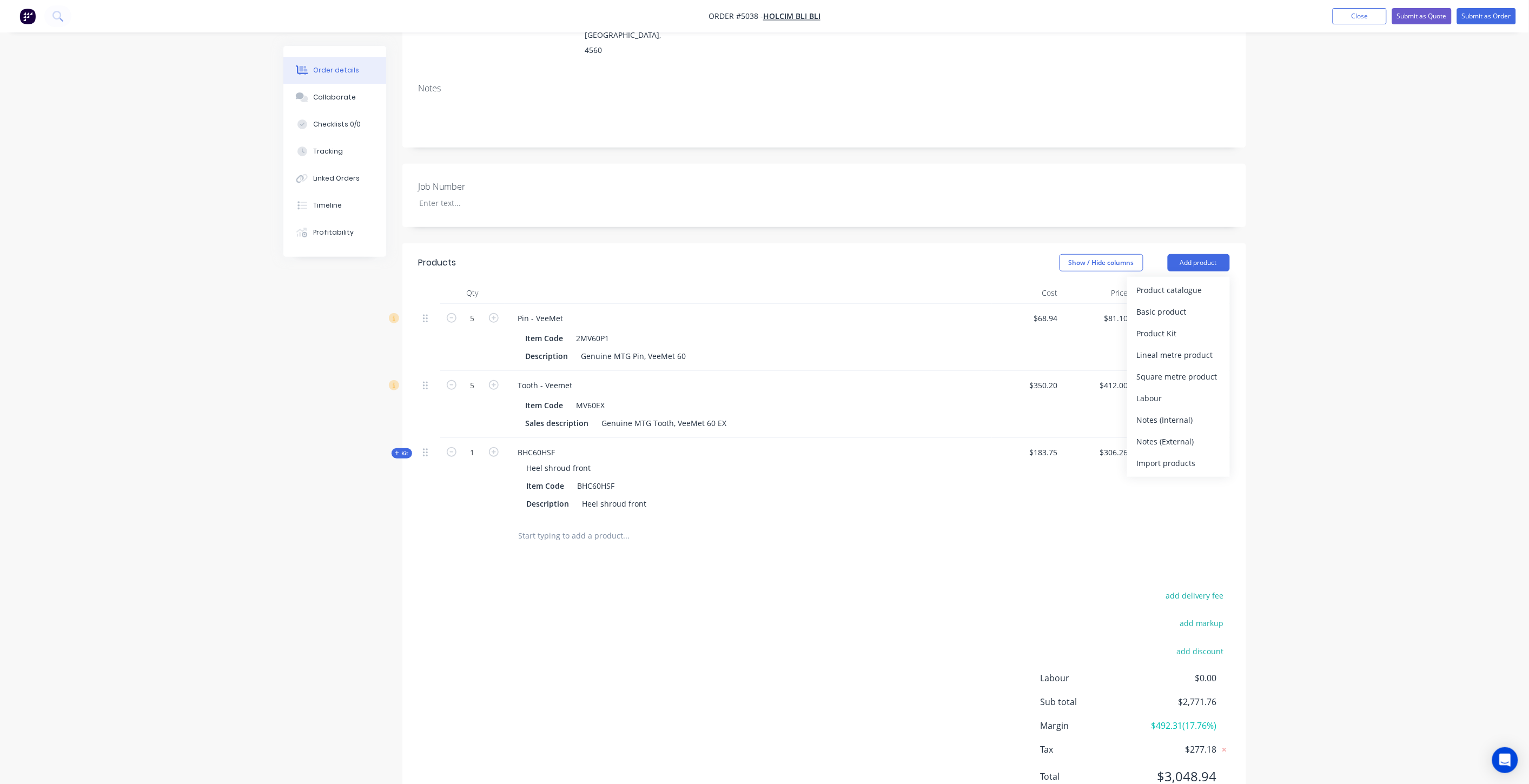
click at [1338, 344] on div "Order details Collaborate Checklists 0/0 Tracking Linked Orders Timeline Profit…" at bounding box center [764, 322] width 1529 height 1014
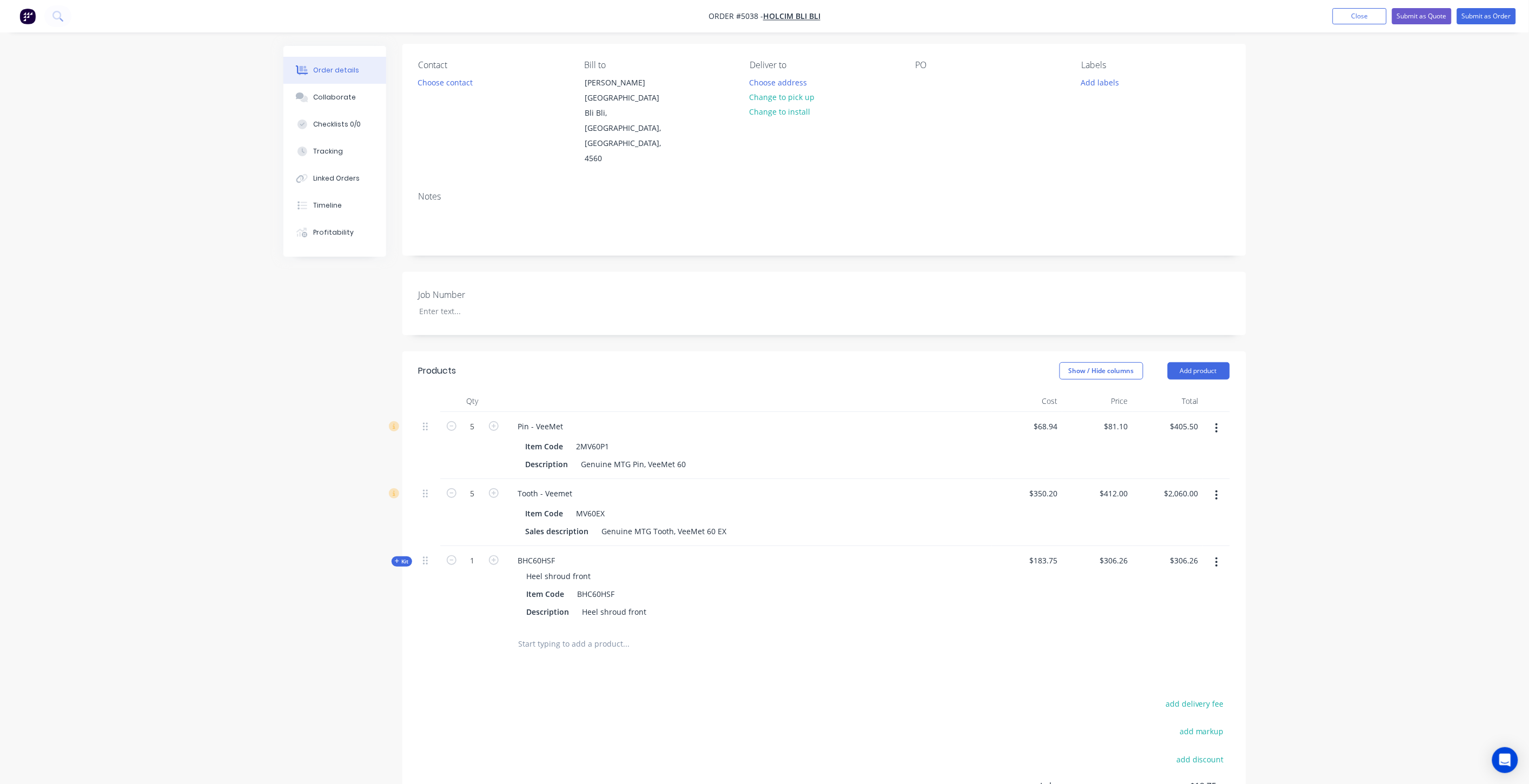
scroll to position [120, 0]
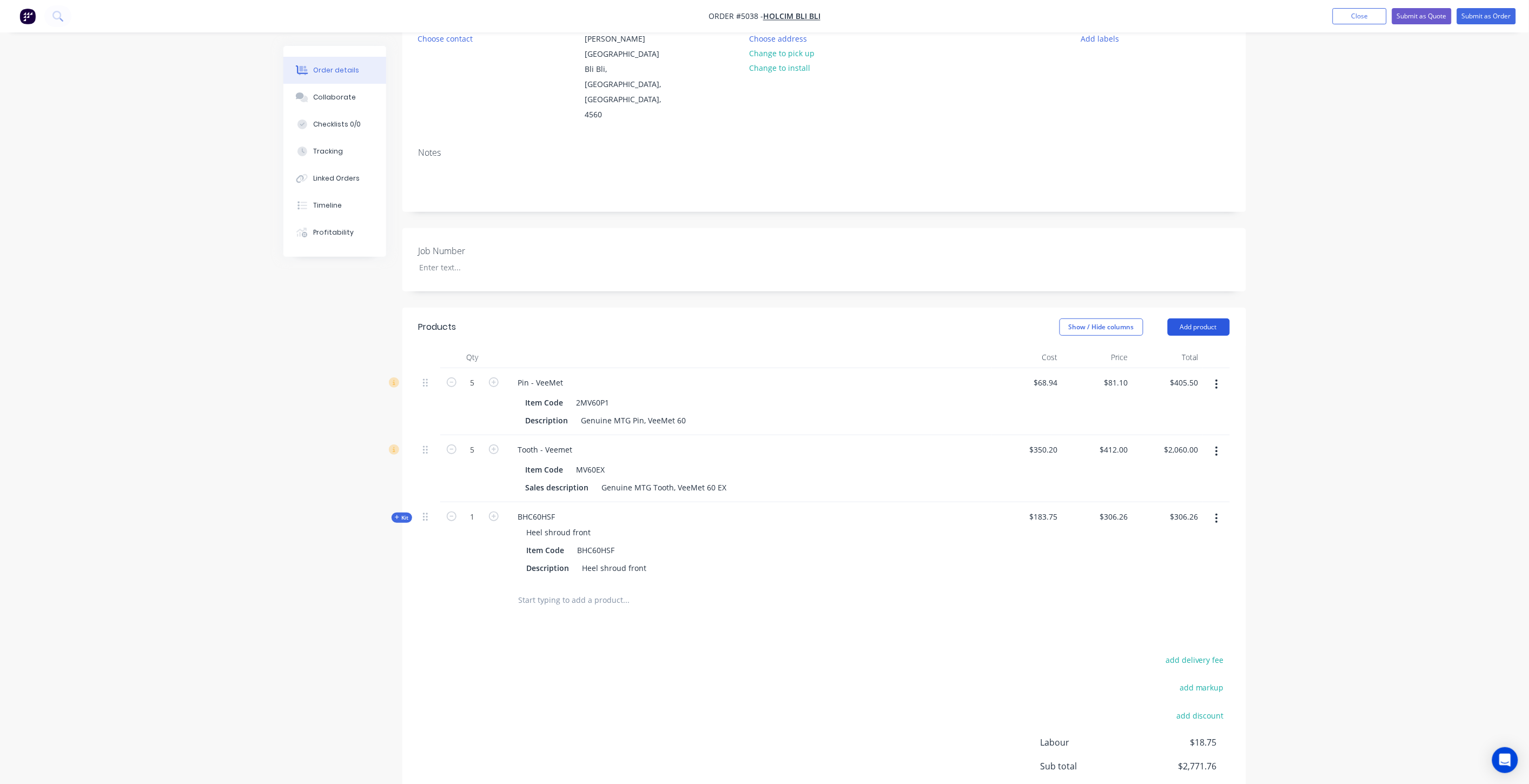
click at [1215, 319] on button "Add product" at bounding box center [1199, 327] width 62 height 18
click at [1207, 346] on div "Product catalogue" at bounding box center [1179, 354] width 83 height 16
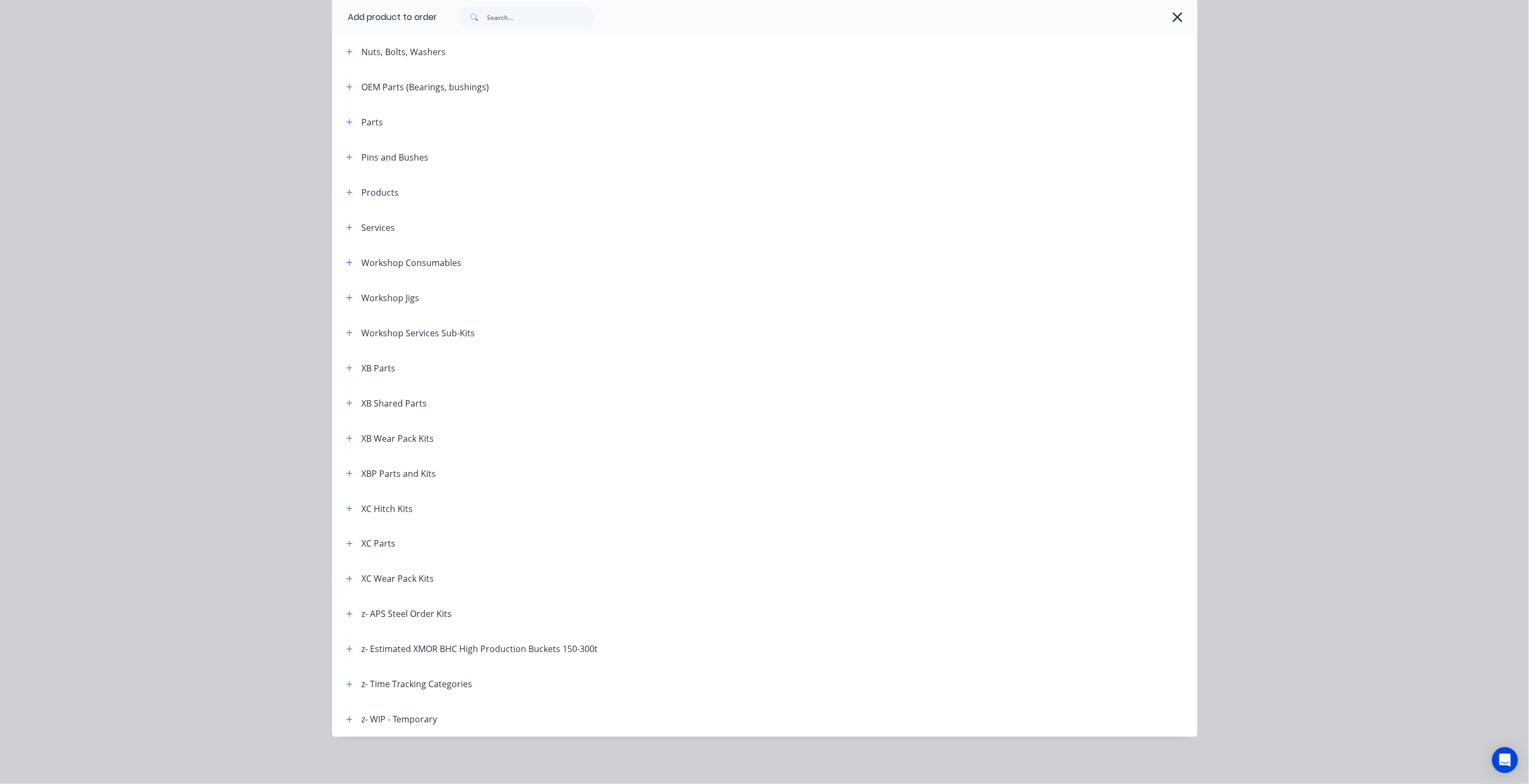
scroll to position [200, 0]
click at [338, 581] on div "XC Wear Pack Kits" at bounding box center [386, 579] width 97 height 14
click at [347, 581] on icon "button" at bounding box center [349, 579] width 7 height 7
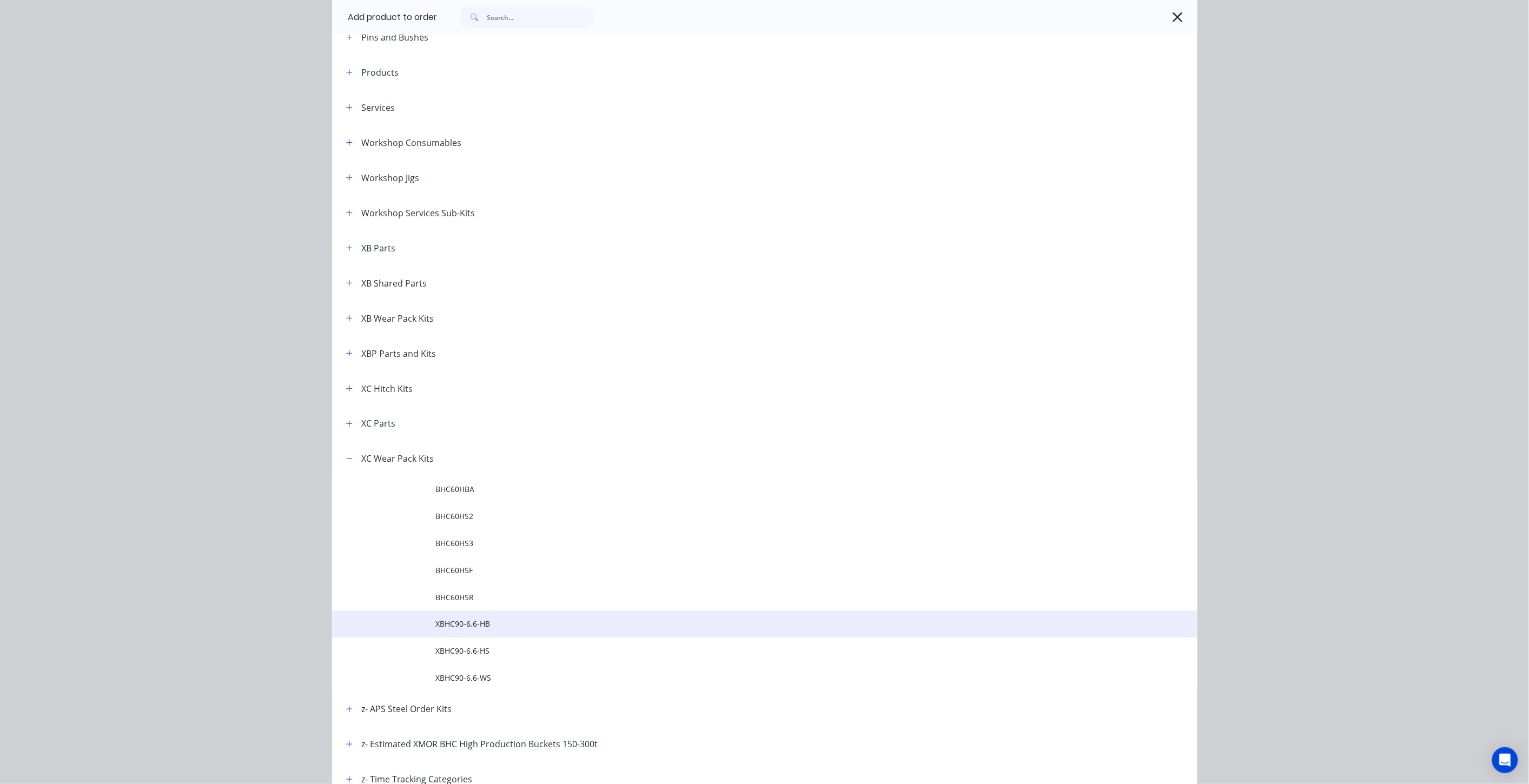
scroll to position [652, 0]
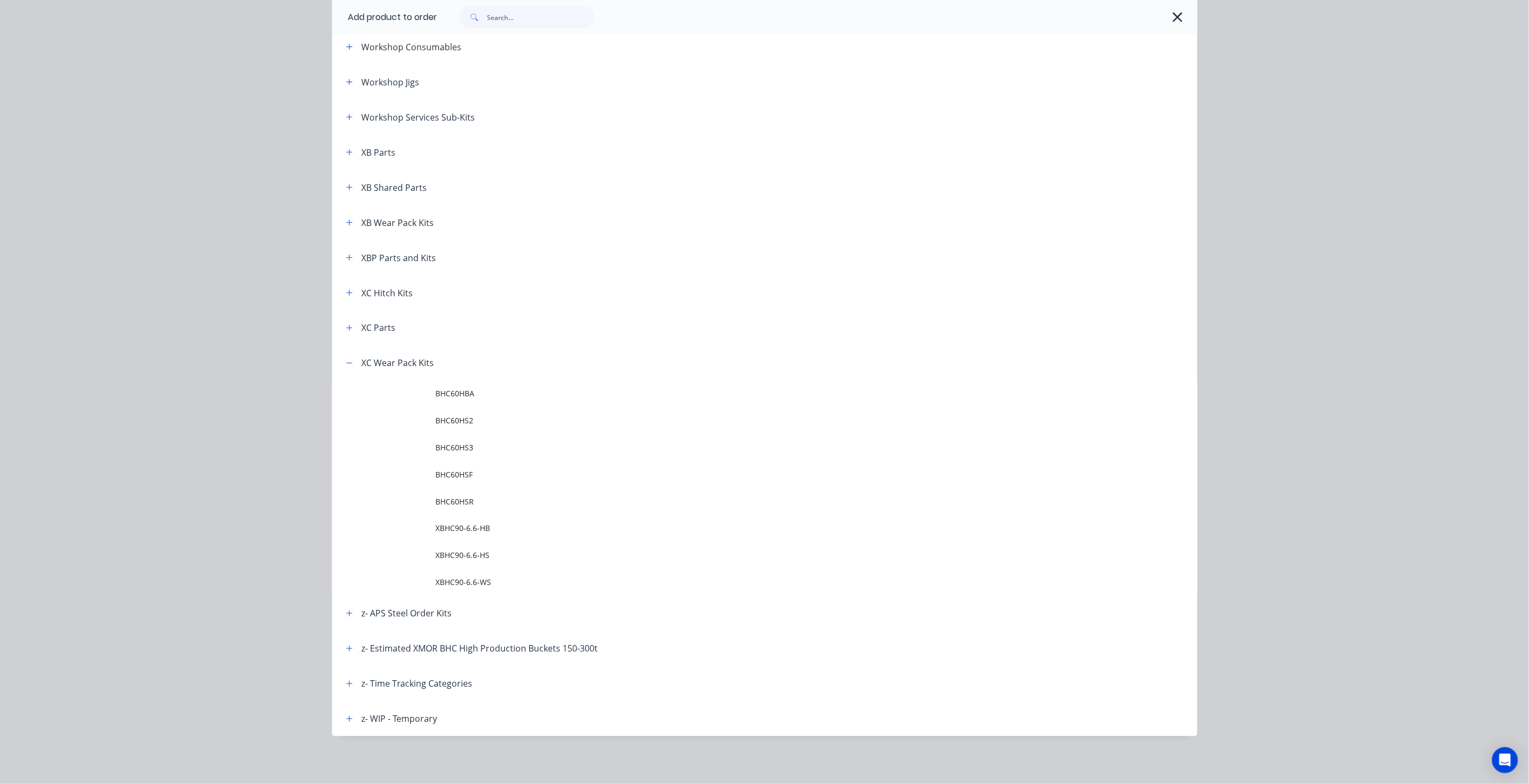
click at [497, 451] on span "BHC60HS3" at bounding box center [740, 449] width 609 height 12
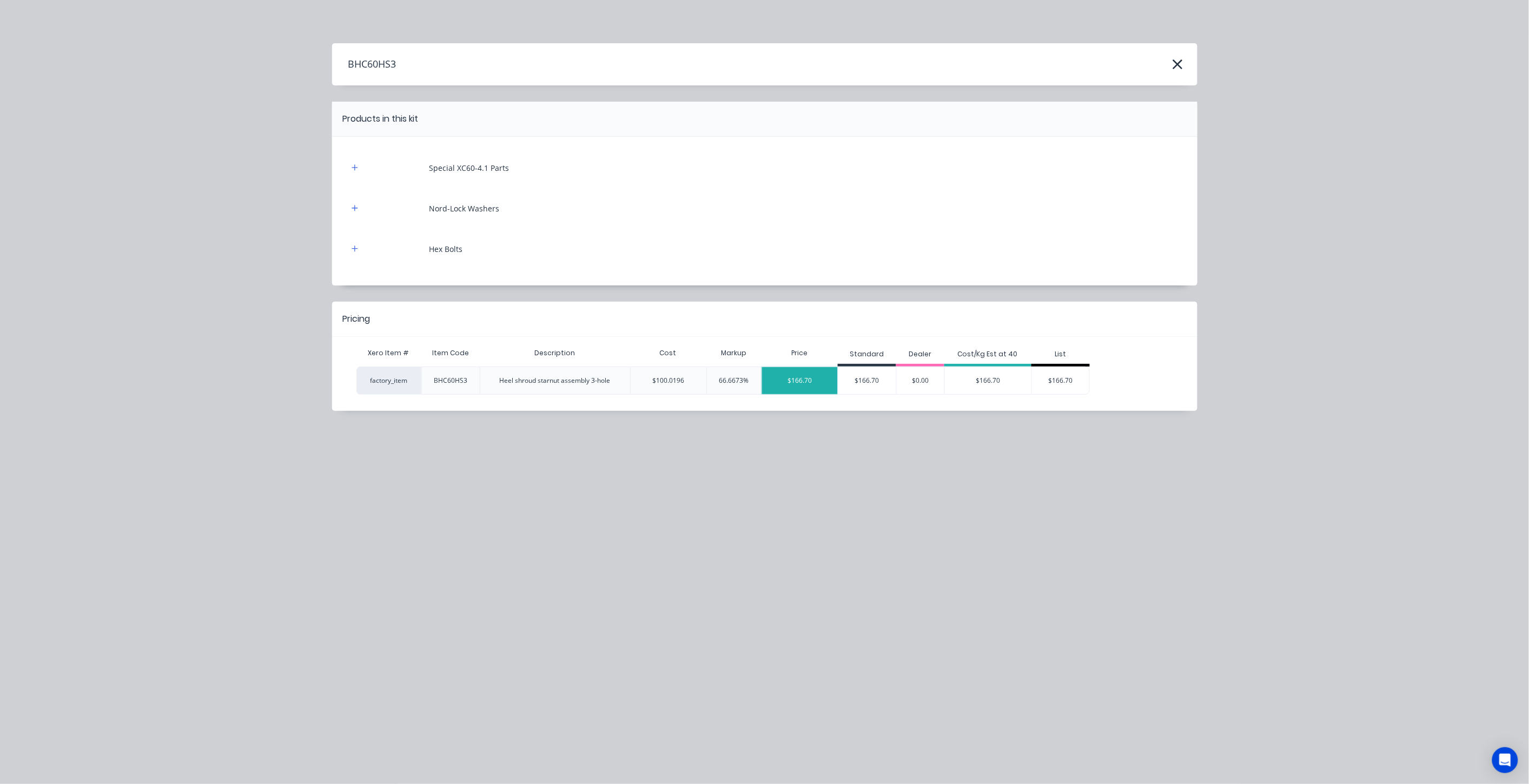
click at [804, 382] on div "$166.70" at bounding box center [800, 381] width 76 height 27
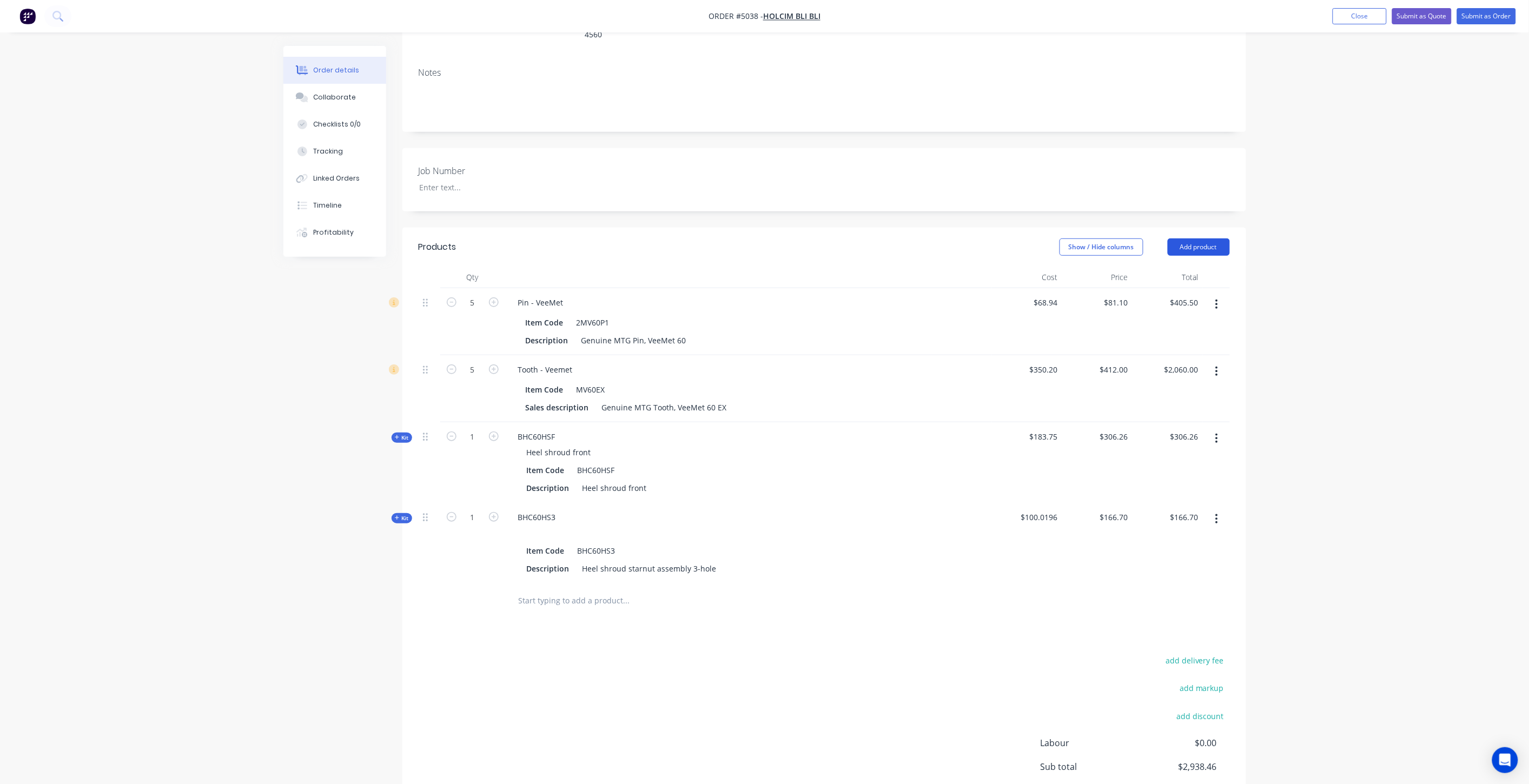
click at [1220, 228] on header "Products Show / Hide columns Add product" at bounding box center [824, 247] width 844 height 39
click at [1215, 238] on button "Add product" at bounding box center [1199, 247] width 62 height 18
click at [1194, 267] on div "Product catalogue" at bounding box center [1179, 275] width 83 height 16
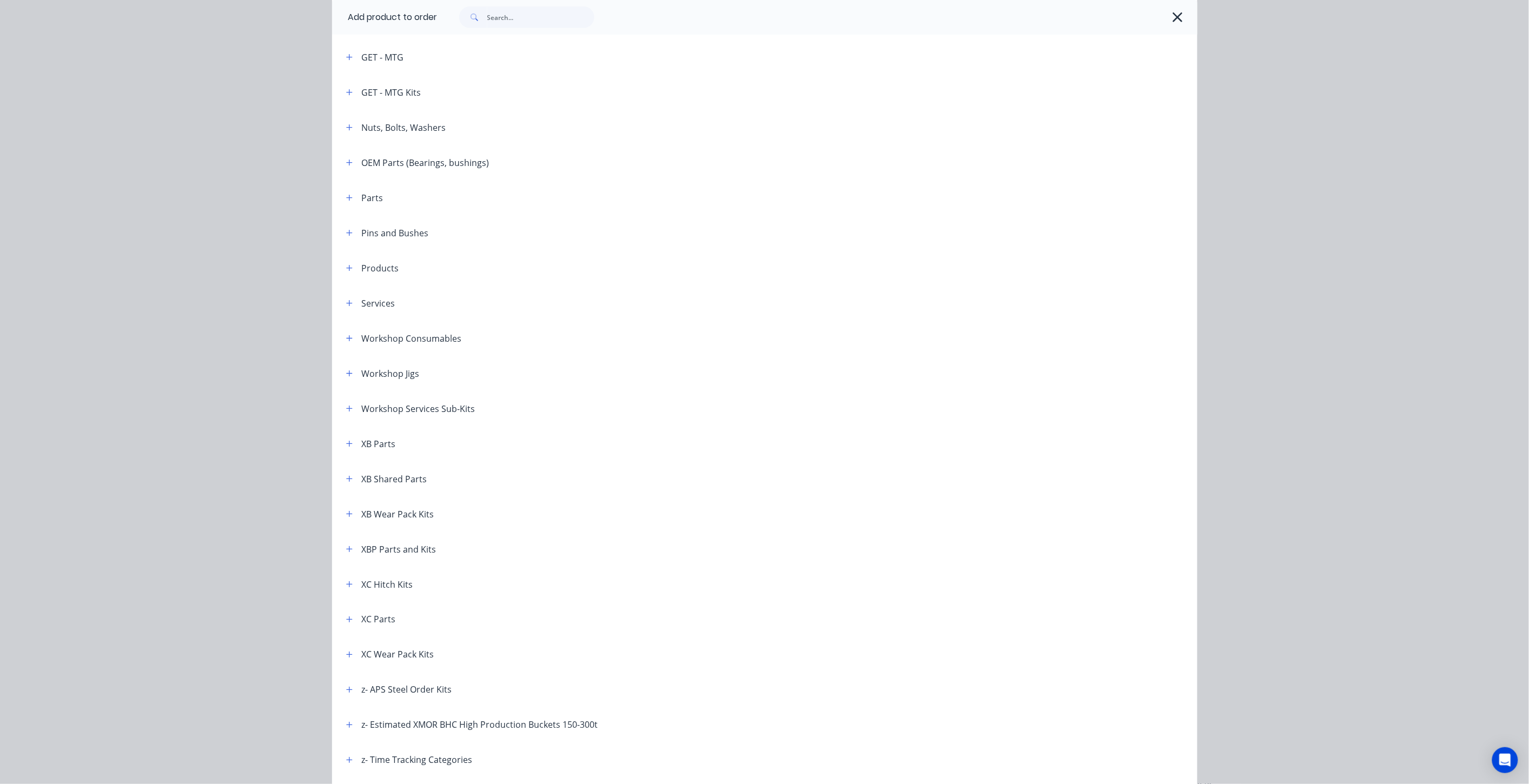
scroll to position [436, 0]
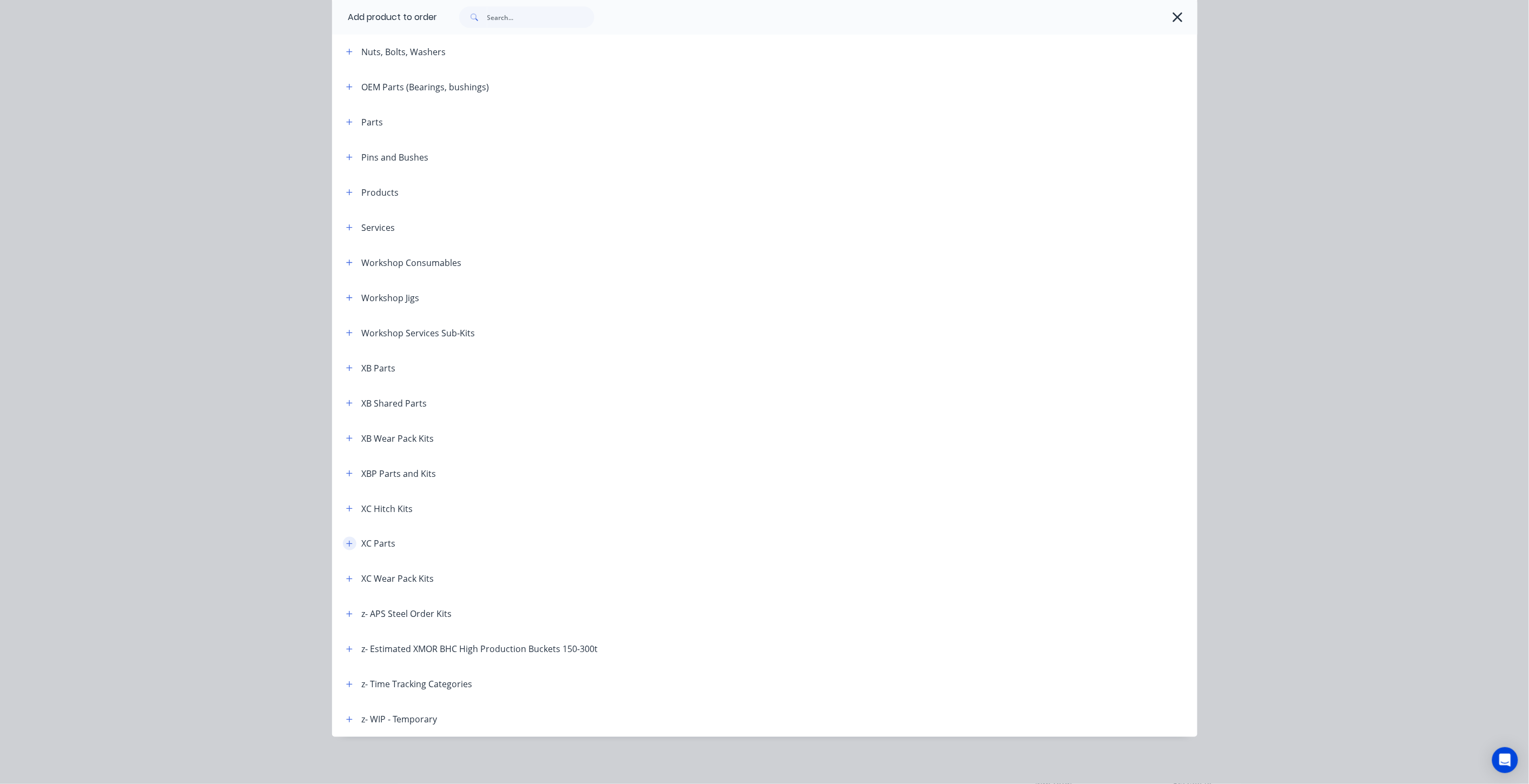
click at [349, 545] on button "button" at bounding box center [349, 543] width 14 height 14
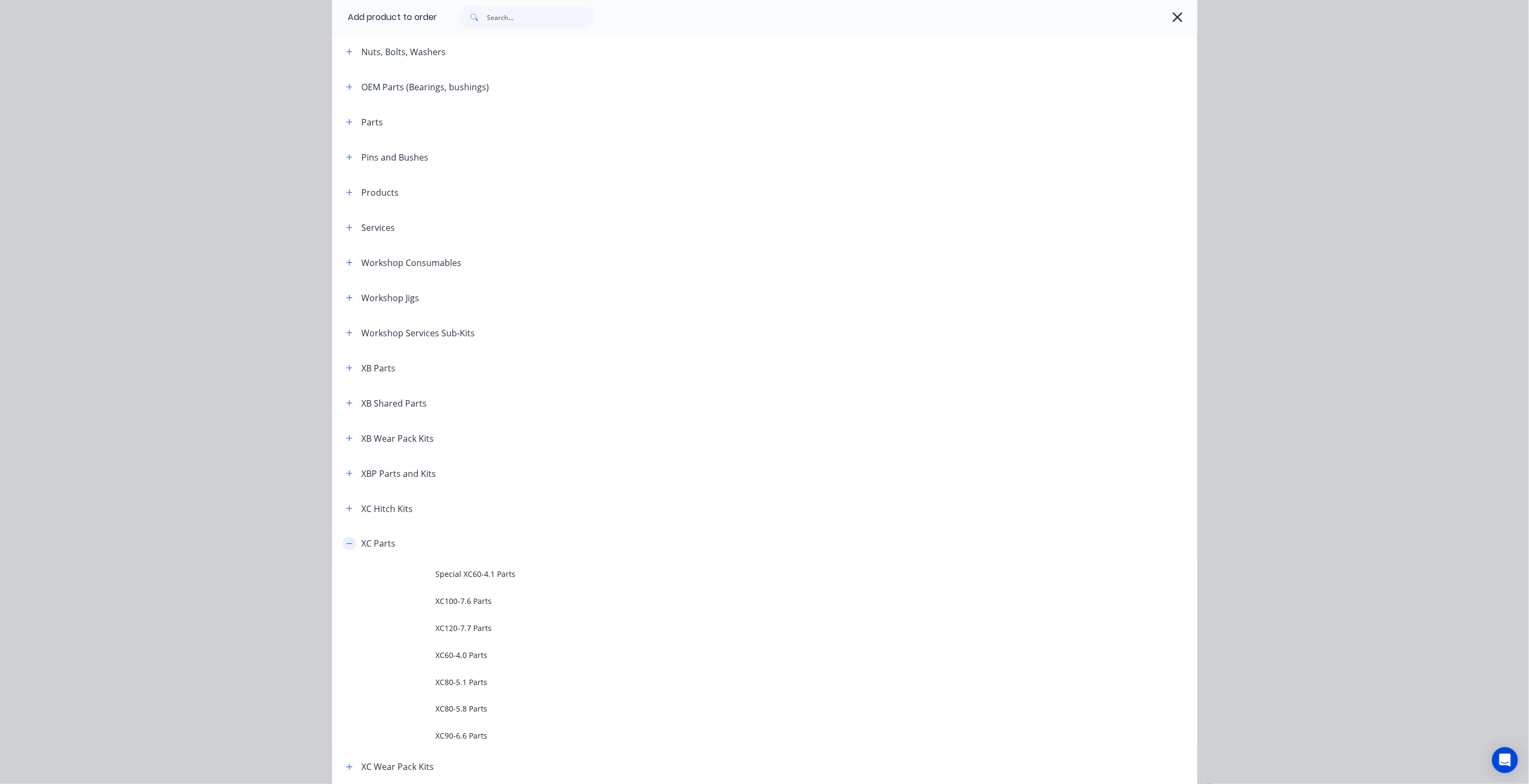
click at [349, 545] on button "button" at bounding box center [349, 543] width 14 height 14
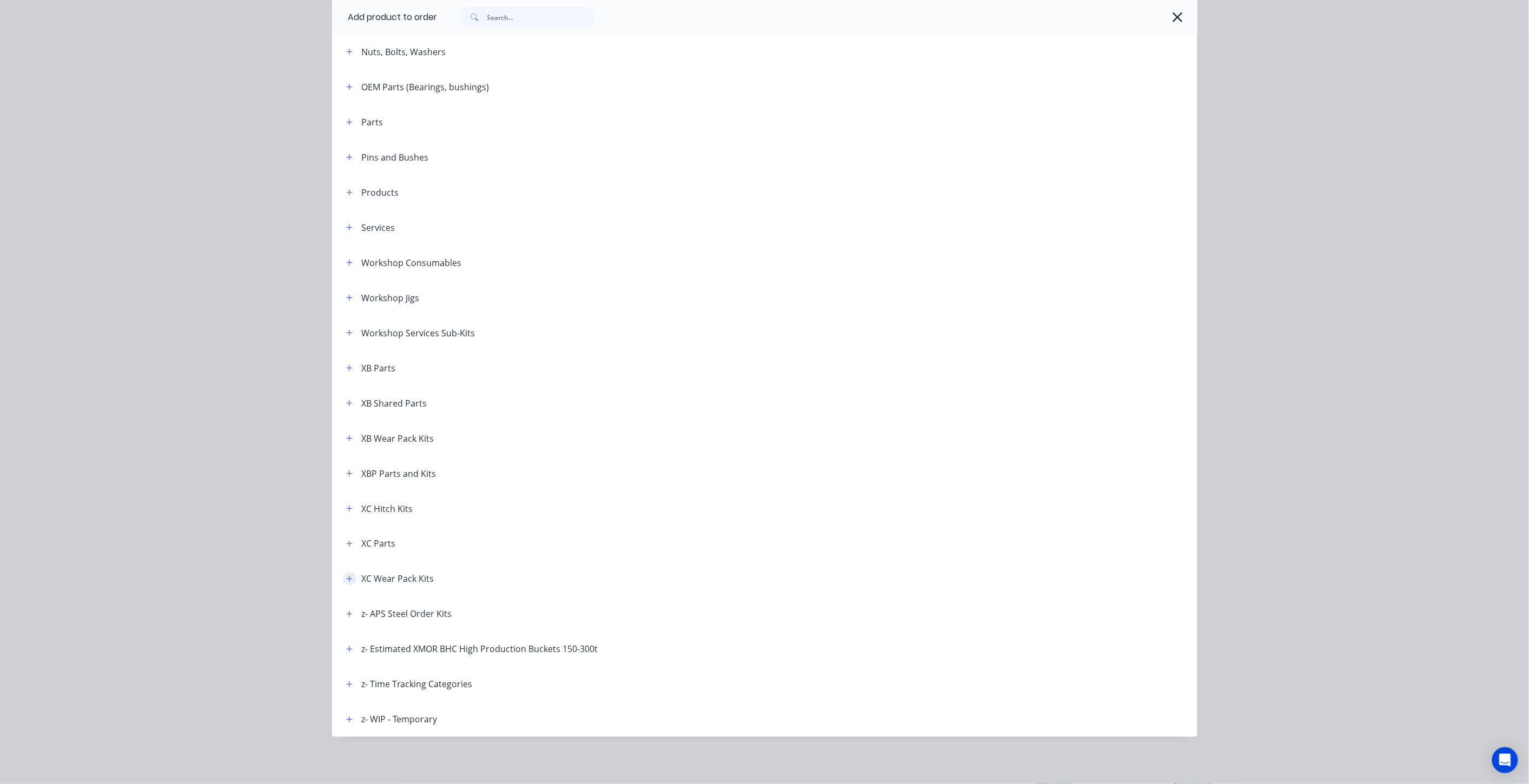
click at [347, 576] on icon "button" at bounding box center [349, 579] width 7 height 7
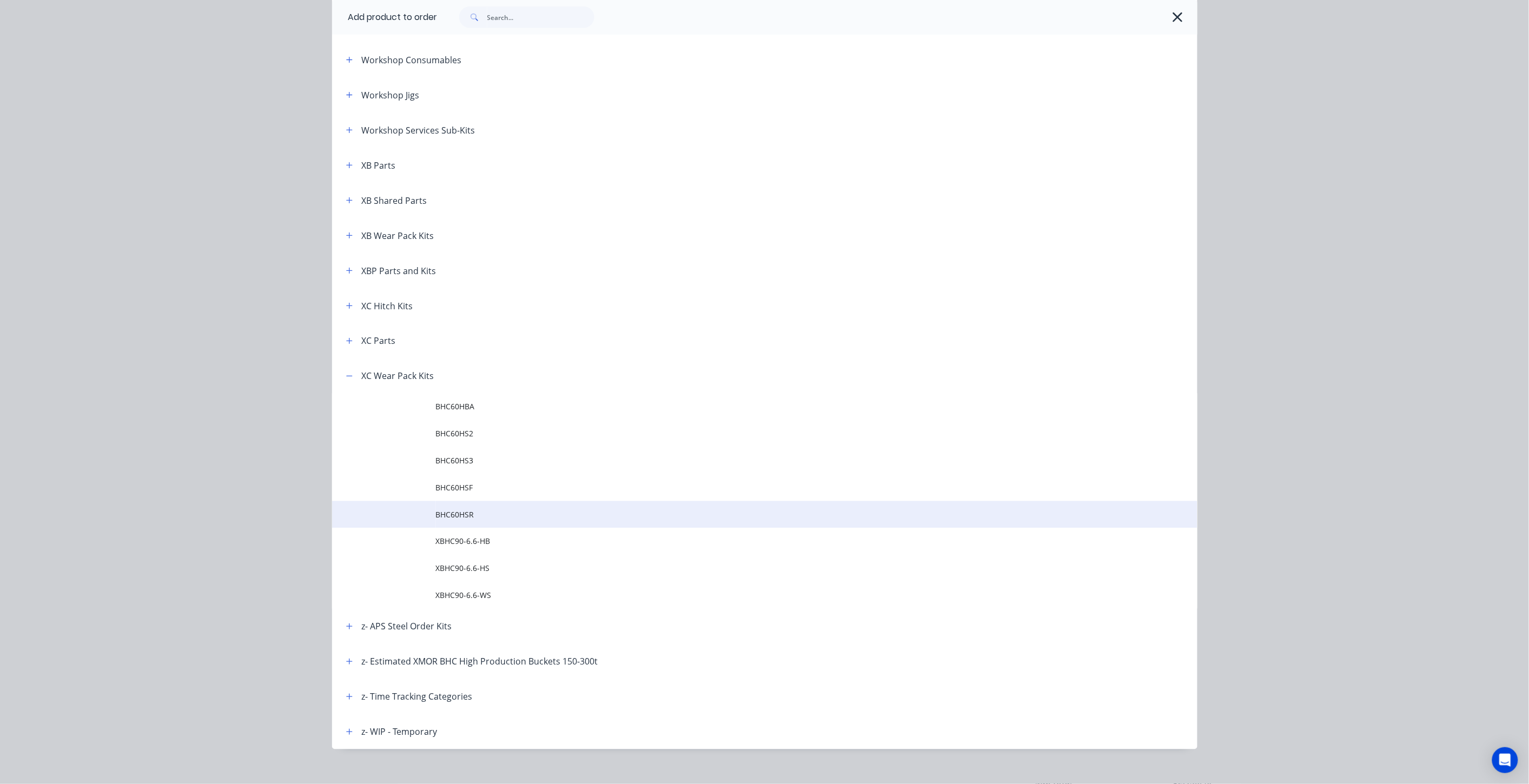
scroll to position [652, 0]
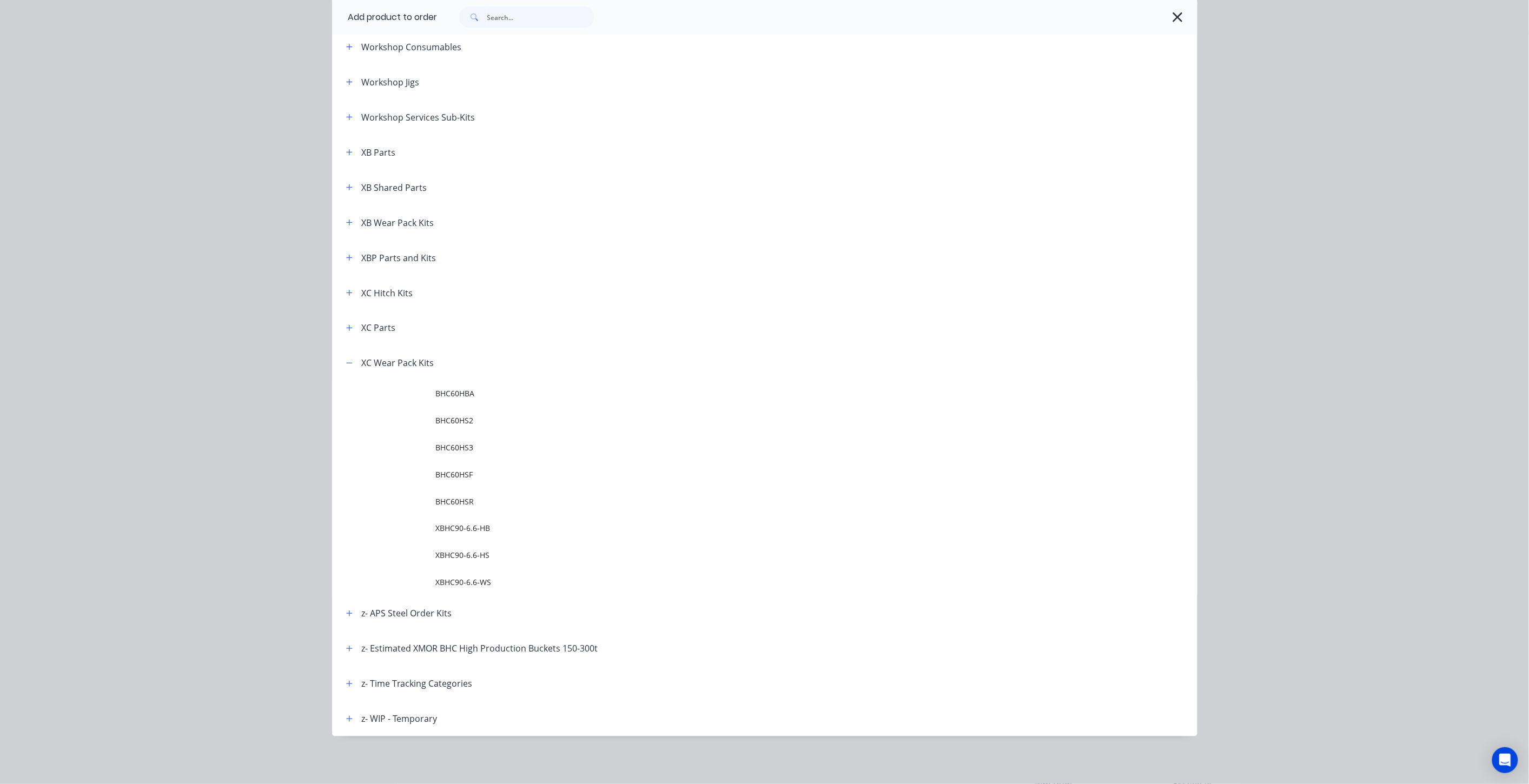
click at [517, 505] on span "BHC60HSR" at bounding box center [740, 502] width 609 height 12
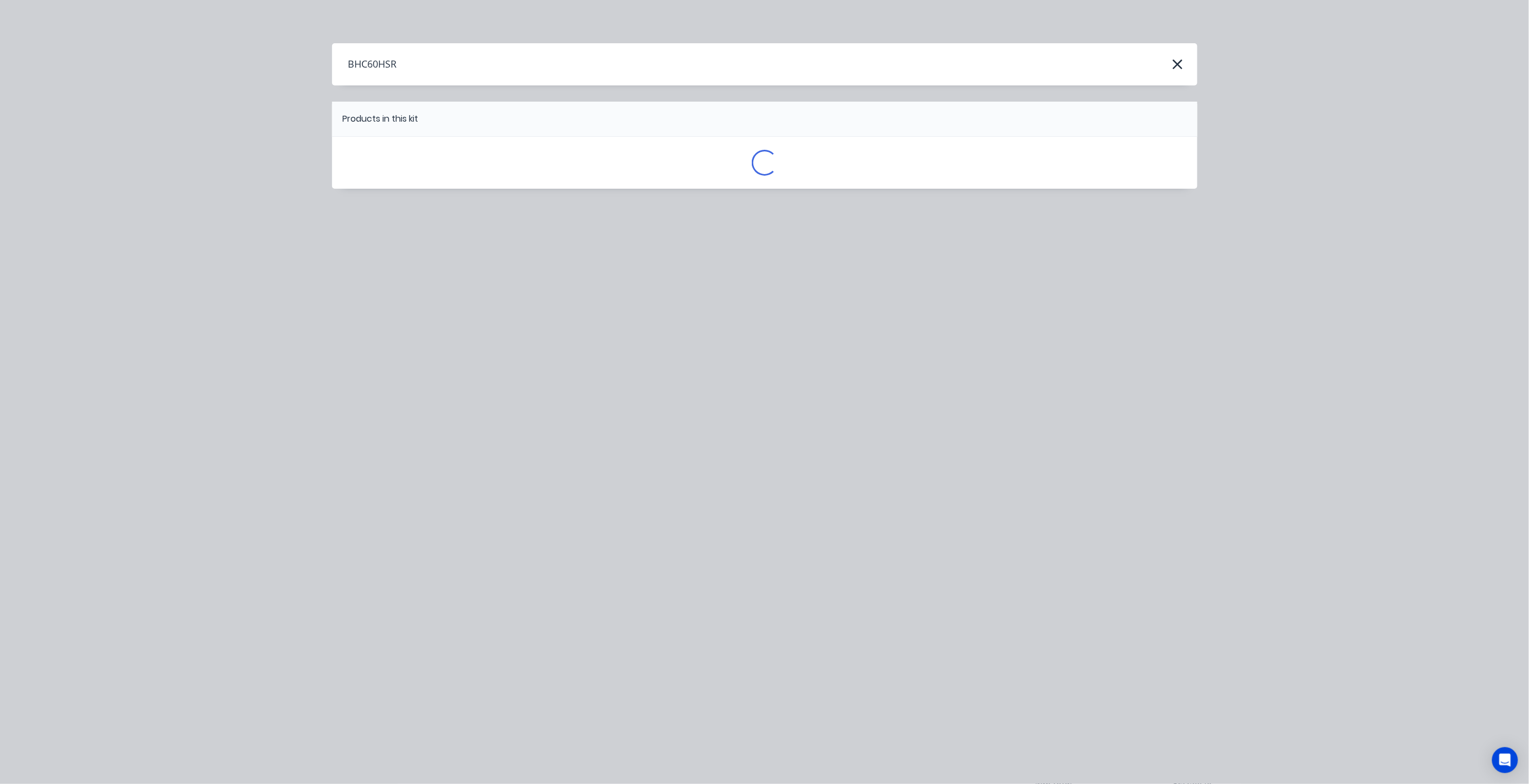
scroll to position [0, 0]
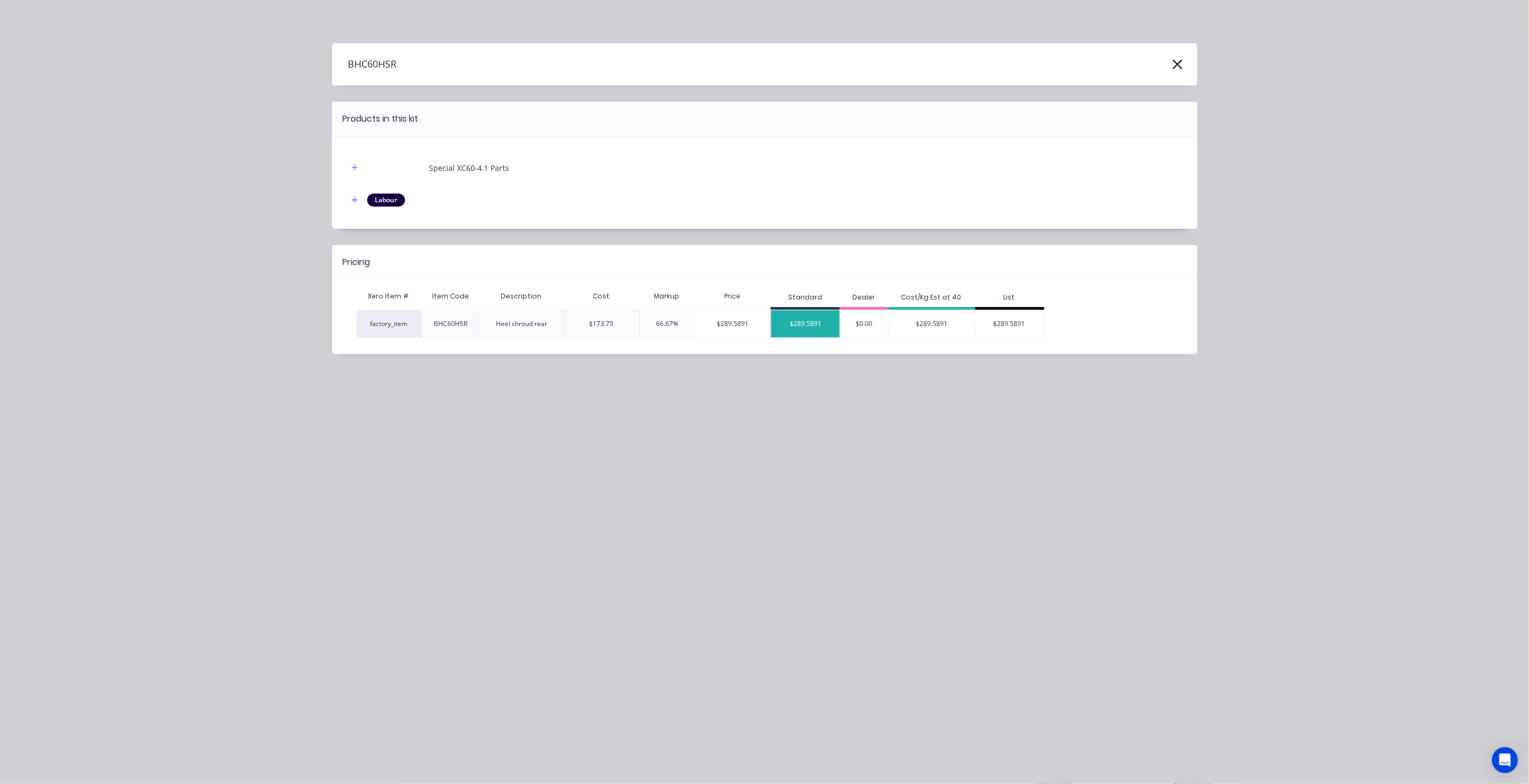
click at [814, 322] on div "$289.5891" at bounding box center [805, 324] width 69 height 27
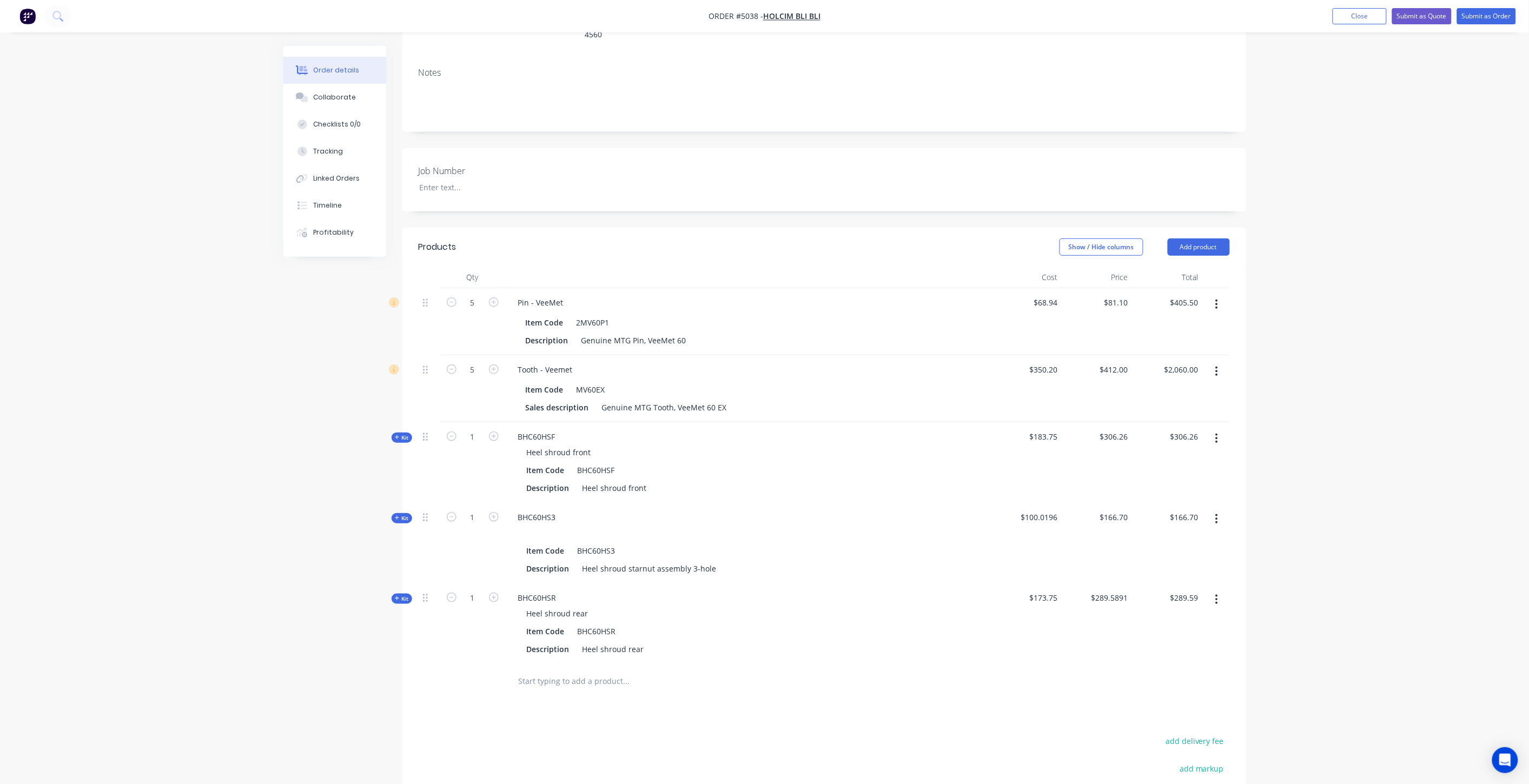
drag, startPoint x: 1214, startPoint y: 190, endPoint x: 1207, endPoint y: 203, distance: 14.8
click at [1214, 228] on header "Products Show / Hide columns Add product" at bounding box center [824, 247] width 844 height 39
drag, startPoint x: 1204, startPoint y: 206, endPoint x: 1198, endPoint y: 212, distance: 8.5
click at [1202, 238] on button "Add product" at bounding box center [1199, 247] width 62 height 18
click at [1182, 267] on div "Product catalogue" at bounding box center [1179, 275] width 83 height 16
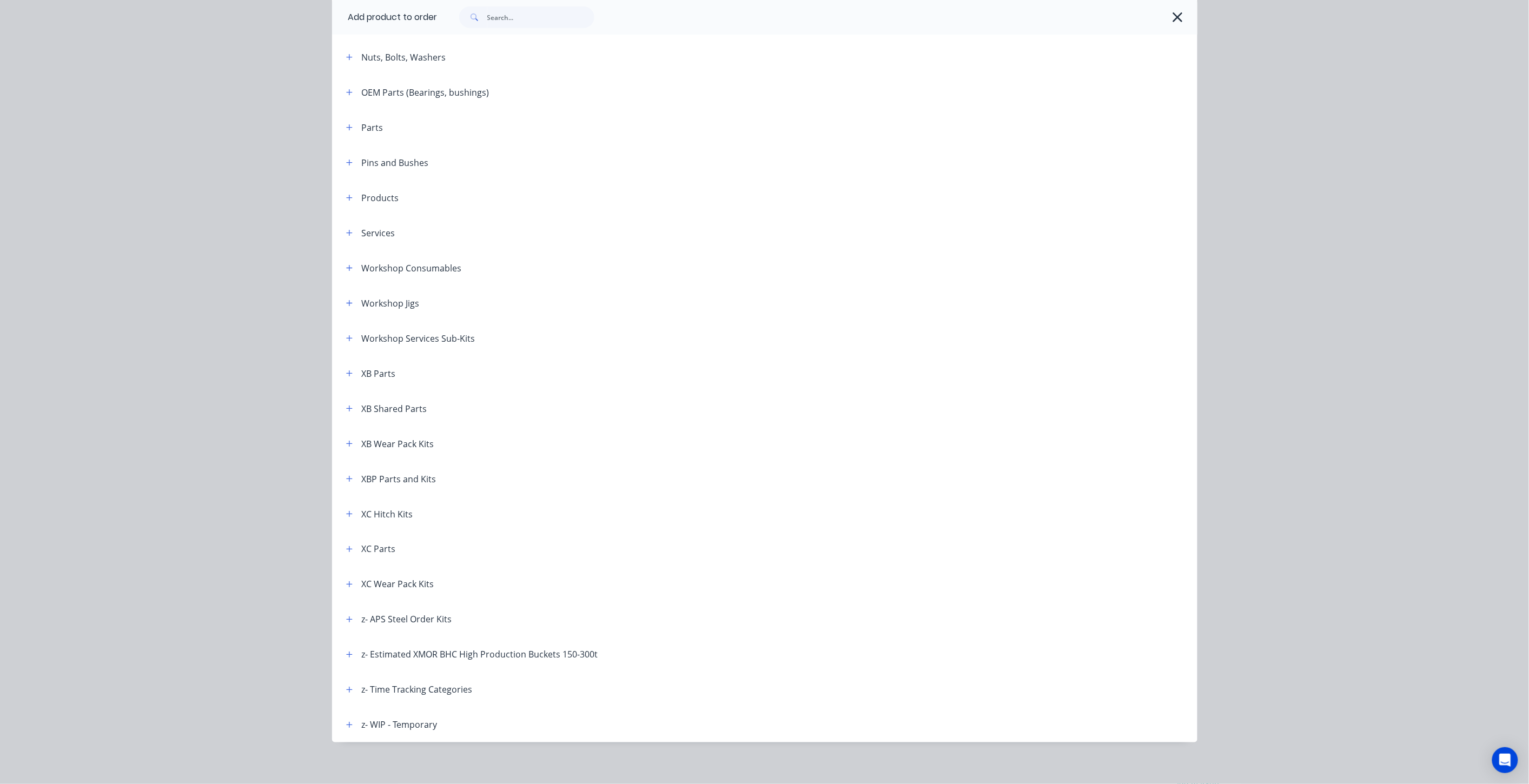
scroll to position [436, 0]
click at [347, 578] on icon "button" at bounding box center [349, 579] width 7 height 7
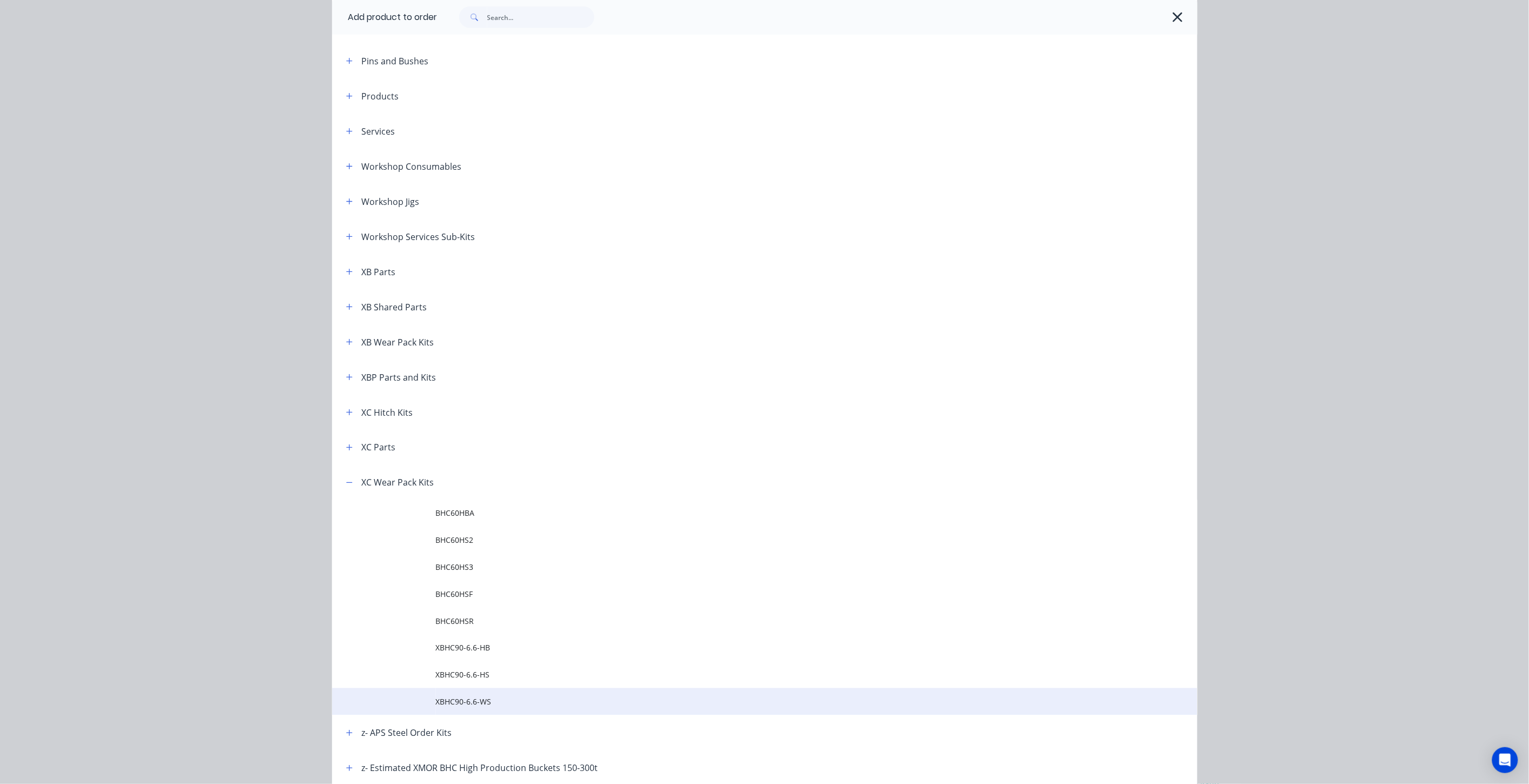
scroll to position [652, 0]
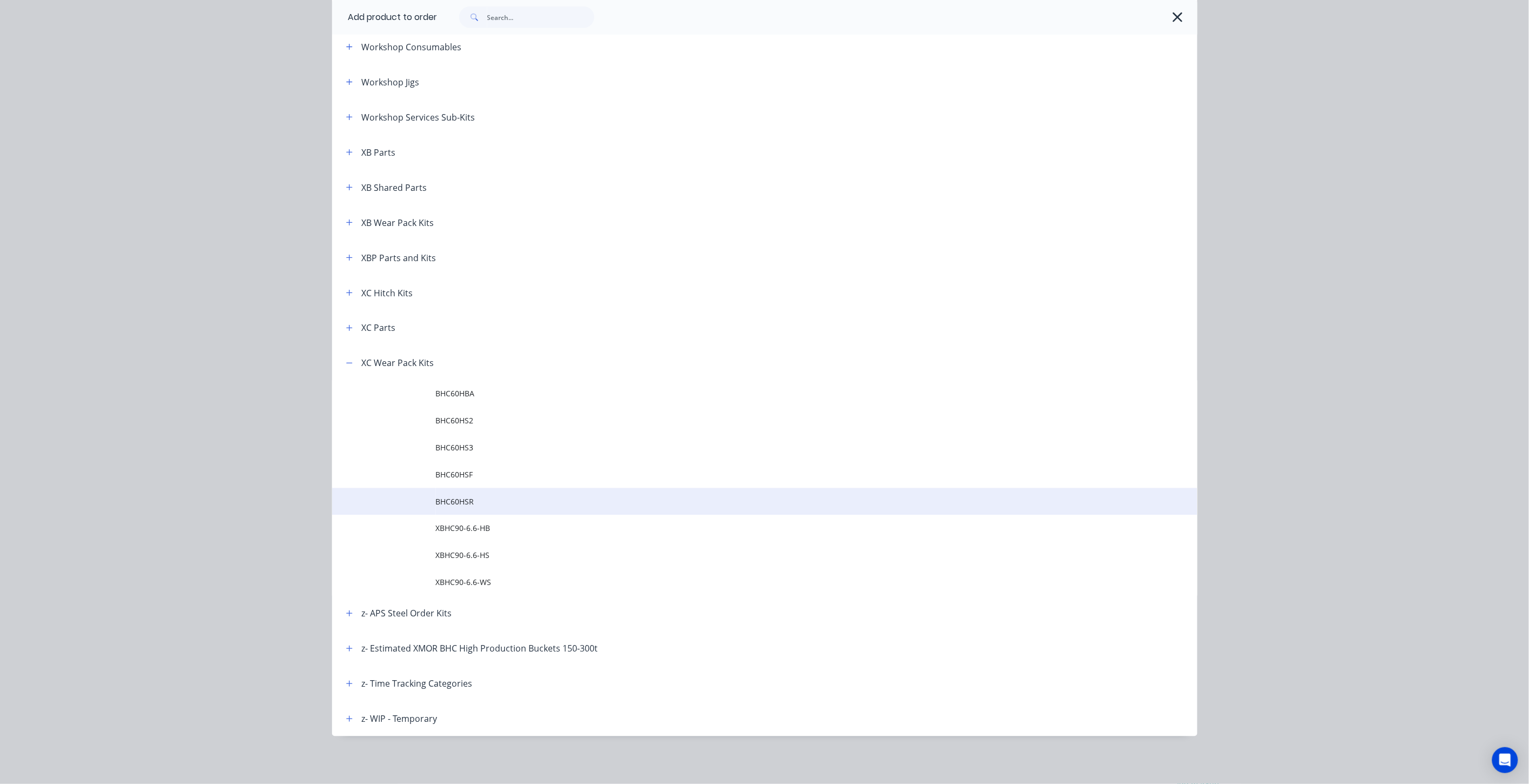
click at [511, 505] on span "BHC60HSR" at bounding box center [740, 502] width 609 height 12
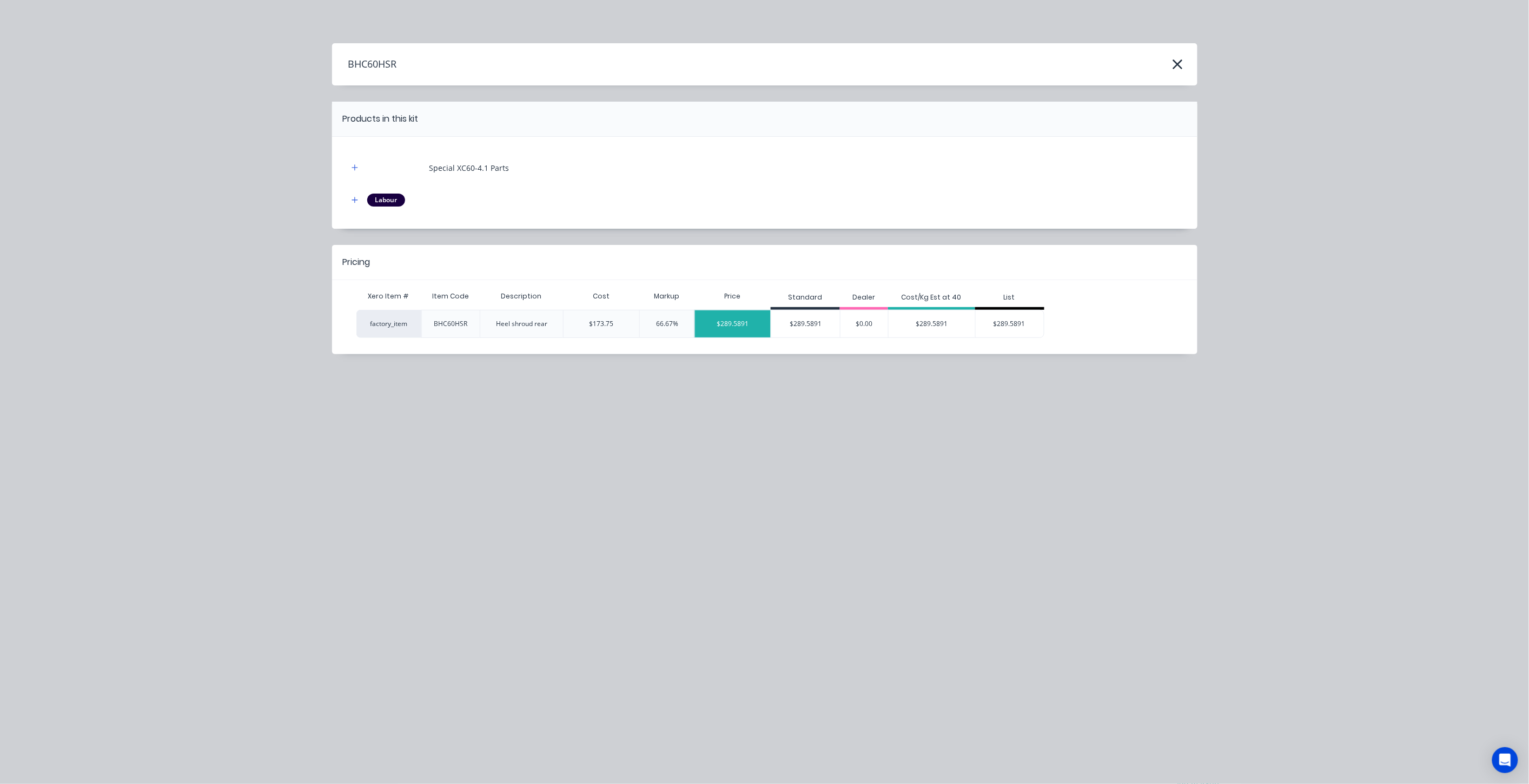
click at [748, 323] on div "$289.5891" at bounding box center [733, 324] width 76 height 27
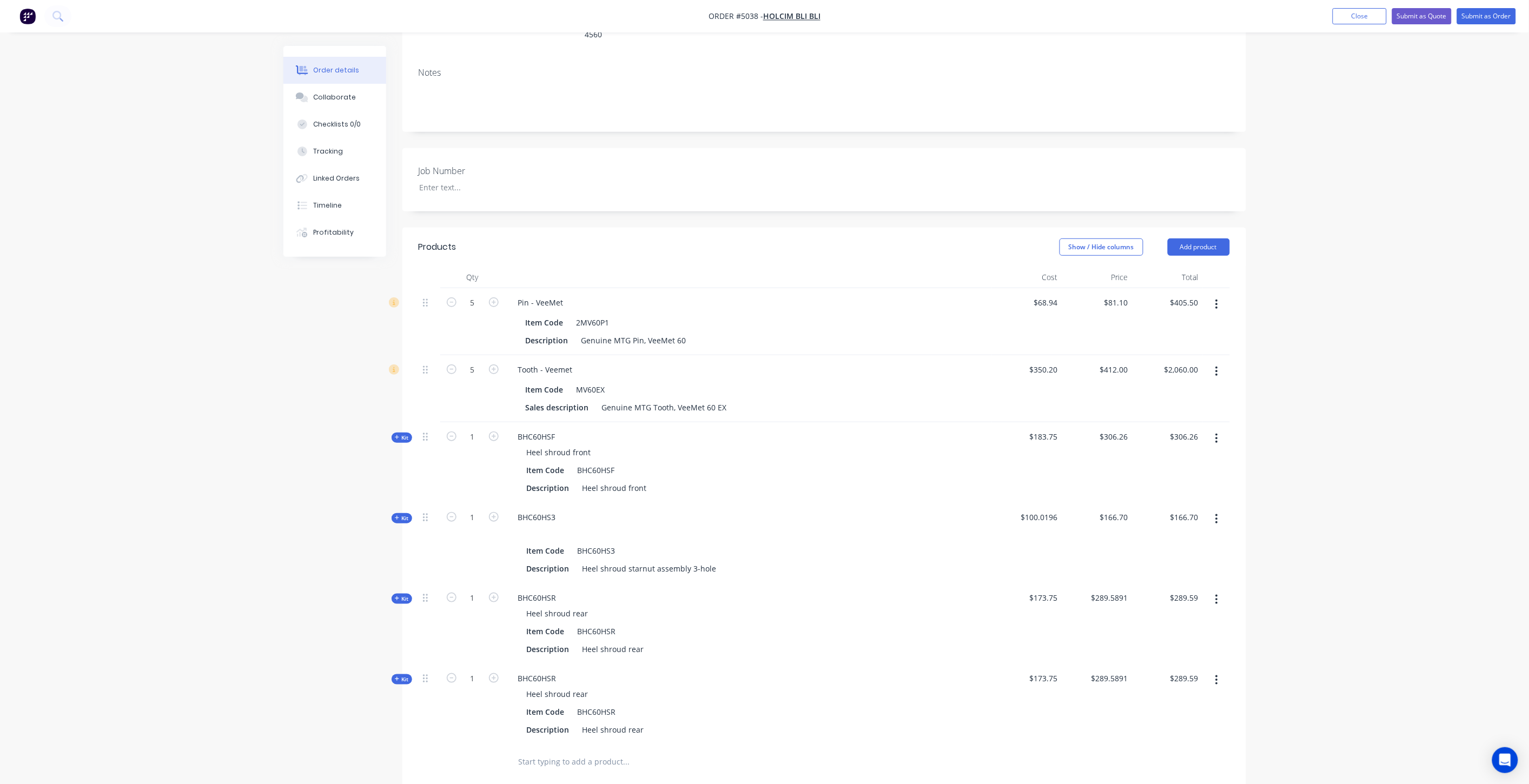
click at [1214, 671] on button "button" at bounding box center [1217, 680] width 26 height 20
click at [1153, 783] on div "Delete" at bounding box center [1179, 796] width 83 height 16
click at [1192, 238] on button "Add product" at bounding box center [1199, 247] width 62 height 18
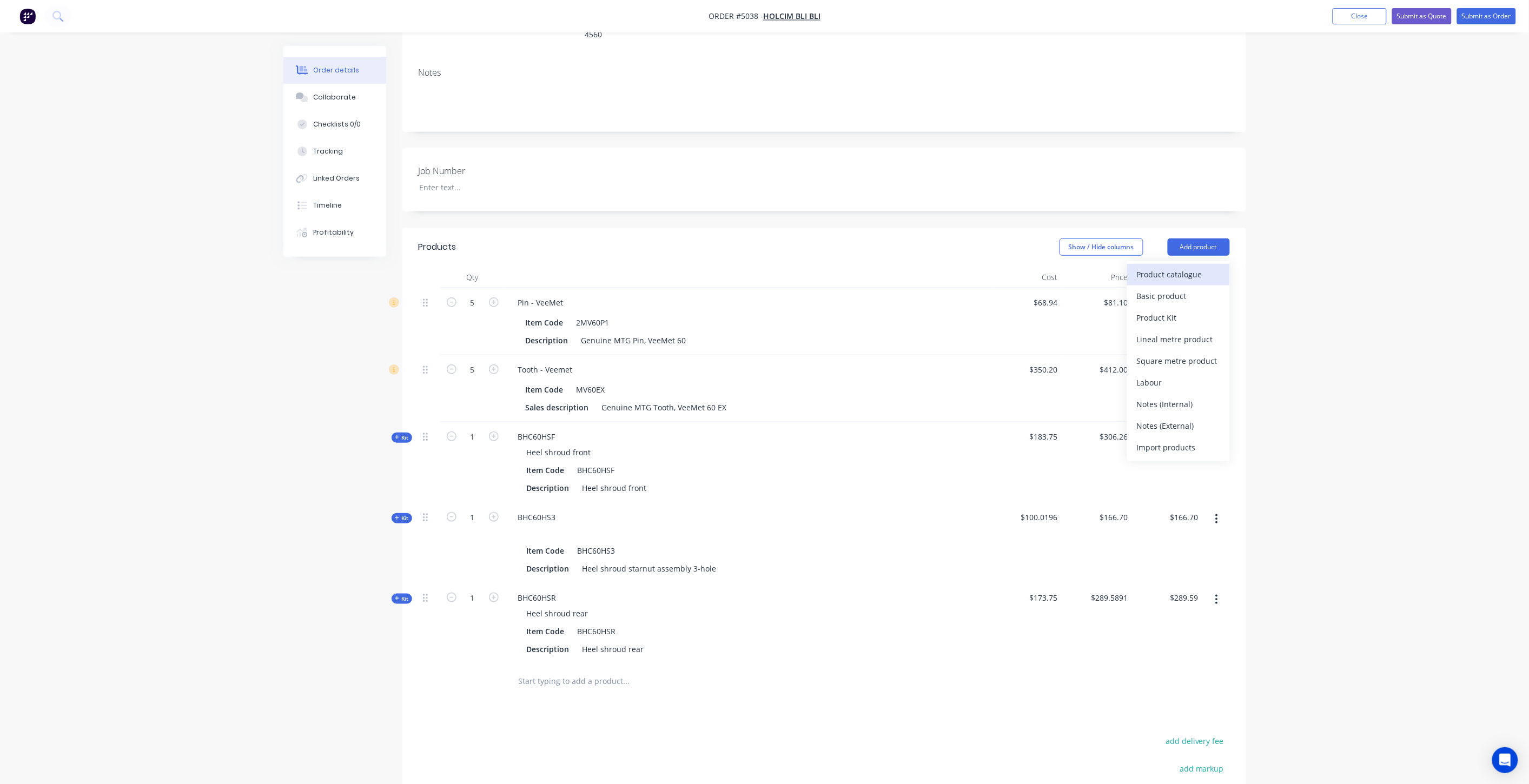
click at [1185, 267] on div "Product catalogue" at bounding box center [1179, 275] width 83 height 16
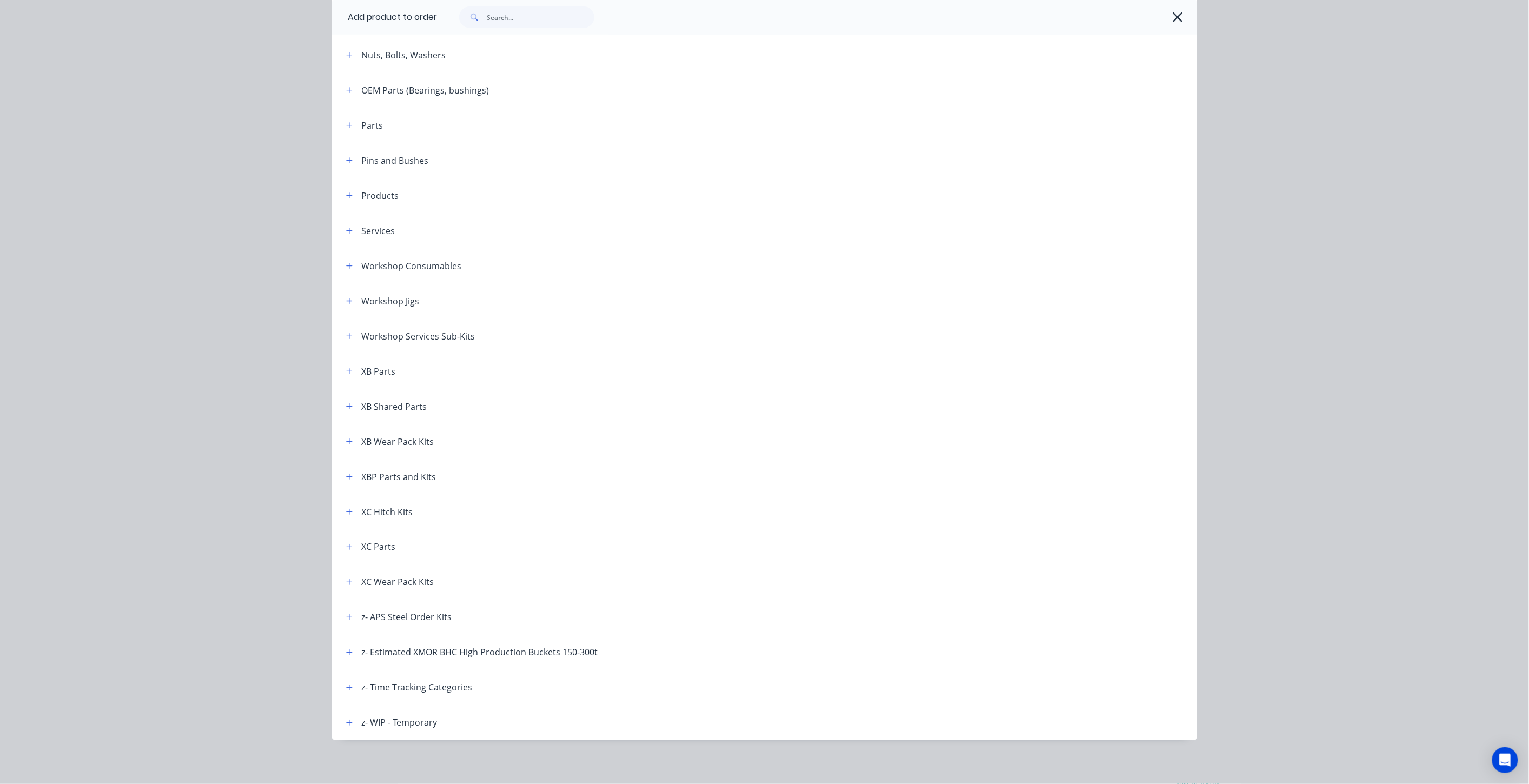
scroll to position [436, 0]
click at [347, 581] on icon "button" at bounding box center [349, 579] width 7 height 7
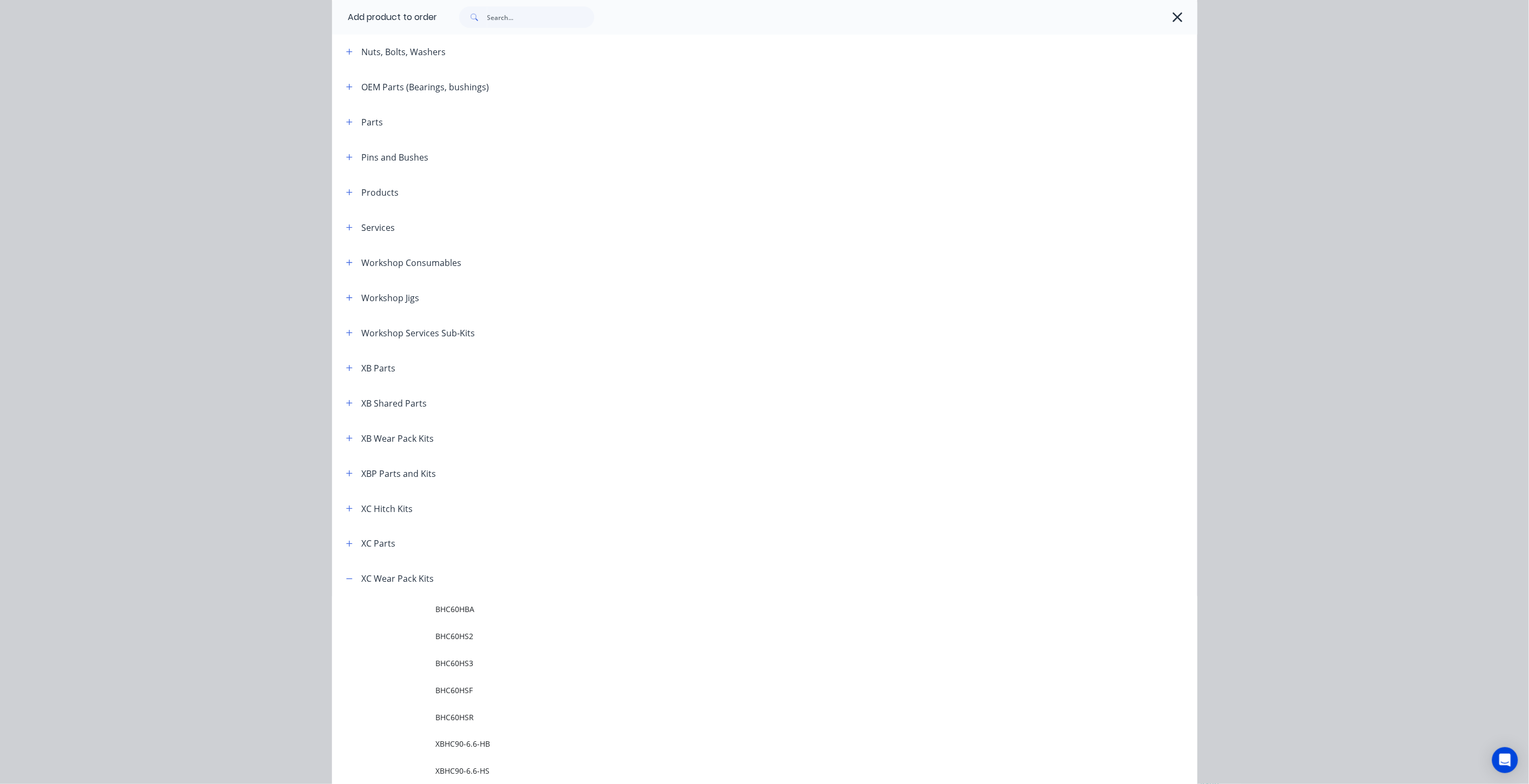
scroll to position [652, 0]
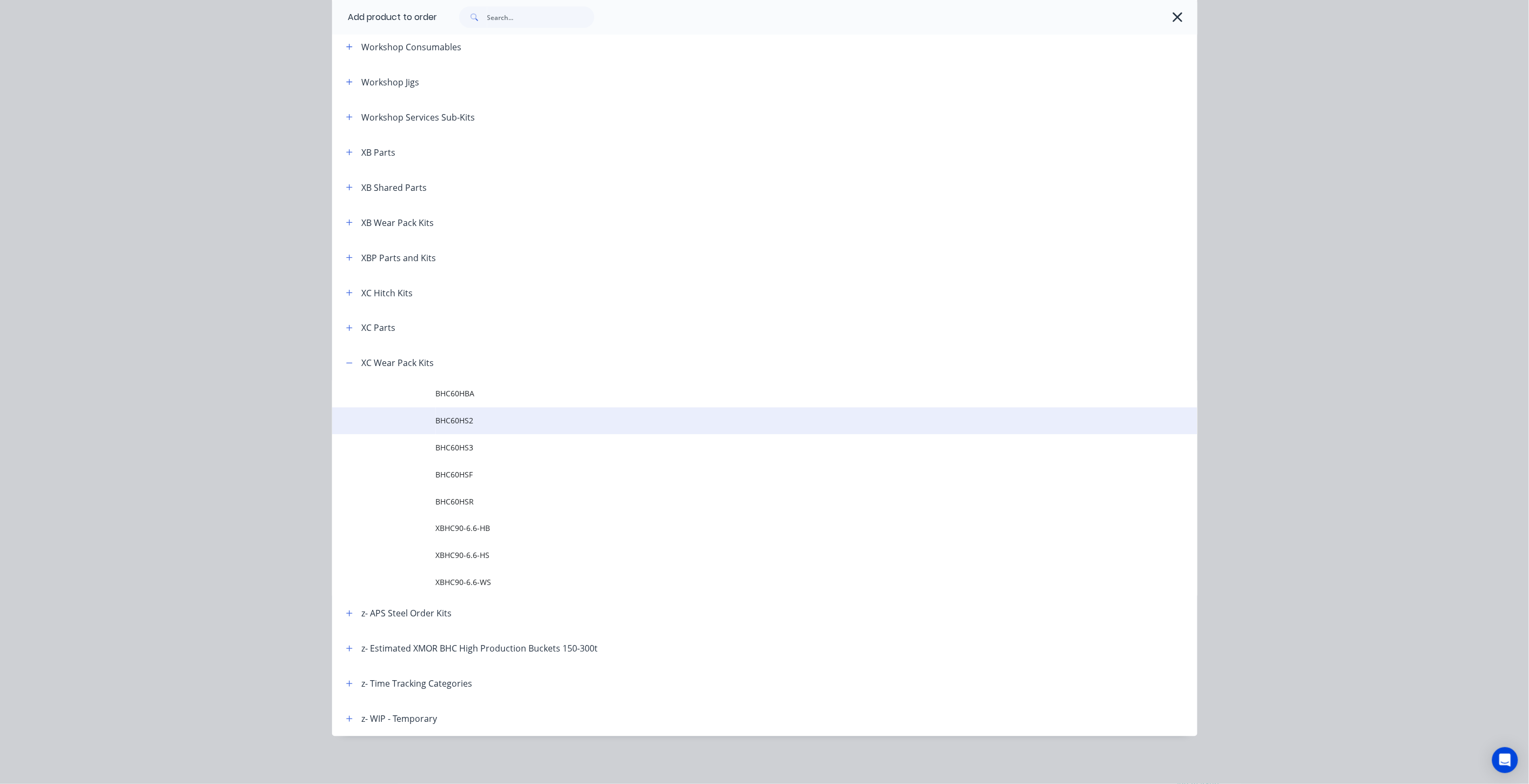
click at [490, 422] on span "BHC60HS2" at bounding box center [740, 422] width 609 height 12
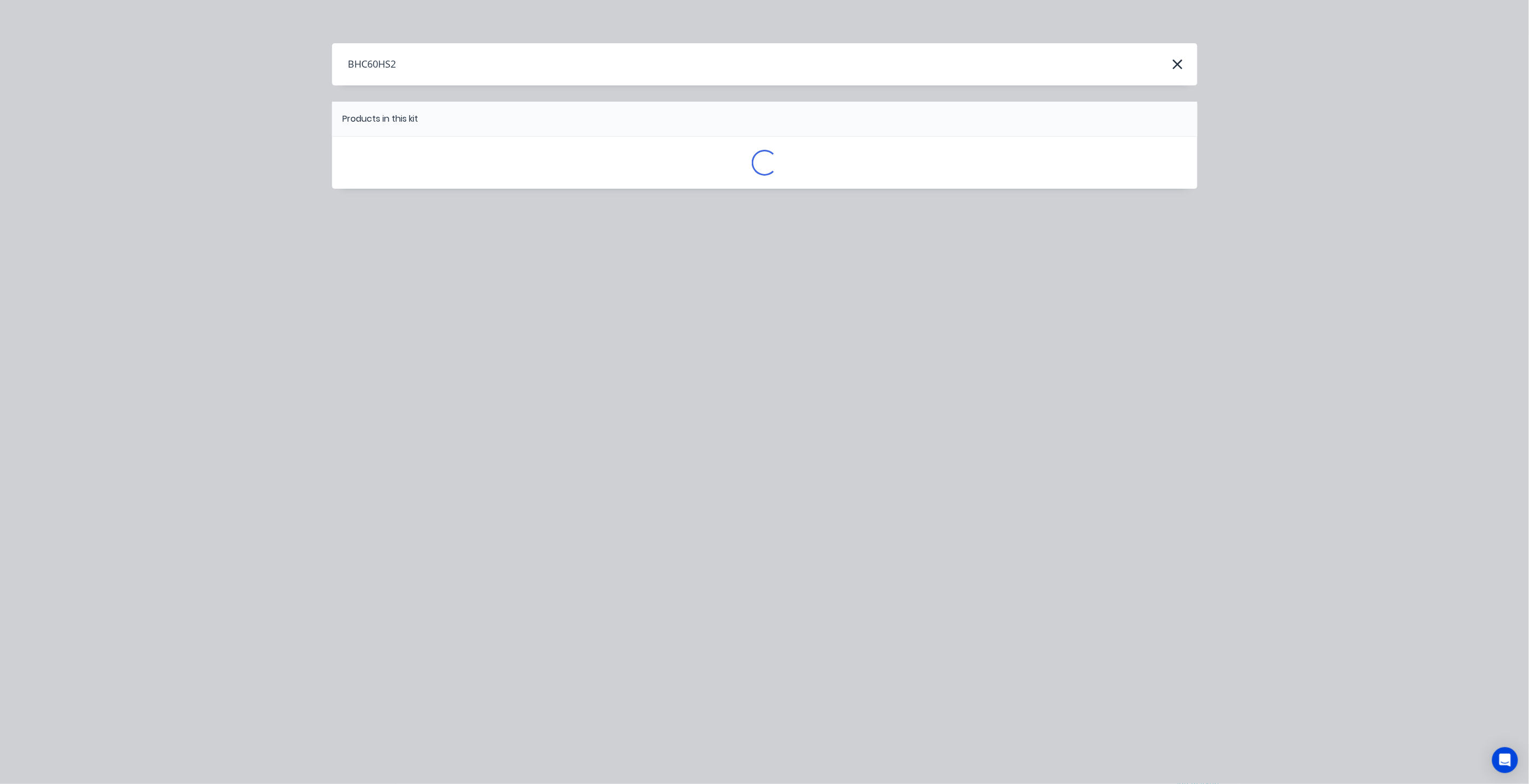
scroll to position [0, 0]
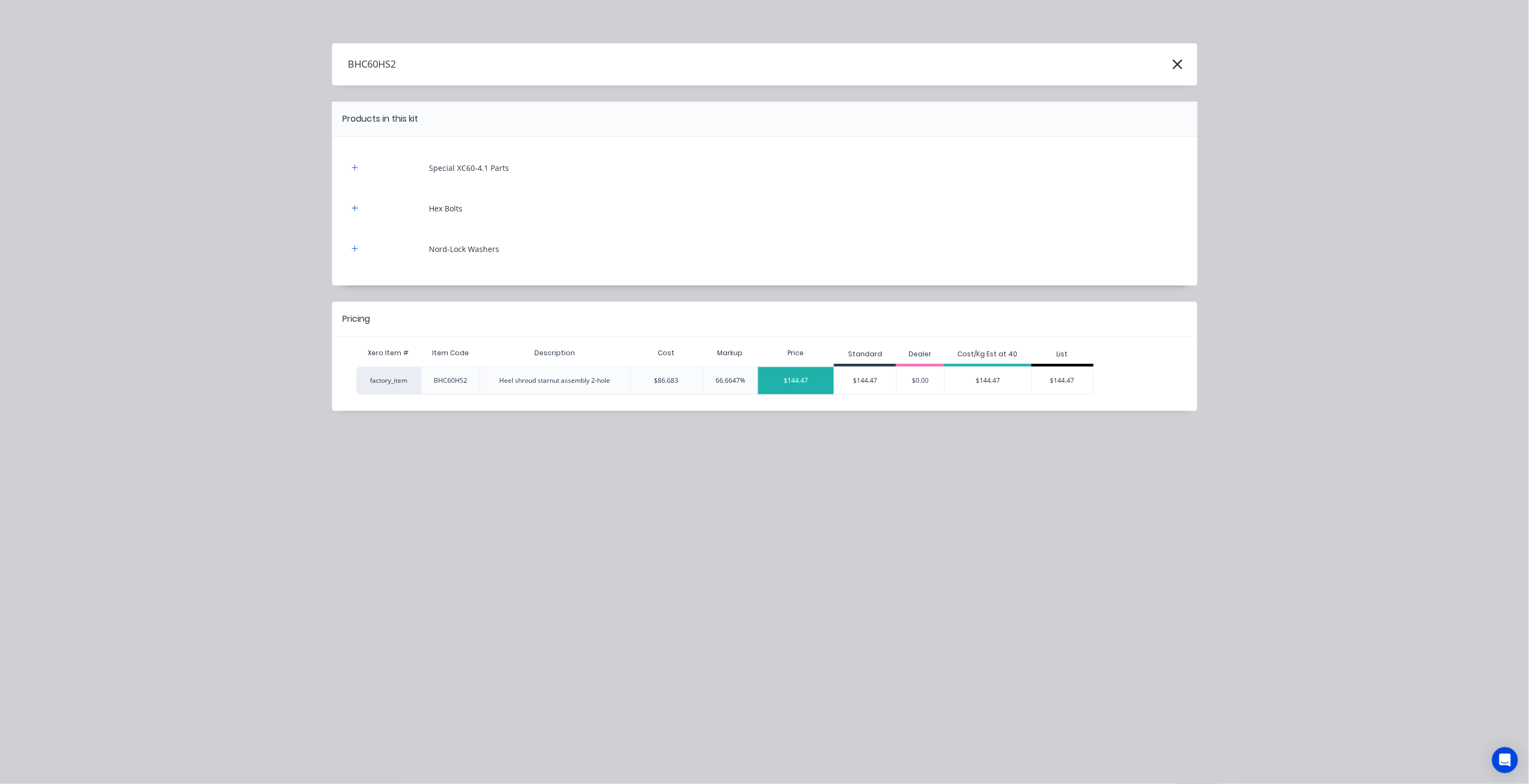
click at [794, 384] on div "$144.47" at bounding box center [797, 381] width 76 height 27
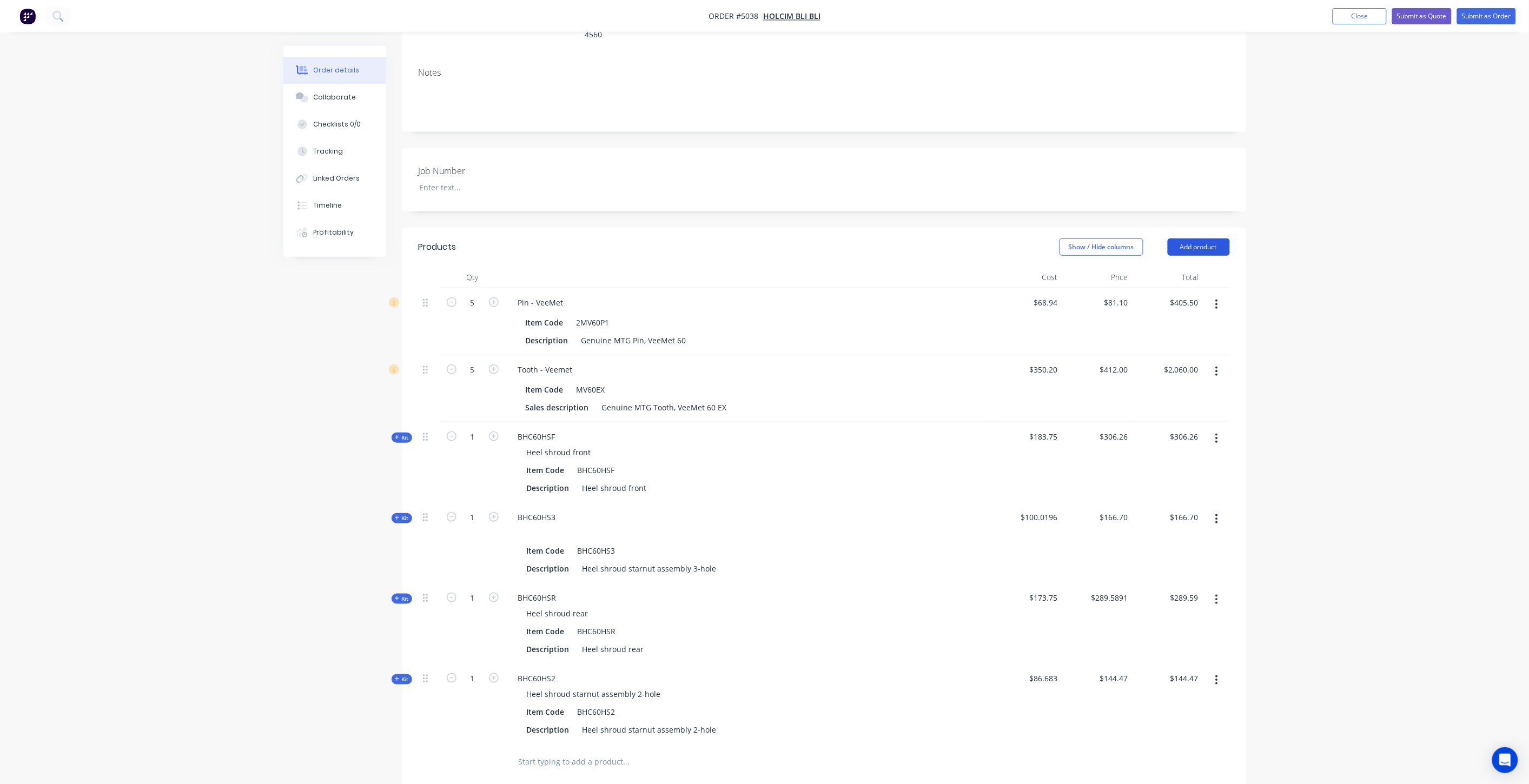
click at [1207, 238] on button "Add product" at bounding box center [1199, 247] width 62 height 18
click at [1192, 267] on div "Product catalogue" at bounding box center [1179, 275] width 83 height 16
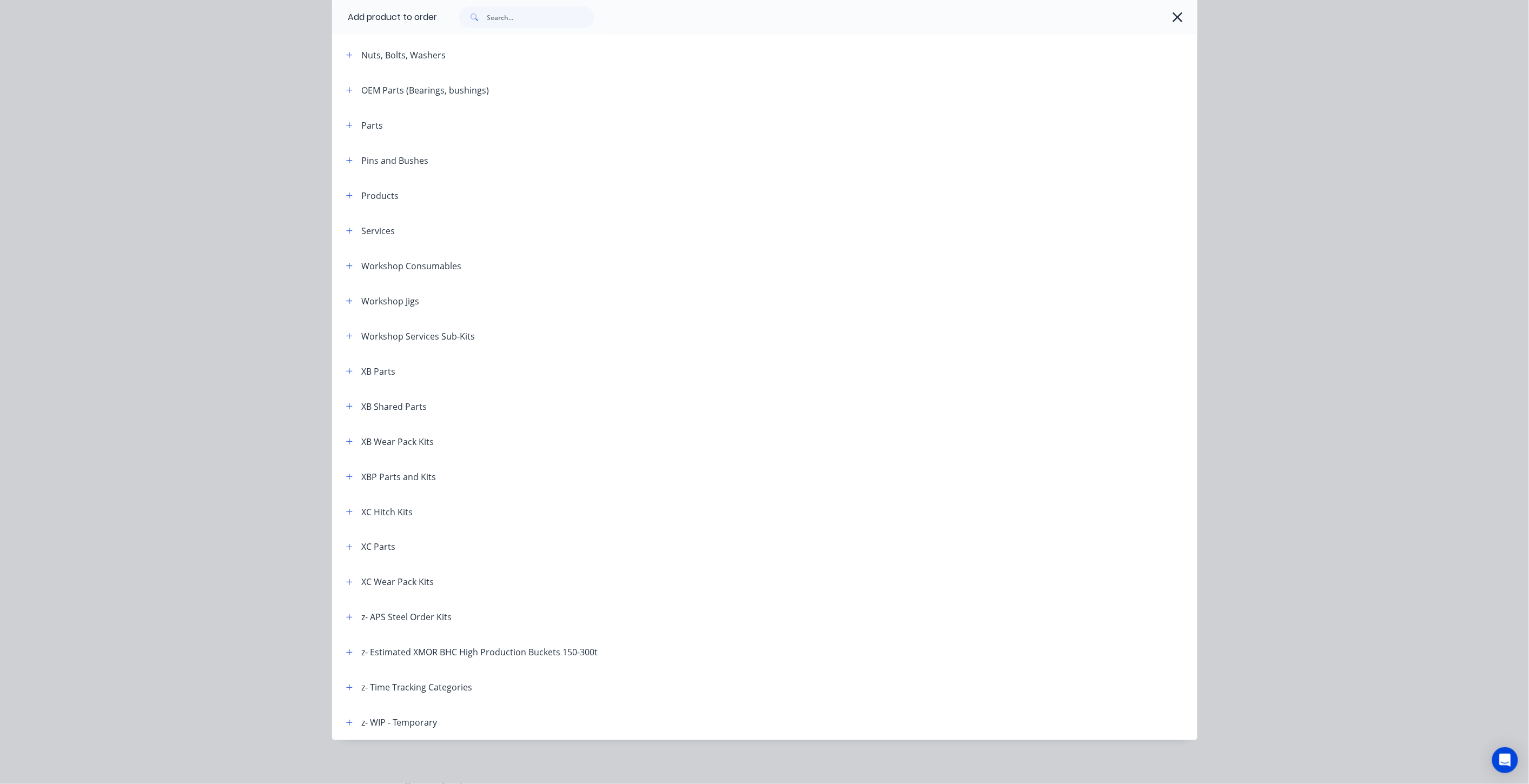
scroll to position [436, 0]
click at [347, 576] on icon "button" at bounding box center [349, 579] width 7 height 7
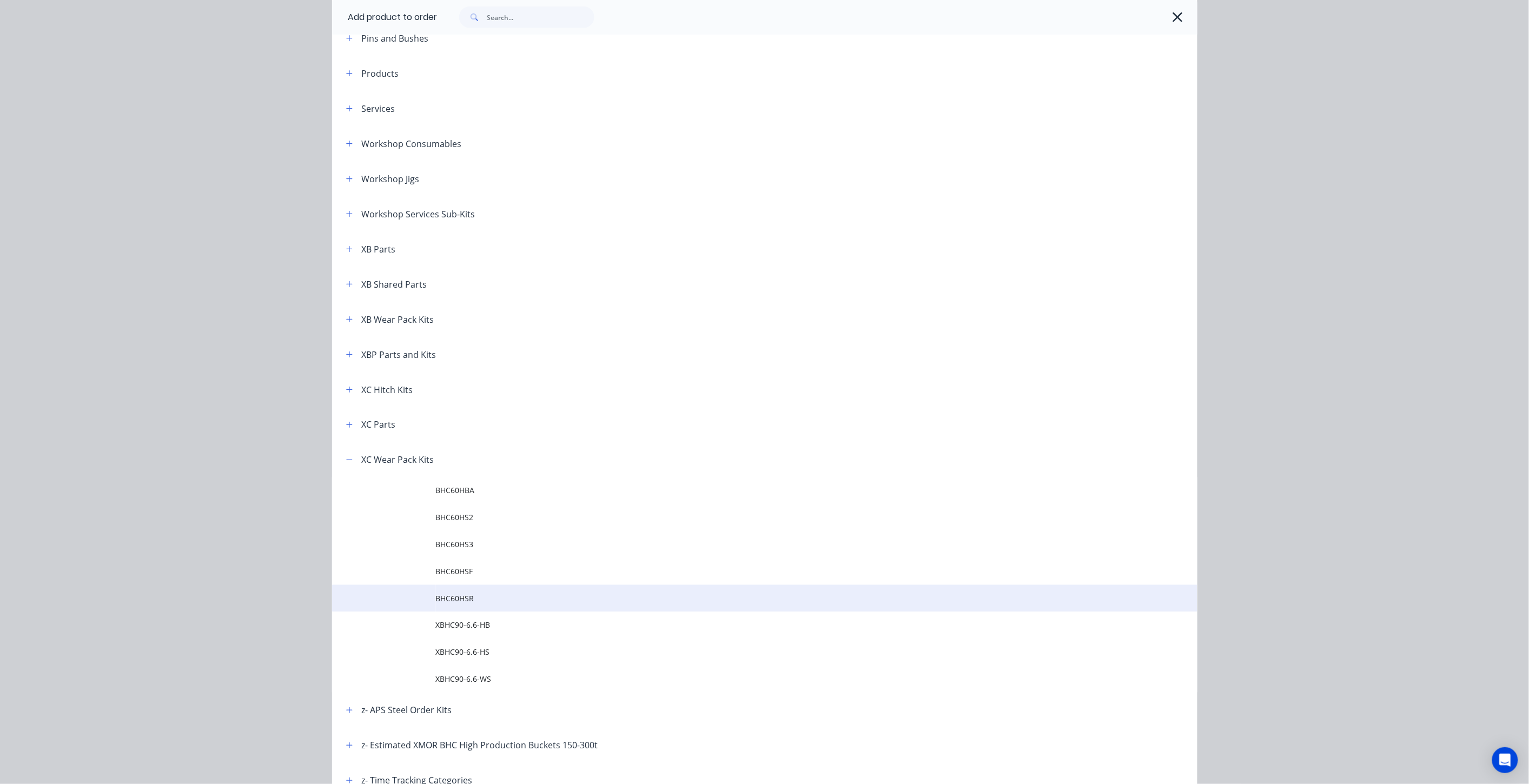
scroll to position [556, 0]
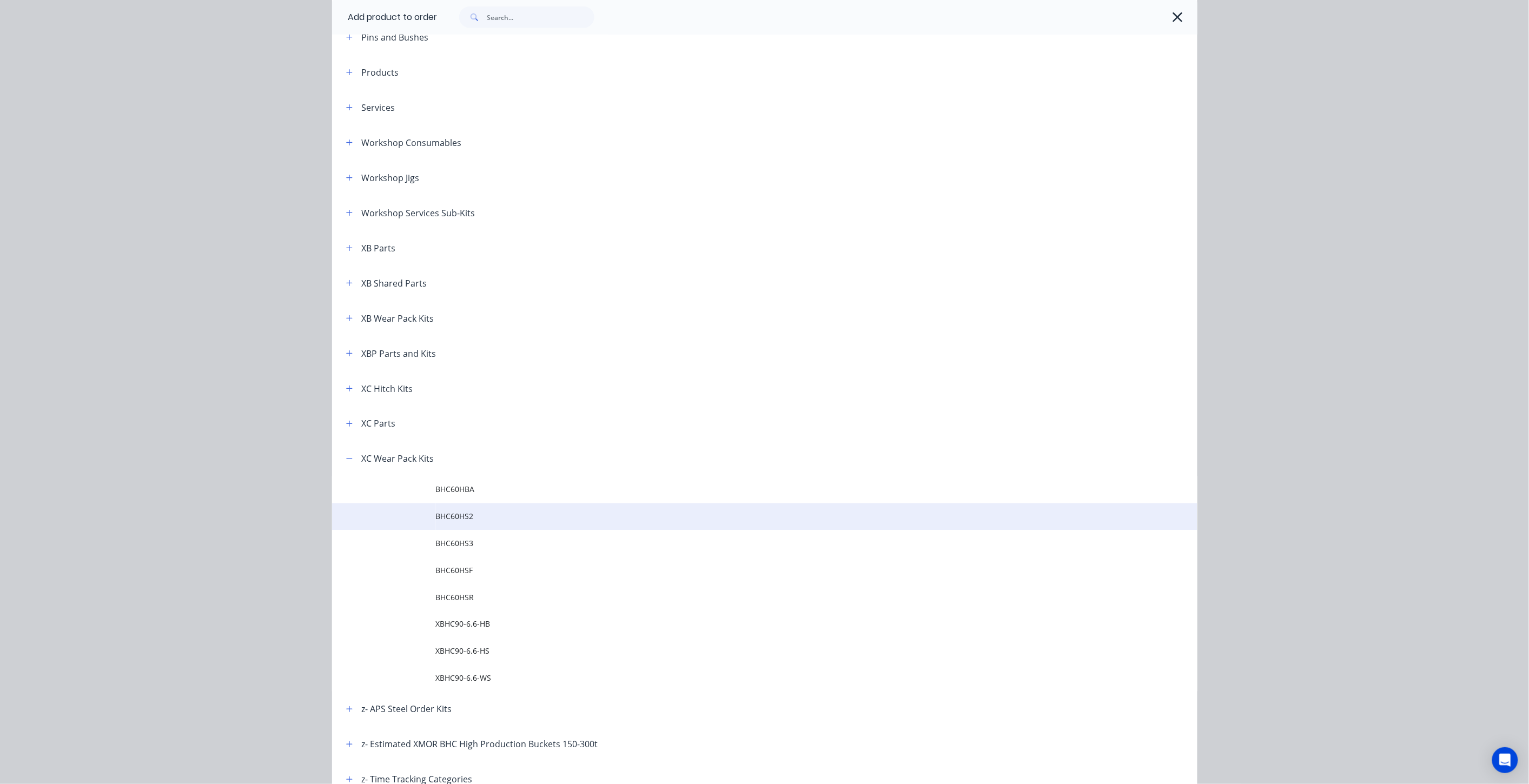
click at [522, 522] on td "BHC60HS2" at bounding box center [817, 516] width 762 height 27
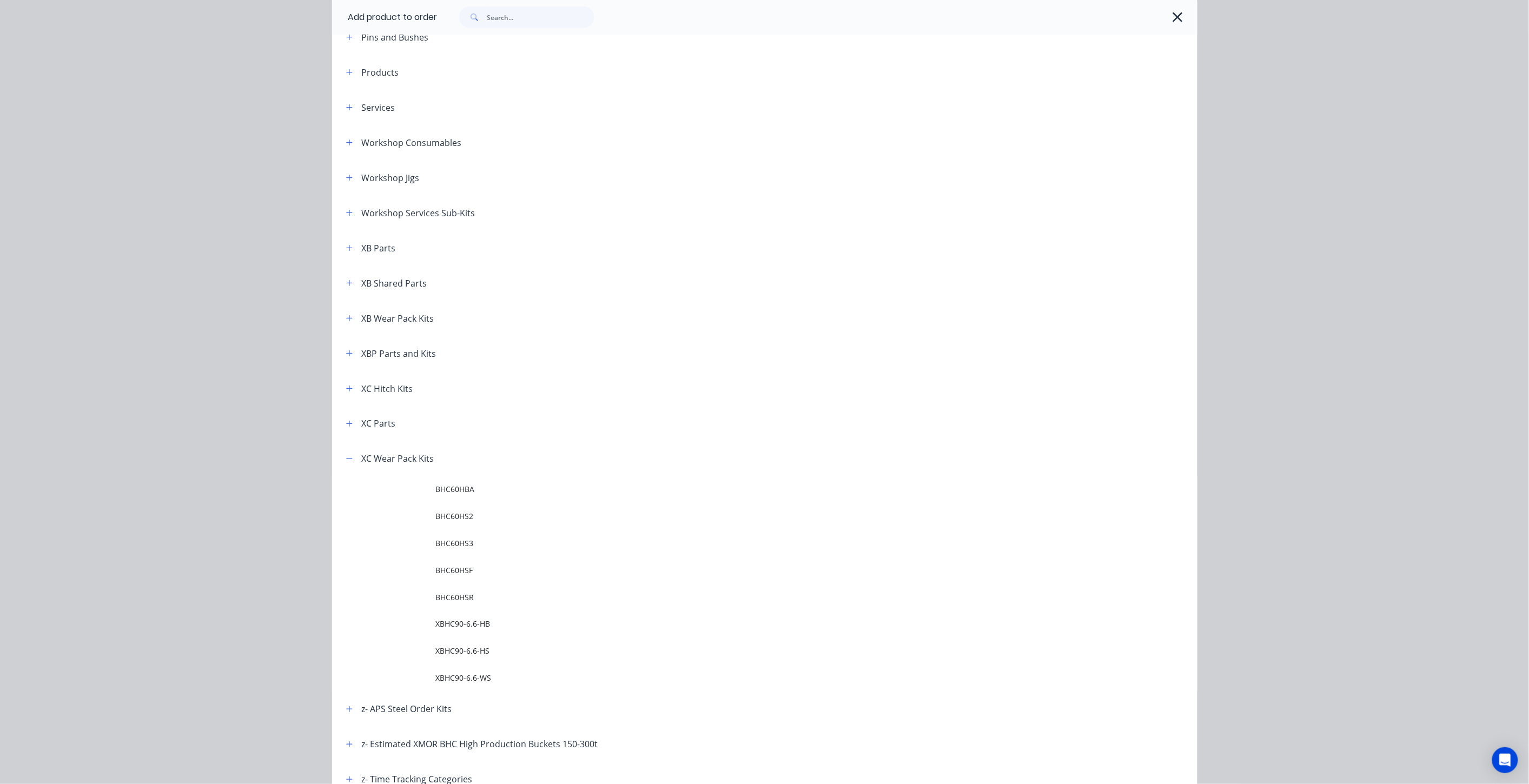
scroll to position [0, 0]
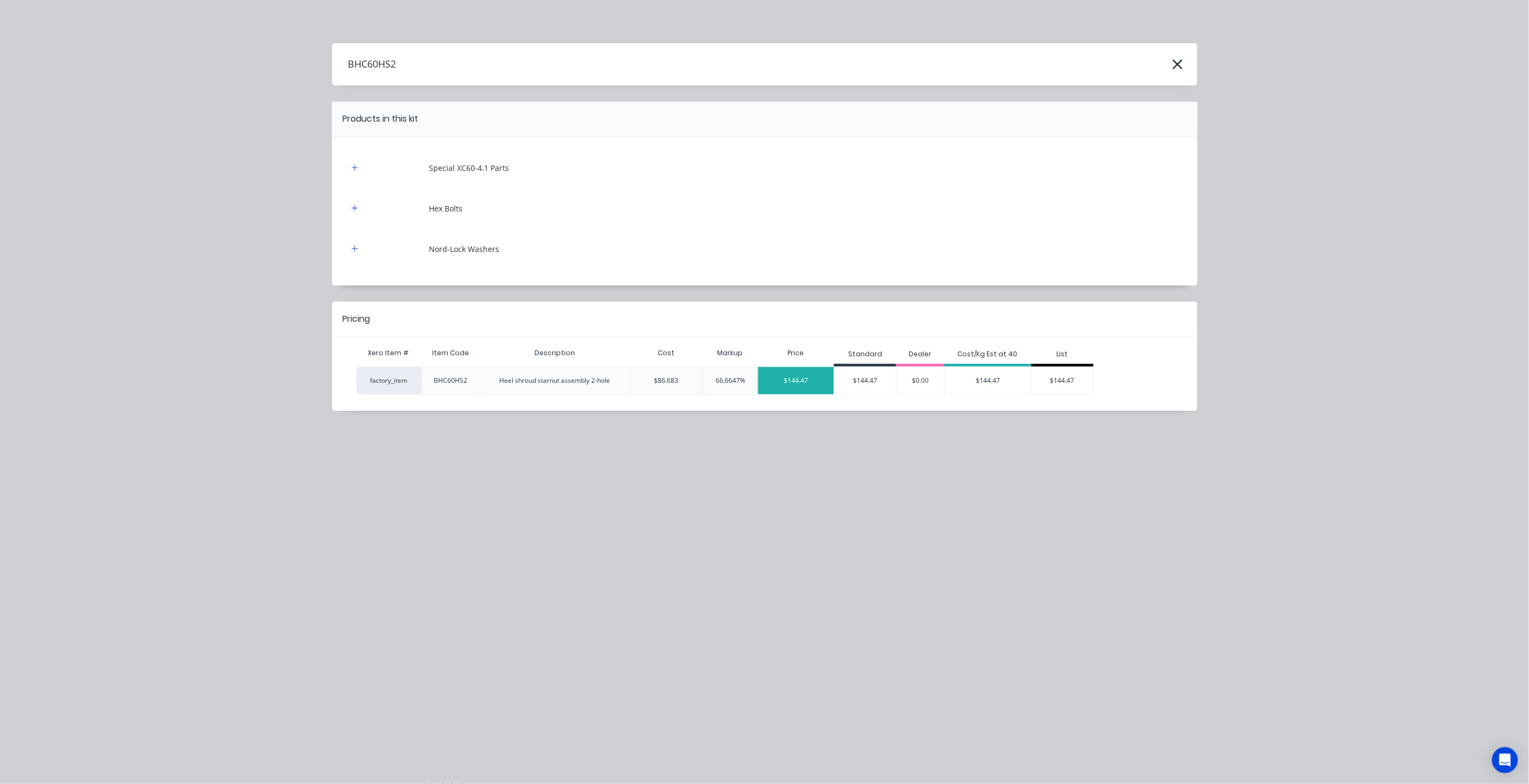
click at [788, 379] on div "$144.47" at bounding box center [797, 381] width 76 height 27
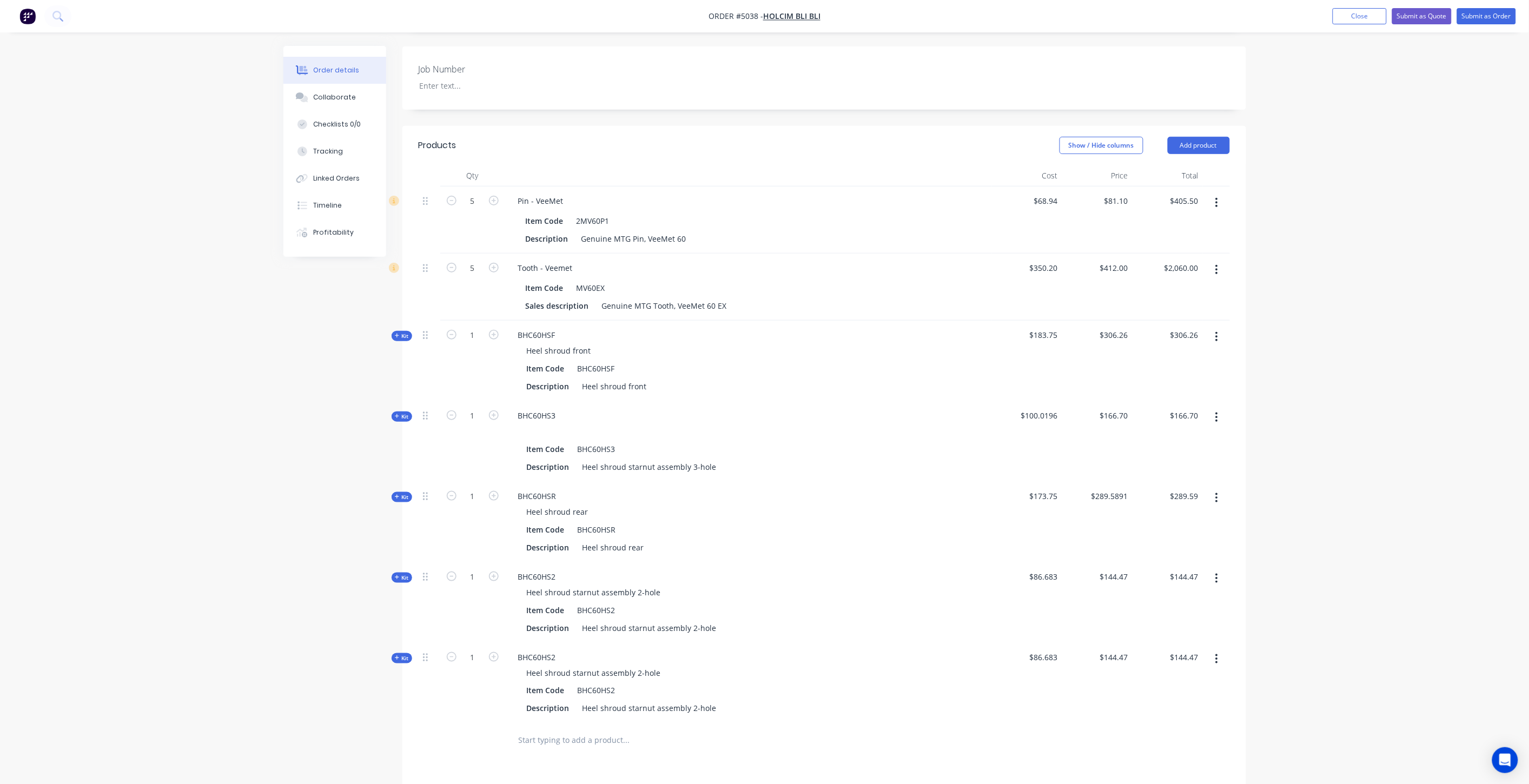
scroll to position [320, 0]
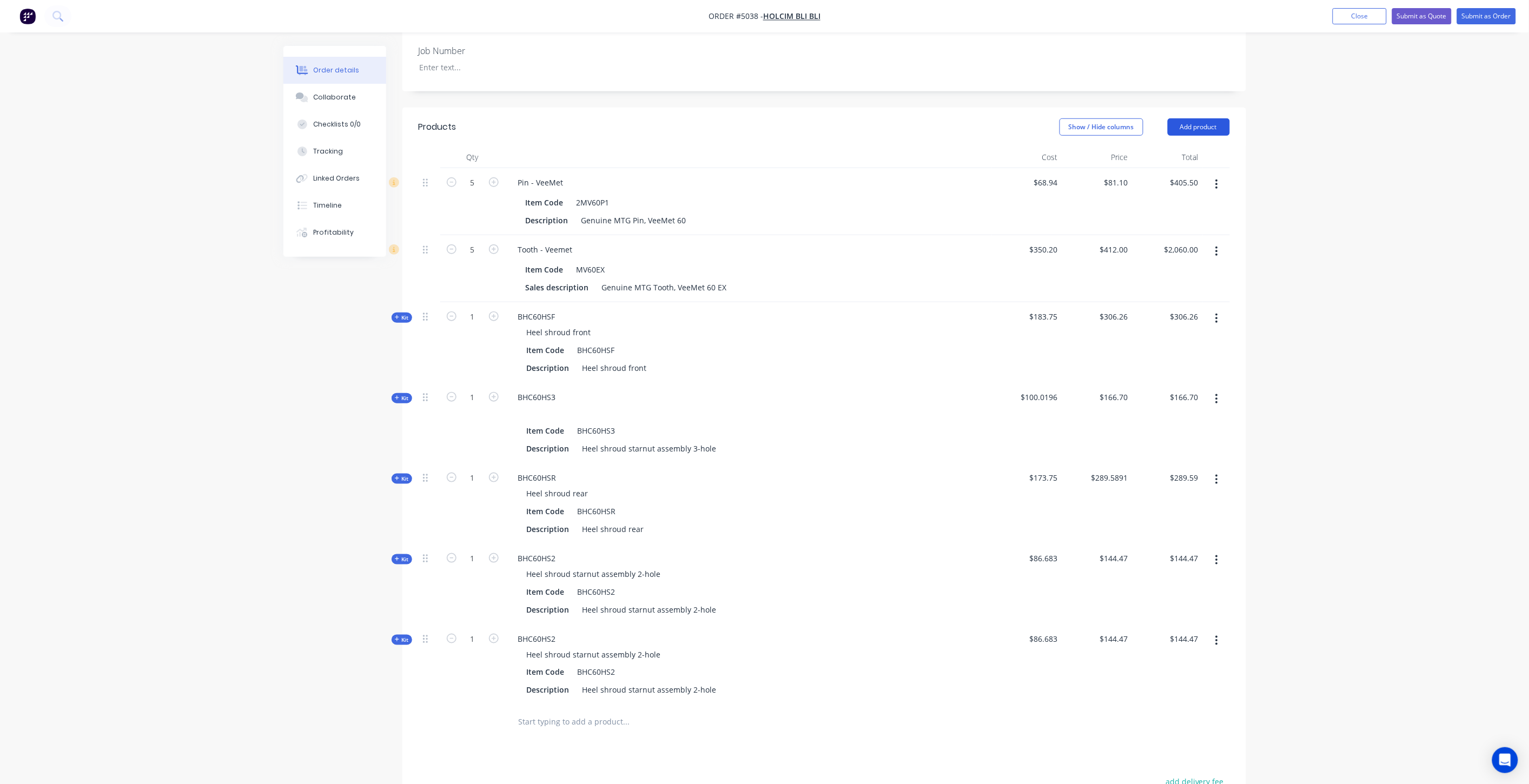
click at [1207, 118] on button "Add product" at bounding box center [1199, 127] width 62 height 18
click at [1196, 147] on div "Product catalogue" at bounding box center [1179, 155] width 83 height 16
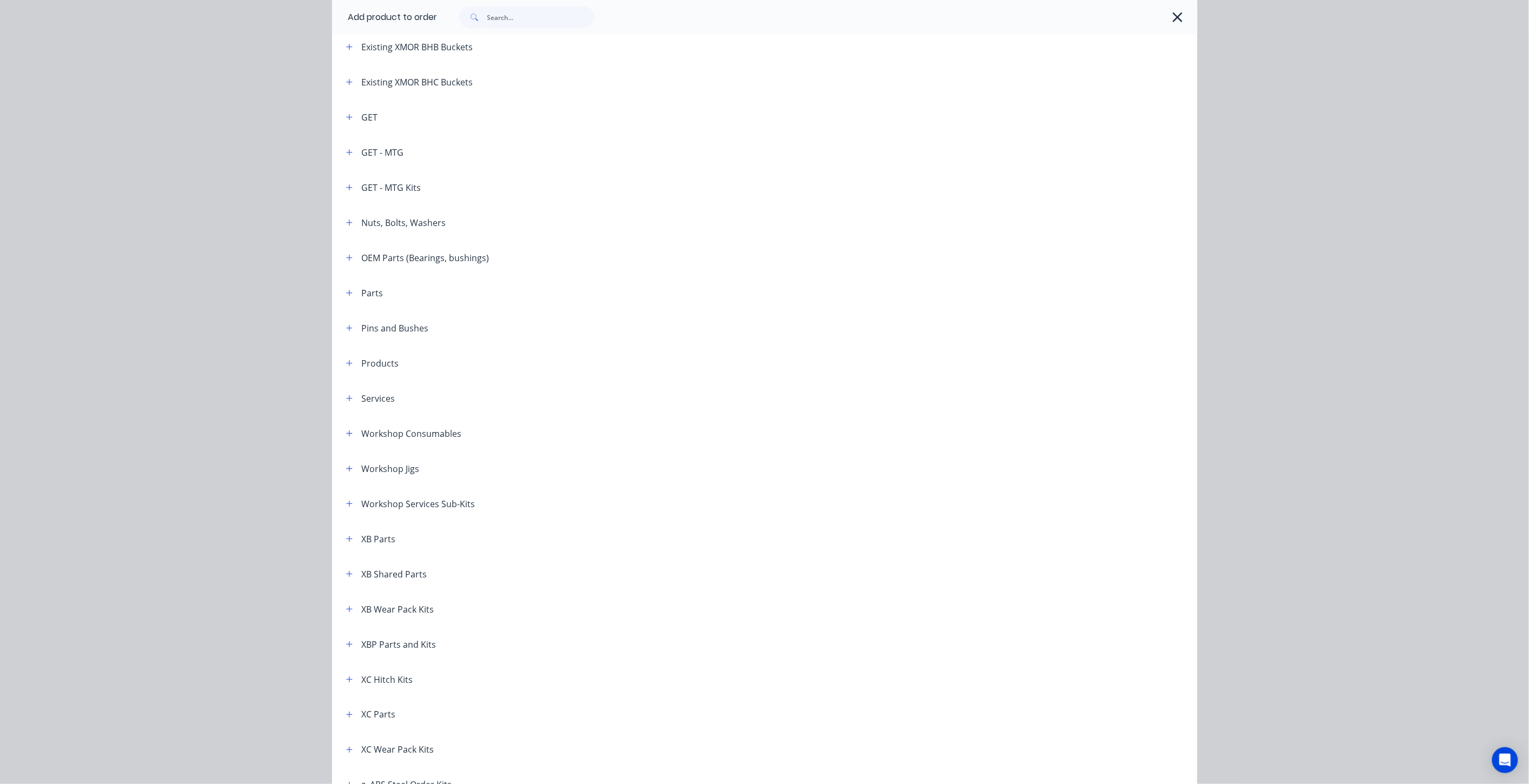
scroll to position [420, 0]
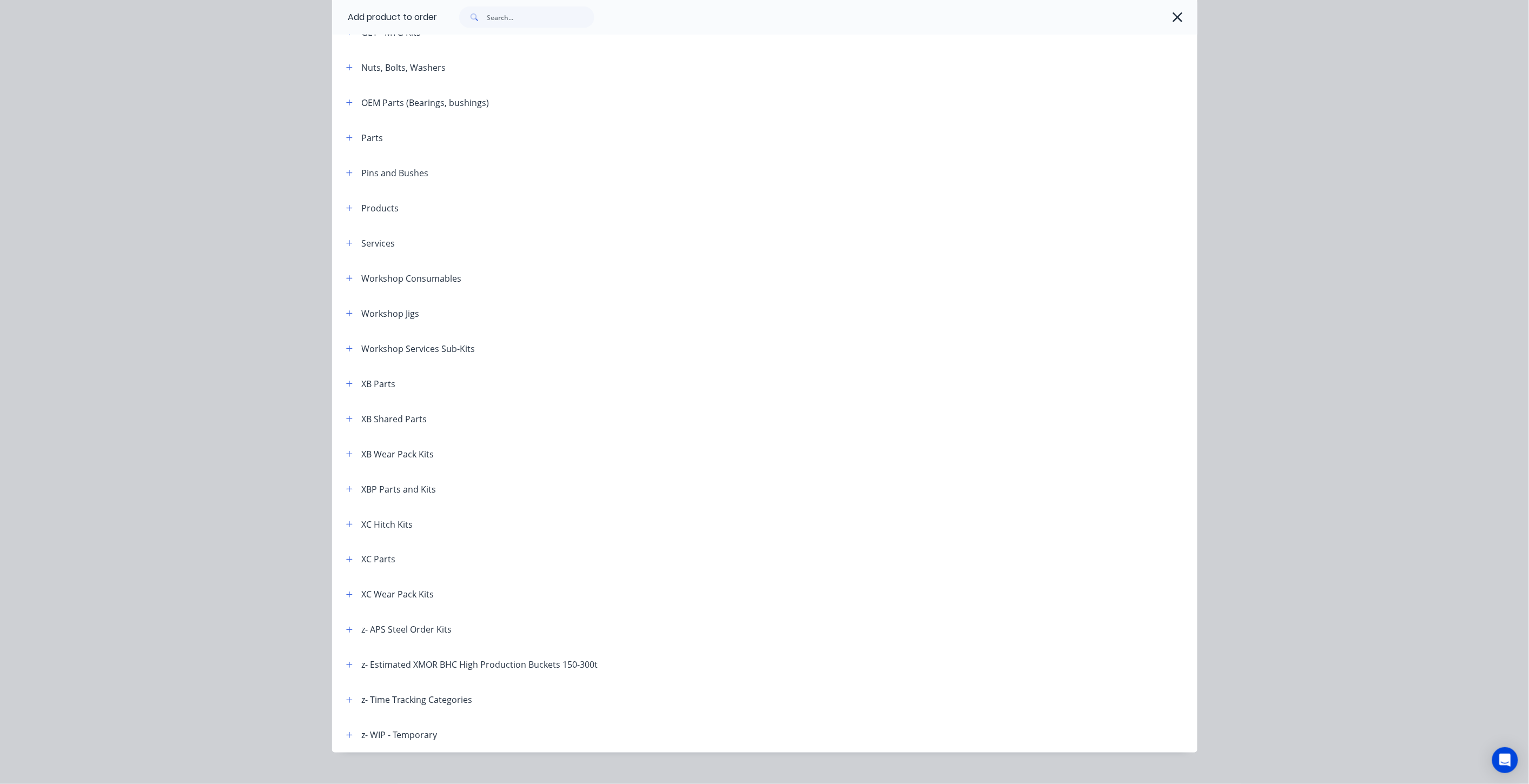
click at [344, 461] on header "XB Wear Pack Kits" at bounding box center [764, 454] width 865 height 35
click at [347, 457] on icon "button" at bounding box center [349, 454] width 7 height 7
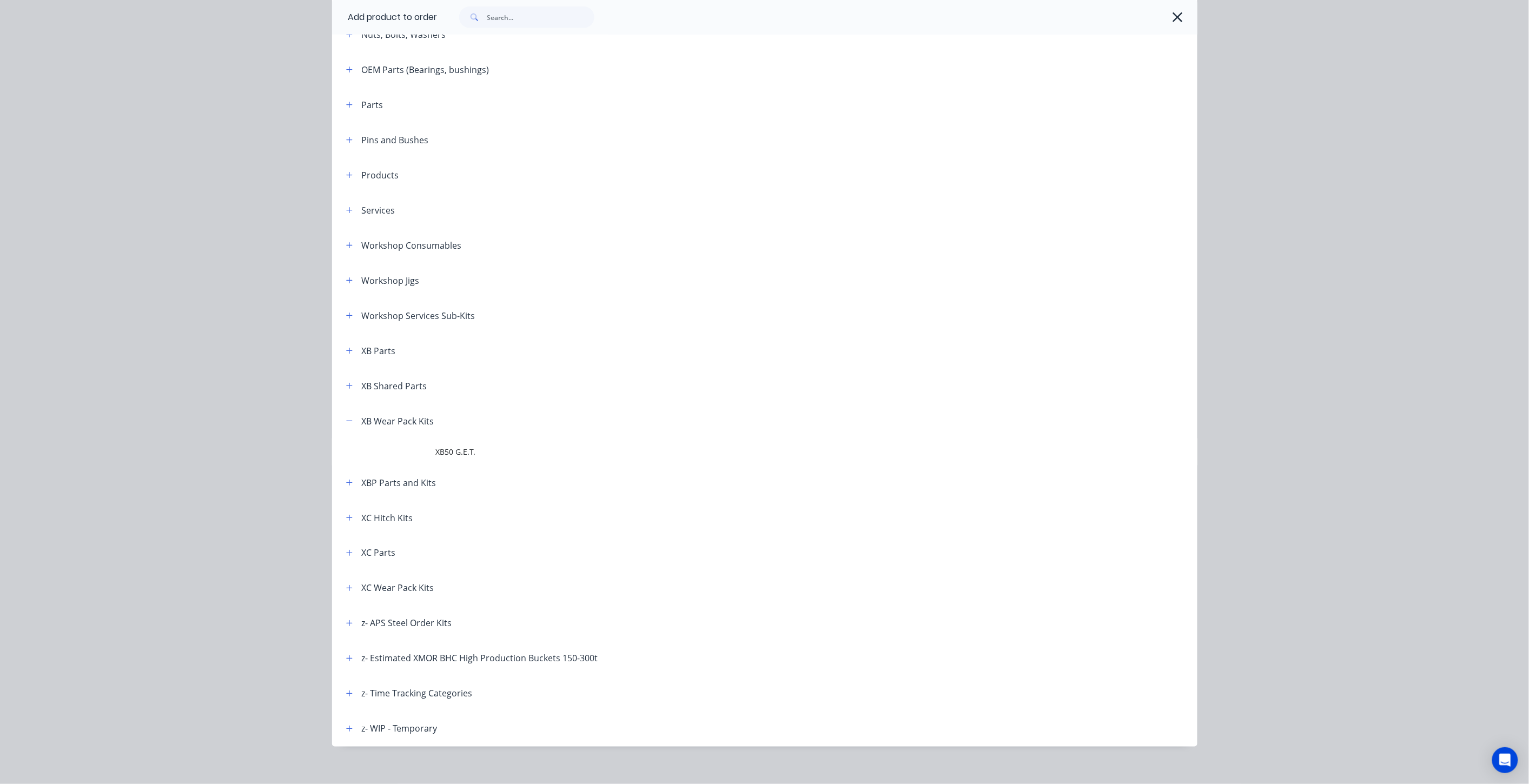
scroll to position [463, 0]
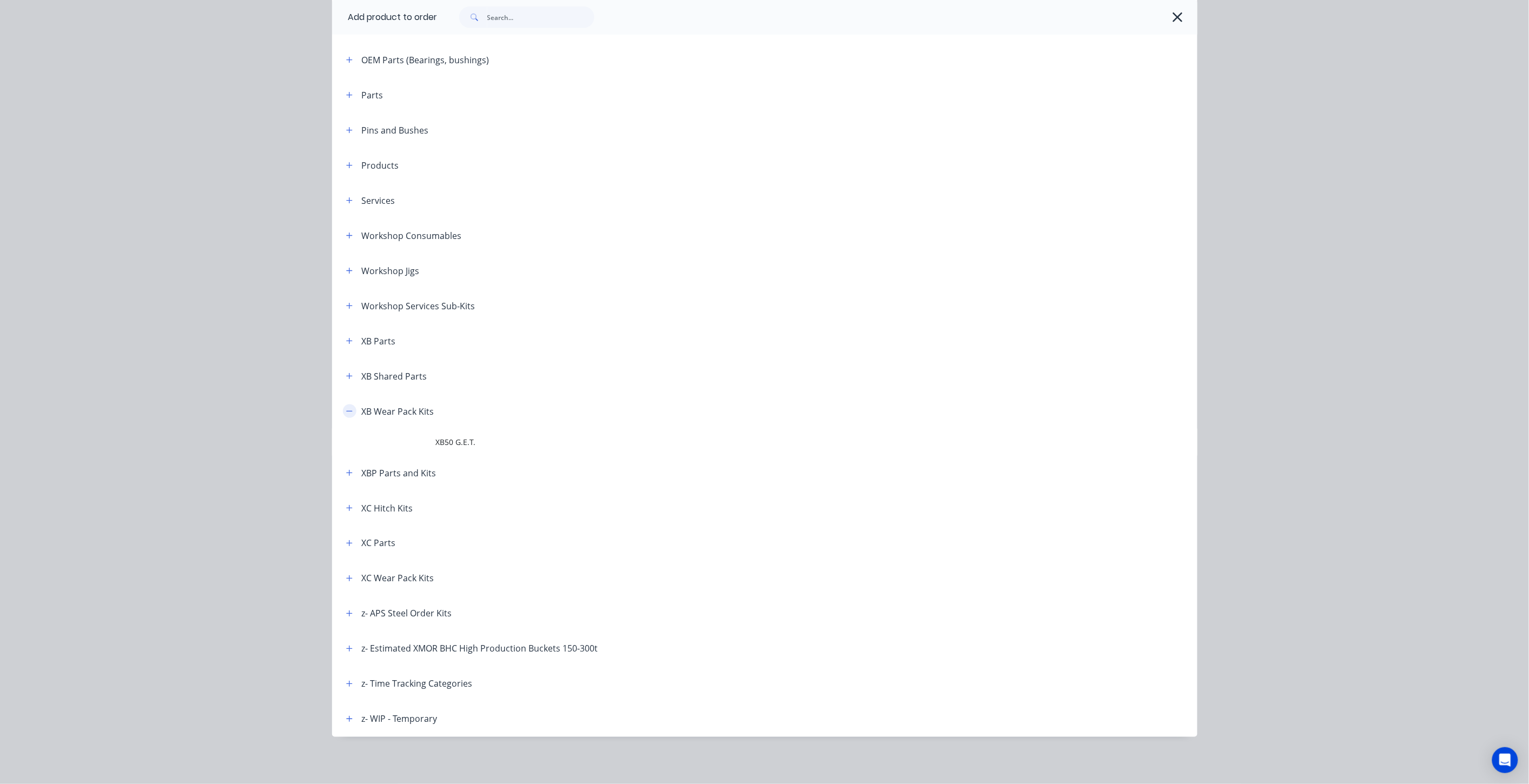
click at [347, 411] on icon "button" at bounding box center [349, 411] width 7 height 7
click at [344, 540] on button "button" at bounding box center [349, 543] width 14 height 14
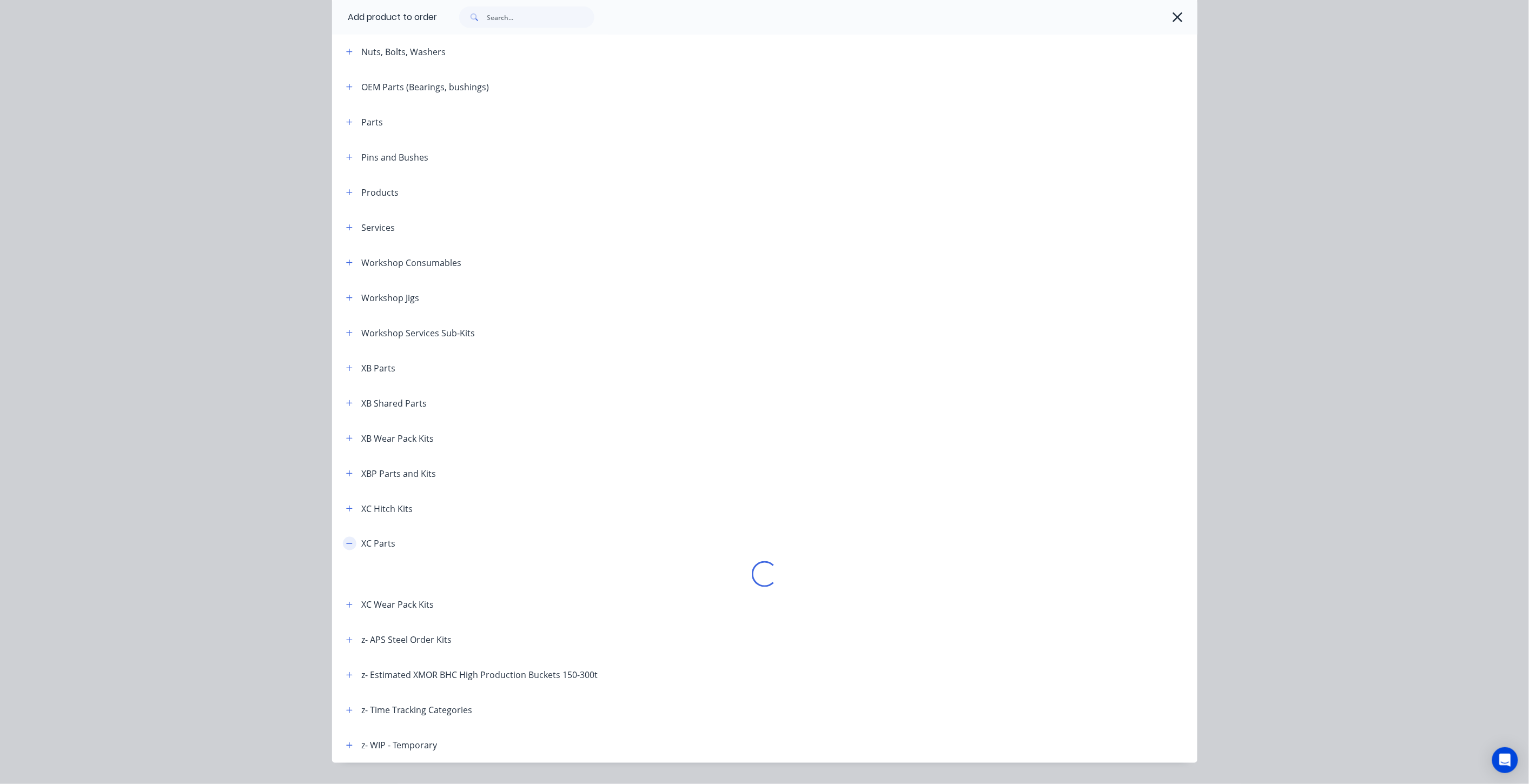
click at [347, 543] on icon "button" at bounding box center [349, 544] width 7 height 7
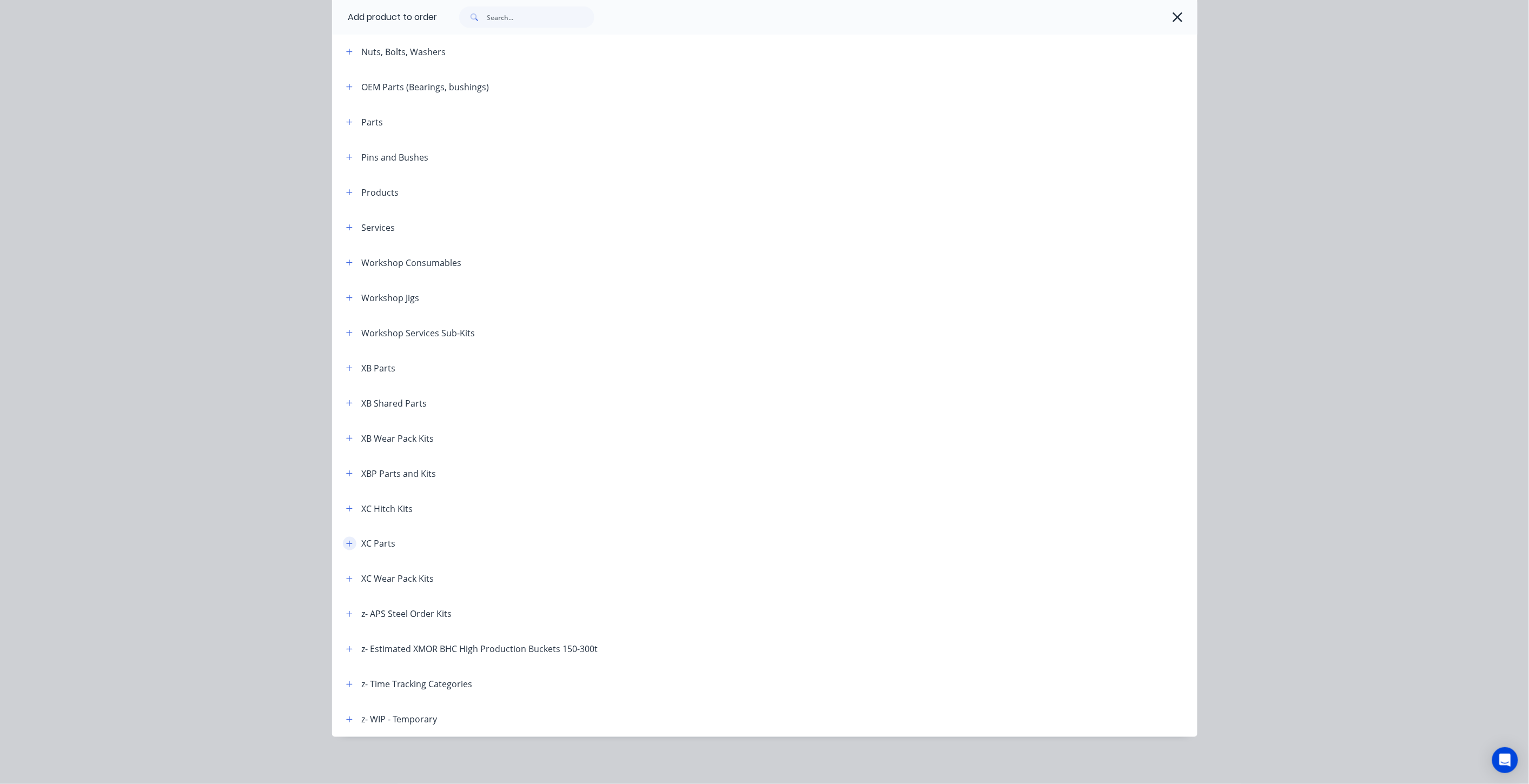
drag, startPoint x: 345, startPoint y: 542, endPoint x: 361, endPoint y: 564, distance: 27.2
click at [347, 542] on icon "button" at bounding box center [349, 544] width 7 height 7
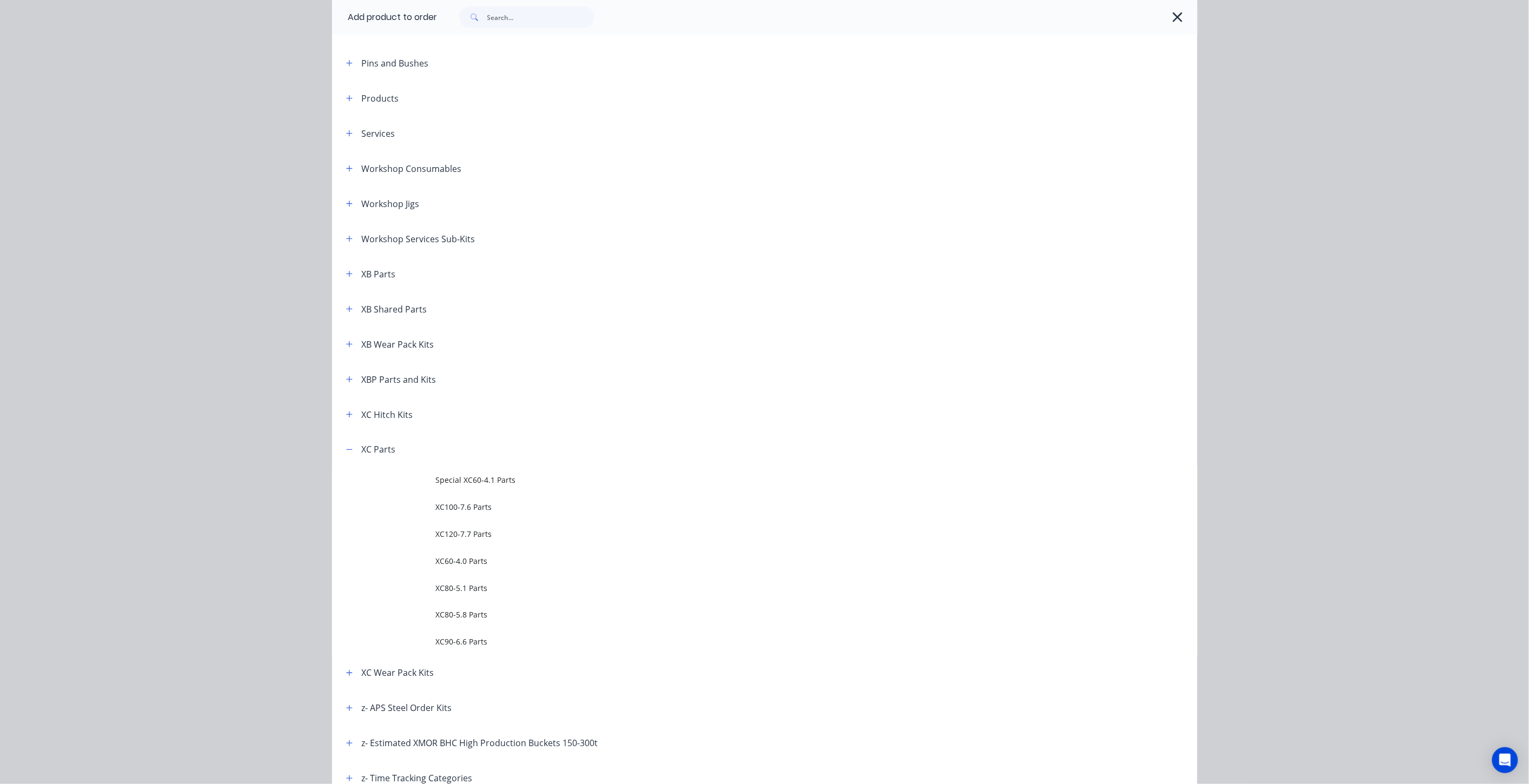
scroll to position [624, 0]
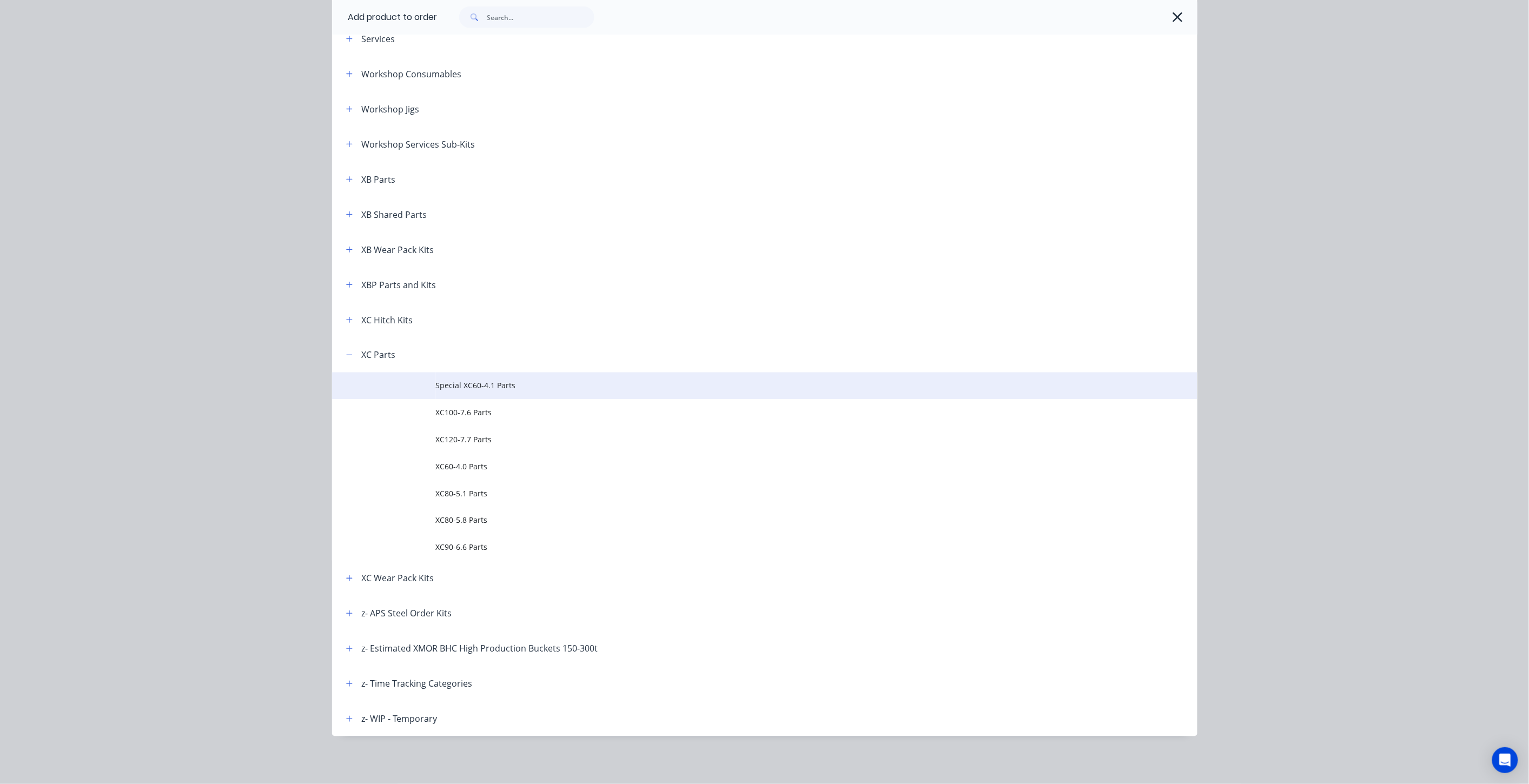
click at [495, 388] on span "Special XC60-4.1 Parts" at bounding box center [740, 386] width 609 height 12
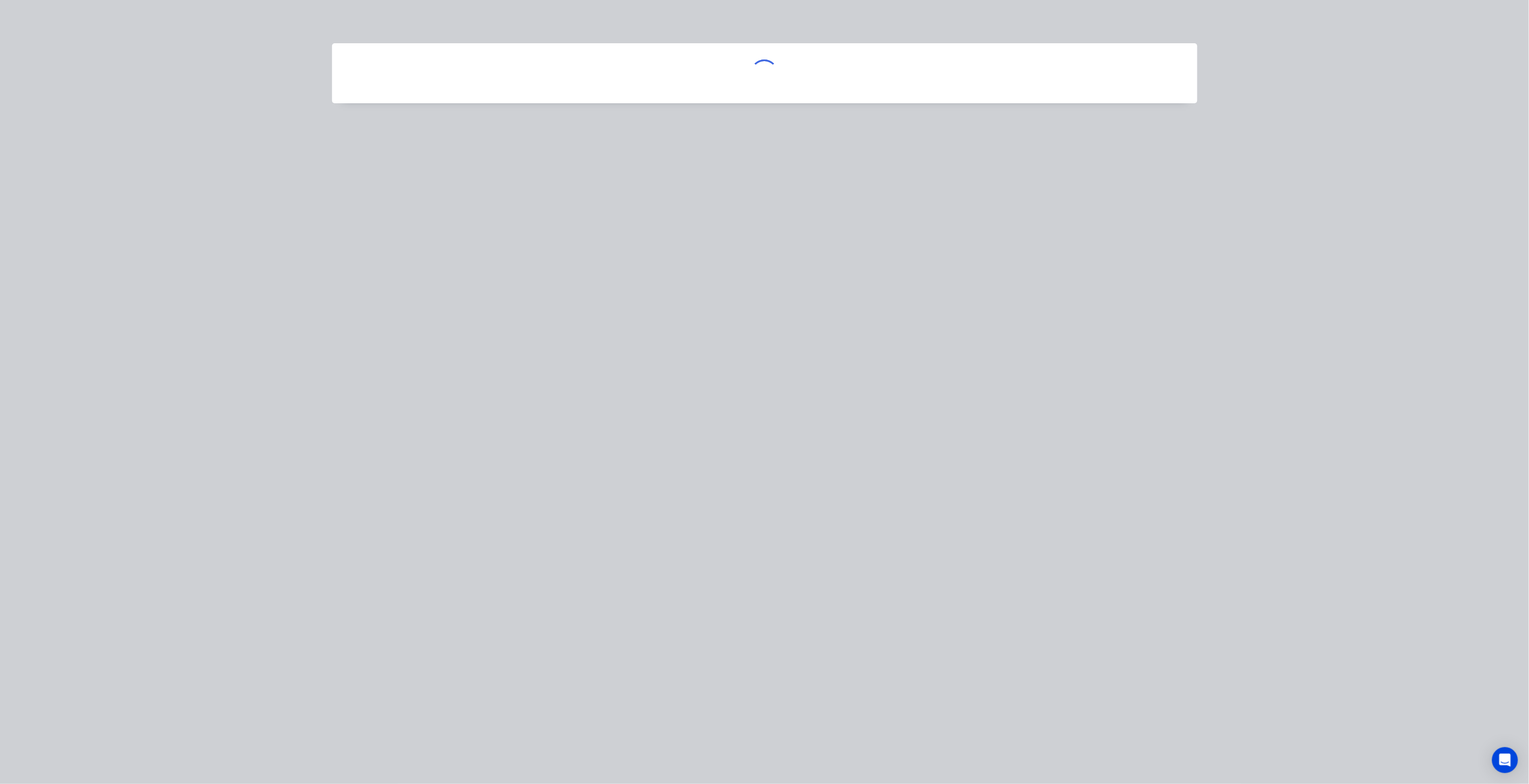
scroll to position [0, 0]
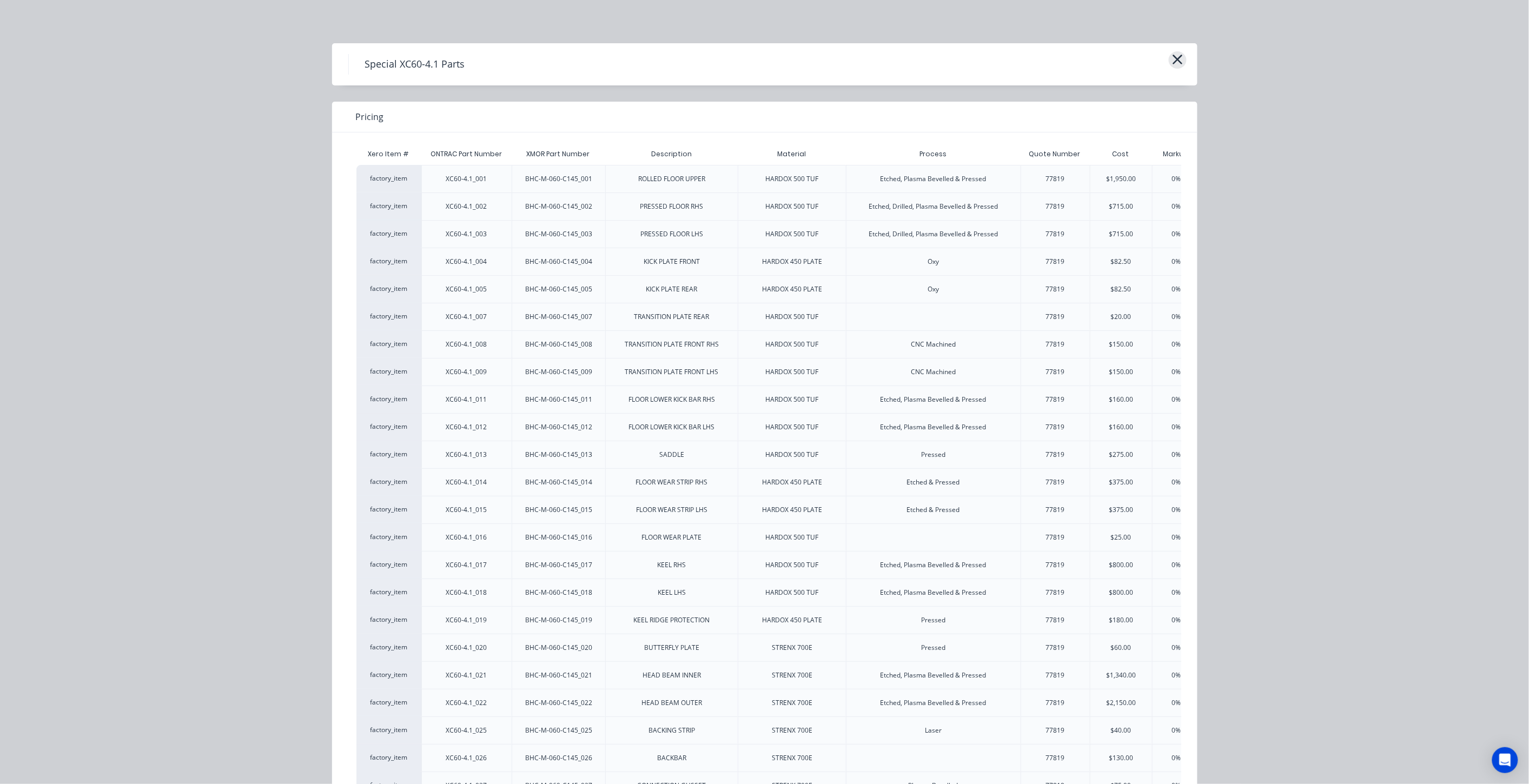
click at [1173, 58] on icon "button" at bounding box center [1177, 59] width 9 height 9
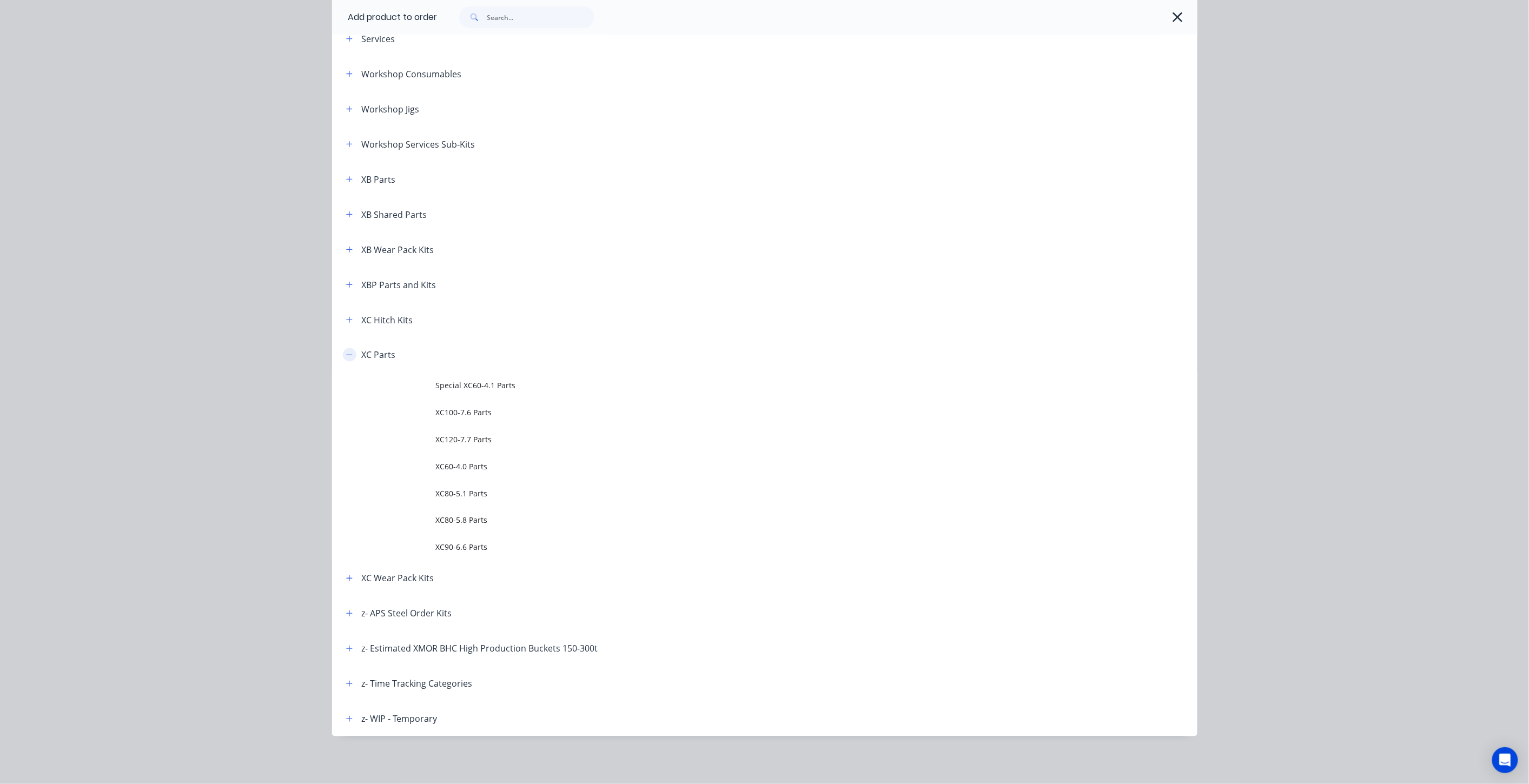
click at [347, 354] on icon "button" at bounding box center [349, 355] width 7 height 7
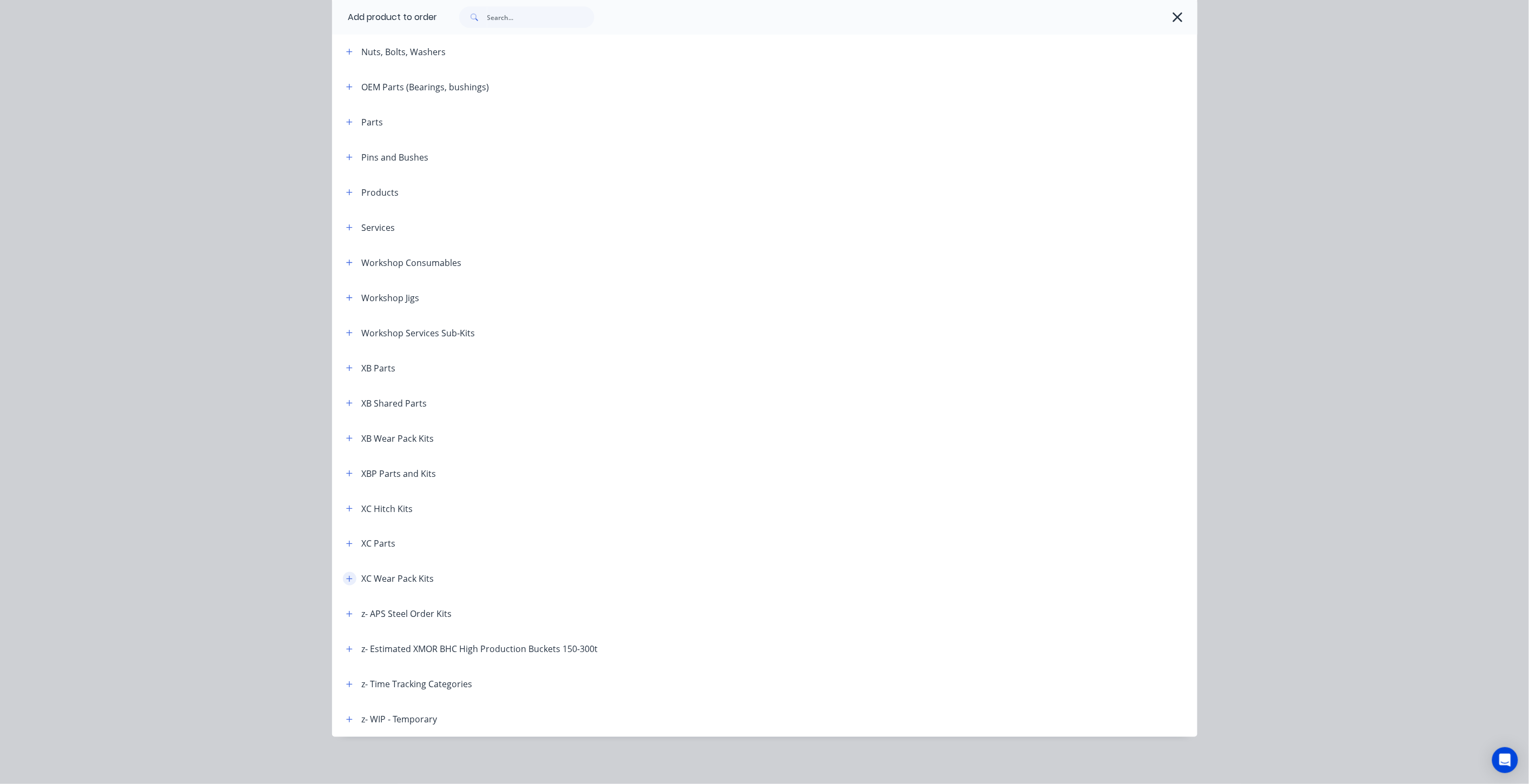
click at [343, 579] on button "button" at bounding box center [349, 579] width 14 height 14
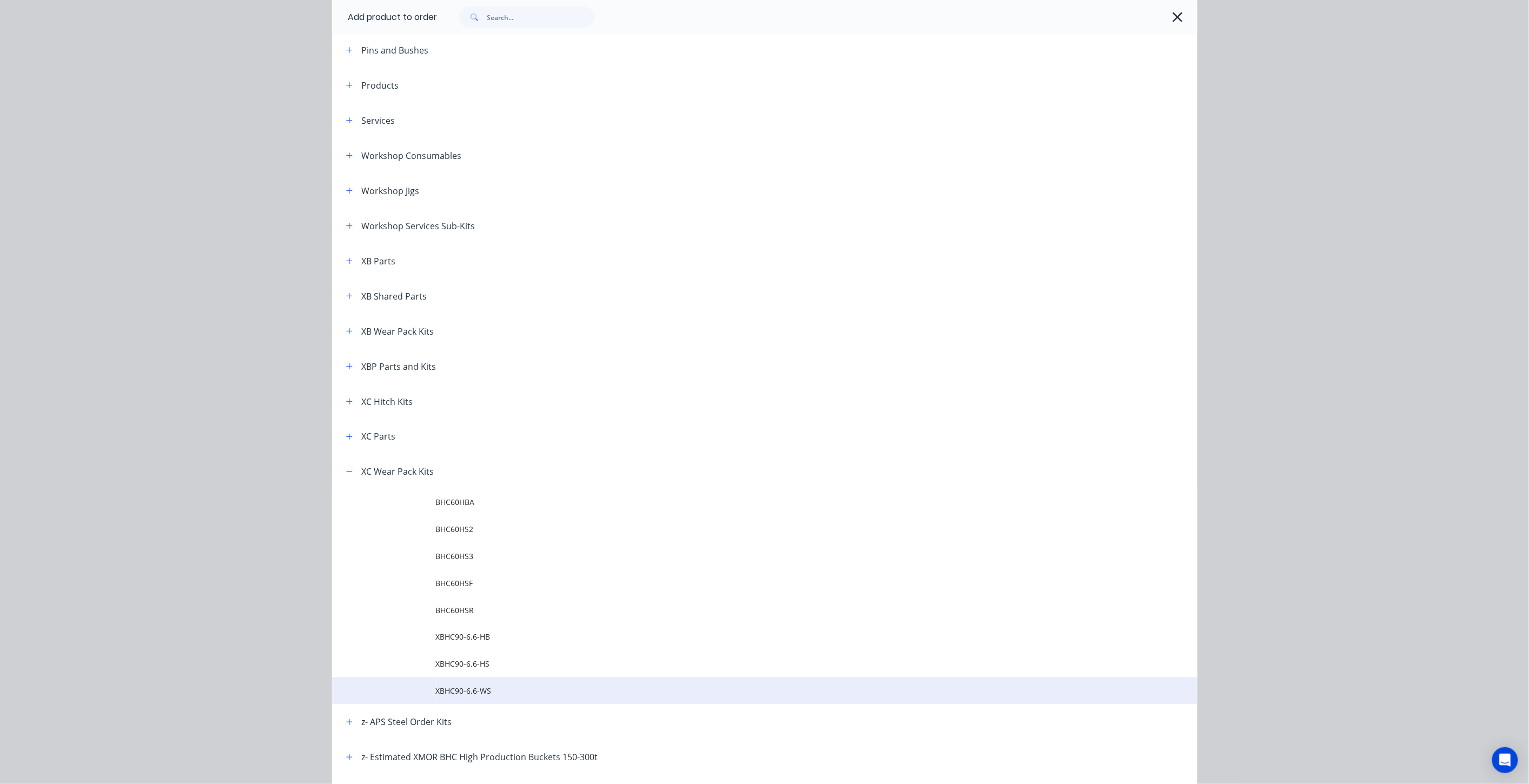
scroll to position [652, 0]
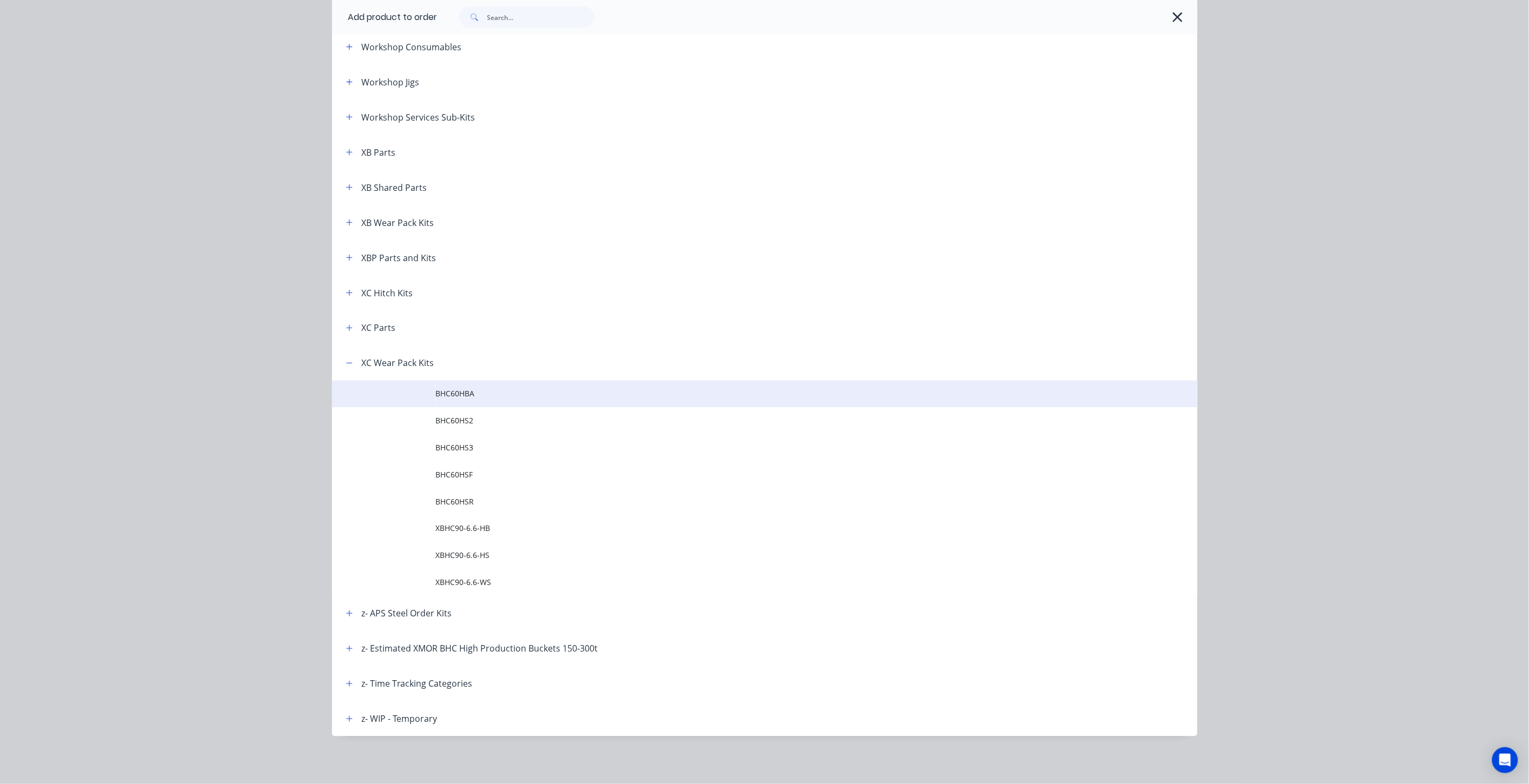
click at [492, 387] on td "BHC60HBA" at bounding box center [817, 394] width 762 height 27
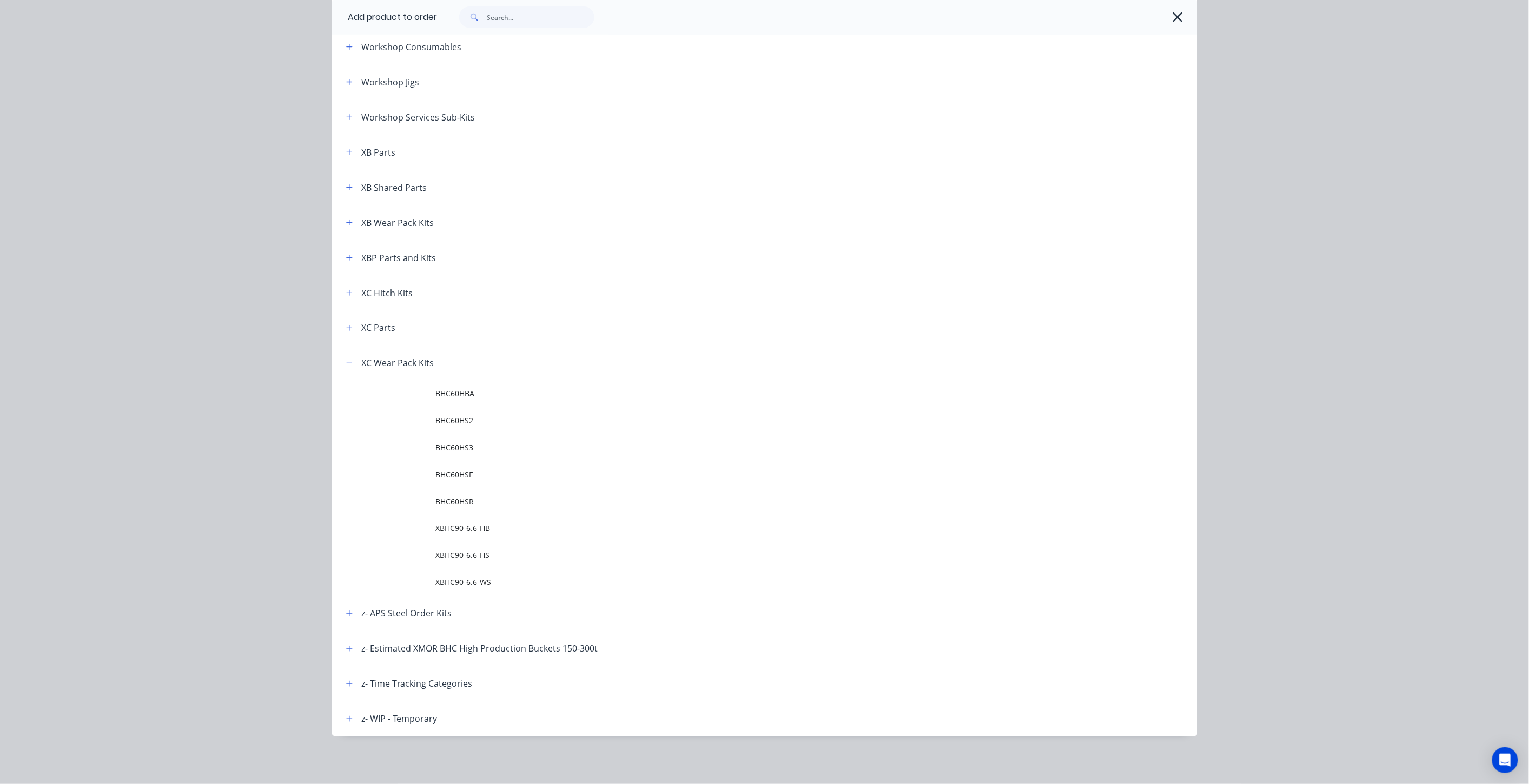
scroll to position [0, 0]
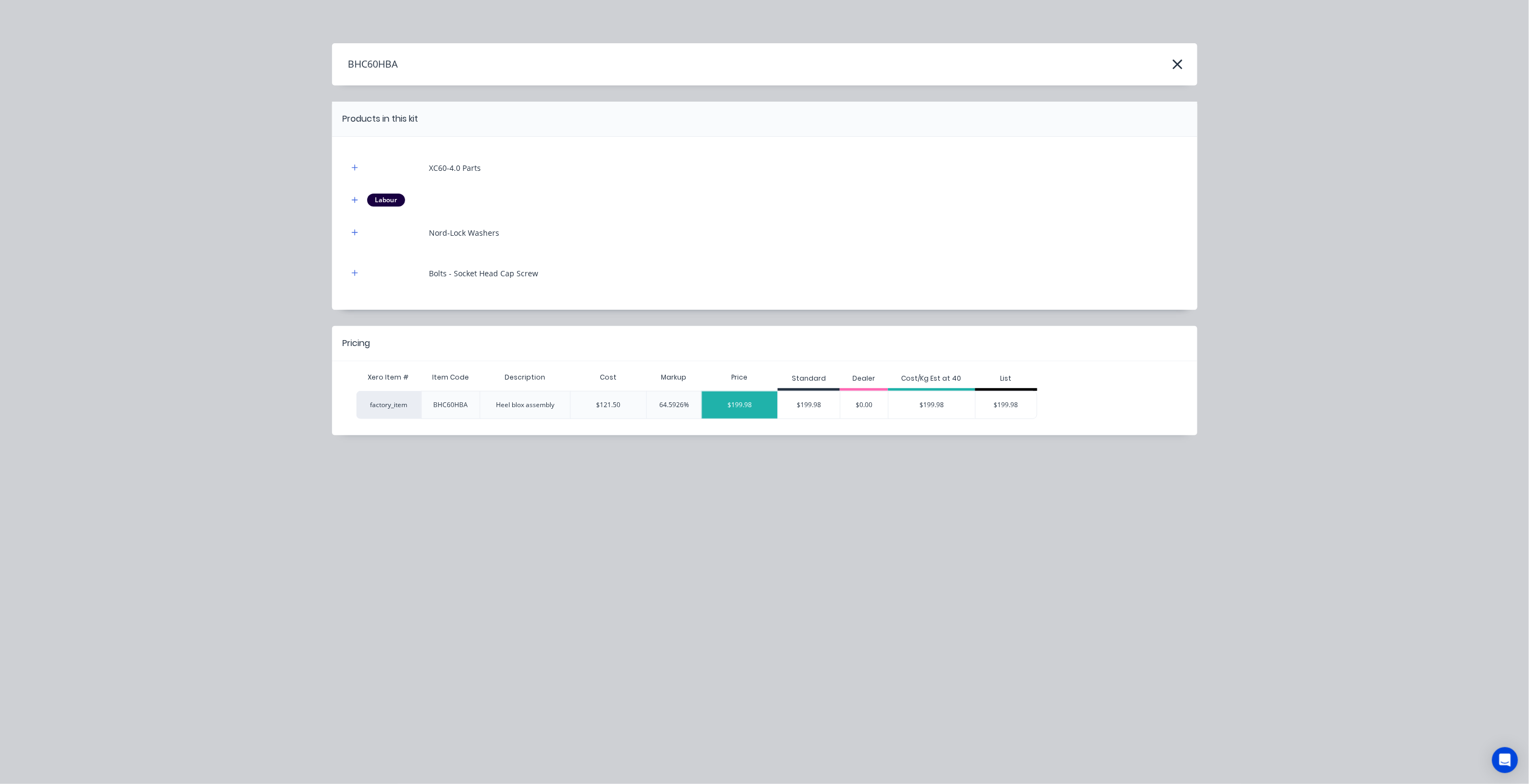
click at [771, 405] on div "$199.98" at bounding box center [740, 405] width 76 height 27
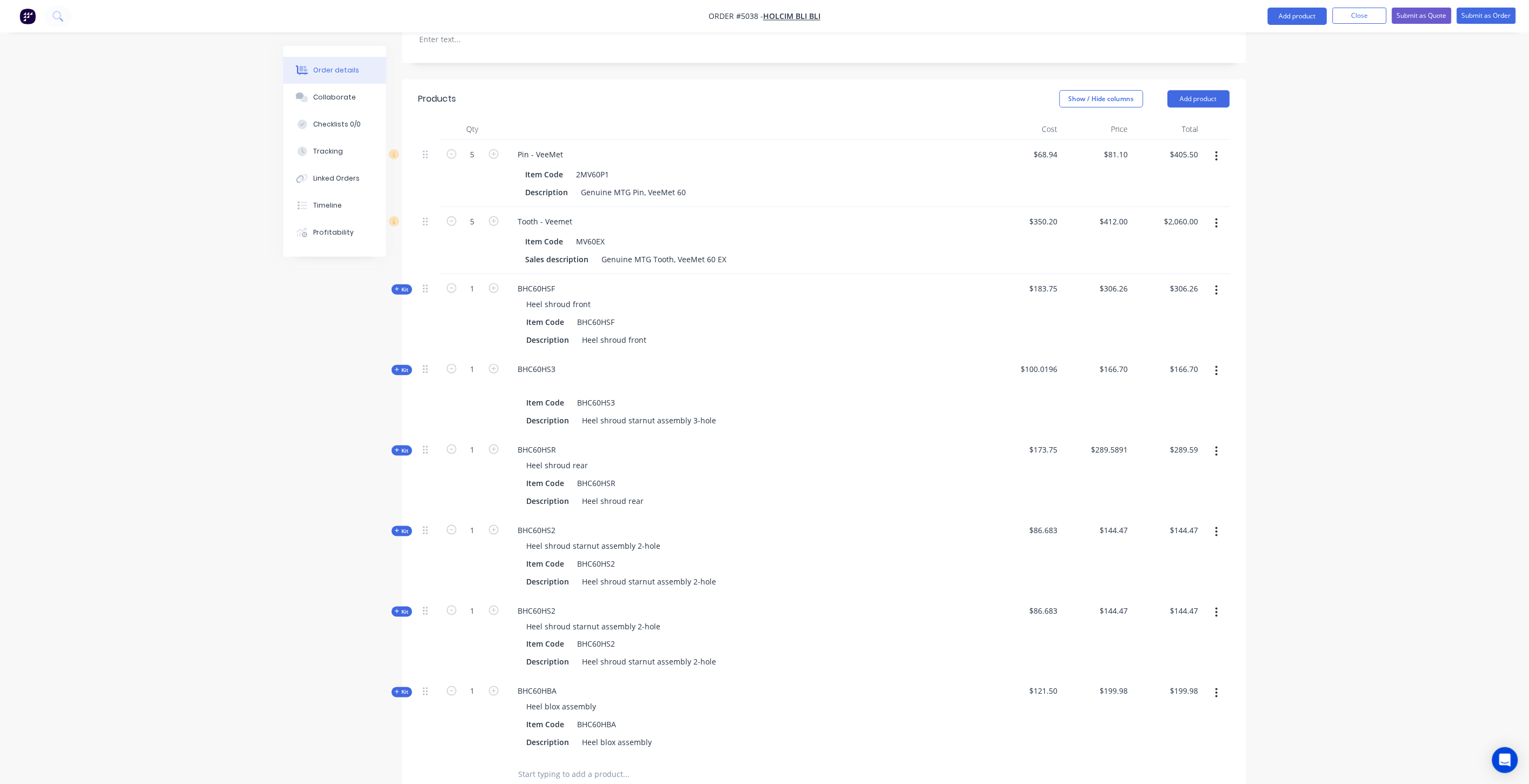
scroll to position [320, 0]
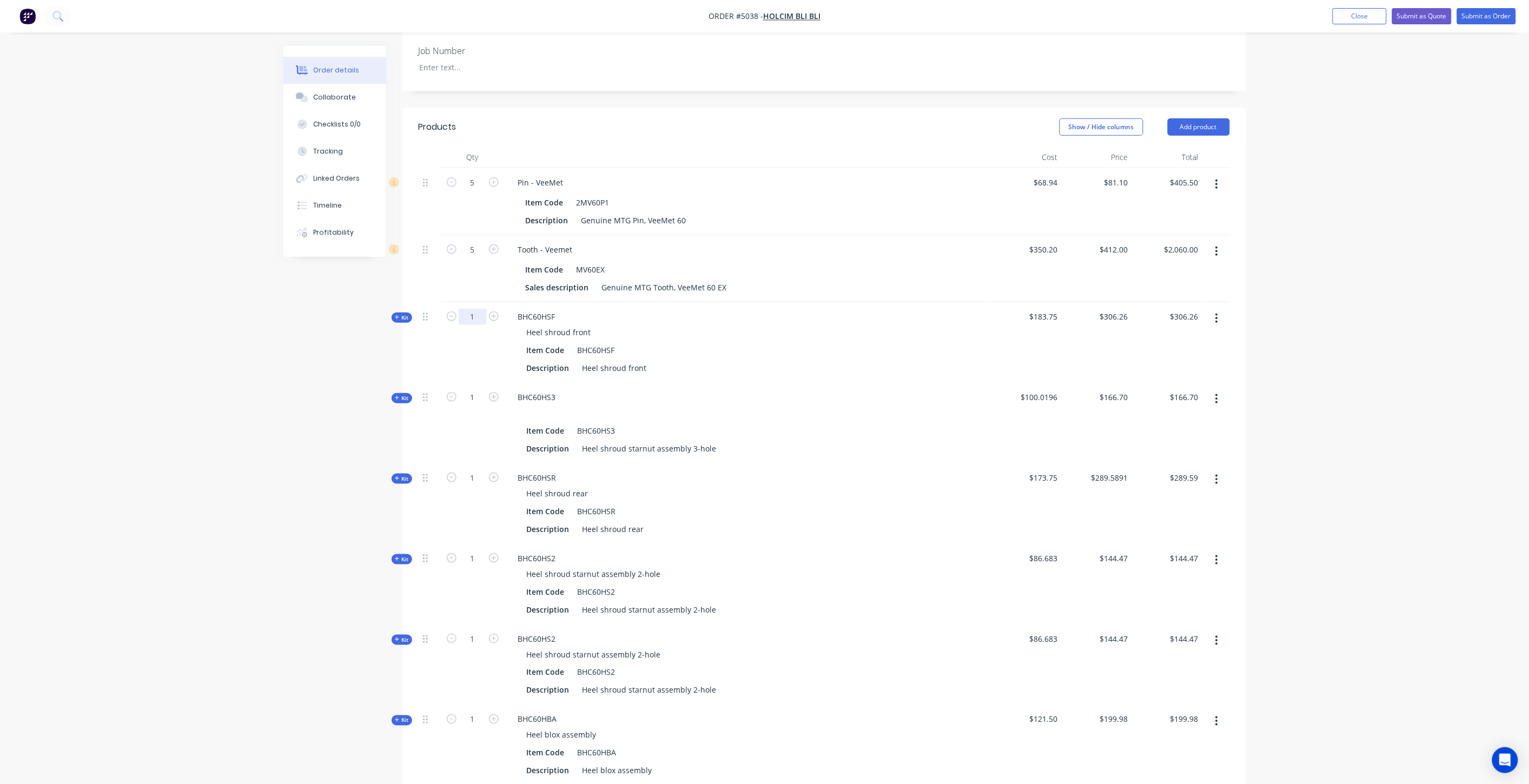
click at [468, 308] on input "1" at bounding box center [473, 317] width 28 height 16
type input "6"
type input "$1,837.56"
drag, startPoint x: 267, startPoint y: 348, endPoint x: 287, endPoint y: 346, distance: 20.1
click at [267, 349] on div "Order details Collaborate Checklists 0/0 Tracking Linked Orders Timeline Profit…" at bounding box center [764, 388] width 1529 height 1417
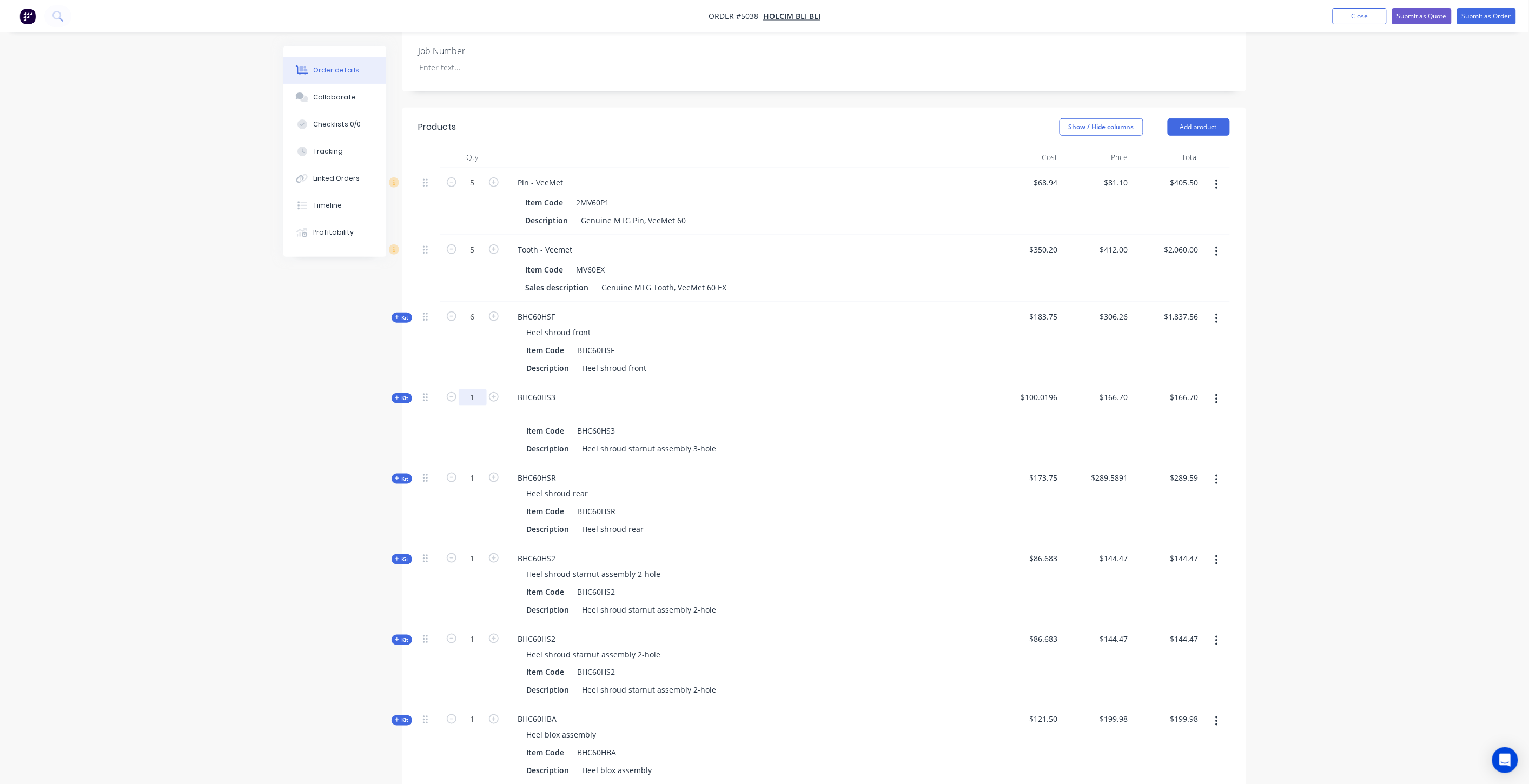
click at [477, 389] on input "1" at bounding box center [473, 397] width 28 height 16
type input "6"
type input "$1,000.20"
click at [323, 397] on div "Created by Hayden Created 02/10/25 Required 02/10/25 Assigned to Add team membe…" at bounding box center [765, 411] width 963 height 1371
click at [476, 470] on input "1" at bounding box center [473, 478] width 28 height 16
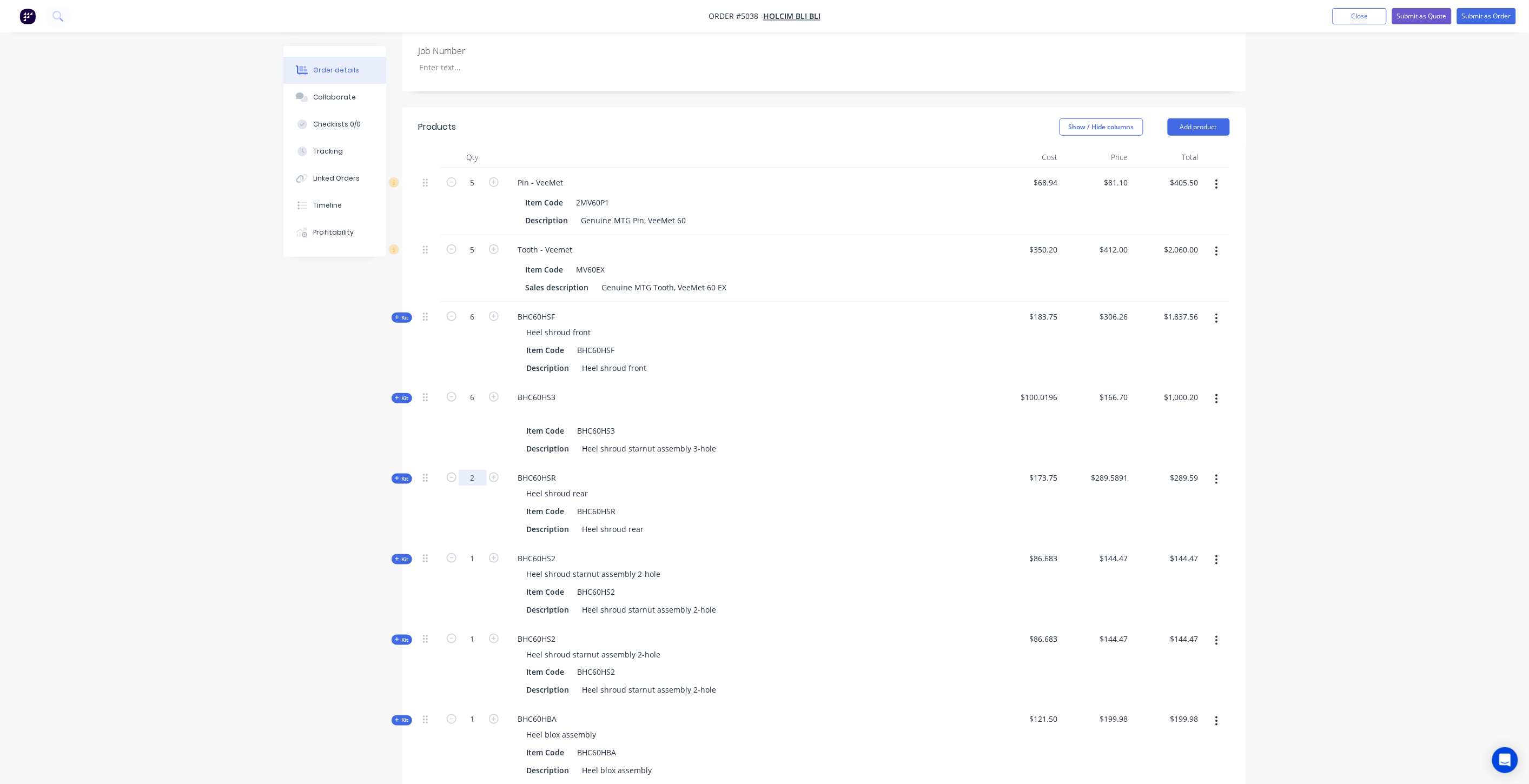
type input "2"
click at [306, 513] on div "Created by Hayden Created 02/10/25 Required 02/10/25 Assigned to Add team membe…" at bounding box center [765, 411] width 963 height 1371
type input "$579.18"
drag, startPoint x: 476, startPoint y: 515, endPoint x: 423, endPoint y: 527, distance: 54.3
click at [476, 551] on input "1" at bounding box center [473, 559] width 28 height 16
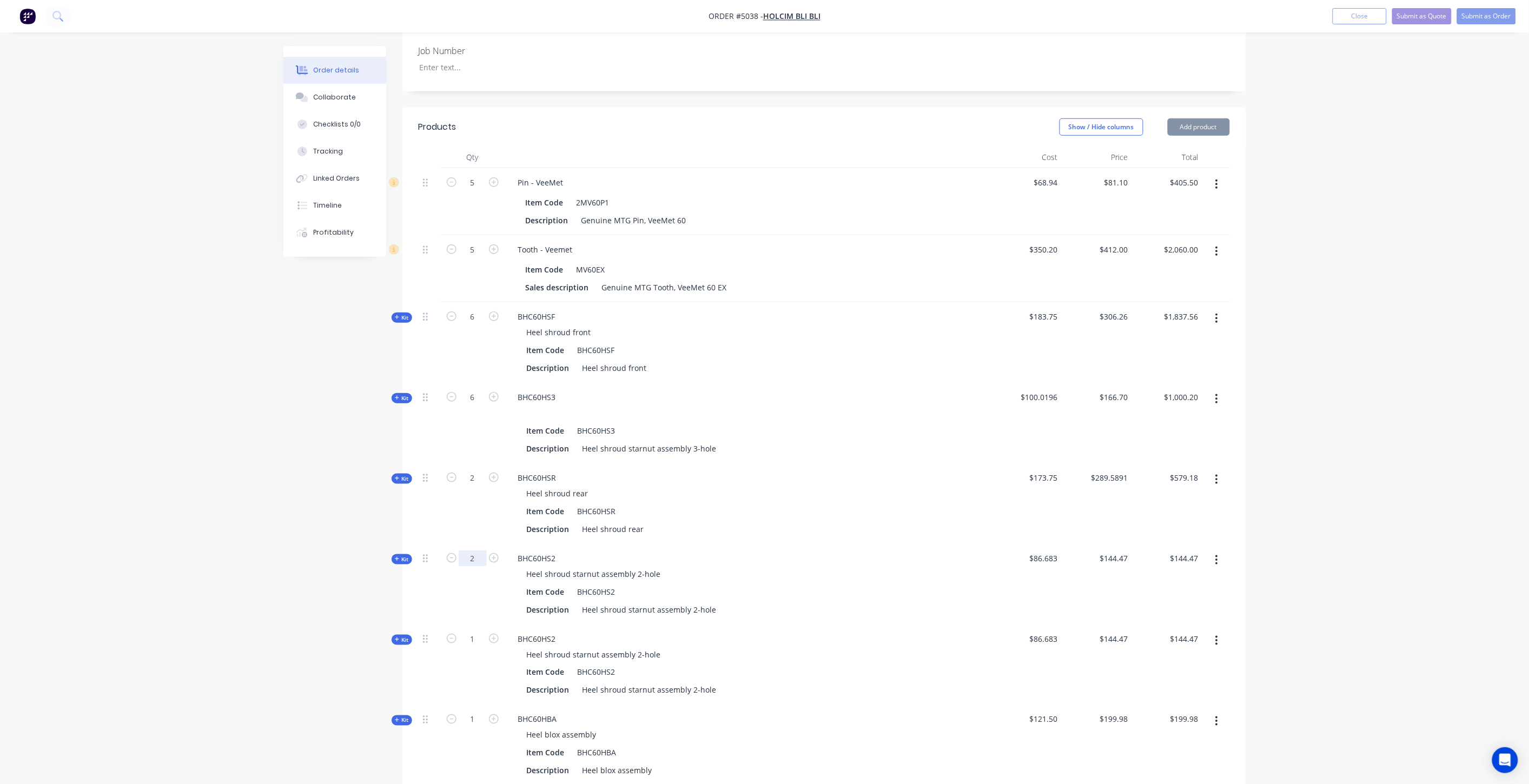
type input "2"
type input "$288.94"
click at [332, 527] on div "Created by Hayden Created 02/10/25 Required 02/10/25 Assigned to Add team membe…" at bounding box center [765, 411] width 963 height 1371
click at [476, 631] on input "1" at bounding box center [473, 639] width 28 height 16
type input "2"
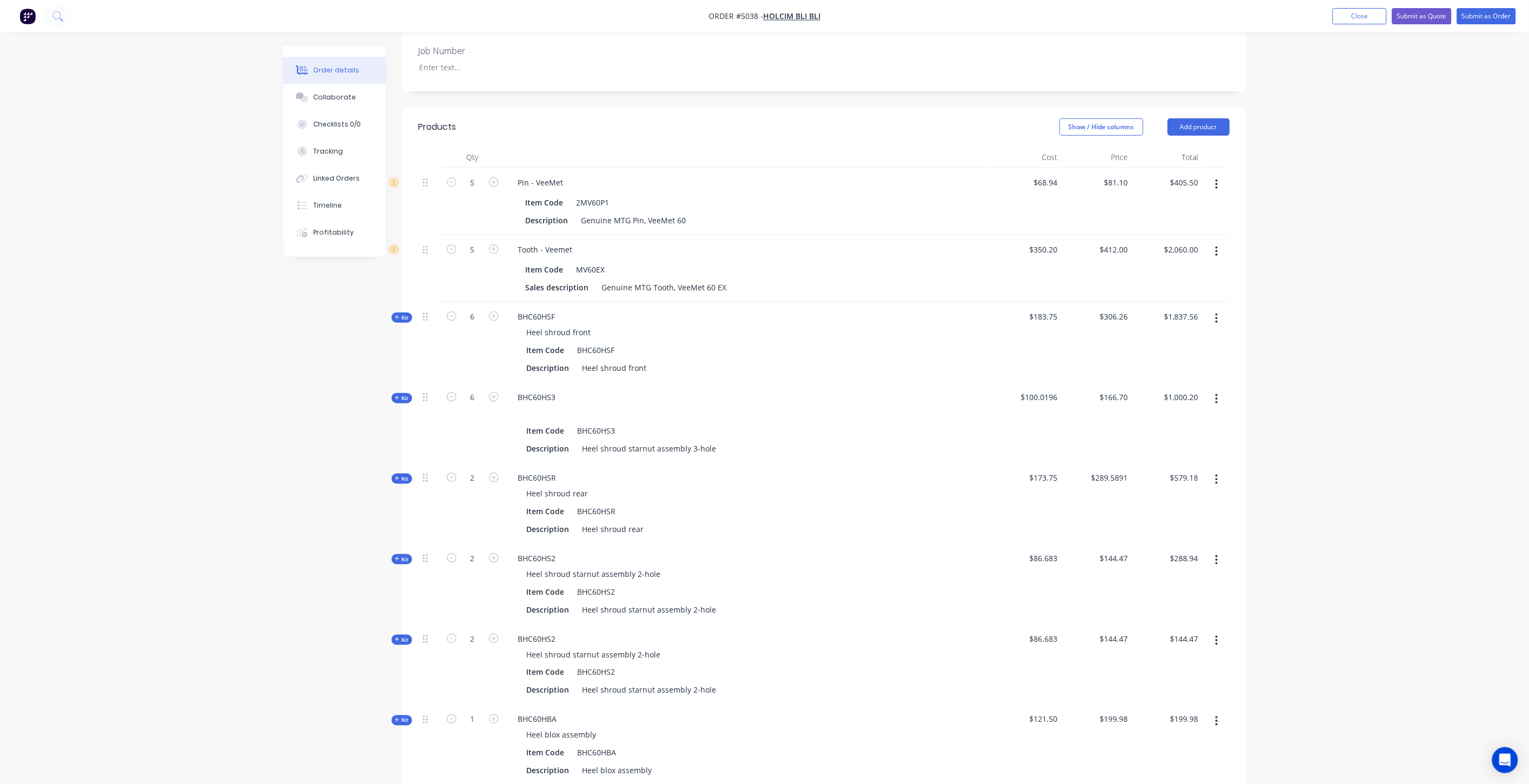
type input "$288.94"
drag, startPoint x: 280, startPoint y: 568, endPoint x: 287, endPoint y: 570, distance: 7.3
click at [280, 568] on div "Order details Collaborate Checklists 0/0 Tracking Linked Orders Timeline Profit…" at bounding box center [765, 411] width 985 height 1371
drag, startPoint x: 479, startPoint y: 677, endPoint x: 451, endPoint y: 681, distance: 28.3
click at [479, 712] on input "1" at bounding box center [473, 720] width 28 height 16
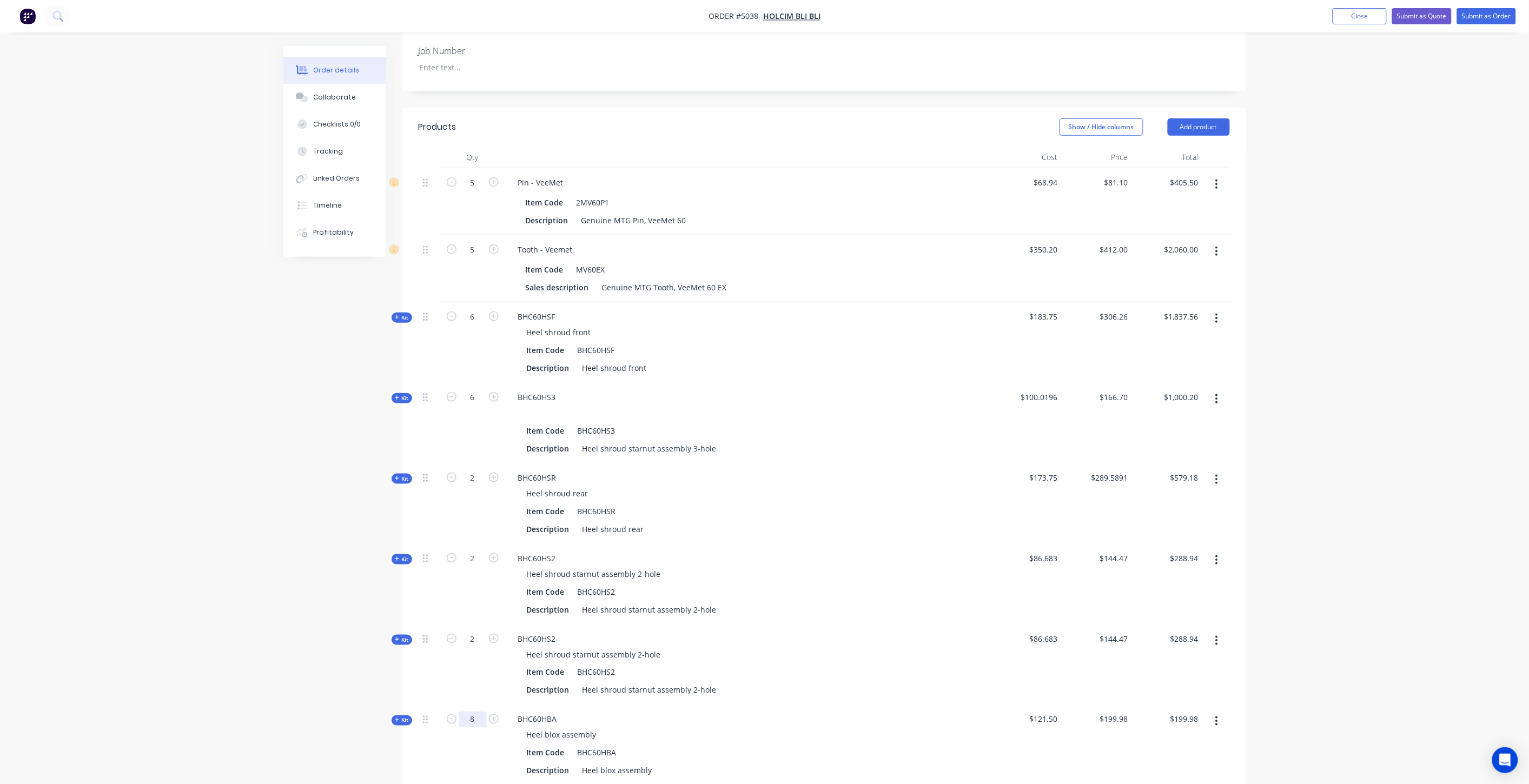
type input "8"
type input "$1,599.84"
click at [325, 664] on div "Created by Hayden Created 02/10/25 Required 02/10/25 Assigned to Add team membe…" at bounding box center [765, 411] width 963 height 1371
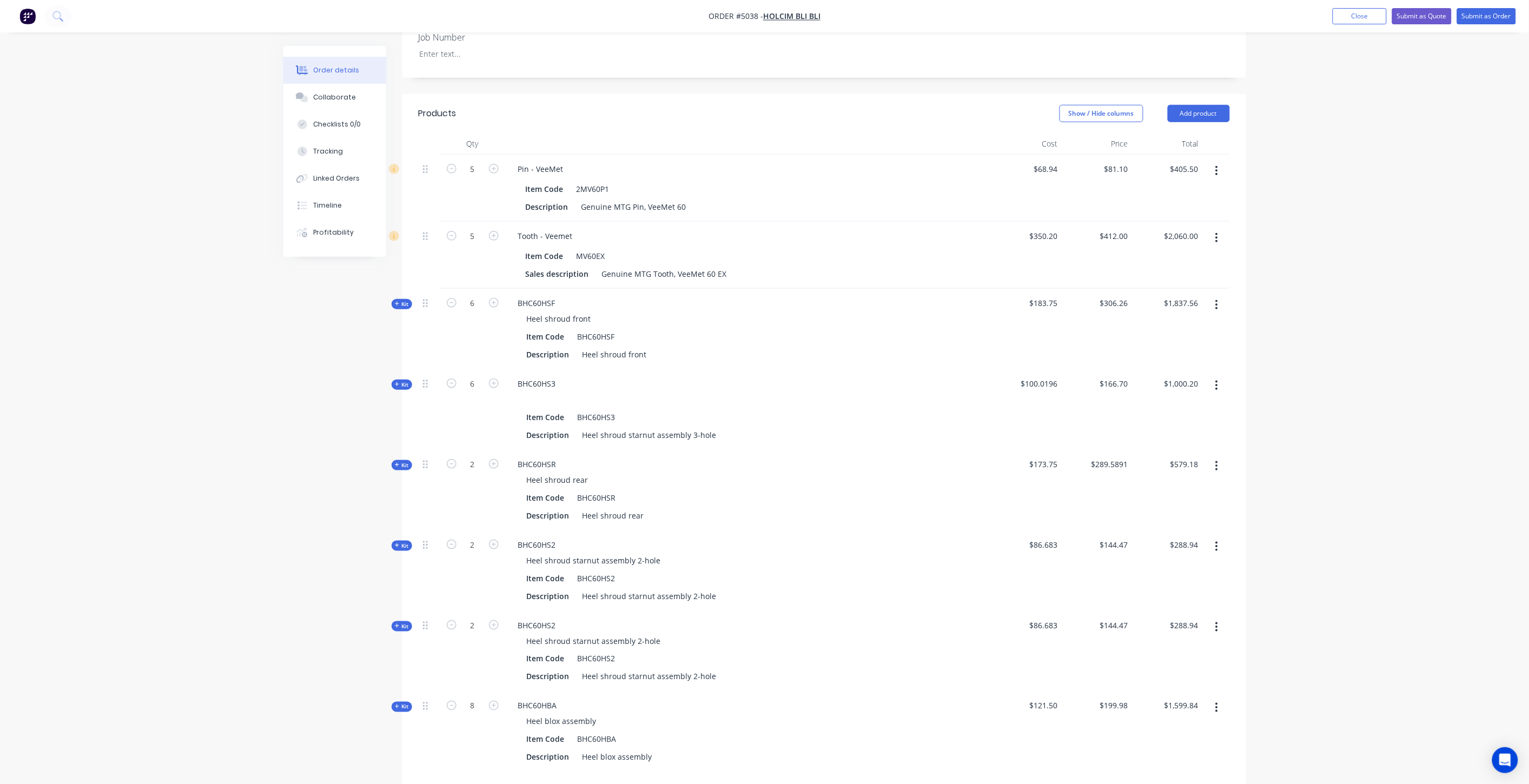
scroll to position [347, 0]
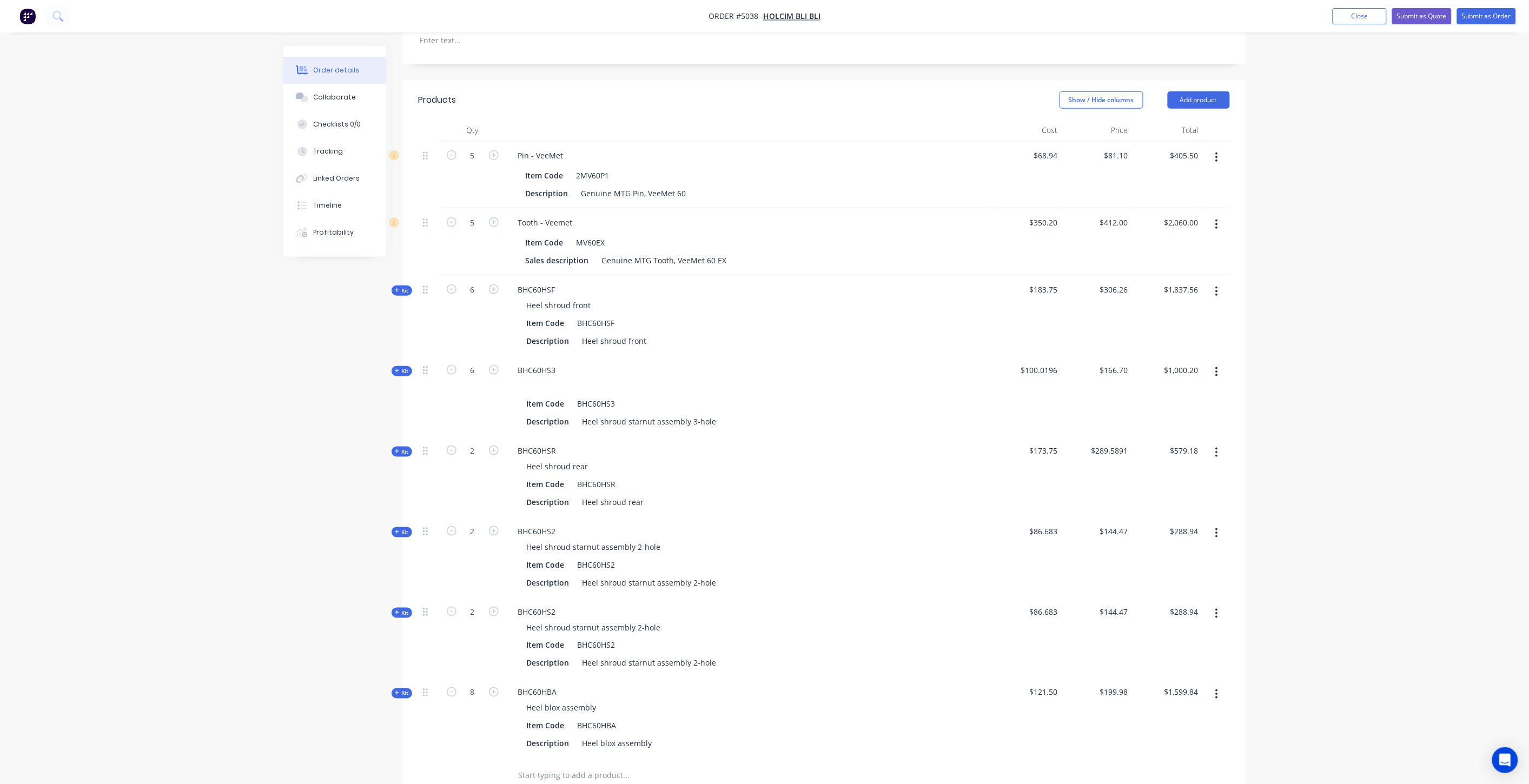
click at [1221, 604] on button "button" at bounding box center [1217, 613] width 26 height 20
click at [1180, 721] on div "Delete" at bounding box center [1179, 729] width 83 height 16
click at [1415, 323] on div "Order details Collaborate Checklists 0/0 Tracking Linked Orders Timeline Profit…" at bounding box center [764, 321] width 1529 height 1336
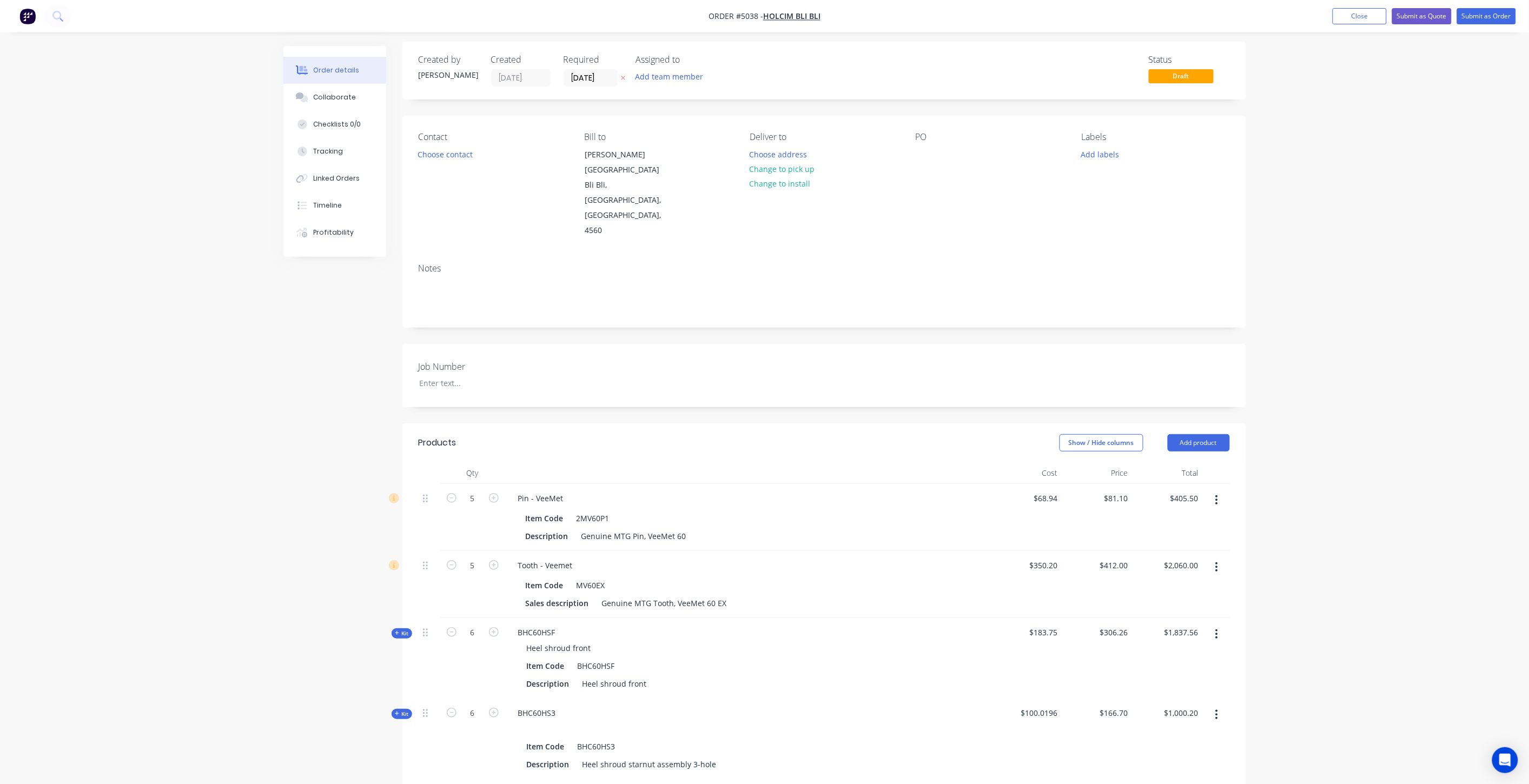
scroll to position [0, 0]
click at [770, 158] on button "Choose address" at bounding box center [778, 158] width 69 height 15
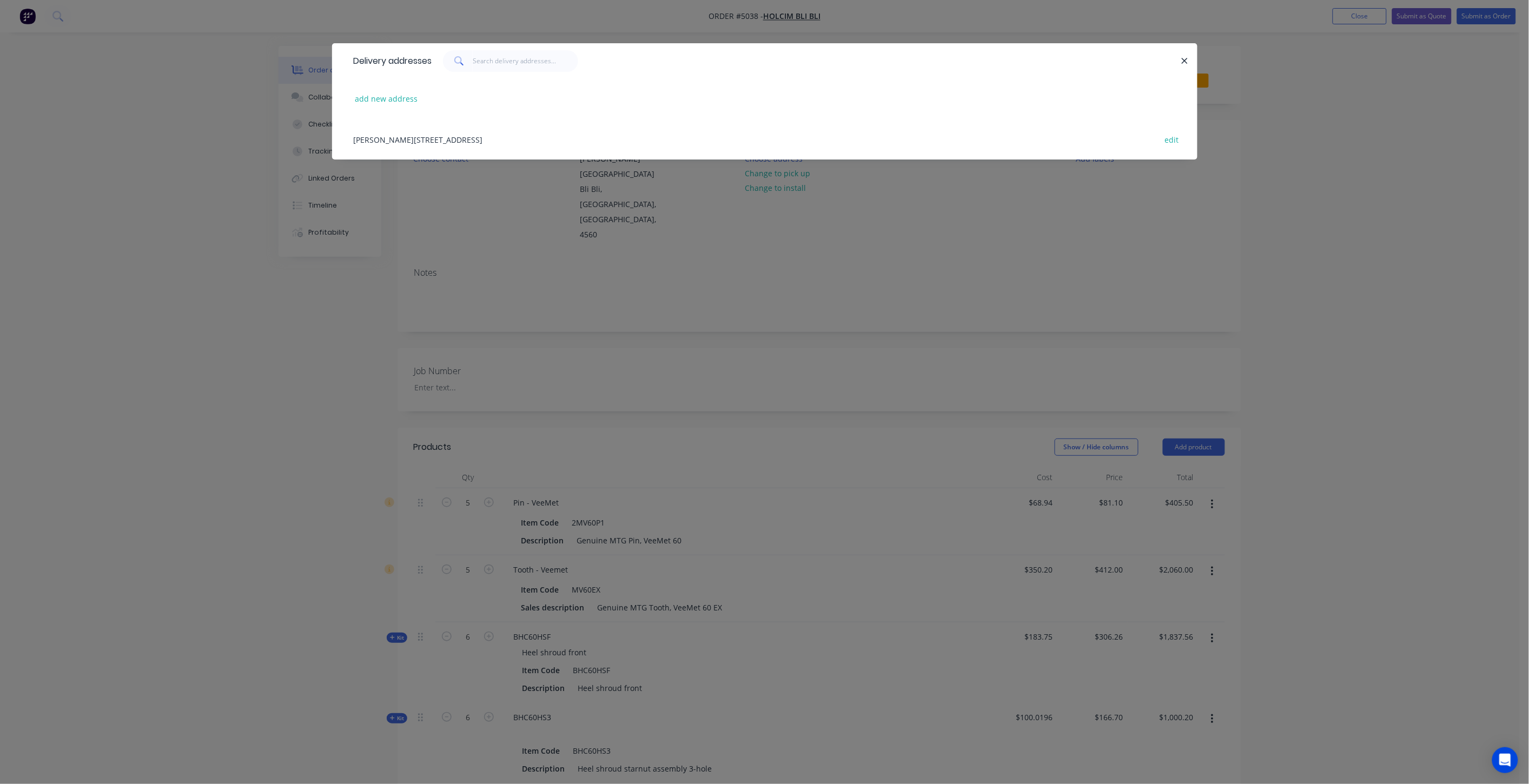
click at [440, 132] on div "Cooney Road, Bli Bli, Queensland, Australia, 4560 edit" at bounding box center [765, 139] width 833 height 41
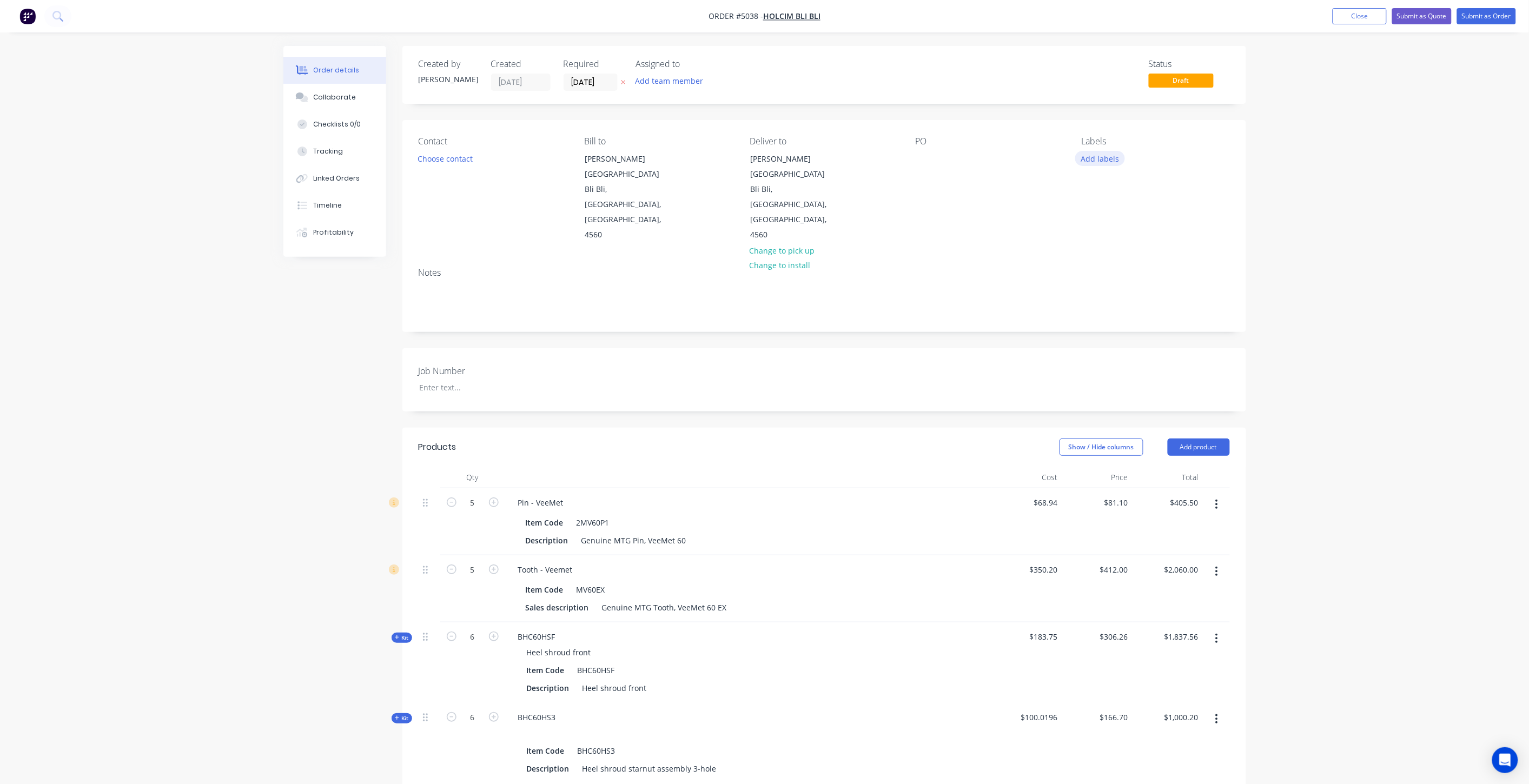
click at [1112, 156] on button "Add labels" at bounding box center [1100, 158] width 50 height 15
click at [1297, 234] on div "Order details Collaborate Checklists 0/0 Tracking Linked Orders Timeline Profit…" at bounding box center [764, 668] width 1529 height 1336
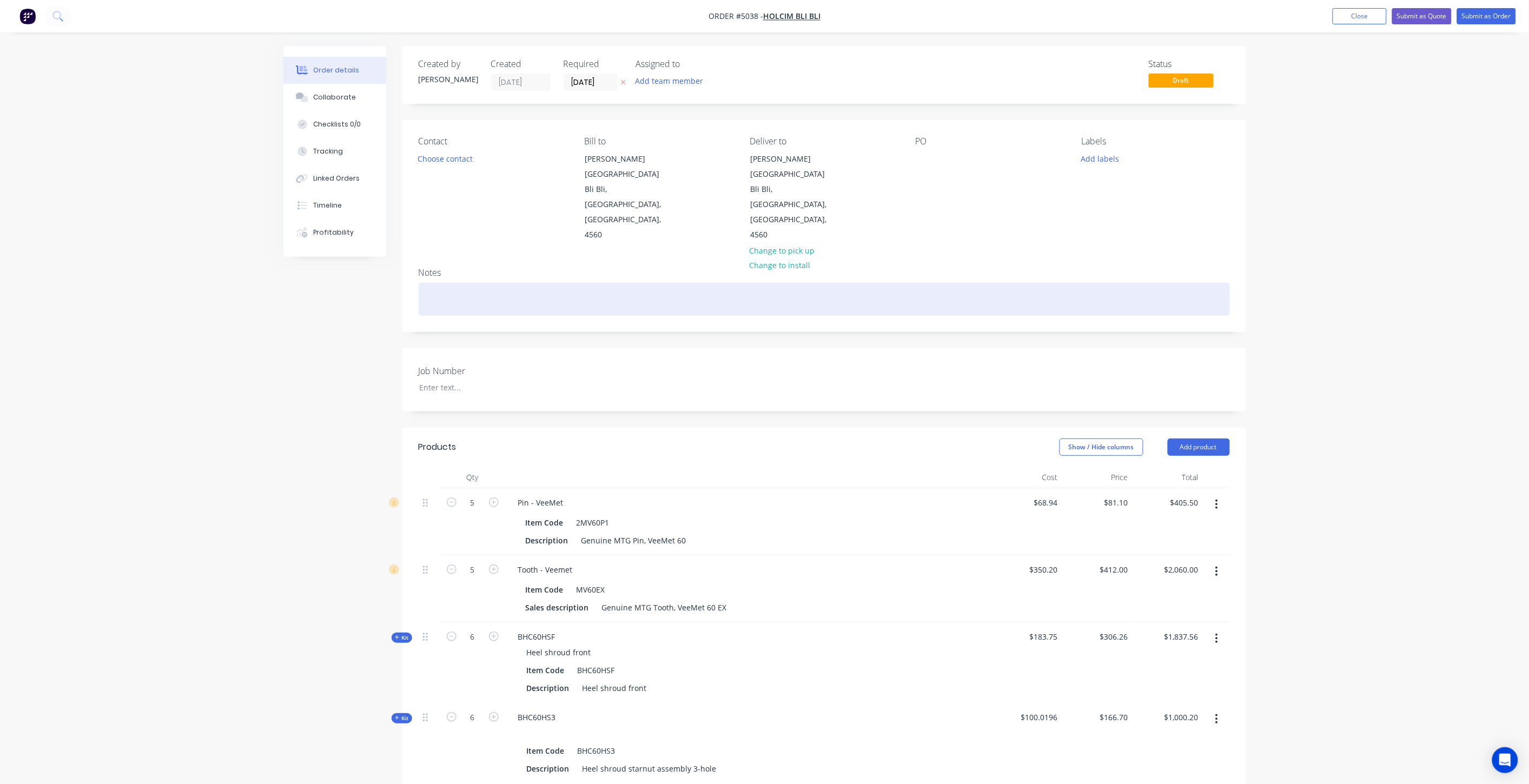
drag, startPoint x: 496, startPoint y: 262, endPoint x: 505, endPoint y: 246, distance: 18.4
click at [498, 283] on div at bounding box center [824, 299] width 811 height 33
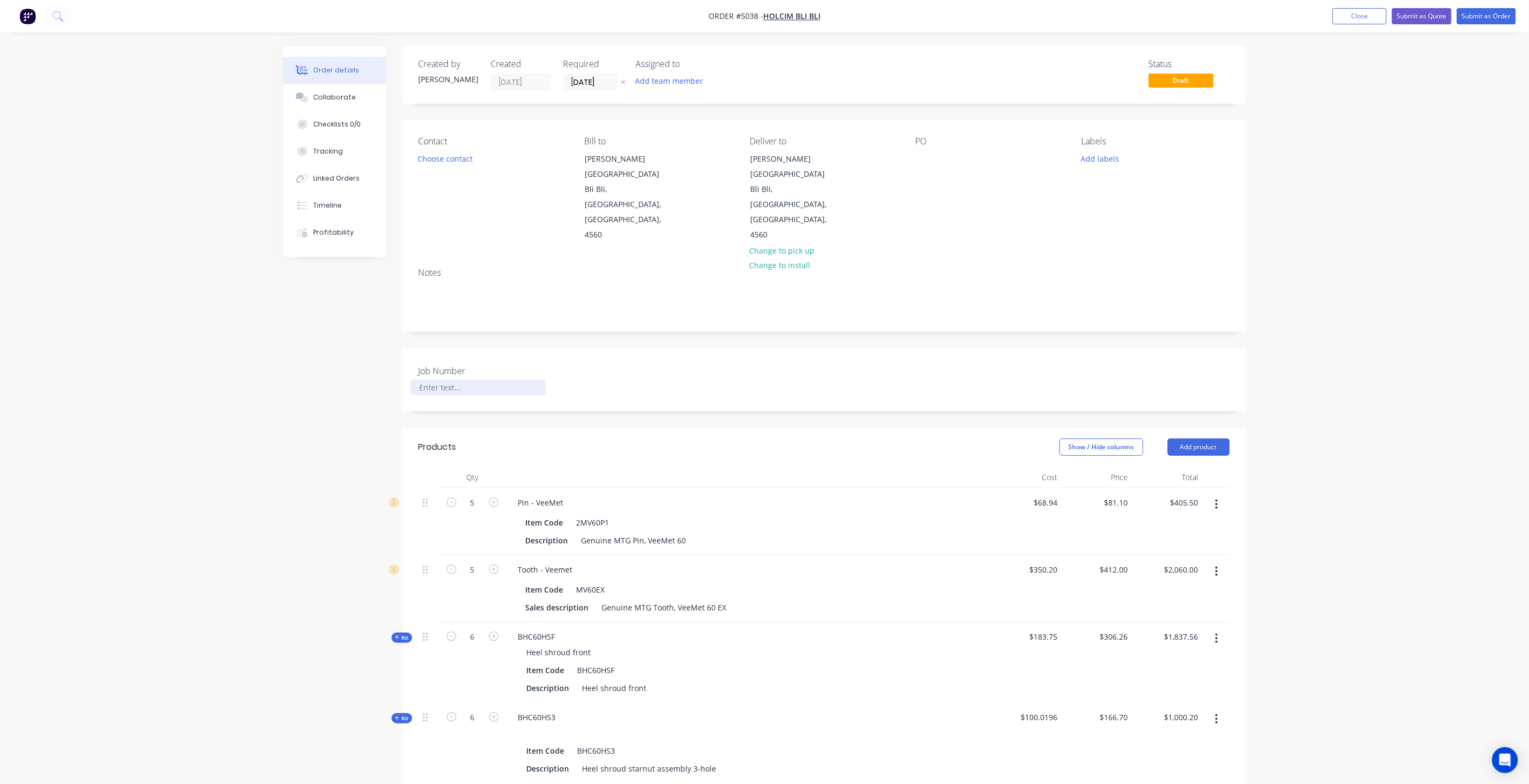
click at [466, 380] on div at bounding box center [478, 388] width 135 height 16
click at [487, 349] on div "Job Number" at bounding box center [824, 380] width 844 height 63
click at [1412, 17] on button "Submit as Quote" at bounding box center [1422, 16] width 60 height 16
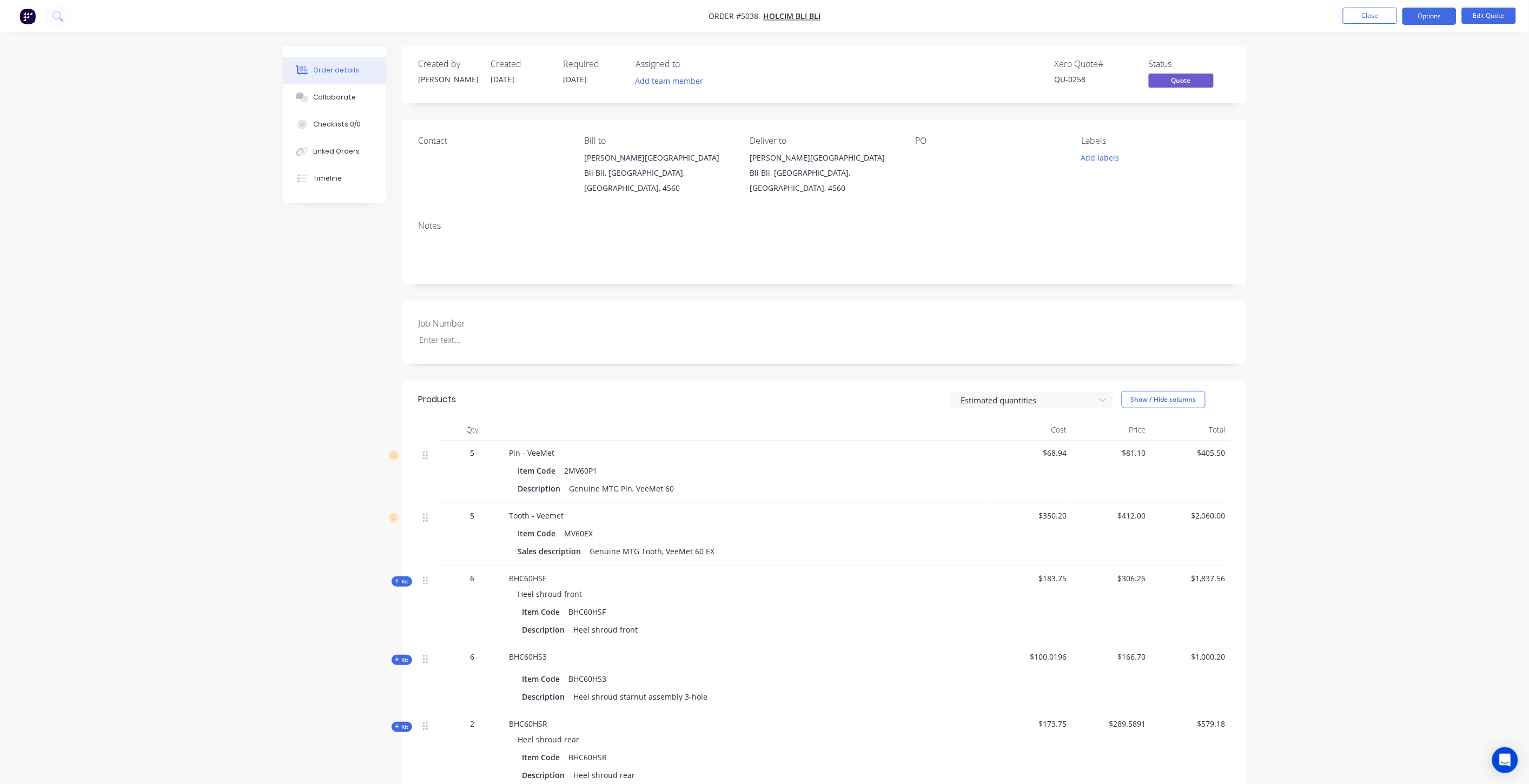
drag, startPoint x: 1431, startPoint y: 44, endPoint x: 1435, endPoint y: 27, distance: 17.5
click at [1432, 42] on div "Order details Collaborate Checklists 0/0 Linked Orders Timeline Order details C…" at bounding box center [764, 570] width 1529 height 1139
click at [1435, 18] on button "Options" at bounding box center [1430, 16] width 54 height 18
click at [1420, 61] on div "Quote" at bounding box center [1397, 66] width 99 height 16
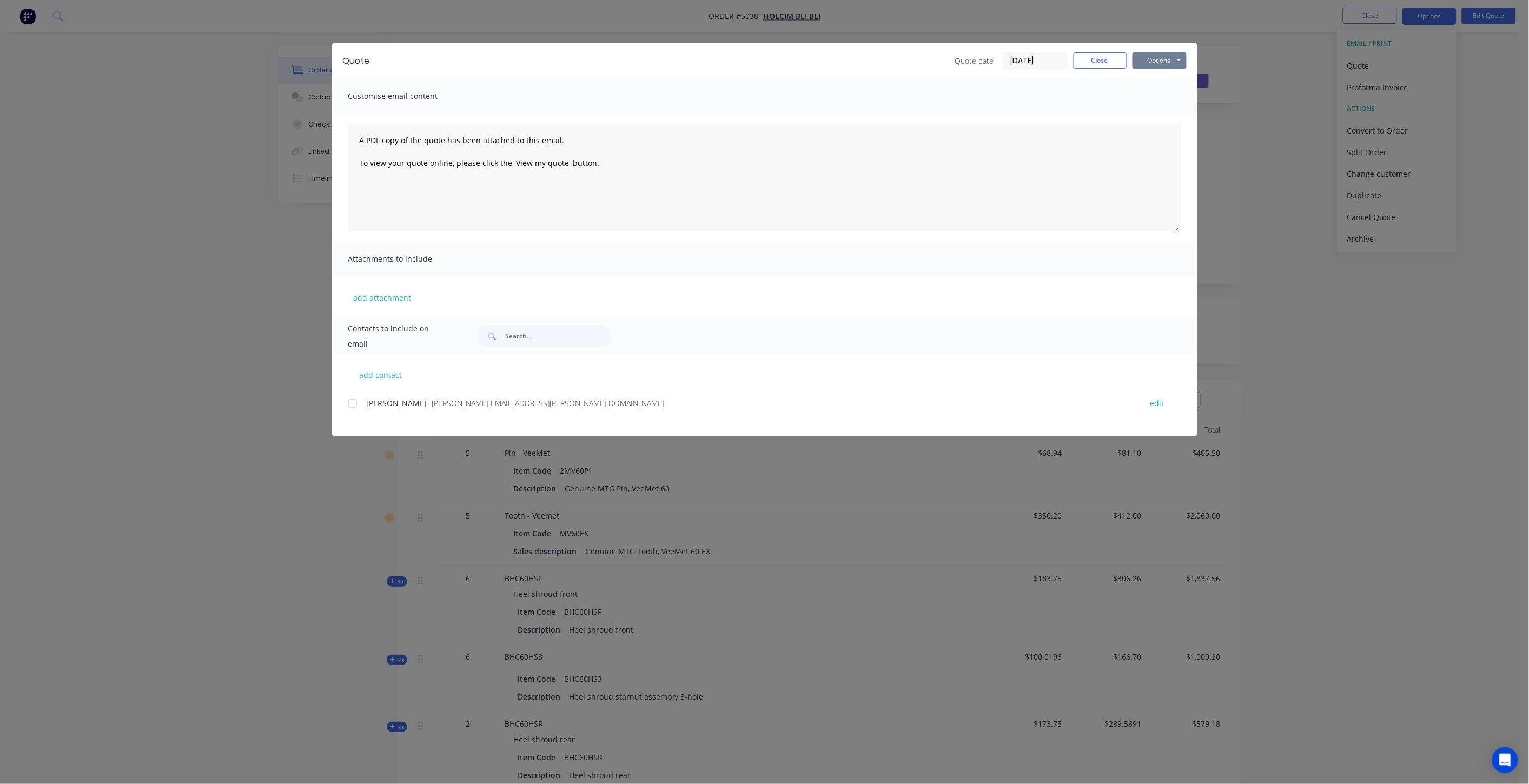
click at [1181, 61] on button "Options" at bounding box center [1160, 61] width 54 height 16
click at [1172, 78] on button "Preview" at bounding box center [1167, 79] width 69 height 18
click at [1100, 50] on div "Quote Quote date [DATE] Close Options Preview Print Email" at bounding box center [764, 61] width 865 height 35
click at [1101, 58] on button "Close" at bounding box center [1100, 61] width 54 height 16
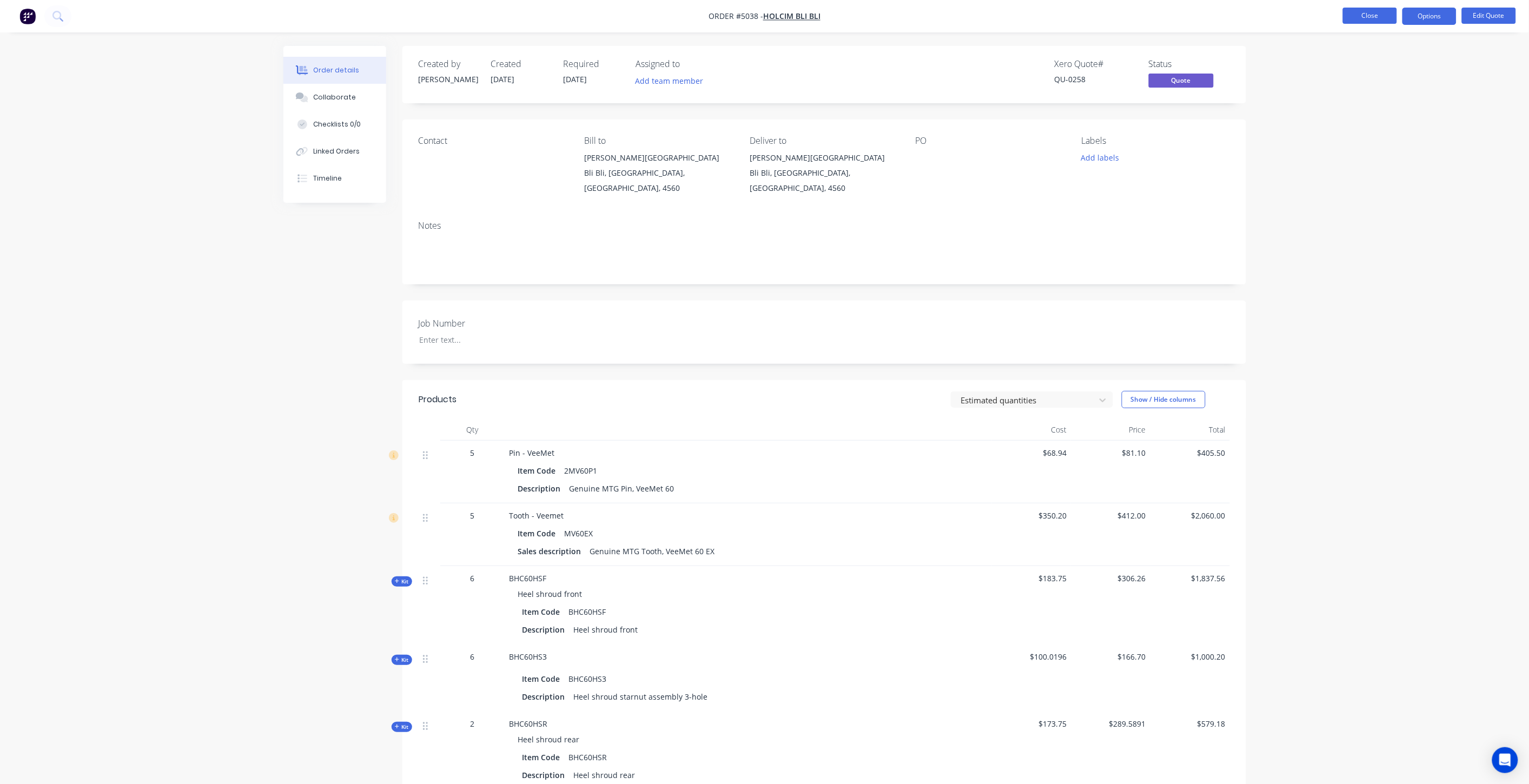
click at [1344, 15] on button "Close" at bounding box center [1370, 15] width 54 height 16
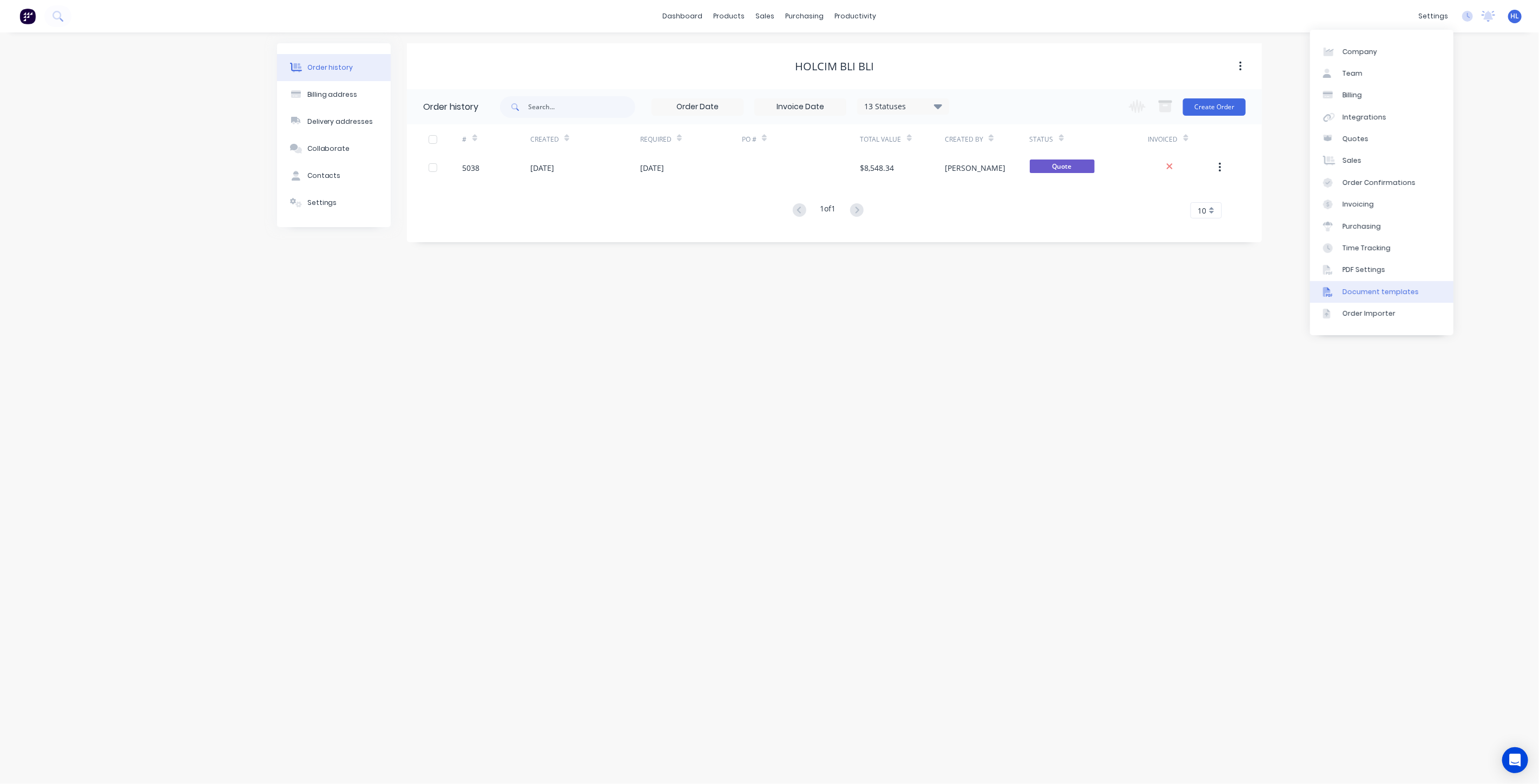
click at [1394, 290] on div "Document templates" at bounding box center [1381, 292] width 77 height 9
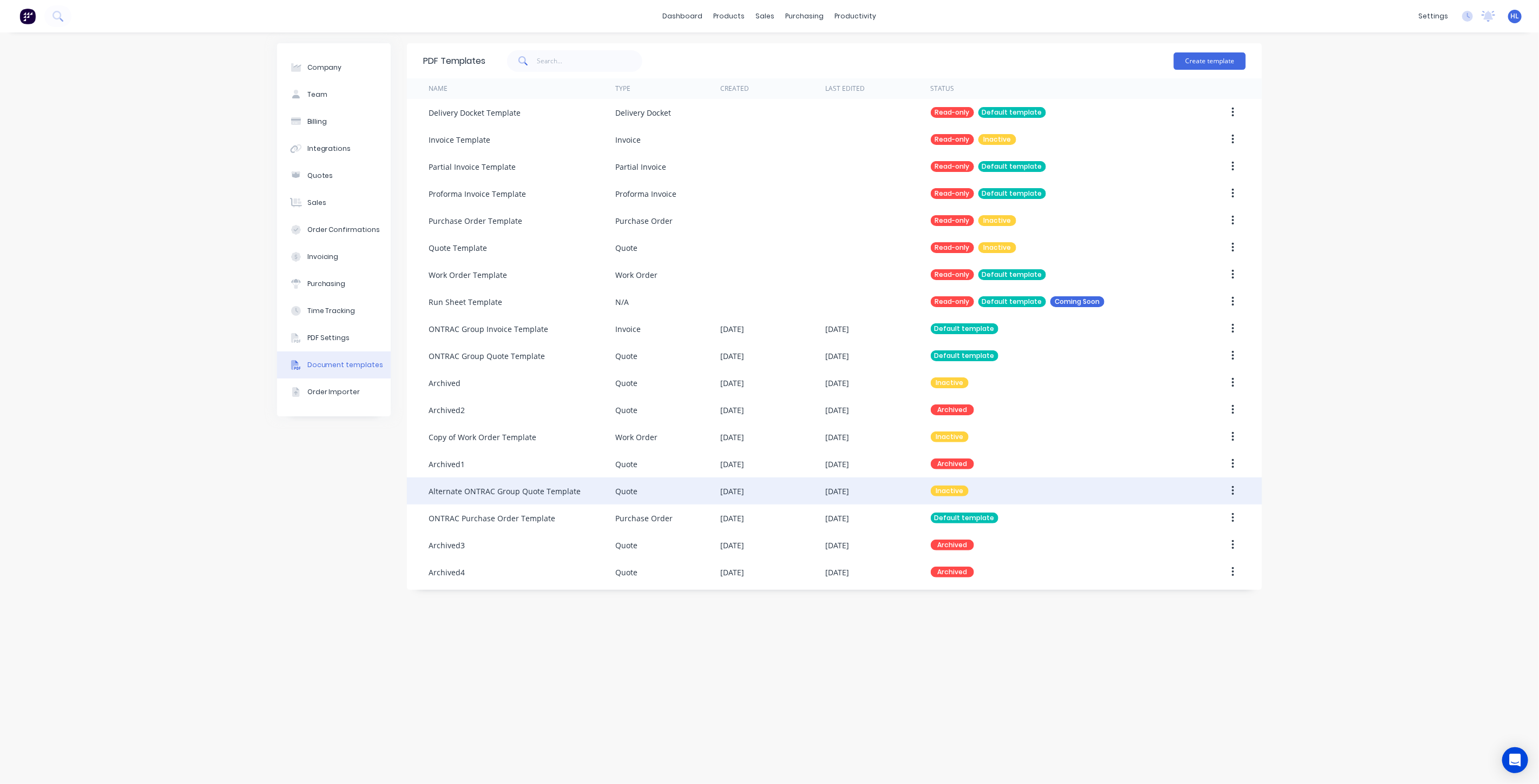
click at [560, 493] on div "Alternate ONTRAC Group Quote Template" at bounding box center [504, 492] width 152 height 12
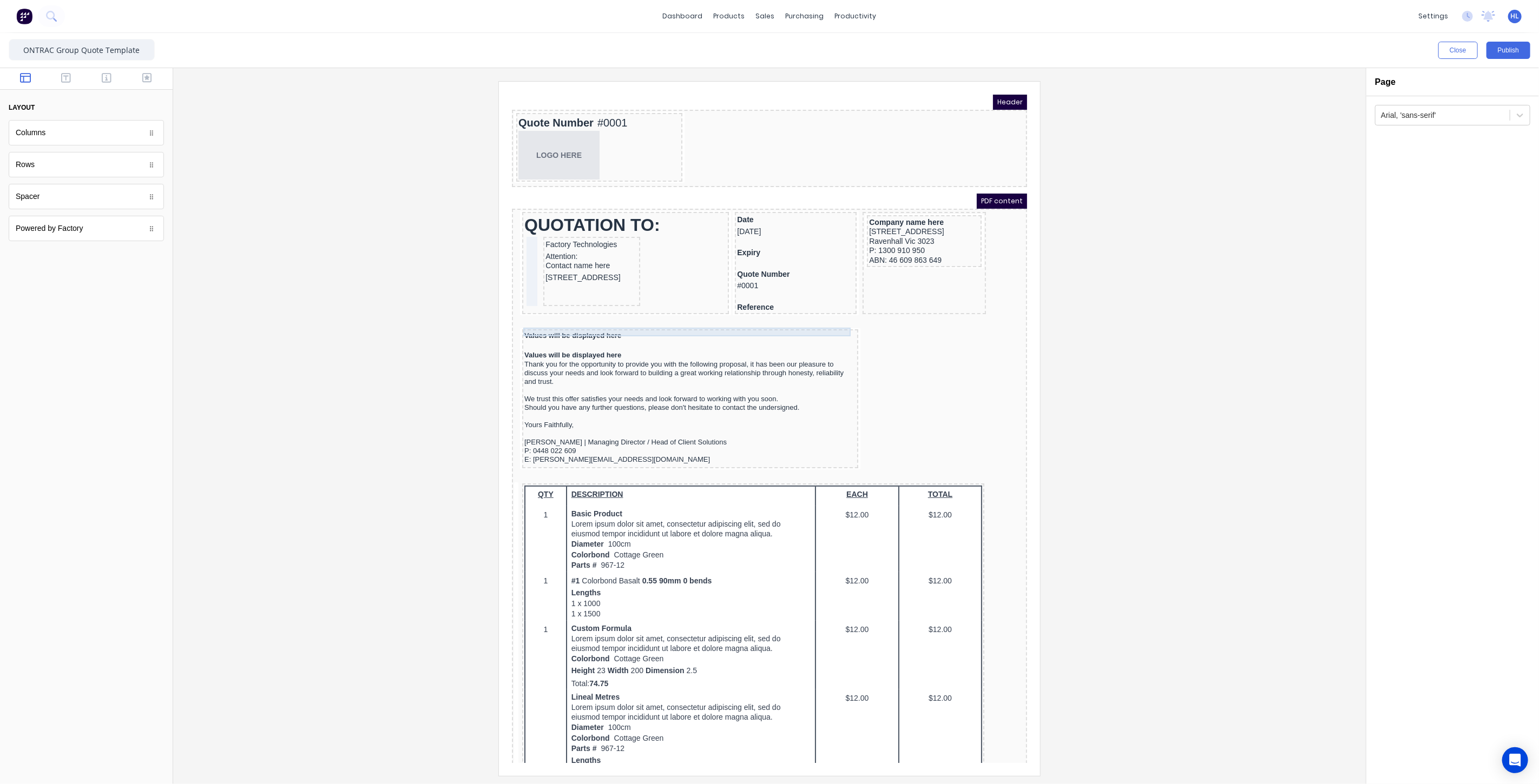
click at [687, 321] on div "Values will be displayed here" at bounding box center [676, 322] width 332 height 9
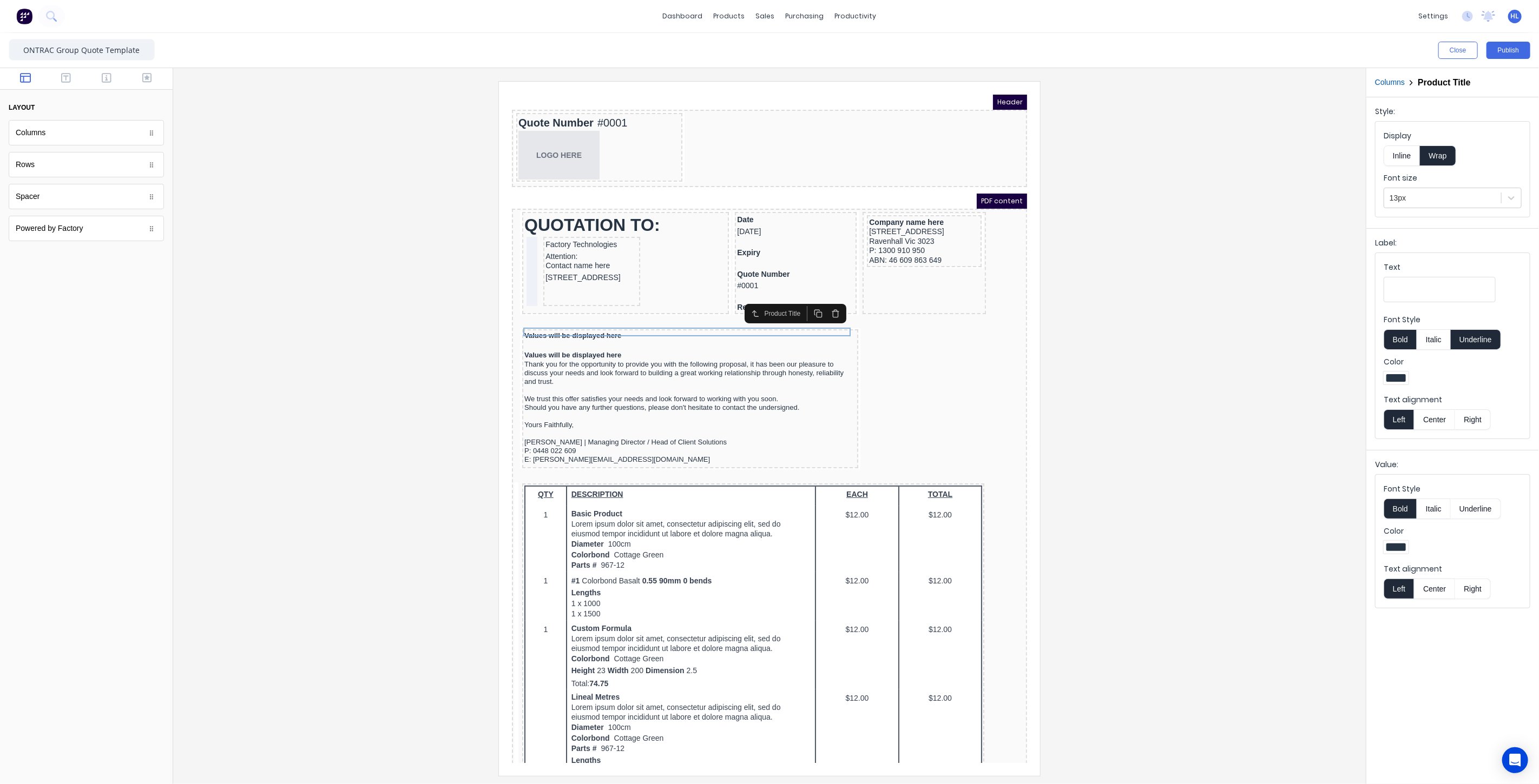
click at [1207, 174] on div at bounding box center [769, 428] width 1176 height 694
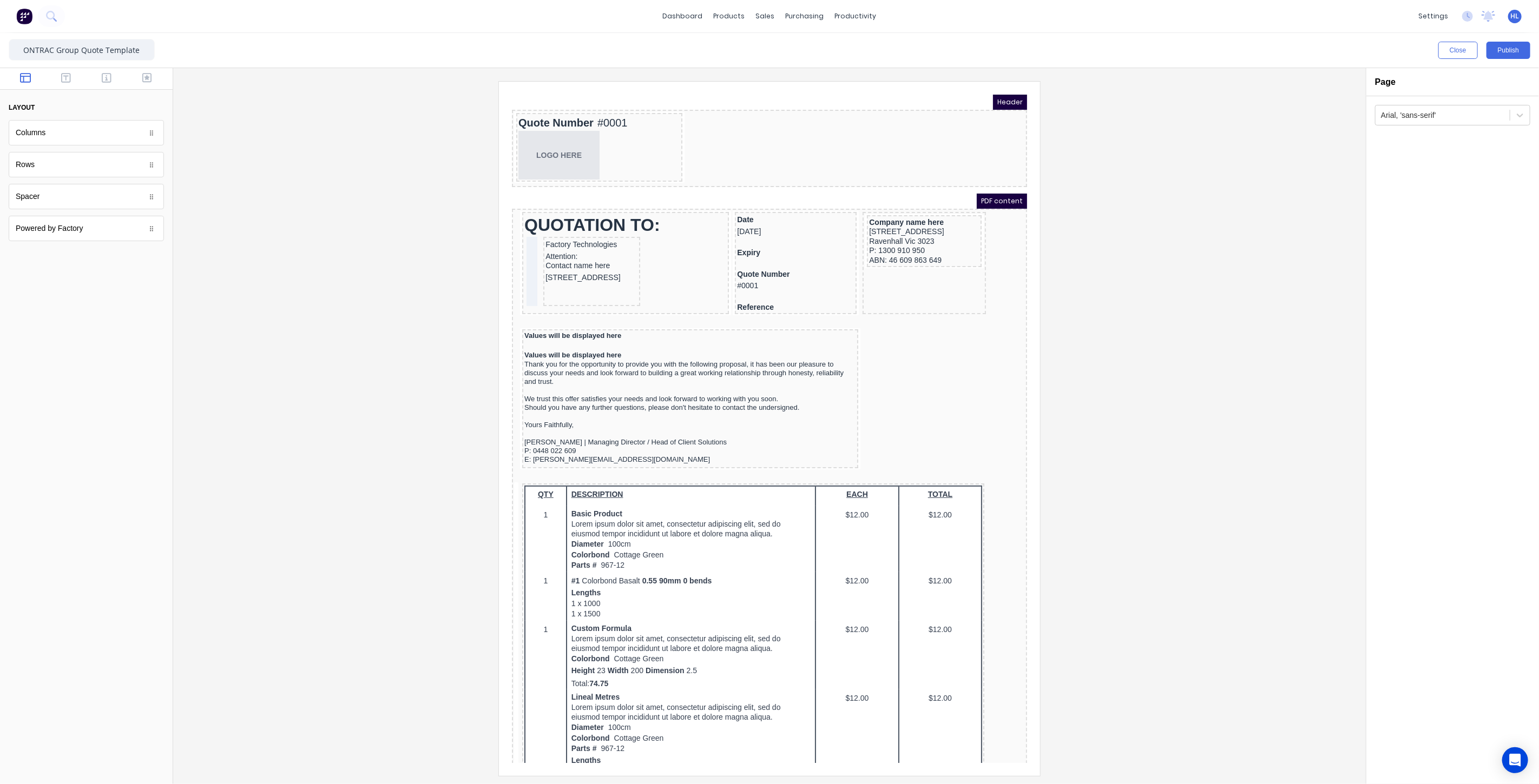
click at [1449, 49] on button "Close" at bounding box center [1458, 50] width 39 height 18
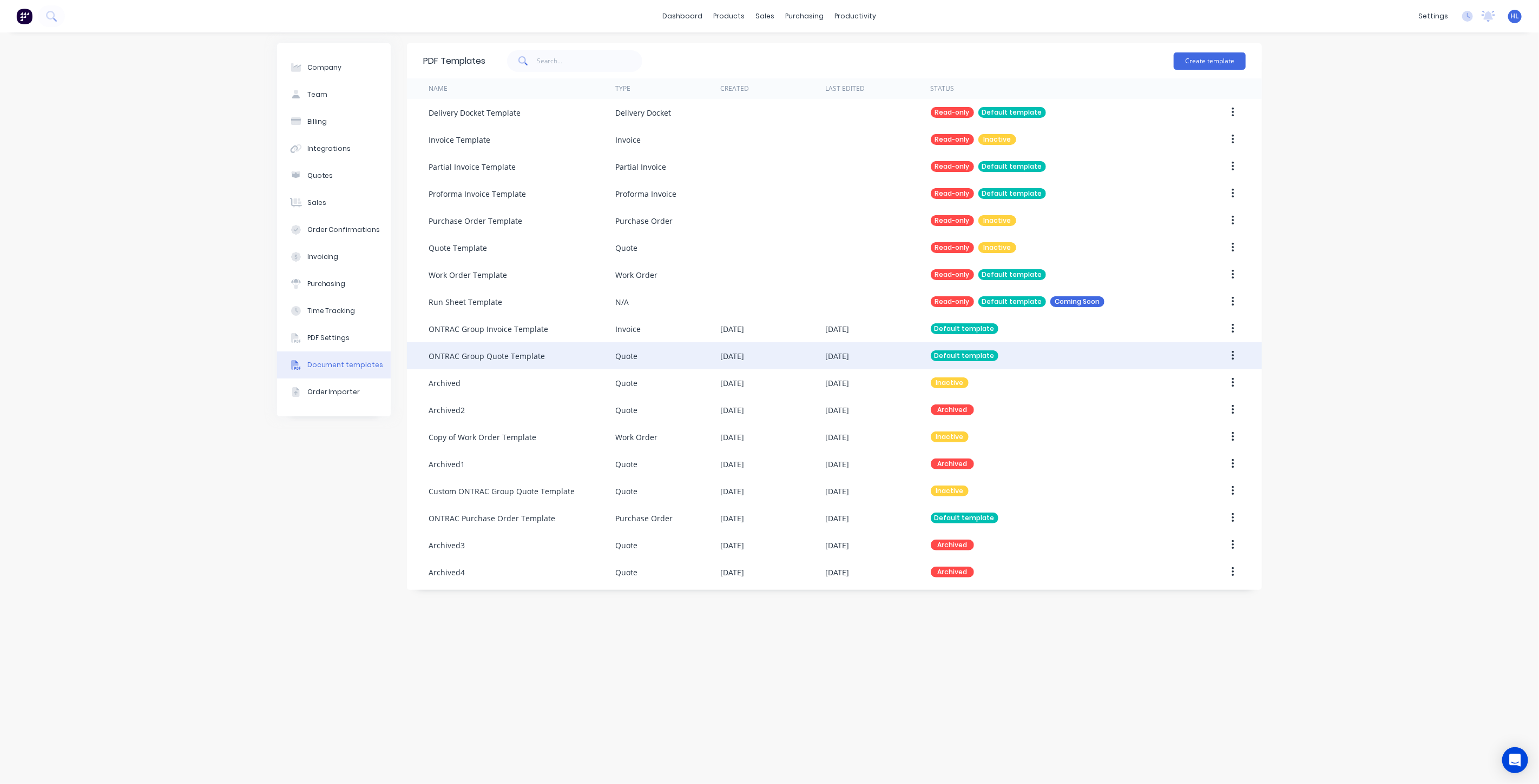
click at [1229, 357] on button "button" at bounding box center [1233, 356] width 26 height 20
click at [1187, 412] on div "Duplicate" at bounding box center [1194, 406] width 83 height 16
click at [1232, 599] on icon "button" at bounding box center [1233, 599] width 2 height 9
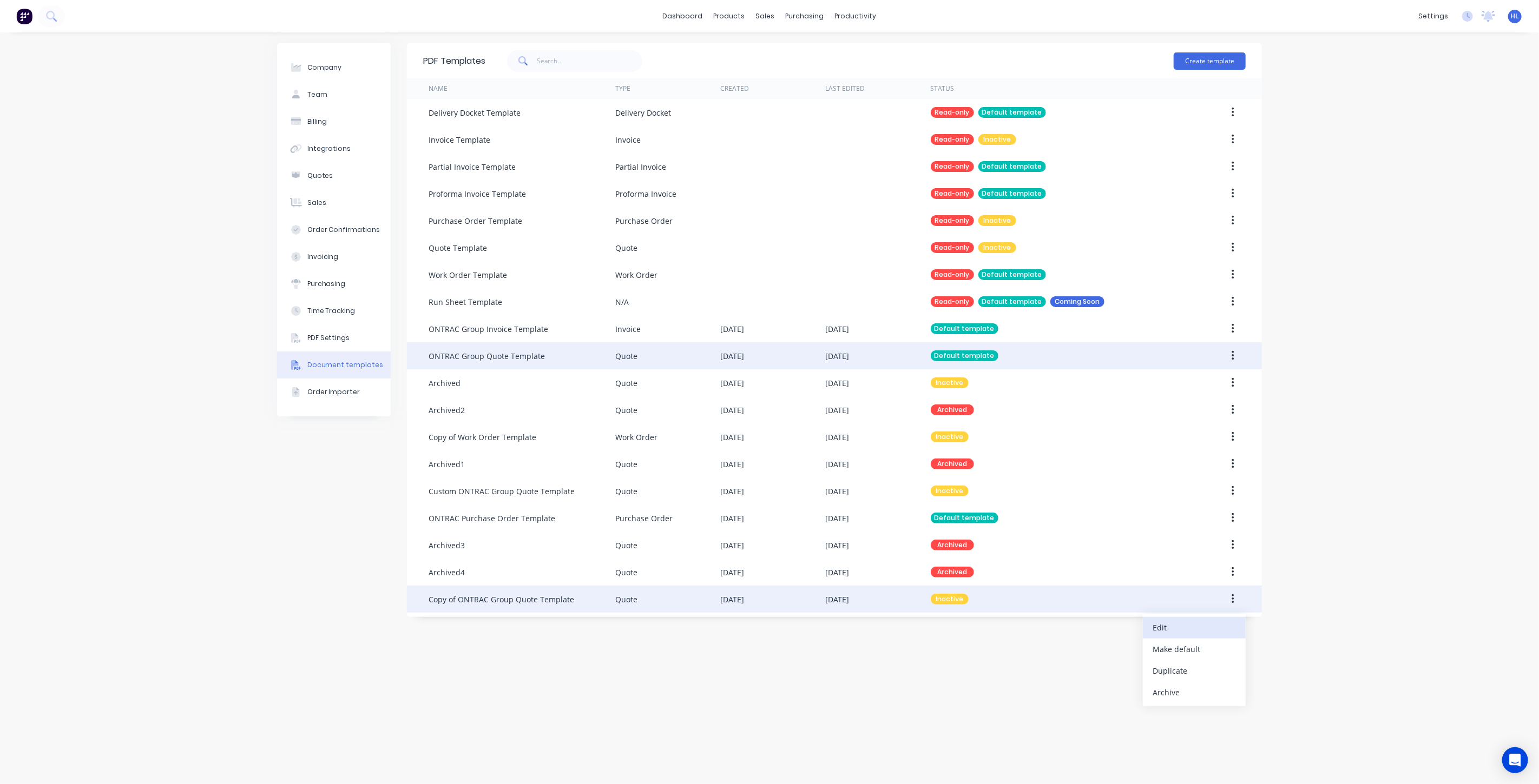
click at [1208, 626] on div "Edit" at bounding box center [1194, 628] width 83 height 16
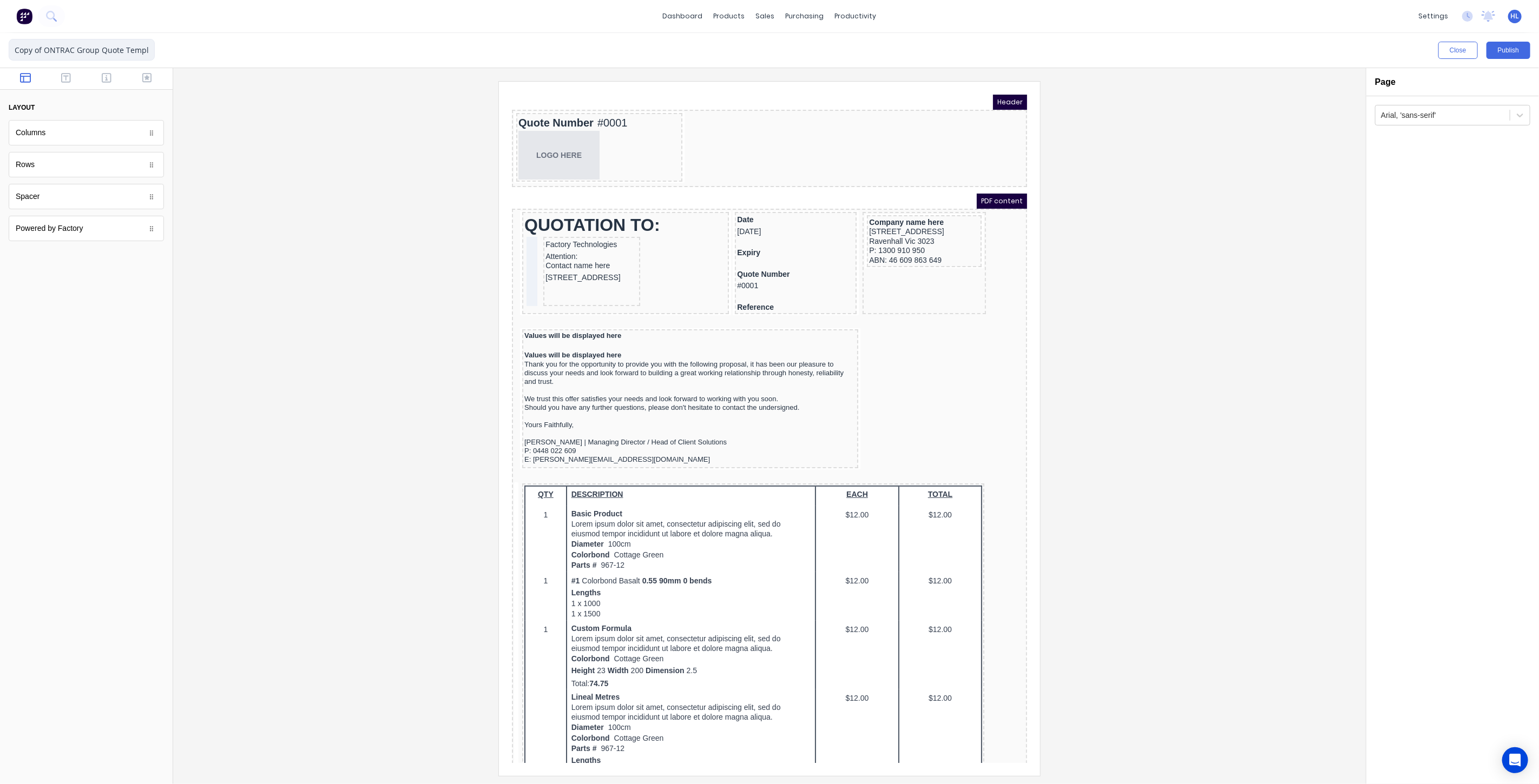
drag, startPoint x: 41, startPoint y: 53, endPoint x: 7, endPoint y: 50, distance: 34.1
click at [4, 51] on div "Copy of ONTRAC Group Quote Template Close Publish Components layout Columns Col…" at bounding box center [769, 408] width 1539 height 751
type input "Simple ONTRAC Group Quote Template"
click at [290, 148] on div at bounding box center [769, 428] width 1176 height 694
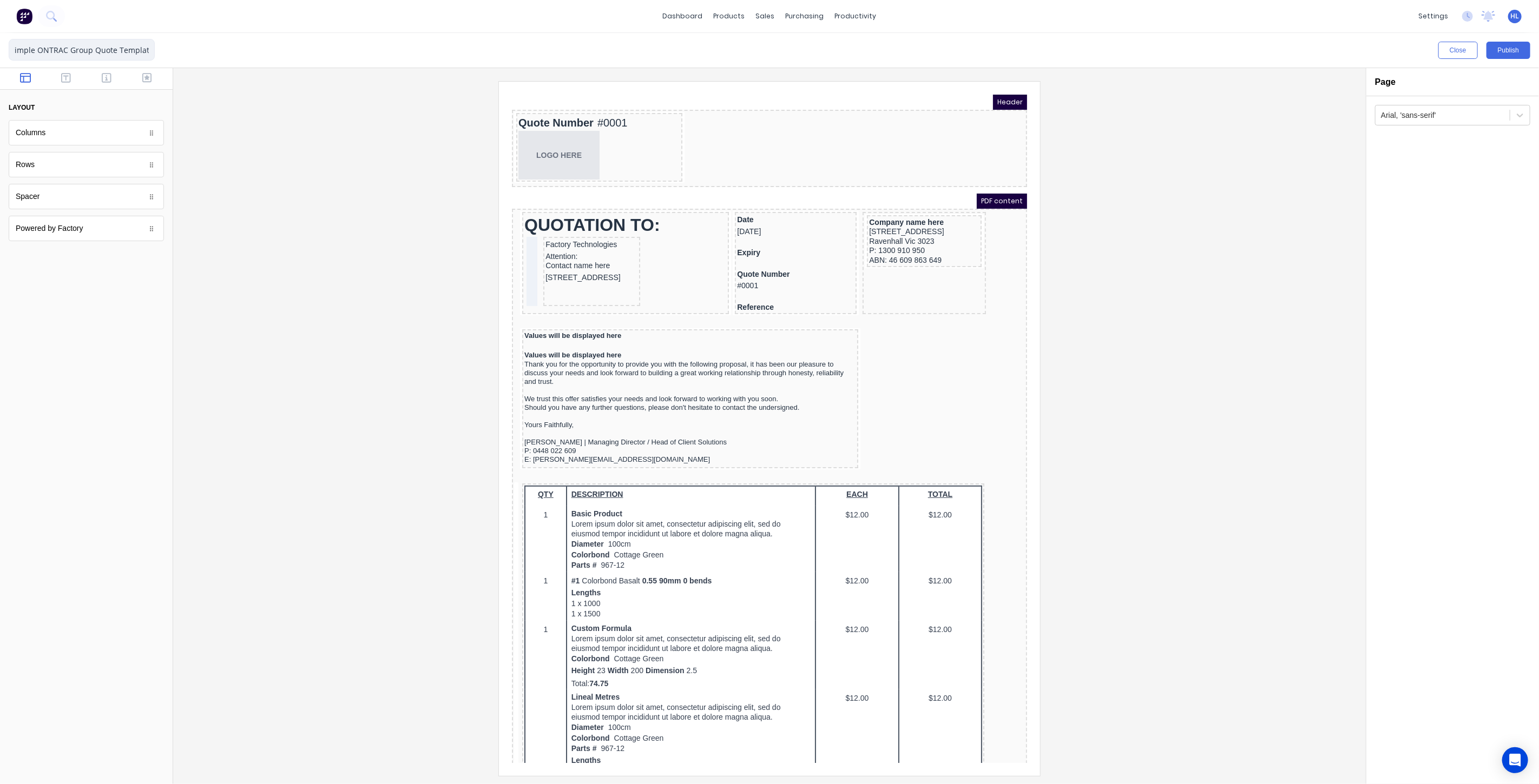
drag, startPoint x: 135, startPoint y: 50, endPoint x: 215, endPoint y: 60, distance: 80.6
click at [215, 60] on div "Simple ONTRAC Group Quote Template Close Publish Components layout Columns Colu…" at bounding box center [769, 408] width 1539 height 751
click at [134, 45] on input "Simple ONTRAC Group Quote Template" at bounding box center [82, 50] width 146 height 22
click at [157, 49] on div "Close Publish" at bounding box center [769, 50] width 1539 height 34
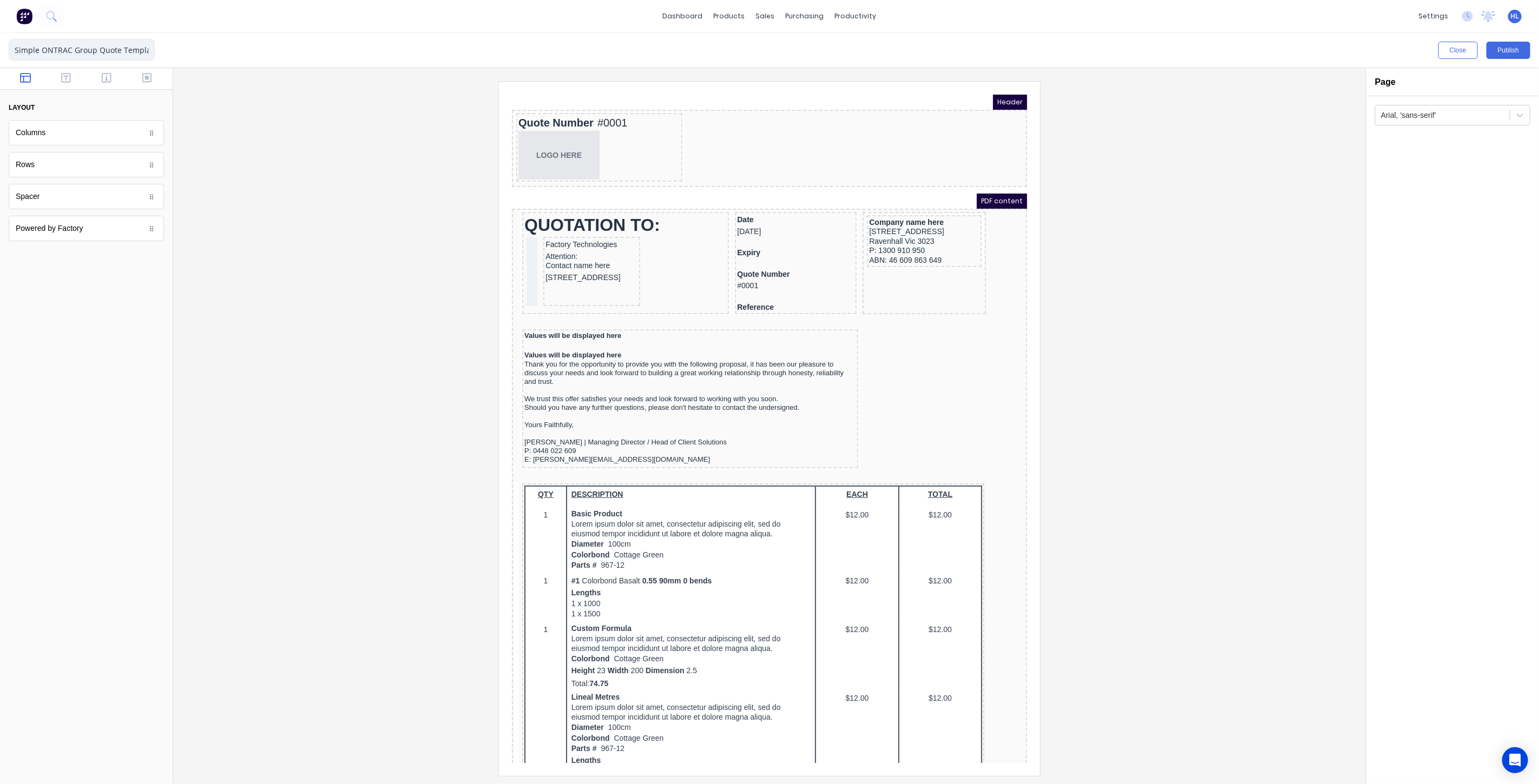
click at [150, 49] on input "Simple ONTRAC Group Quote Template" at bounding box center [82, 50] width 146 height 22
click at [267, 120] on div at bounding box center [769, 428] width 1176 height 694
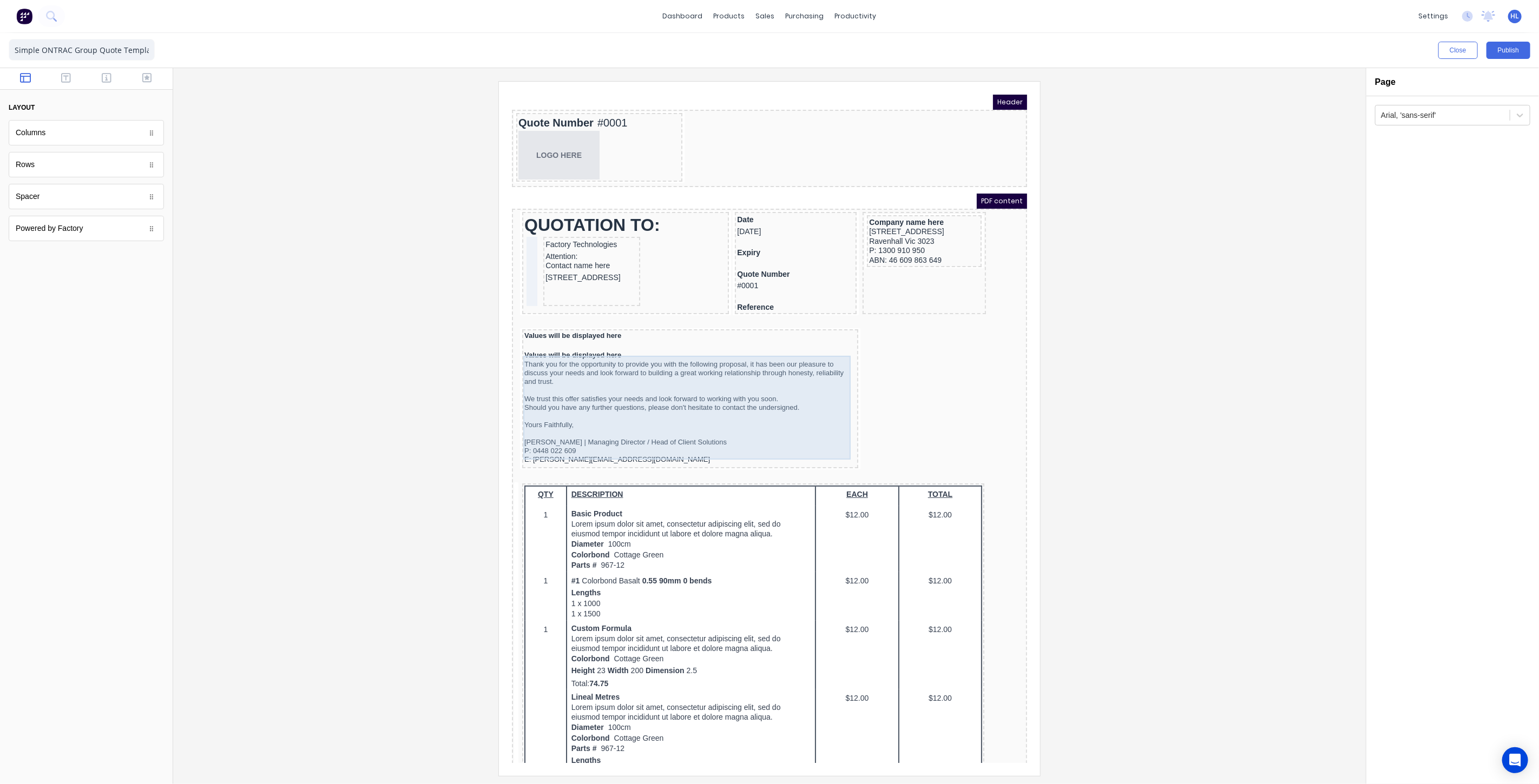
click at [682, 351] on div "Thank you for the opportunity to provide you with the following proposal, it ha…" at bounding box center [676, 398] width 332 height 104
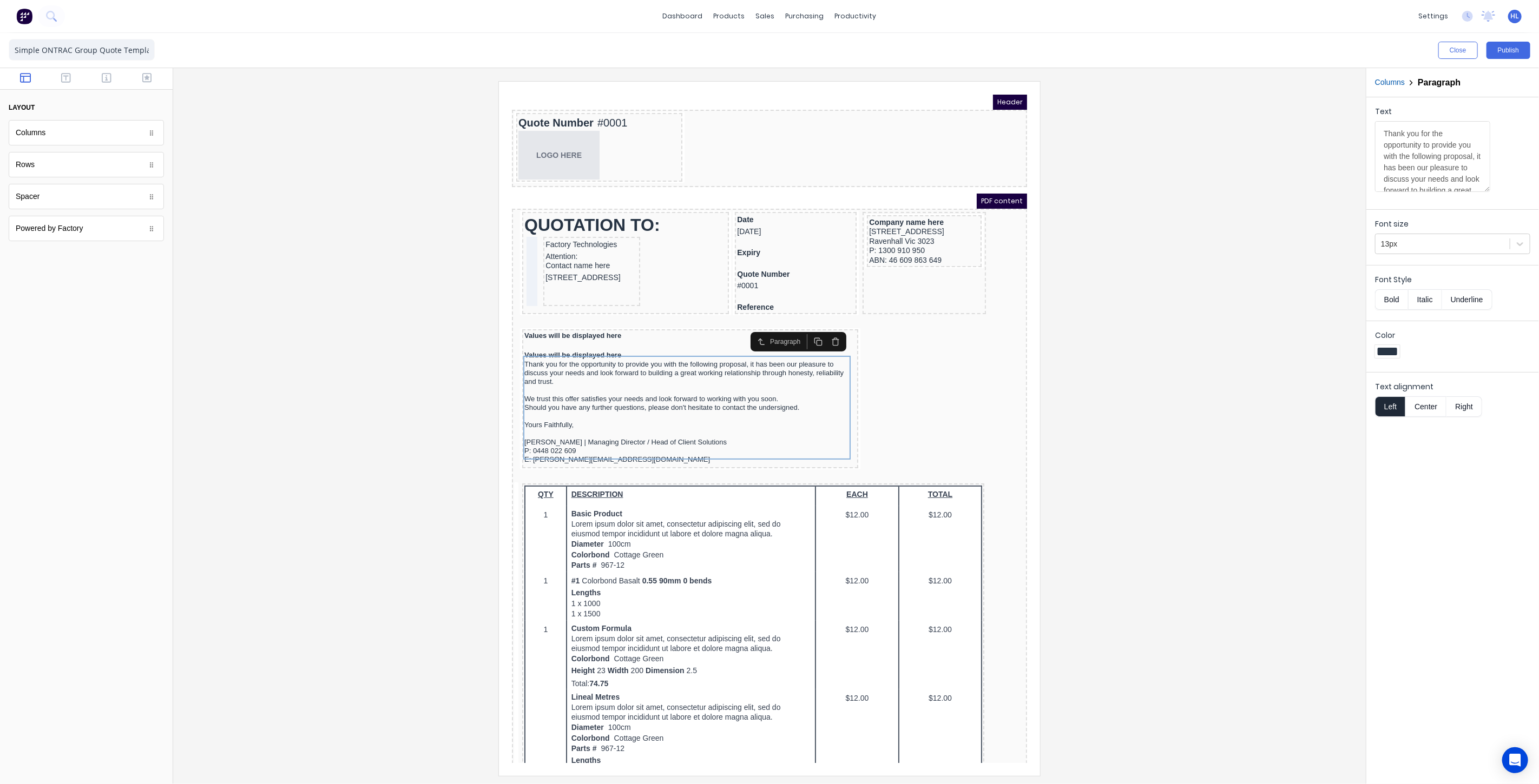
click at [821, 327] on icon "button" at bounding box center [822, 328] width 9 height 9
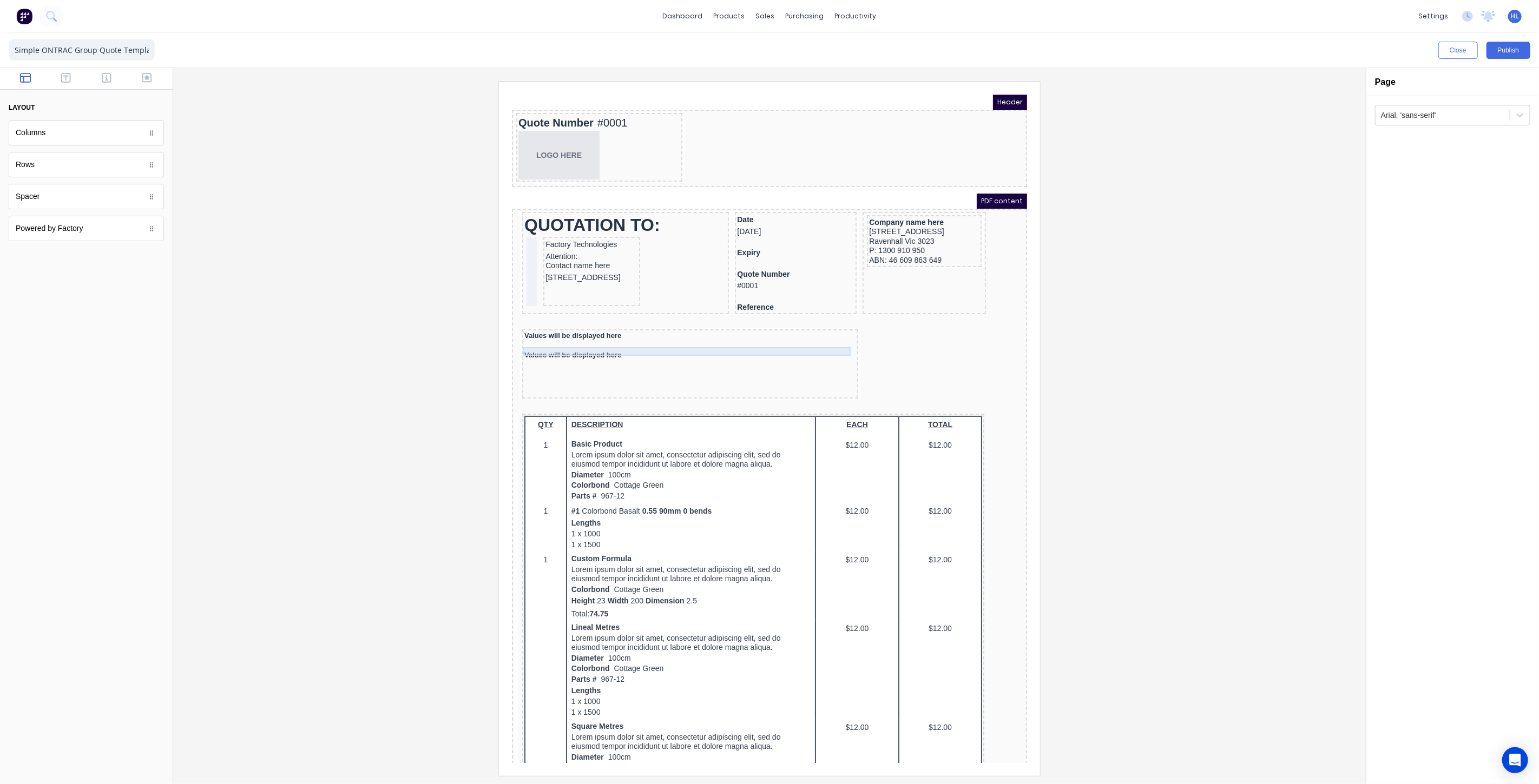
click at [612, 338] on div "Values will be displayed here" at bounding box center [676, 342] width 332 height 9
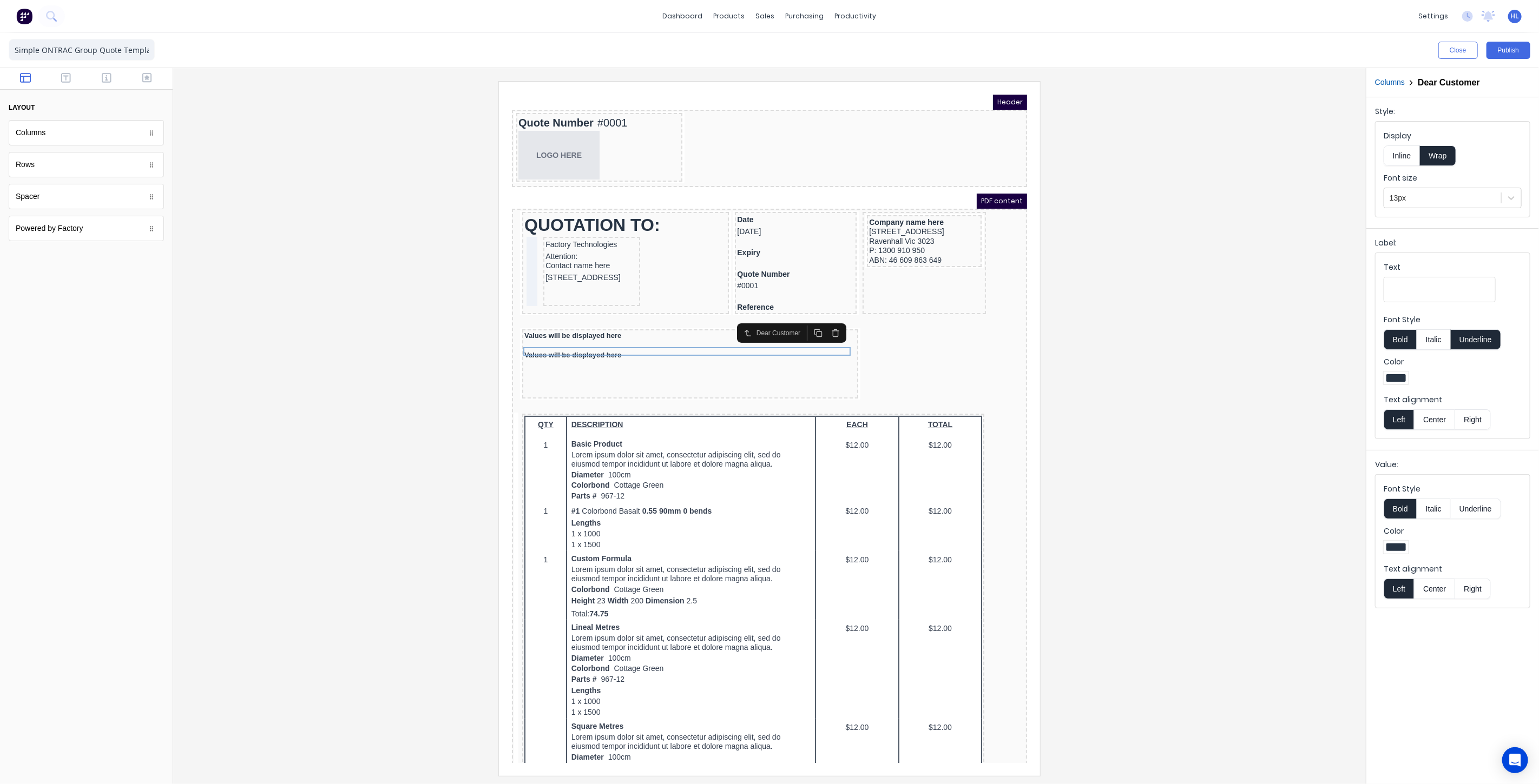
click at [830, 320] on button "button" at bounding box center [822, 319] width 18 height 15
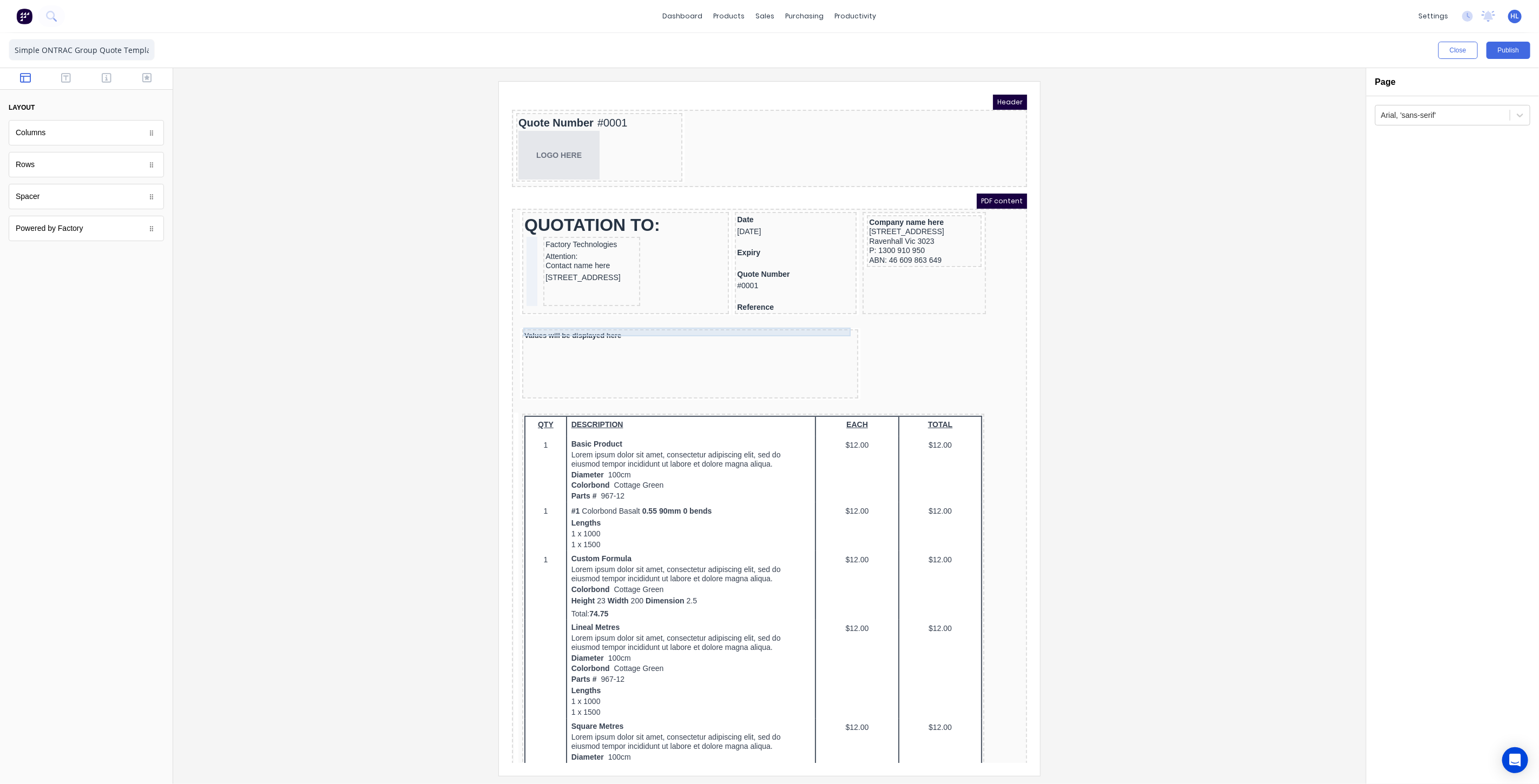
drag, startPoint x: 666, startPoint y: 317, endPoint x: 711, endPoint y: 319, distance: 45.0
click at [667, 318] on div "Values will be displayed here" at bounding box center [676, 322] width 332 height 9
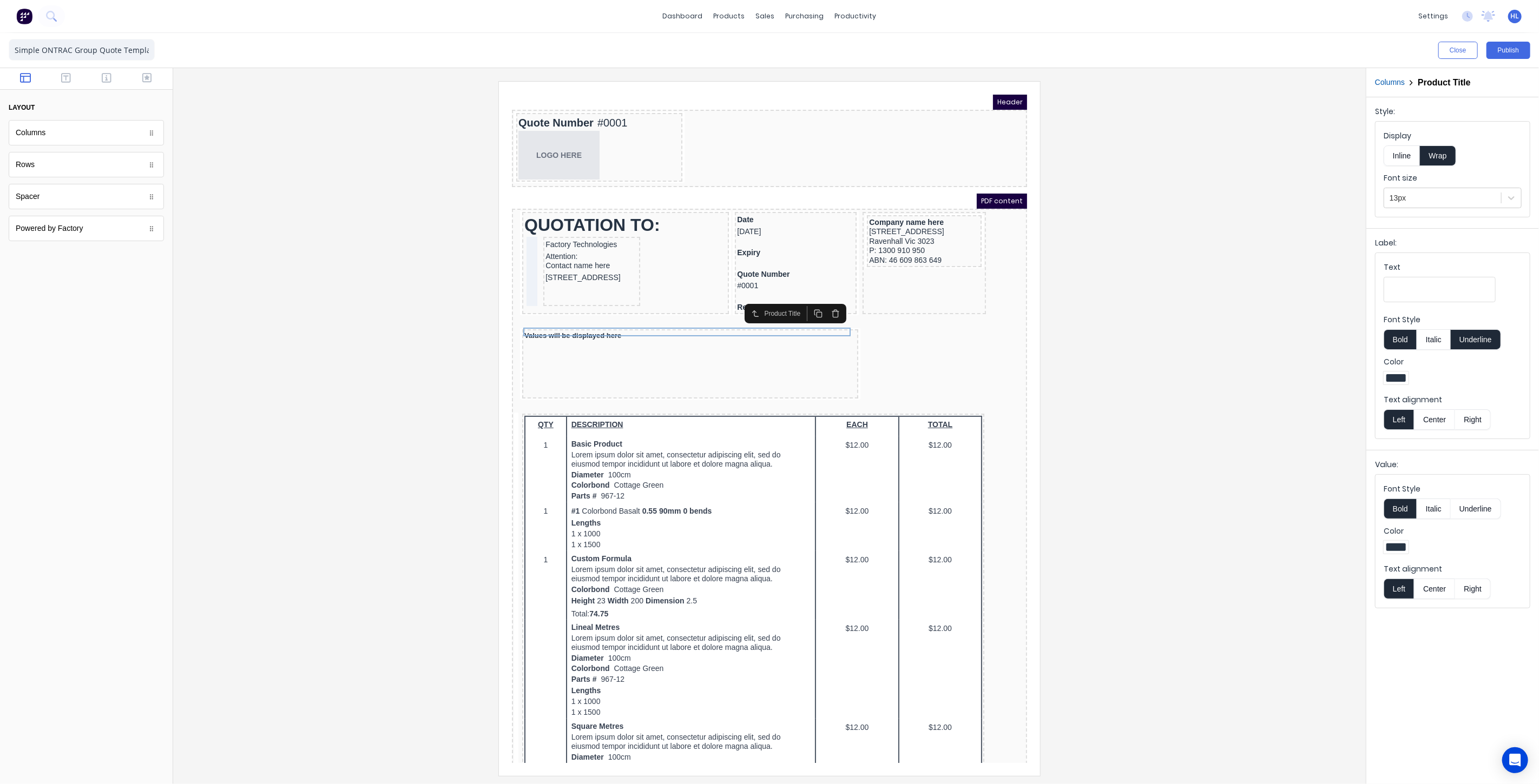
click at [817, 301] on icon "button" at bounding box center [822, 300] width 9 height 9
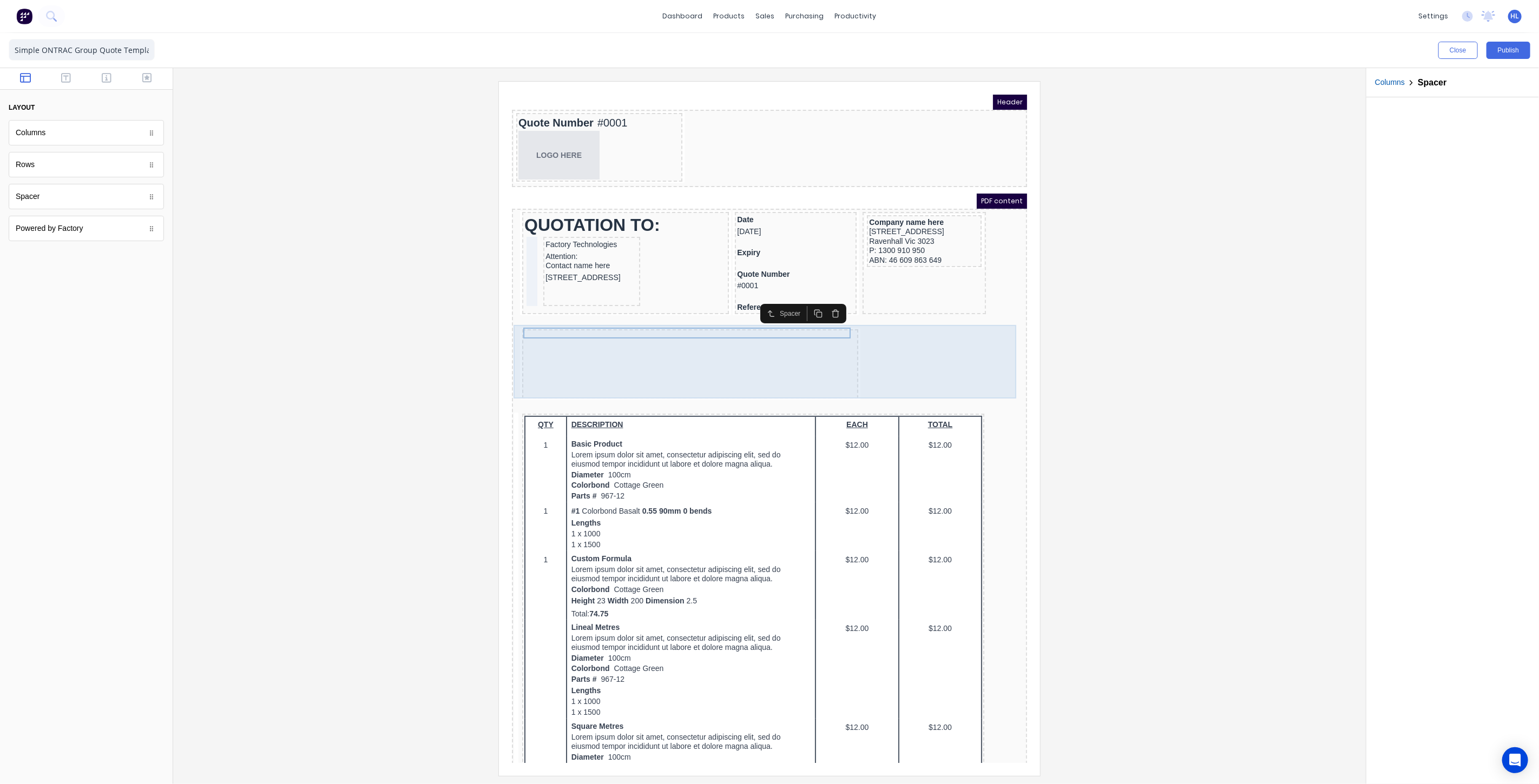
click at [731, 348] on div at bounding box center [676, 350] width 336 height 69
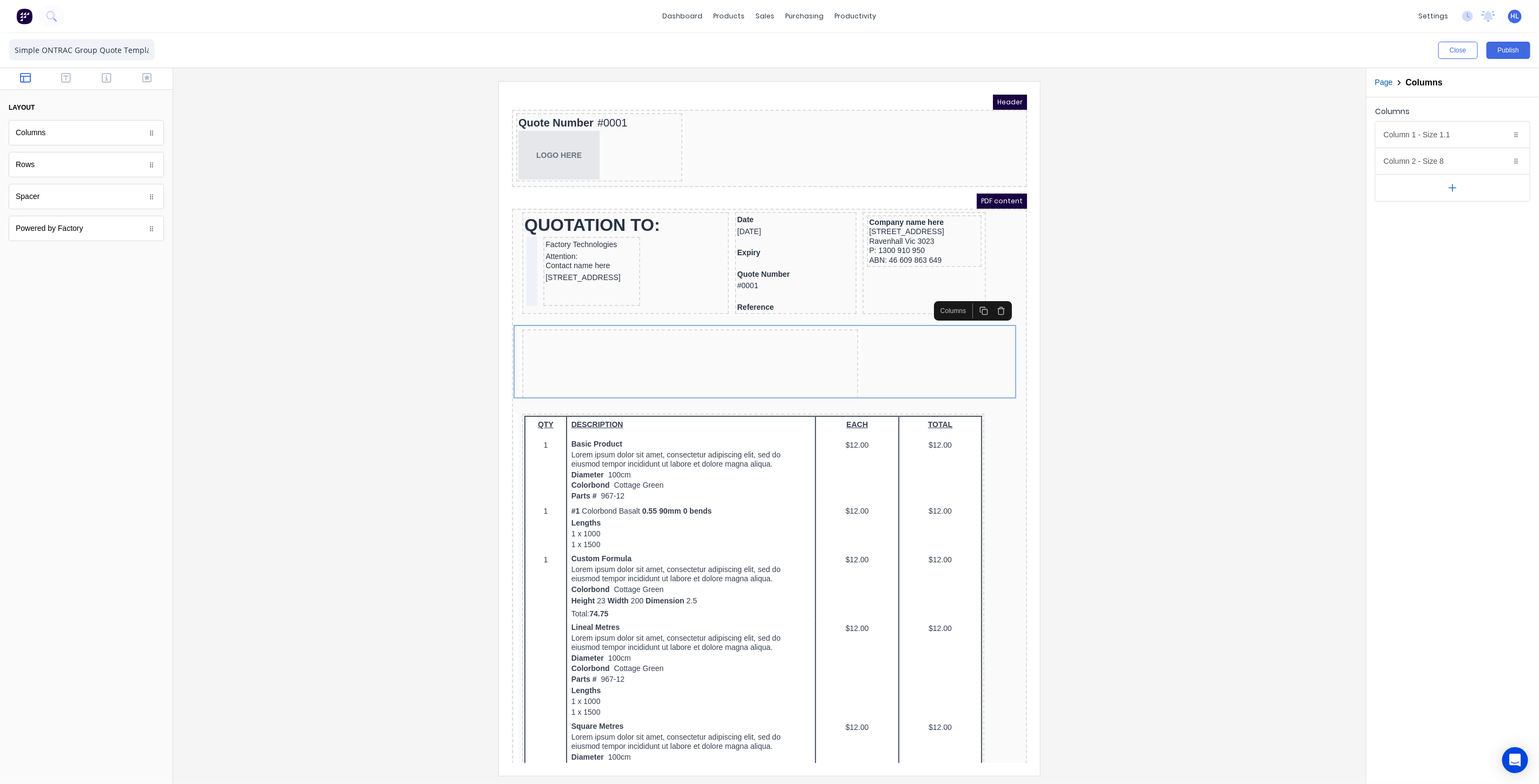
click at [987, 295] on icon "button" at bounding box center [987, 295] width 7 height 0
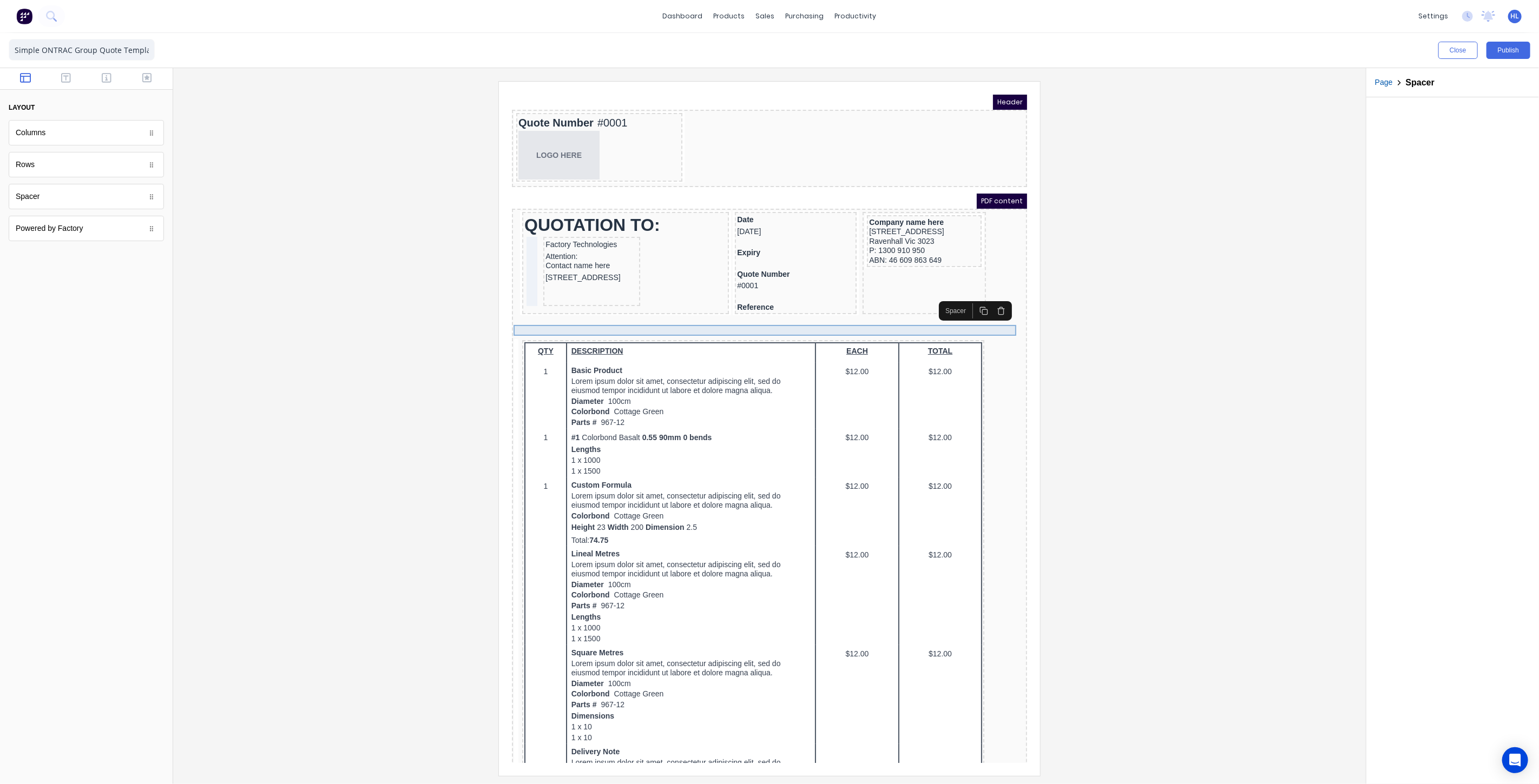
click at [573, 315] on div at bounding box center [756, 320] width 511 height 11
click at [990, 300] on icon "button" at bounding box center [987, 298] width 9 height 9
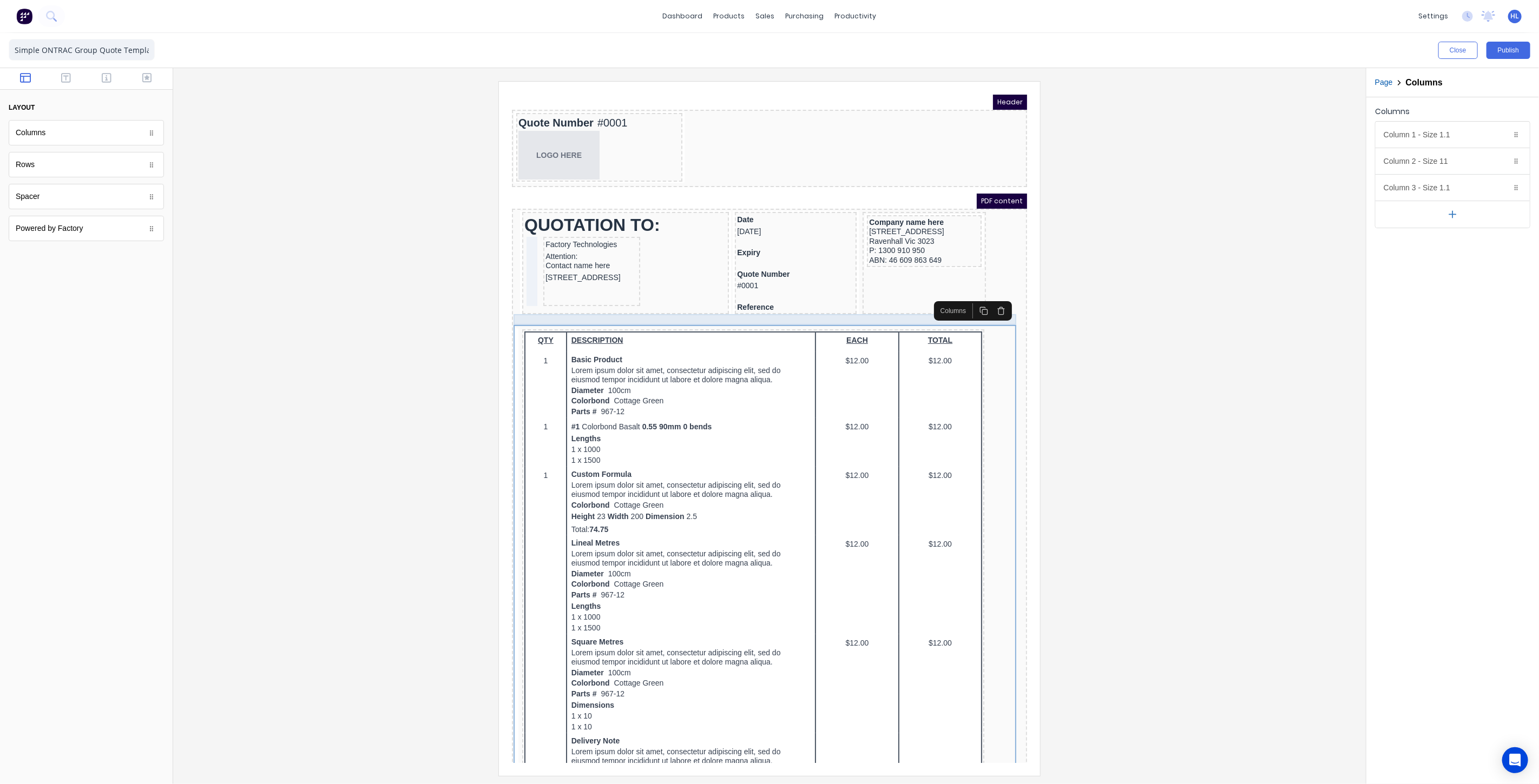
click at [864, 306] on div at bounding box center [756, 309] width 511 height 11
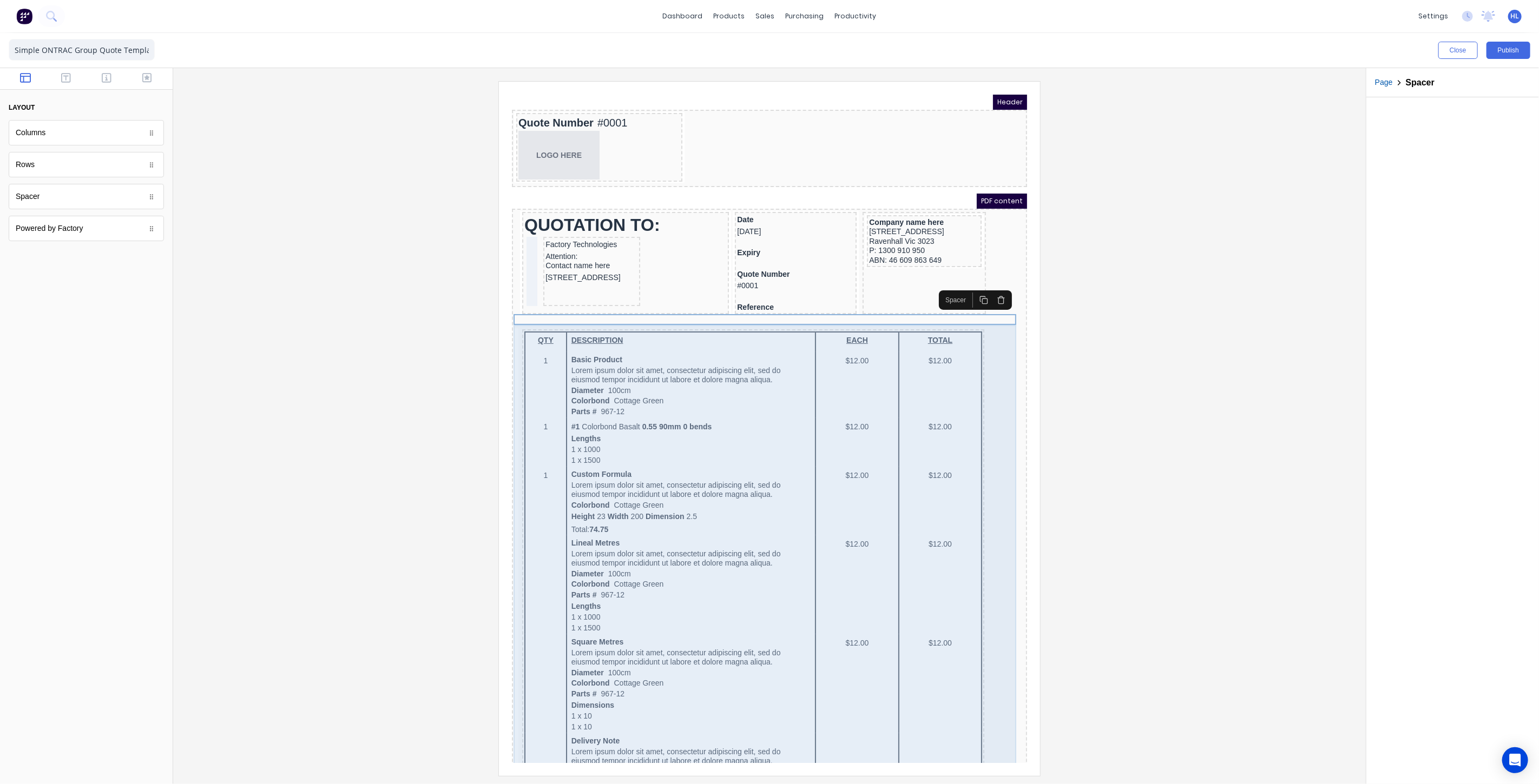
click at [1117, 373] on div at bounding box center [769, 428] width 1176 height 694
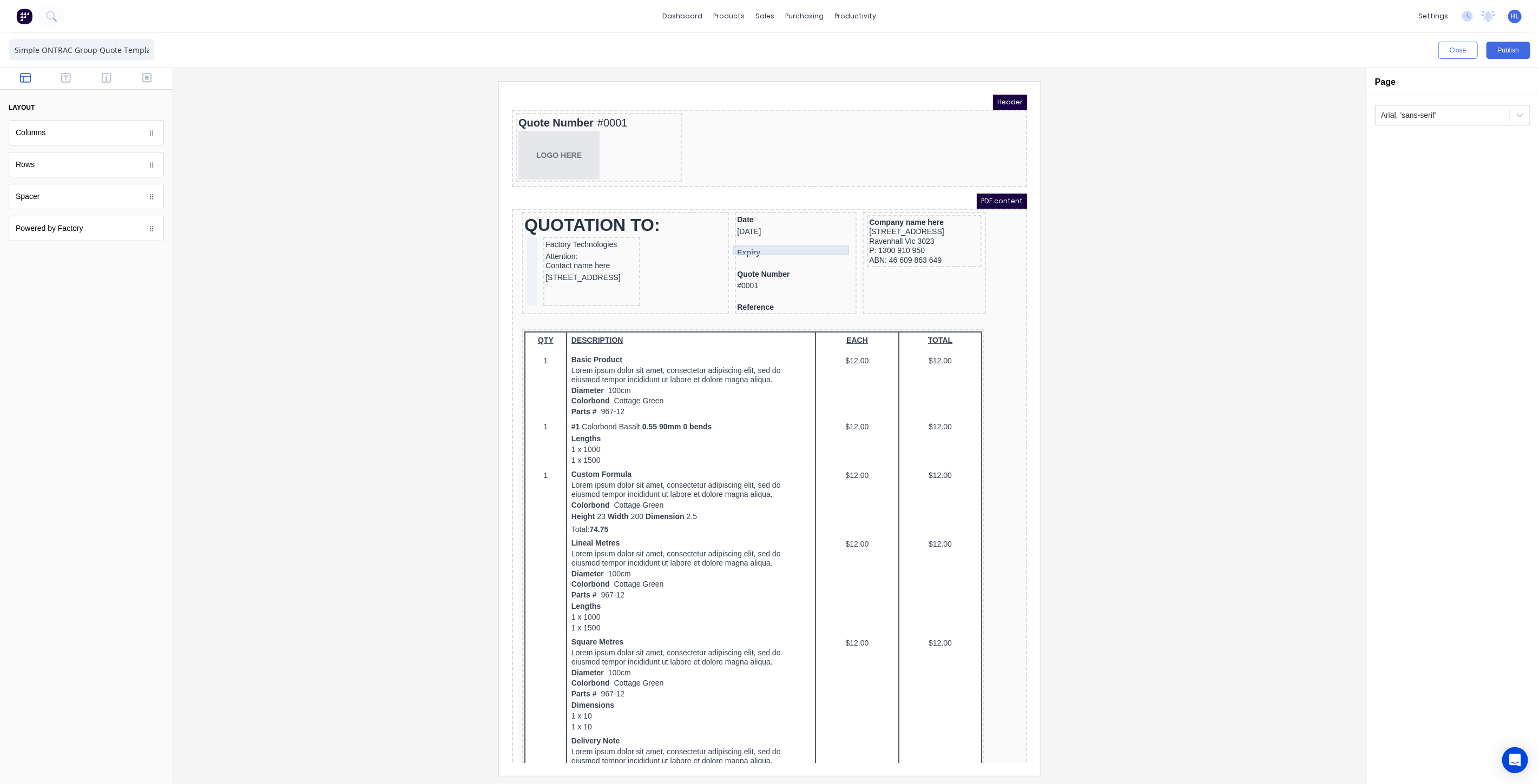
click at [761, 238] on div "Expiry" at bounding box center [782, 239] width 117 height 9
click at [759, 244] on div at bounding box center [782, 249] width 117 height 11
click at [1162, 296] on div at bounding box center [769, 428] width 1176 height 694
click at [815, 292] on div "Reference" at bounding box center [782, 294] width 117 height 9
click at [1150, 332] on div at bounding box center [769, 428] width 1176 height 694
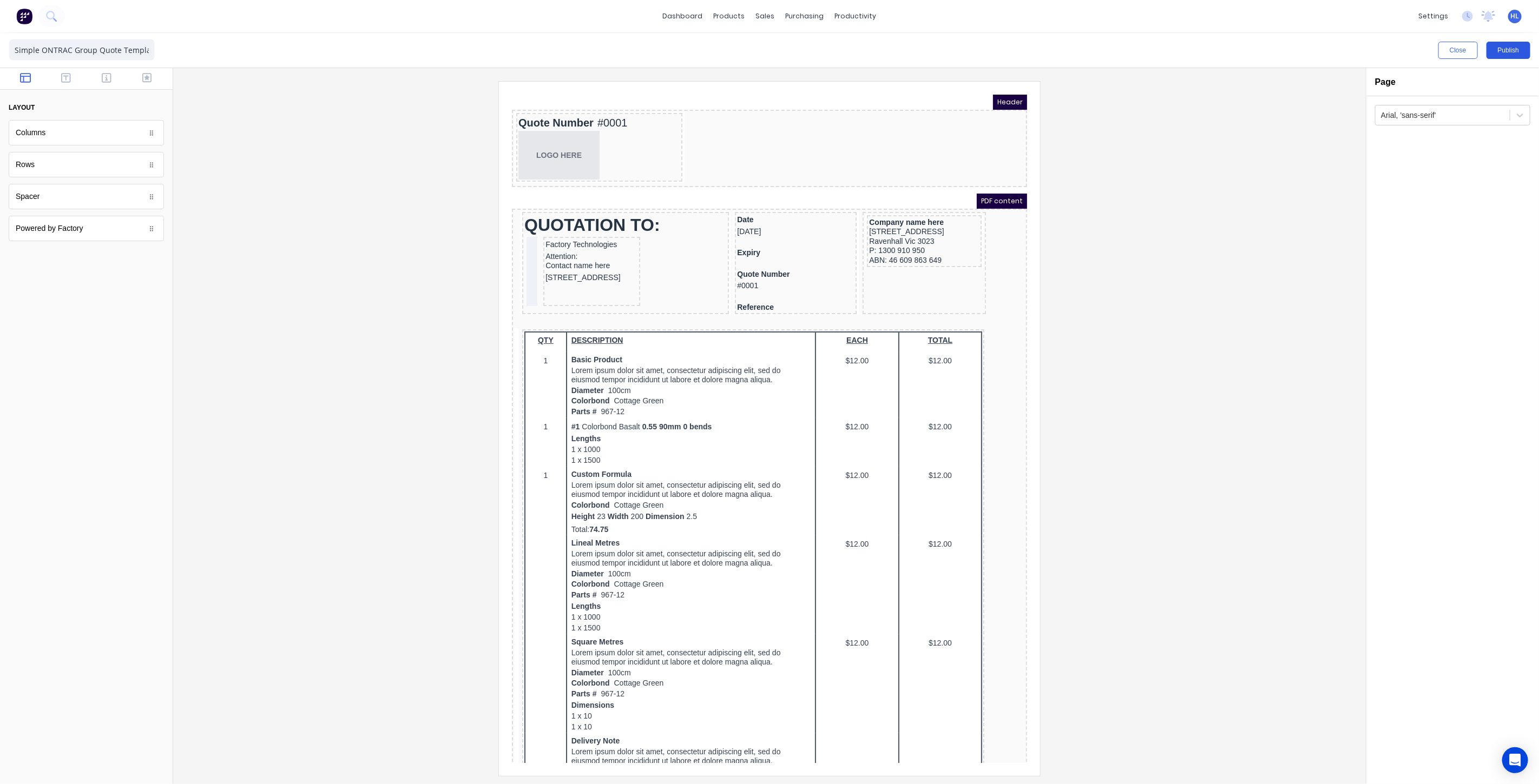
click at [1511, 51] on button "Publish" at bounding box center [1508, 50] width 44 height 18
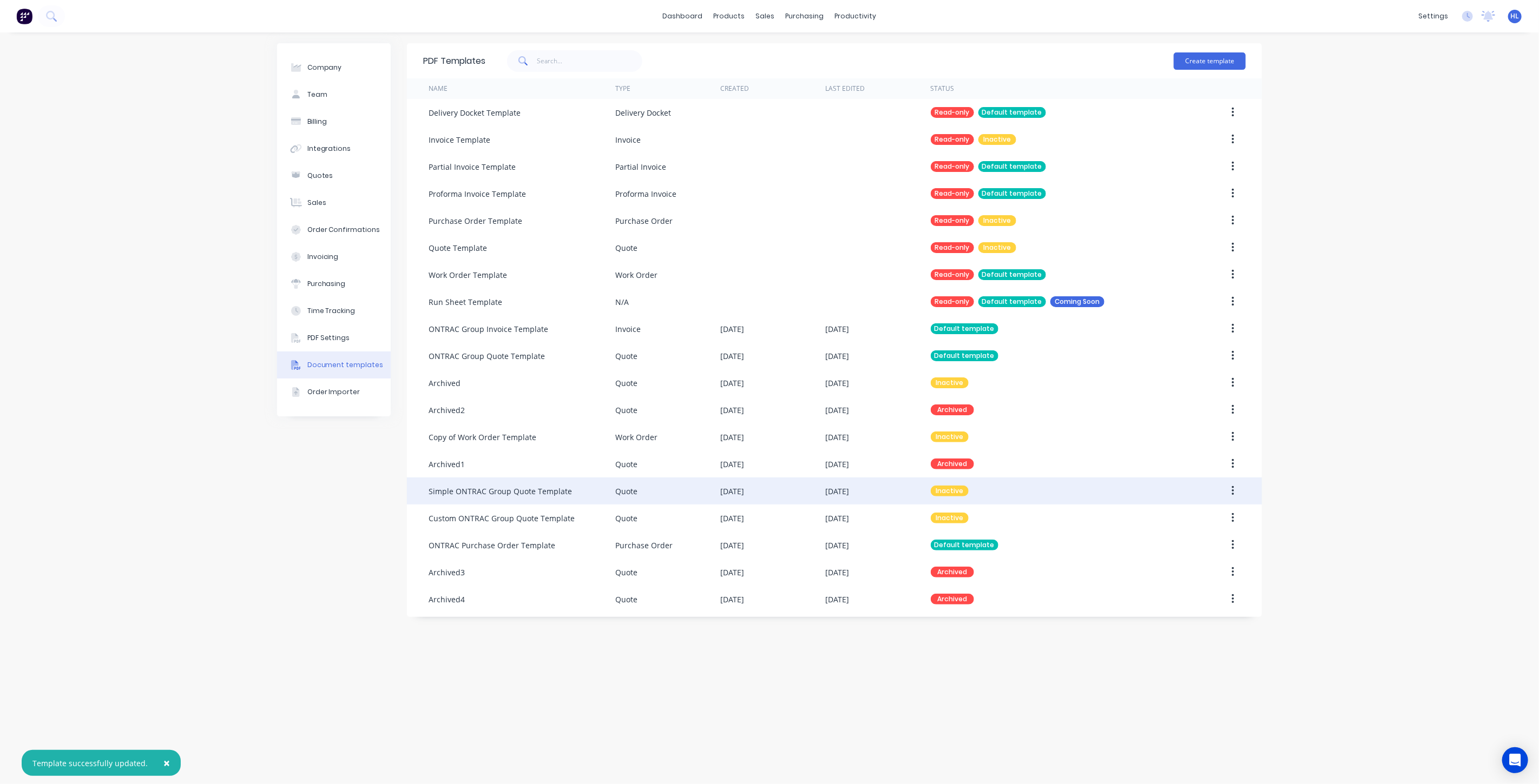
click at [1227, 493] on button "button" at bounding box center [1233, 491] width 26 height 20
click at [1213, 538] on div "Make default" at bounding box center [1194, 541] width 83 height 16
click at [792, 49] on div "Sales Orders" at bounding box center [806, 52] width 45 height 9
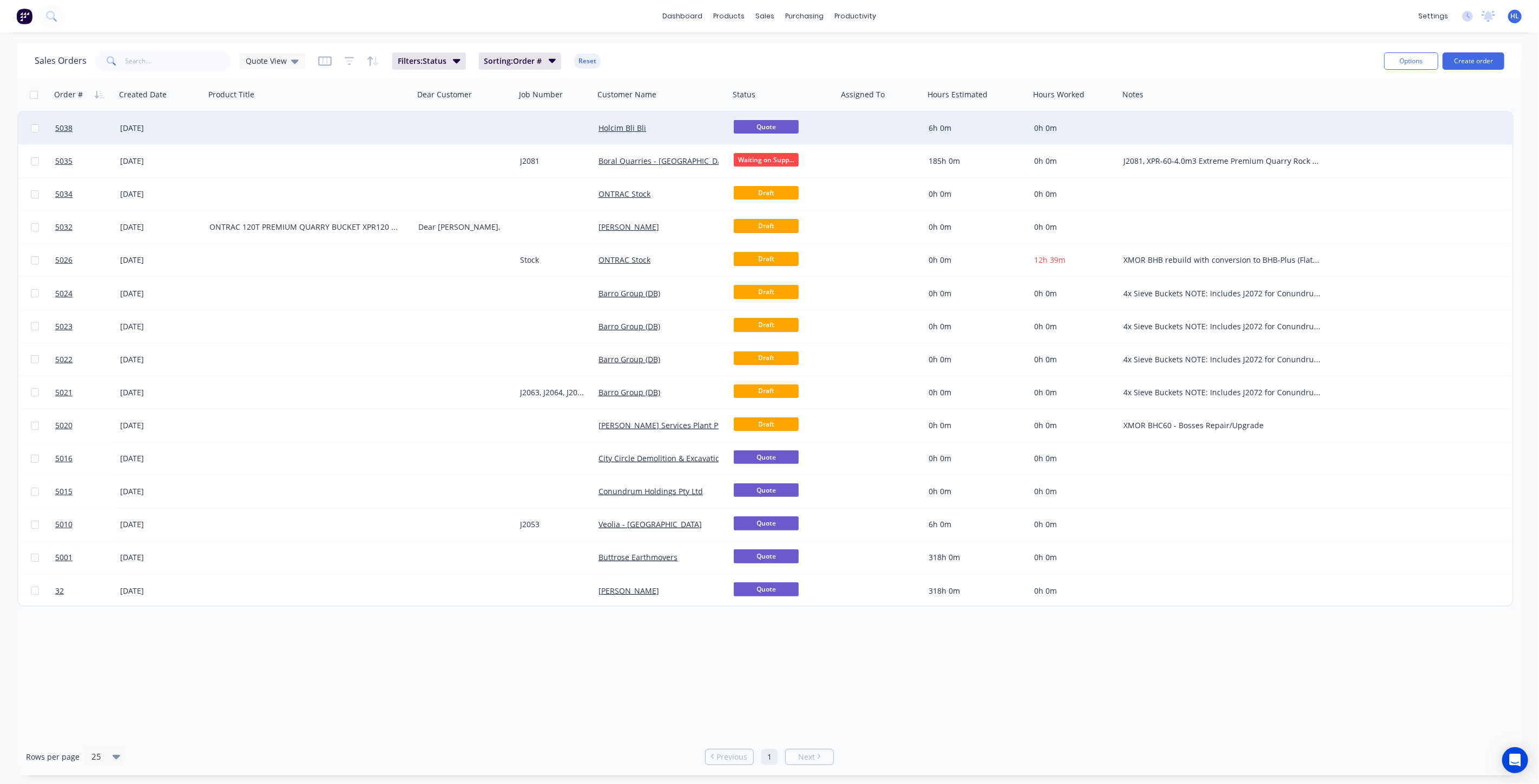
click at [122, 128] on div "[DATE]" at bounding box center [161, 128] width 80 height 11
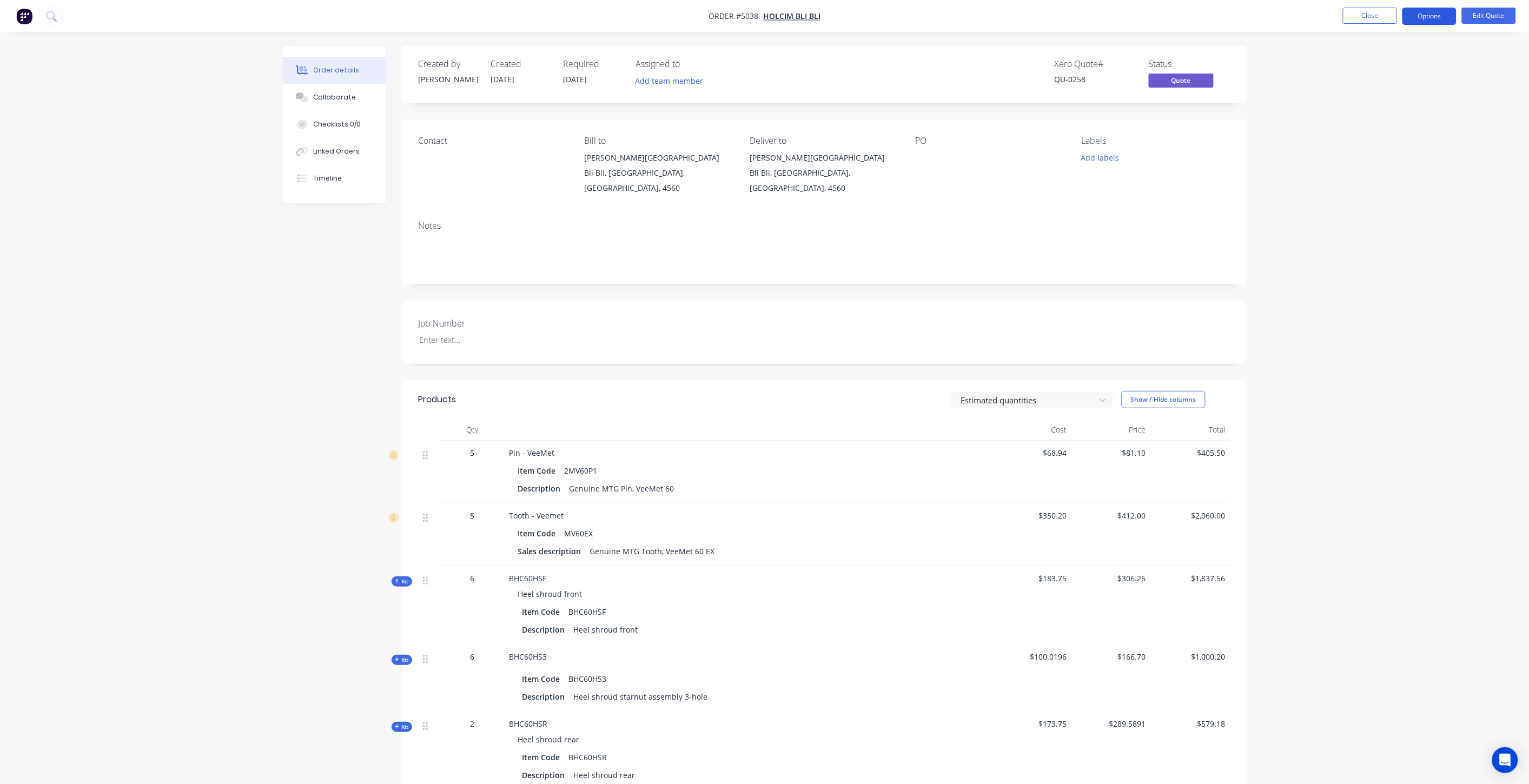
click at [1425, 15] on button "Options" at bounding box center [1430, 16] width 54 height 18
click at [1399, 55] on button "Quote" at bounding box center [1397, 66] width 119 height 22
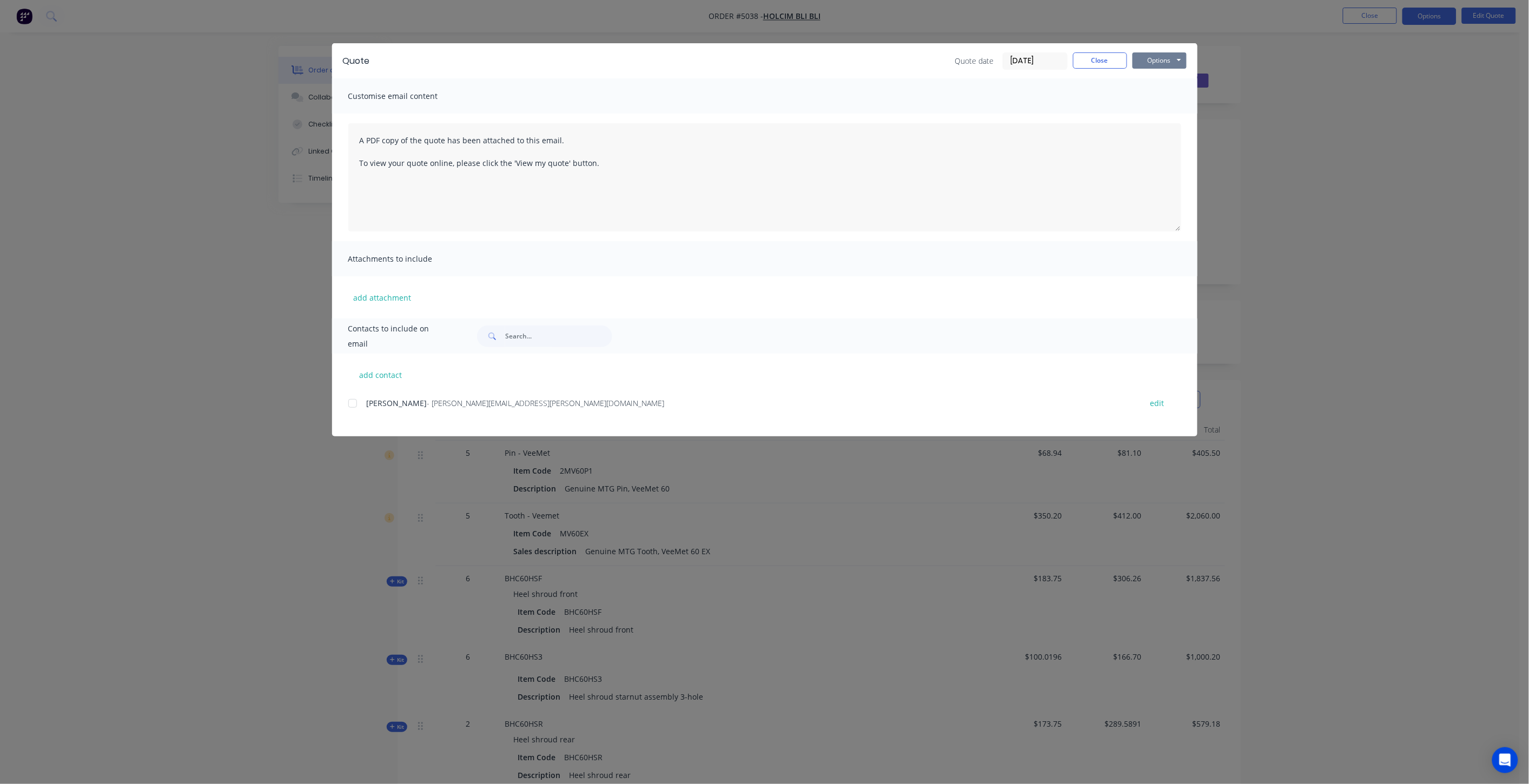
drag, startPoint x: 1191, startPoint y: 61, endPoint x: 1182, endPoint y: 62, distance: 9.1
click at [1188, 61] on div "Quote Quote date [DATE] Close Options Preview Print Email" at bounding box center [764, 61] width 865 height 35
drag, startPoint x: 1181, startPoint y: 62, endPoint x: 1166, endPoint y: 70, distance: 17.0
click at [1180, 62] on button "Options" at bounding box center [1160, 61] width 54 height 16
click at [1158, 82] on button "Preview" at bounding box center [1167, 79] width 69 height 18
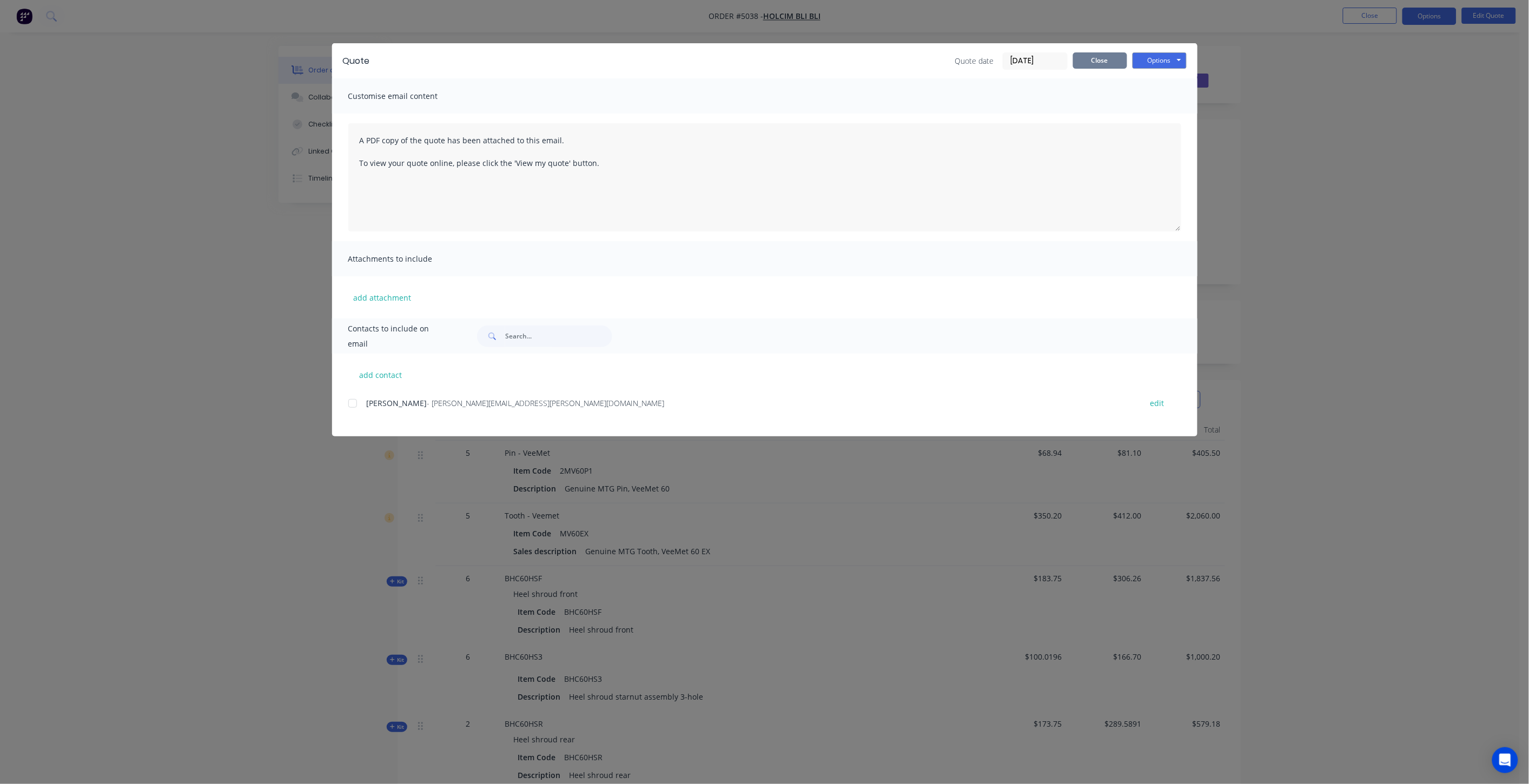
drag, startPoint x: 1093, startPoint y: 51, endPoint x: 1086, endPoint y: 53, distance: 7.3
click at [1093, 53] on button "Close" at bounding box center [1100, 61] width 54 height 16
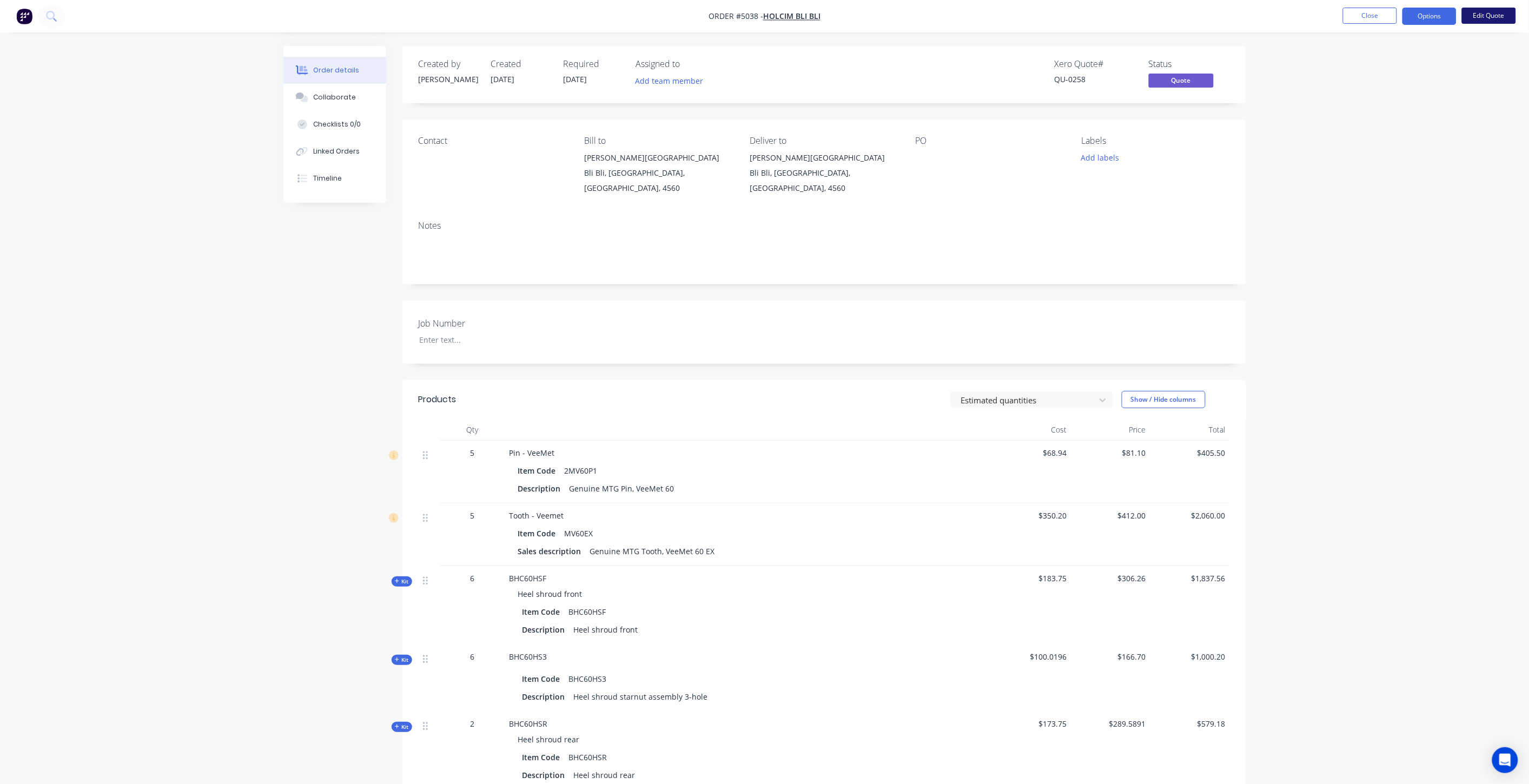
click at [1496, 18] on button "Edit Quote" at bounding box center [1489, 15] width 54 height 16
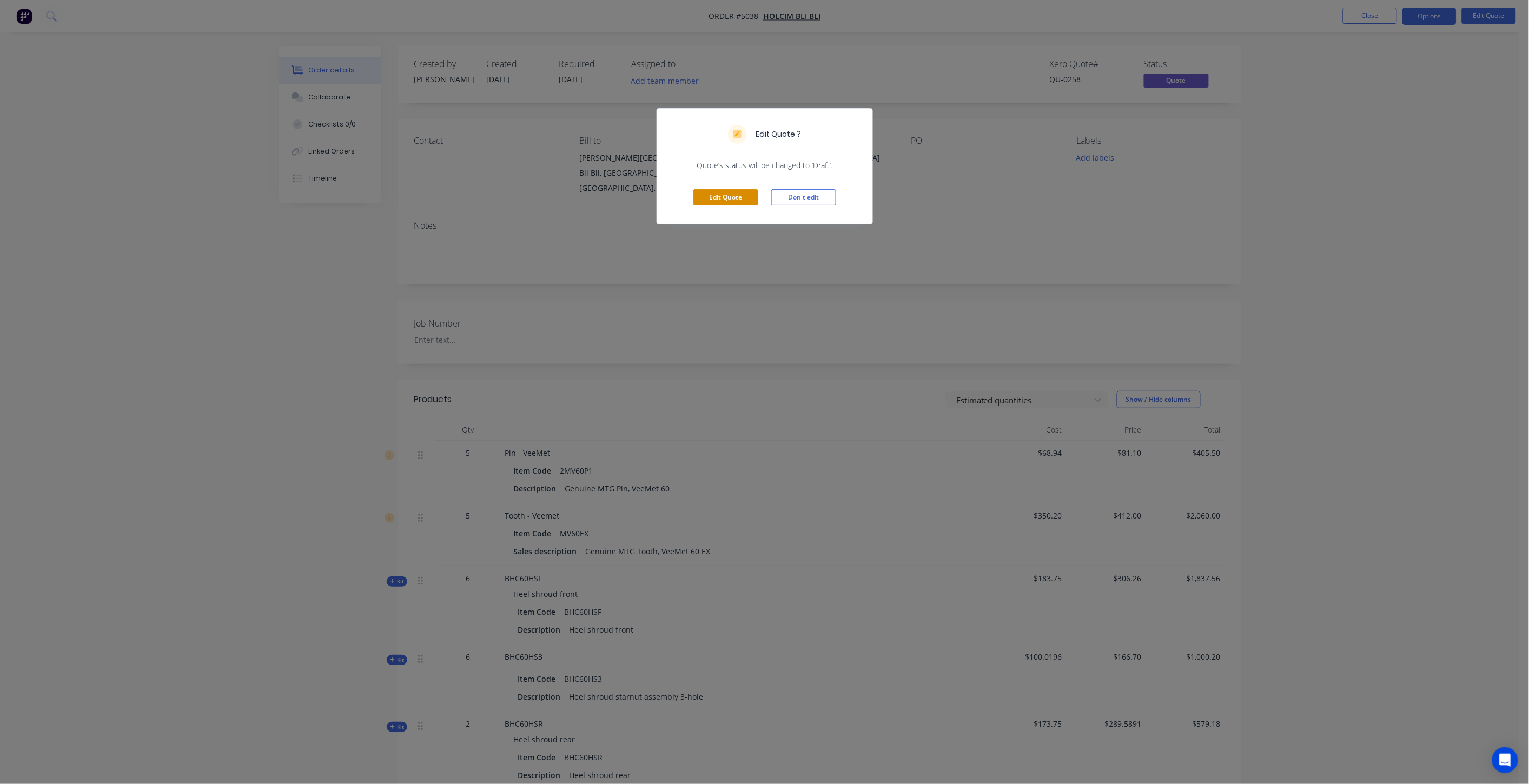
click at [734, 198] on button "Edit Quote" at bounding box center [726, 198] width 65 height 16
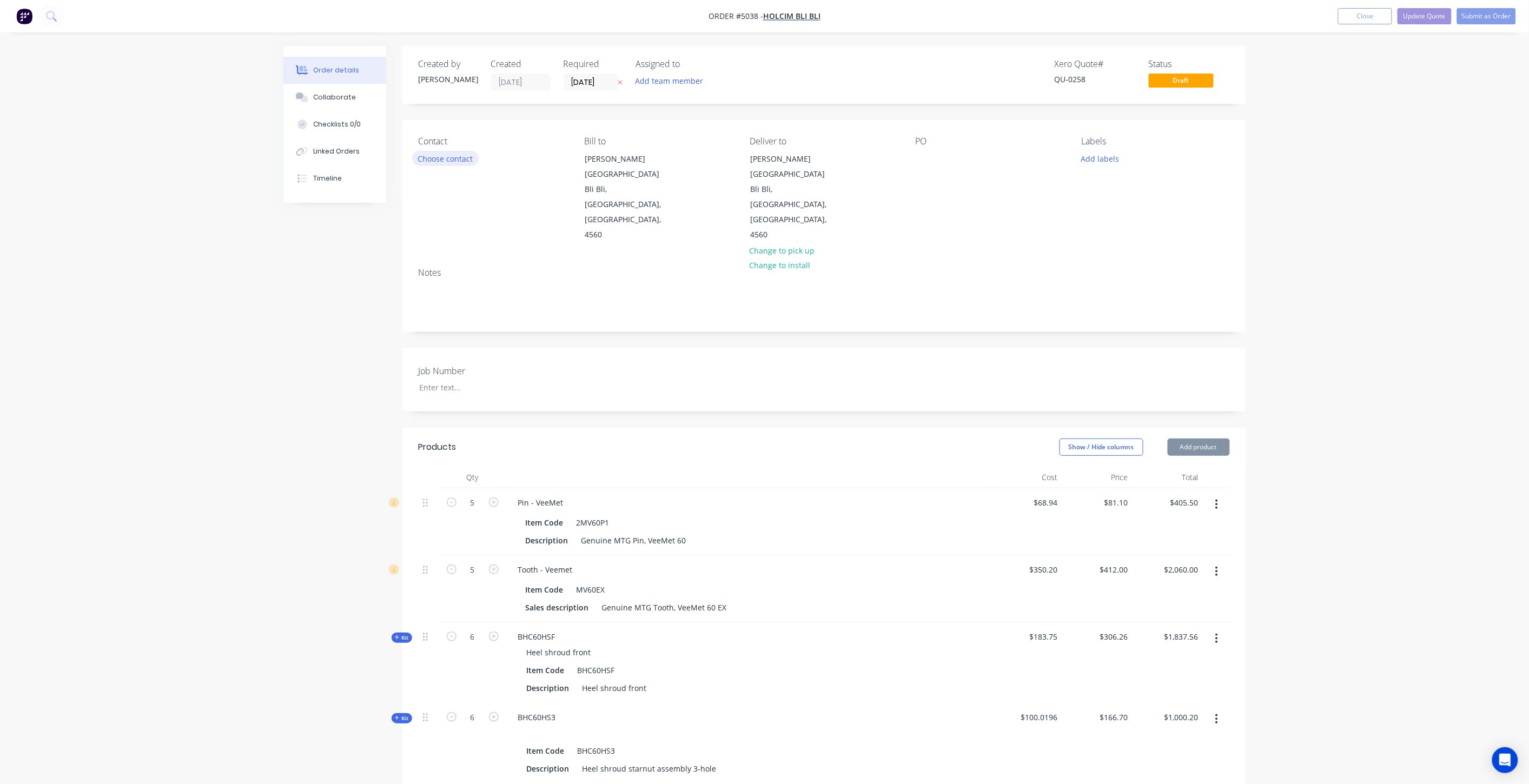
click at [452, 158] on button "Choose contact" at bounding box center [445, 158] width 66 height 15
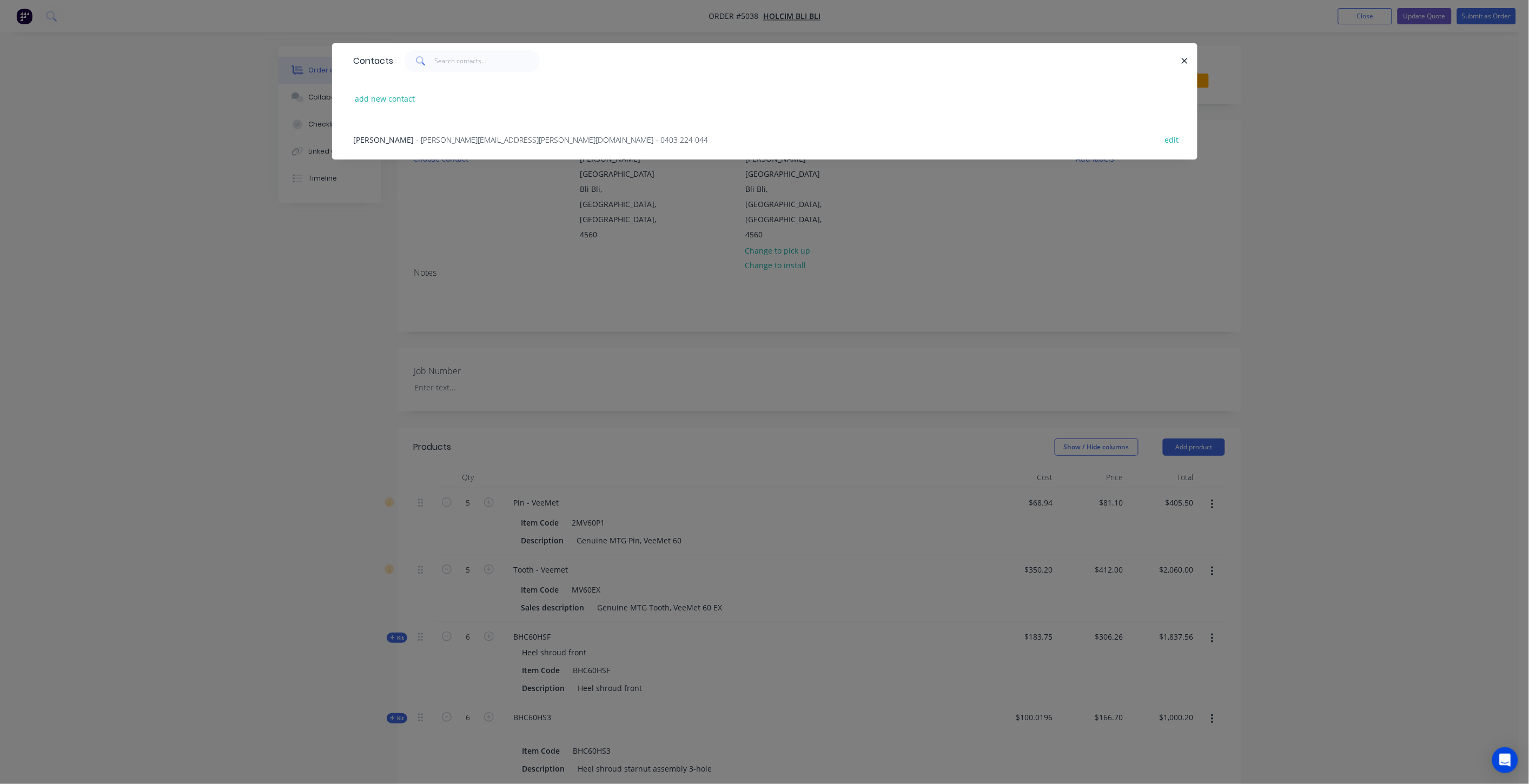
click at [468, 152] on div "[PERSON_NAME] - [PERSON_NAME][EMAIL_ADDRESS][PERSON_NAME][DOMAIN_NAME] - 0403 2…" at bounding box center [765, 139] width 833 height 41
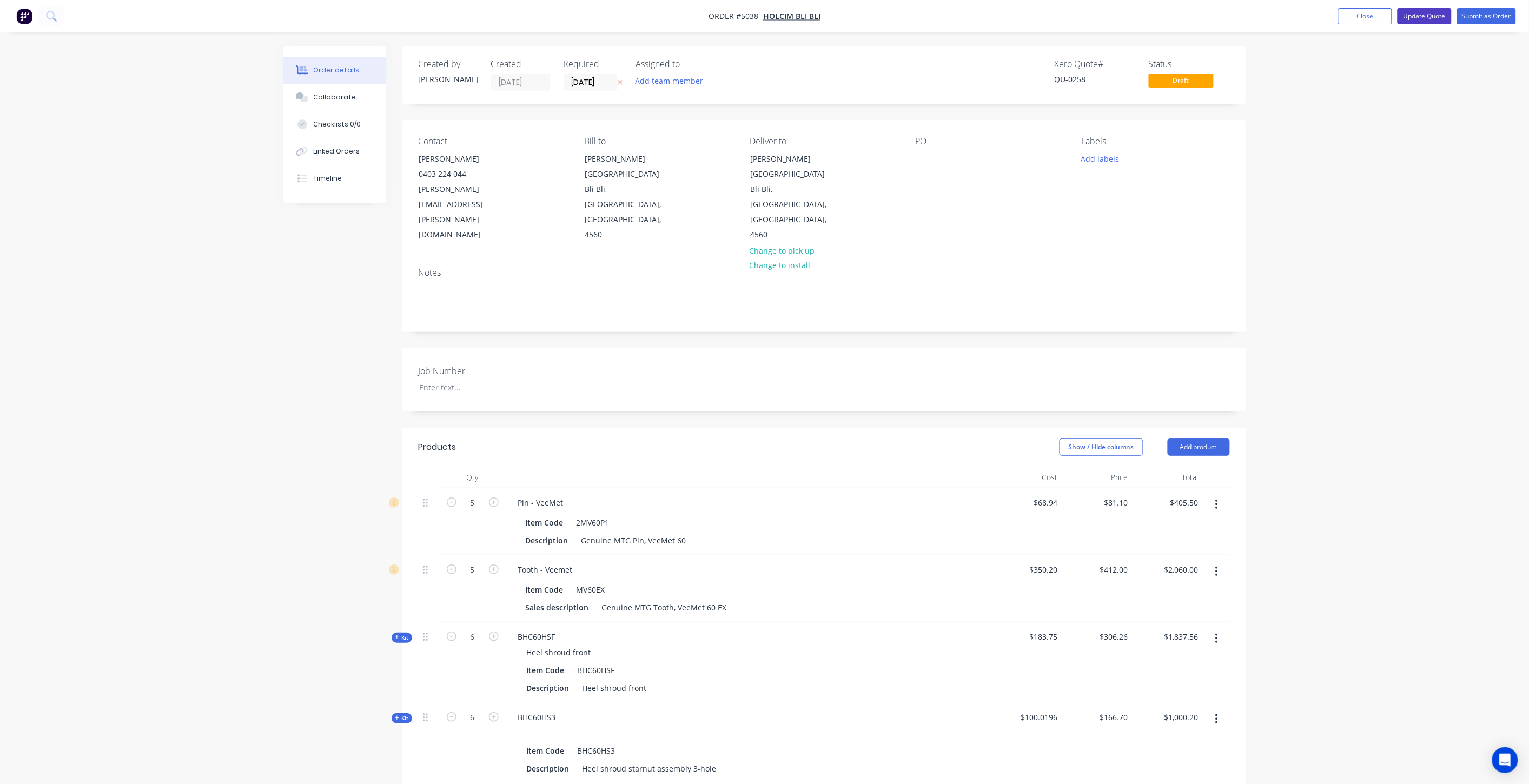
click at [1403, 14] on button "Update Quote" at bounding box center [1425, 16] width 54 height 16
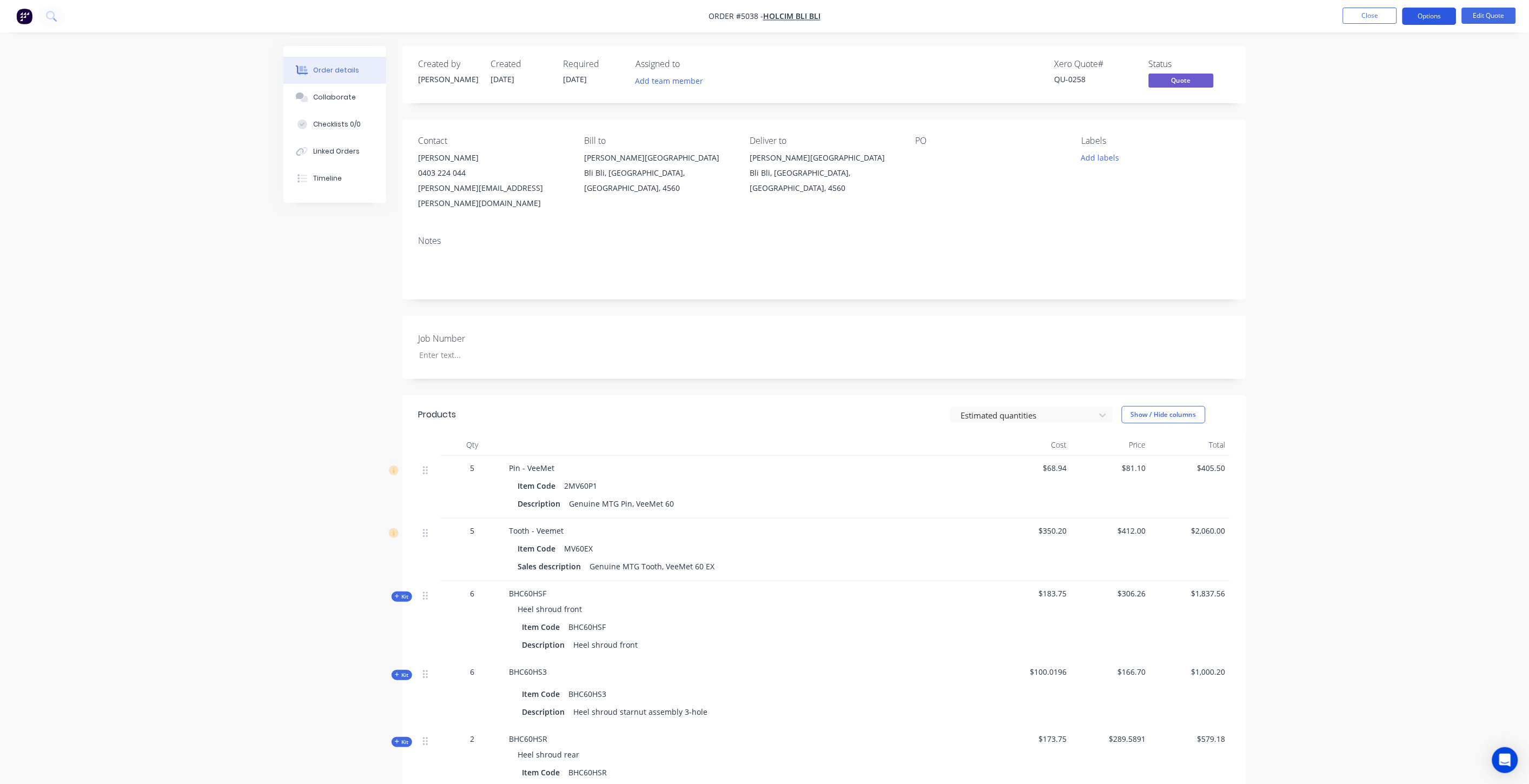
click at [1420, 11] on button "Options" at bounding box center [1430, 16] width 54 height 18
click at [1381, 58] on div "Quote" at bounding box center [1397, 66] width 99 height 16
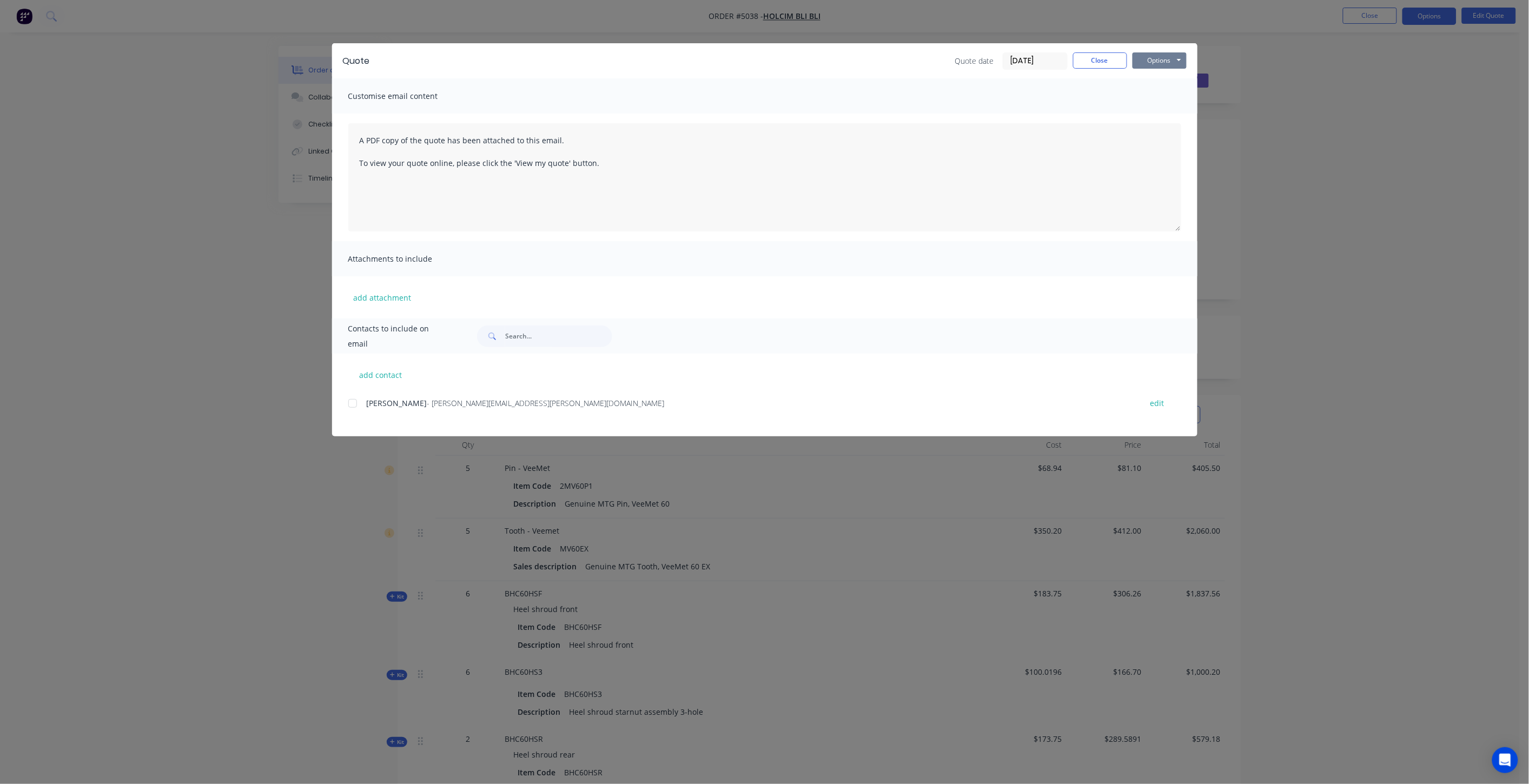
click at [1159, 60] on button "Options" at bounding box center [1160, 61] width 54 height 16
click at [1169, 78] on button "Preview" at bounding box center [1167, 79] width 69 height 18
click at [1107, 63] on button "Close" at bounding box center [1100, 61] width 54 height 16
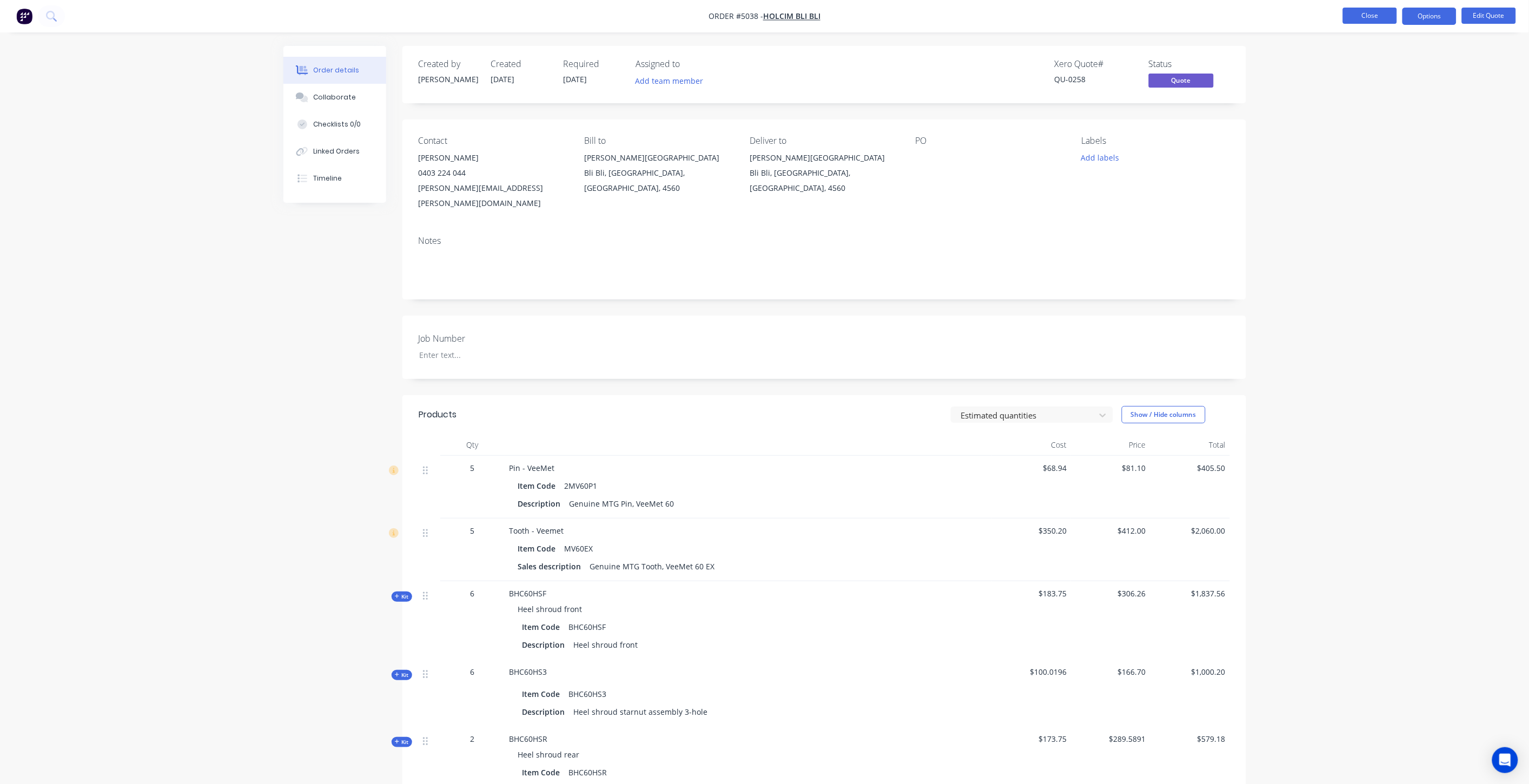
click at [1351, 18] on button "Close" at bounding box center [1370, 15] width 54 height 16
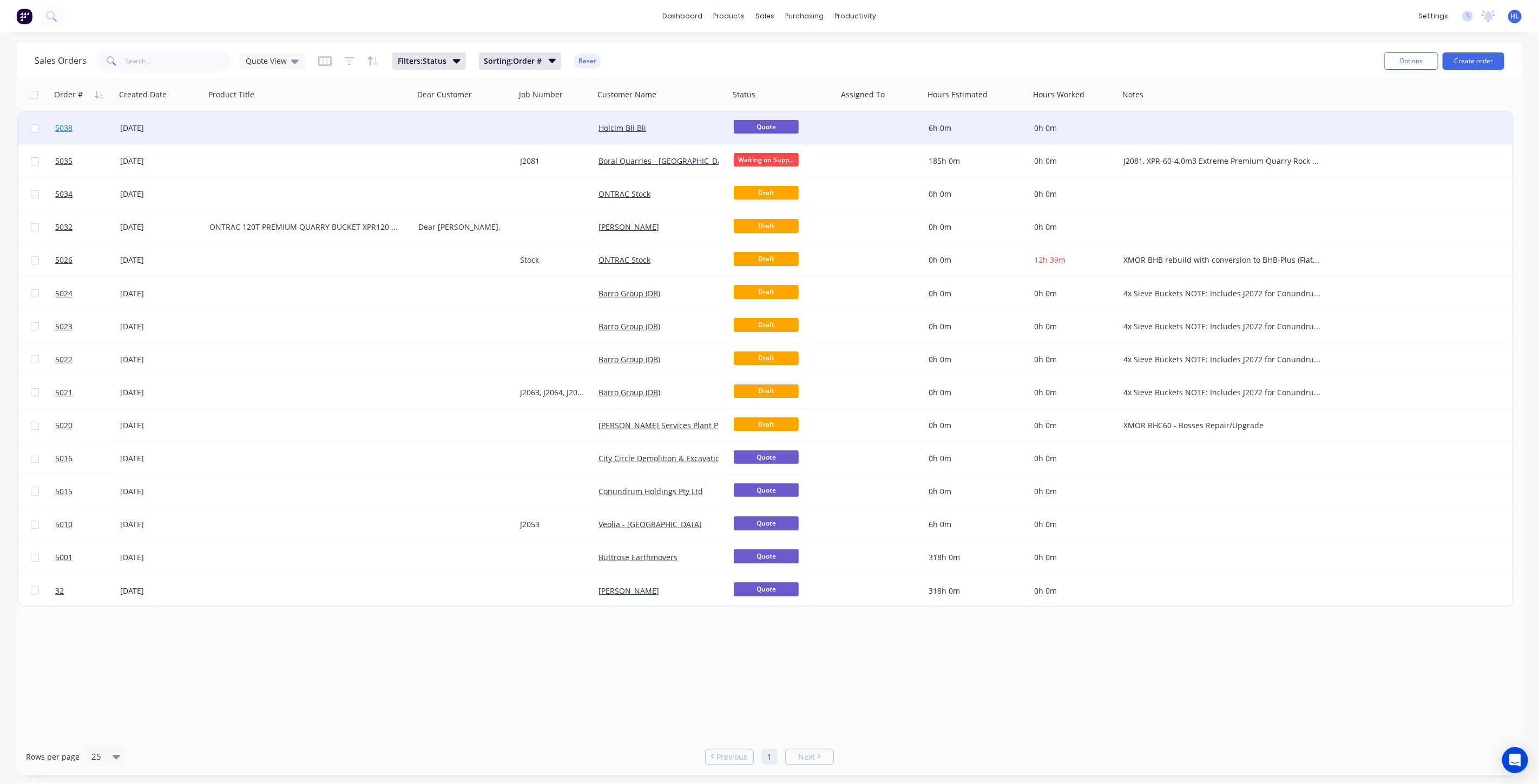
click at [107, 128] on link "5038" at bounding box center [88, 128] width 65 height 32
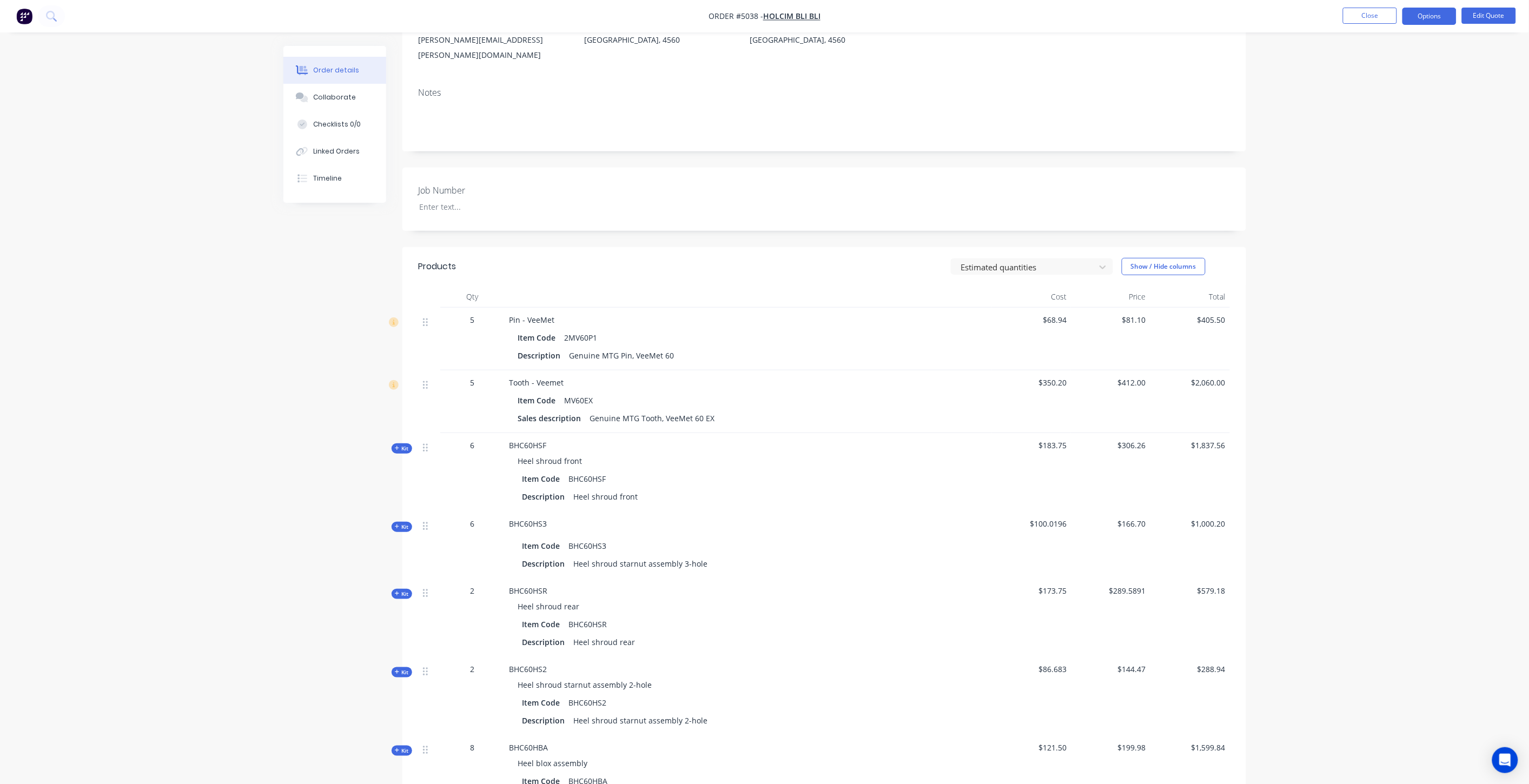
scroll to position [300, 0]
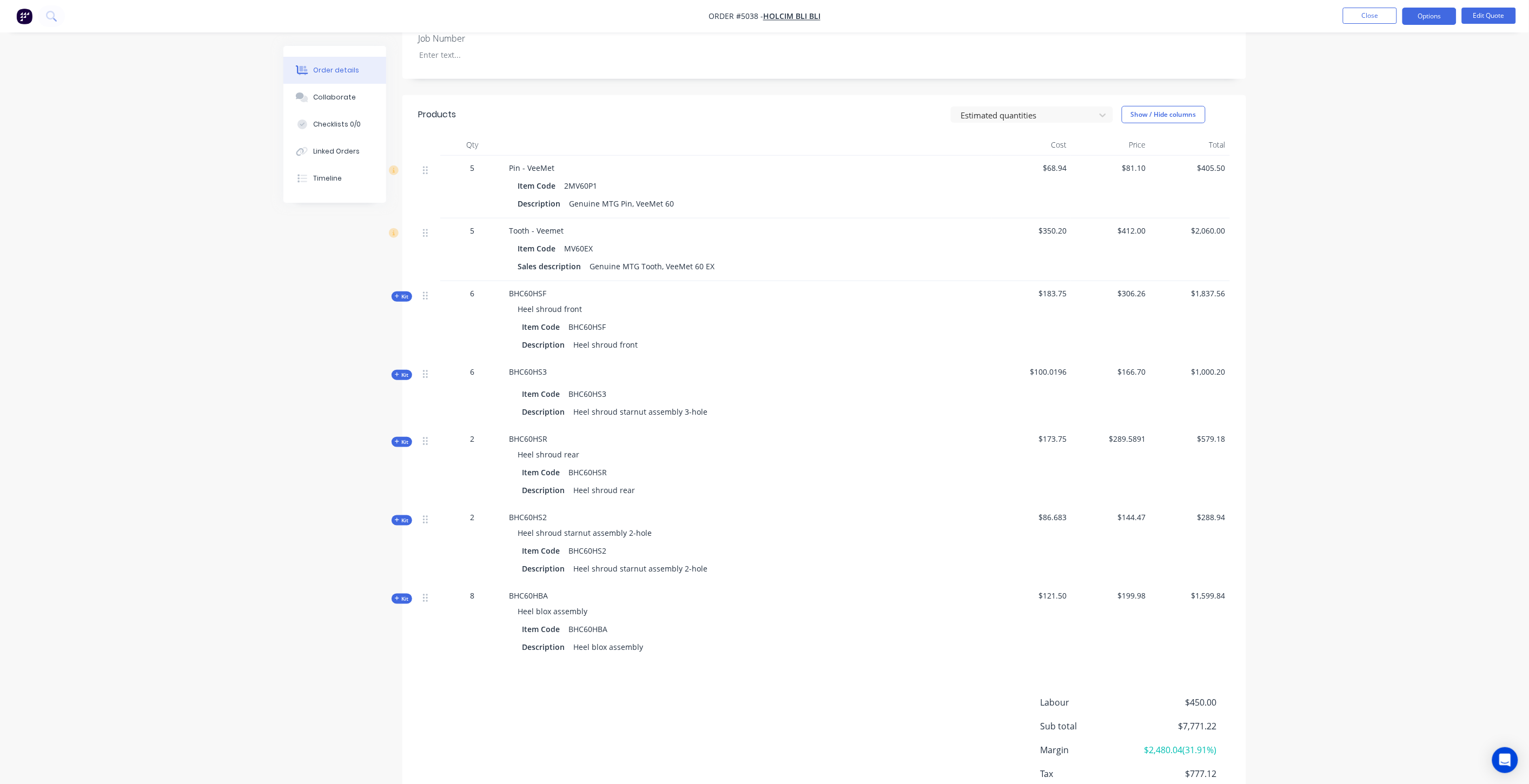
click at [1067, 366] on span "$100.0196" at bounding box center [1031, 372] width 71 height 12
click at [1494, 13] on button "Edit Quote" at bounding box center [1489, 15] width 54 height 16
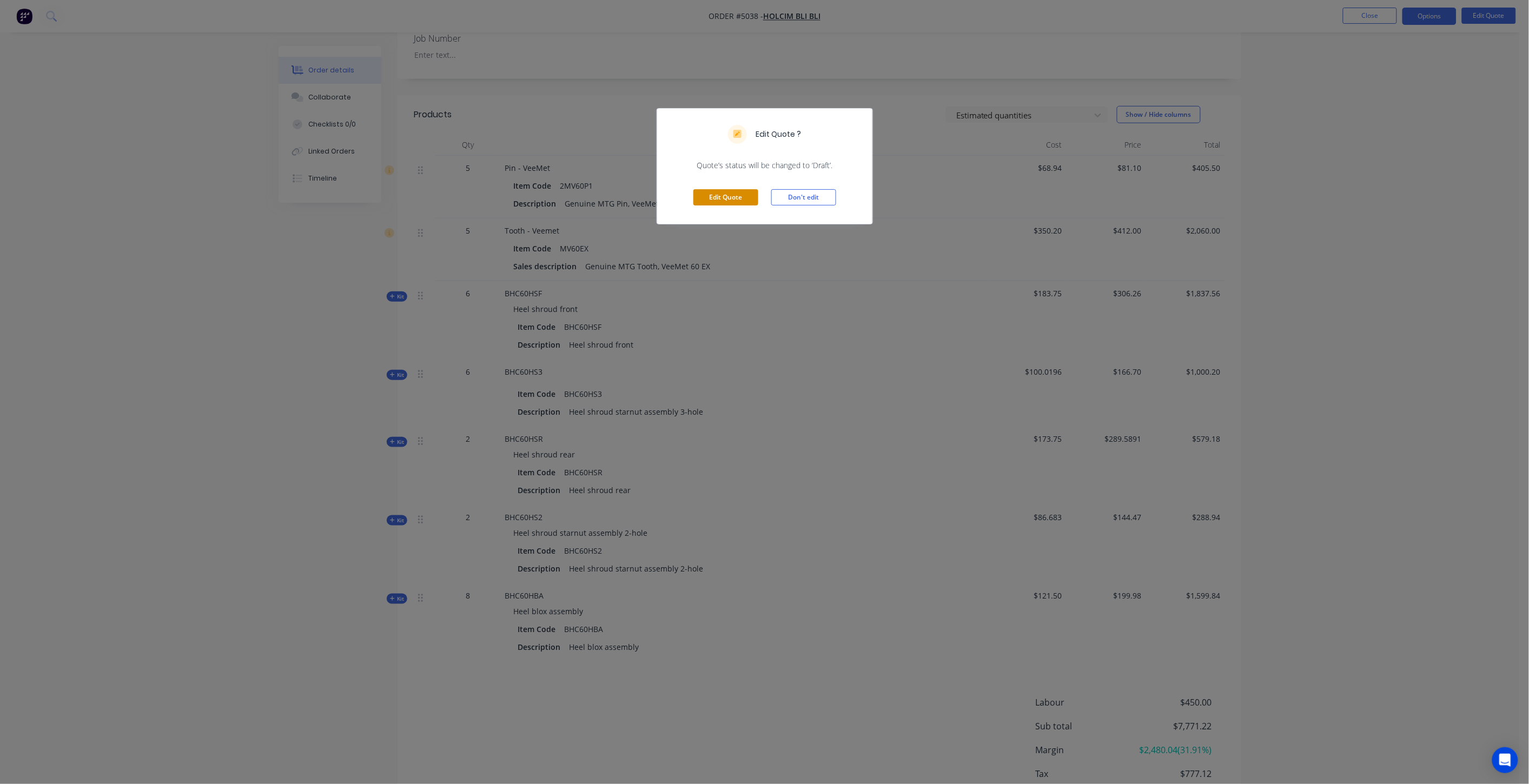
click at [735, 201] on button "Edit Quote" at bounding box center [726, 198] width 65 height 16
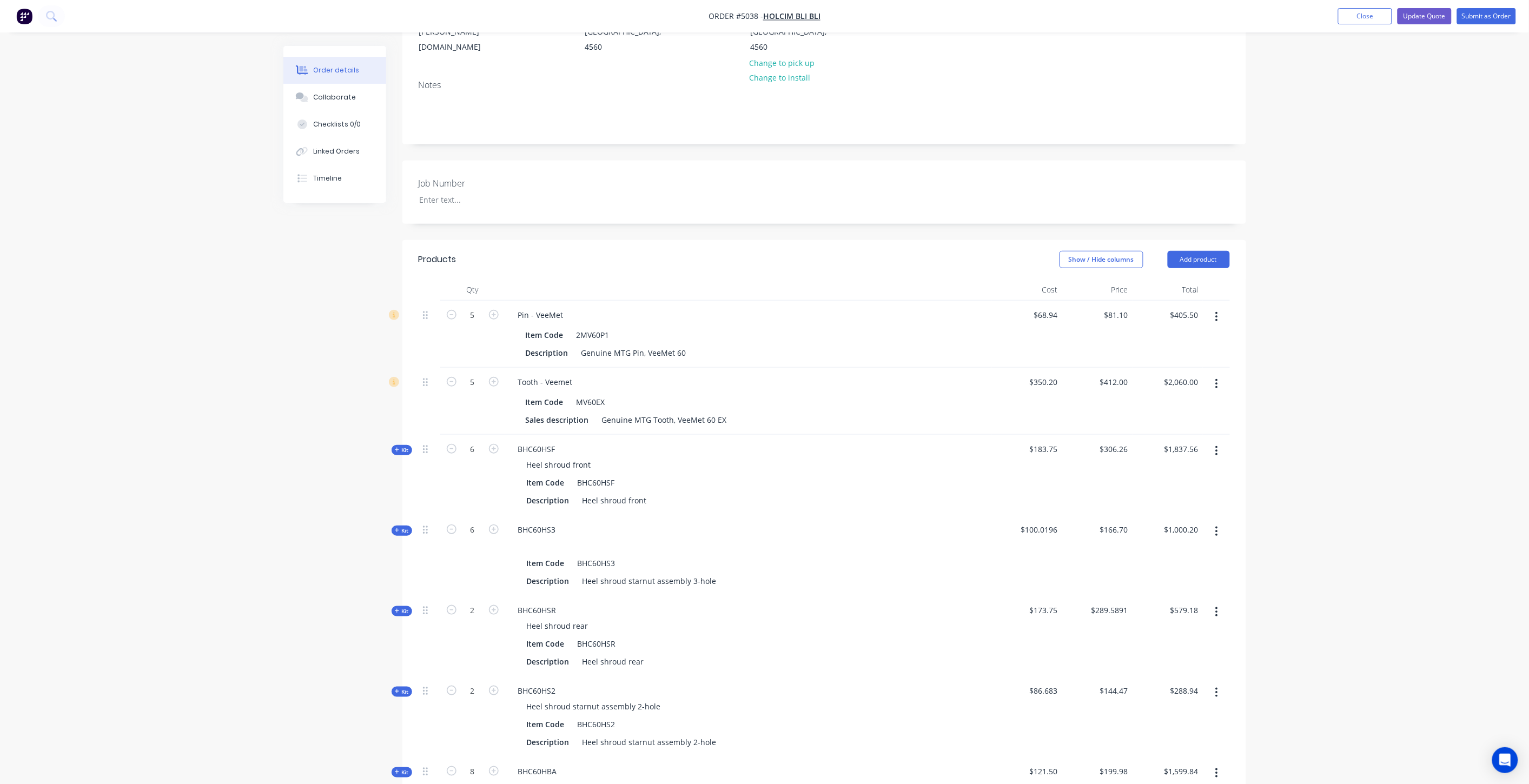
scroll to position [240, 0]
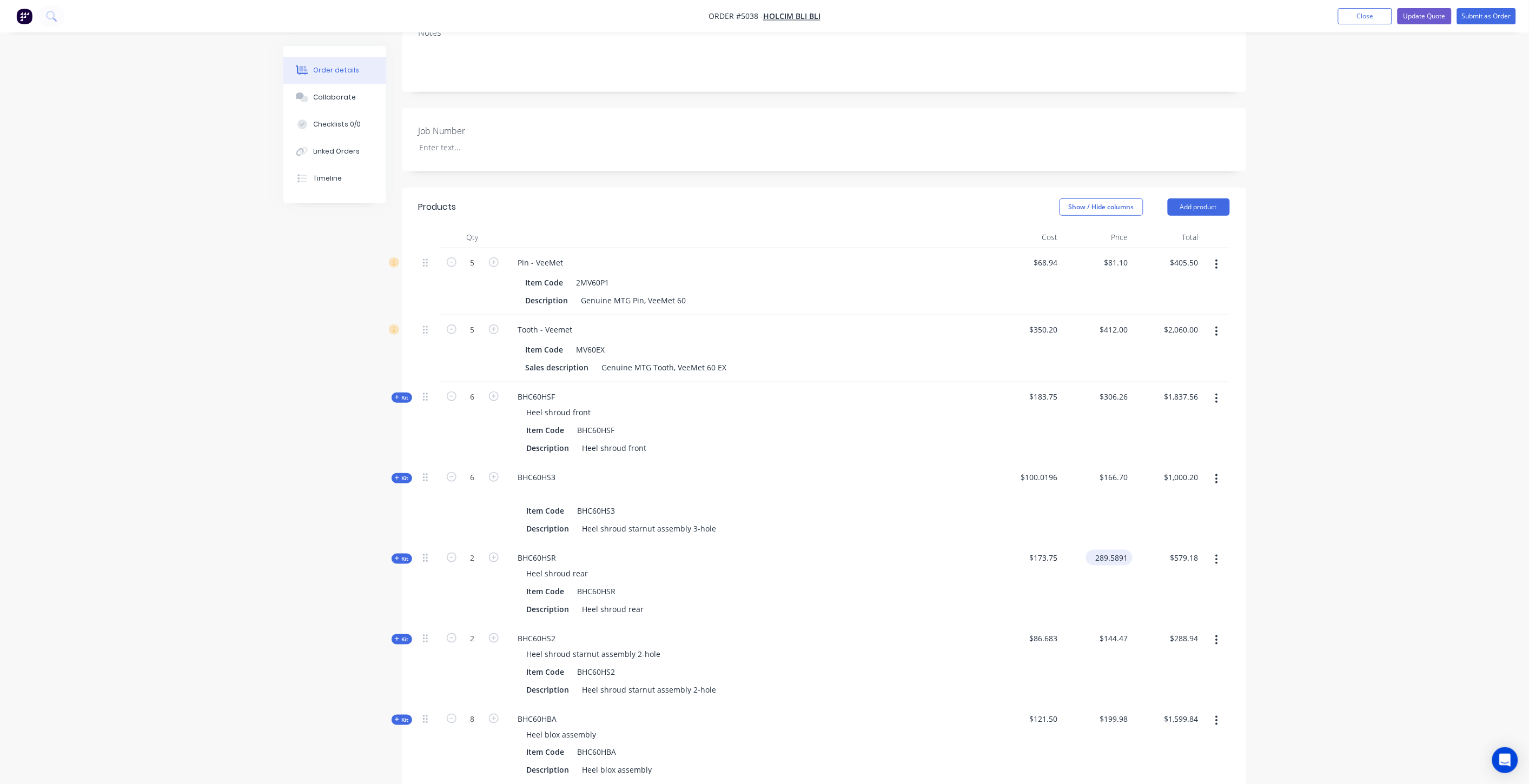
click at [1126, 550] on input "289.5891" at bounding box center [1112, 558] width 42 height 16
click at [1131, 550] on input "289.5891" at bounding box center [1114, 558] width 38 height 16
type input "$289.59"
click at [1336, 501] on div "Order details Collaborate Checklists 0/0 Linked Orders Timeline Order details C…" at bounding box center [764, 428] width 1529 height 1336
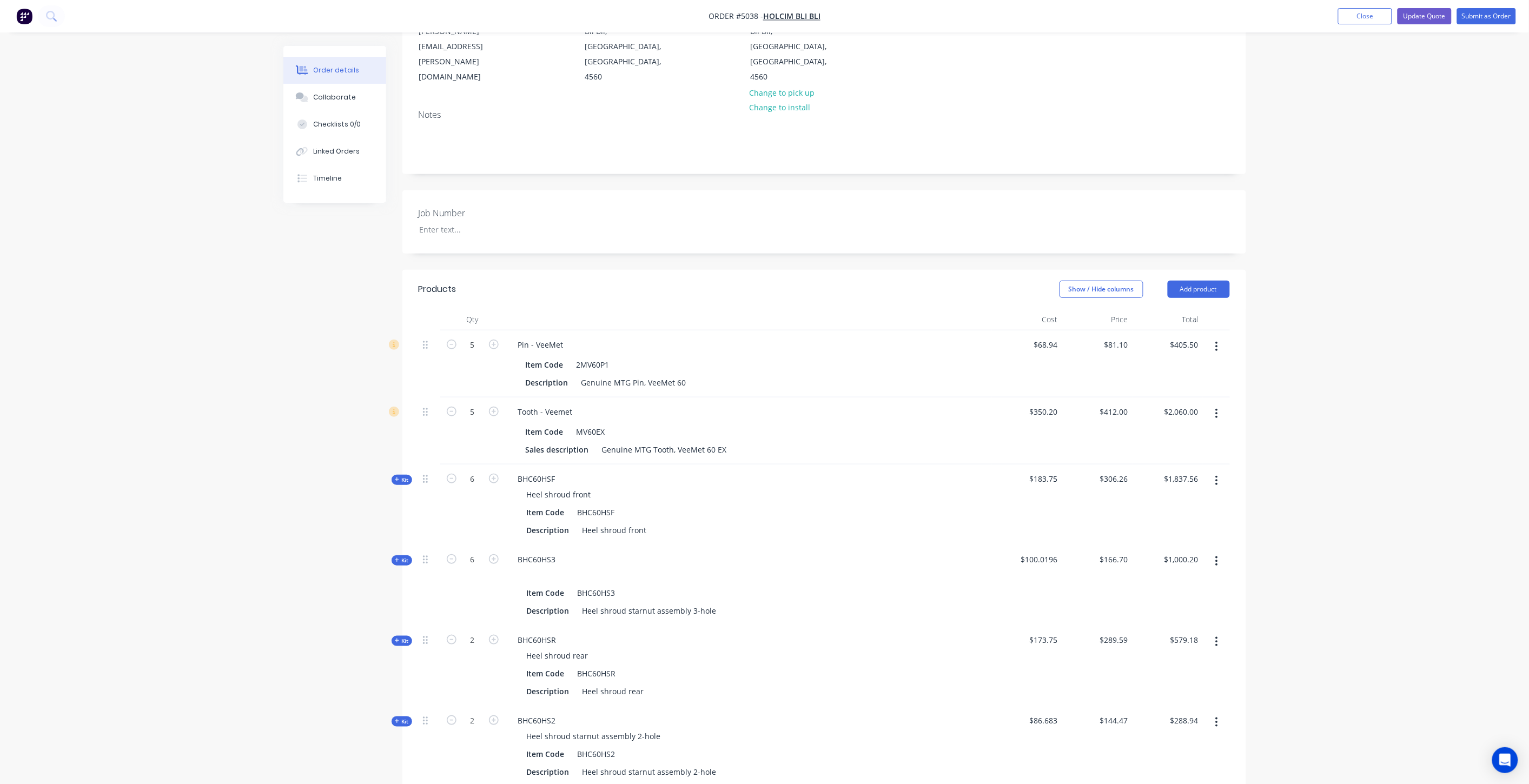
scroll to position [0, 0]
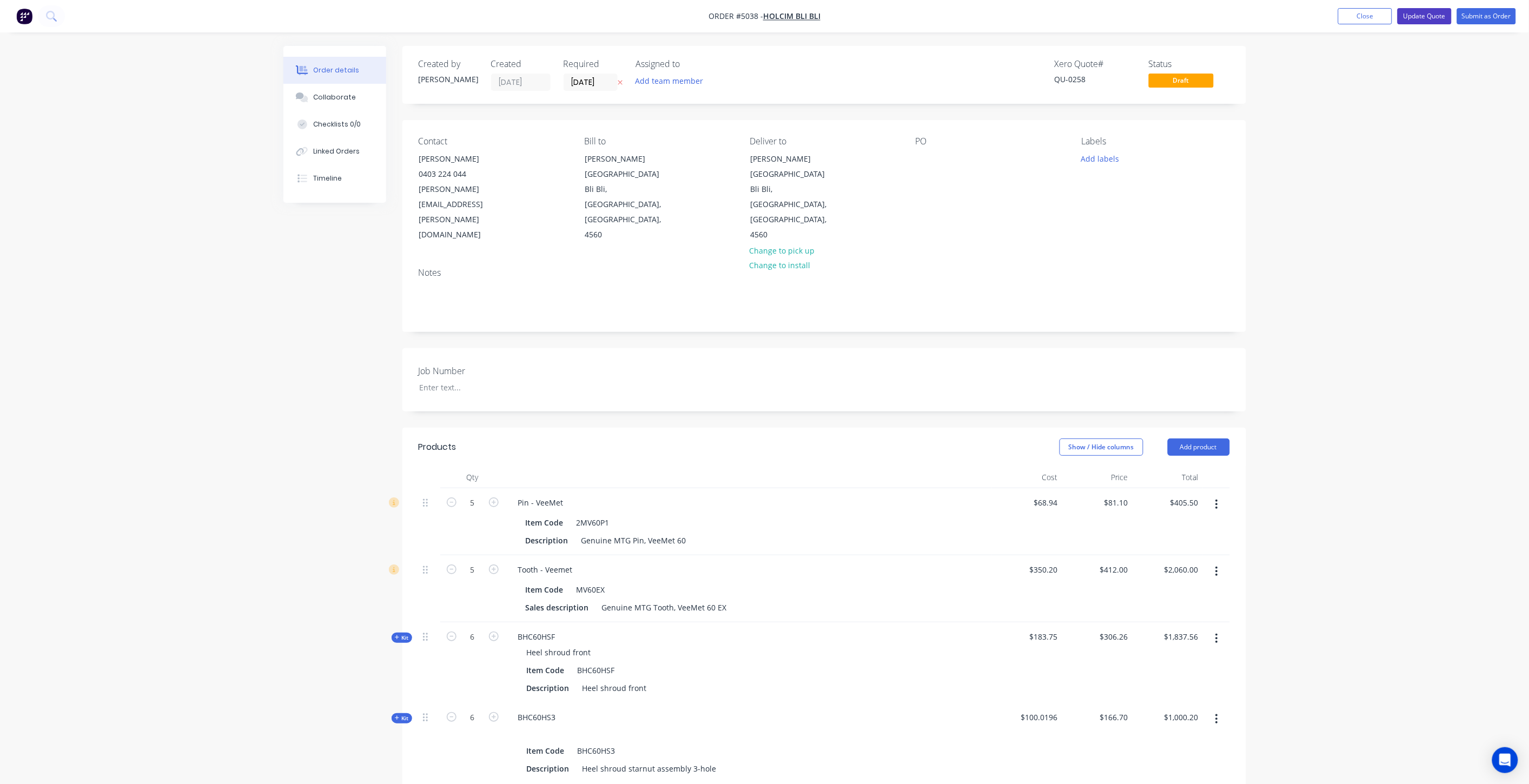
click at [1416, 17] on button "Update Quote" at bounding box center [1425, 16] width 54 height 16
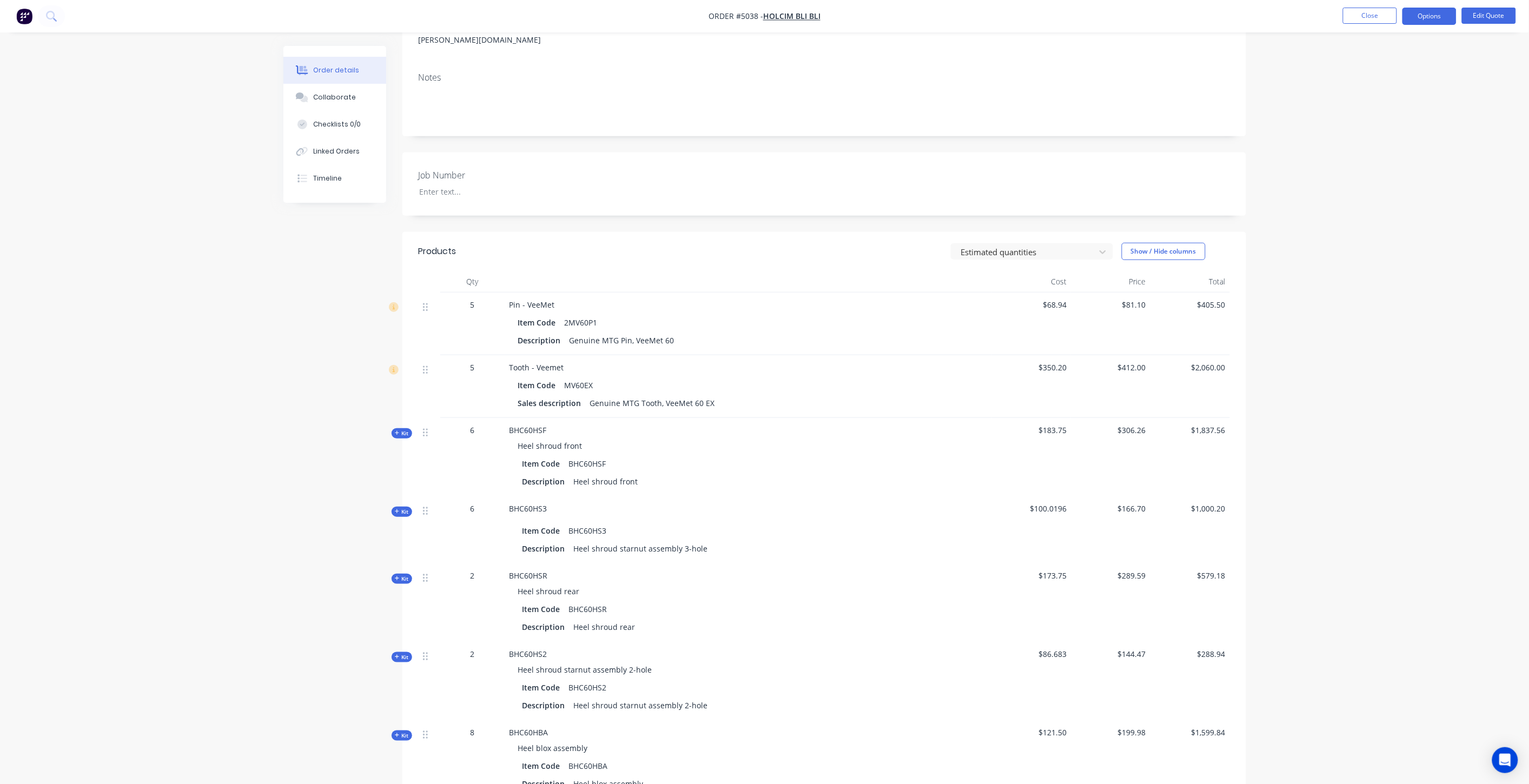
scroll to position [116, 0]
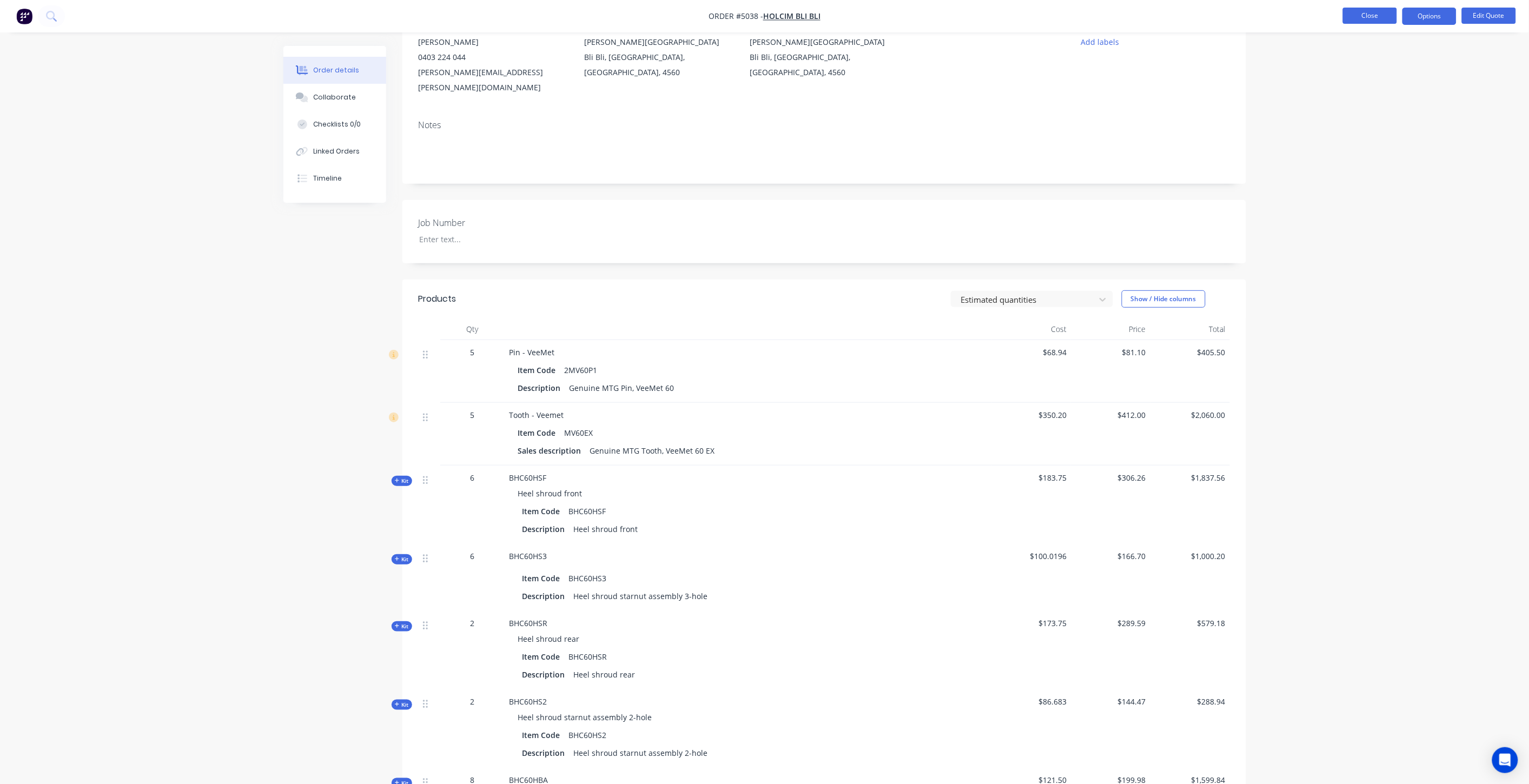
click at [1371, 17] on button "Close" at bounding box center [1370, 15] width 54 height 16
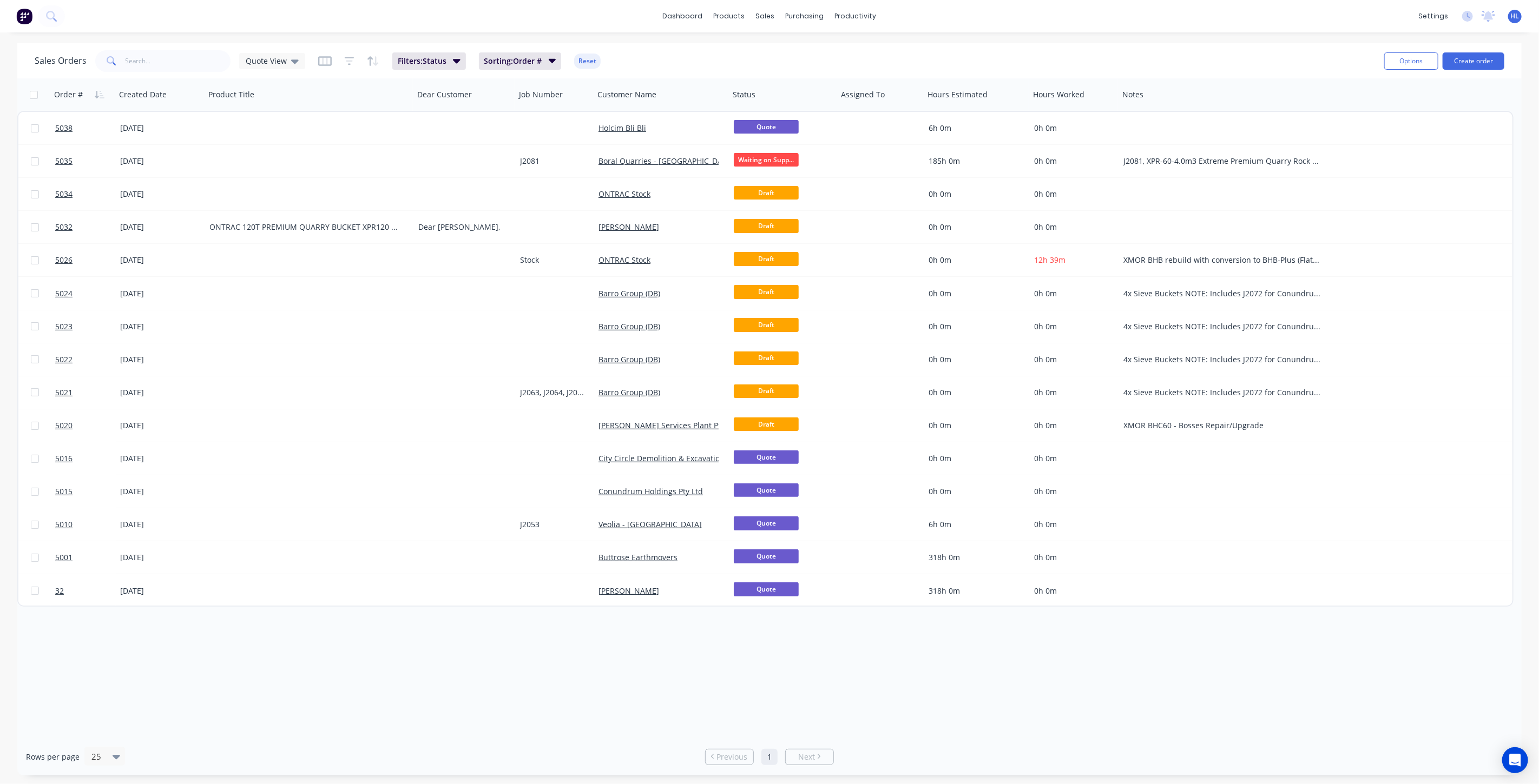
click at [677, 28] on div "dashboard products sales purchasing productivity dashboard products Product Cat…" at bounding box center [769, 16] width 1539 height 32
click at [686, 11] on link "dashboard" at bounding box center [683, 16] width 51 height 16
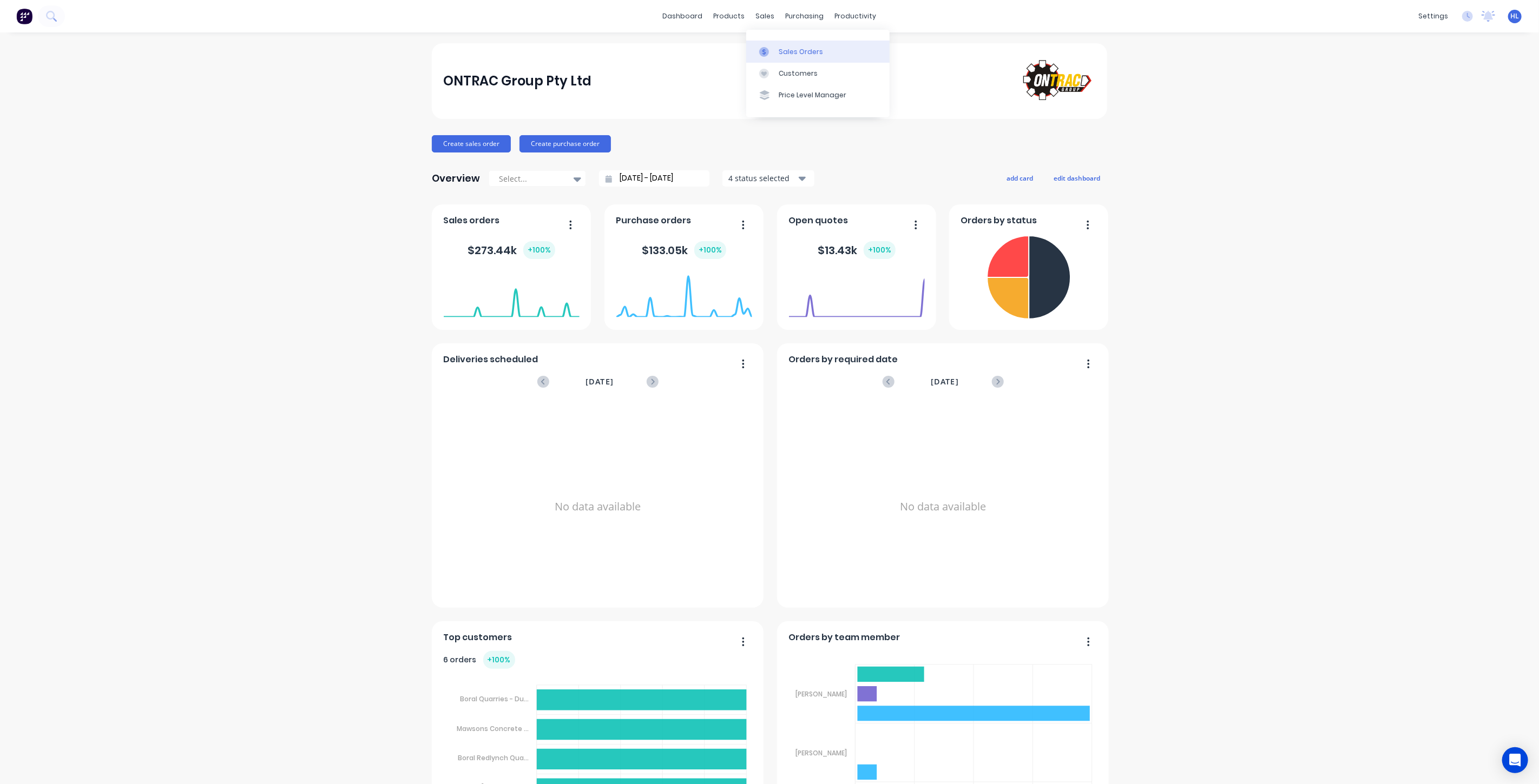
click at [792, 54] on div "Sales Orders" at bounding box center [801, 52] width 45 height 9
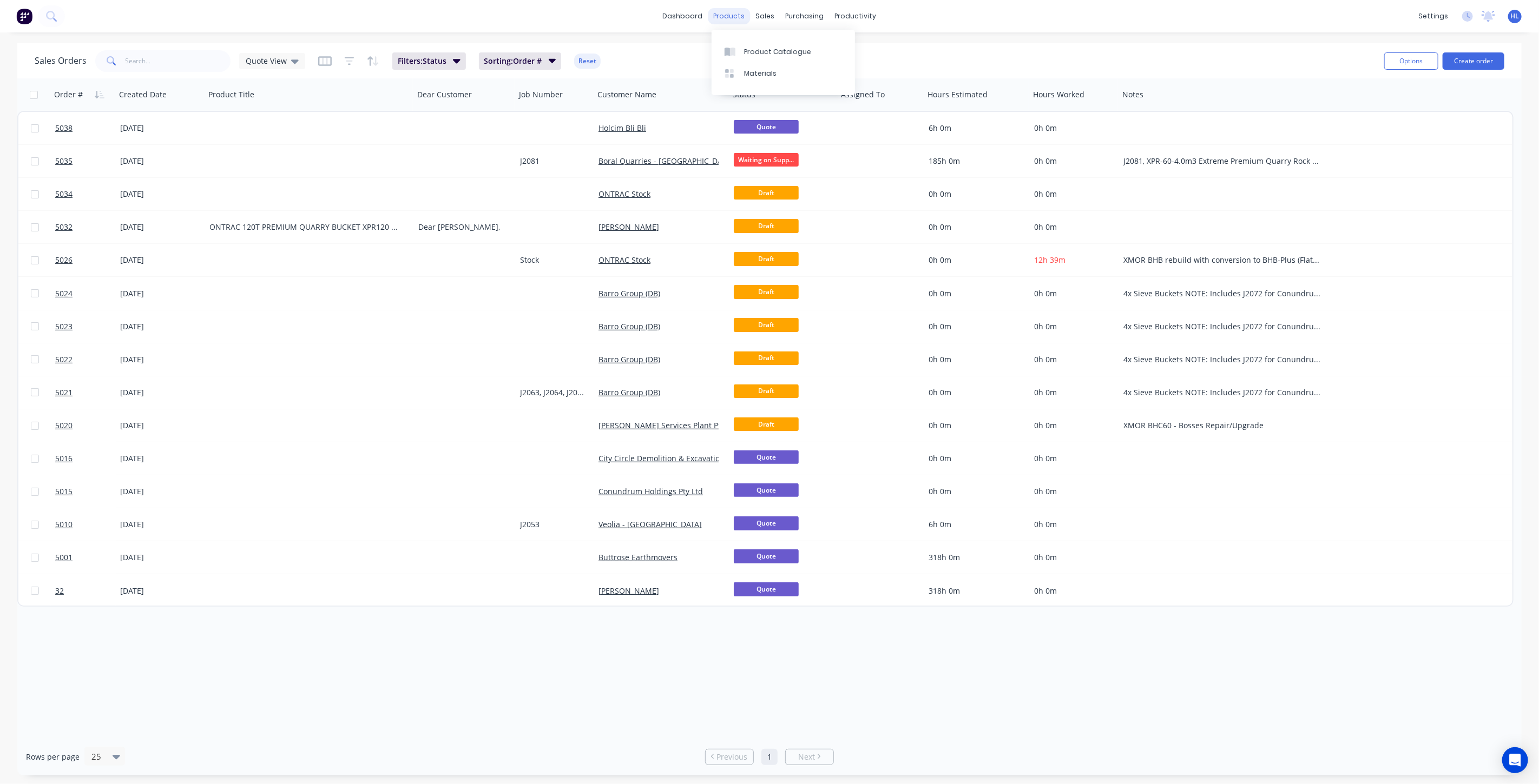
click at [739, 23] on div "products" at bounding box center [730, 16] width 42 height 16
click at [771, 52] on div "Product Catalogue" at bounding box center [778, 52] width 67 height 9
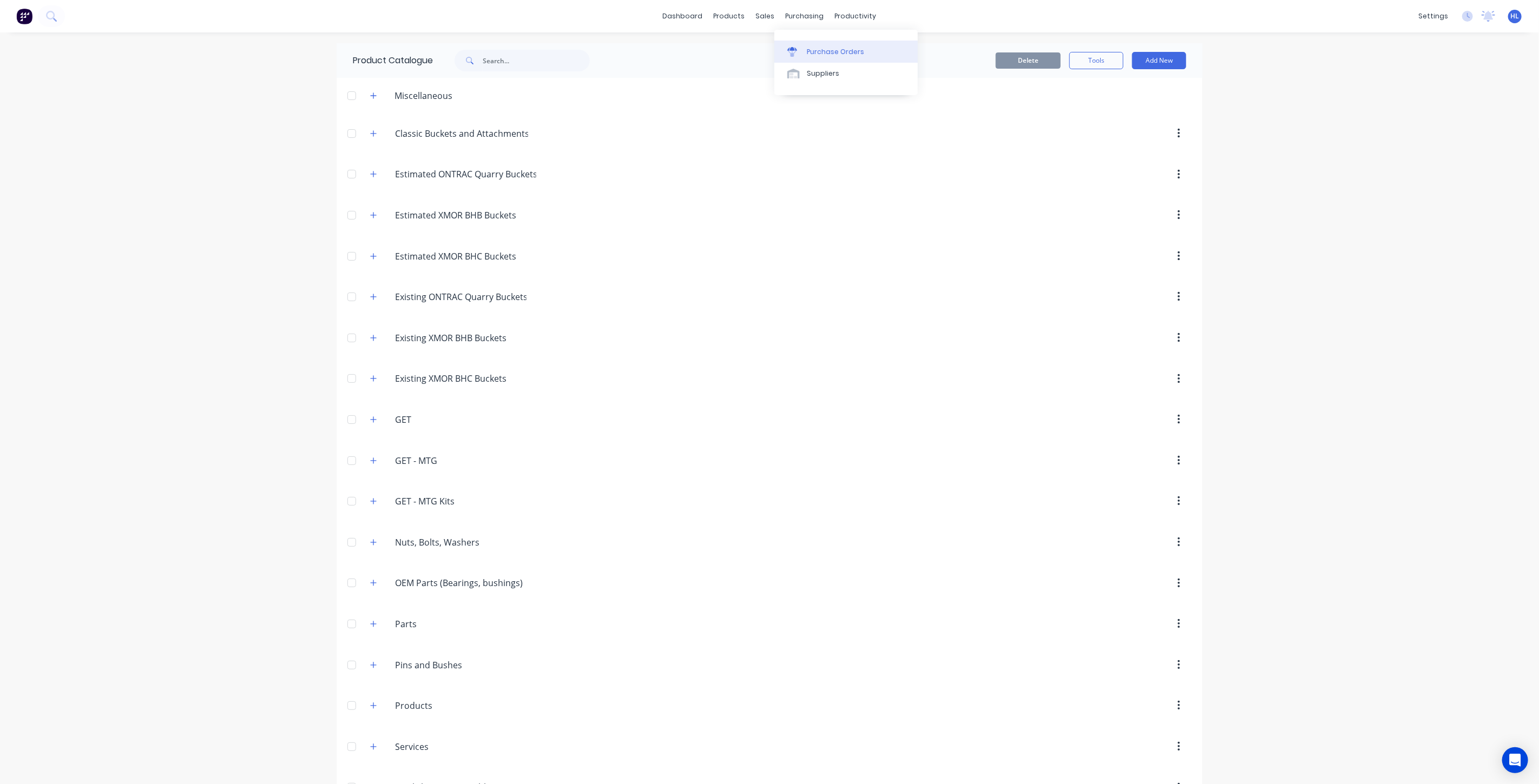
click at [828, 55] on div "Purchase Orders" at bounding box center [836, 52] width 58 height 9
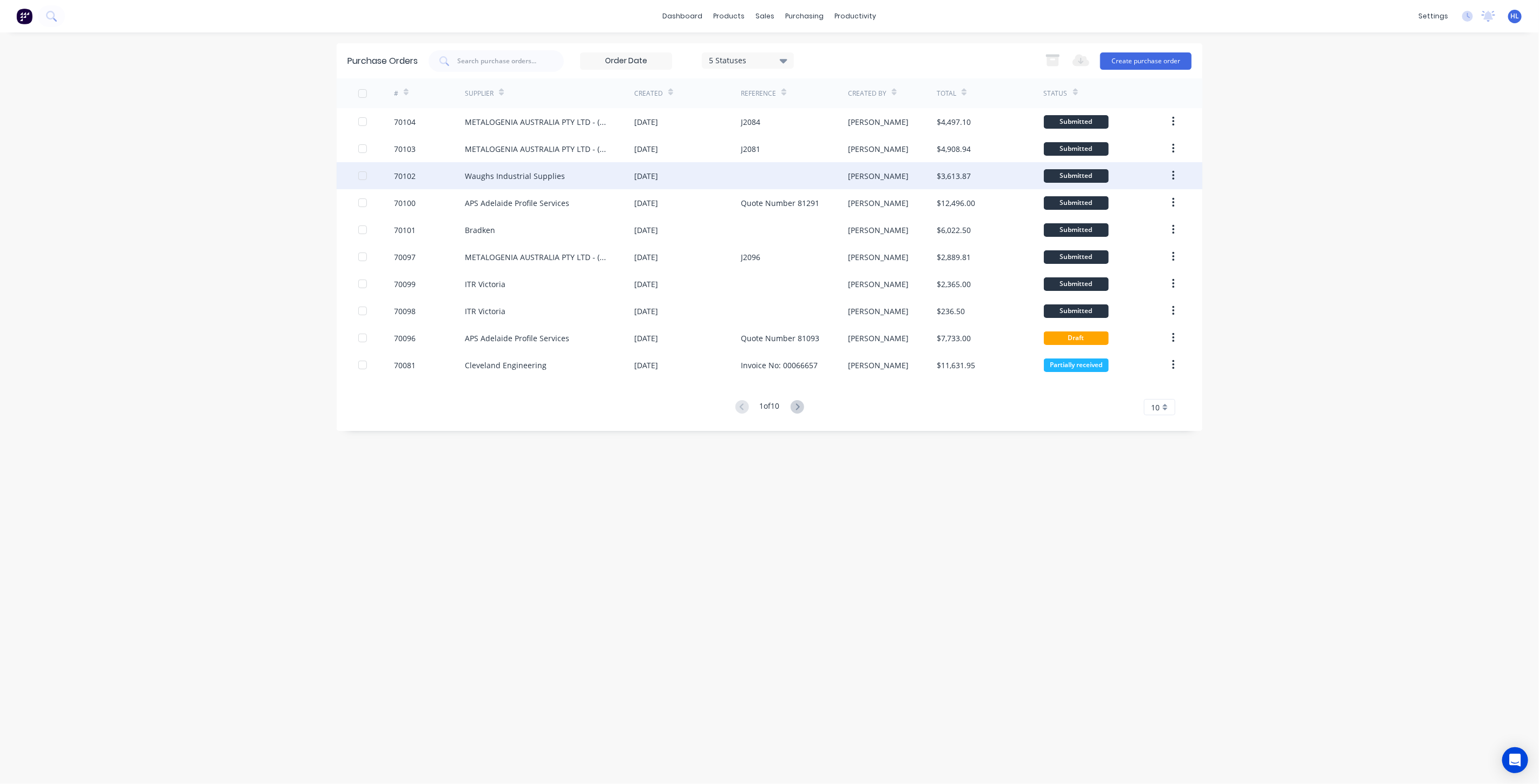
click at [566, 176] on div "Waughs Industrial Supplies" at bounding box center [549, 175] width 169 height 27
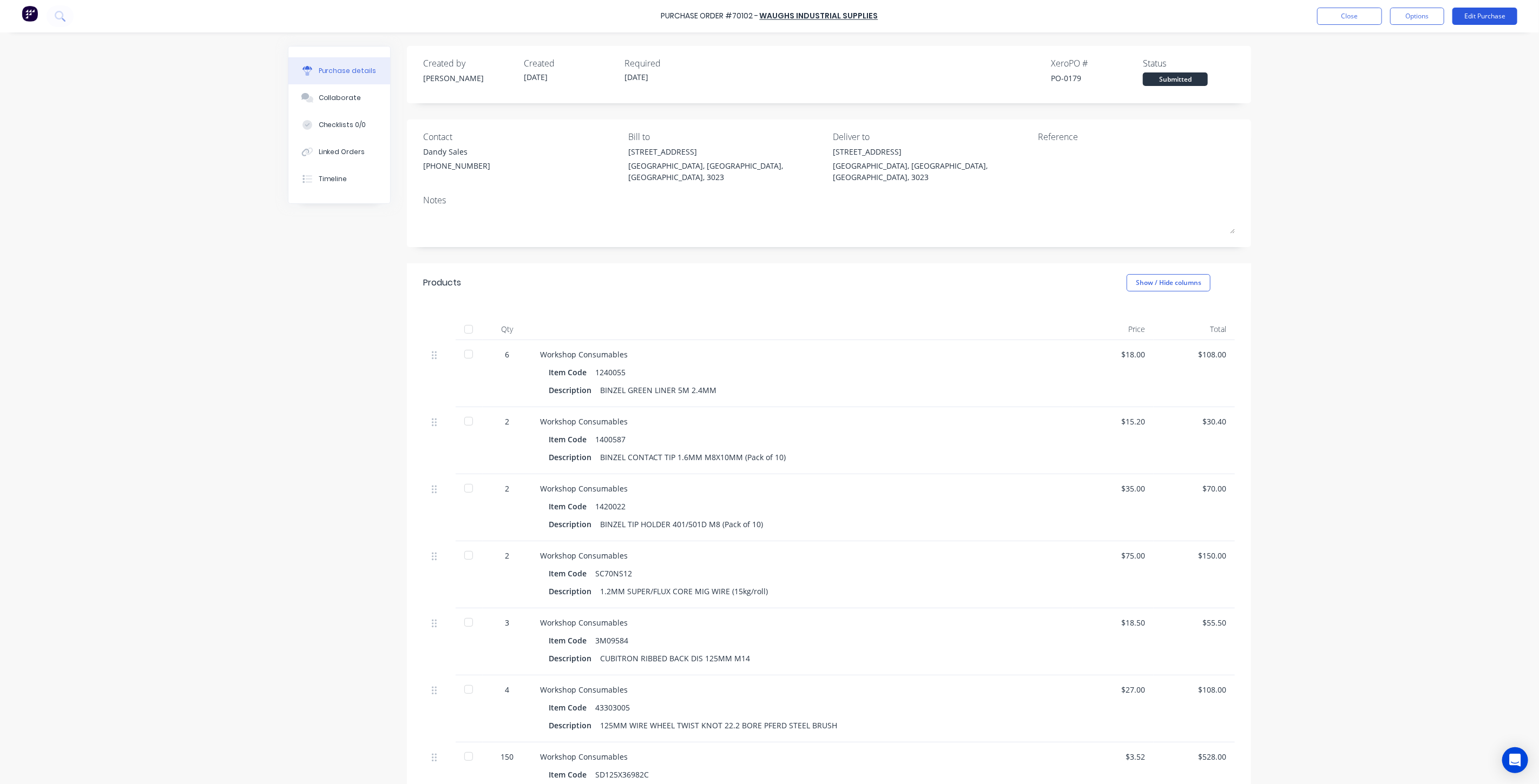
click at [1469, 9] on button "Edit Purchase" at bounding box center [1484, 16] width 65 height 18
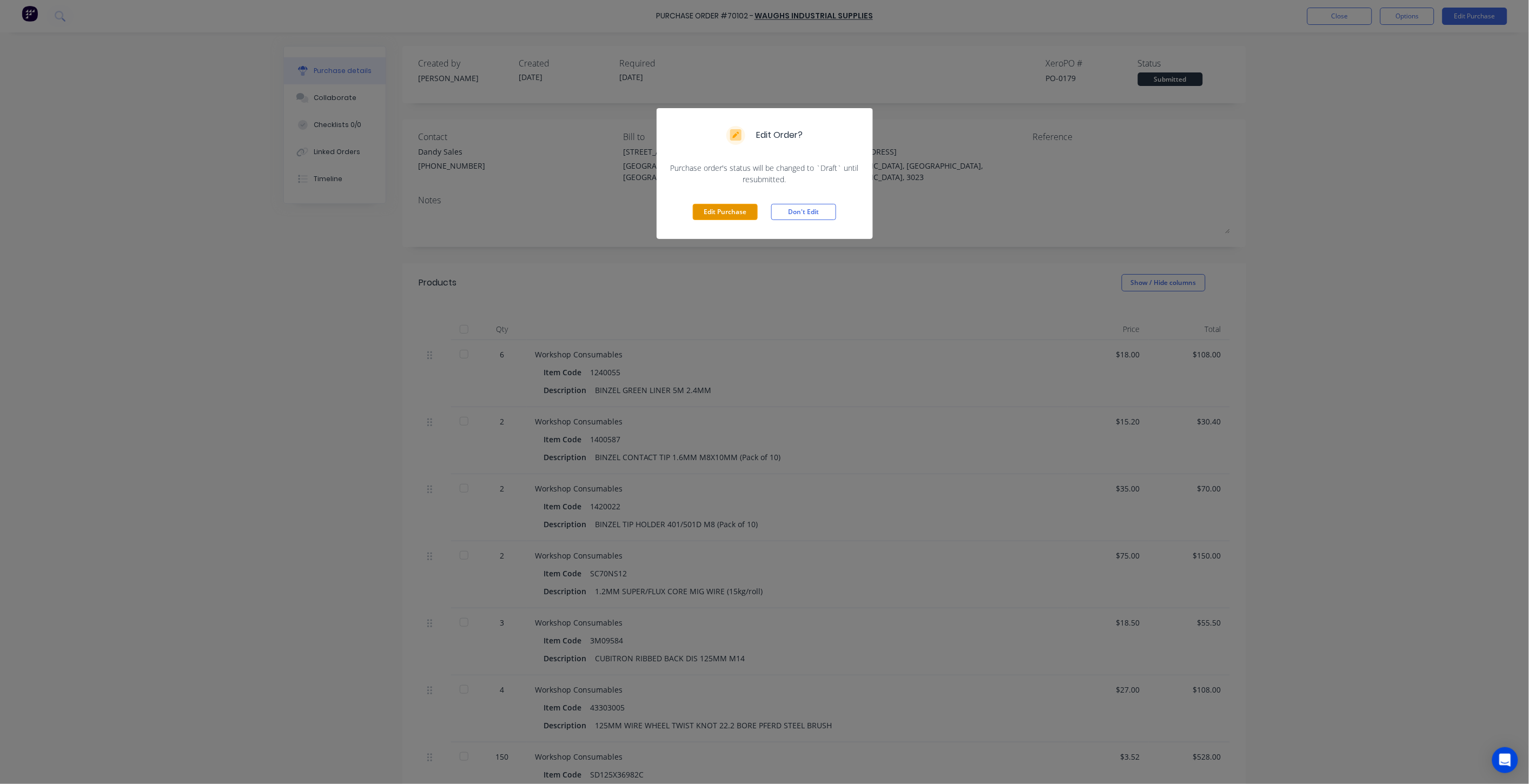
click at [754, 214] on button "Edit Purchase" at bounding box center [725, 212] width 65 height 16
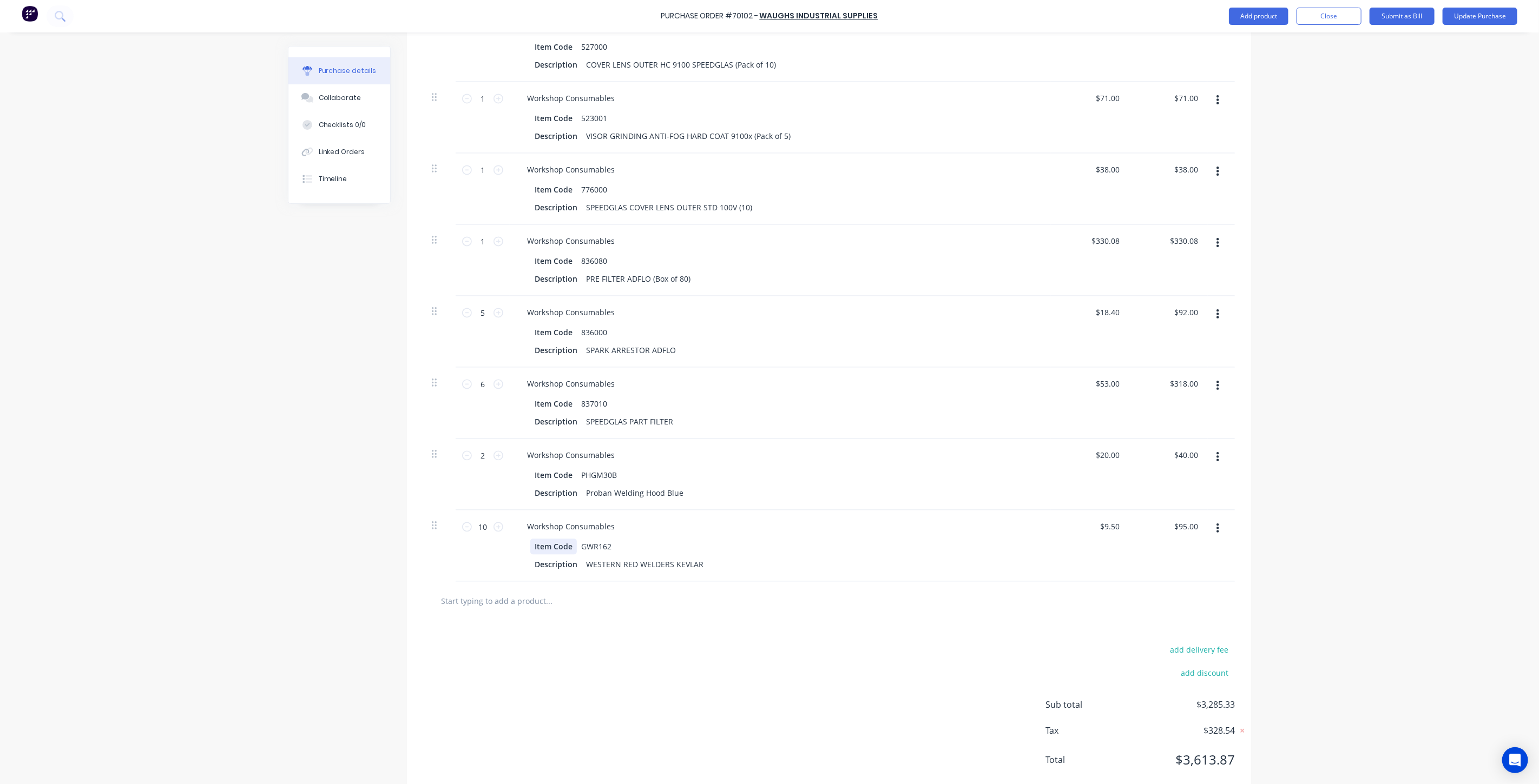
scroll to position [1729, 0]
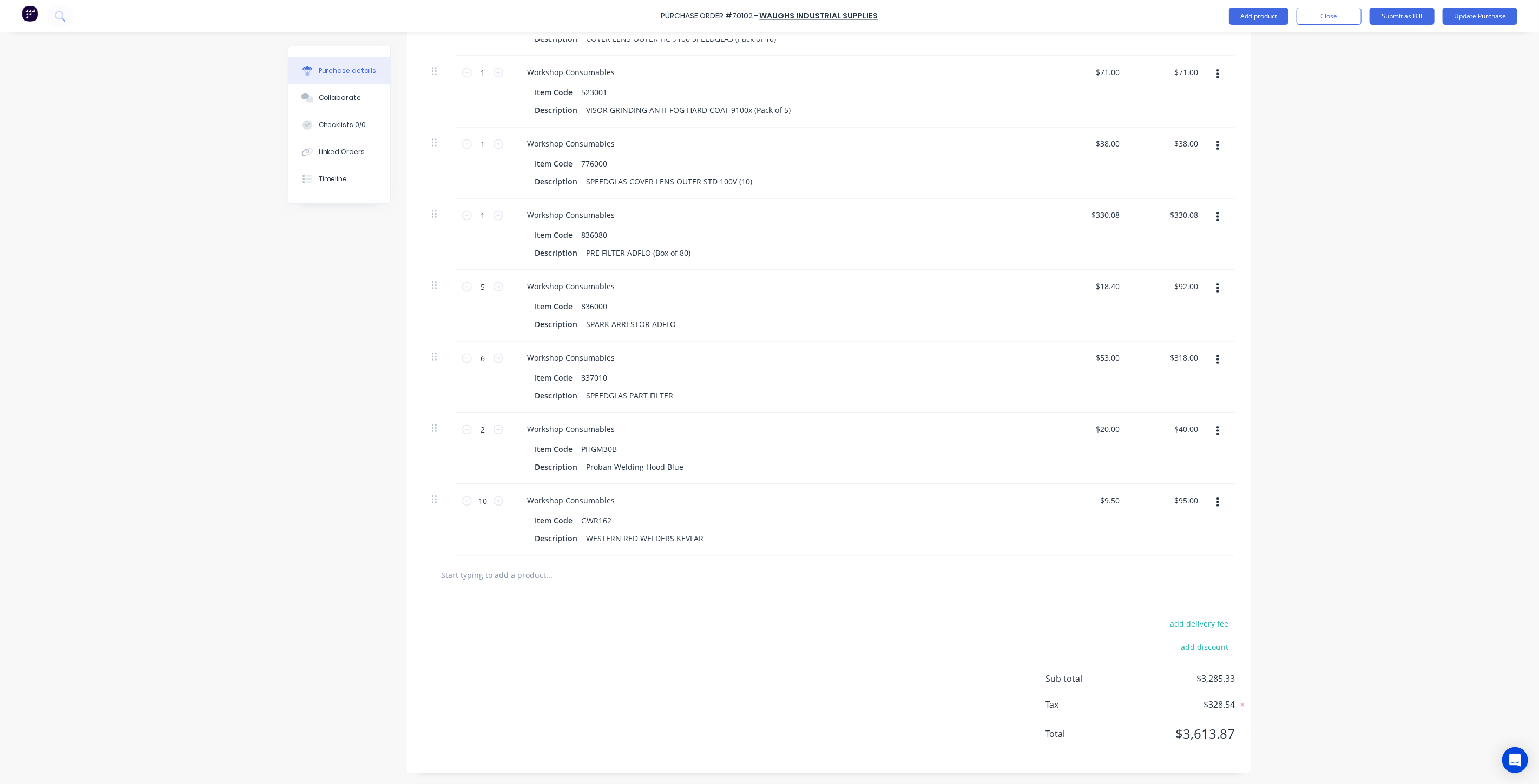
click at [569, 575] on input "text" at bounding box center [549, 575] width 217 height 22
click at [560, 578] on input "text" at bounding box center [549, 575] width 217 height 22
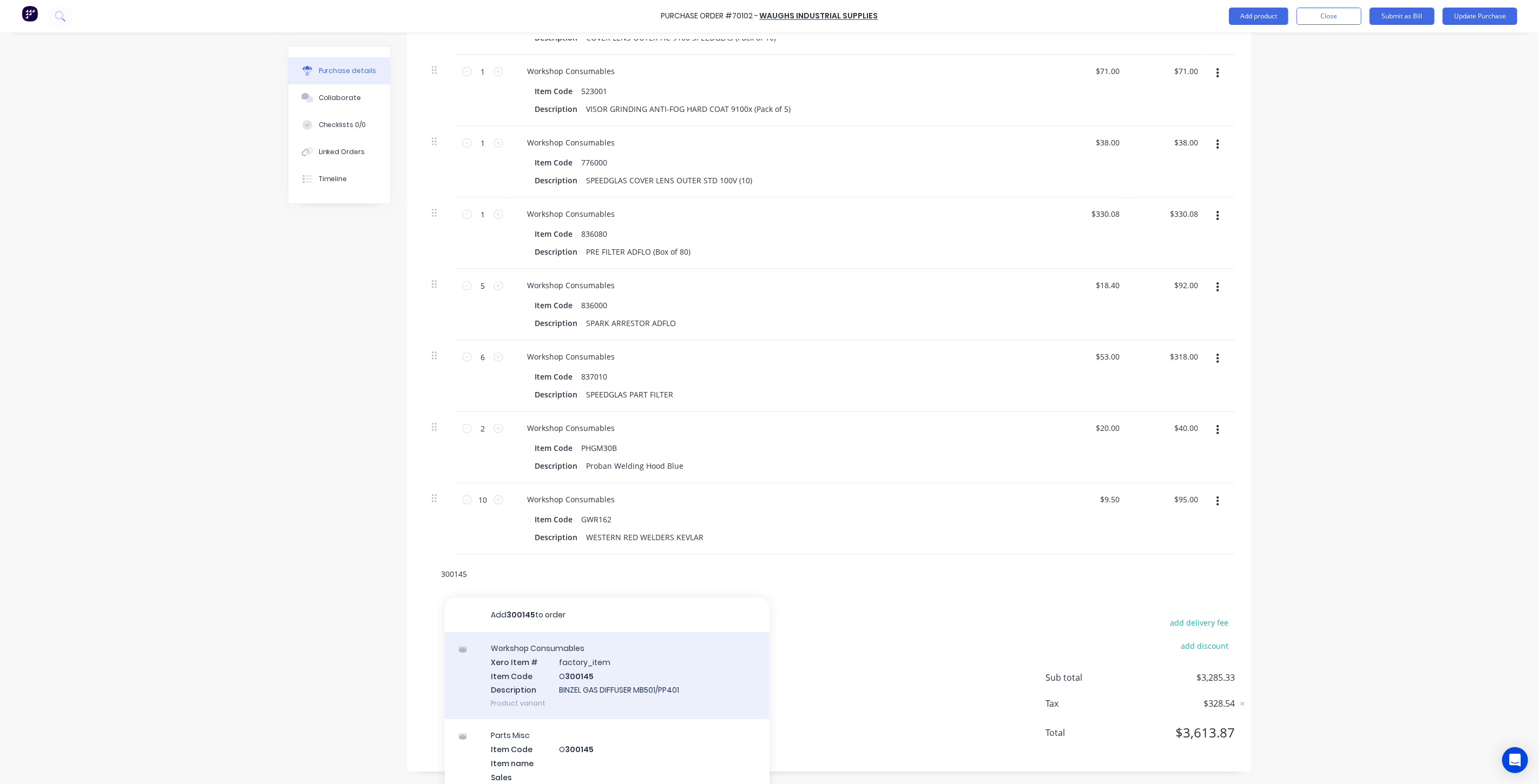
type input "300145"
click at [616, 656] on div "Workshop Consumables Xero Item # factory_item Item Code O 300145 Description BI…" at bounding box center [607, 676] width 325 height 87
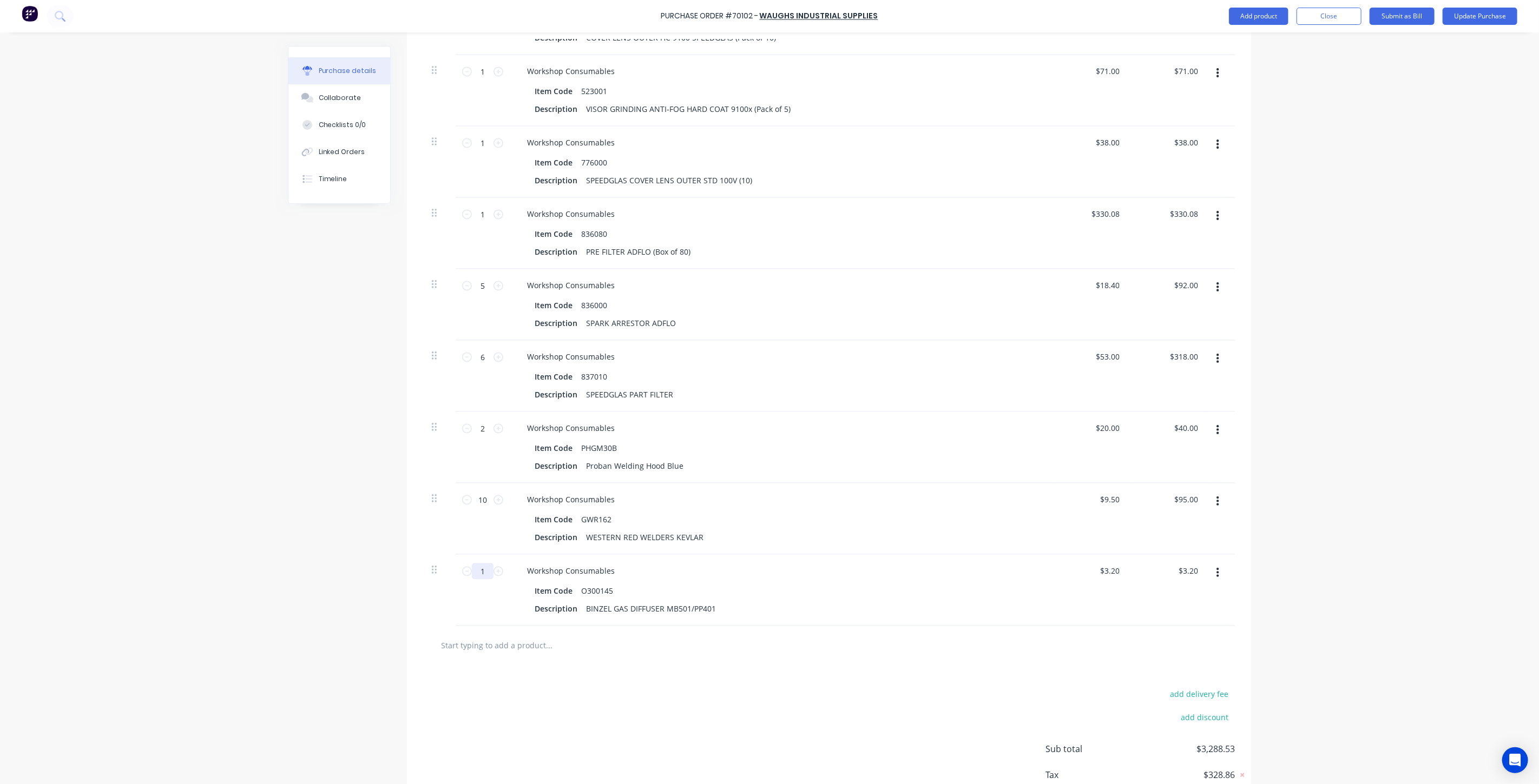
click at [478, 570] on input "1" at bounding box center [483, 572] width 22 height 16
type input "10"
type input "$32.00"
type input "10"
click at [505, 690] on div "add delivery fee add discount Sub total $3,317.33 Tax $331.74 Total $3,649.07" at bounding box center [829, 755] width 844 height 178
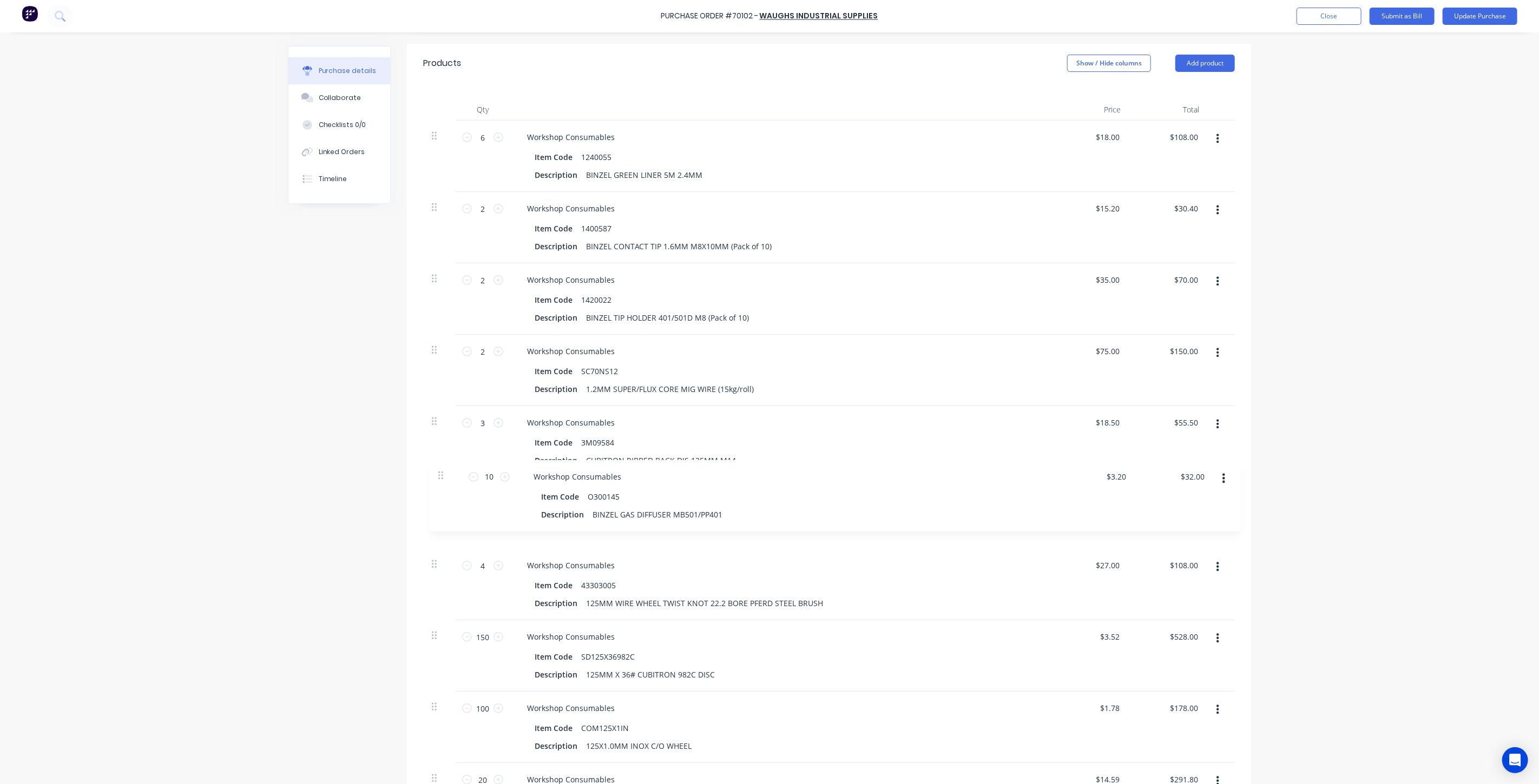
scroll to position [240, 0]
drag, startPoint x: 431, startPoint y: 569, endPoint x: 443, endPoint y: 277, distance: 292.2
click at [1208, 349] on button "button" at bounding box center [1217, 349] width 26 height 20
click at [1197, 451] on button "Delete" at bounding box center [1184, 443] width 92 height 22
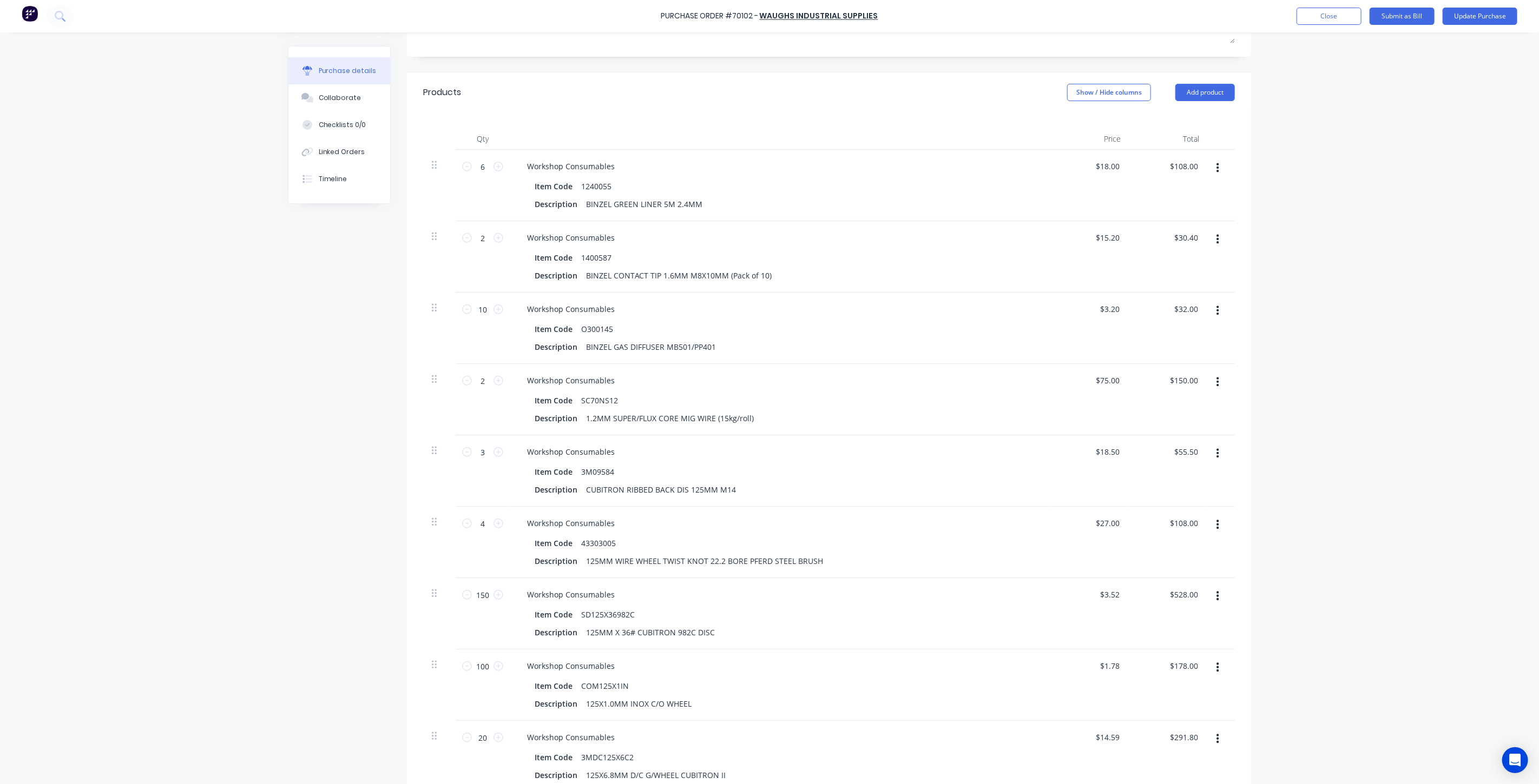
scroll to position [180, 0]
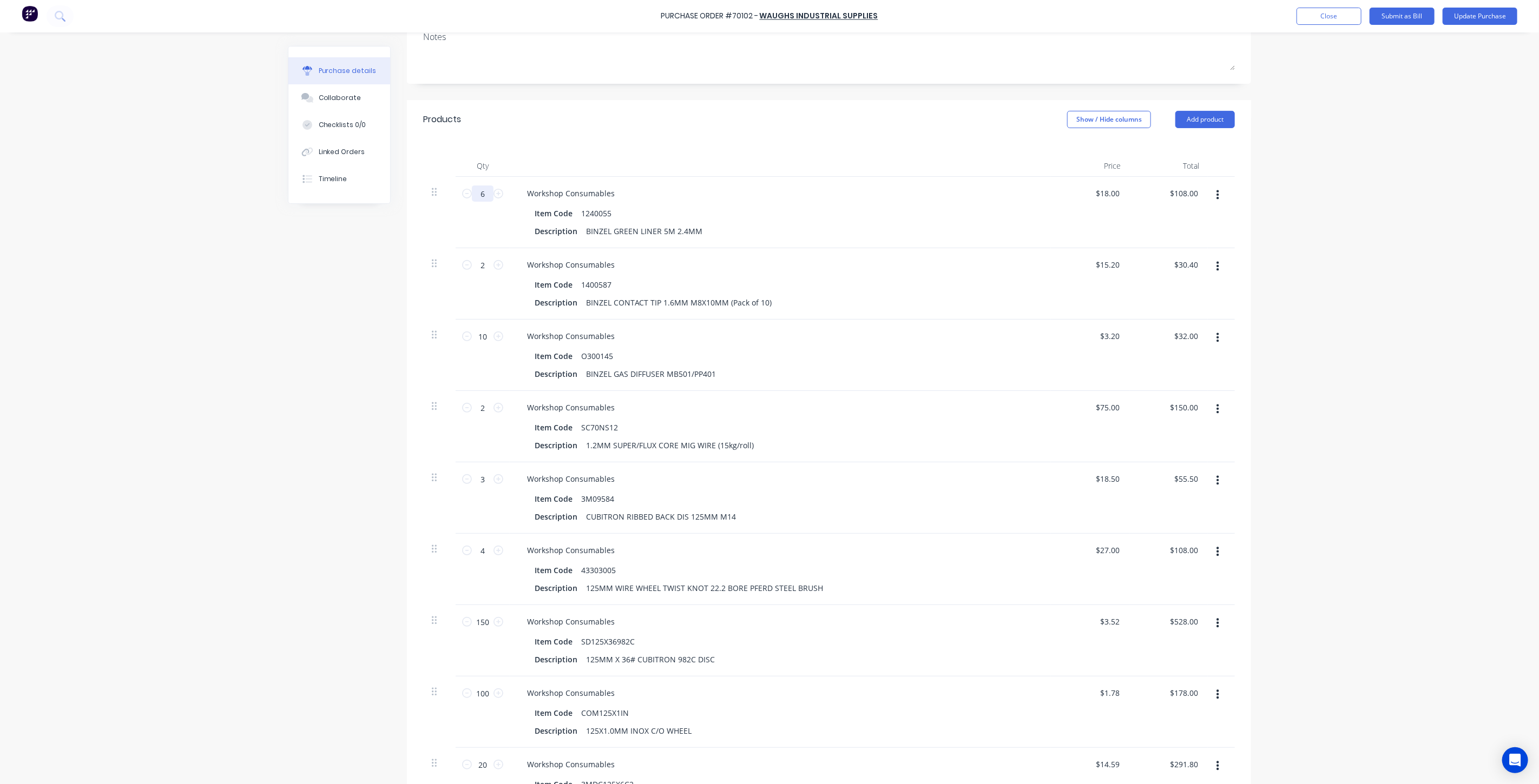
click at [477, 185] on input "6" at bounding box center [483, 193] width 22 height 16
type input "4"
type input "$72.00"
type input "4"
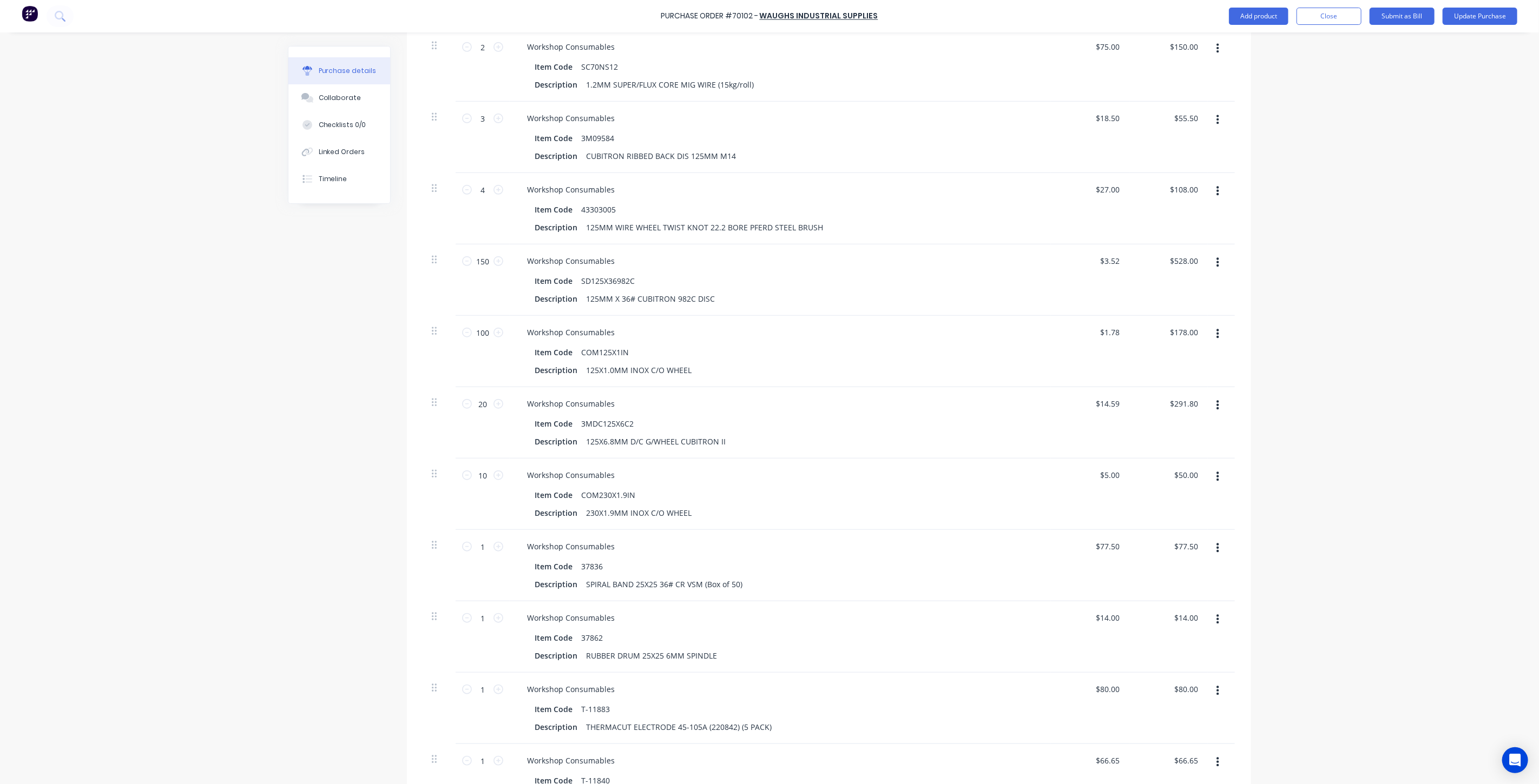
scroll to position [601, 0]
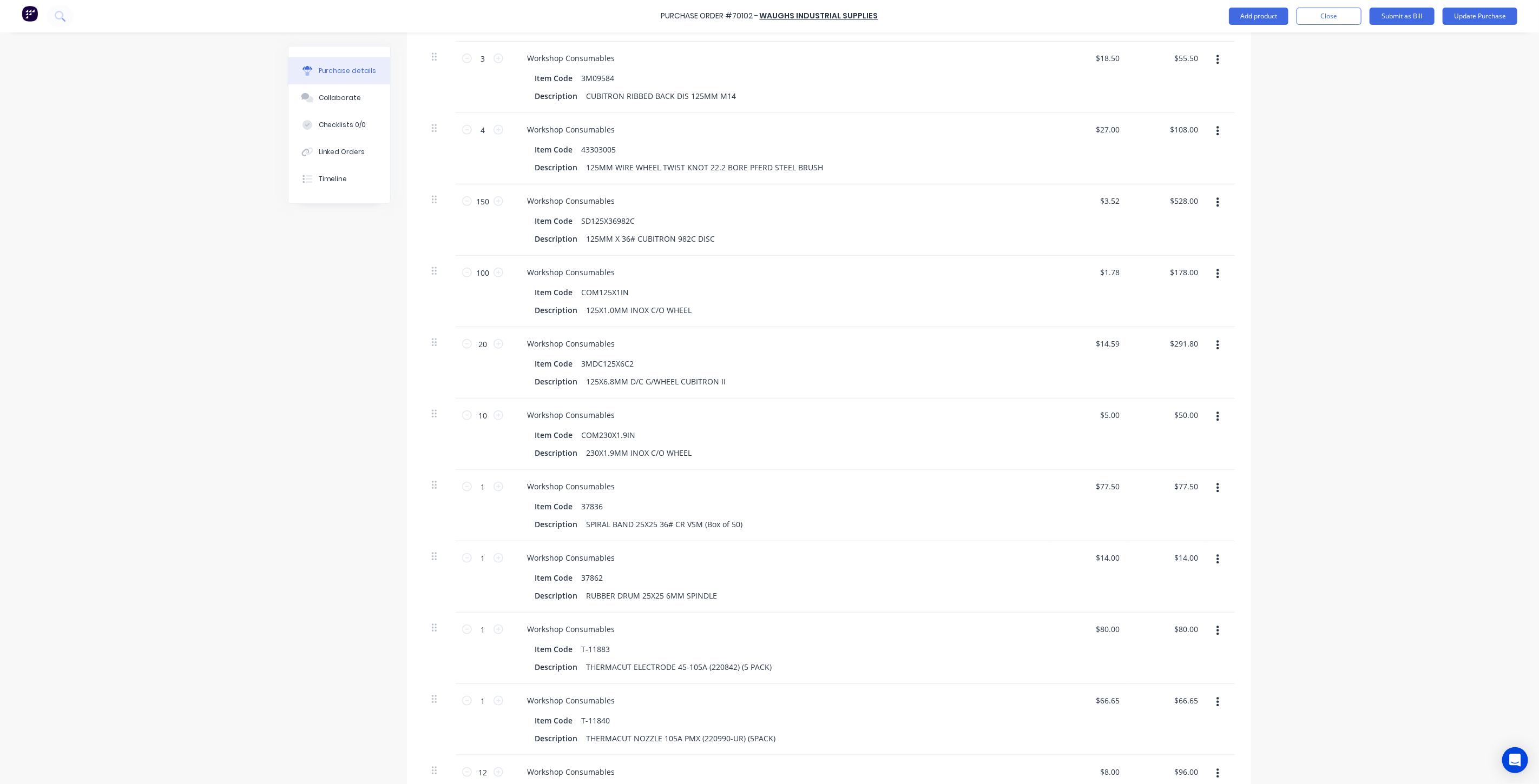
click at [479, 69] on div "3 3" at bounding box center [482, 77] width 54 height 71
click at [477, 64] on input "3" at bounding box center [483, 58] width 22 height 16
type input "2"
type input "$37.00"
type input "2"
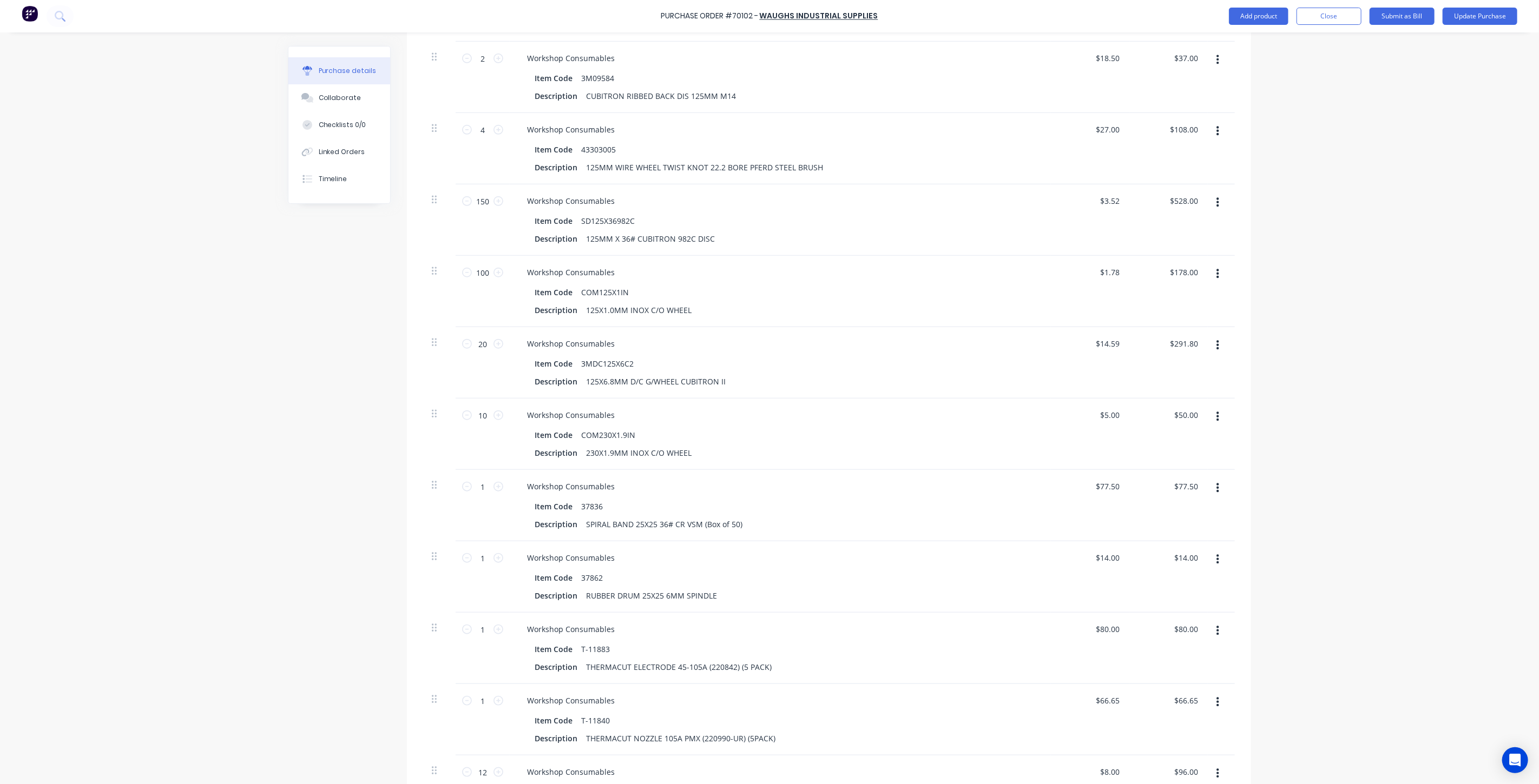
click at [371, 230] on div "Created by [PERSON_NAME] Created [DATE] Required [DATE] Status Draft Contact Da…" at bounding box center [769, 672] width 963 height 2456
click at [484, 128] on input "4" at bounding box center [483, 130] width 22 height 16
type input "2"
type input "$54.00"
type input "2"
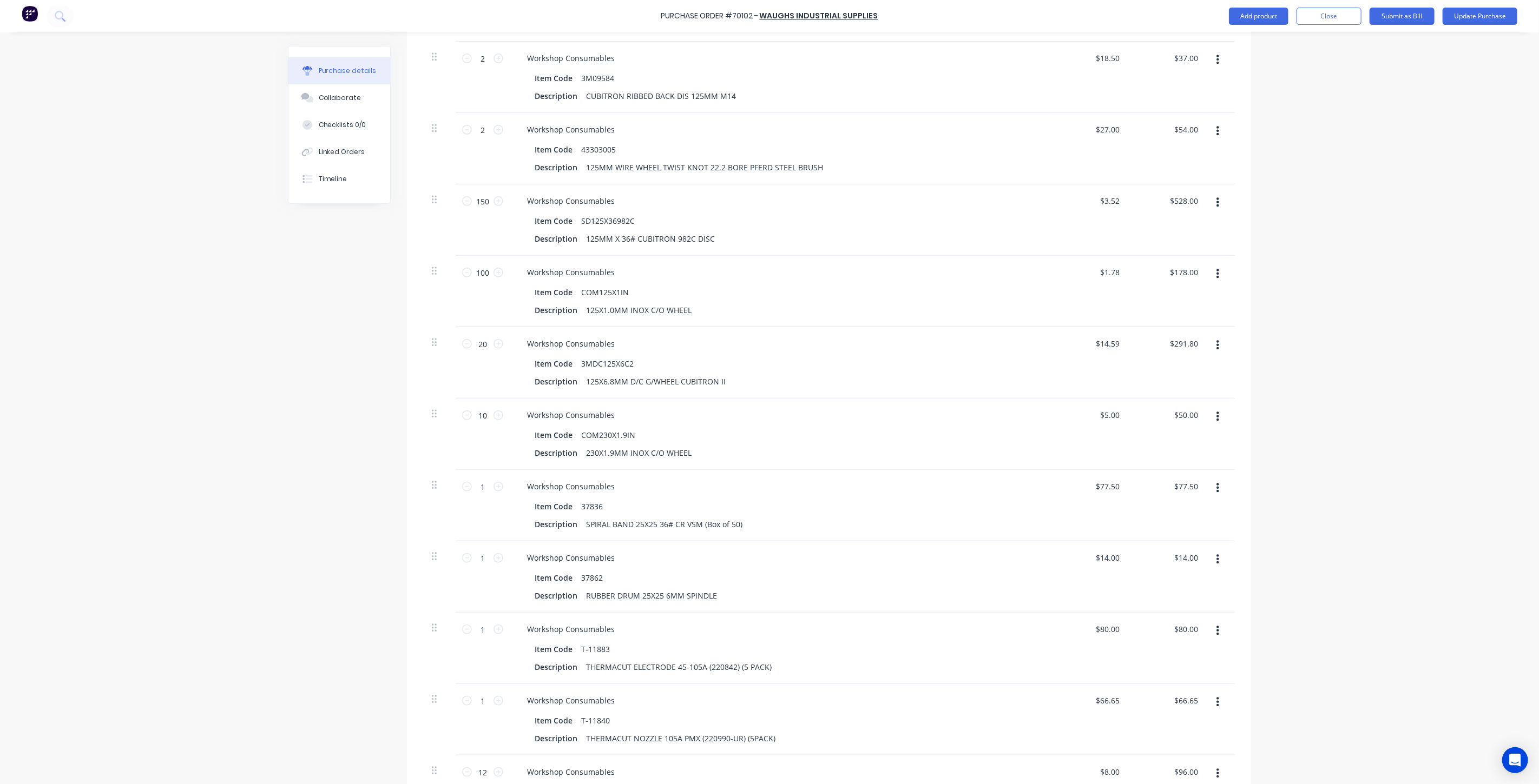
click at [379, 290] on div "Created by [PERSON_NAME] Created [DATE] Required [DATE] Status Draft Contact Da…" at bounding box center [769, 672] width 963 height 2456
click at [479, 207] on input "150" at bounding box center [483, 201] width 22 height 16
type input "1"
type input "$3.52"
type input "15"
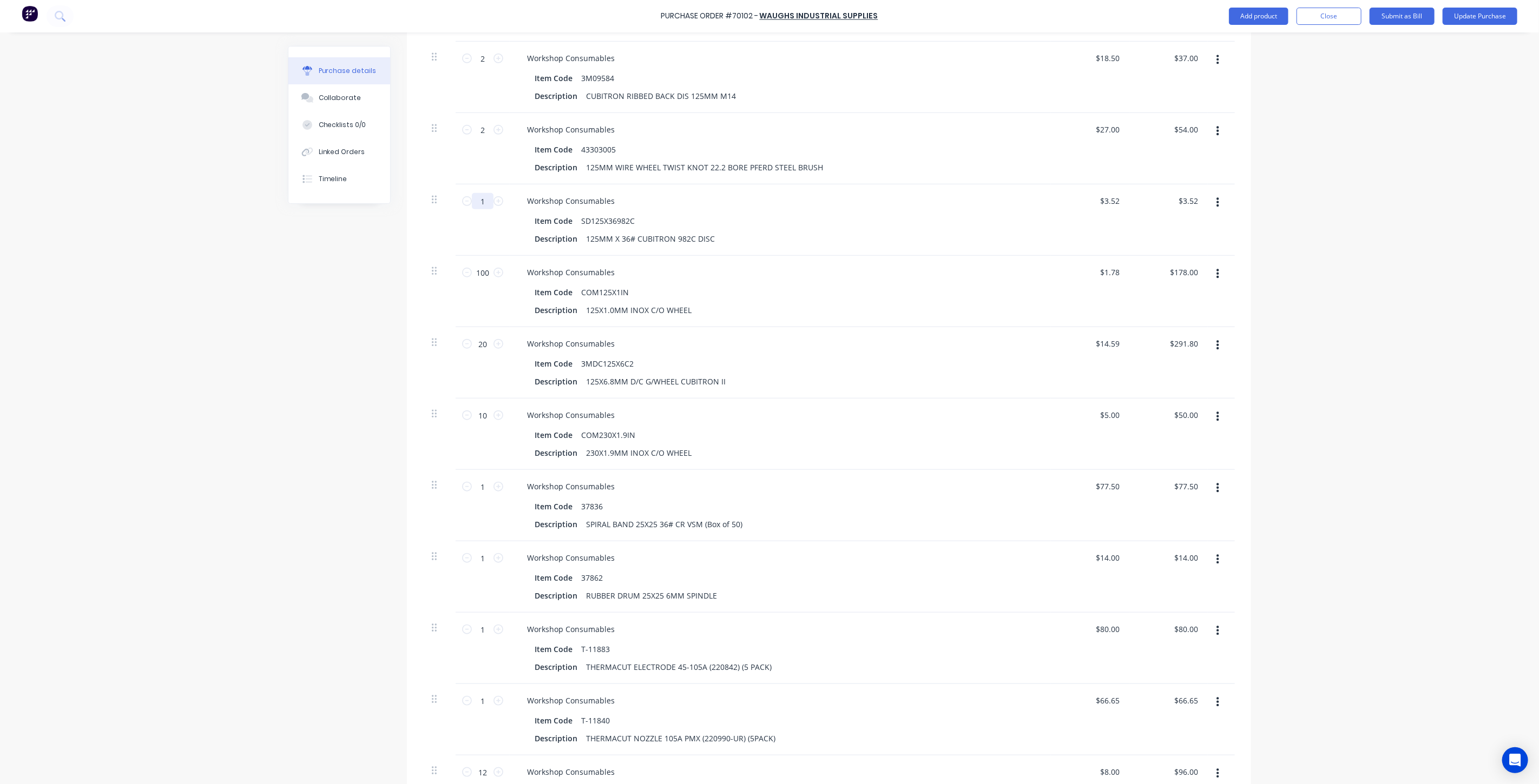
type input "$52.80"
type input "1"
type input "$3.52"
type input "10"
type input "$35.20"
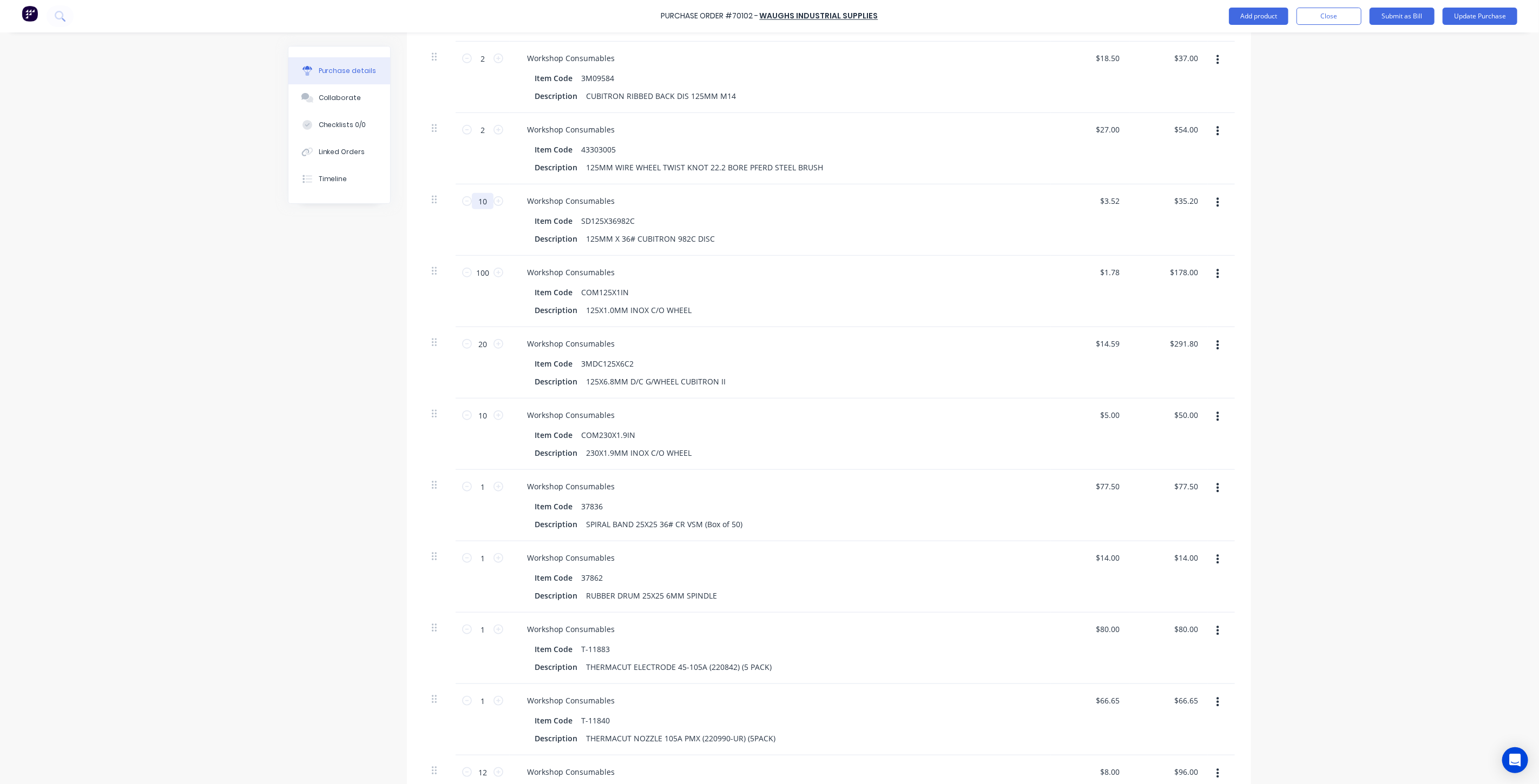
type input "100"
type input "$352.00"
type input "100"
click at [385, 317] on div "Created by [PERSON_NAME] Created [DATE] Required [DATE] Status Draft Contact Da…" at bounding box center [769, 672] width 963 height 2456
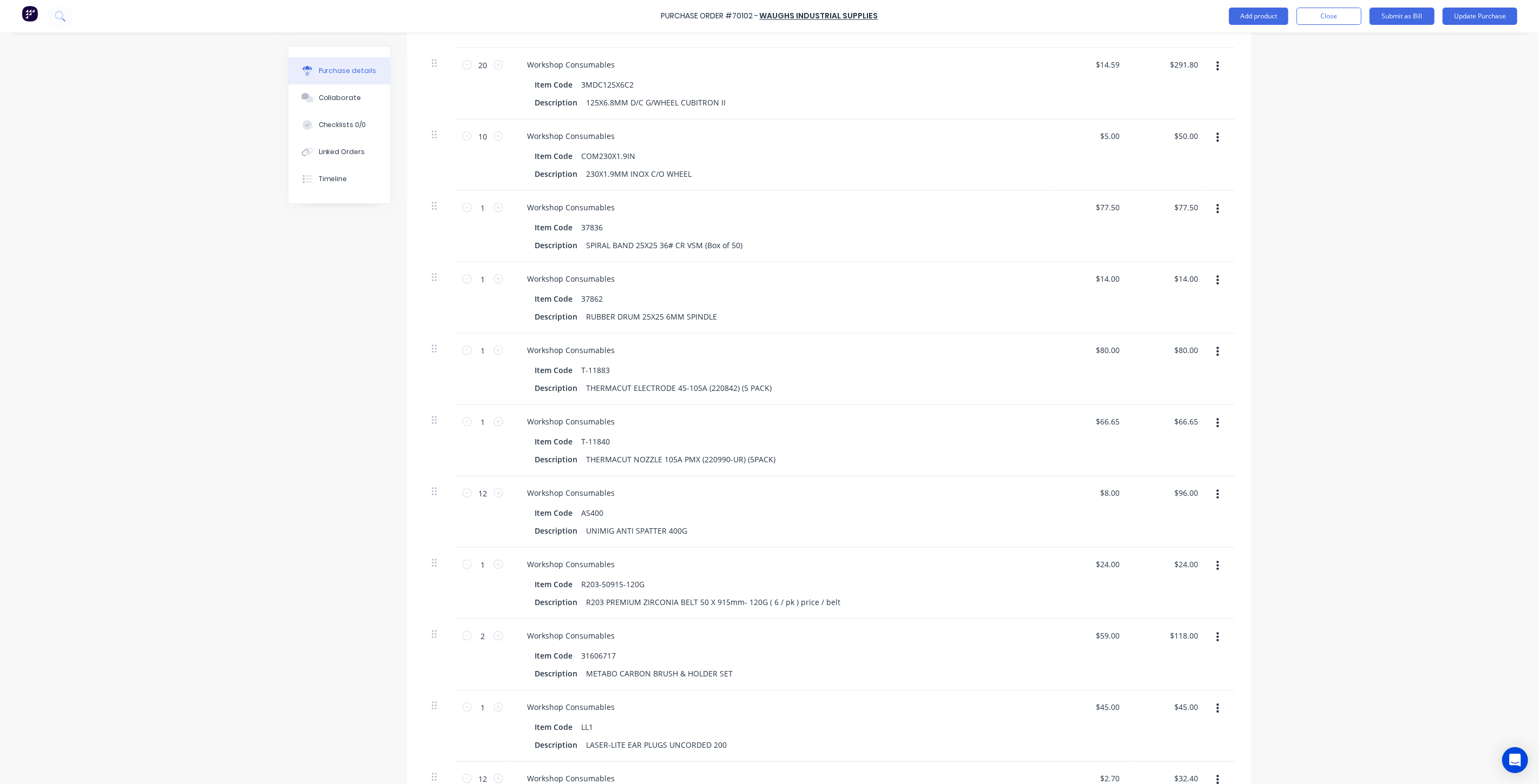
scroll to position [901, 0]
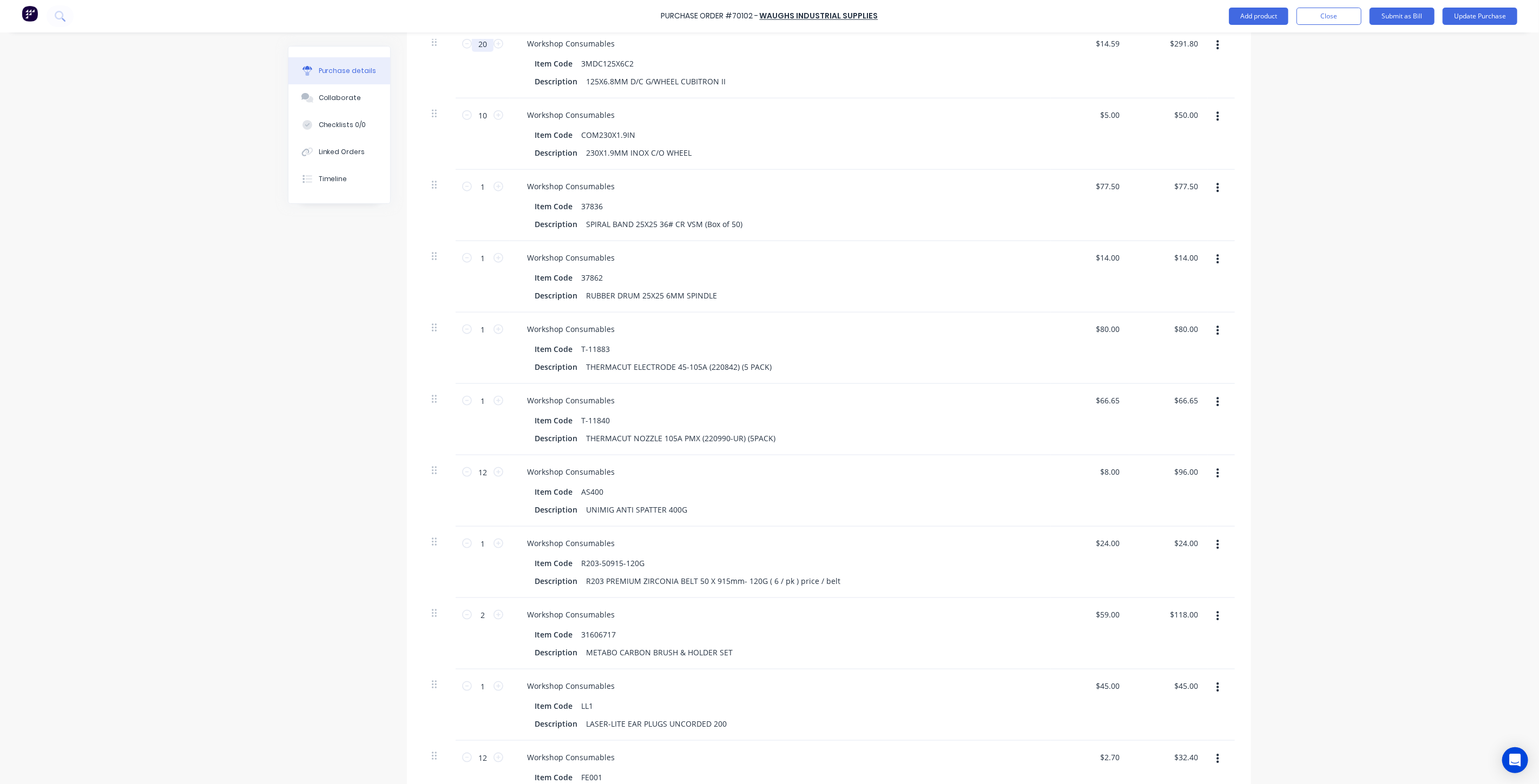
click at [482, 47] on input "20" at bounding box center [483, 44] width 22 height 16
type input "1"
type input "$14.59"
type input "10"
type input "$145.90"
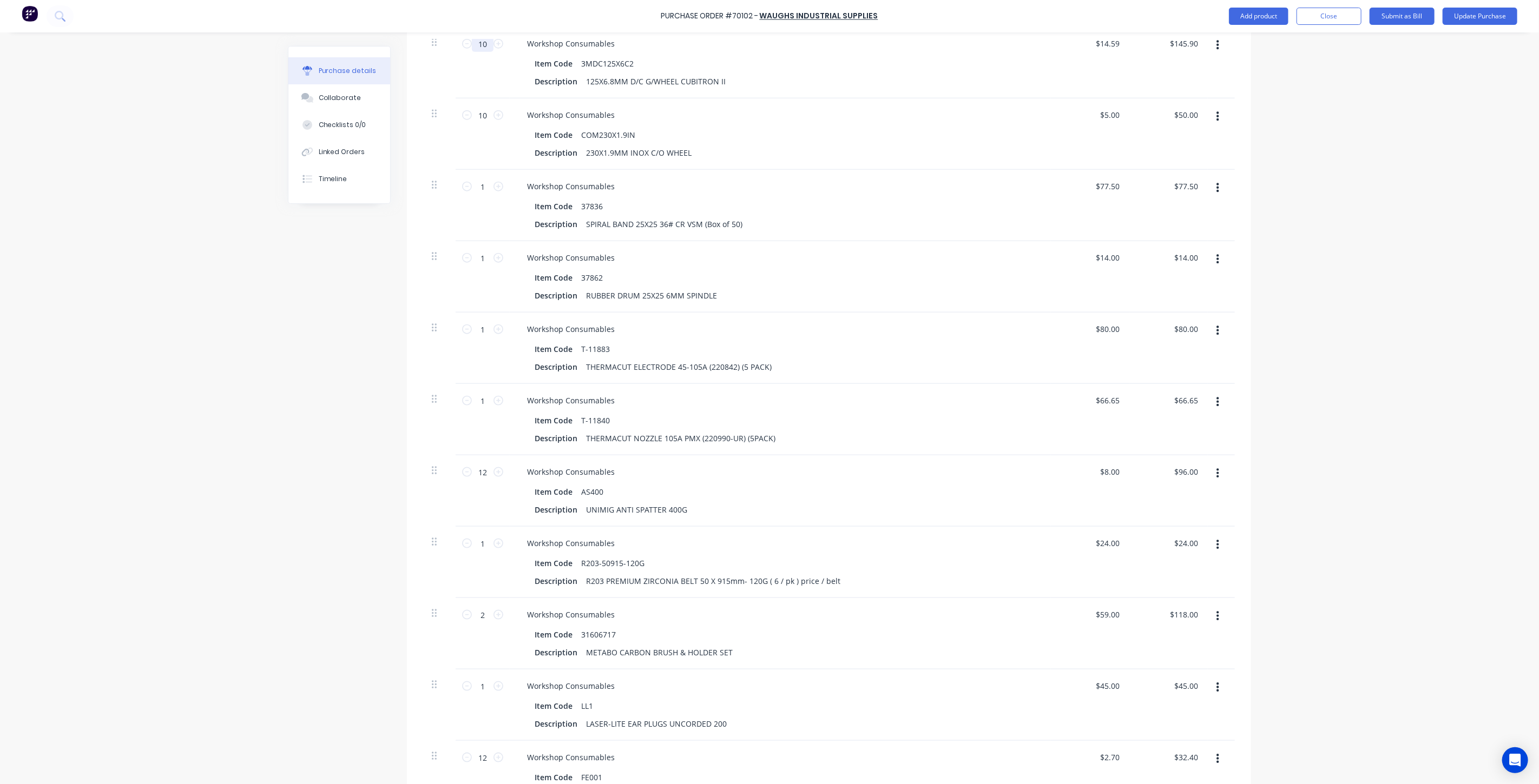
type input "10"
click at [328, 287] on div "Created by [PERSON_NAME] Created [DATE] Required [DATE] Status Draft Contact Da…" at bounding box center [769, 373] width 963 height 2456
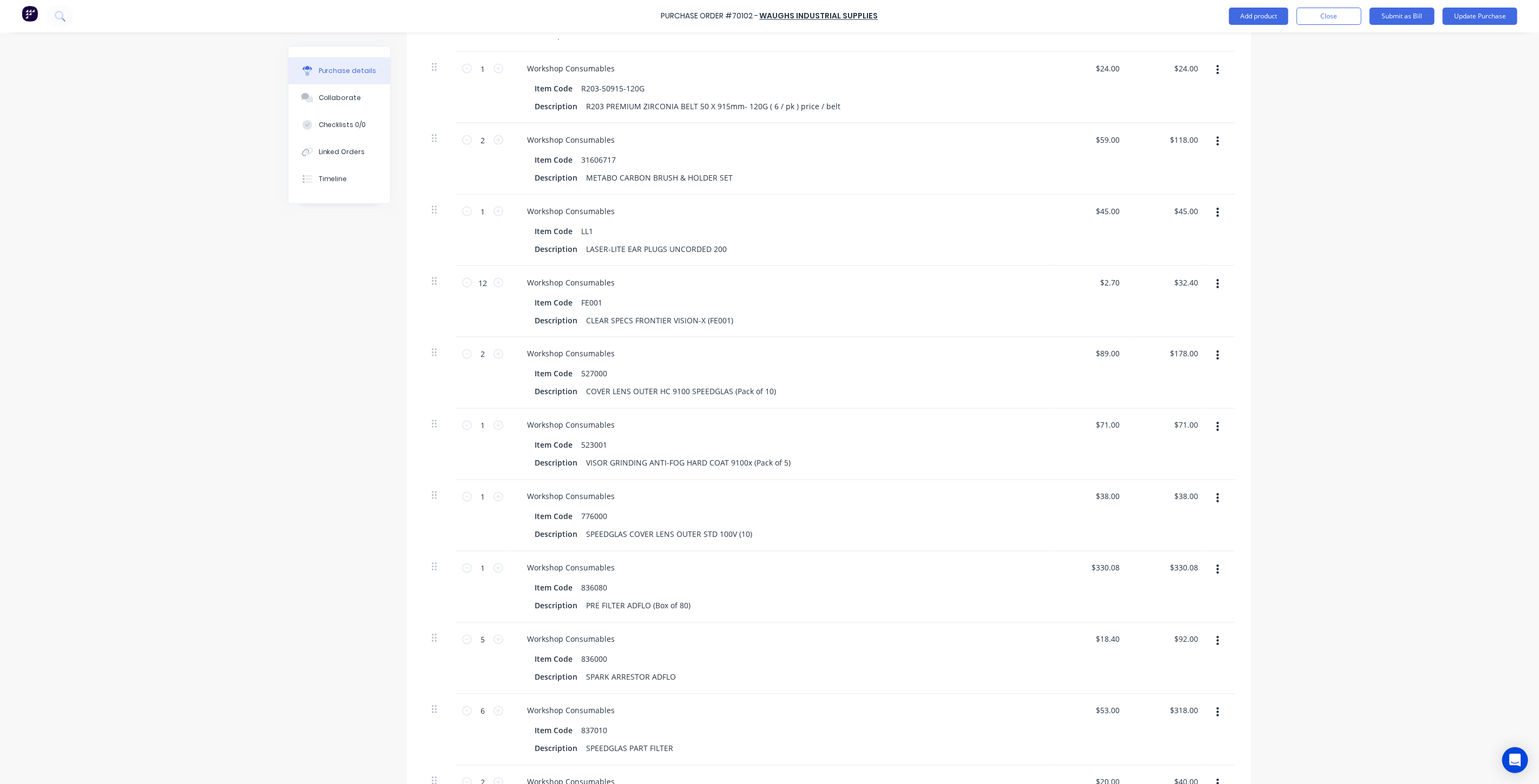
scroll to position [1382, 0]
click at [479, 135] on input "2" at bounding box center [483, 134] width 22 height 16
type input "1"
type input "$59.00"
type input "1"
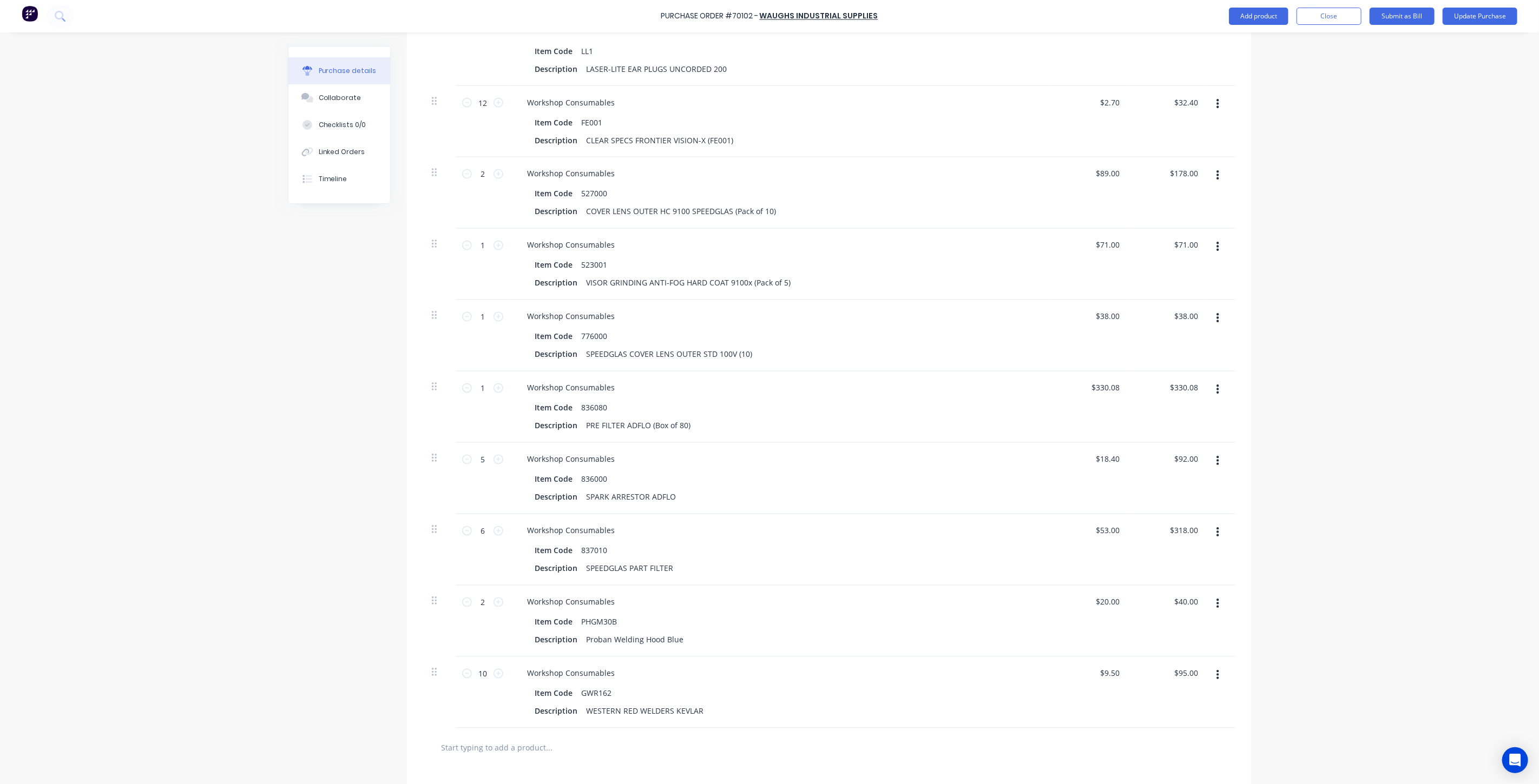
scroll to position [1562, 0]
click at [485, 453] on input "5" at bounding box center [483, 454] width 22 height 16
type input "2"
type input "$36.80"
type input "2"
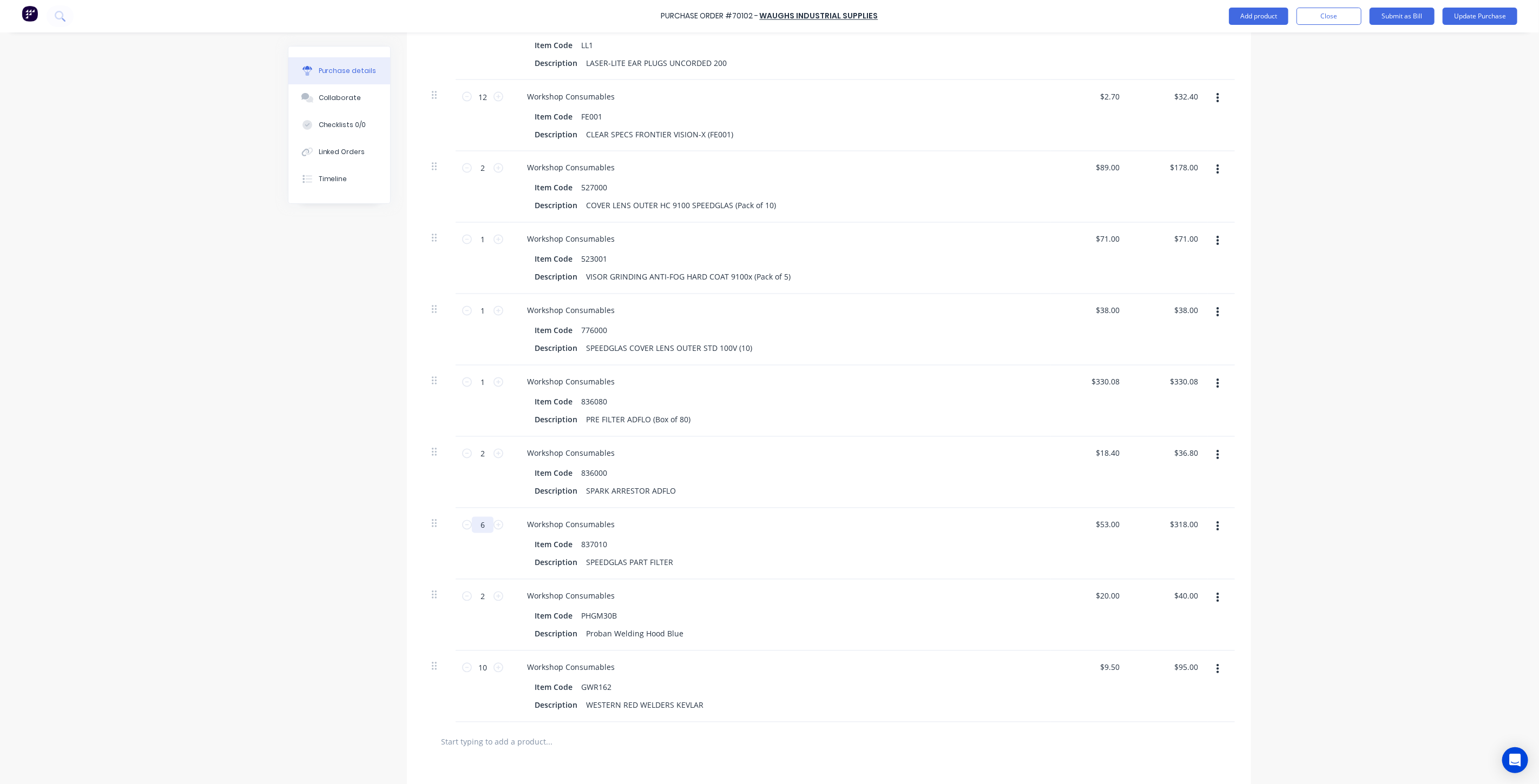
click at [482, 528] on input "6" at bounding box center [483, 525] width 22 height 16
type input "4"
type input "$212.00"
type input "4"
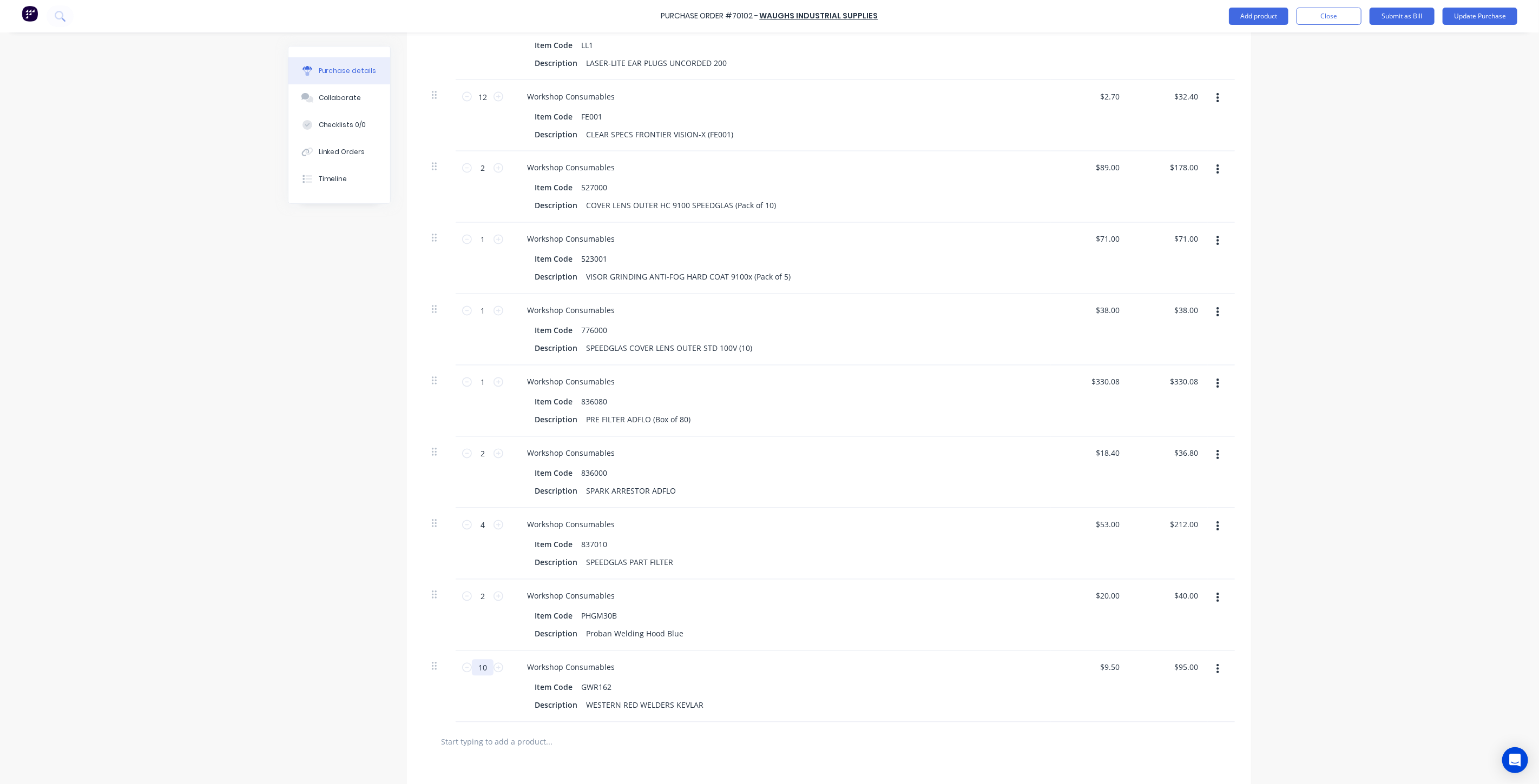
click at [473, 674] on input "10" at bounding box center [483, 668] width 22 height 16
type input "5"
type input "$47.50"
type input "5"
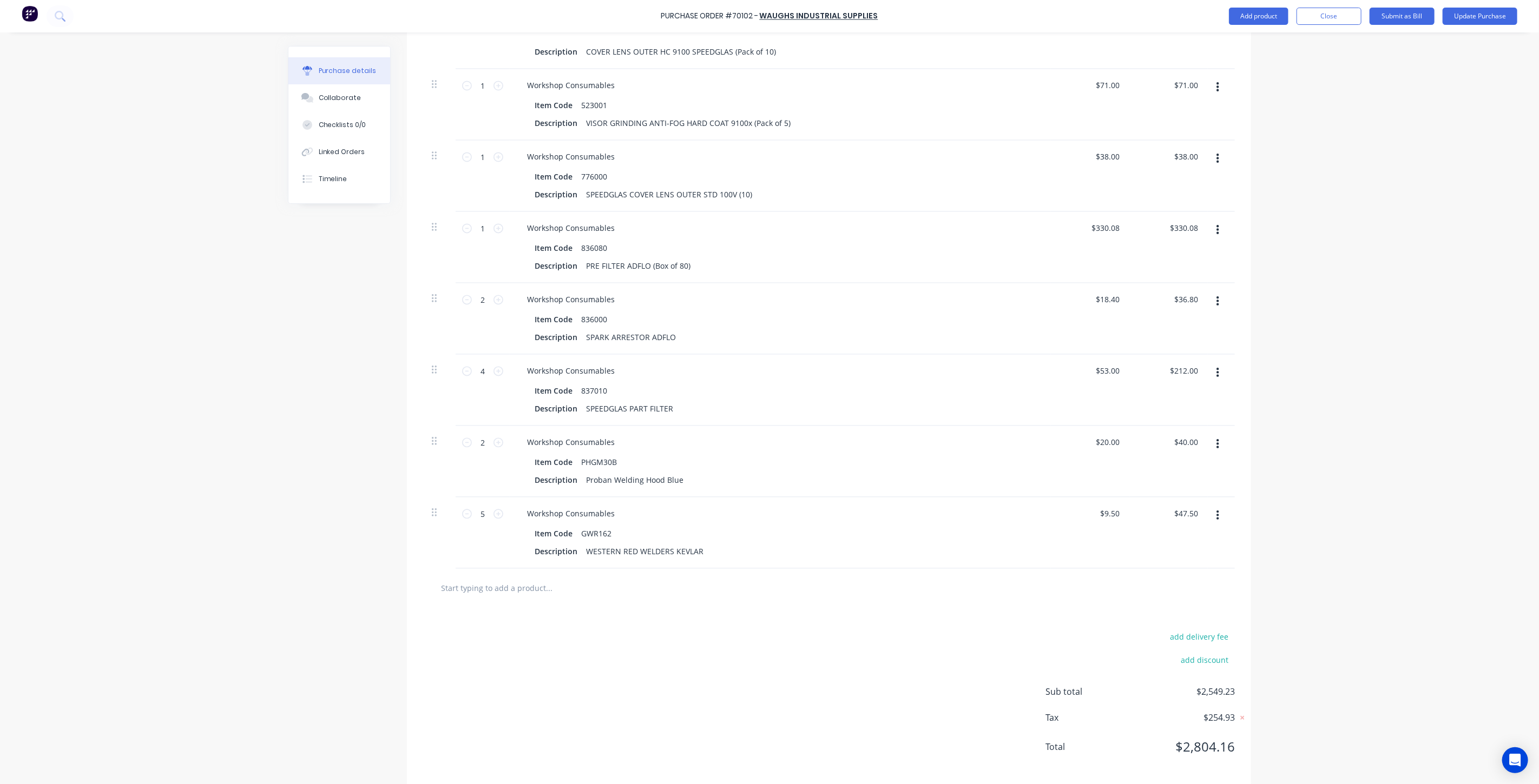
scroll to position [1729, 0]
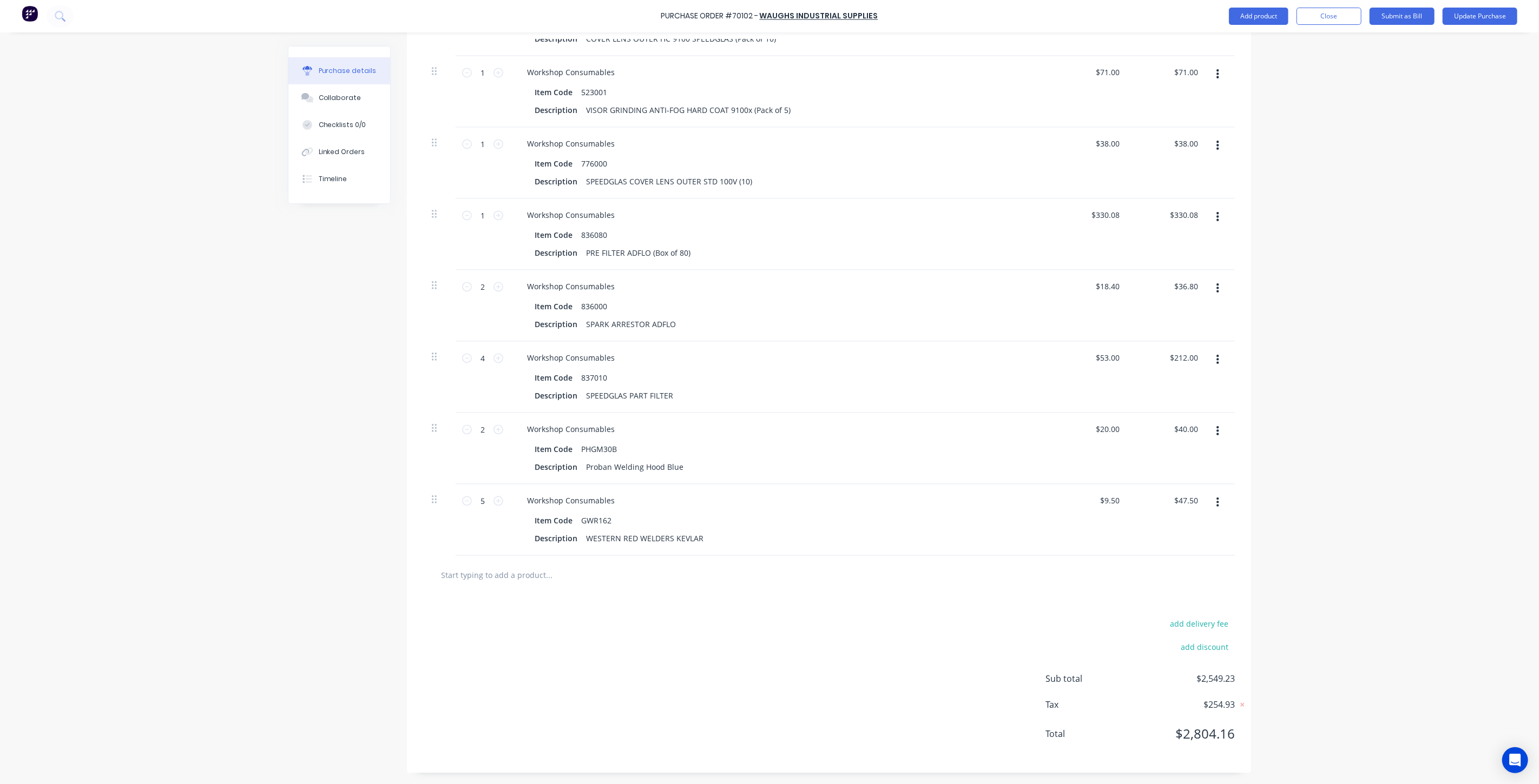
click at [1347, 403] on div "Purchase Order #70102 - Waughs Industrial Supplies Add product Close Submit as …" at bounding box center [769, 392] width 1539 height 784
click at [1293, 314] on div "Purchase Order #70102 - Waughs Industrial Supplies Add product Close Submit as …" at bounding box center [769, 392] width 1539 height 784
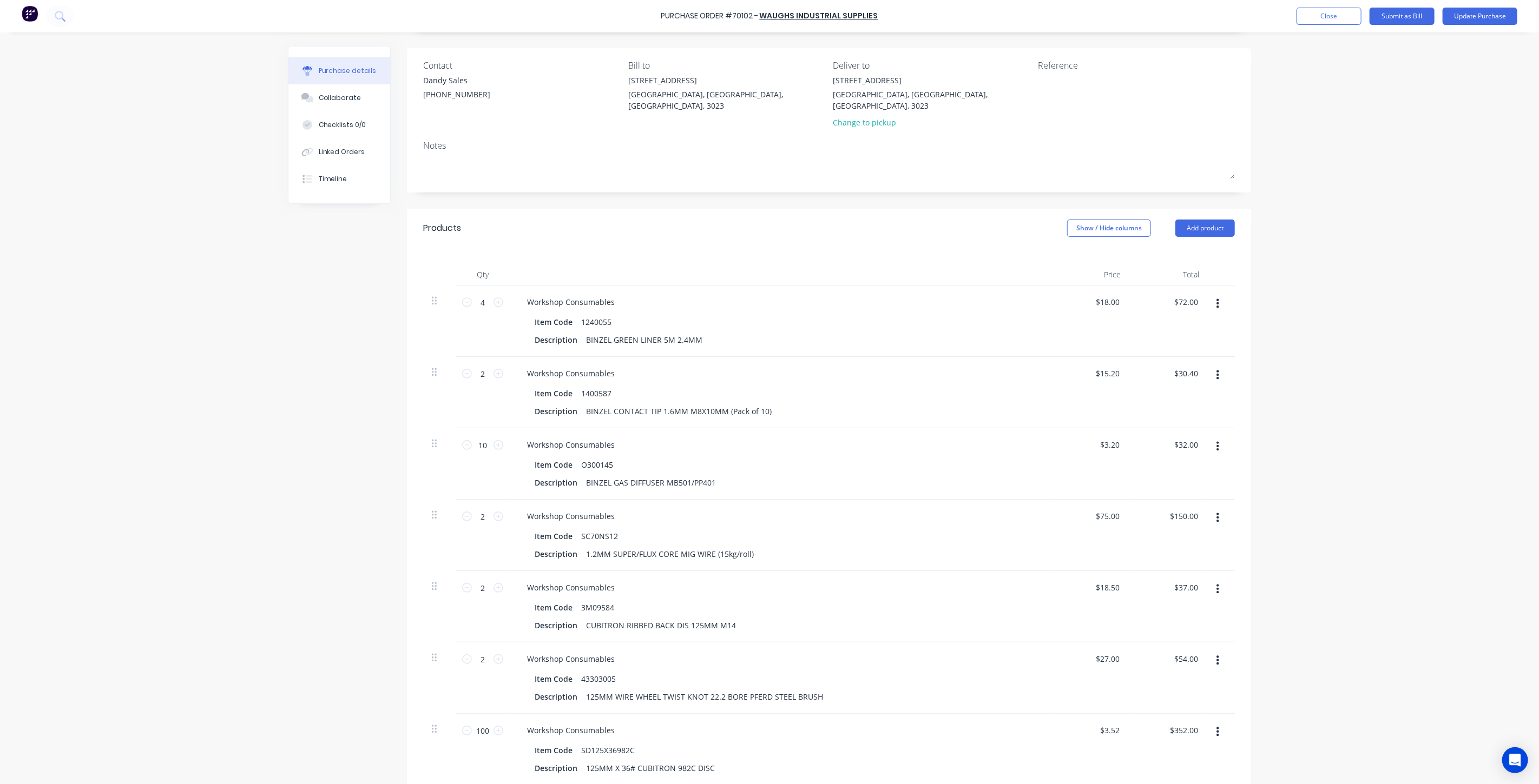
scroll to position [0, 0]
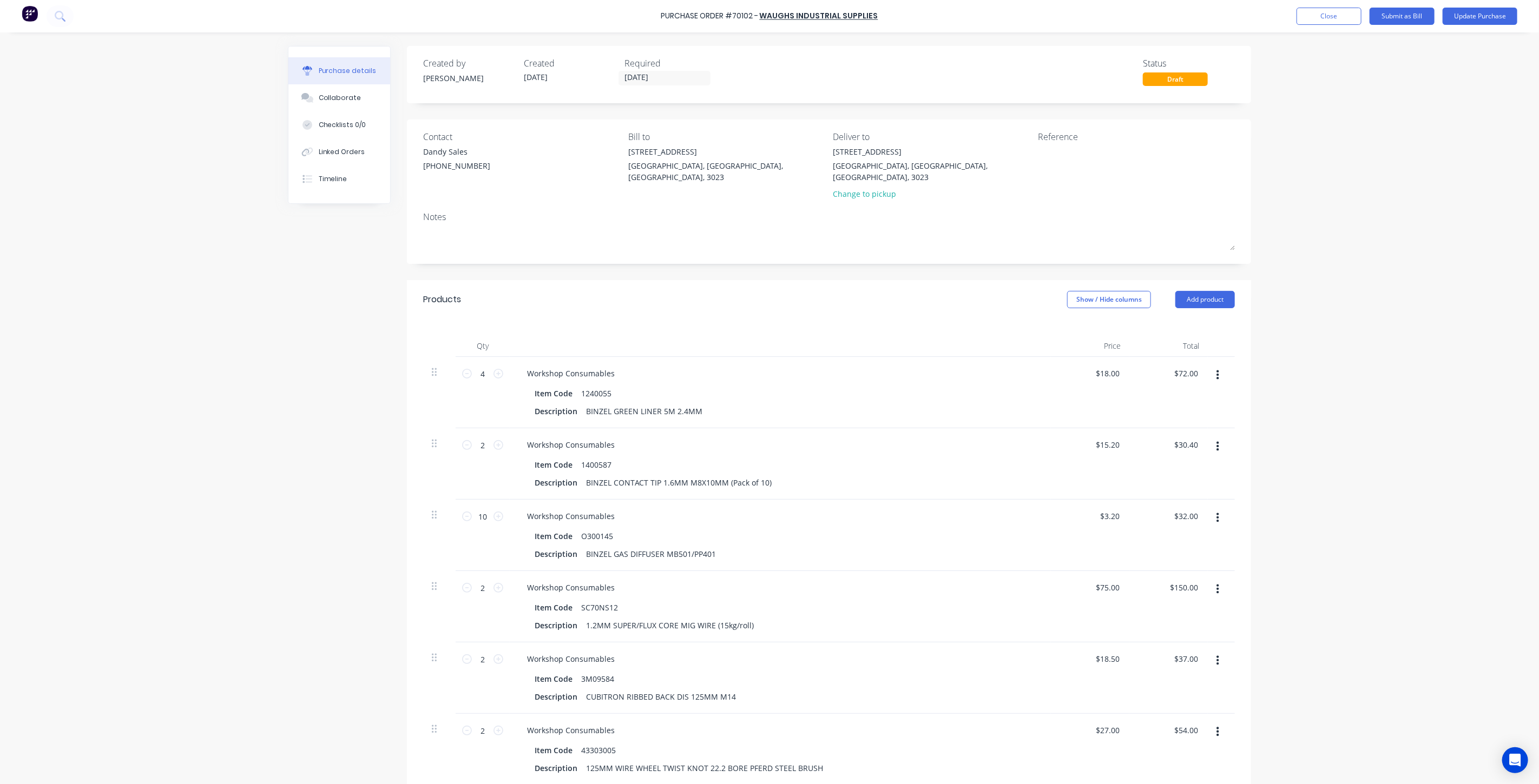
click at [1394, 220] on div "Purchase Order #70102 - Waughs Industrial Supplies Add product Close Submit as …" at bounding box center [769, 392] width 1539 height 784
click at [1461, 19] on button "Update Purchase" at bounding box center [1480, 16] width 74 height 18
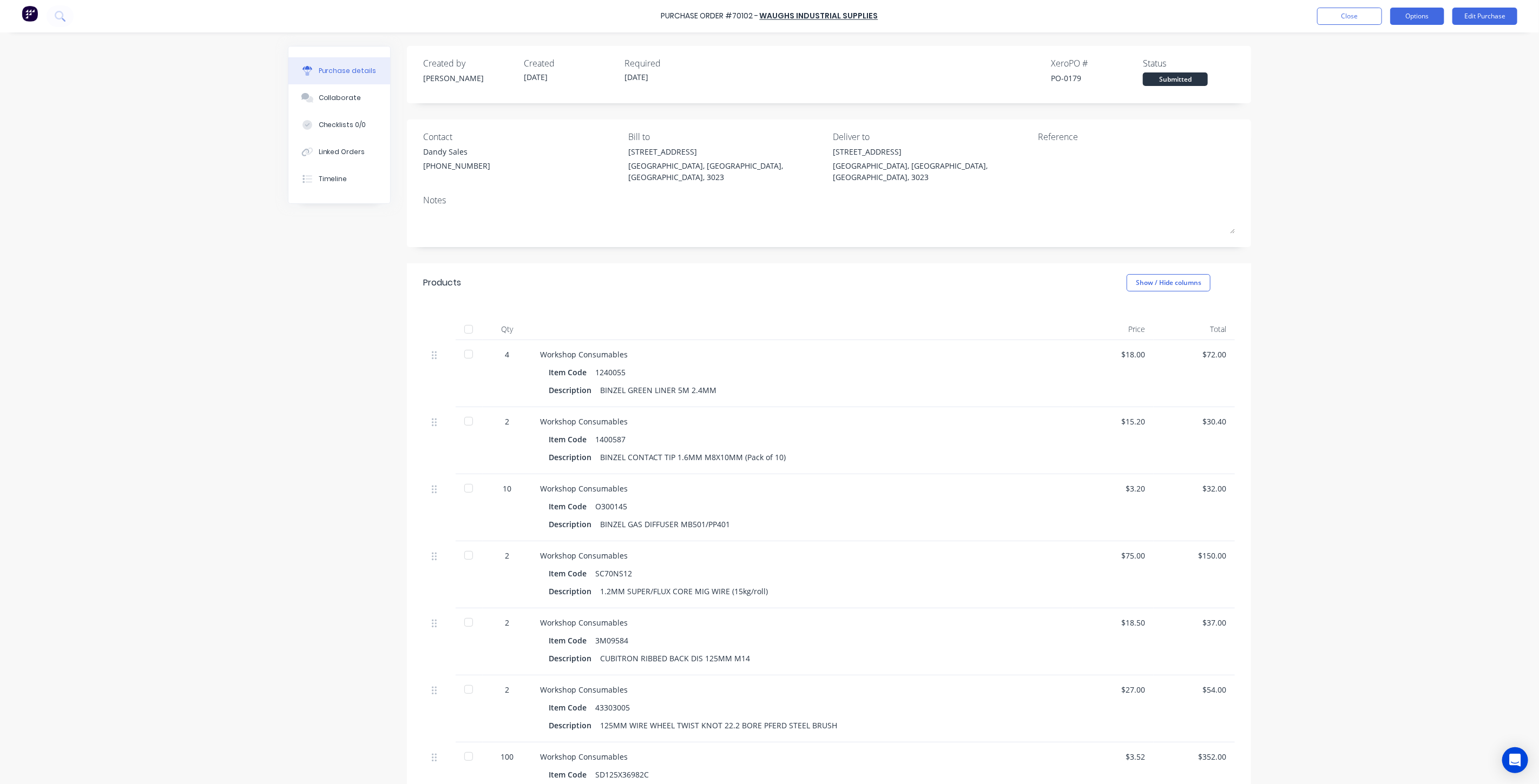
click at [1424, 18] on button "Options" at bounding box center [1417, 16] width 54 height 18
click at [1387, 41] on div "Print / Email" at bounding box center [1393, 44] width 83 height 16
click at [1385, 63] on div "With pricing" at bounding box center [1393, 66] width 83 height 16
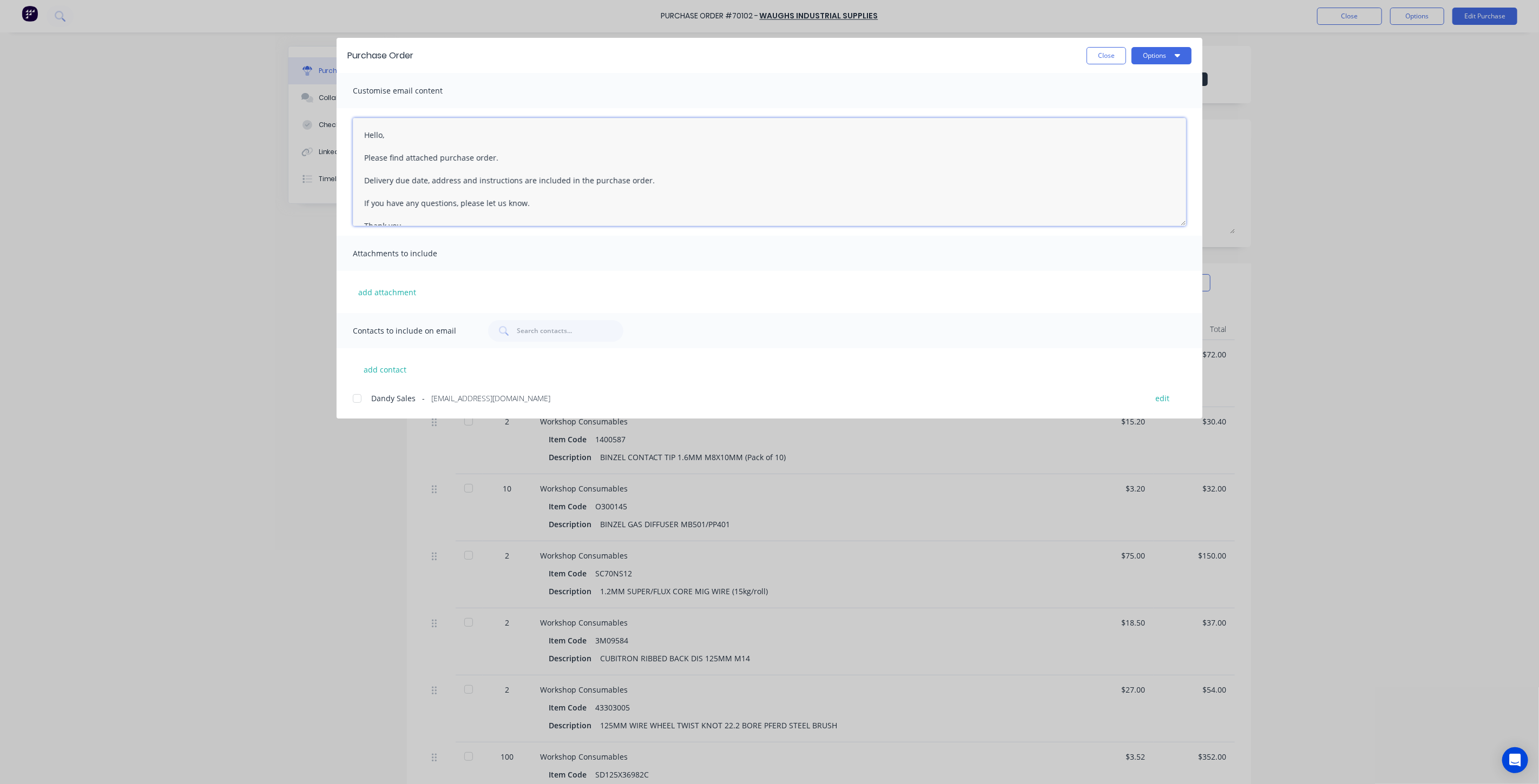
click at [382, 135] on textarea "Hello, Please find attached purchase order. Delivery due date, address and inst…" at bounding box center [769, 172] width 833 height 108
click at [564, 214] on textarea "Hello [PERSON_NAME] Industrial Supplies, Please find attached purchase order #7…" at bounding box center [769, 172] width 833 height 108
type textarea "Hello [PERSON_NAME] Industrial Supplies, Please find attached purchase order #7…"
click at [376, 398] on span "Dandy Sales" at bounding box center [393, 398] width 45 height 12
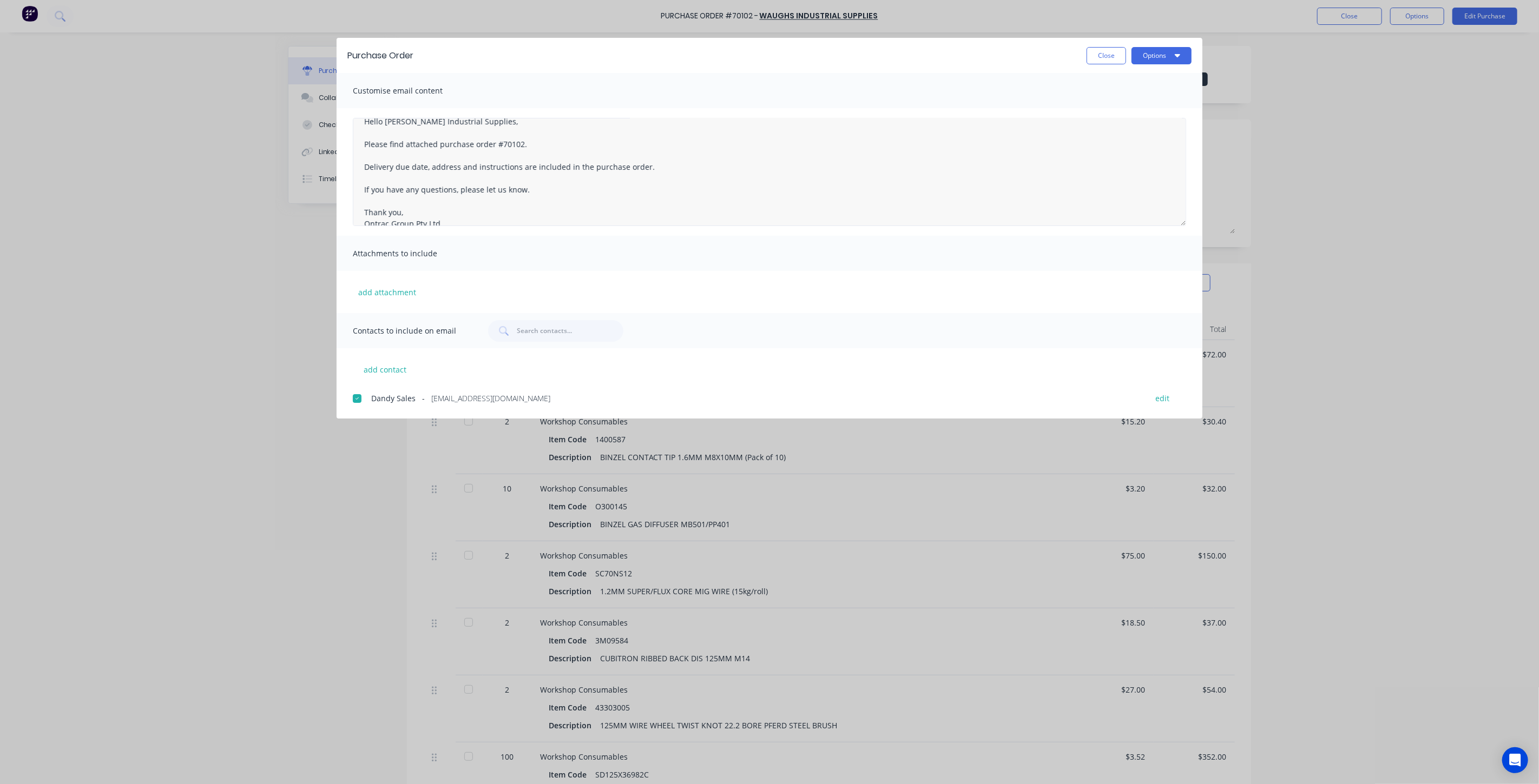
scroll to position [0, 0]
click at [1161, 50] on button "Options" at bounding box center [1162, 56] width 60 height 18
click at [1149, 87] on div "Preview" at bounding box center [1140, 83] width 83 height 16
click at [1143, 60] on button "Options" at bounding box center [1162, 56] width 60 height 18
click at [1149, 118] on div "Email" at bounding box center [1140, 126] width 83 height 16
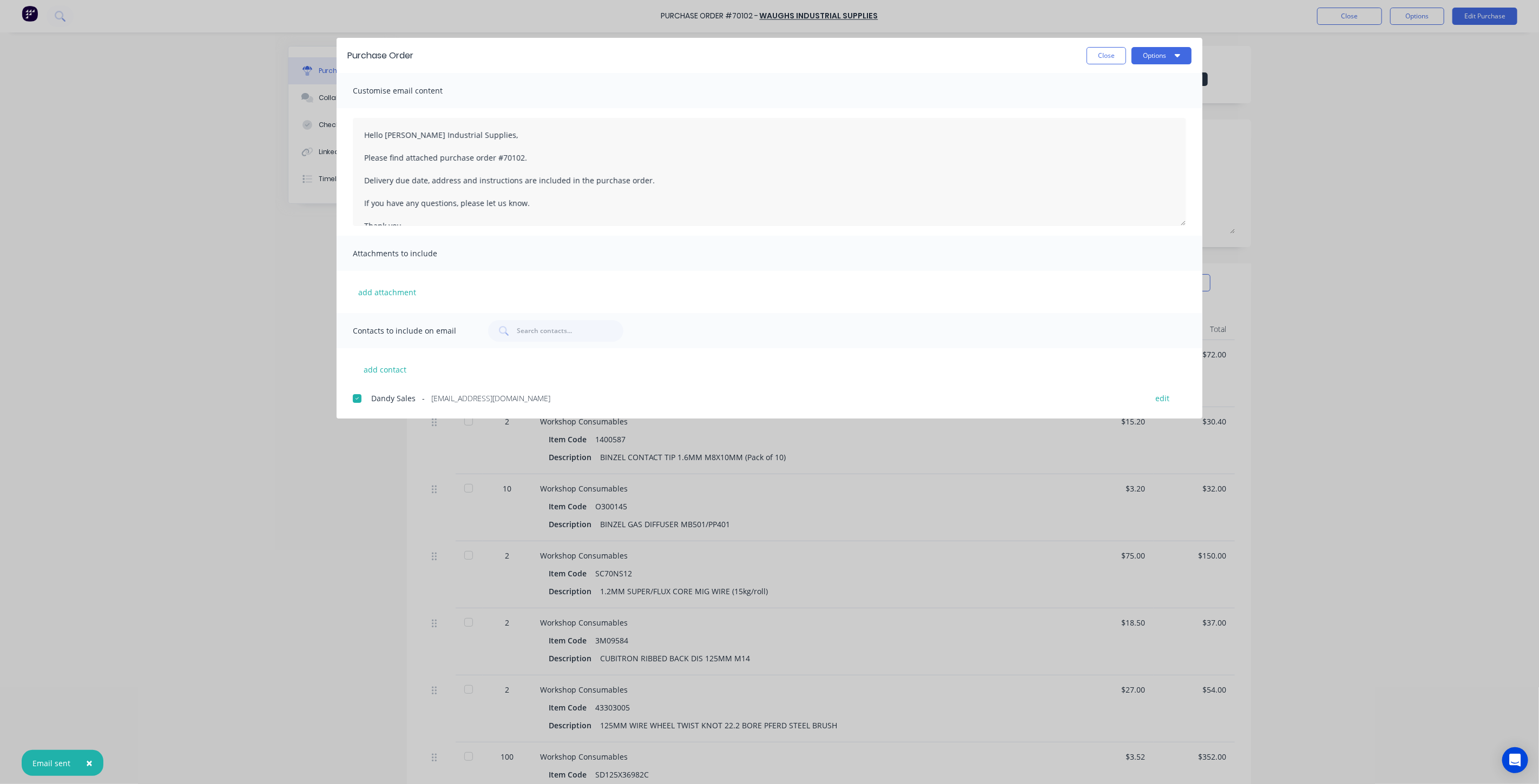
click at [1100, 50] on button "Close" at bounding box center [1106, 56] width 39 height 18
